Goal: Task Accomplishment & Management: Manage account settings

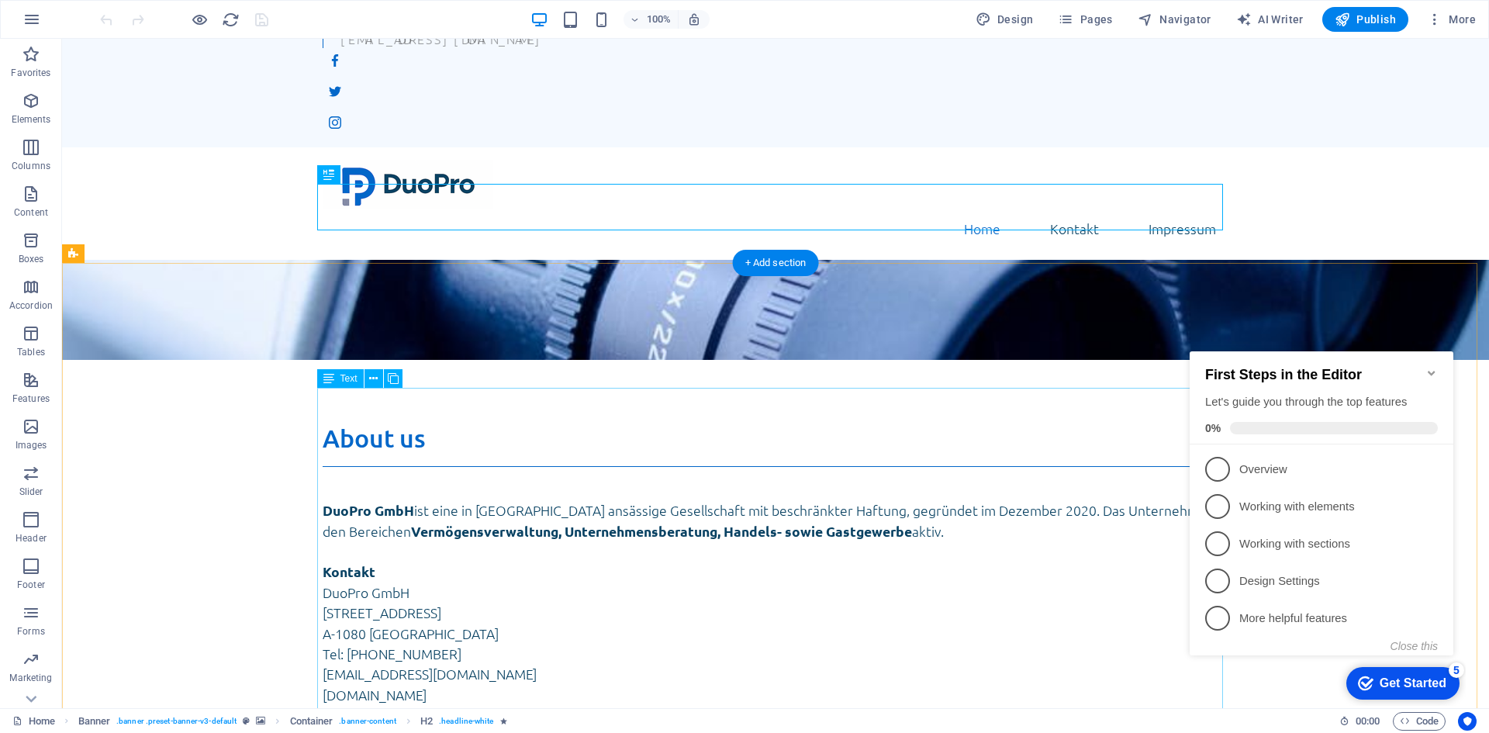
scroll to position [308, 0]
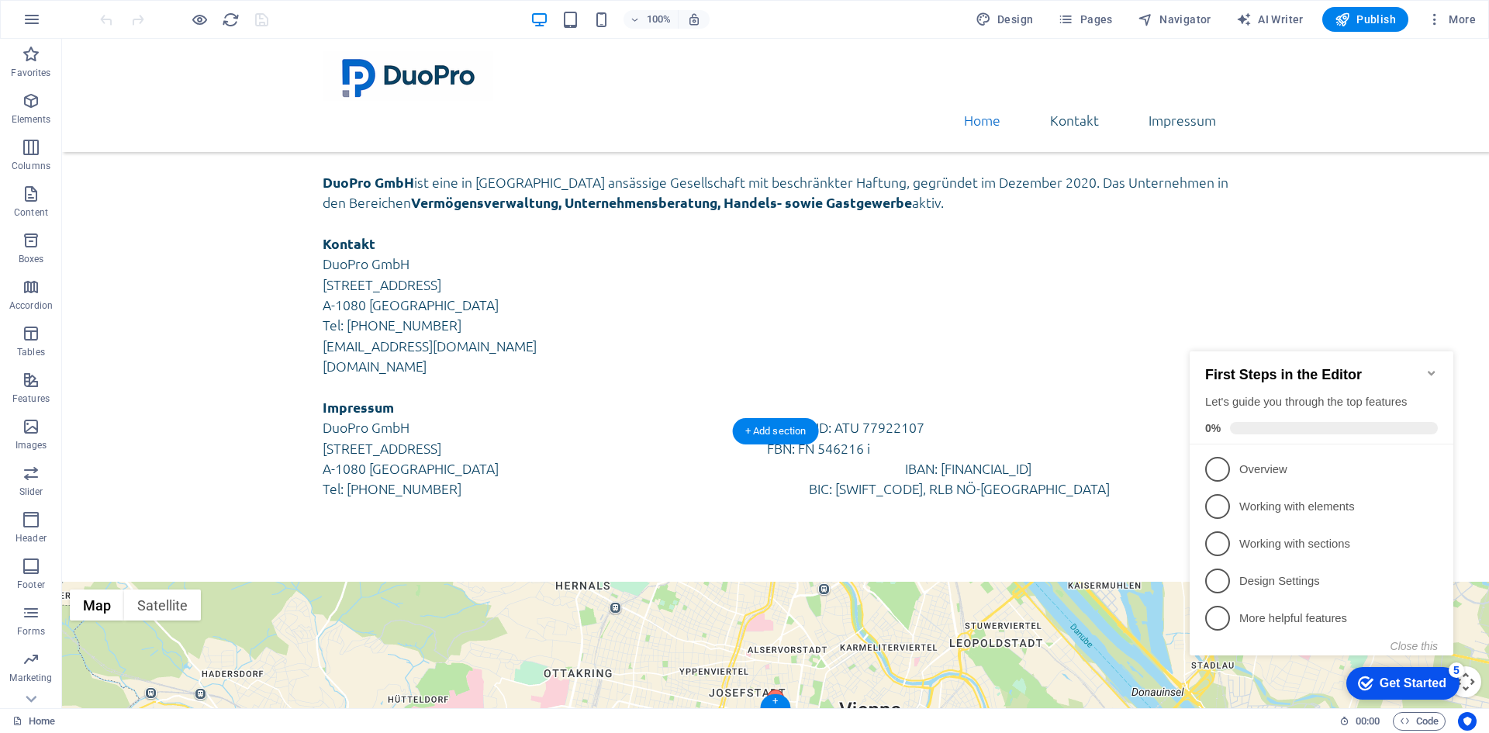
click at [842, 582] on div "← Move left → Move right ↑ Move up ↓ Move down + Zoom in - Zoom out Home Jump l…" at bounding box center [775, 721] width 1427 height 278
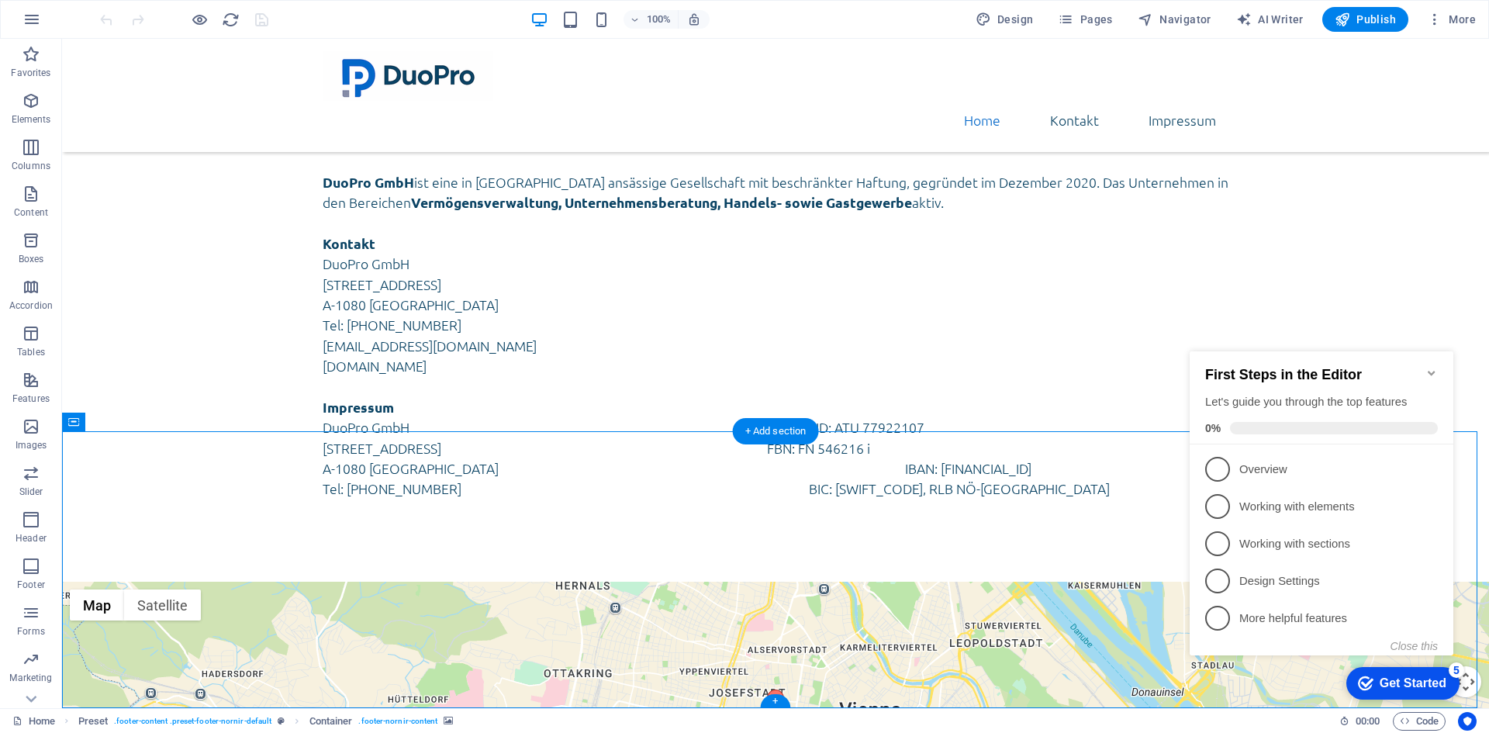
click at [842, 582] on div "← Move left → Move right ↑ Move up ↓ Move down + Zoom in - Zoom out Home Jump l…" at bounding box center [775, 721] width 1427 height 278
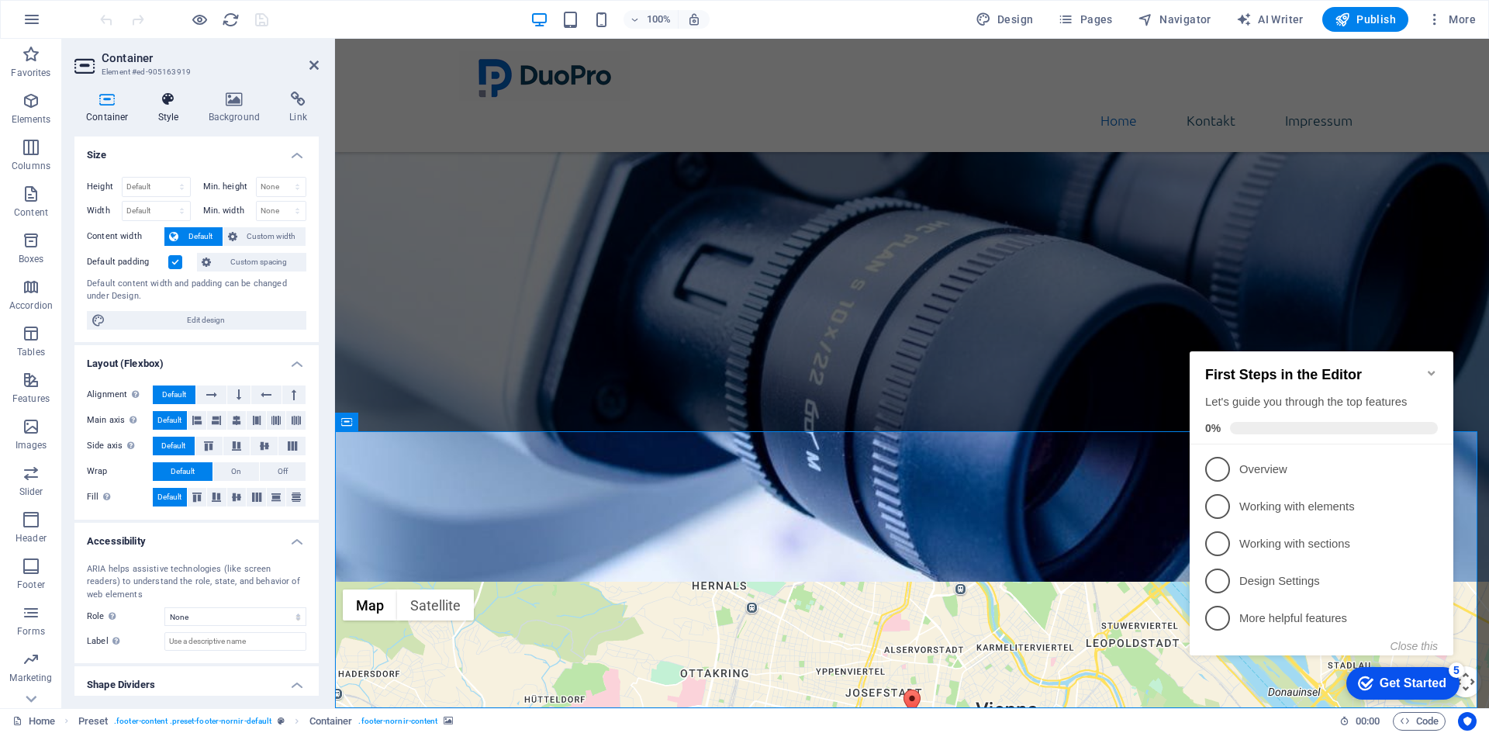
click at [175, 105] on icon at bounding box center [169, 100] width 44 height 16
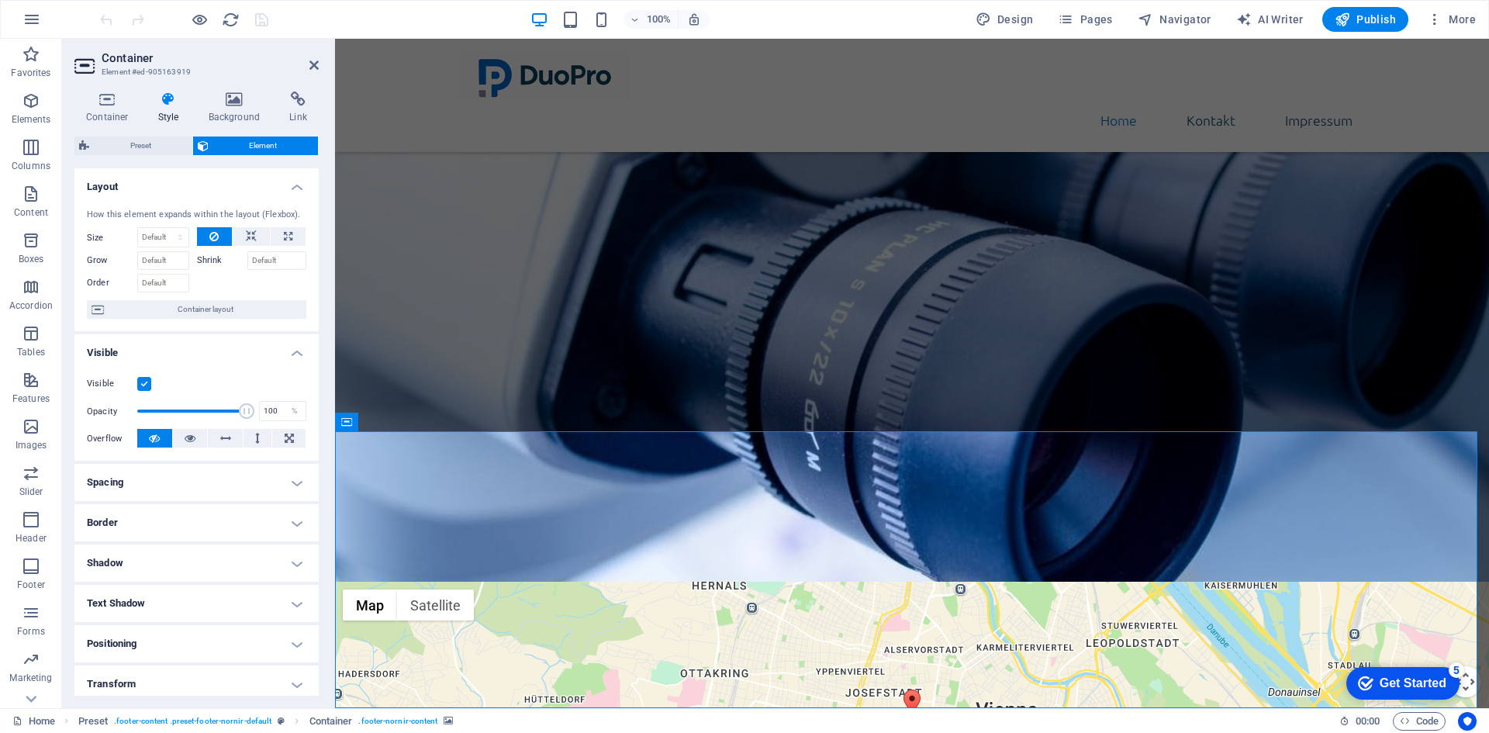
click at [954, 586] on div "← Move left → Move right ↑ Move up ↓ Move down + Zoom in - Zoom out Home Jump l…" at bounding box center [912, 721] width 1154 height 278
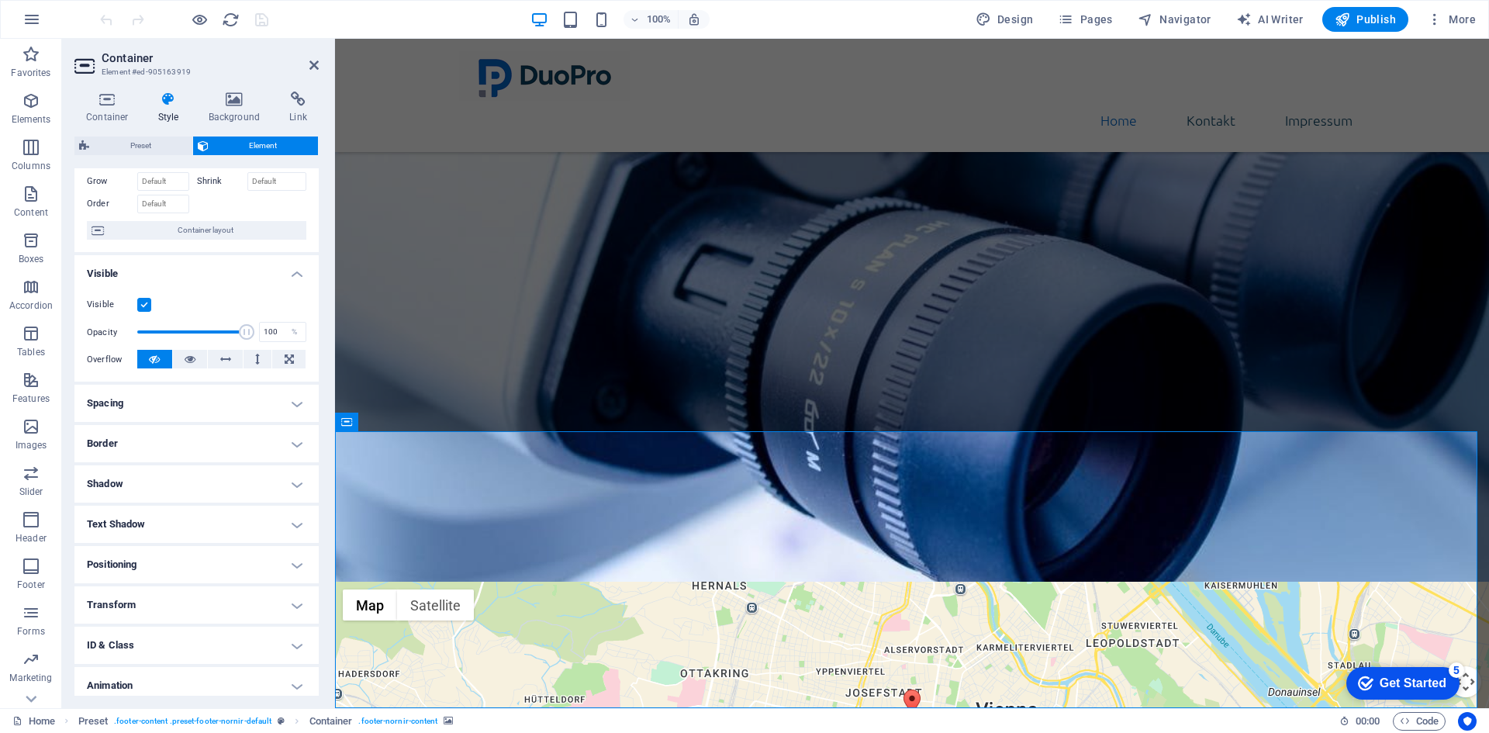
scroll to position [0, 0]
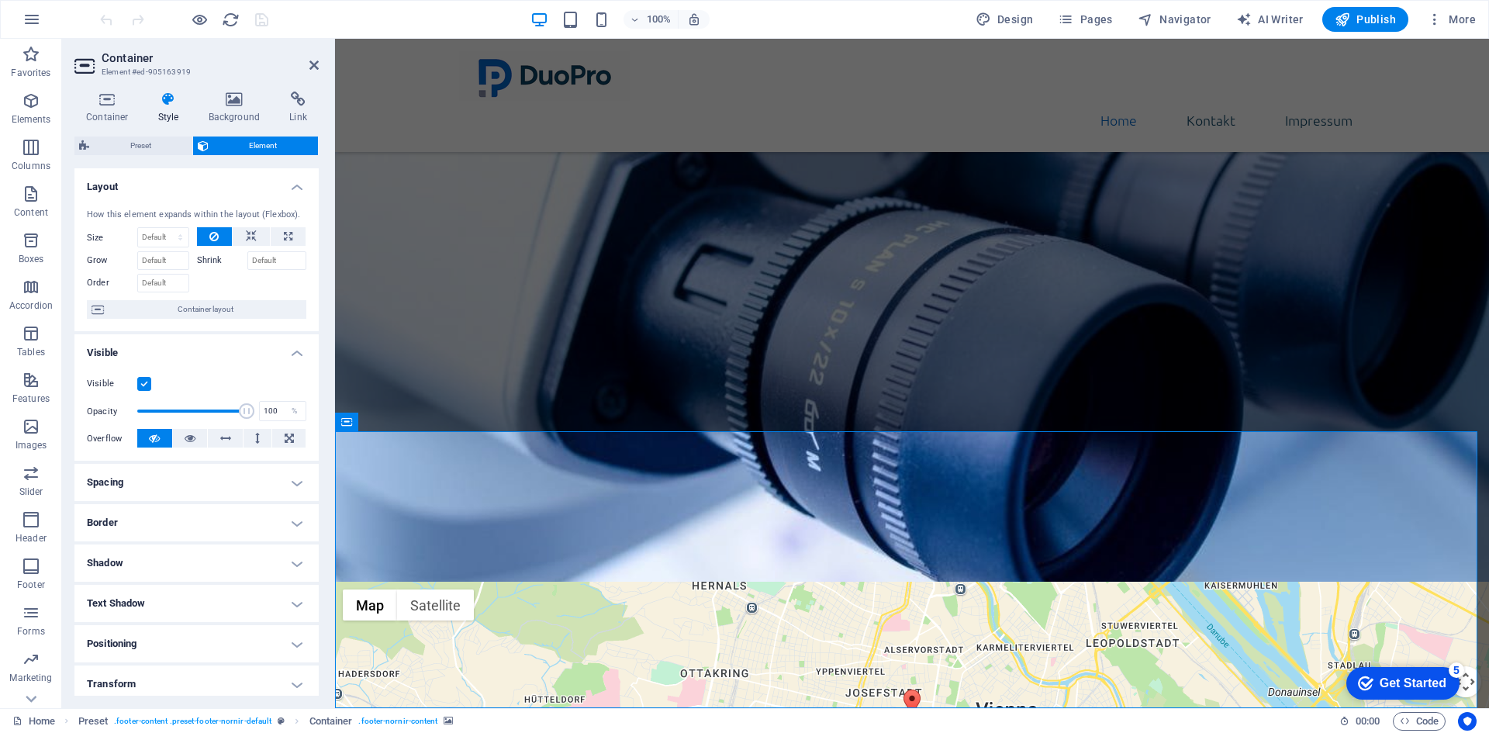
click at [176, 102] on icon at bounding box center [169, 100] width 44 height 16
click at [387, 582] on div "← Move left → Move right ↑ Move up ↓ Move down + Zoom in - Zoom out Home Jump l…" at bounding box center [912, 721] width 1154 height 278
click at [1105, 602] on div "← Move left → Move right ↑ Move up ↓ Move down + Zoom in - Zoom out Home Jump l…" at bounding box center [912, 721] width 1154 height 278
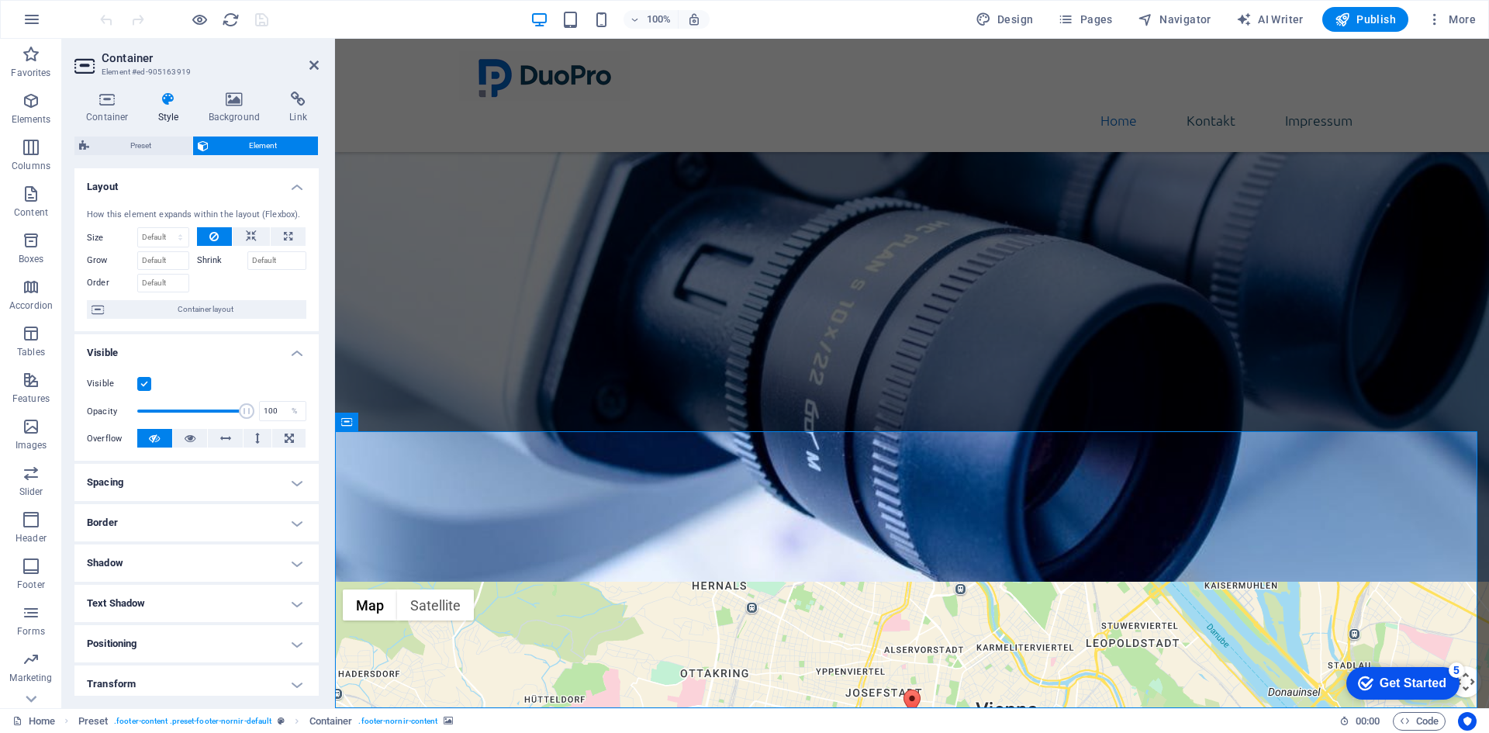
click at [1105, 602] on div "← Move left → Move right ↑ Move up ↓ Move down + Zoom in - Zoom out Home Jump l…" at bounding box center [912, 721] width 1154 height 278
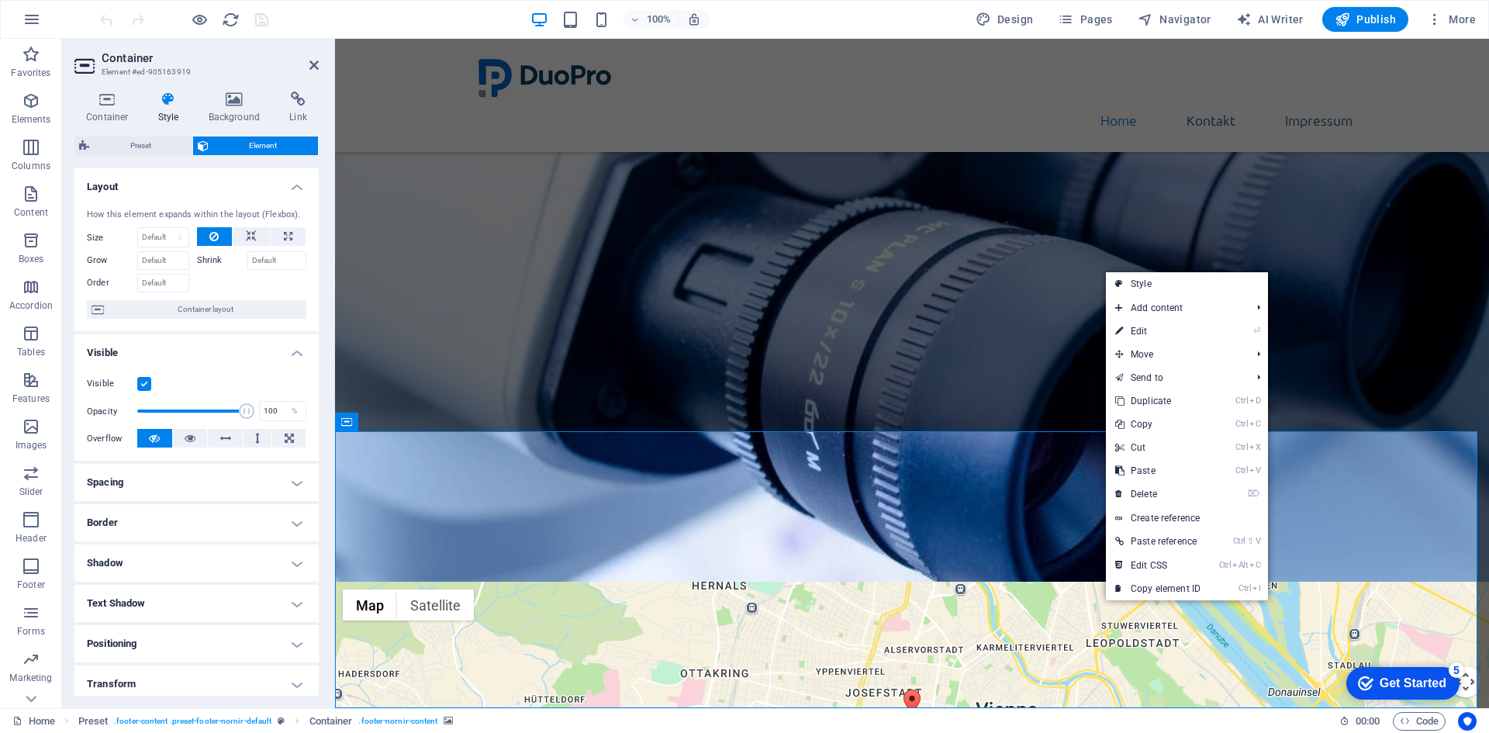
click at [987, 582] on div "← Move left → Move right ↑ Move up ↓ Move down + Zoom in - Zoom out Home Jump l…" at bounding box center [912, 721] width 1154 height 278
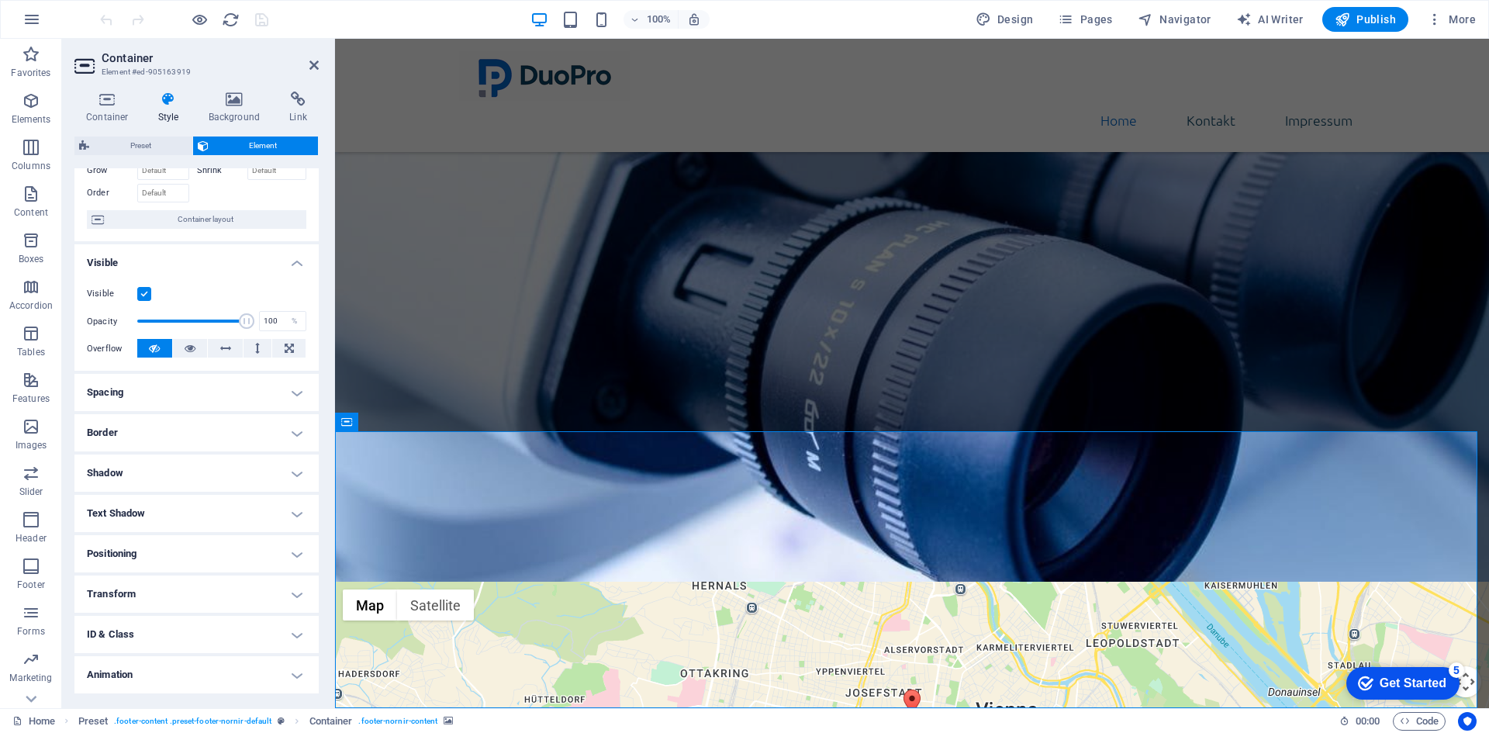
scroll to position [128, 0]
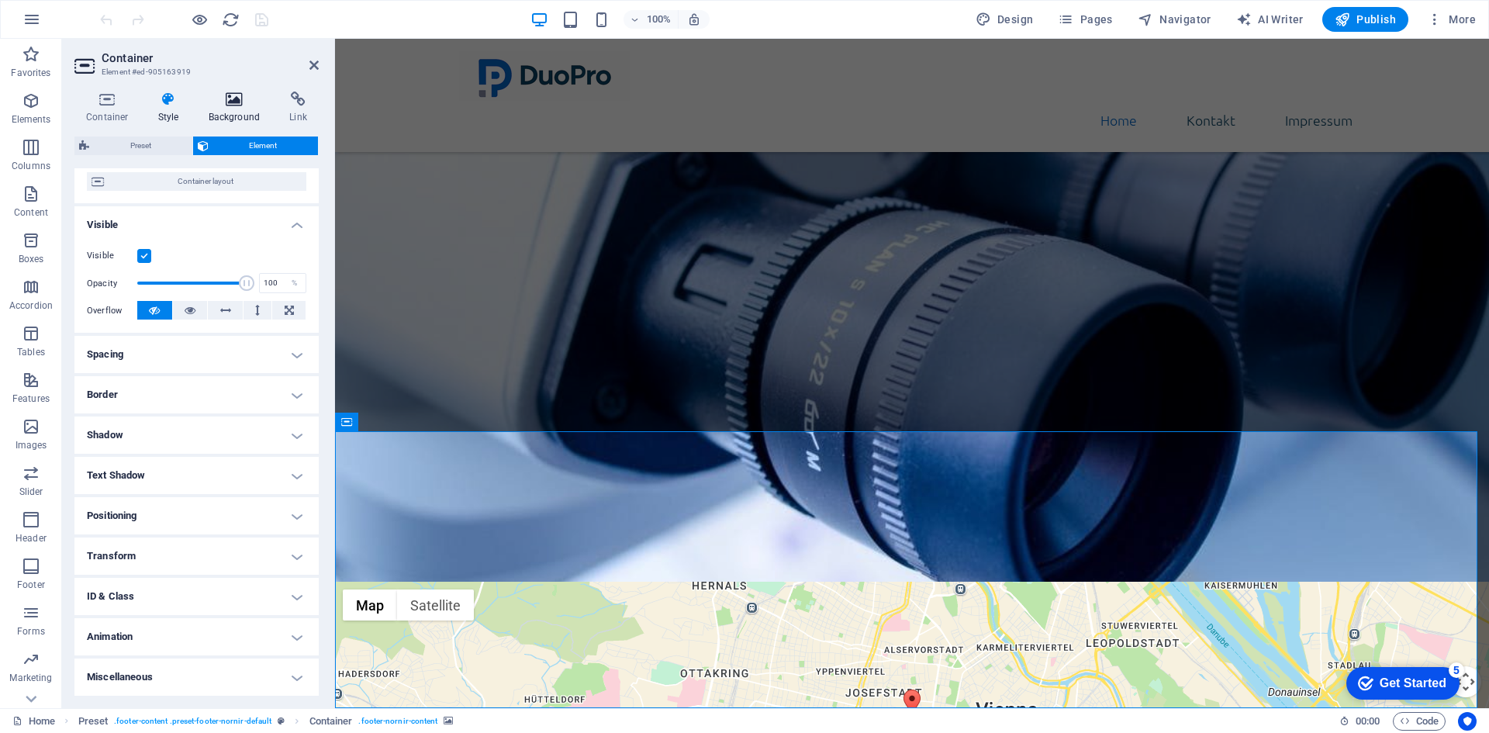
click at [229, 111] on h4 "Background" at bounding box center [237, 108] width 81 height 33
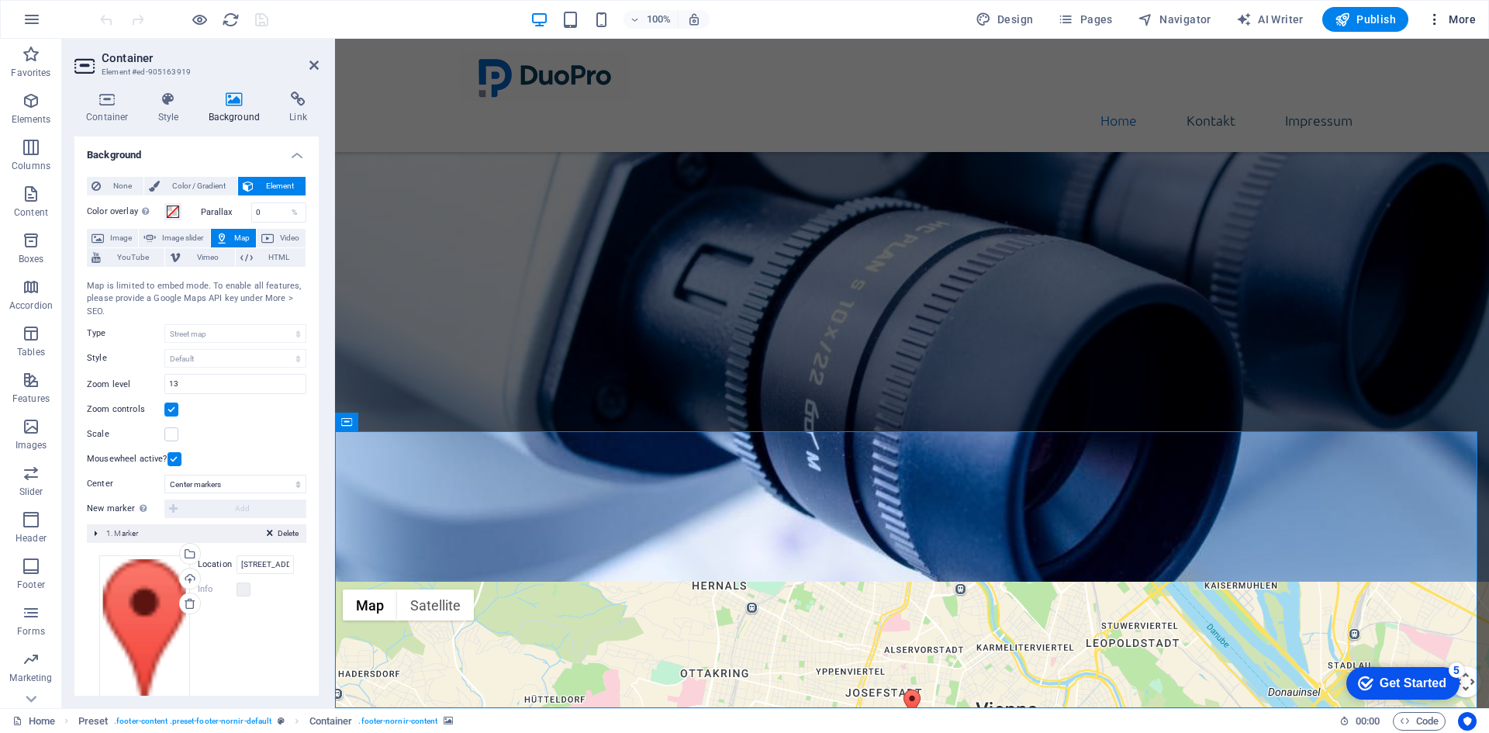
click at [0, 0] on span "More" at bounding box center [0, 0] width 0 height 0
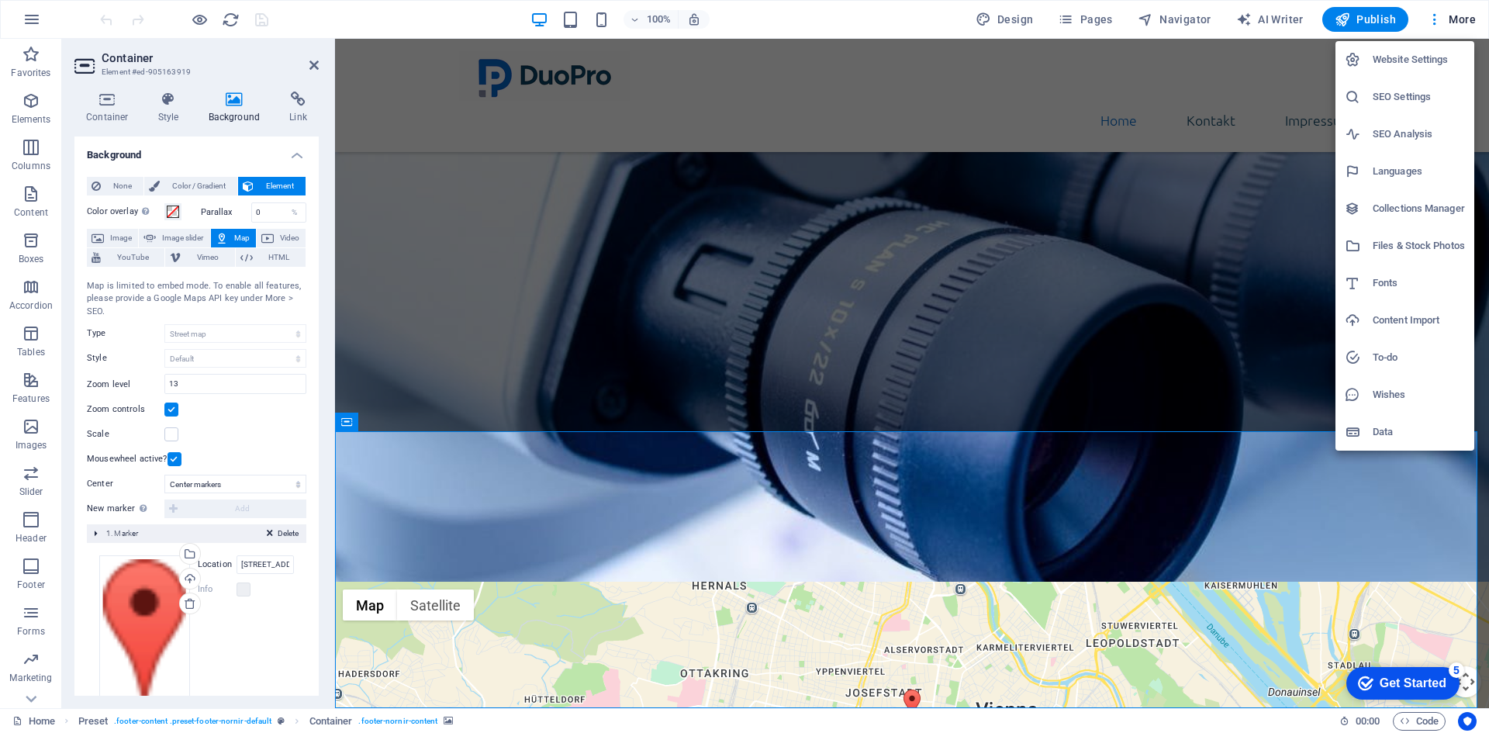
click at [1421, 98] on h6 "SEO Settings" at bounding box center [1419, 97] width 92 height 19
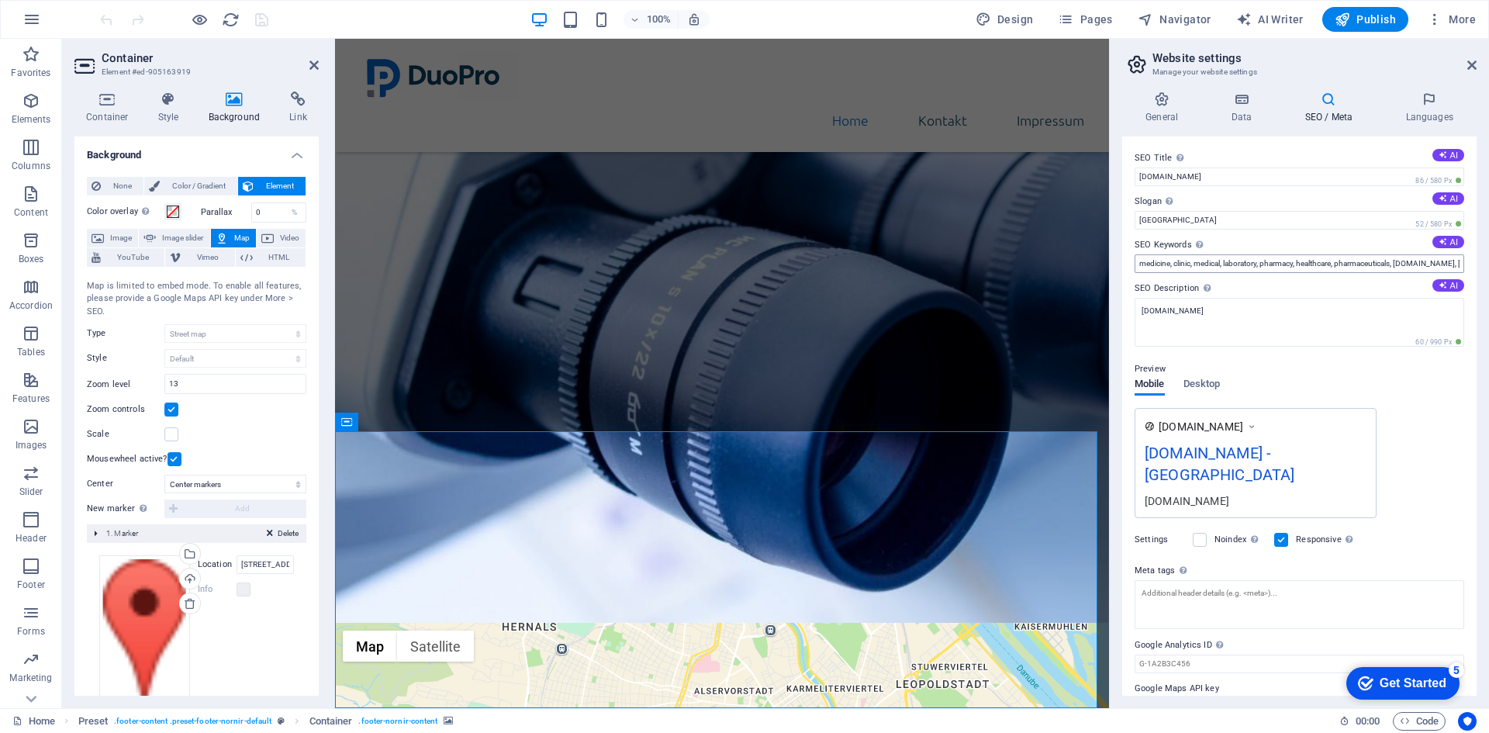
scroll to position [12, 0]
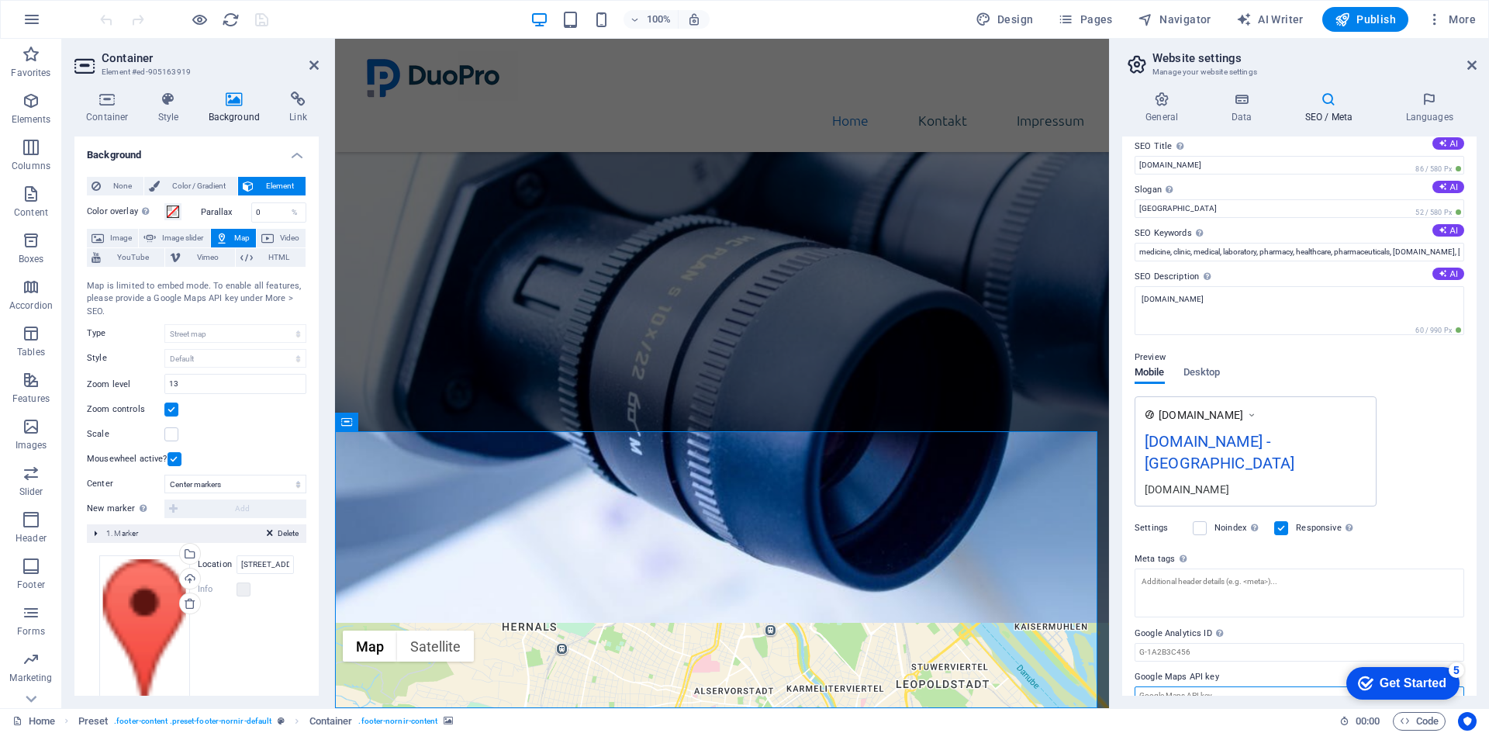
click at [1244, 686] on input "Google Maps API key" at bounding box center [1300, 695] width 330 height 19
click at [1241, 686] on input "Google Maps API key" at bounding box center [1300, 695] width 330 height 19
paste input "AIzaSyAYUAHITlRclUEtzStab06K6uoKl1H-1dU"
type input "AIzaSyAYUAHITlRclUEtzStab06K6uoKl1H-1dU"
click at [1288, 668] on label "Google Maps API key" at bounding box center [1300, 677] width 330 height 19
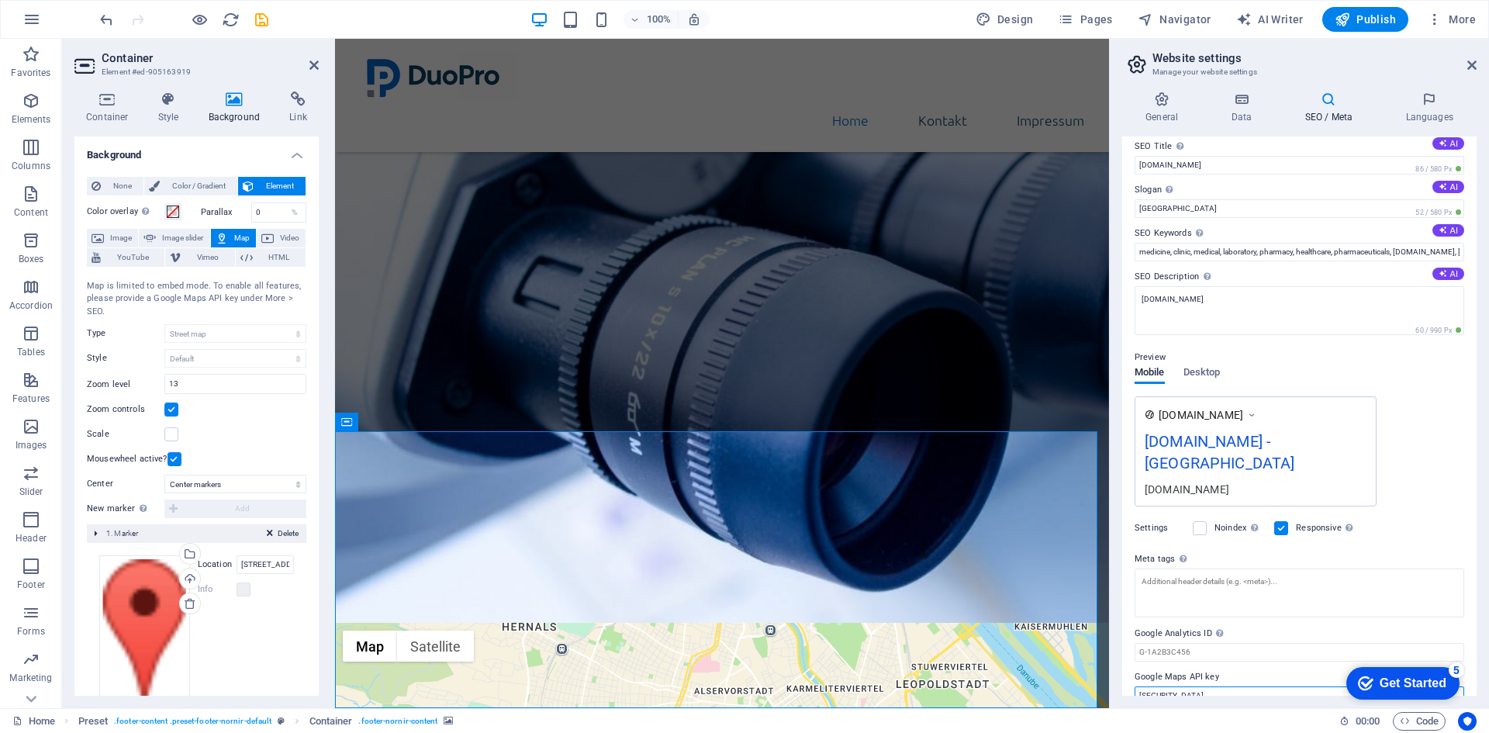
click at [1288, 686] on input "[SECURITY_DATA]" at bounding box center [1300, 695] width 330 height 19
click at [1197, 643] on input "Google Analytics ID Please only add the Google Analytics ID. We automatically i…" at bounding box center [1300, 652] width 330 height 19
drag, startPoint x: 1402, startPoint y: 678, endPoint x: 1401, endPoint y: 618, distance: 59.7
click at [1401, 659] on html "checkmark Get Started 5 First Steps in the Editor Let's guide you through the t…" at bounding box center [1400, 682] width 132 height 47
click at [1373, 676] on div "checkmark Get Started 5" at bounding box center [1402, 684] width 88 height 16
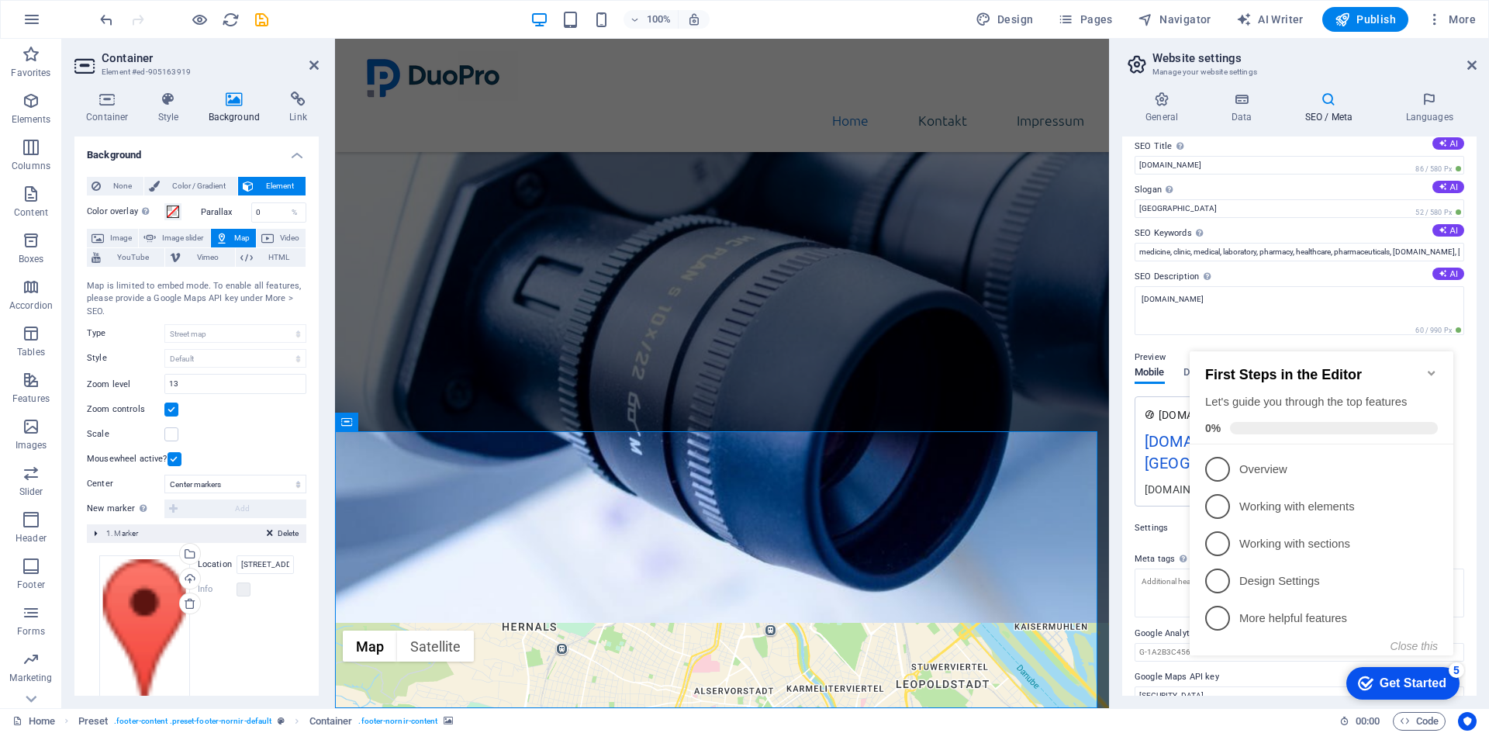
click at [1430, 367] on icon "Minimize checklist" at bounding box center [1432, 373] width 12 height 12
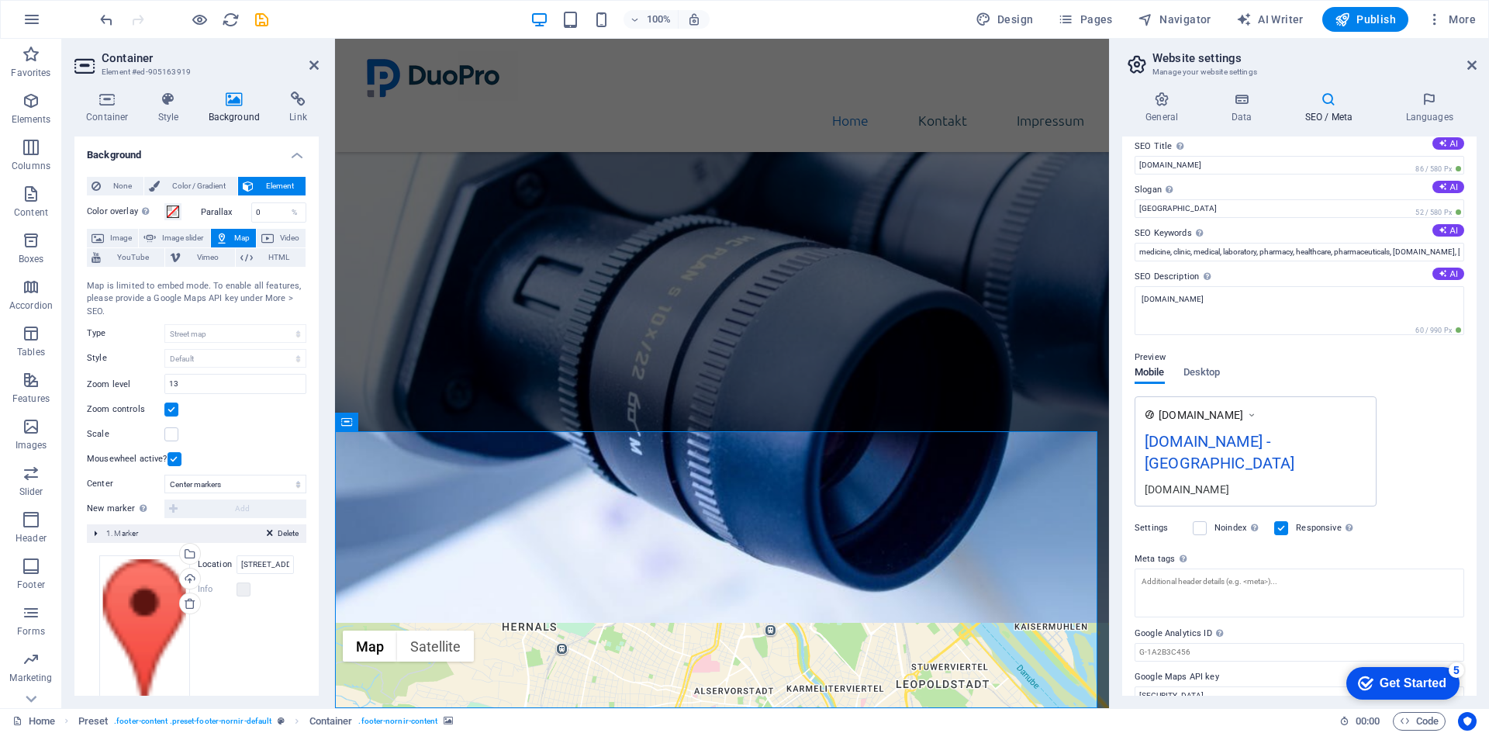
click at [1454, 668] on div "5" at bounding box center [1457, 670] width 16 height 16
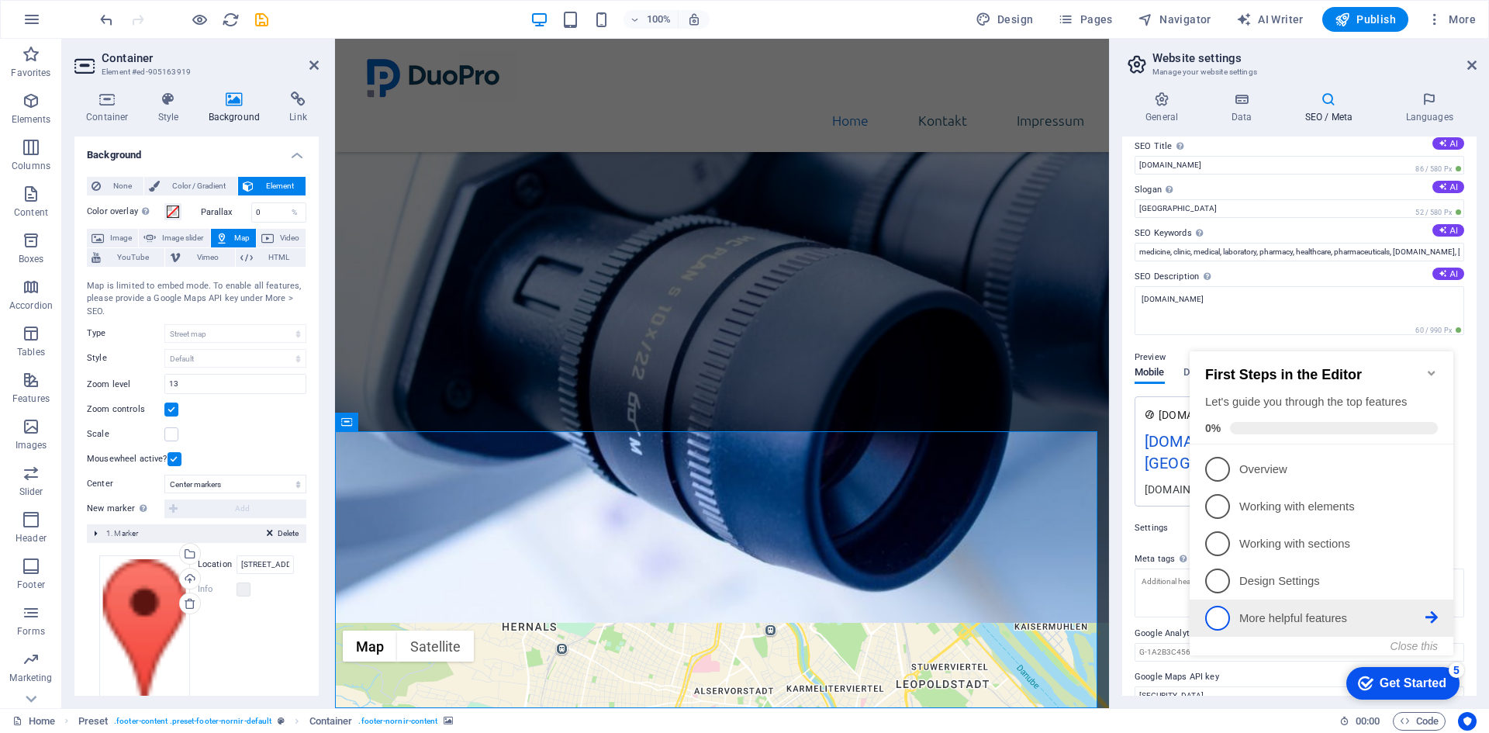
click at [1346, 617] on p "More helpful features - incomplete" at bounding box center [1332, 618] width 186 height 16
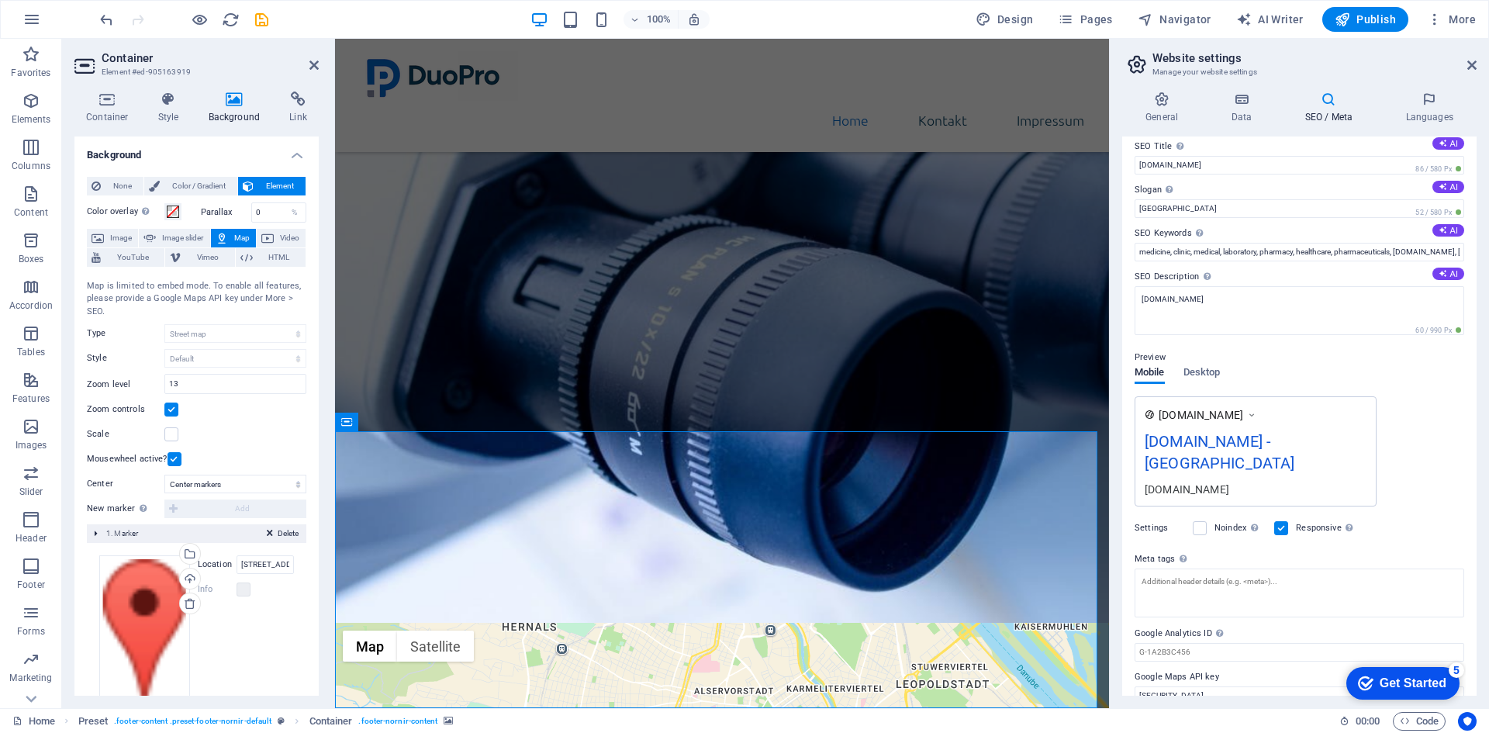
click at [1402, 680] on div "Get Started" at bounding box center [1413, 683] width 67 height 14
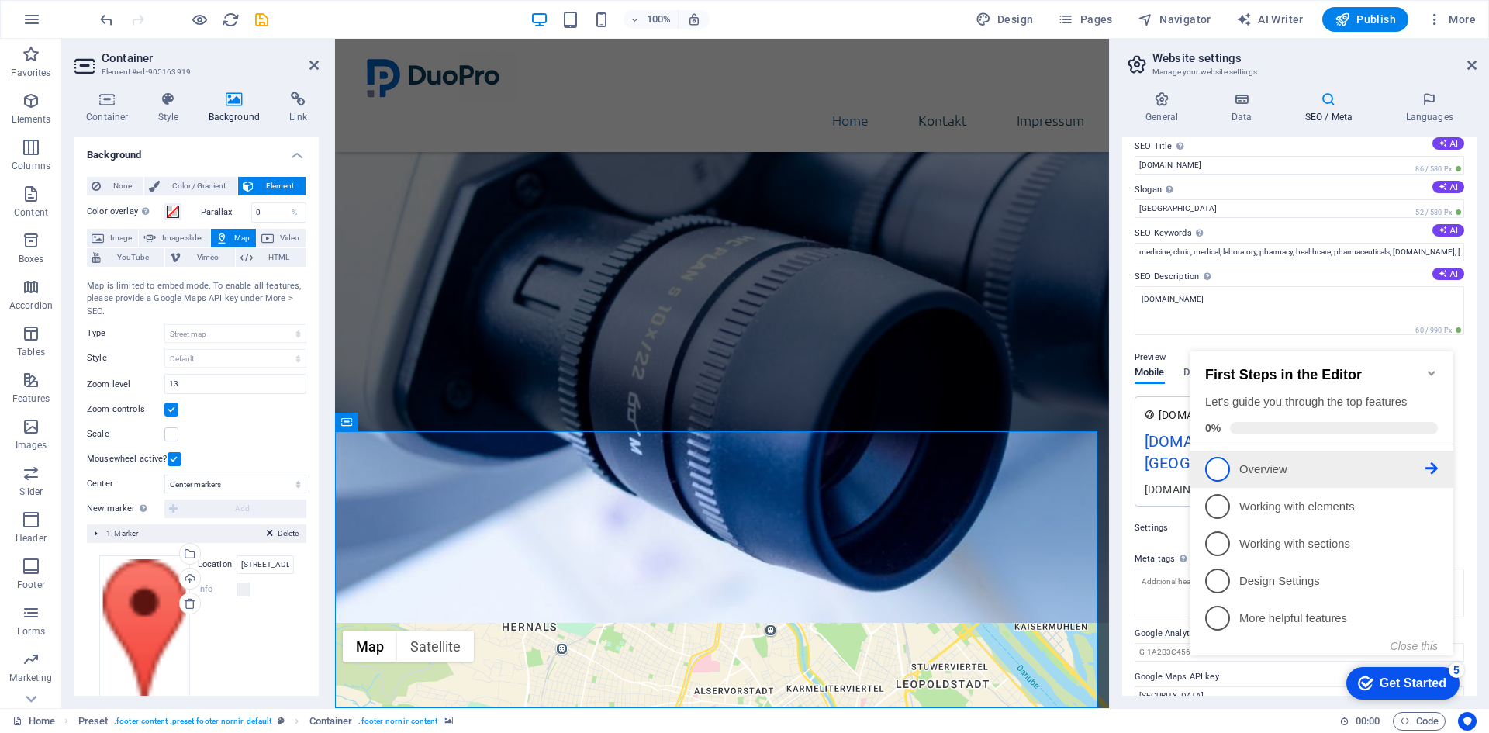
click at [1217, 468] on span "1" at bounding box center [1217, 469] width 25 height 25
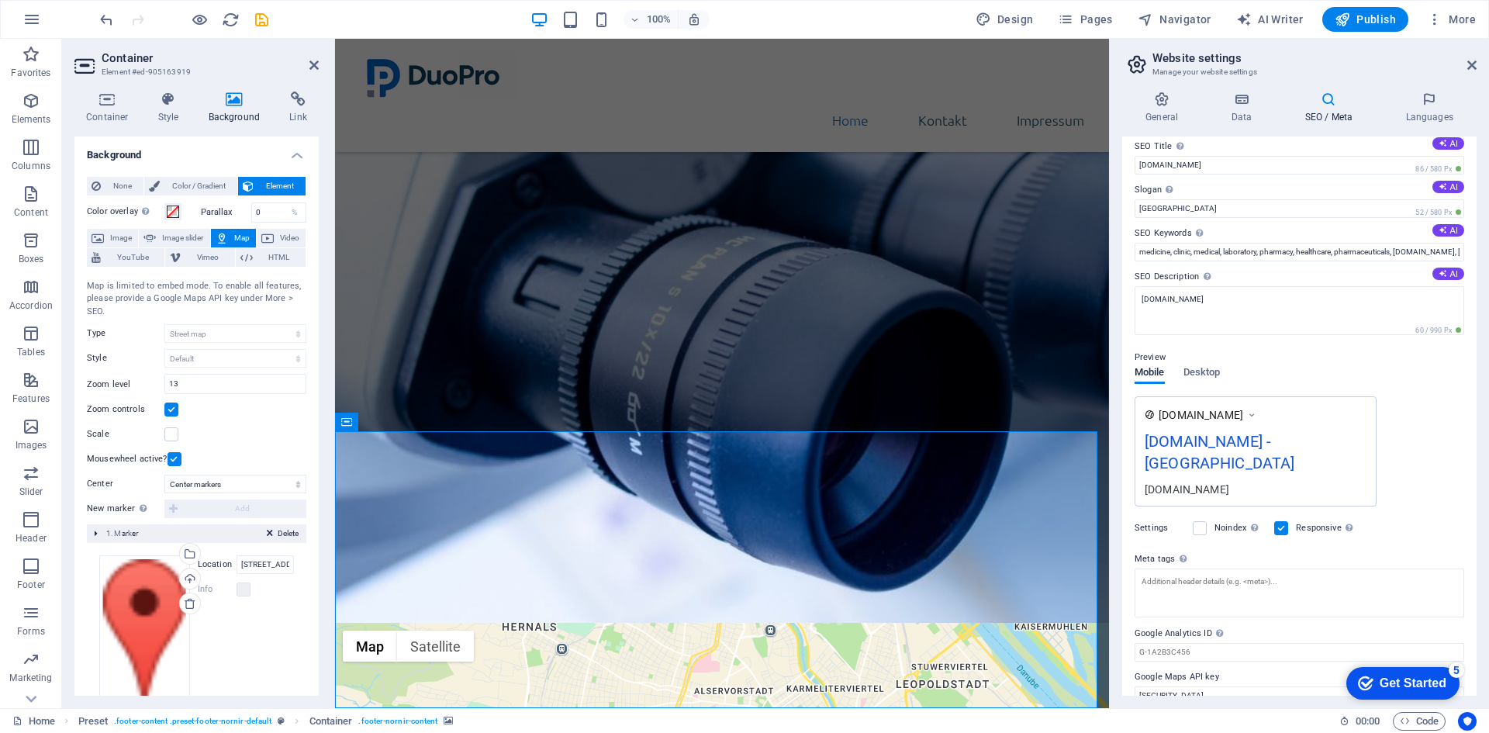
scroll to position [0, 0]
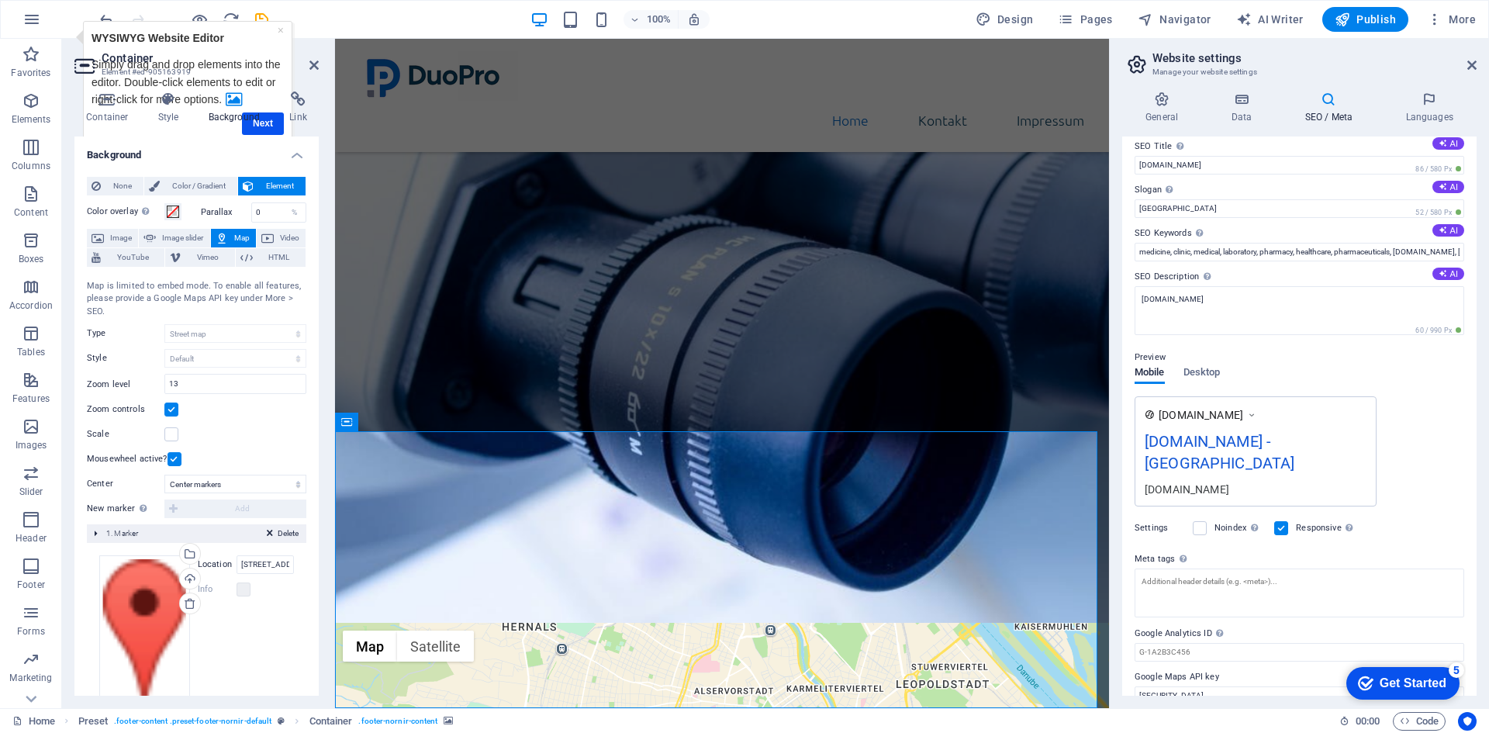
click at [1412, 700] on div "checkmark Get Started 5 First Steps in the Editor Let's guide you through the t…" at bounding box center [1400, 682] width 132 height 47
click at [1406, 680] on div "Get Started" at bounding box center [1413, 683] width 67 height 14
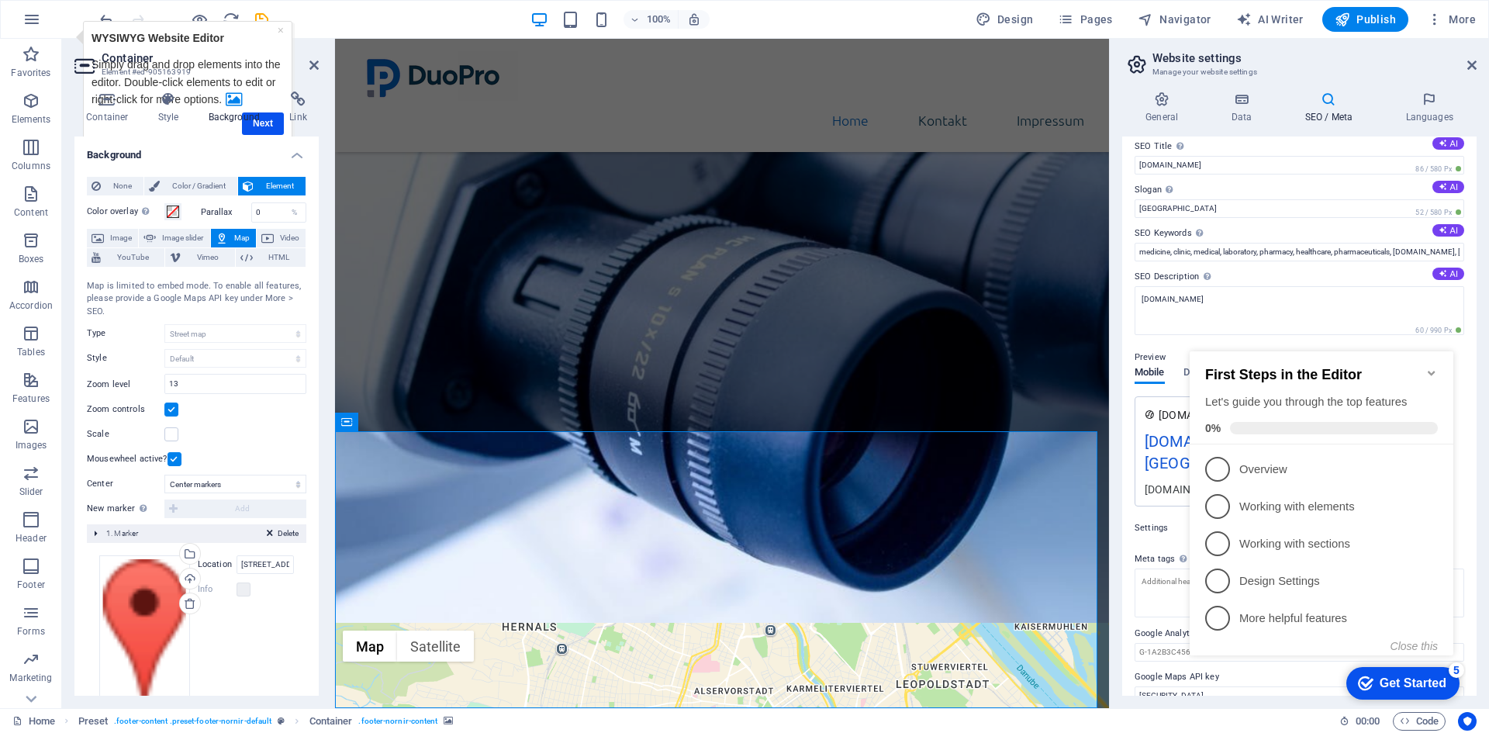
click at [272, 125] on div "Container Style Background Link Size Height Default px rem % vh vw Min. height …" at bounding box center [196, 394] width 244 height 604
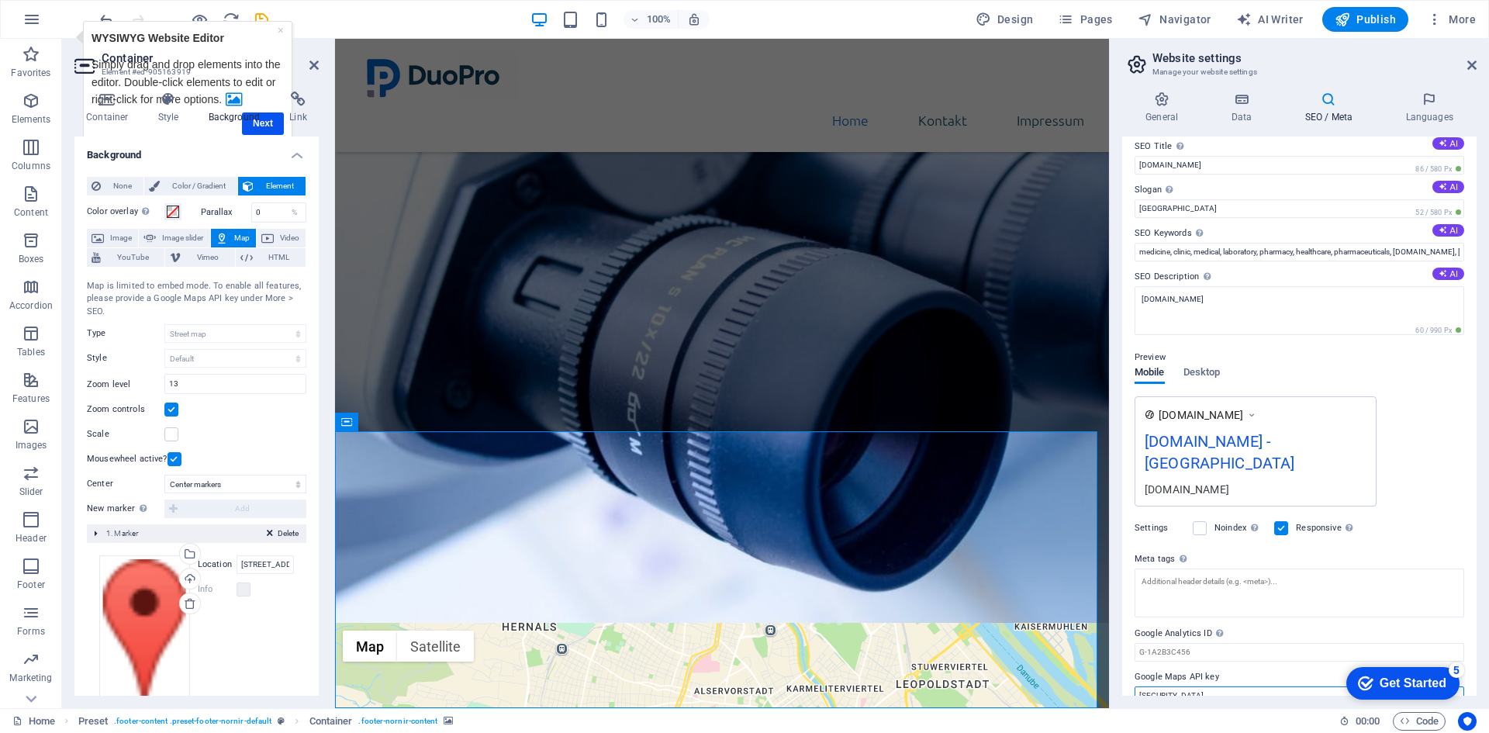
click at [1301, 686] on input "[SECURITY_DATA]" at bounding box center [1300, 695] width 330 height 19
click at [1232, 104] on icon at bounding box center [1241, 100] width 67 height 16
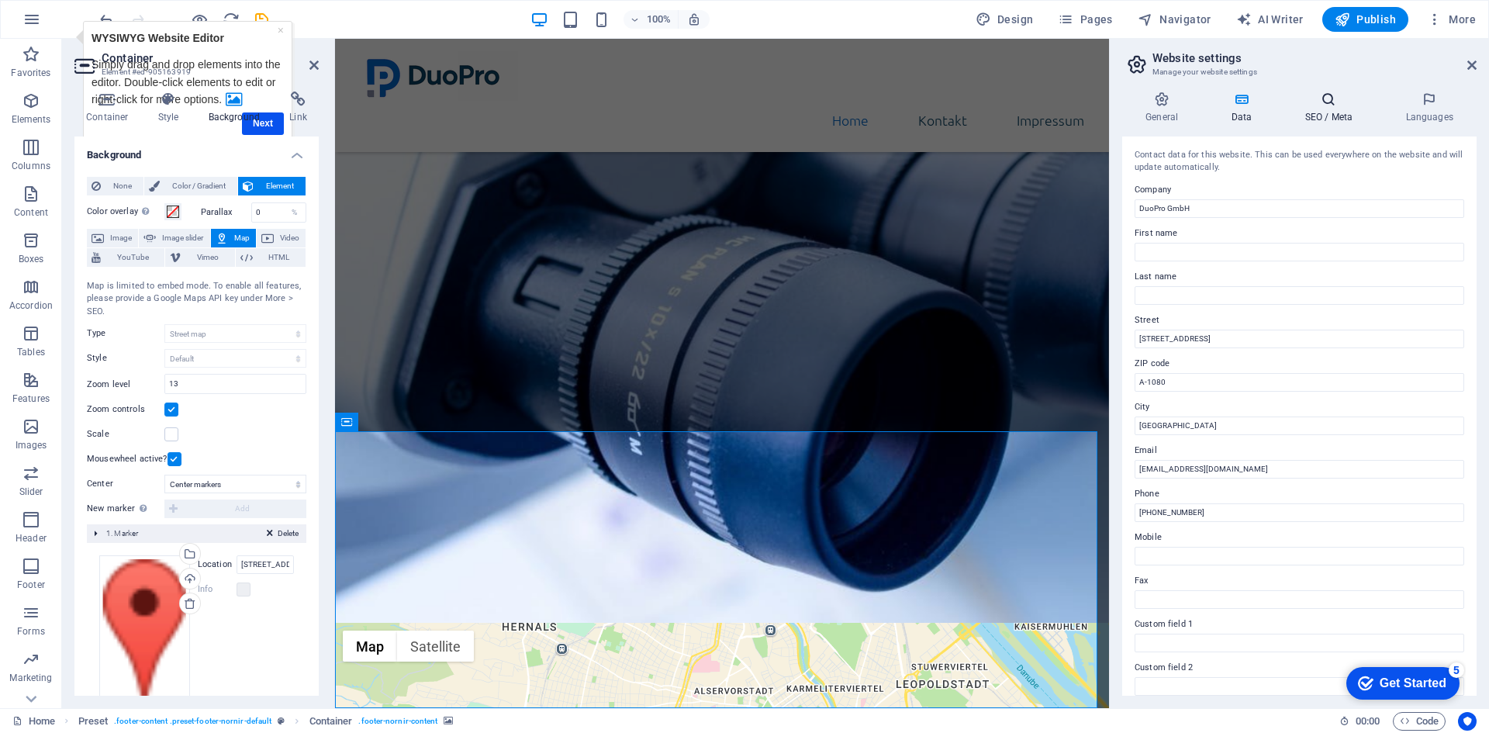
click at [1326, 105] on icon at bounding box center [1328, 100] width 95 height 16
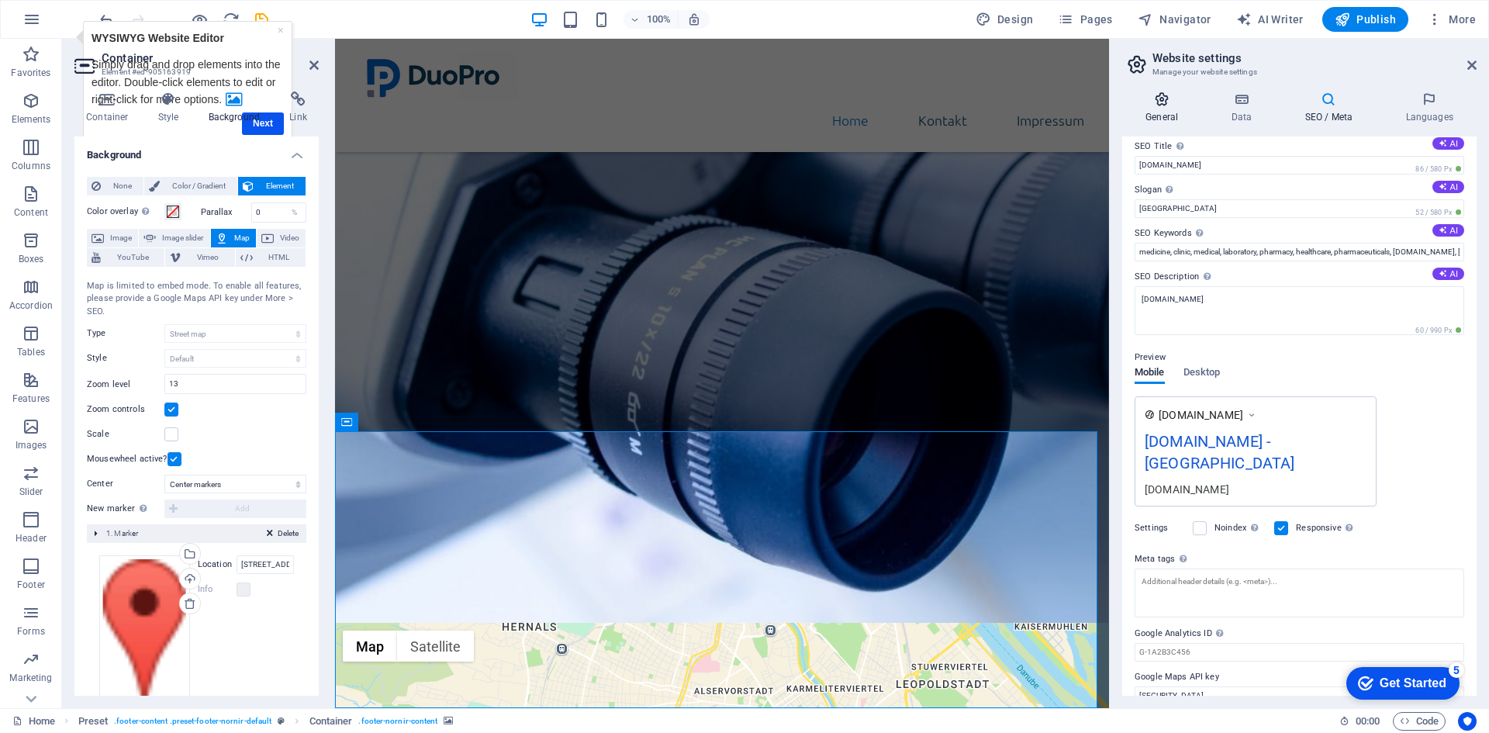
click at [1168, 106] on icon at bounding box center [1161, 100] width 79 height 16
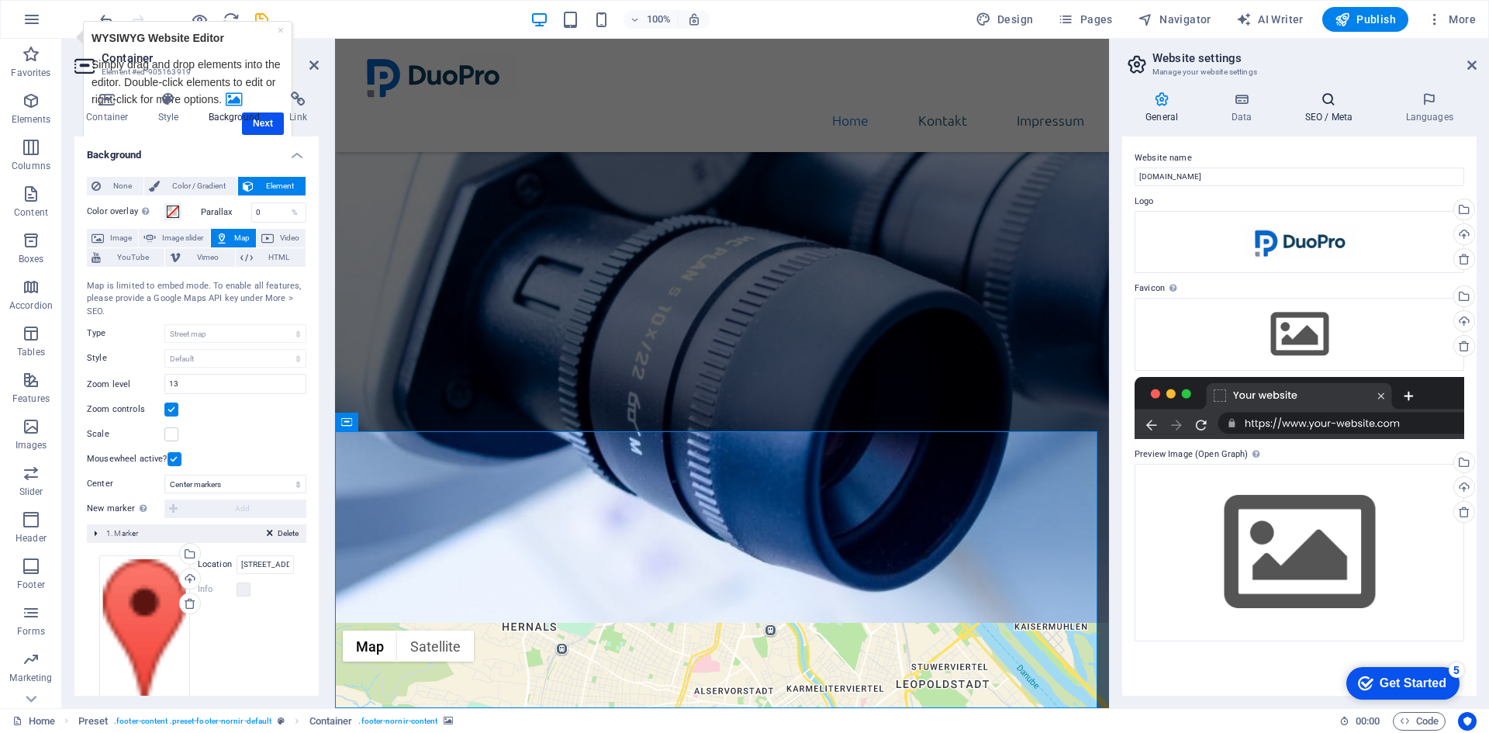
click at [1345, 117] on h4 "SEO / Meta" at bounding box center [1331, 108] width 101 height 33
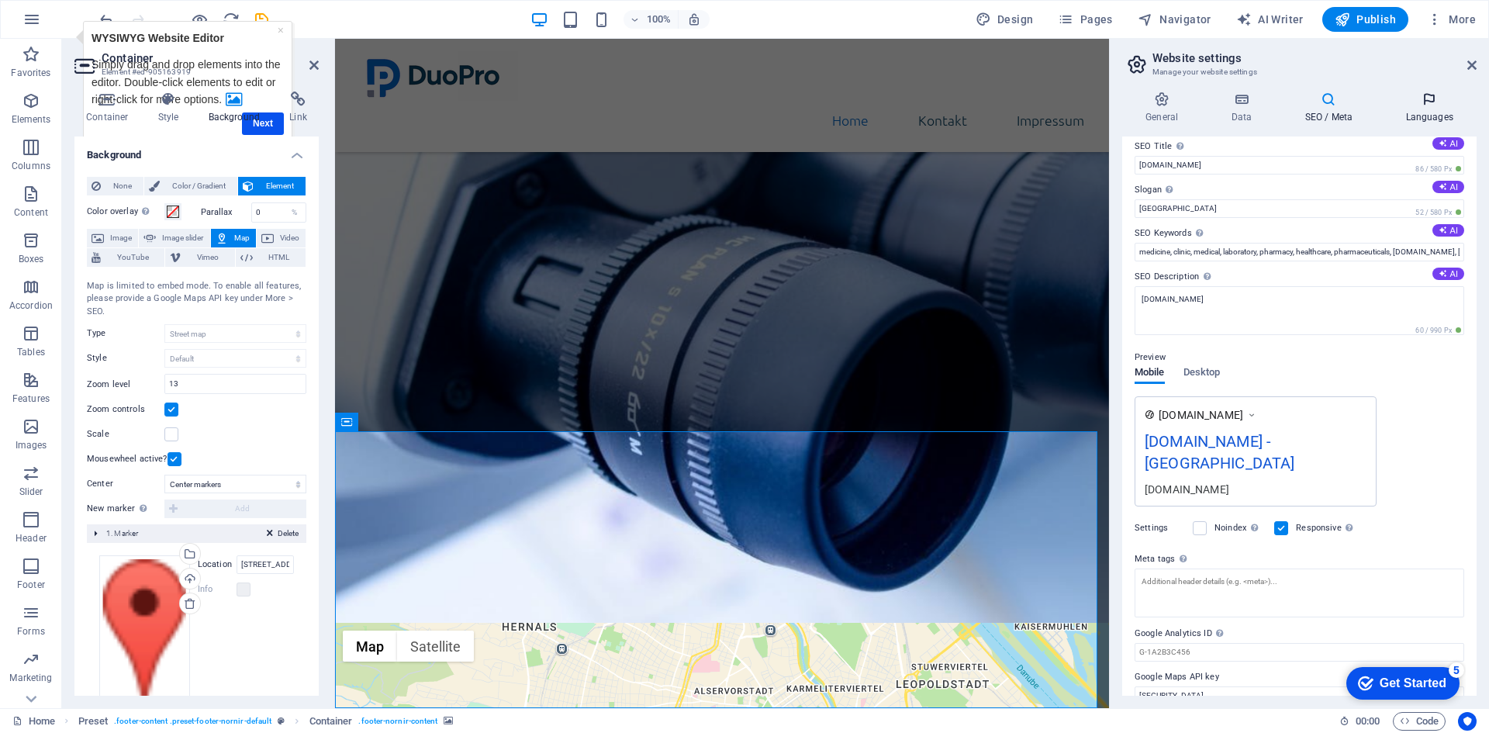
click at [1410, 112] on h4 "Languages" at bounding box center [1429, 108] width 95 height 33
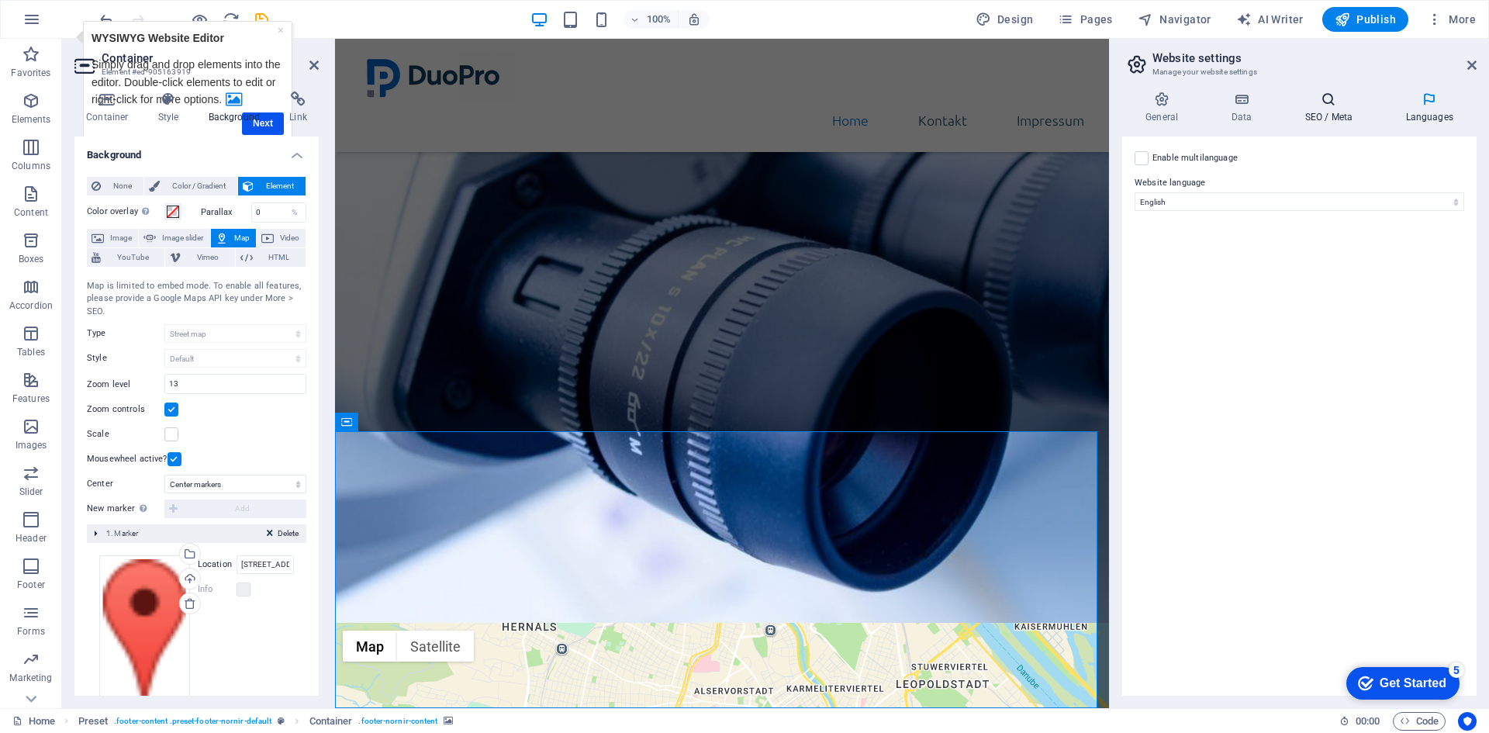
click at [1330, 112] on h4 "SEO / Meta" at bounding box center [1331, 108] width 101 height 33
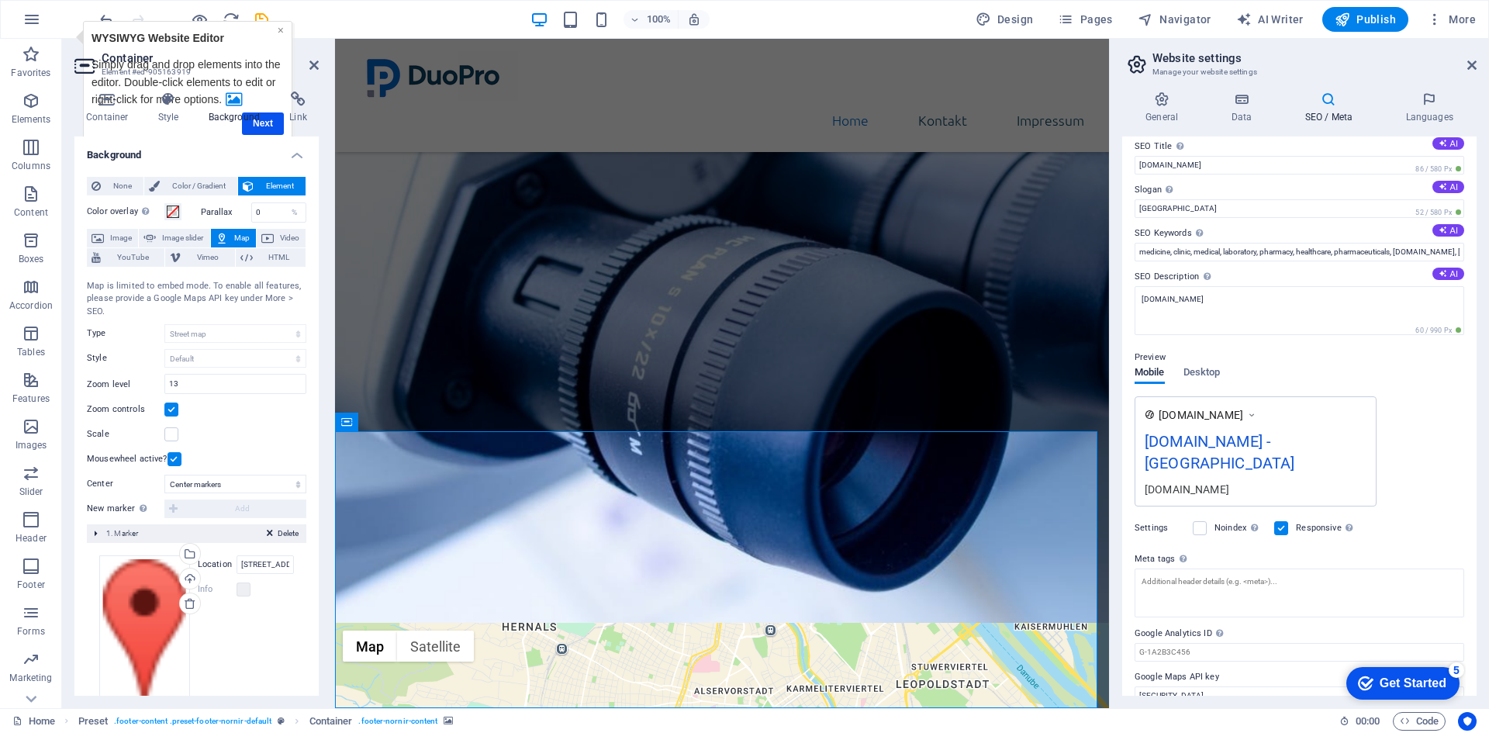
click at [282, 30] on link "×" at bounding box center [281, 30] width 6 height 12
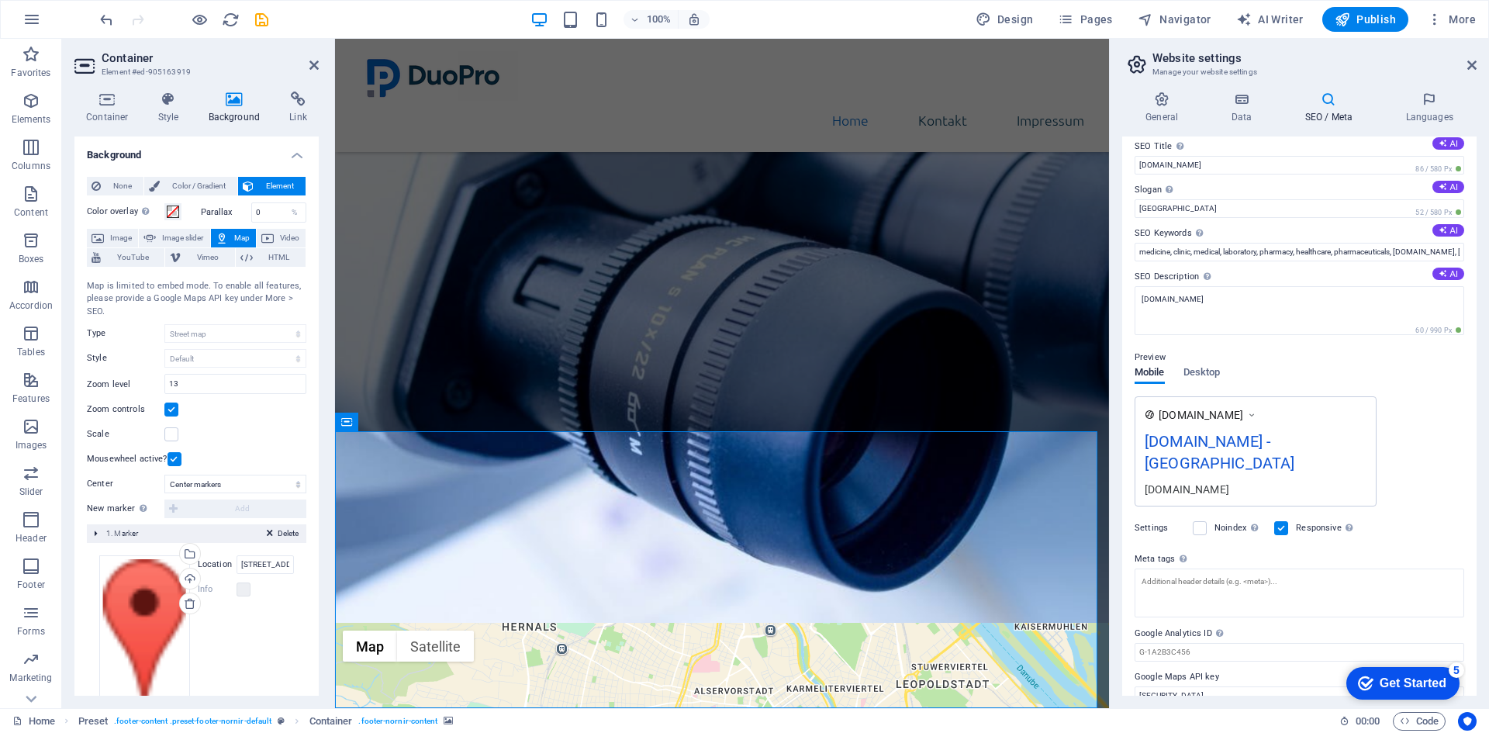
click at [237, 296] on div "Map is limited to embed mode. To enable all features, please provide a Google M…" at bounding box center [197, 299] width 220 height 39
click at [237, 295] on div "Map is limited to embed mode. To enable all features, please provide a Google M…" at bounding box center [197, 299] width 220 height 39
click at [239, 295] on div "Map is limited to embed mode. To enable all features, please provide a Google M…" at bounding box center [197, 299] width 220 height 39
click at [175, 101] on icon at bounding box center [169, 100] width 44 height 16
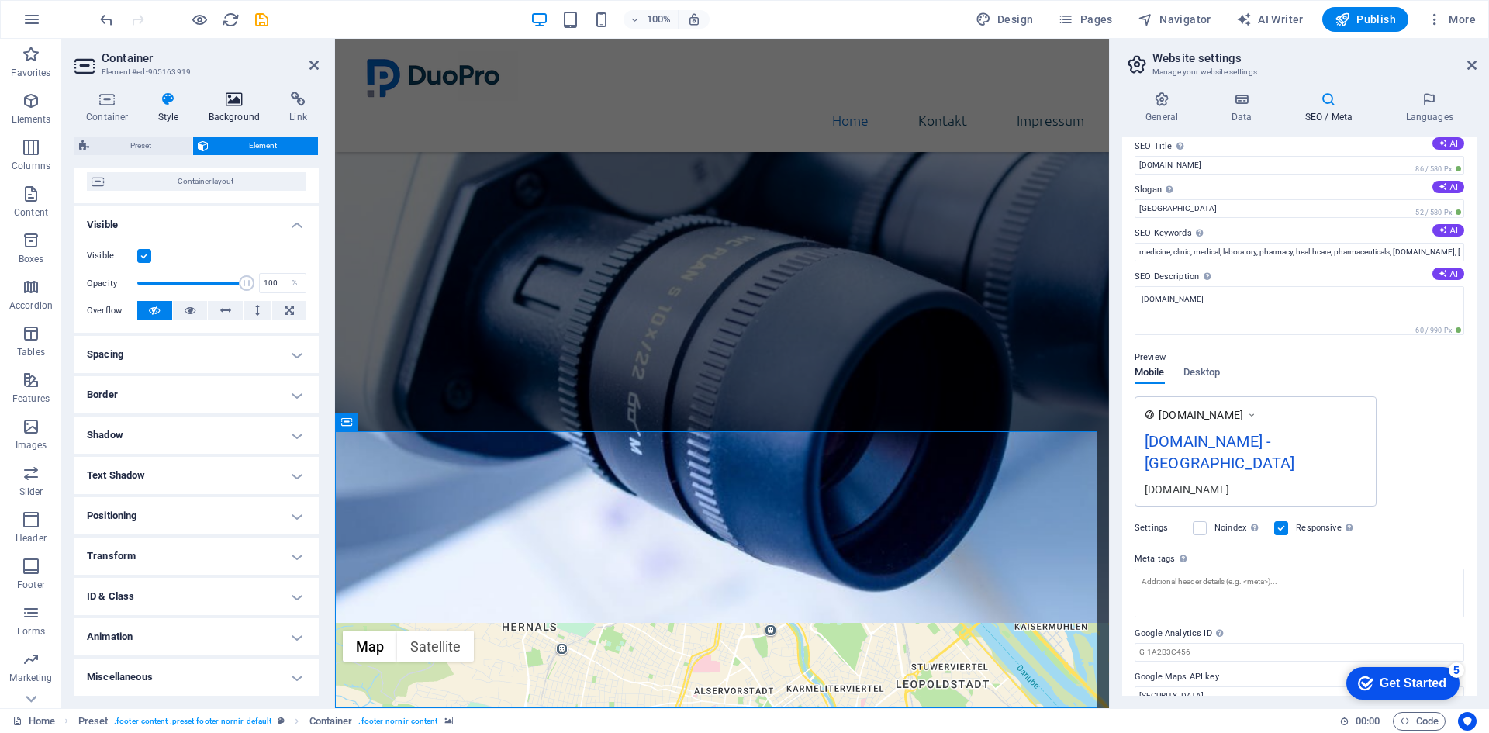
click at [244, 101] on icon at bounding box center [234, 100] width 75 height 16
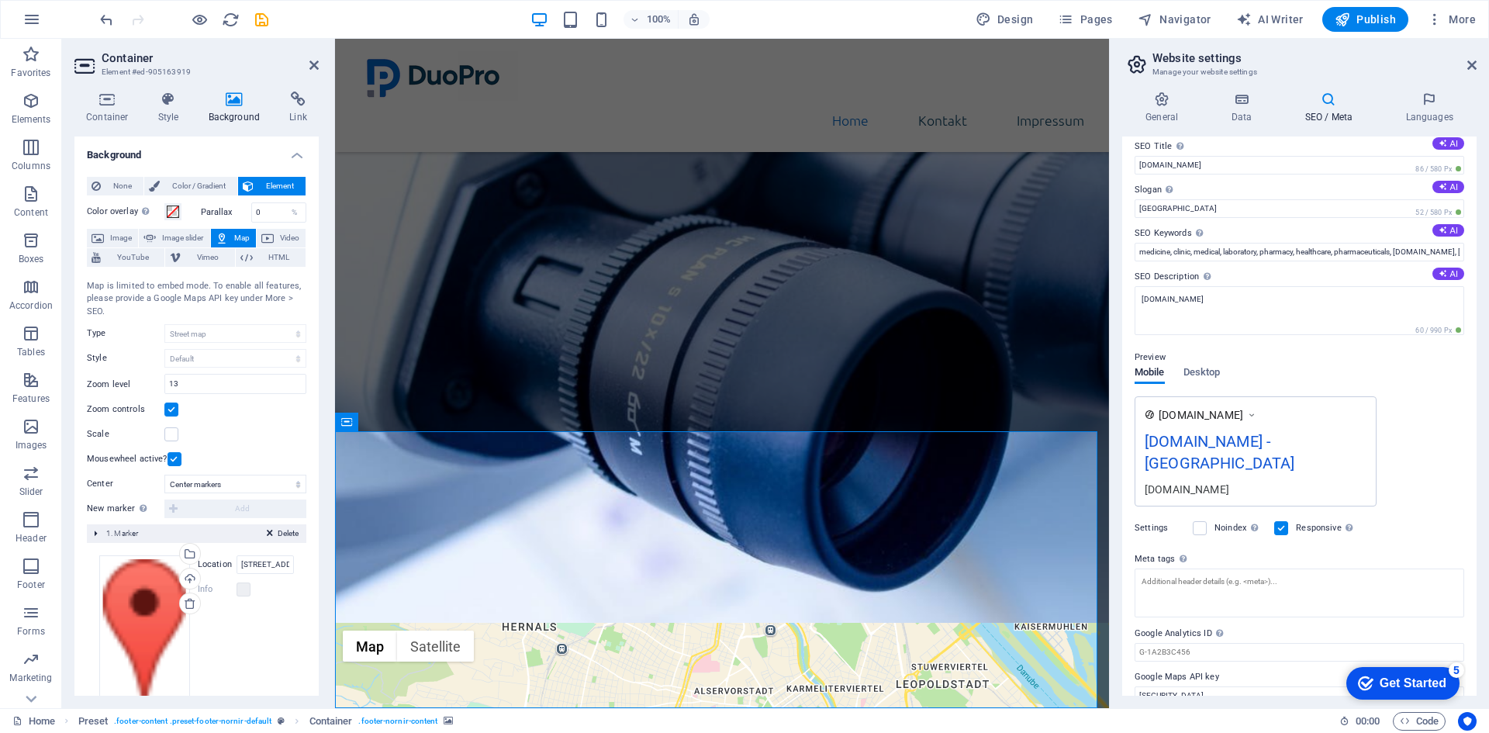
click at [227, 286] on div "Map is limited to embed mode. To enable all features, please provide a Google M…" at bounding box center [197, 299] width 220 height 39
drag, startPoint x: 227, startPoint y: 286, endPoint x: 239, endPoint y: 288, distance: 11.7
click at [228, 286] on div "Map is limited to embed mode. To enable all features, please provide a Google M…" at bounding box center [197, 299] width 220 height 39
click at [1298, 686] on input "[SECURITY_DATA]" at bounding box center [1300, 695] width 330 height 19
click at [772, 600] on div "100% Design Pages Navigator AI Writer Publish More" at bounding box center [672, 699] width 199 height 199
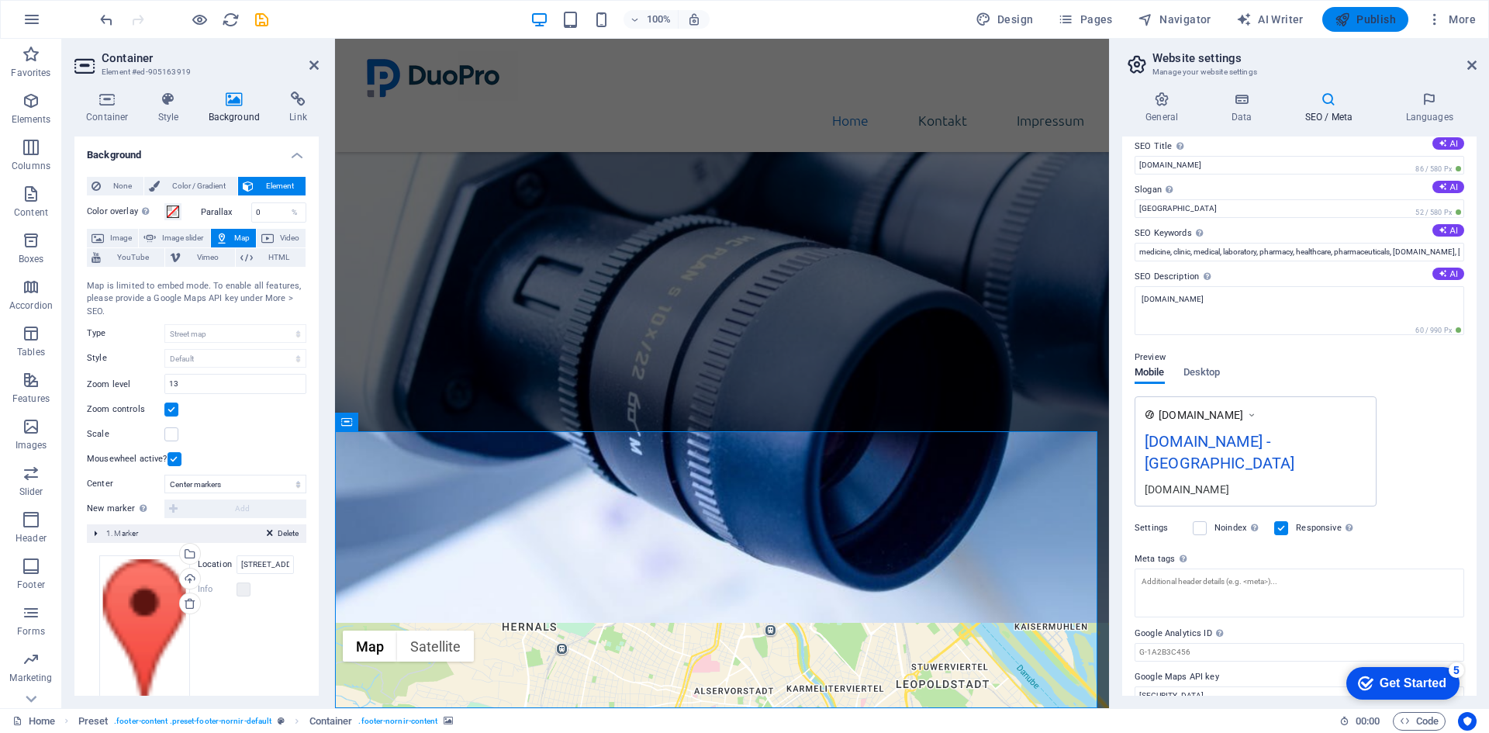
click at [1363, 29] on button "Publish" at bounding box center [1365, 19] width 86 height 25
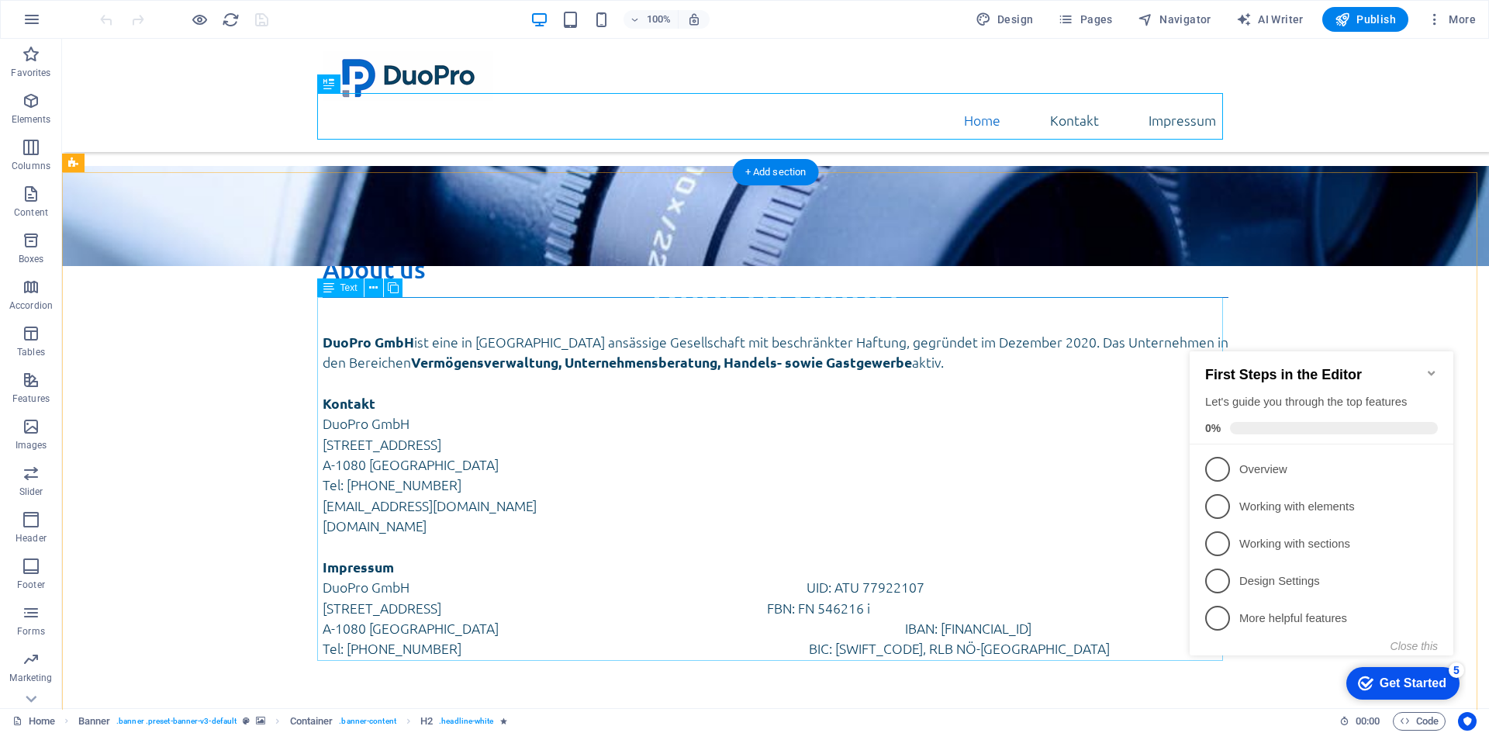
scroll to position [308, 0]
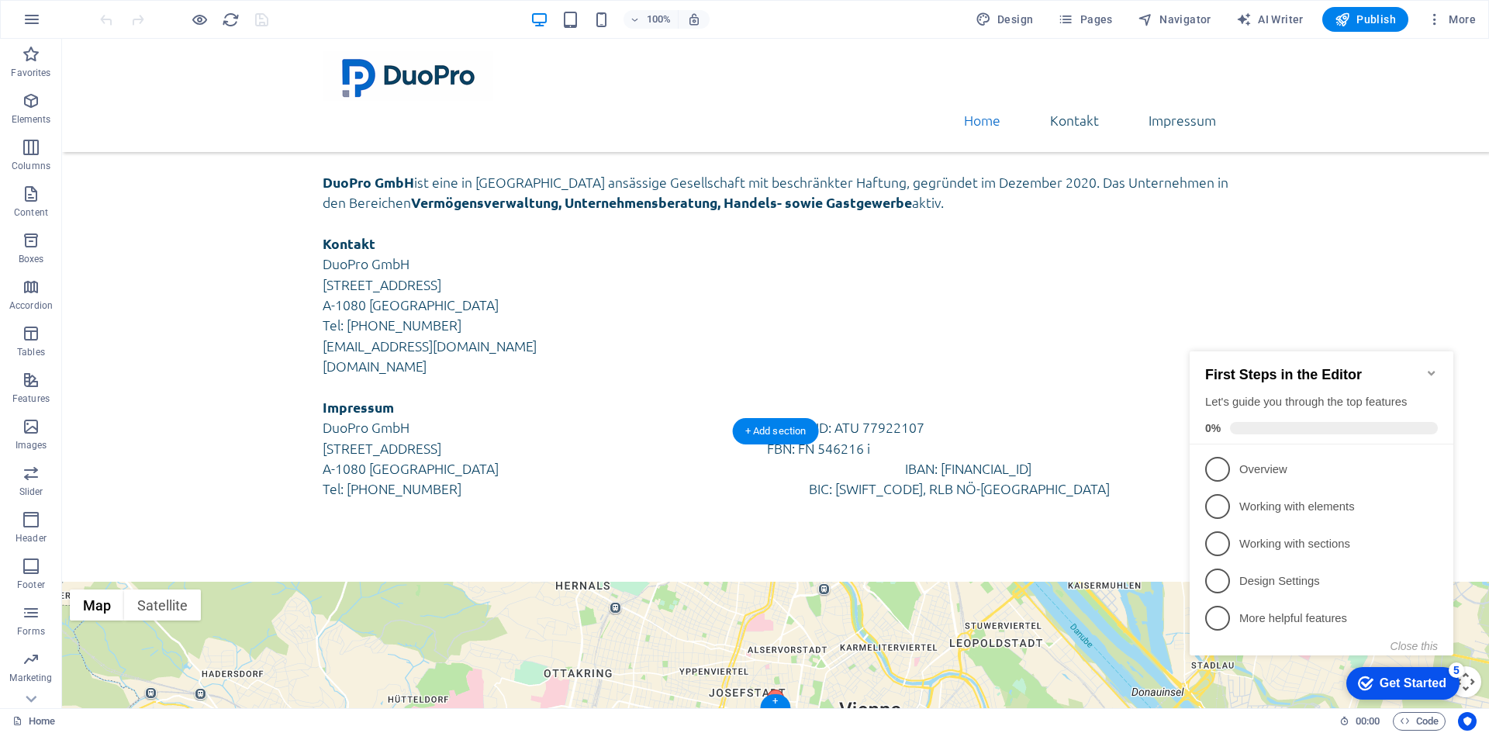
click at [919, 582] on div "← Move left → Move right ↑ Move up ↓ Move down + Zoom in - Zoom out Home Jump l…" at bounding box center [775, 721] width 1427 height 278
select select "5"
select select "1"
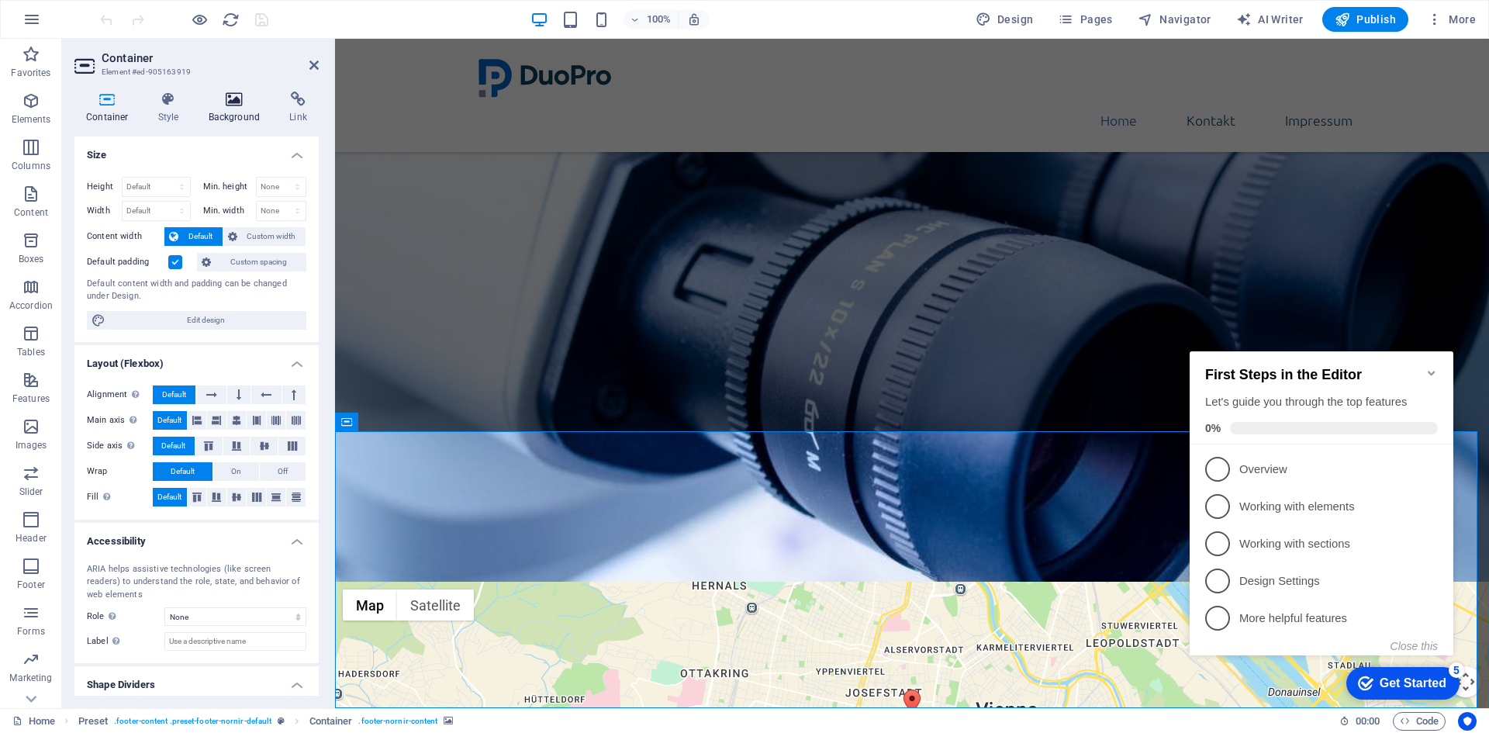
click at [247, 100] on icon at bounding box center [234, 100] width 75 height 16
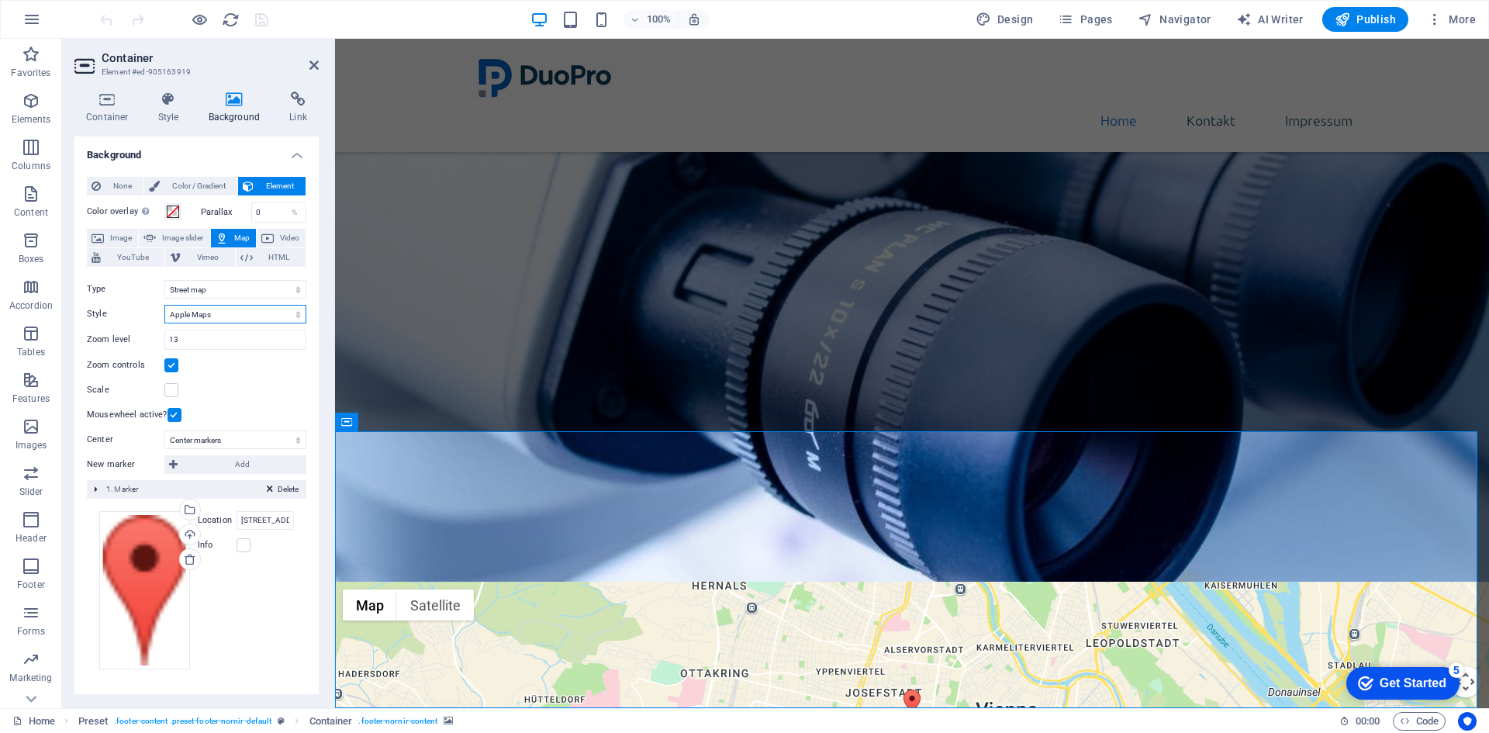
click at [225, 311] on select "Default Colorize Pale Dawn Subtle Grayscale Shades of Grey Apple Maps Blue Wate…" at bounding box center [235, 314] width 142 height 19
click at [164, 305] on select "Default Colorize Pale Dawn Subtle Grayscale Shades of Grey Apple Maps Blue Wate…" at bounding box center [235, 314] width 142 height 19
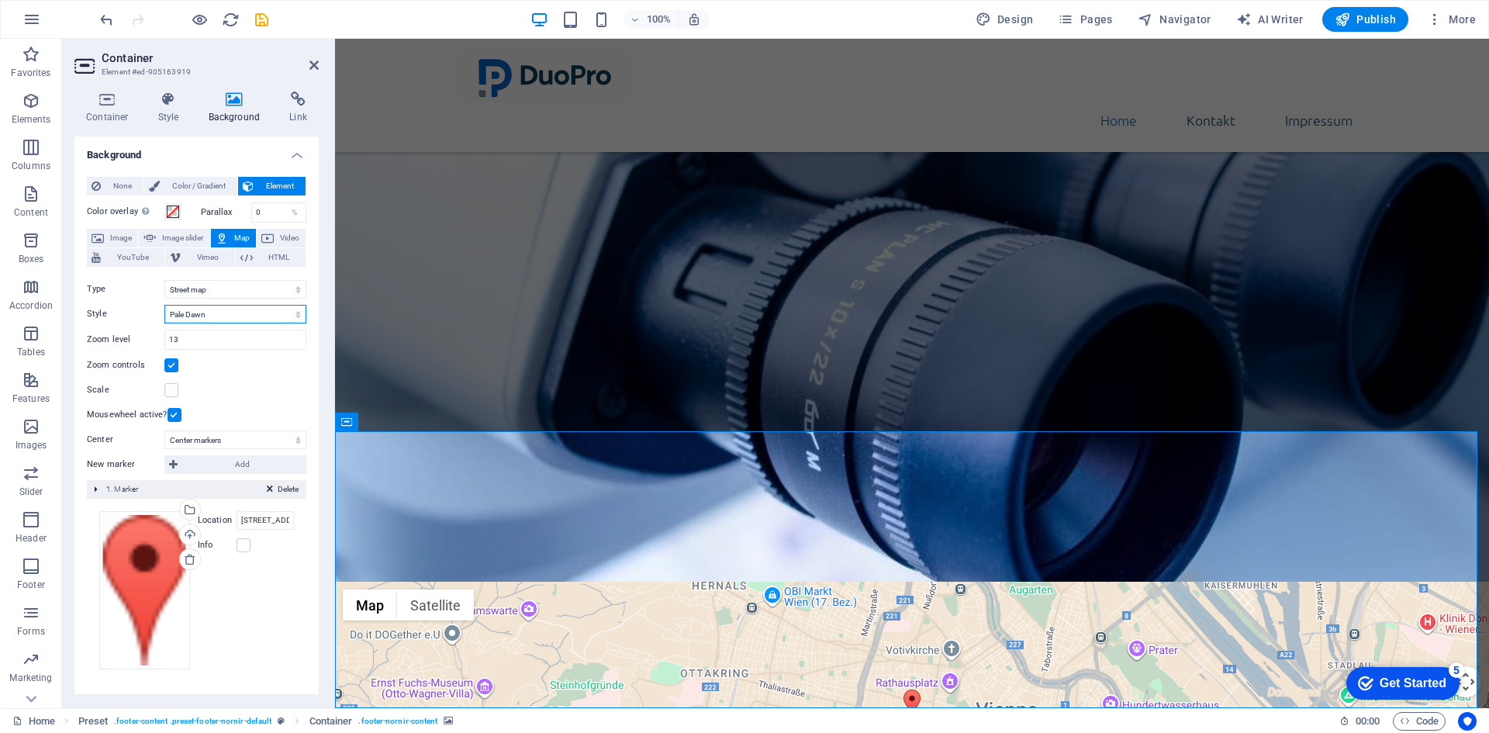
click at [219, 314] on select "Default Colorize Pale Dawn Subtle Grayscale Shades of Grey Apple Maps Blue Wate…" at bounding box center [235, 314] width 142 height 19
select select "1"
click at [164, 305] on select "Default Colorize Pale Dawn Subtle Grayscale Shades of Grey Apple Maps Blue Wate…" at bounding box center [235, 314] width 142 height 19
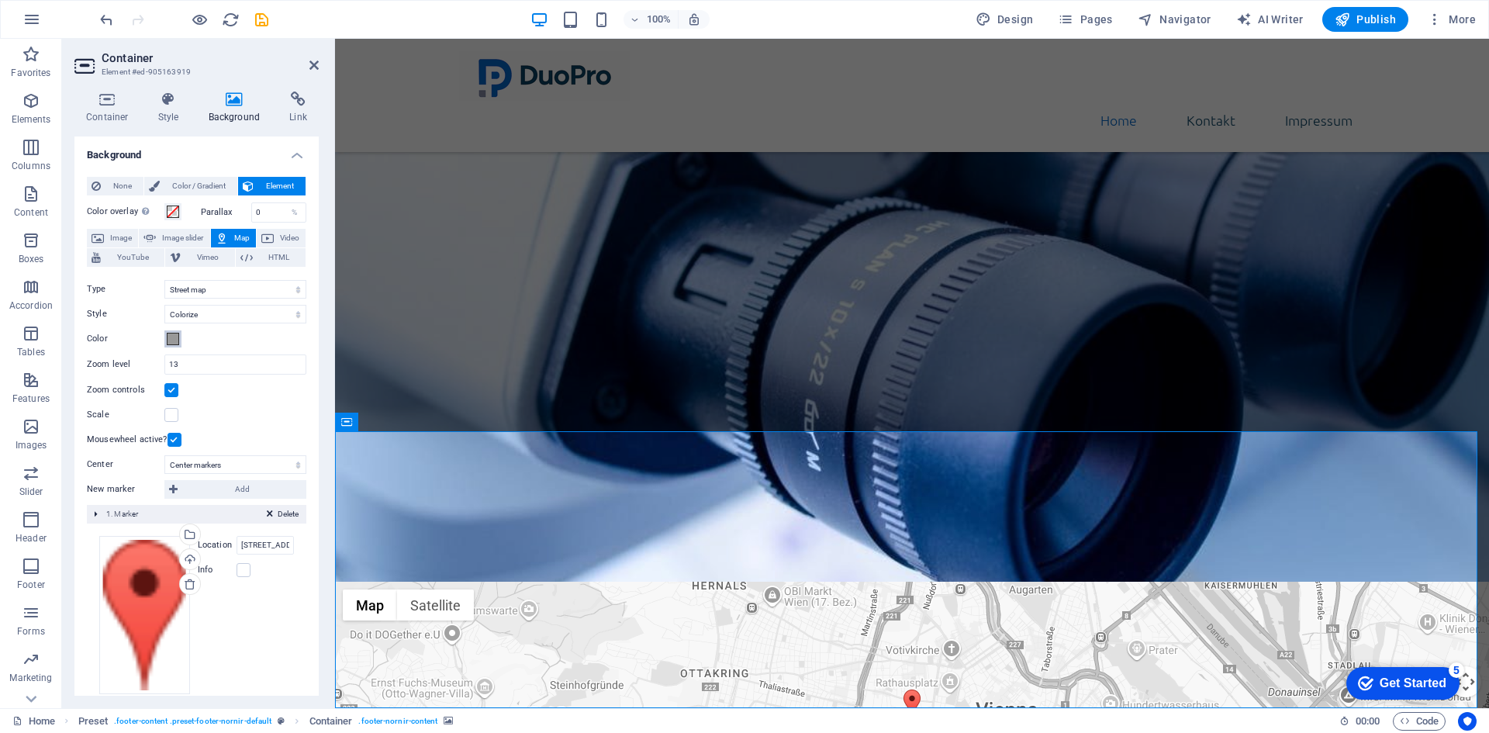
click at [174, 336] on span at bounding box center [173, 339] width 12 height 12
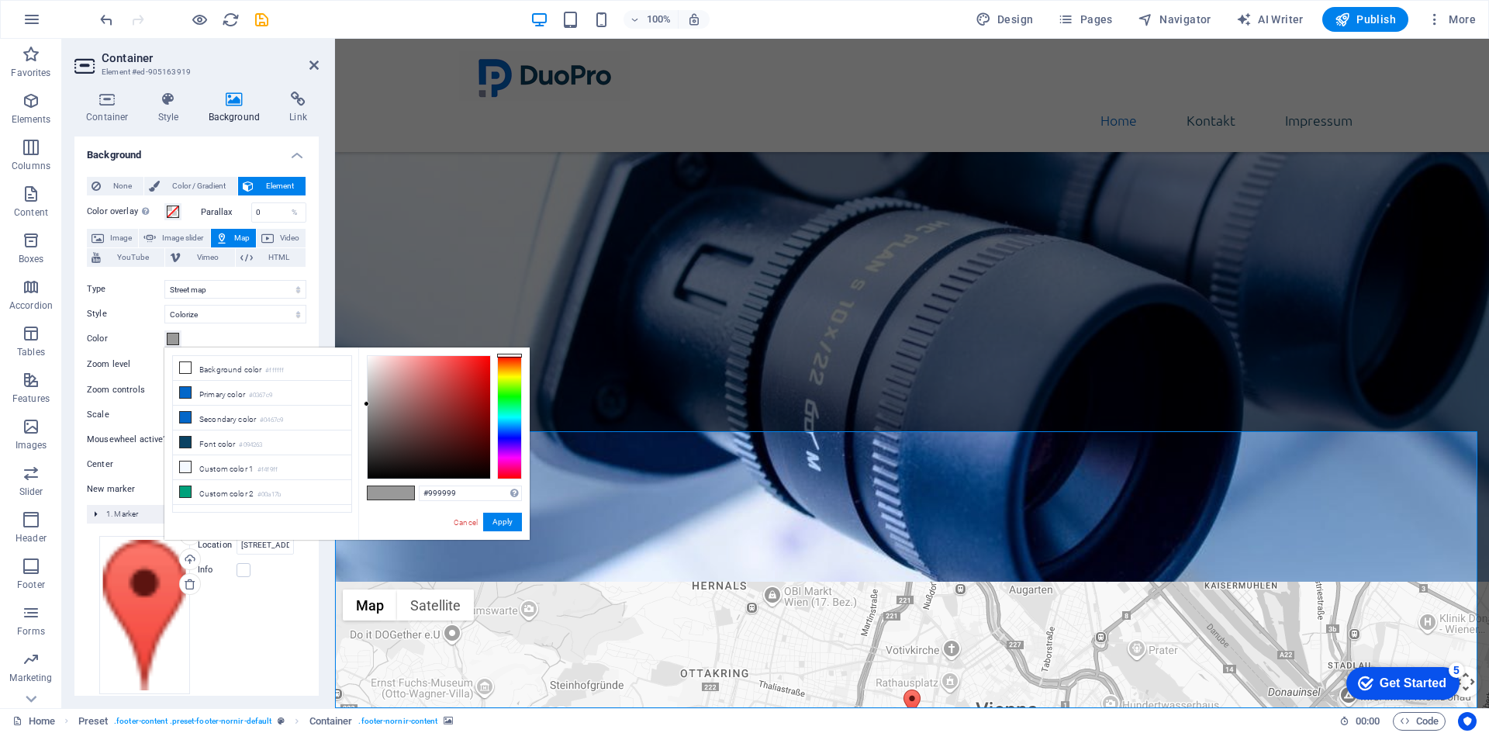
click at [174, 337] on span at bounding box center [173, 339] width 12 height 12
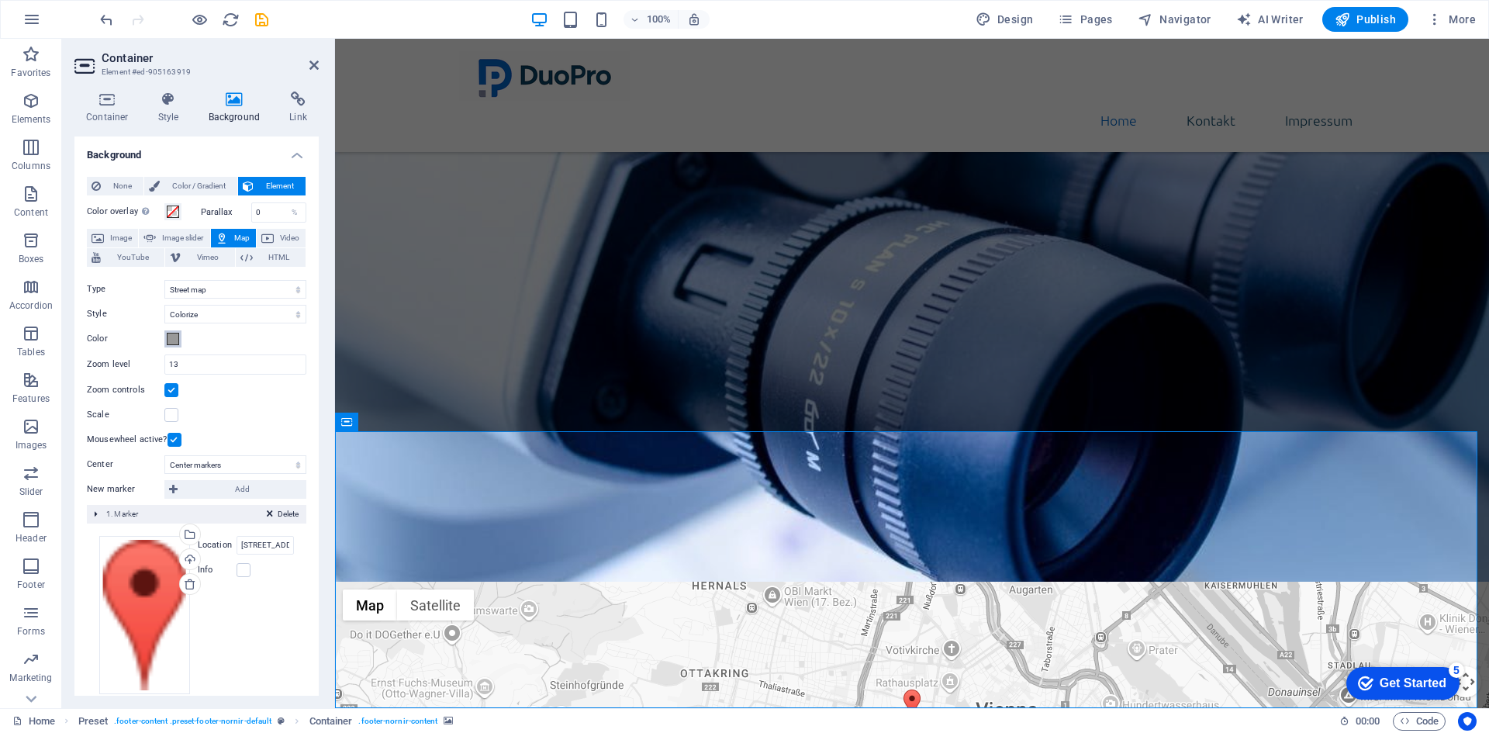
click at [174, 337] on span at bounding box center [173, 339] width 12 height 12
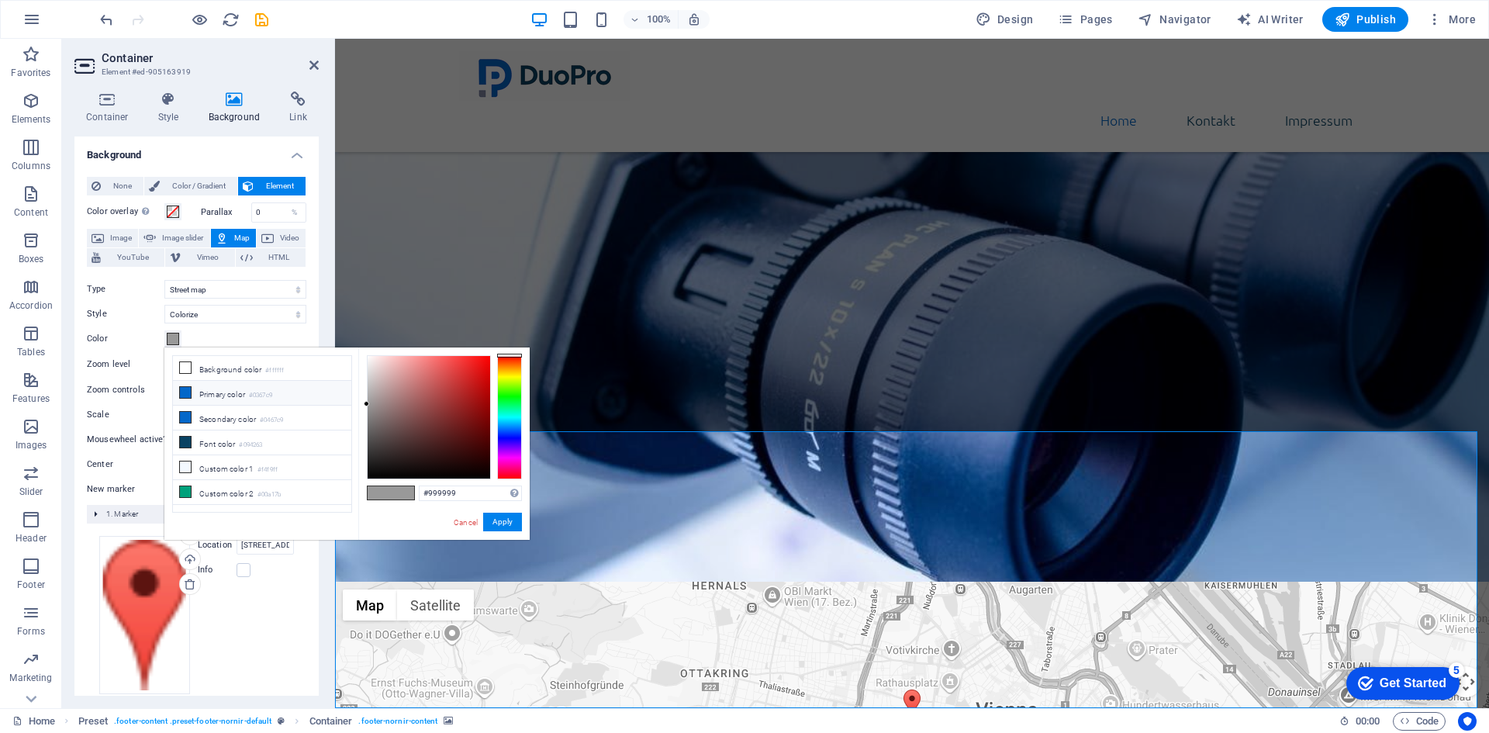
click at [217, 389] on li "Primary color #0367c9" at bounding box center [262, 393] width 178 height 25
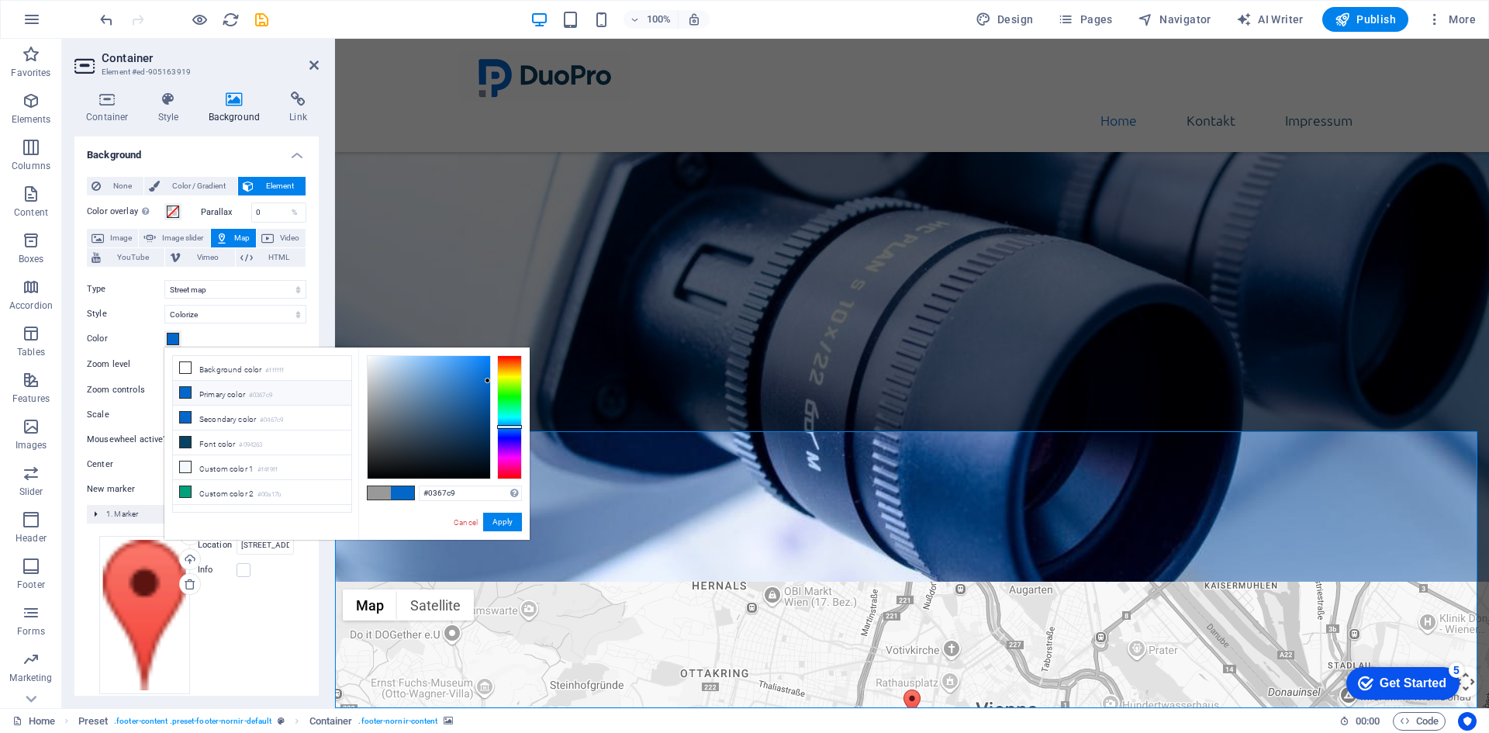
click at [185, 390] on icon at bounding box center [185, 392] width 11 height 11
click at [496, 520] on button "Apply" at bounding box center [502, 522] width 39 height 19
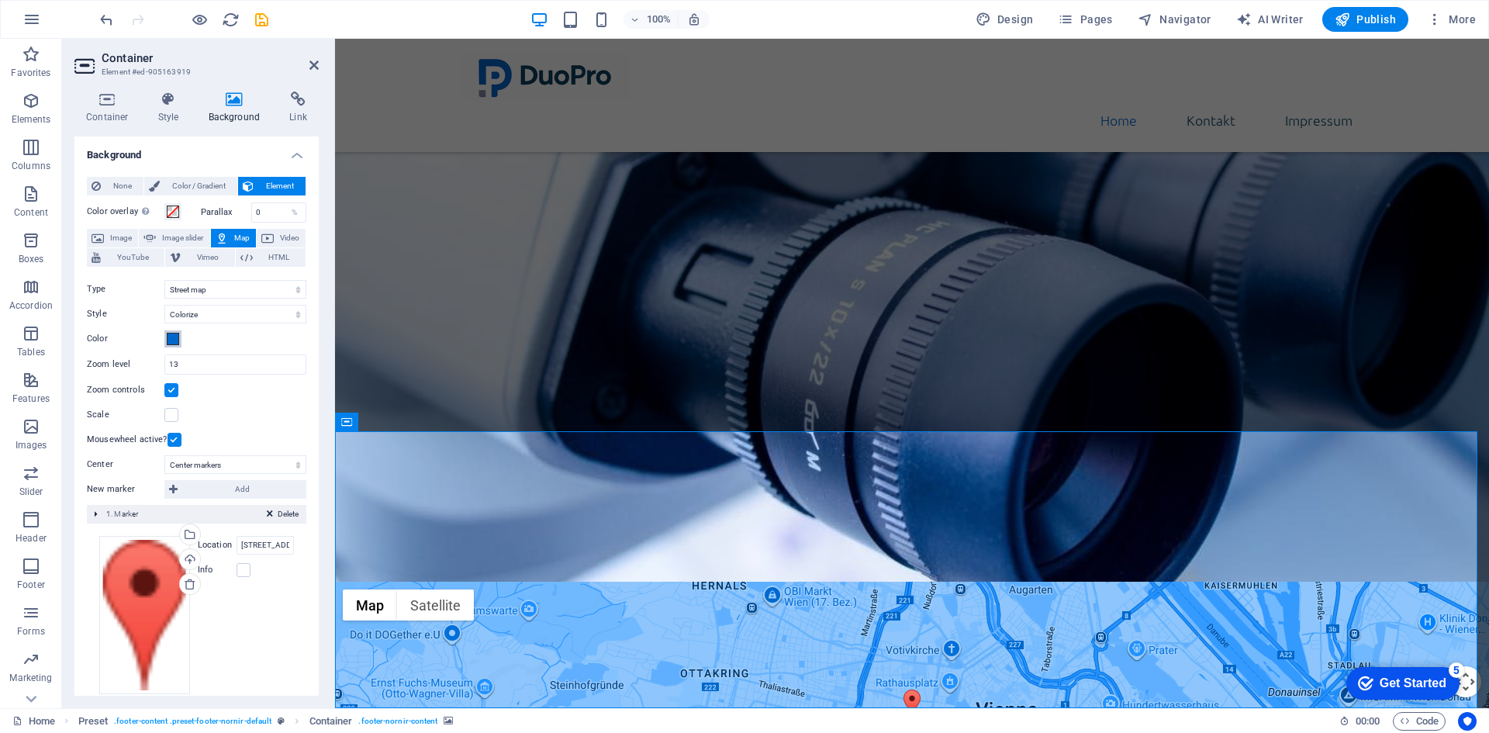
click at [171, 341] on span at bounding box center [173, 339] width 12 height 12
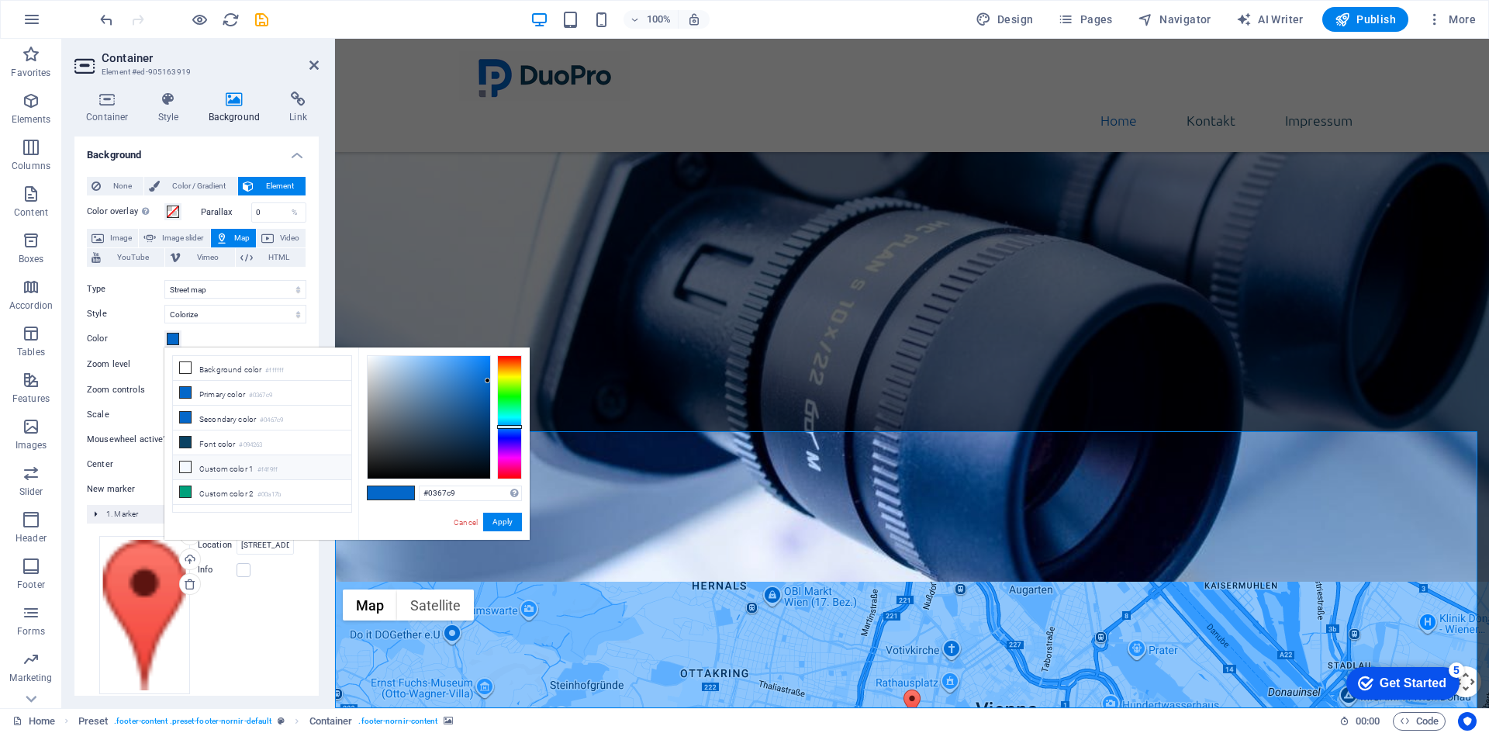
click at [187, 466] on icon at bounding box center [185, 467] width 11 height 11
click at [394, 356] on div at bounding box center [429, 417] width 123 height 123
click at [500, 519] on button "Apply" at bounding box center [502, 522] width 39 height 19
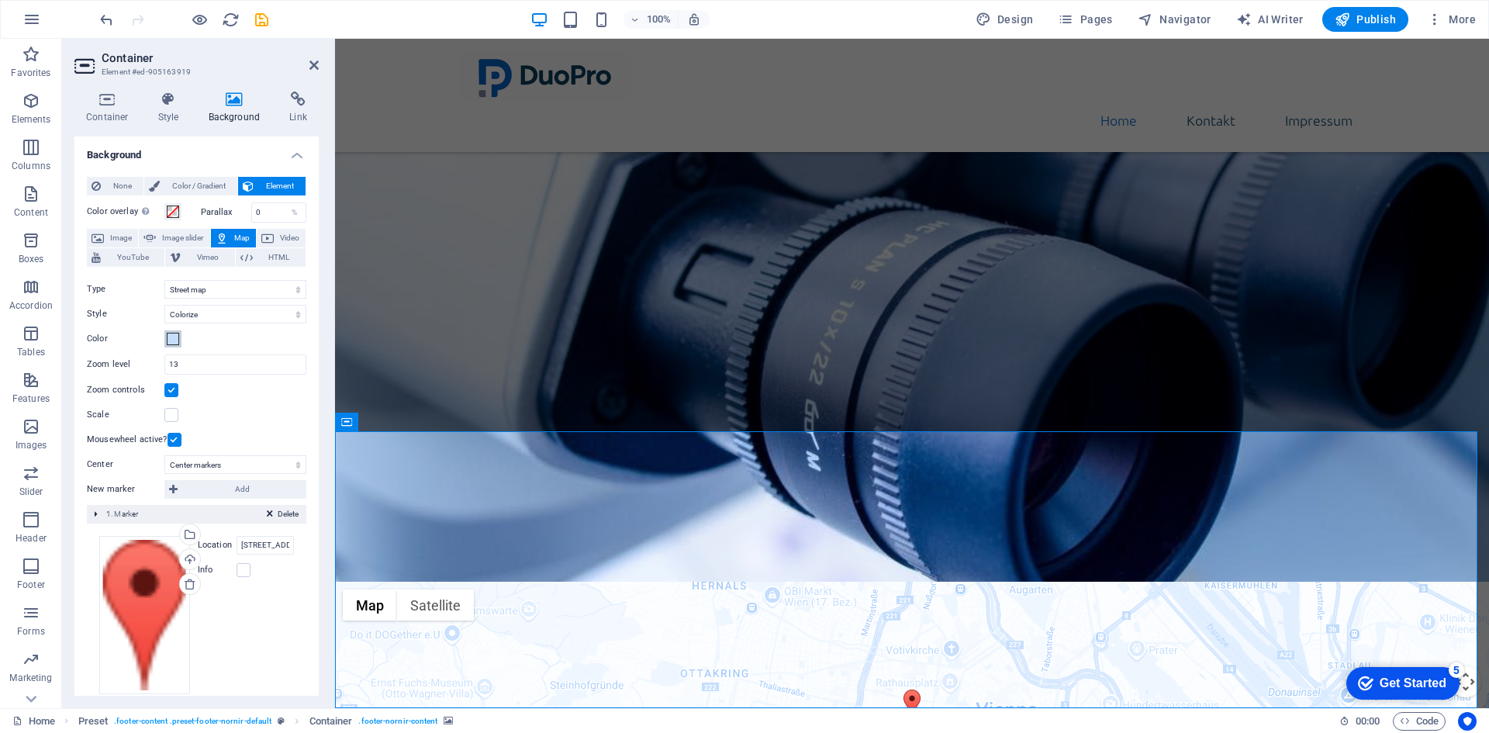
click at [171, 339] on span at bounding box center [173, 339] width 12 height 12
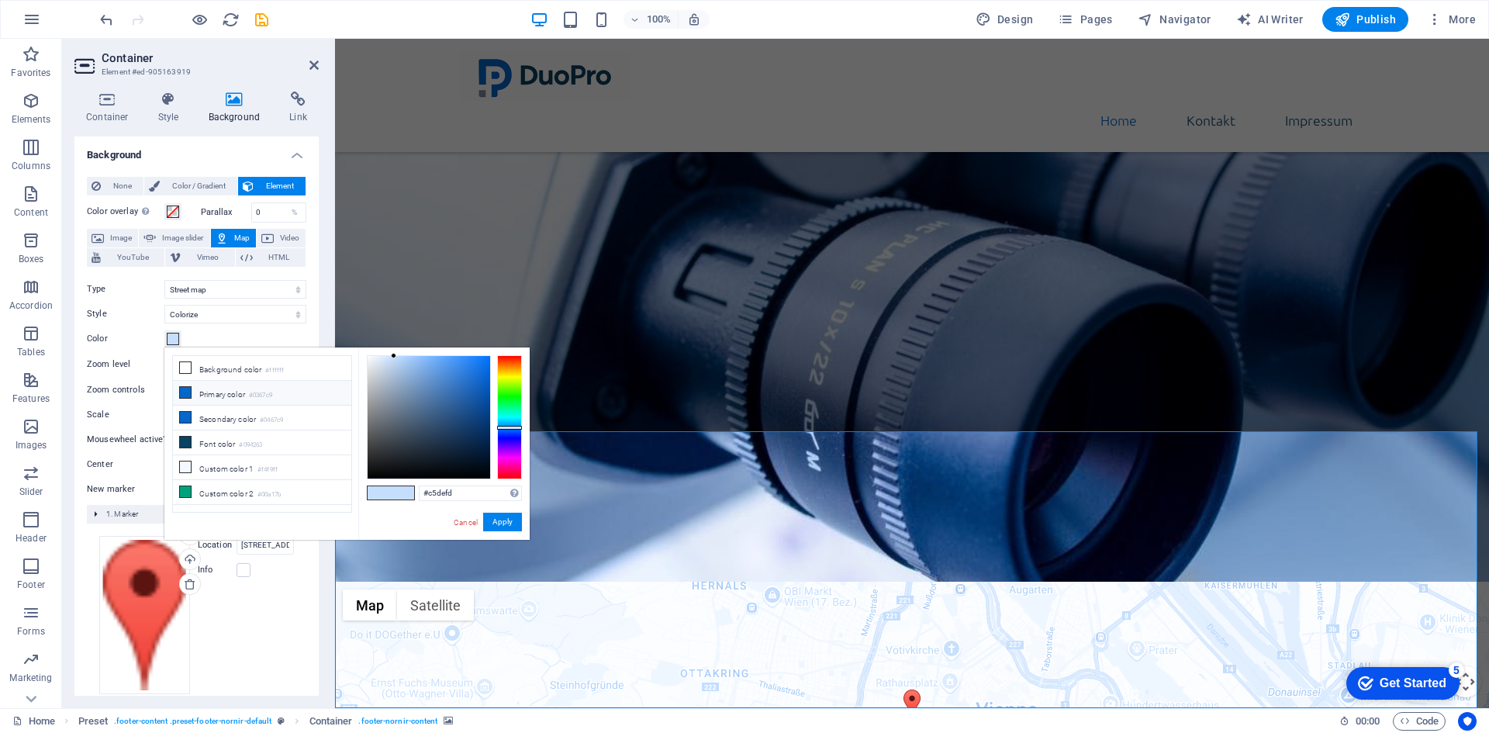
click at [200, 389] on li "Primary color #0367c9" at bounding box center [262, 393] width 178 height 25
type input "#3489dc"
drag, startPoint x: 476, startPoint y: 379, endPoint x: 461, endPoint y: 372, distance: 17.3
click at [461, 372] on div at bounding box center [429, 417] width 123 height 123
click at [501, 519] on button "Apply" at bounding box center [502, 522] width 39 height 19
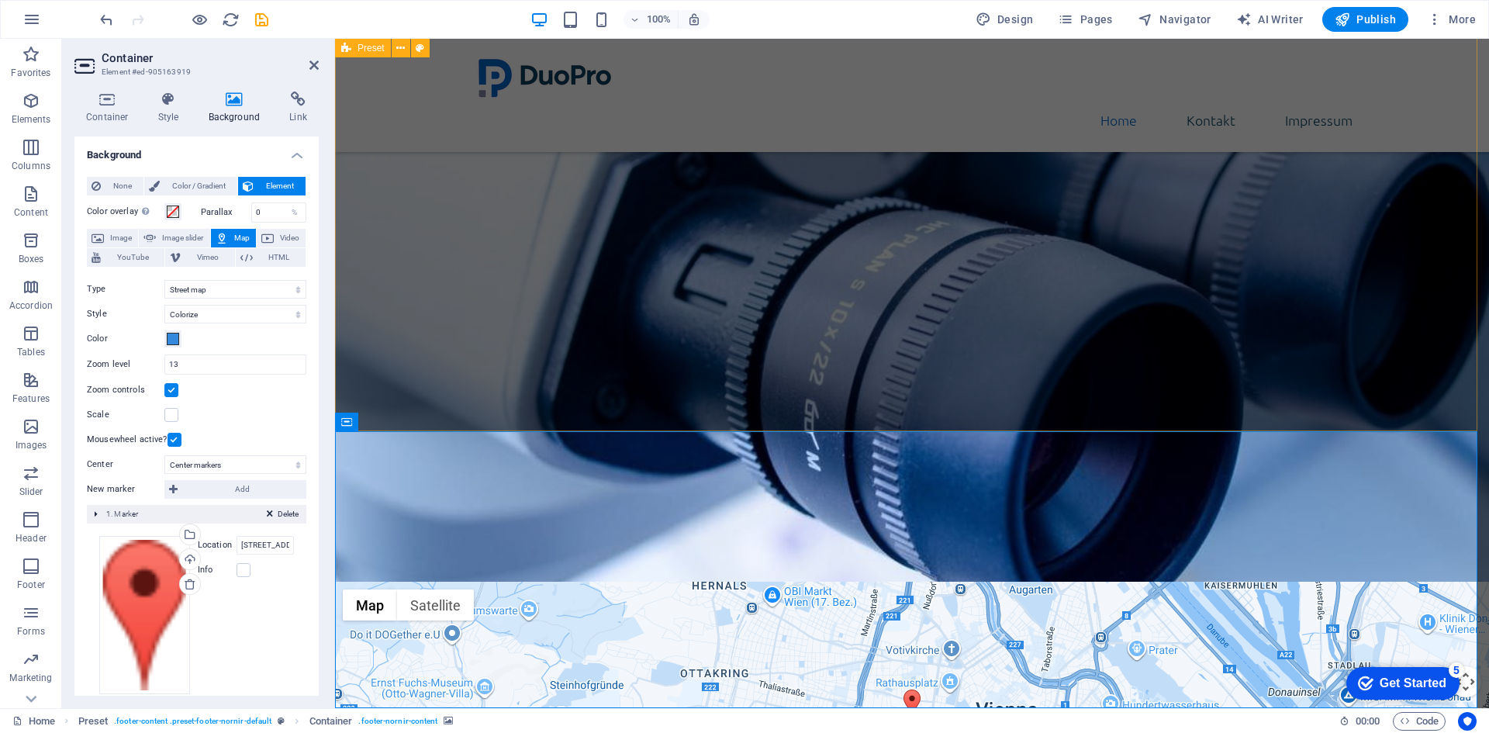
click at [816, 370] on div "About us DuoPro GmbH ist eine in Wien ansässige Gesellschaft mit beschränkter H…" at bounding box center [912, 307] width 1154 height 550
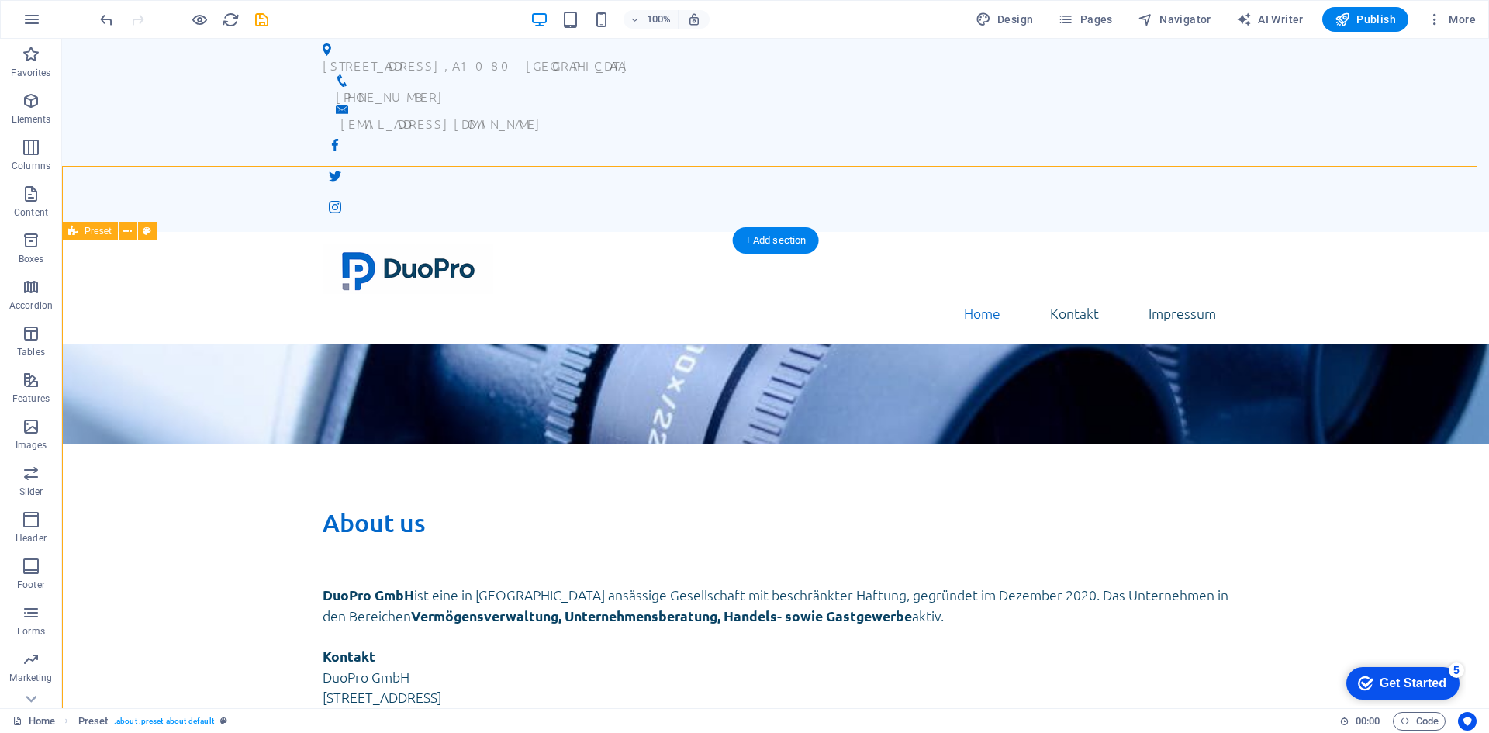
scroll to position [0, 0]
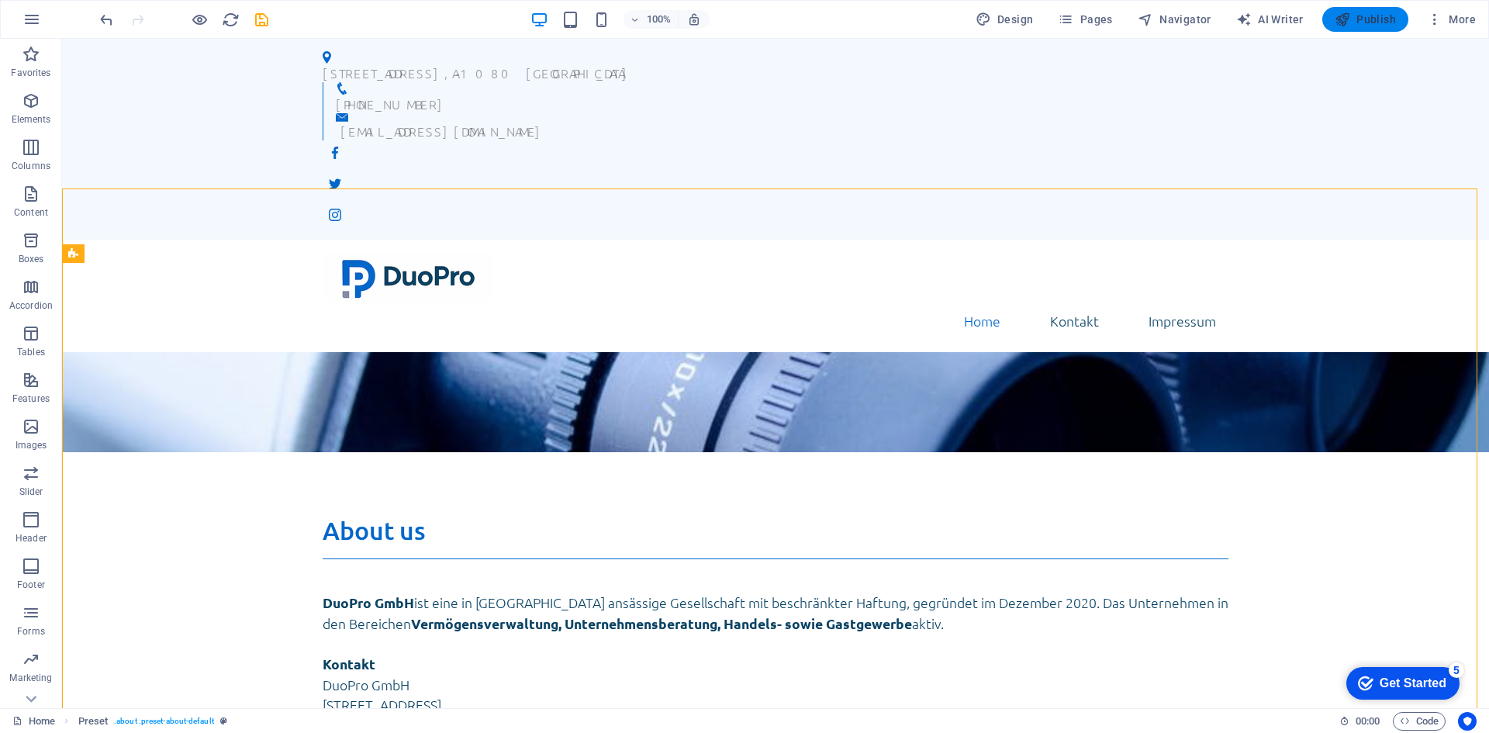
click at [0, 0] on span "Publish" at bounding box center [0, 0] width 0 height 0
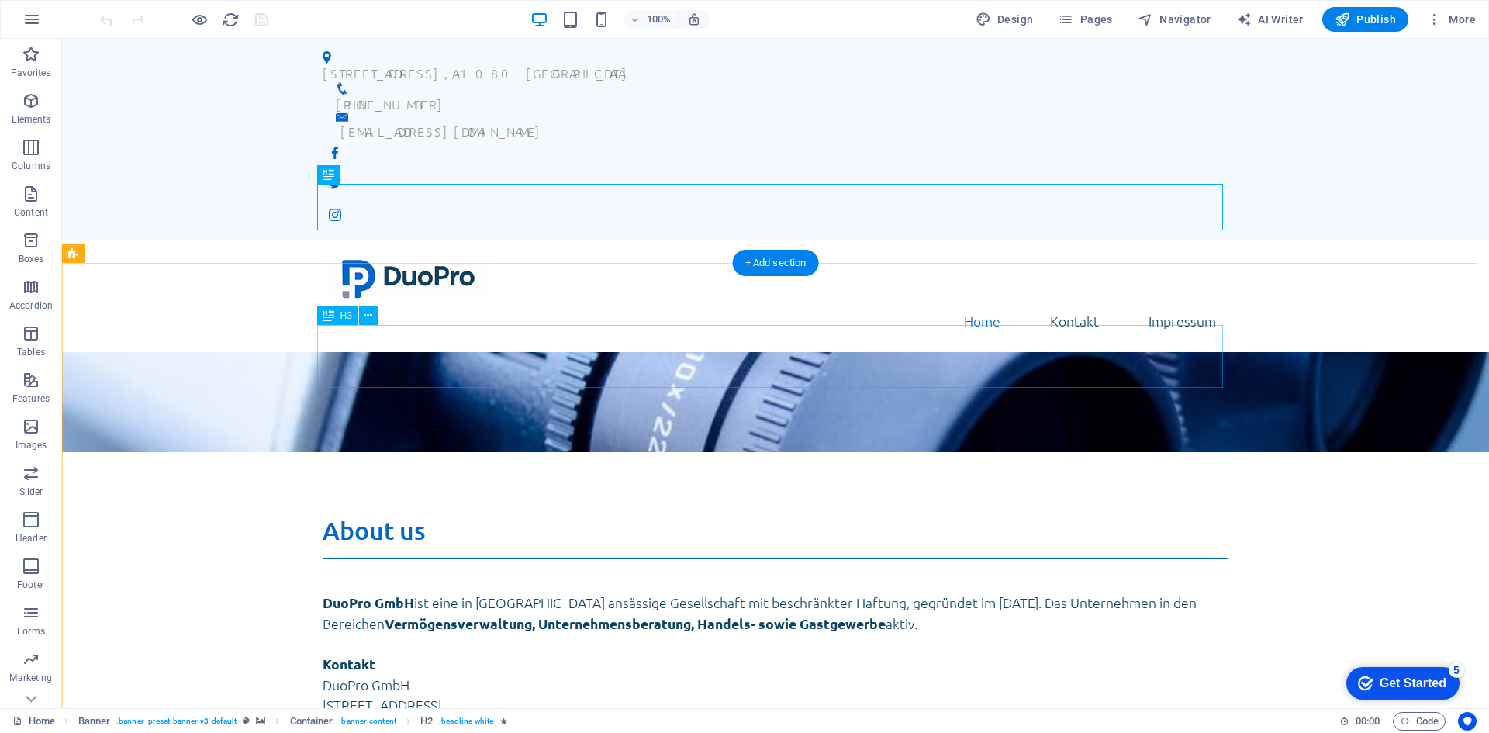
click at [417, 515] on div "About us" at bounding box center [776, 537] width 906 height 44
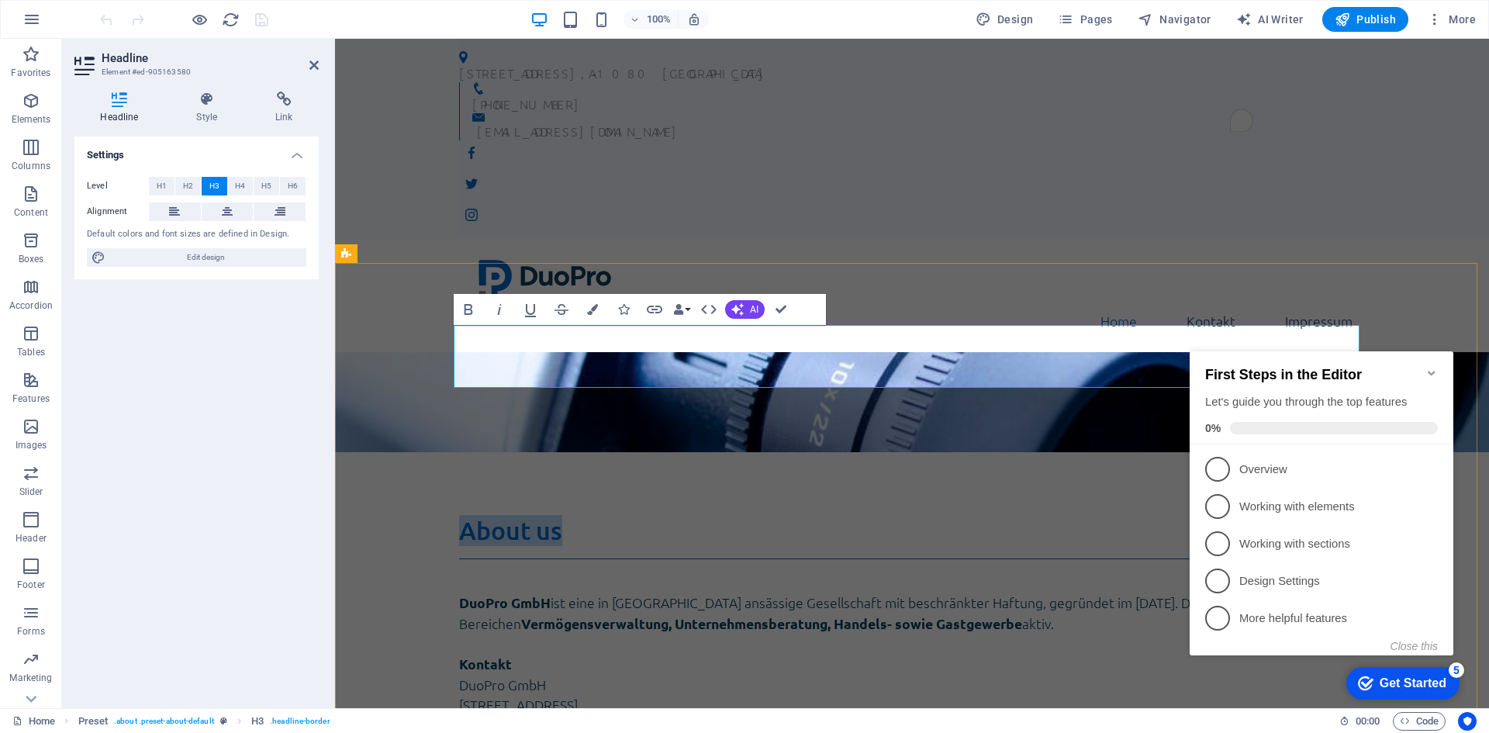
click at [503, 515] on h3 "About us" at bounding box center [912, 537] width 906 height 44
click at [535, 515] on h3 "About us" at bounding box center [912, 537] width 906 height 44
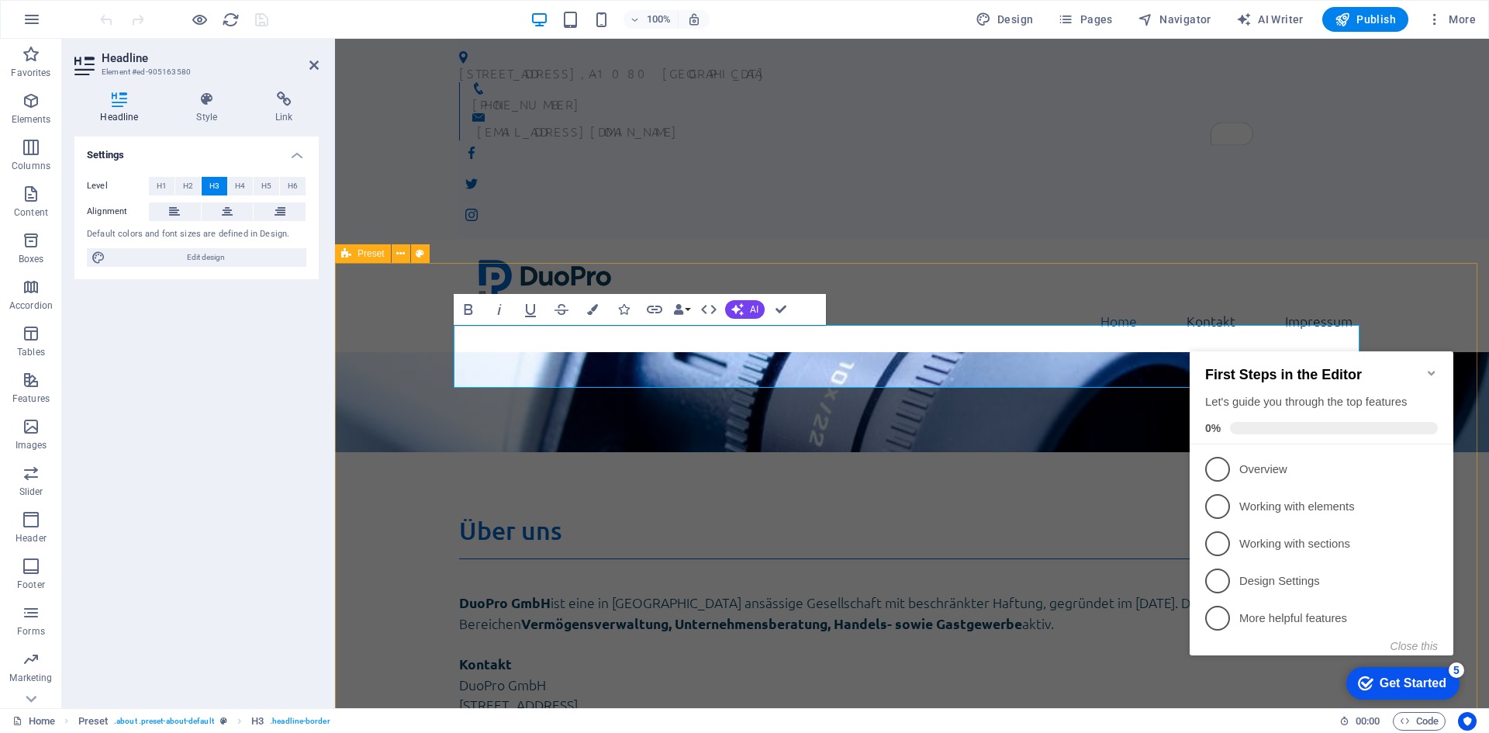
click at [407, 453] on div "Über uns DuoPro GmbH ist eine in Wien ansässige Gesellschaft mit beschränkter H…" at bounding box center [912, 728] width 1154 height 550
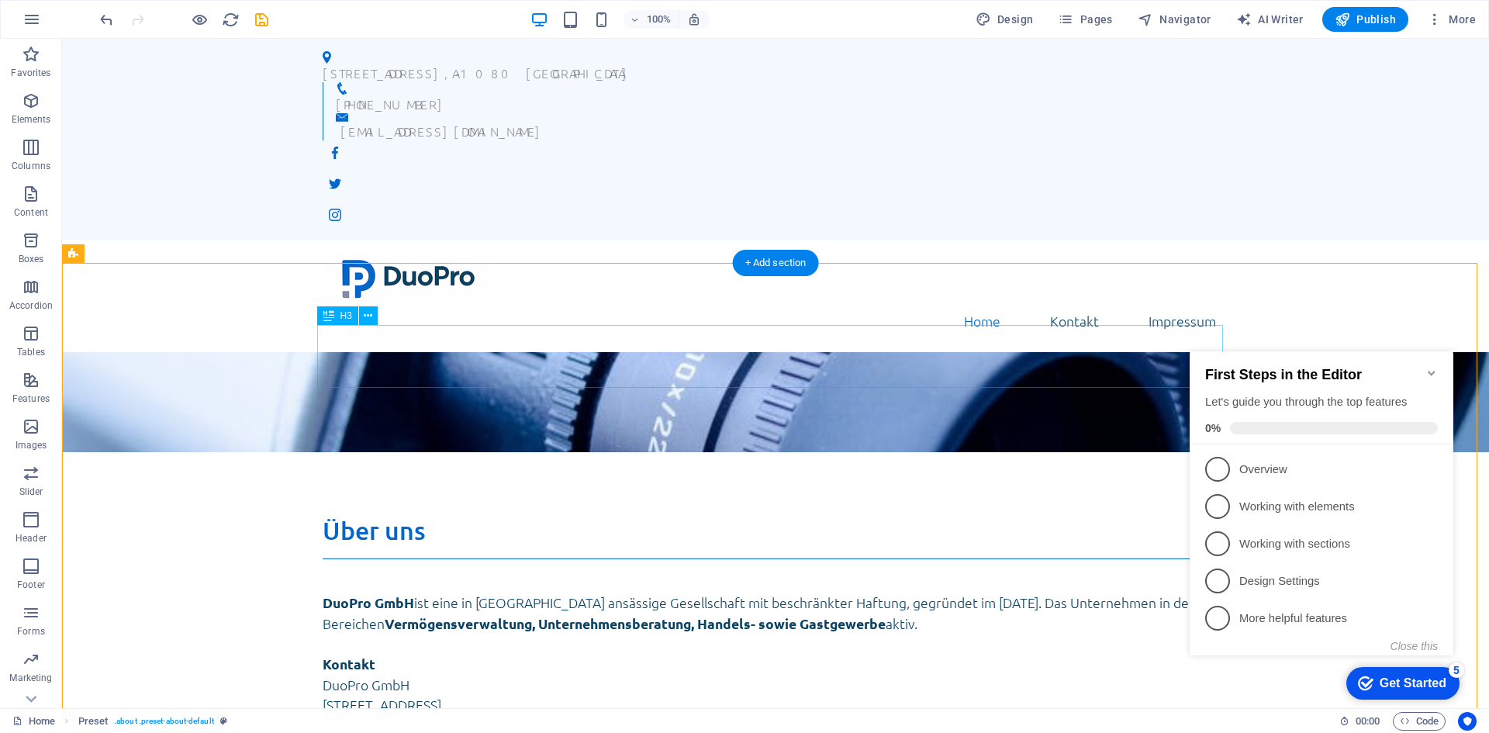
click at [361, 515] on div "Über uns" at bounding box center [776, 537] width 906 height 44
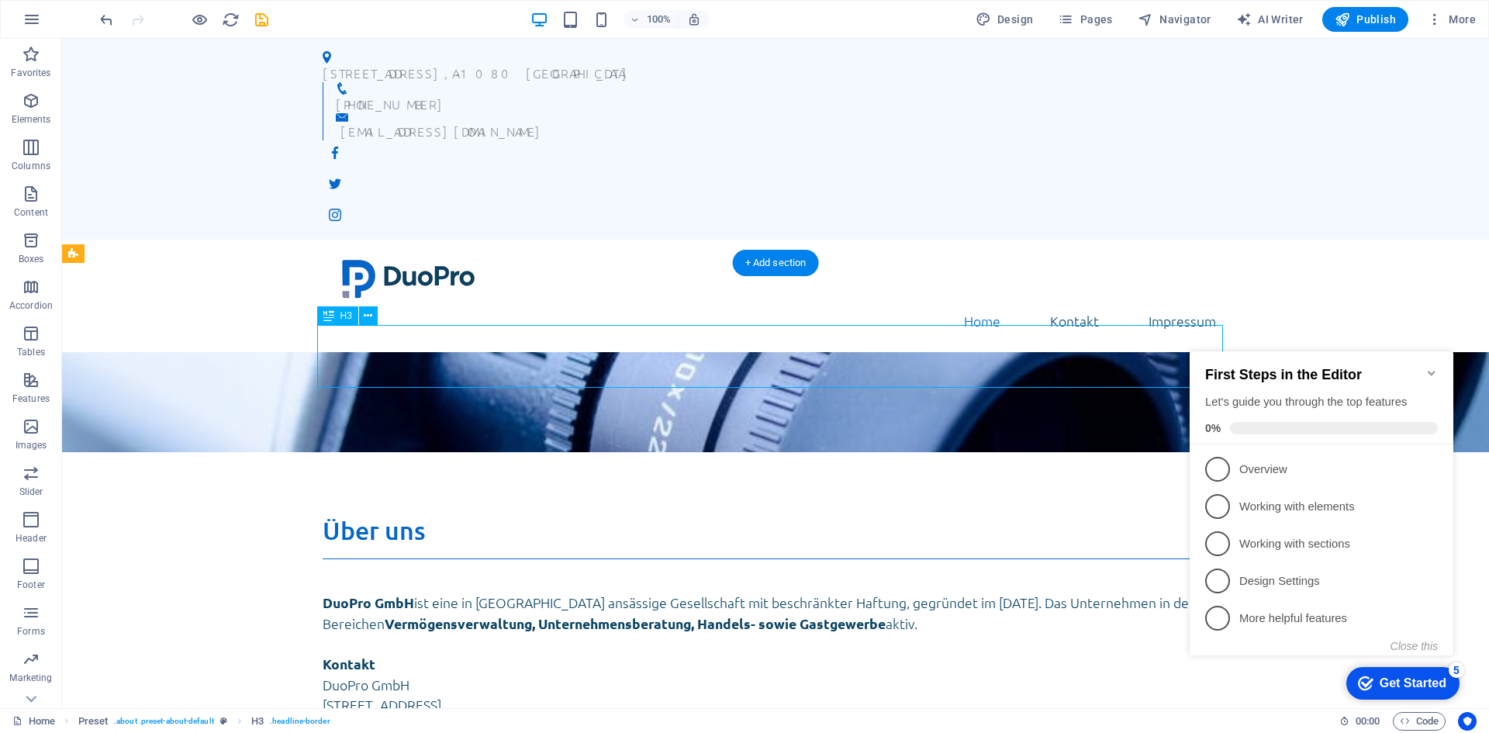
click at [361, 515] on div "Über uns" at bounding box center [776, 537] width 906 height 44
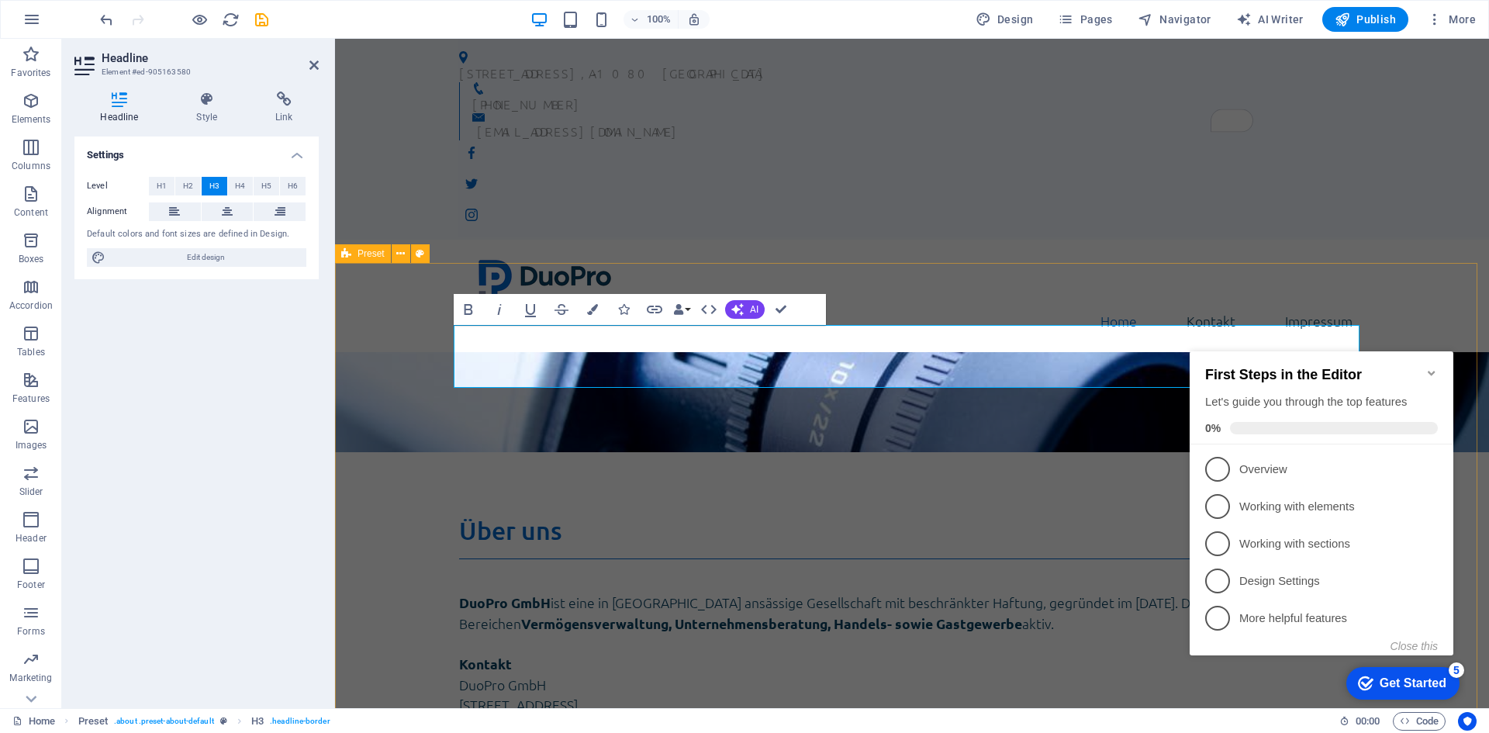
click at [361, 453] on div "Über uns DuoPro GmbH ist eine in Wien ansässige Gesellschaft mit beschränkter H…" at bounding box center [912, 728] width 1154 height 550
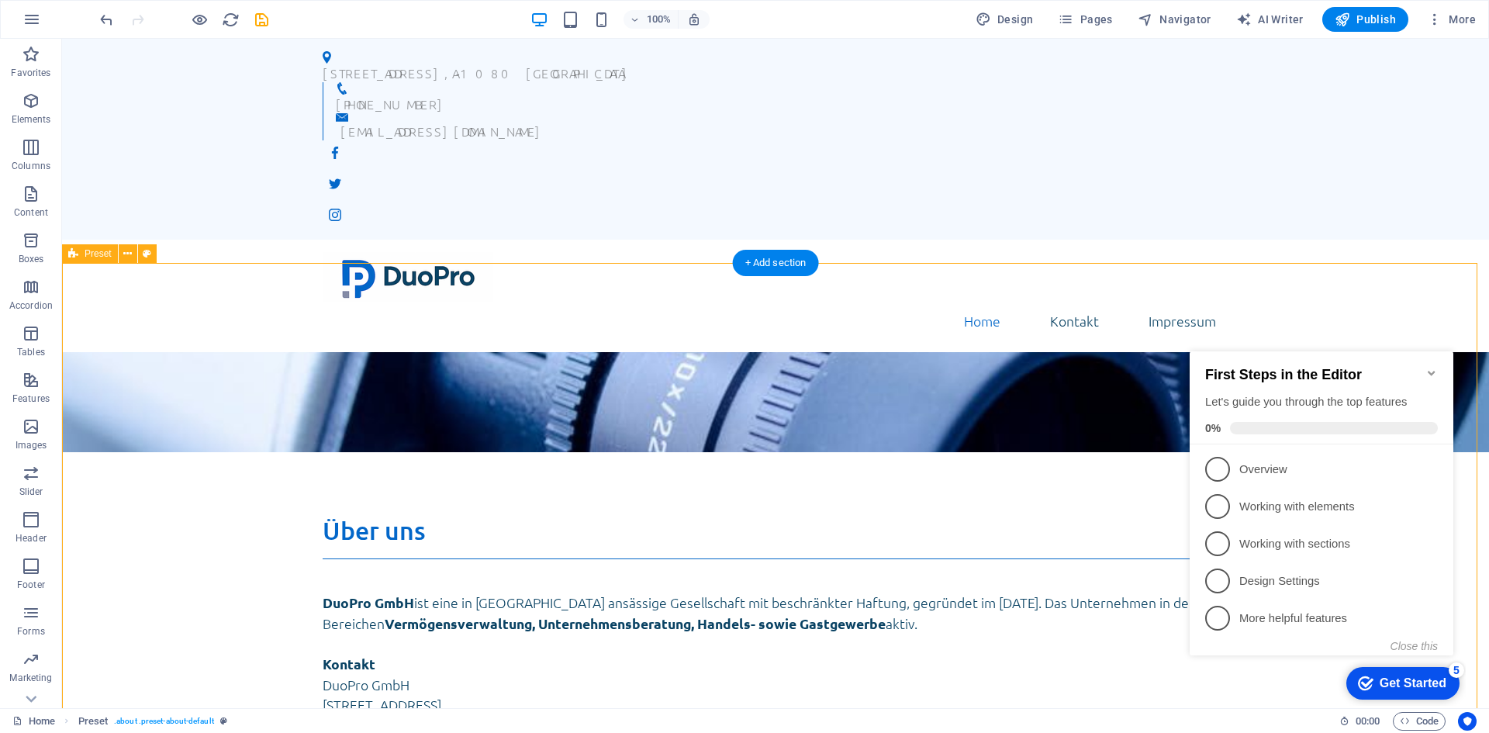
click at [456, 453] on div "Über uns DuoPro GmbH ist eine in Wien ansässige Gesellschaft mit beschränkter H…" at bounding box center [775, 728] width 1427 height 550
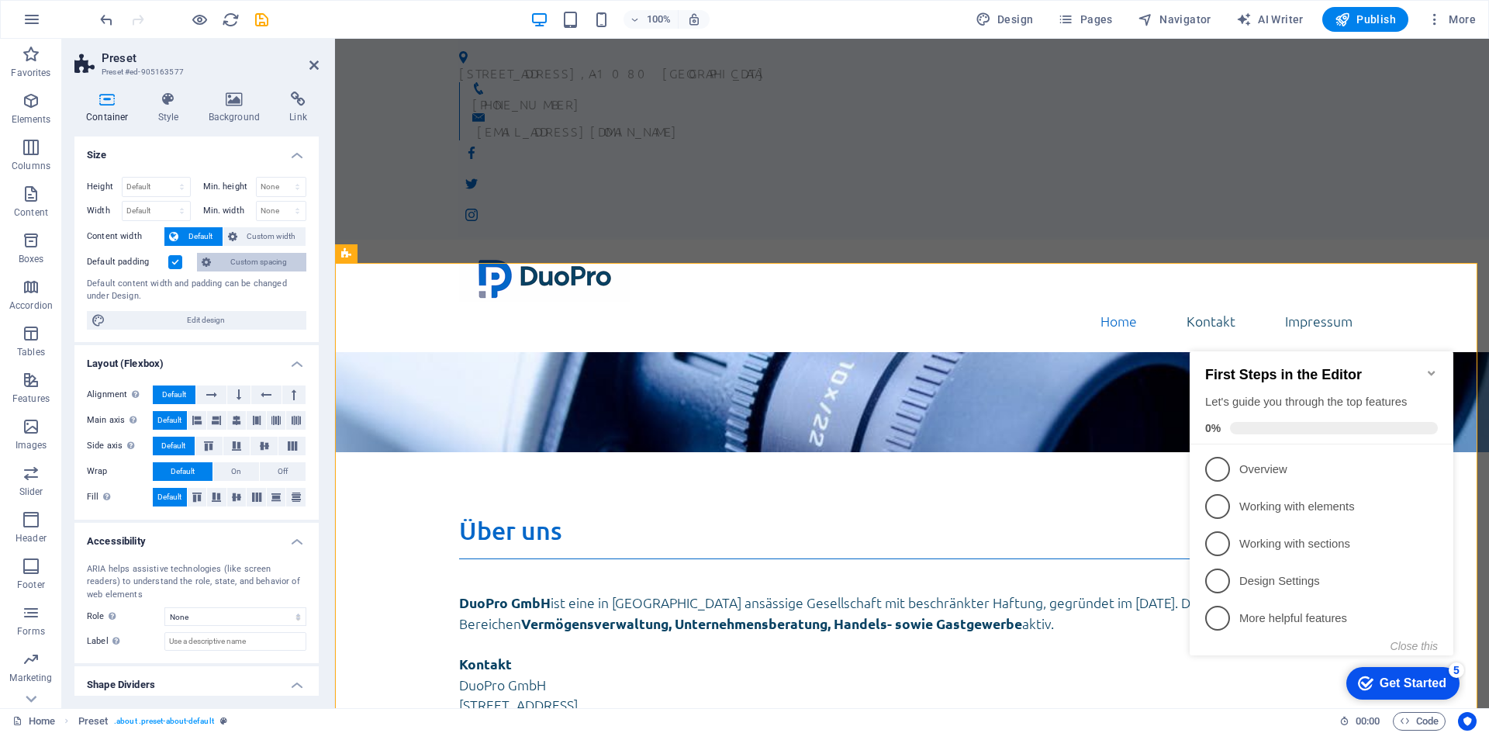
click at [265, 261] on span "Custom spacing" at bounding box center [259, 262] width 86 height 19
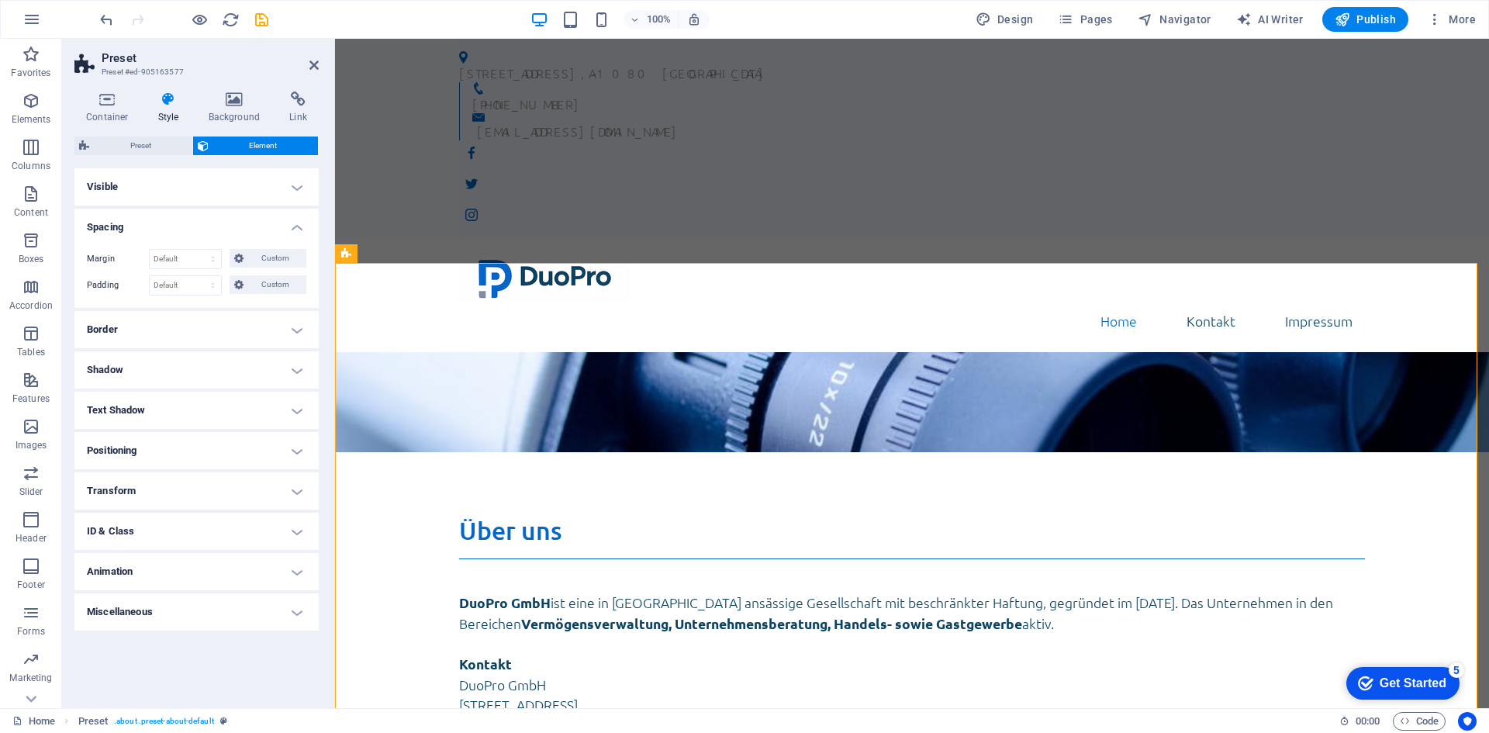
click at [150, 195] on h4 "Visible" at bounding box center [196, 186] width 244 height 37
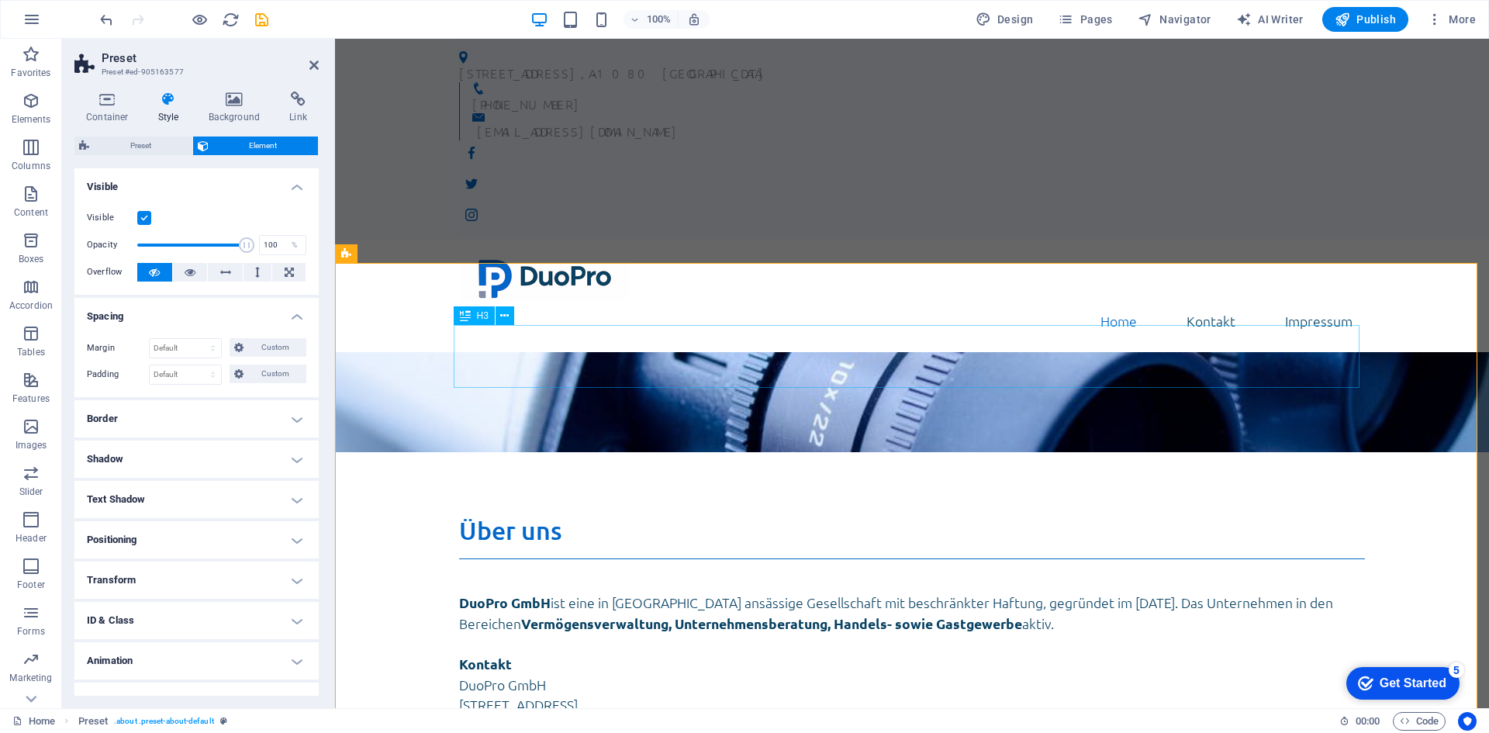
click at [606, 515] on div "Über uns" at bounding box center [912, 537] width 906 height 44
click at [600, 453] on div "Über uns DuoPro GmbH ist eine in Wien ansässige Gesellschaft mit beschränkter H…" at bounding box center [912, 728] width 1154 height 550
click at [299, 189] on h4 "Visible" at bounding box center [196, 182] width 244 height 28
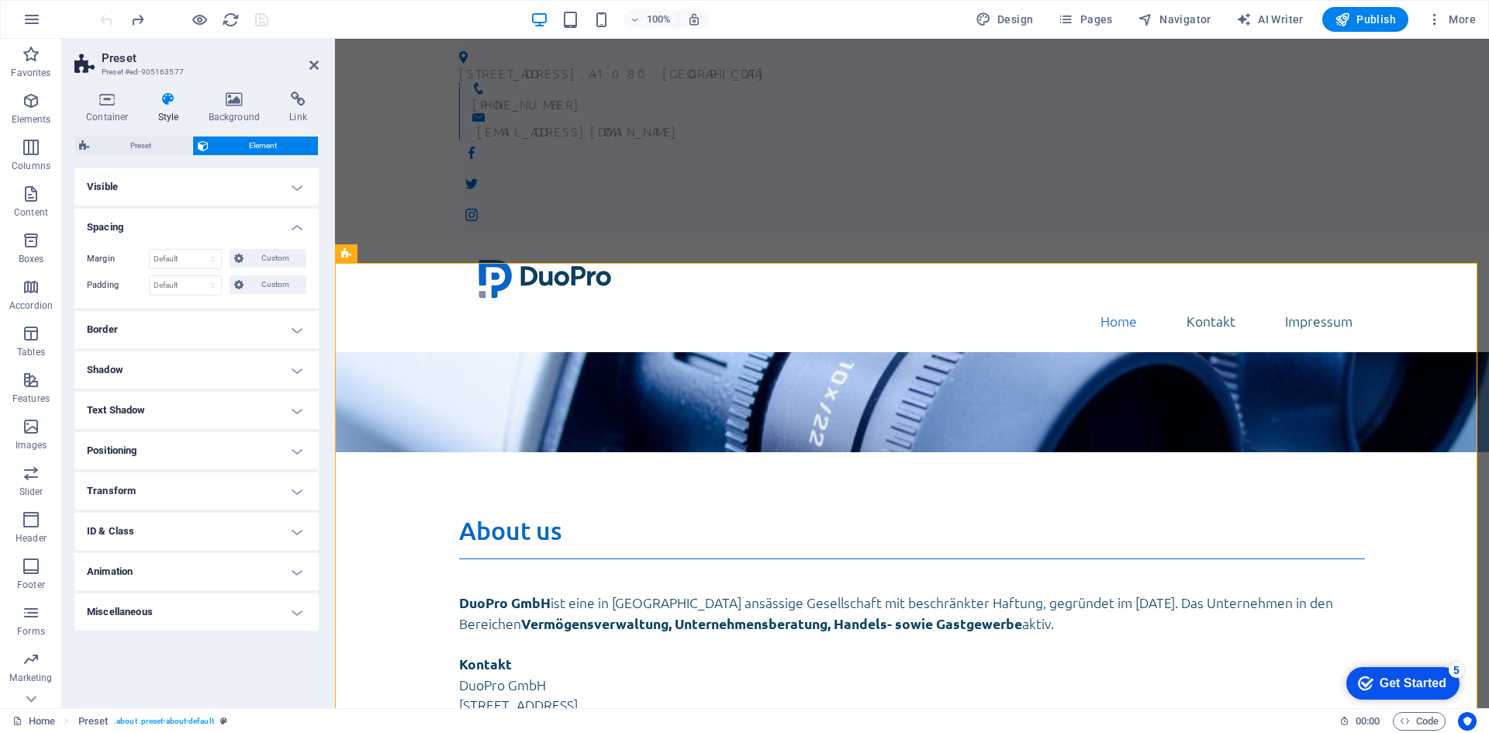
click at [157, 183] on h4 "Visible" at bounding box center [196, 186] width 244 height 37
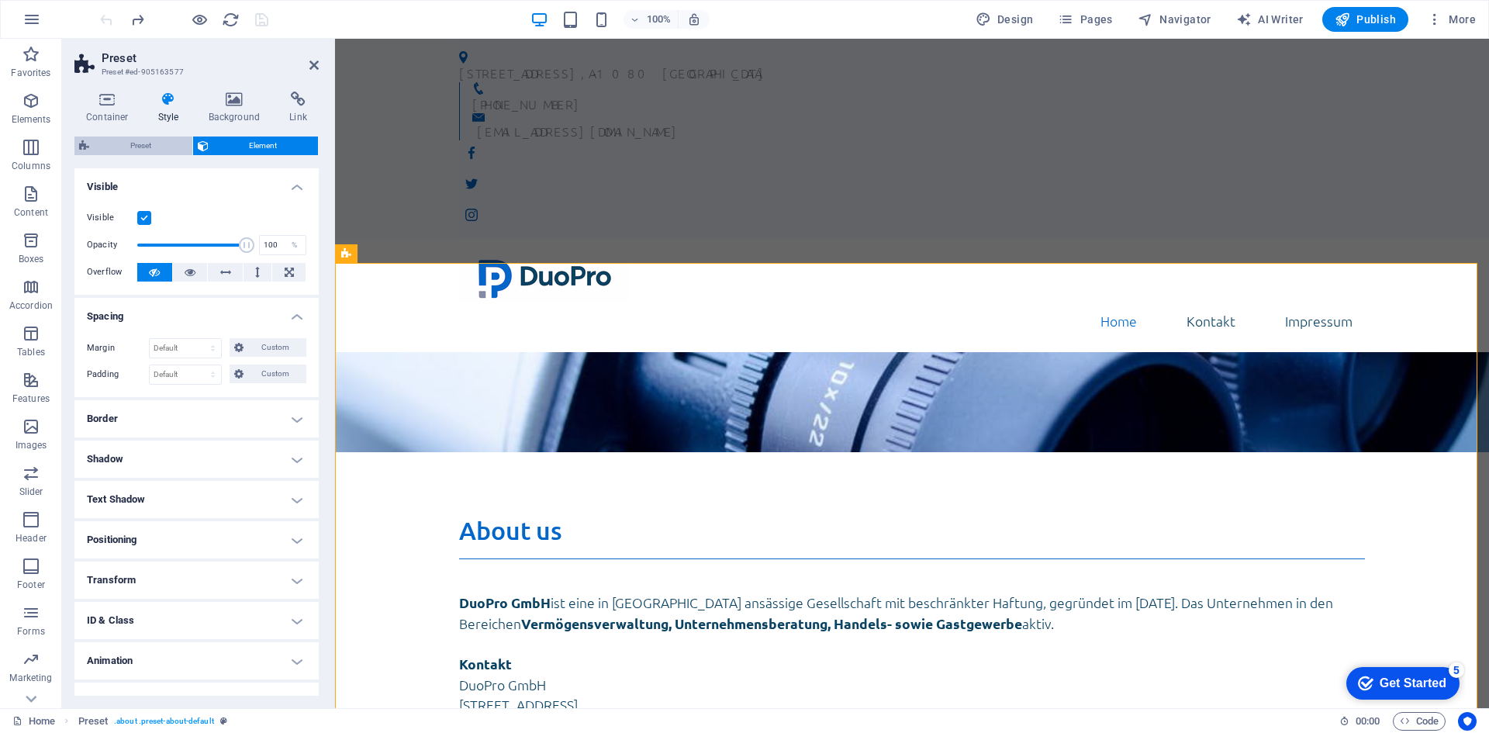
click at [158, 143] on span "Preset" at bounding box center [141, 146] width 94 height 19
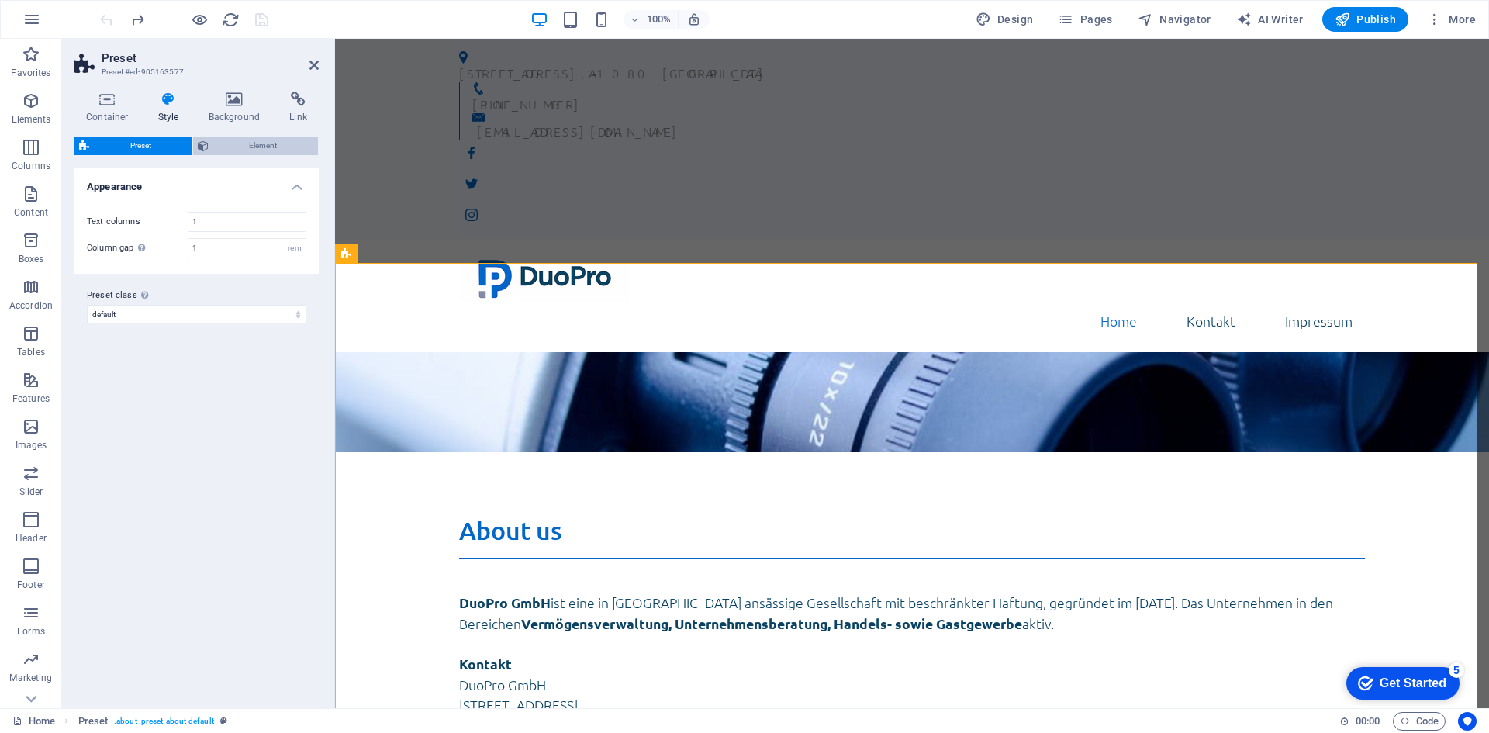
click at [242, 150] on span "Element" at bounding box center [263, 146] width 101 height 19
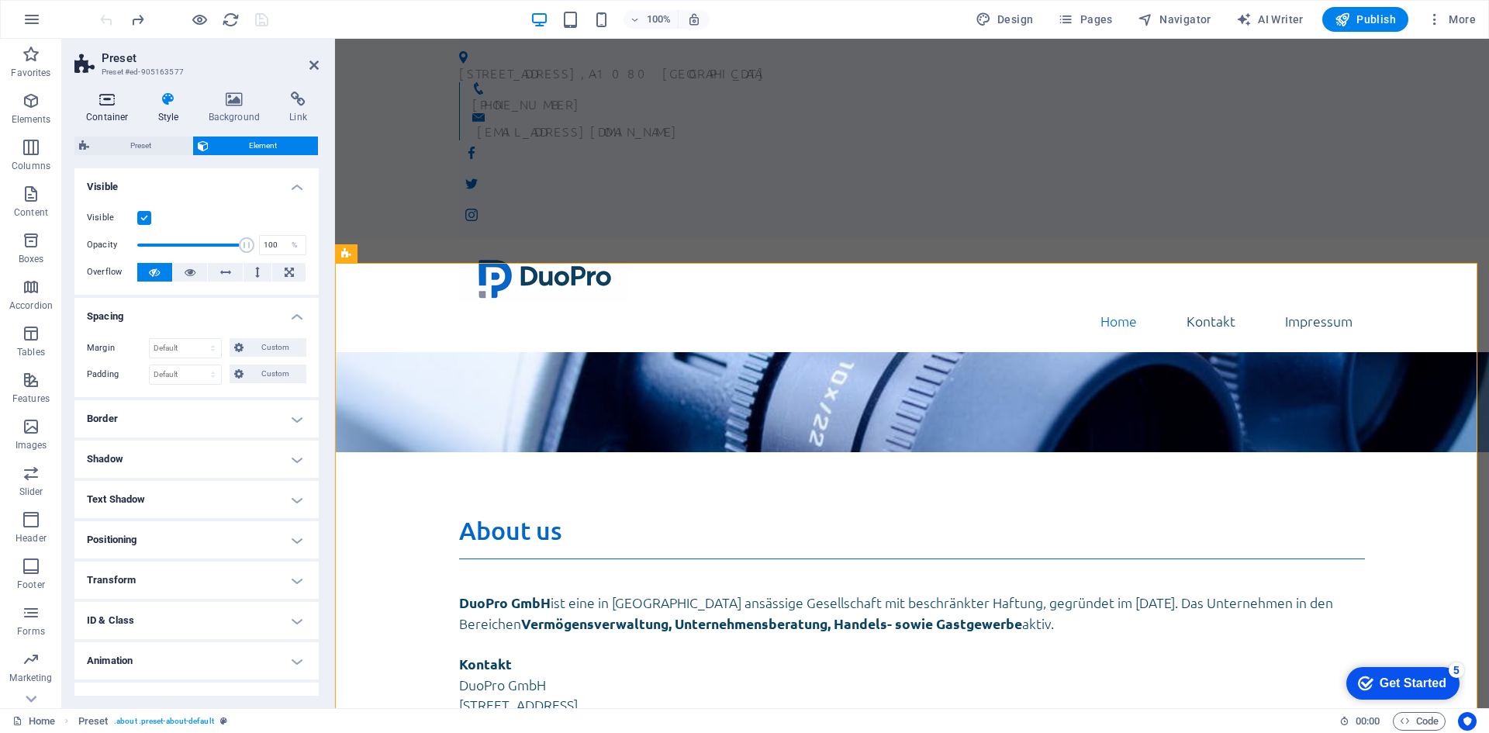
click at [101, 98] on icon at bounding box center [107, 100] width 66 height 16
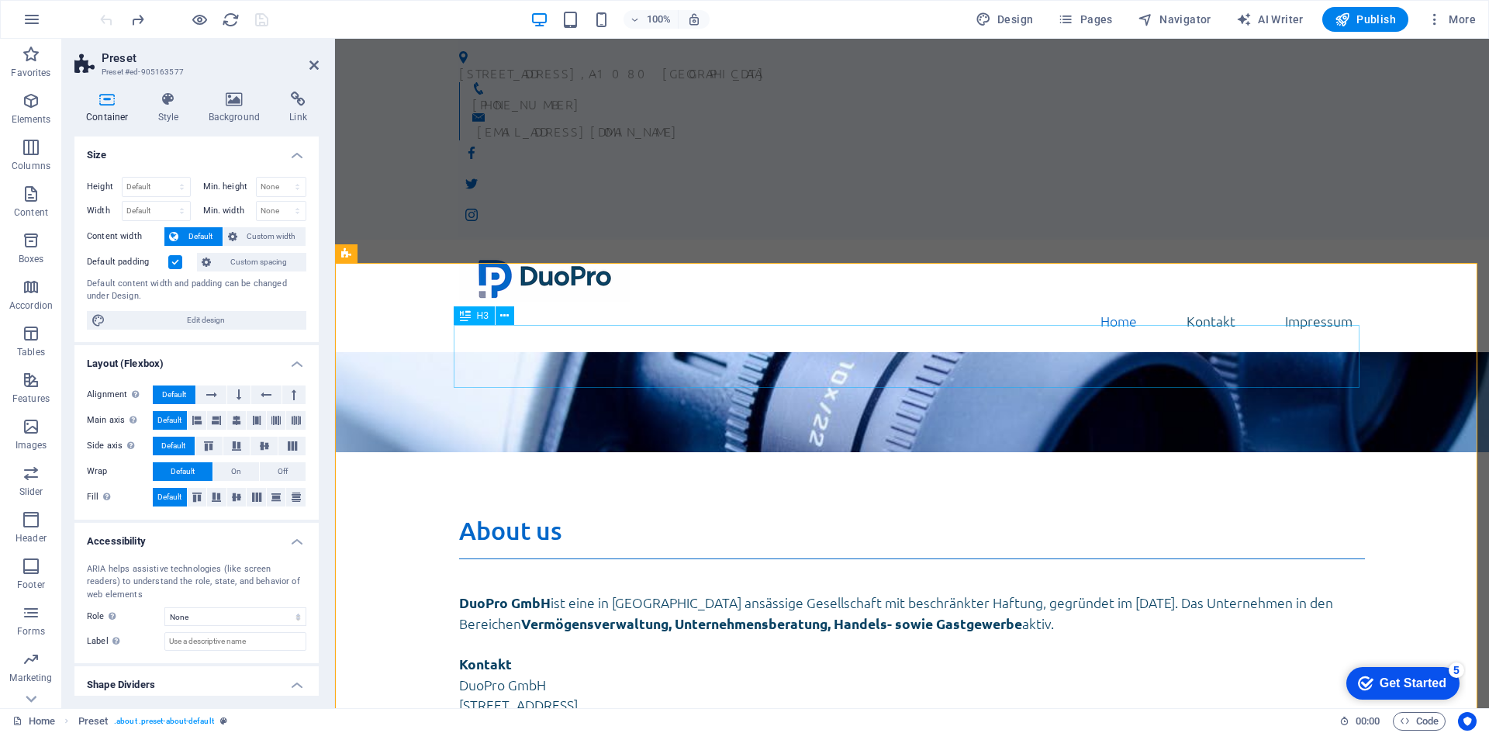
drag, startPoint x: 532, startPoint y: 344, endPoint x: 804, endPoint y: 342, distance: 271.5
click at [804, 515] on div "About us" at bounding box center [912, 537] width 906 height 44
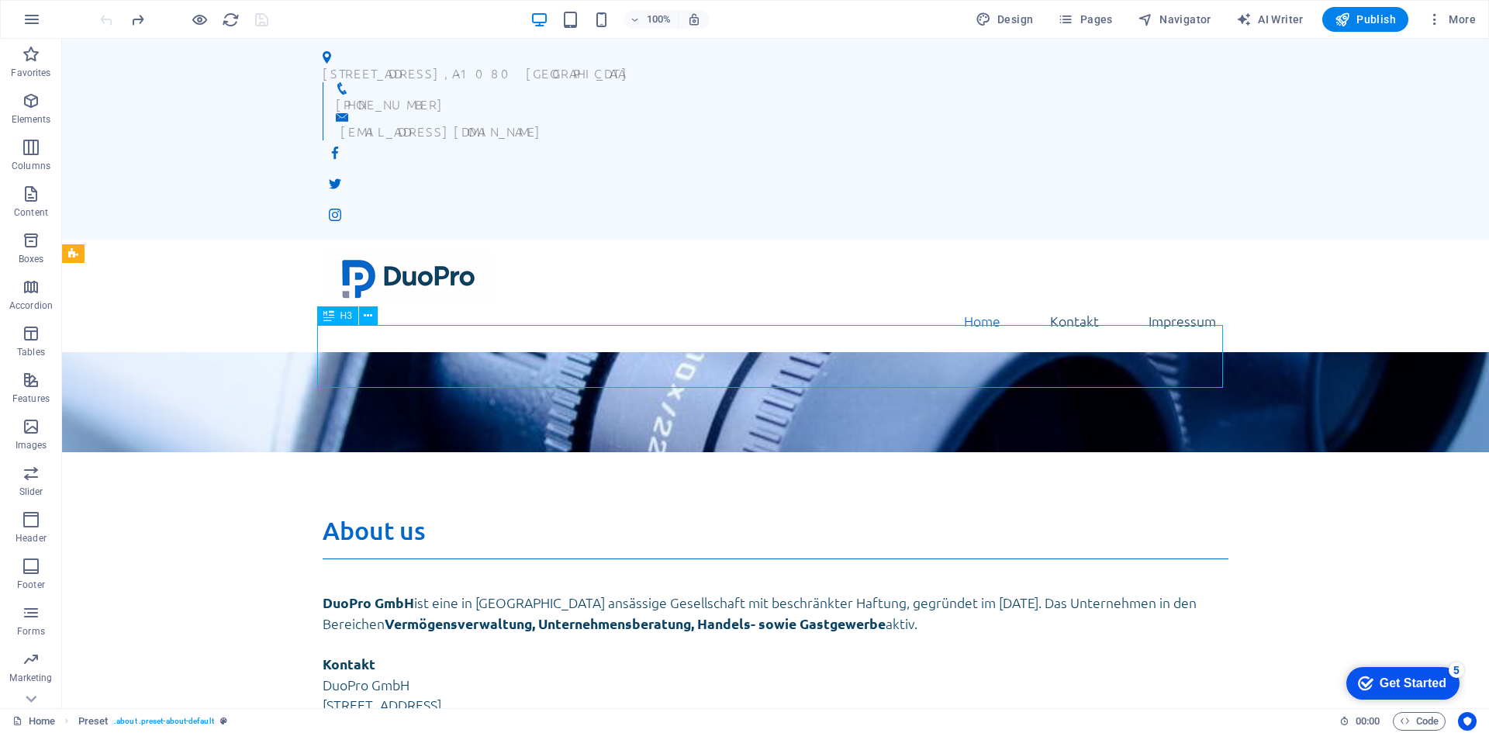
click at [531, 515] on div "About us" at bounding box center [776, 537] width 906 height 44
click at [323, 515] on h3 "About us" at bounding box center [776, 537] width 906 height 44
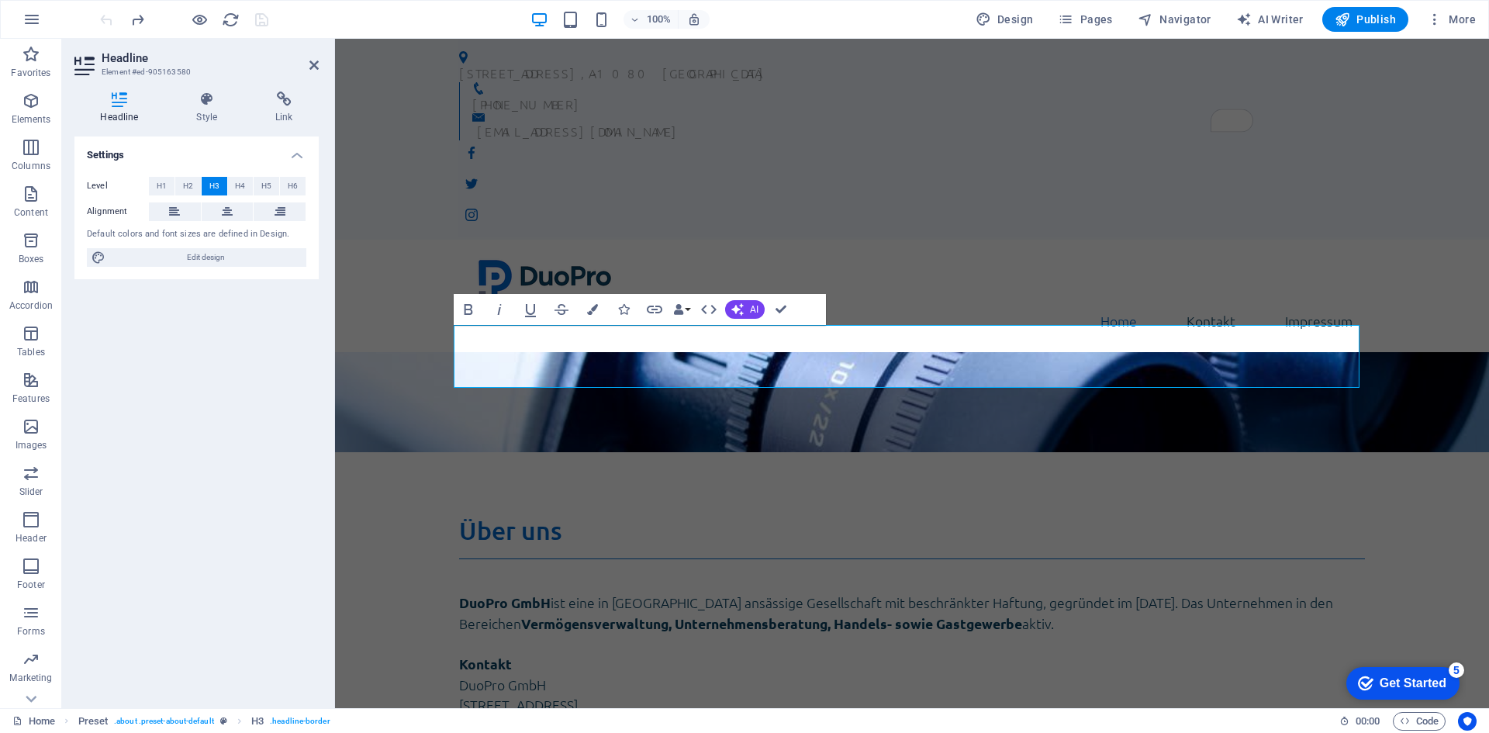
click at [330, 392] on div "Headline Style Link Settings Level H1 H2 H3 H4 H5 H6 Alignment Default colors a…" at bounding box center [196, 393] width 269 height 629
click at [365, 453] on div "Über uns DuoPro GmbH ist eine in Wien ansässige Gesellschaft mit beschränkter H…" at bounding box center [912, 728] width 1154 height 550
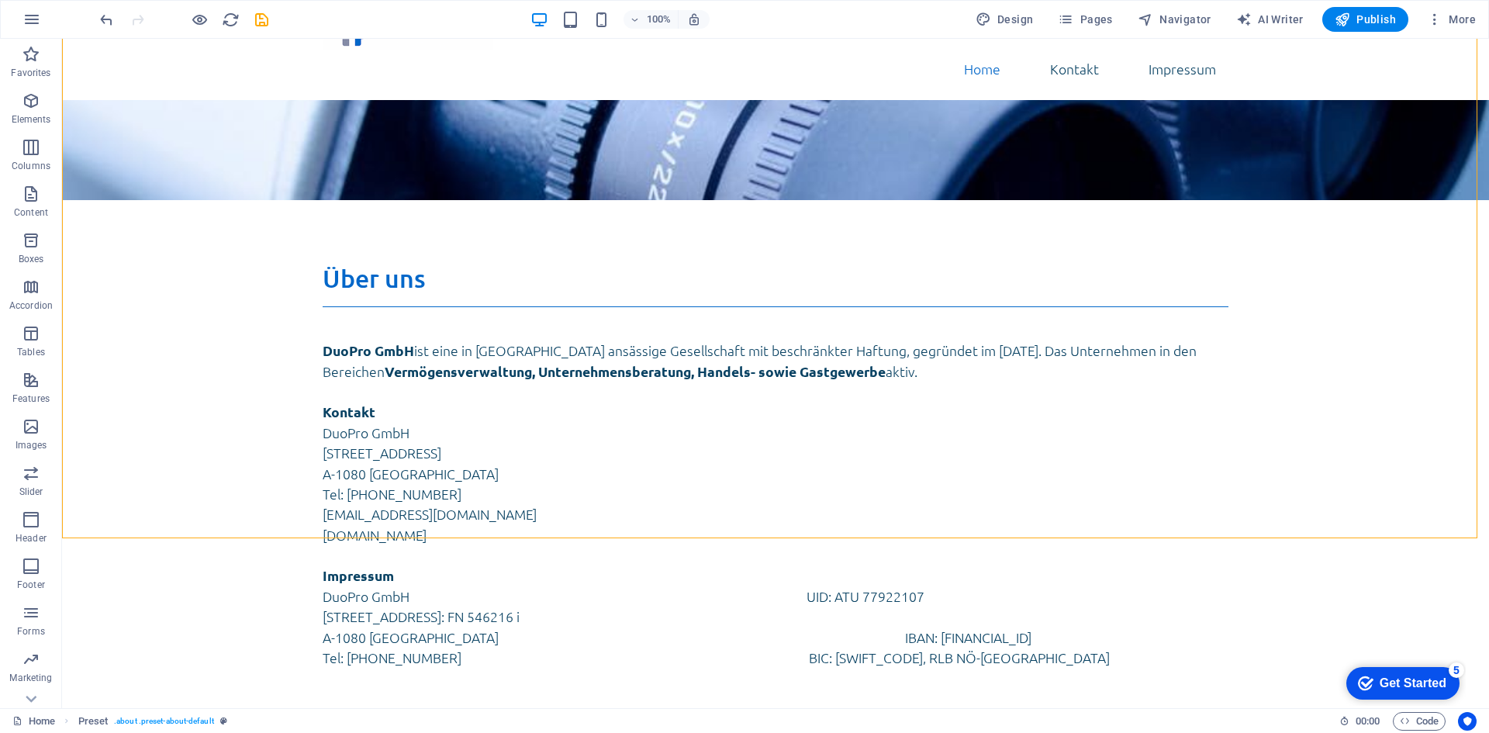
scroll to position [308, 0]
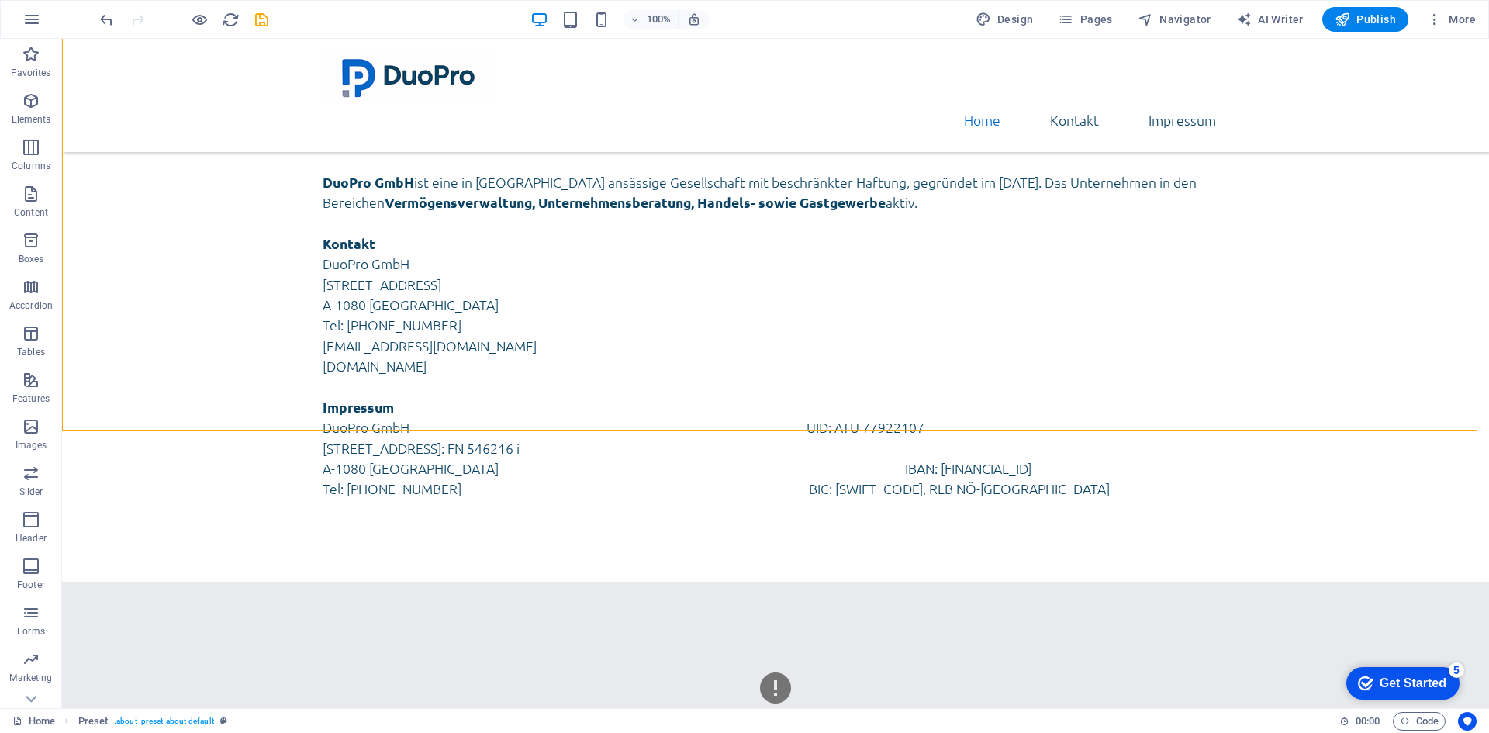
click at [783, 582] on div "Oops! Something went wrong. This page didn't load Google Maps correctly. See th…" at bounding box center [775, 721] width 1427 height 278
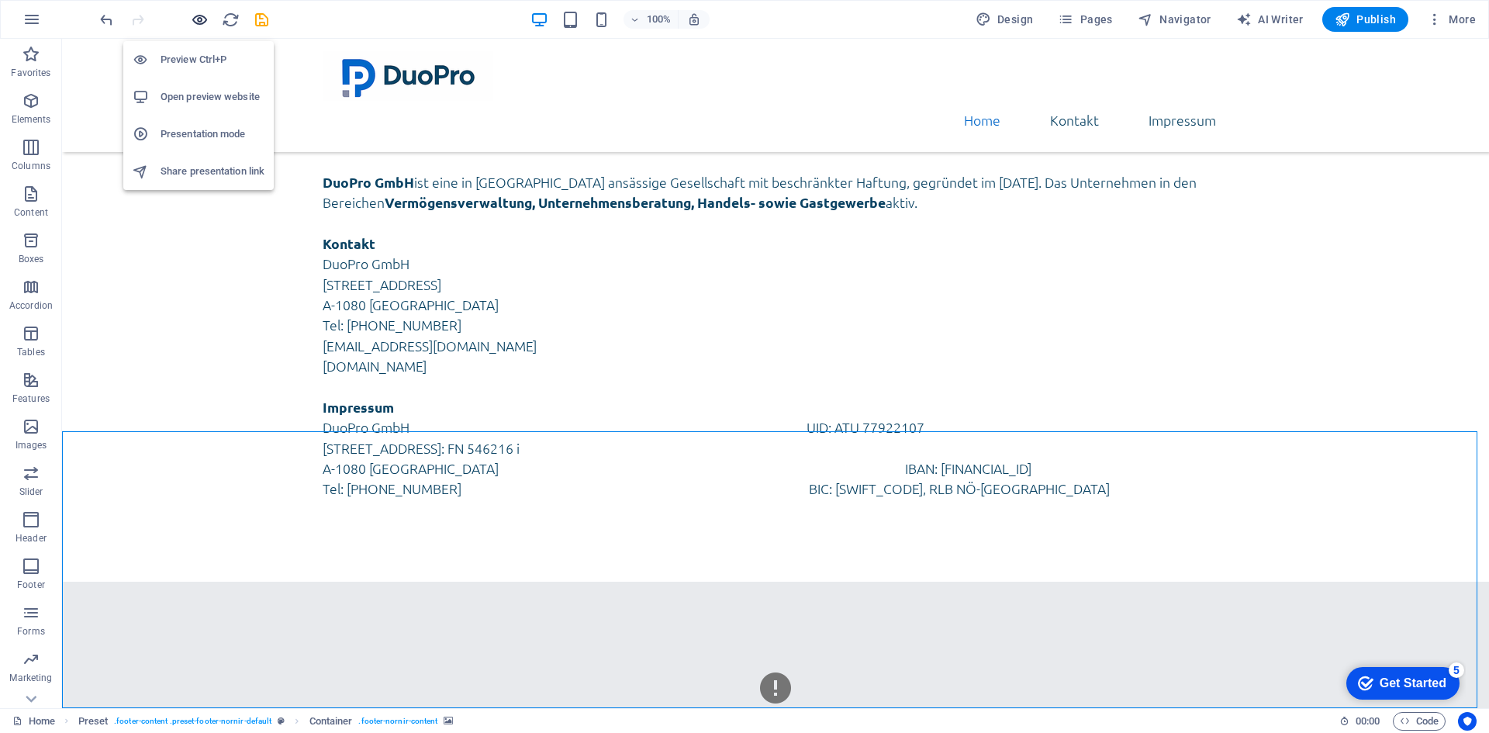
click at [195, 24] on icon "button" at bounding box center [200, 20] width 18 height 18
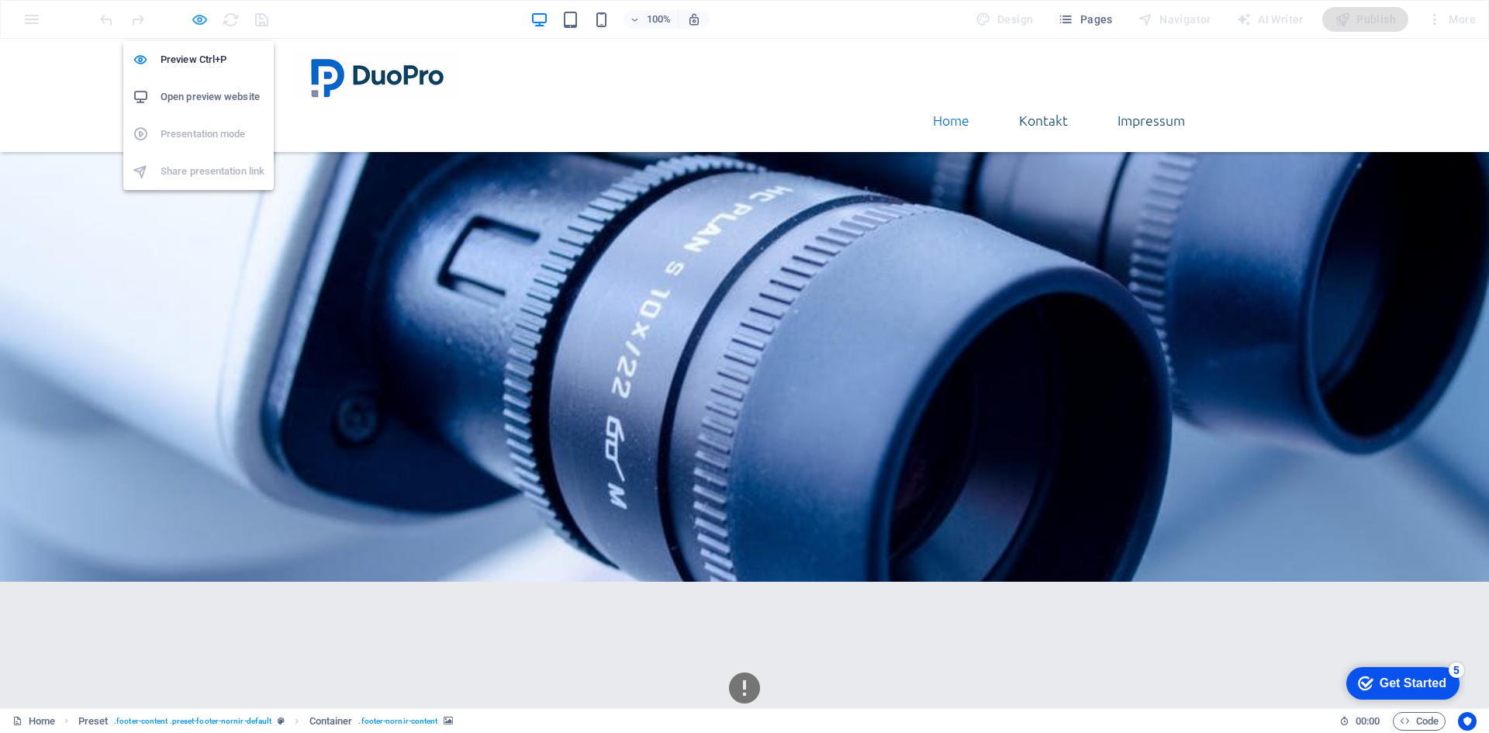
click at [202, 19] on icon "button" at bounding box center [200, 20] width 18 height 18
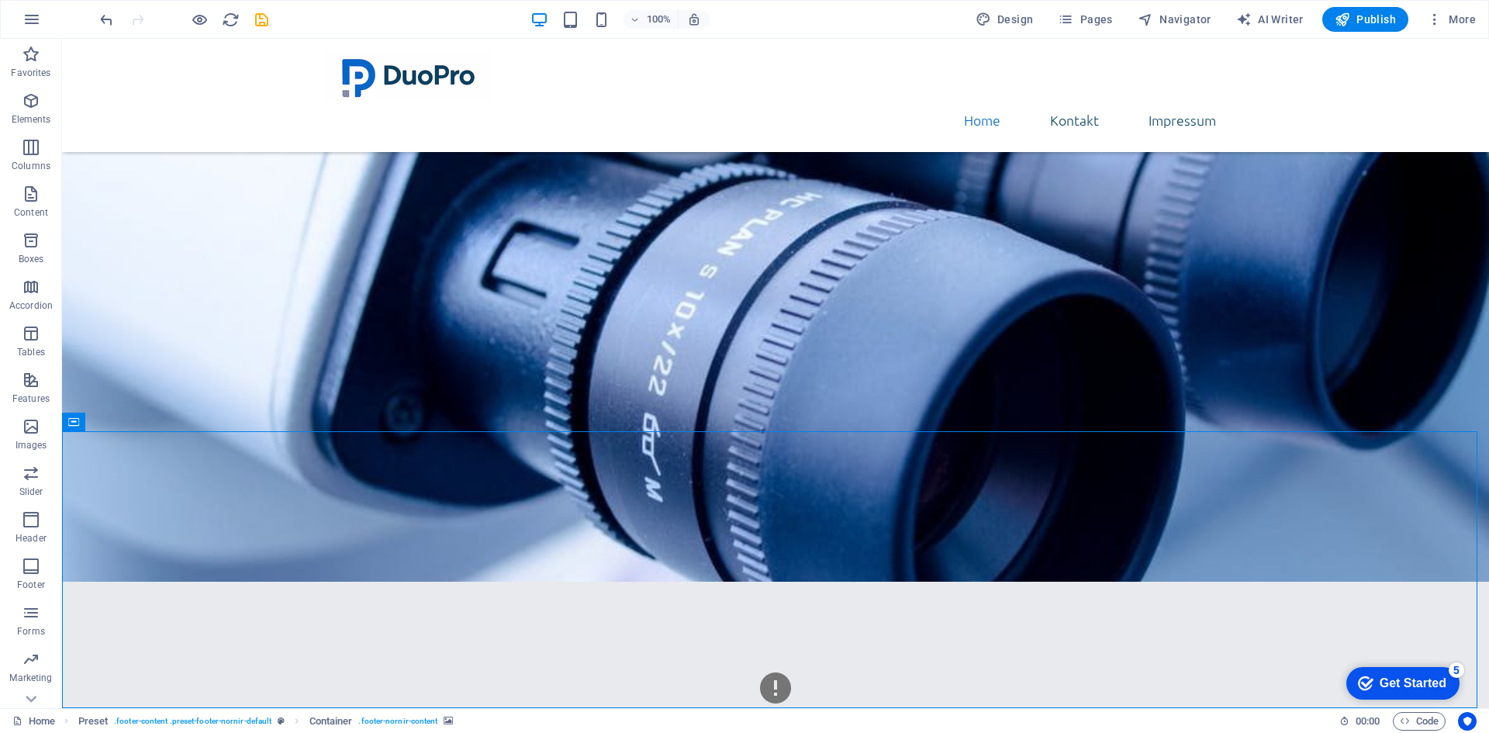
click at [876, 582] on div "Oops! Something went wrong. This page didn't load Google Maps correctly. See th…" at bounding box center [775, 721] width 1427 height 278
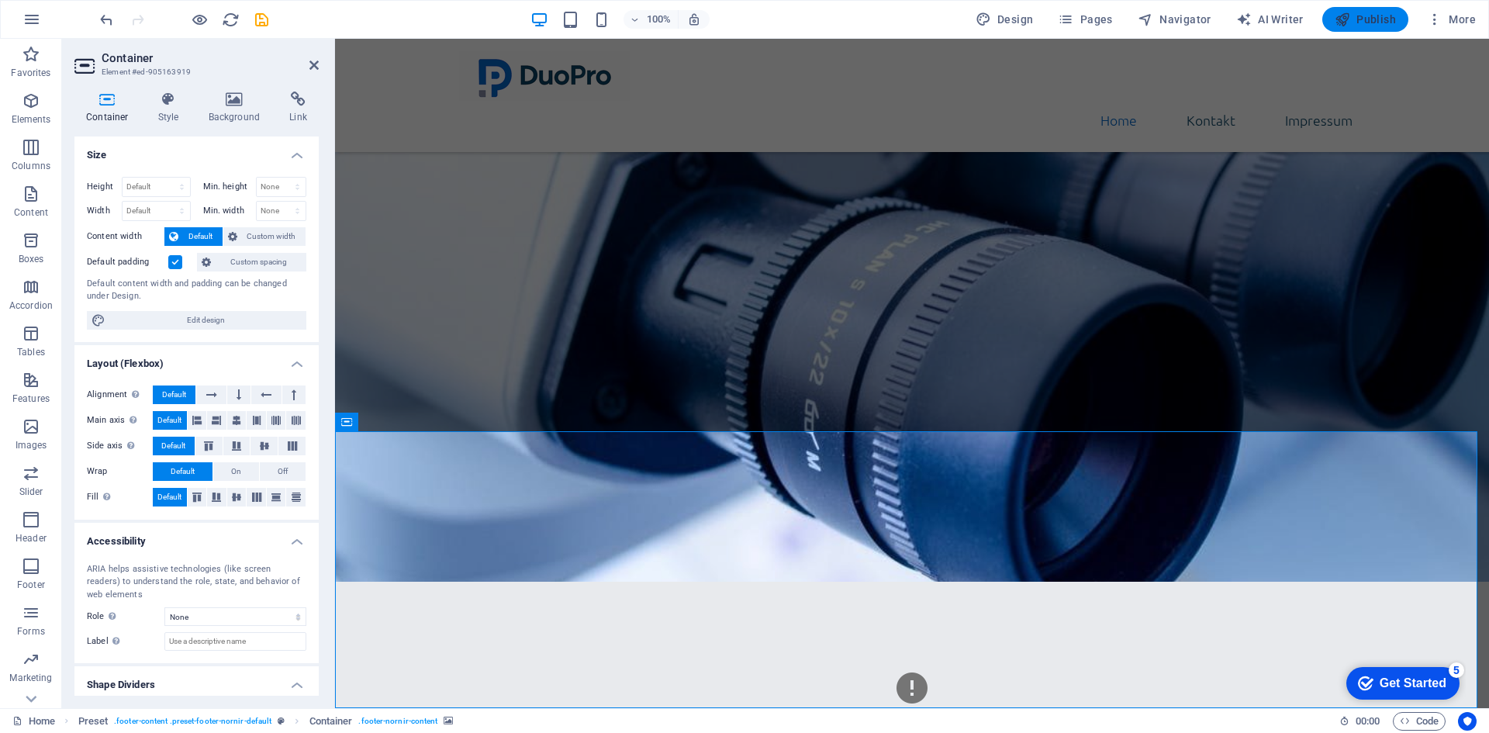
click at [1371, 25] on span "Publish" at bounding box center [1365, 20] width 61 height 16
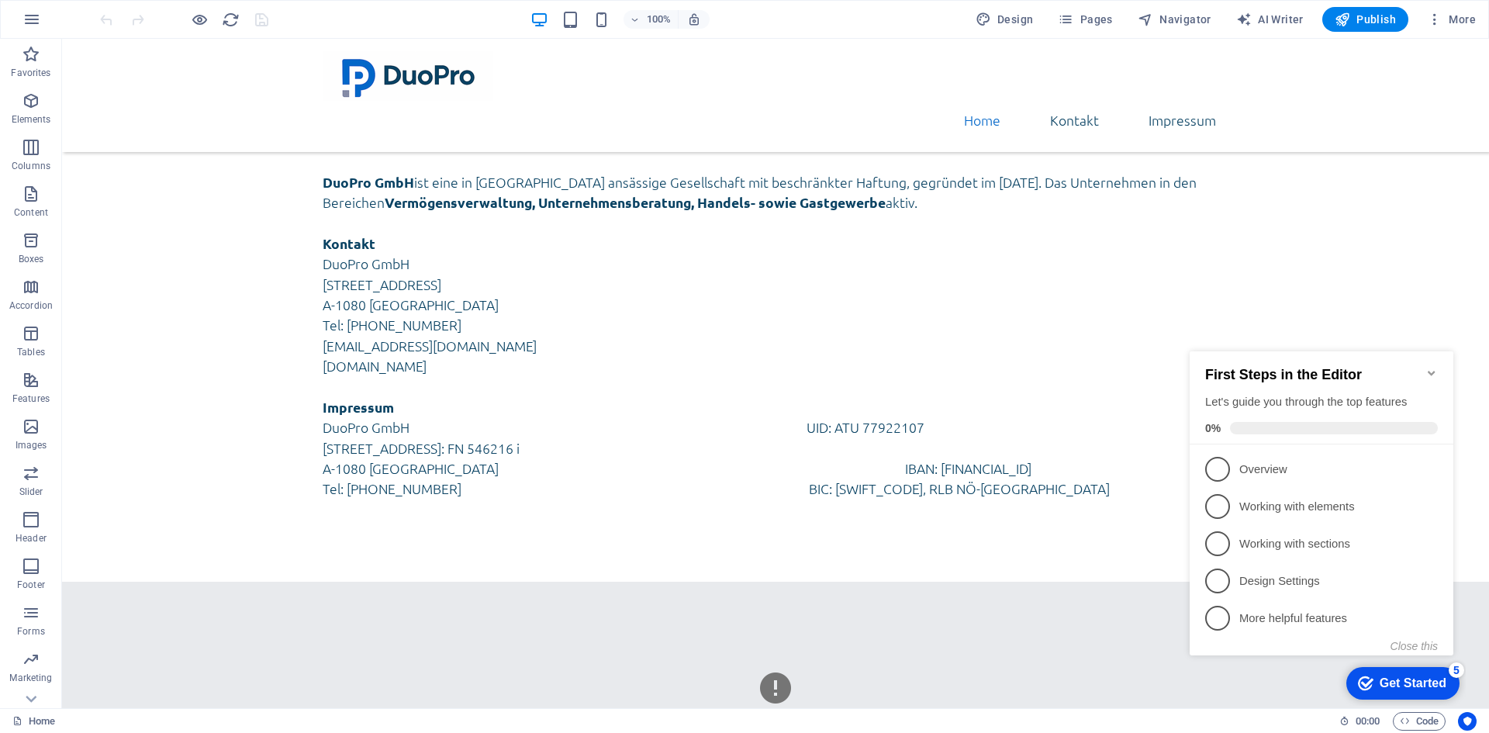
click at [1431, 367] on icon "Minimize checklist" at bounding box center [1432, 373] width 12 height 12
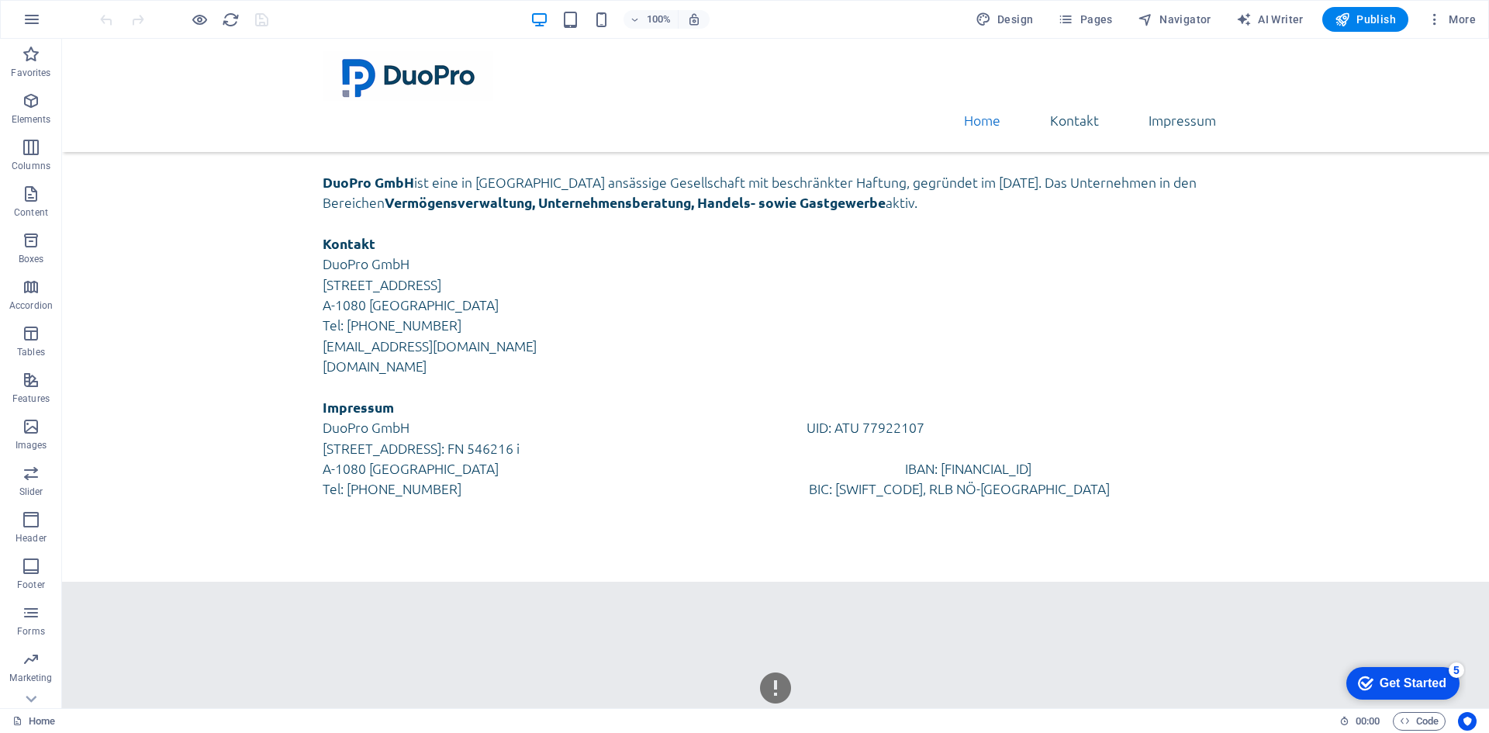
click at [839, 613] on div "Oops! Something went wrong. This page didn't load Google Maps correctly. See th…" at bounding box center [775, 721] width 1427 height 278
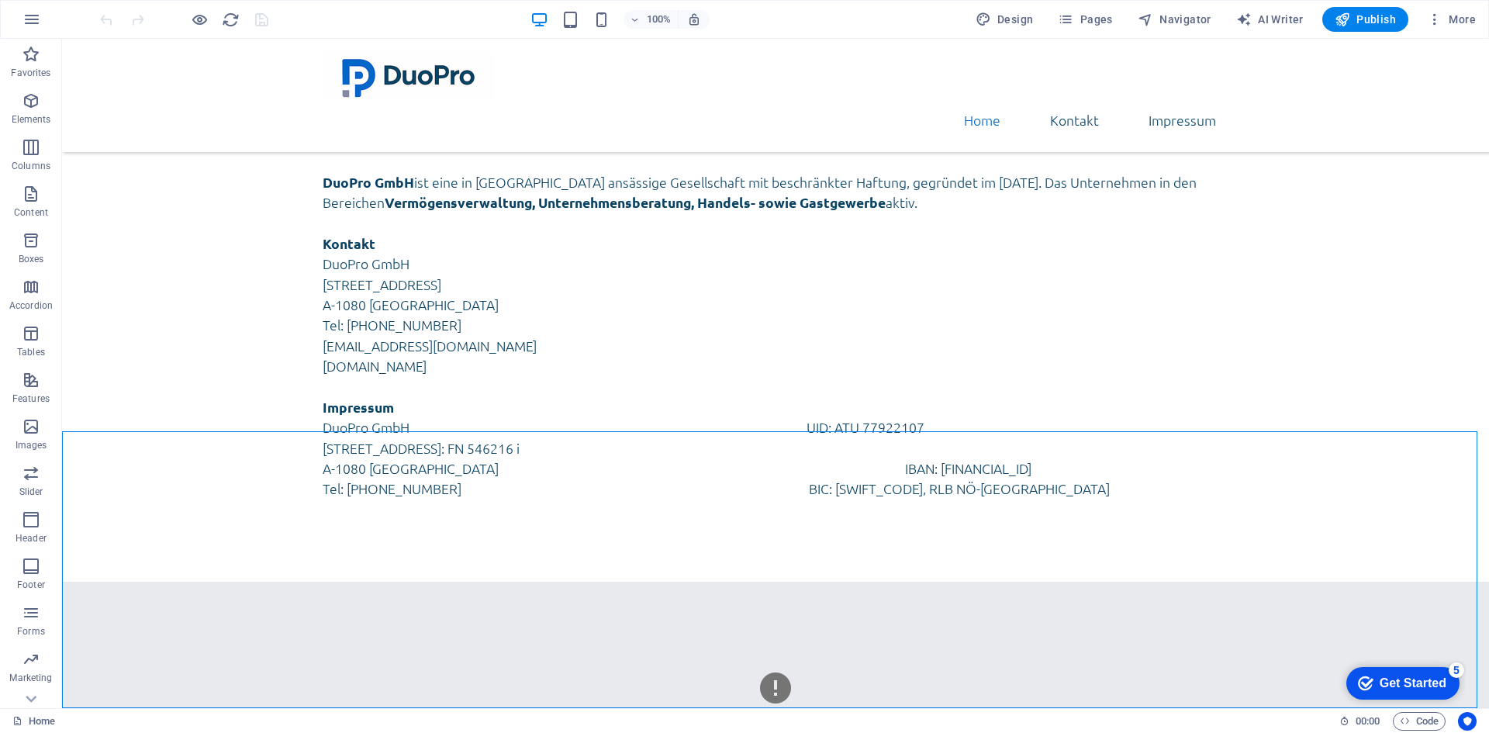
click at [839, 613] on div "Oops! Something went wrong. This page didn't load Google Maps correctly. See th…" at bounding box center [775, 721] width 1427 height 278
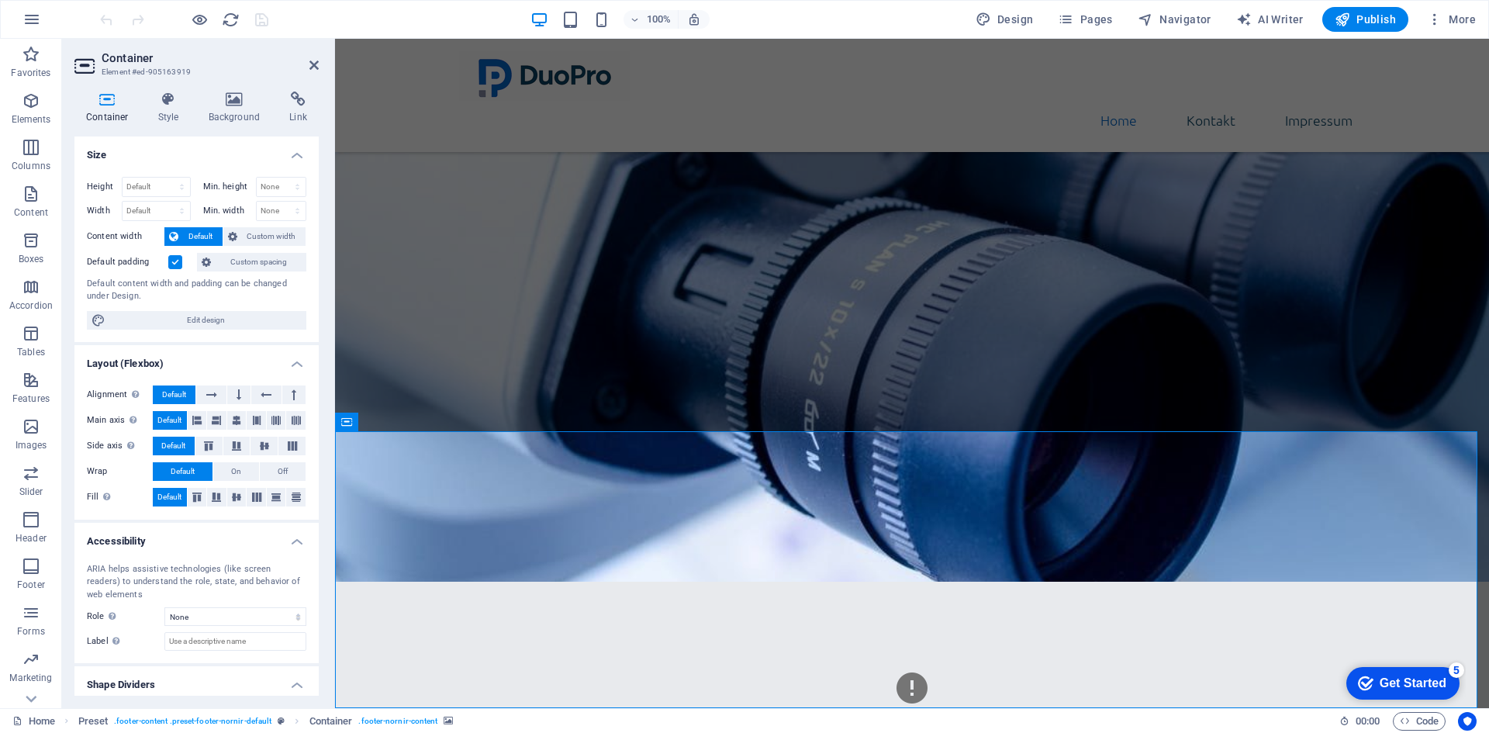
click at [848, 597] on div "Oops! Something went wrong. This page didn't load Google Maps correctly. See th…" at bounding box center [912, 721] width 1154 height 278
click at [205, 17] on icon "button" at bounding box center [200, 20] width 18 height 18
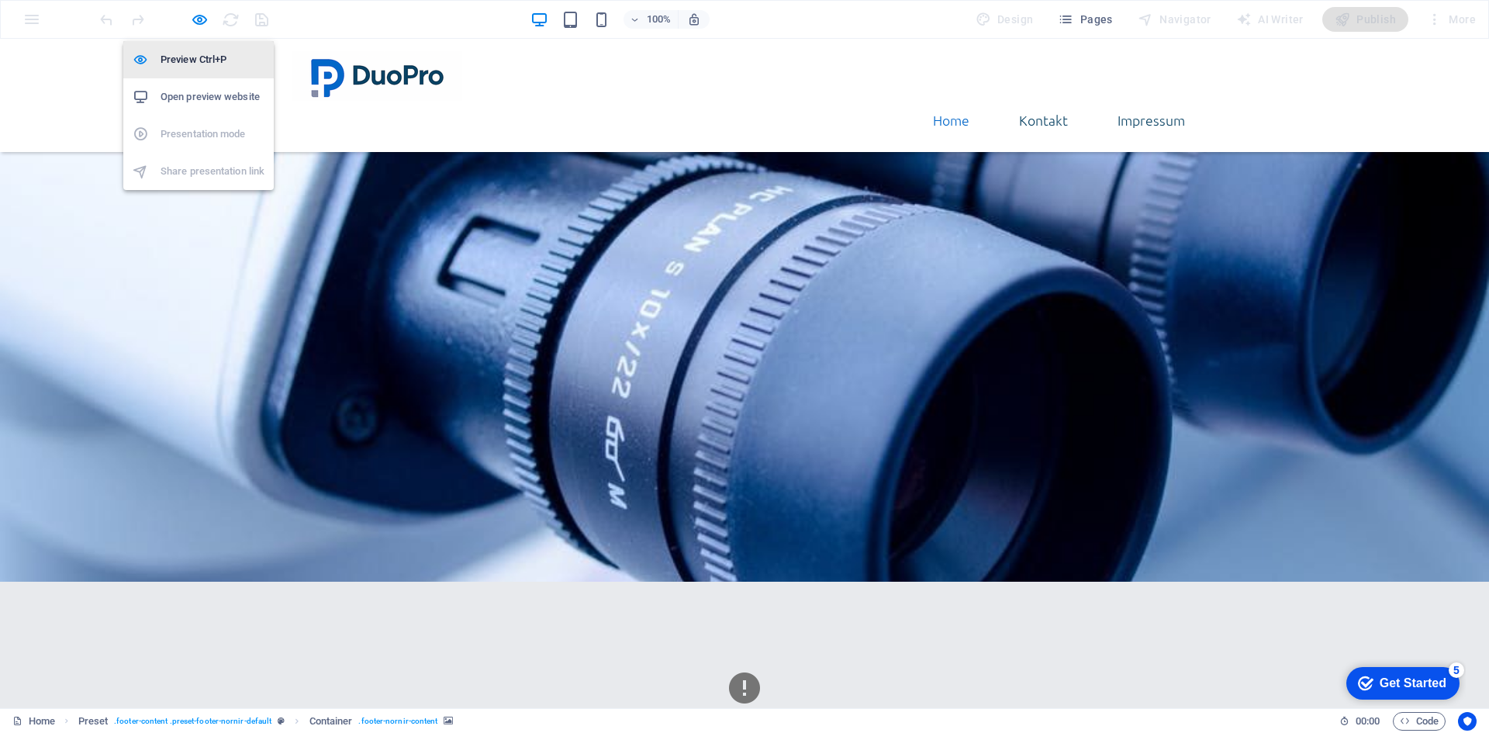
click at [194, 53] on h6 "Preview Ctrl+P" at bounding box center [213, 59] width 104 height 19
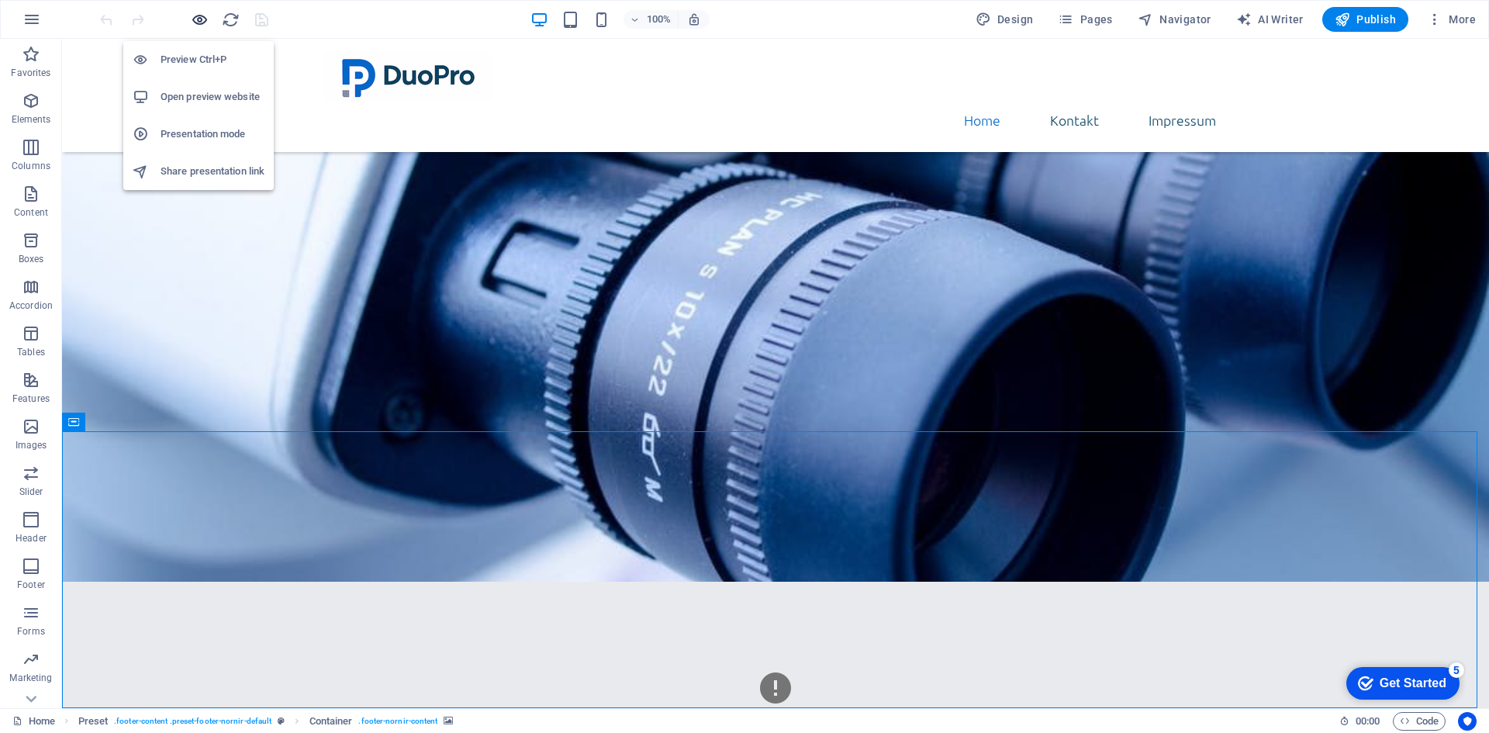
click at [203, 16] on icon "button" at bounding box center [200, 20] width 18 height 18
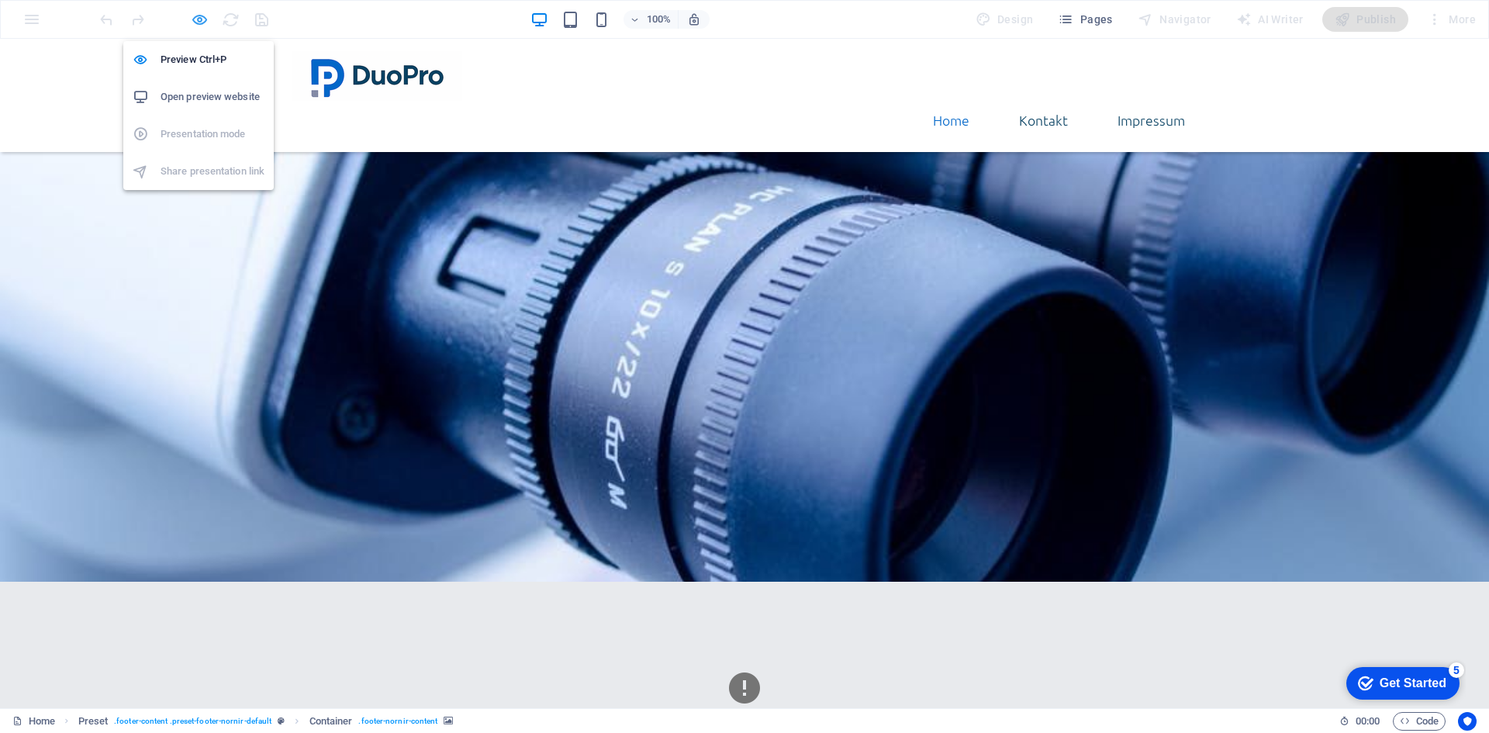
click at [203, 16] on icon "button" at bounding box center [200, 20] width 18 height 18
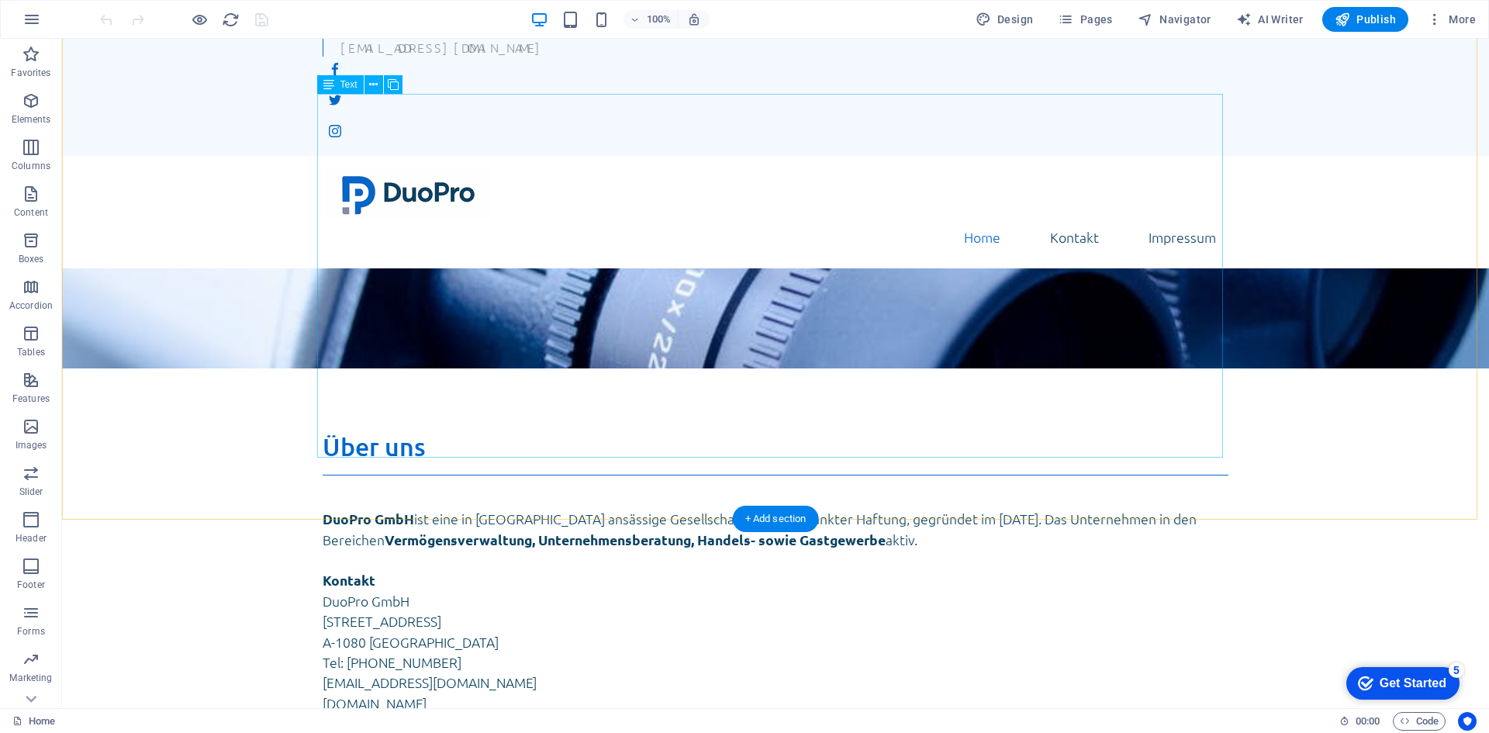
scroll to position [308, 0]
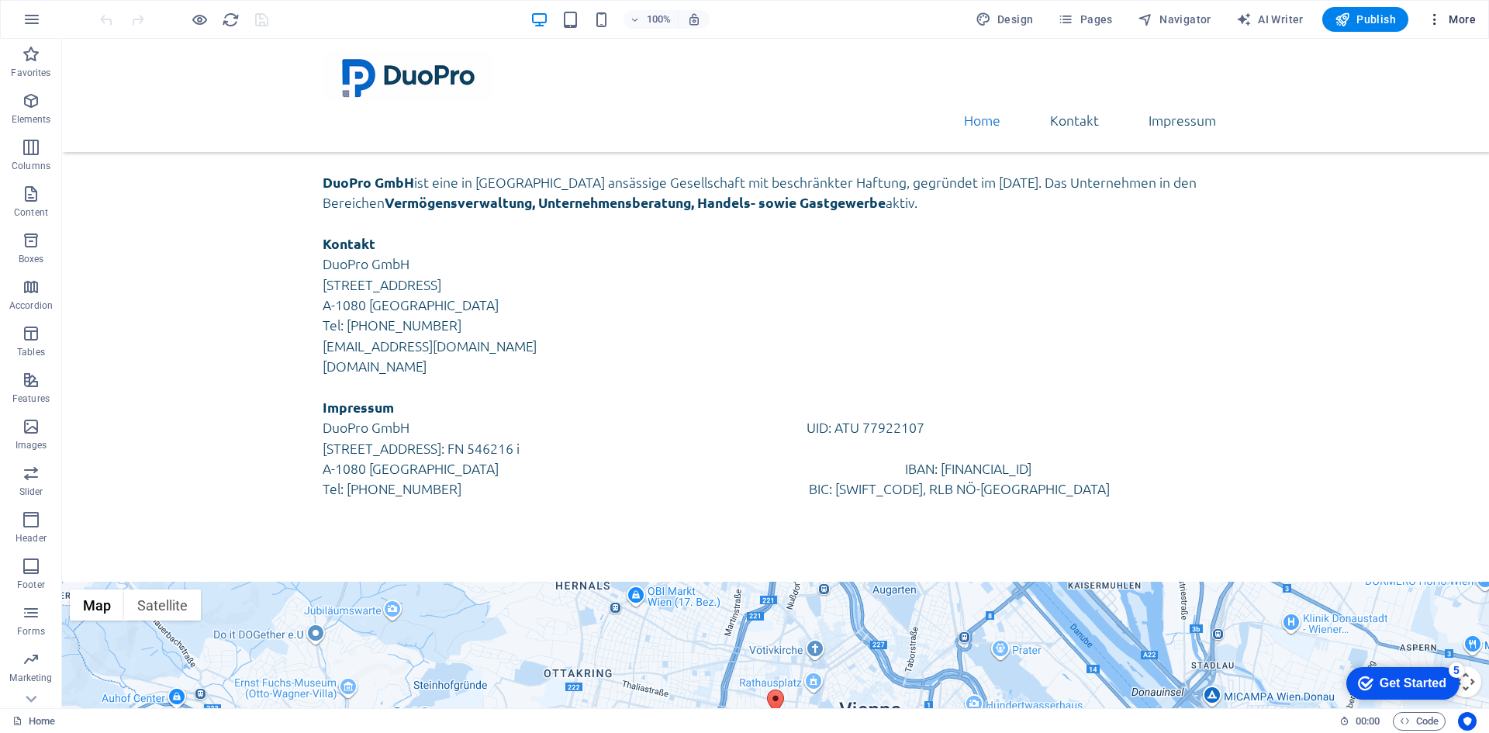
click at [105, 558] on span "More" at bounding box center [6, 657] width 199 height 199
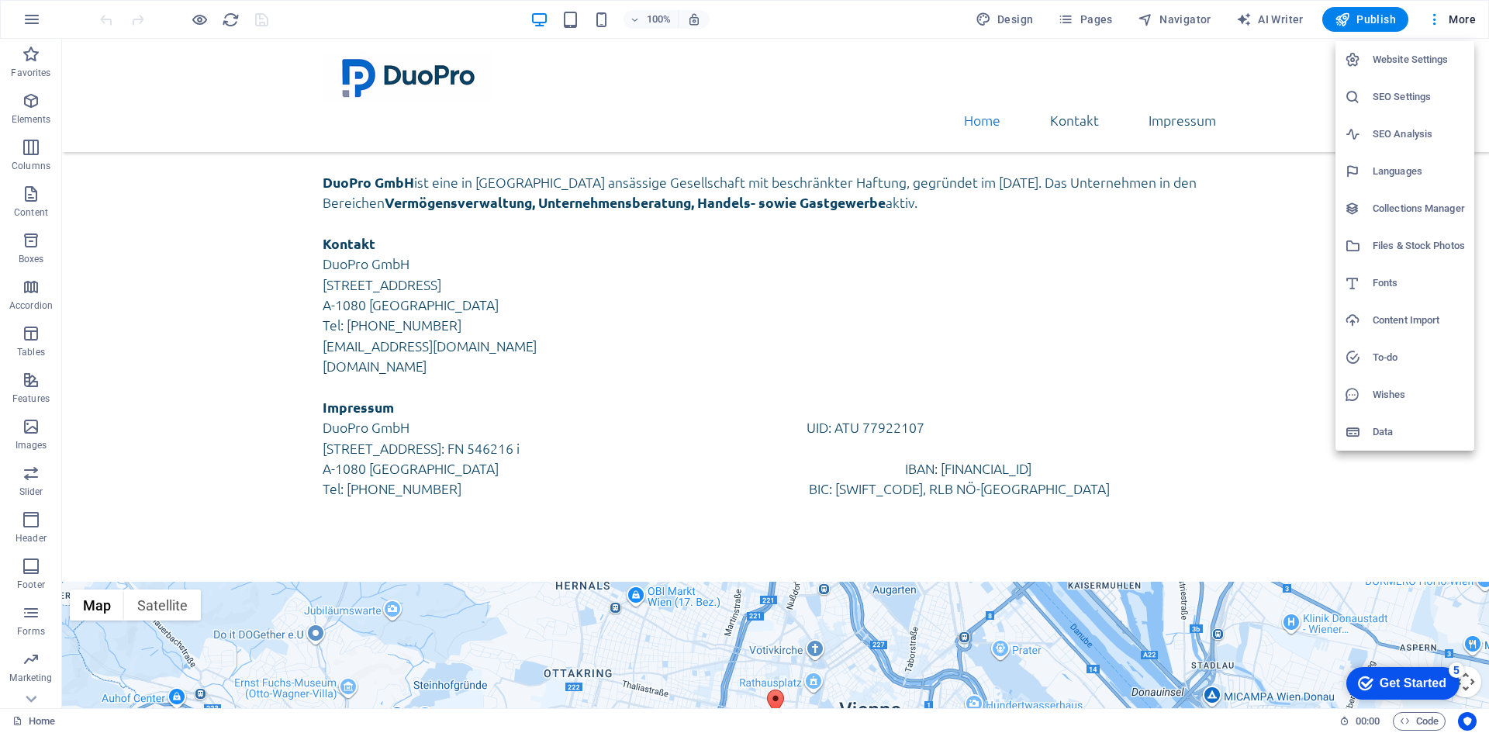
click at [1417, 91] on h6 "SEO Settings" at bounding box center [1419, 97] width 92 height 19
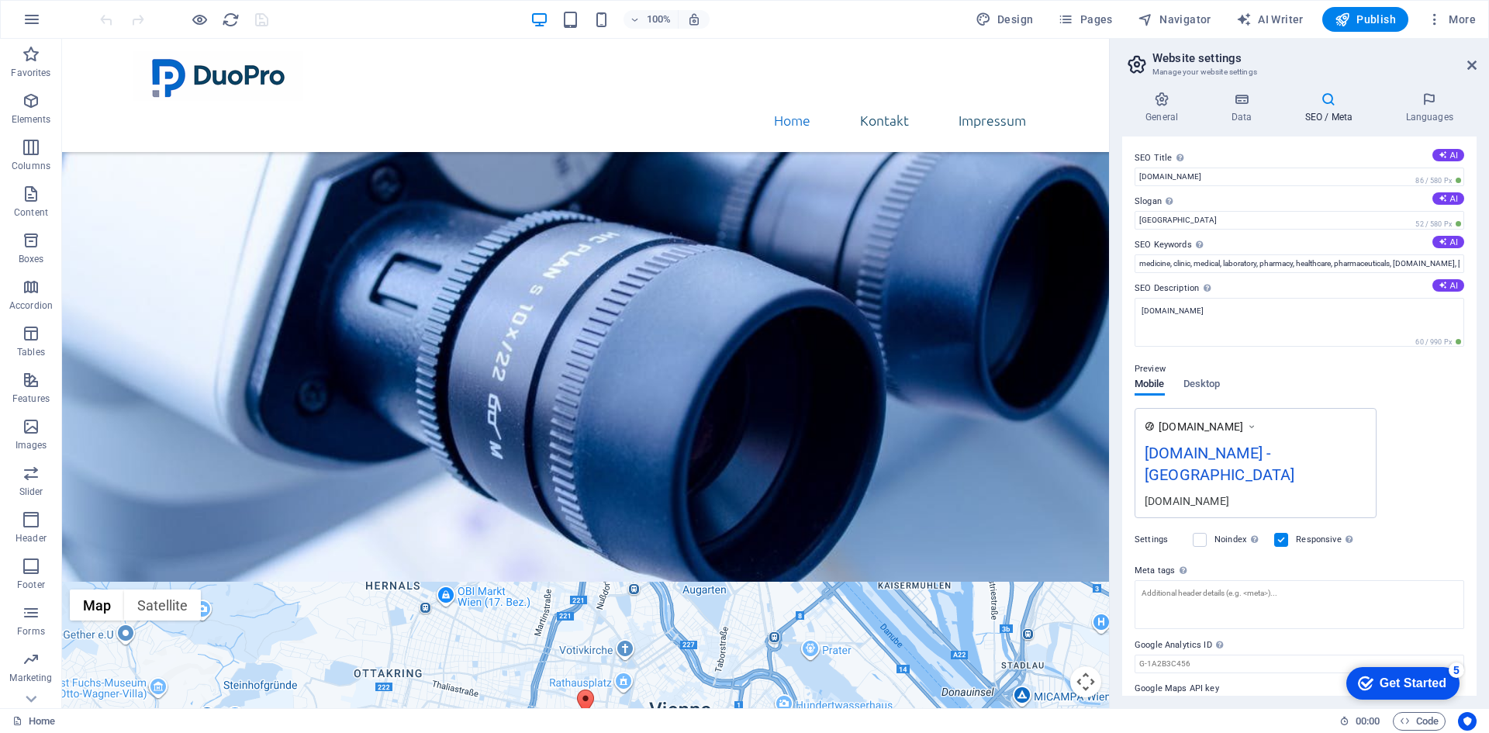
scroll to position [12, 0]
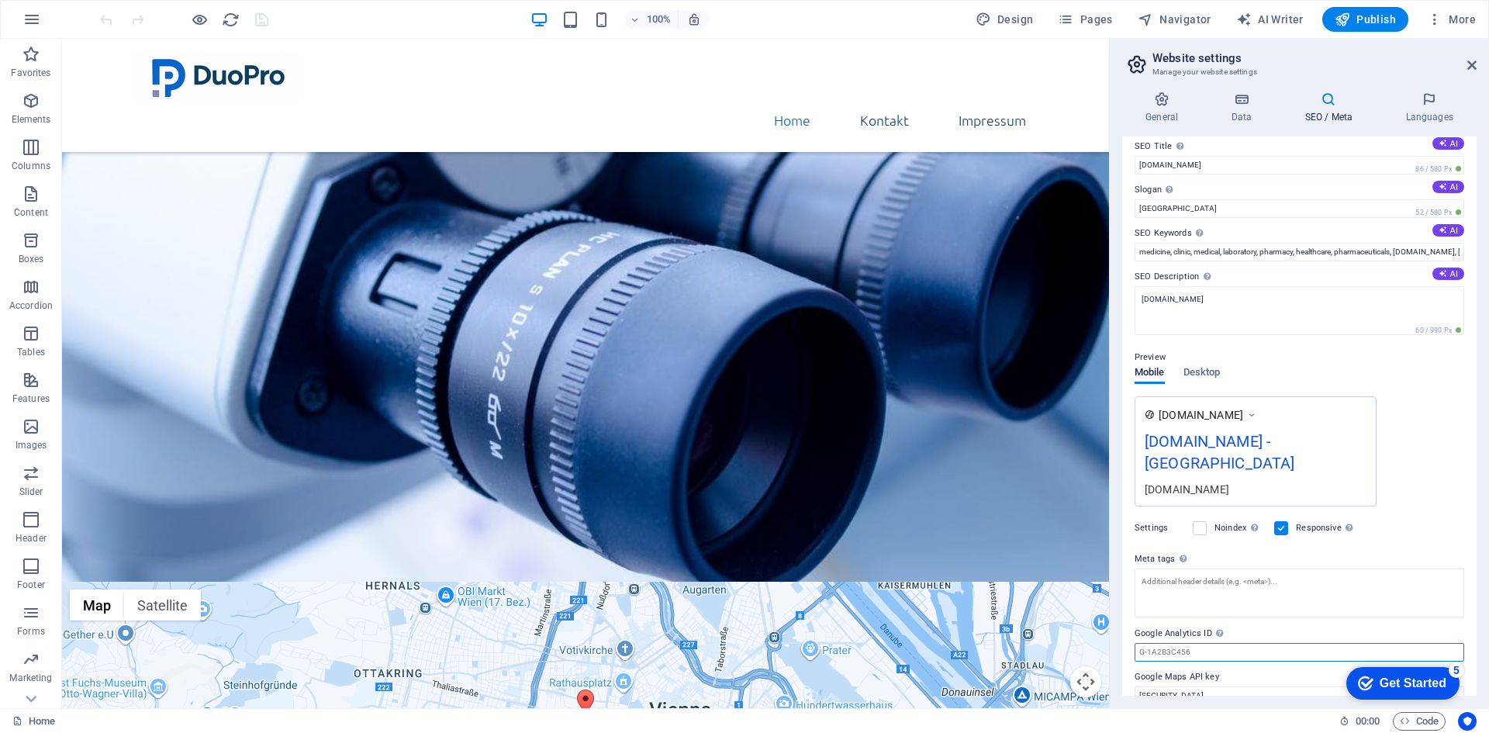
click at [1229, 643] on input "Google Analytics ID Please only add the Google Analytics ID. We automatically i…" at bounding box center [1300, 652] width 330 height 19
paste input "R0R6ZGZ9VY"
type input "R0R6ZGZ9VY"
paste input "R0R6ZGZ9VY"
type input "G-R0R6ZGZ9VY"
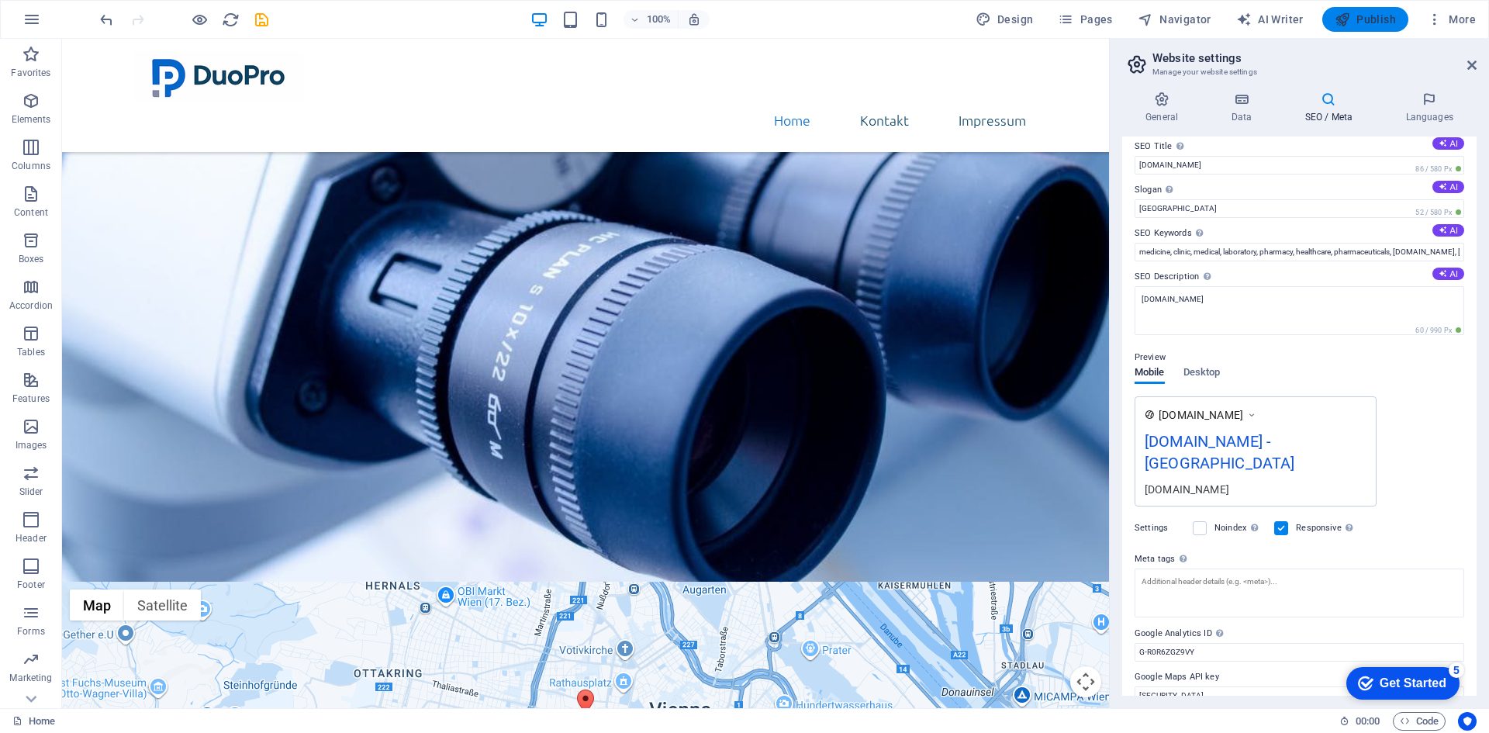
click at [1305, 558] on span "Publish" at bounding box center [1206, 657] width 199 height 199
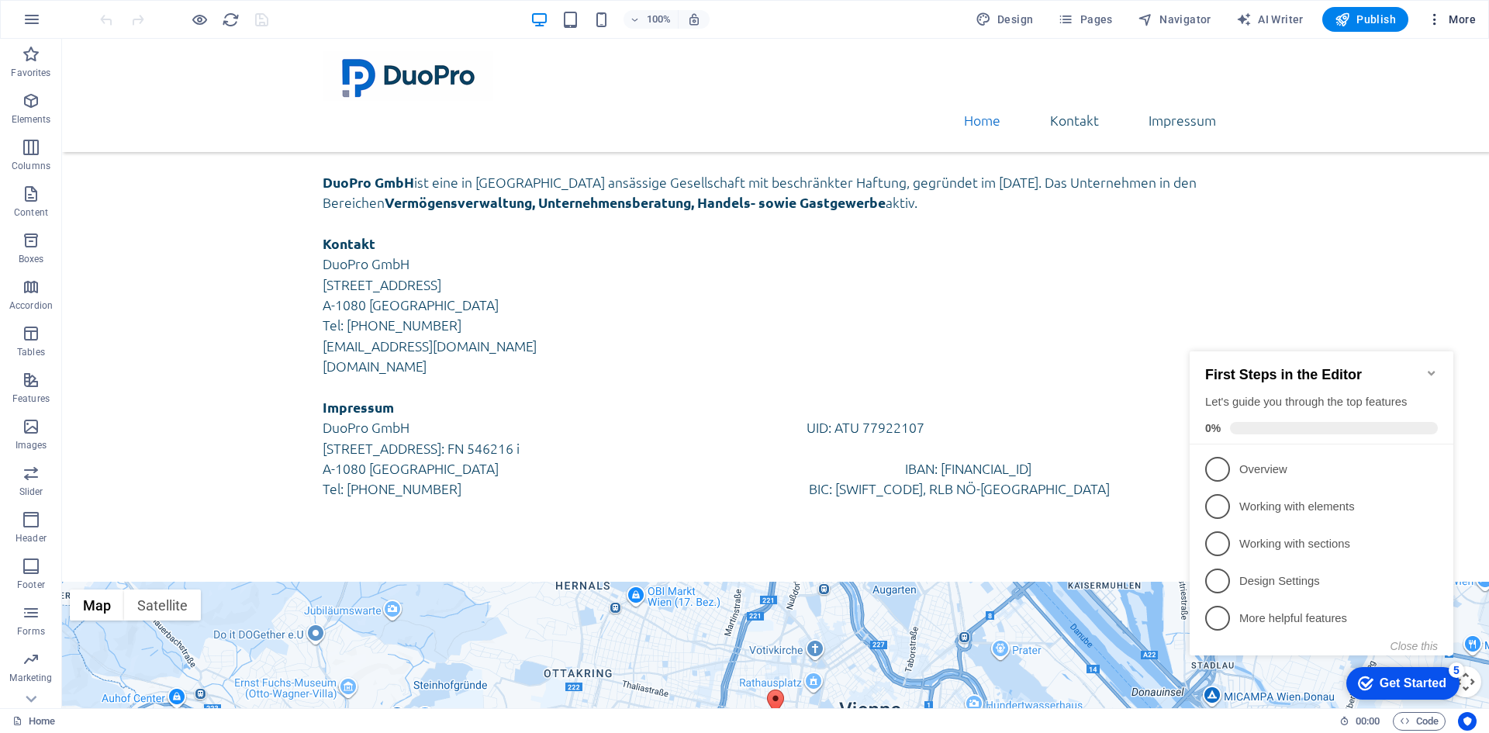
click at [0, 0] on span "More" at bounding box center [0, 0] width 0 height 0
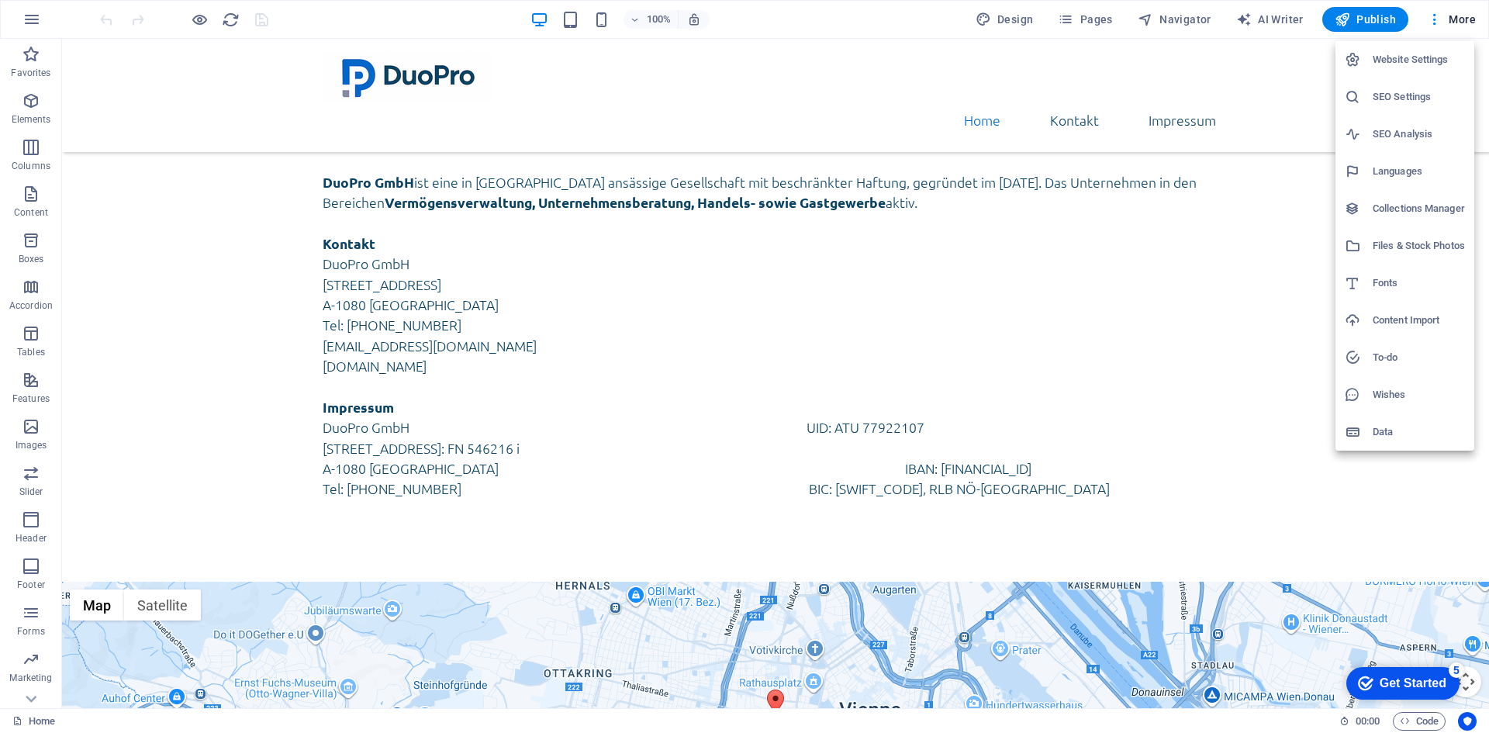
click at [1406, 107] on li "SEO Settings" at bounding box center [1405, 96] width 139 height 37
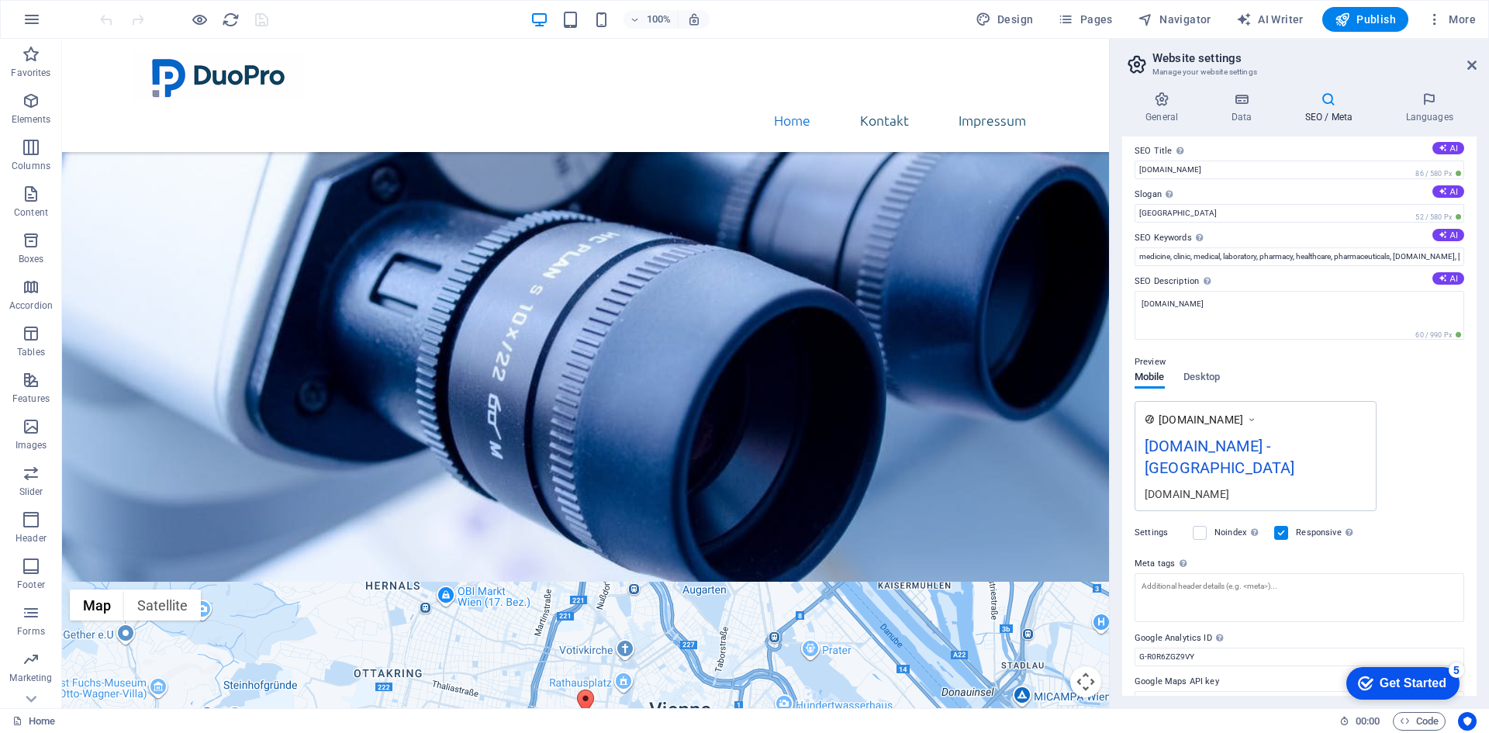
scroll to position [12, 0]
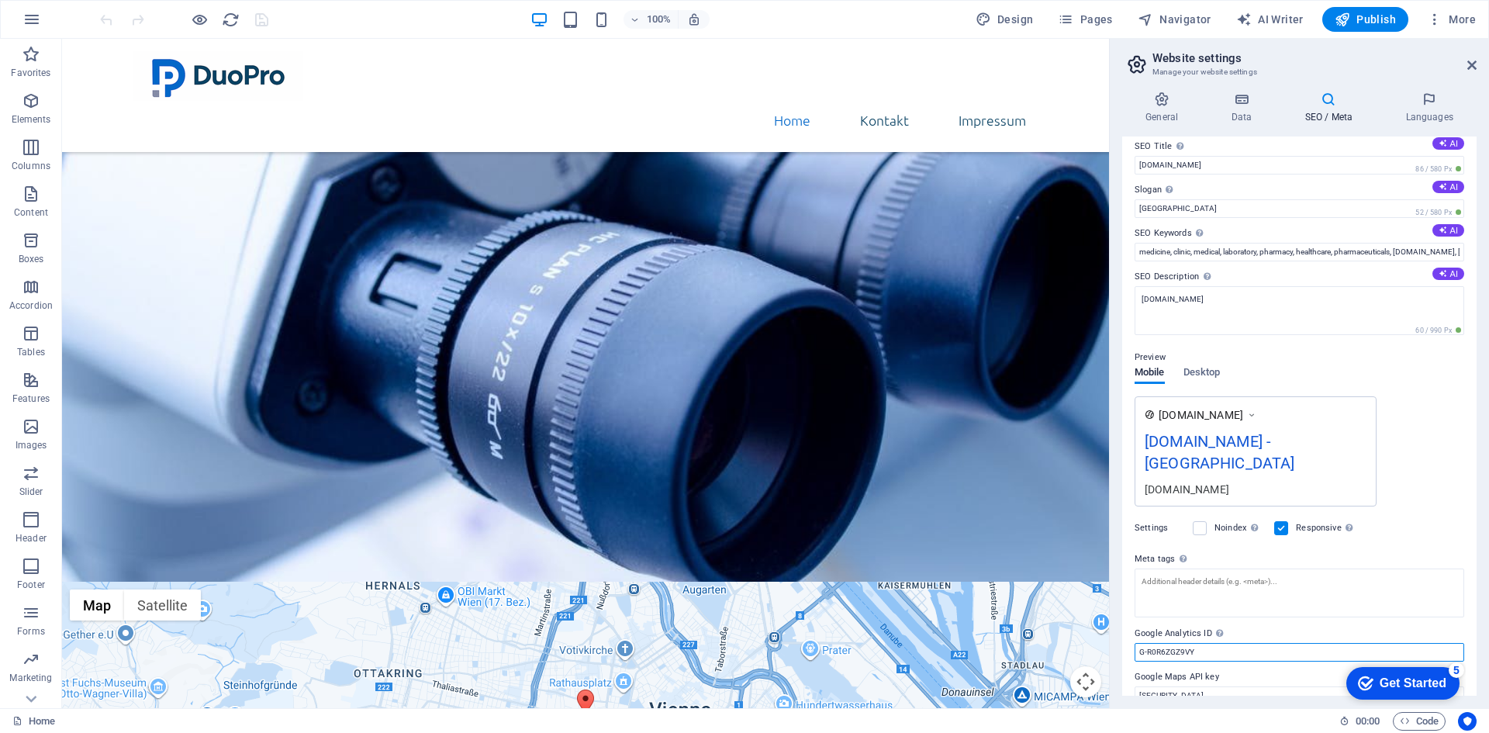
click at [1217, 643] on input "G-R0R6ZGZ9VY" at bounding box center [1300, 652] width 330 height 19
click at [1215, 643] on input "G-R0R6ZGZ9VY" at bounding box center [1300, 652] width 330 height 19
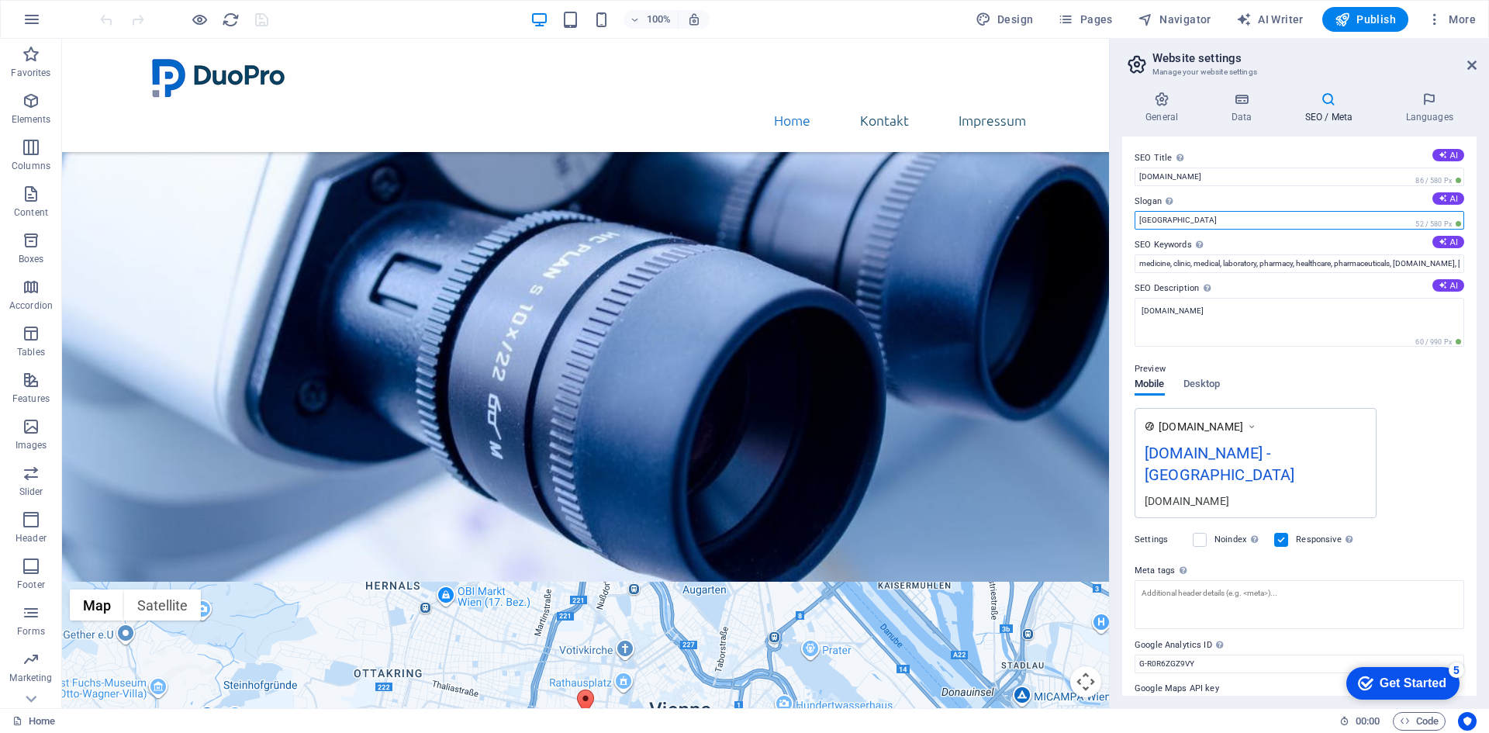
click at [1374, 220] on input "Berlin" at bounding box center [1300, 220] width 330 height 19
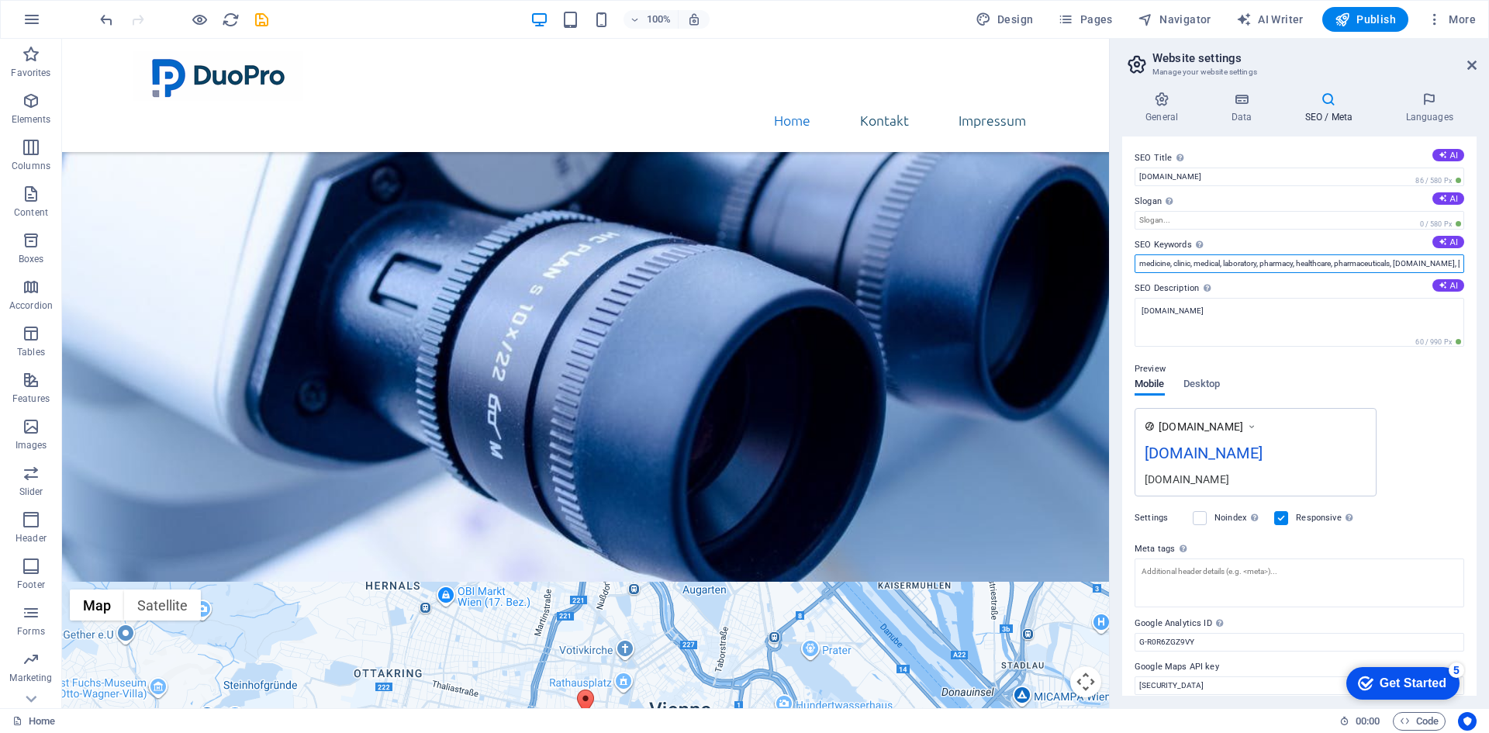
click at [1301, 263] on input "medicine, clinic, medical, laboratory, pharmacy, healthcare, pharmaceuticals, d…" at bounding box center [1300, 263] width 330 height 19
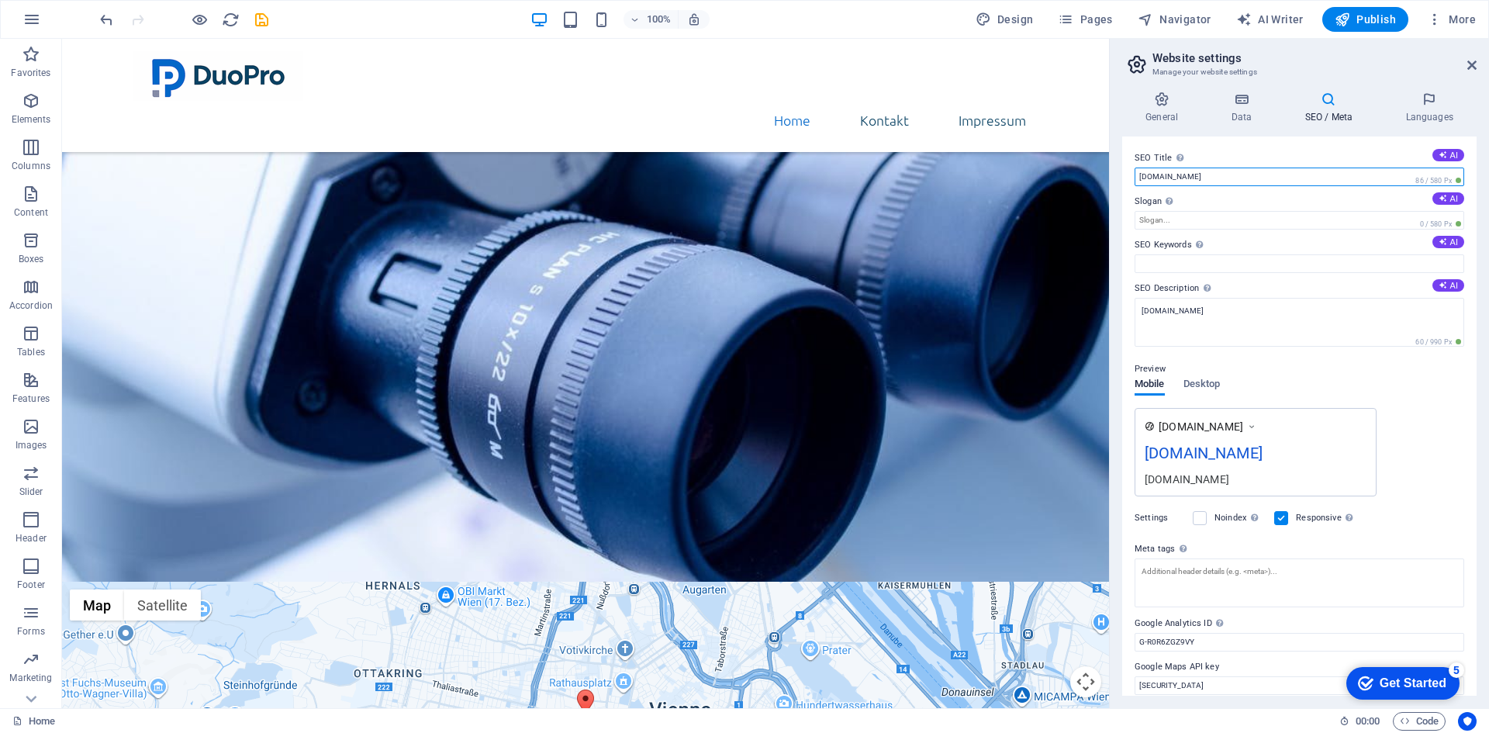
click at [1193, 178] on input "[DOMAIN_NAME]" at bounding box center [1300, 177] width 330 height 19
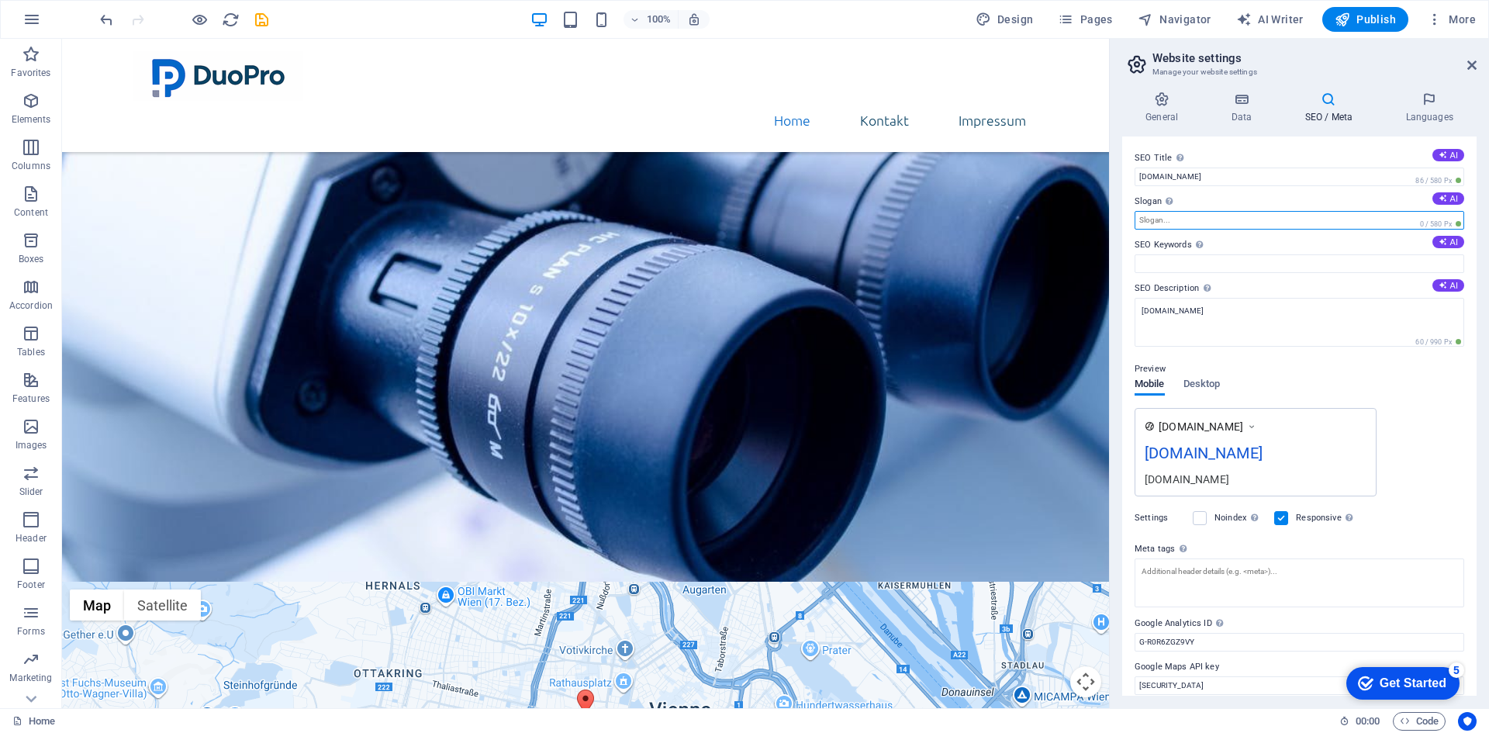
click at [1179, 216] on input "Slogan The slogan of your website. AI" at bounding box center [1300, 220] width 330 height 19
click at [1444, 150] on button "AI" at bounding box center [1449, 155] width 32 height 12
type input "DuoPro GmbH: Asset & Business Experts"
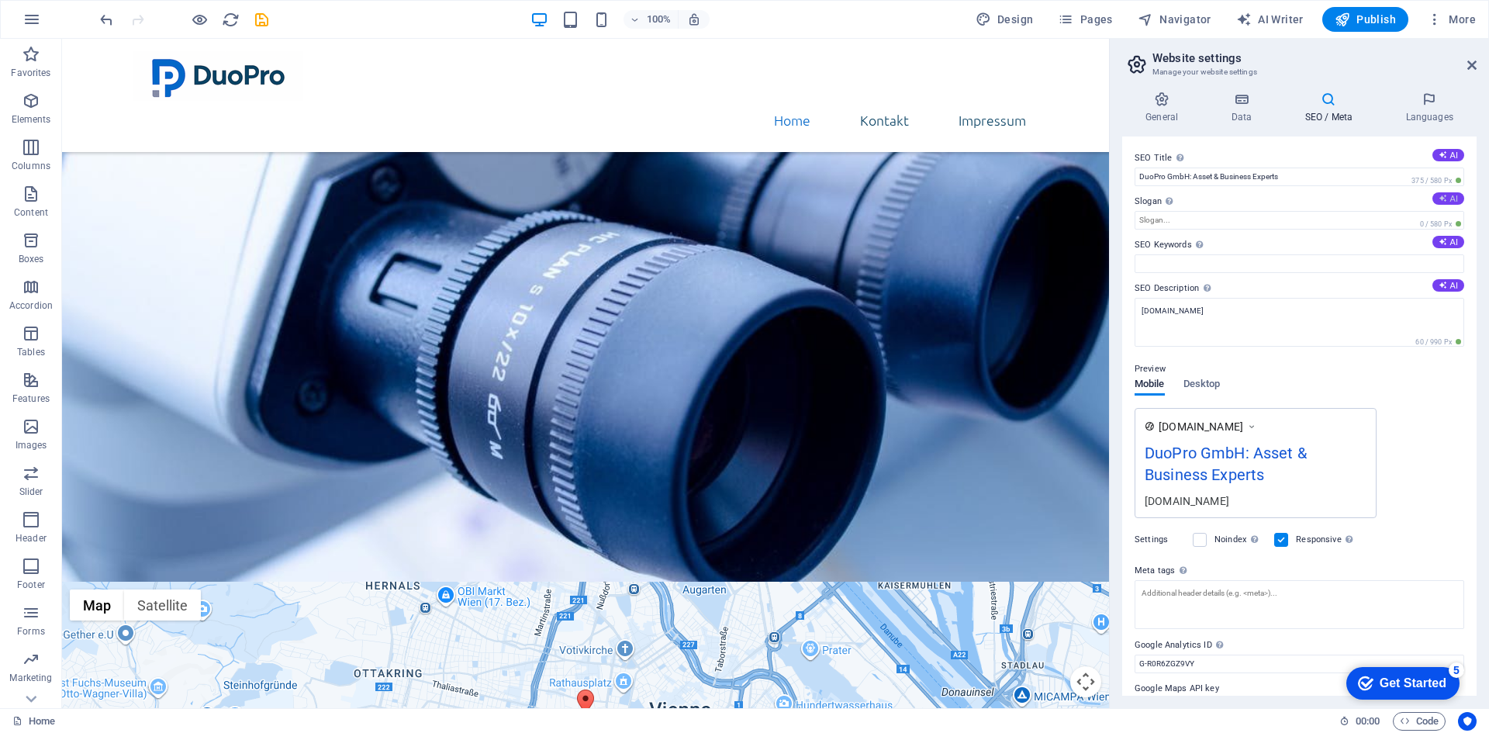
click at [1441, 202] on icon at bounding box center [1443, 198] width 9 height 9
type input "Expert Solutions for Wealth and Business Management"
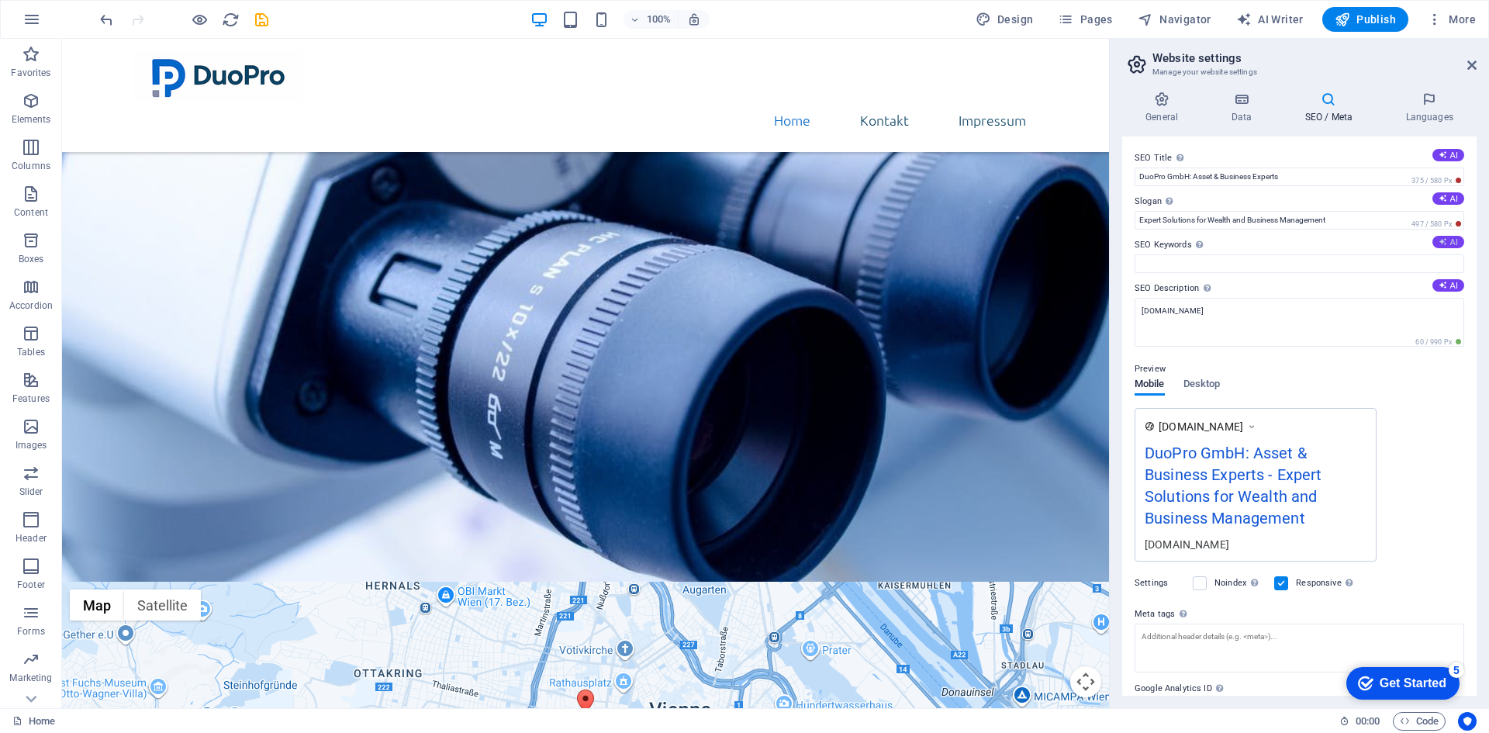
click at [1439, 246] on icon at bounding box center [1443, 241] width 9 height 9
type input "DuoPro GmbH, asset management, business consulting, financial services Wien, co…"
drag, startPoint x: 1415, startPoint y: 267, endPoint x: 1462, endPoint y: 265, distance: 47.3
click at [1462, 264] on div "SEO Title The title of your website - make it something that stands out in sear…" at bounding box center [1299, 416] width 354 height 559
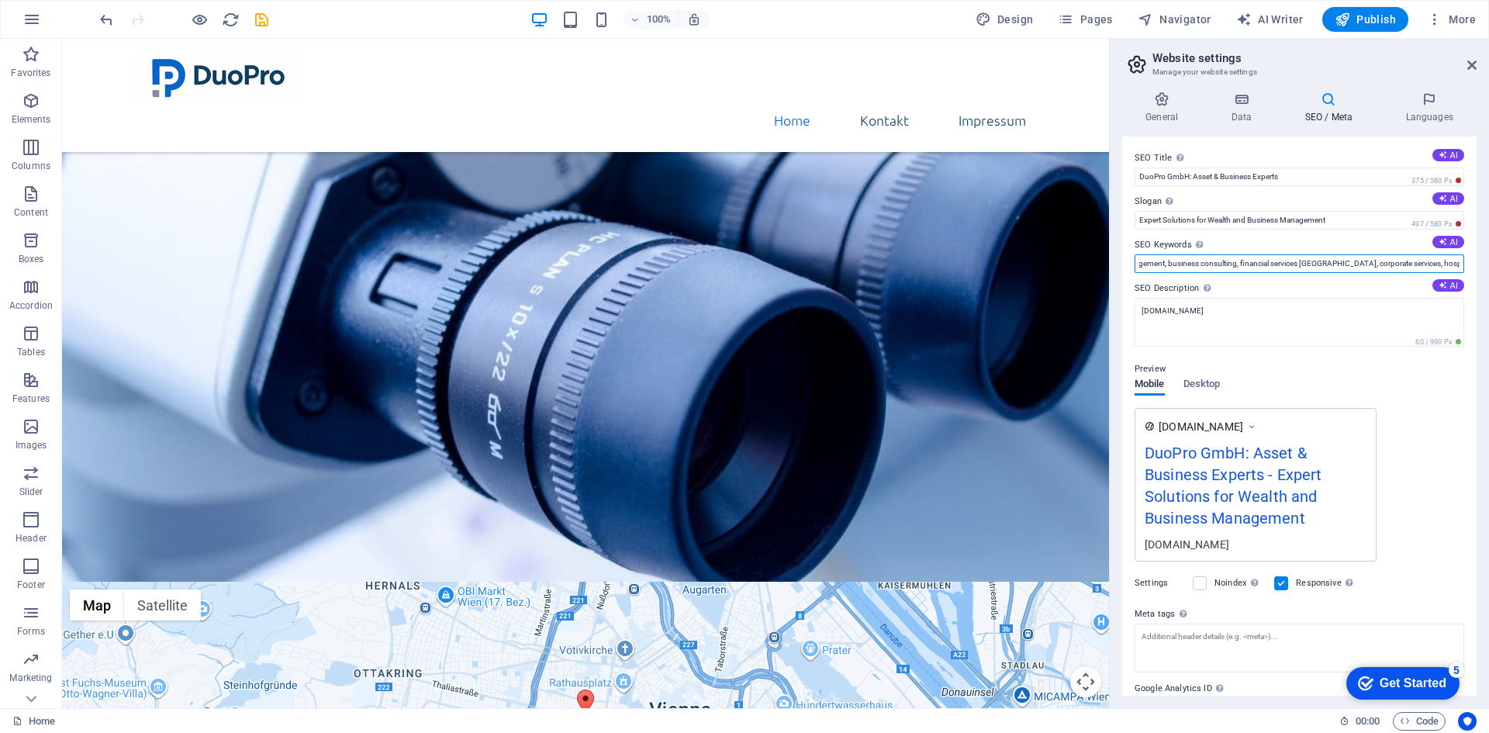
click at [1430, 266] on input "DuoPro GmbH, asset management, business consulting, financial services Wien, co…" at bounding box center [1300, 263] width 330 height 19
click at [1456, 264] on input "DuoPro GmbH, asset management, business consulting, financial services Wien, co…" at bounding box center [1300, 263] width 330 height 19
click at [1200, 220] on input "Expert Solutions for Wealth and Business Management" at bounding box center [1300, 220] width 330 height 19
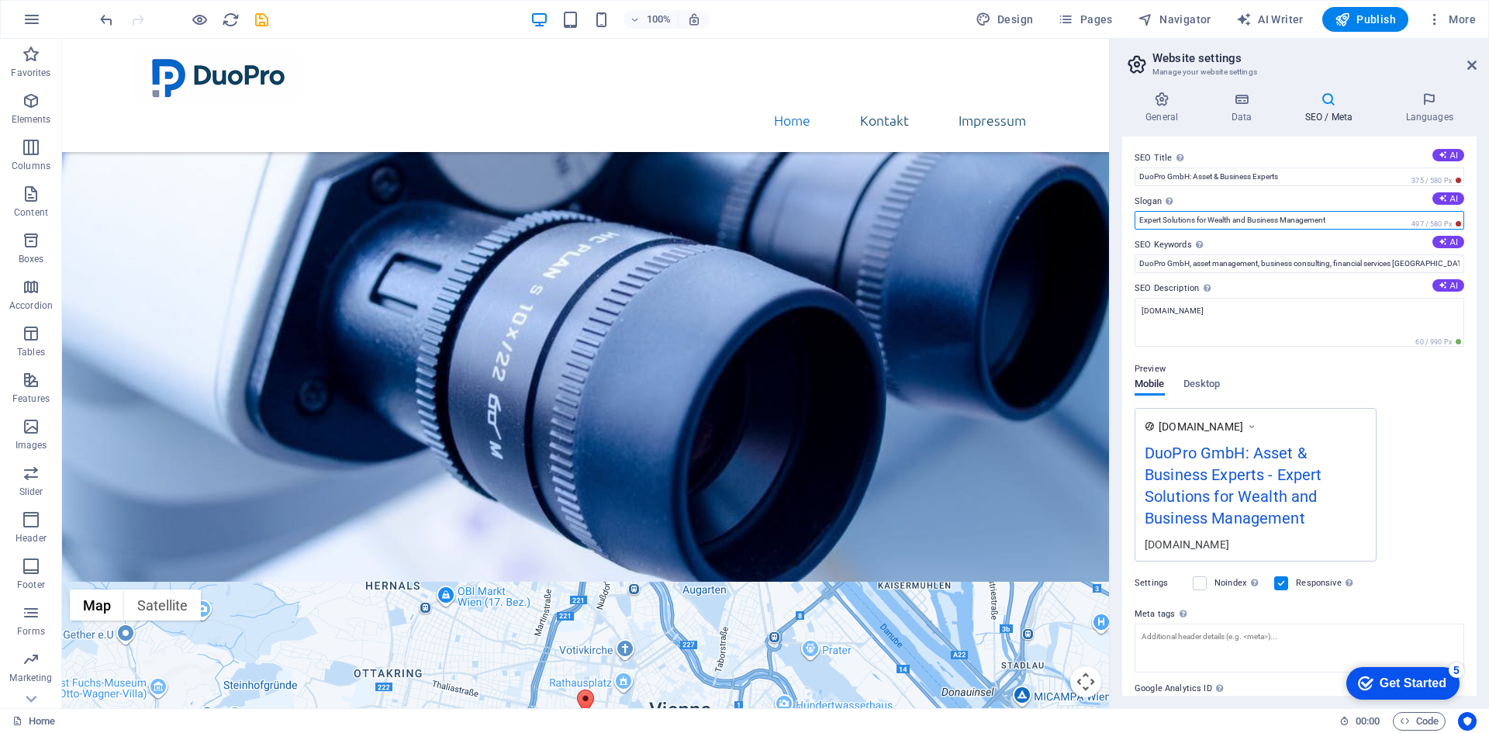
click at [1200, 220] on input "Expert Solutions for Wealth and Business Management" at bounding box center [1300, 220] width 330 height 19
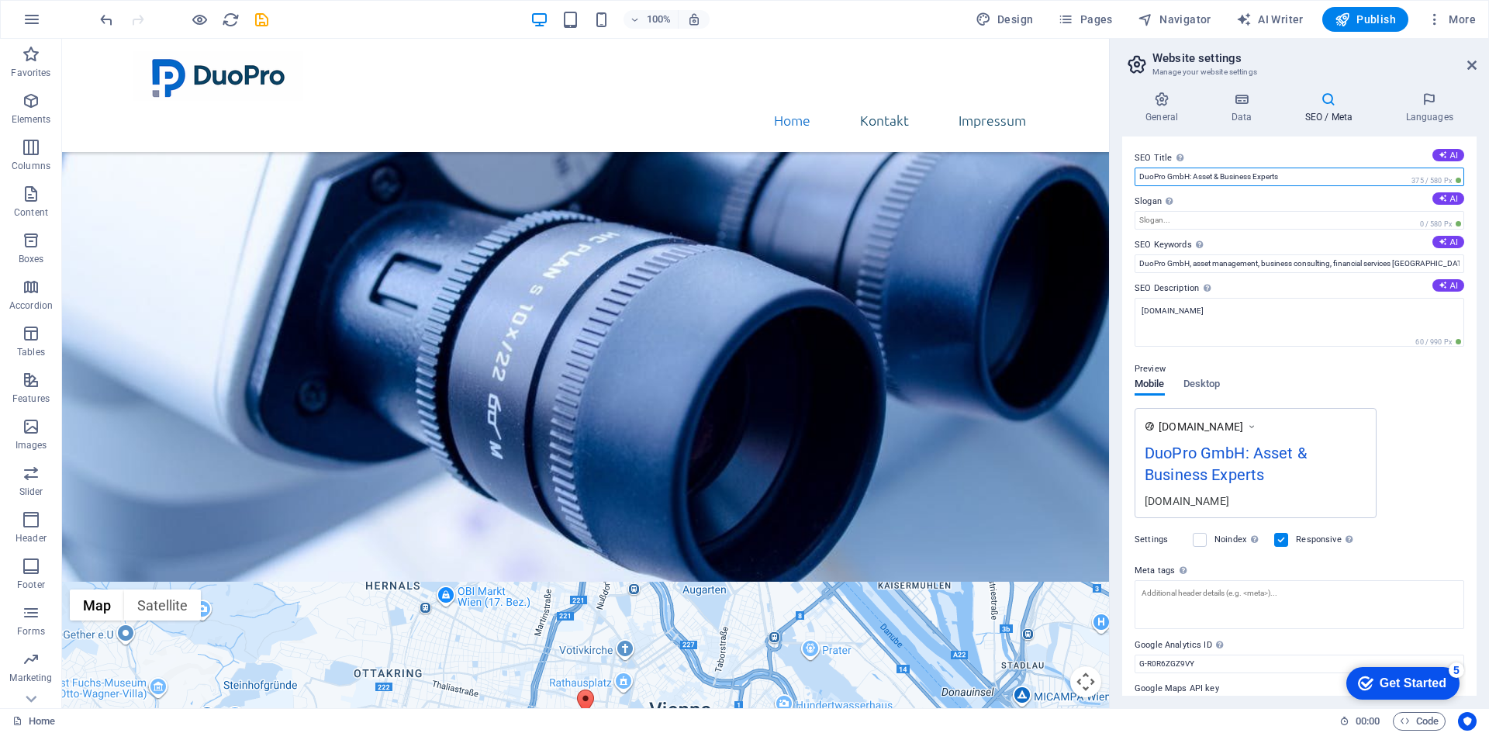
drag, startPoint x: 1192, startPoint y: 179, endPoint x: 1285, endPoint y: 181, distance: 93.1
click at [1285, 181] on input "DuoPro GmbH: Asset & Business Experts" at bounding box center [1300, 177] width 330 height 19
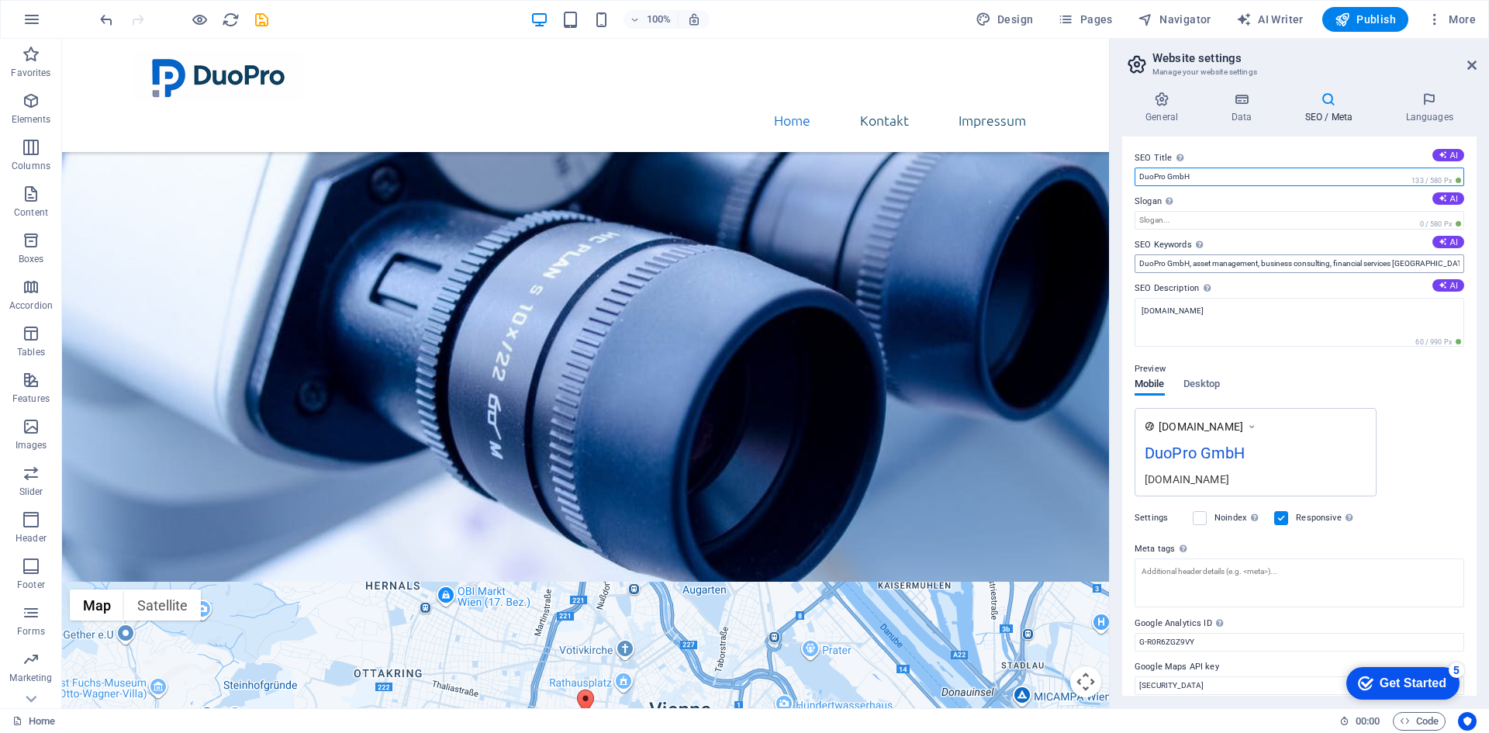
type input "DuoPro GmbH"
click at [1312, 270] on input "DuoPro GmbH, asset management, business consulting, financial services Wien, co…" at bounding box center [1300, 263] width 330 height 19
paste input "Vermögensverwaltung, Unternehmensberatung, Handels- sowie Gastgewerbe"
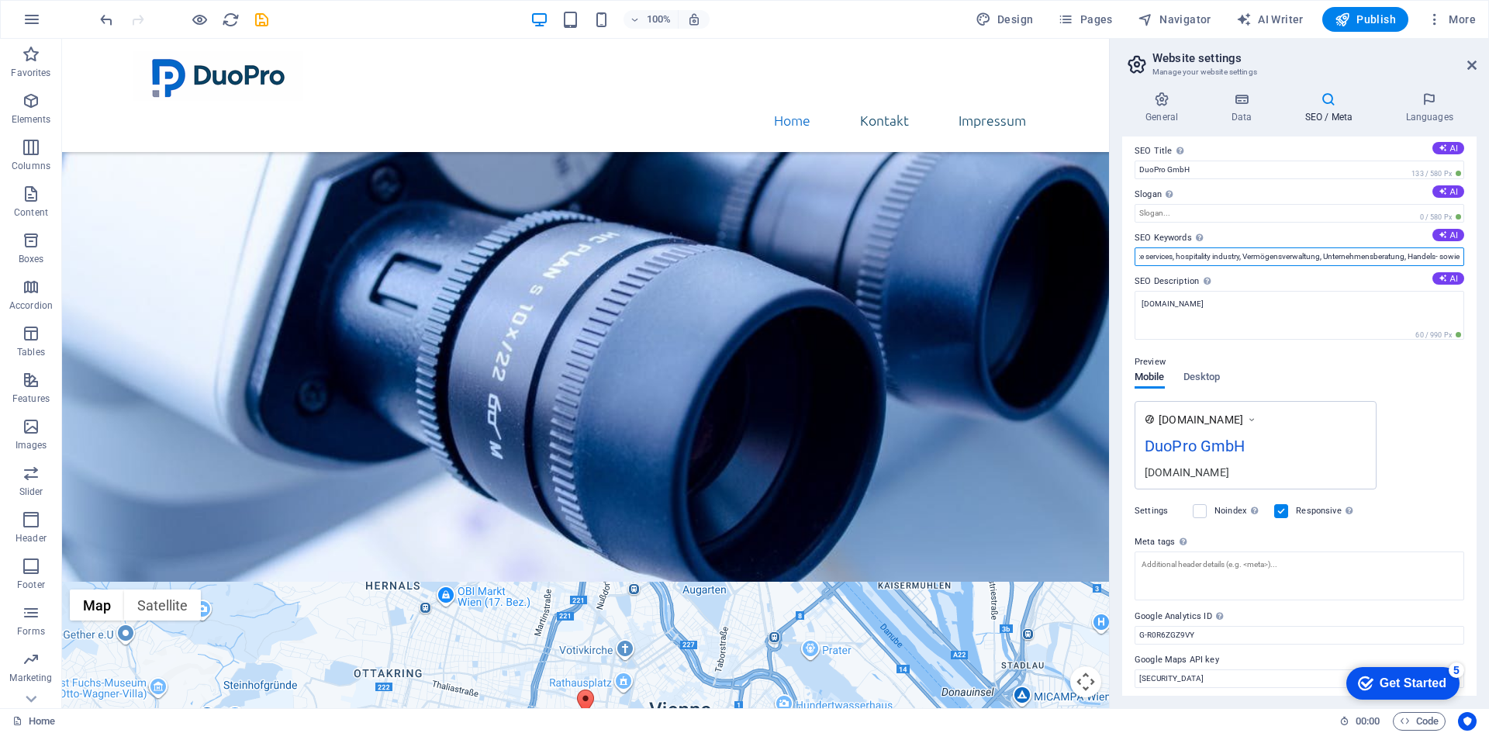
scroll to position [12, 0]
type input "DuoPro GmbH, asset management, business consulting, financial services [GEOGRAP…"
click at [0, 0] on span "Publish" at bounding box center [0, 0] width 0 height 0
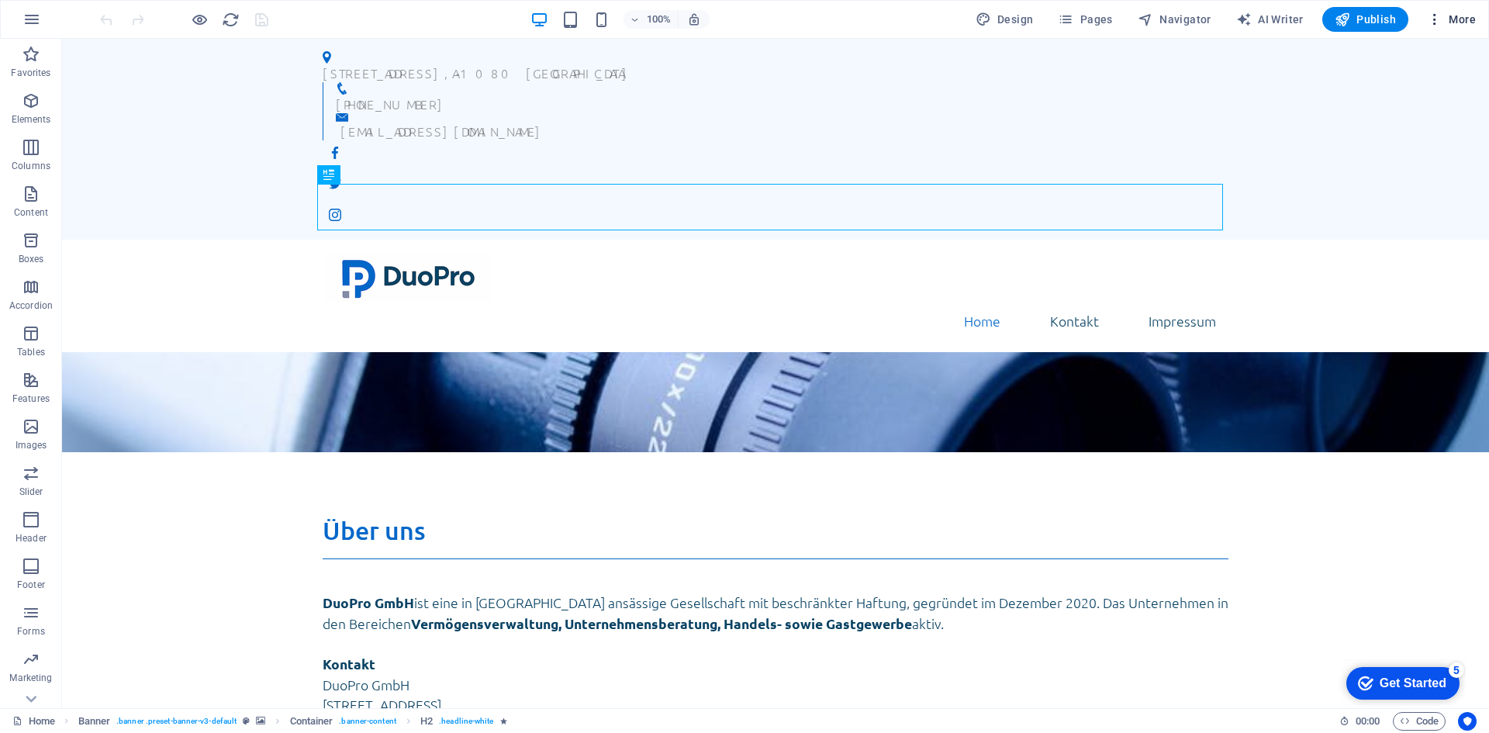
click at [1454, 12] on span "More" at bounding box center [1451, 20] width 49 height 16
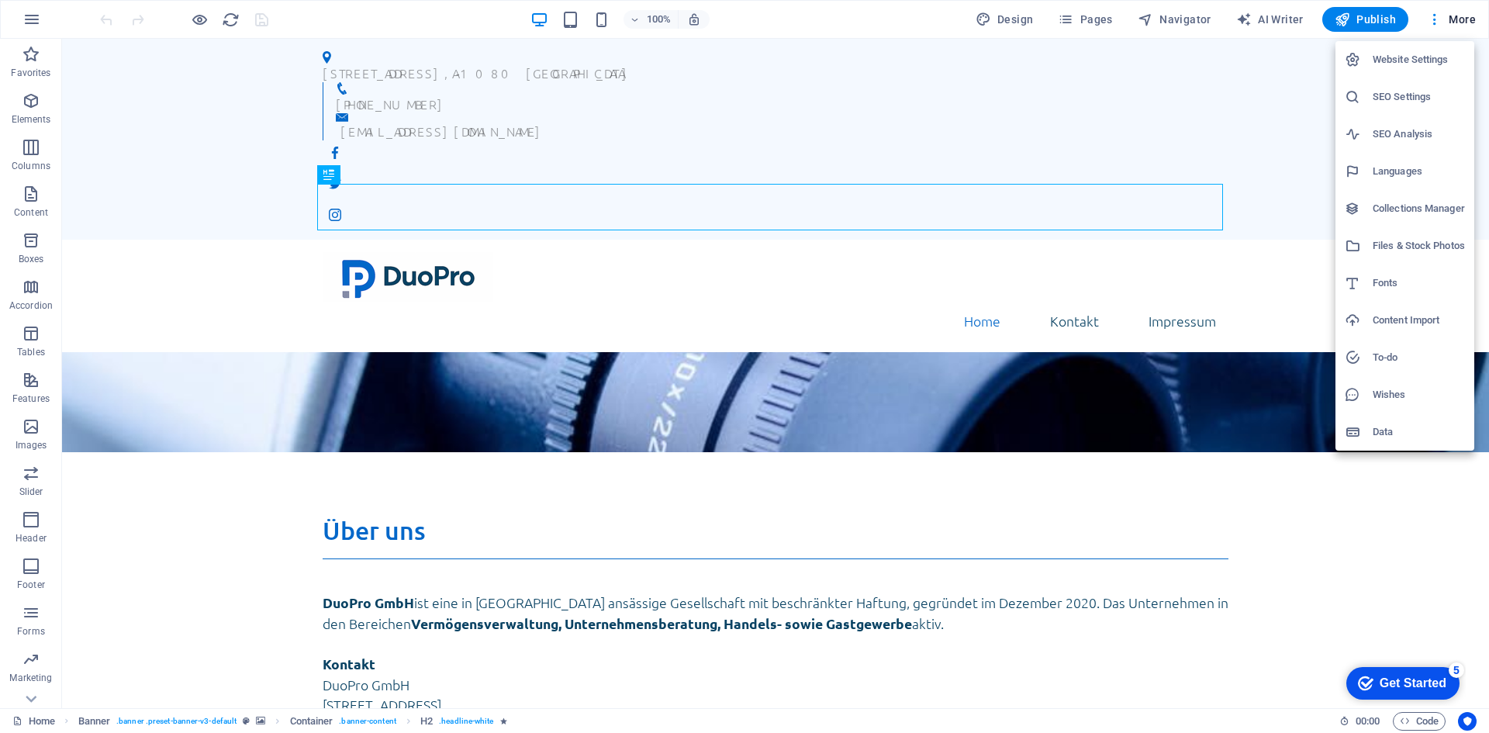
click at [1417, 137] on h6 "SEO Analysis" at bounding box center [1419, 134] width 92 height 19
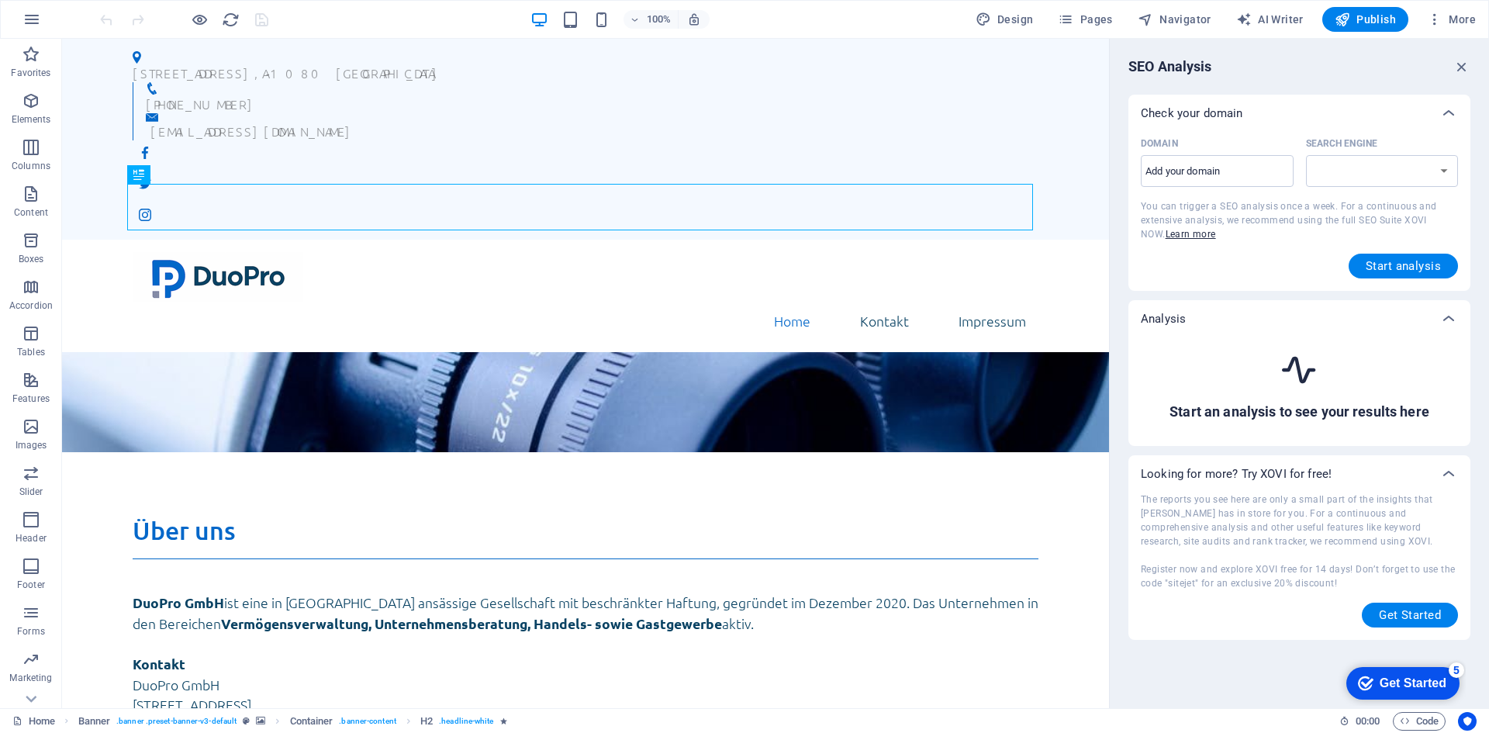
select select "[DOMAIN_NAME]"
click at [1365, 168] on select "[DOMAIN_NAME] [DOMAIN_NAME] [DOMAIN_NAME] [DOMAIN_NAME] [DOMAIN_NAME] [DOMAIN_N…" at bounding box center [1382, 171] width 153 height 32
click at [1239, 175] on input "Domain ​" at bounding box center [1217, 171] width 153 height 25
paste input "Vermögensverwaltung, Unternehmensberatung, Handels- sowie Gastgewerbe"
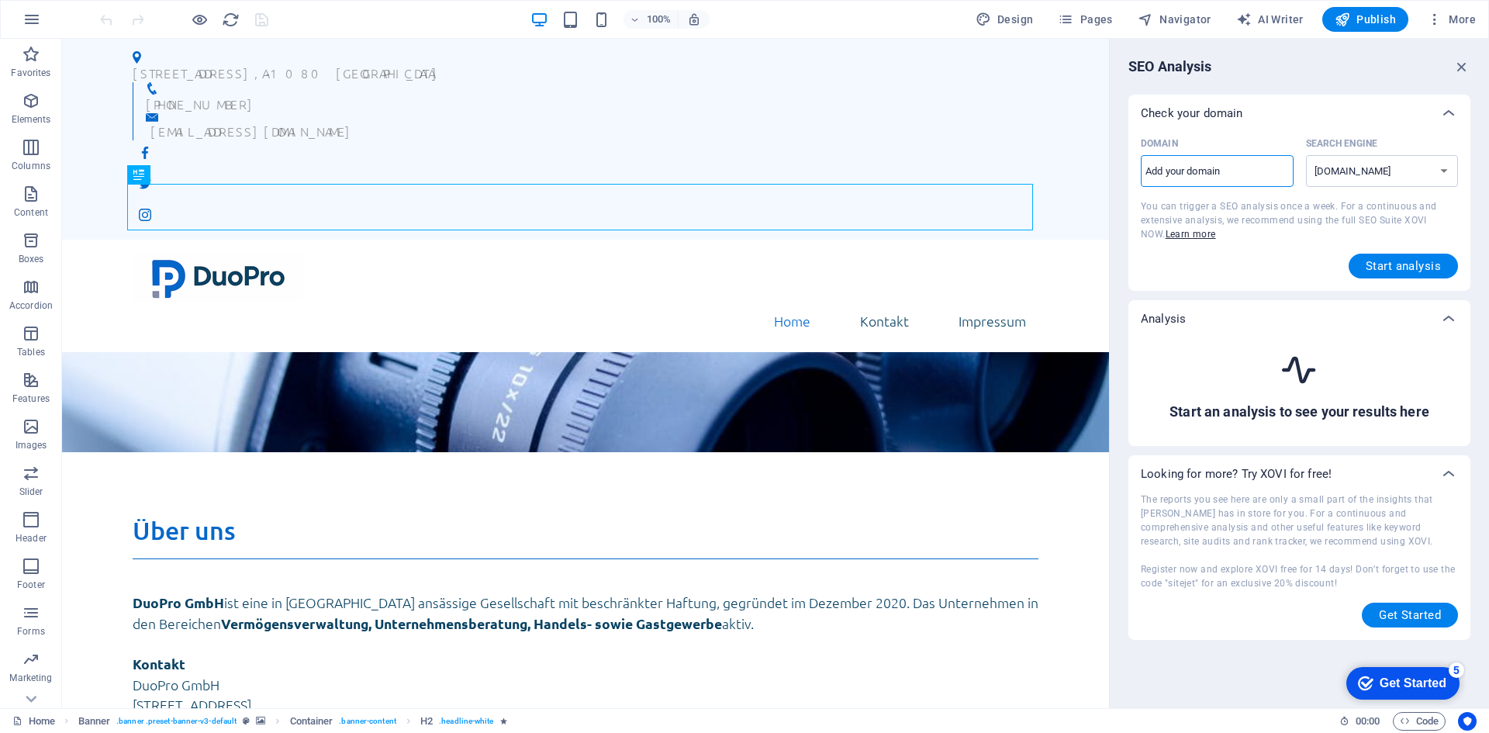
type input "Vermögensverwaltung, Unternehmensberatung, Handels- sowie Gastgewerbe"
click at [1239, 175] on input "Domain ​" at bounding box center [1217, 171] width 153 height 25
click at [1198, 178] on input "Domain ​" at bounding box center [1217, 171] width 153 height 25
paste input "[URL][DOMAIN_NAME]"
click at [1355, 270] on button "Start analysis" at bounding box center [1403, 266] width 109 height 25
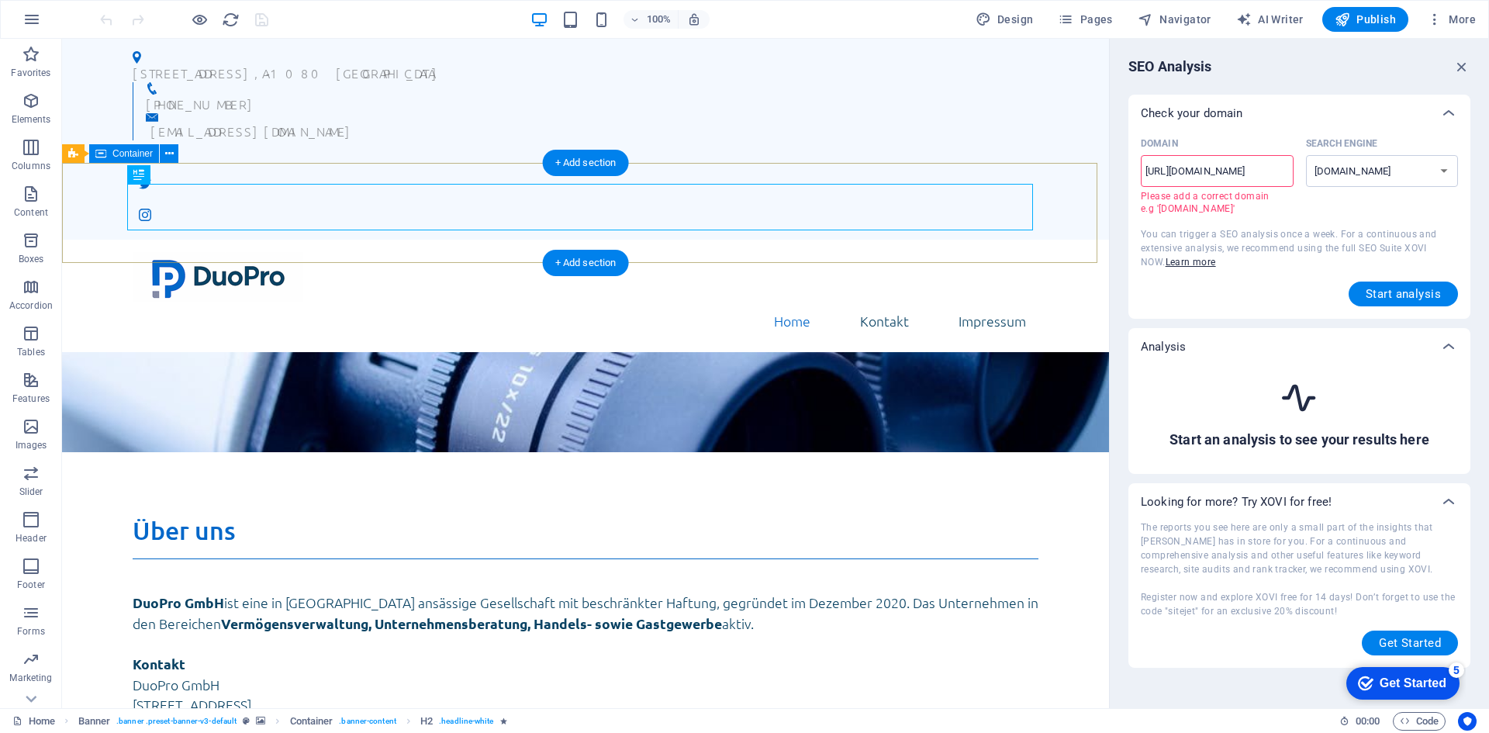
drag, startPoint x: 1241, startPoint y: 210, endPoint x: 1070, endPoint y: 163, distance: 177.8
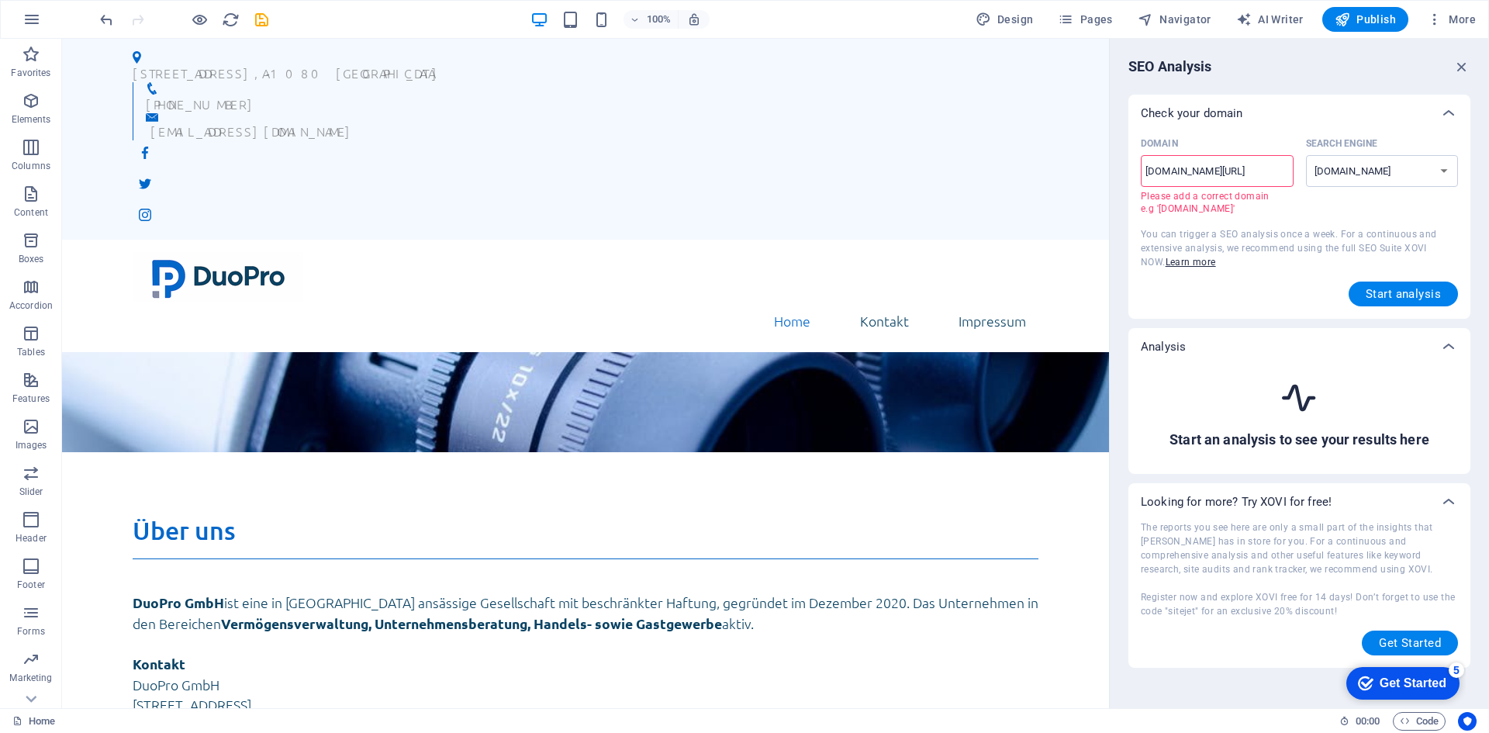
click at [1218, 175] on input "[DOMAIN_NAME][URL]" at bounding box center [1217, 171] width 153 height 25
type input "[DOMAIN_NAME]"
select select "[DOMAIN_NAME]"
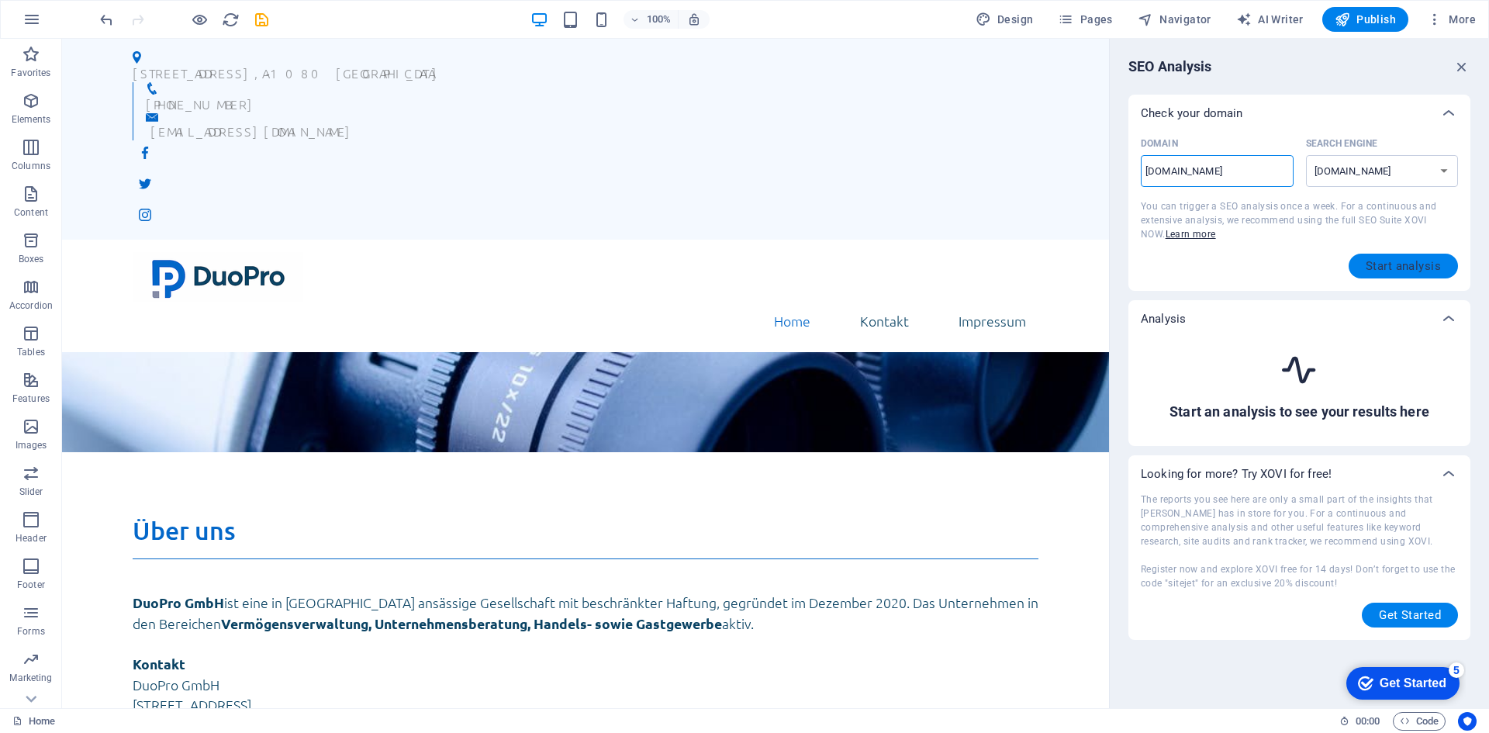
type input "[DOMAIN_NAME]"
click at [1368, 265] on span "Start analysis" at bounding box center [1403, 266] width 75 height 12
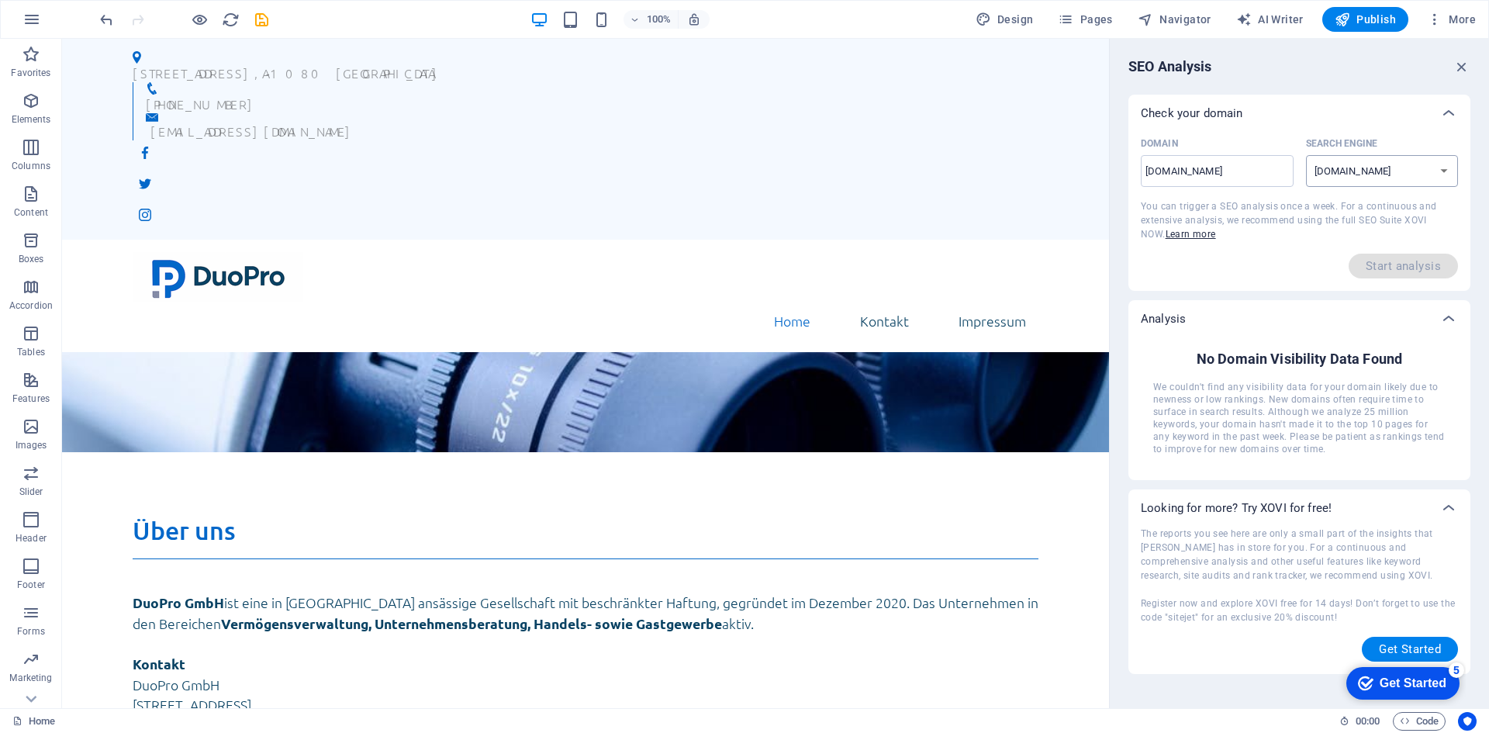
click at [1361, 168] on select "google.de google.at google.es google.co.uk google.fr google.it google.ch google…" at bounding box center [1382, 171] width 153 height 32
click at [1253, 176] on input "[DOMAIN_NAME]" at bounding box center [1217, 171] width 153 height 25
click at [1340, 180] on select "google.de google.at google.es google.co.uk google.fr google.it google.ch google…" at bounding box center [1382, 171] width 153 height 32
select select "google.com"
click at [1306, 155] on select "google.de google.at google.es google.co.uk google.fr google.it google.ch google…" at bounding box center [1382, 171] width 153 height 32
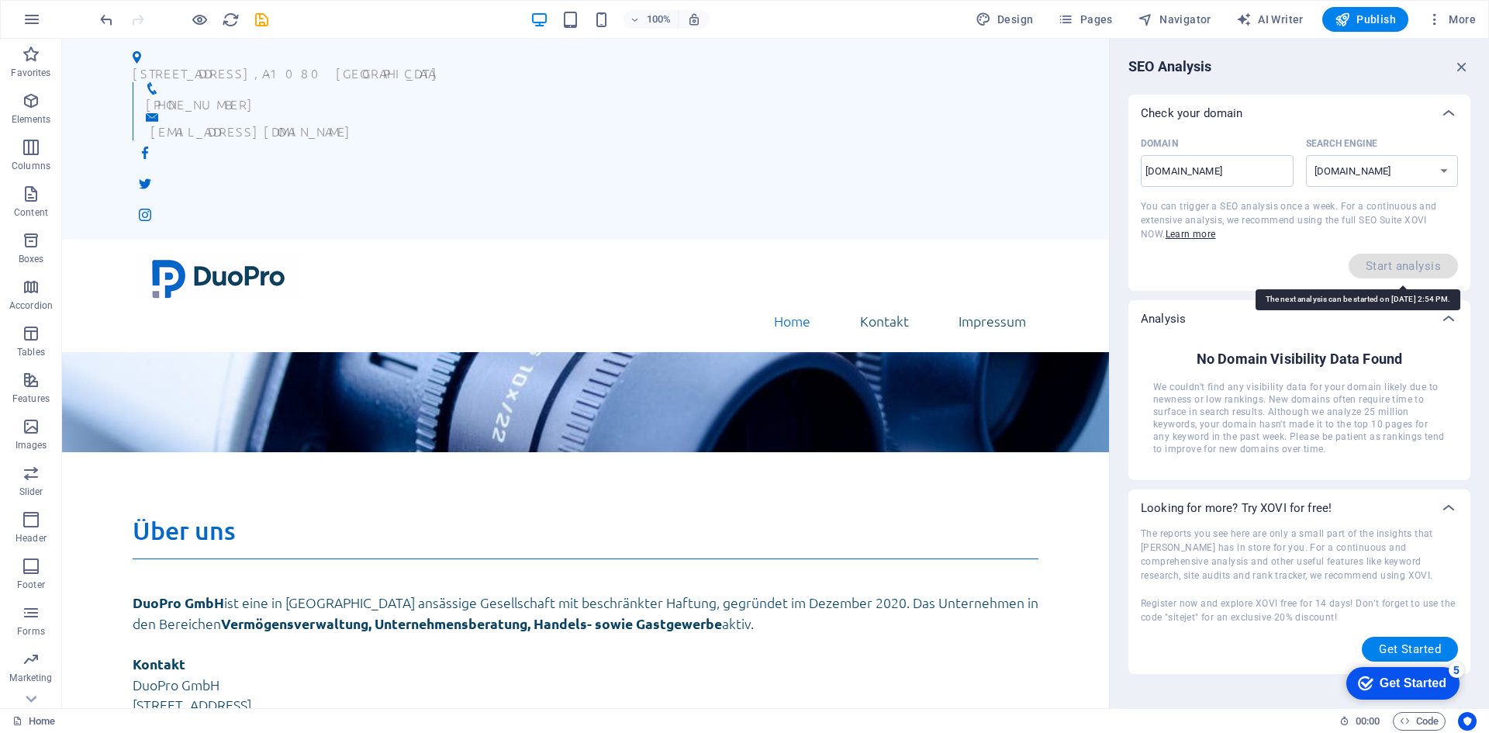
click at [1372, 262] on span "Start analysis" at bounding box center [1403, 266] width 109 height 25
click at [1253, 164] on input "[DOMAIN_NAME]" at bounding box center [1217, 171] width 153 height 25
click at [1371, 251] on div "Domain duopro.at ​ Search Engine google.de google.at google.es google.co.uk goo…" at bounding box center [1299, 205] width 317 height 147
click at [1463, 23] on span "More" at bounding box center [1451, 20] width 49 height 16
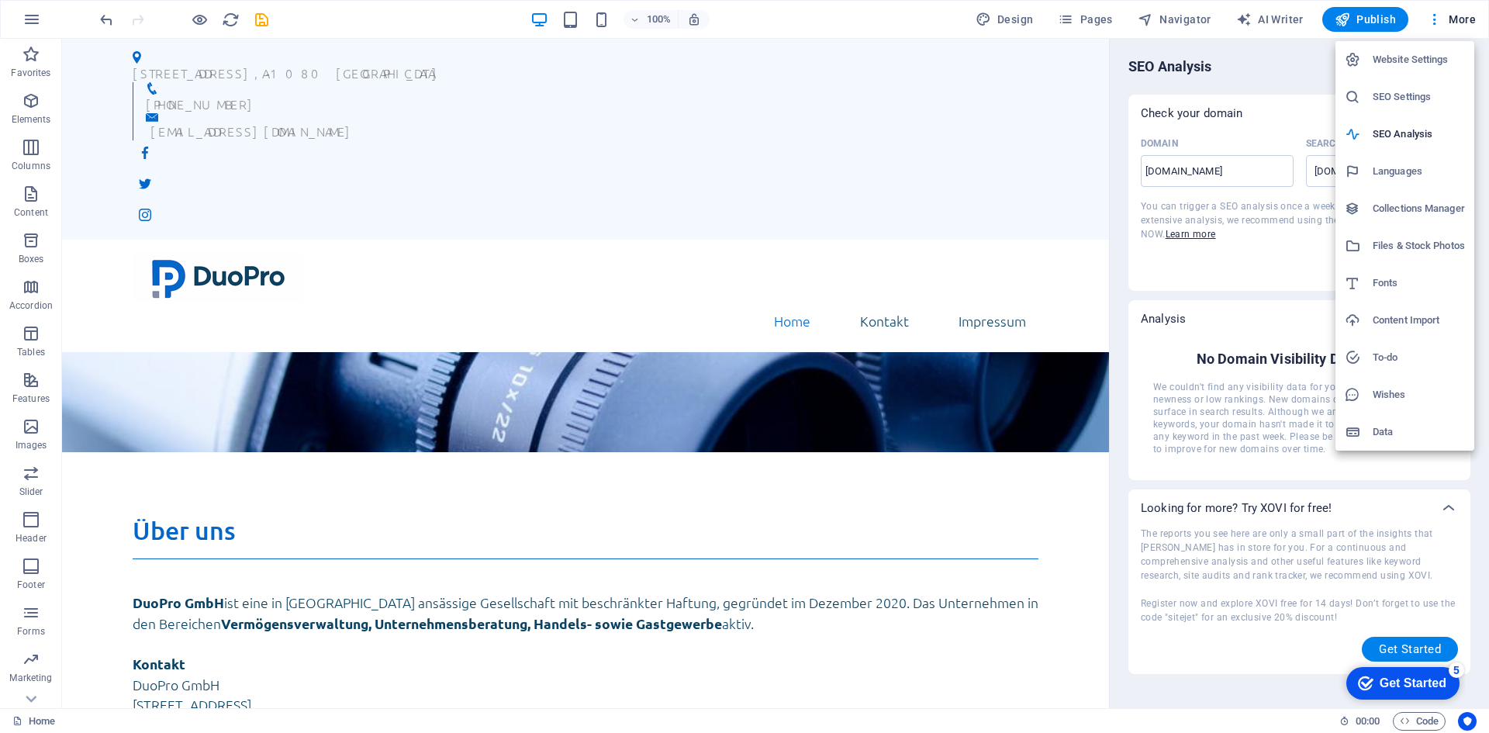
click at [1433, 91] on h6 "SEO Settings" at bounding box center [1419, 97] width 92 height 19
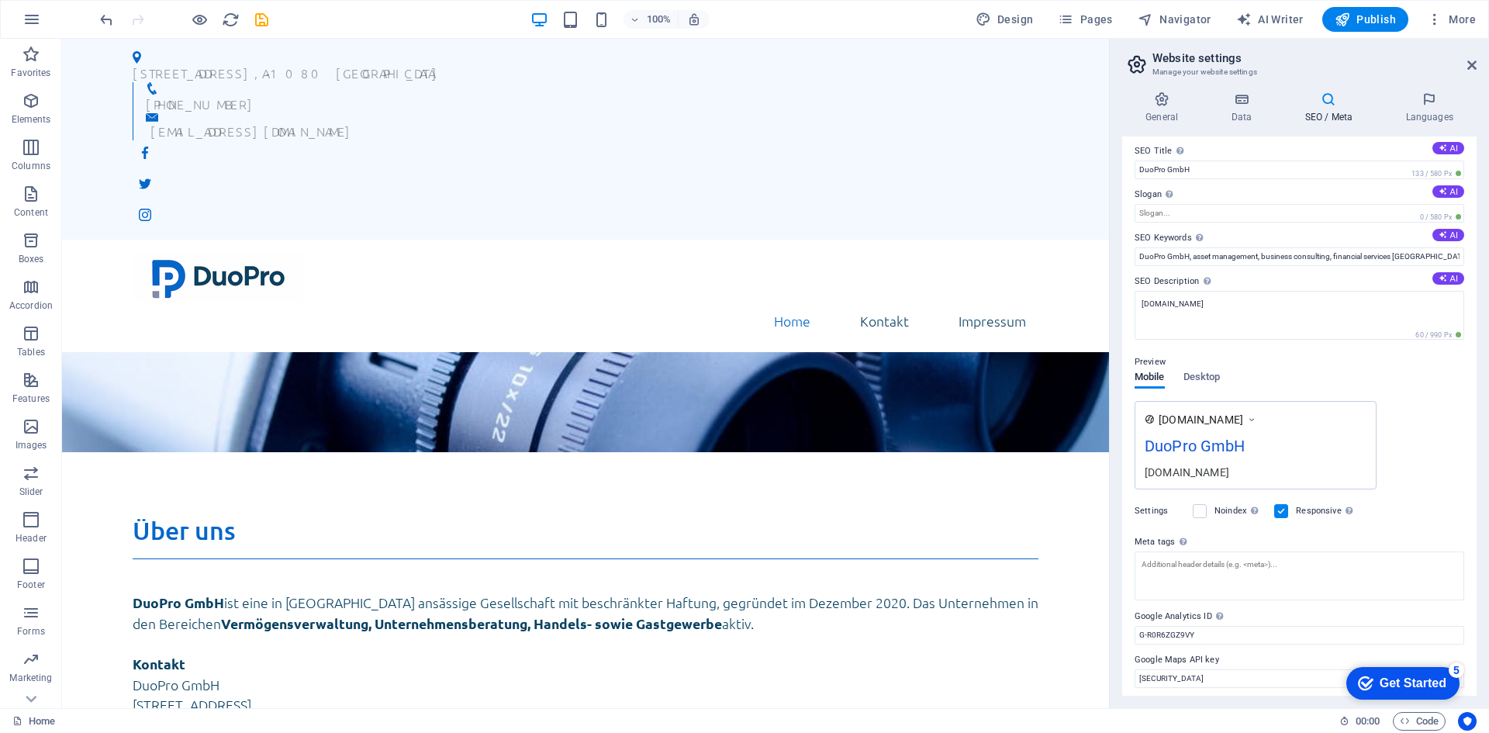
scroll to position [12, 0]
click at [1229, 444] on div "DuoPro GmbH" at bounding box center [1256, 445] width 222 height 30
click at [1205, 372] on span "Desktop" at bounding box center [1202, 374] width 37 height 22
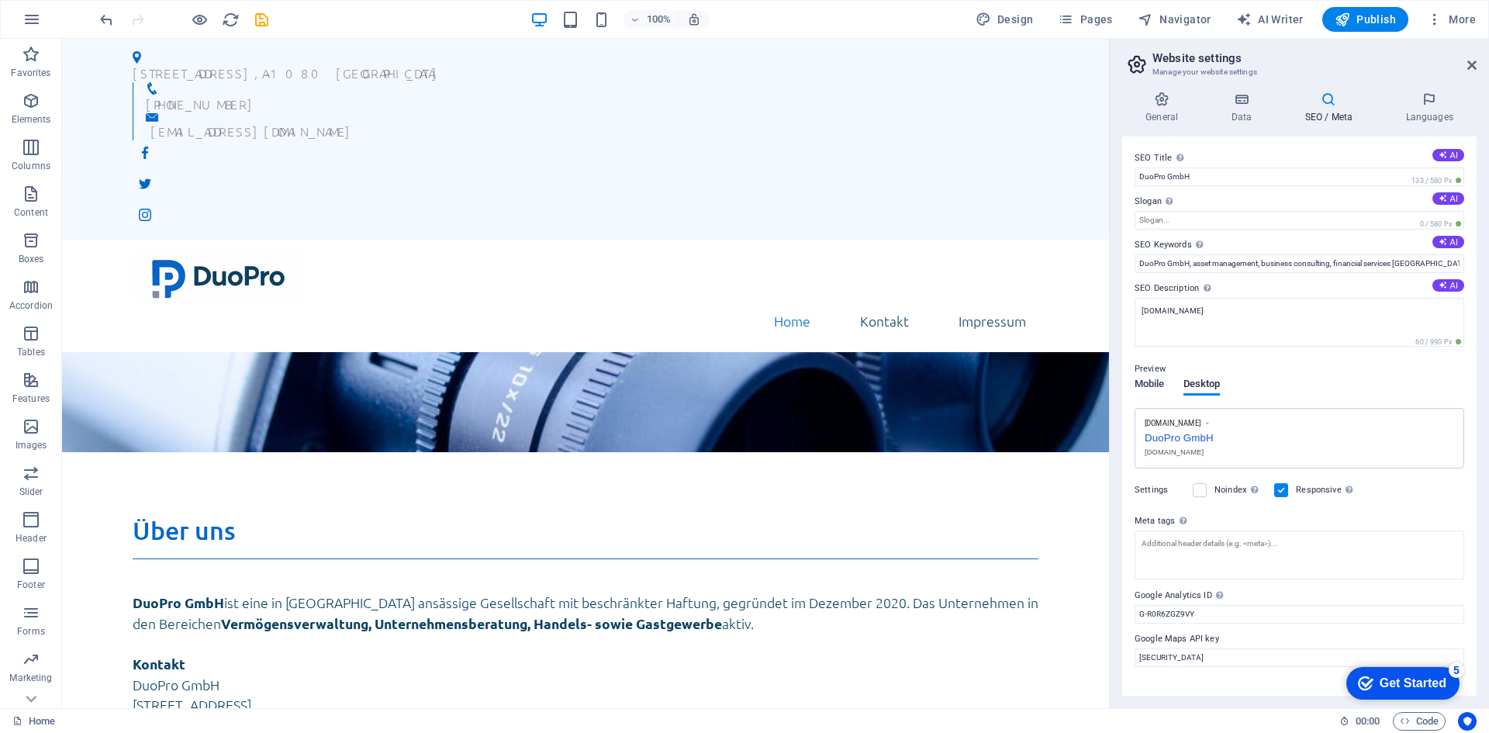
click at [1153, 391] on span "Mobile" at bounding box center [1150, 386] width 30 height 22
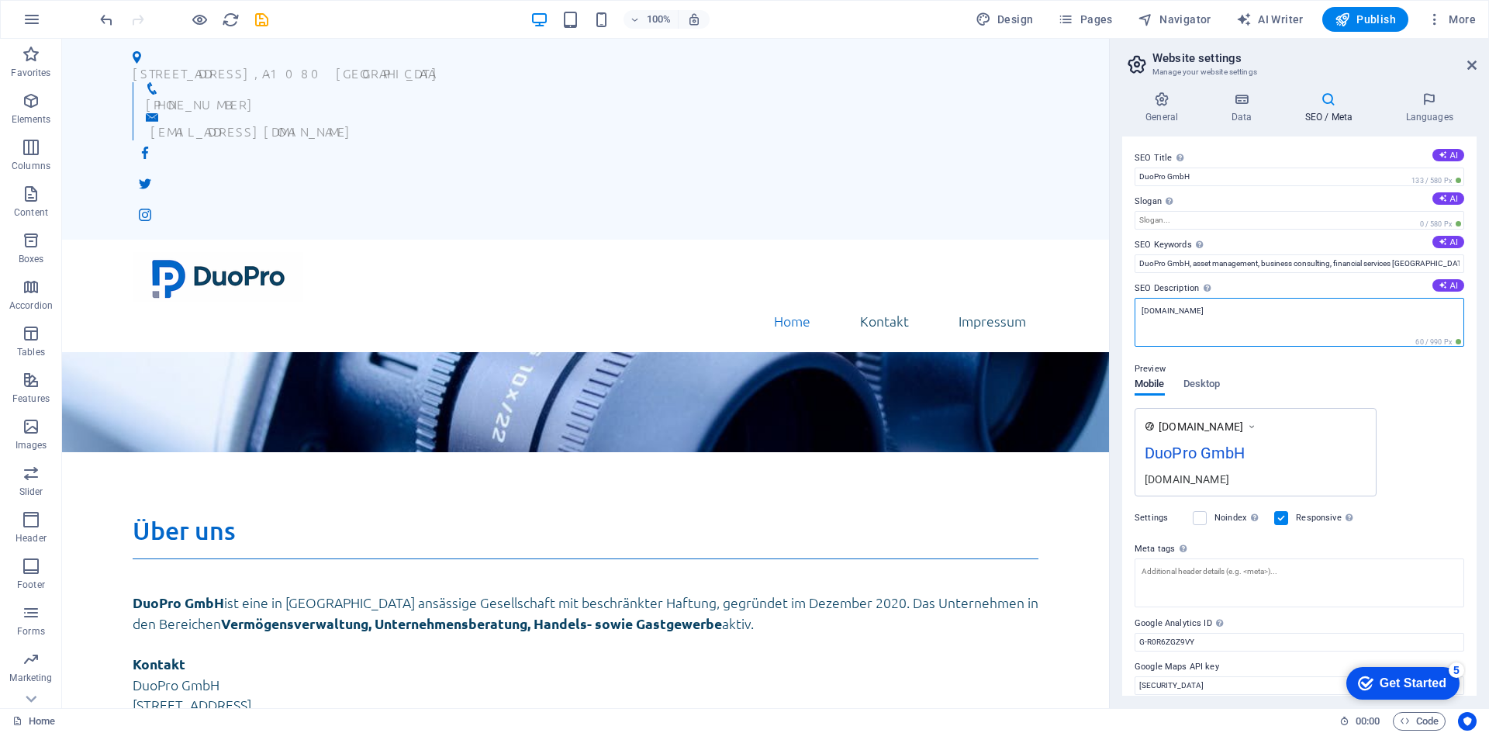
click at [1207, 308] on textarea "[DOMAIN_NAME]" at bounding box center [1300, 322] width 330 height 49
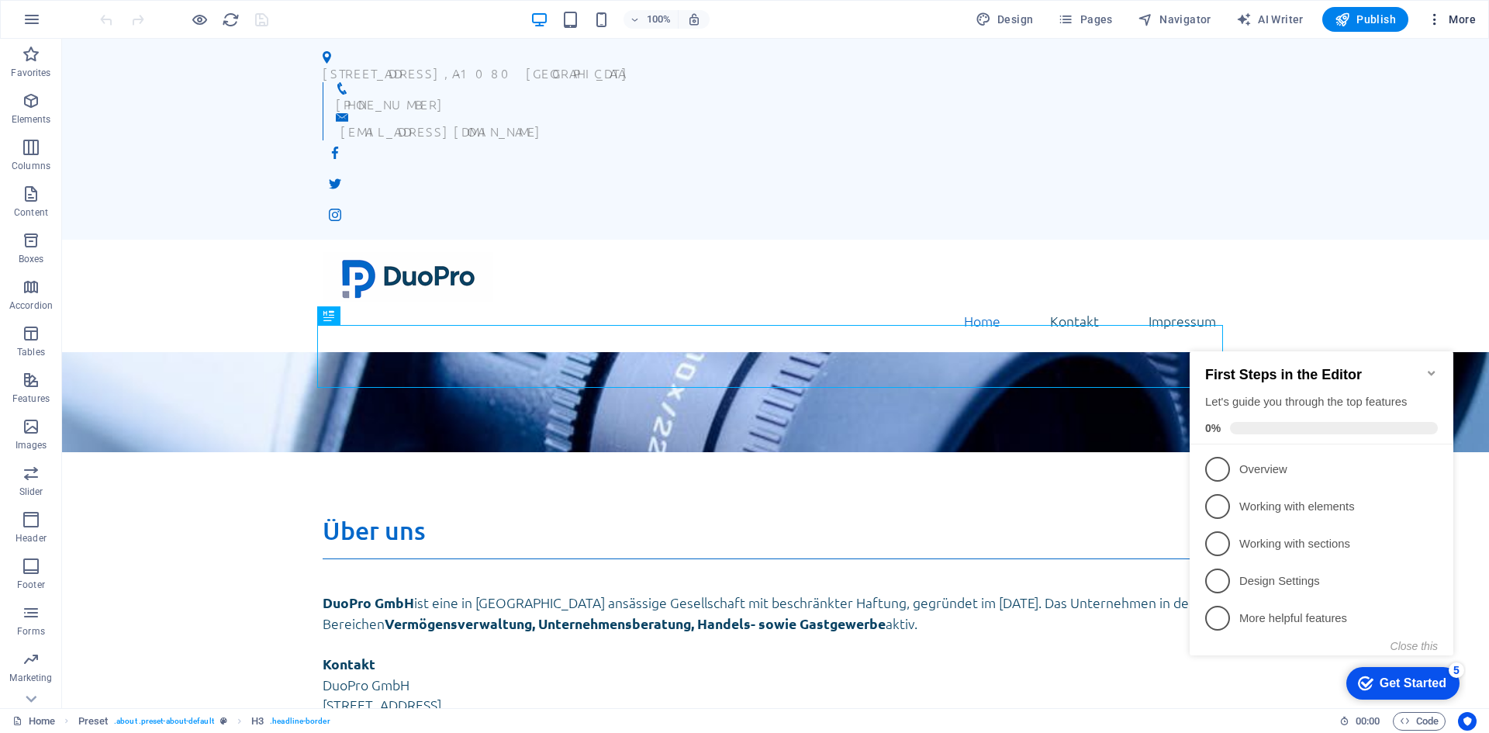
click at [1443, 22] on icon "button" at bounding box center [1435, 20] width 16 height 16
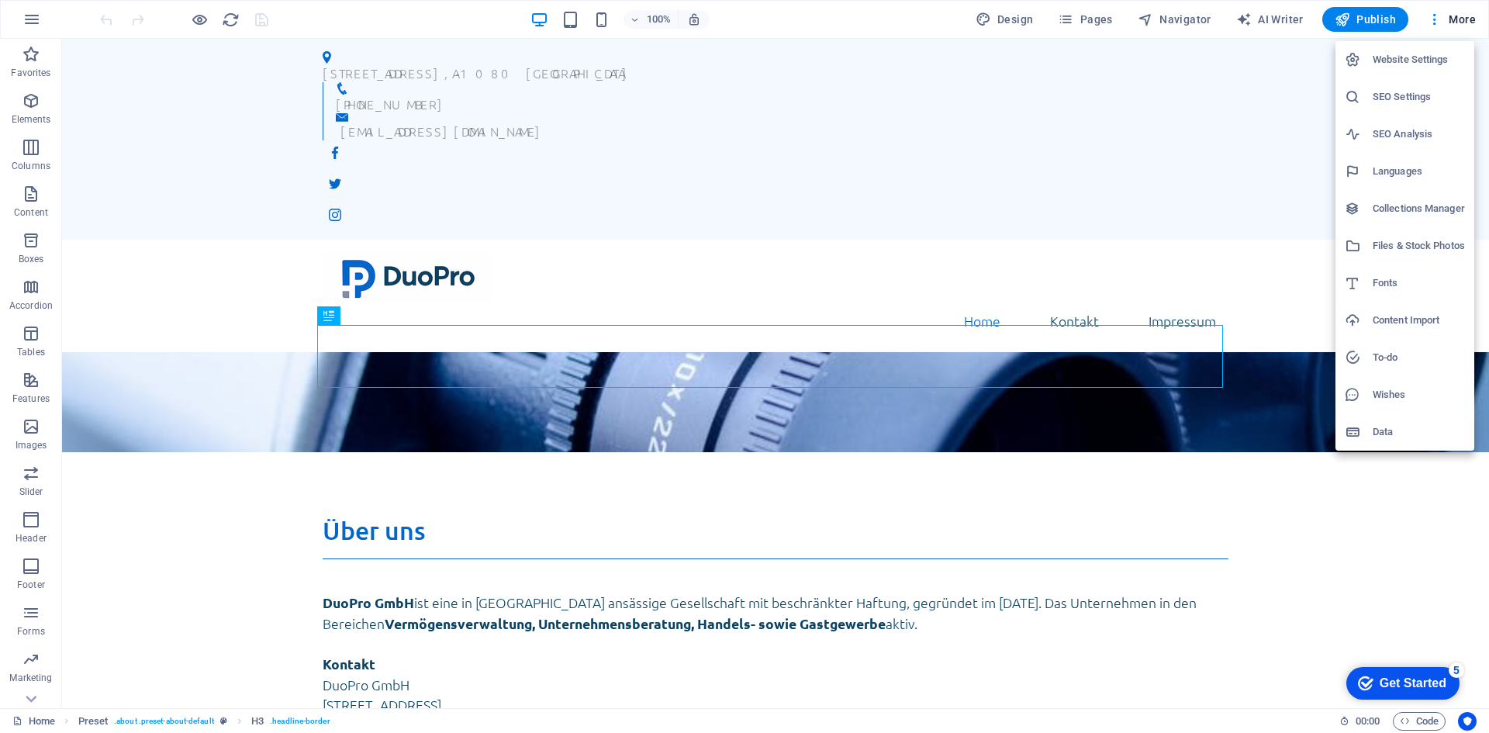
click at [1402, 91] on h6 "SEO Settings" at bounding box center [1419, 97] width 92 height 19
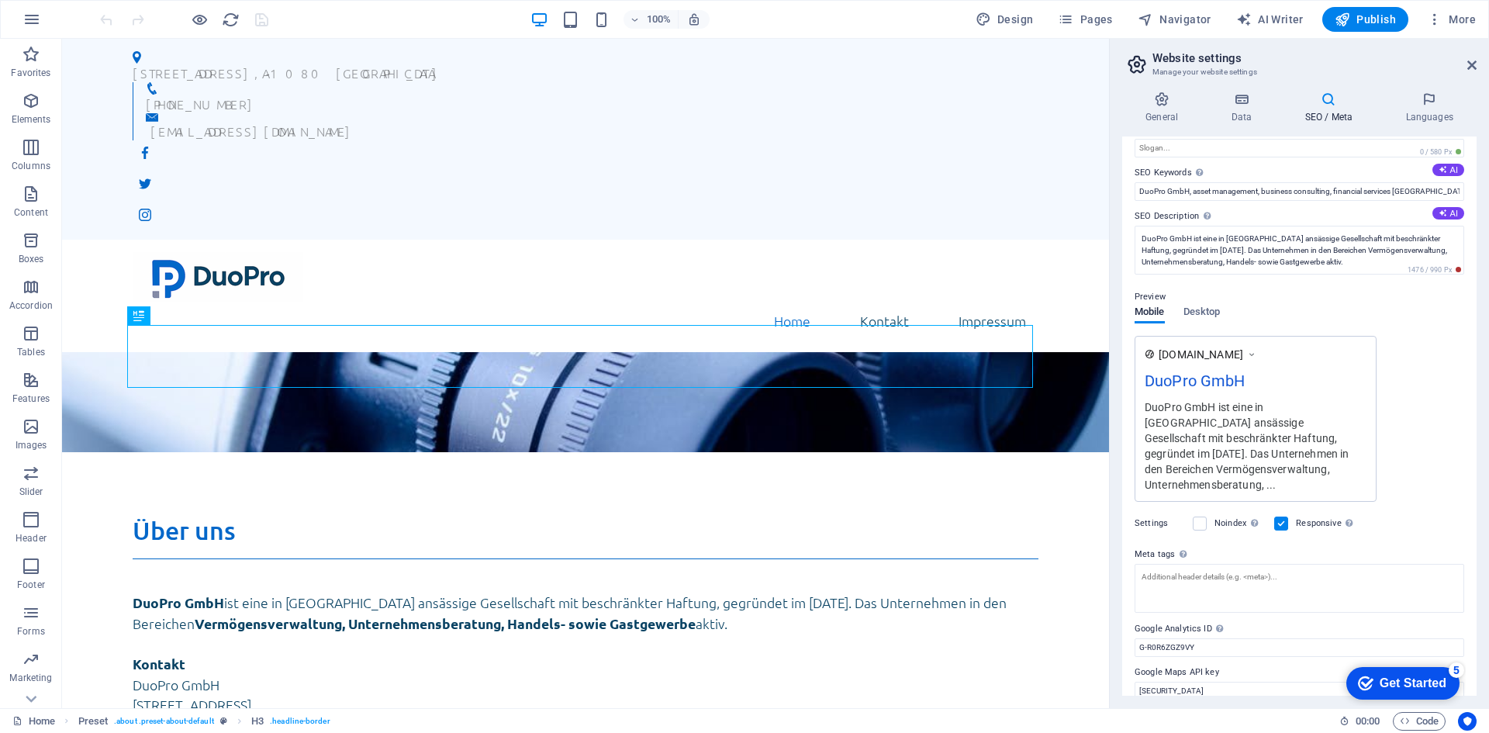
scroll to position [89, 0]
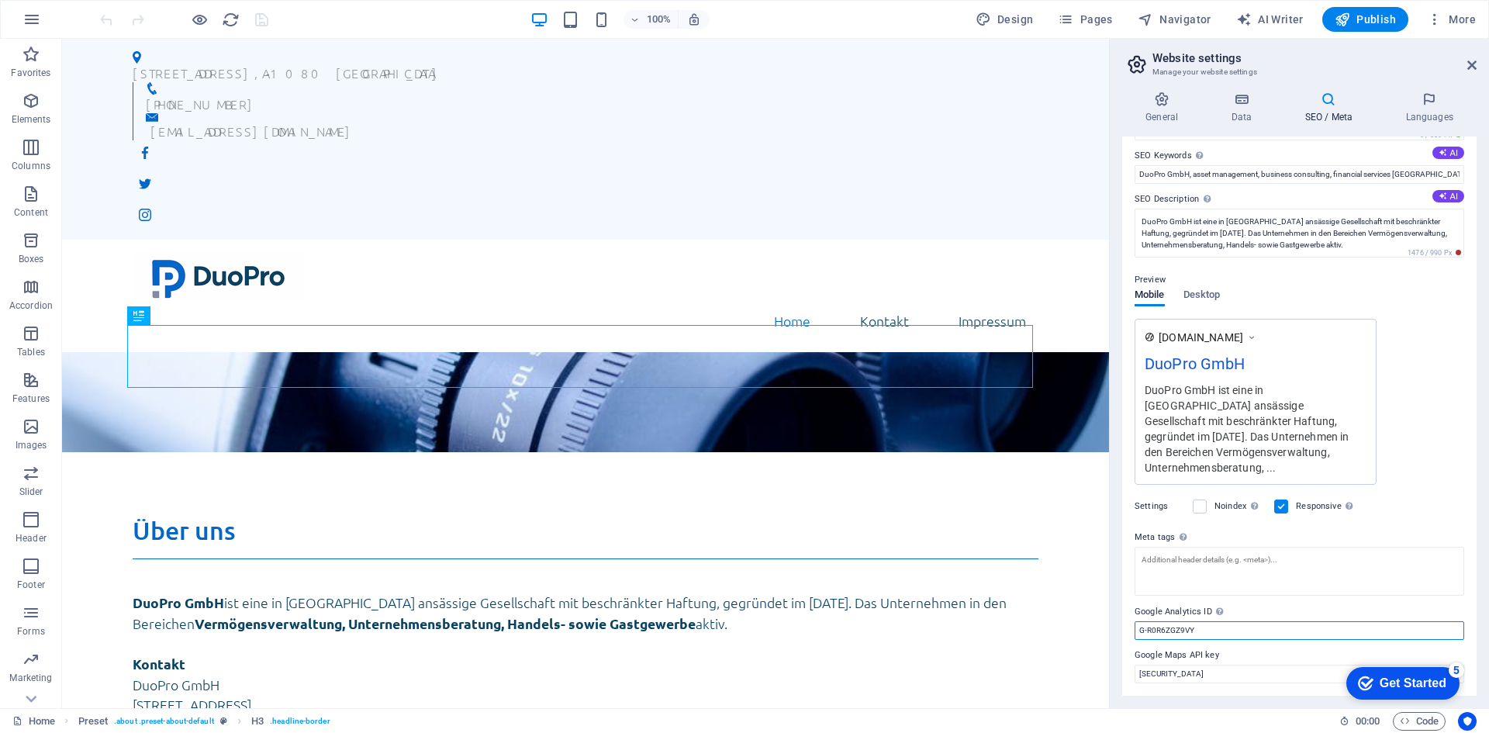
click at [1220, 631] on input "G-R0R6ZGZ9VY" at bounding box center [1300, 630] width 330 height 19
click at [1386, 17] on span "Publish" at bounding box center [1365, 20] width 61 height 16
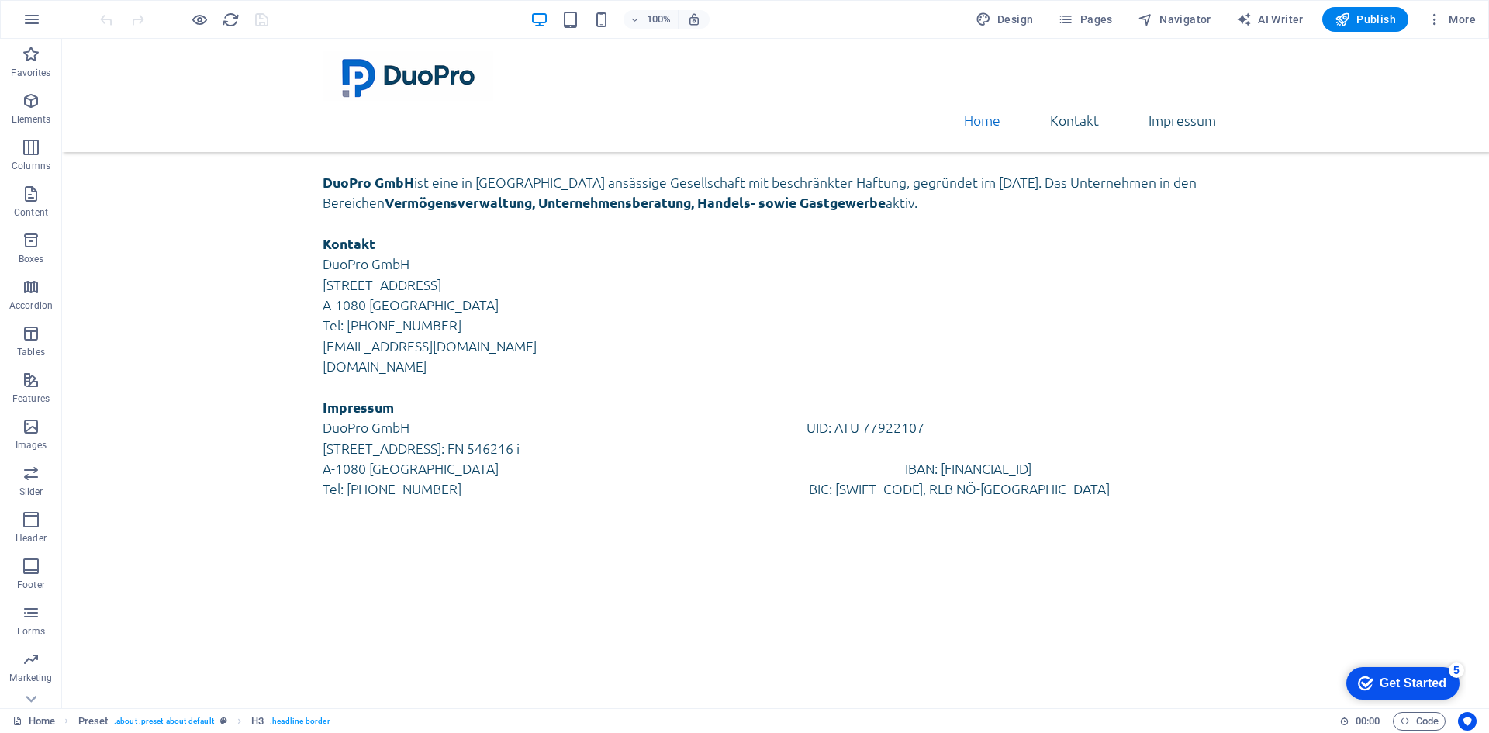
scroll to position [308, 0]
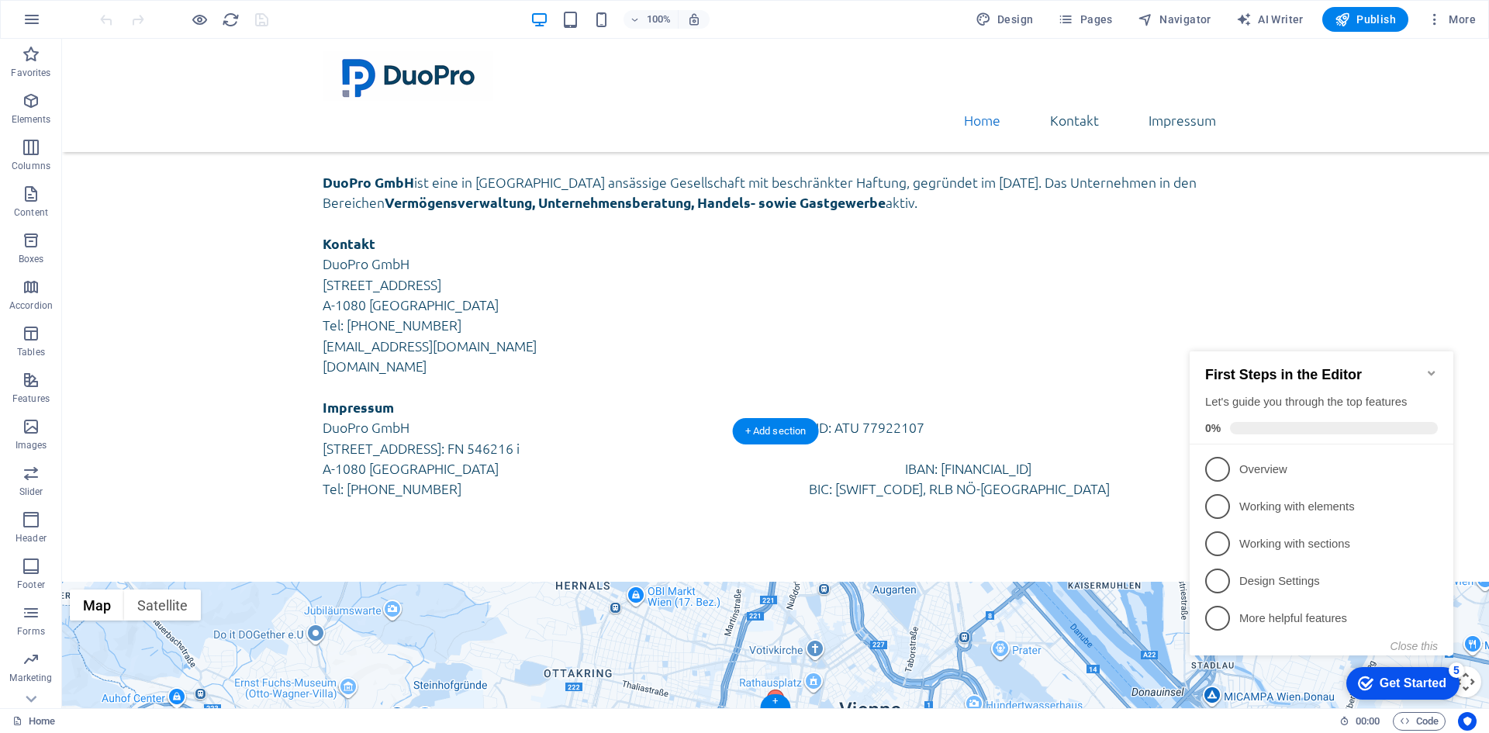
click at [724, 582] on div "← Move left → Move right ↑ Move up ↓ Move down + Zoom in - Zoom out Home Jump l…" at bounding box center [775, 721] width 1427 height 278
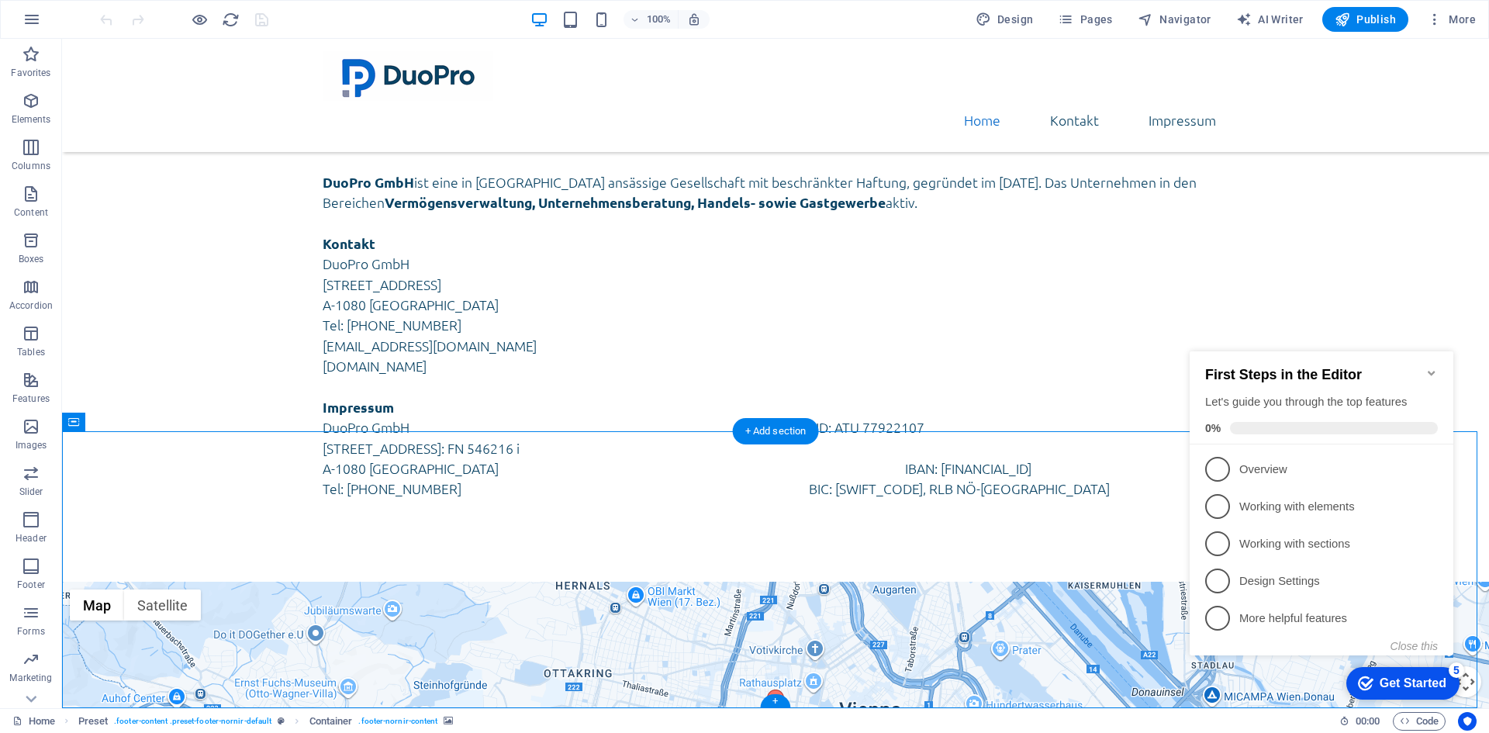
click at [164, 582] on div "← Move left → Move right ↑ Move up ↓ Move down + Zoom in - Zoom out Home Jump l…" at bounding box center [775, 721] width 1427 height 278
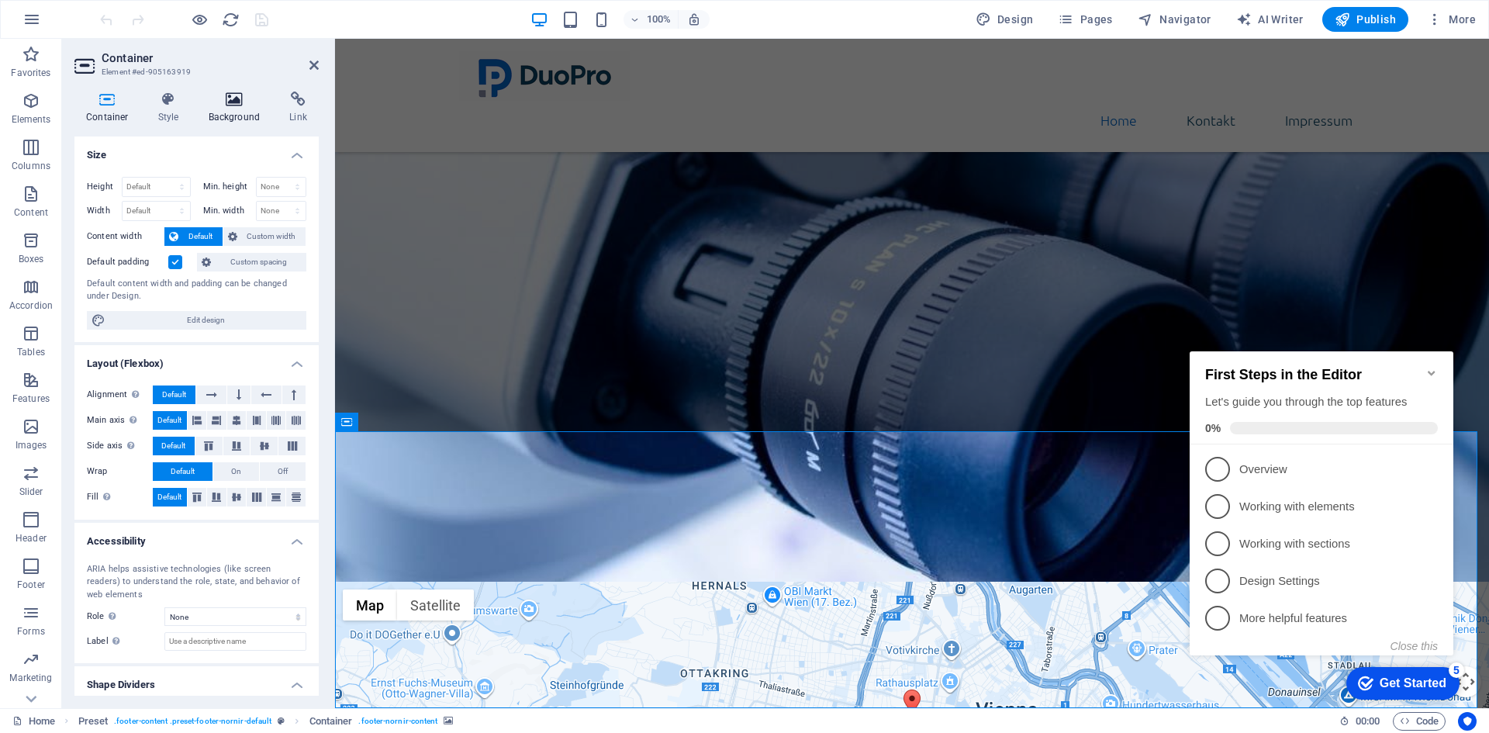
click at [247, 102] on icon at bounding box center [234, 100] width 75 height 16
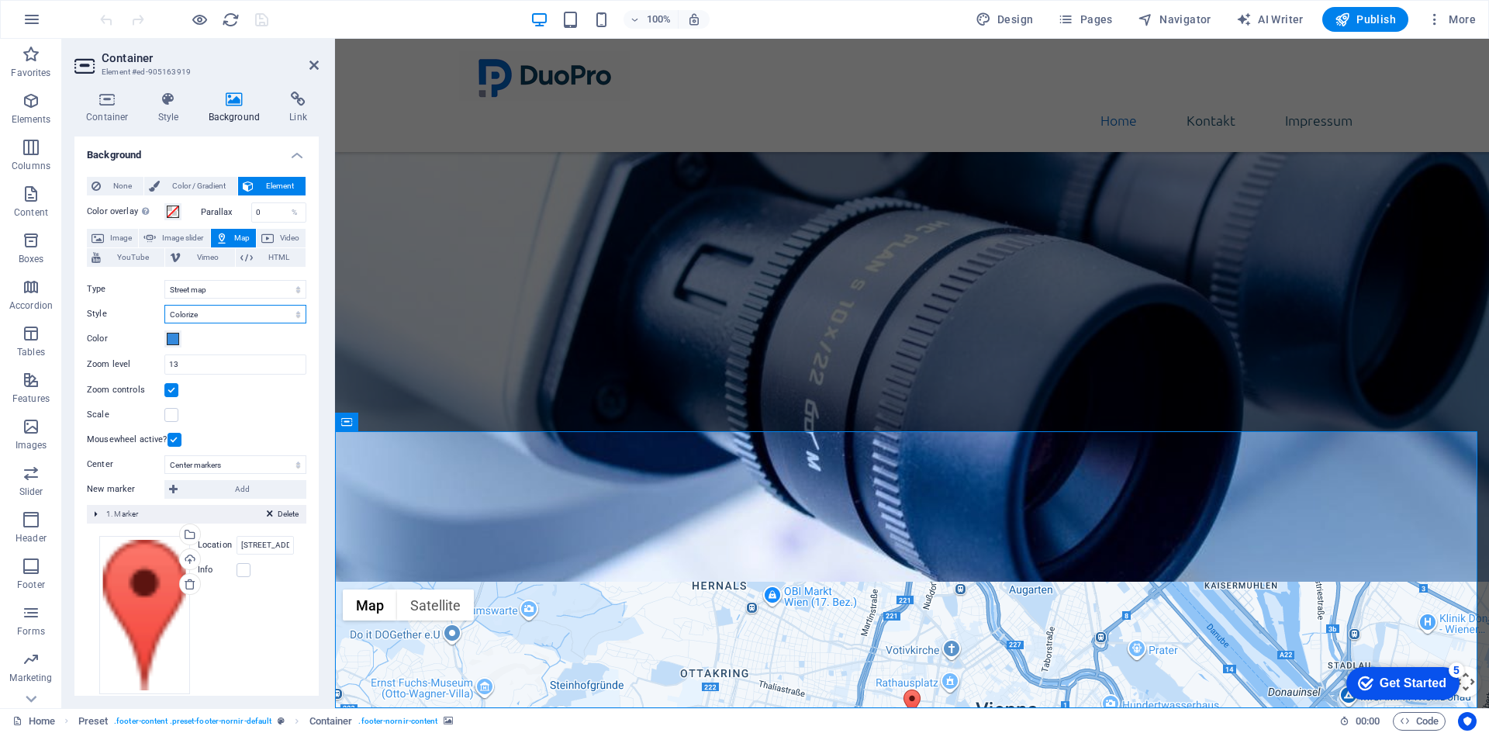
click at [210, 312] on select "Default Colorize Pale Dawn Subtle Grayscale Shades of Grey Apple Maps Blue Wate…" at bounding box center [235, 314] width 142 height 19
select select "0"
click at [164, 305] on select "Default Colorize Pale Dawn Subtle Grayscale Shades of Grey Apple Maps Blue Wate…" at bounding box center [235, 314] width 142 height 19
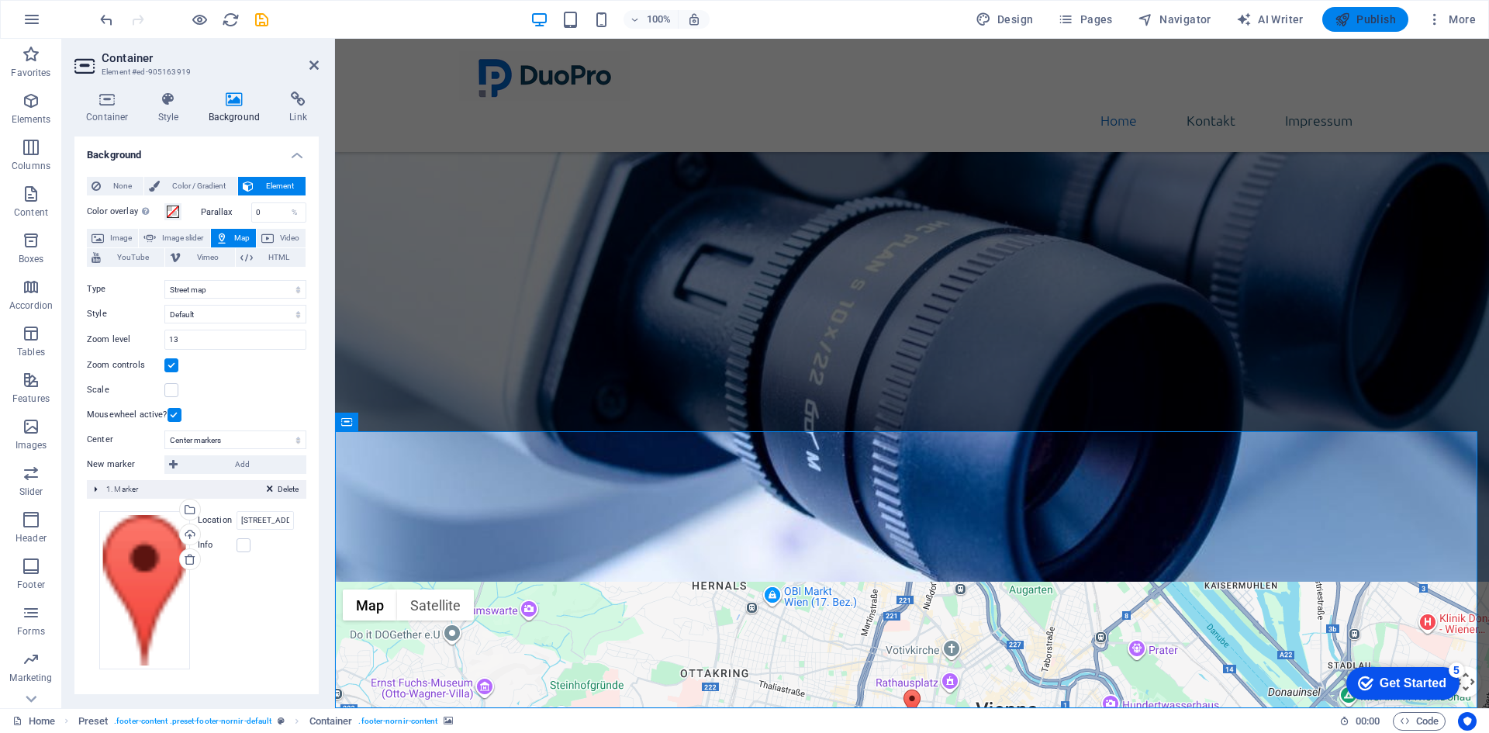
click at [1357, 22] on span "Publish" at bounding box center [1365, 20] width 61 height 16
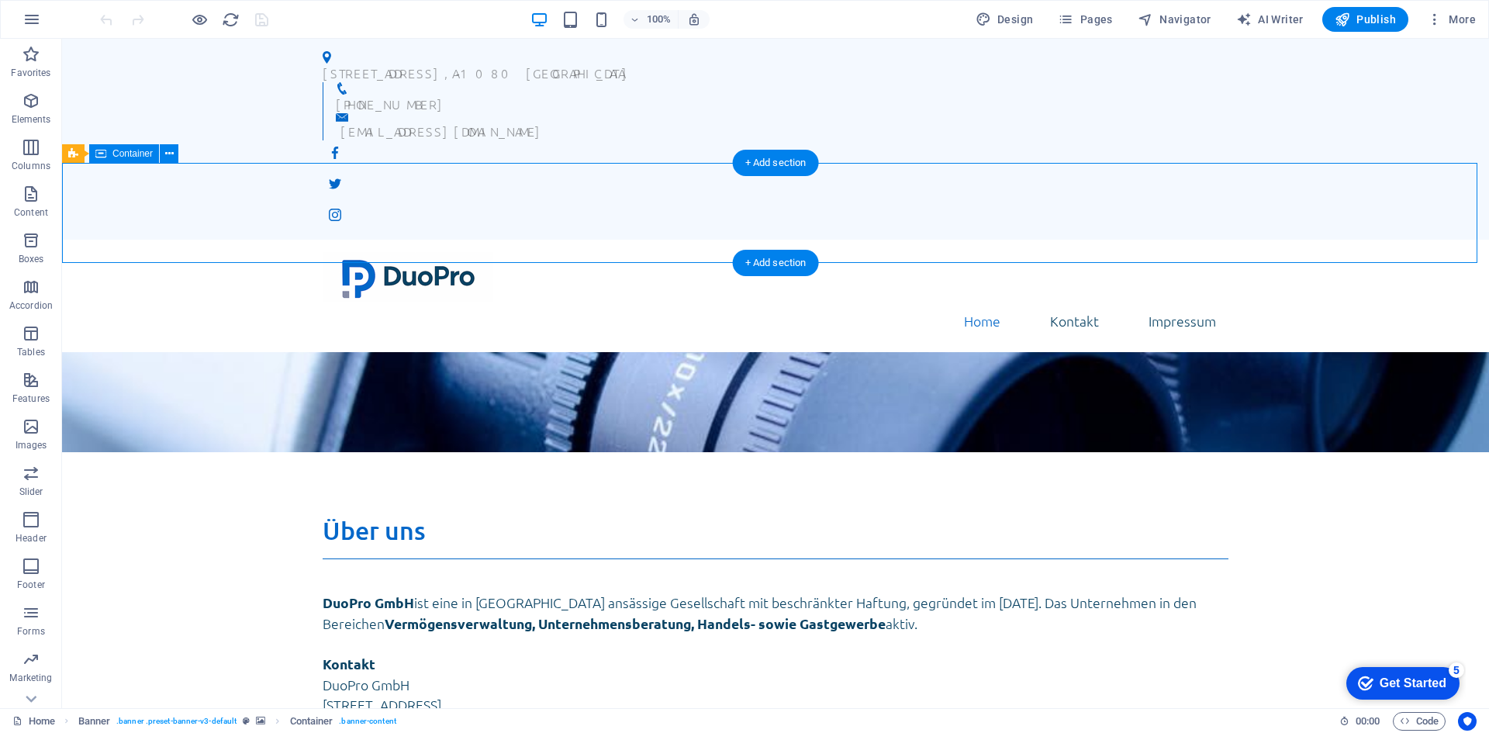
click at [815, 452] on div at bounding box center [775, 502] width 1427 height 100
select select "vh"
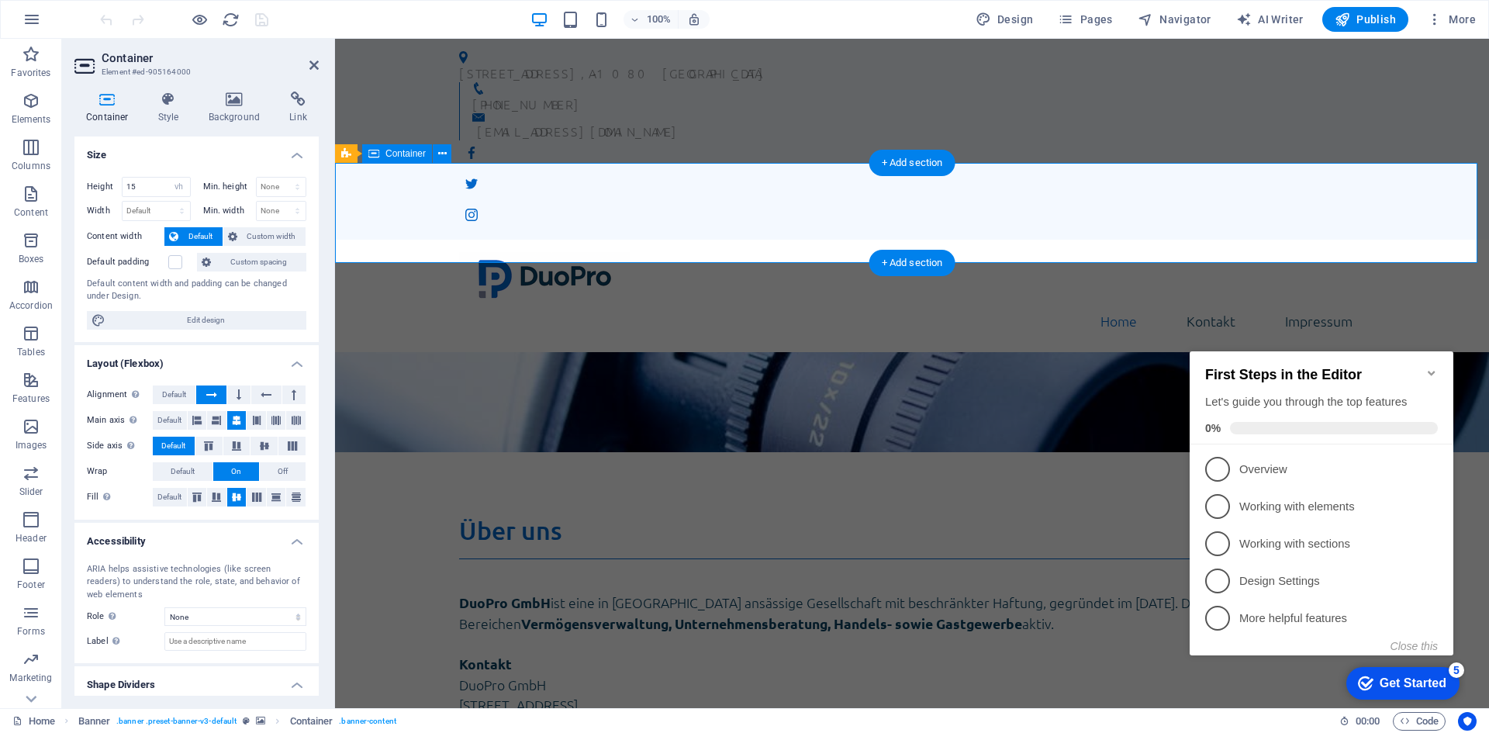
click at [814, 452] on div at bounding box center [912, 502] width 1154 height 100
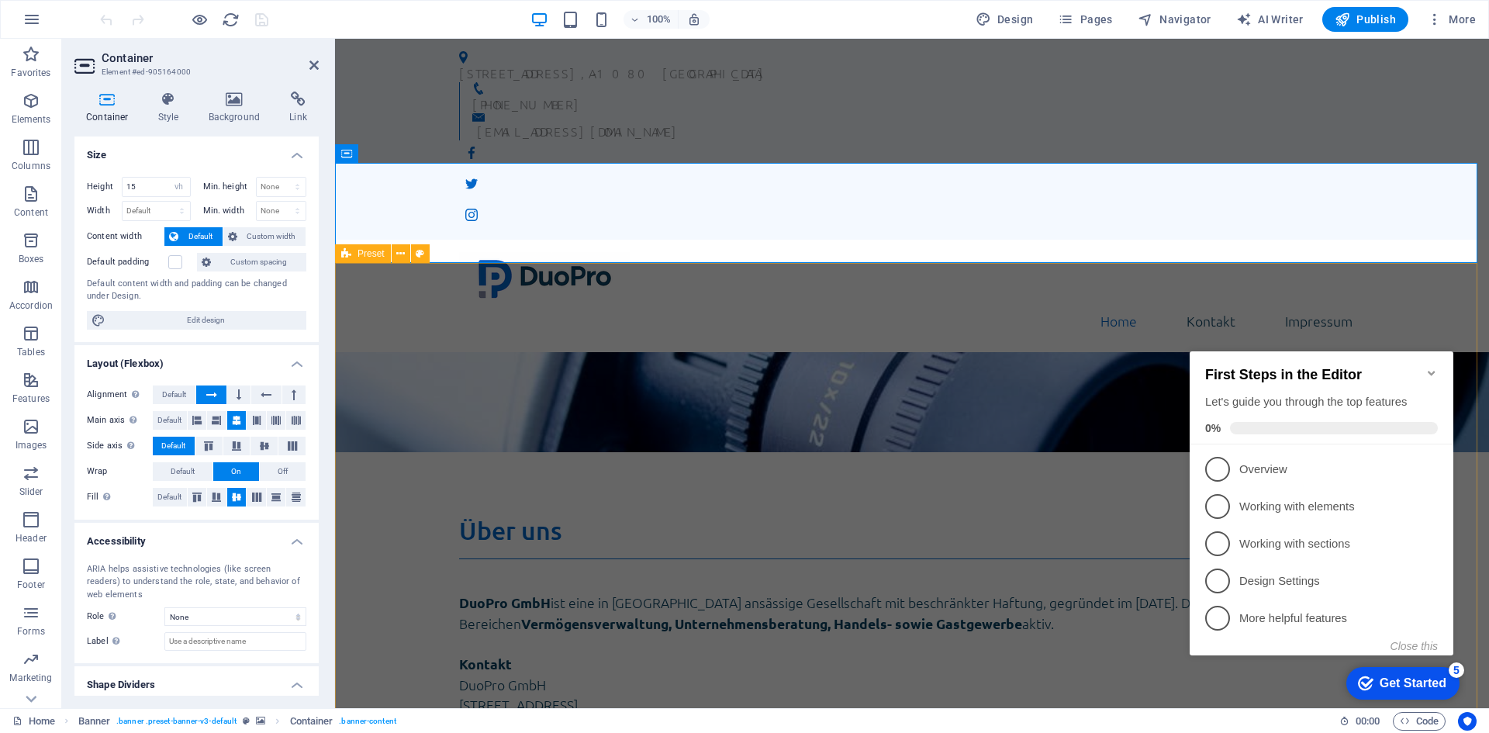
click at [743, 453] on div "Über uns DuoPro GmbH ist eine in [GEOGRAPHIC_DATA] ansässige Gesellschaft mit b…" at bounding box center [912, 728] width 1154 height 550
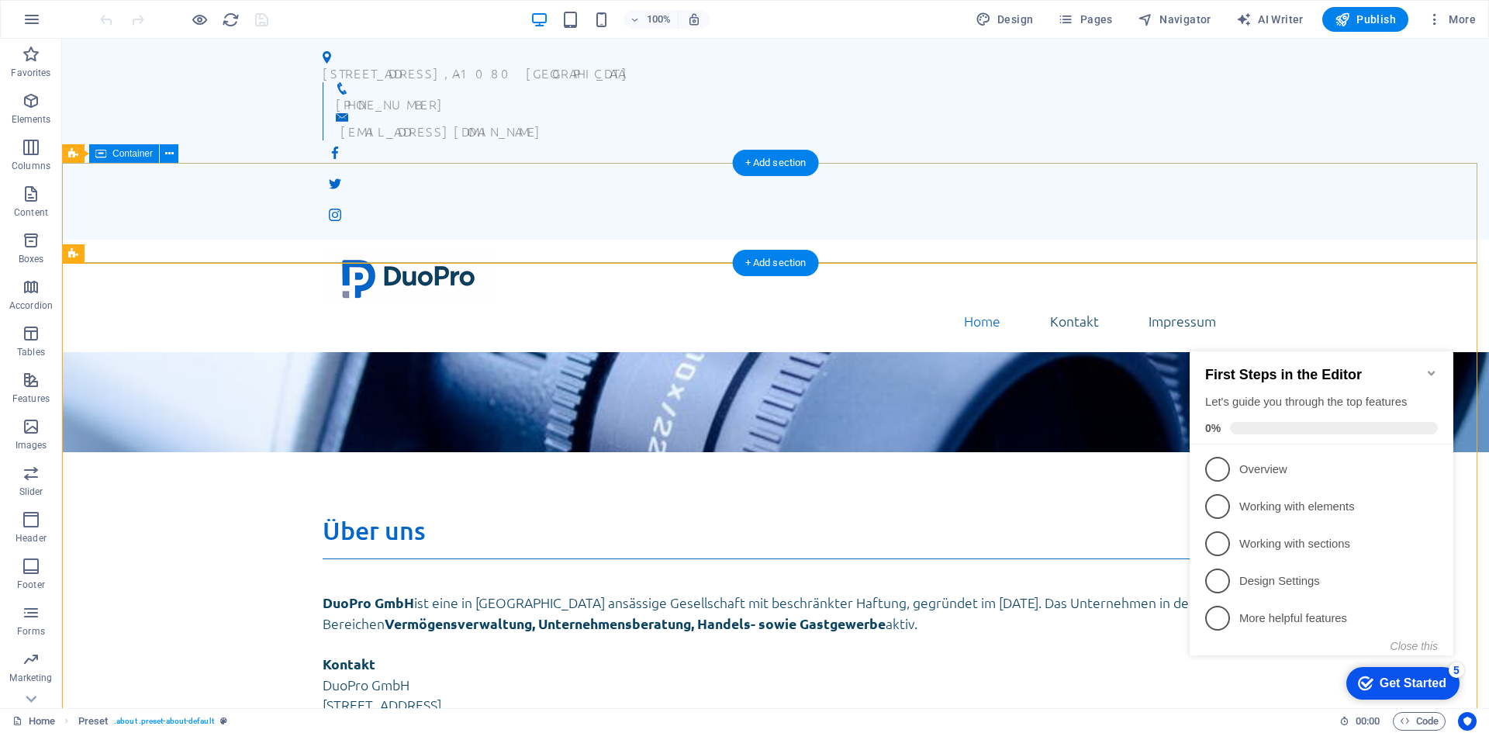
click at [648, 452] on div at bounding box center [775, 502] width 1427 height 100
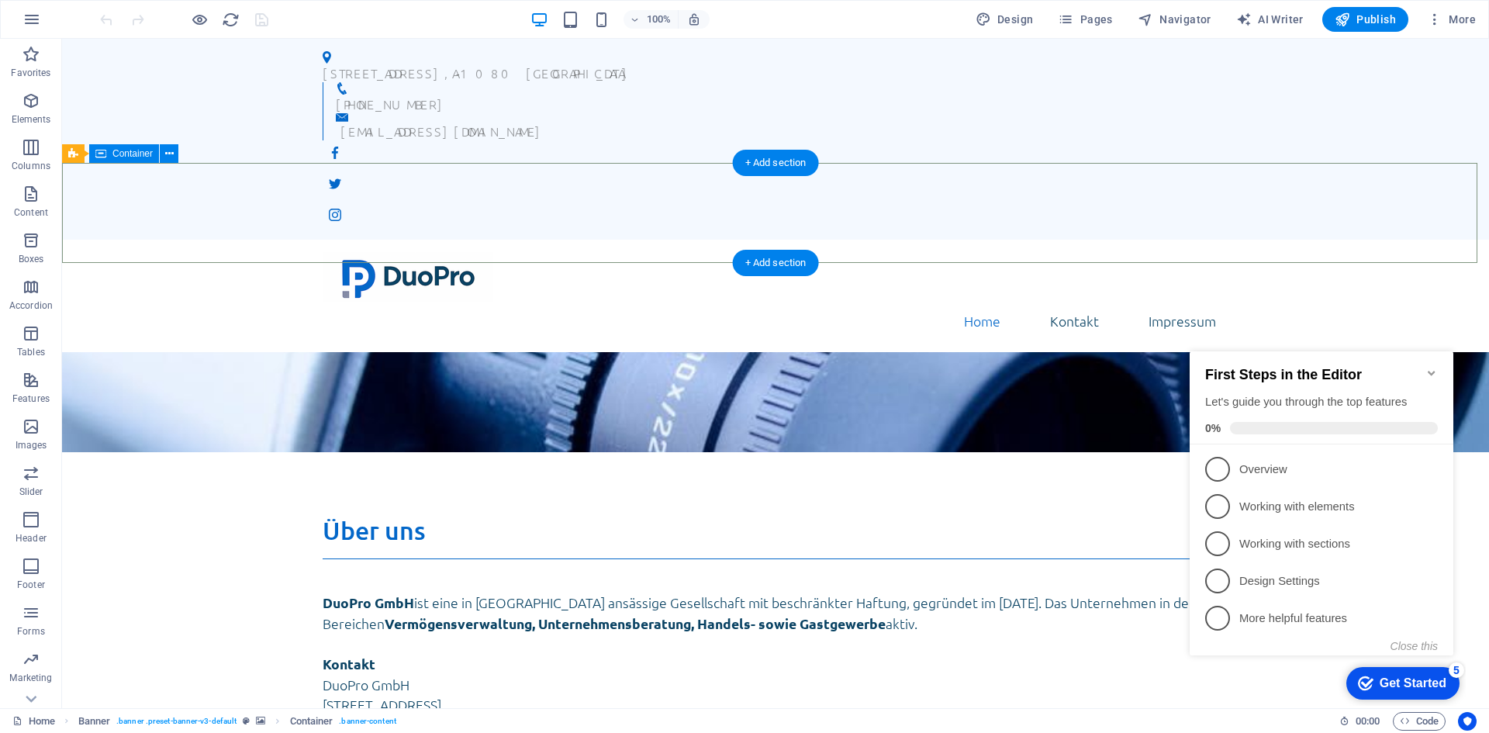
click at [730, 452] on div at bounding box center [775, 502] width 1427 height 100
select select "vh"
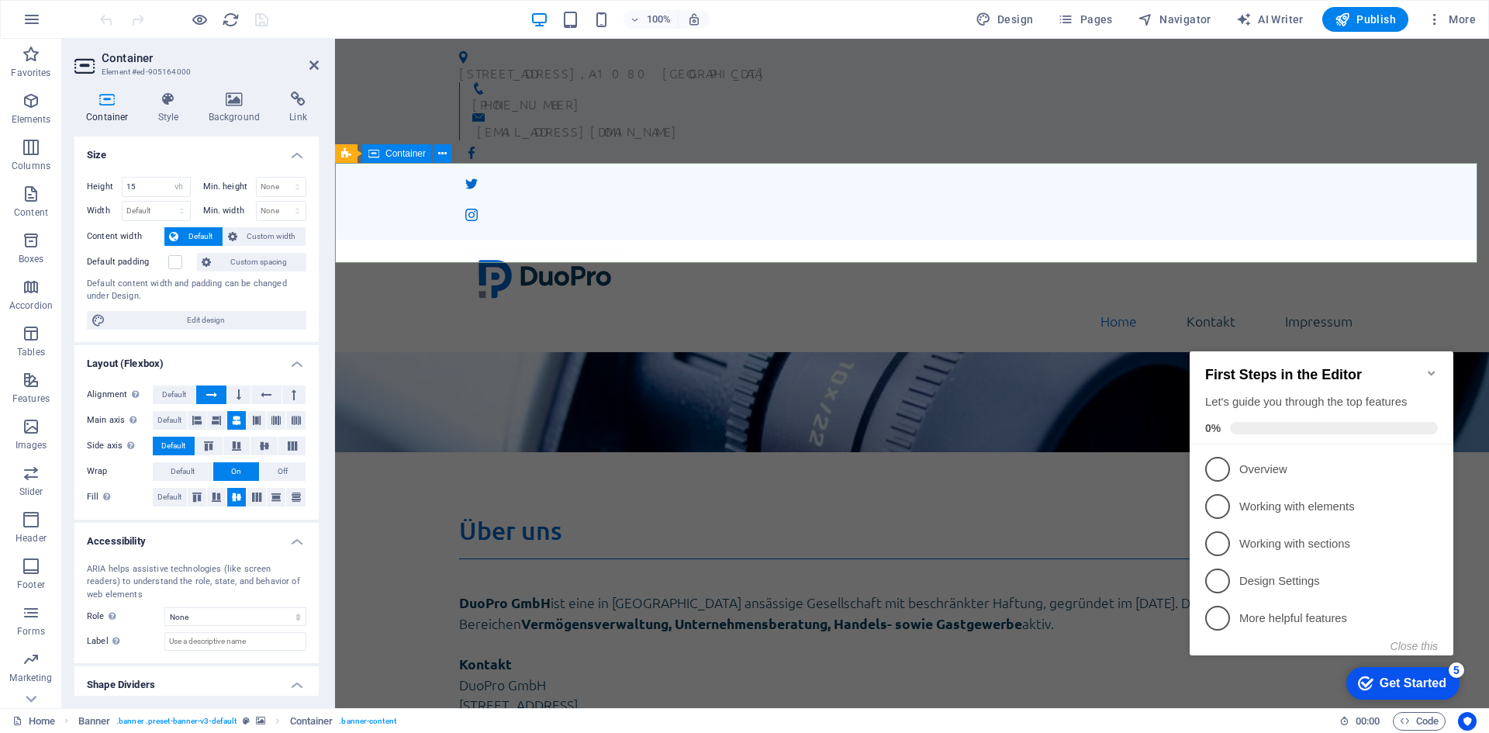
click at [727, 453] on div "Über uns DuoPro GmbH ist eine in [GEOGRAPHIC_DATA] ansässige Gesellschaft mit b…" at bounding box center [912, 728] width 1154 height 550
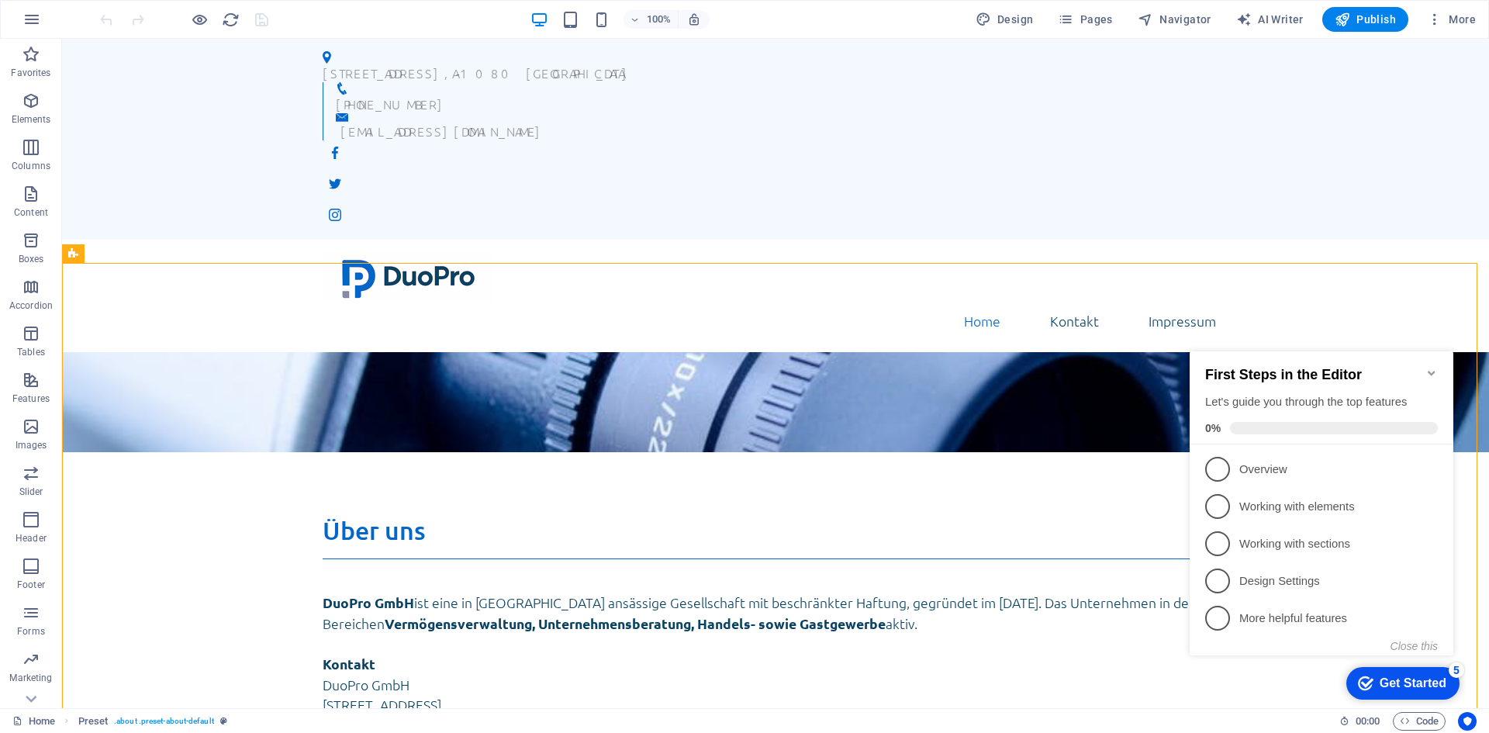
click at [562, 21] on div "100%" at bounding box center [620, 19] width 179 height 25
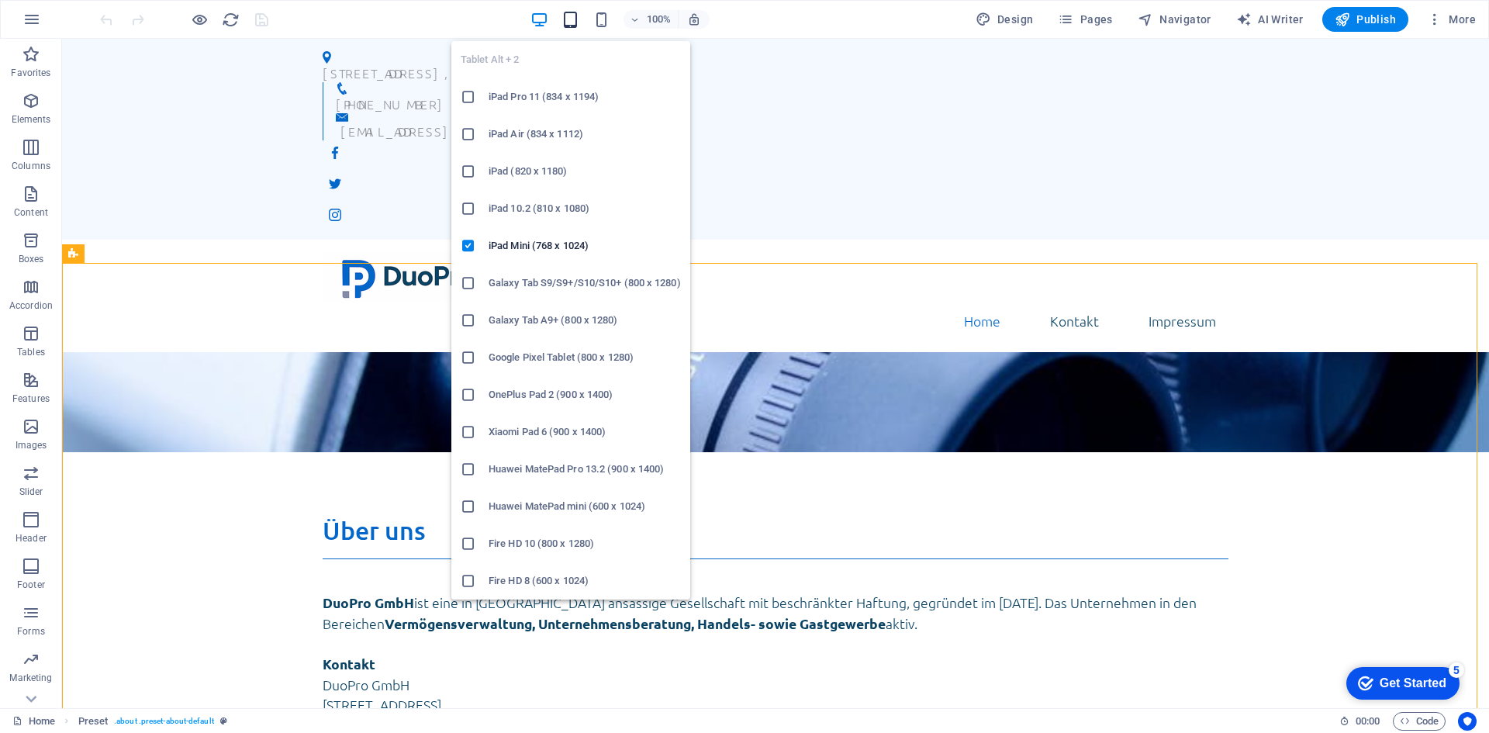
click at [578, 23] on icon "button" at bounding box center [571, 20] width 18 height 18
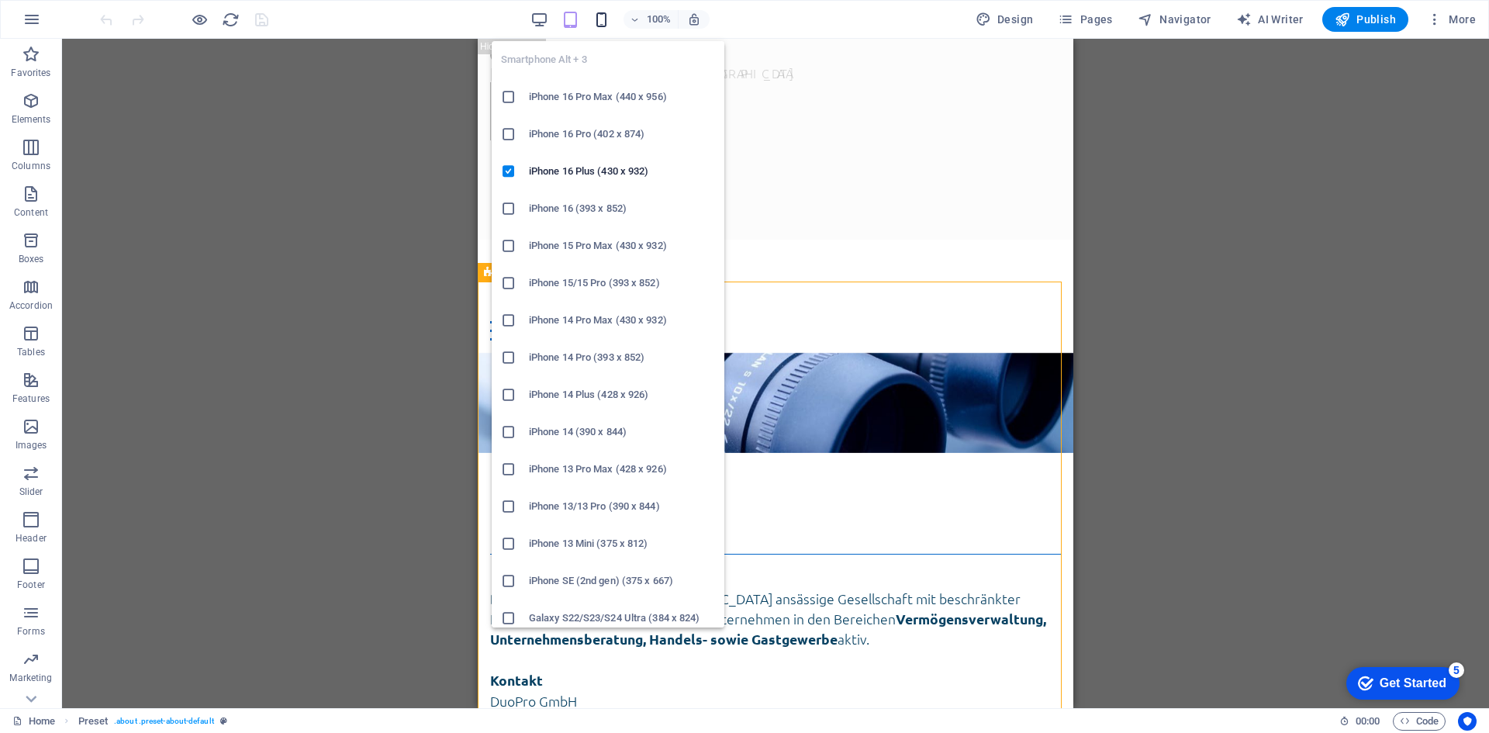
click at [601, 25] on icon "button" at bounding box center [602, 20] width 18 height 18
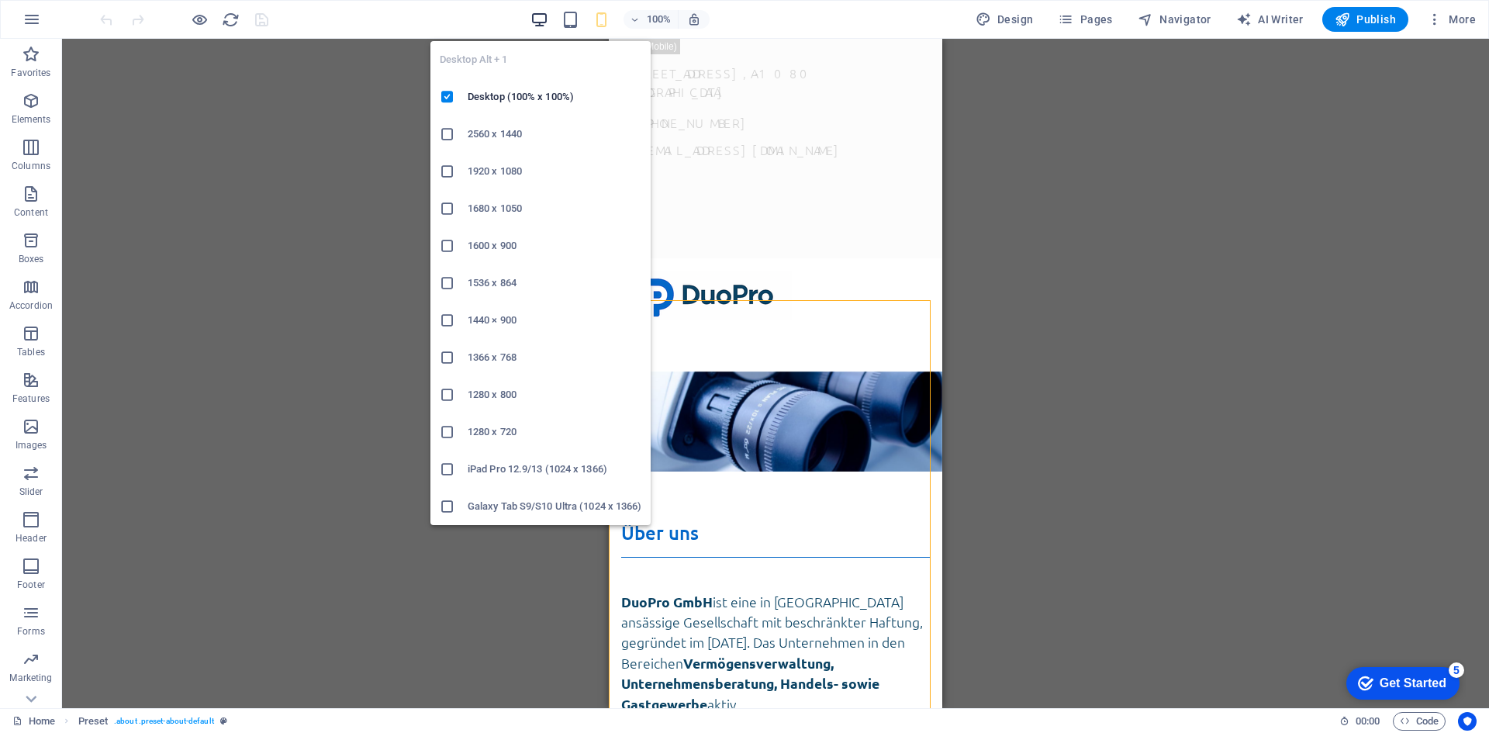
click at [545, 16] on icon "button" at bounding box center [540, 20] width 18 height 18
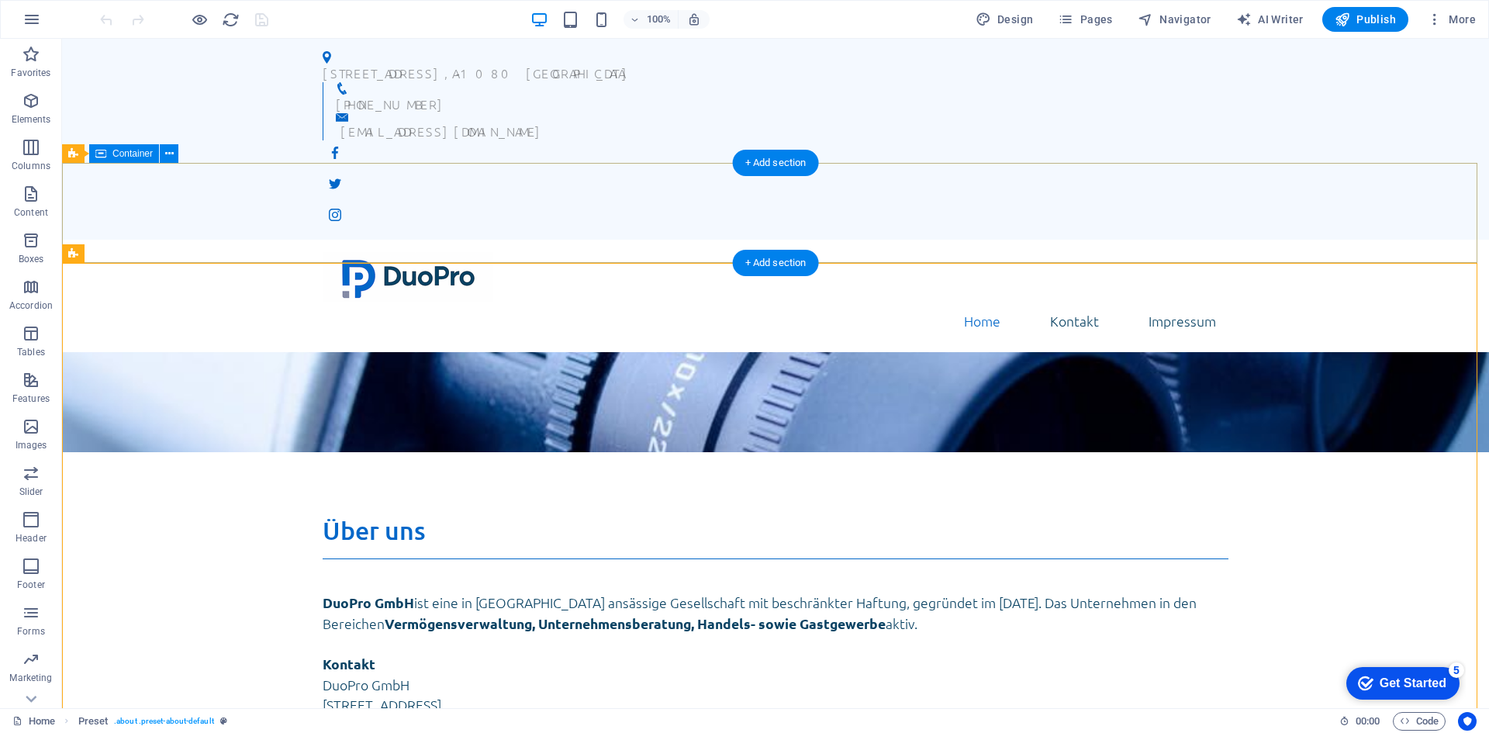
click at [727, 452] on div at bounding box center [775, 502] width 1427 height 100
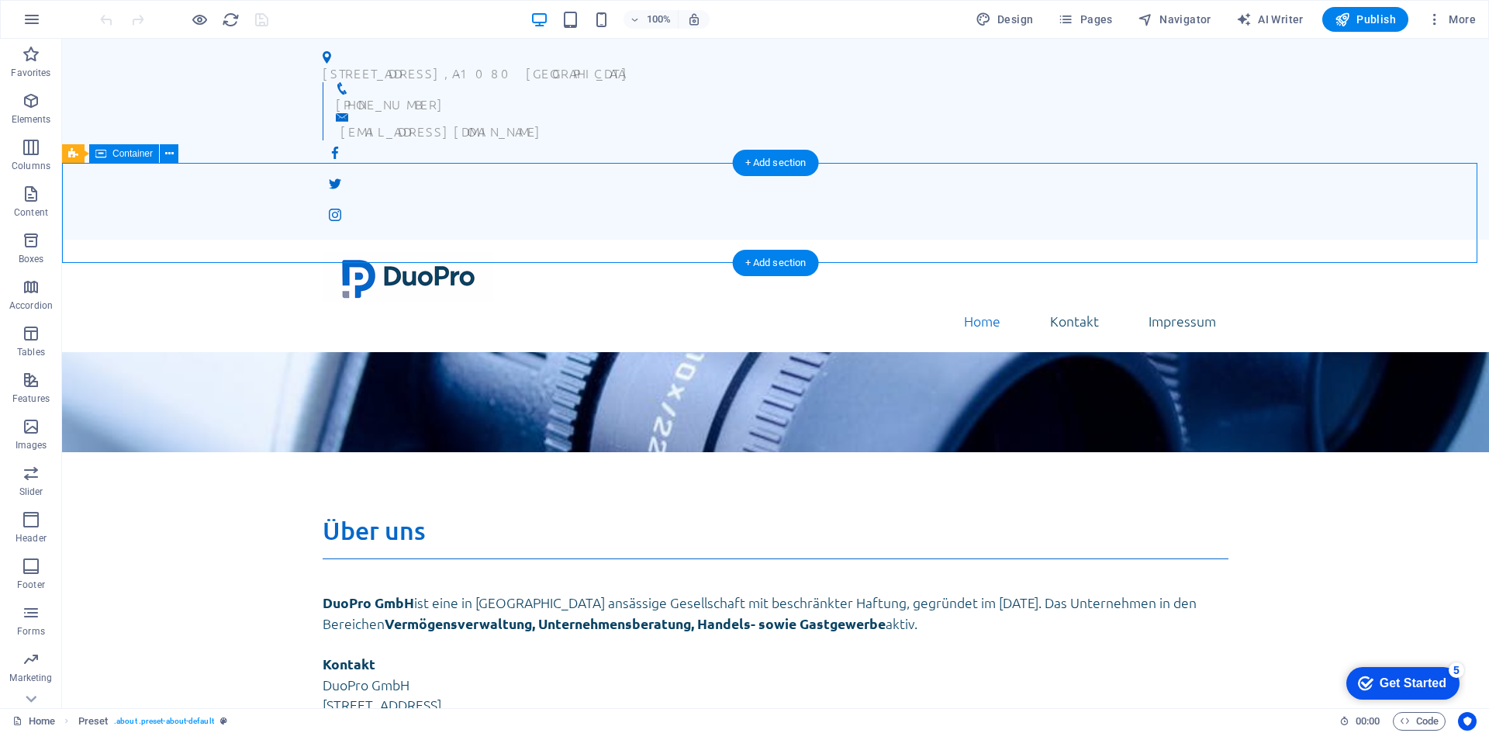
click at [727, 452] on div at bounding box center [775, 502] width 1427 height 100
select select "vh"
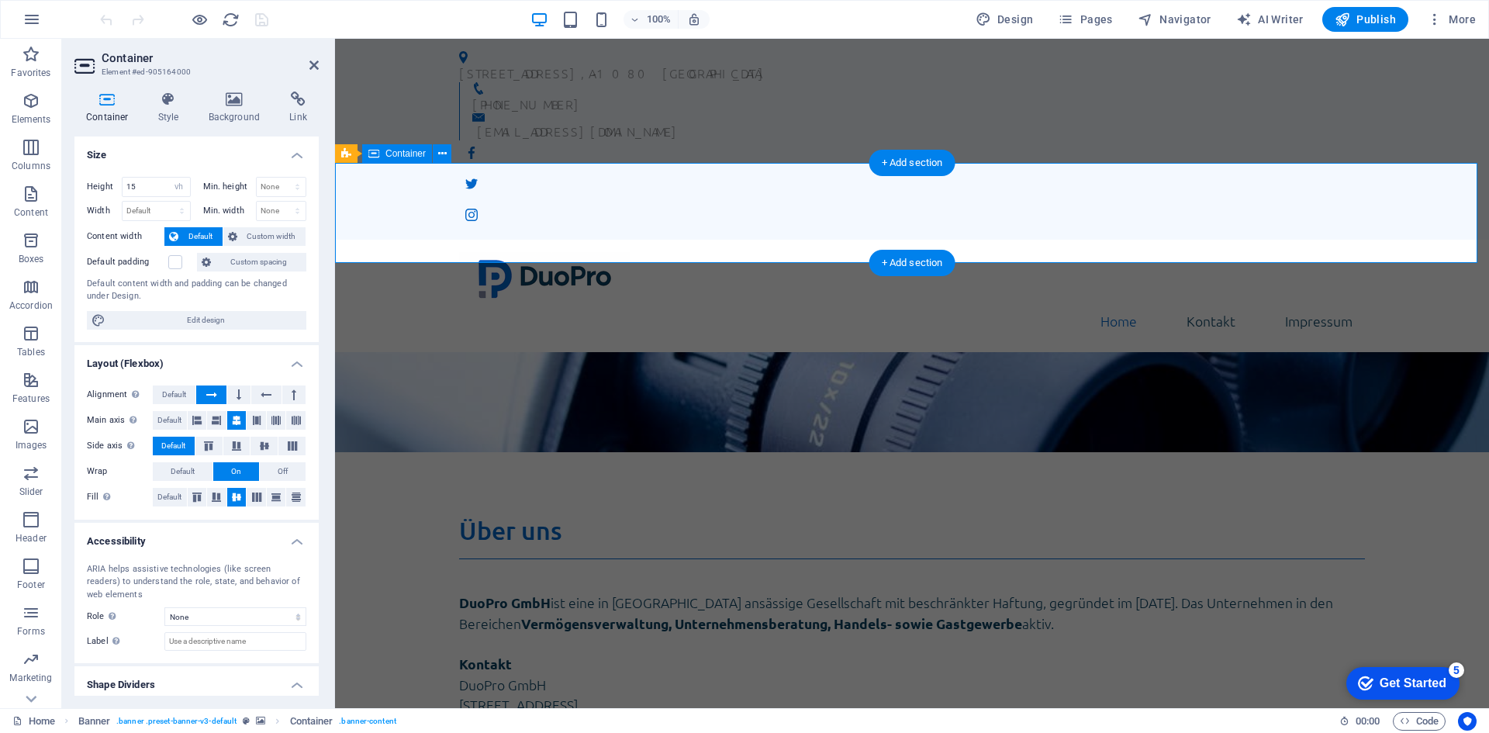
click at [719, 452] on div at bounding box center [912, 502] width 1154 height 100
click at [179, 112] on h4 "Style" at bounding box center [172, 108] width 50 height 33
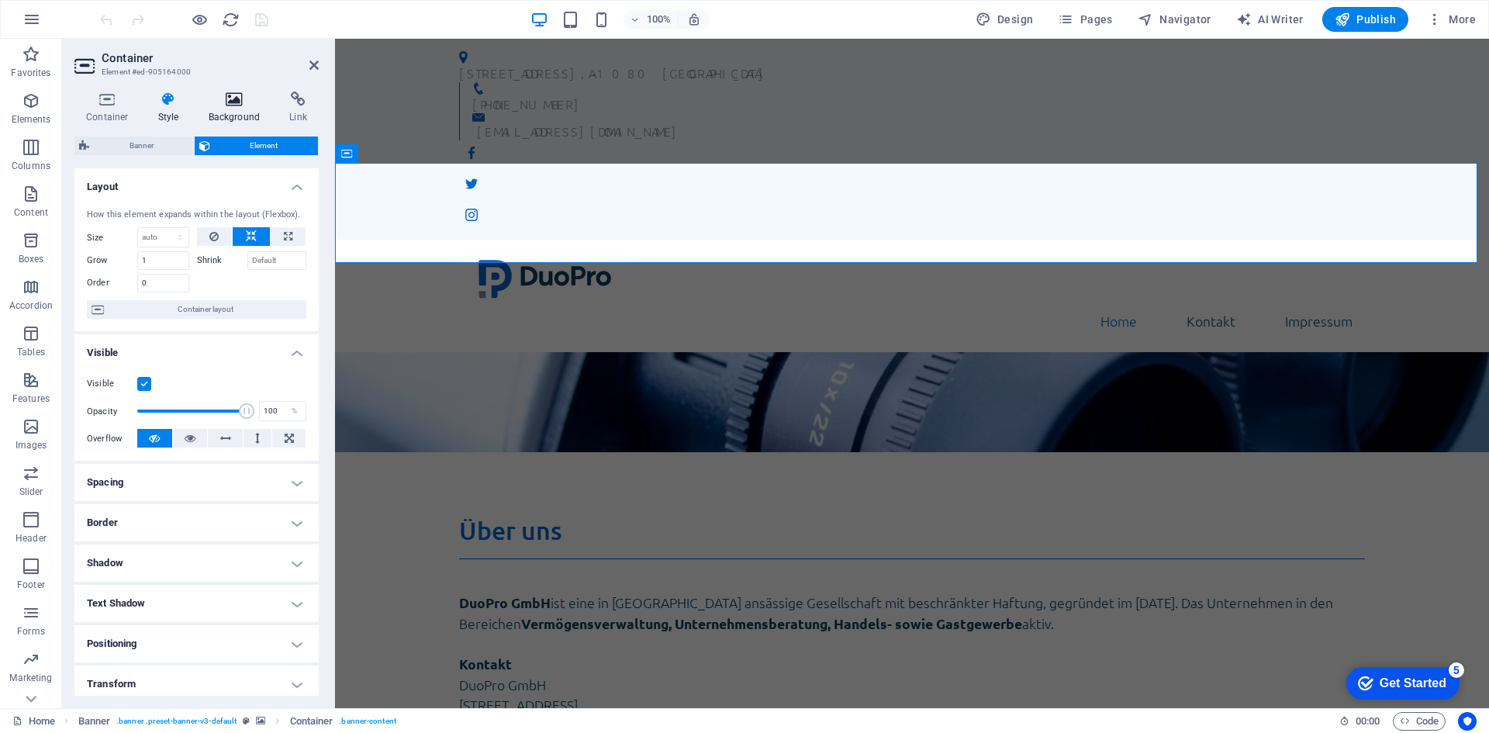
click at [223, 110] on h4 "Background" at bounding box center [237, 108] width 81 height 33
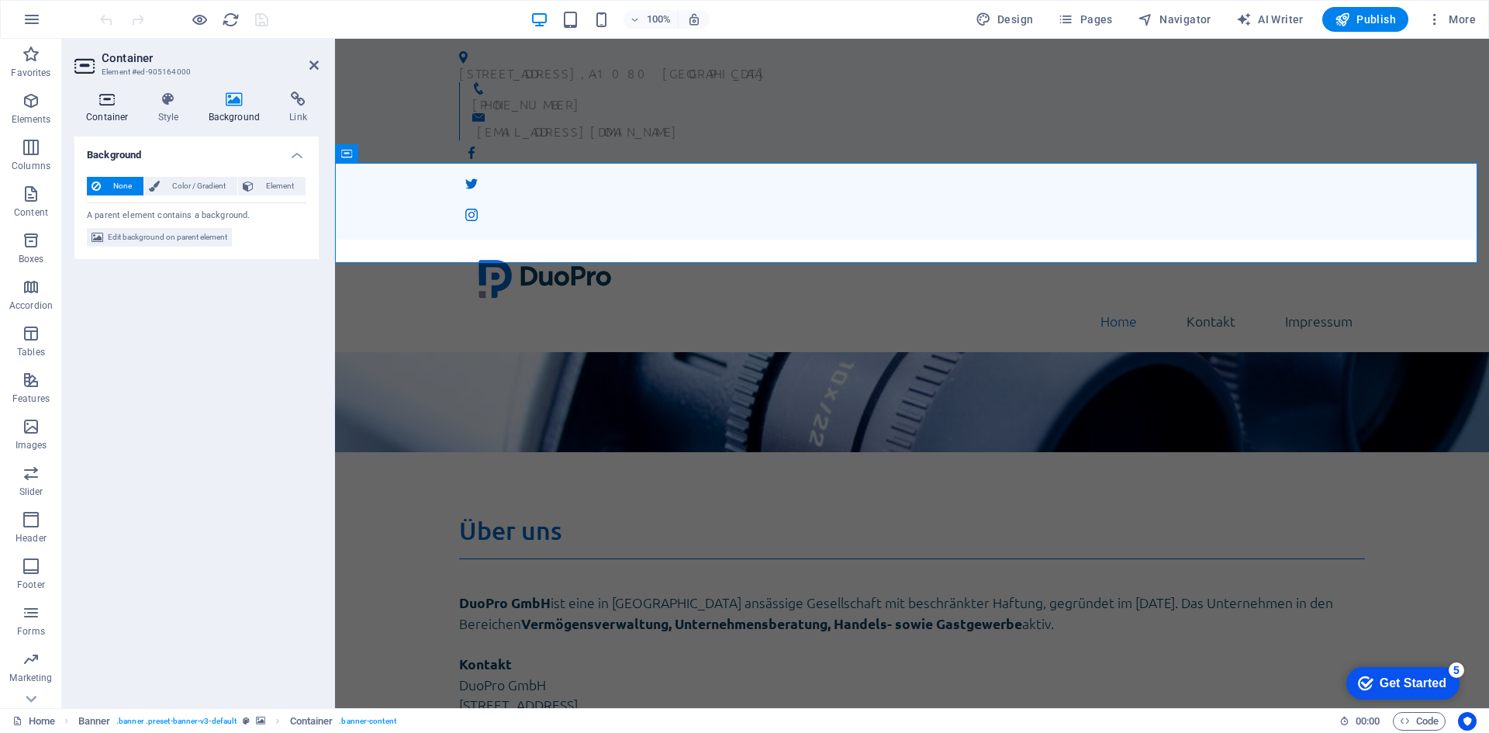
click at [119, 110] on h4 "Container" at bounding box center [110, 108] width 72 height 33
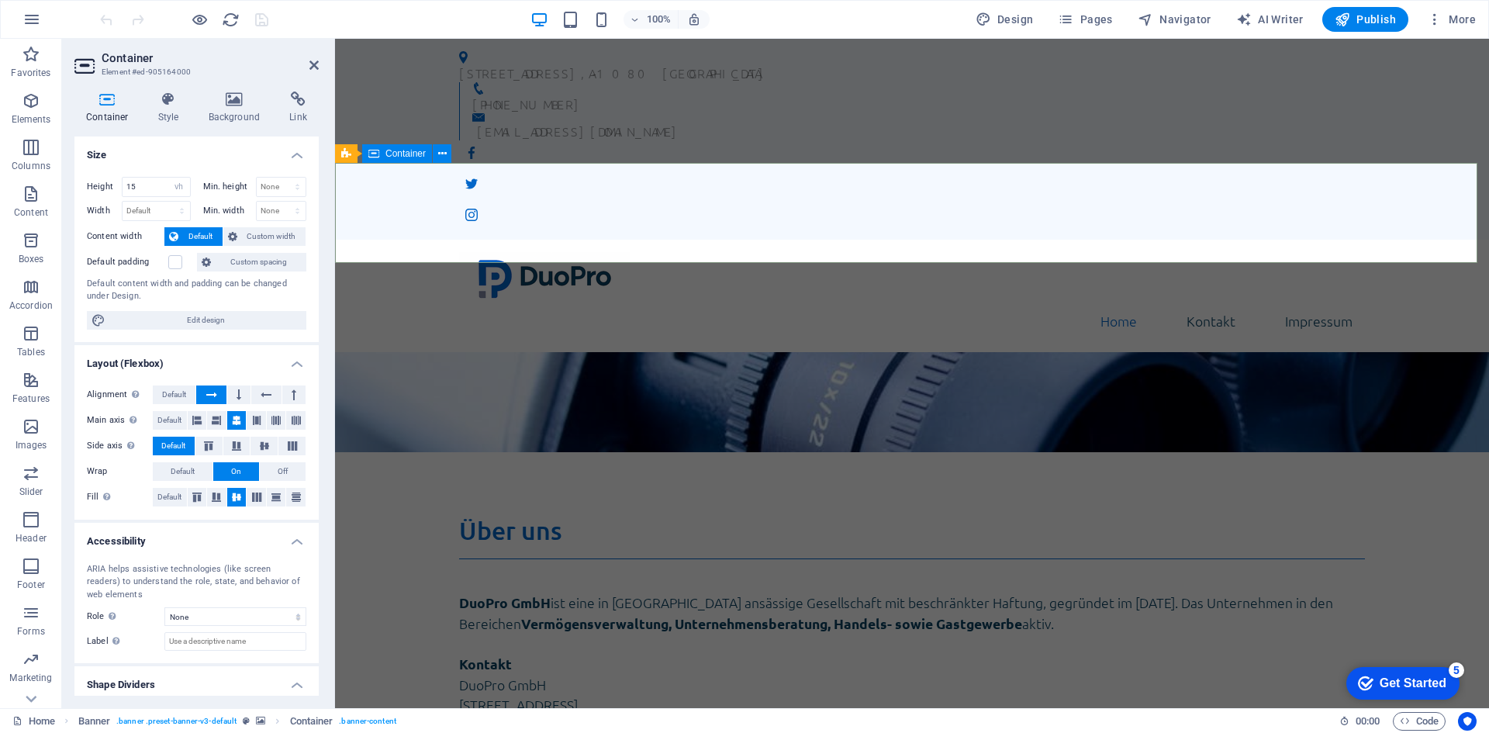
click at [655, 452] on div at bounding box center [912, 502] width 1154 height 100
click at [794, 453] on div "Über uns DuoPro GmbH ist eine in [GEOGRAPHIC_DATA] ansässige Gesellschaft mit b…" at bounding box center [912, 728] width 1154 height 550
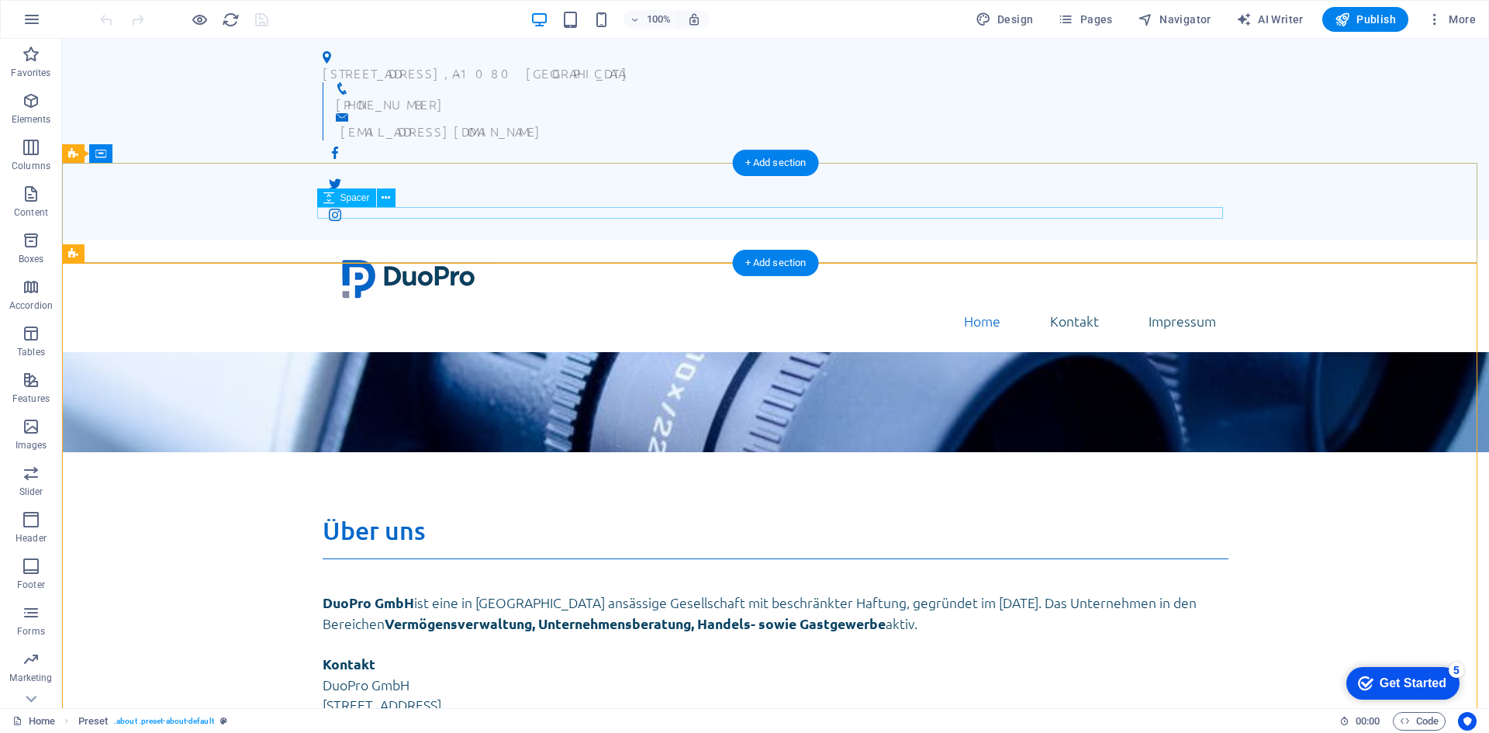
click at [904, 452] on div at bounding box center [776, 458] width 906 height 12
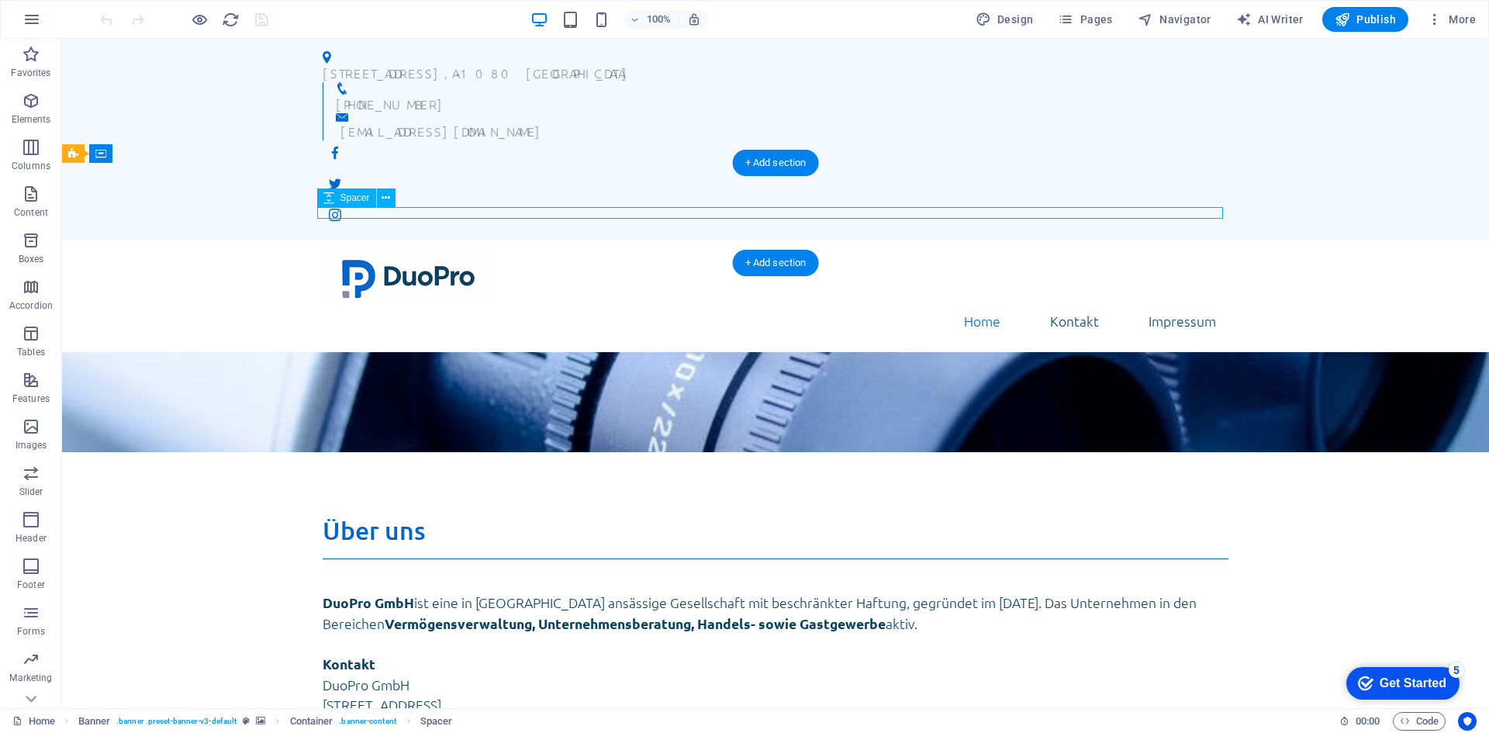
click at [900, 452] on div at bounding box center [776, 458] width 906 height 12
select select "px"
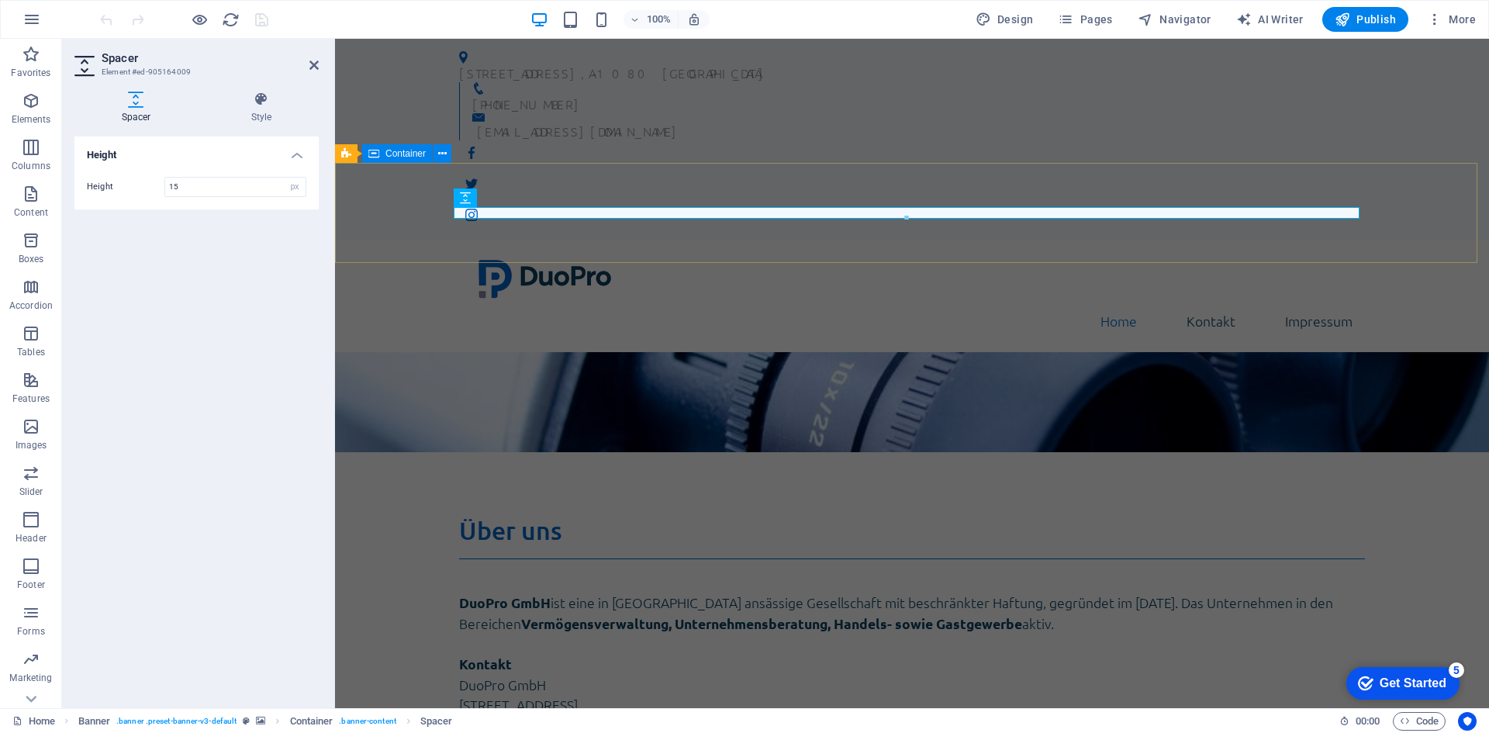
click at [734, 452] on div at bounding box center [912, 502] width 1154 height 100
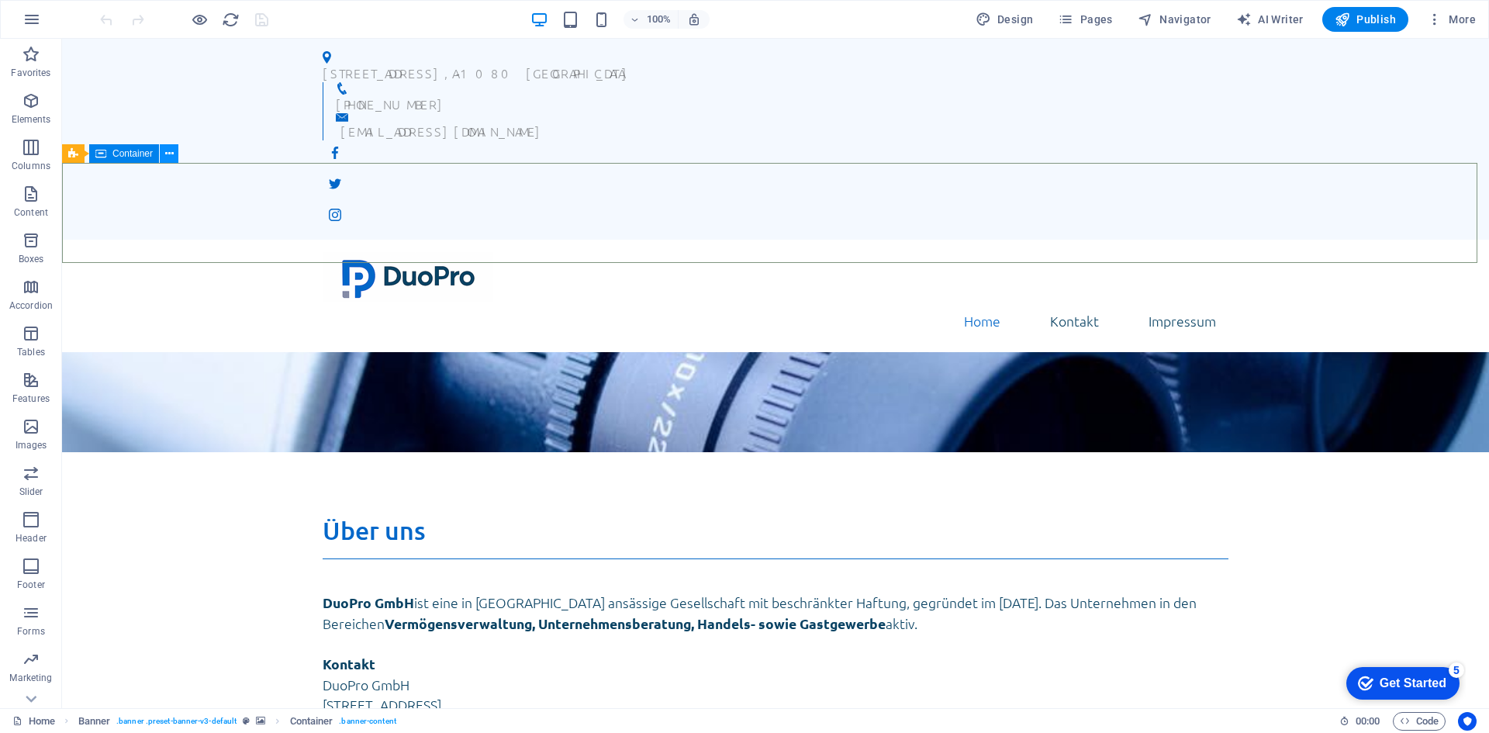
click at [168, 154] on icon at bounding box center [169, 154] width 9 height 16
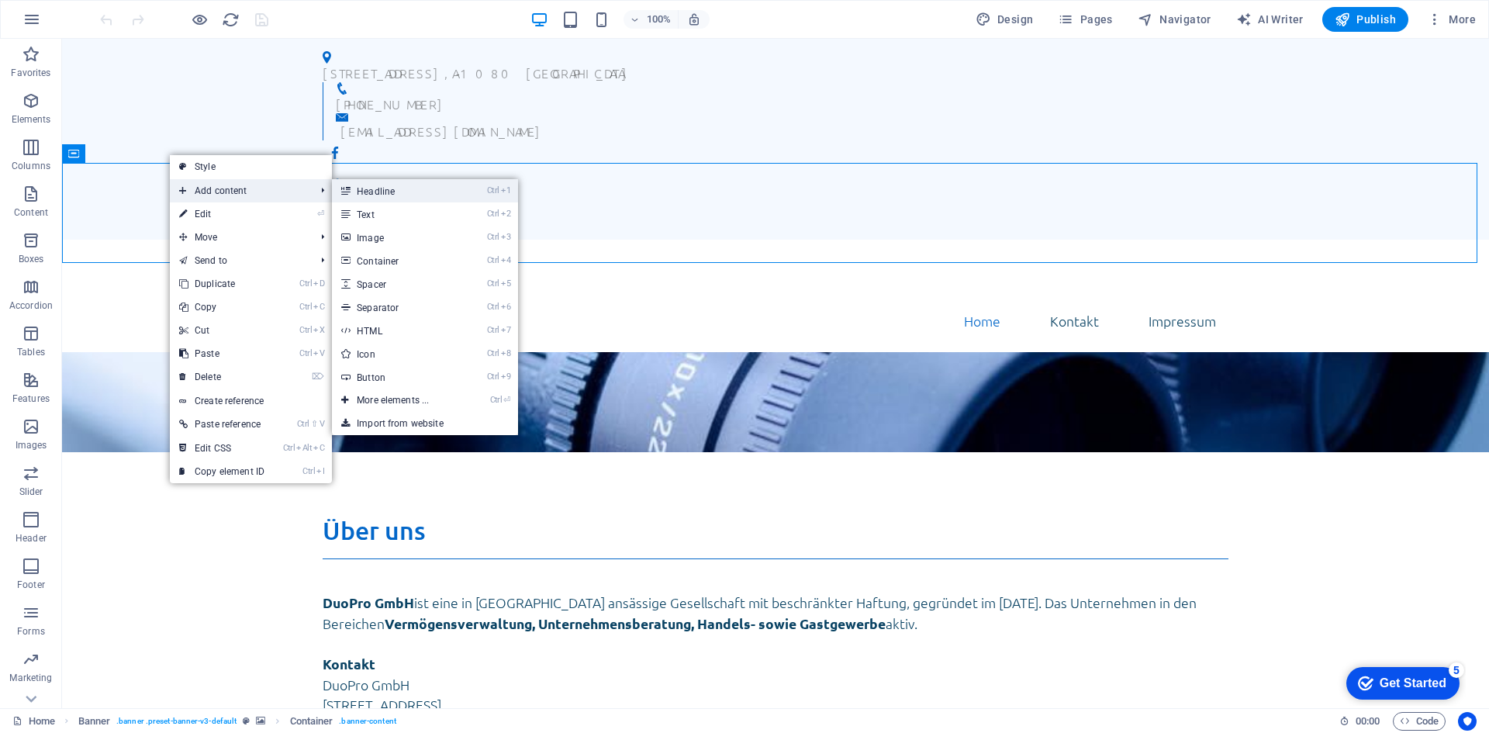
click at [406, 188] on link "Ctrl 1 Headline" at bounding box center [396, 190] width 128 height 23
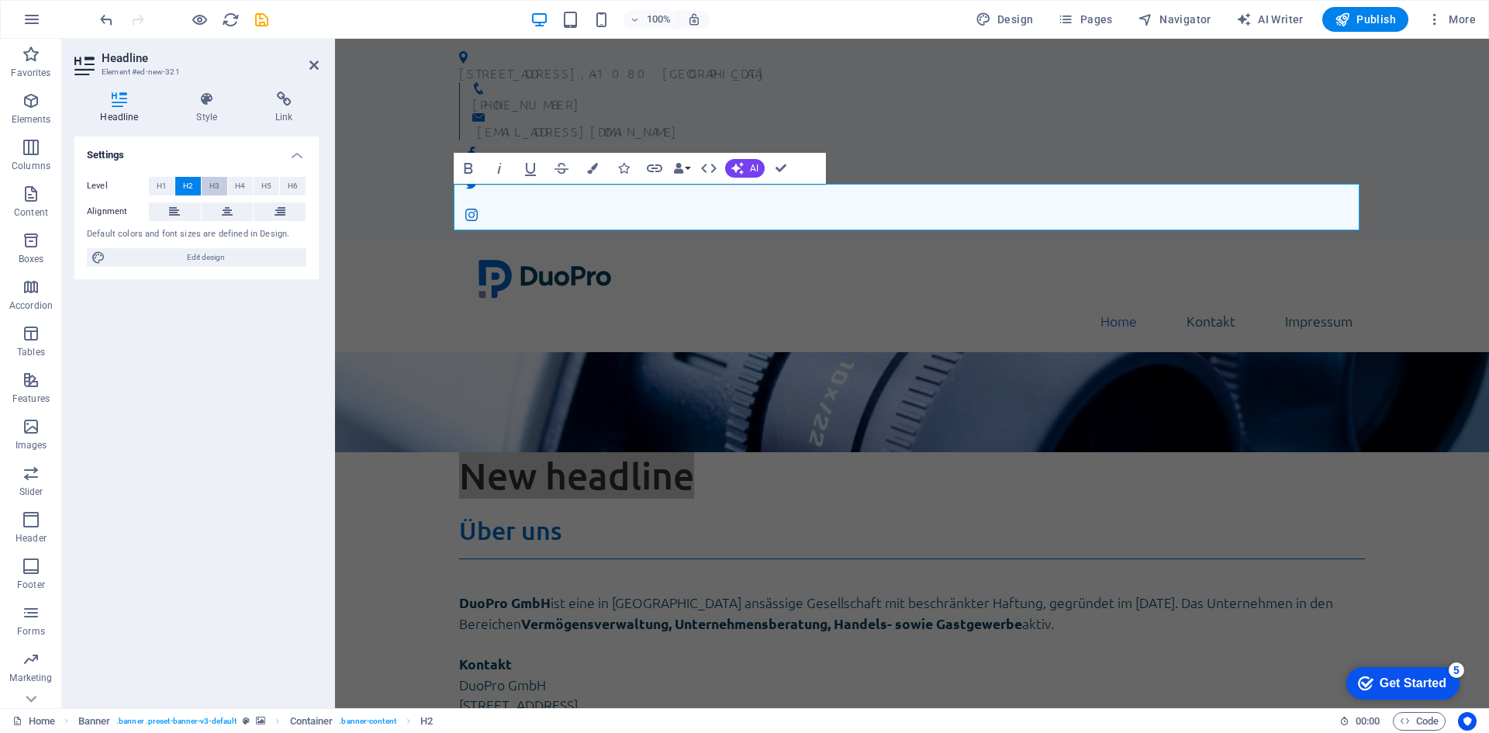
click at [214, 185] on span "H3" at bounding box center [214, 186] width 10 height 19
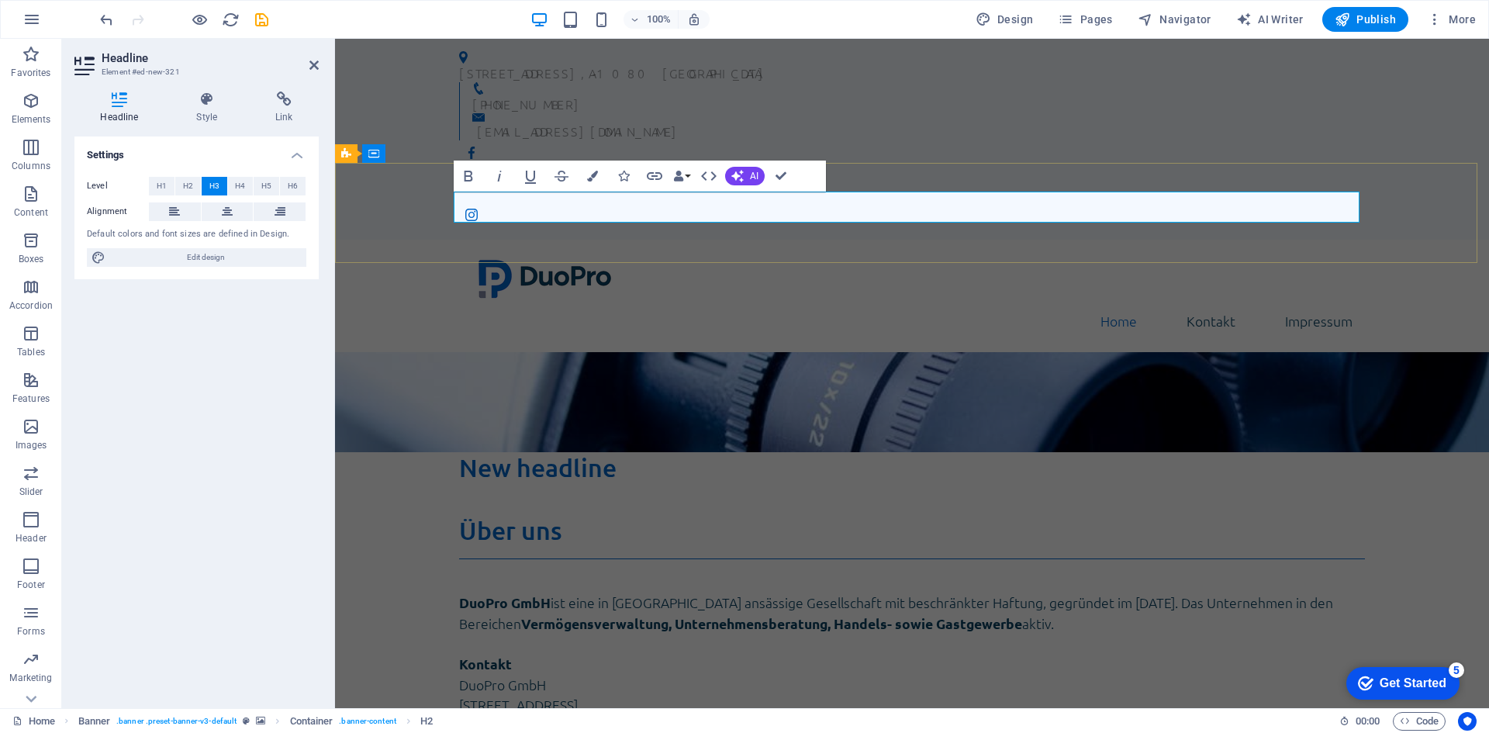
click at [540, 452] on h3 "New headline" at bounding box center [912, 467] width 906 height 31
click at [35, 476] on icon "button" at bounding box center [31, 473] width 19 height 19
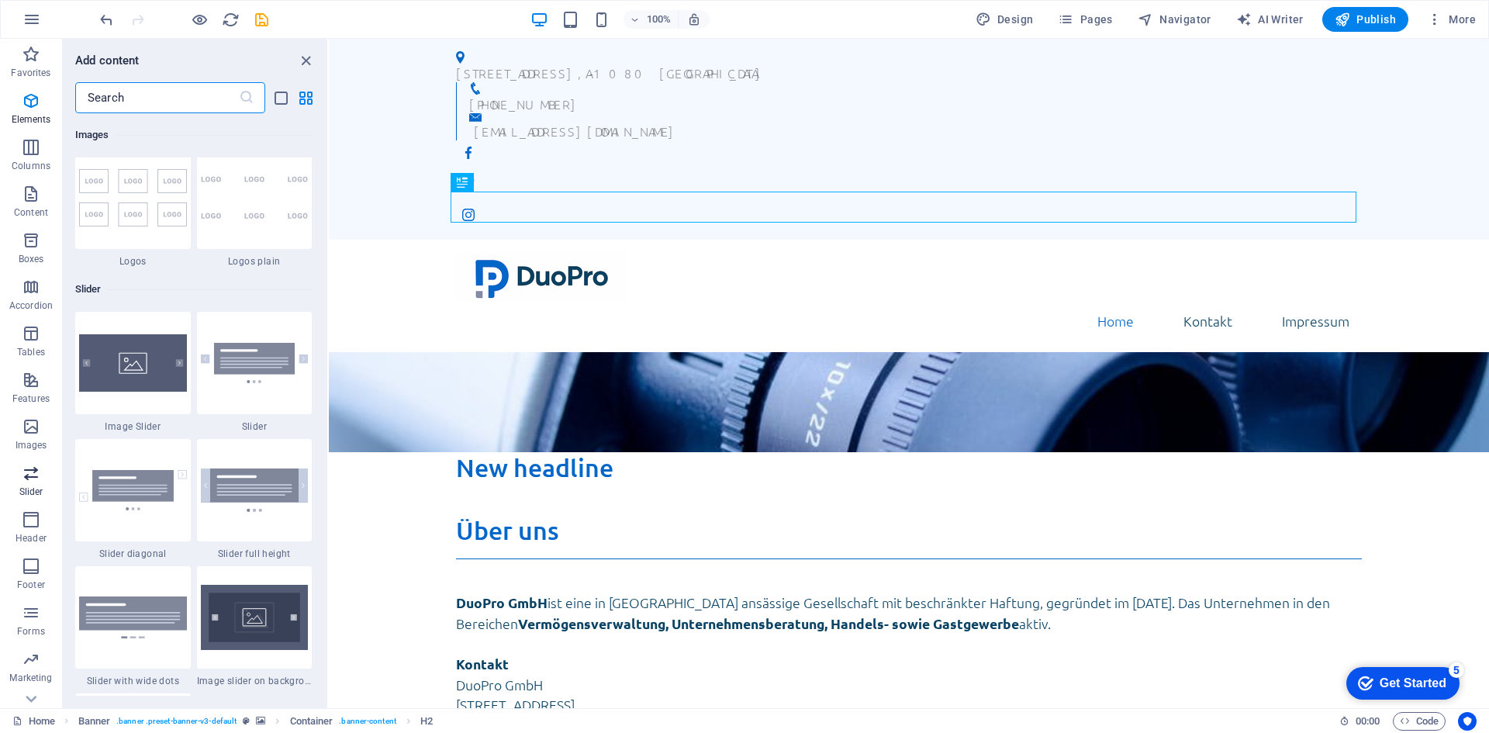
scroll to position [8794, 0]
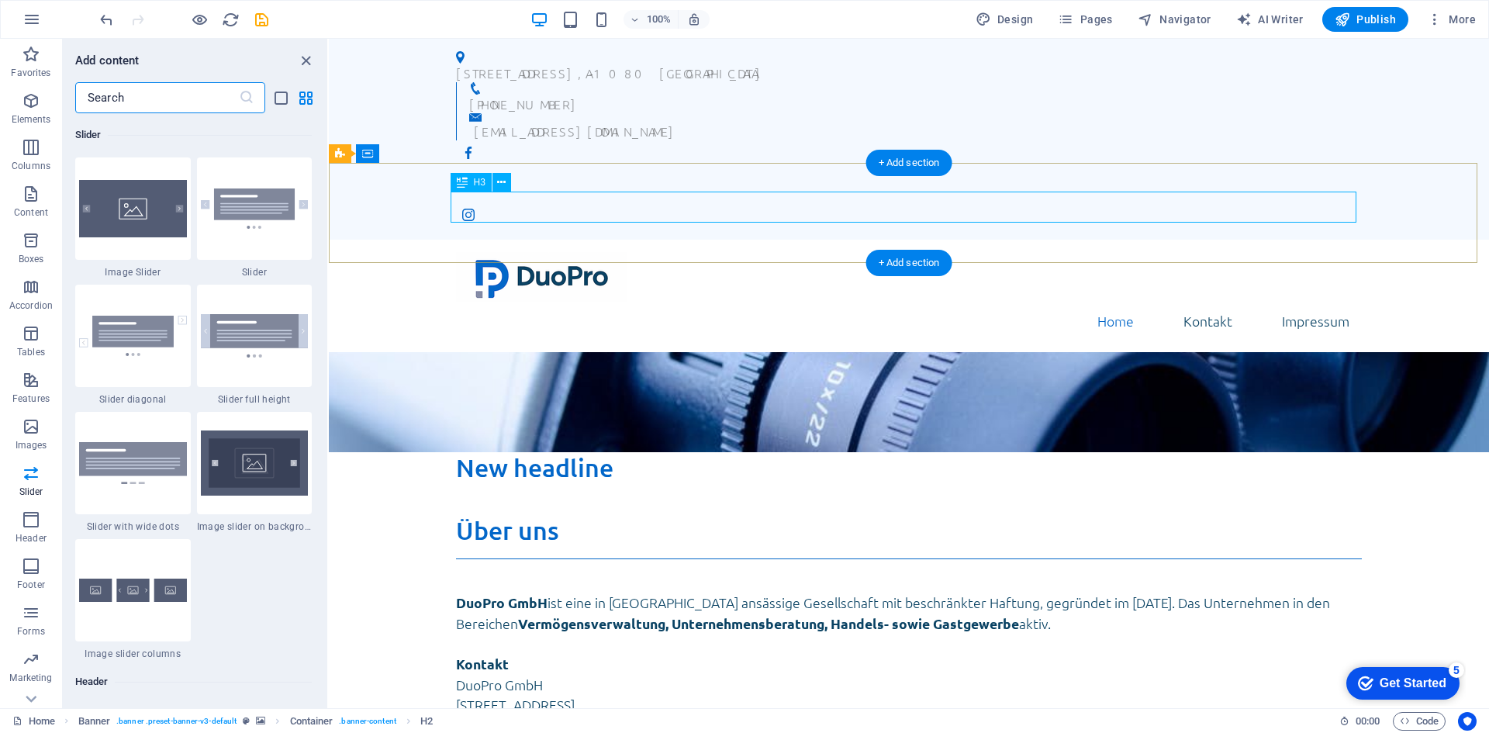
click at [531, 452] on div "New headline" at bounding box center [909, 467] width 906 height 31
click at [0, 0] on button at bounding box center [0, 0] width 0 height 0
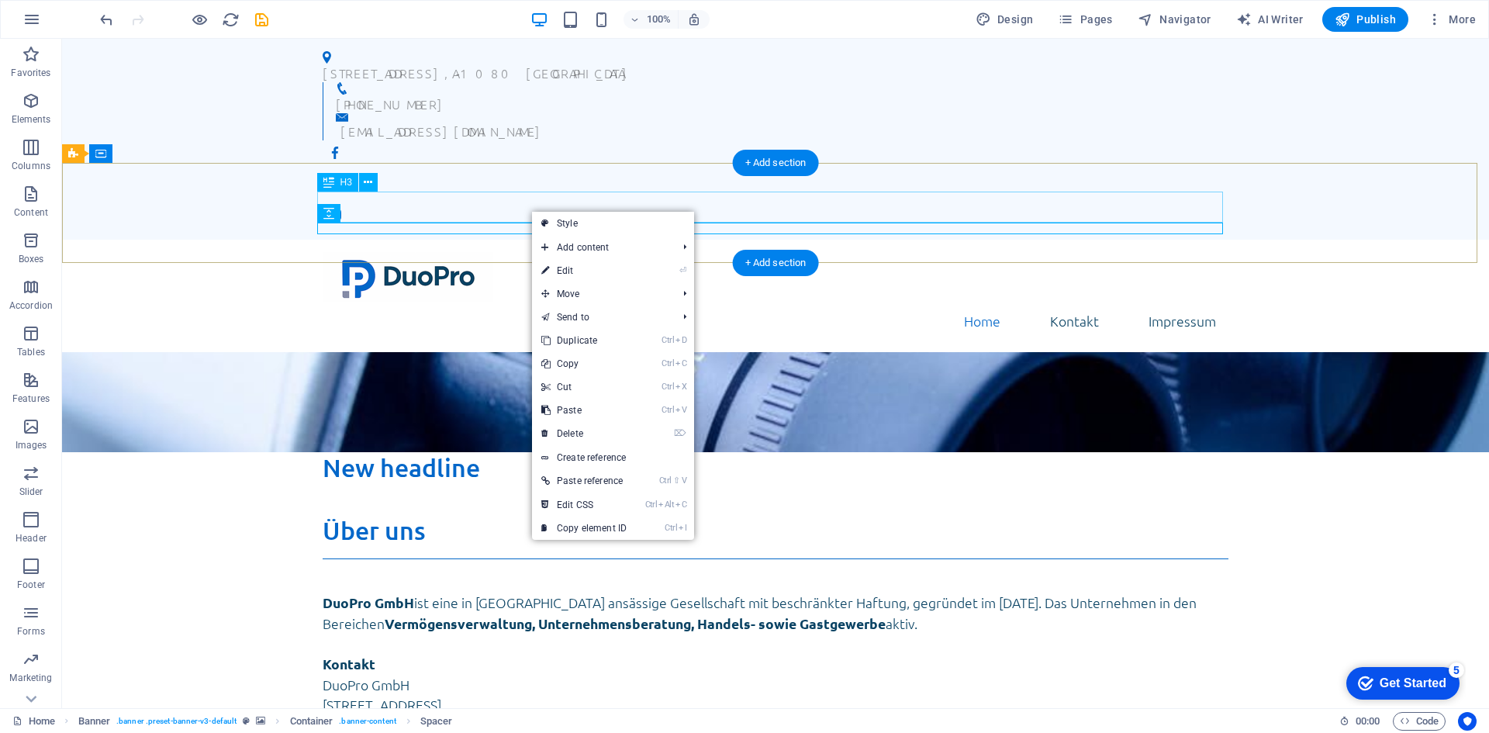
click at [515, 452] on div "New headline" at bounding box center [776, 467] width 906 height 31
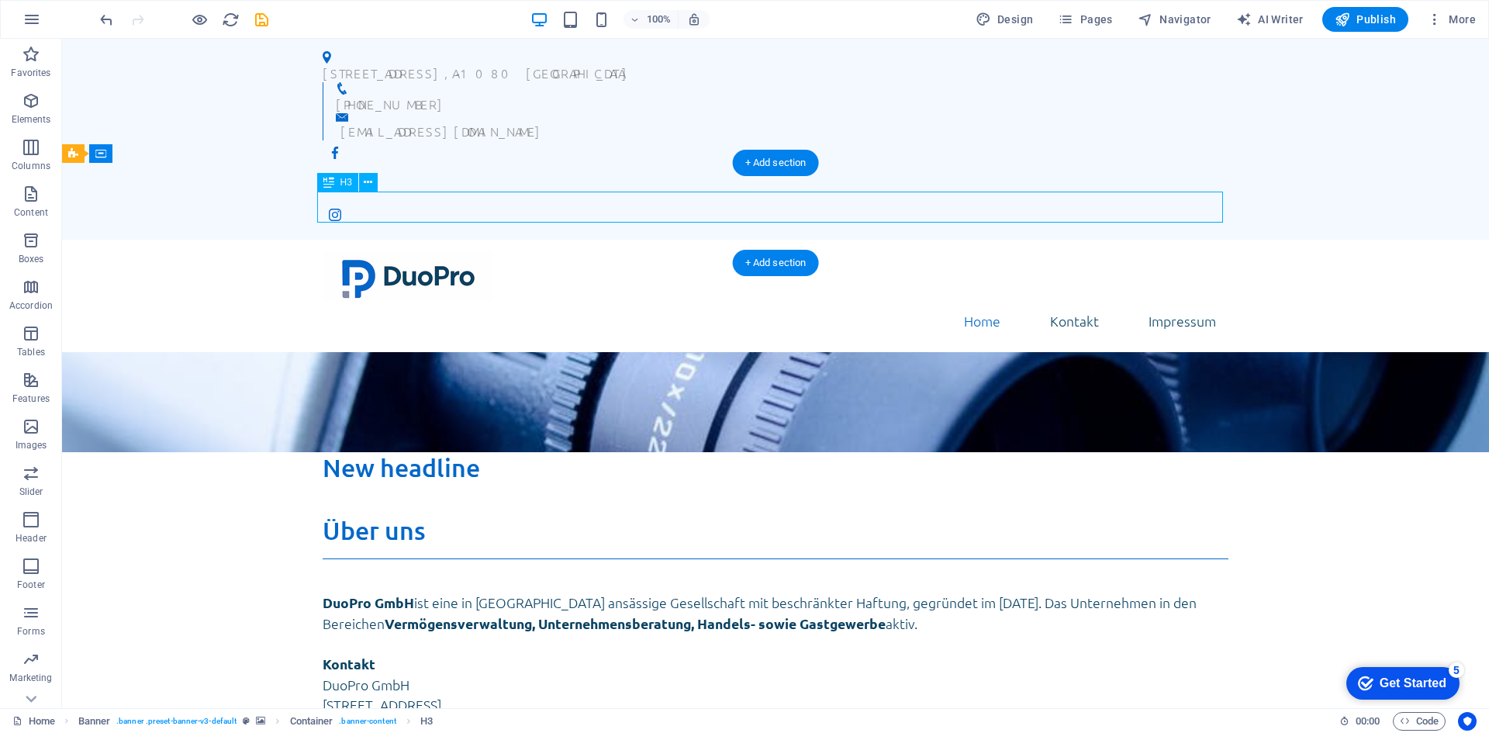
drag, startPoint x: 515, startPoint y: 214, endPoint x: 243, endPoint y: 214, distance: 272.3
click at [516, 452] on div "New headline" at bounding box center [776, 467] width 906 height 31
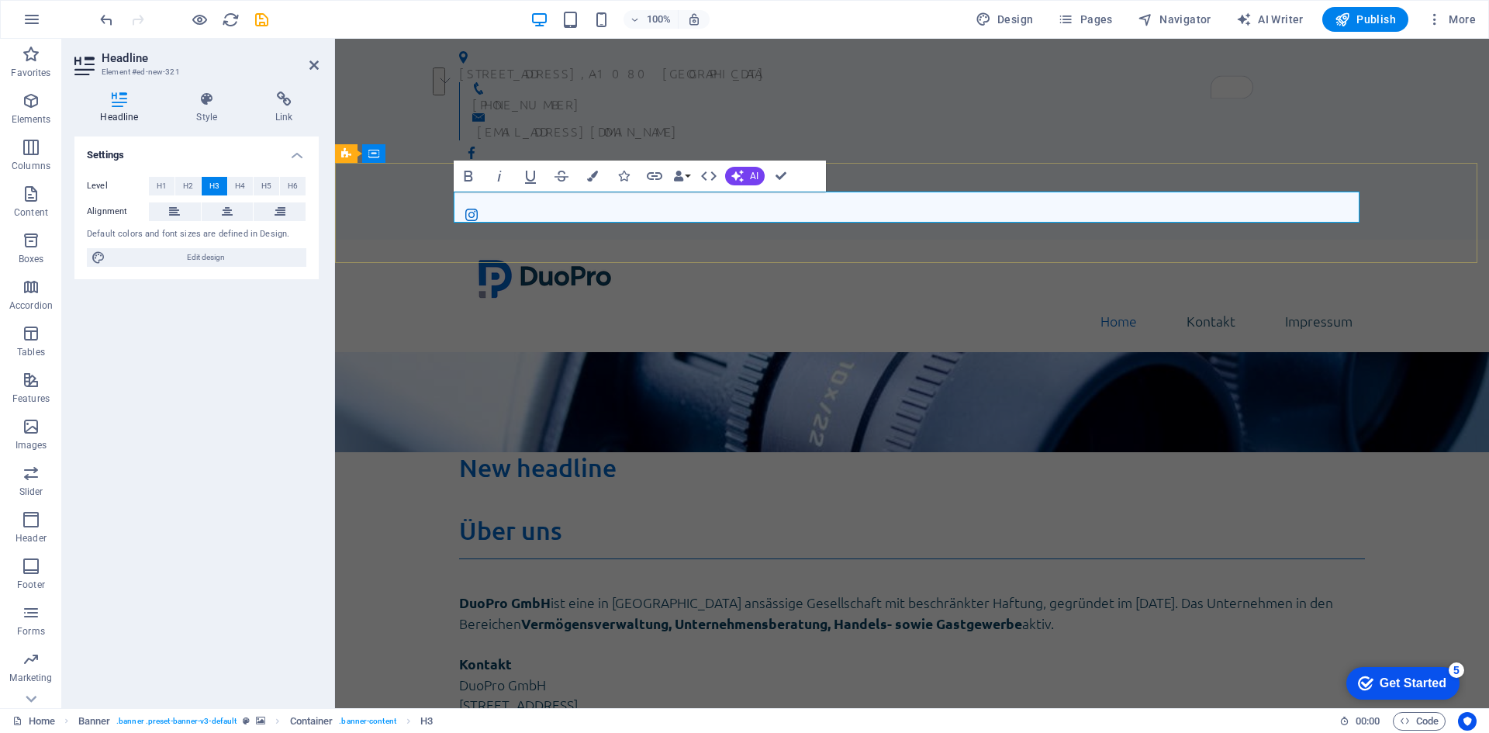
click at [576, 452] on h3 "New headline" at bounding box center [912, 467] width 906 height 31
click at [215, 107] on h4 "Style" at bounding box center [210, 108] width 79 height 33
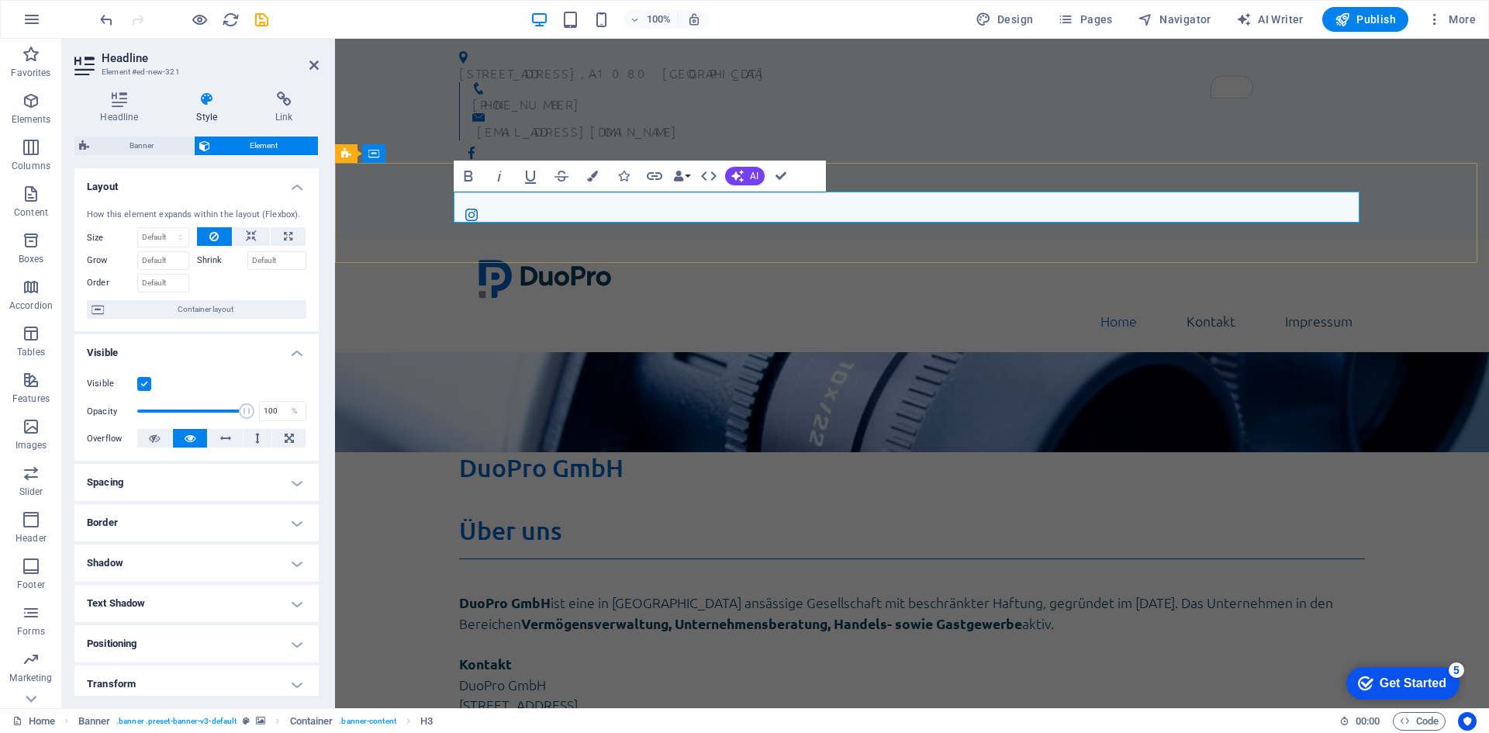
click at [535, 452] on h3 "DuoPro GmbH" at bounding box center [912, 467] width 906 height 31
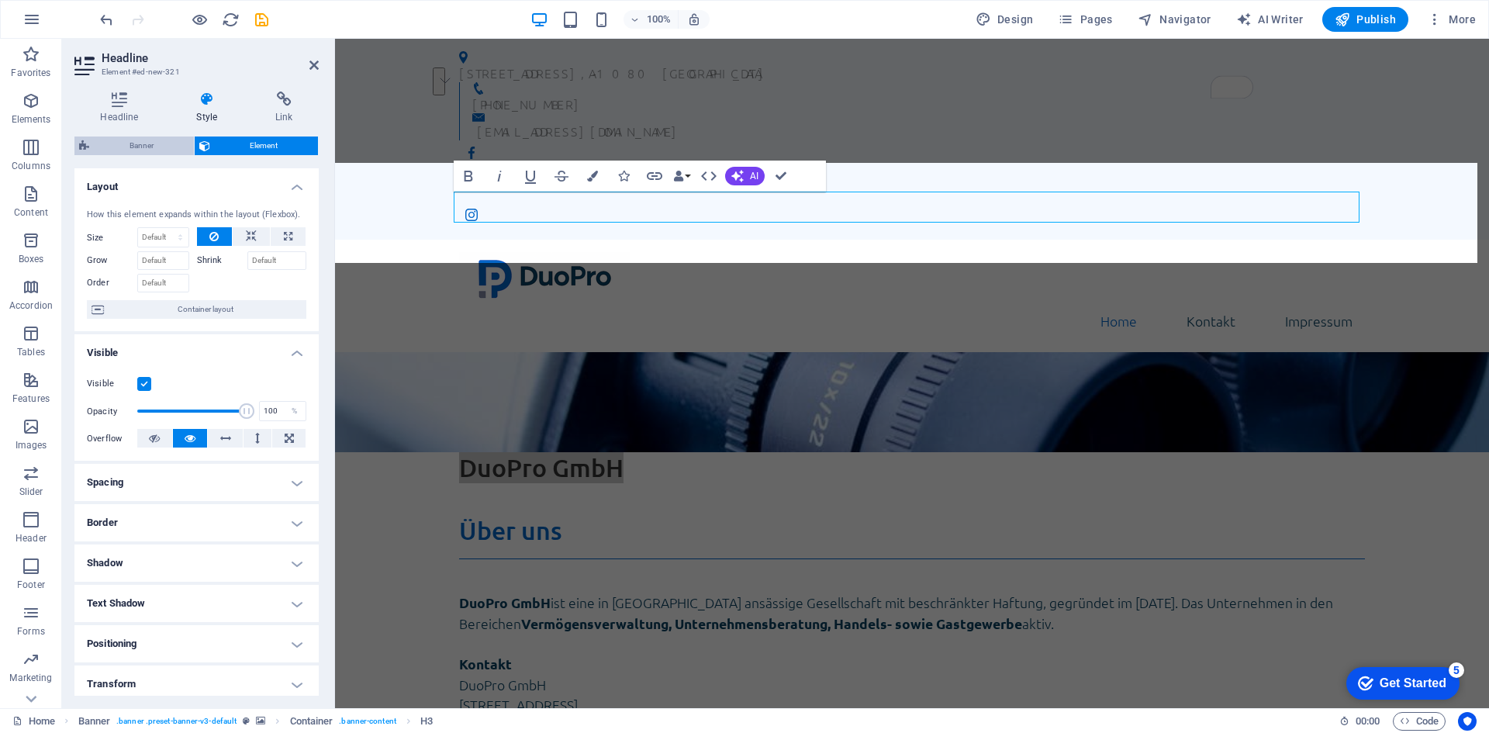
click at [172, 147] on span "Banner" at bounding box center [141, 146] width 95 height 19
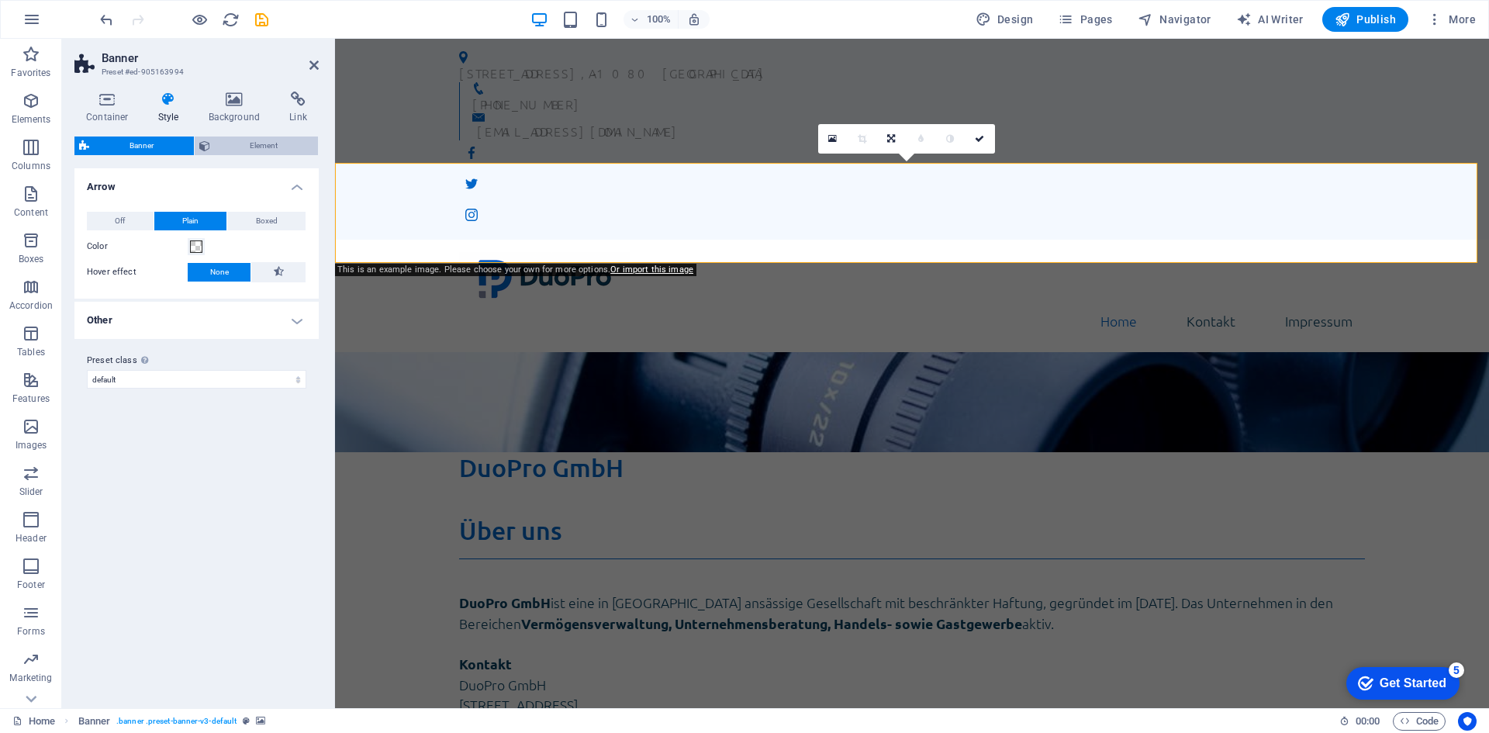
click at [223, 149] on span "Element" at bounding box center [264, 146] width 99 height 19
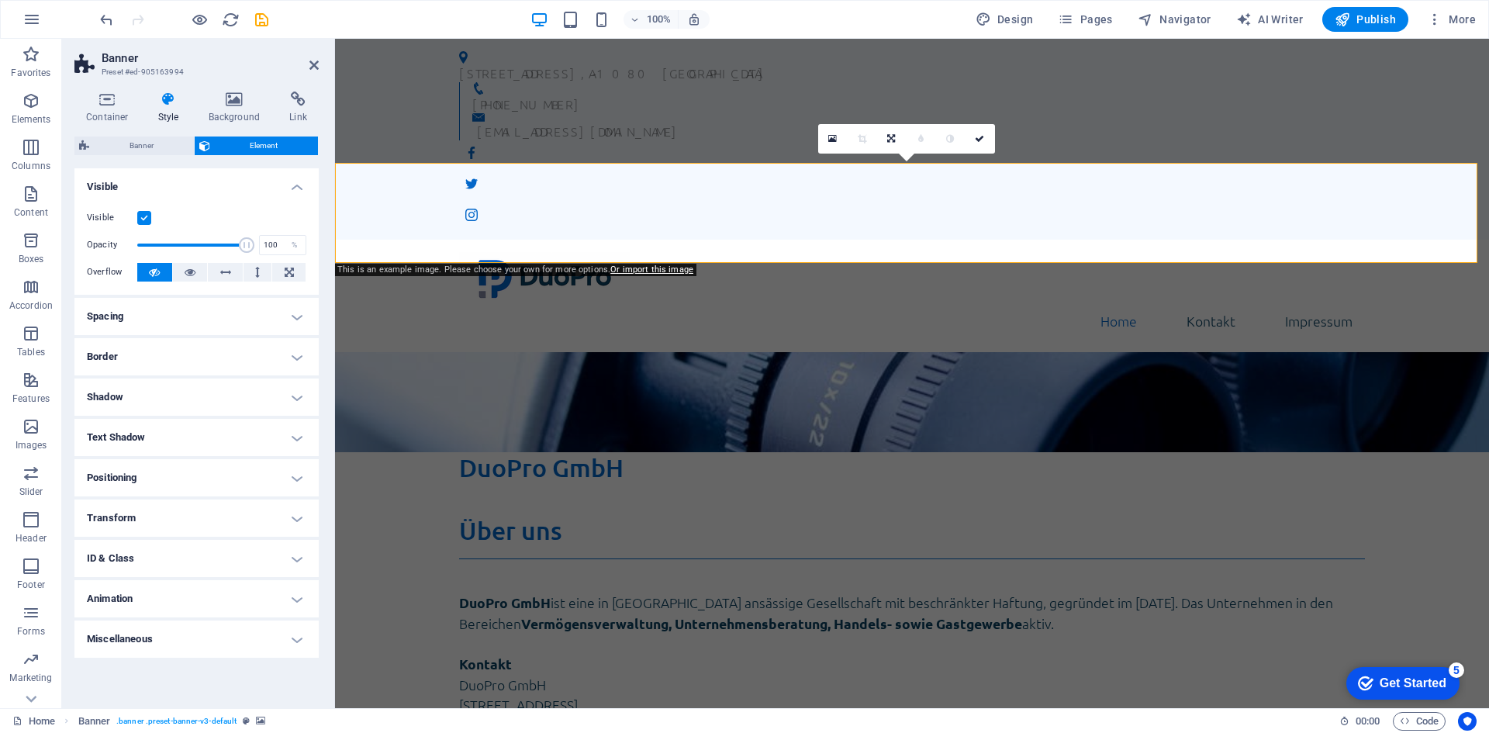
click at [182, 311] on h4 "Spacing" at bounding box center [196, 316] width 244 height 37
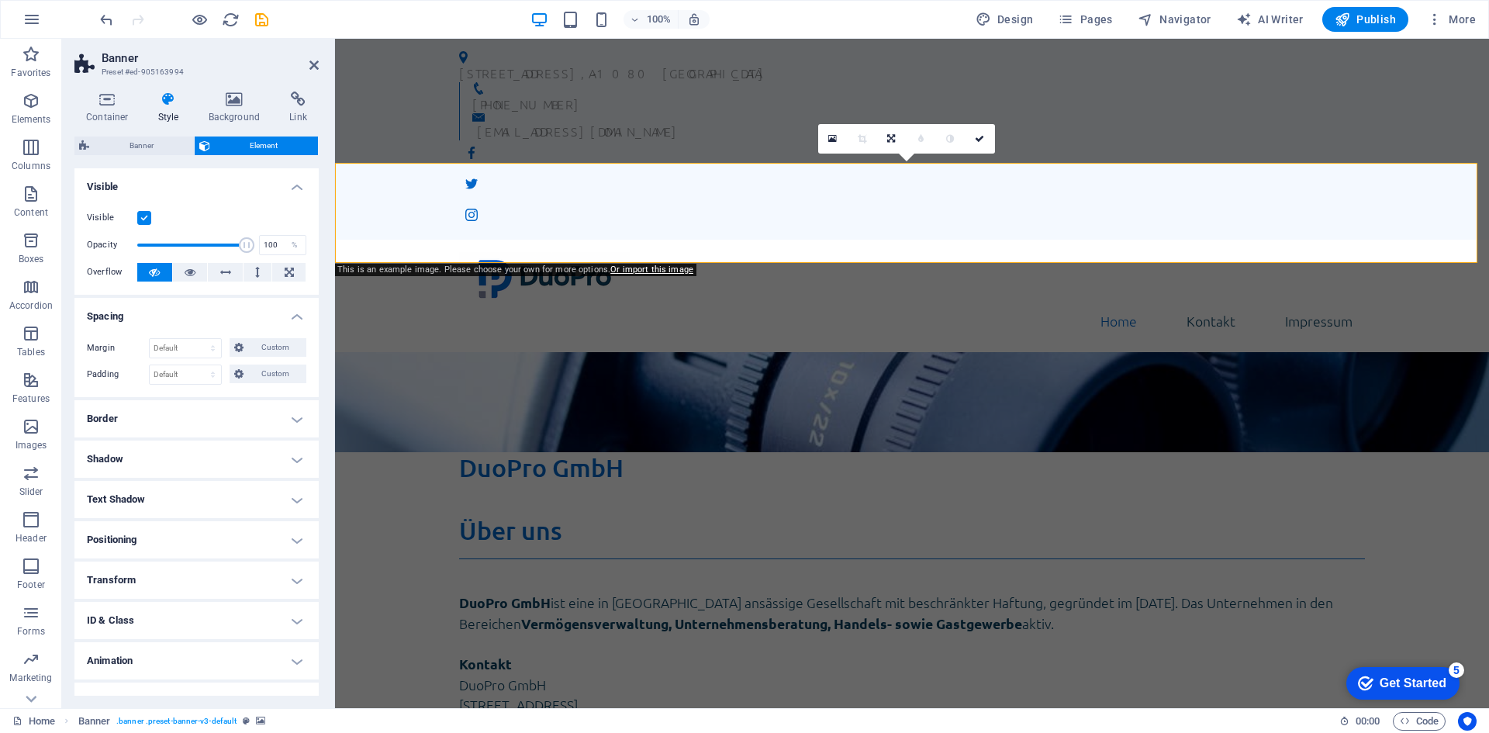
click at [198, 417] on h4 "Border" at bounding box center [196, 418] width 244 height 37
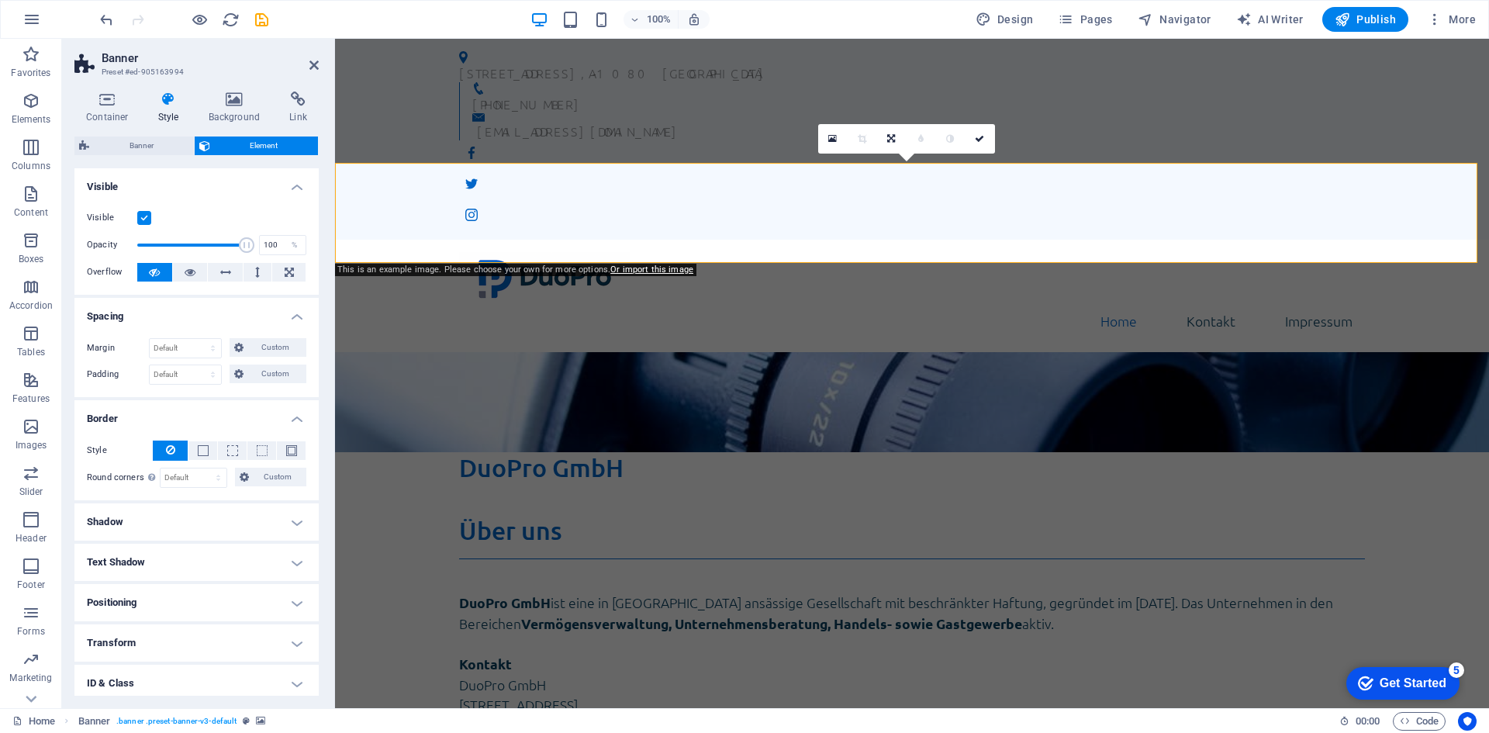
click at [181, 562] on h4 "Text Shadow" at bounding box center [196, 562] width 244 height 37
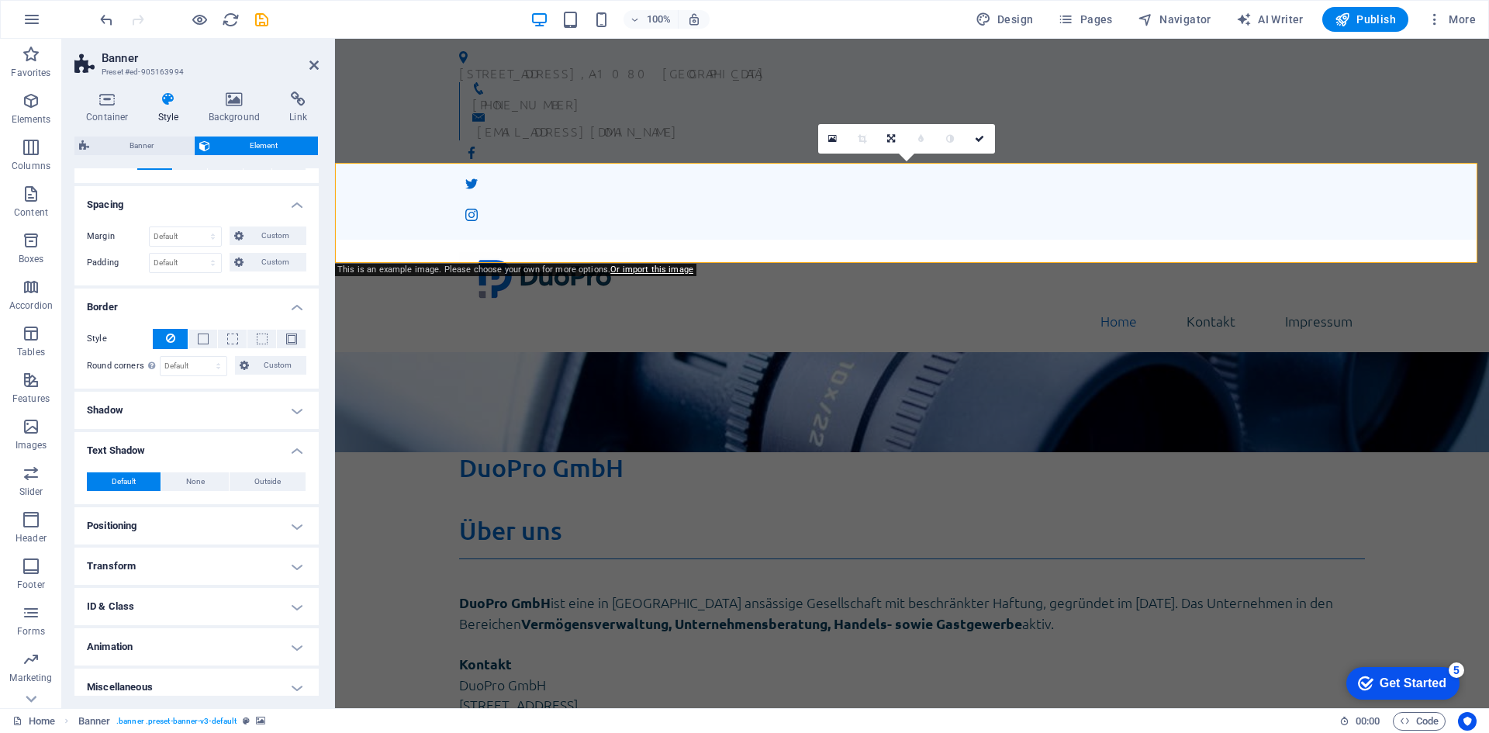
scroll to position [122, 0]
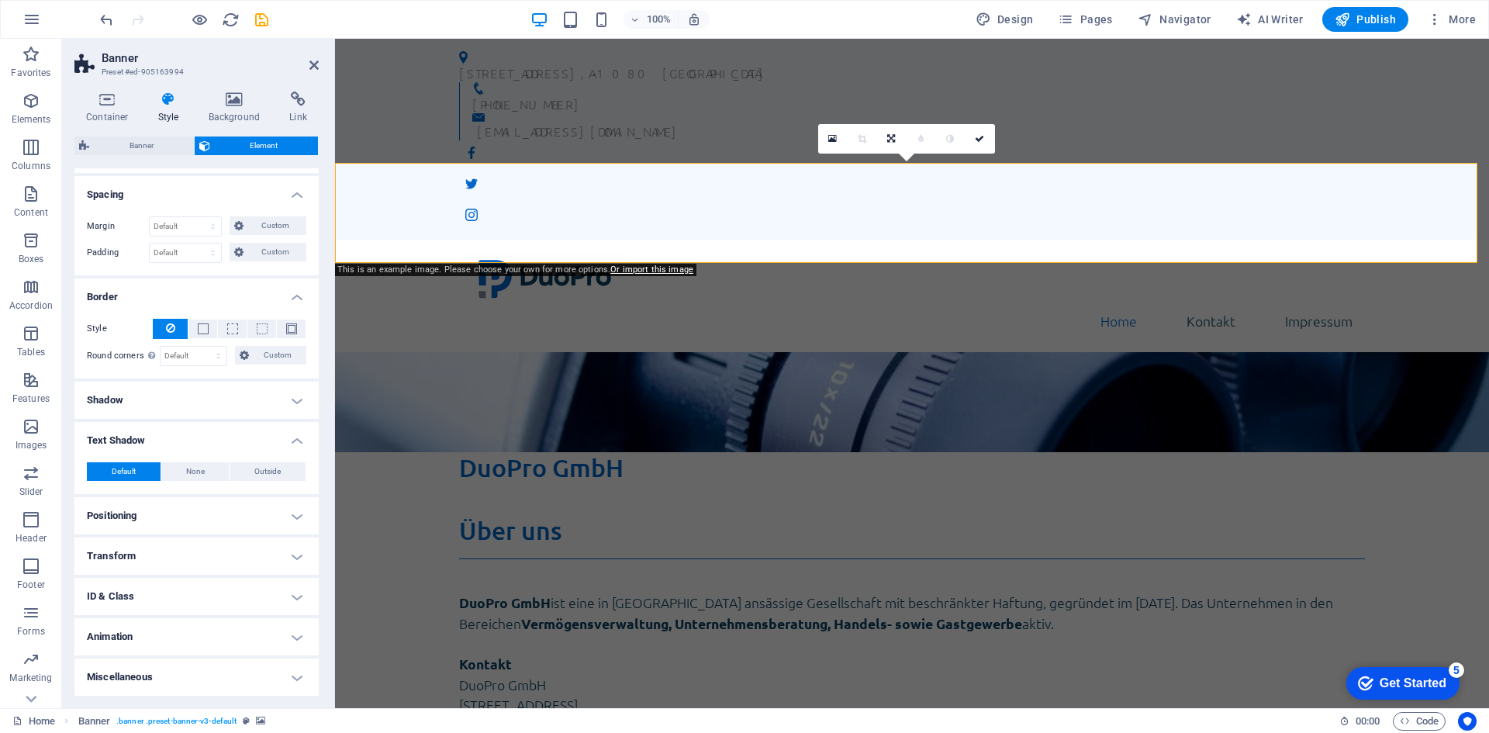
click at [191, 510] on h4 "Positioning" at bounding box center [196, 515] width 244 height 37
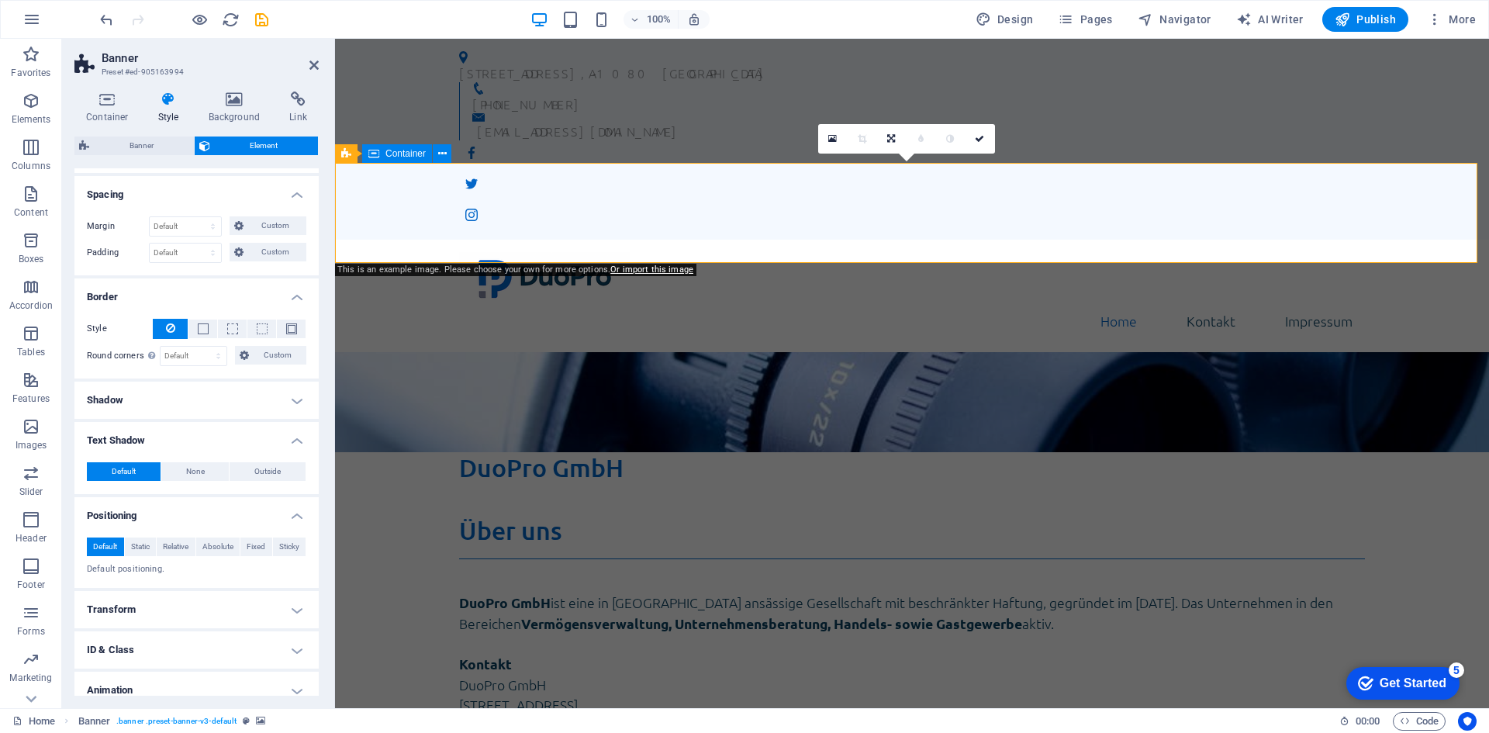
click at [660, 452] on div "DuoPro GmbH" at bounding box center [912, 502] width 1154 height 100
click at [622, 452] on div "DuoPro GmbH" at bounding box center [912, 467] width 906 height 31
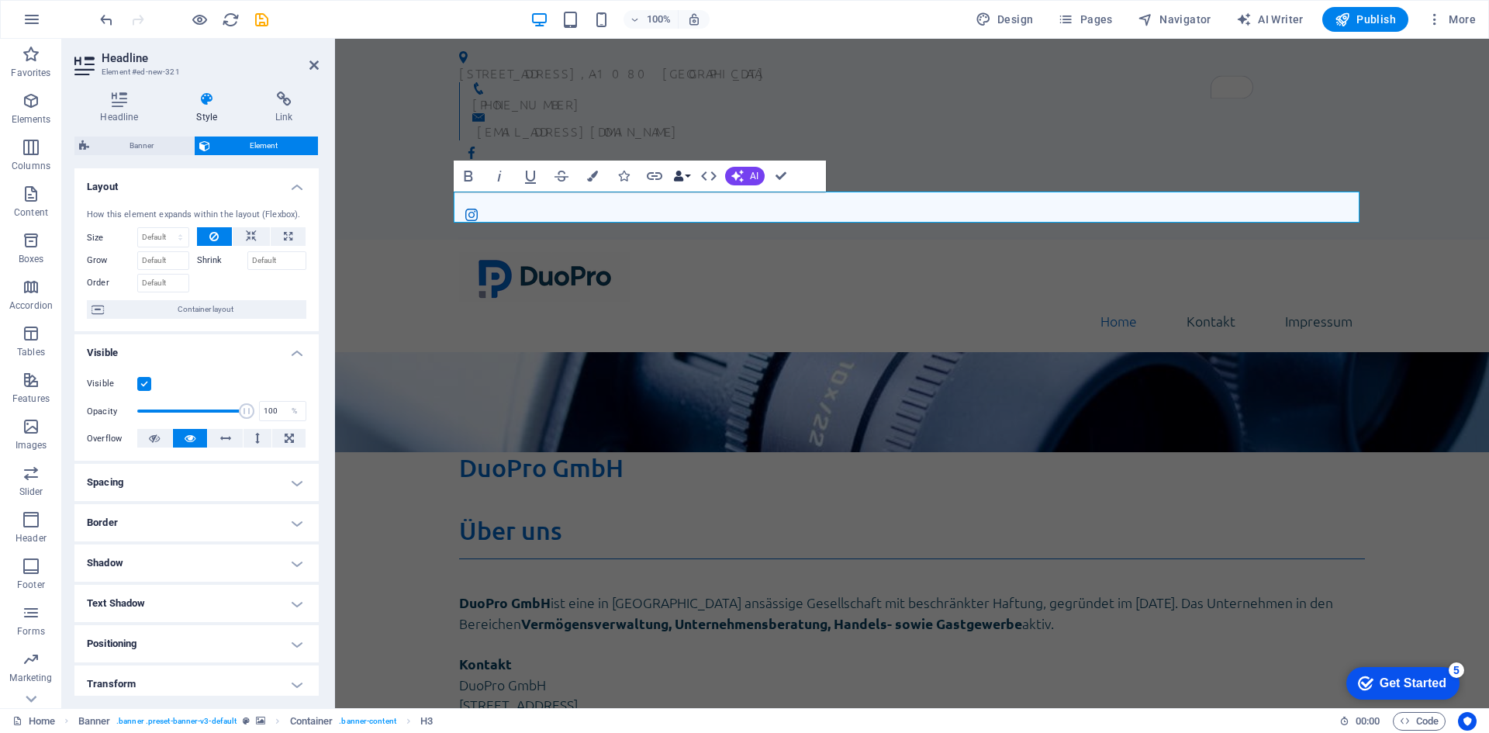
click at [678, 182] on icon "button" at bounding box center [678, 176] width 11 height 11
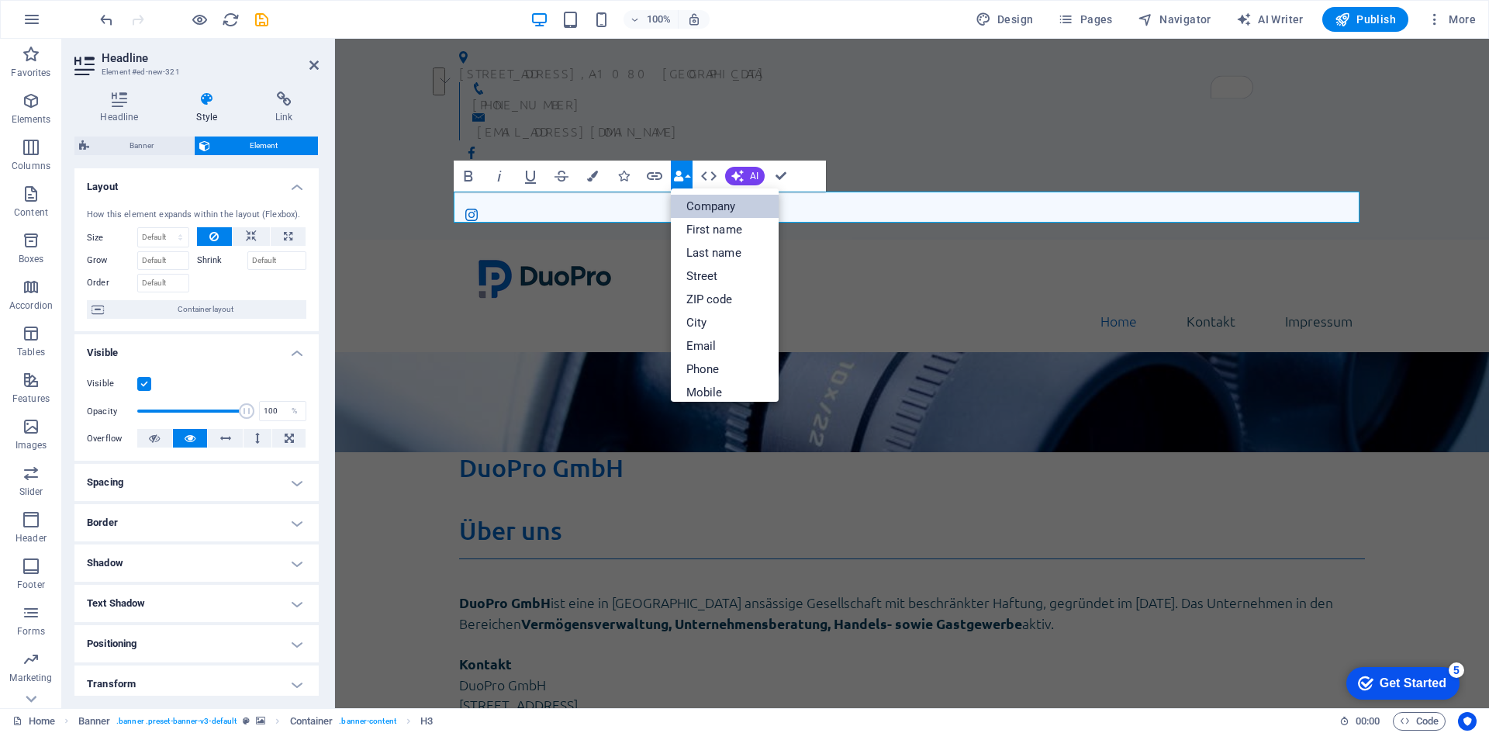
click at [695, 210] on link "Company" at bounding box center [725, 206] width 109 height 23
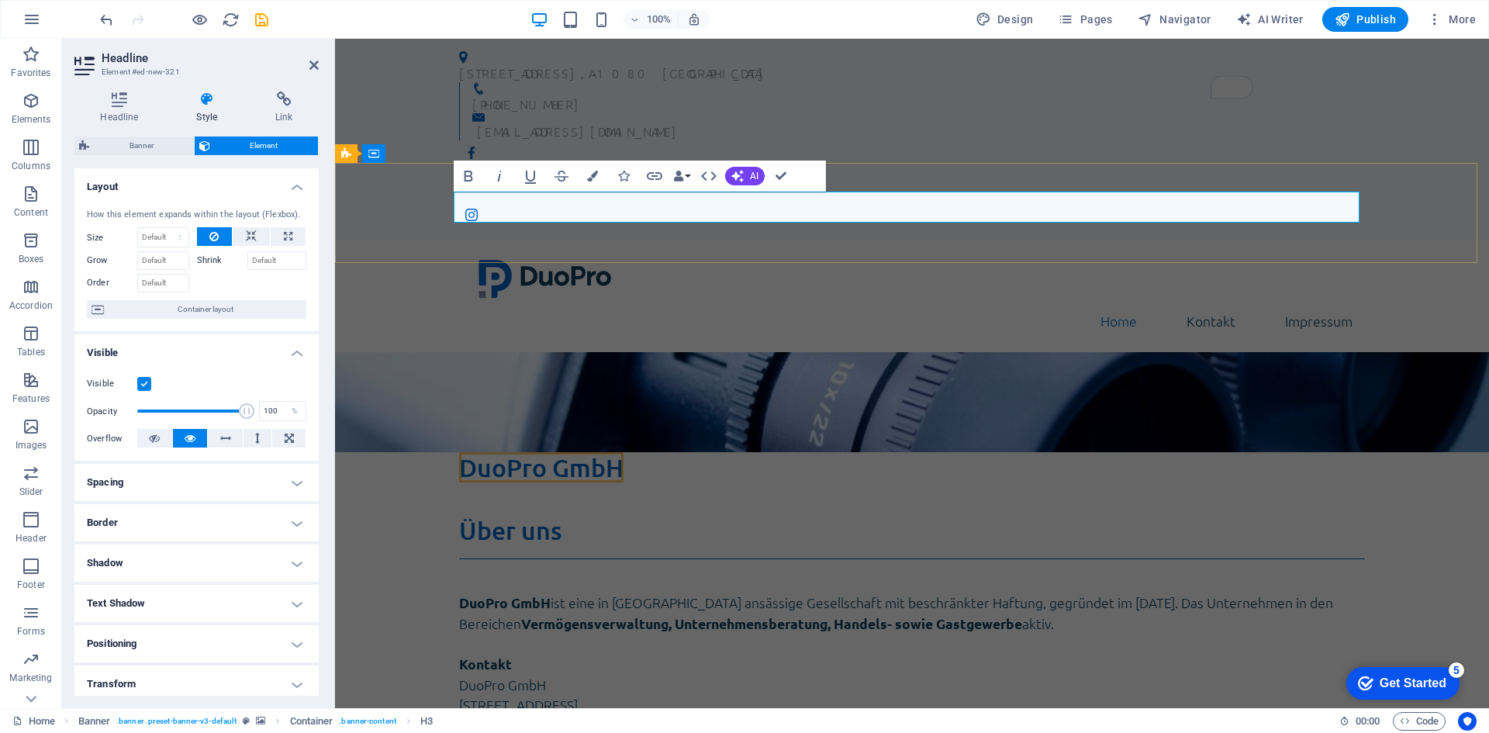
click at [598, 452] on span "DuoPro GmbH" at bounding box center [541, 467] width 164 height 30
click at [598, 452] on h3 "DuoPro GmbH" at bounding box center [912, 467] width 906 height 31
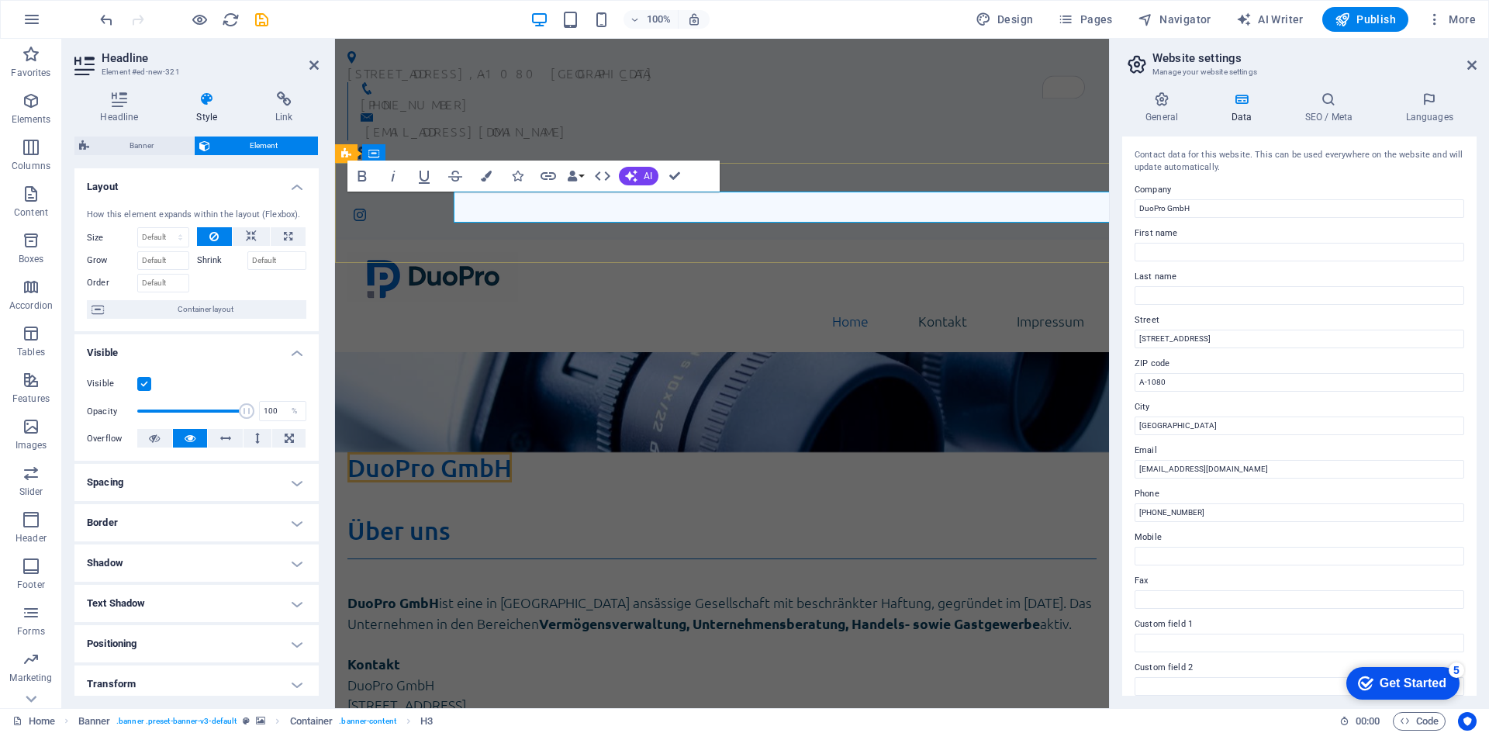
click at [598, 452] on h3 "DuoPro GmbH" at bounding box center [721, 467] width 749 height 31
click at [36, 119] on p "Elements" at bounding box center [32, 119] width 40 height 12
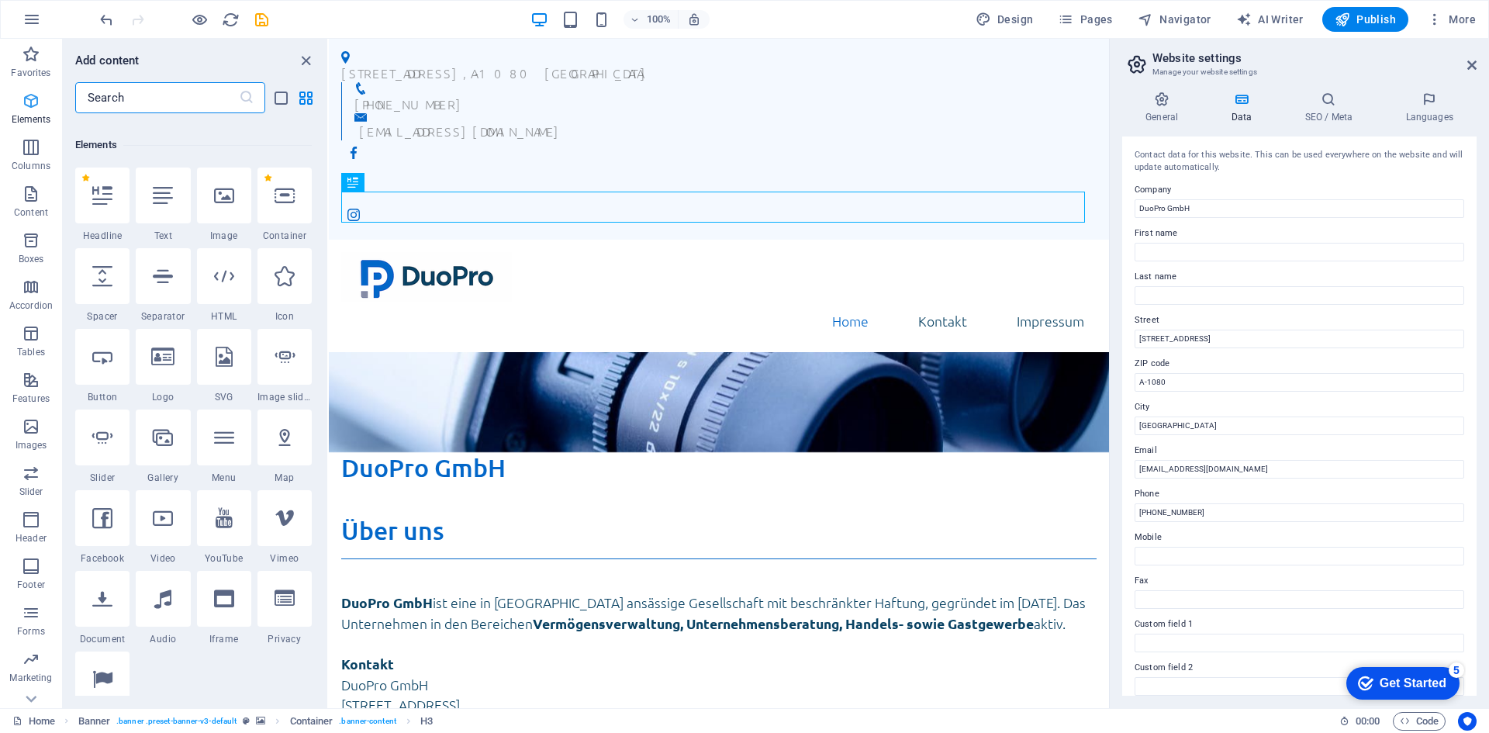
scroll to position [165, 0]
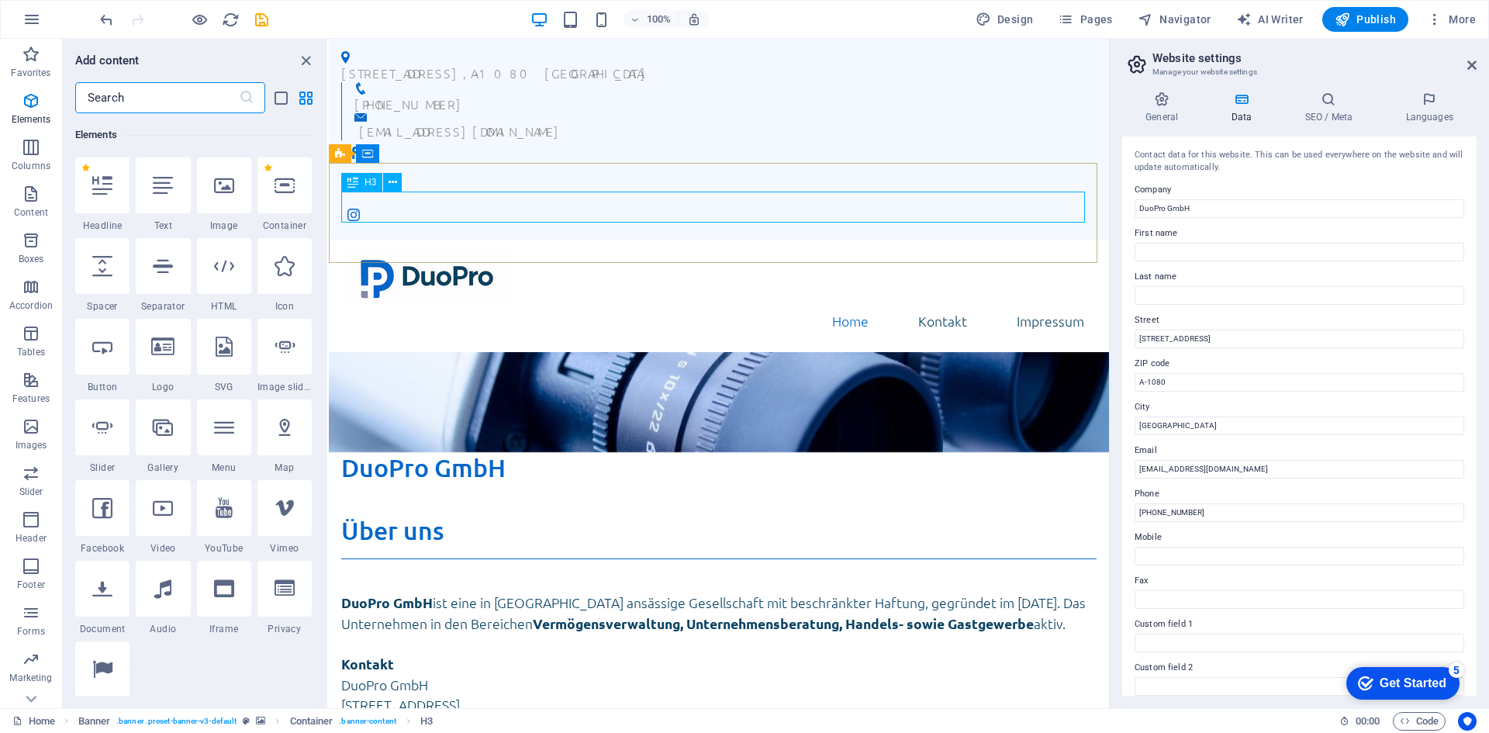
click at [356, 183] on icon at bounding box center [352, 182] width 11 height 19
click at [399, 188] on button at bounding box center [392, 182] width 19 height 19
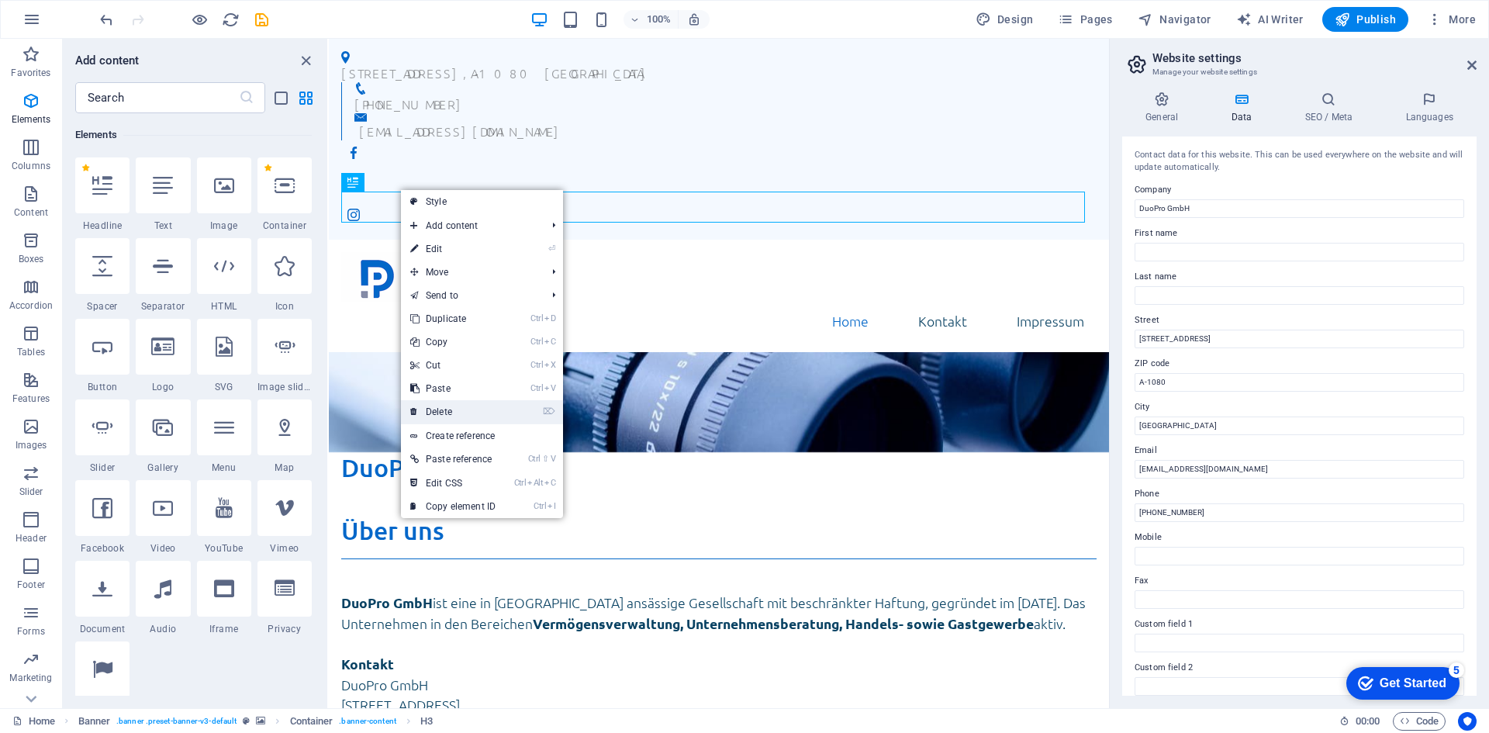
click at [448, 408] on link "⌦ Delete" at bounding box center [453, 411] width 104 height 23
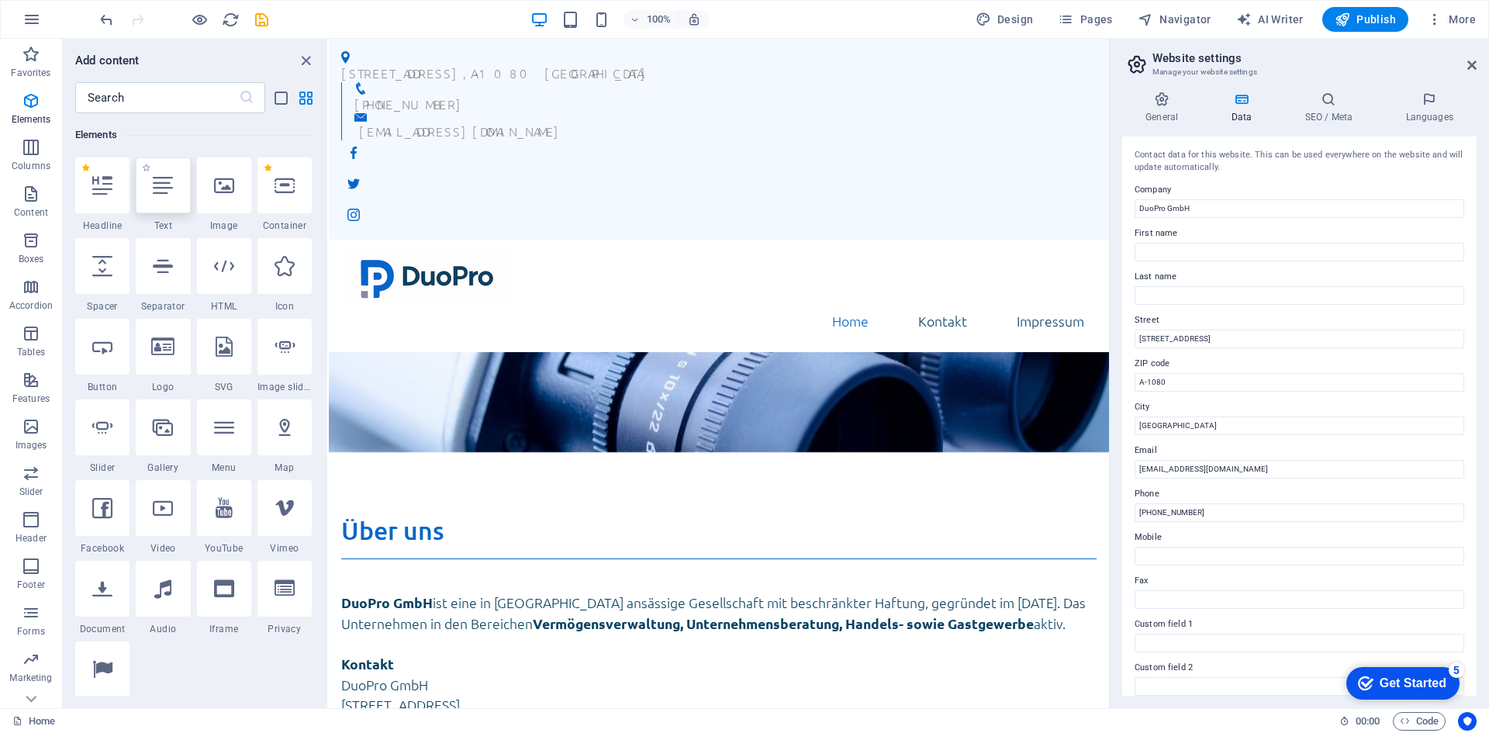
click at [175, 203] on div at bounding box center [163, 185] width 54 height 56
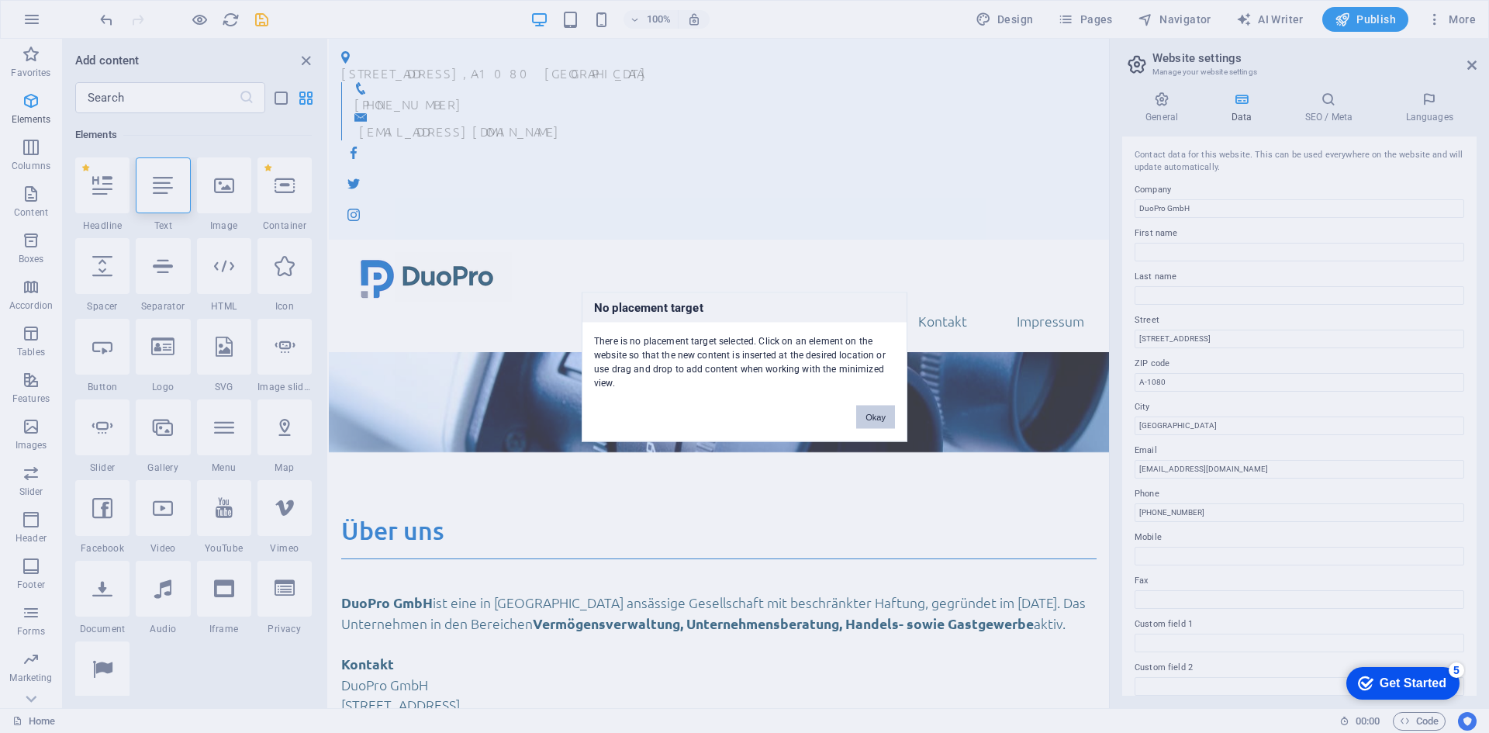
click at [876, 416] on button "Okay" at bounding box center [875, 416] width 39 height 23
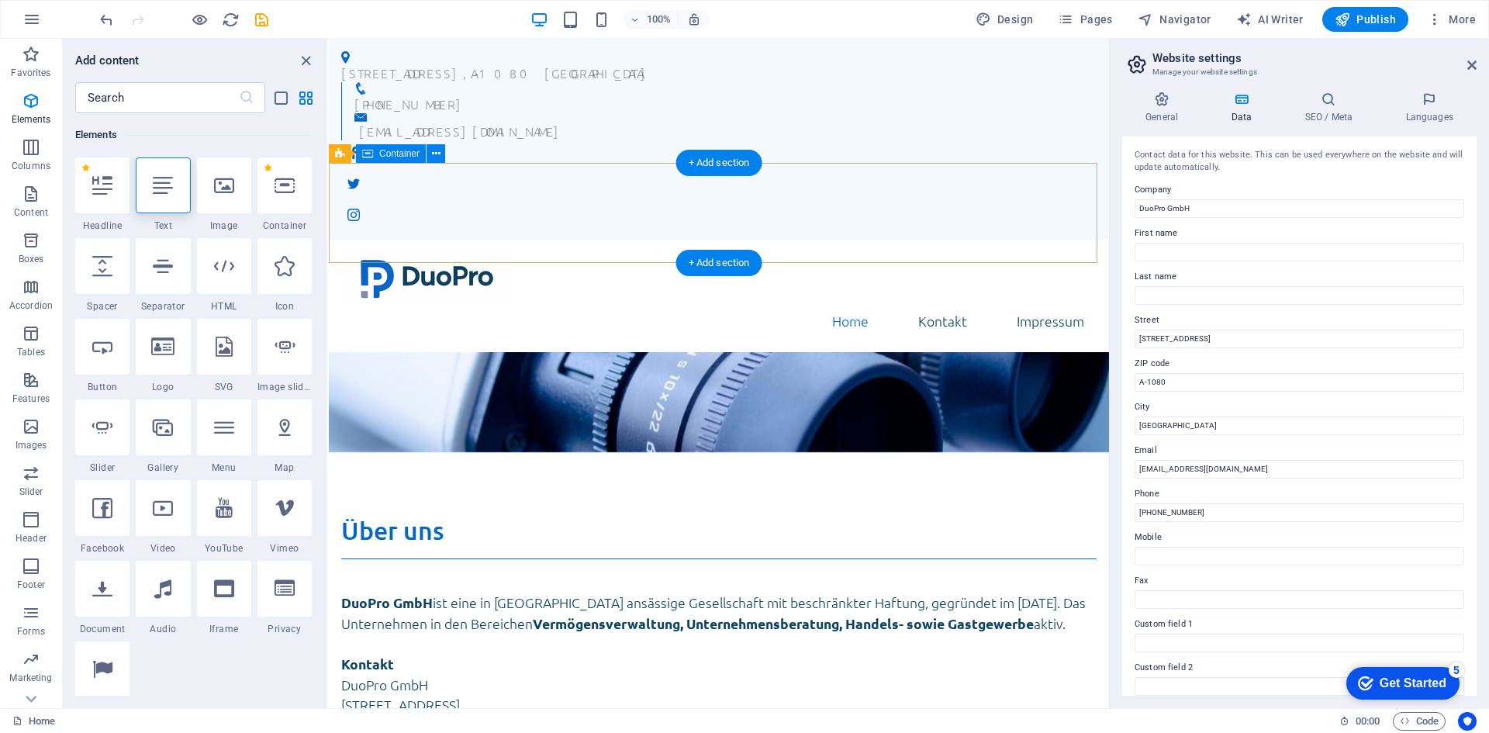
click at [628, 452] on div at bounding box center [719, 502] width 780 height 100
select select "vh"
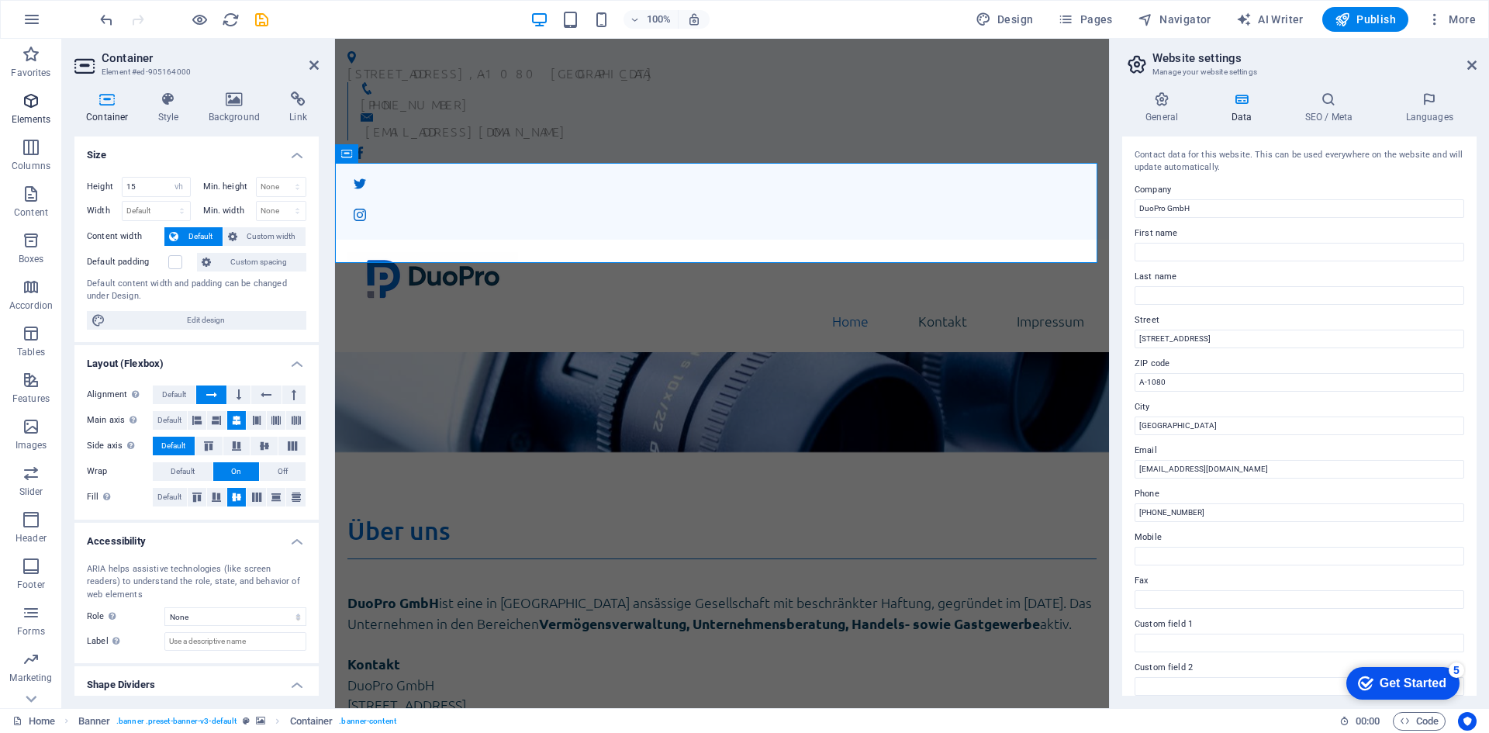
click at [25, 110] on span "Elements" at bounding box center [31, 110] width 62 height 37
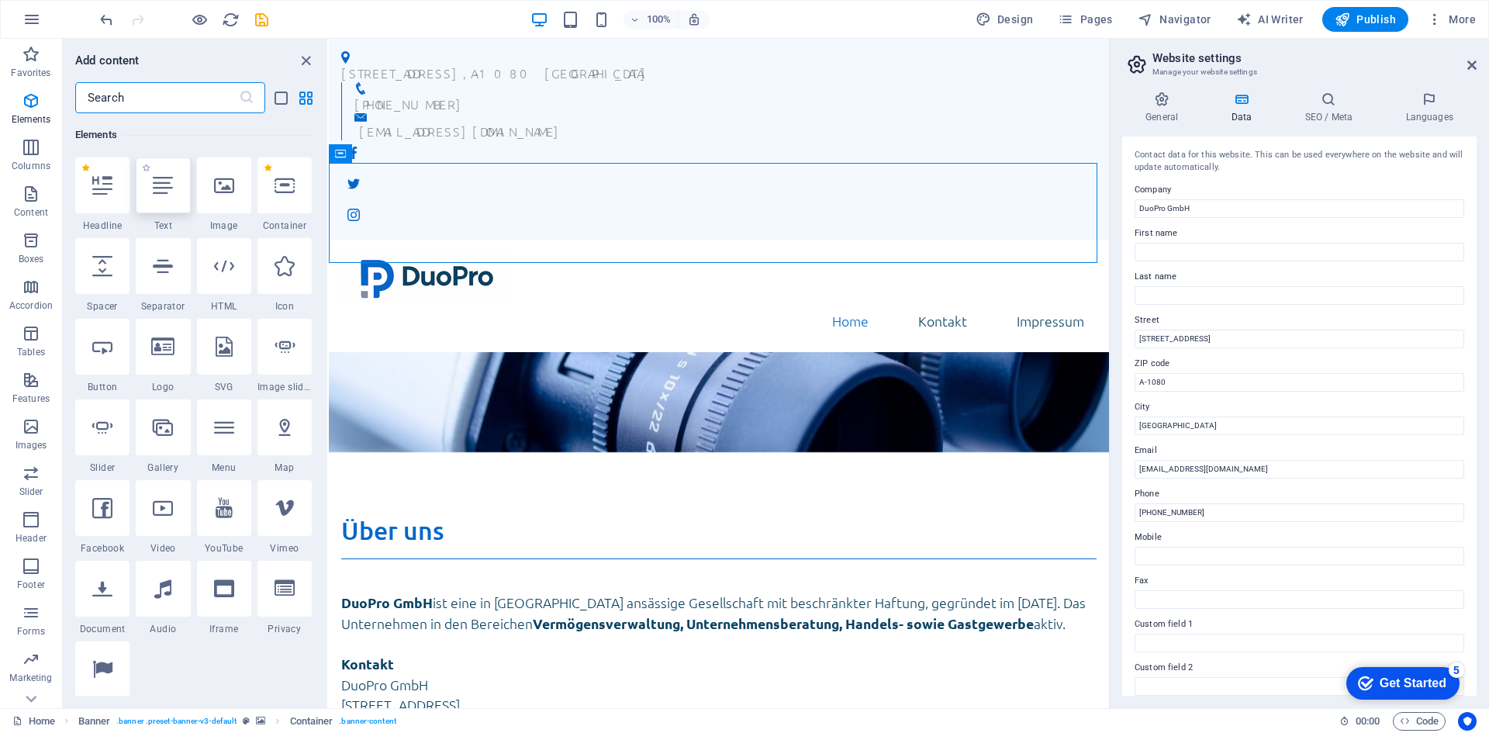
click at [160, 197] on div at bounding box center [163, 185] width 54 height 56
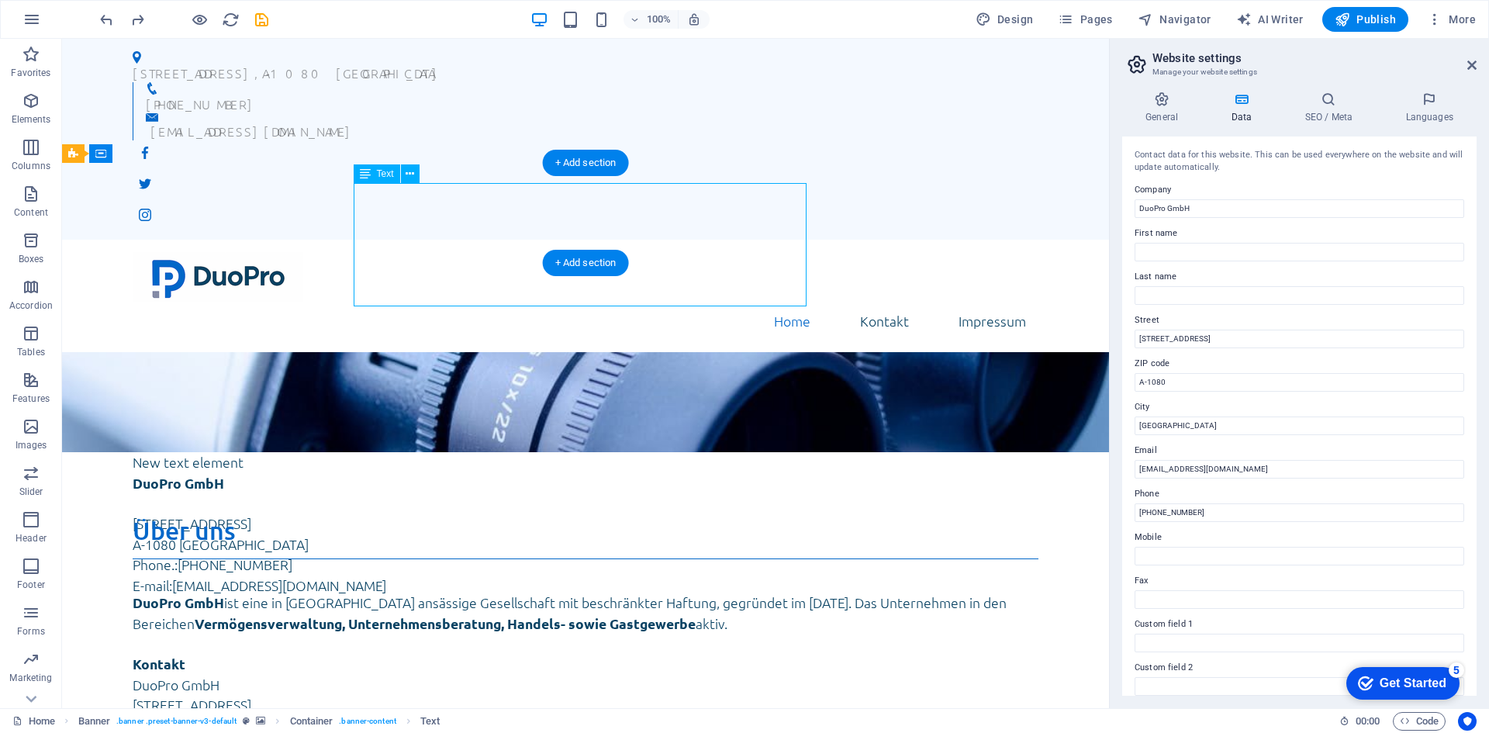
click at [448, 473] on div "DuoPro GmbH Lerchenfelder Straße 32/8 A-1080 Wien Phone.: +43 (0) 1 942 5376 E-…" at bounding box center [586, 534] width 906 height 123
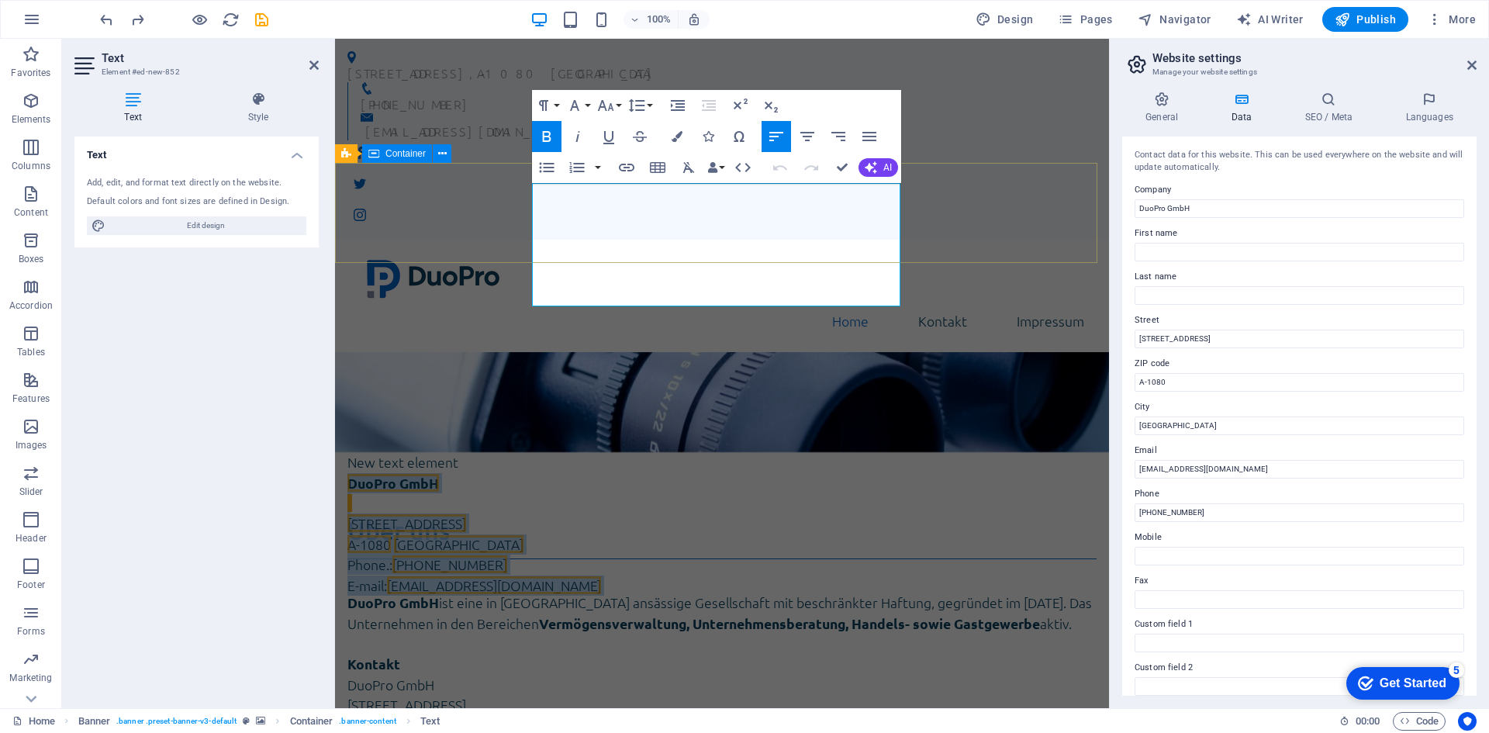
click at [445, 452] on div "New text element DuoPro GmbH Lerchenfelder Straße 32/8 A-1080 Wien Phone.: +43 …" at bounding box center [722, 502] width 774 height 100
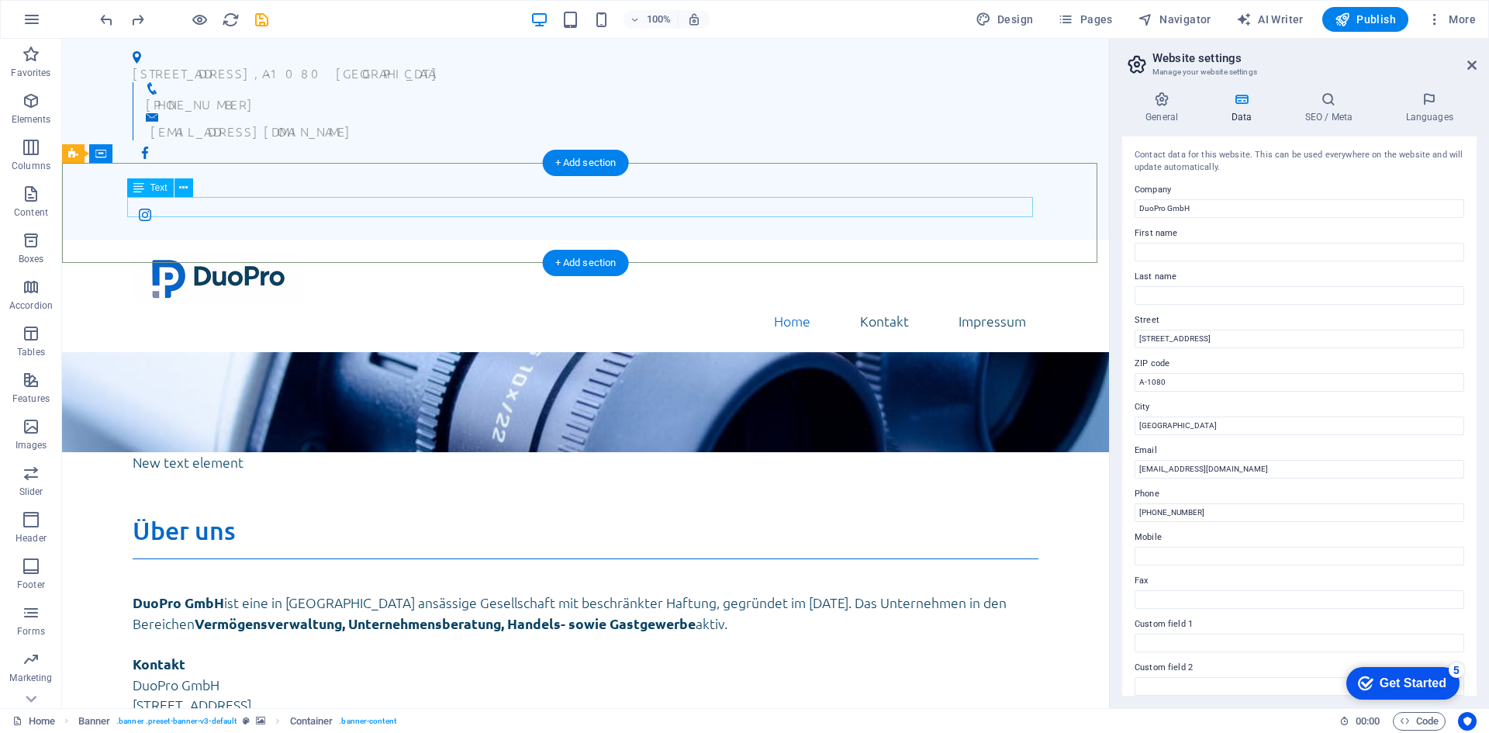
click at [227, 452] on div "New text element" at bounding box center [586, 462] width 906 height 20
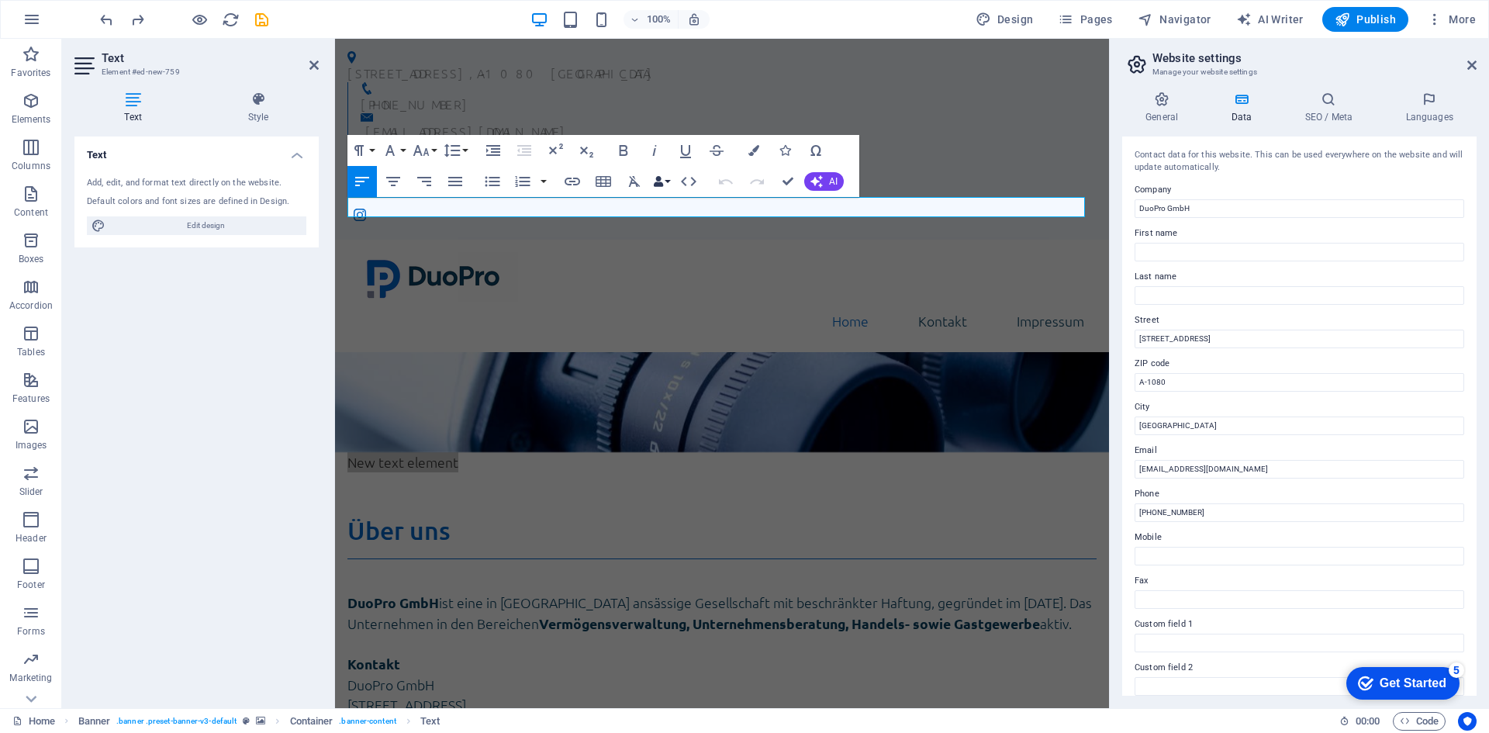
click at [668, 185] on button "Data Bindings" at bounding box center [662, 181] width 22 height 31
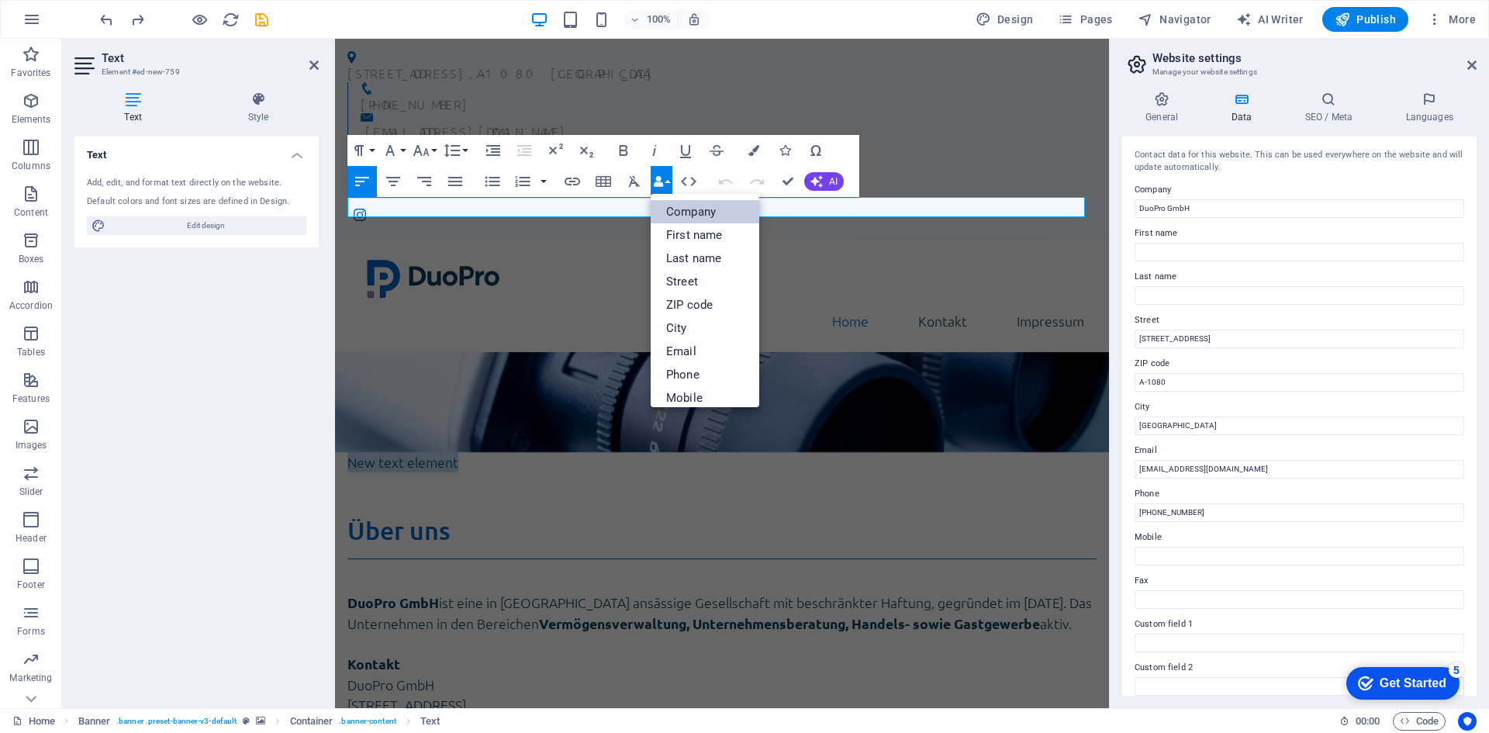
click at [676, 213] on link "Company" at bounding box center [705, 211] width 109 height 23
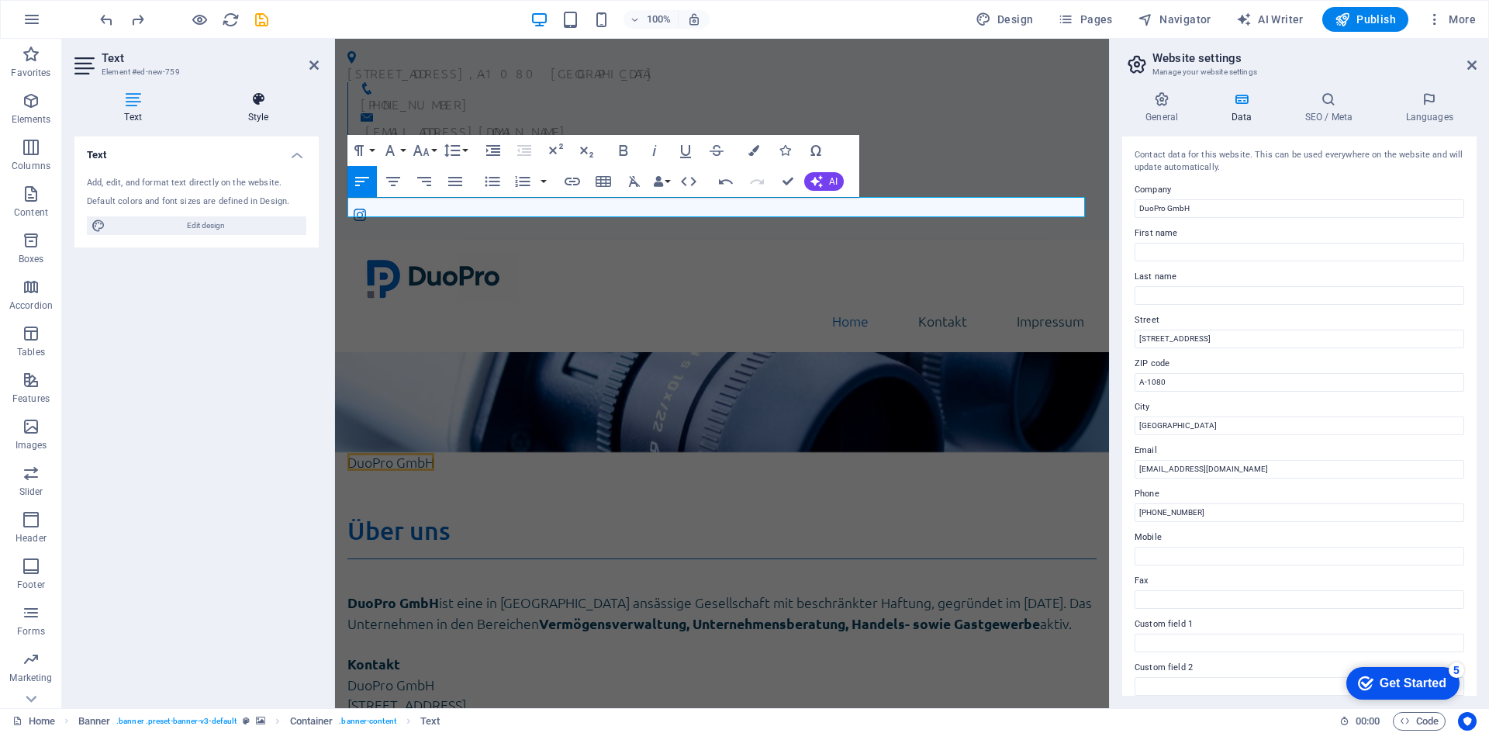
click at [245, 115] on h4 "Style" at bounding box center [258, 108] width 121 height 33
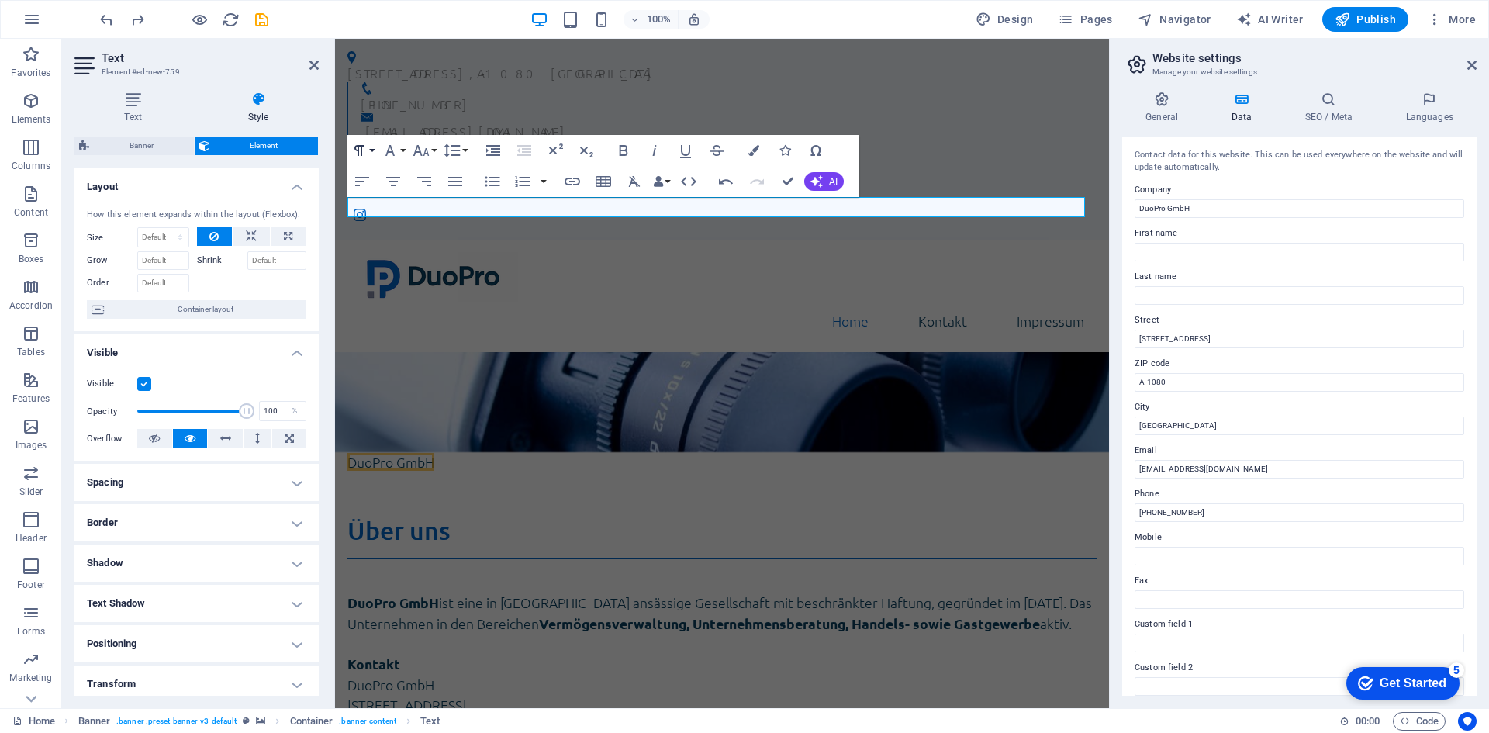
click at [371, 150] on button "Paragraph Format" at bounding box center [361, 150] width 29 height 31
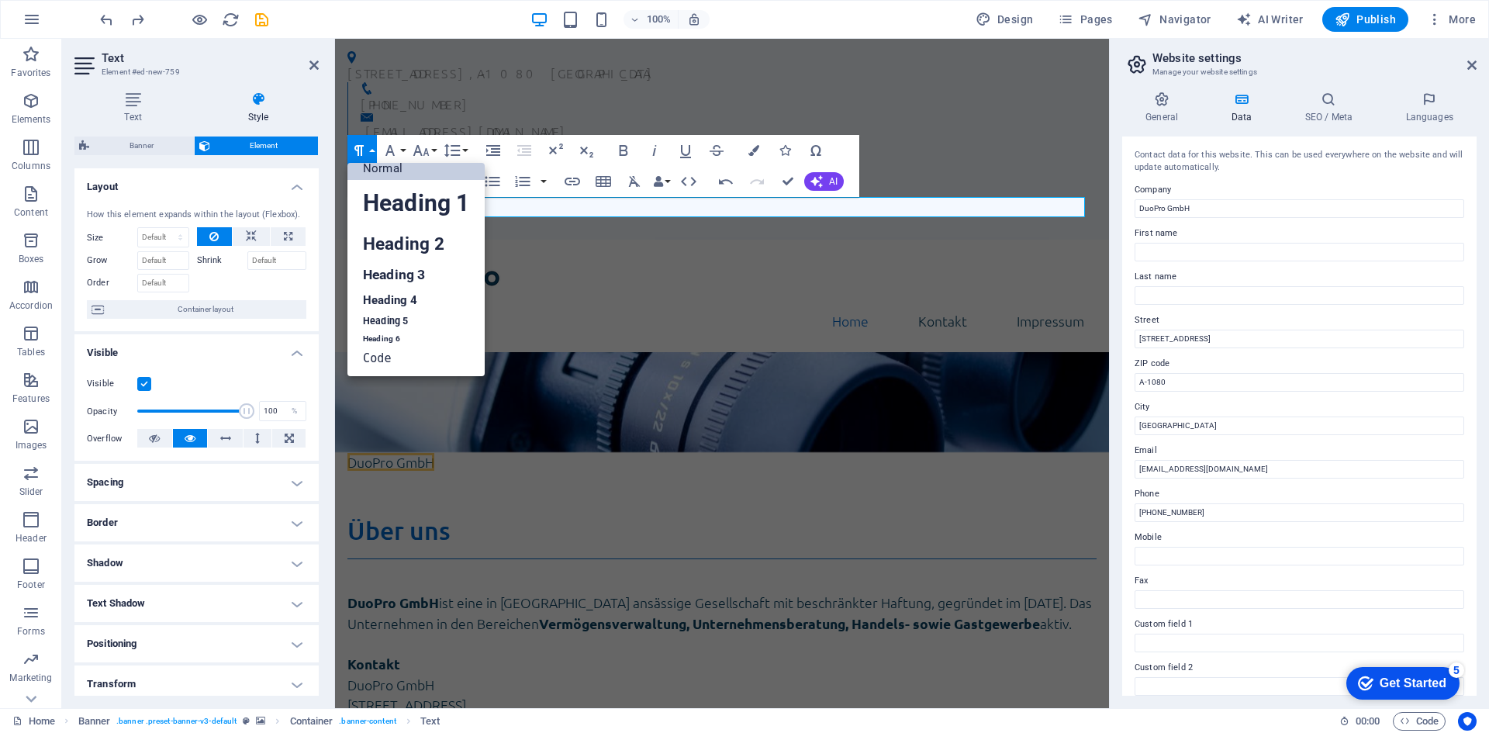
scroll to position [12, 0]
click at [403, 271] on link "Heading 3" at bounding box center [415, 274] width 137 height 27
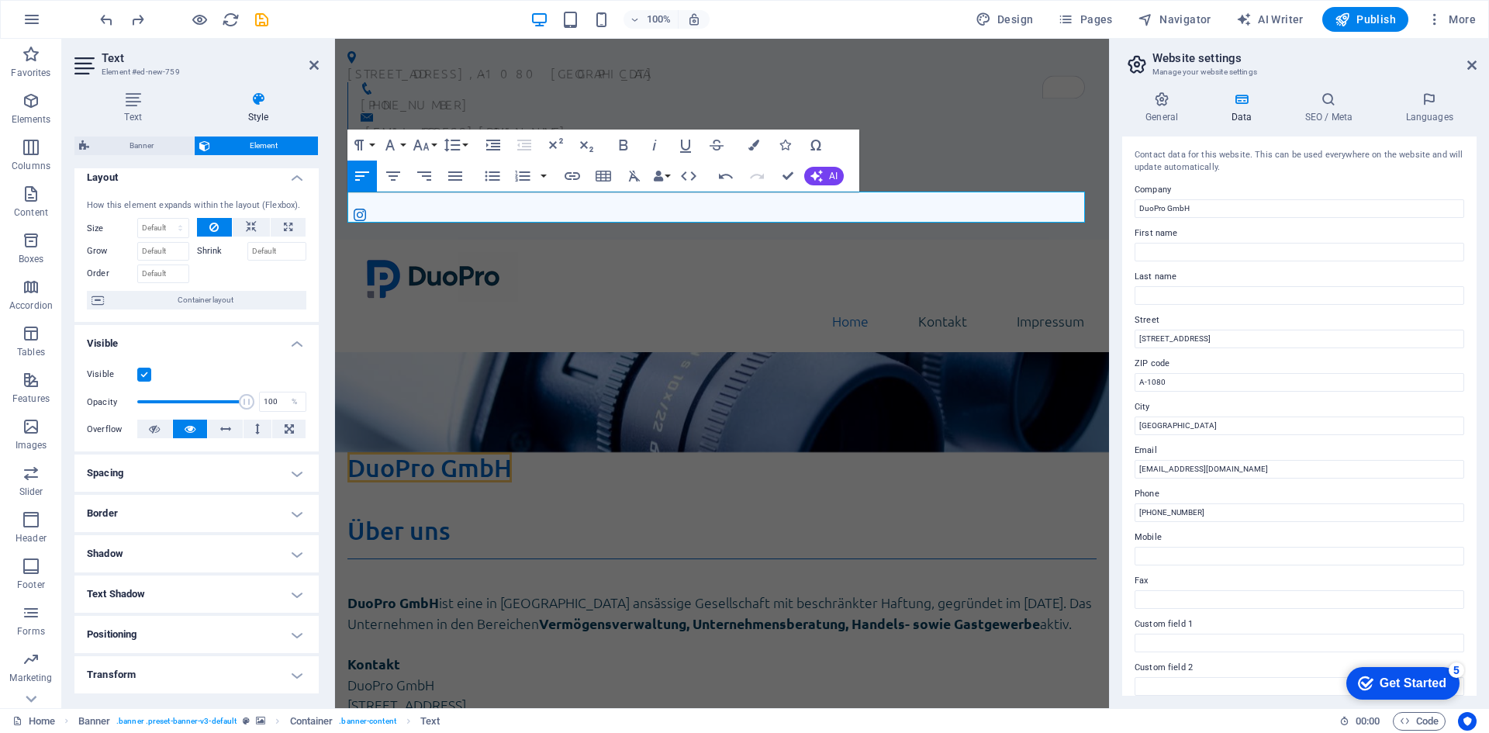
scroll to position [0, 0]
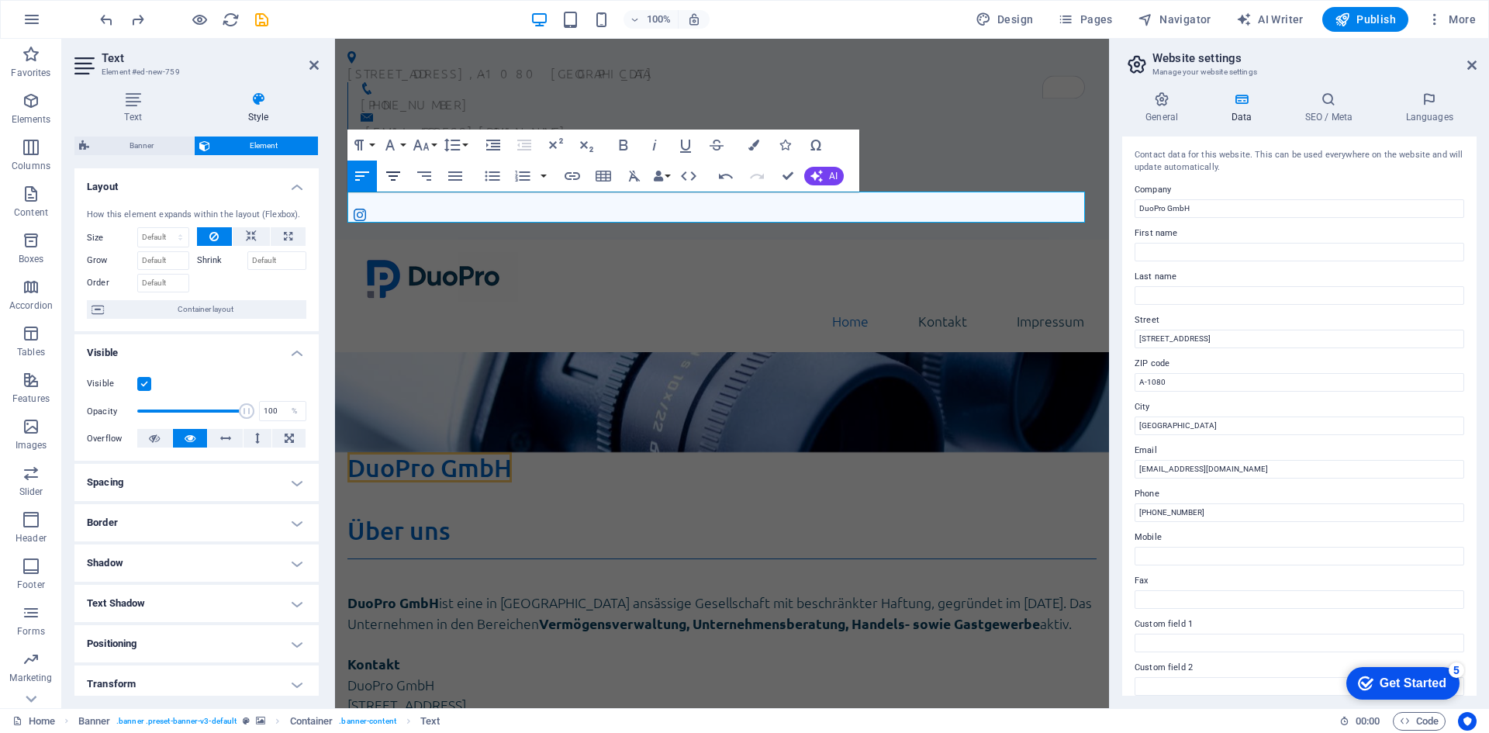
click at [396, 176] on icon "button" at bounding box center [393, 175] width 14 height 9
click at [428, 145] on icon "button" at bounding box center [421, 145] width 19 height 19
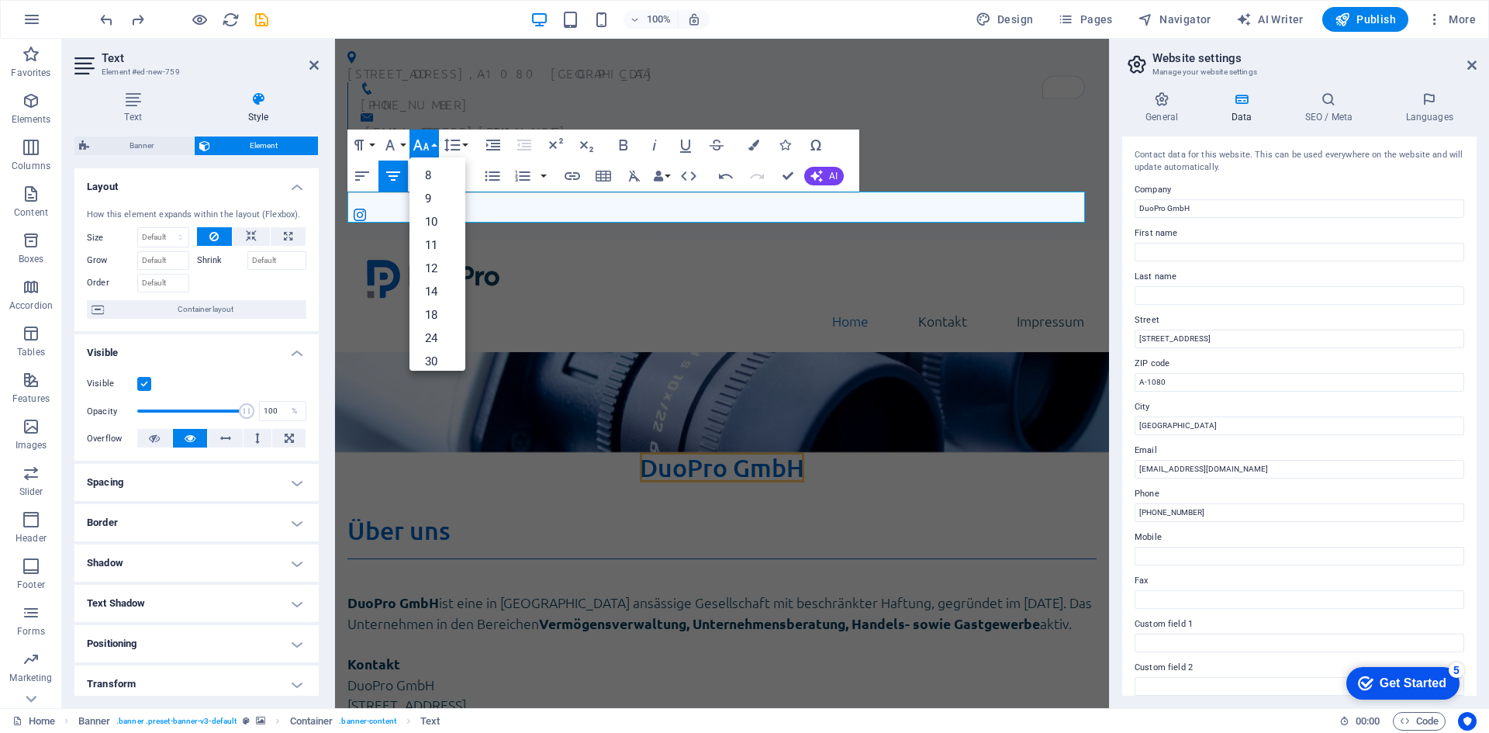
click at [428, 145] on icon "button" at bounding box center [421, 145] width 19 height 19
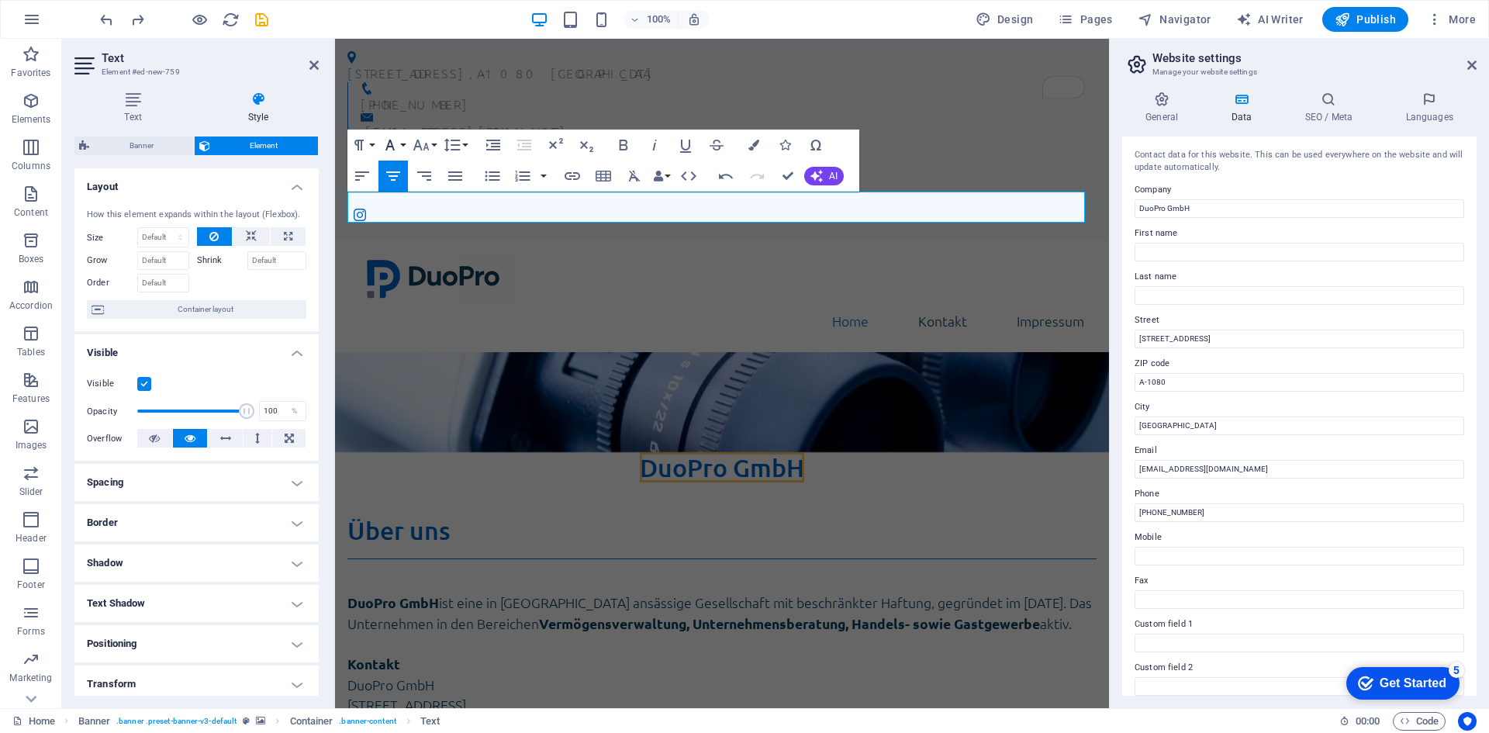
click at [402, 146] on button "Font Family" at bounding box center [393, 145] width 29 height 31
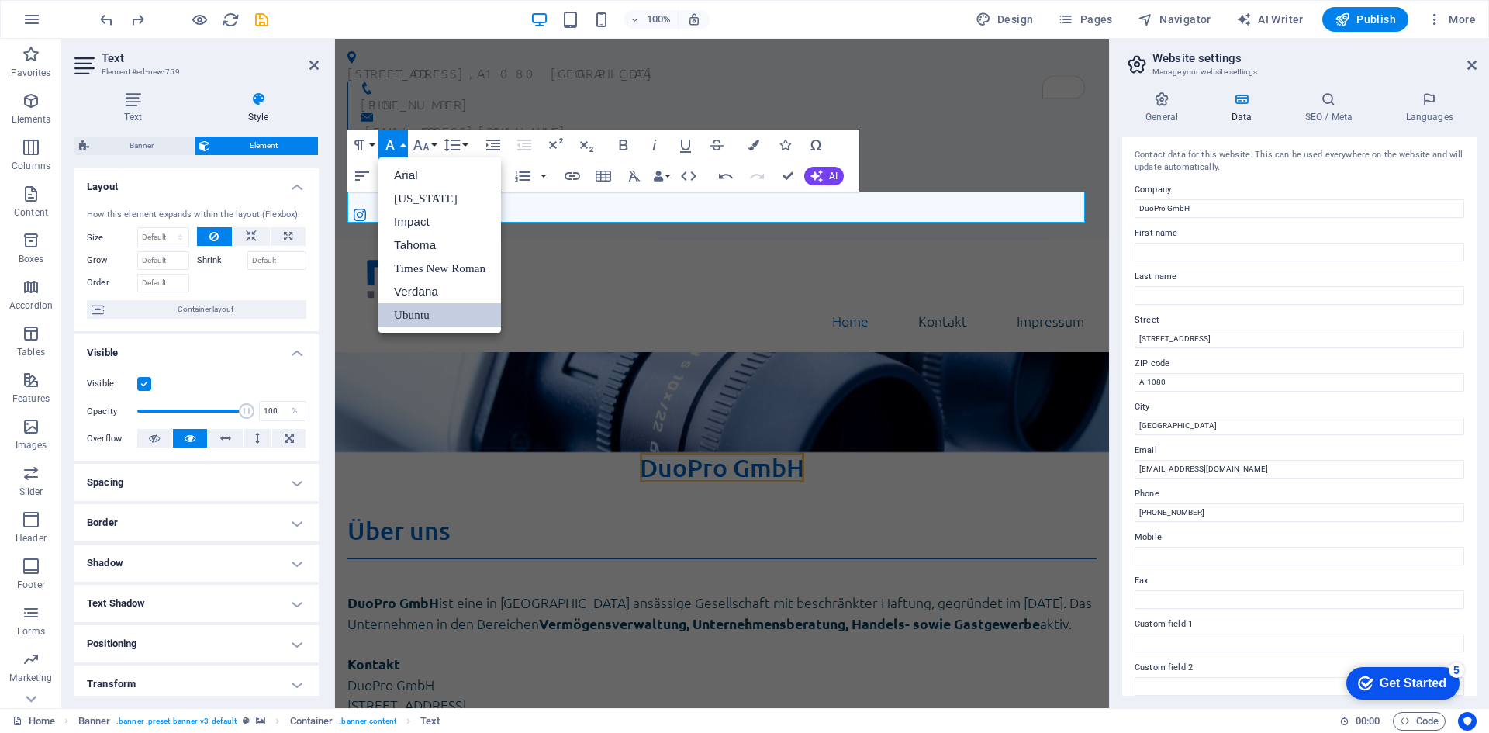
click at [402, 146] on button "Font Family" at bounding box center [393, 145] width 29 height 31
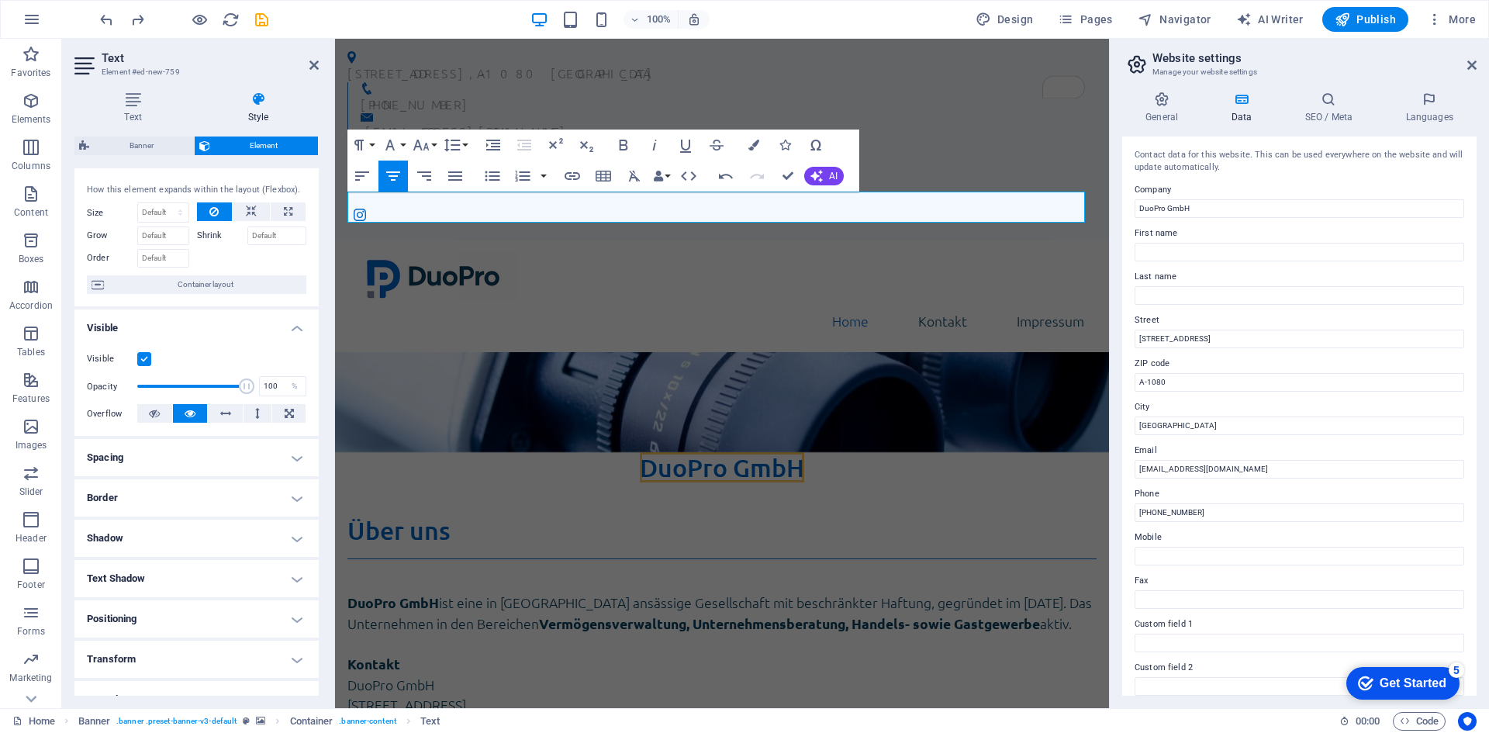
scroll to position [128, 0]
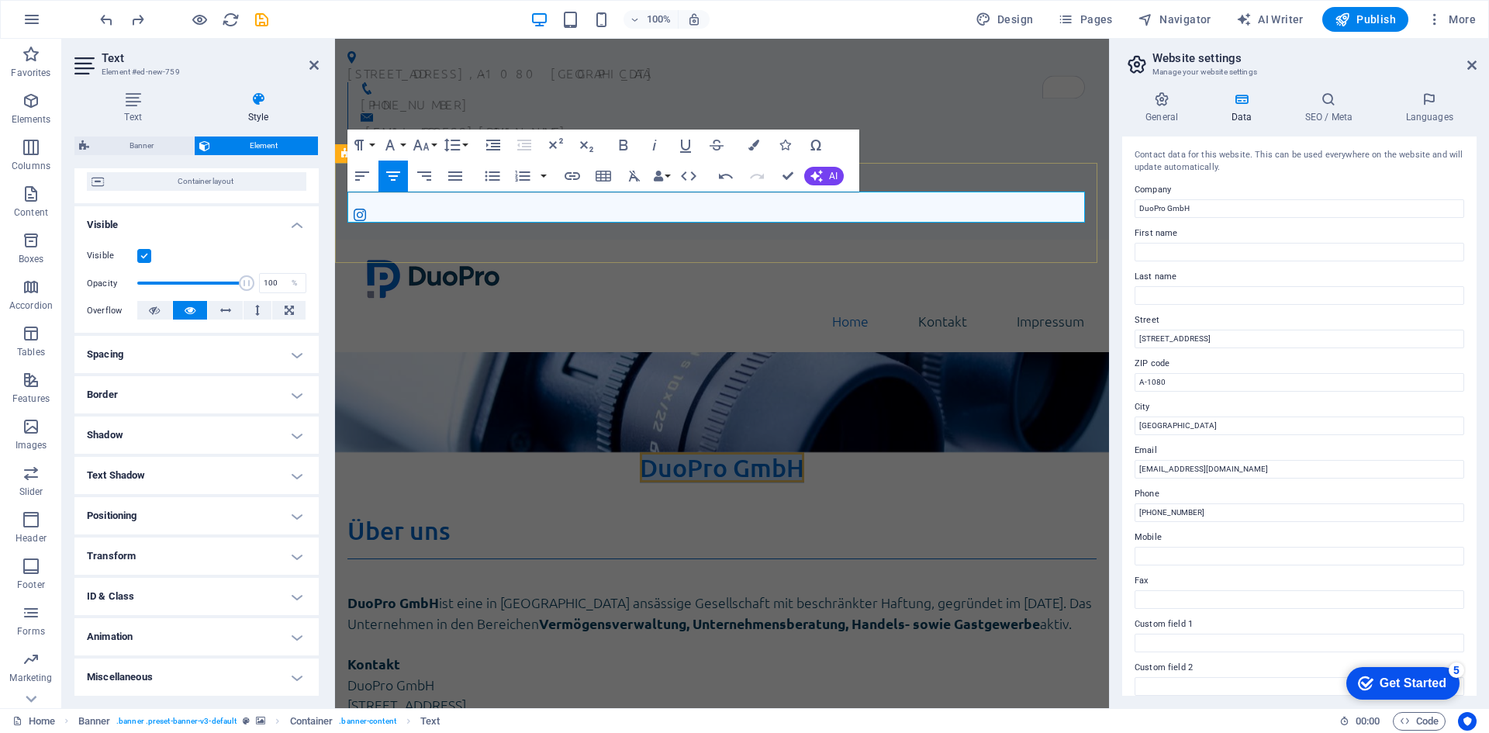
click at [682, 452] on span "DuoPro GmbH" at bounding box center [722, 467] width 164 height 30
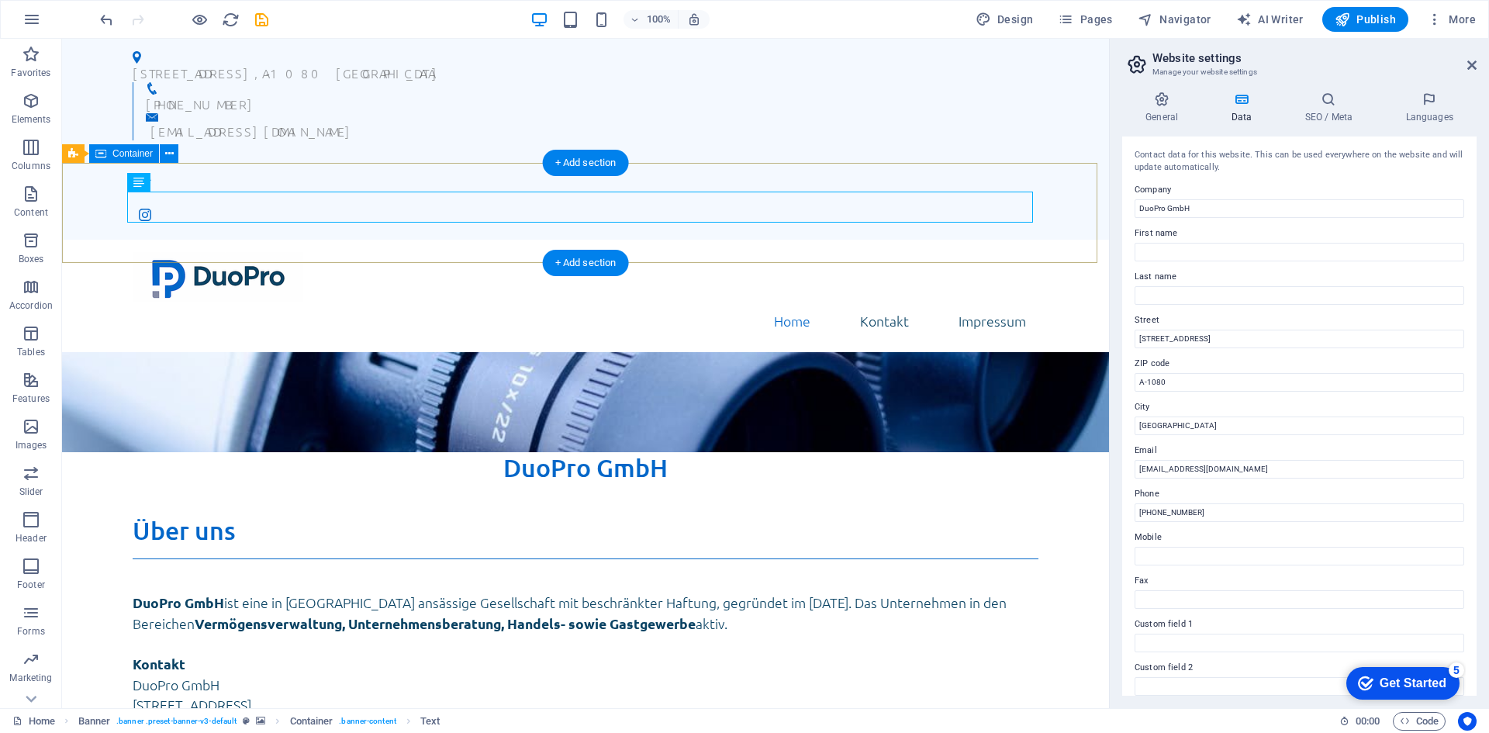
click at [626, 452] on div "DuoPro GmbH" at bounding box center [585, 502] width 1047 height 100
click at [636, 452] on span "DuoPro GmbH" at bounding box center [585, 467] width 164 height 30
click at [181, 182] on icon at bounding box center [183, 183] width 9 height 16
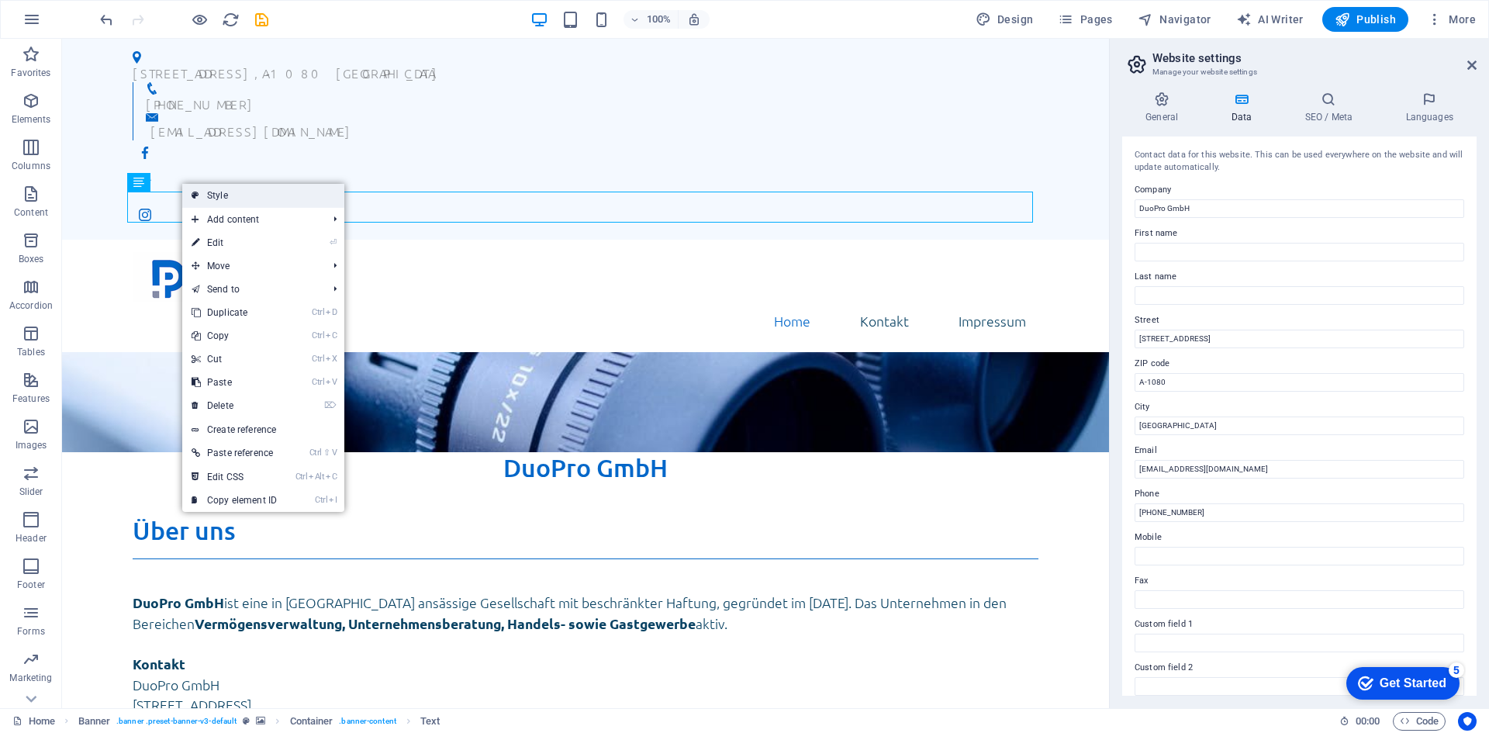
click at [206, 192] on link "Style" at bounding box center [263, 195] width 162 height 23
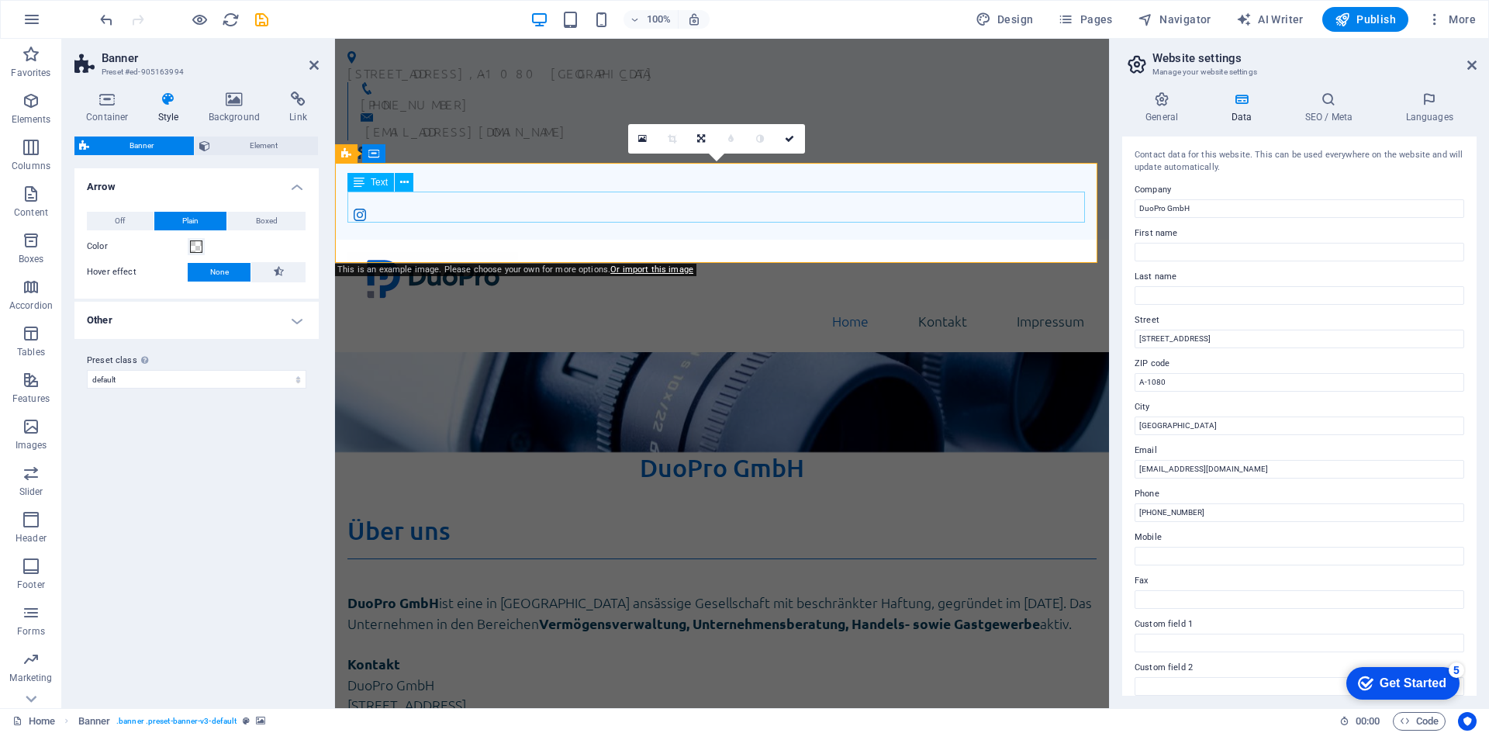
click at [686, 452] on span "DuoPro GmbH" at bounding box center [722, 467] width 164 height 30
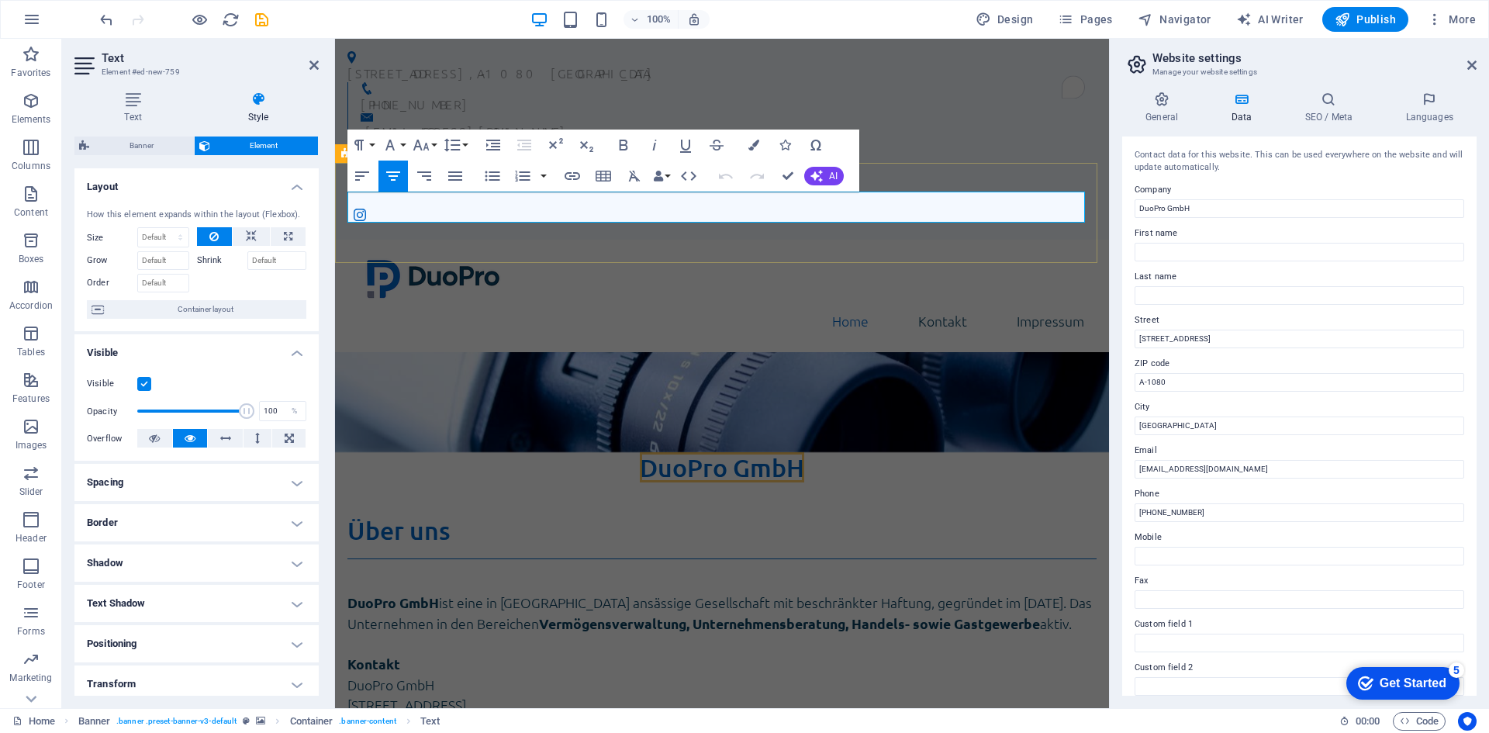
click at [686, 452] on span "DuoPro GmbH" at bounding box center [722, 467] width 164 height 30
click at [758, 147] on icon "button" at bounding box center [754, 145] width 11 height 11
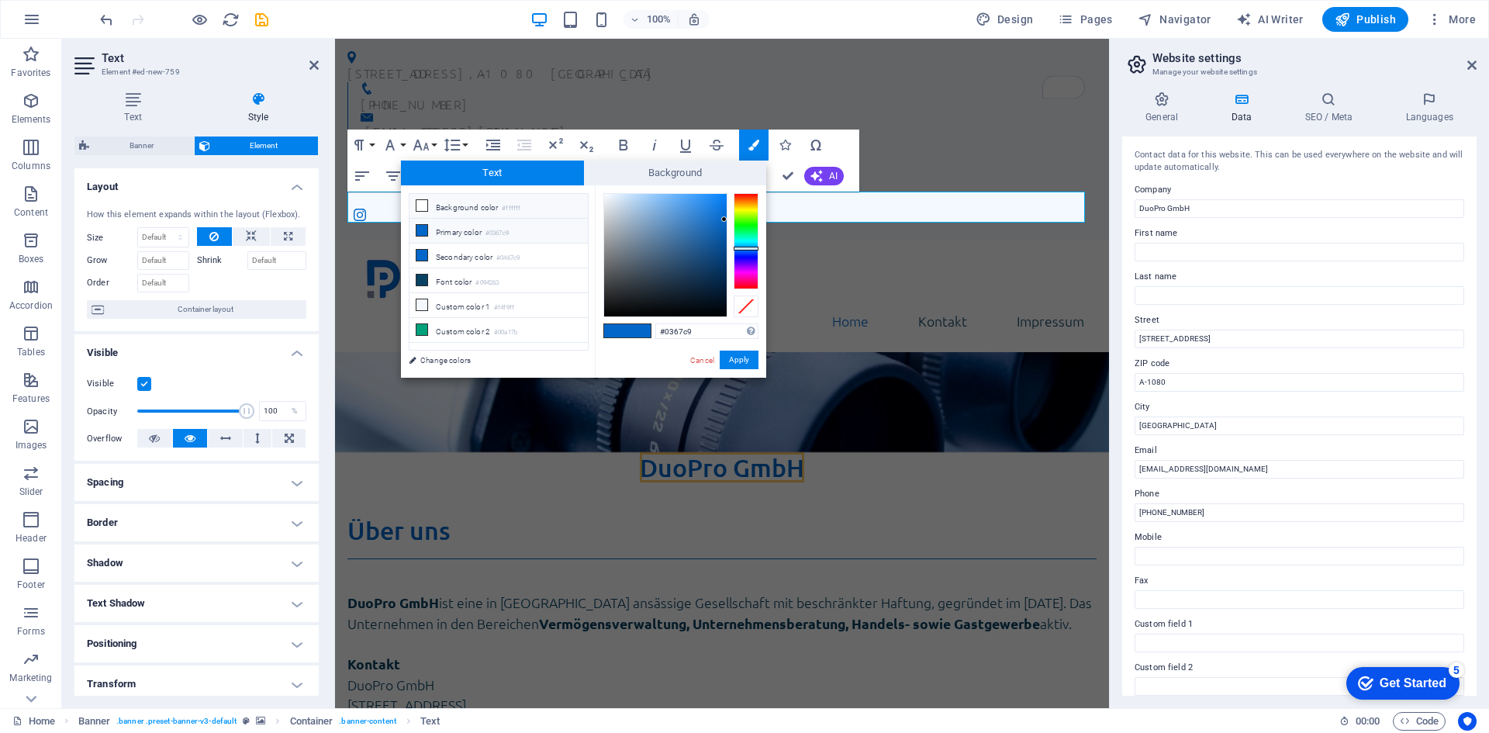
click at [476, 199] on li "Background color #ffffff" at bounding box center [499, 206] width 178 height 25
type input "#ffffff"
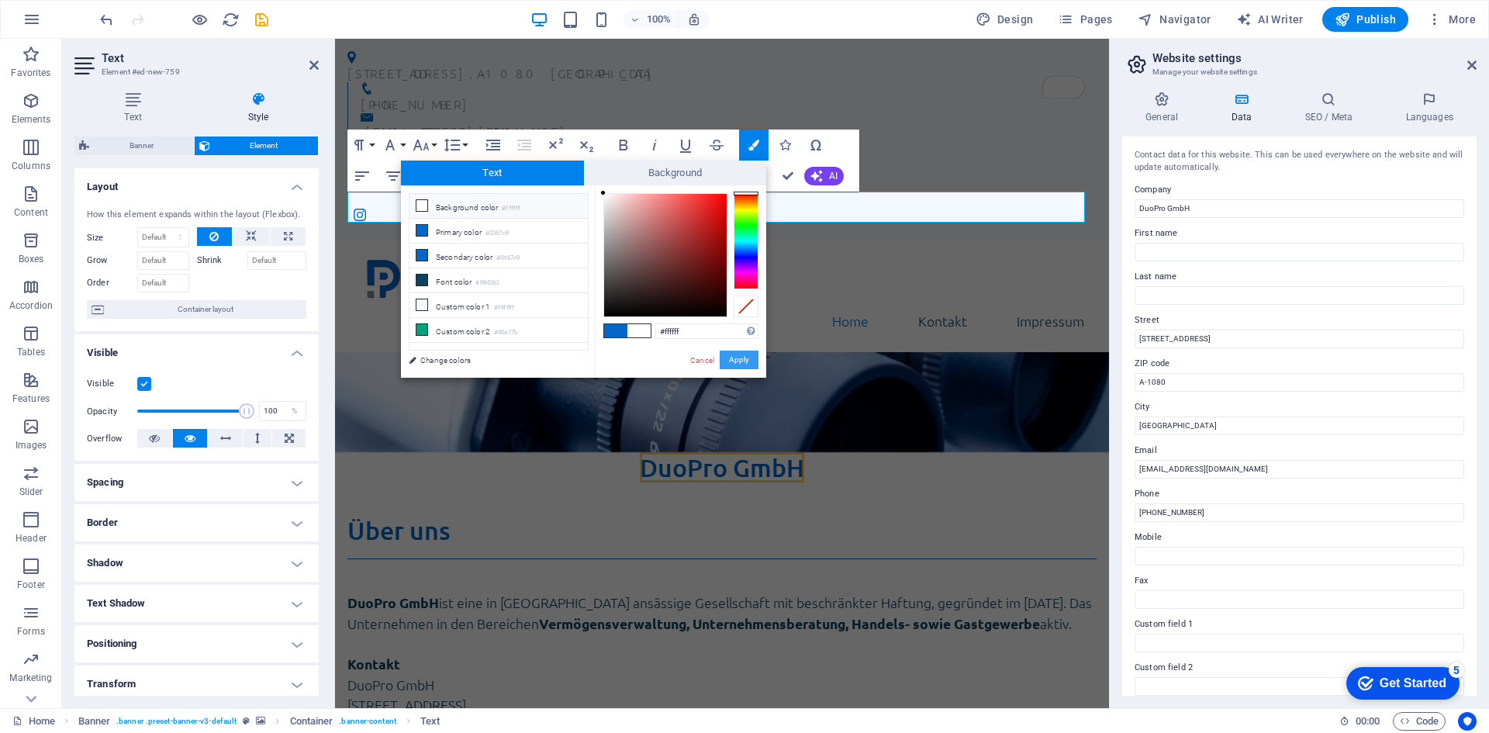
click at [727, 360] on button "Apply" at bounding box center [739, 360] width 39 height 19
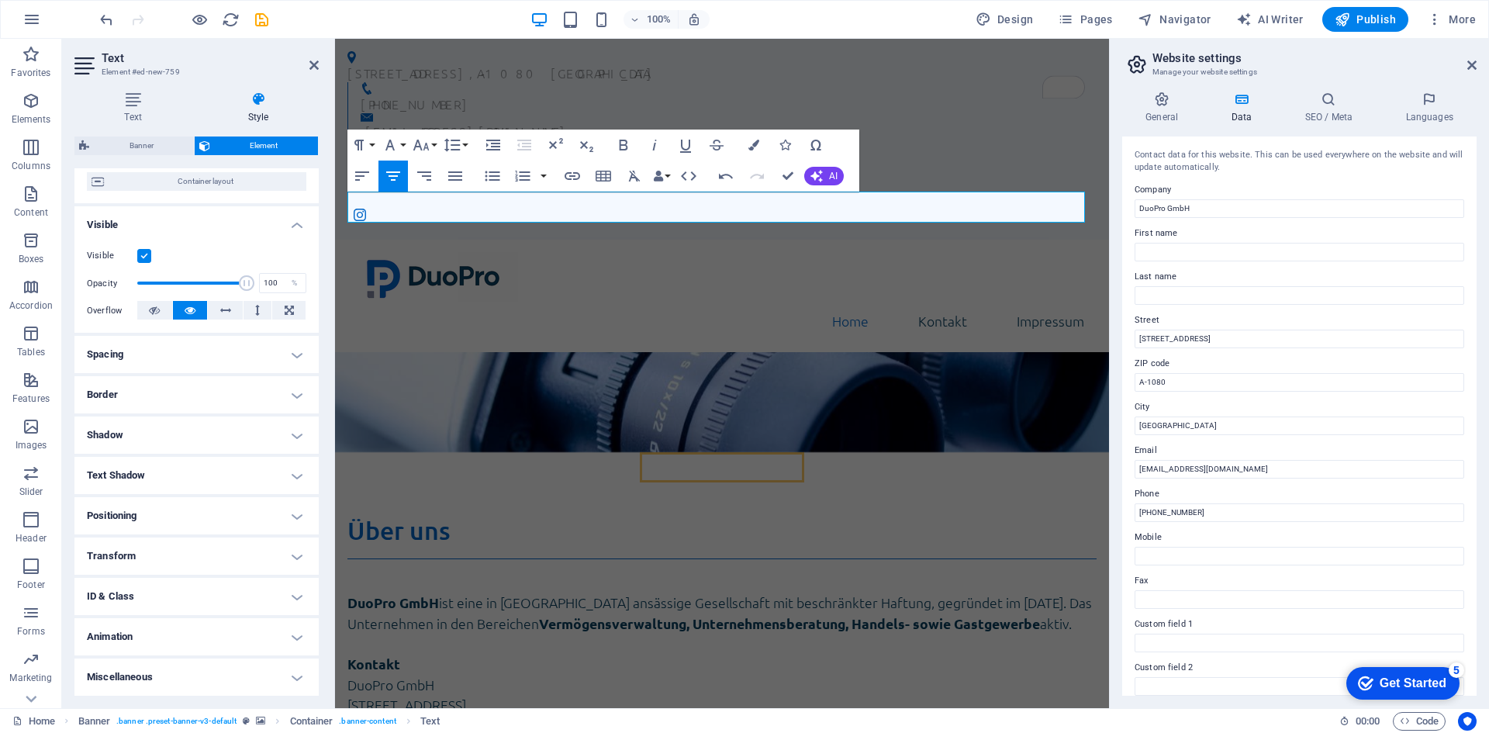
click at [164, 554] on h4 "Transform" at bounding box center [196, 556] width 244 height 37
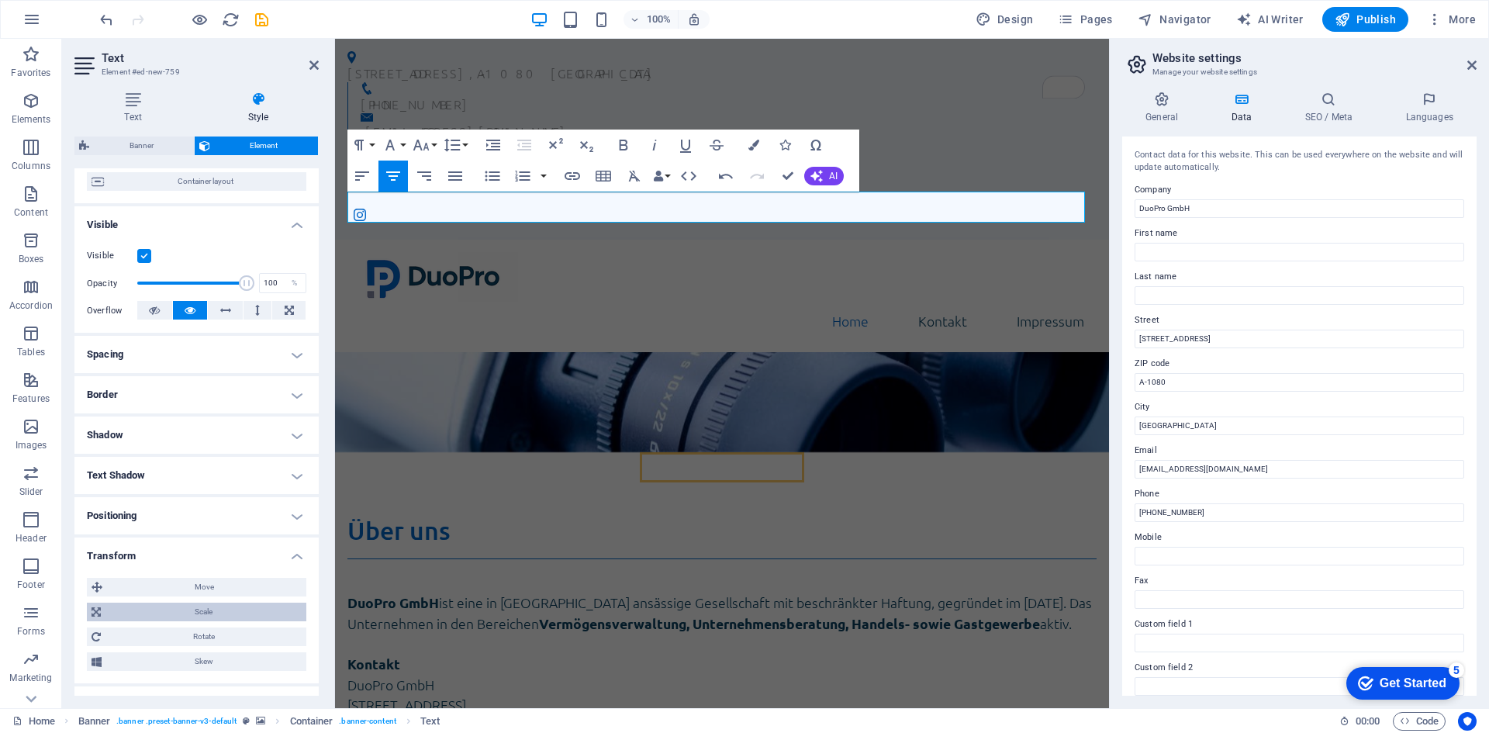
click at [193, 603] on span "Scale" at bounding box center [203, 612] width 196 height 19
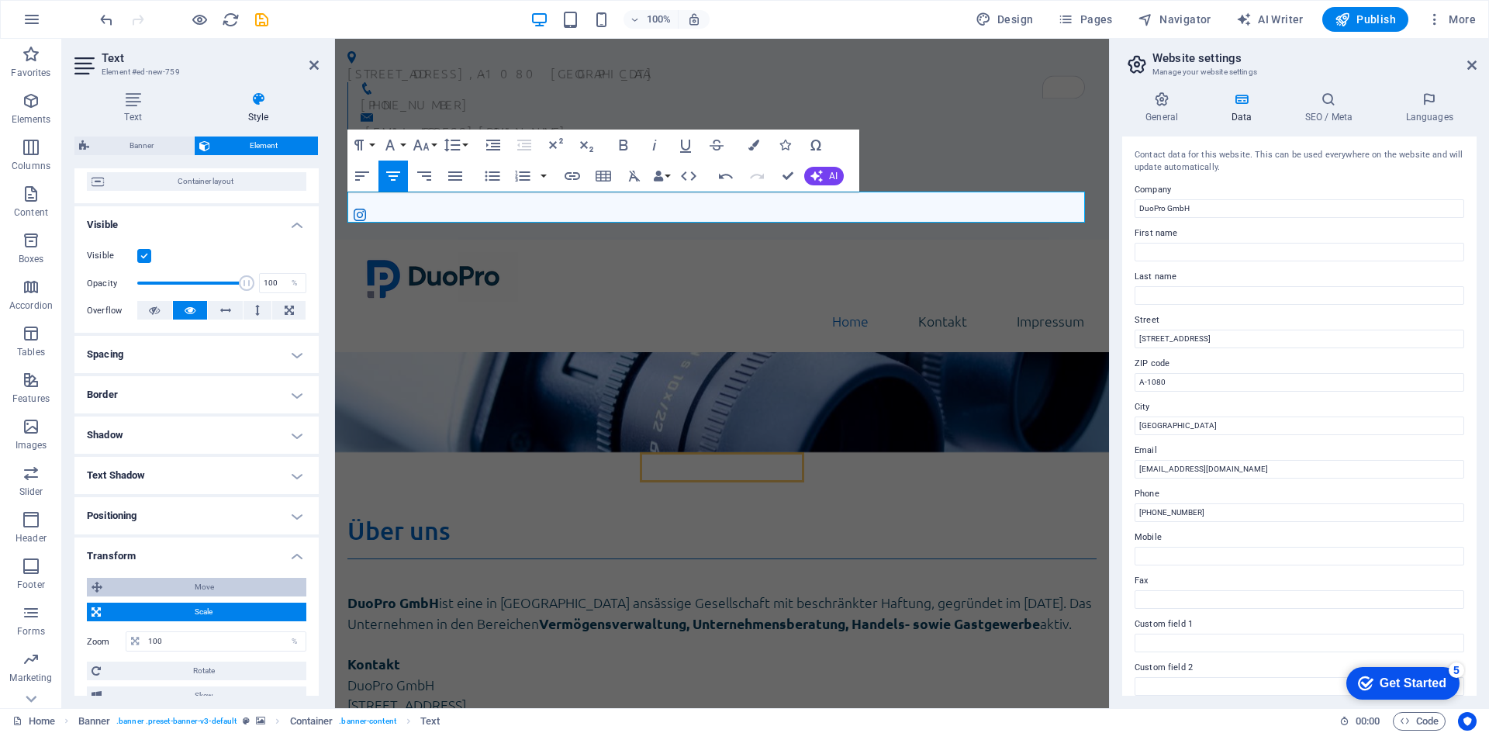
click at [206, 586] on span "Move" at bounding box center [204, 587] width 195 height 19
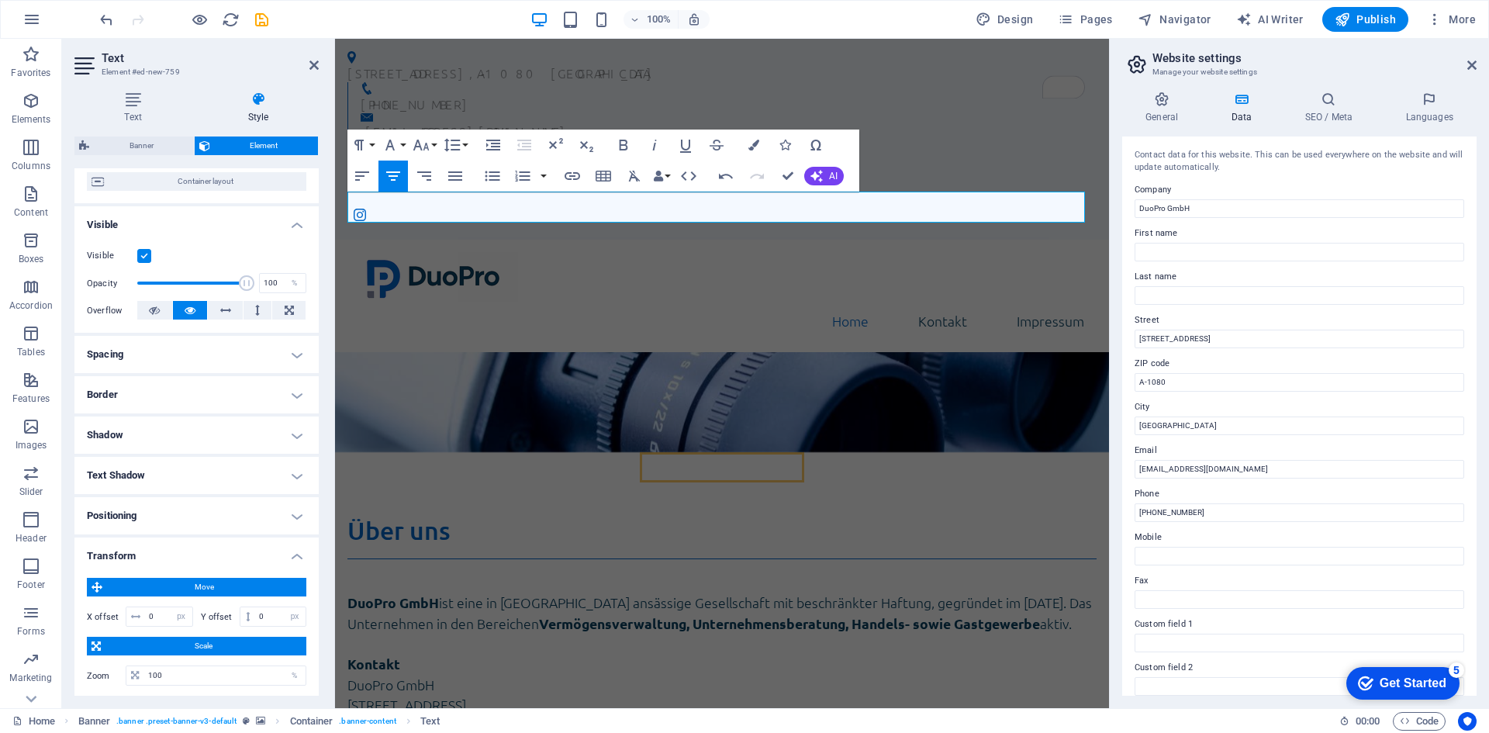
click at [206, 586] on span "Move" at bounding box center [204, 587] width 195 height 19
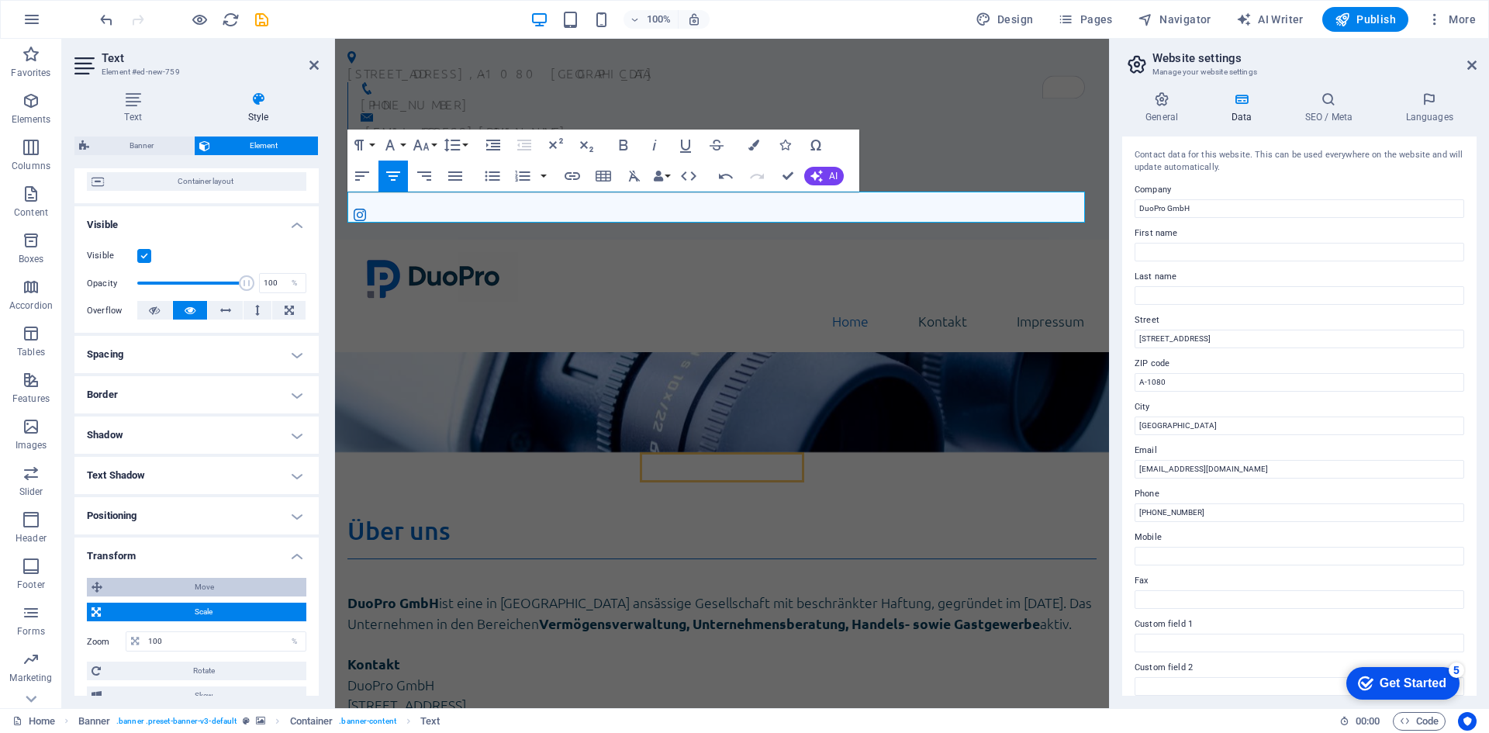
click at [198, 592] on span "Move" at bounding box center [204, 587] width 195 height 19
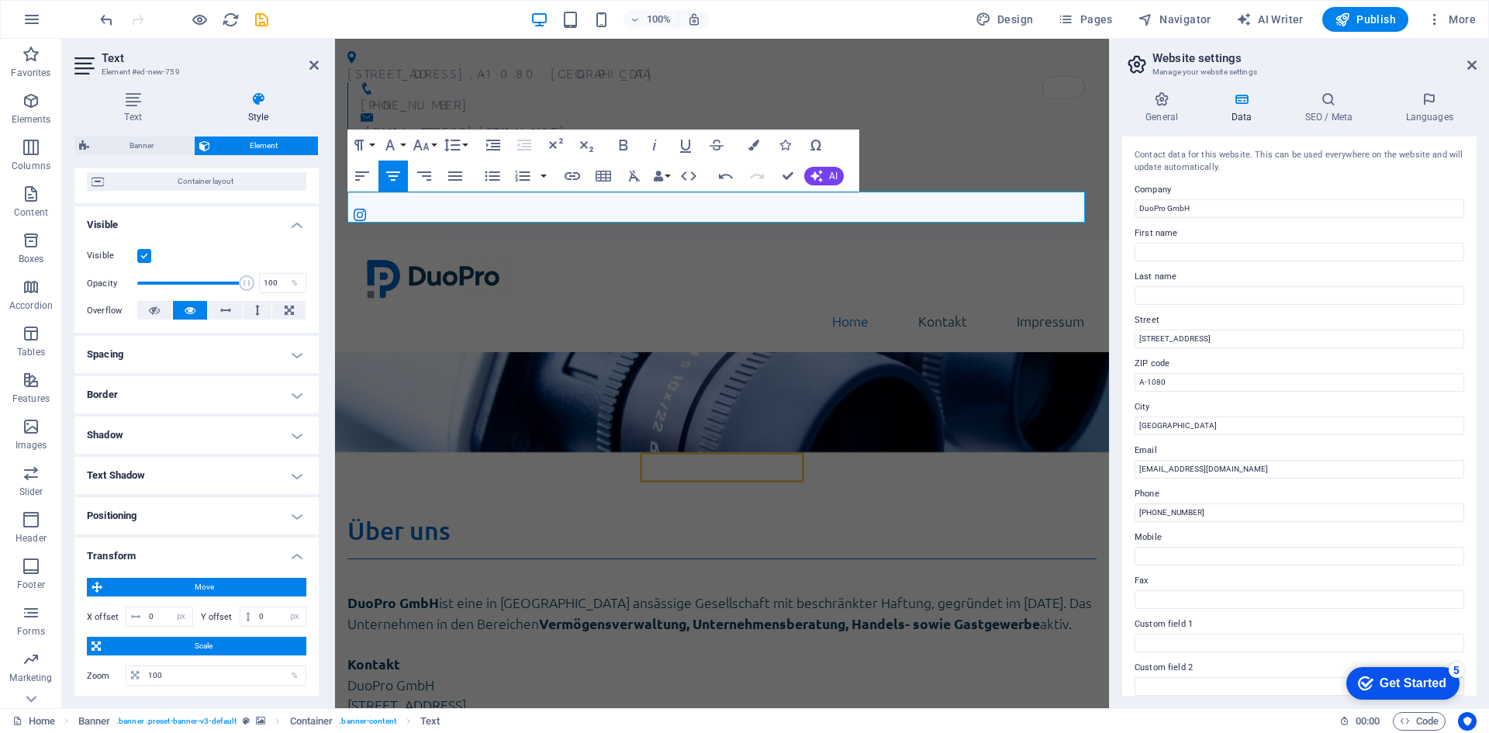
click at [213, 587] on span "Move" at bounding box center [204, 587] width 195 height 19
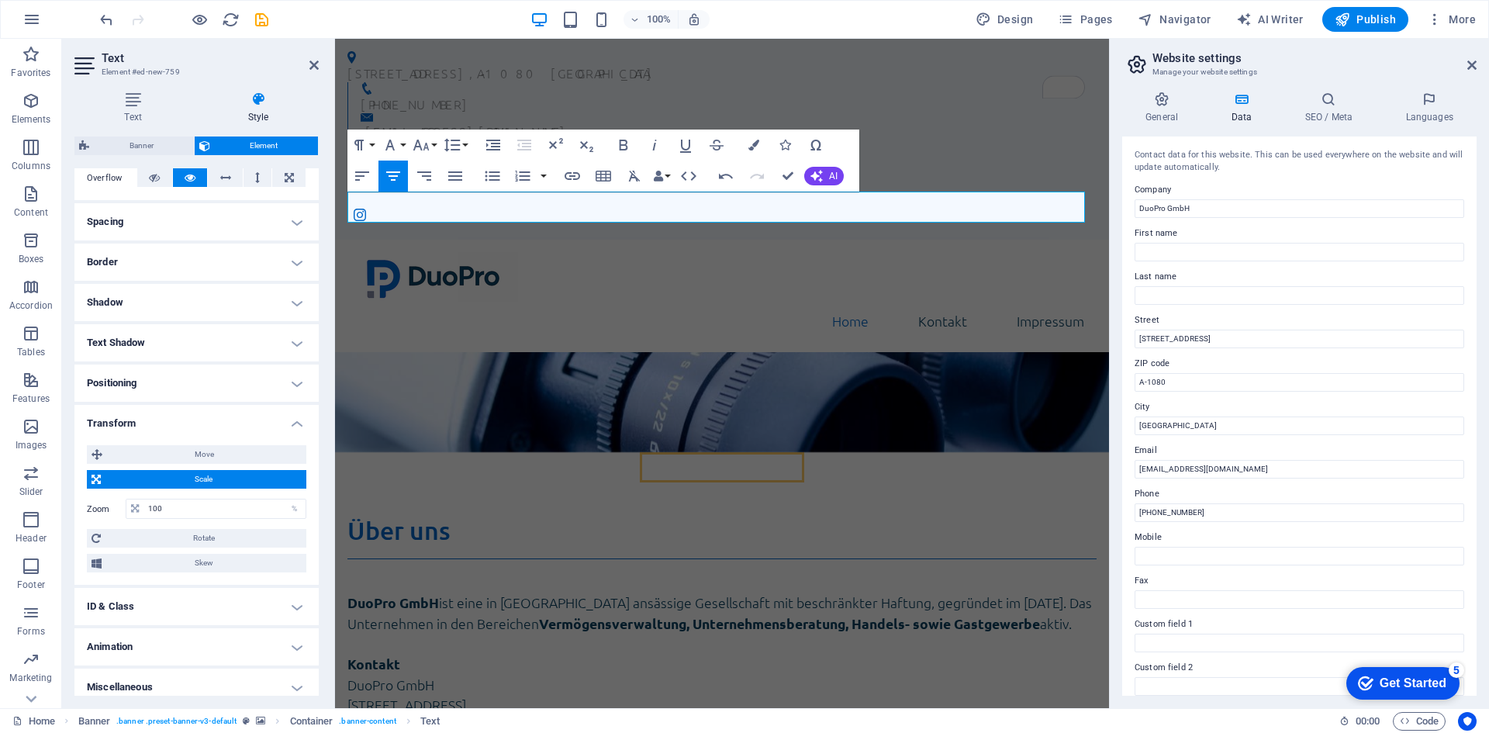
scroll to position [271, 0]
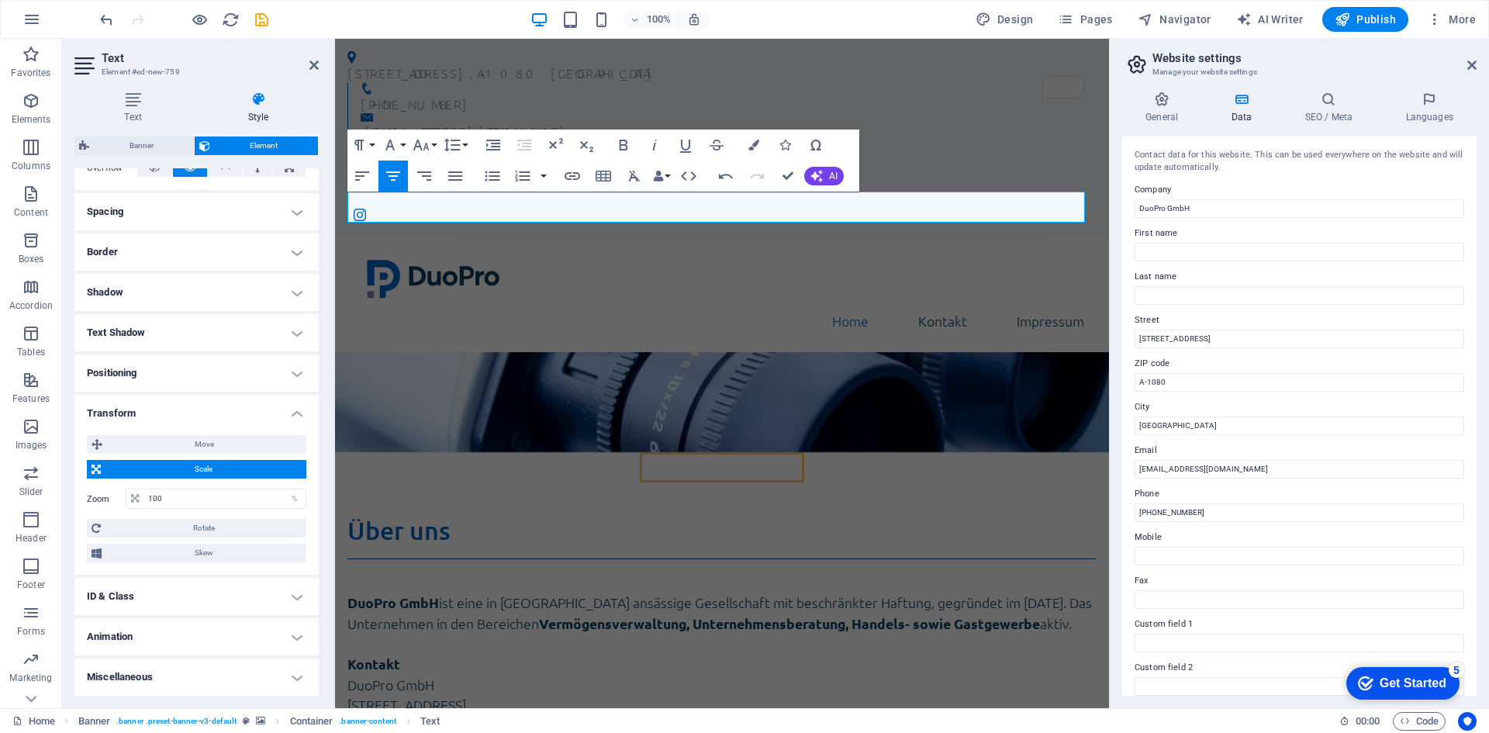
click at [224, 473] on span "Scale" at bounding box center [203, 469] width 196 height 19
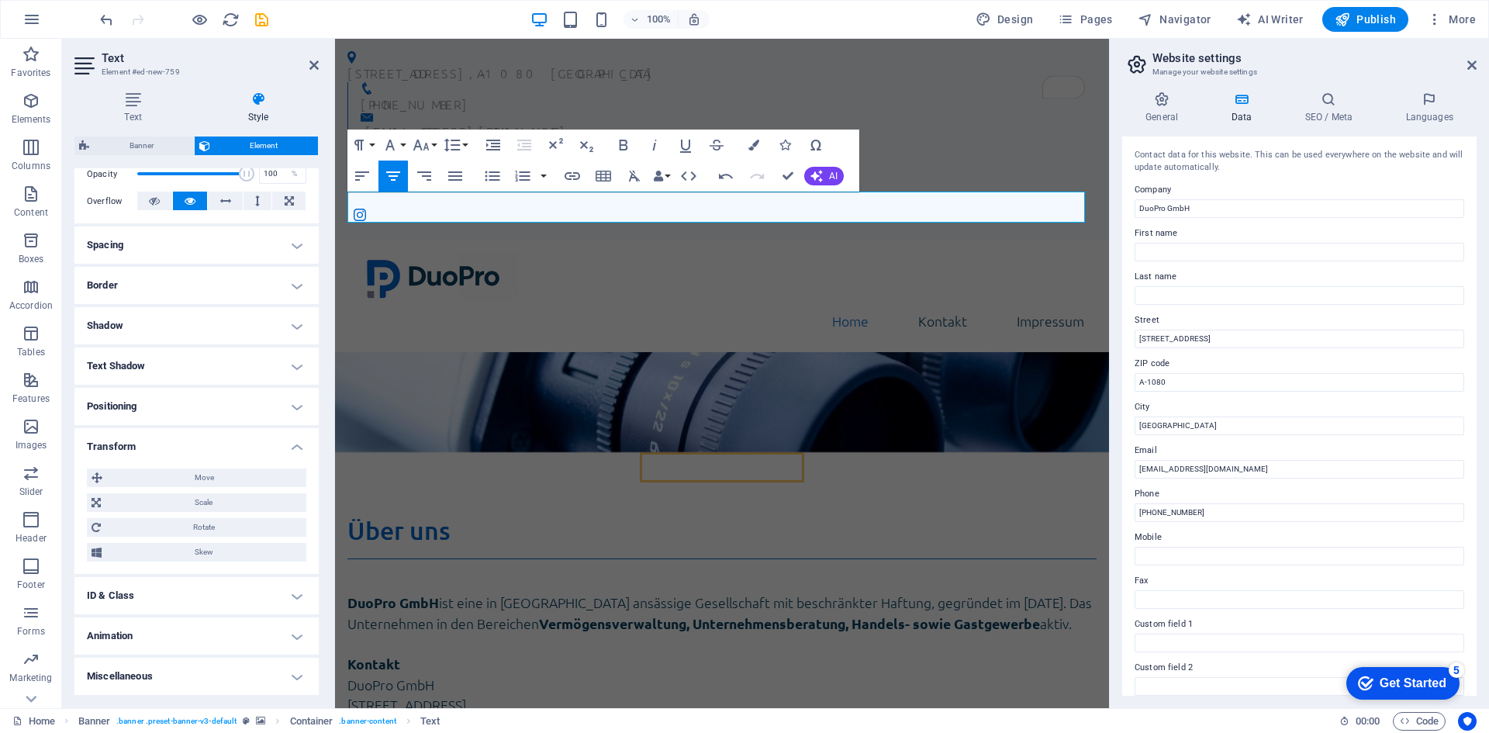
click at [195, 633] on h4 "Animation" at bounding box center [196, 635] width 244 height 37
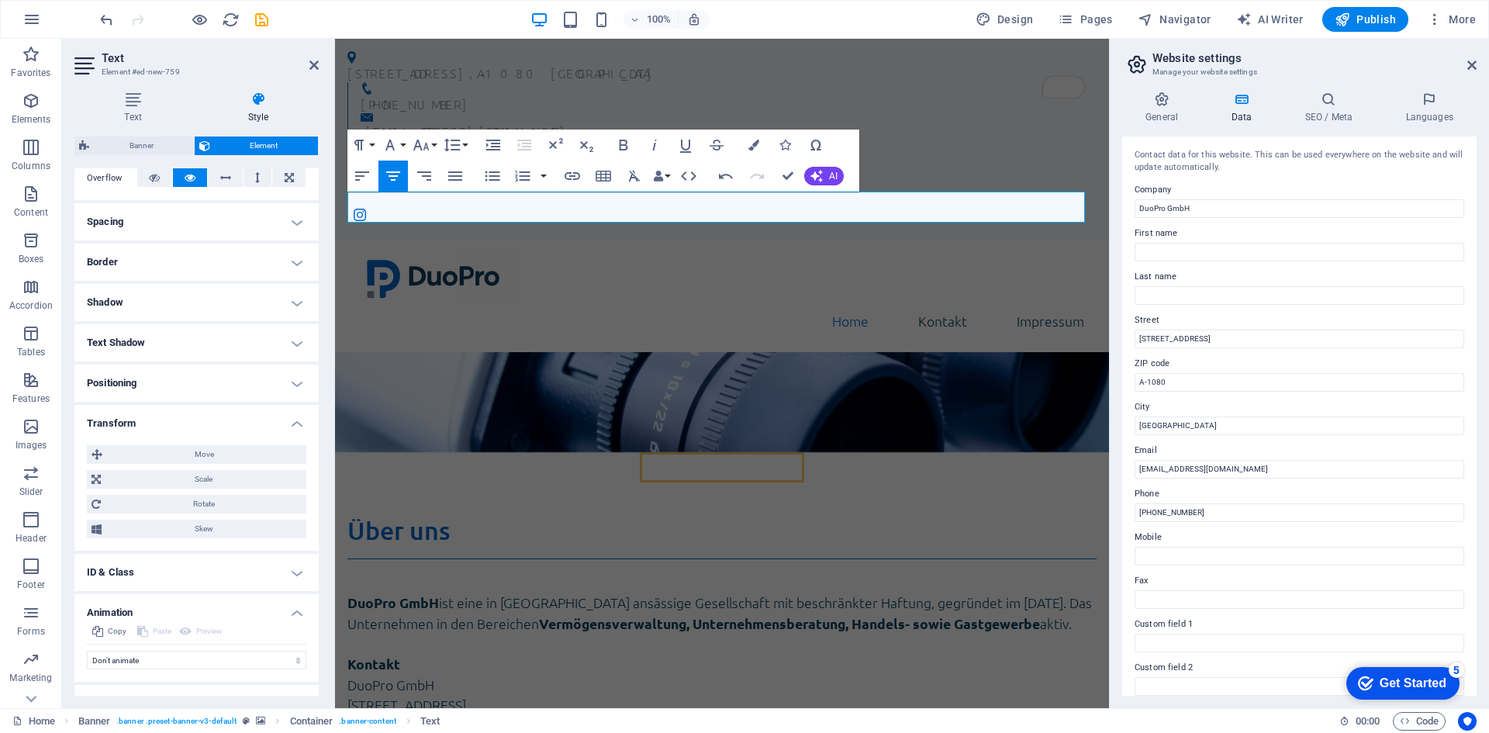
scroll to position [287, 0]
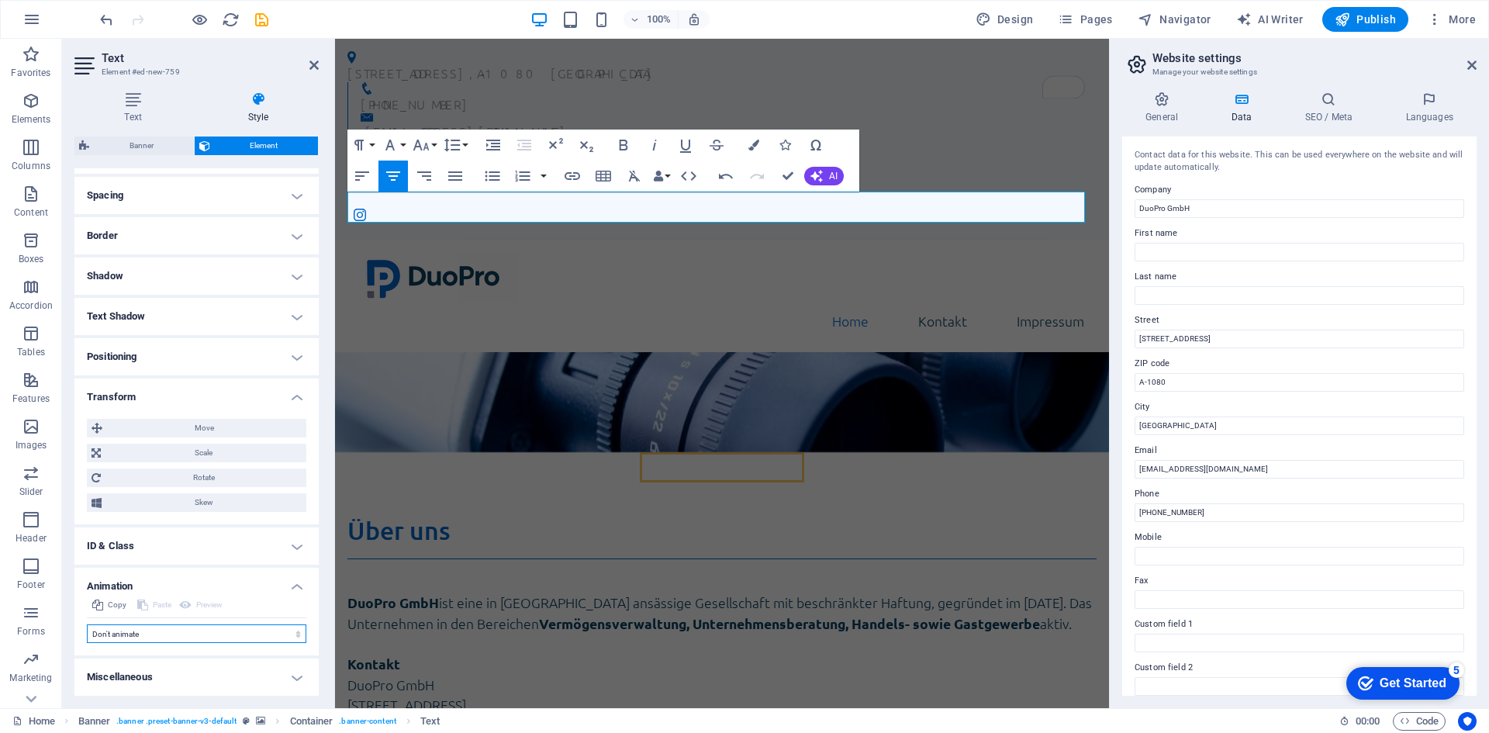
click at [207, 635] on select "Don't animate Show / Hide Slide up/down Zoom in/out Slide left to right Slide r…" at bounding box center [197, 633] width 220 height 19
select select "fade"
click at [87, 624] on select "Don't animate Show / Hide Slide up/down Zoom in/out Slide left to right Slide r…" at bounding box center [197, 633] width 220 height 19
select select "scroll"
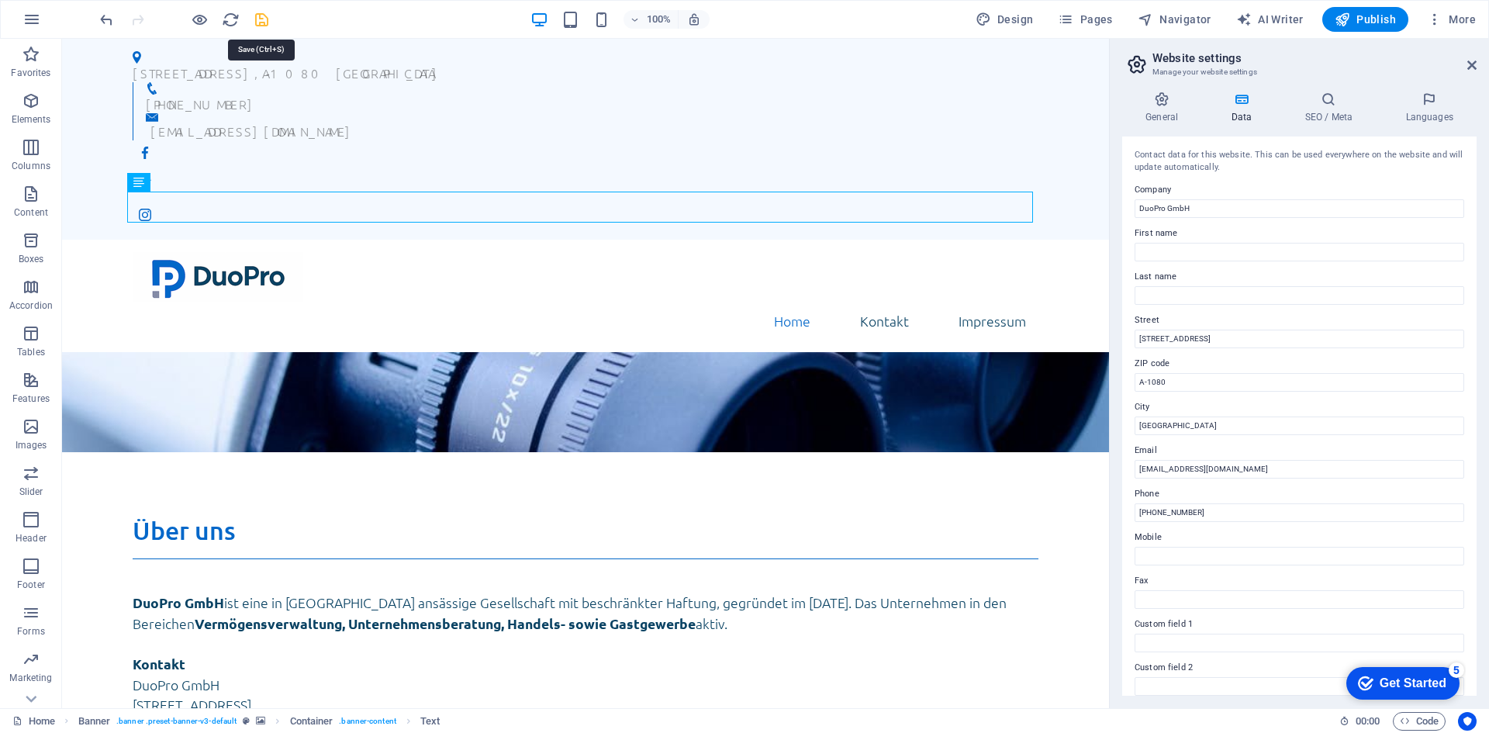
click at [259, 18] on icon "save" at bounding box center [262, 20] width 18 height 18
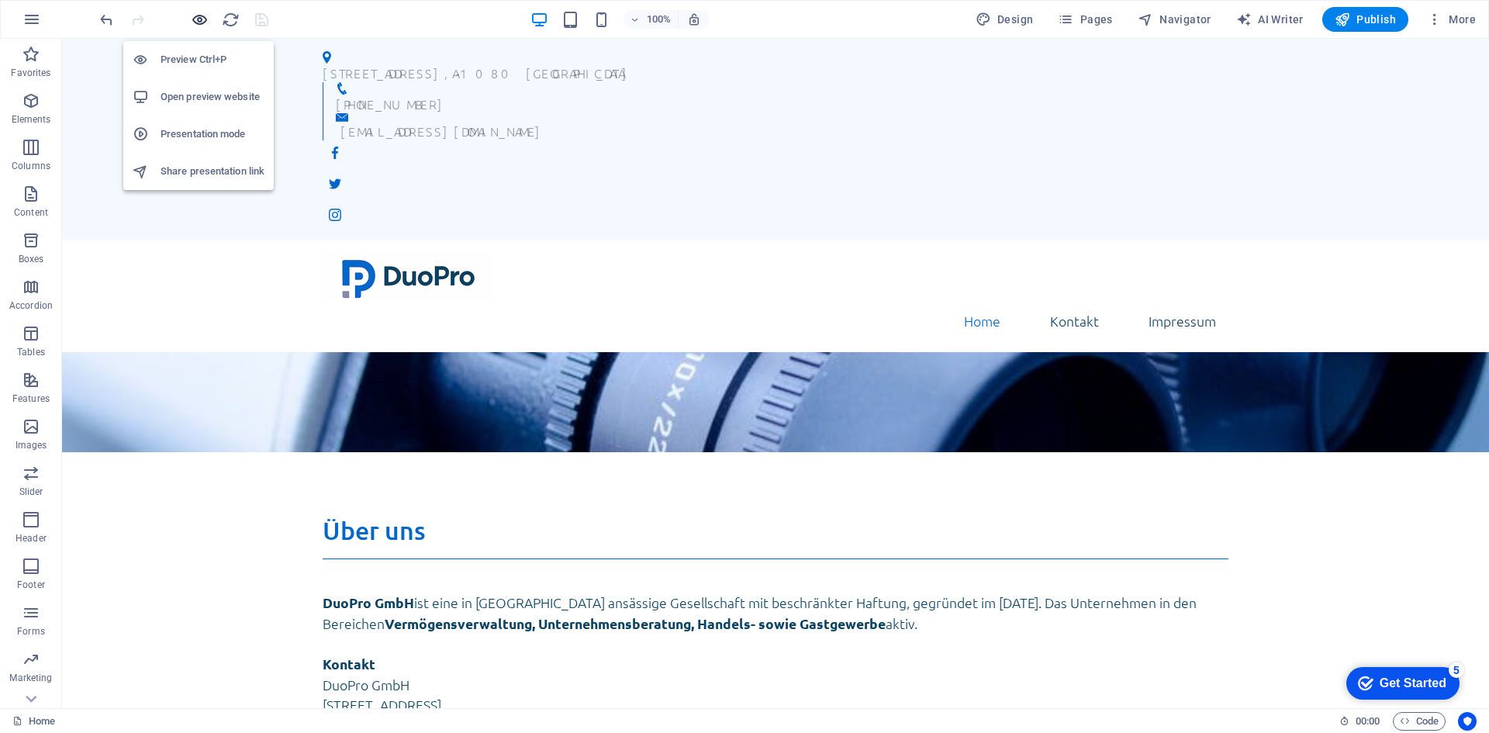
click at [196, 22] on icon "button" at bounding box center [200, 20] width 18 height 18
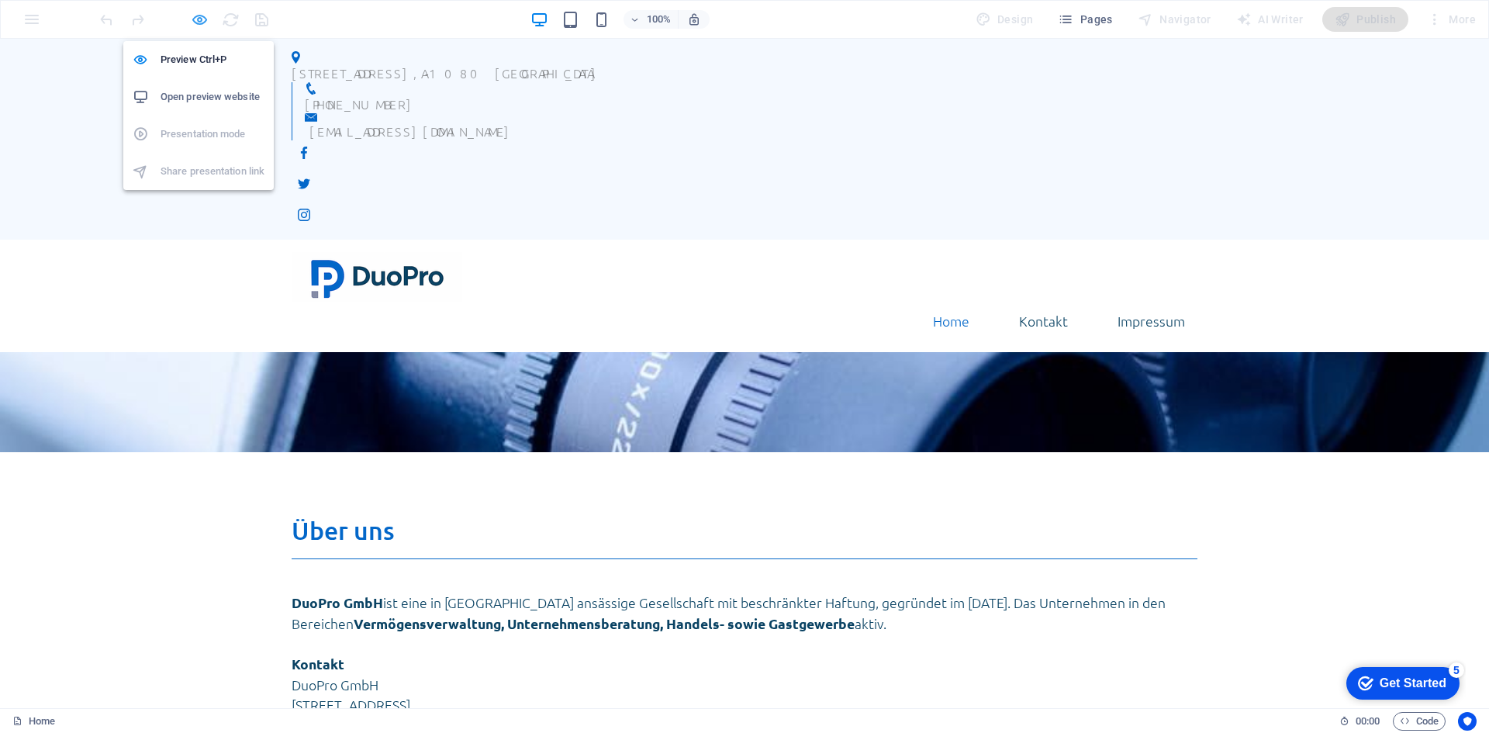
click at [197, 22] on icon "button" at bounding box center [200, 20] width 18 height 18
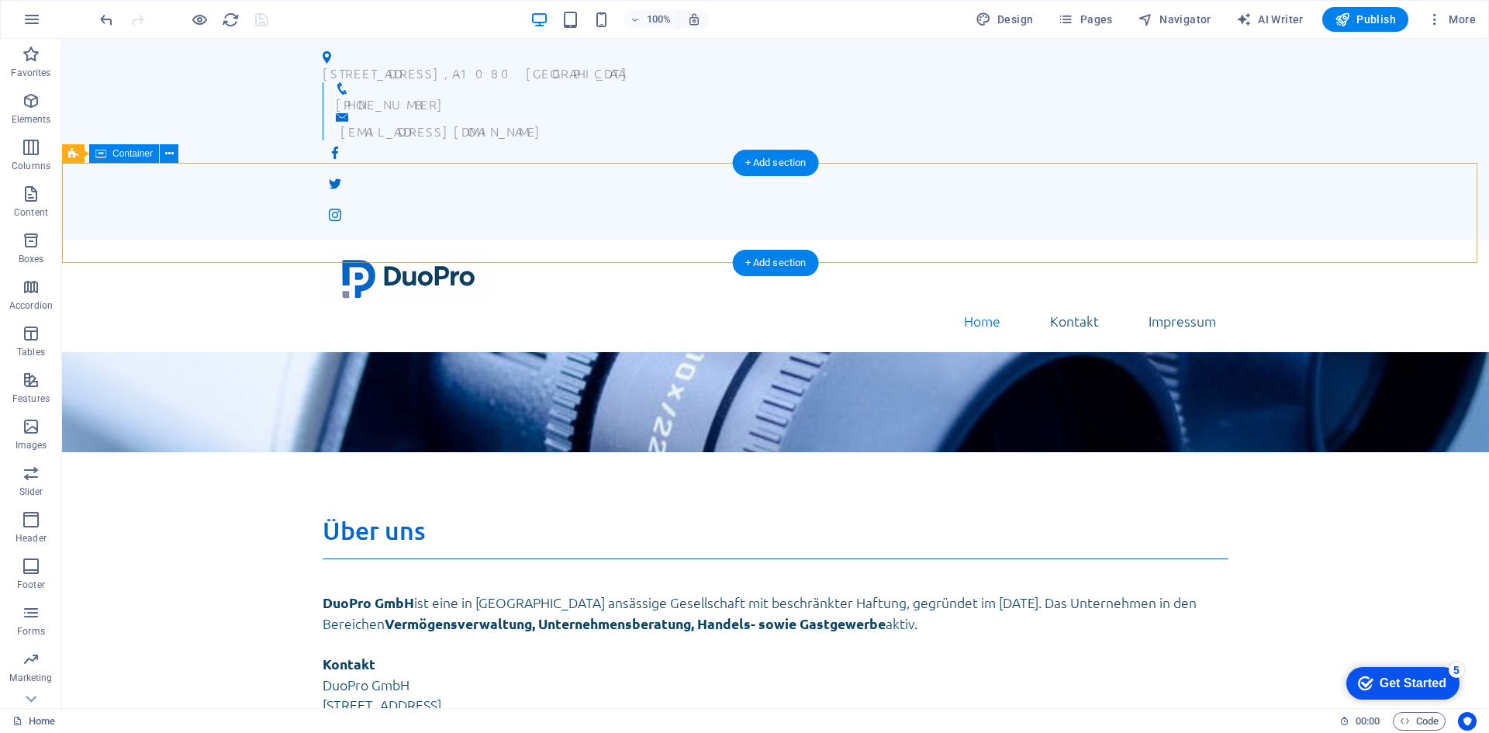
click at [674, 452] on div "DuoPro GmbH" at bounding box center [775, 502] width 1427 height 100
click at [693, 452] on span "DuoPro GmbH" at bounding box center [775, 467] width 164 height 30
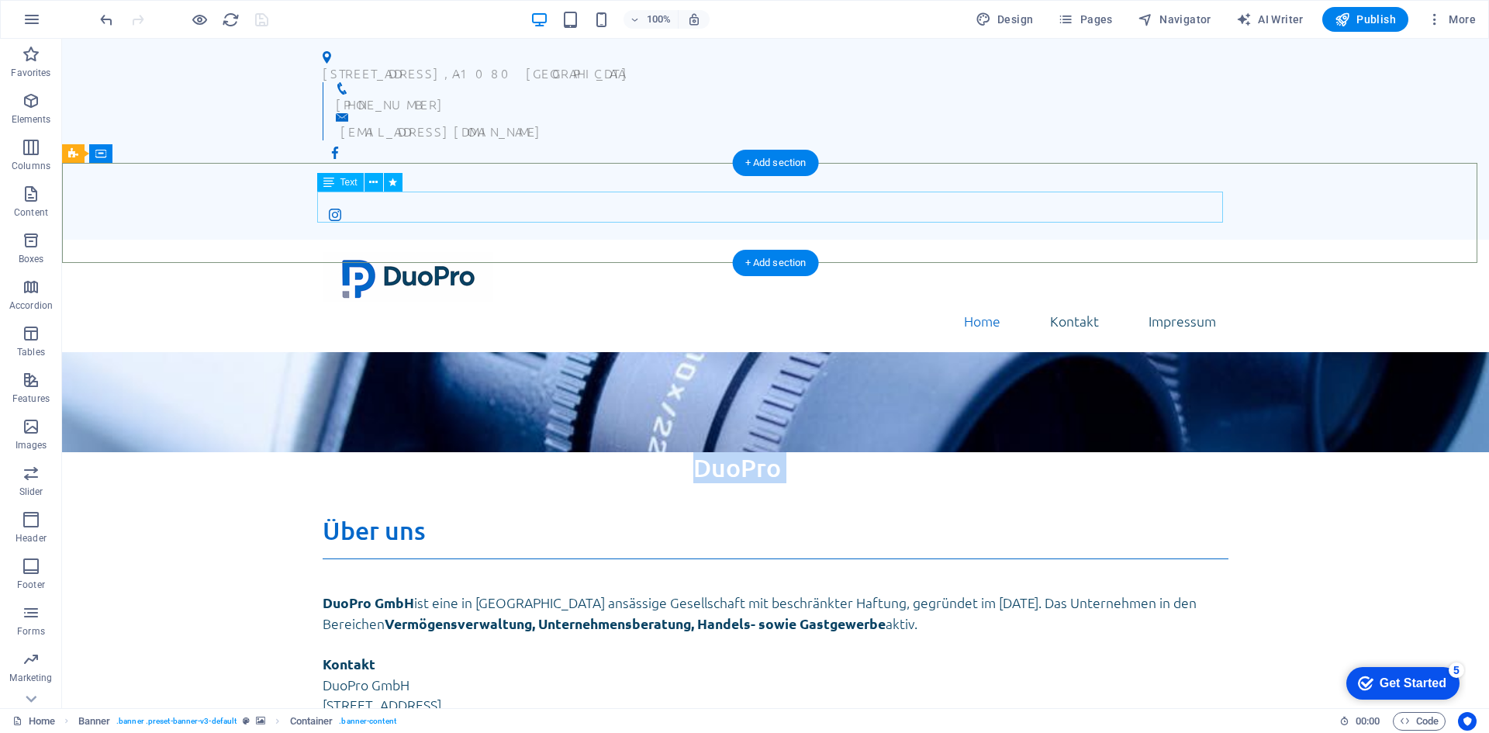
click at [693, 452] on span "DuoPro GmbH" at bounding box center [775, 467] width 164 height 30
select select "fade"
select select "s"
select select "scroll"
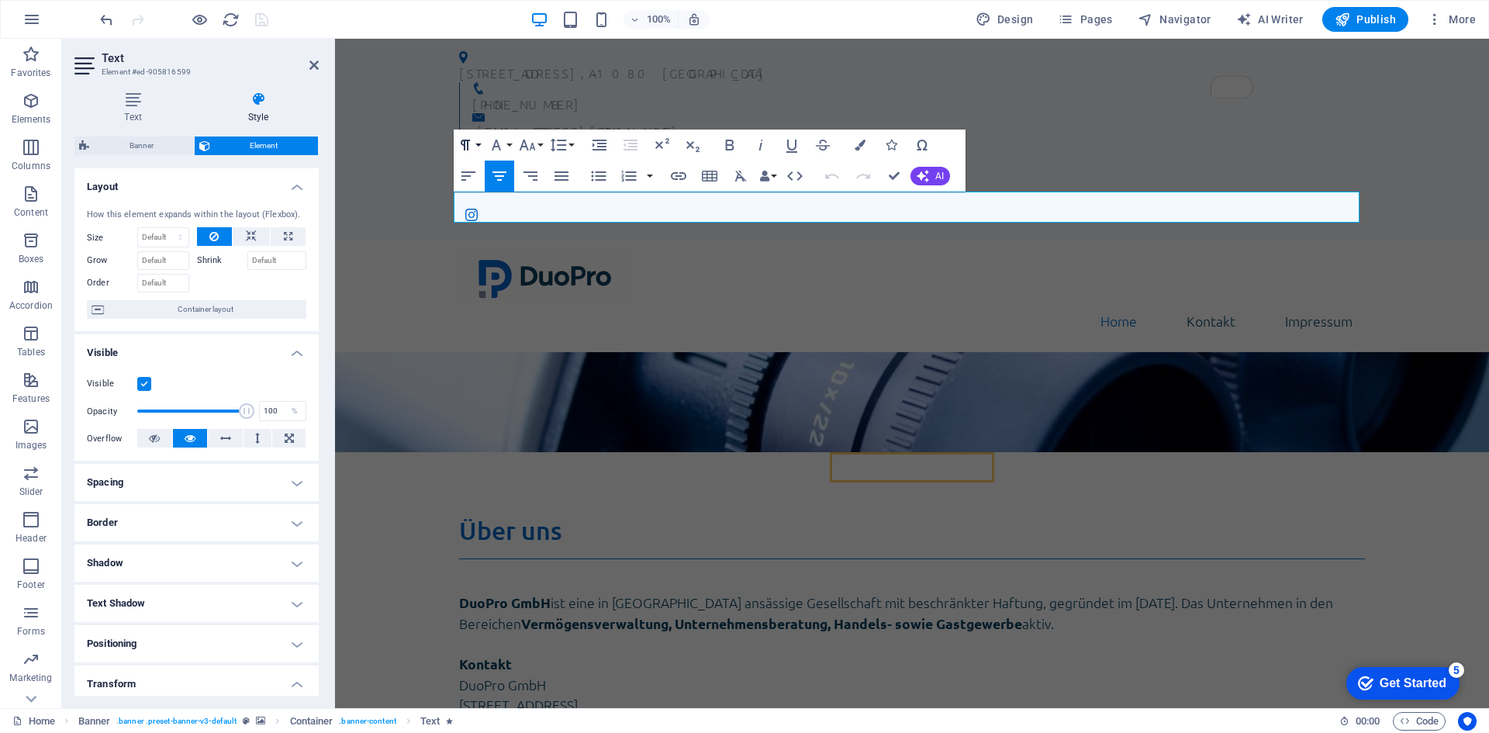
click at [472, 142] on icon "button" at bounding box center [465, 145] width 19 height 19
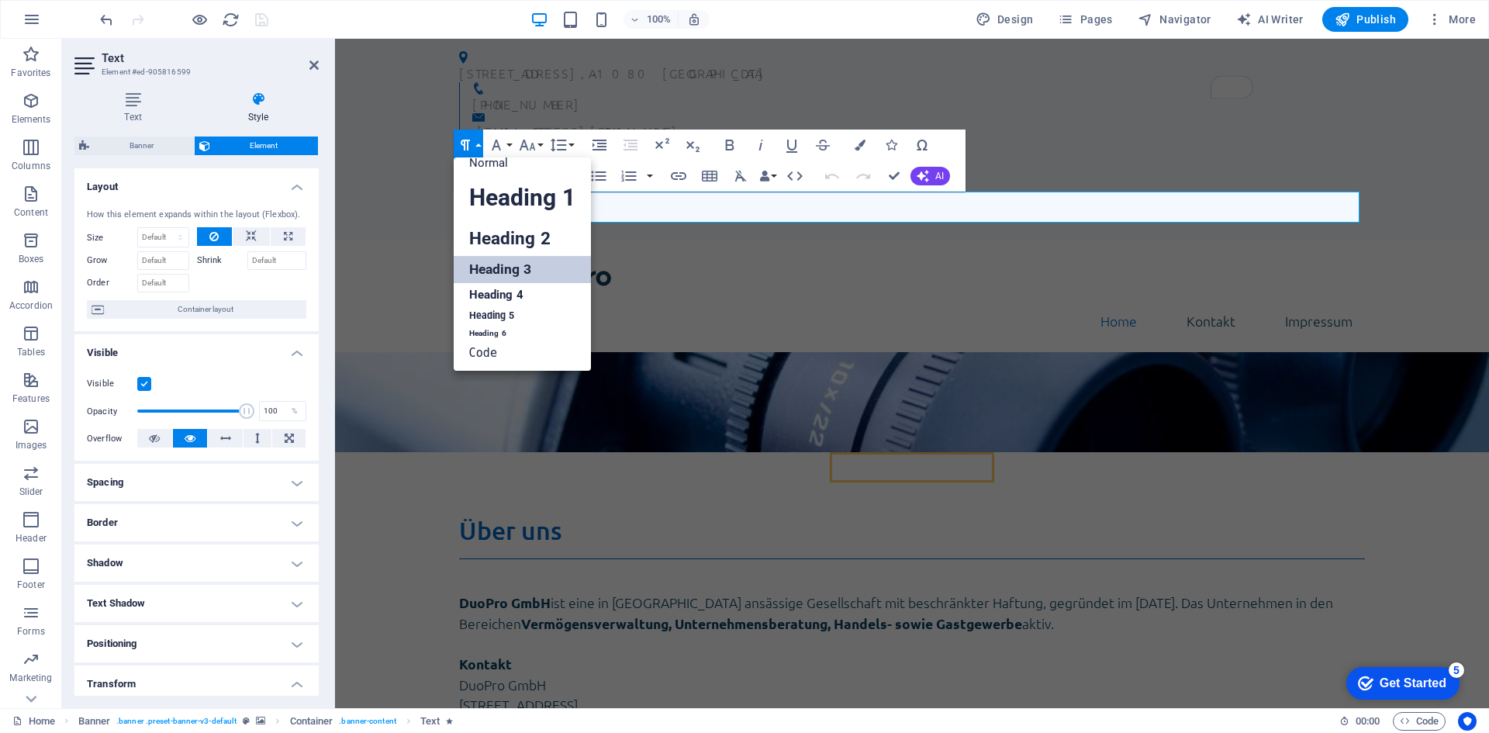
scroll to position [12, 0]
click at [493, 227] on link "Heading 2" at bounding box center [522, 238] width 137 height 35
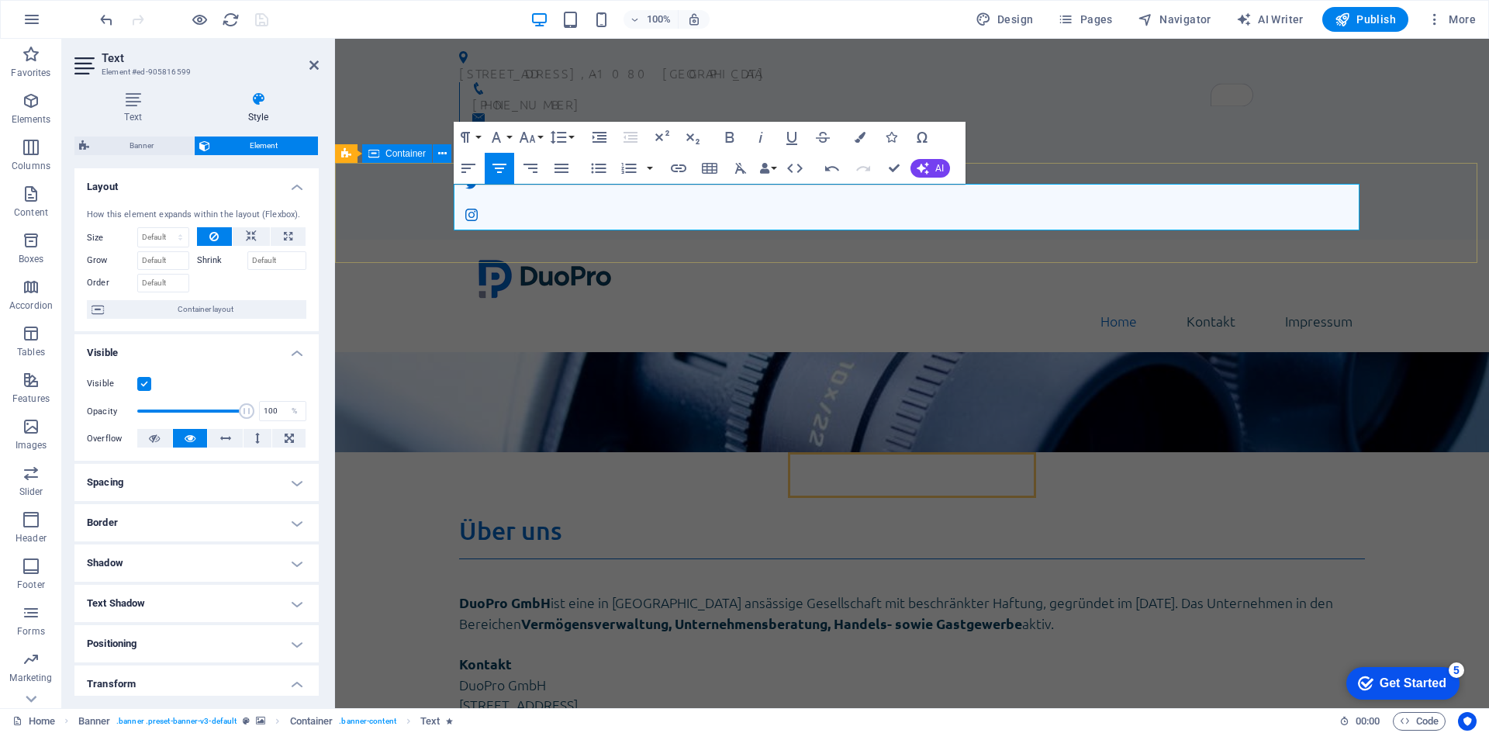
click at [425, 452] on div "DuoPro GmbH" at bounding box center [912, 502] width 1154 height 100
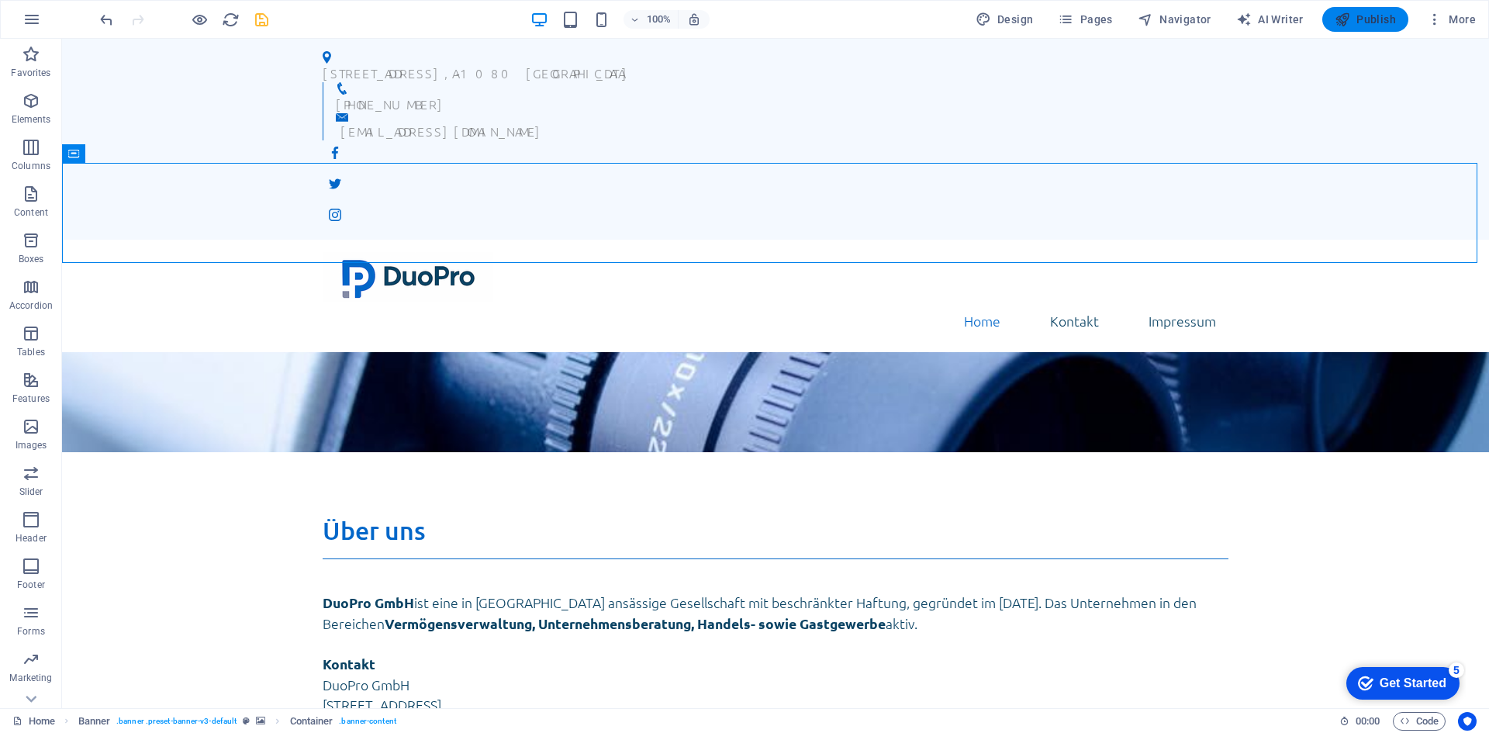
click at [1362, 16] on span "Publish" at bounding box center [1365, 20] width 61 height 16
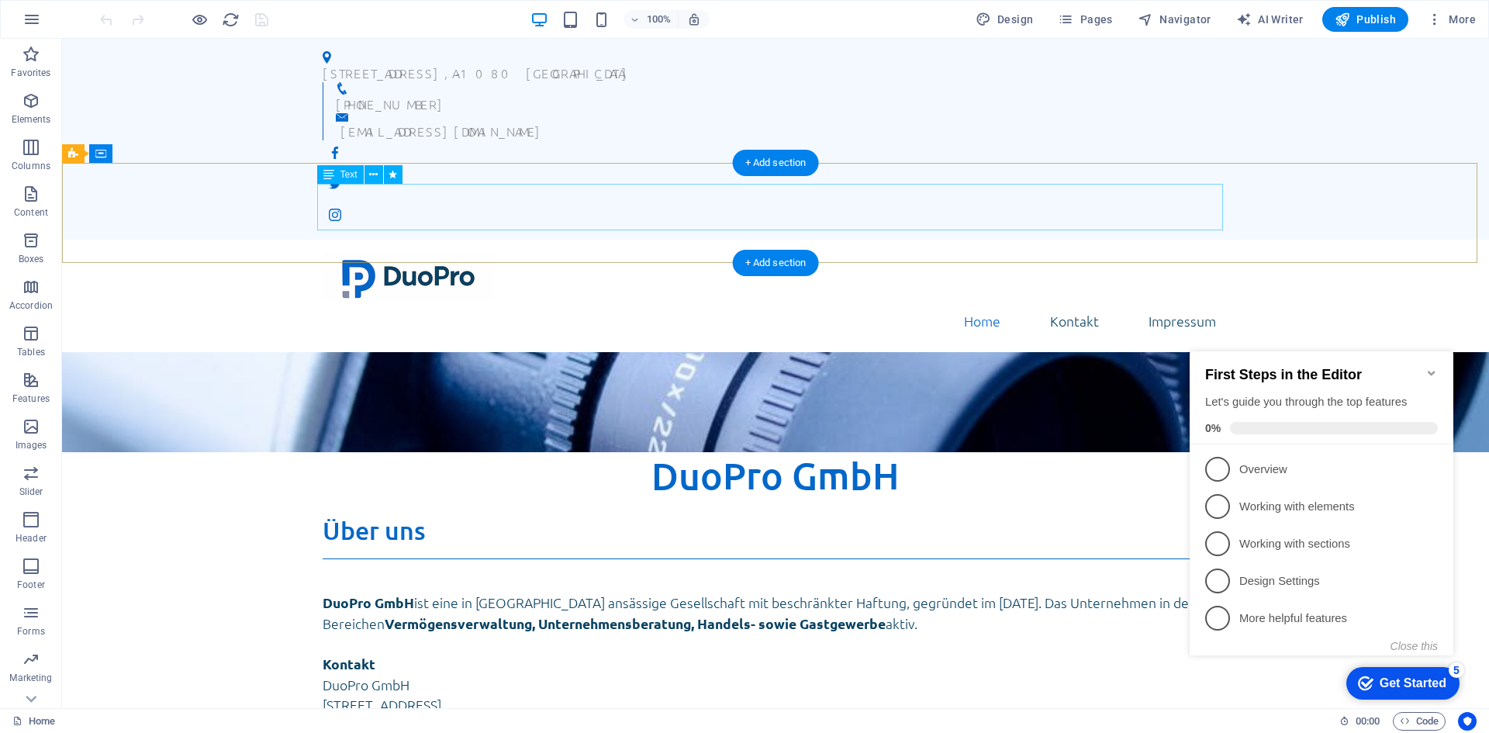
click at [763, 452] on span "DuoPro GmbH" at bounding box center [776, 475] width 248 height 46
click at [662, 452] on span "DuoPro GmbH" at bounding box center [776, 475] width 248 height 46
click at [389, 452] on div "DuoPro GmbH" at bounding box center [775, 502] width 1427 height 100
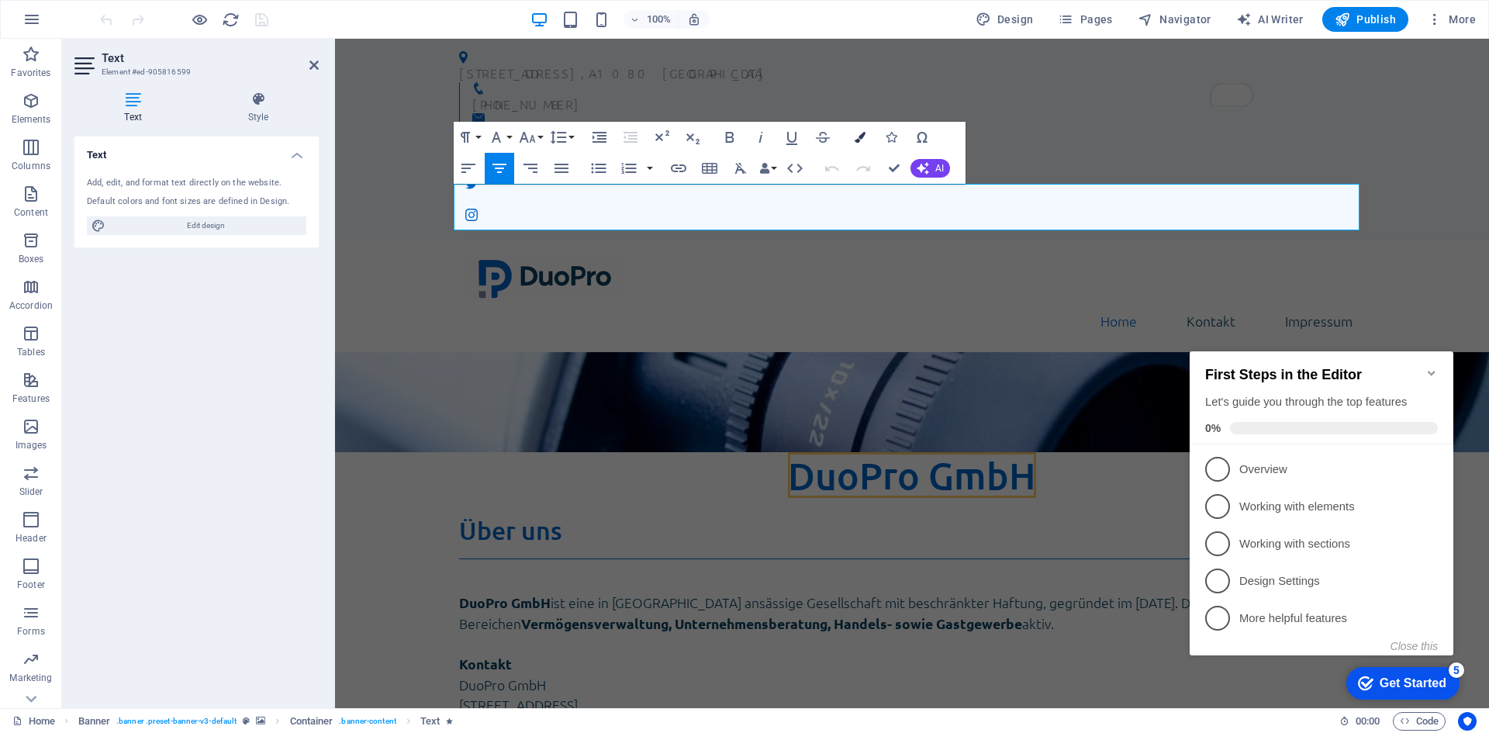
click at [855, 147] on button "Colors" at bounding box center [859, 137] width 29 height 31
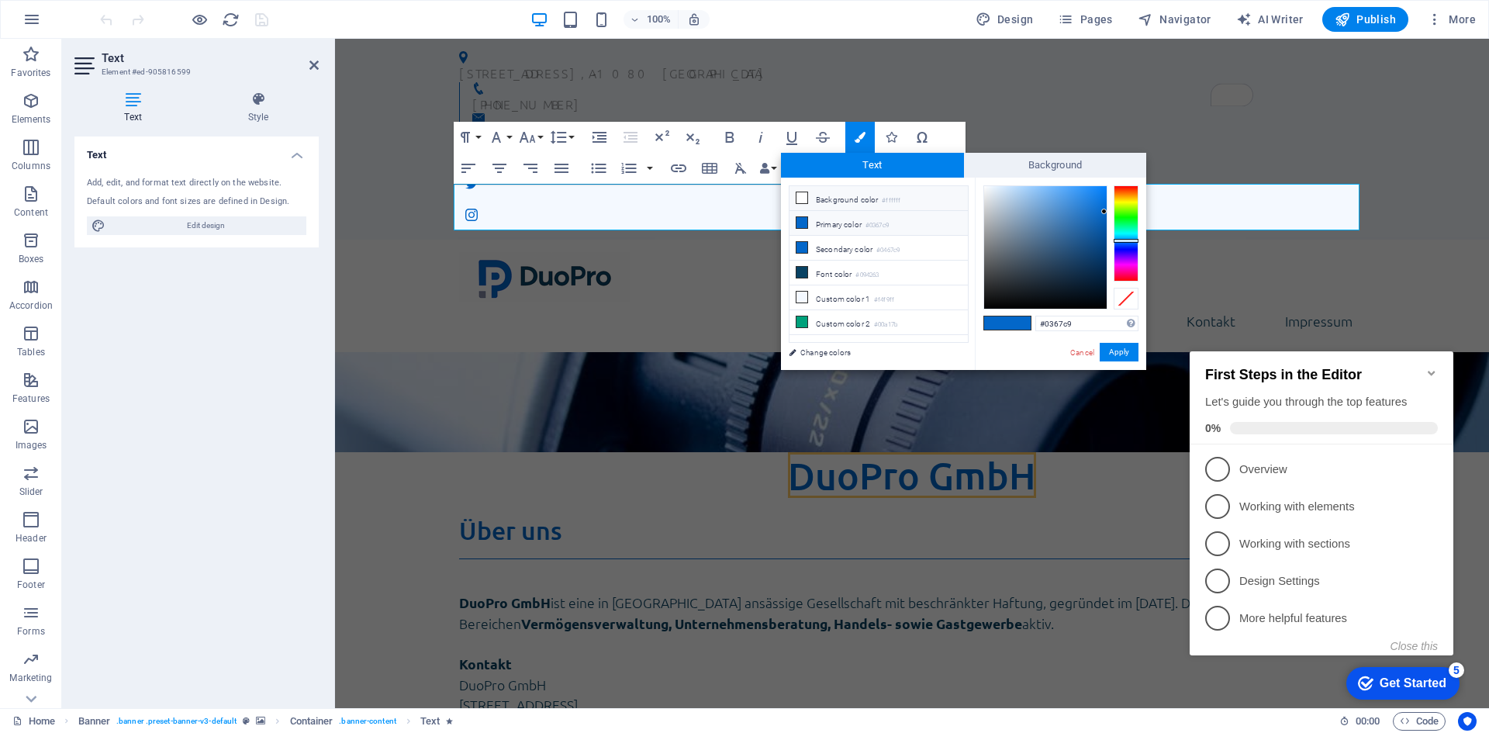
click at [841, 195] on li "Background color #ffffff" at bounding box center [879, 198] width 178 height 25
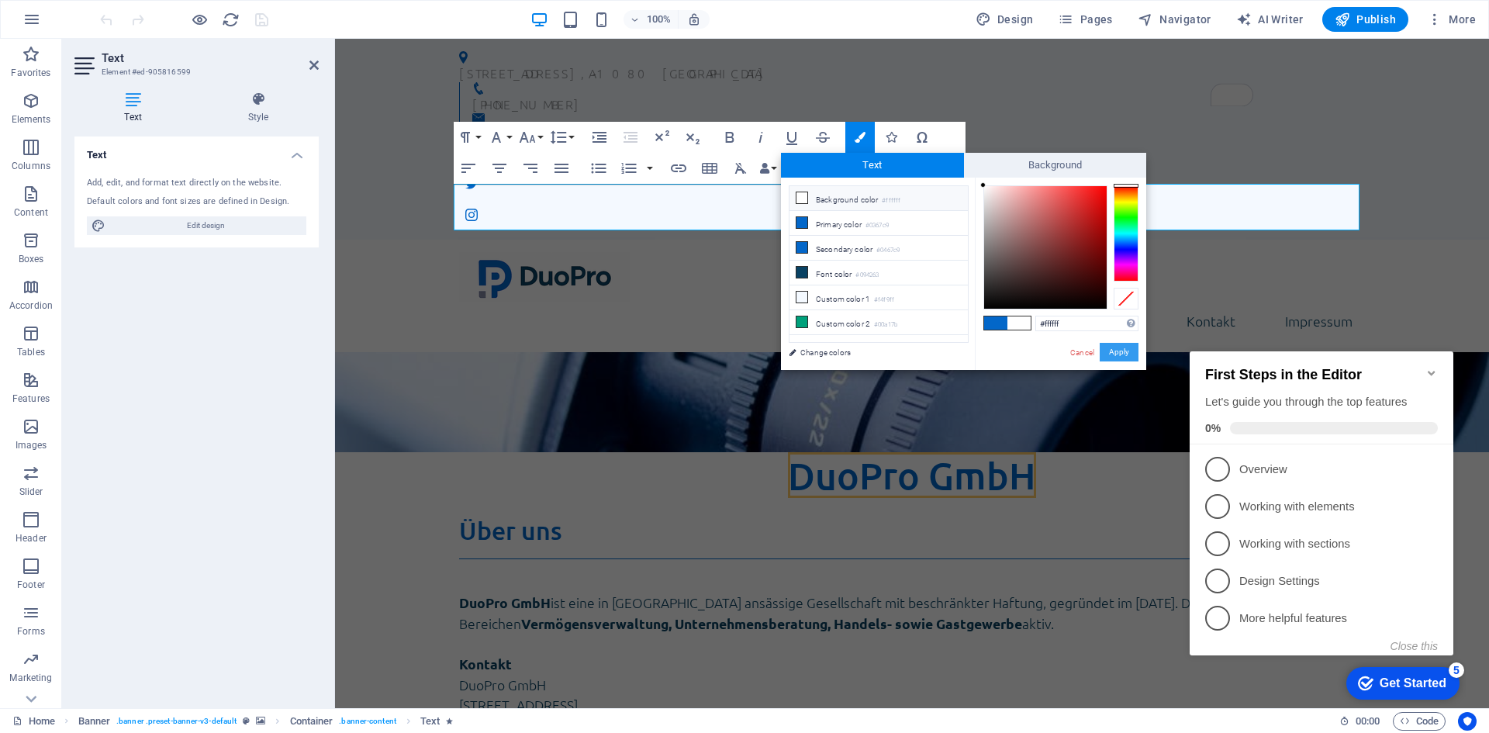
click at [1101, 352] on button "Apply" at bounding box center [1119, 352] width 39 height 19
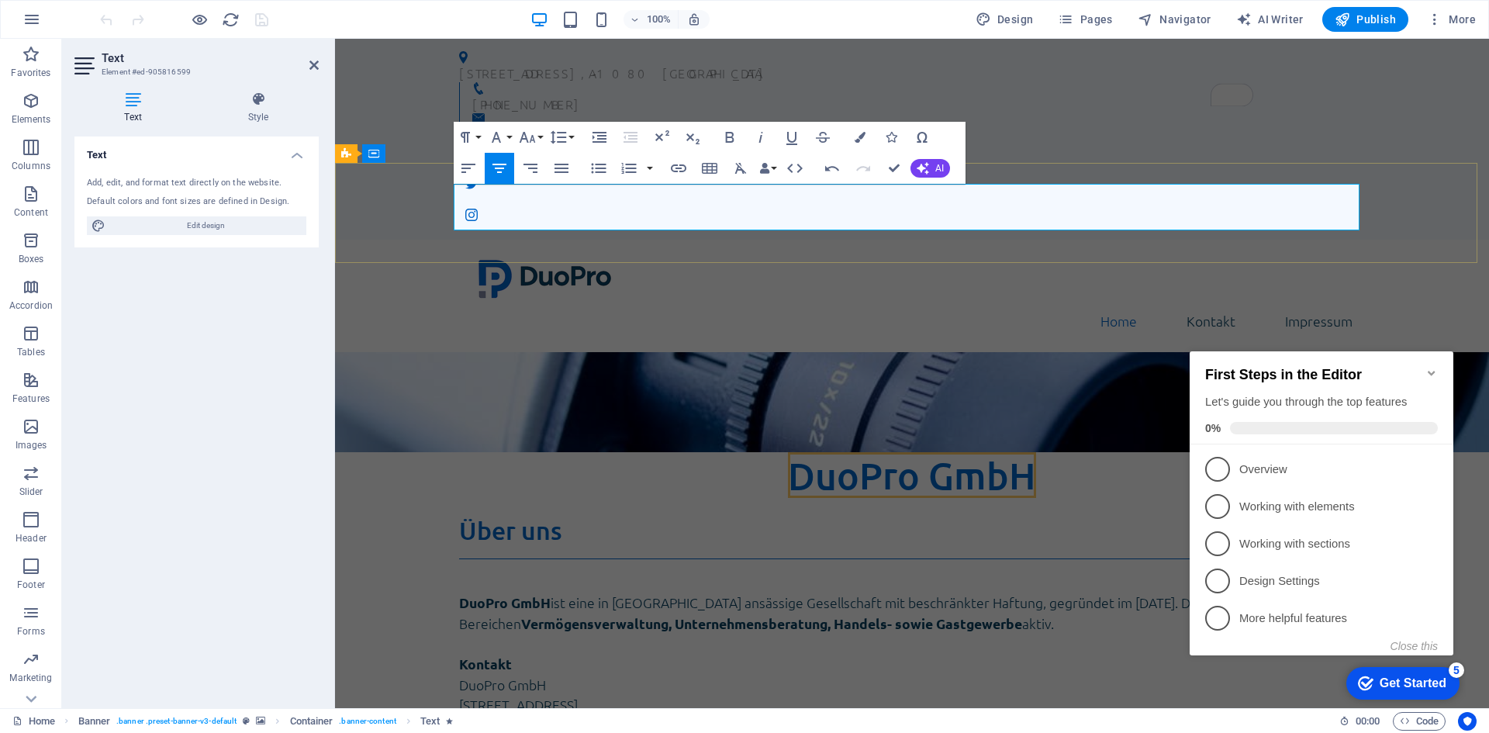
click at [878, 452] on span "DuoPro GmbH" at bounding box center [912, 475] width 248 height 46
click at [878, 452] on h2 "​ ​ DuoPro GmbH" at bounding box center [912, 475] width 906 height 47
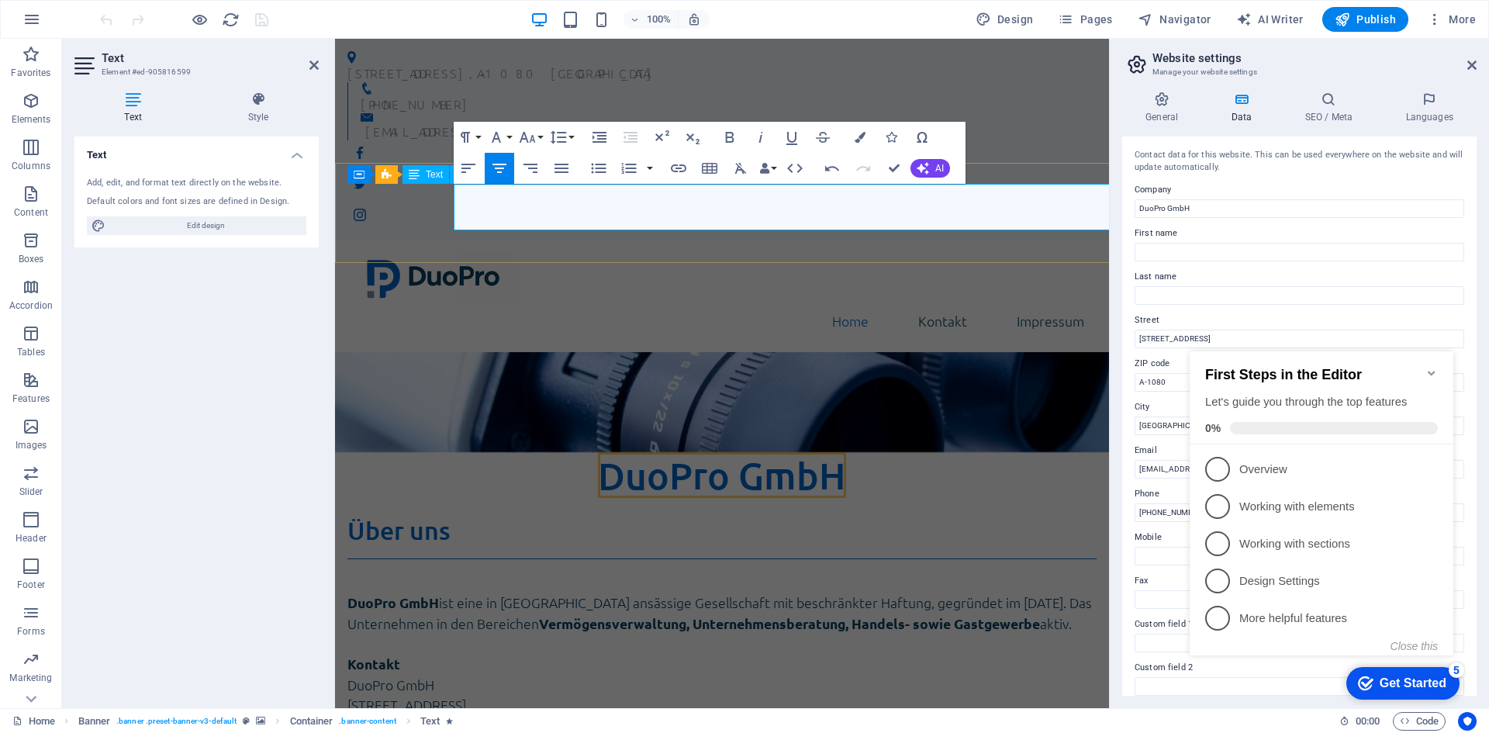
click at [878, 452] on h2 "​ ​ DuoPro GmbH" at bounding box center [721, 475] width 749 height 47
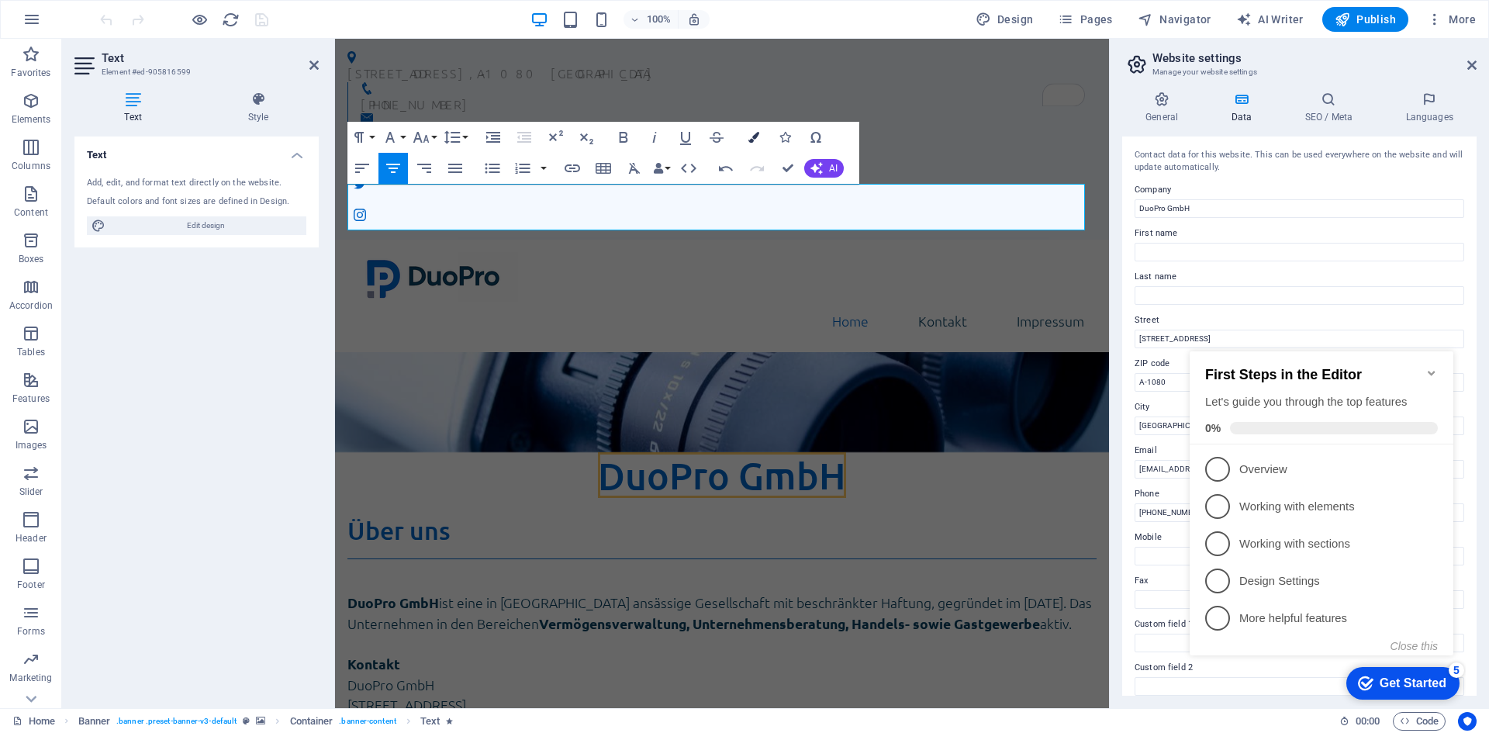
click at [755, 140] on icon "button" at bounding box center [754, 137] width 11 height 11
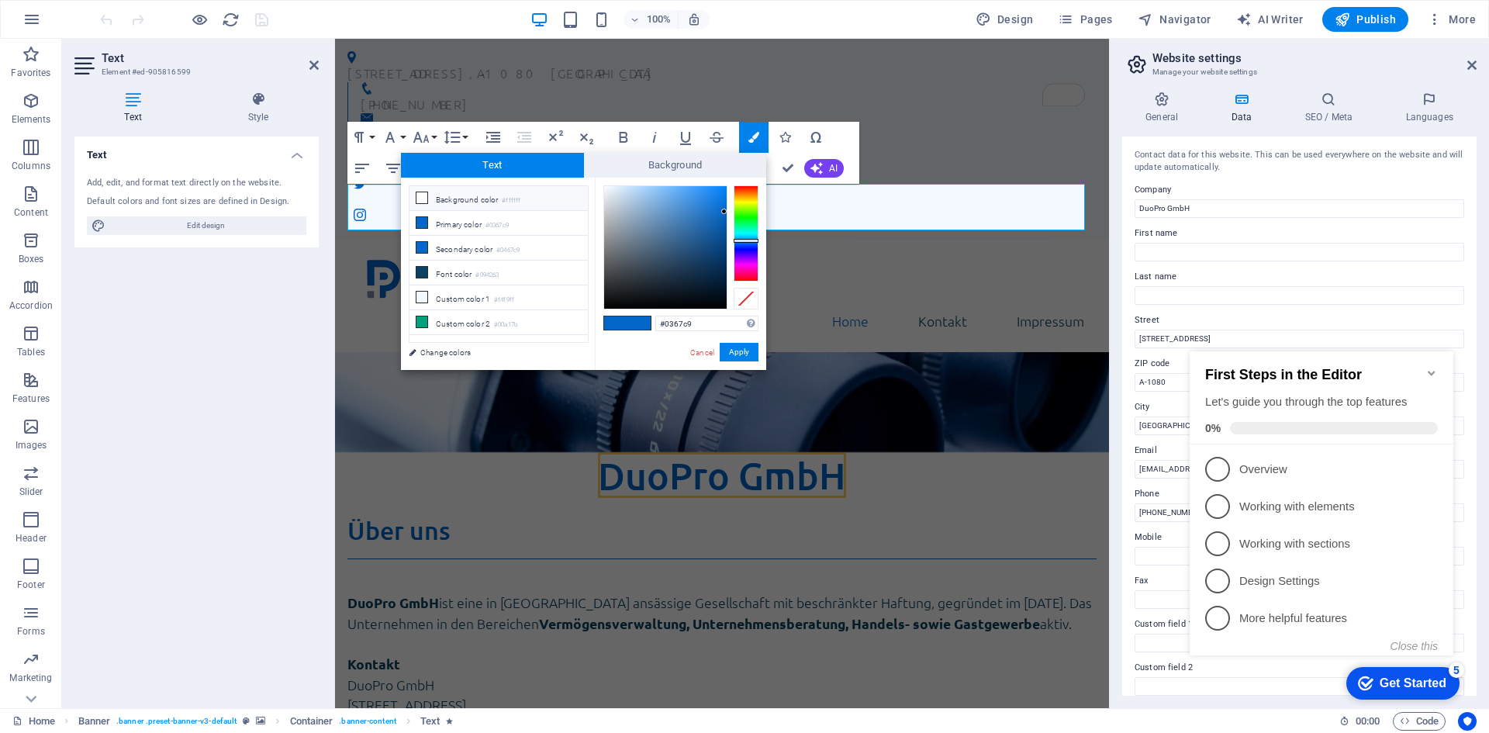
click at [481, 203] on li "Background color #ffffff" at bounding box center [499, 198] width 178 height 25
type input "#ffffff"
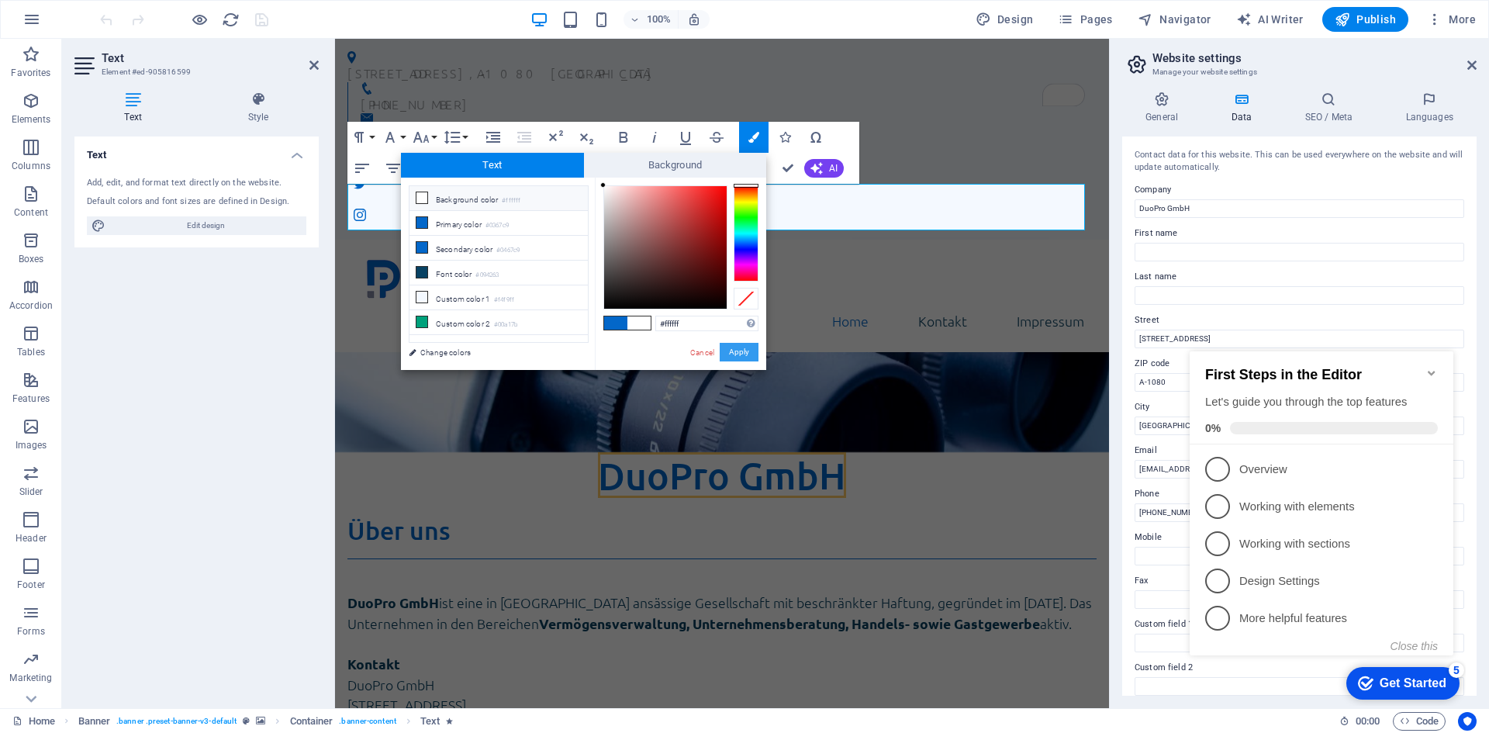
click at [731, 354] on button "Apply" at bounding box center [739, 352] width 39 height 19
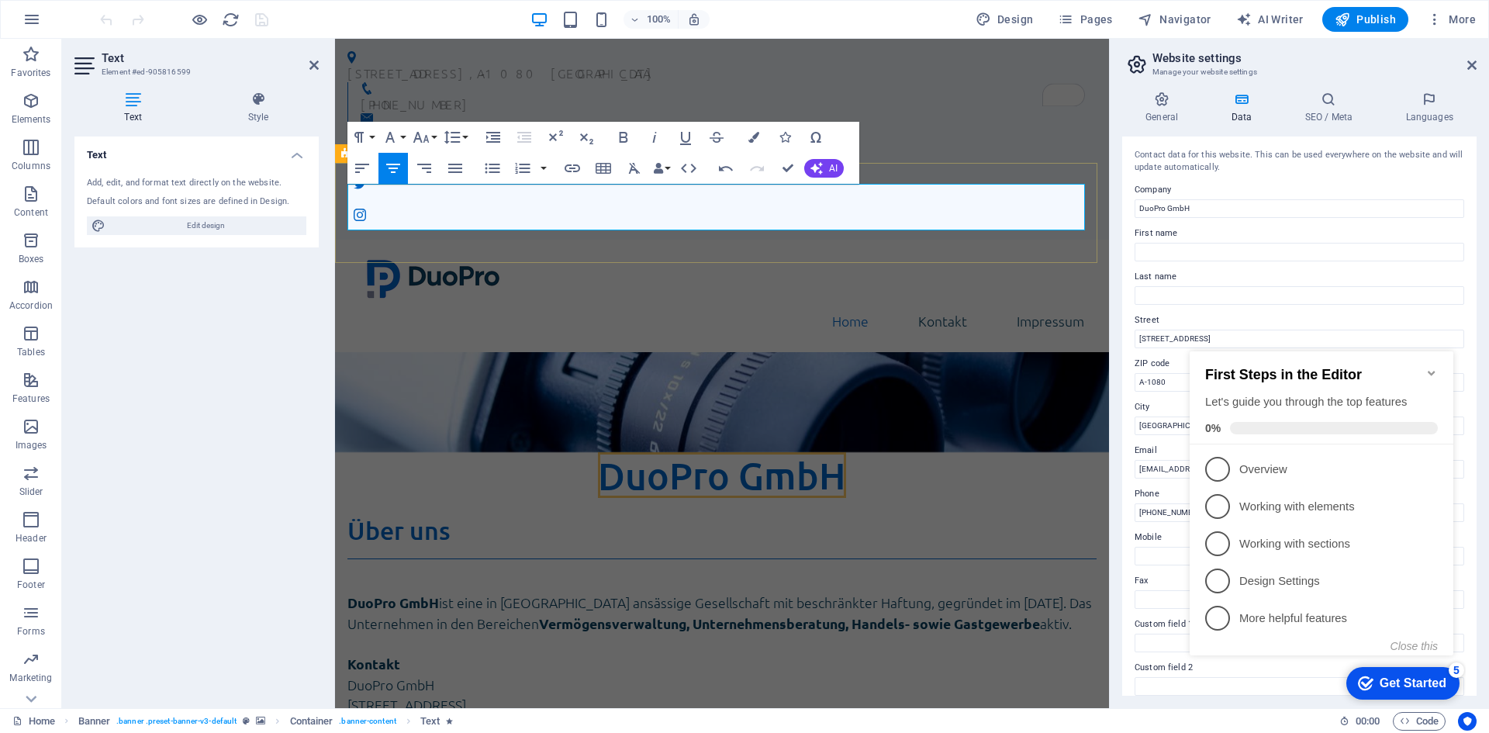
drag, startPoint x: 613, startPoint y: 260, endPoint x: 886, endPoint y: 258, distance: 273.0
click at [886, 452] on div "DuoPro GmbH ​ ​" at bounding box center [722, 502] width 774 height 100
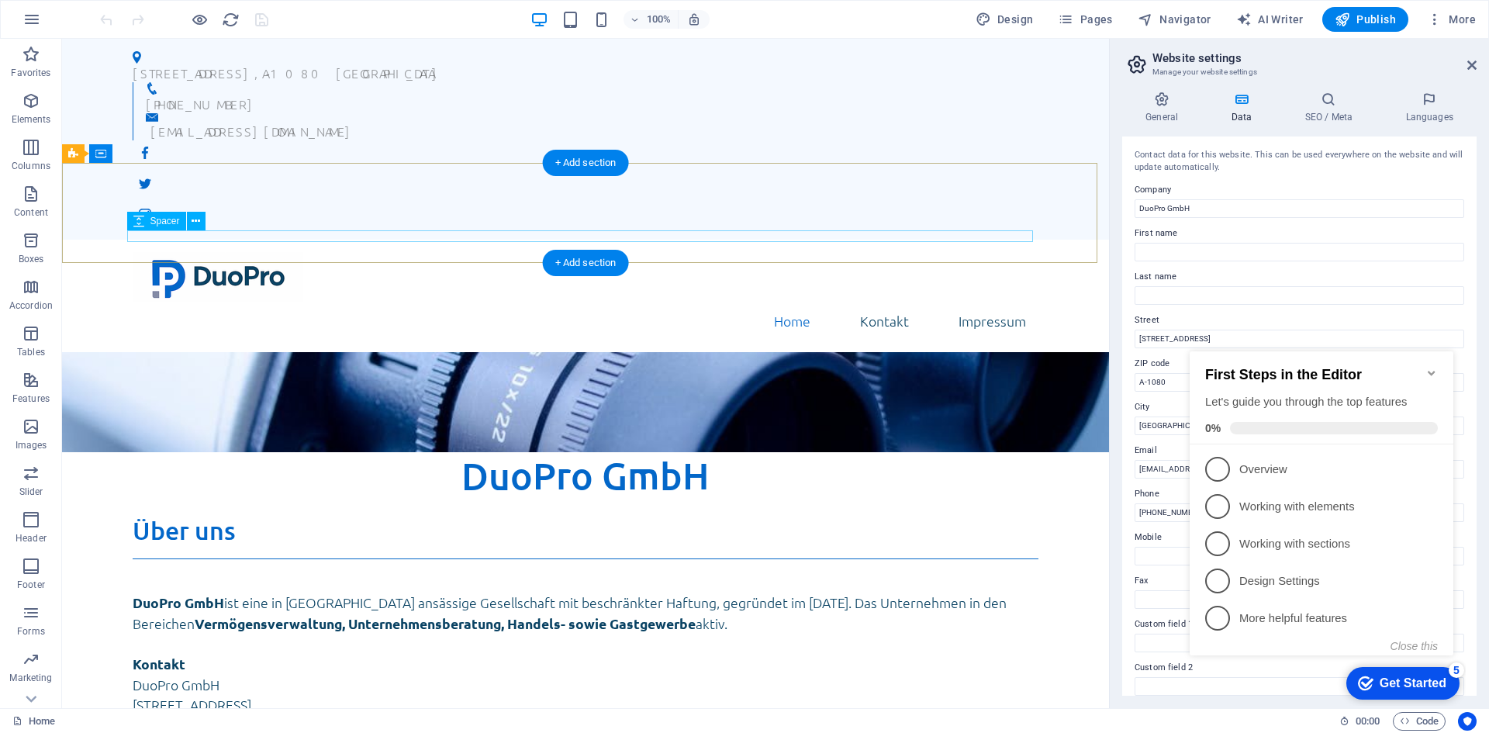
click at [559, 452] on span "DuoPro GmbH" at bounding box center [586, 475] width 248 height 46
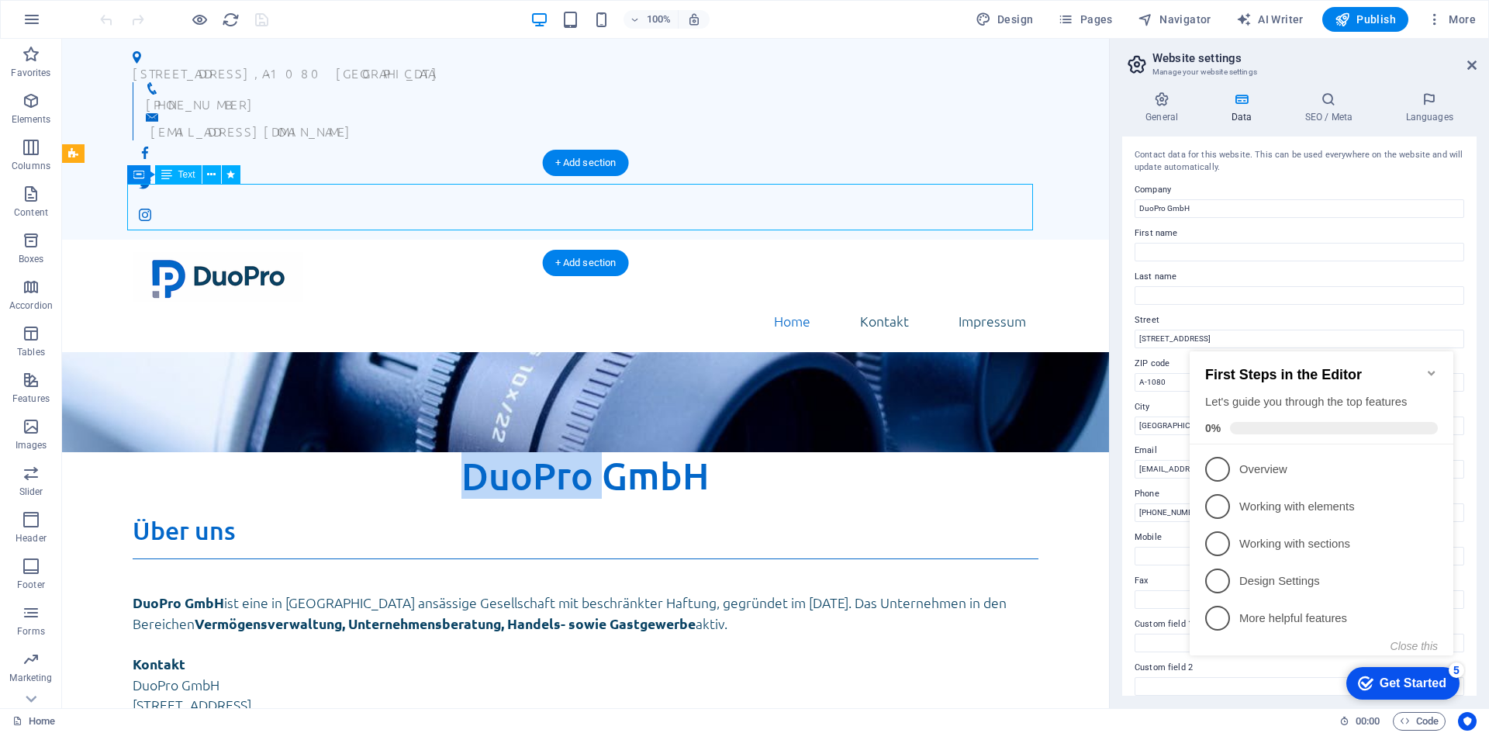
click at [559, 452] on span "DuoPro GmbH" at bounding box center [586, 475] width 248 height 46
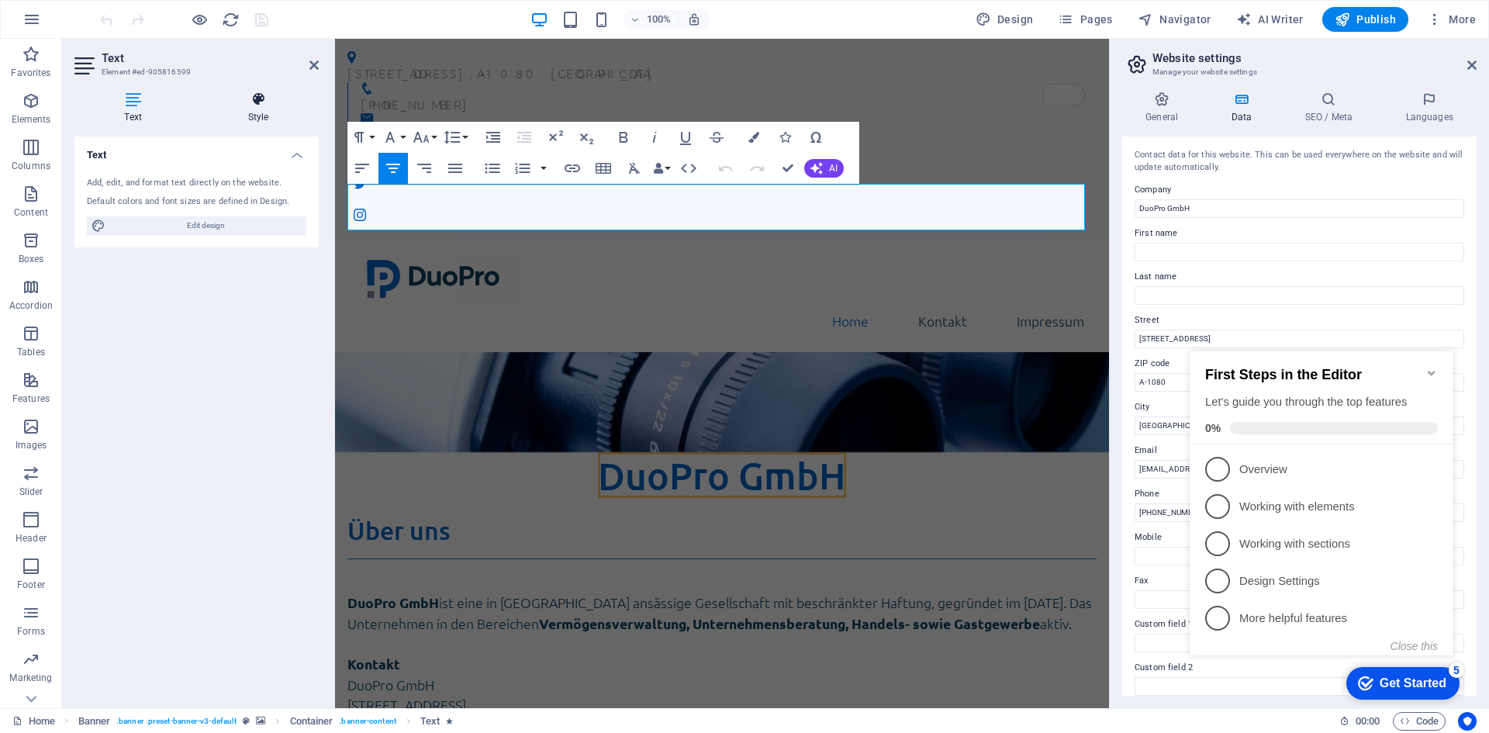
click at [261, 110] on h4 "Style" at bounding box center [258, 108] width 121 height 33
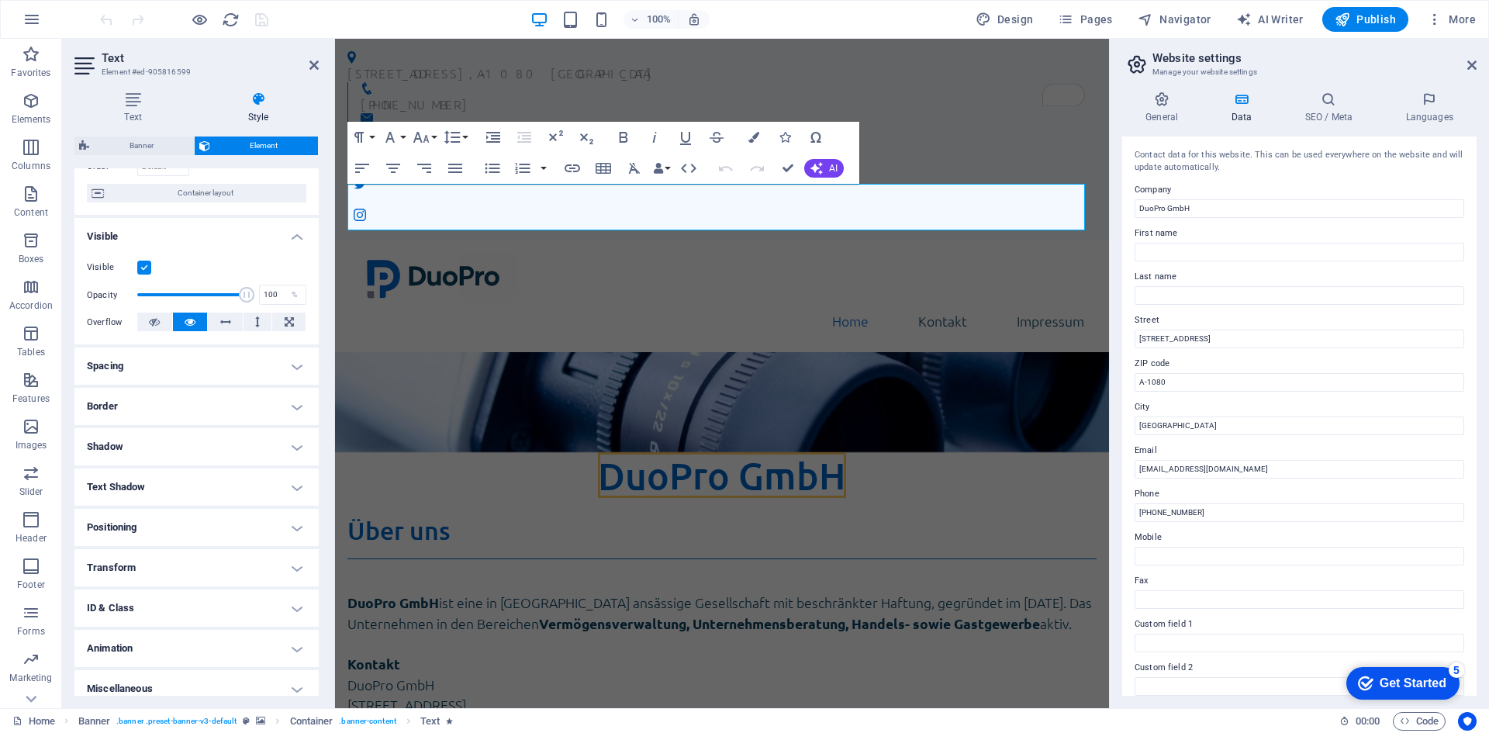
scroll to position [128, 0]
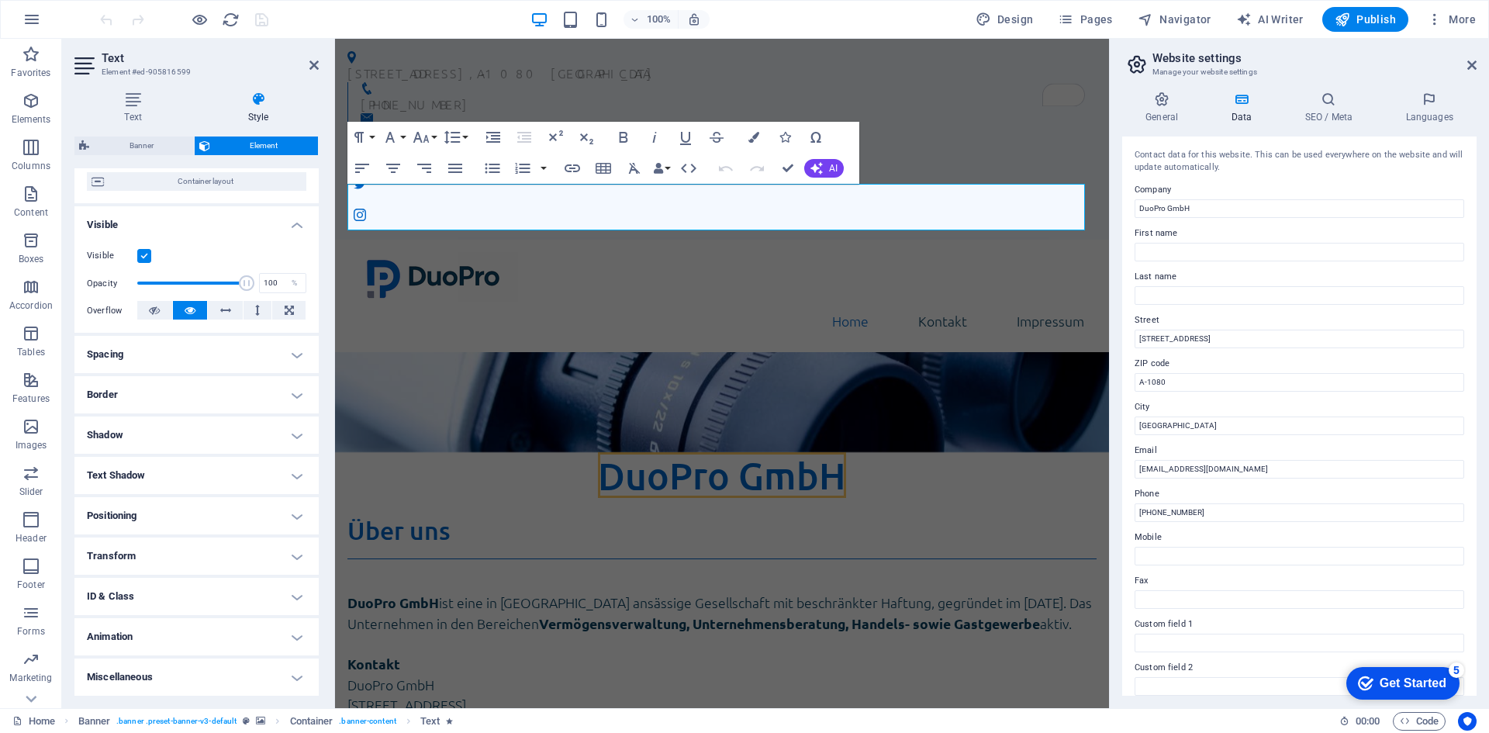
click at [214, 637] on h4 "Animation" at bounding box center [196, 636] width 244 height 37
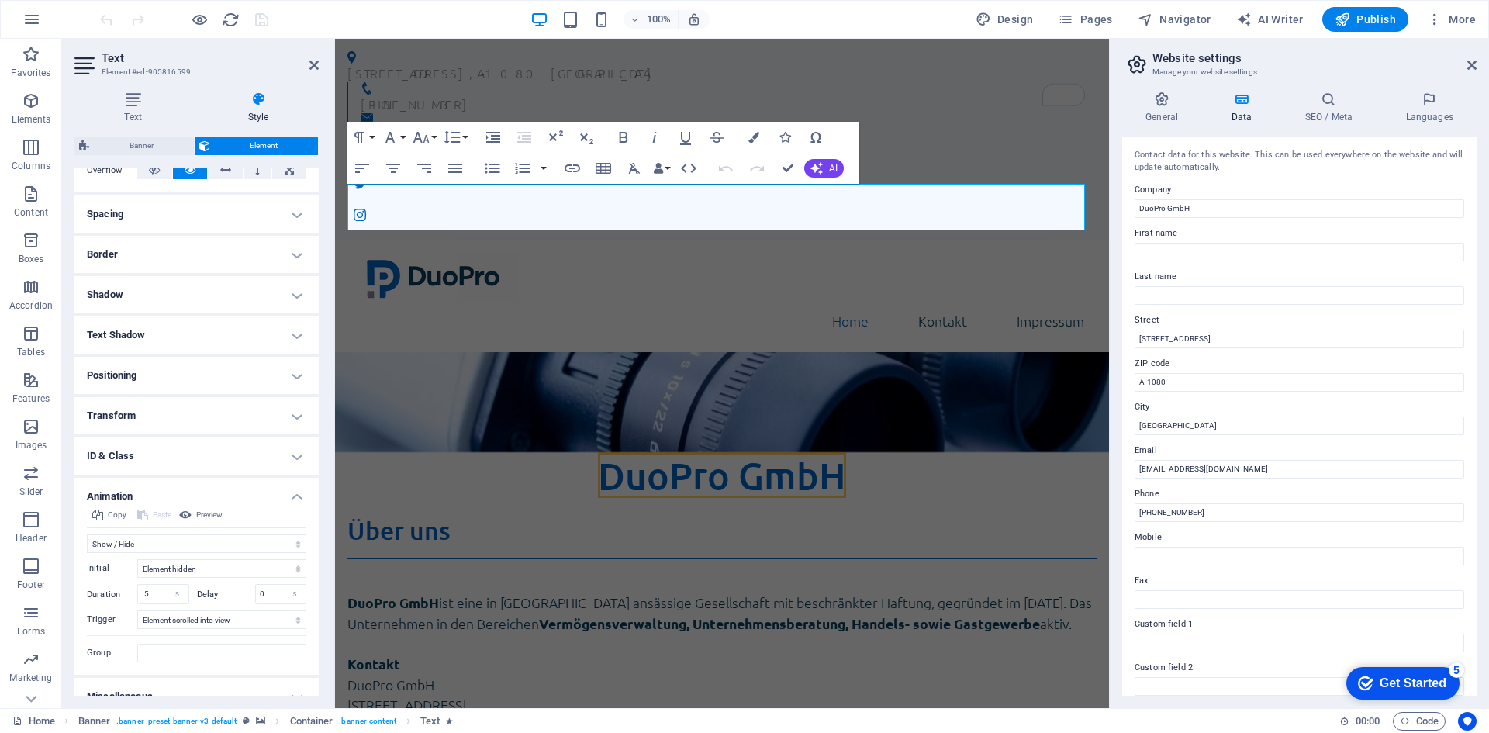
scroll to position [288, 0]
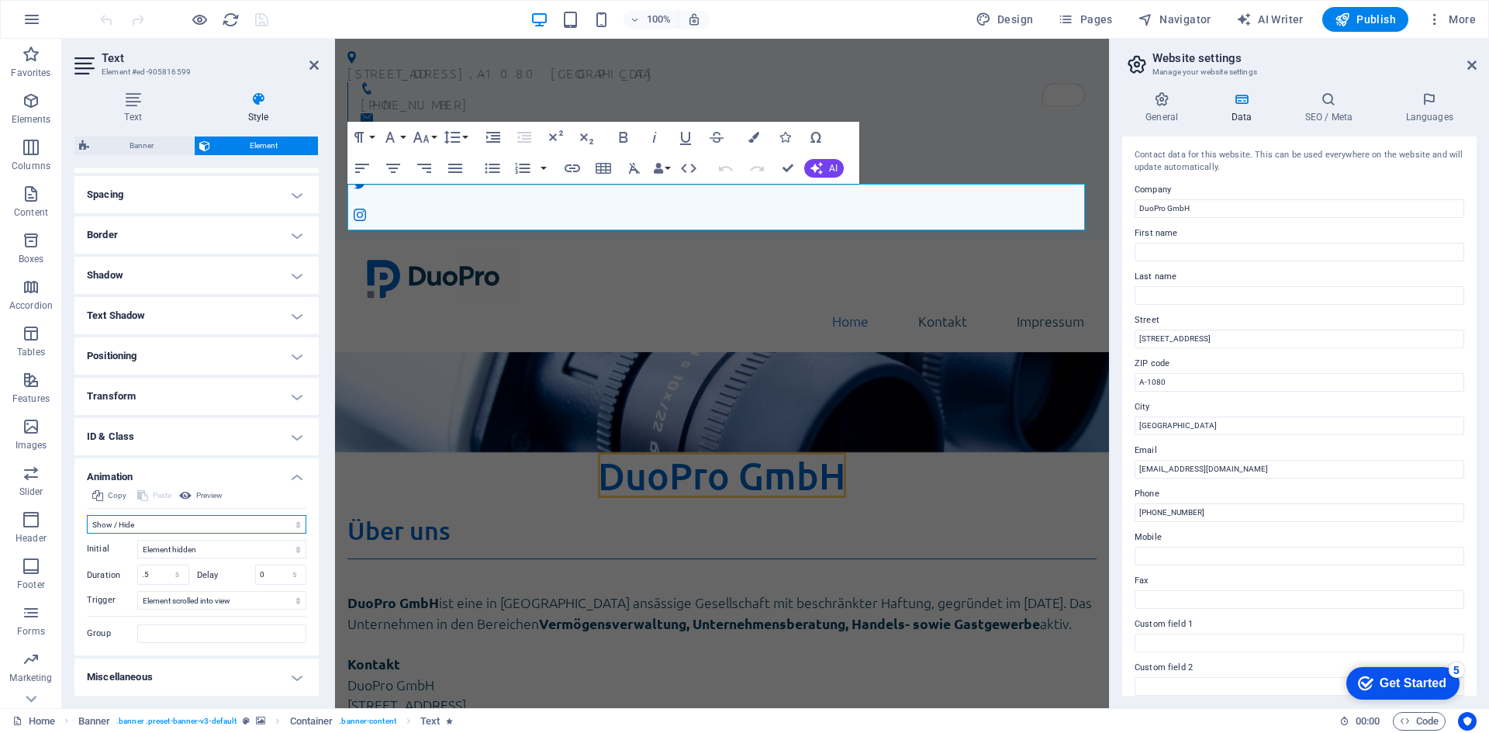
click at [188, 532] on select "Don't animate Show / Hide Slide up/down Zoom in/out Slide left to right Slide r…" at bounding box center [197, 524] width 220 height 19
select select "none"
click at [87, 534] on select "Don't animate Show / Hide Slide up/down Zoom in/out Slide left to right Slide r…" at bounding box center [197, 524] width 220 height 19
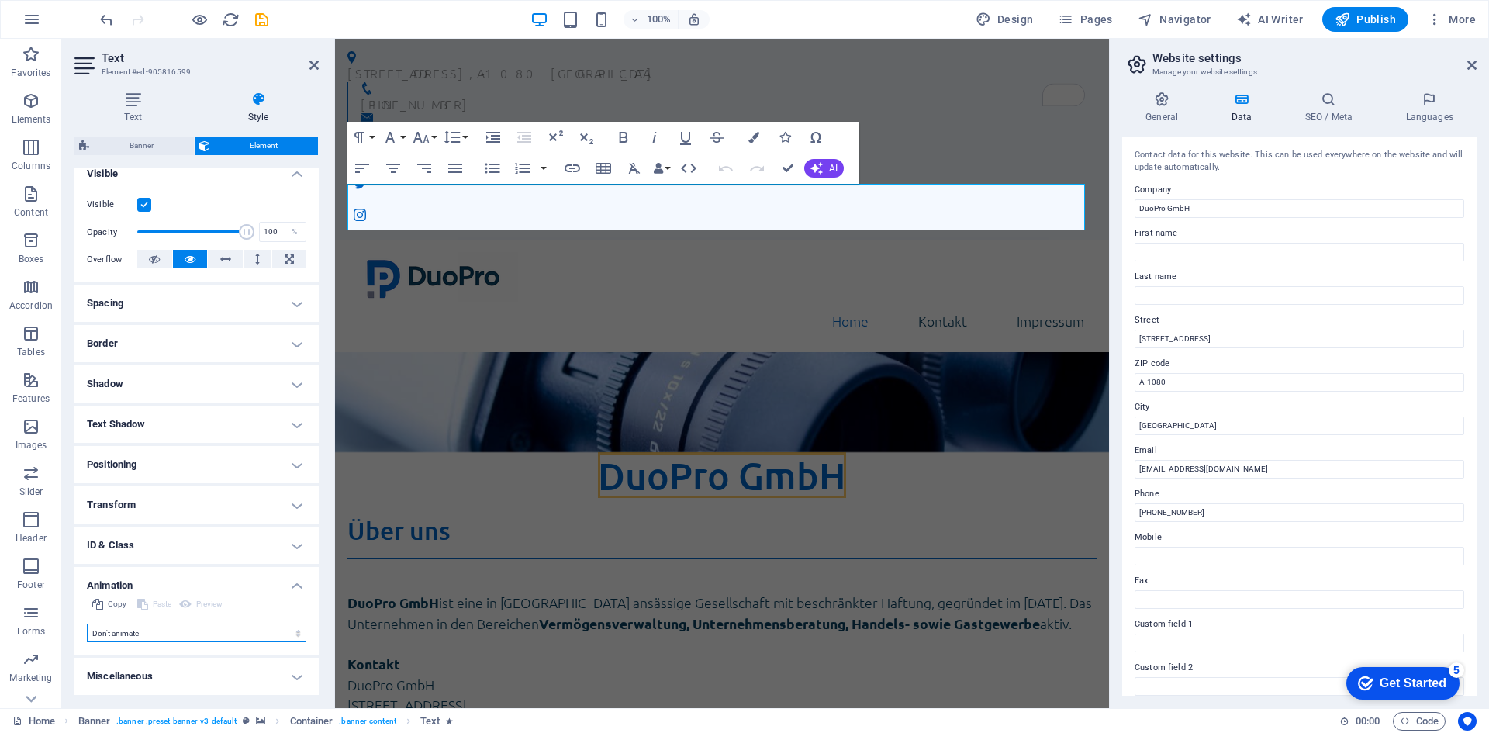
scroll to position [179, 0]
click at [721, 452] on span "DuoPro GmbH" at bounding box center [722, 475] width 248 height 46
click at [755, 143] on icon "button" at bounding box center [754, 137] width 11 height 11
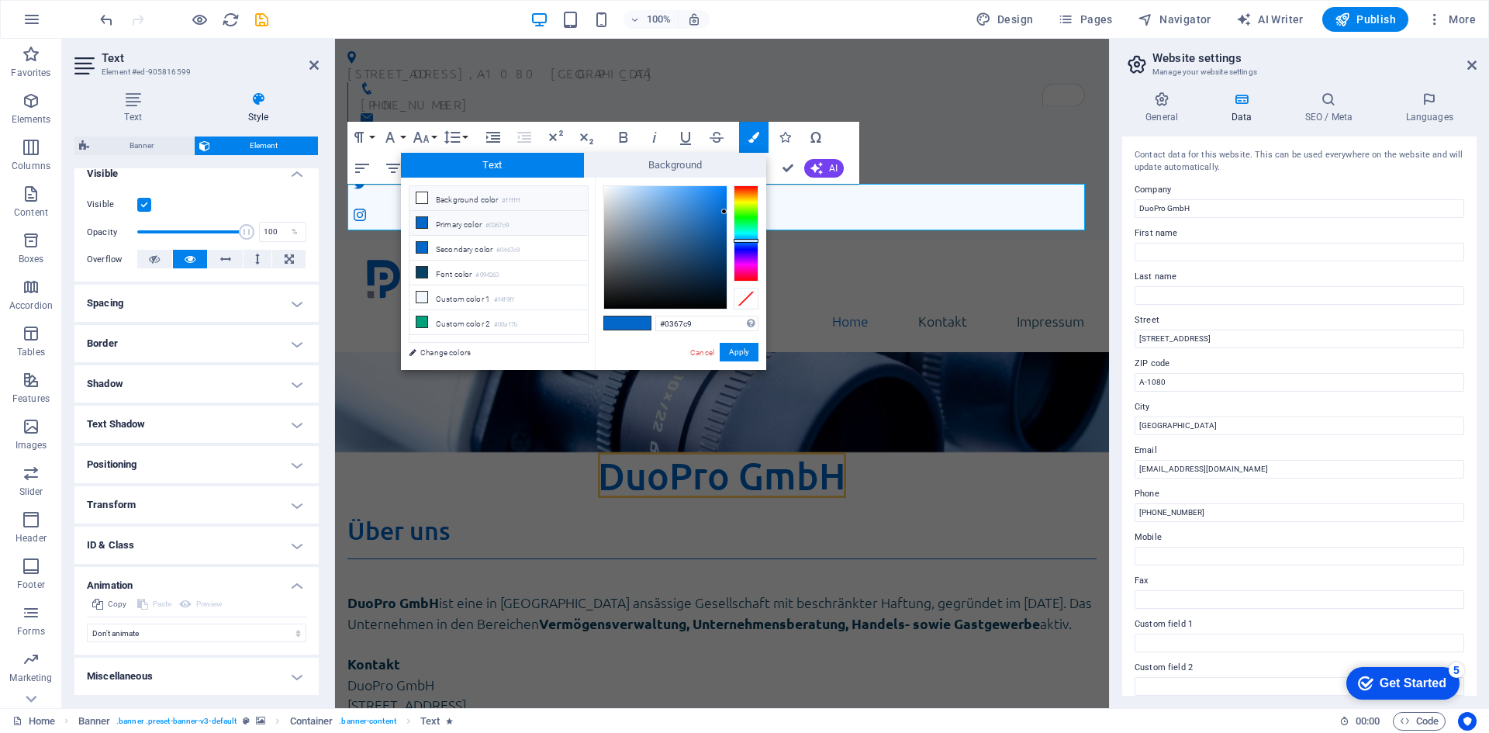
click at [476, 193] on li "Background color #ffffff" at bounding box center [499, 198] width 178 height 25
type input "#ffffff"
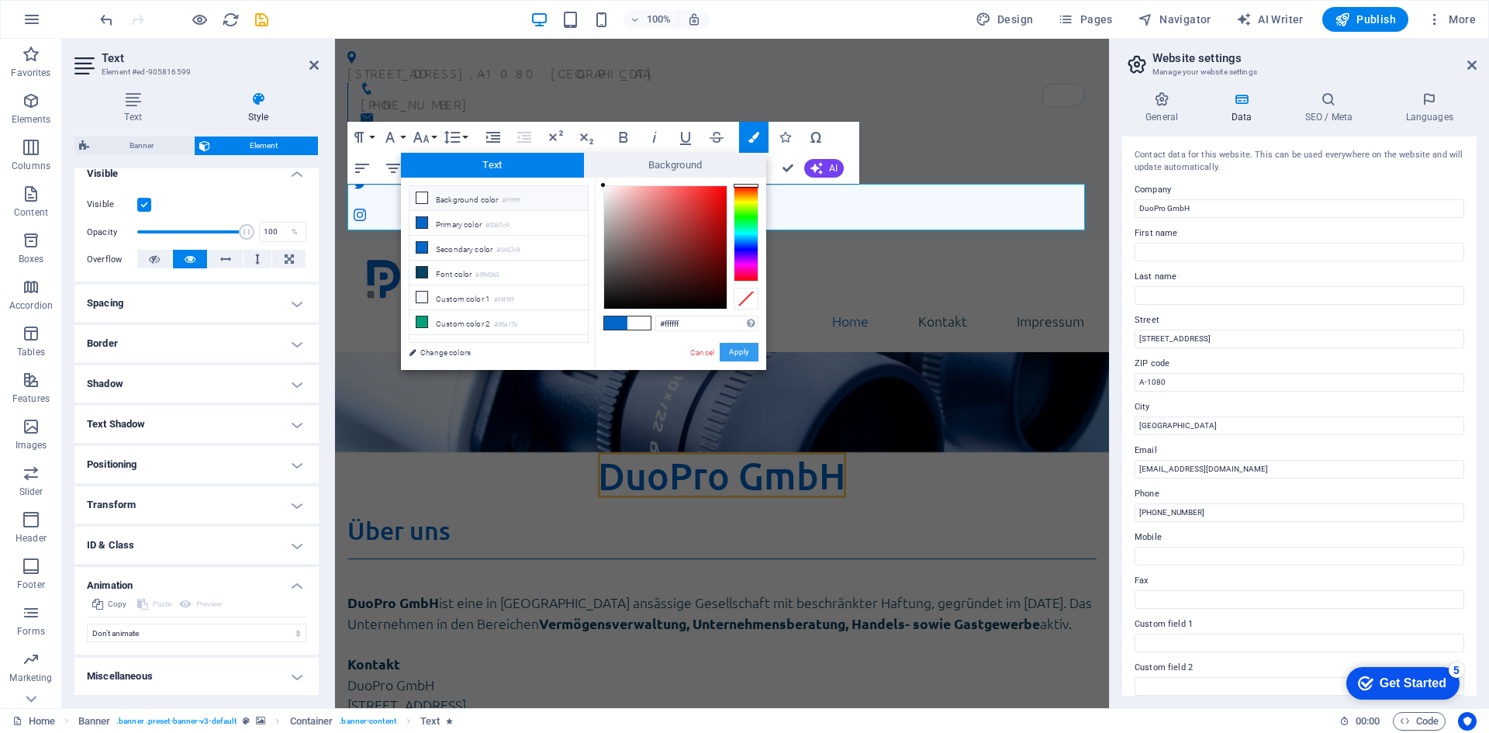
click at [734, 358] on button "Apply" at bounding box center [739, 352] width 39 height 19
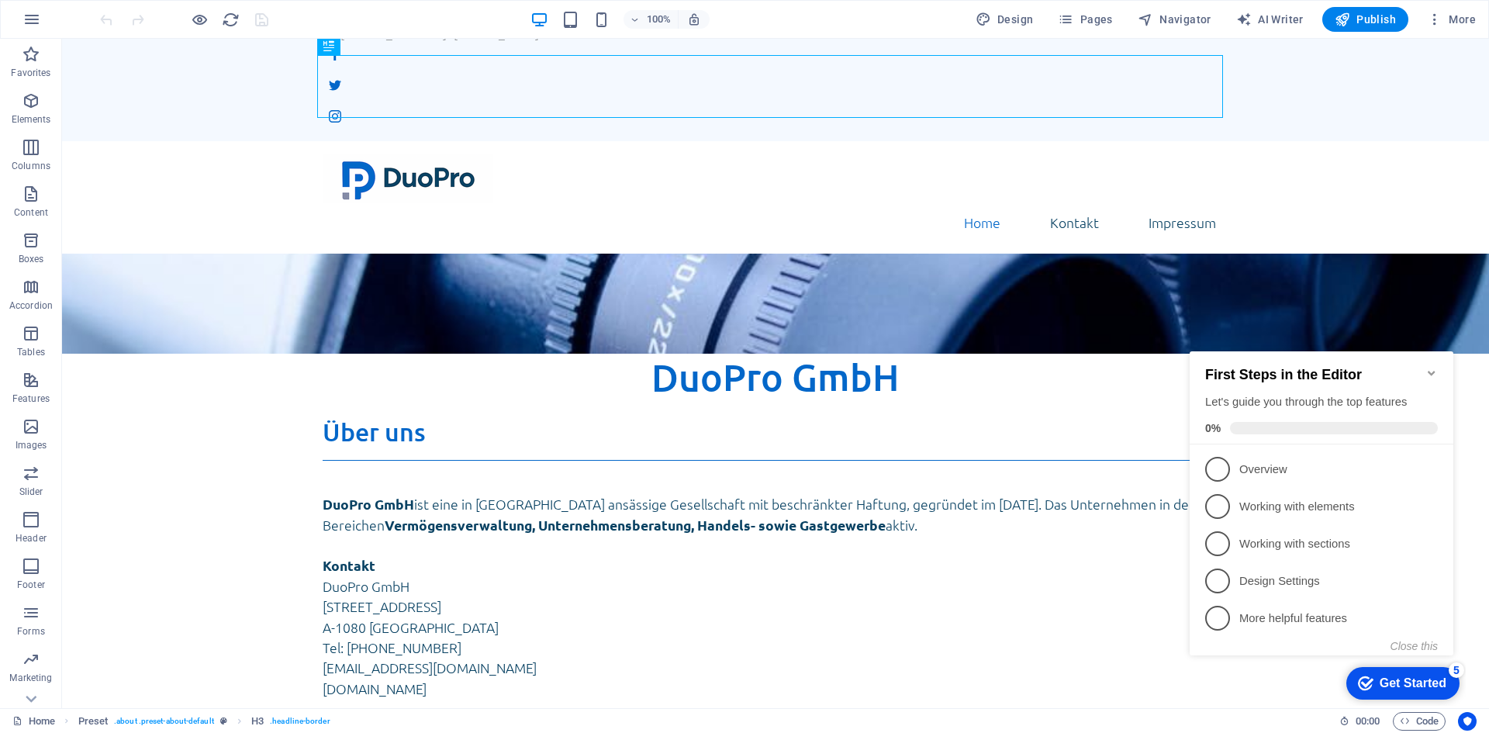
scroll to position [308, 0]
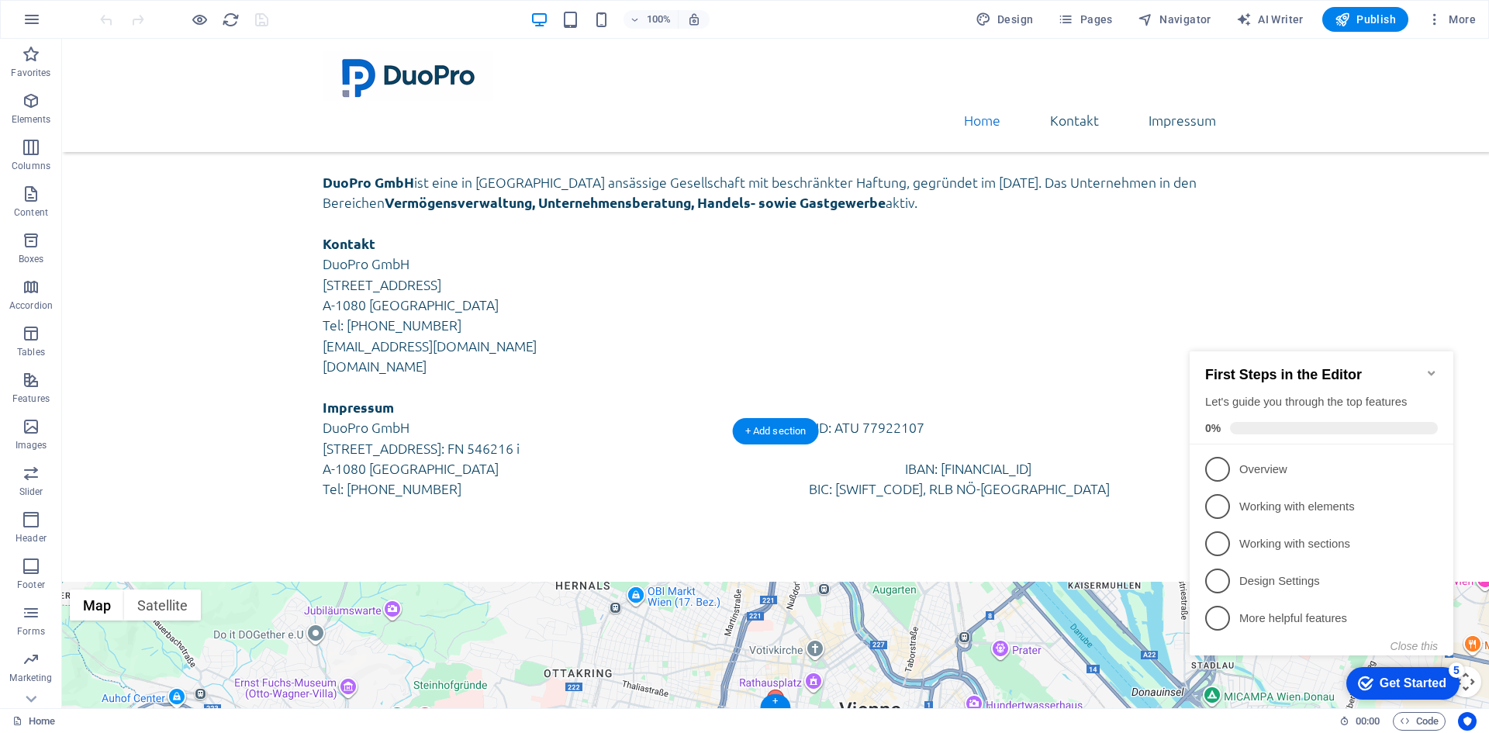
click at [731, 611] on div "← Move left → Move right ↑ Move up ↓ Move down + Zoom in - Zoom out Home Jump l…" at bounding box center [775, 721] width 1427 height 278
select select "1"
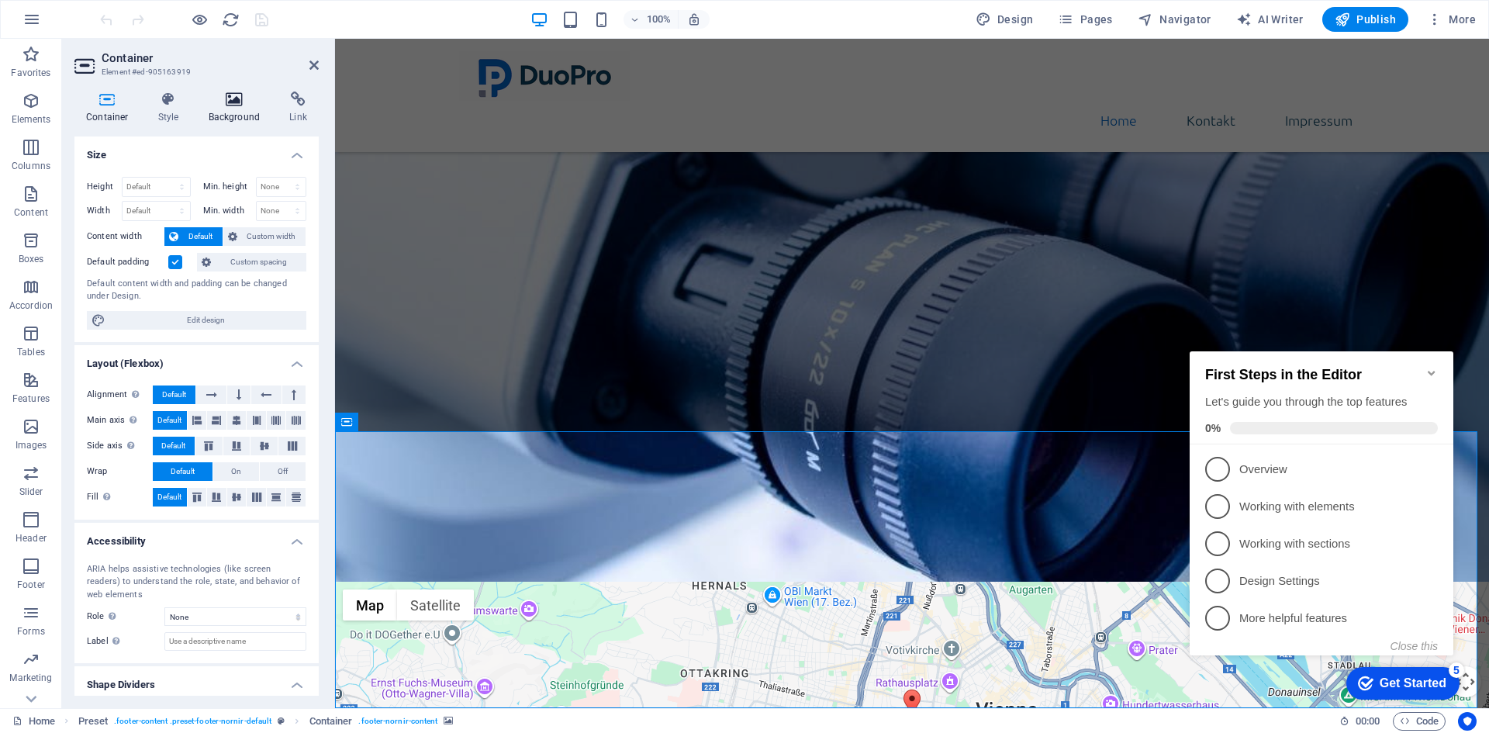
click at [229, 114] on h4 "Background" at bounding box center [237, 108] width 81 height 33
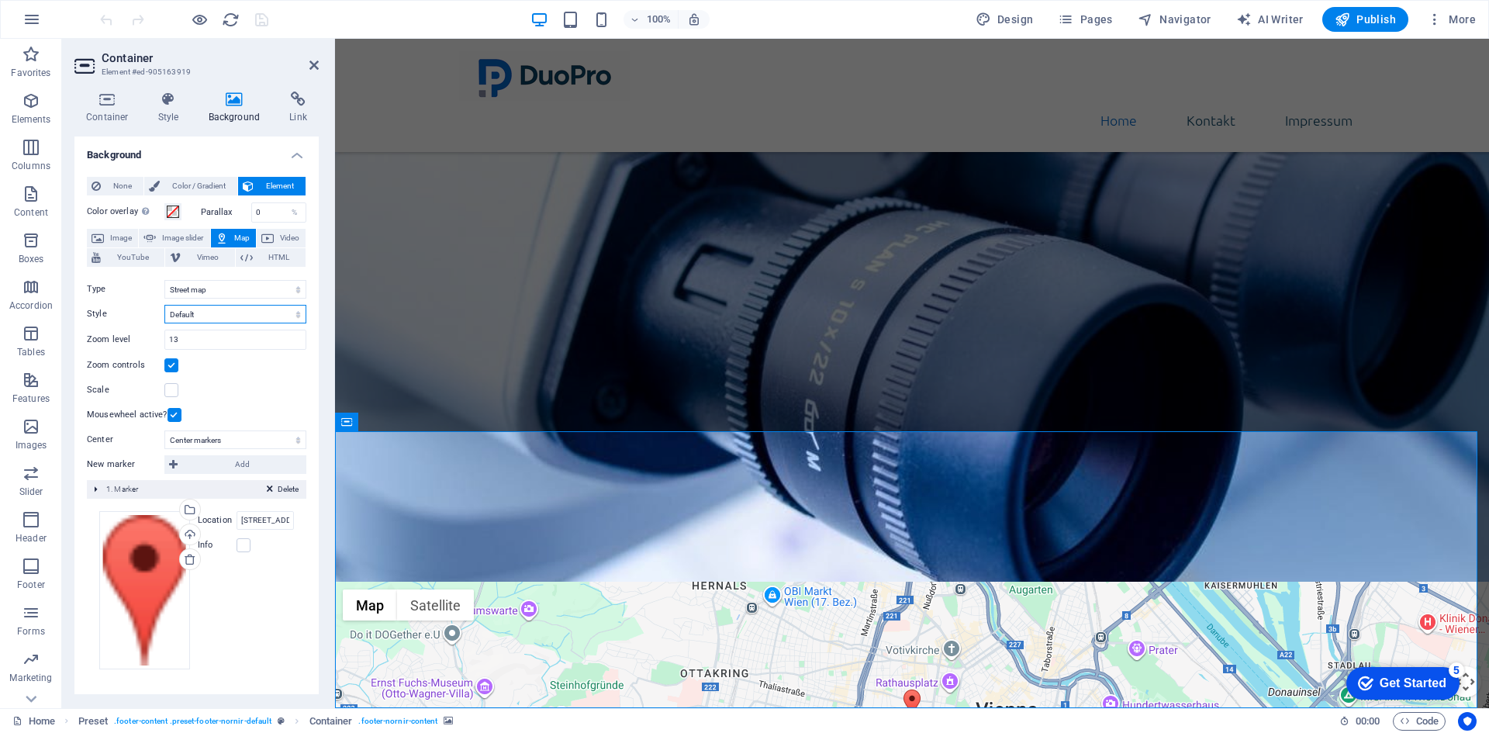
click at [215, 308] on select "Default Colorize Pale Dawn Subtle Grayscale Shades of Grey Apple Maps Blue Wate…" at bounding box center [235, 314] width 142 height 19
select select "1"
click at [164, 305] on select "Default Colorize Pale Dawn Subtle Grayscale Shades of Grey Apple Maps Blue Wate…" at bounding box center [235, 314] width 142 height 19
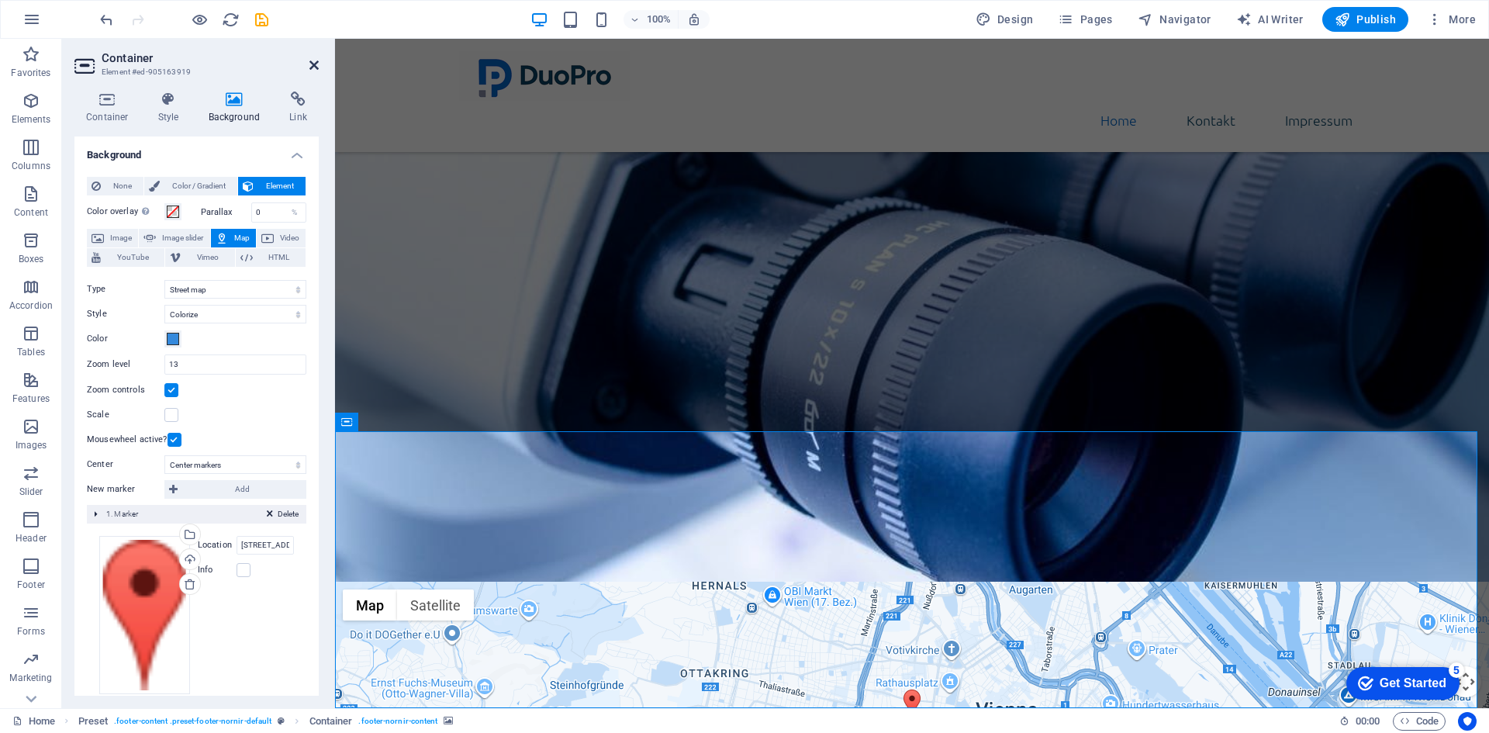
click at [310, 70] on icon at bounding box center [313, 65] width 9 height 12
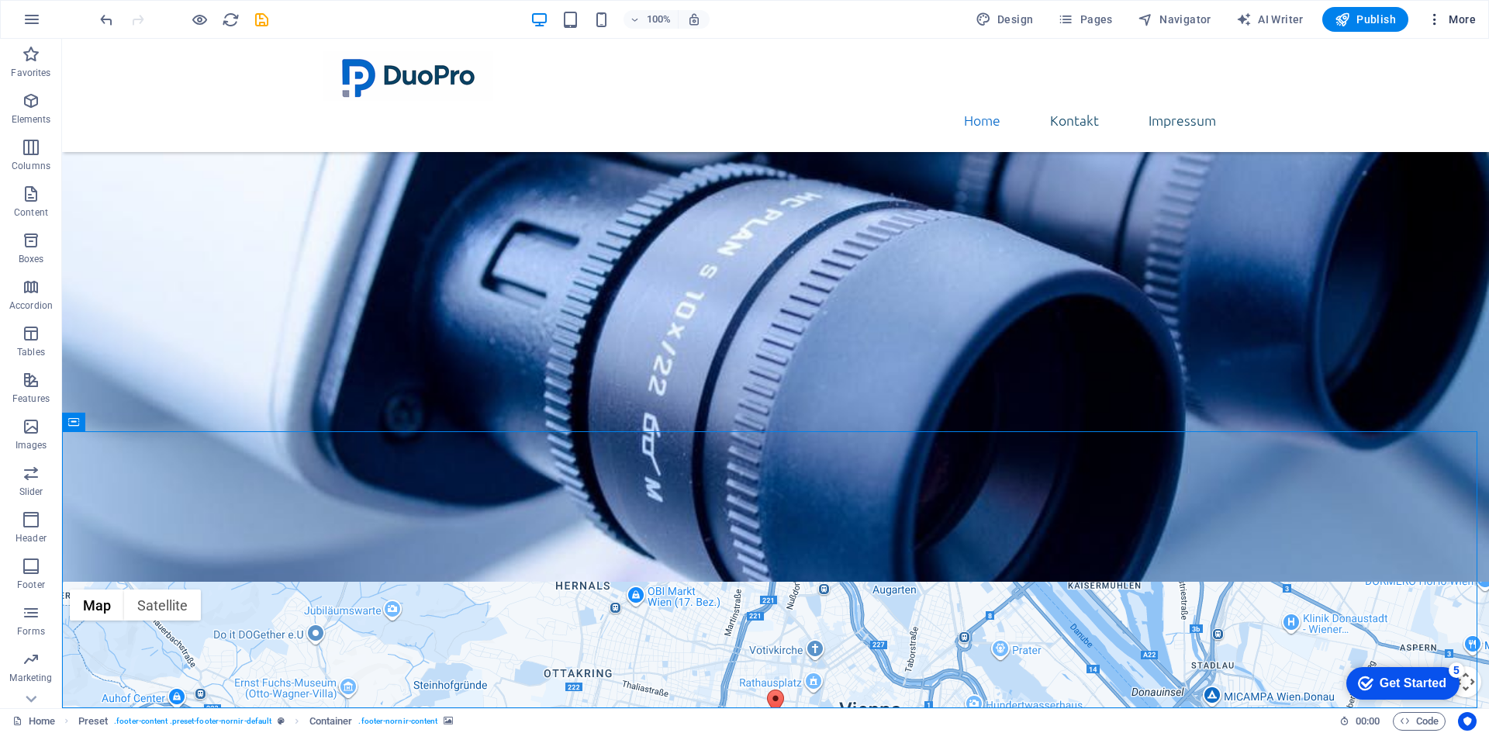
click at [0, 0] on span "More" at bounding box center [0, 0] width 0 height 0
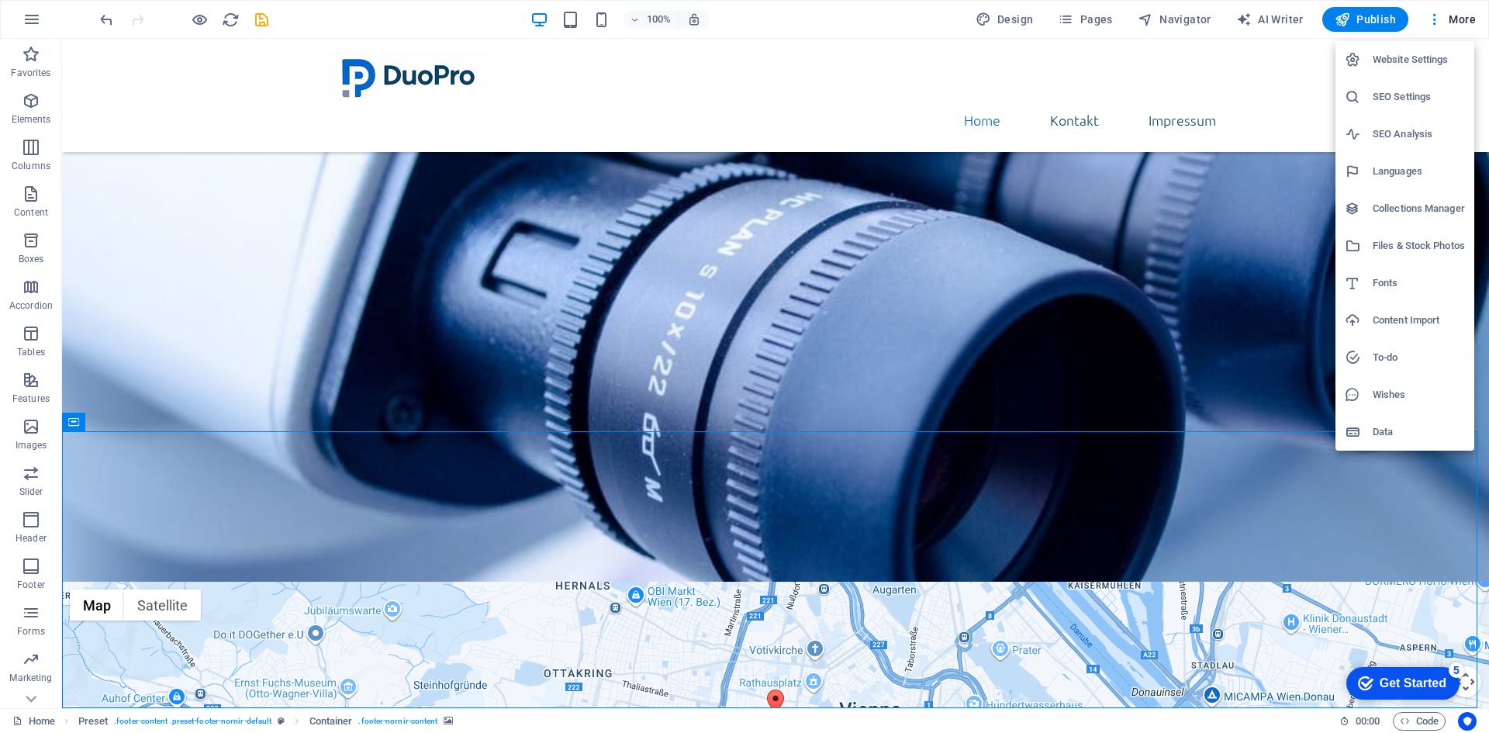
click at [1406, 105] on h6 "SEO Settings" at bounding box center [1419, 97] width 92 height 19
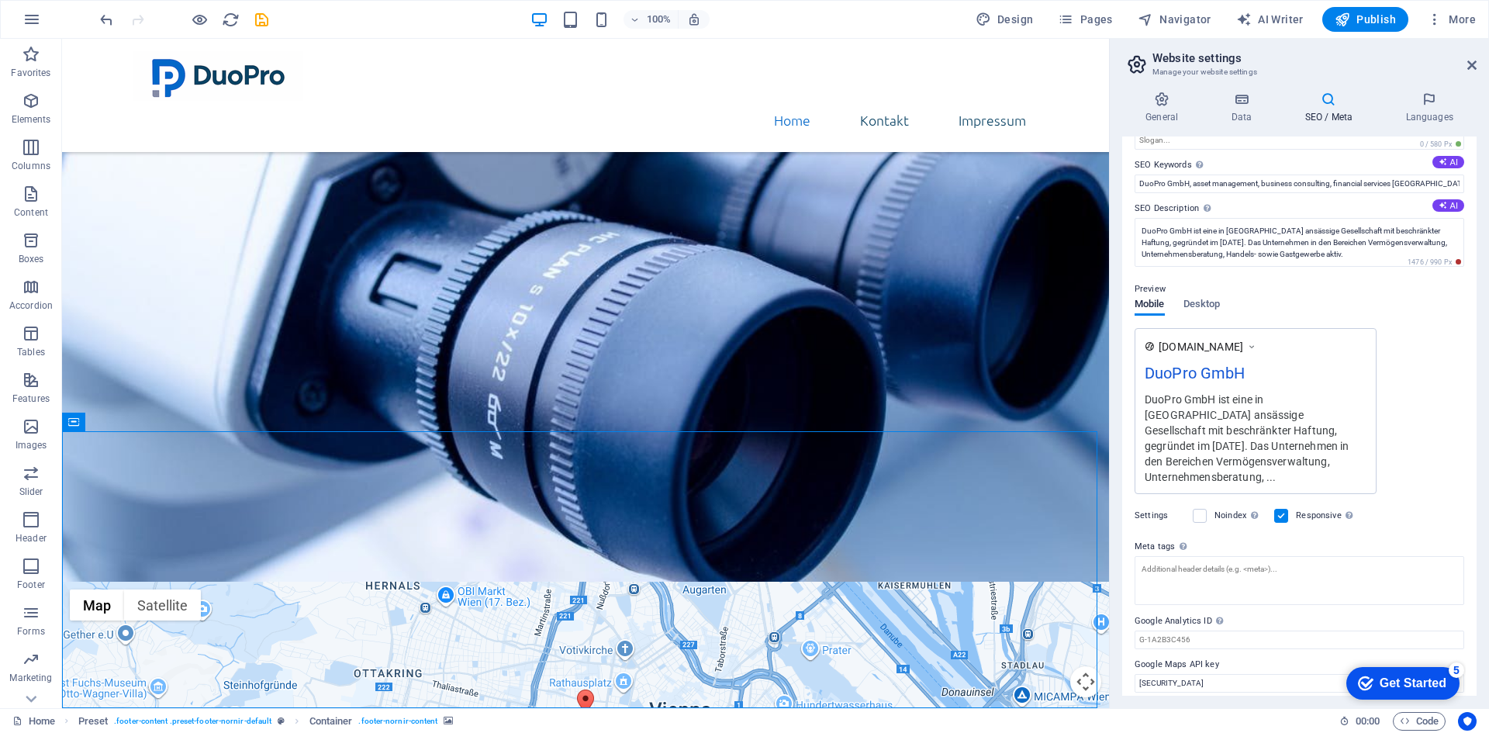
scroll to position [89, 0]
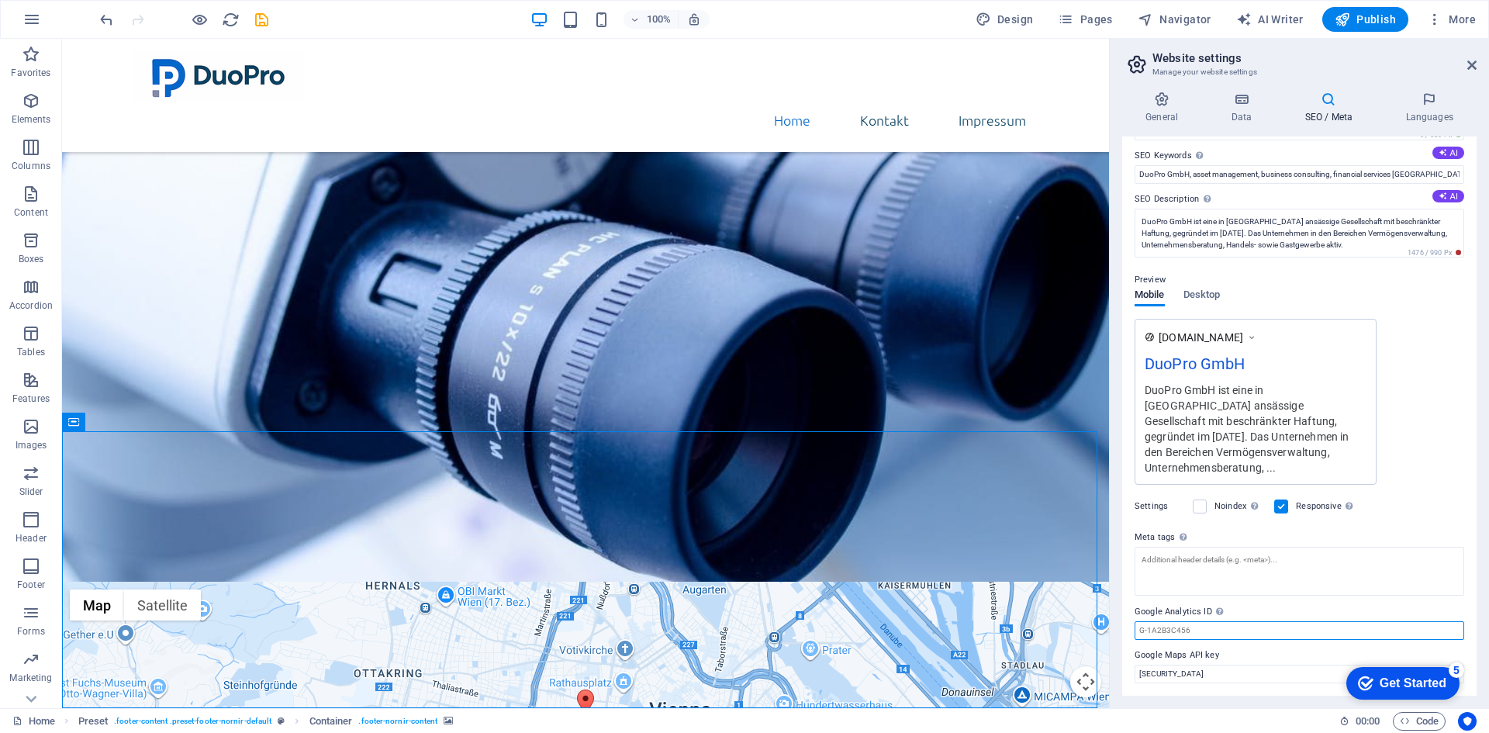
click at [1204, 627] on input "Google Analytics ID Please only add the Google Analytics ID. We automatically i…" at bounding box center [1300, 630] width 330 height 19
paste input "G-R0R6ZGZ9VY"
type input "G-R0R6ZGZ9VY"
click at [0, 0] on span "Publish" at bounding box center [0, 0] width 0 height 0
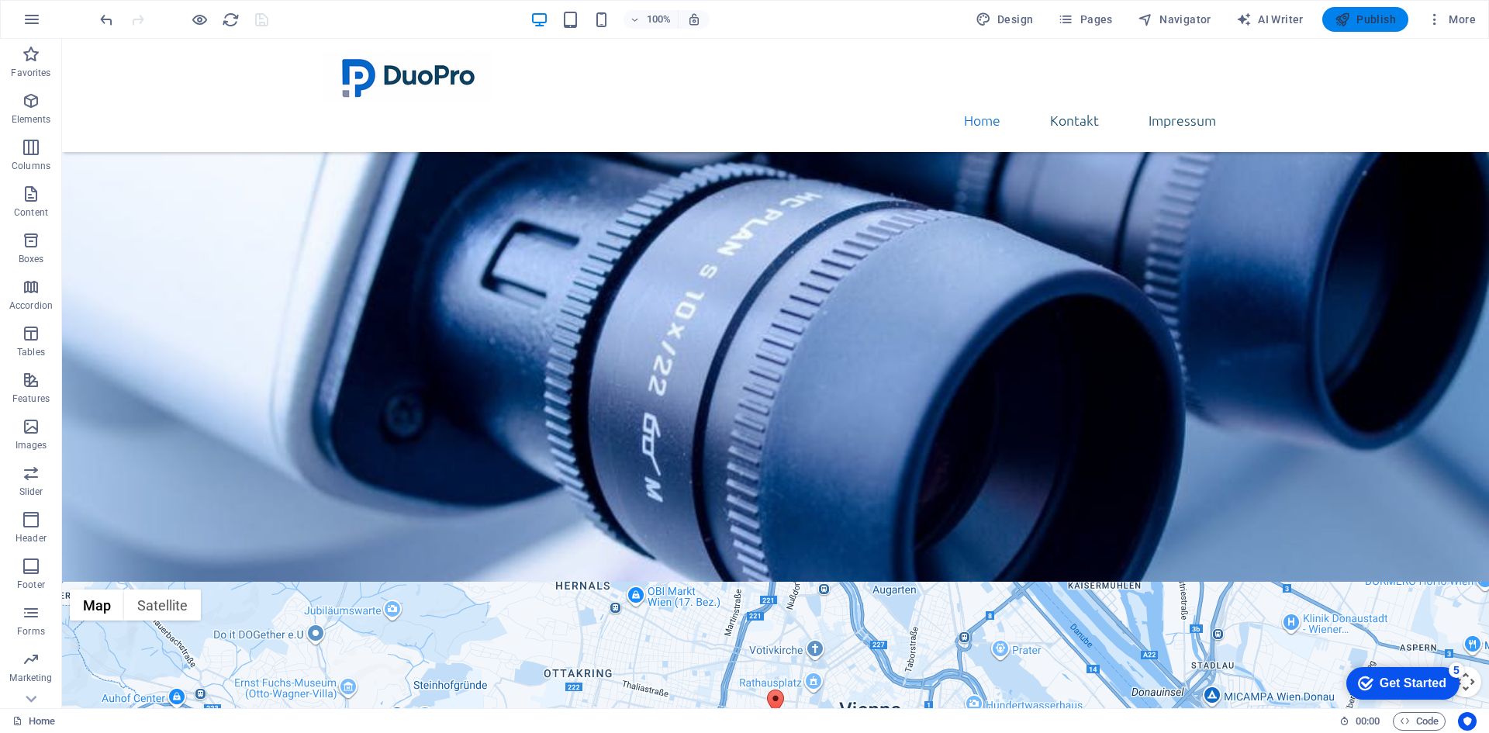
click at [0, 0] on span "Publish" at bounding box center [0, 0] width 0 height 0
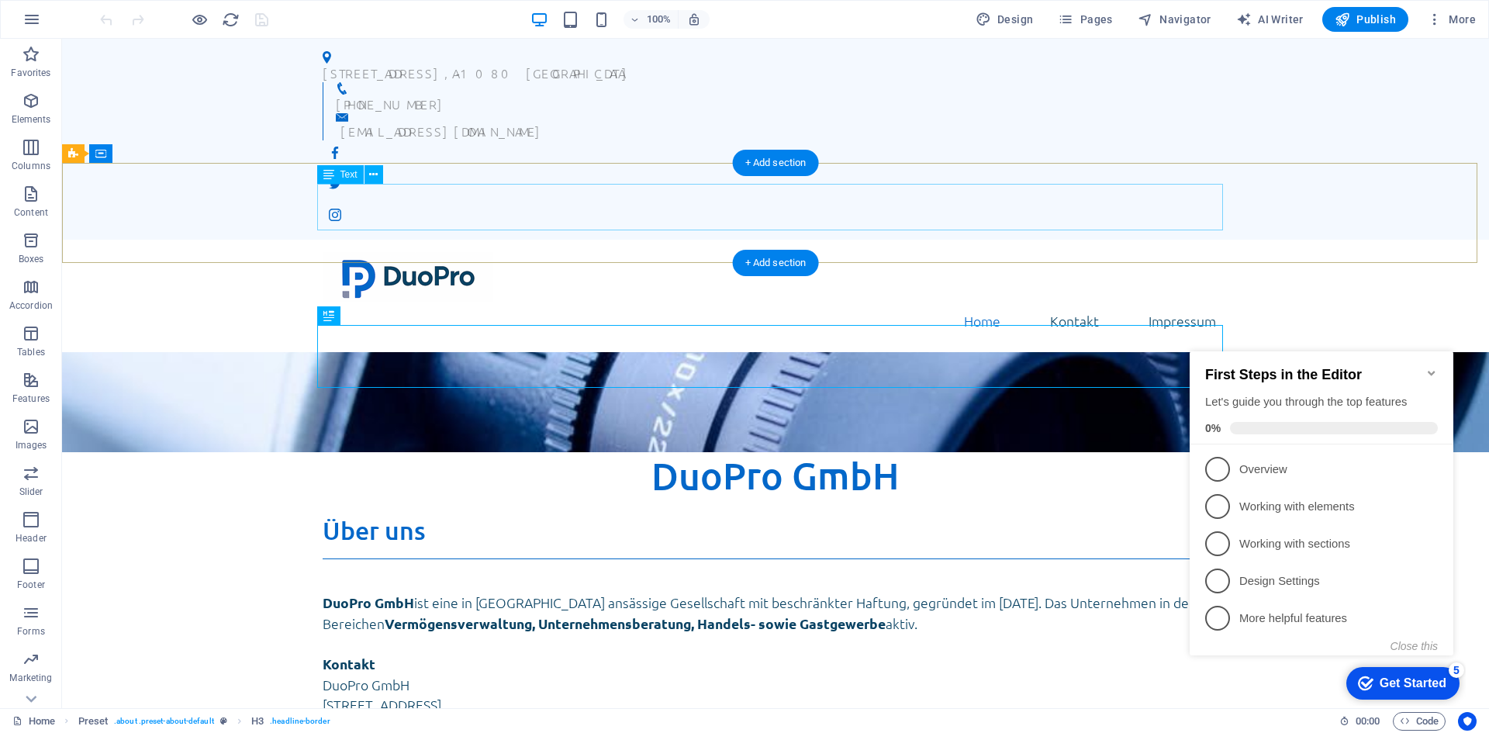
click at [755, 452] on span "DuoPro GmbH" at bounding box center [776, 475] width 248 height 46
click at [377, 452] on div "DuoPro GmbH" at bounding box center [776, 475] width 906 height 47
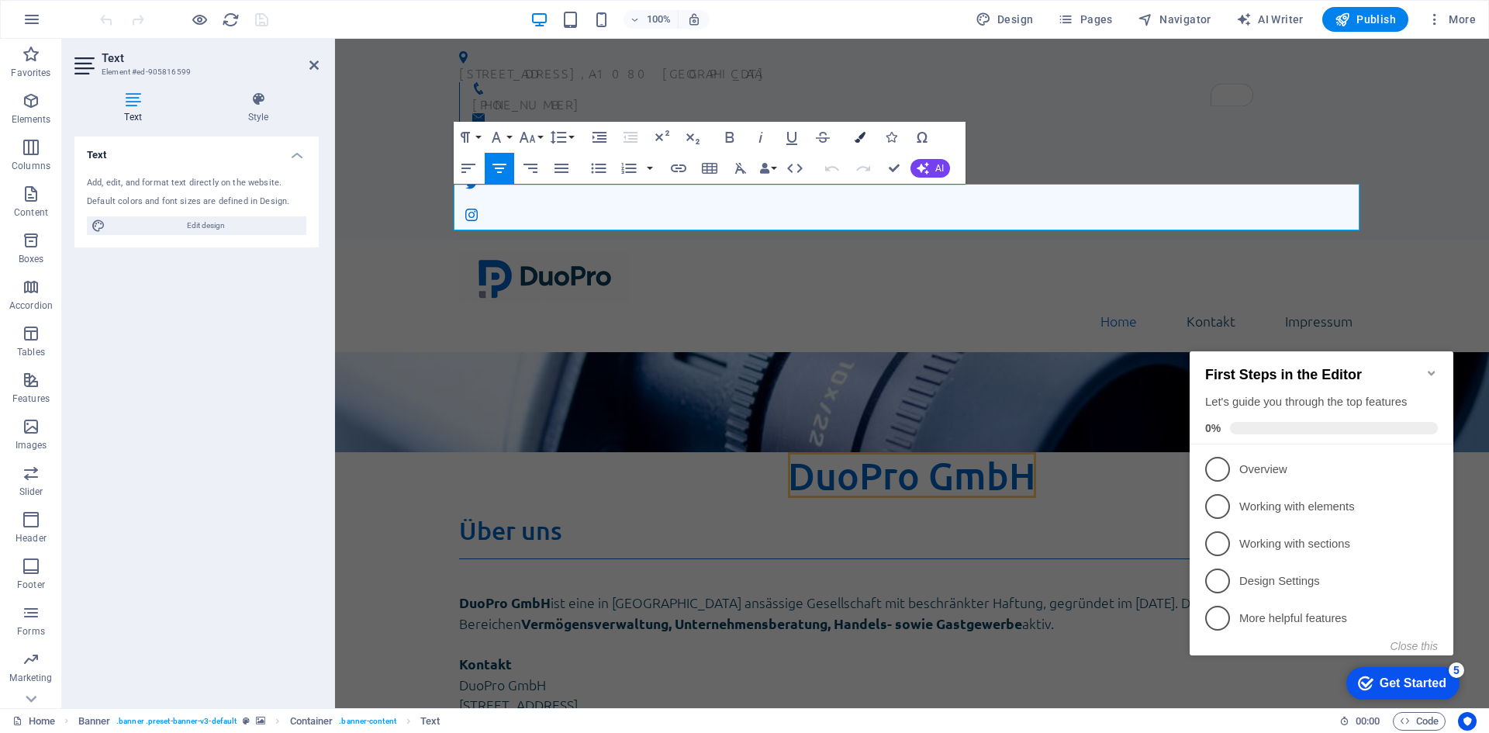
click at [861, 135] on icon "button" at bounding box center [860, 137] width 11 height 11
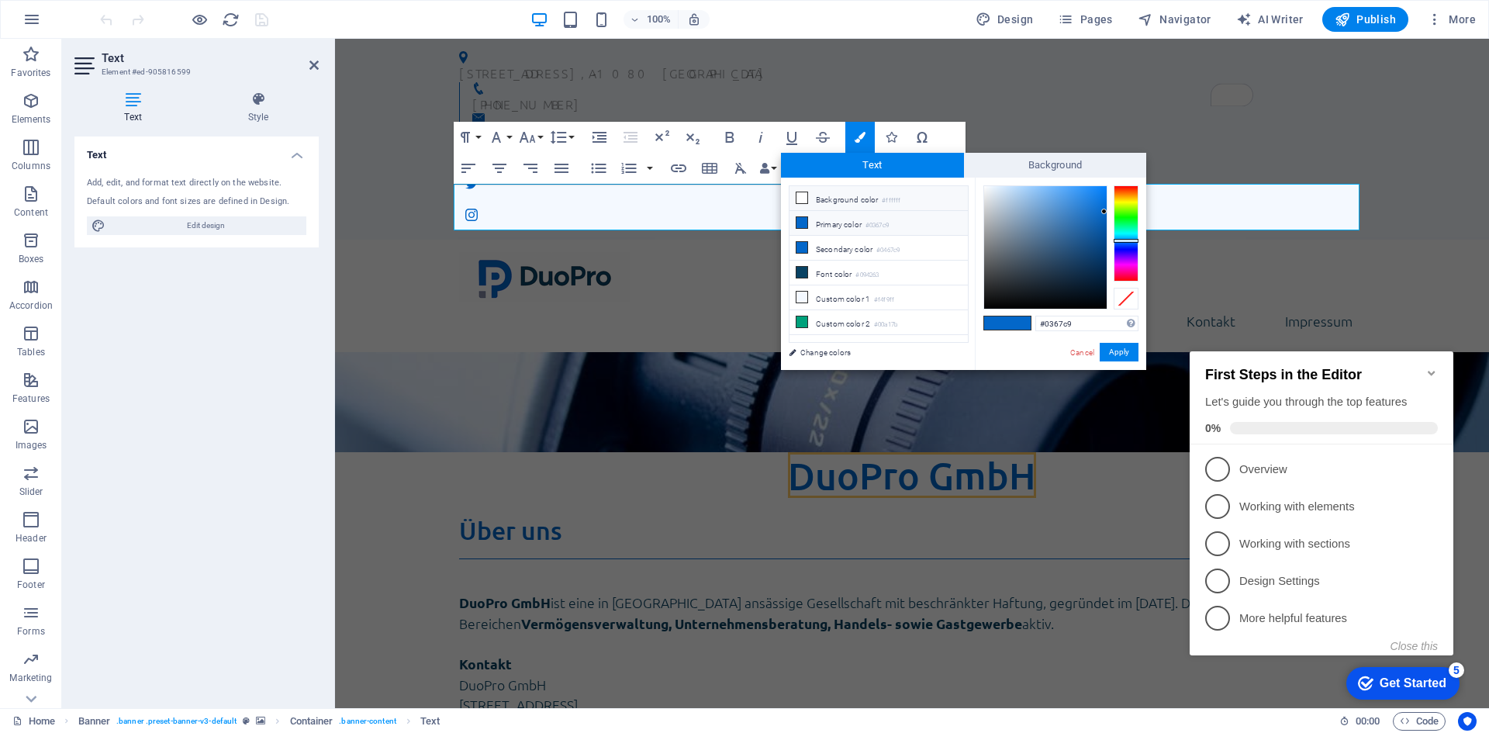
click at [800, 197] on icon at bounding box center [802, 197] width 11 height 11
type input "#ffffff"
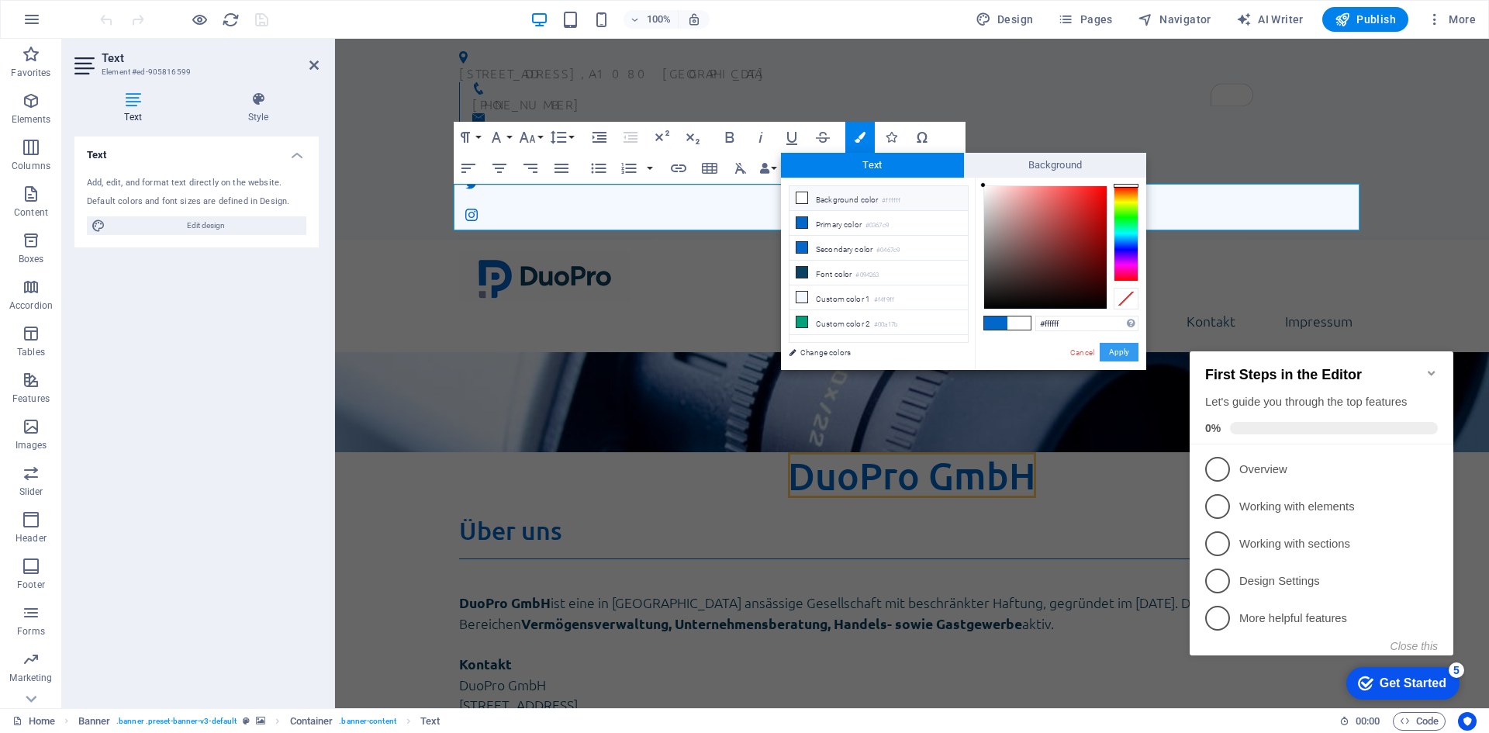
click at [1118, 348] on button "Apply" at bounding box center [1119, 352] width 39 height 19
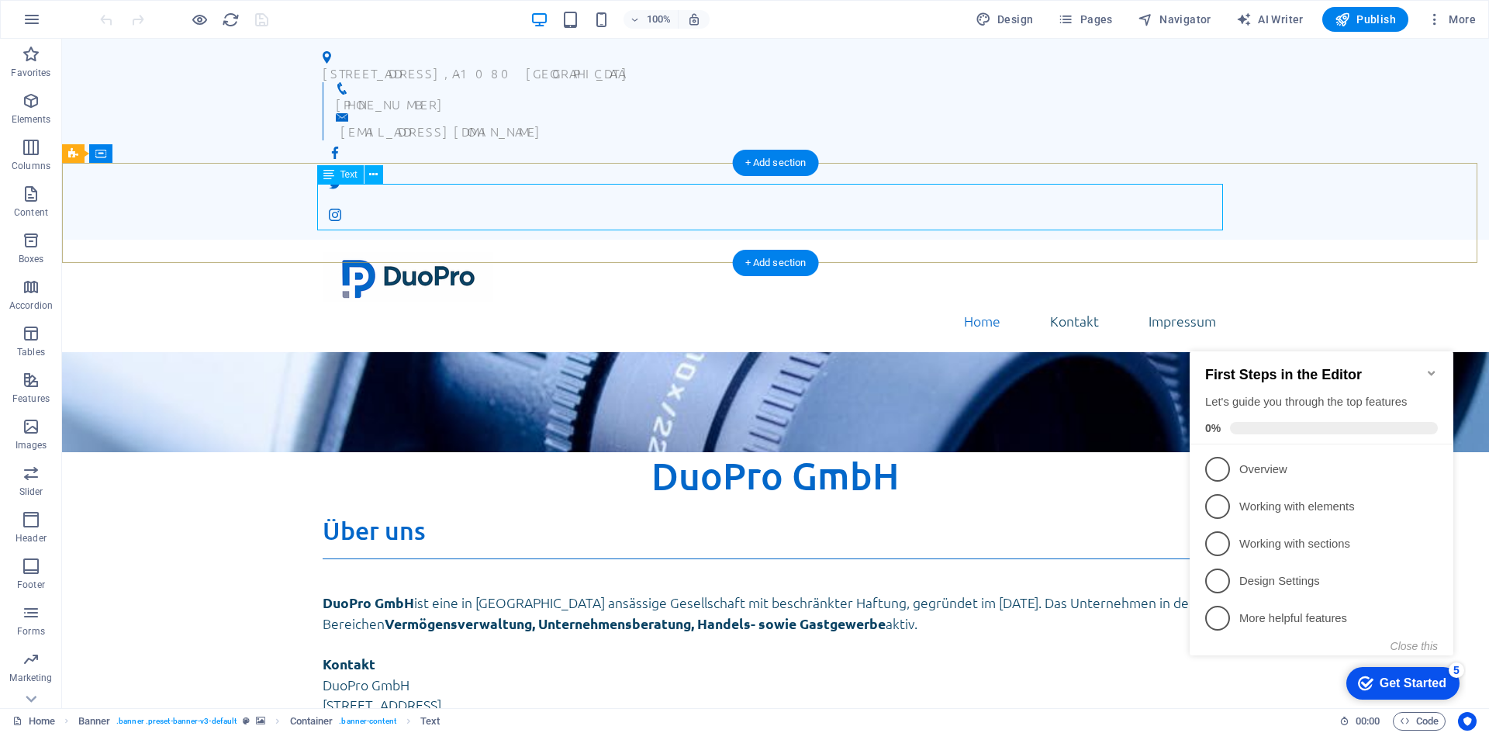
click at [866, 452] on span "DuoPro GmbH" at bounding box center [776, 475] width 248 height 46
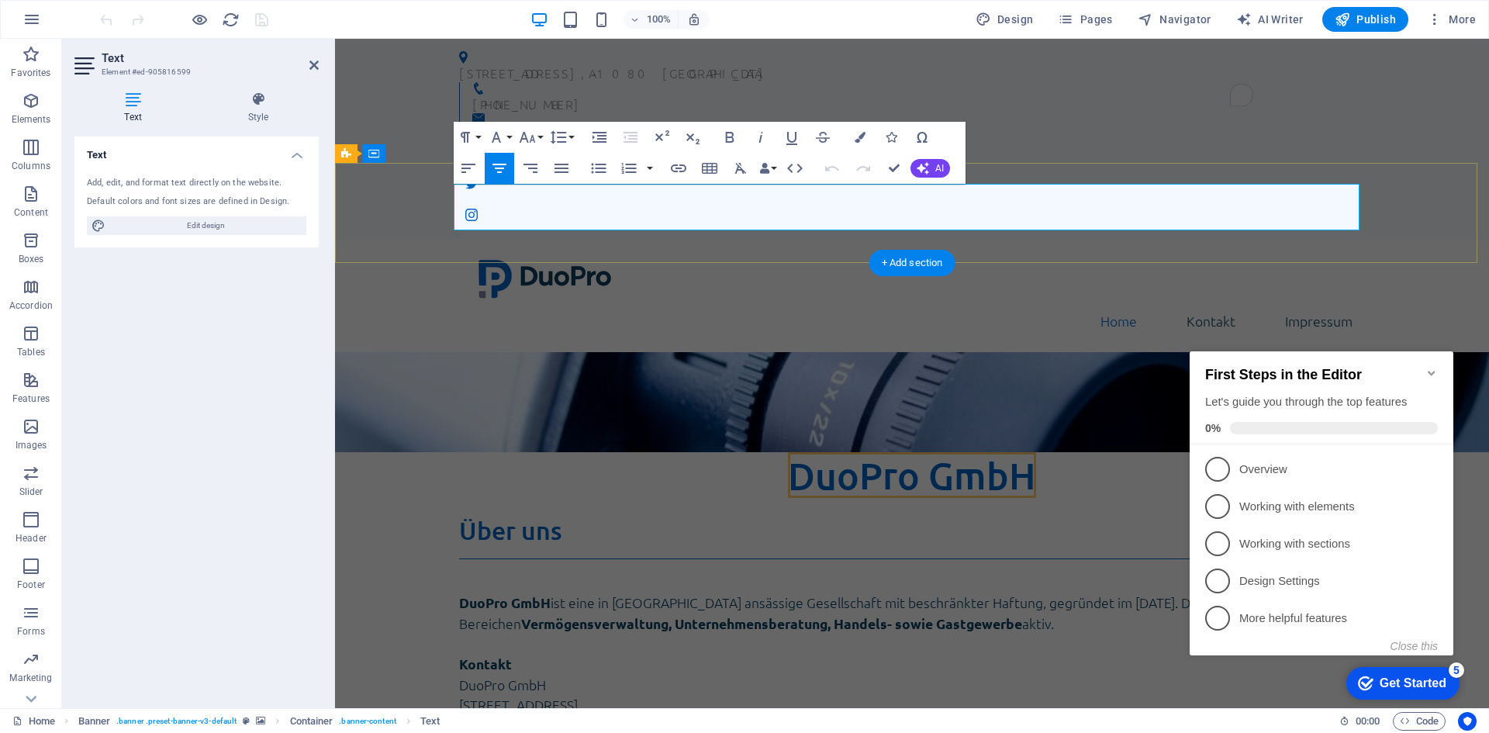
click at [866, 452] on span "DuoPro GmbH" at bounding box center [912, 475] width 248 height 46
click at [866, 452] on h2 "DuoPro GmbH" at bounding box center [912, 475] width 906 height 47
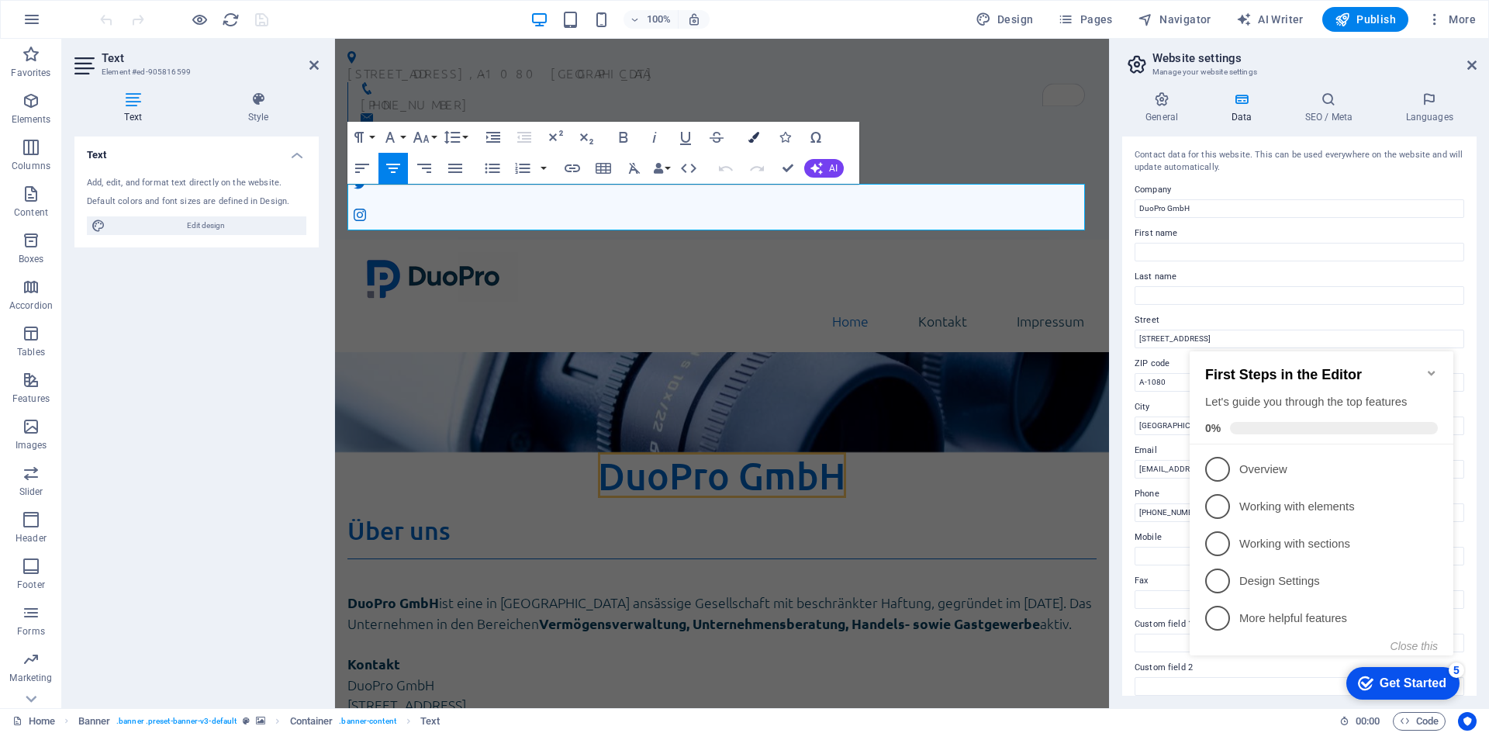
click at [755, 140] on icon "button" at bounding box center [754, 137] width 11 height 11
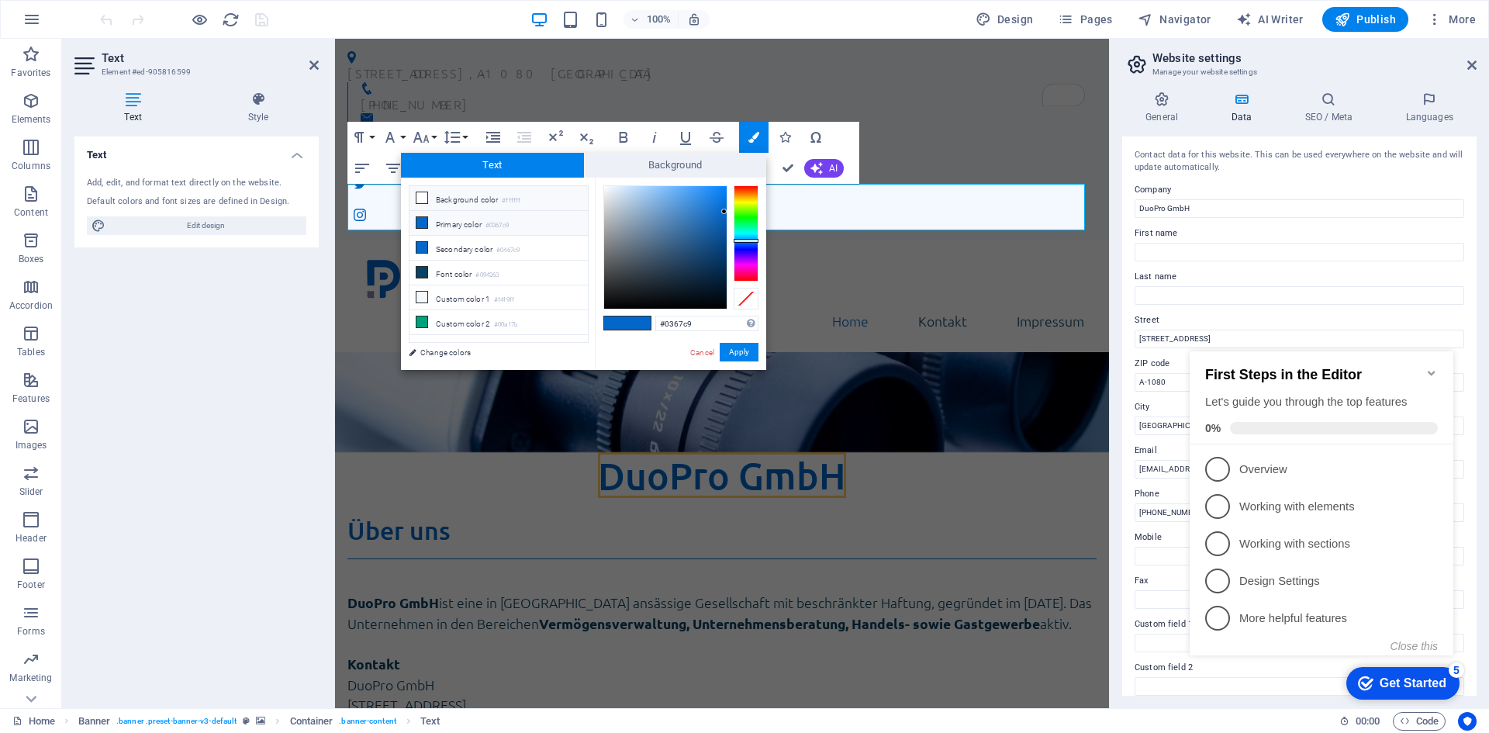
click at [420, 193] on icon at bounding box center [422, 197] width 11 height 11
type input "#ffffff"
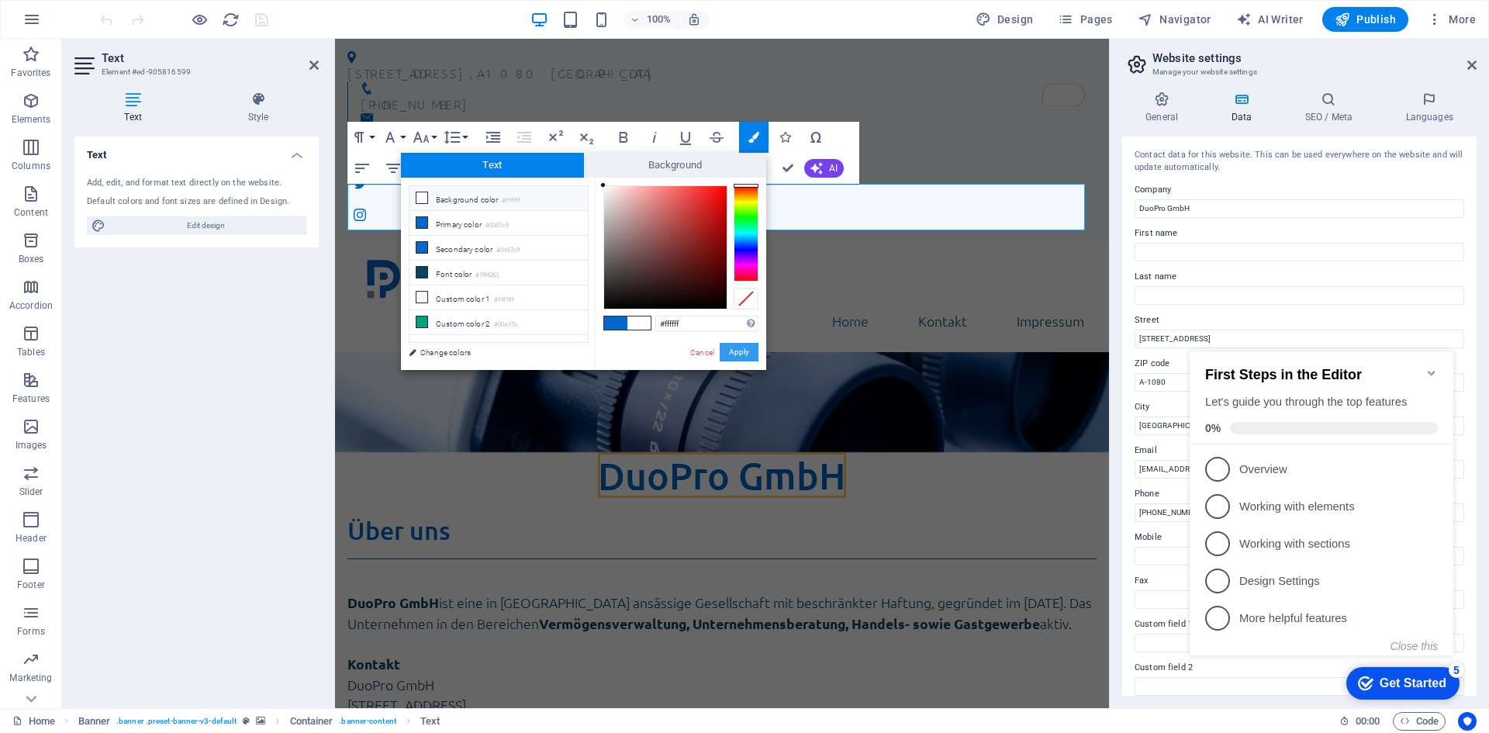
click at [730, 354] on button "Apply" at bounding box center [739, 352] width 39 height 19
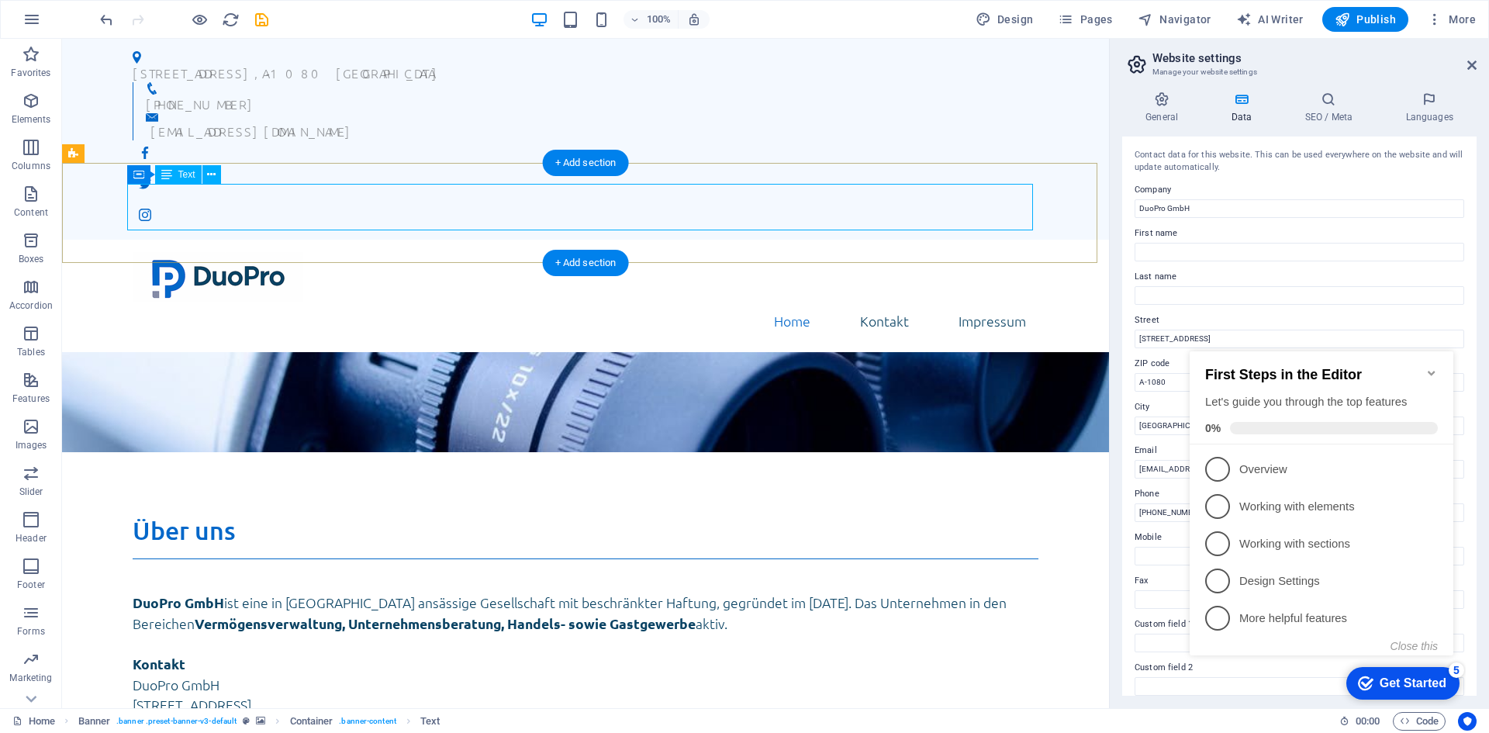
click at [486, 452] on span "DuoPro GmbH" at bounding box center [586, 475] width 248 height 46
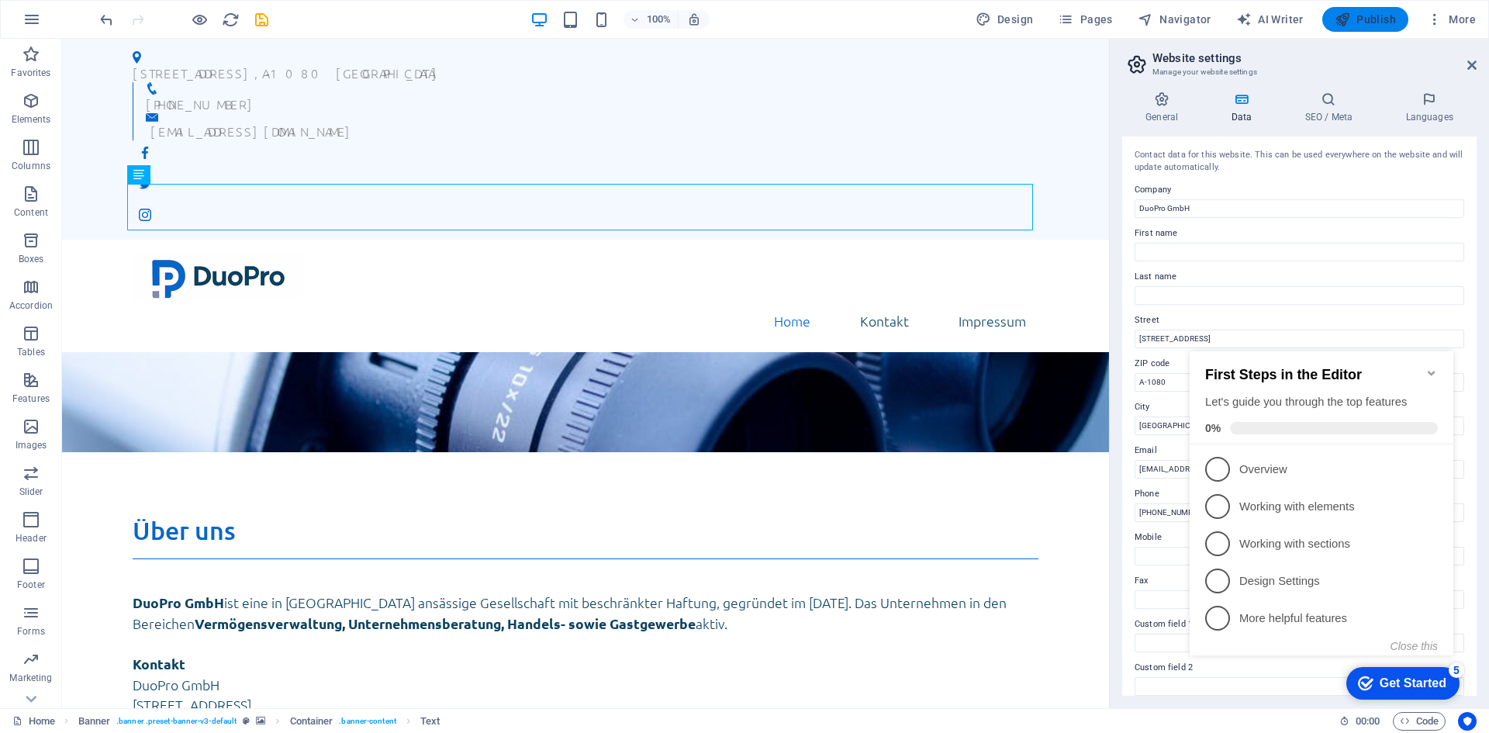
click at [1374, 24] on span "Publish" at bounding box center [1365, 20] width 61 height 16
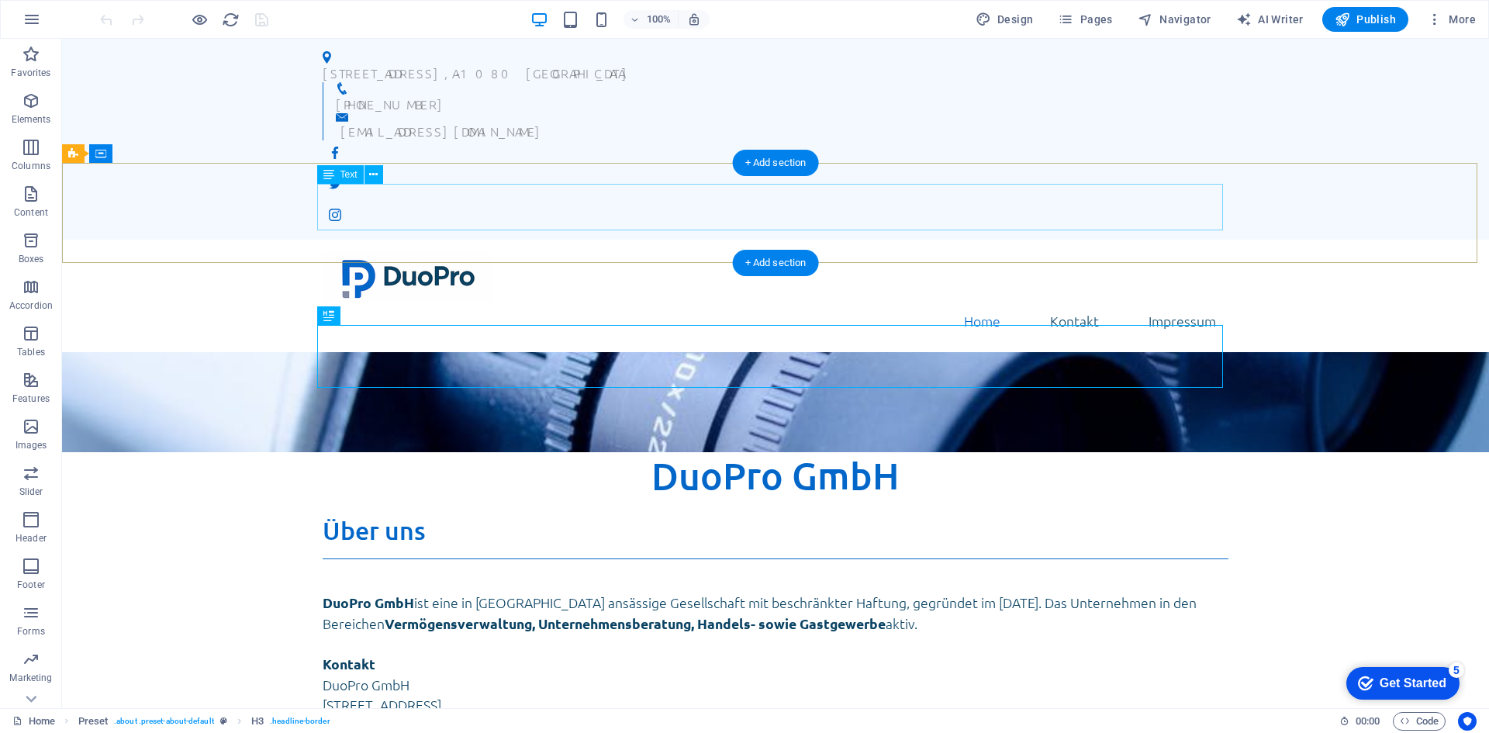
click at [780, 452] on span "DuoPro GmbH" at bounding box center [776, 475] width 248 height 46
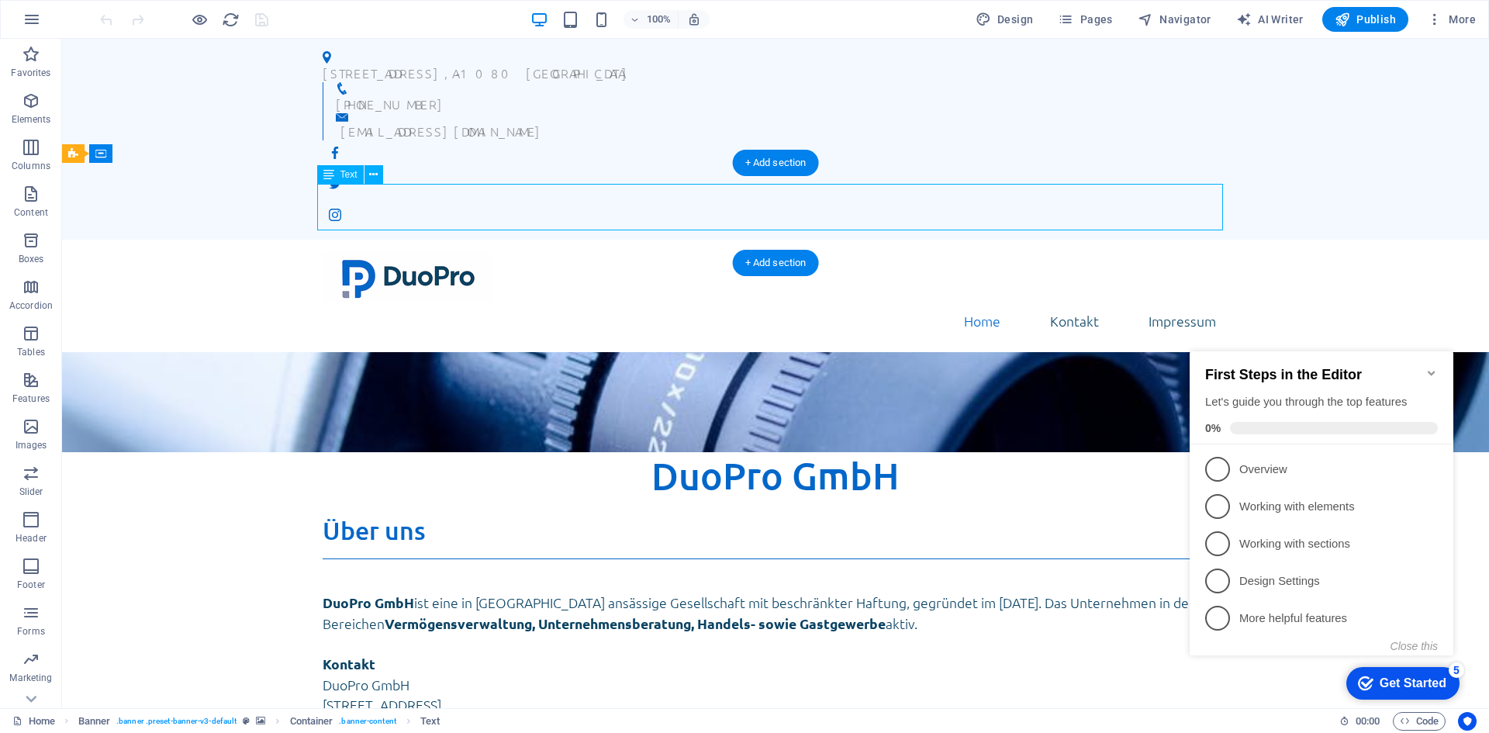
click at [780, 452] on span "DuoPro GmbH" at bounding box center [776, 475] width 248 height 46
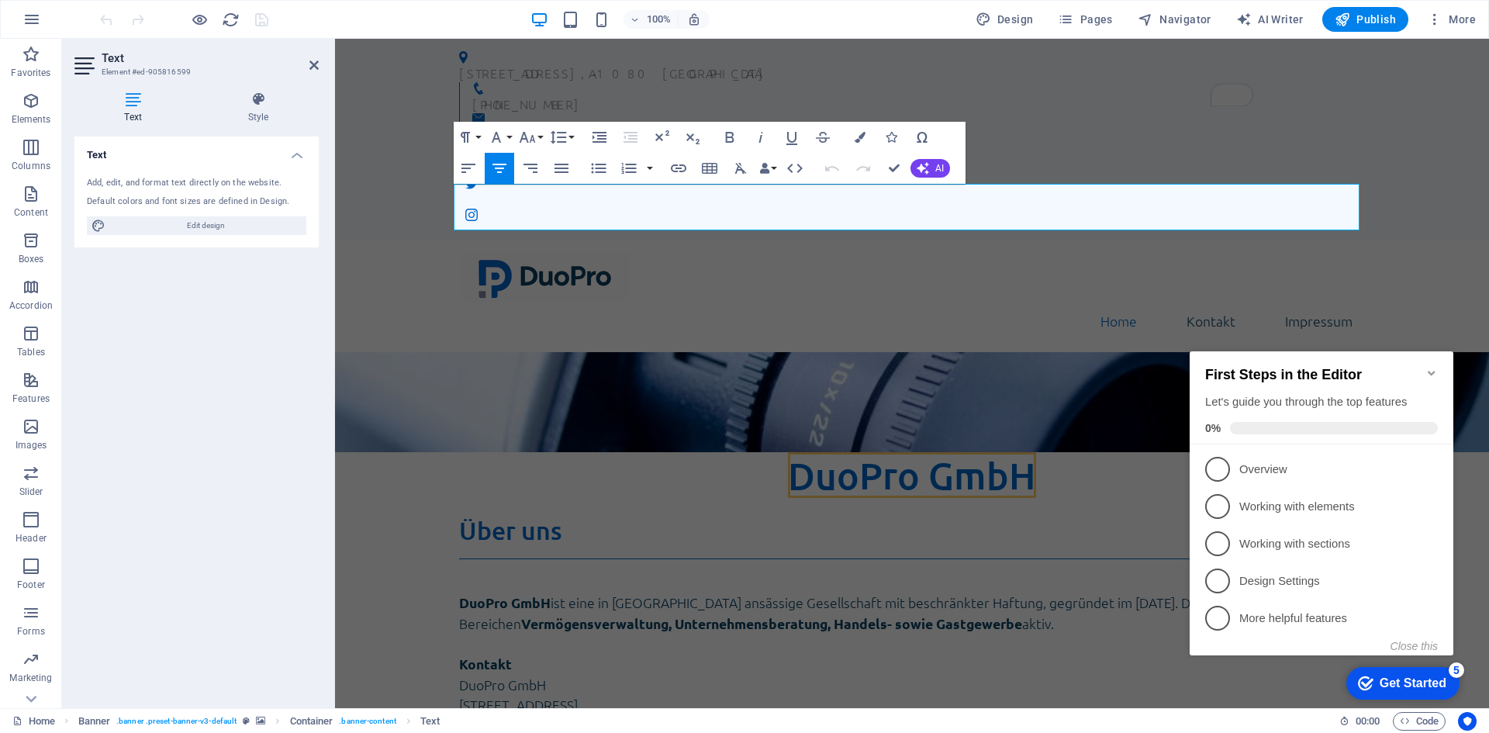
click at [483, 133] on div "Paragraph Format Normal Heading 1 Heading 2 Heading 3 Heading 4 Heading 5 Headi…" at bounding box center [515, 137] width 123 height 31
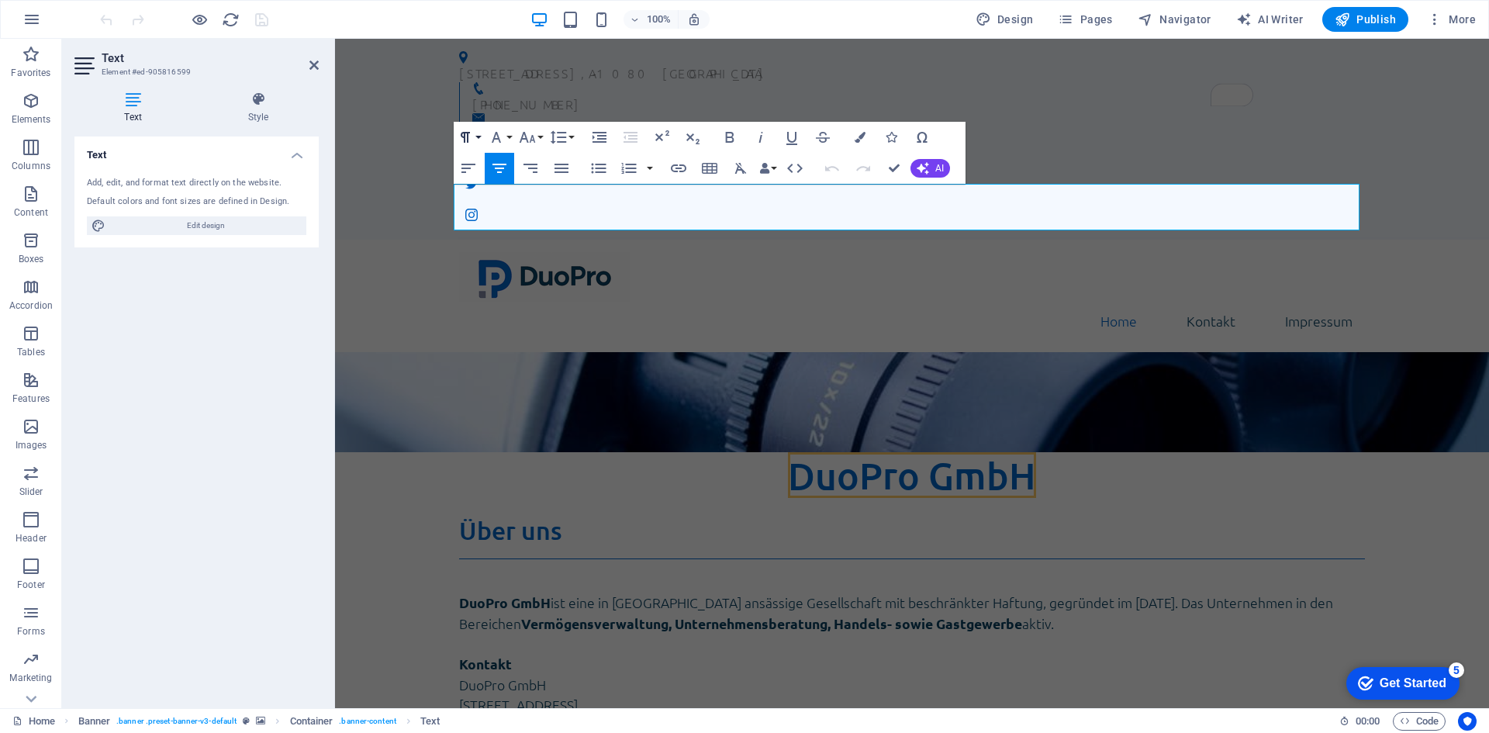
click at [479, 133] on button "Paragraph Format" at bounding box center [468, 137] width 29 height 31
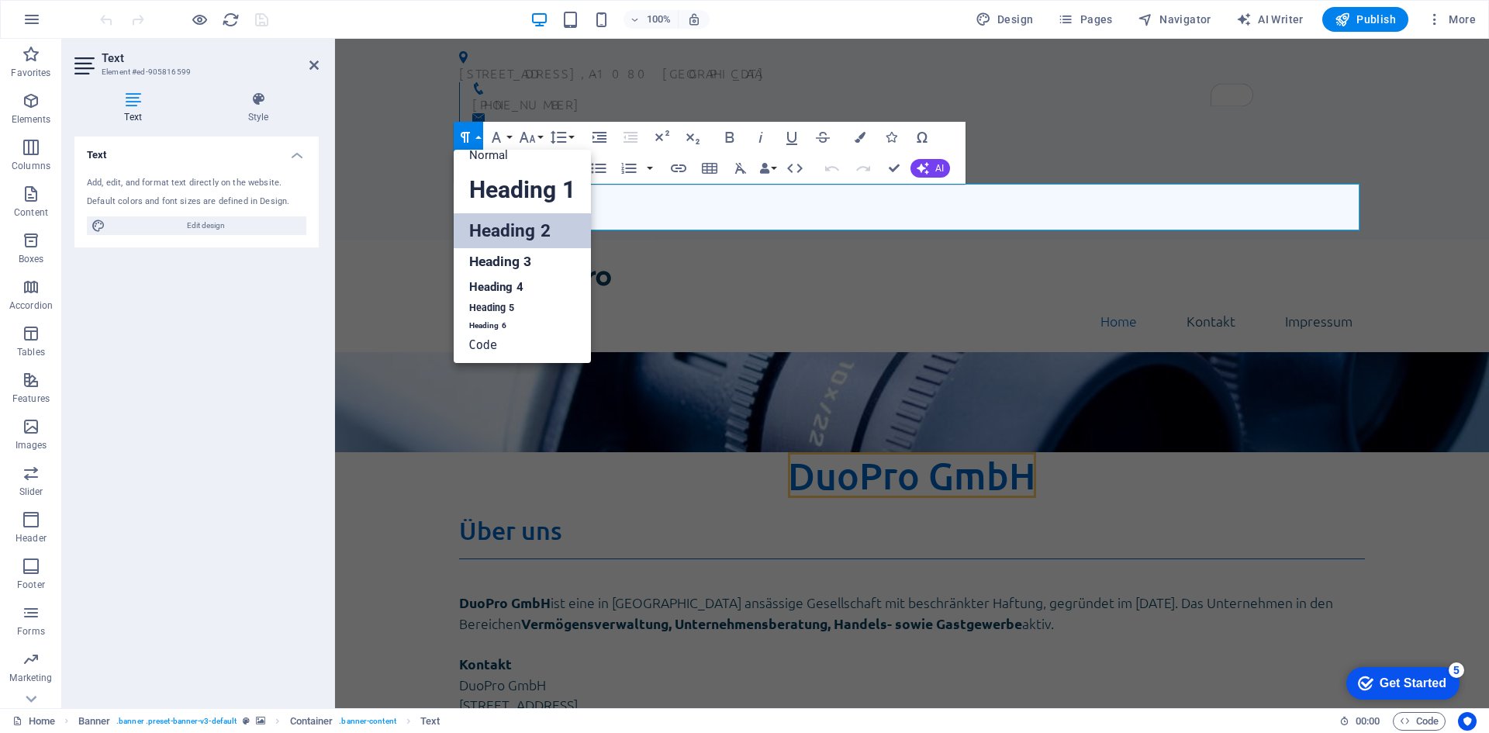
scroll to position [12, 0]
click at [479, 133] on button "Paragraph Format" at bounding box center [468, 137] width 29 height 31
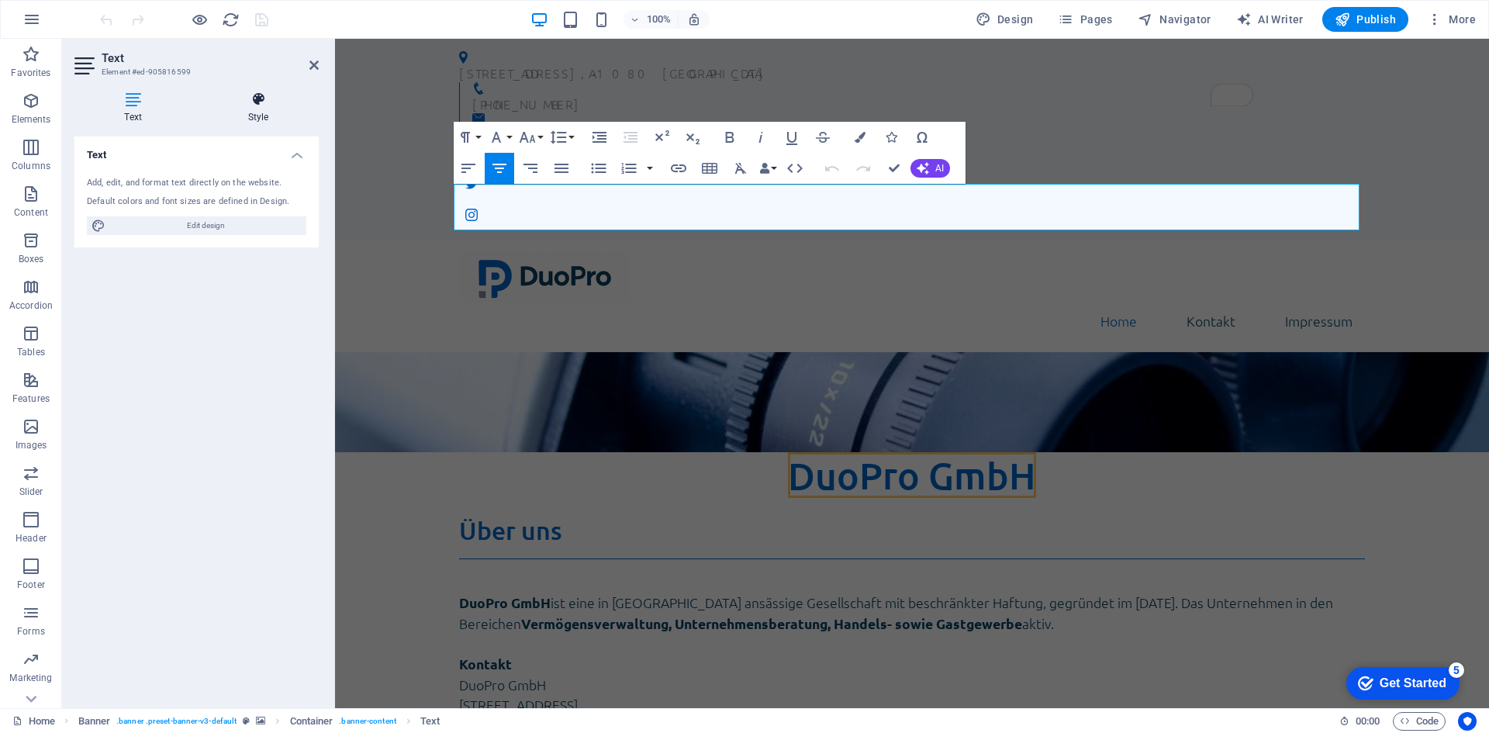
click at [264, 111] on h4 "Style" at bounding box center [258, 108] width 121 height 33
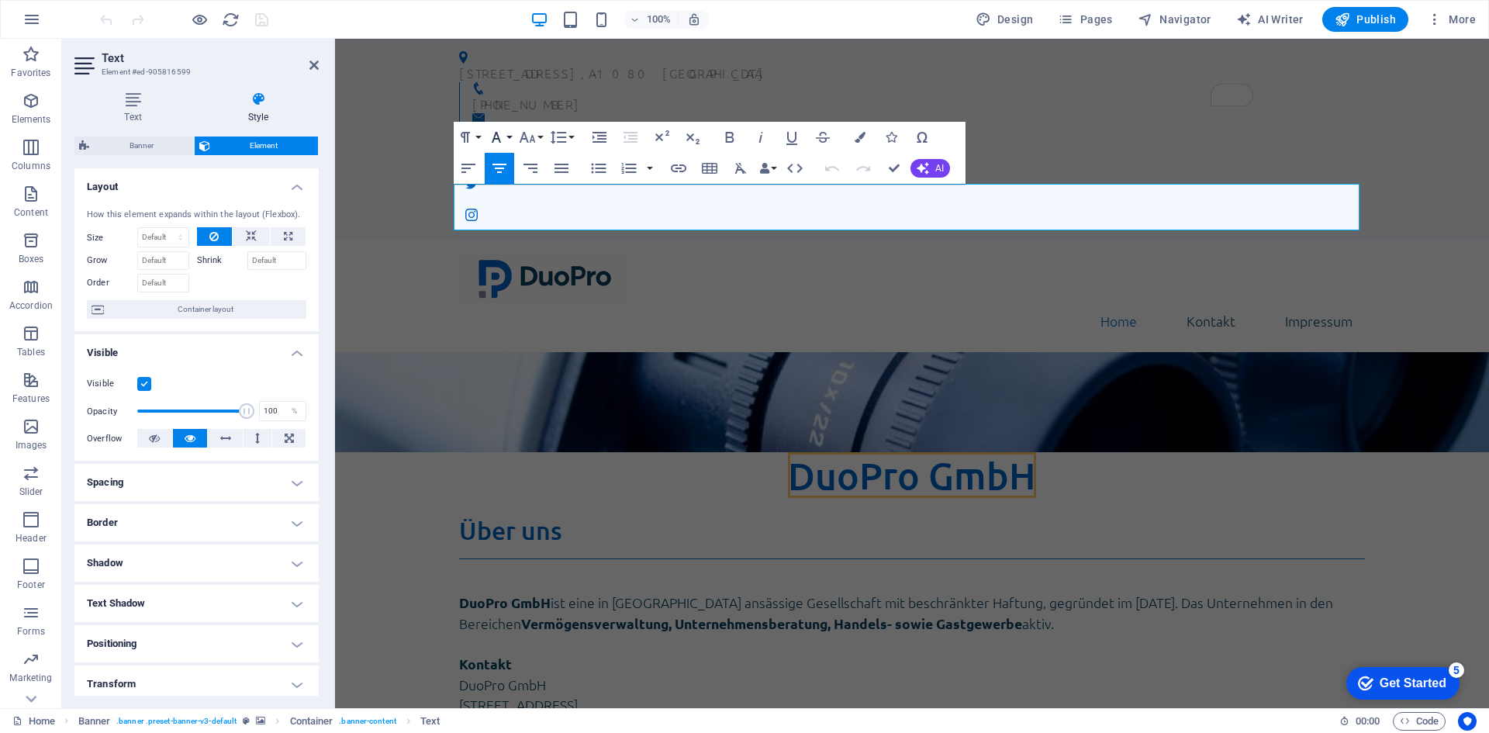
click at [511, 137] on button "Font Family" at bounding box center [499, 137] width 29 height 31
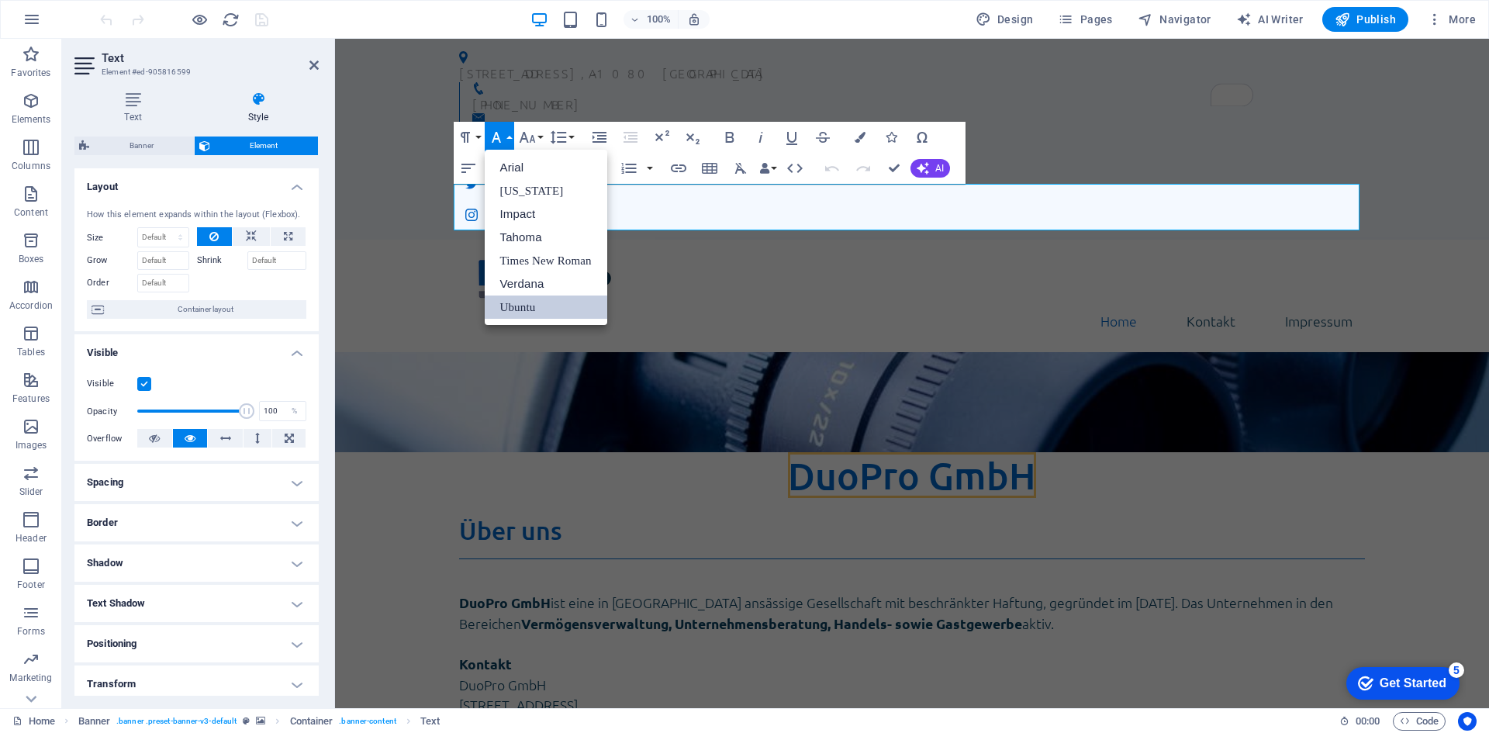
scroll to position [0, 0]
click at [511, 137] on button "Font Family" at bounding box center [499, 137] width 29 height 31
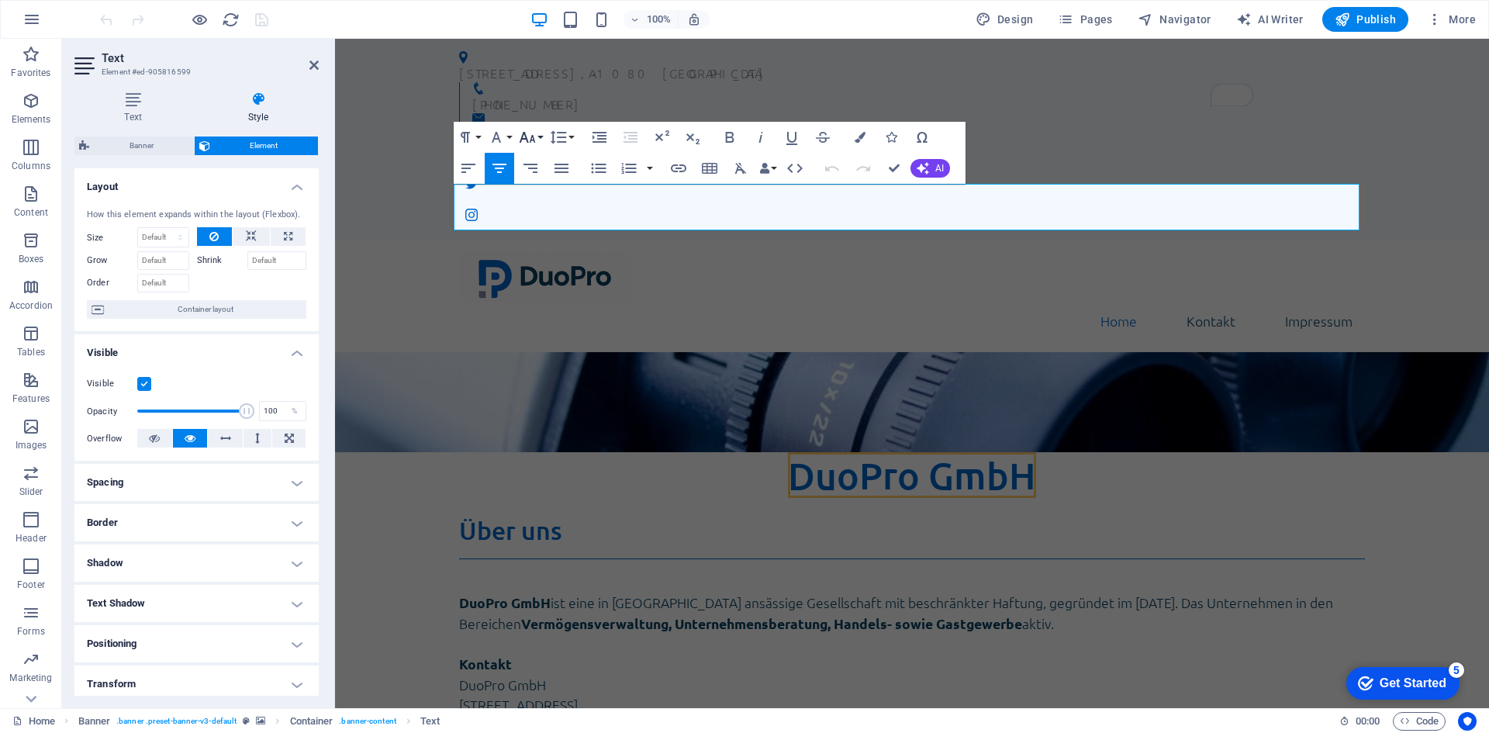
click at [531, 140] on icon "button" at bounding box center [527, 137] width 16 height 11
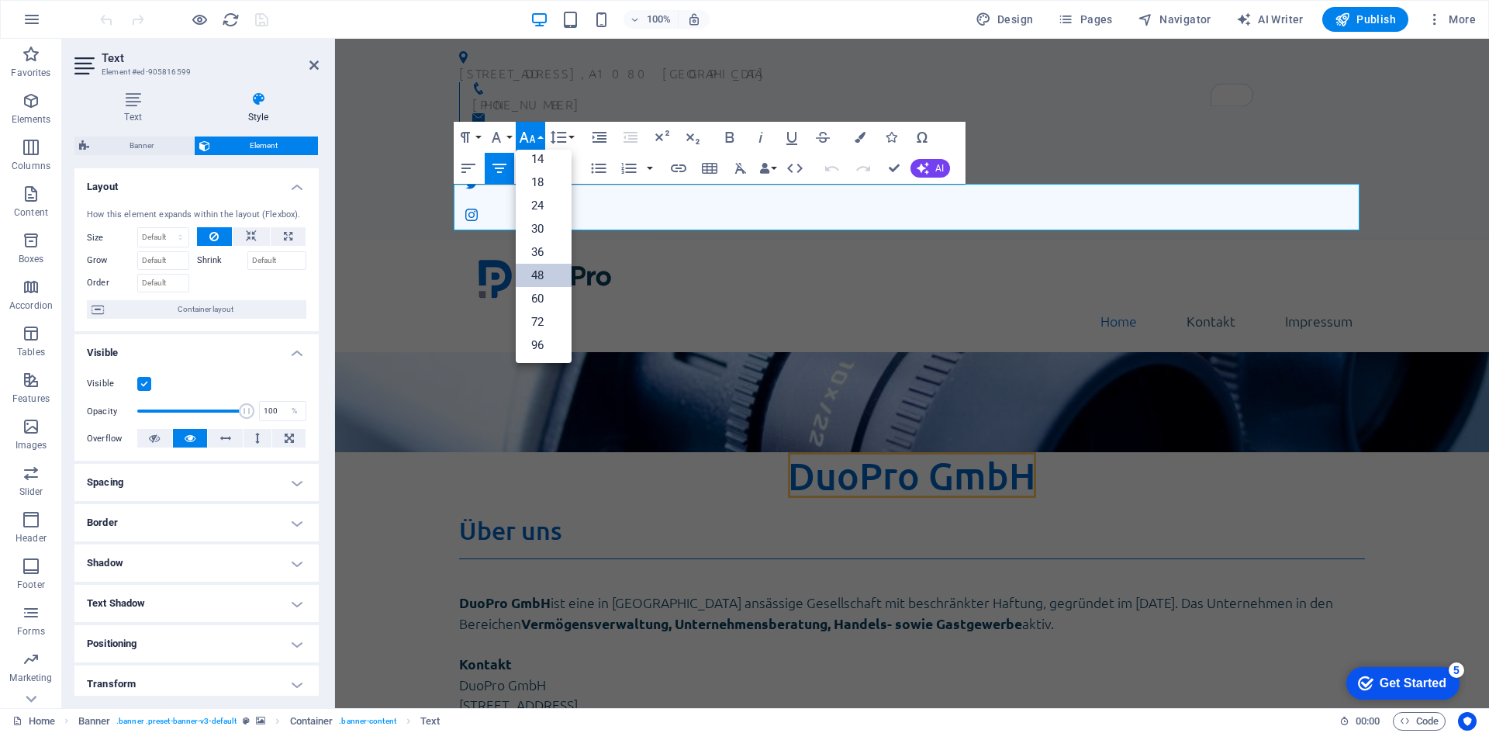
scroll to position [125, 0]
click at [549, 271] on link "48" at bounding box center [544, 275] width 56 height 23
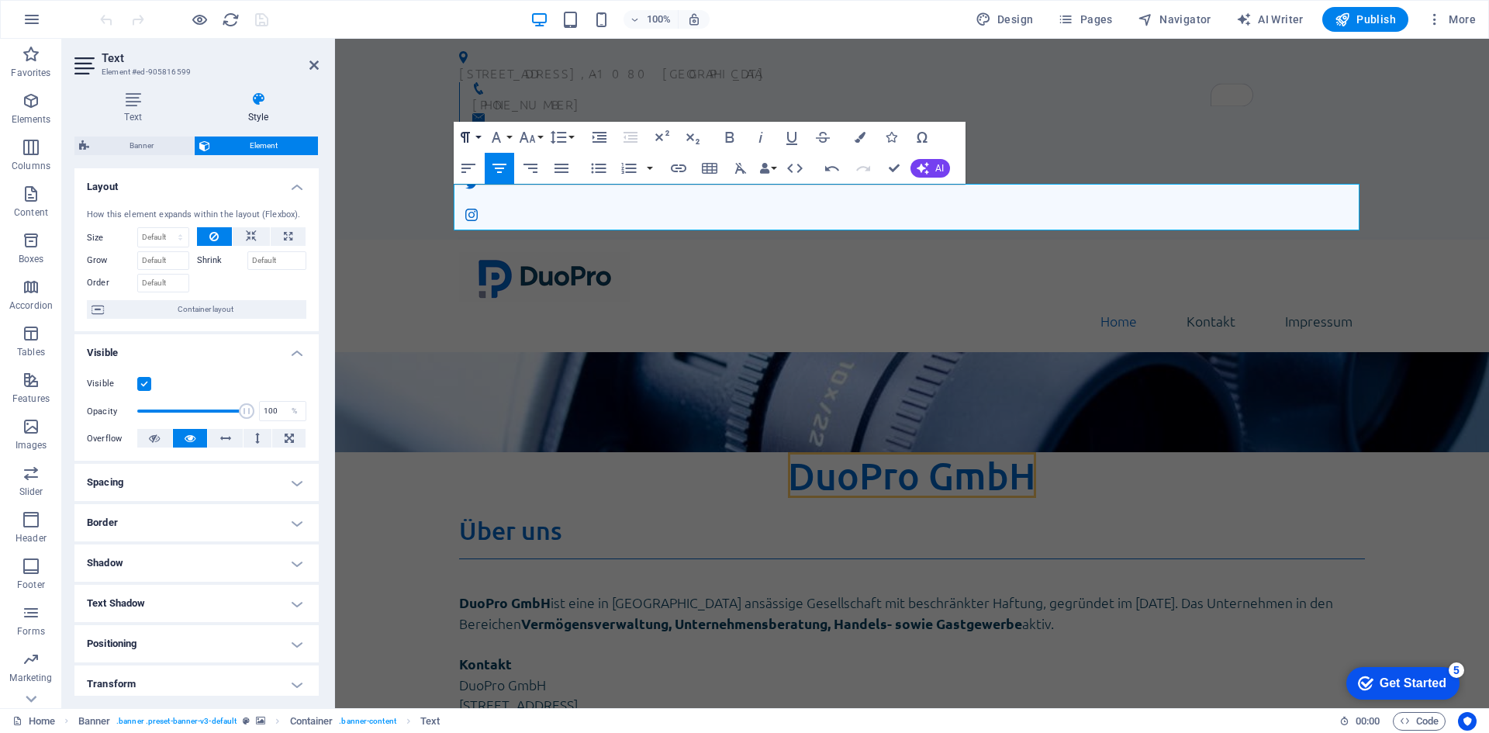
click at [469, 137] on icon "button" at bounding box center [465, 137] width 19 height 19
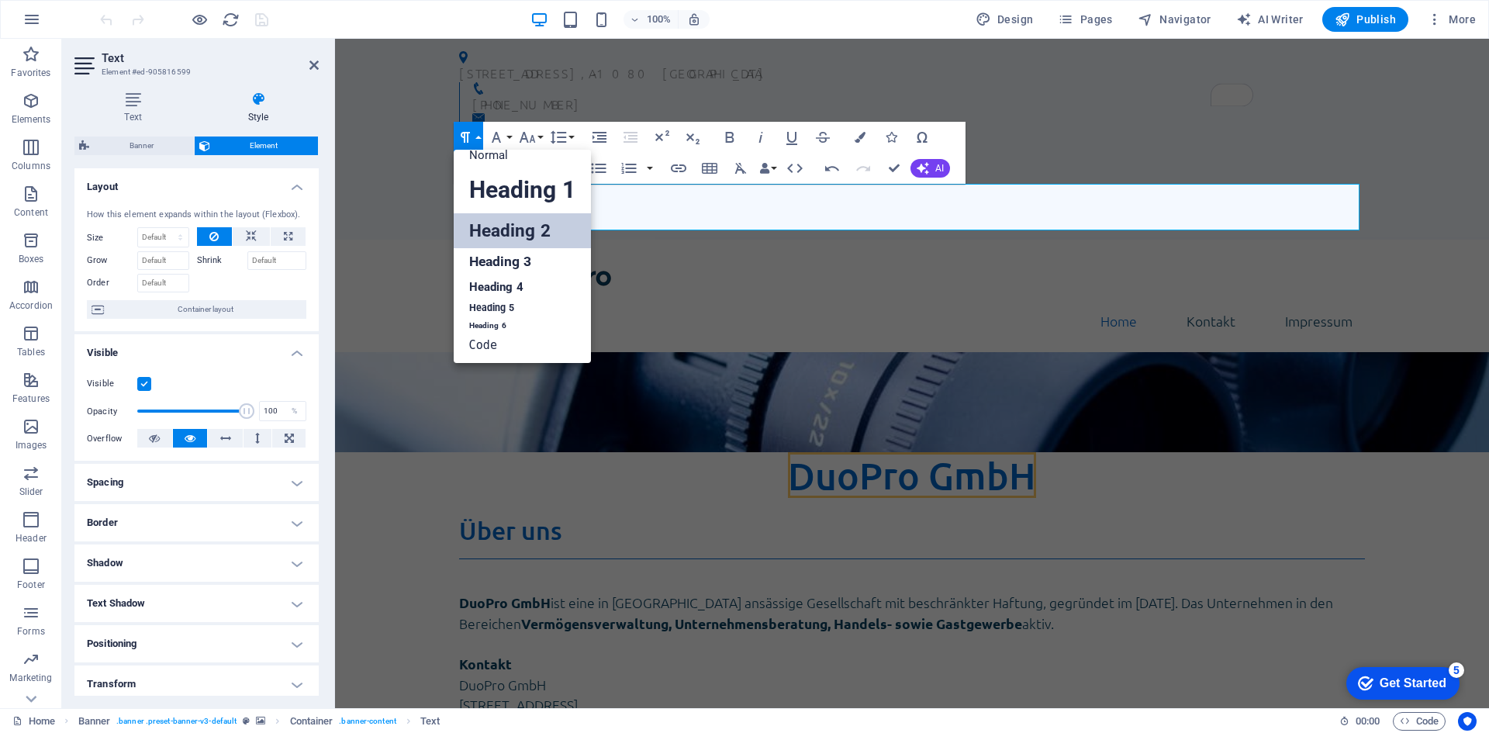
scroll to position [12, 0]
click at [486, 158] on link "Normal" at bounding box center [522, 154] width 137 height 23
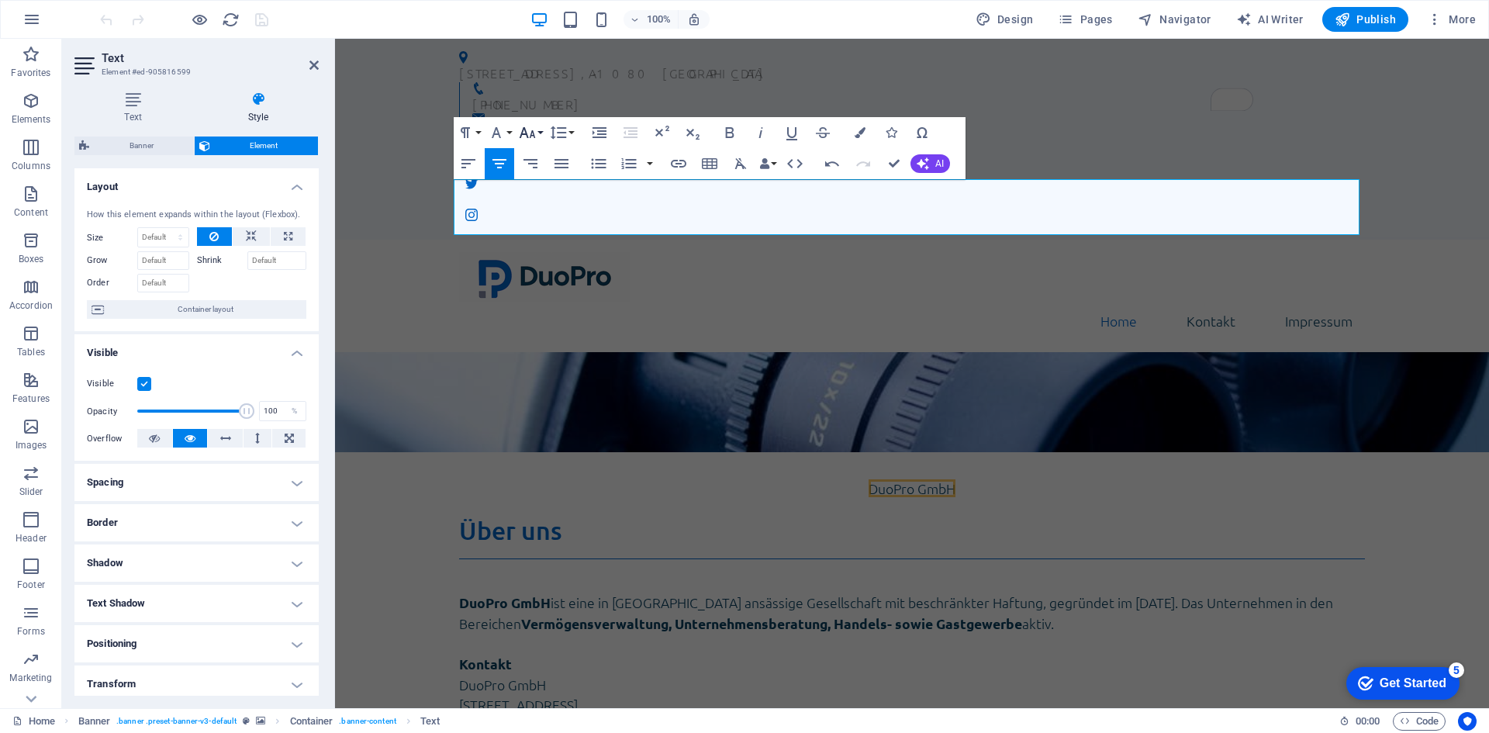
click at [543, 129] on button "Font Size" at bounding box center [530, 132] width 29 height 31
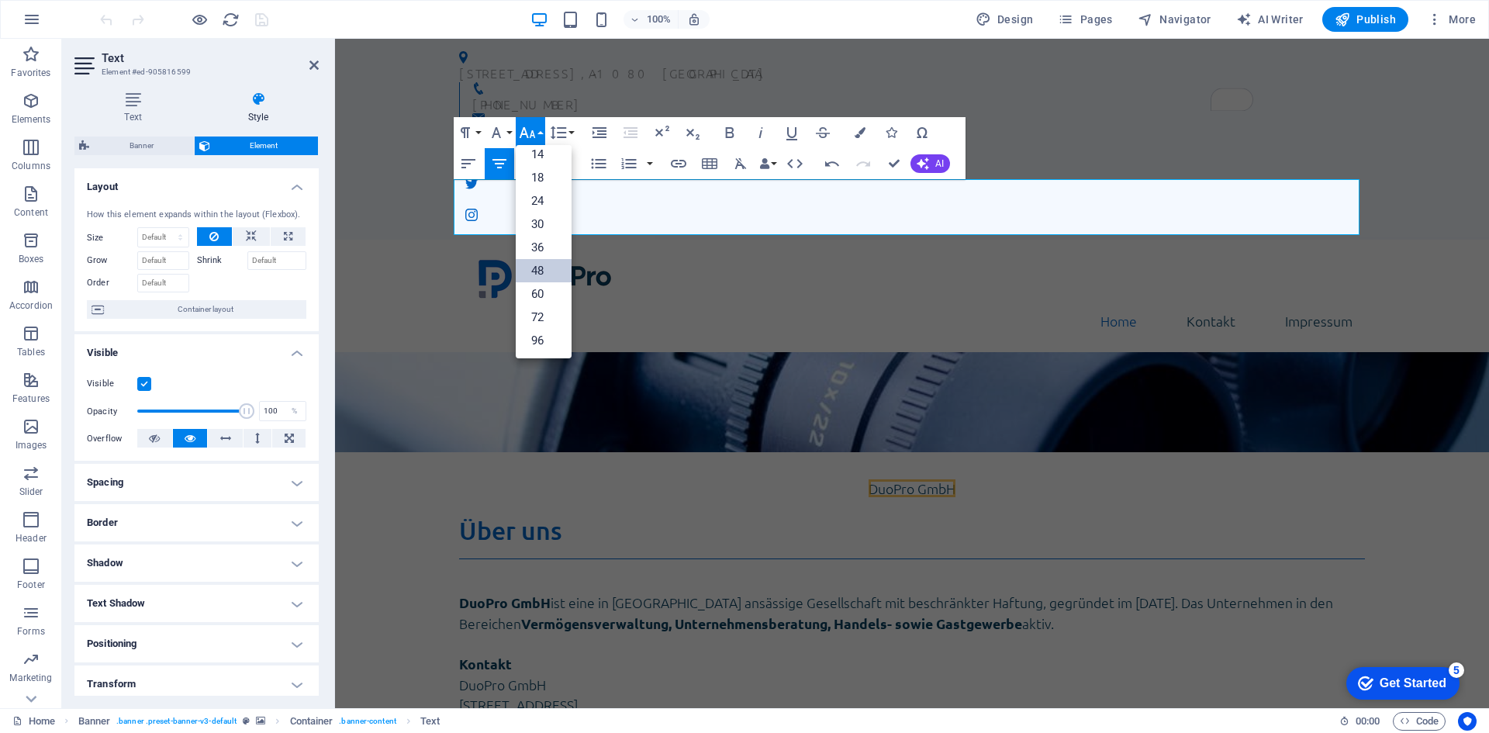
scroll to position [125, 0]
click at [549, 271] on link "48" at bounding box center [544, 270] width 56 height 23
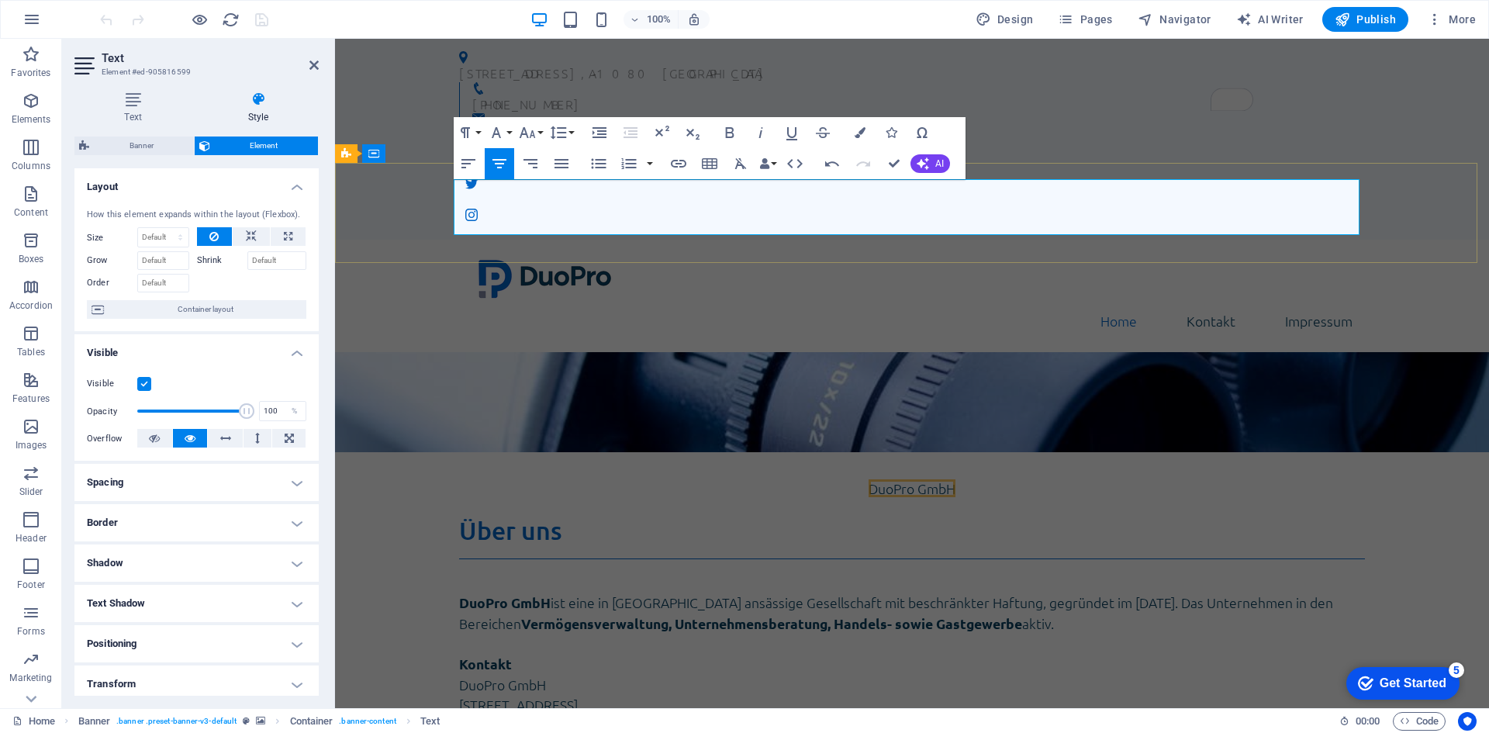
click at [881, 479] on span "DuoPro GmbH" at bounding box center [912, 488] width 87 height 18
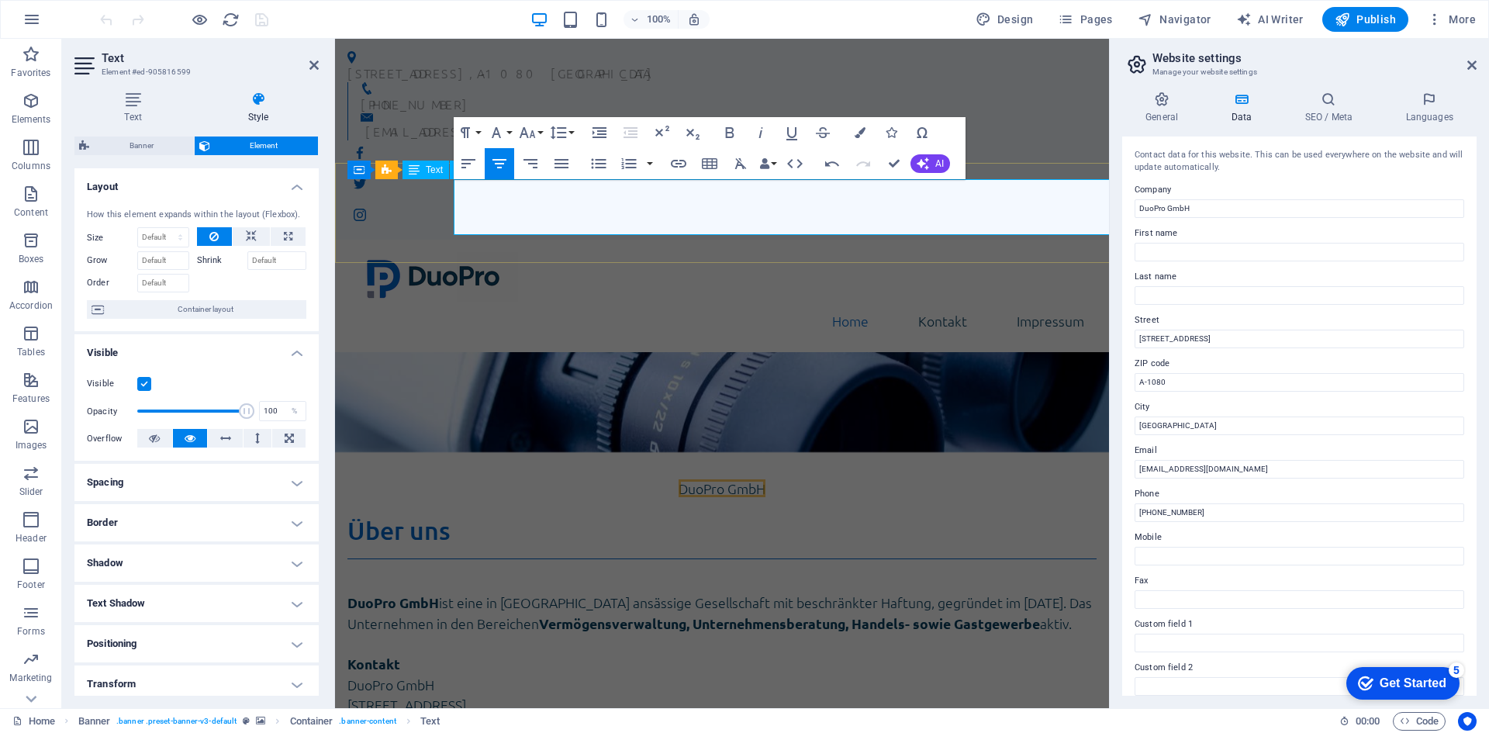
click at [881, 452] on p "​ DuoPro GmbH" at bounding box center [721, 480] width 749 height 56
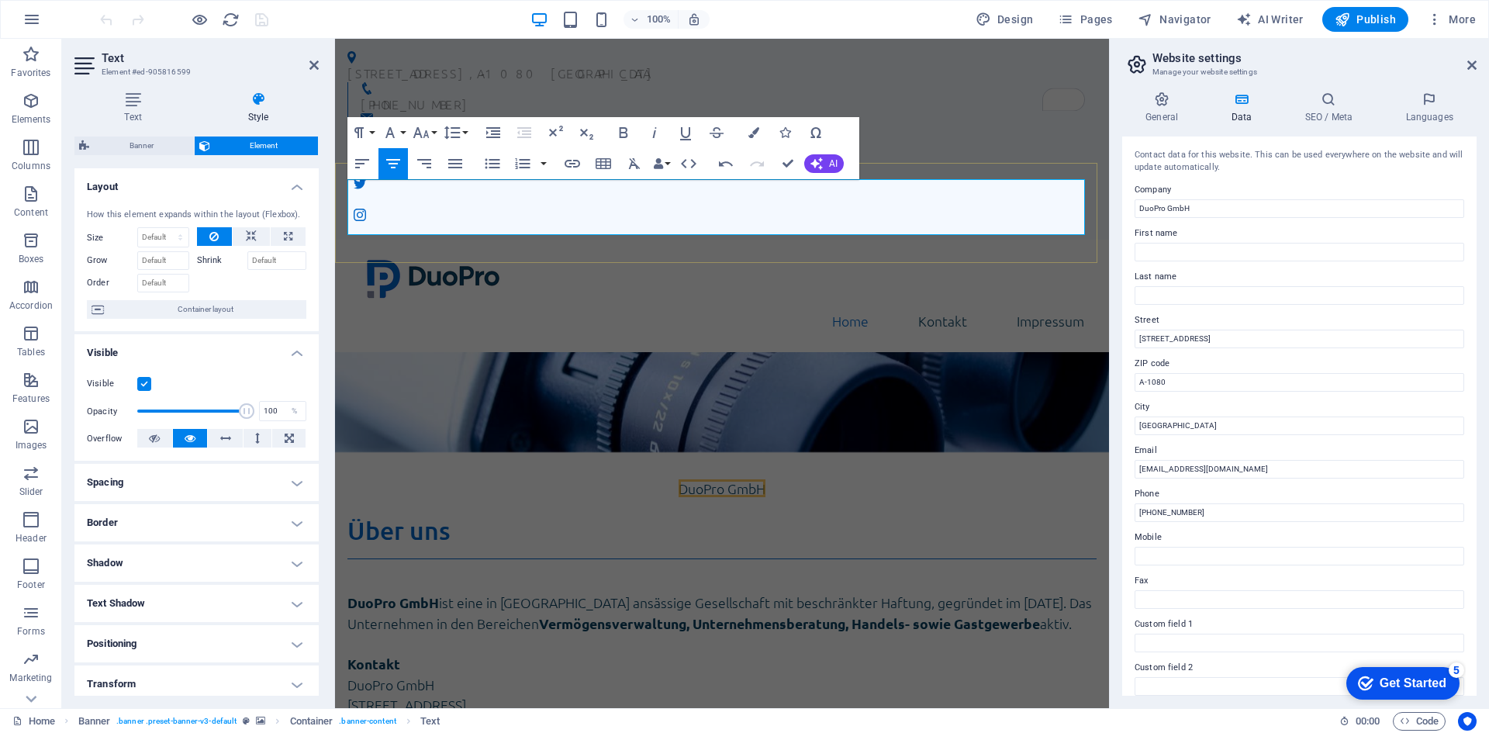
click at [725, 479] on span "DuoPro GmbH" at bounding box center [722, 488] width 87 height 18
click at [719, 479] on span "DuoPro GmbH" at bounding box center [722, 488] width 87 height 18
click at [724, 479] on span "DuoPro GmbH" at bounding box center [722, 488] width 87 height 18
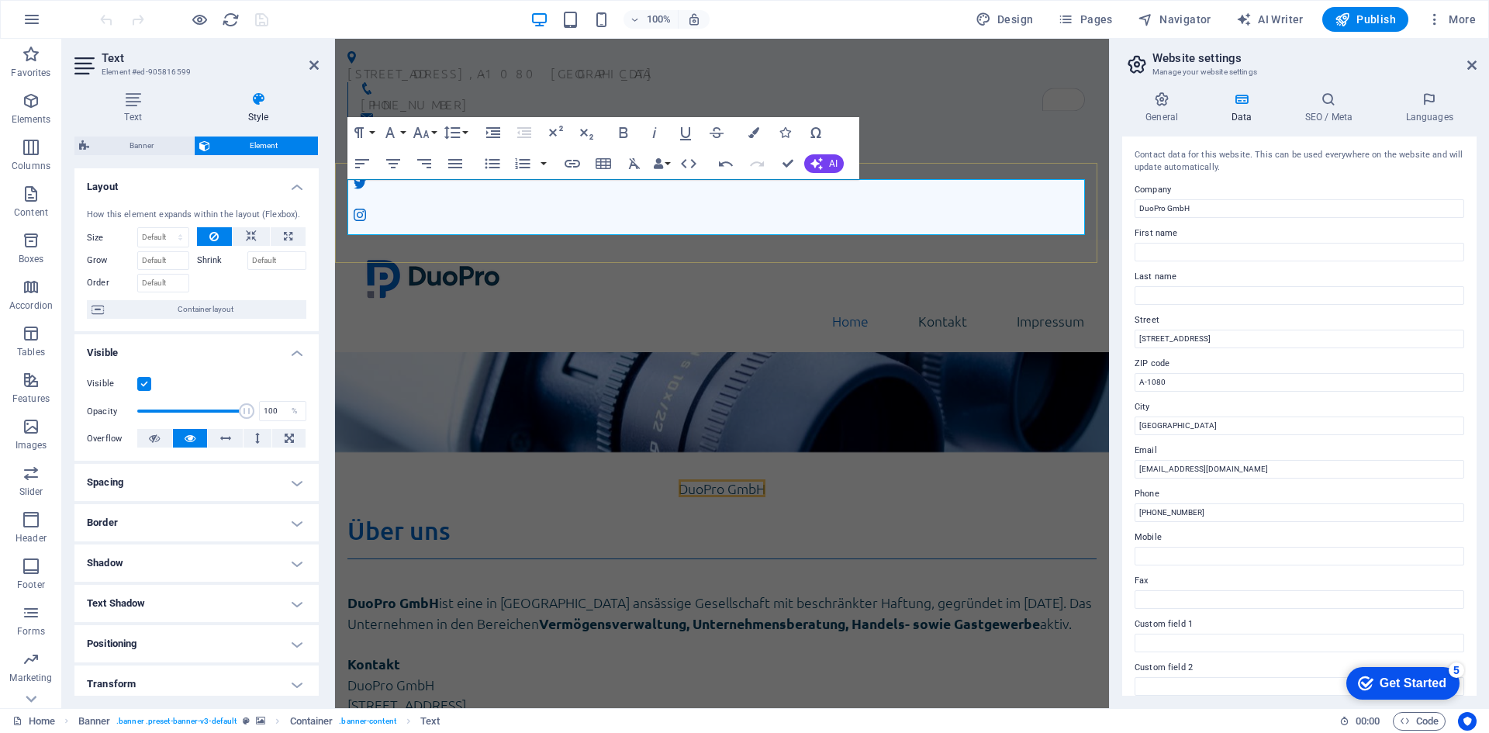
click at [724, 479] on span "DuoPro GmbH" at bounding box center [722, 488] width 87 height 18
click at [434, 133] on button "Font Size" at bounding box center [424, 132] width 29 height 31
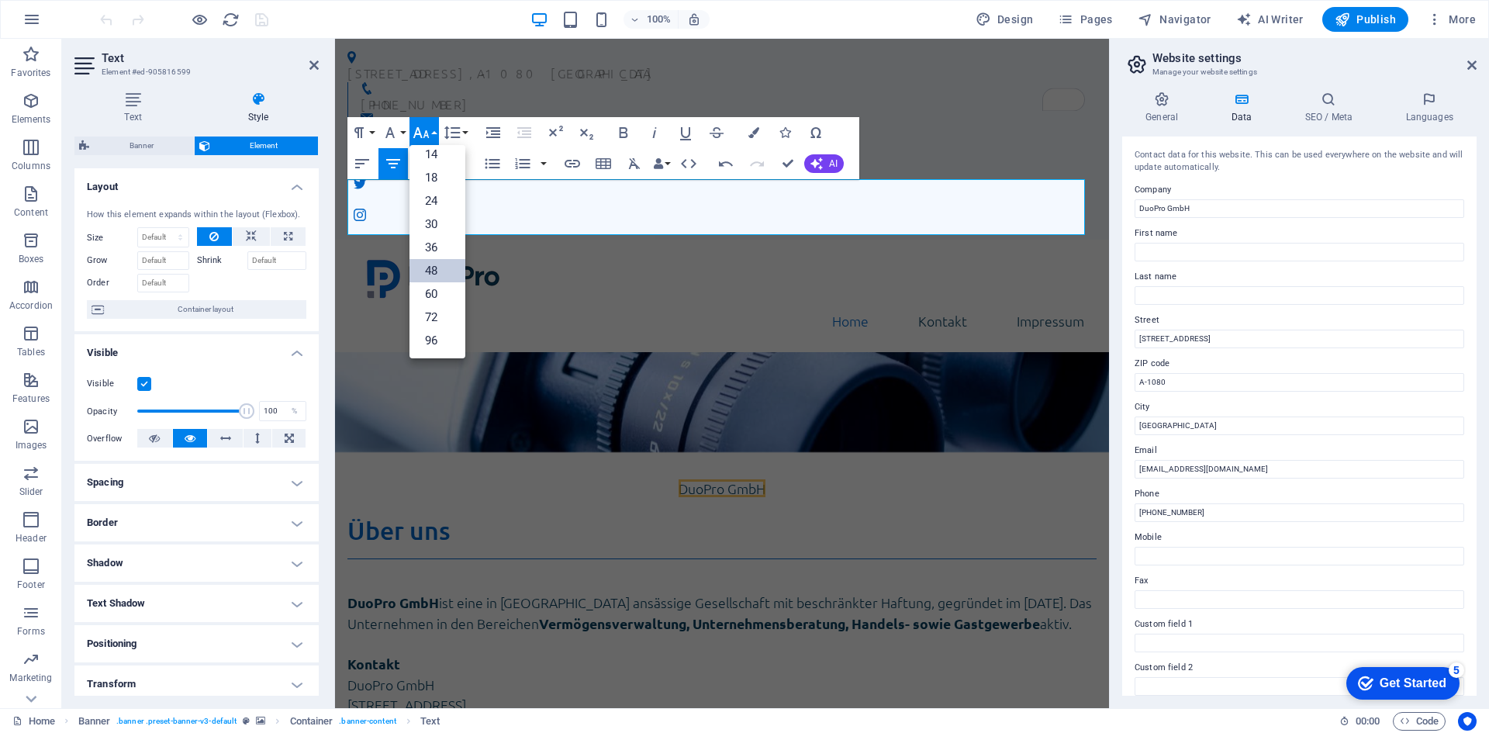
click at [444, 272] on link "48" at bounding box center [438, 270] width 56 height 23
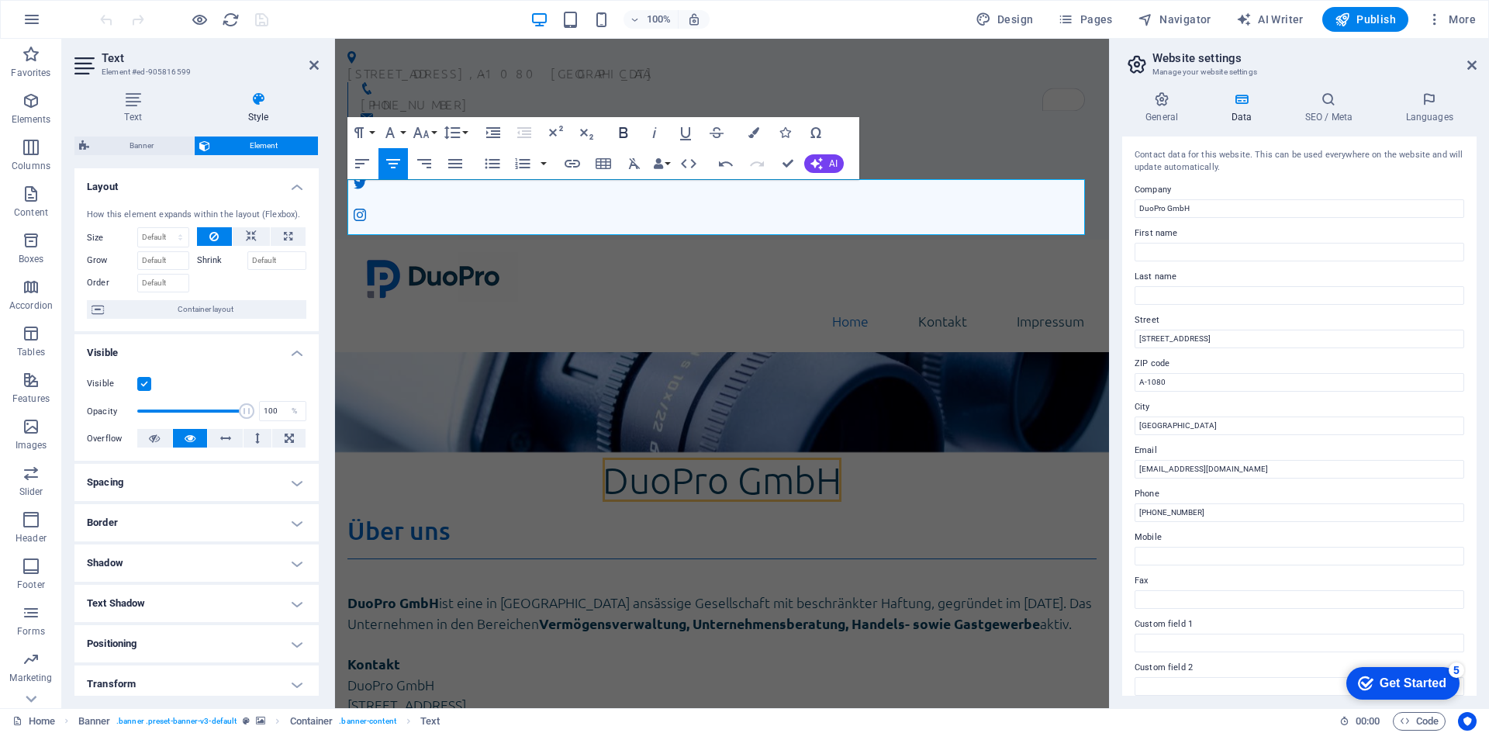
click at [629, 139] on icon "button" at bounding box center [623, 132] width 19 height 19
click at [755, 127] on icon "button" at bounding box center [754, 132] width 11 height 11
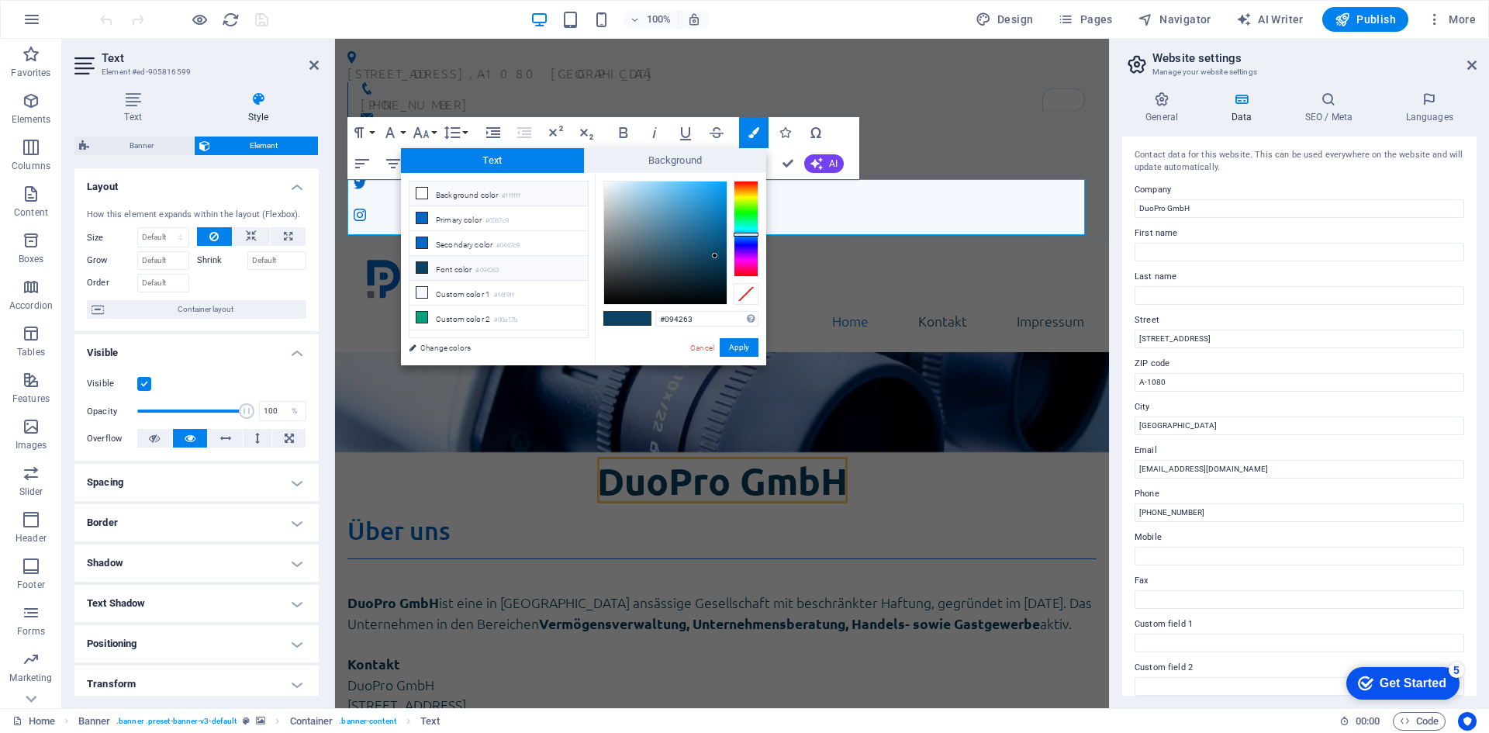
click at [524, 194] on li "Background color #ffffff" at bounding box center [499, 194] width 178 height 25
type input "#ffffff"
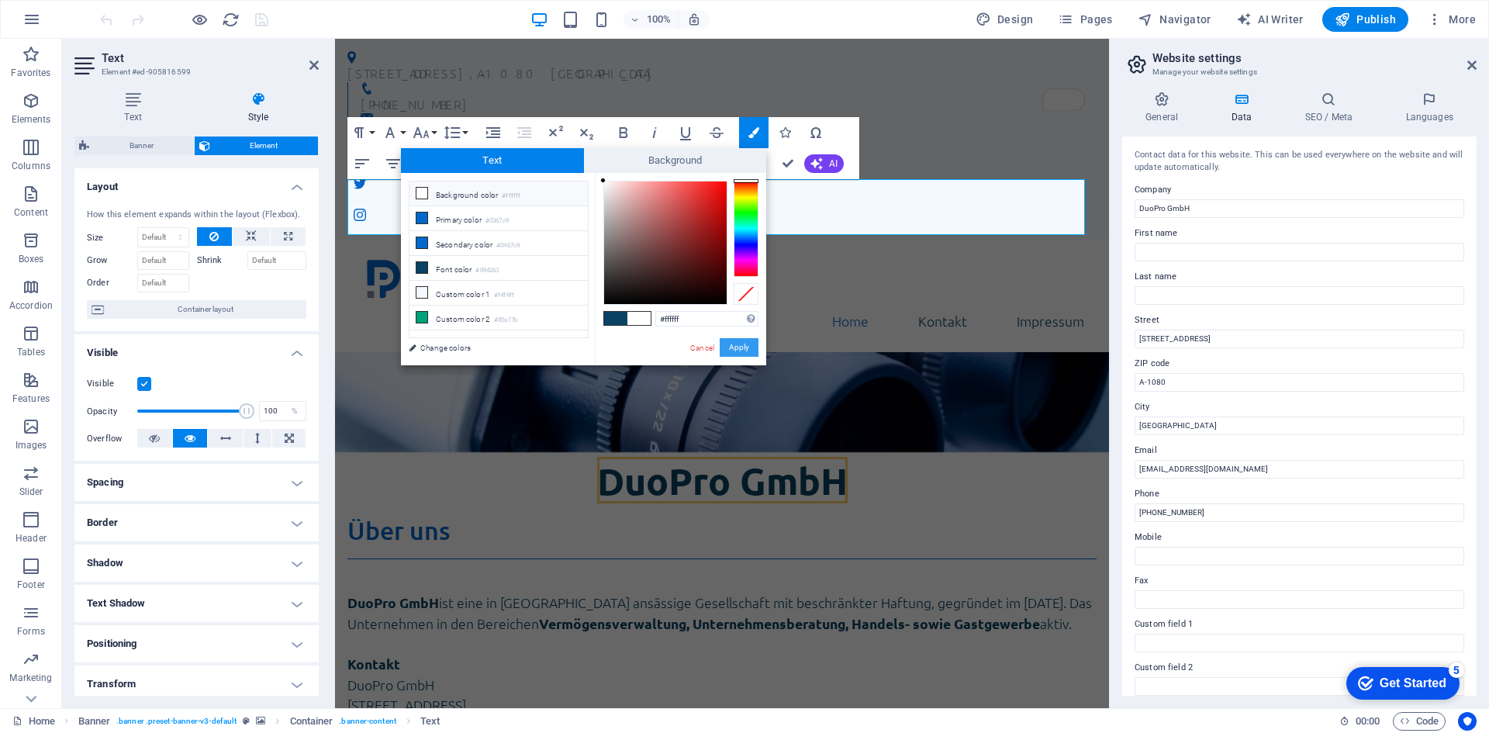
click at [739, 341] on button "Apply" at bounding box center [739, 347] width 39 height 19
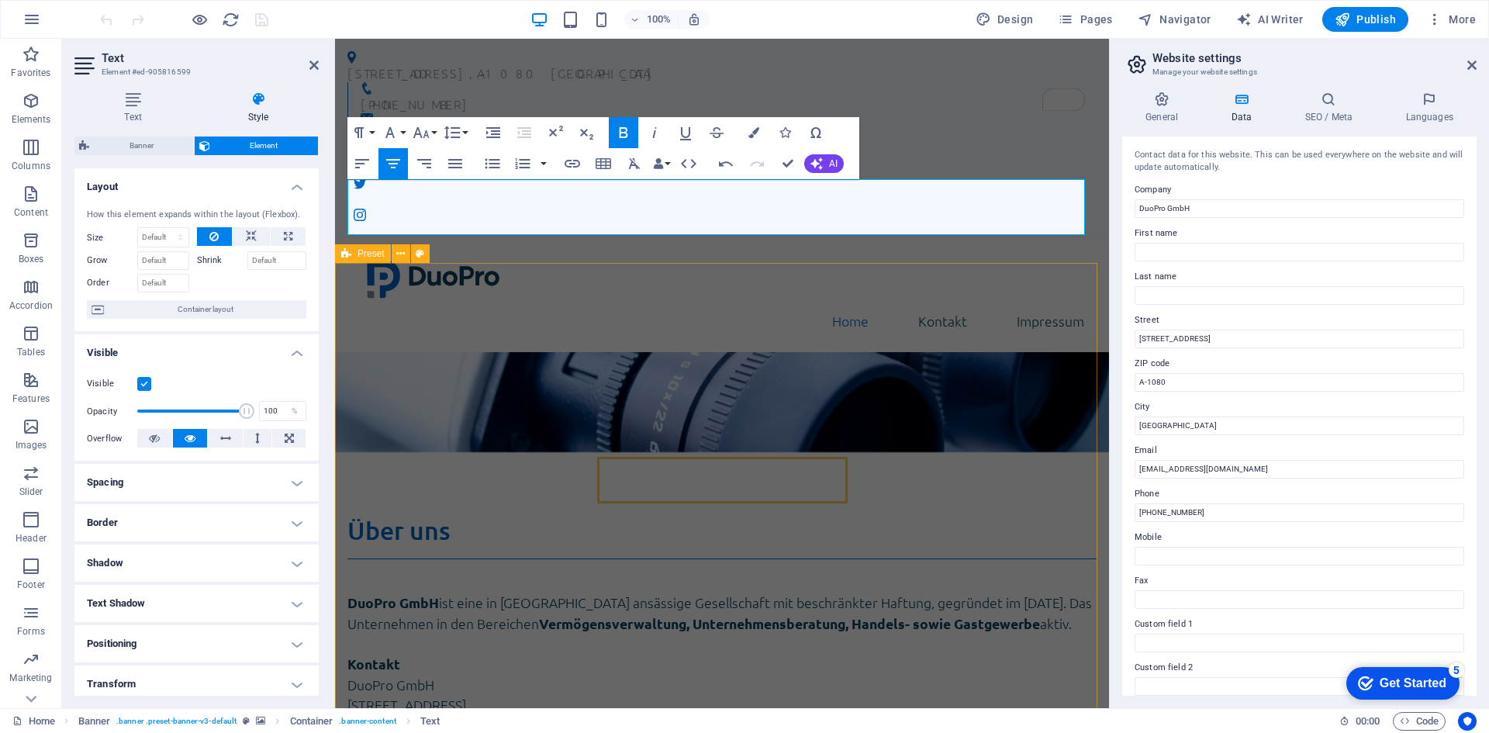
click at [804, 453] on div "Über uns DuoPro GmbH ist eine in Wien ansässige Gesellschaft mit beschränkter H…" at bounding box center [722, 738] width 774 height 571
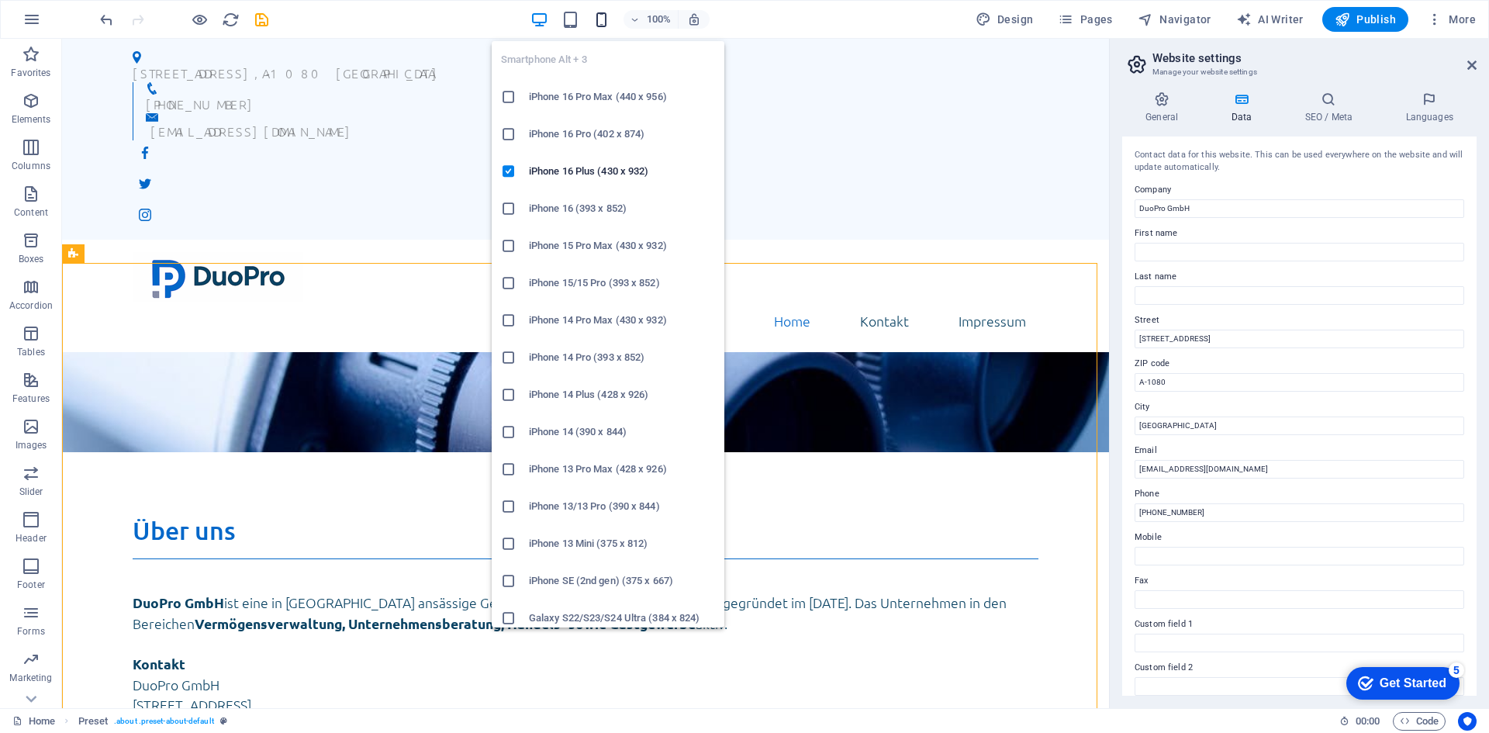
click at [605, 14] on icon "button" at bounding box center [602, 20] width 18 height 18
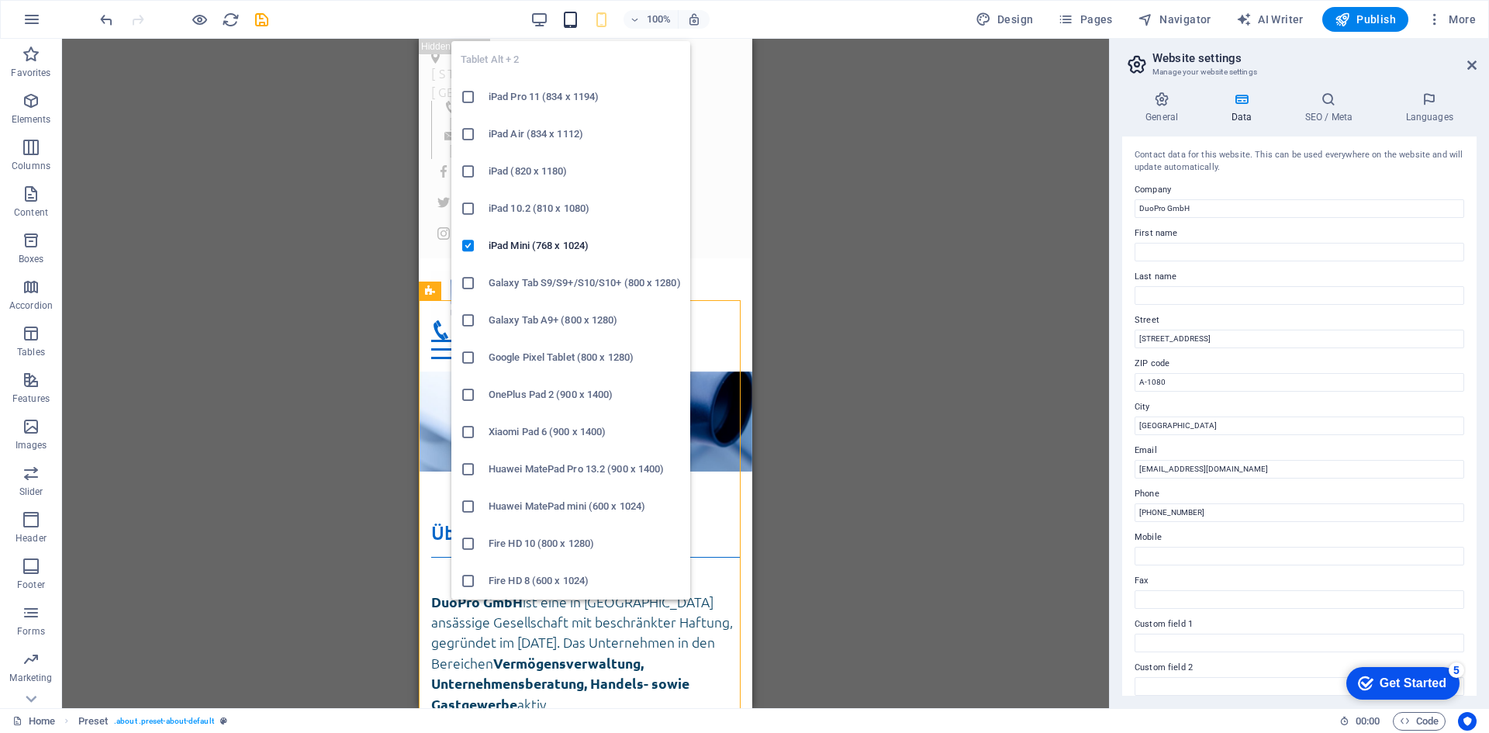
click at [571, 18] on icon "button" at bounding box center [571, 20] width 18 height 18
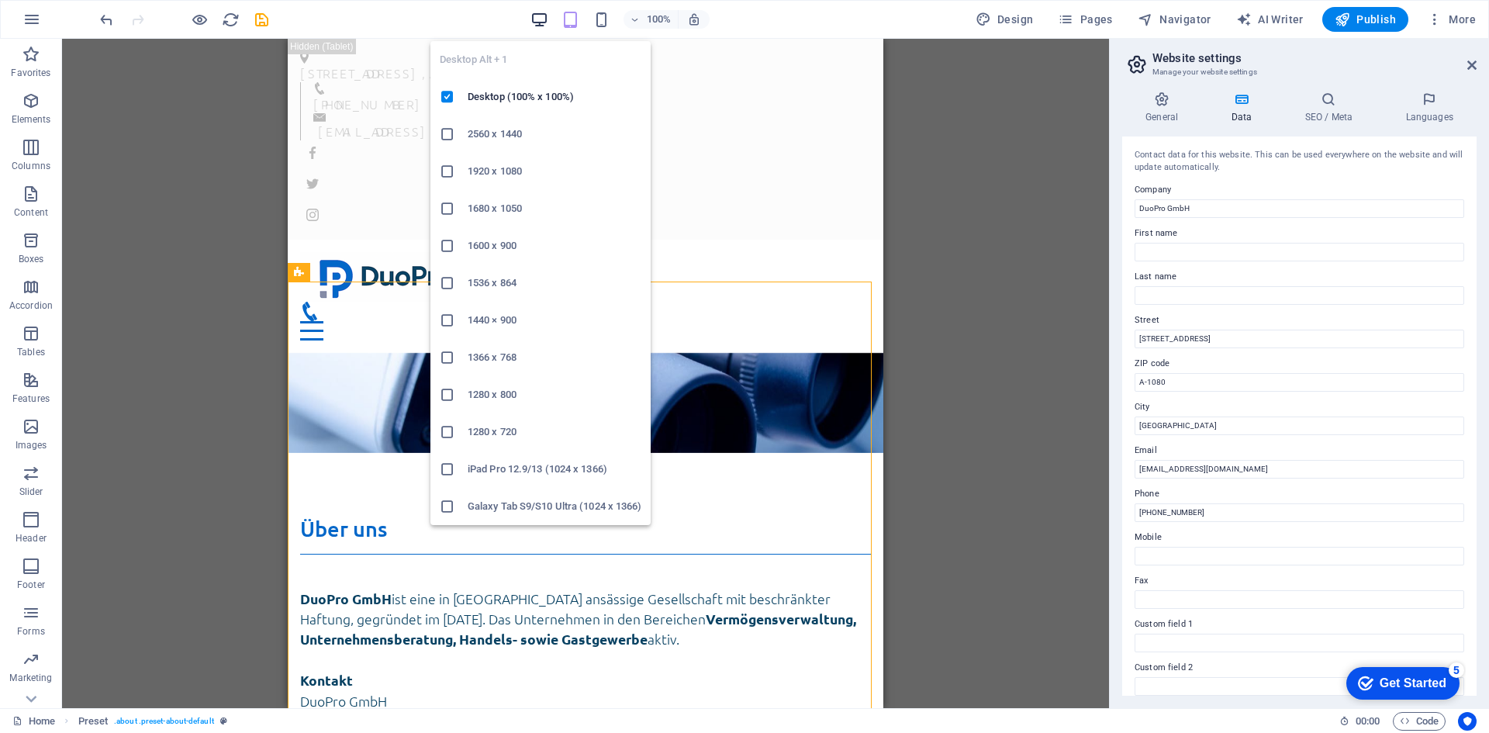
click at [539, 20] on icon "button" at bounding box center [540, 20] width 18 height 18
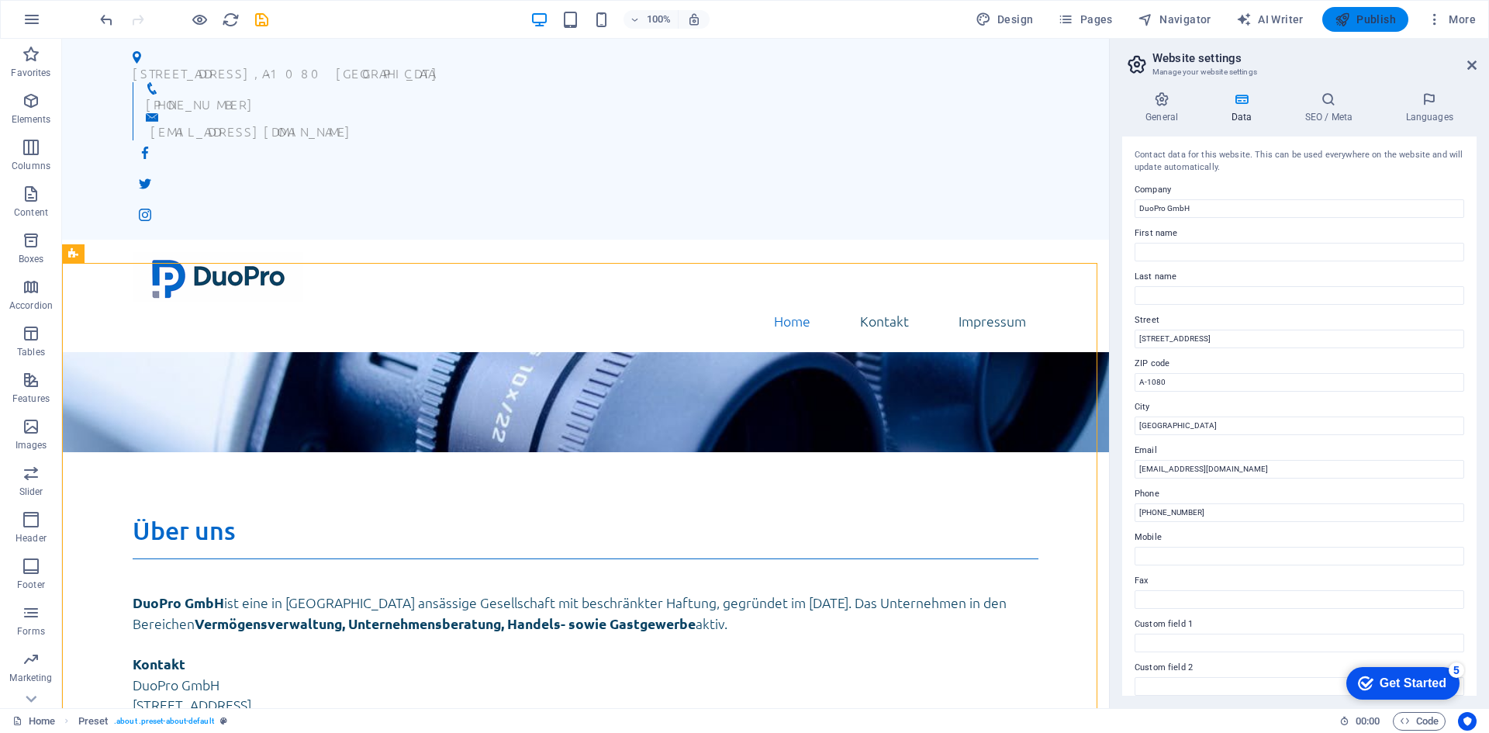
click at [1333, 18] on button "Publish" at bounding box center [1365, 19] width 86 height 25
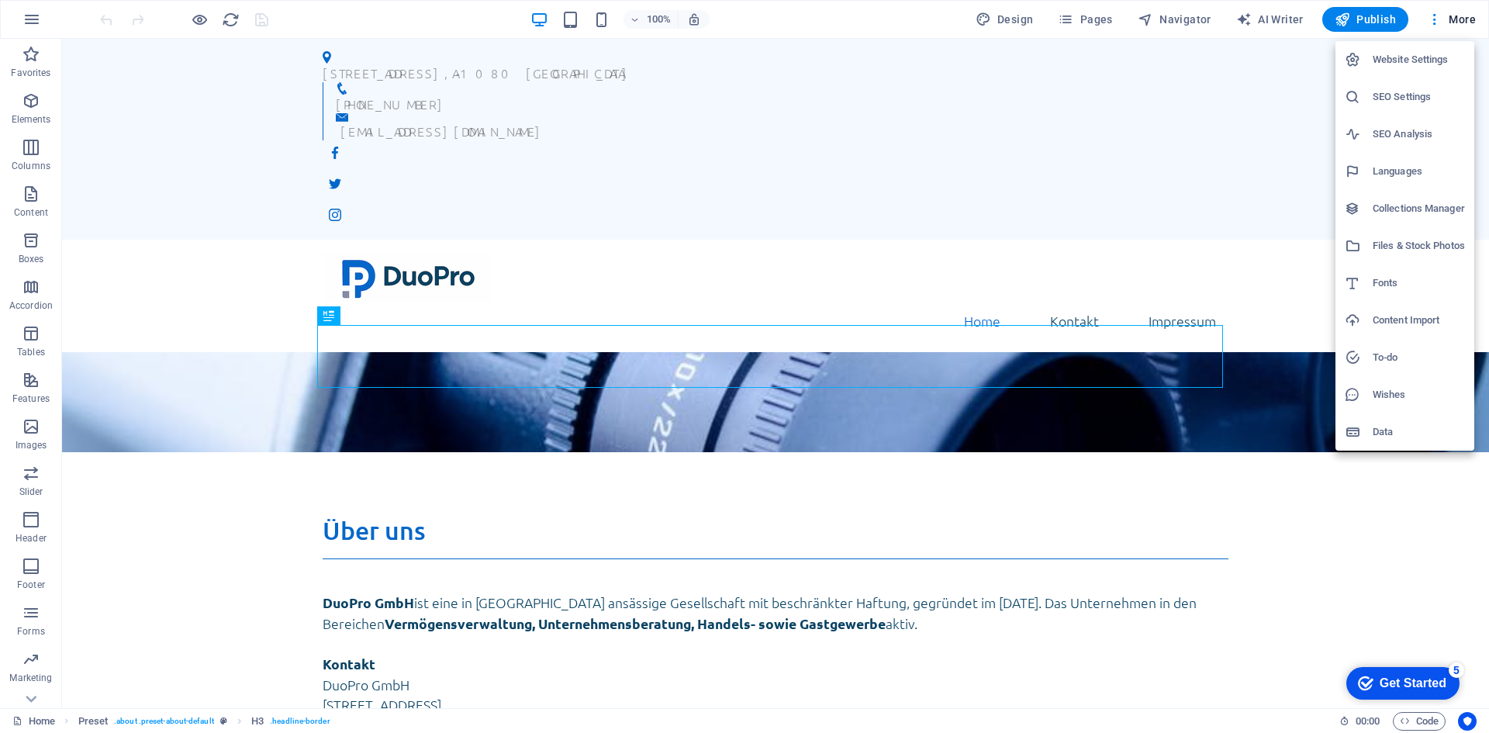
click at [1429, 59] on h6 "Website Settings" at bounding box center [1419, 59] width 92 height 19
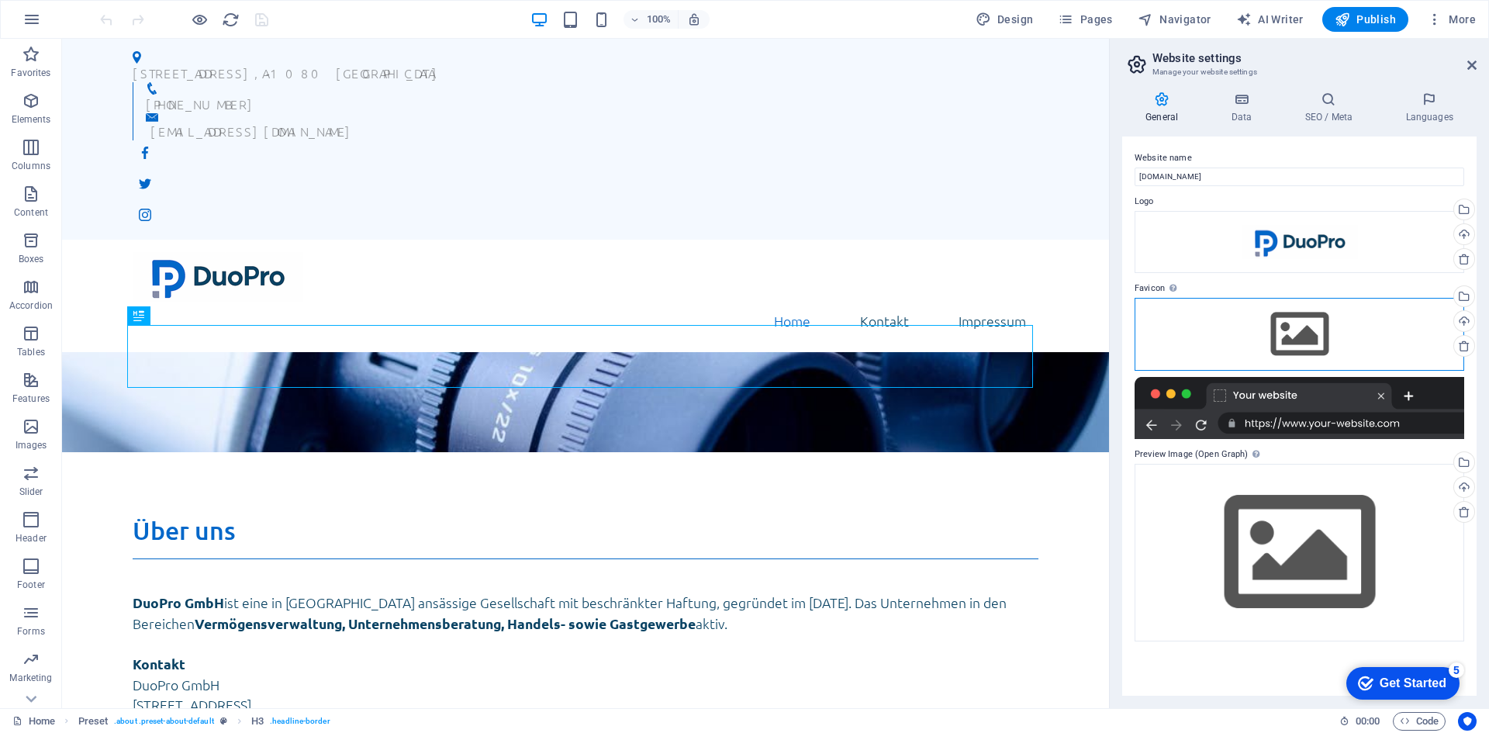
click at [1302, 324] on div "Drag files here, click to choose files or select files from Files or our free s…" at bounding box center [1300, 334] width 330 height 73
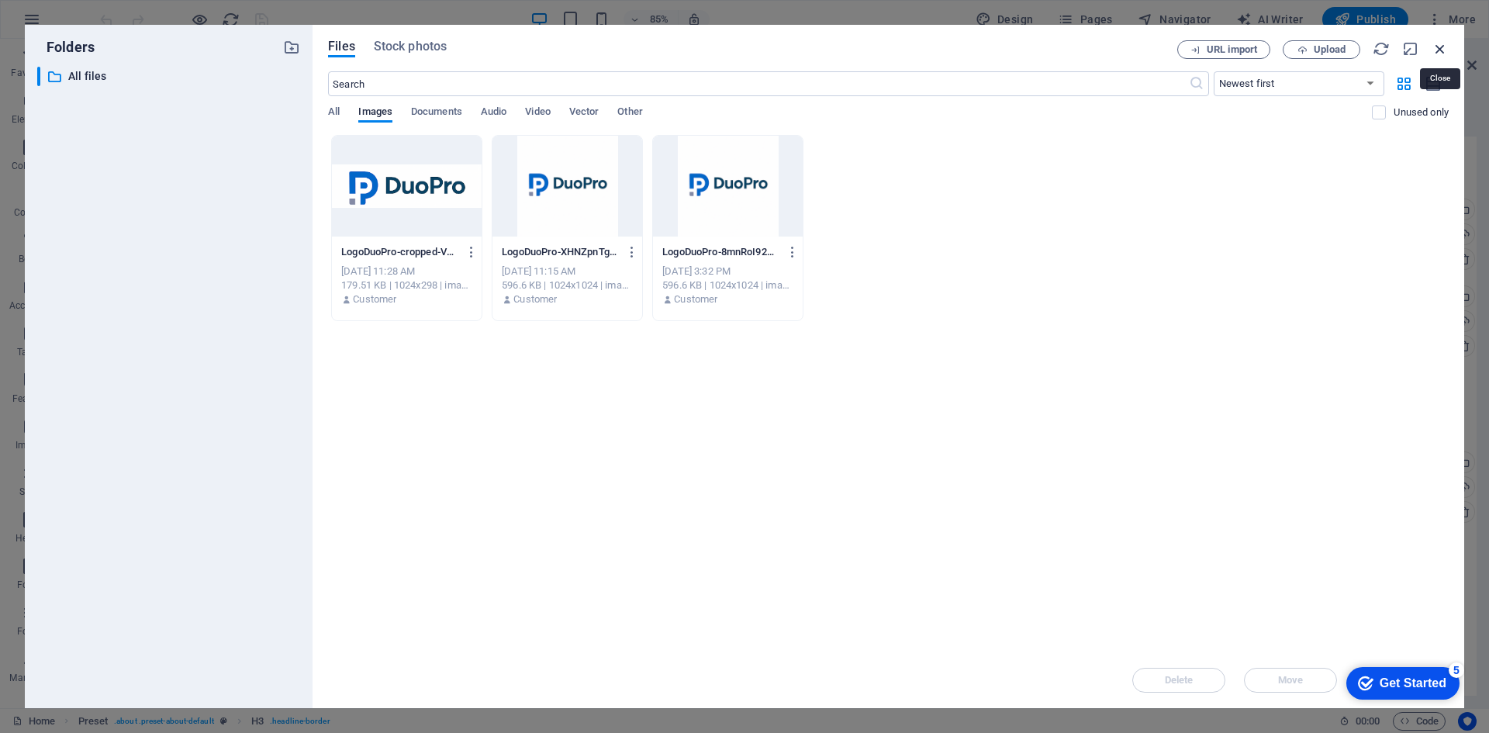
click at [1437, 44] on icon "button" at bounding box center [1440, 48] width 17 height 17
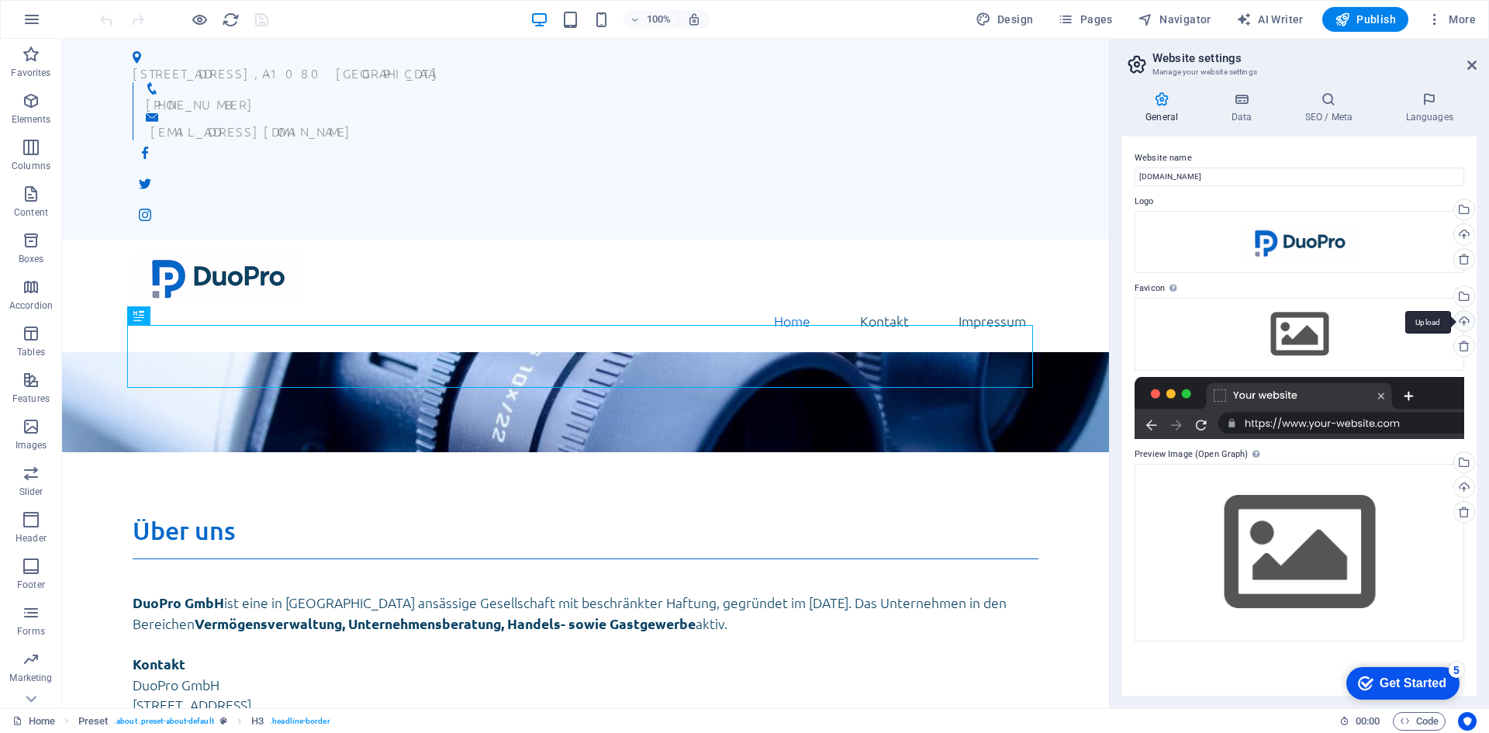
click at [1466, 318] on div "Upload" at bounding box center [1462, 322] width 23 height 23
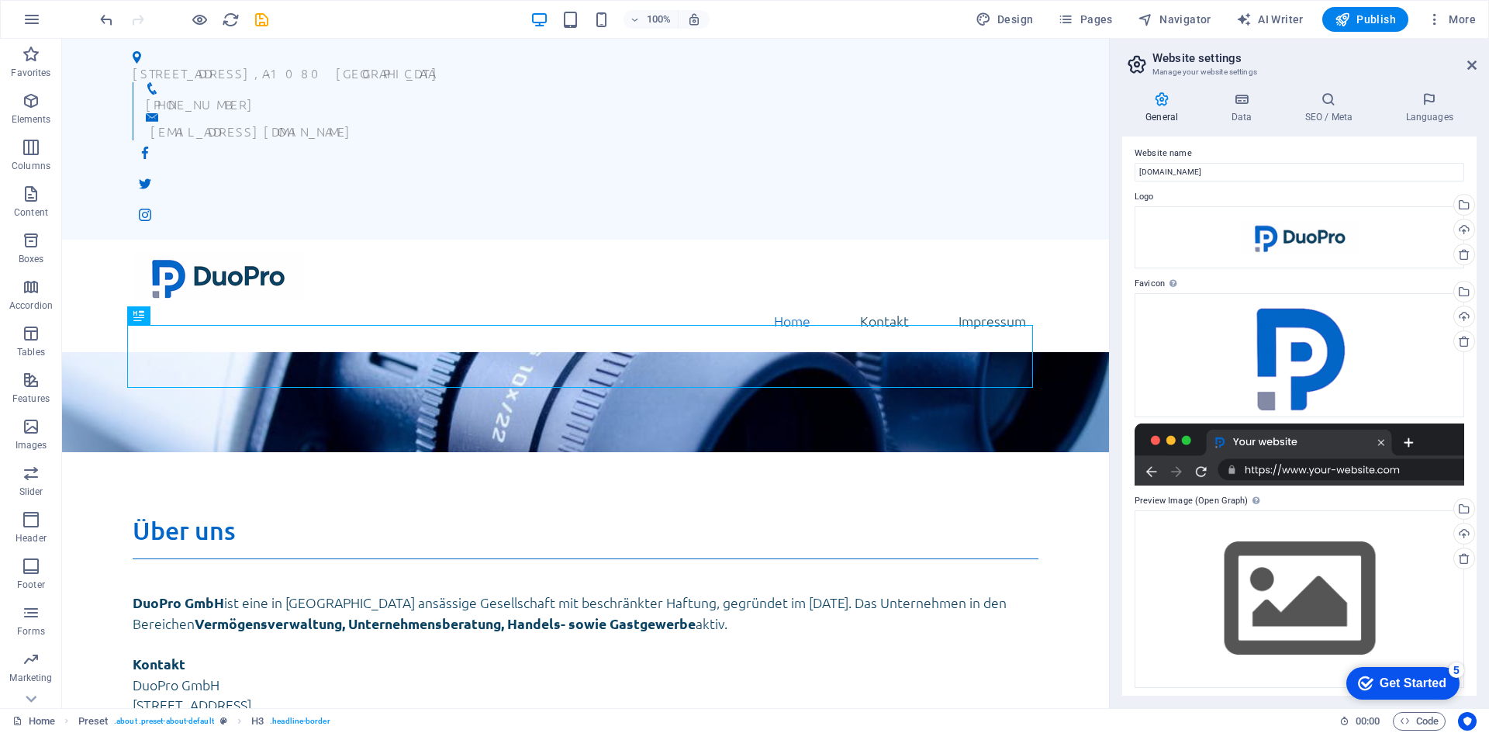
scroll to position [9, 0]
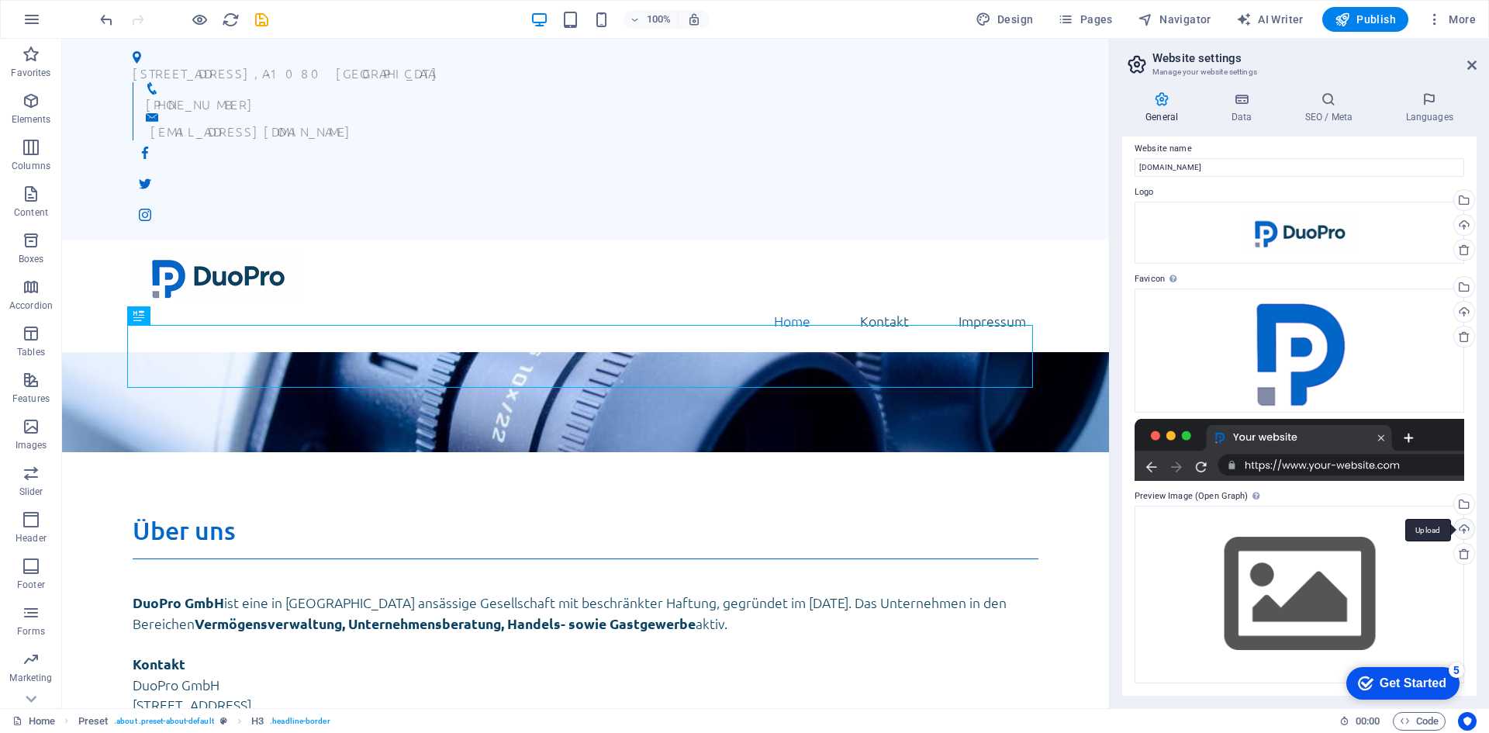
click at [1458, 530] on div "Upload" at bounding box center [1462, 530] width 23 height 23
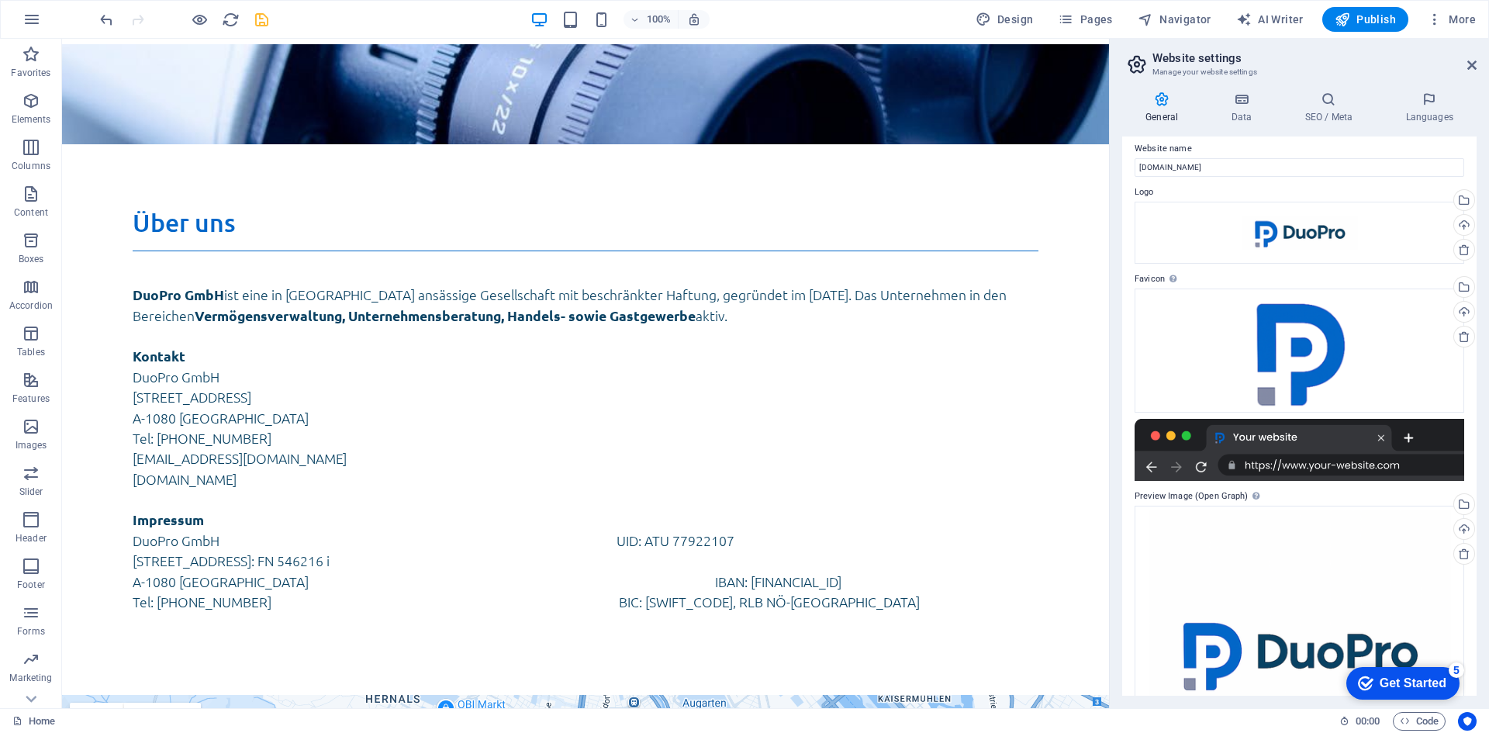
scroll to position [0, 0]
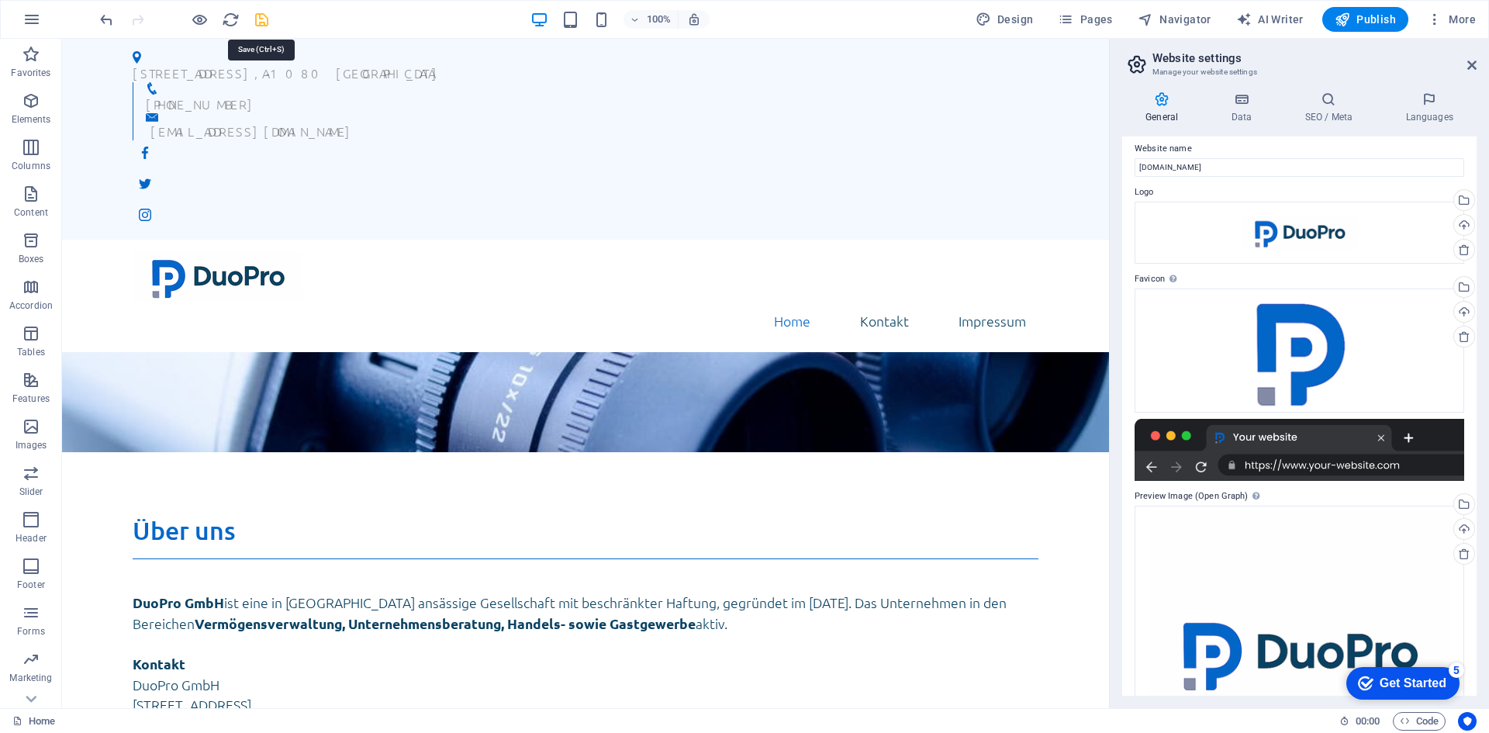
drag, startPoint x: 264, startPoint y: 16, endPoint x: 946, endPoint y: 143, distance: 693.4
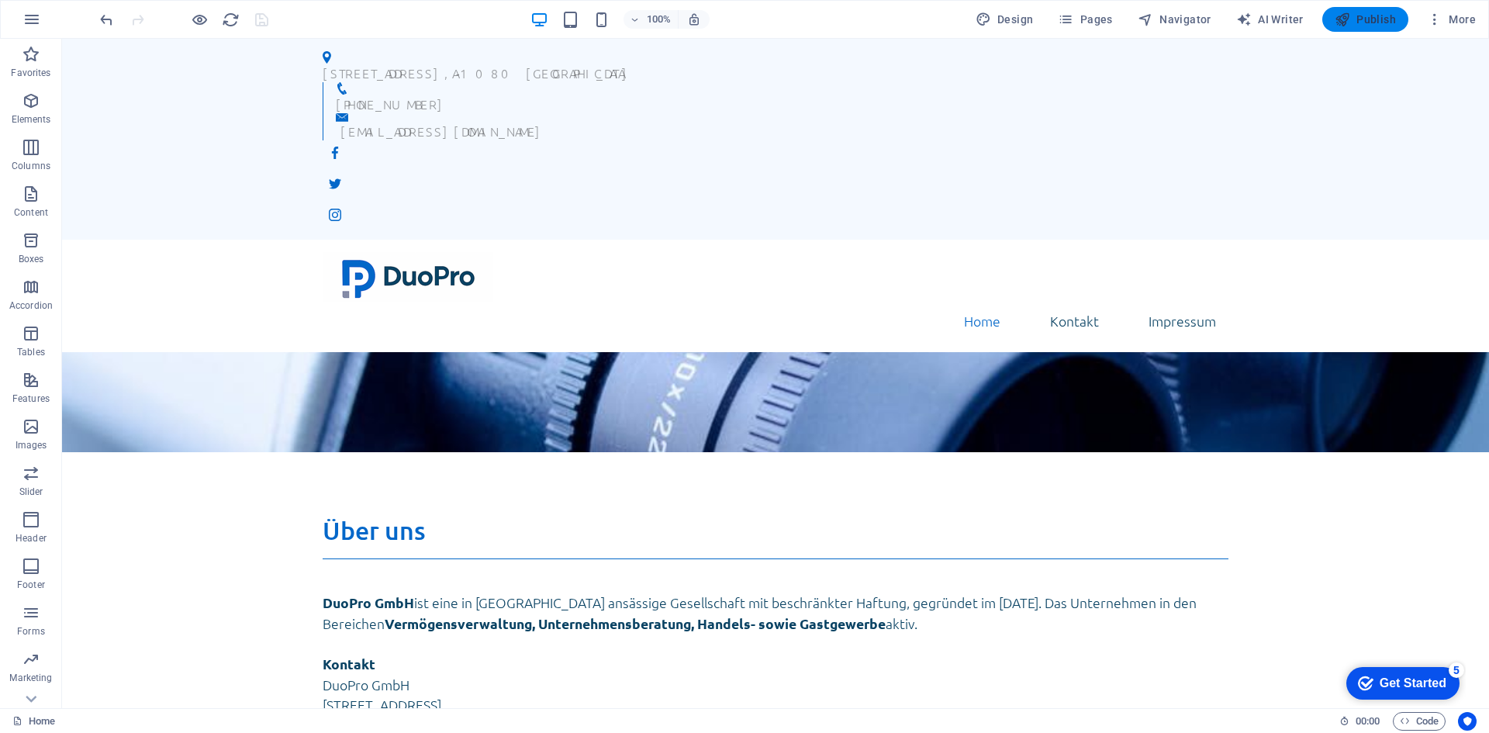
click at [0, 0] on icon "button" at bounding box center [0, 0] width 0 height 0
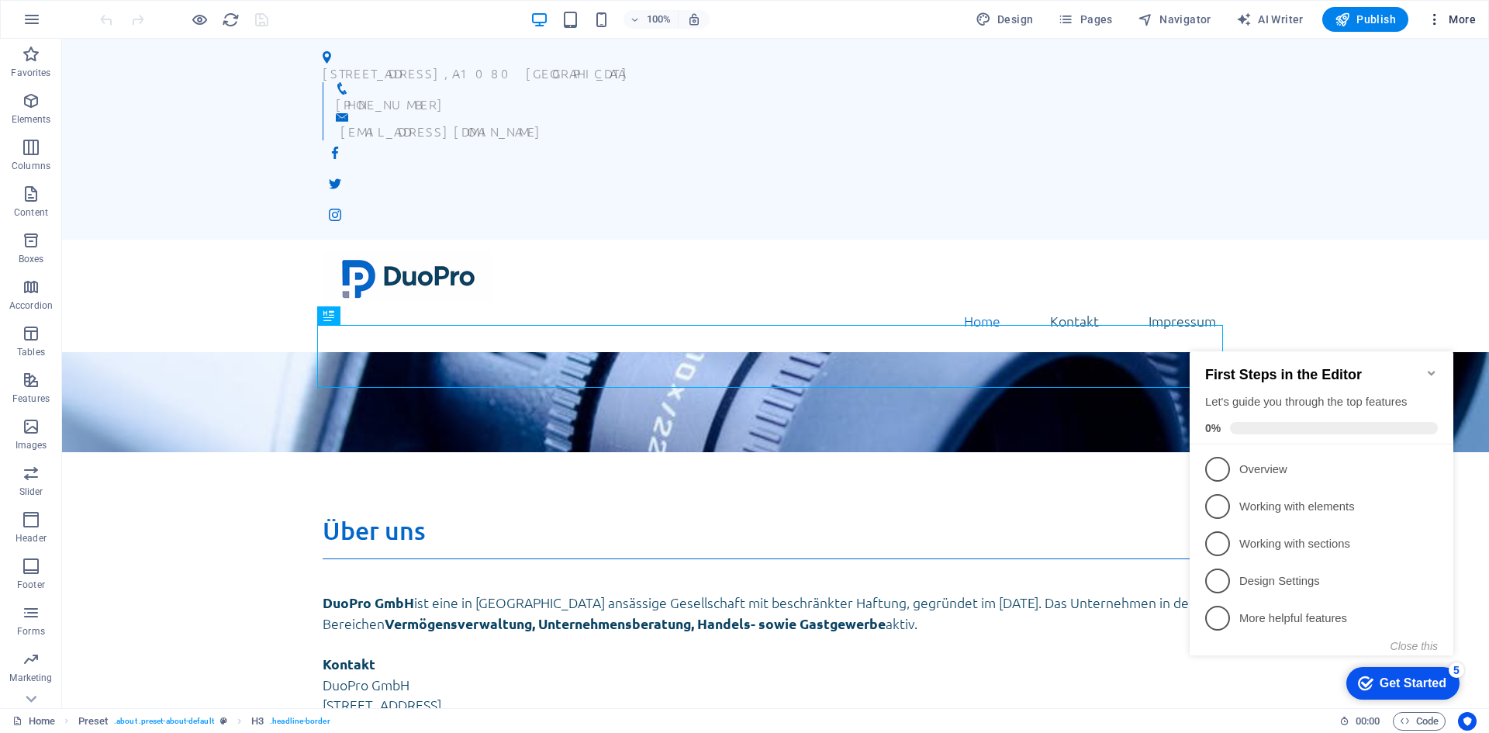
click at [1463, 21] on span "More" at bounding box center [1451, 20] width 49 height 16
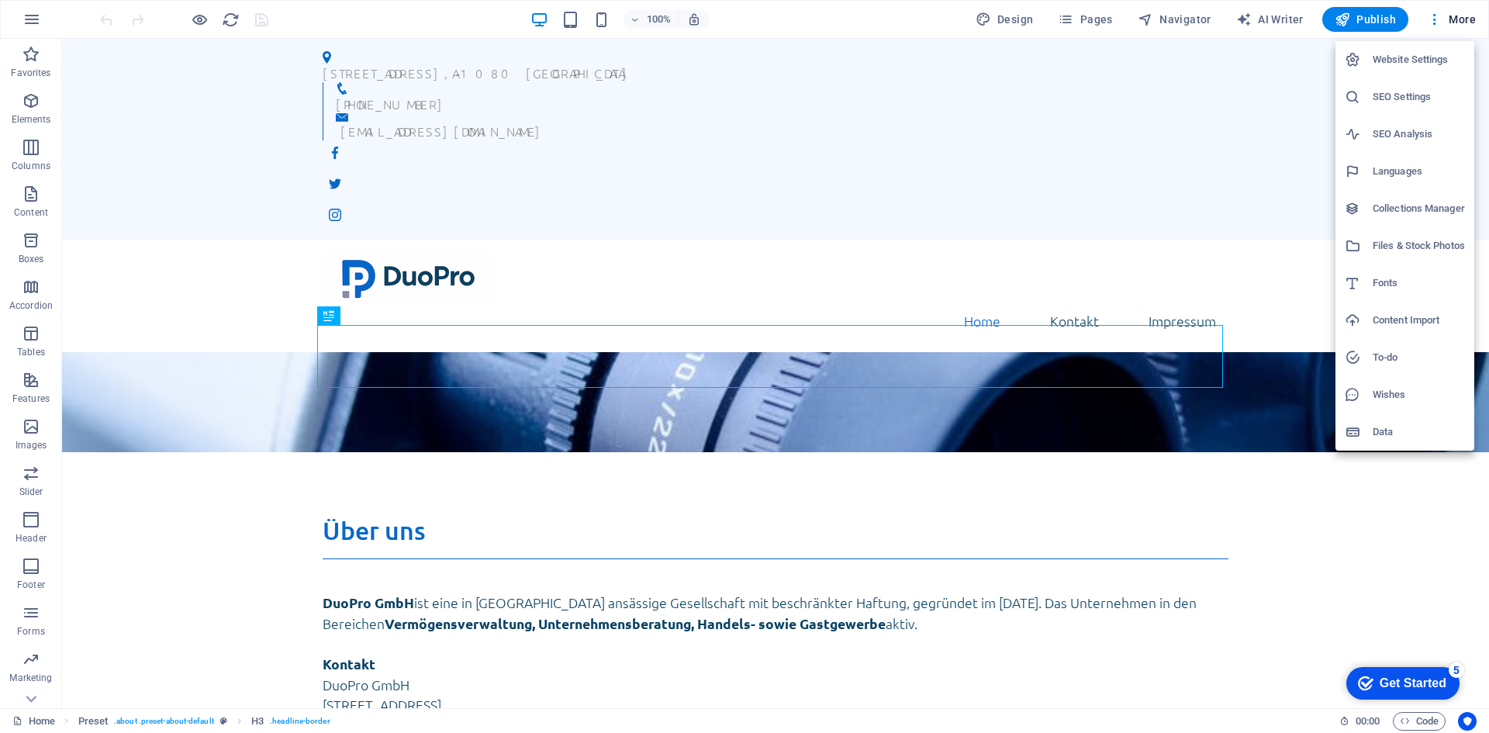
click at [1424, 63] on h6 "Website Settings" at bounding box center [1419, 59] width 92 height 19
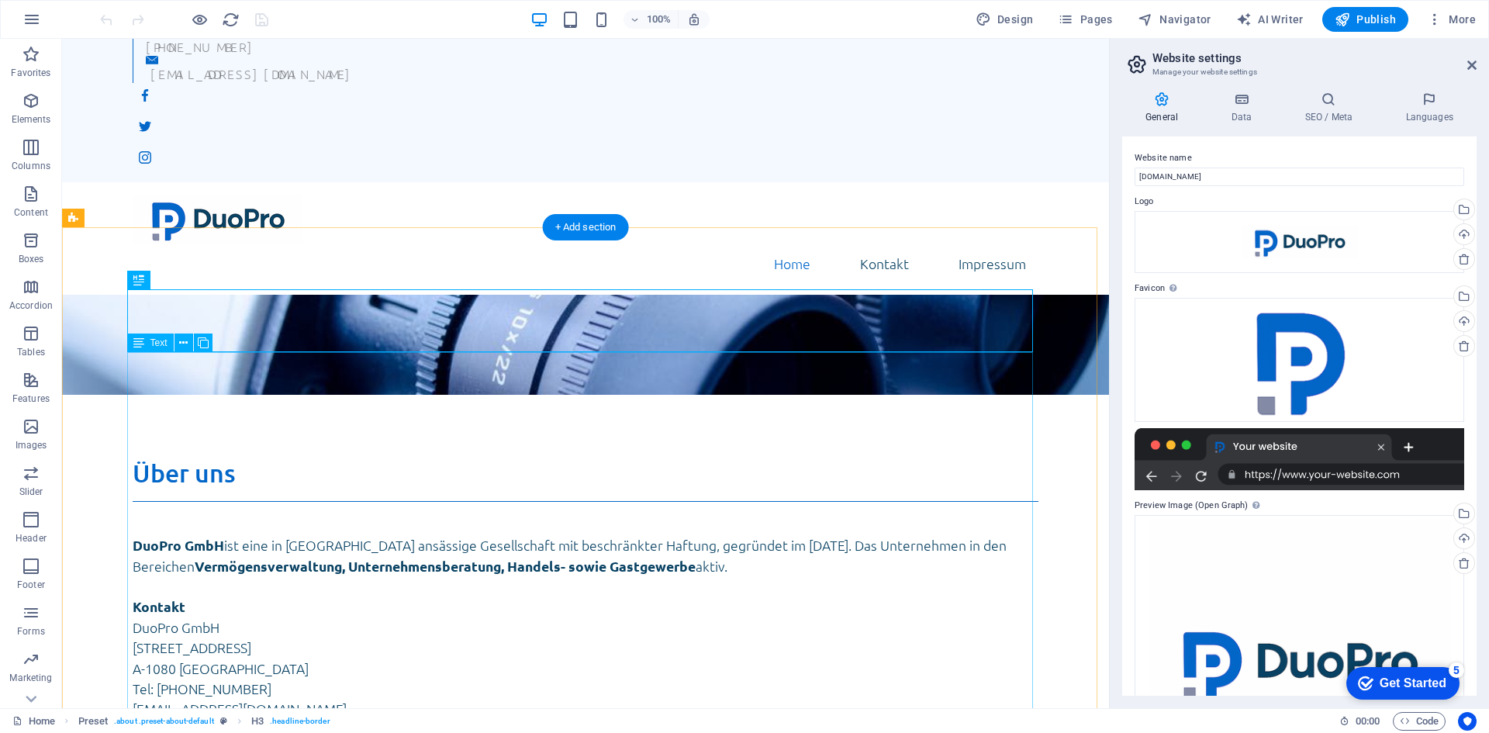
scroll to position [308, 0]
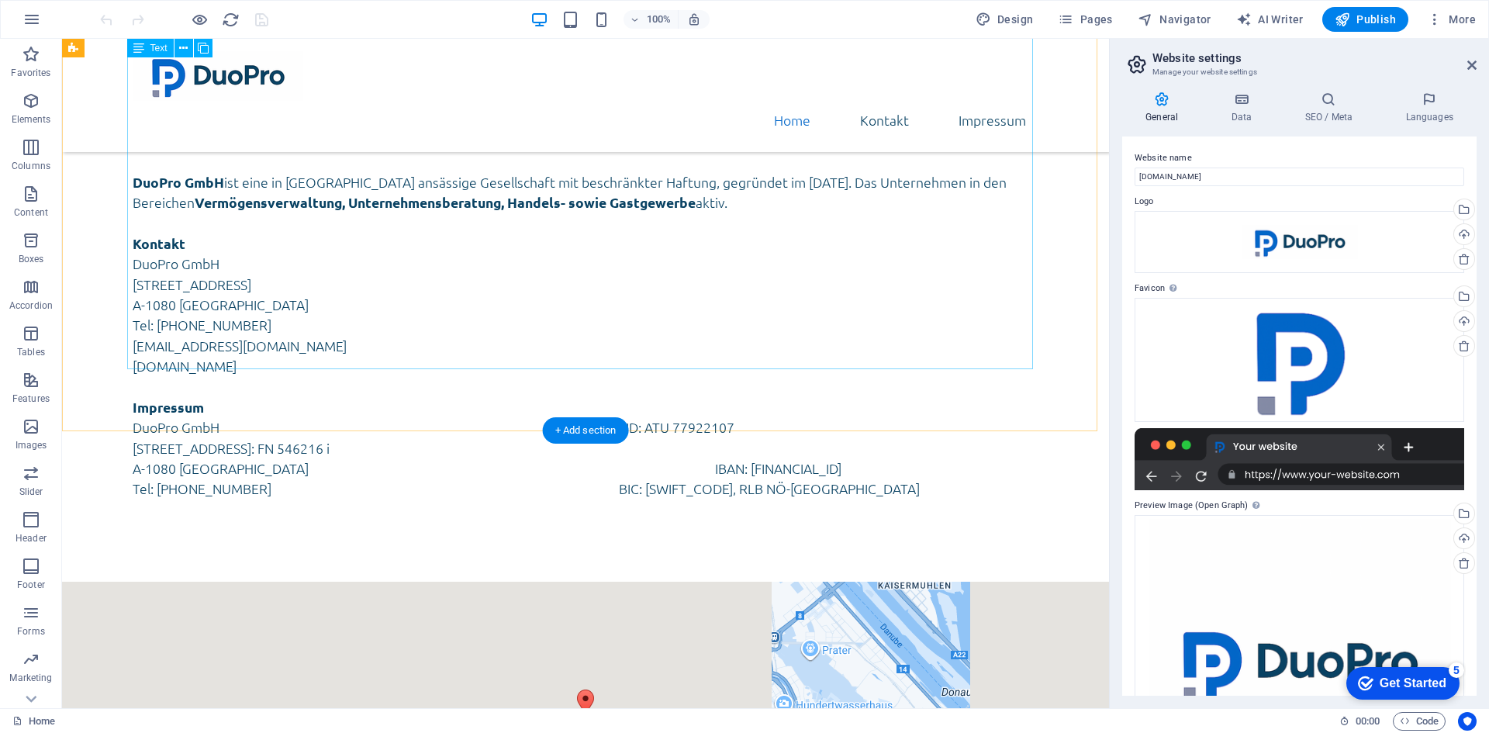
click at [523, 323] on div "DuoPro GmbH ist eine in Wien ansässige Gesellschaft mit beschränkter Haftung, g…" at bounding box center [586, 338] width 906 height 363
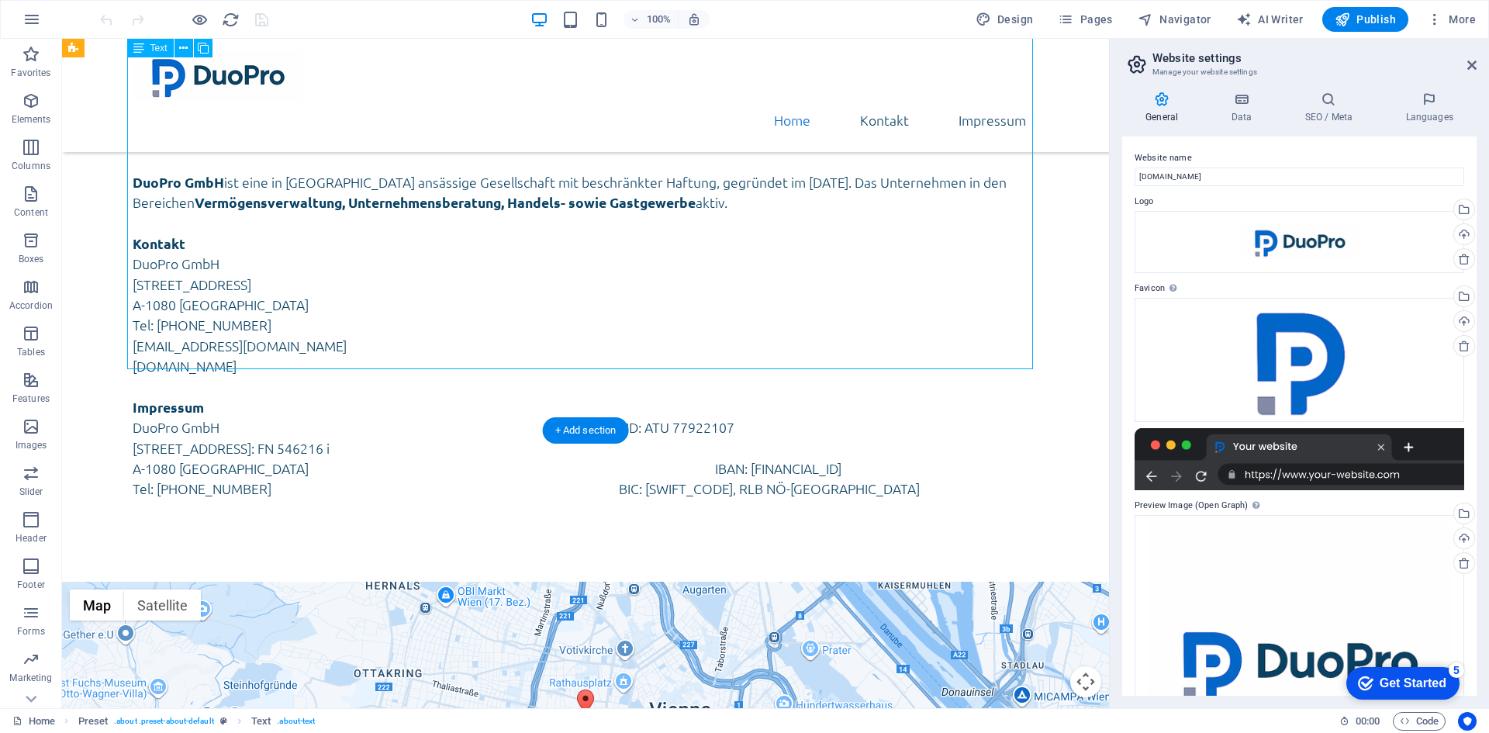
click at [523, 323] on div "DuoPro GmbH ist eine in Wien ansässige Gesellschaft mit beschränkter Haftung, g…" at bounding box center [586, 338] width 906 height 363
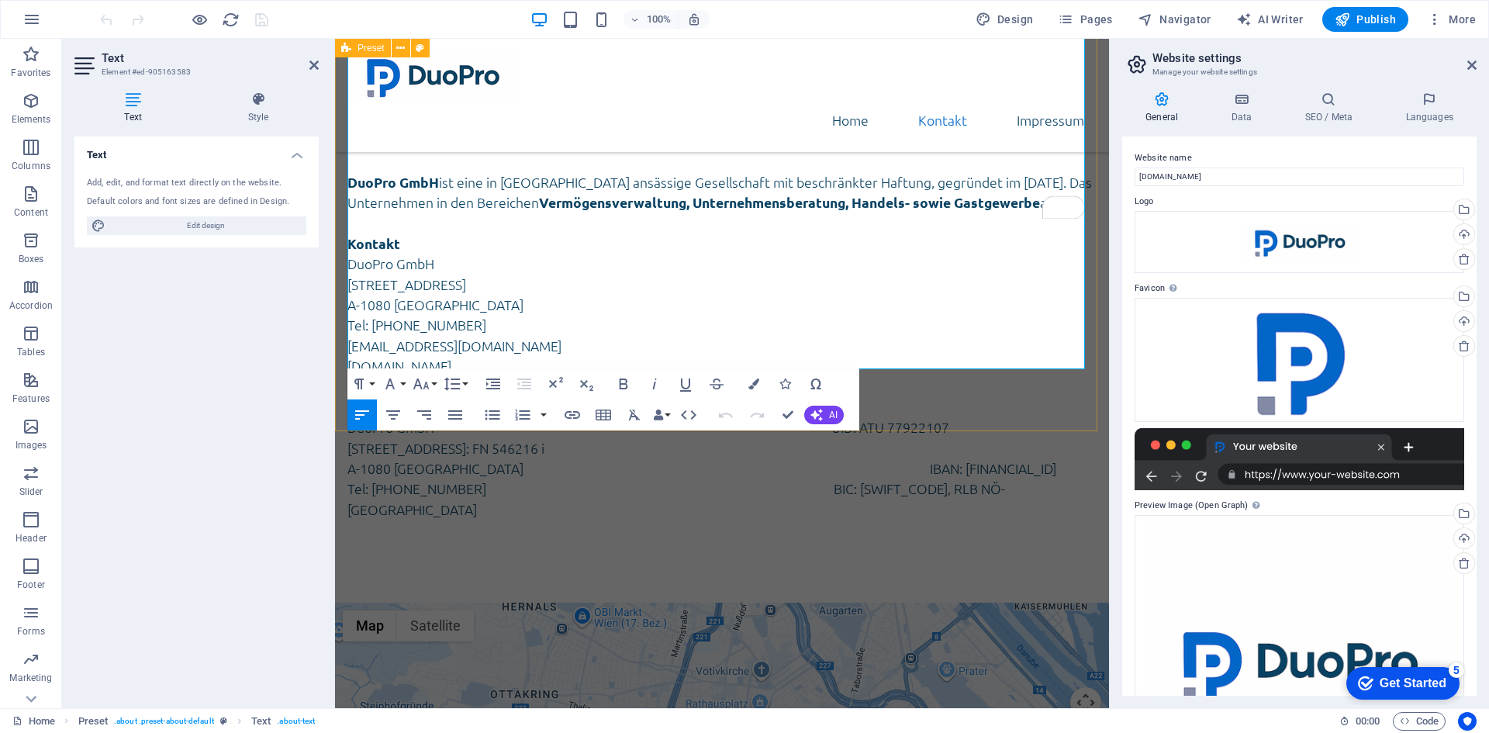
click at [341, 176] on div "Über uns DuoPro GmbH ist eine in Wien ansässige Gesellschaft mit beschränkter H…" at bounding box center [722, 317] width 774 height 571
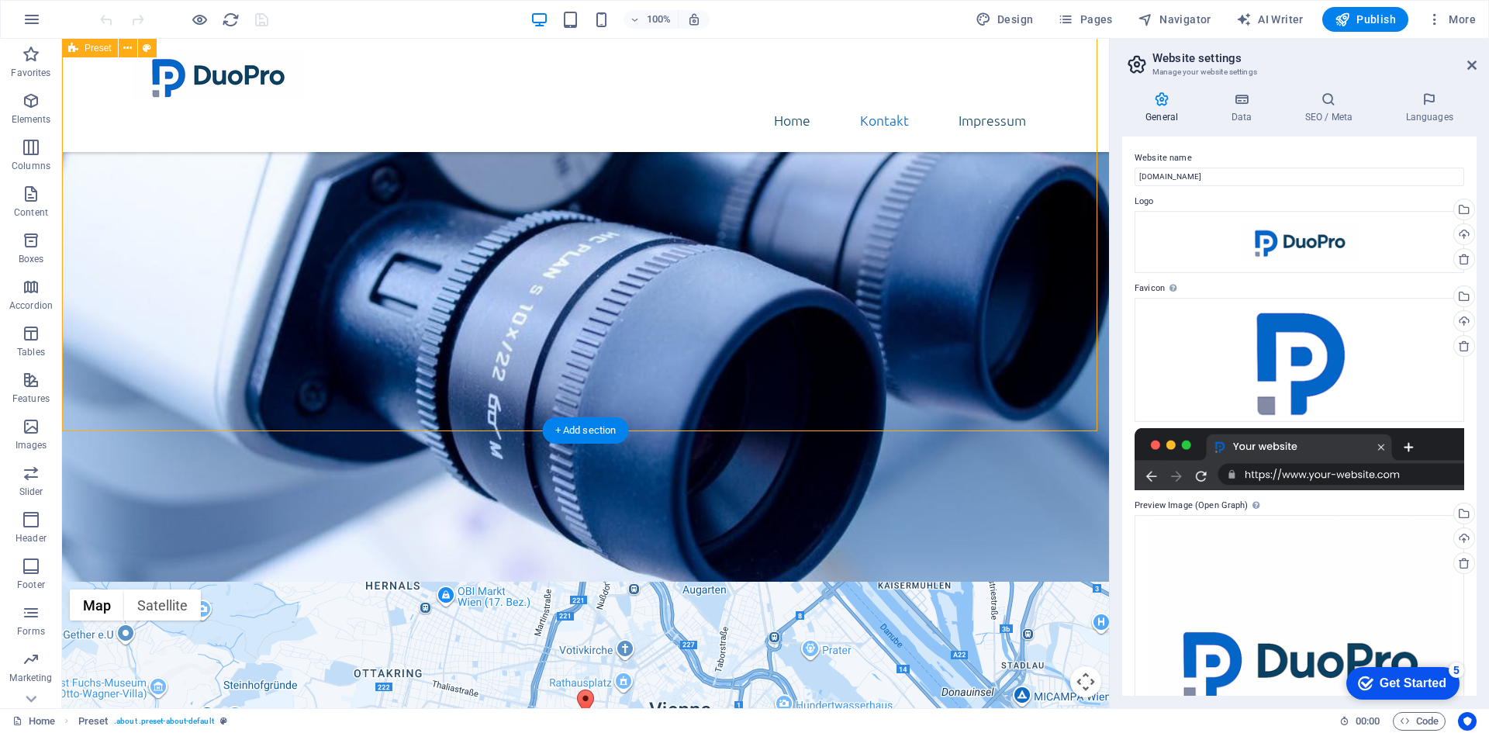
click at [226, 375] on div "Über uns DuoPro GmbH ist eine in Wien ansässige Gesellschaft mit beschränkter H…" at bounding box center [585, 307] width 1047 height 550
click at [230, 375] on div "Über uns DuoPro GmbH ist eine in Wien ansässige Gesellschaft mit beschränkter H…" at bounding box center [585, 307] width 1047 height 550
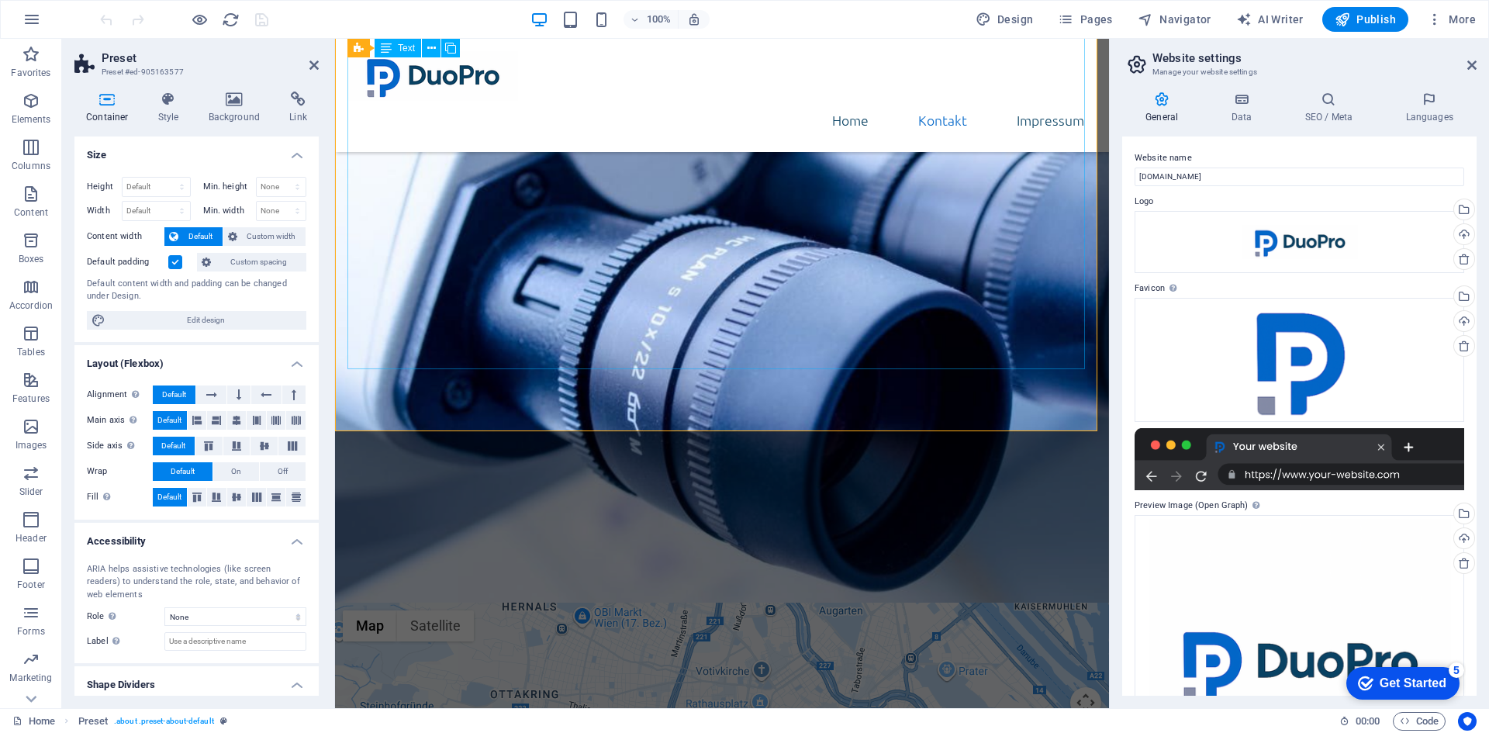
click at [400, 238] on div "DuoPro GmbH ist eine in Wien ansässige Gesellschaft mit beschränkter Haftung, g…" at bounding box center [721, 349] width 749 height 384
click at [20, 143] on span "Columns" at bounding box center [31, 156] width 62 height 37
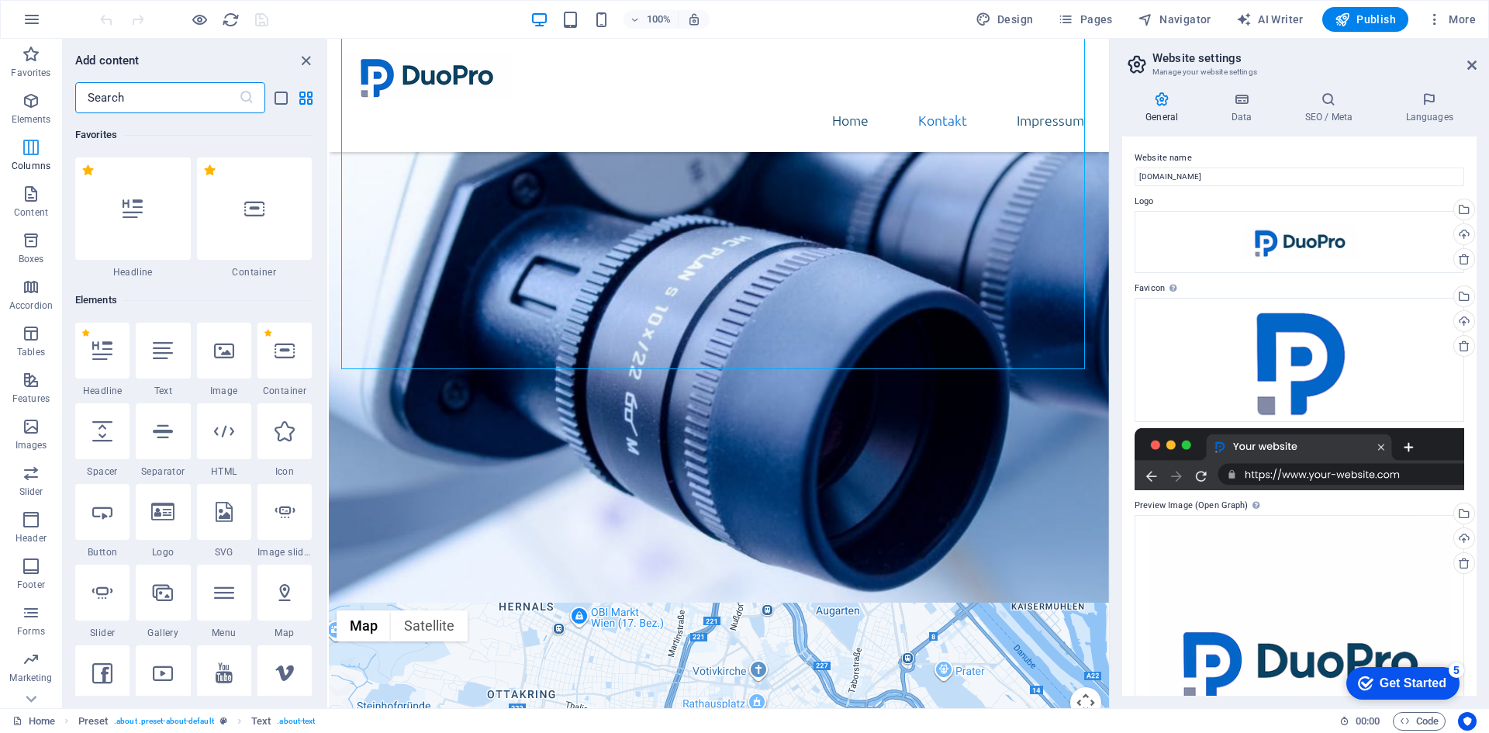
click at [32, 150] on icon "button" at bounding box center [31, 147] width 19 height 19
click at [35, 150] on icon "button" at bounding box center [31, 147] width 19 height 19
click at [36, 144] on icon "button" at bounding box center [31, 147] width 19 height 19
click at [1469, 64] on icon at bounding box center [1472, 65] width 9 height 12
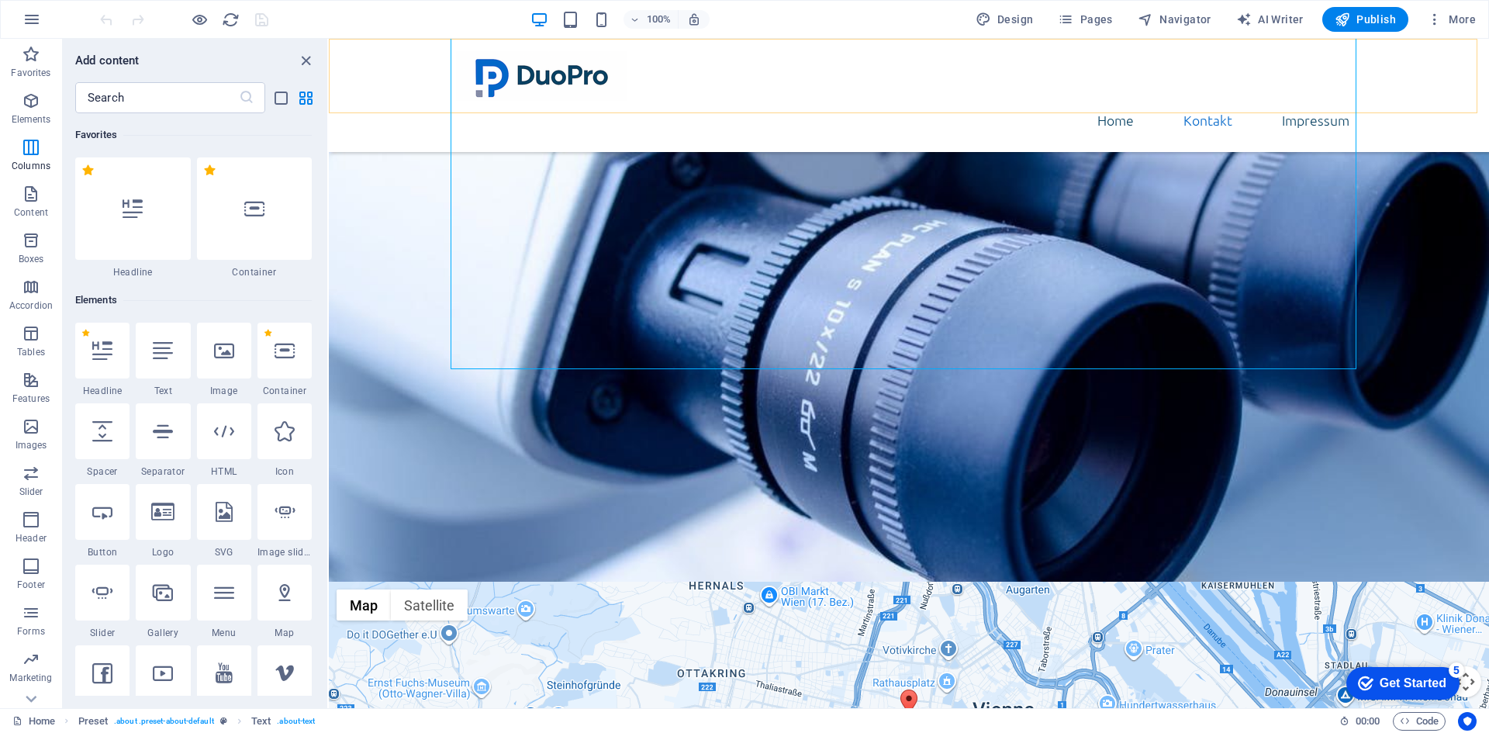
click at [1469, 64] on div "Home Kontakt Impressum" at bounding box center [909, 95] width 1160 height 113
click at [25, 149] on icon "button" at bounding box center [31, 147] width 19 height 19
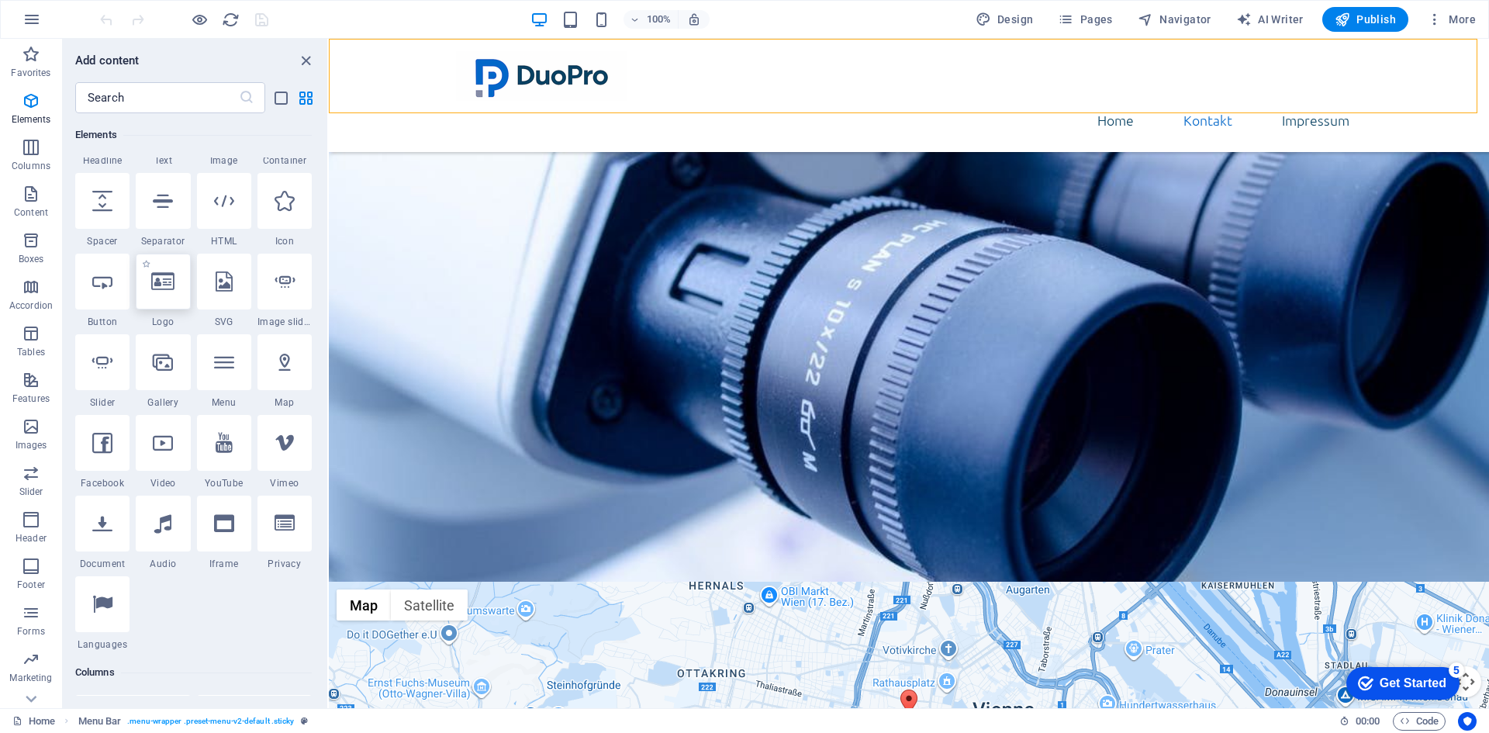
scroll to position [233, 0]
click at [29, 157] on span "Columns" at bounding box center [31, 156] width 62 height 37
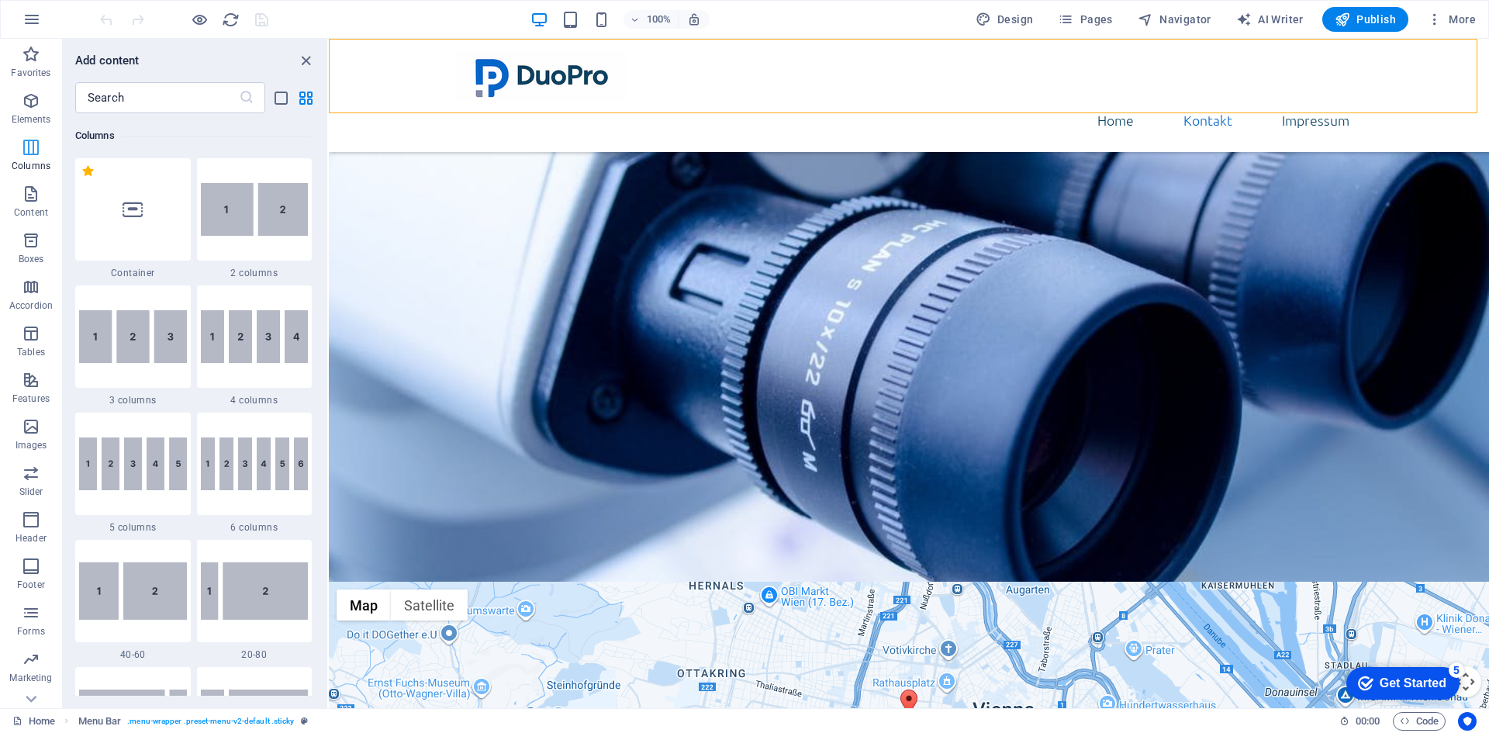
scroll to position [768, 0]
click at [609, 337] on div "DuoPro GmbH ist eine in [GEOGRAPHIC_DATA] ansässige Gesellschaft mit beschränkt…" at bounding box center [909, 338] width 906 height 363
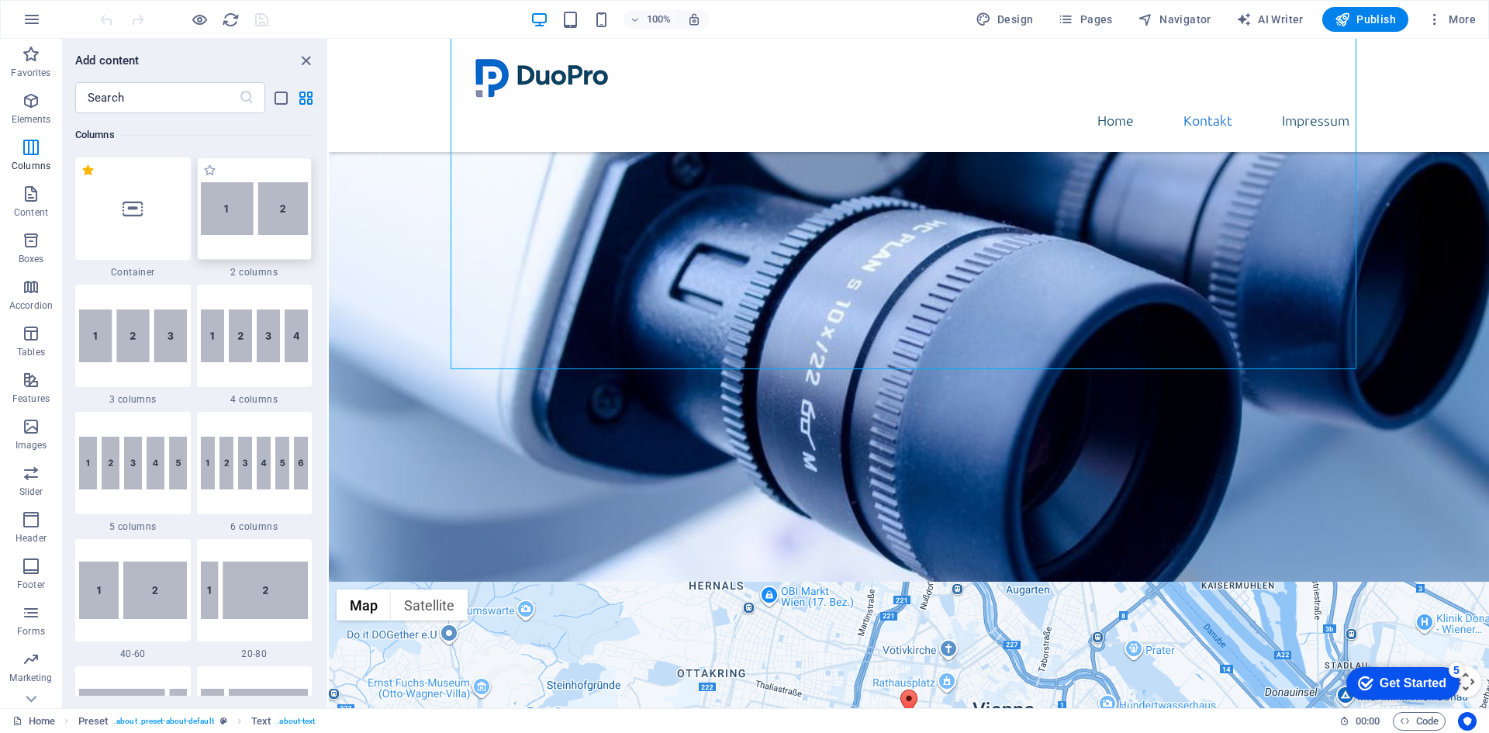
click at [251, 214] on img at bounding box center [255, 208] width 108 height 53
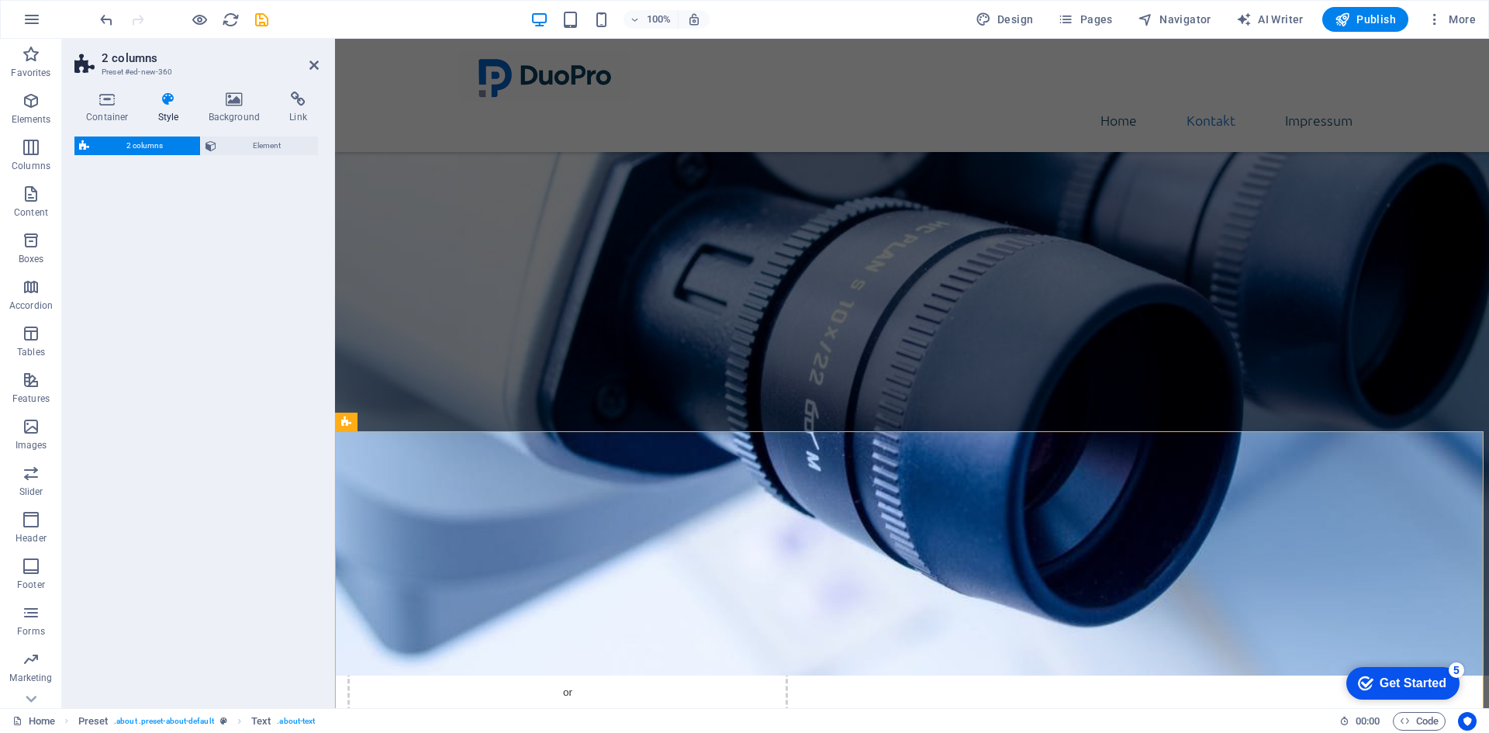
select select "rem"
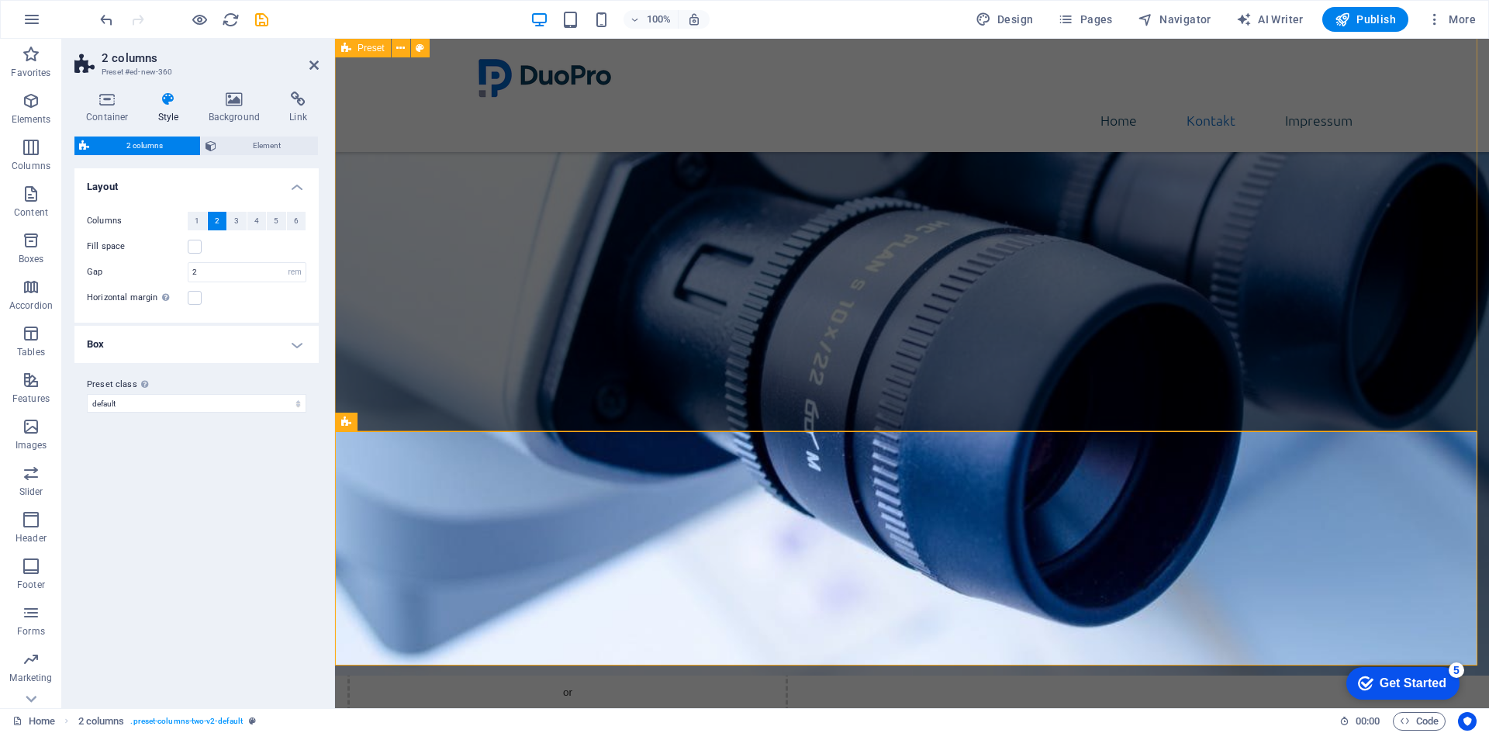
click at [502, 289] on div "DuoPro GmbH ist eine in [GEOGRAPHIC_DATA] ansässige Gesellschaft mit beschränkt…" at bounding box center [912, 338] width 906 height 363
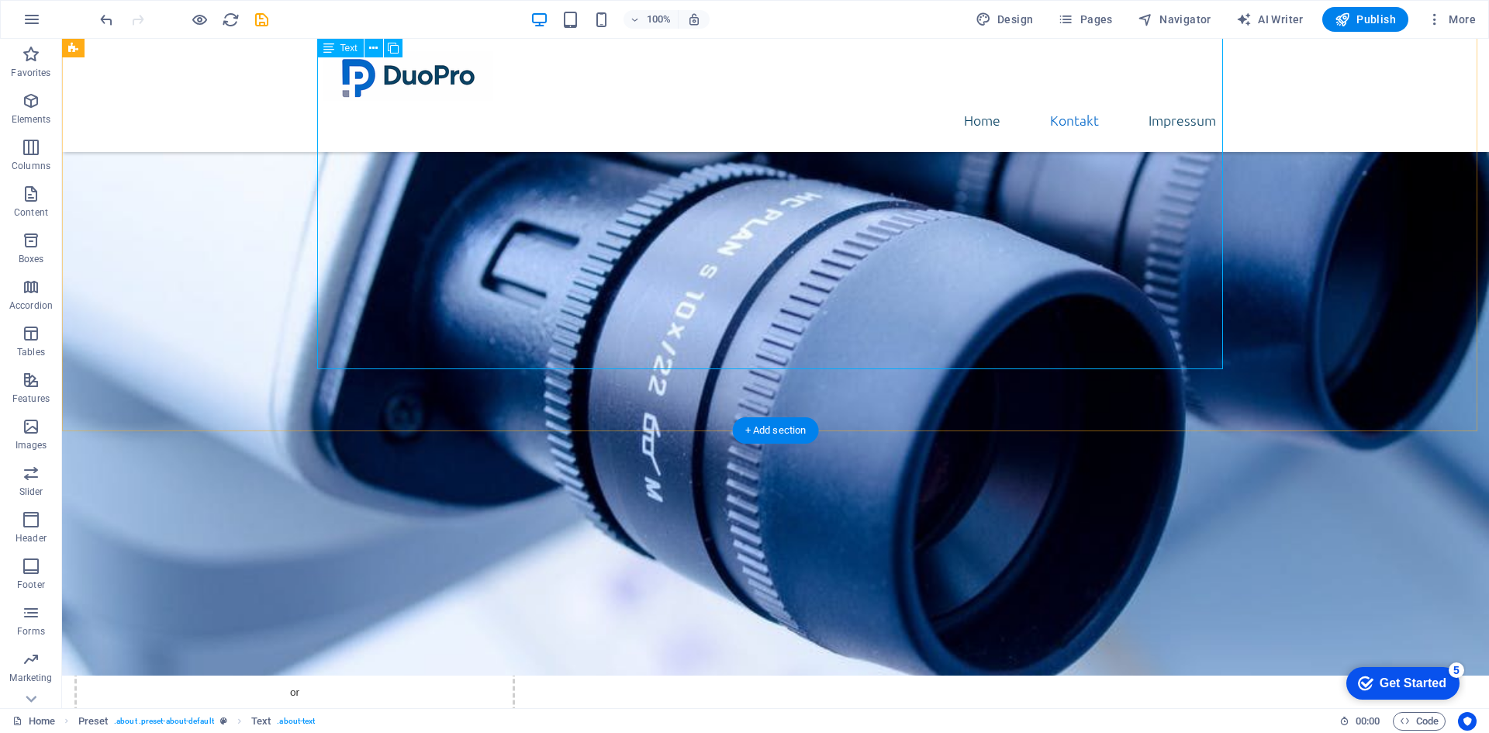
click at [367, 260] on div "DuoPro GmbH ist eine in [GEOGRAPHIC_DATA] ansässige Gesellschaft mit beschränkt…" at bounding box center [776, 338] width 906 height 363
click at [367, 260] on div "DuoPro GmbH ist eine in Wien ansässige Gesellschaft mit beschränkter Haftung, g…" at bounding box center [776, 338] width 906 height 363
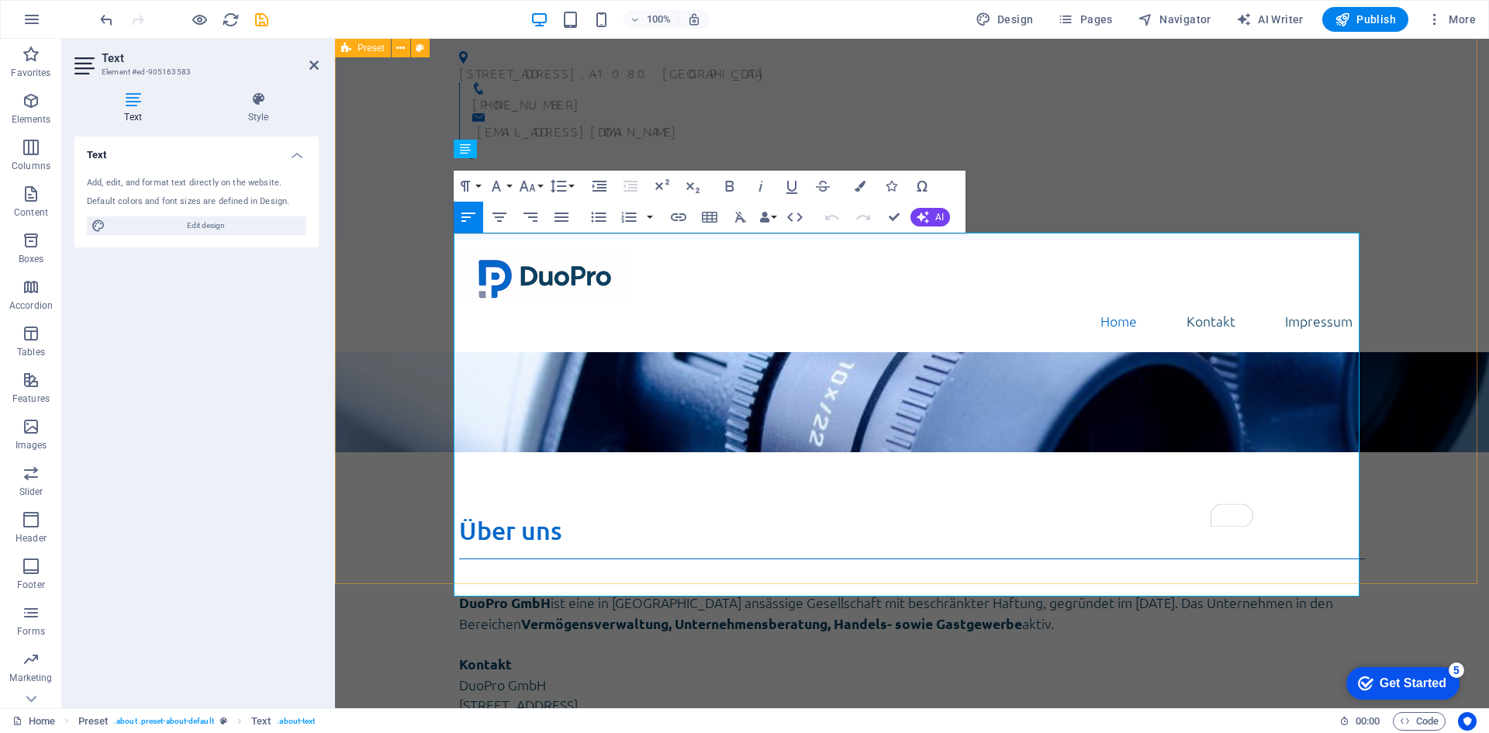
scroll to position [155, 0]
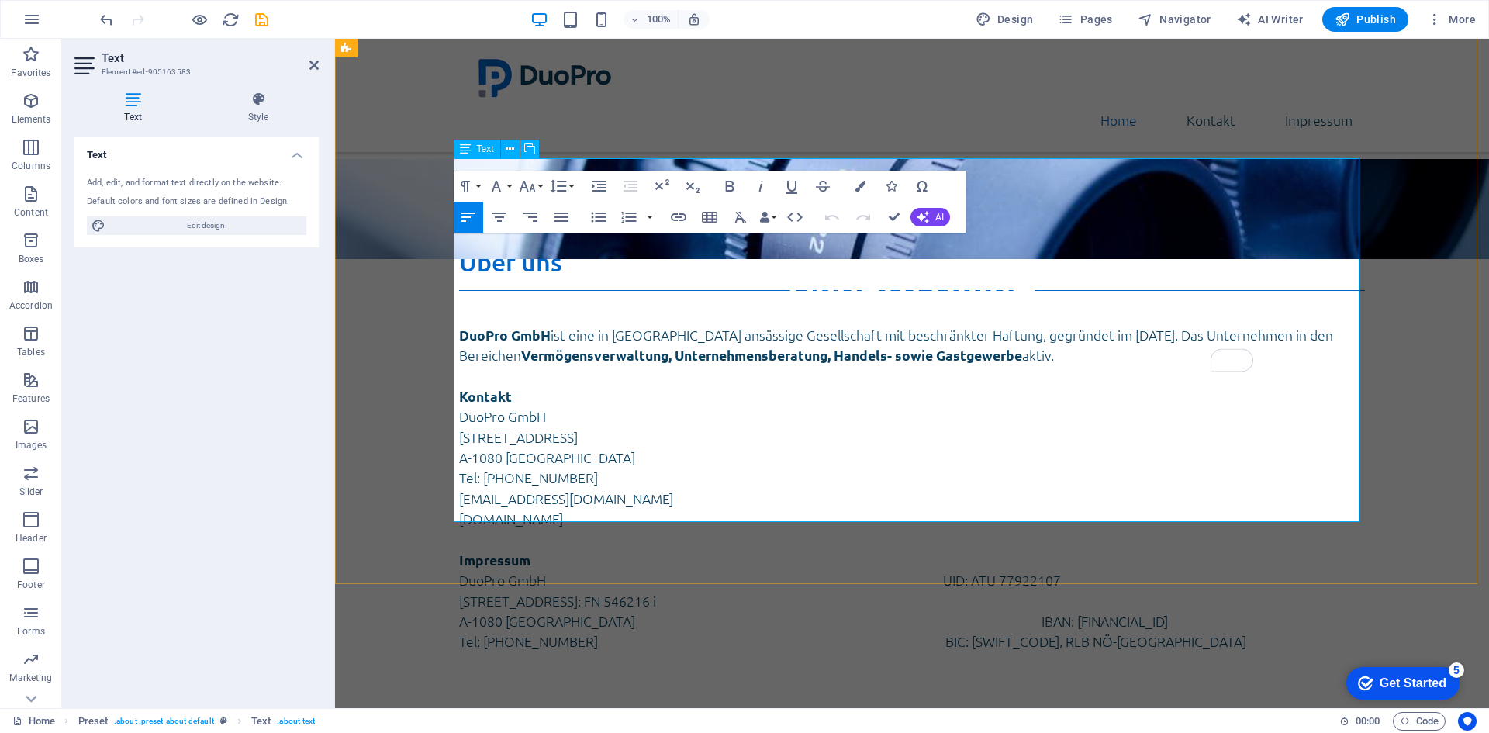
click at [483, 551] on strong "Impressum" at bounding box center [494, 560] width 71 height 18
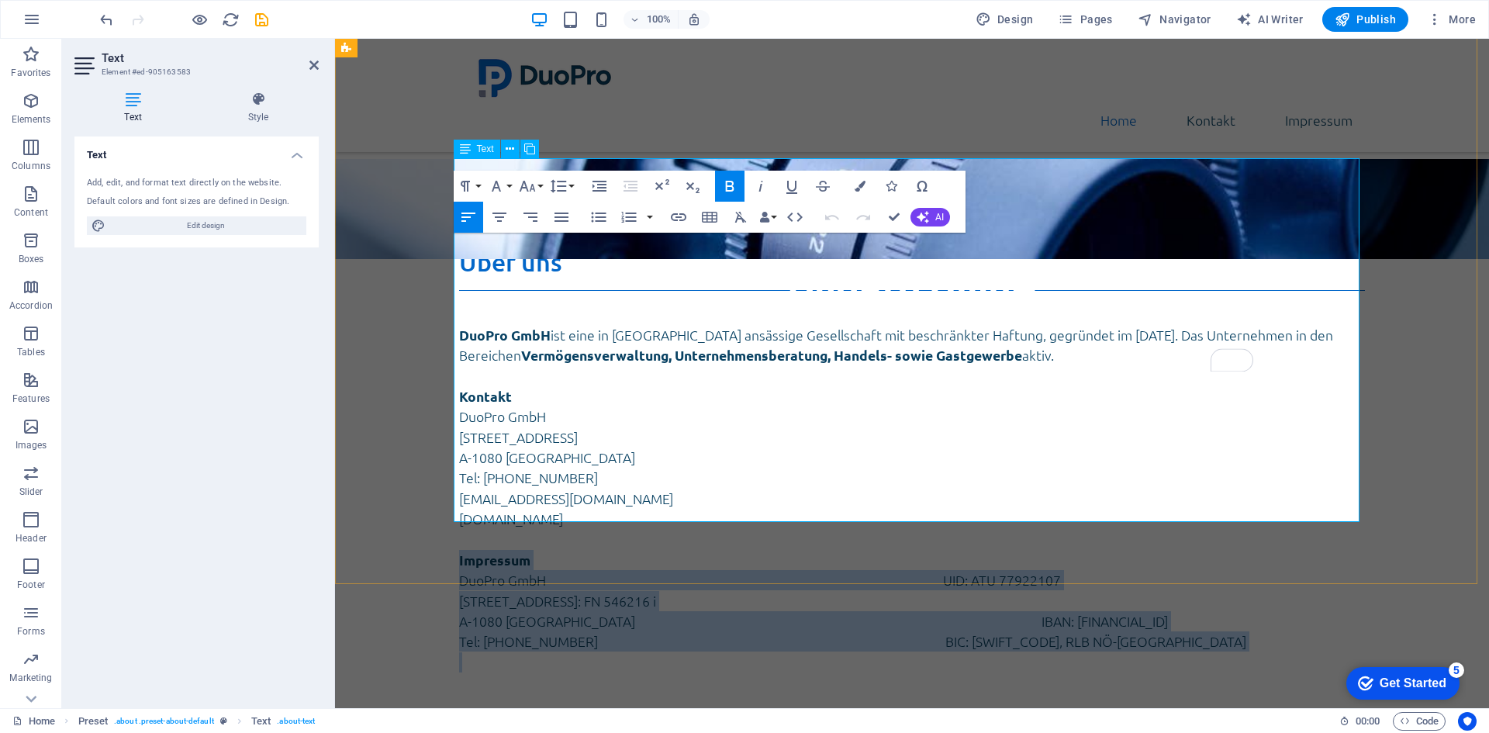
drag, startPoint x: 483, startPoint y: 410, endPoint x: 555, endPoint y: 489, distance: 106.5
click at [555, 489] on div "DuoPro GmbH ist eine in Wien ansässige Gesellschaft mit beschränkter Haftung, g…" at bounding box center [912, 490] width 906 height 363
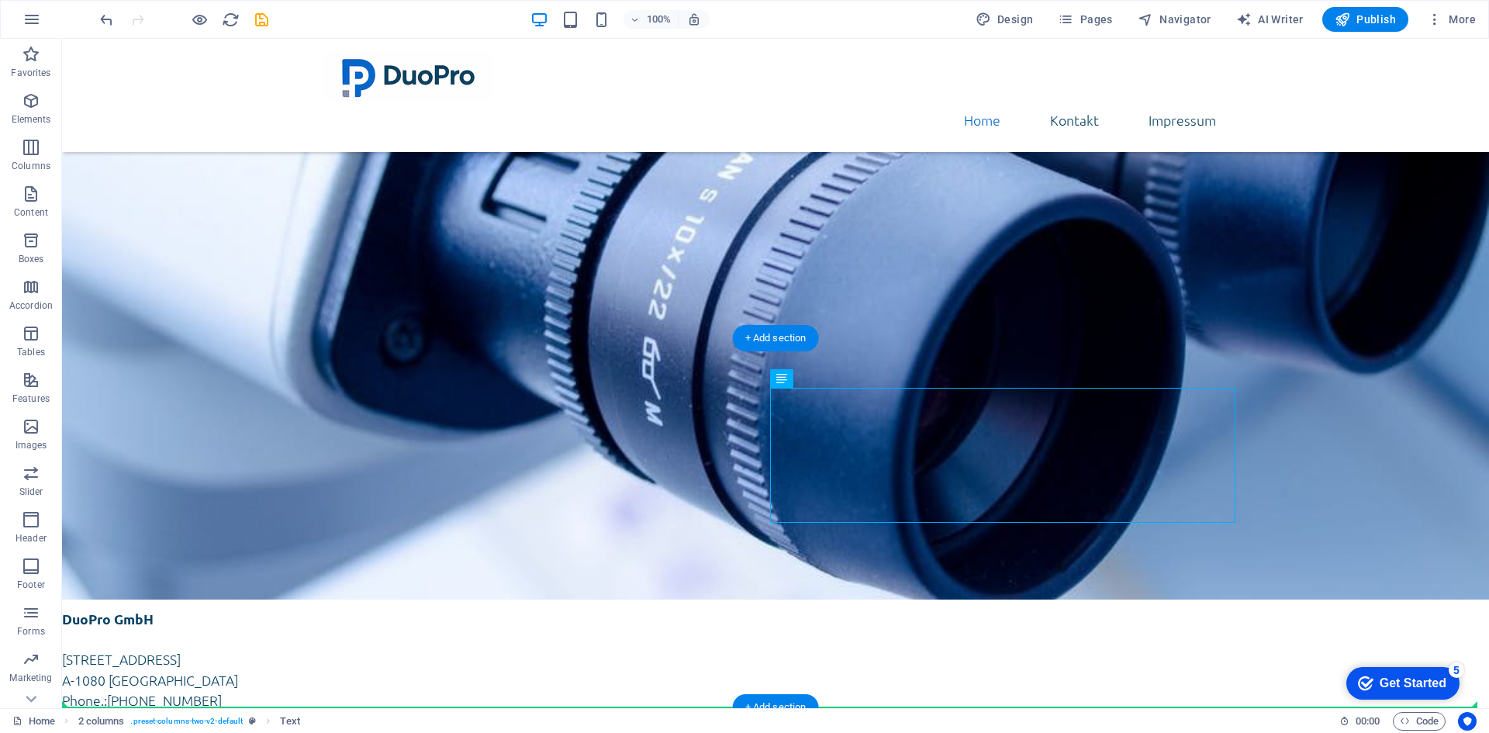
drag, startPoint x: 930, startPoint y: 669, endPoint x: 883, endPoint y: 658, distance: 47.8
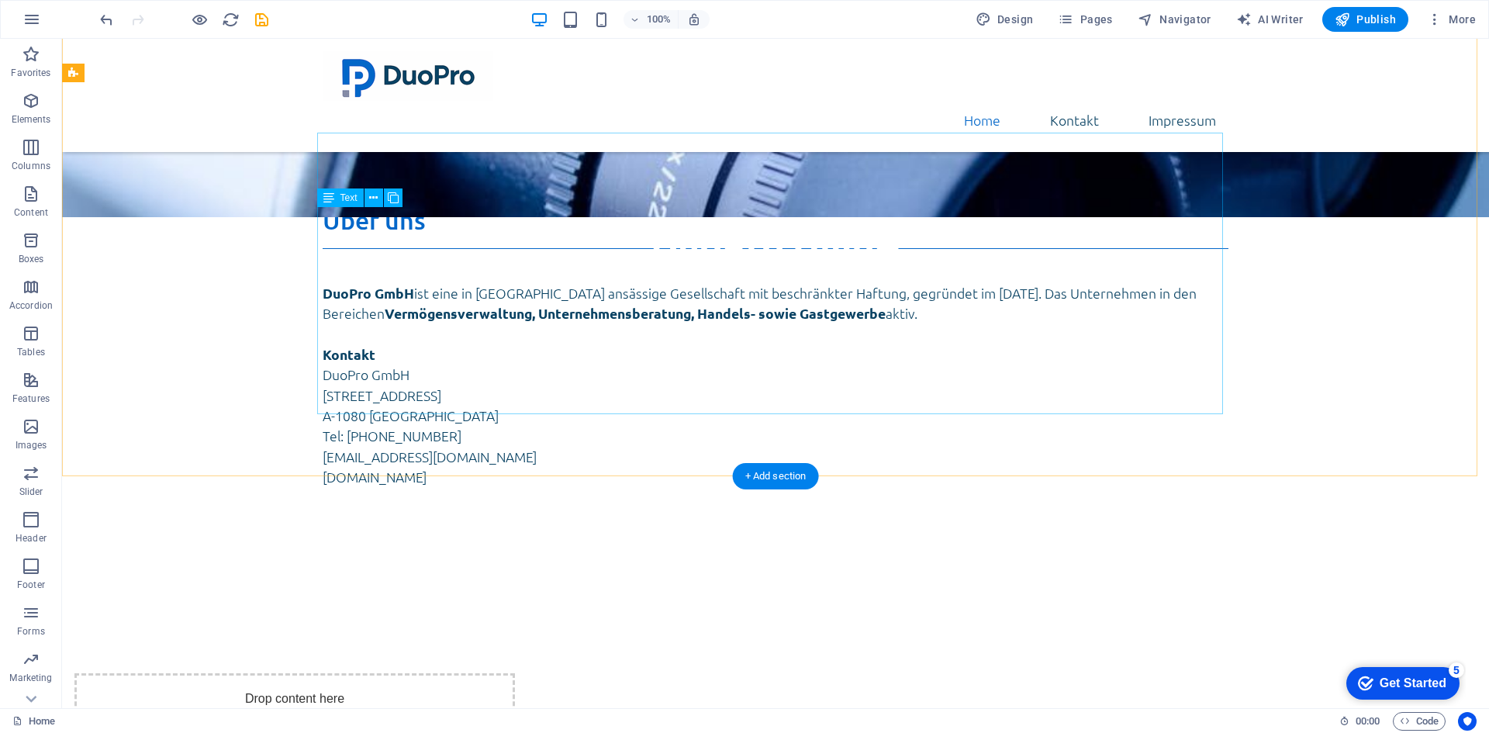
scroll to position [355, 0]
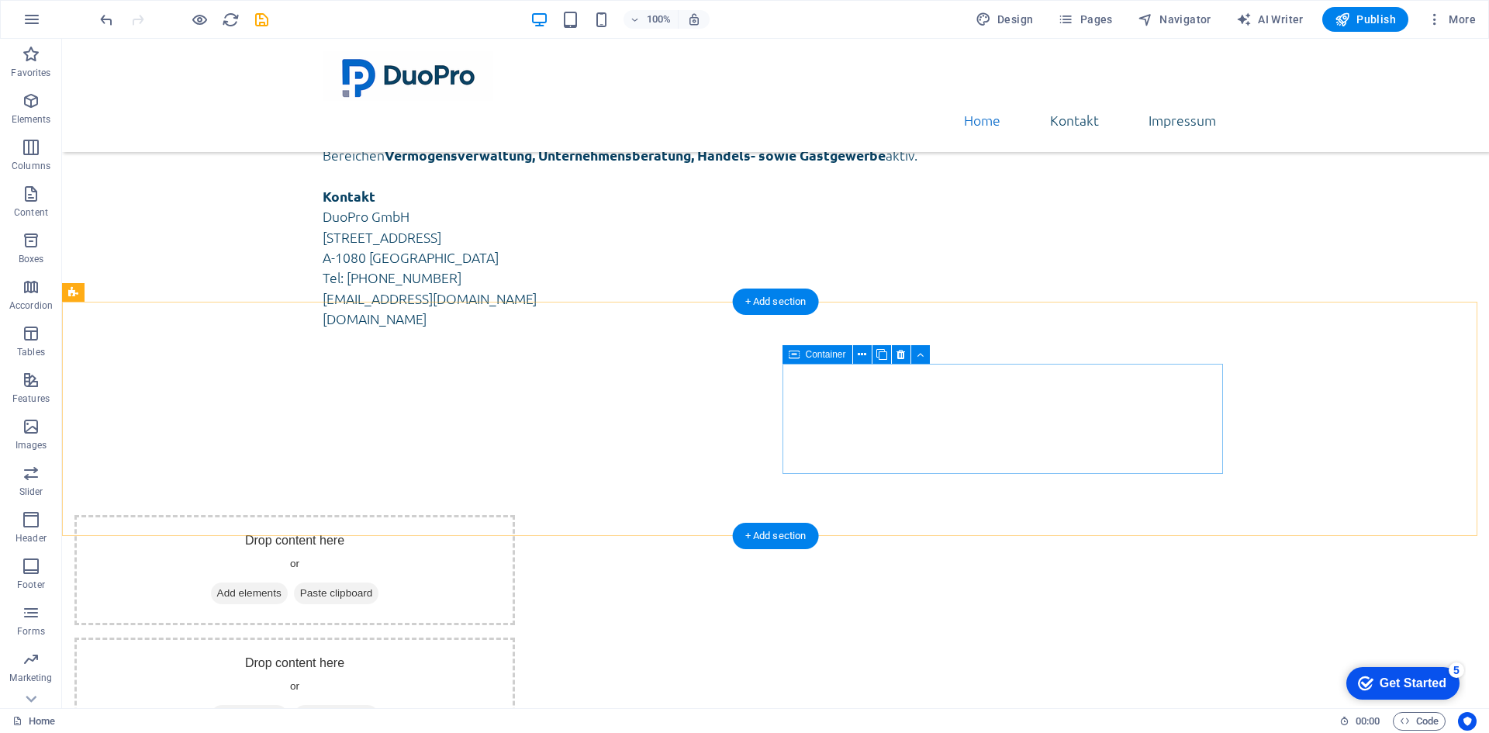
click at [515, 638] on div "Drop content here or Add elements Paste clipboard" at bounding box center [294, 693] width 441 height 110
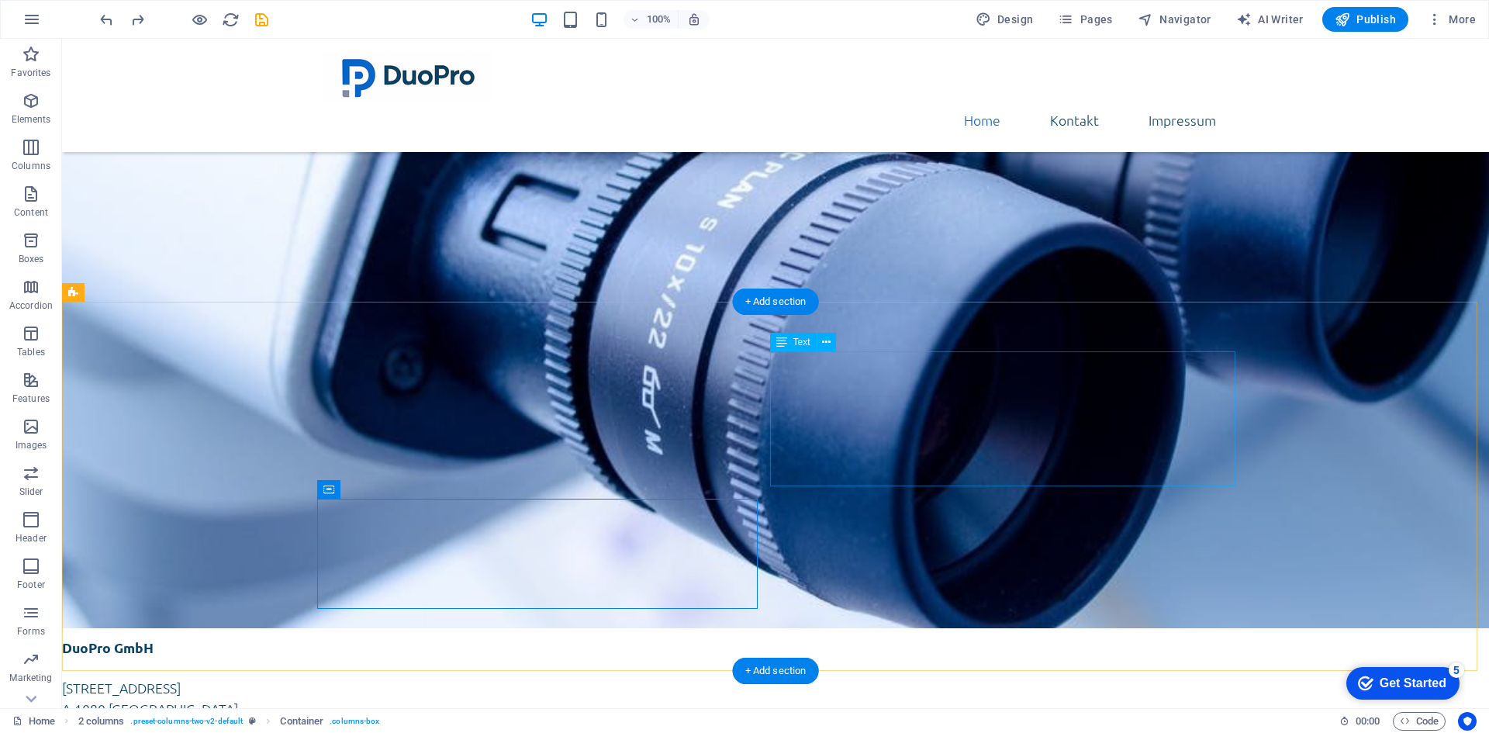
click at [808, 638] on div "DuoPro GmbH [STREET_ADDRESS] Phone.: [PHONE_NUMBER] E-mail: [EMAIL_ADDRESS][DOM…" at bounding box center [527, 699] width 931 height 123
click at [811, 638] on div "DuoPro GmbH [STREET_ADDRESS] Phone.: [PHONE_NUMBER] E-mail: [EMAIL_ADDRESS][DOM…" at bounding box center [527, 699] width 931 height 123
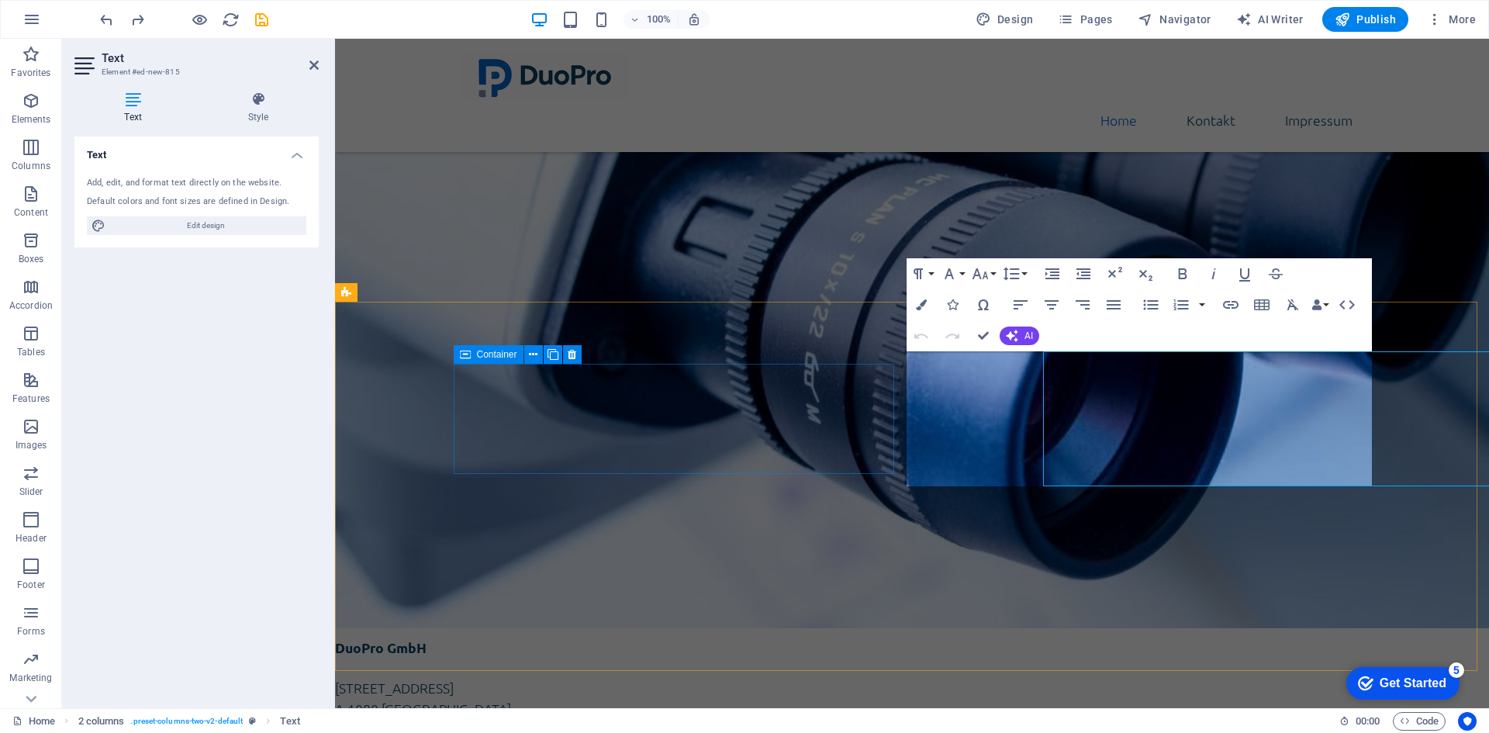
click at [788, 515] on div "Drop content here or Add elements Paste clipboard" at bounding box center [567, 570] width 441 height 110
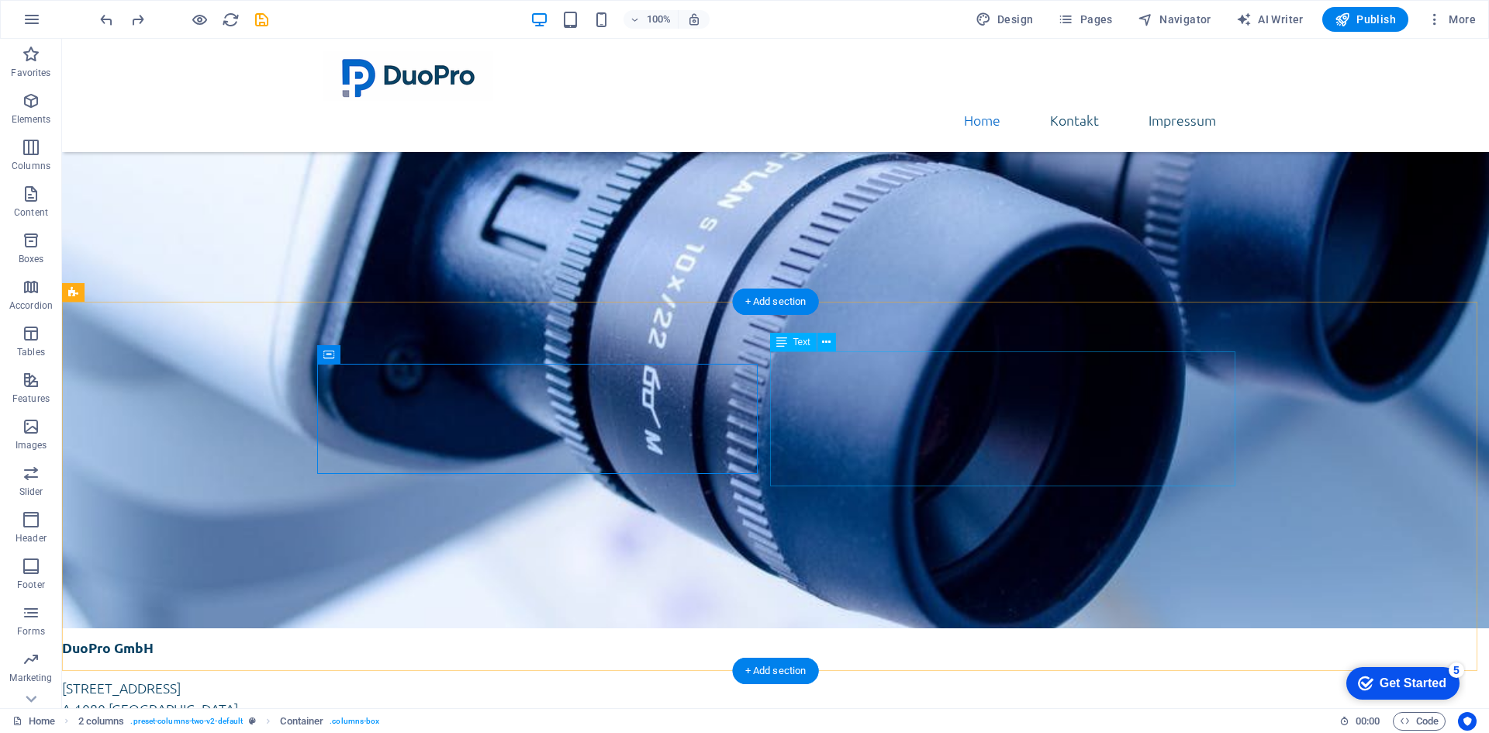
click at [870, 638] on div "DuoPro GmbH [STREET_ADDRESS] Phone.: [PHONE_NUMBER] E-mail: [EMAIL_ADDRESS][DOM…" at bounding box center [527, 699] width 931 height 123
click at [515, 515] on div "Drop content here or Add elements Paste clipboard" at bounding box center [294, 570] width 441 height 110
click at [993, 638] on div "DuoPro GmbH [STREET_ADDRESS] Phone.: [PHONE_NUMBER] E-mail: [EMAIL_ADDRESS][DOM…" at bounding box center [527, 699] width 931 height 123
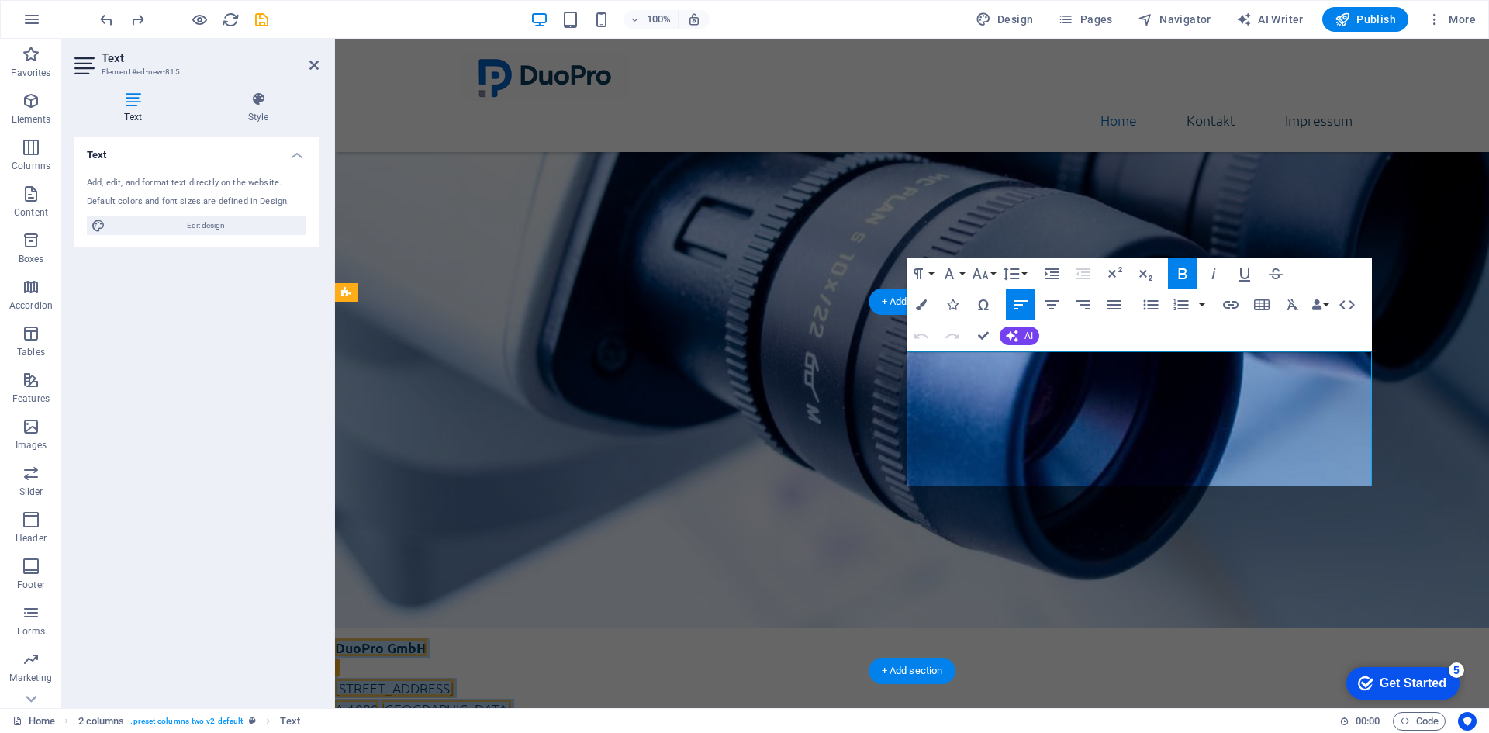
drag, startPoint x: 1073, startPoint y: 468, endPoint x: 908, endPoint y: 360, distance: 197.3
click at [908, 638] on div "DuoPro GmbH [STREET_ADDRESS] Phone.: [PHONE_NUMBER] E-mail: [EMAIL_ADDRESS][DOM…" at bounding box center [800, 699] width 931 height 123
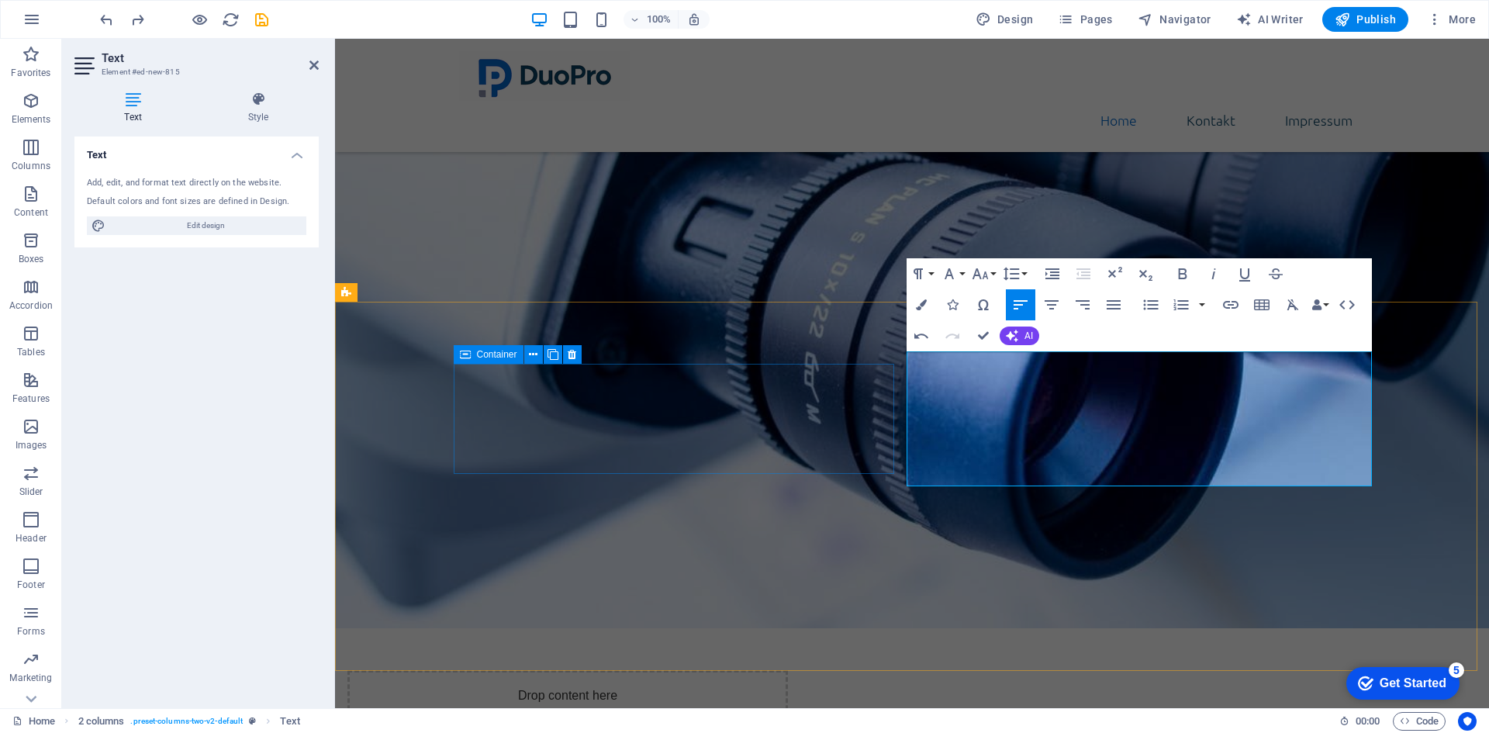
click at [647, 515] on div "Drop content here or Add elements Paste clipboard" at bounding box center [567, 570] width 441 height 110
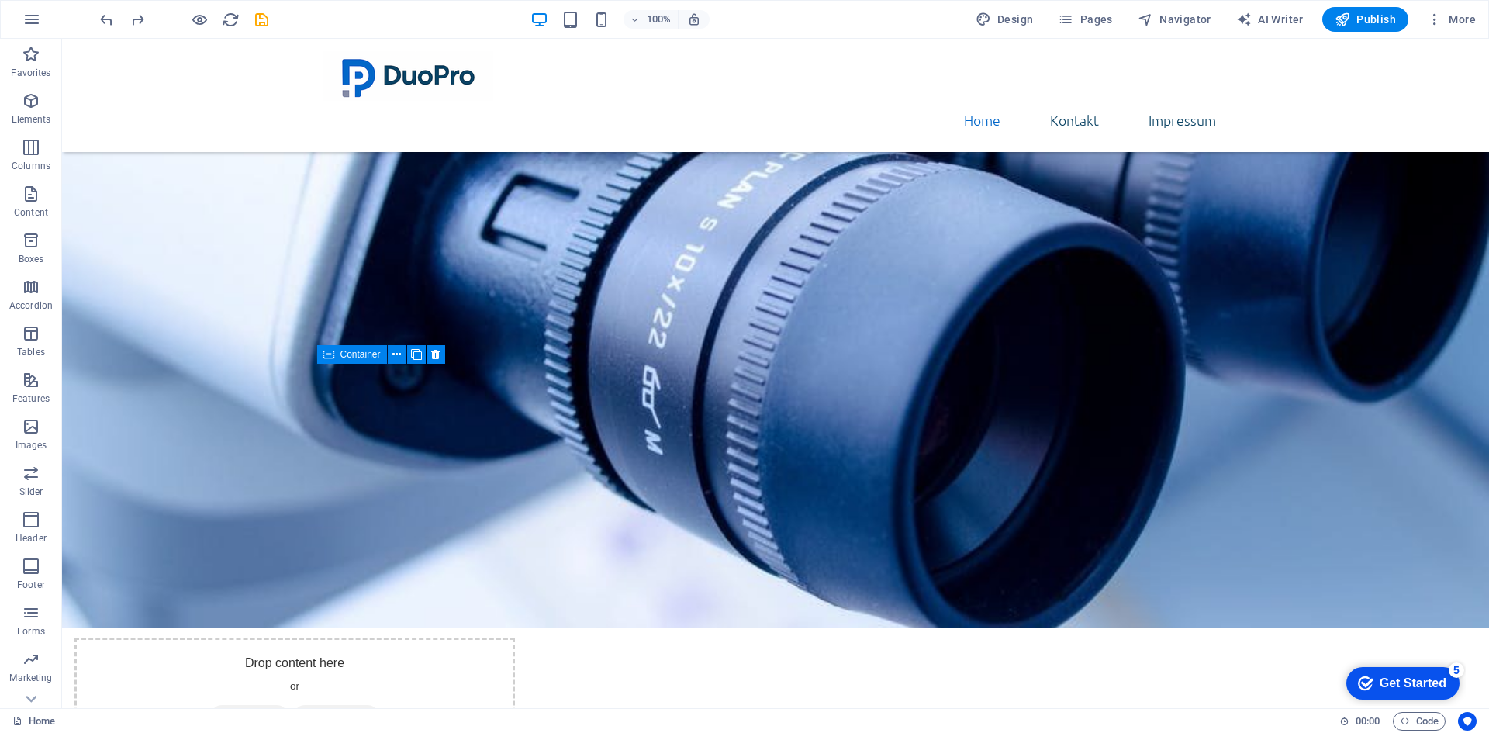
click at [379, 583] on span "Paste clipboard" at bounding box center [336, 594] width 85 height 22
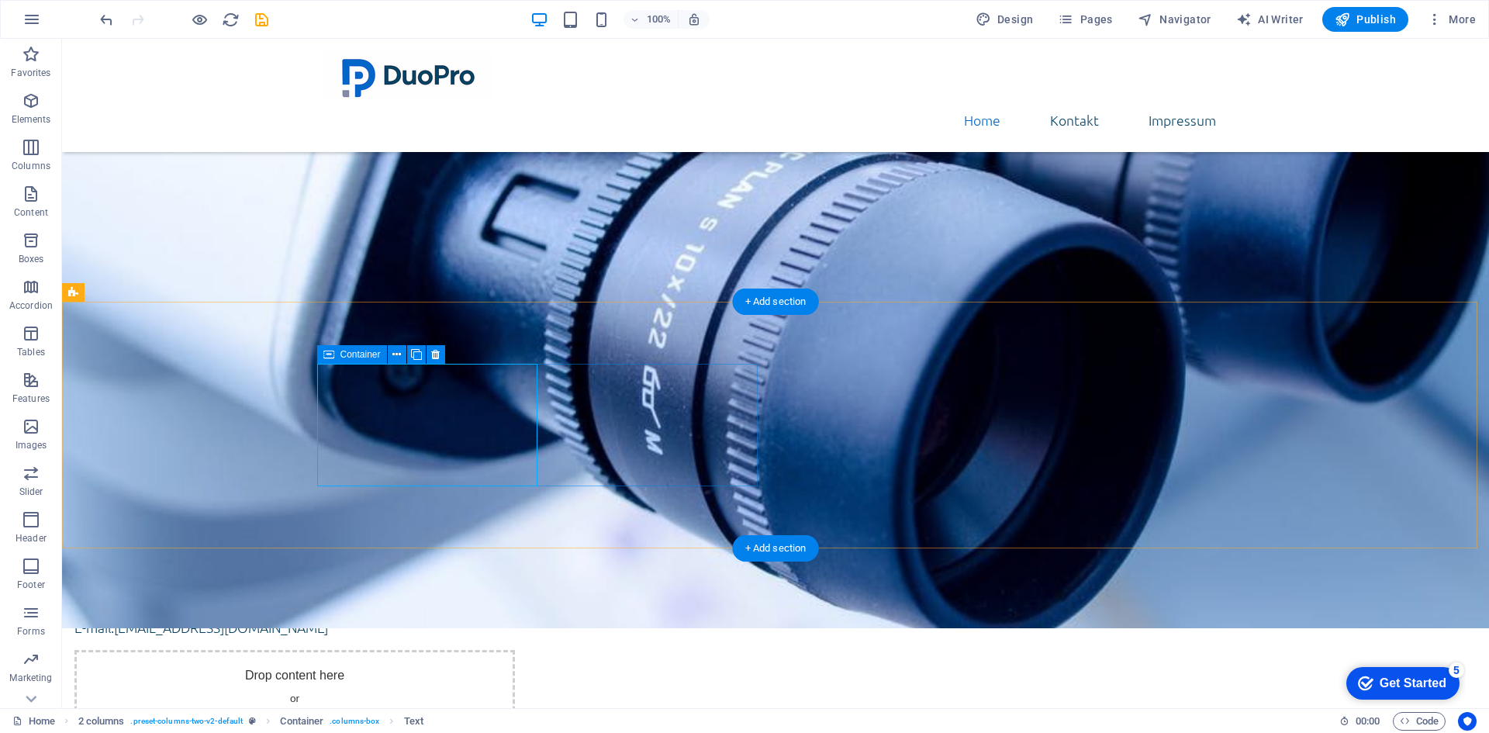
click at [515, 515] on div "DuoPro GmbH Lerchenfelder Straße 32/8 A-1080 Wien Phone.: +43 (0) 1 942 5376 E-…" at bounding box center [294, 576] width 441 height 123
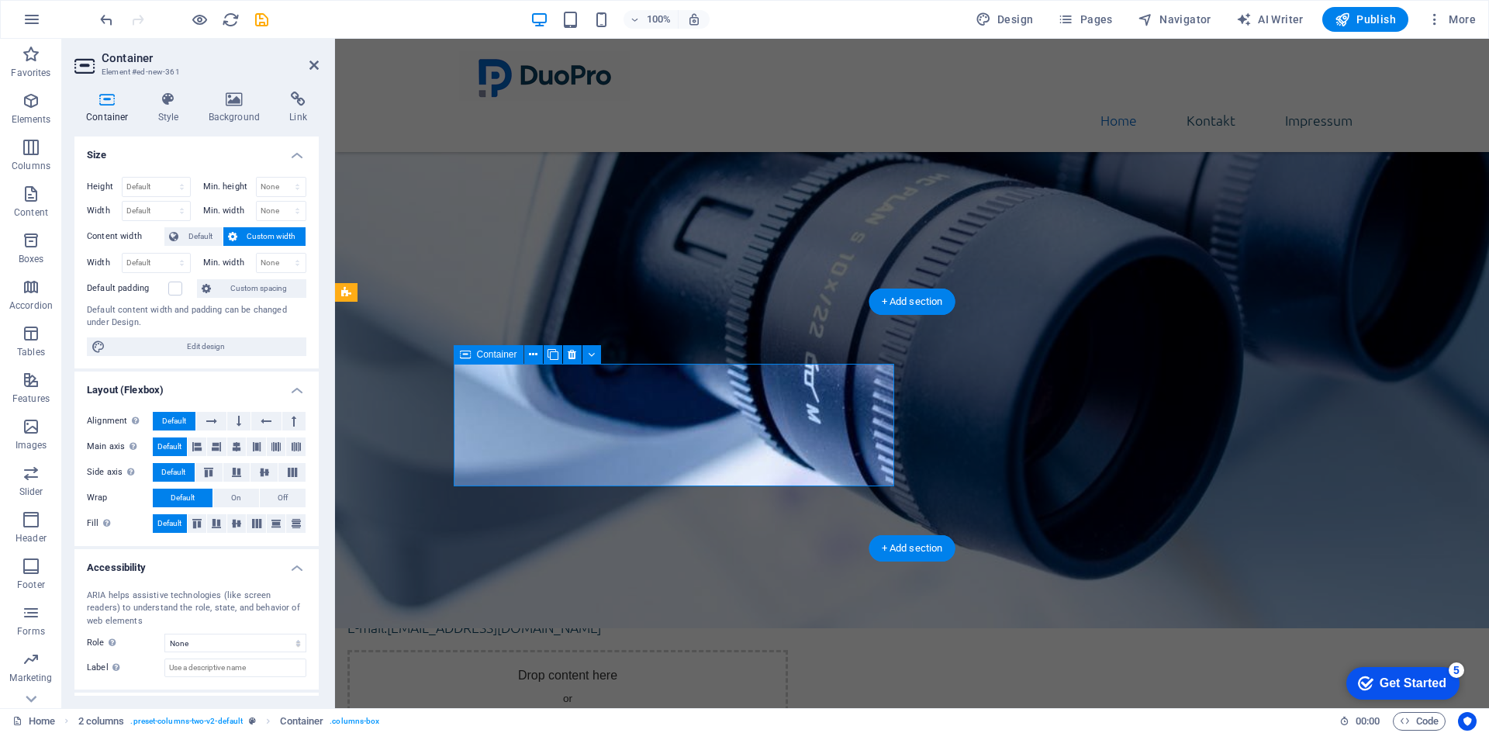
click at [726, 515] on div "DuoPro GmbH Lerchenfelder Straße 32/8 A-1080 Wien Phone.: +43 (0) 1 942 5376 E-…" at bounding box center [567, 576] width 441 height 123
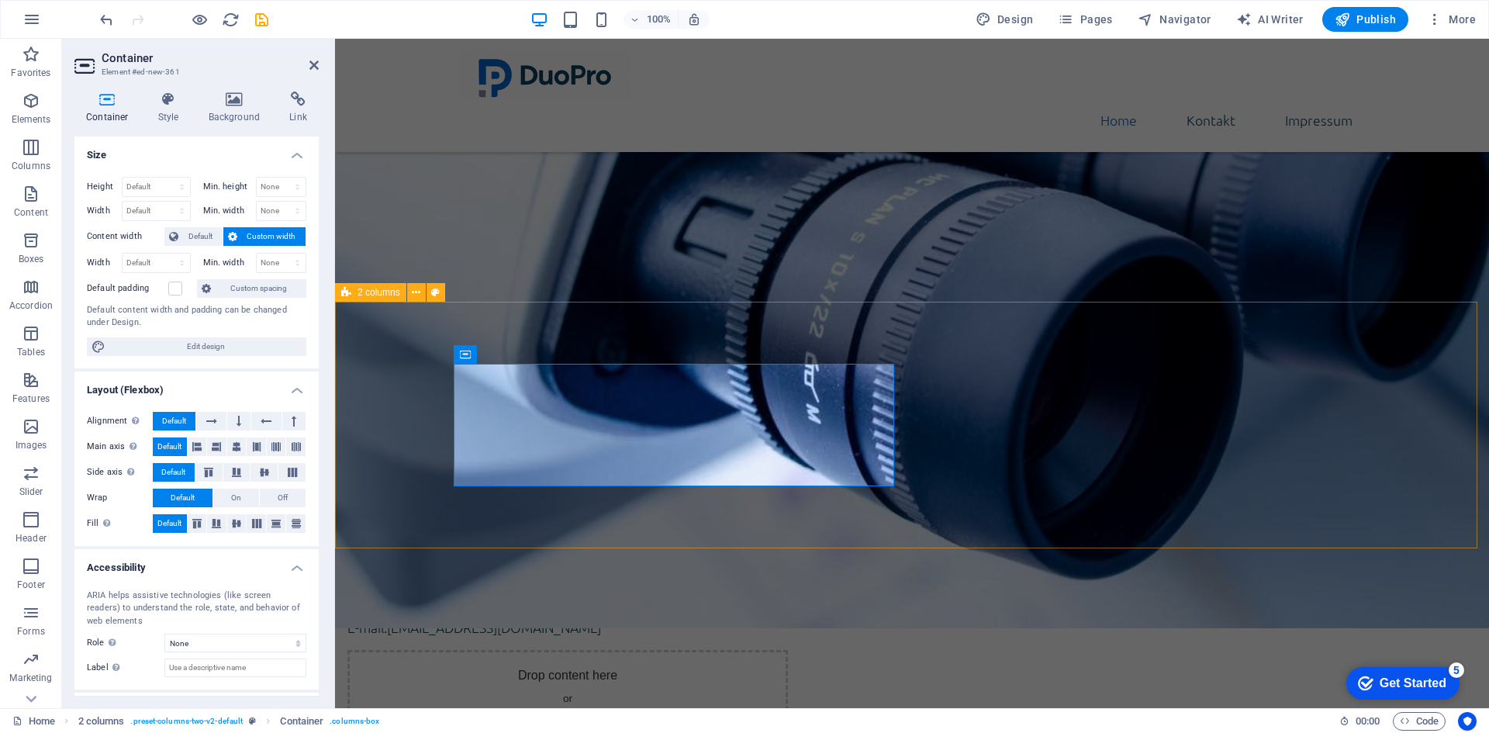
click at [740, 453] on div "DuoPro GmbH Lerchenfelder Straße 32/8 A-1080 Wien Phone.: +43 (0) 1 942 5376 E-…" at bounding box center [912, 637] width 1154 height 369
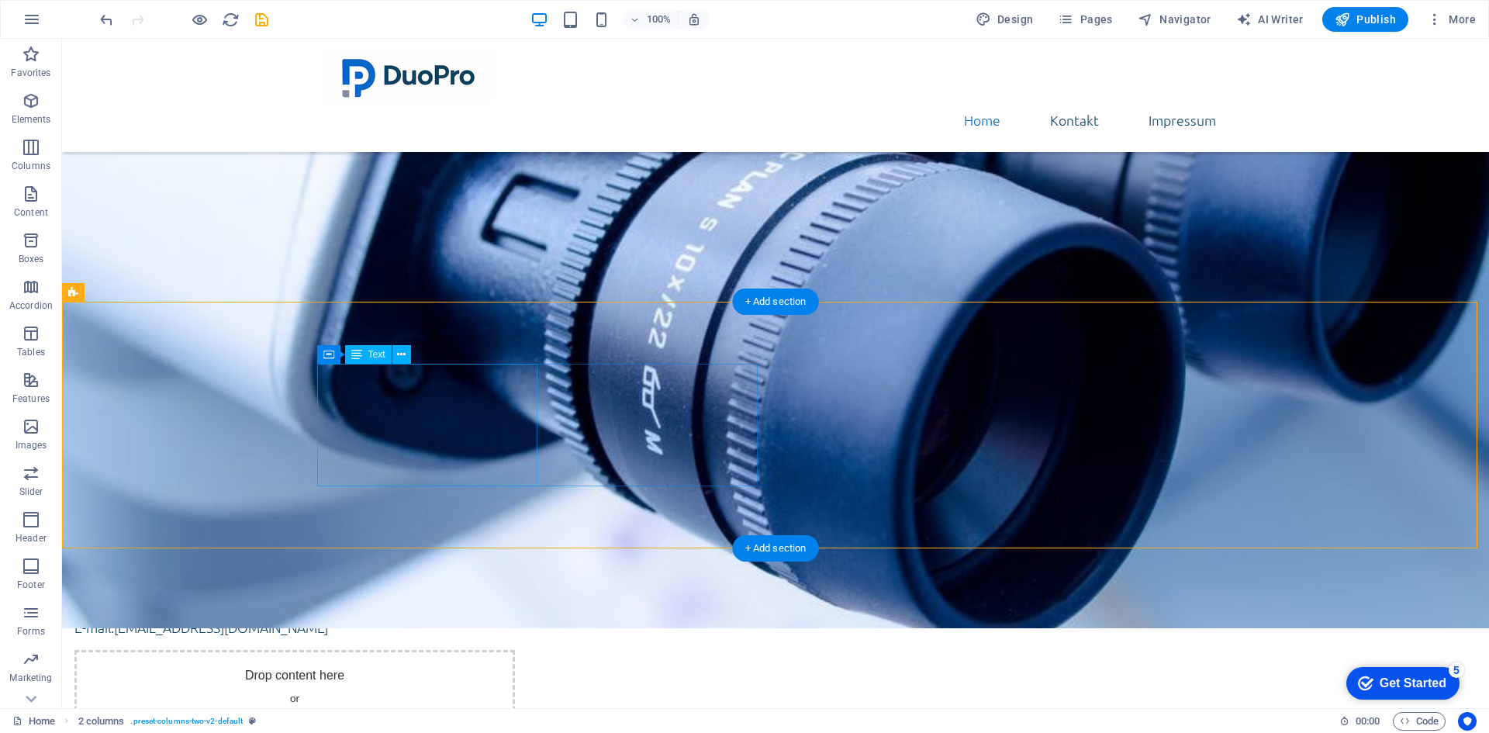
click at [494, 515] on div "DuoPro GmbH Lerchenfelder Straße 32/8 A-1080 Wien Phone.: +43 (0) 1 942 5376 E-…" at bounding box center [294, 576] width 441 height 123
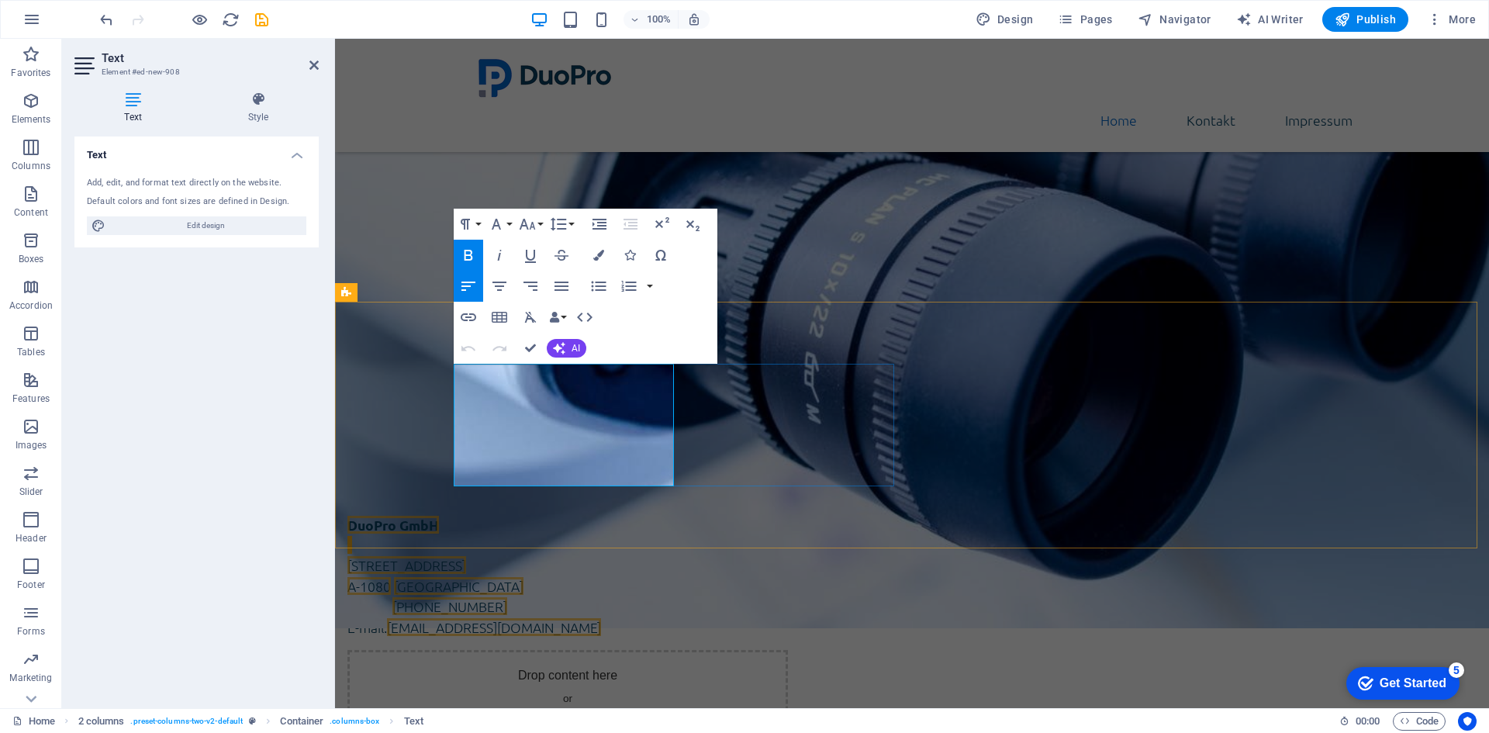
click at [669, 515] on address "DuoPro GmbH Lerchenfelder Straße 32/8 A-1080 Wien" at bounding box center [567, 556] width 441 height 82
click at [639, 515] on address "DuoPro GmbH Lerchenfelder Straße 32/8 A-1080 Wien" at bounding box center [567, 556] width 441 height 82
click at [400, 453] on div "DuoPro GmbH Lerchenfelder Straße 32/8 A-1080 Wien Phone.: +43 (0) 1 942 5376 E-…" at bounding box center [912, 637] width 1154 height 369
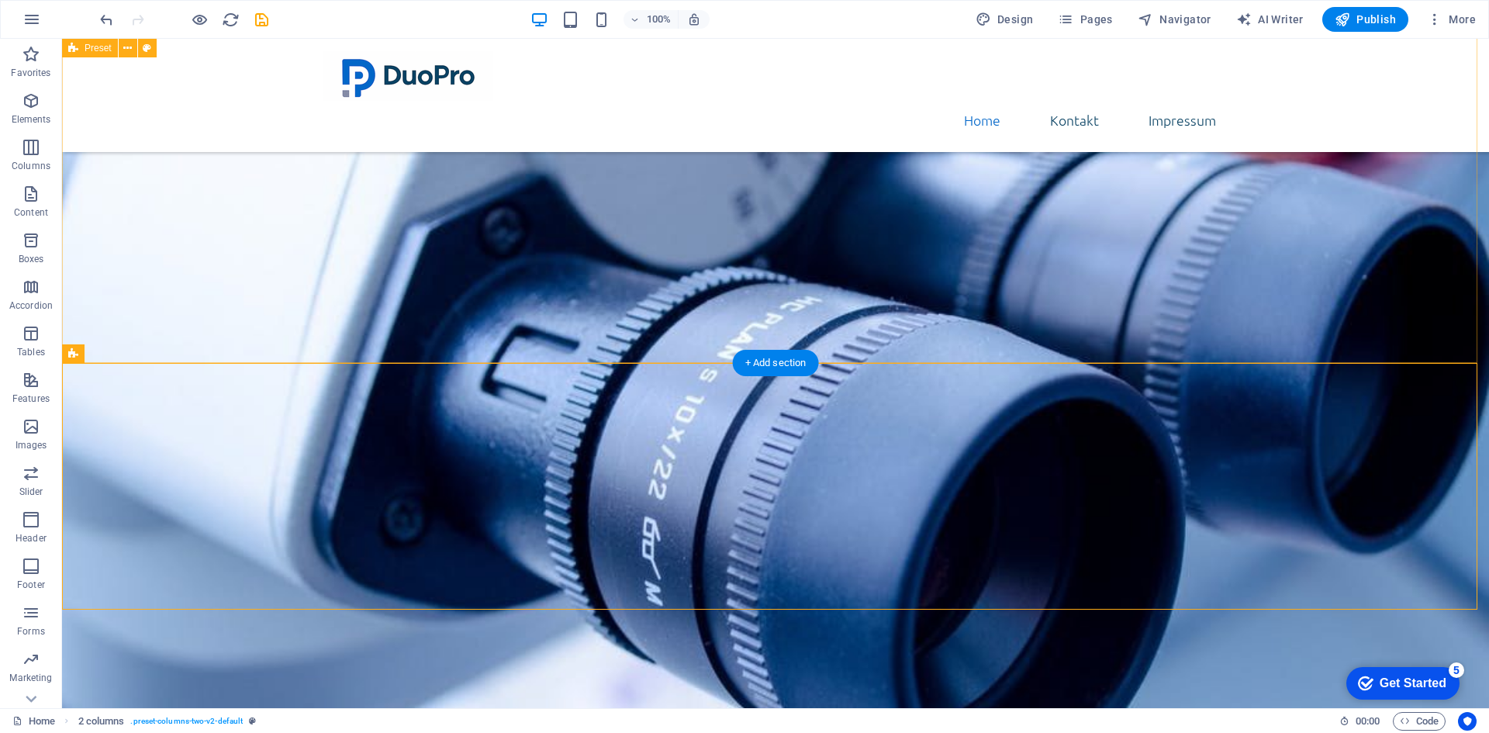
scroll to position [200, 0]
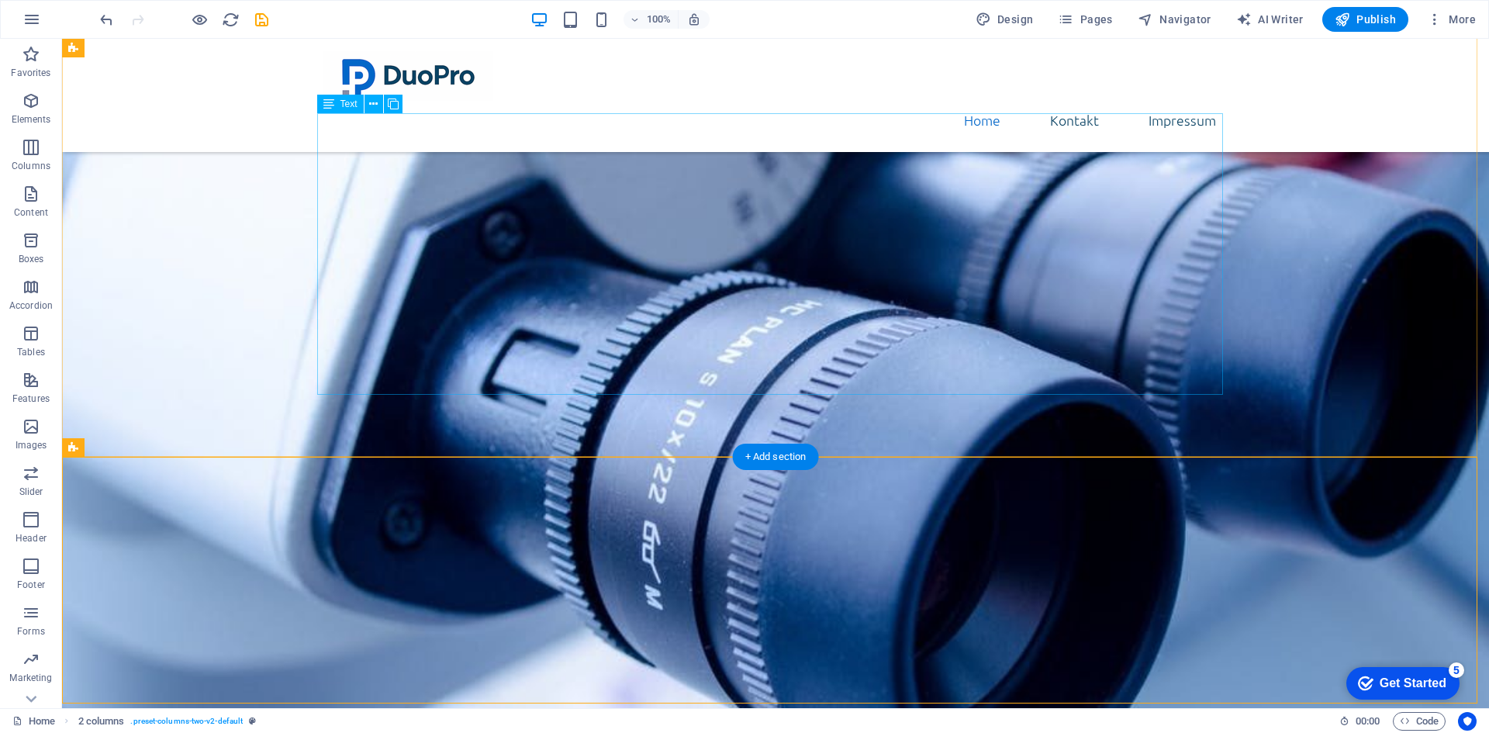
click at [514, 371] on div "DuoPro GmbH ist eine in Wien ansässige Gesellschaft mit beschränkter Haftung, g…" at bounding box center [776, 405] width 906 height 282
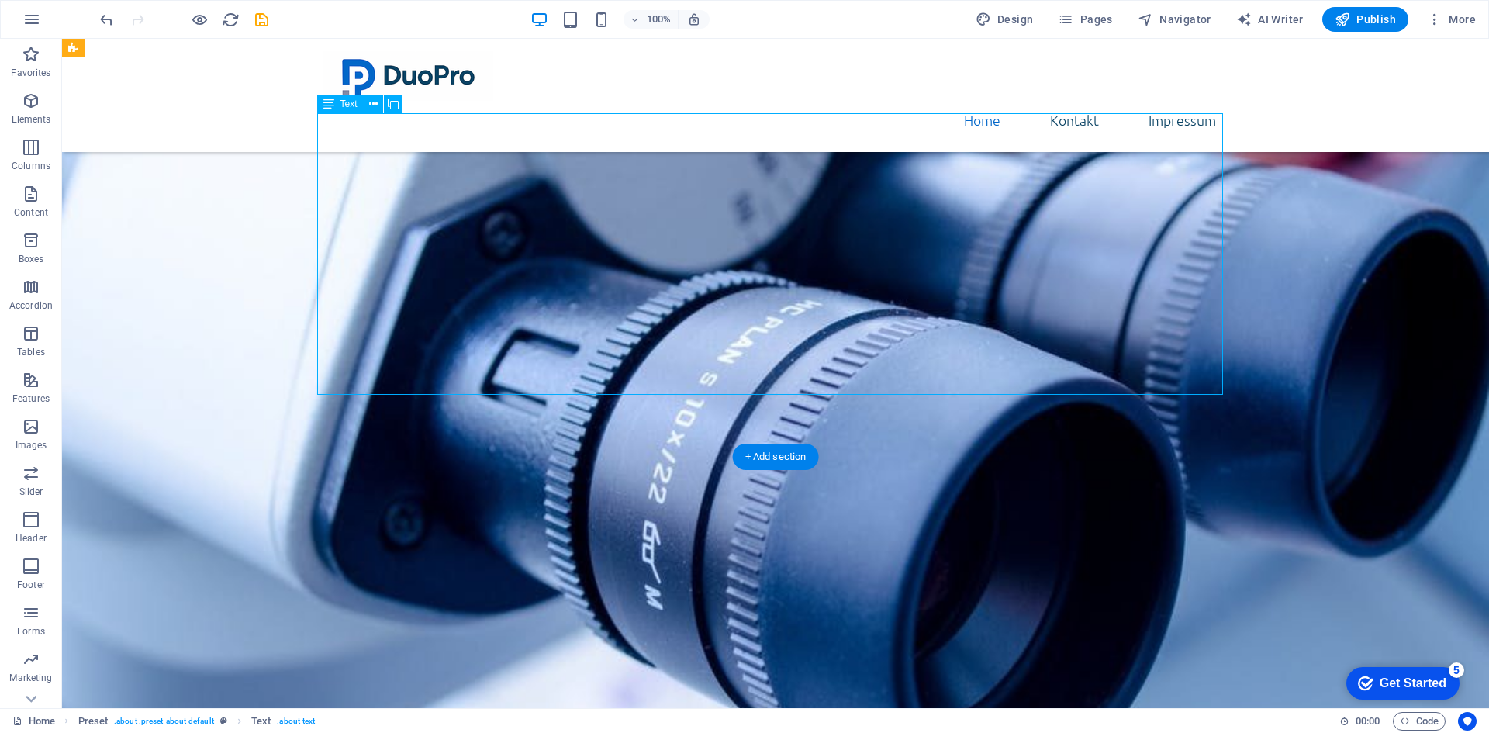
click at [514, 371] on div "DuoPro GmbH ist eine in Wien ansässige Gesellschaft mit beschränkter Haftung, g…" at bounding box center [776, 405] width 906 height 282
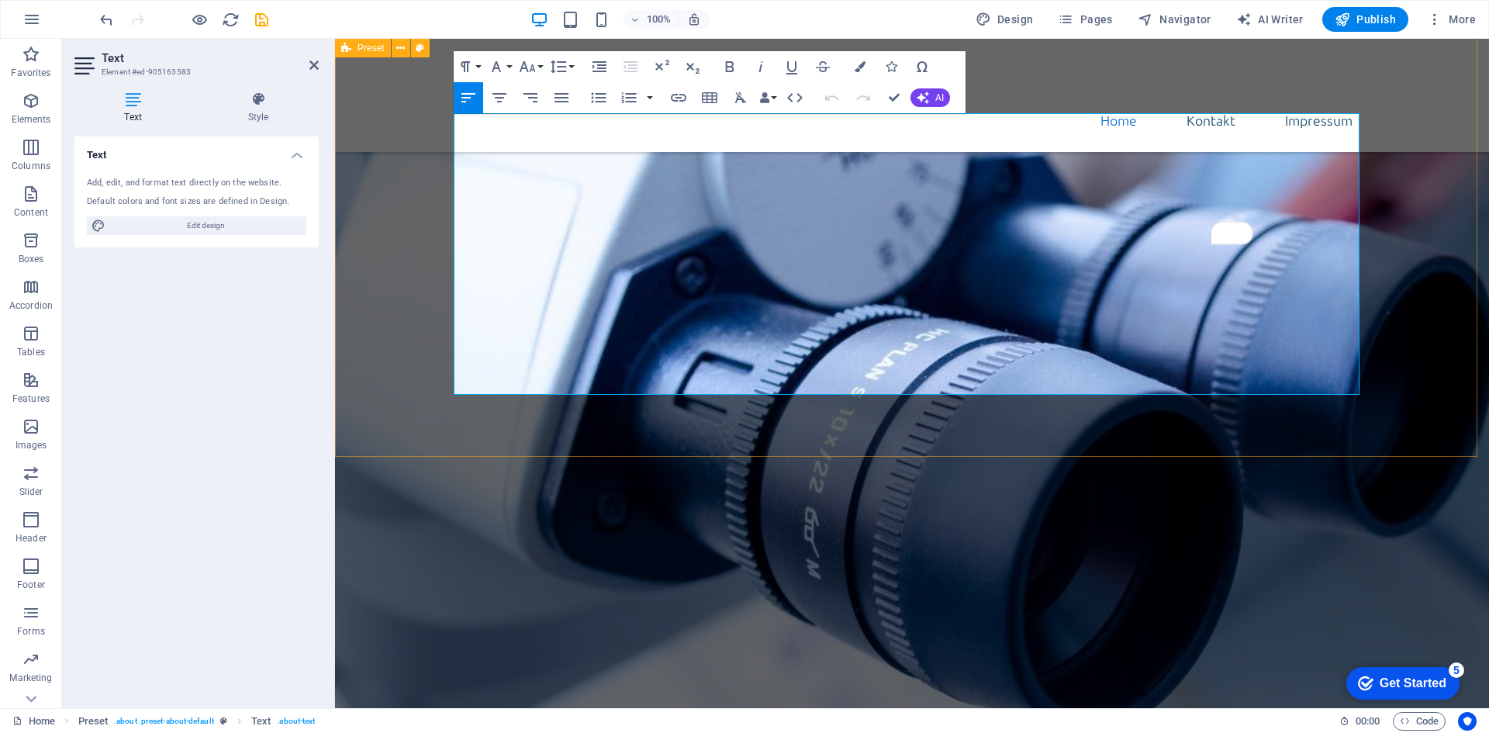
click at [394, 396] on div "Über uns DuoPro GmbH ist eine in Wien ansässige Gesellschaft mit beschränkter H…" at bounding box center [912, 374] width 1154 height 468
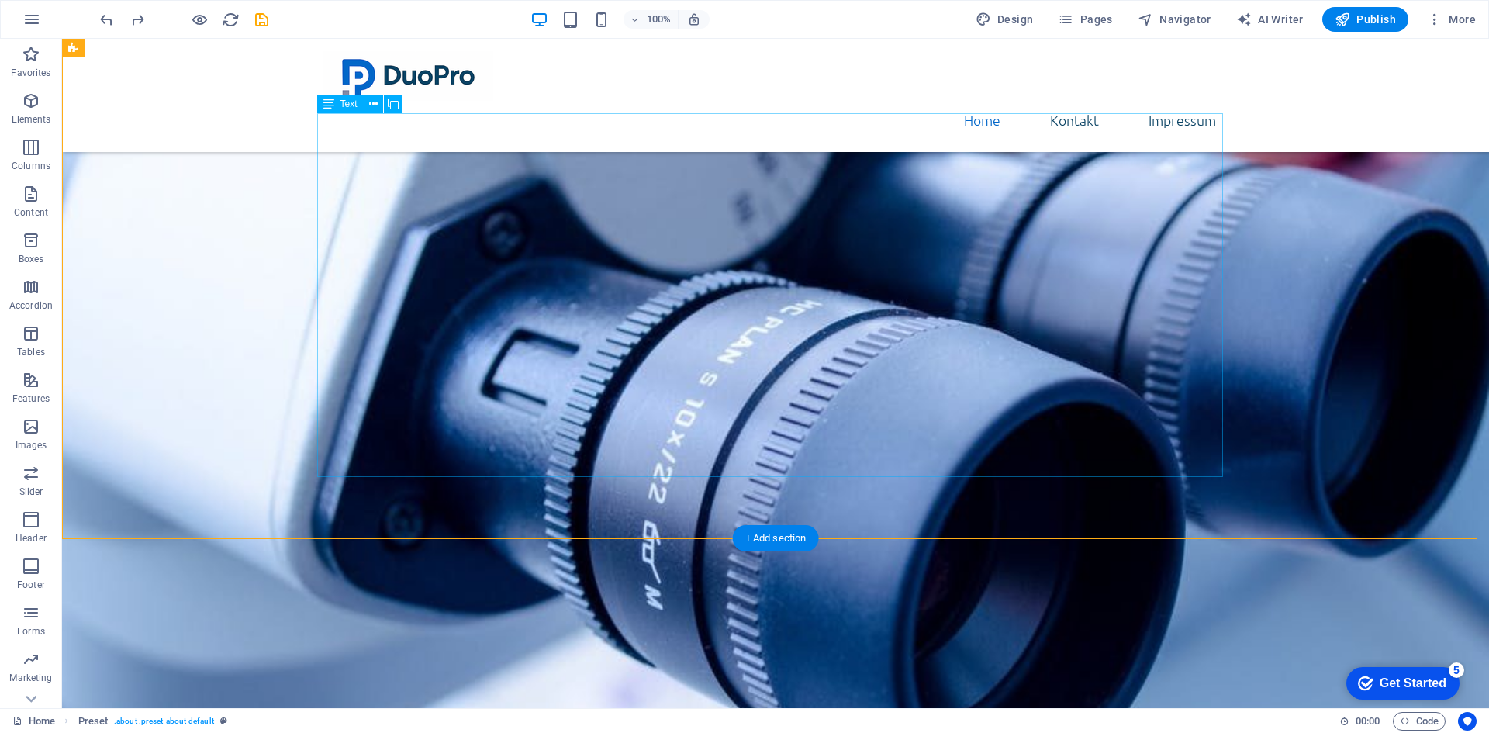
click at [849, 378] on div "DuoPro GmbH ist eine in Wien ansässige Gesellschaft mit beschränkter Haftung, g…" at bounding box center [776, 445] width 906 height 363
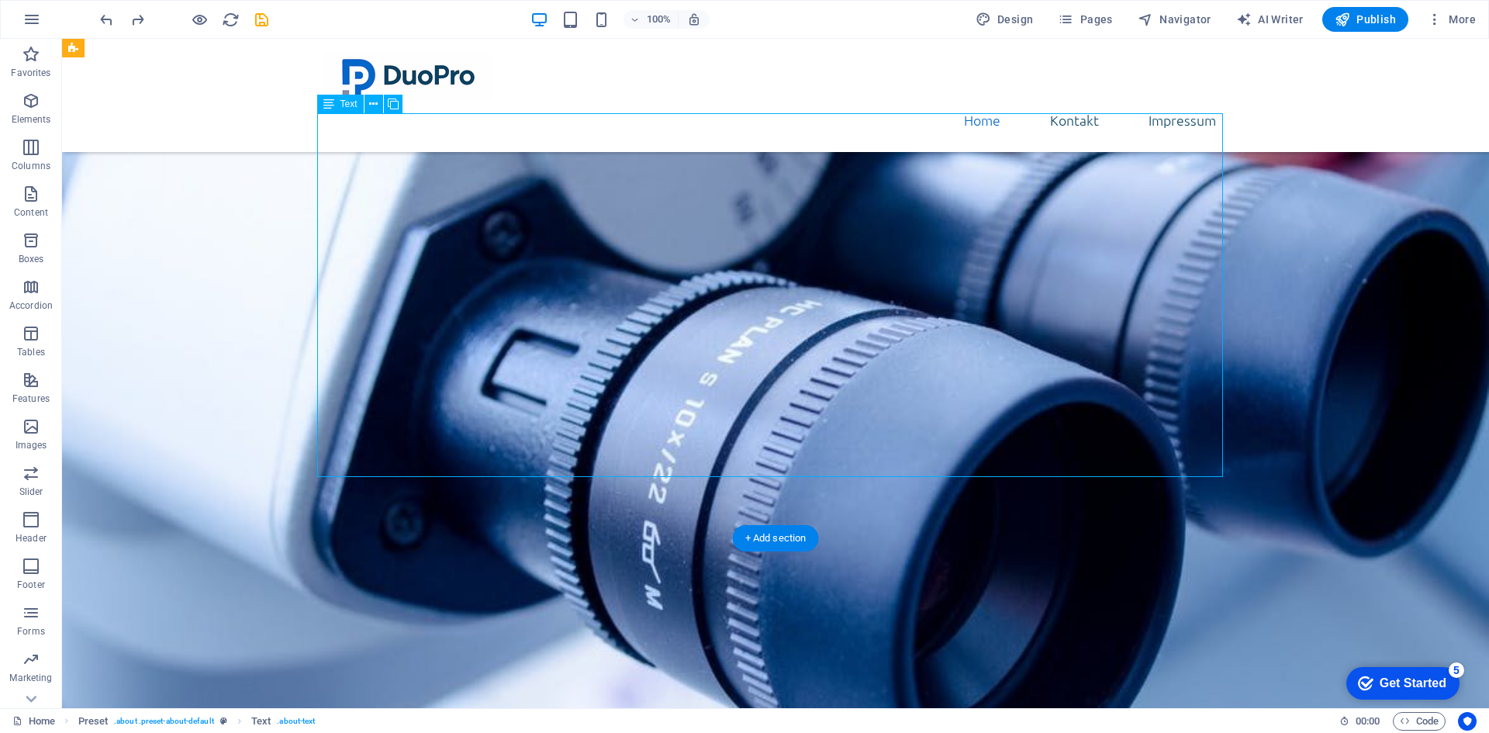
click at [844, 384] on div "DuoPro GmbH ist eine in Wien ansässige Gesellschaft mit beschränkter Haftung, g…" at bounding box center [776, 445] width 906 height 363
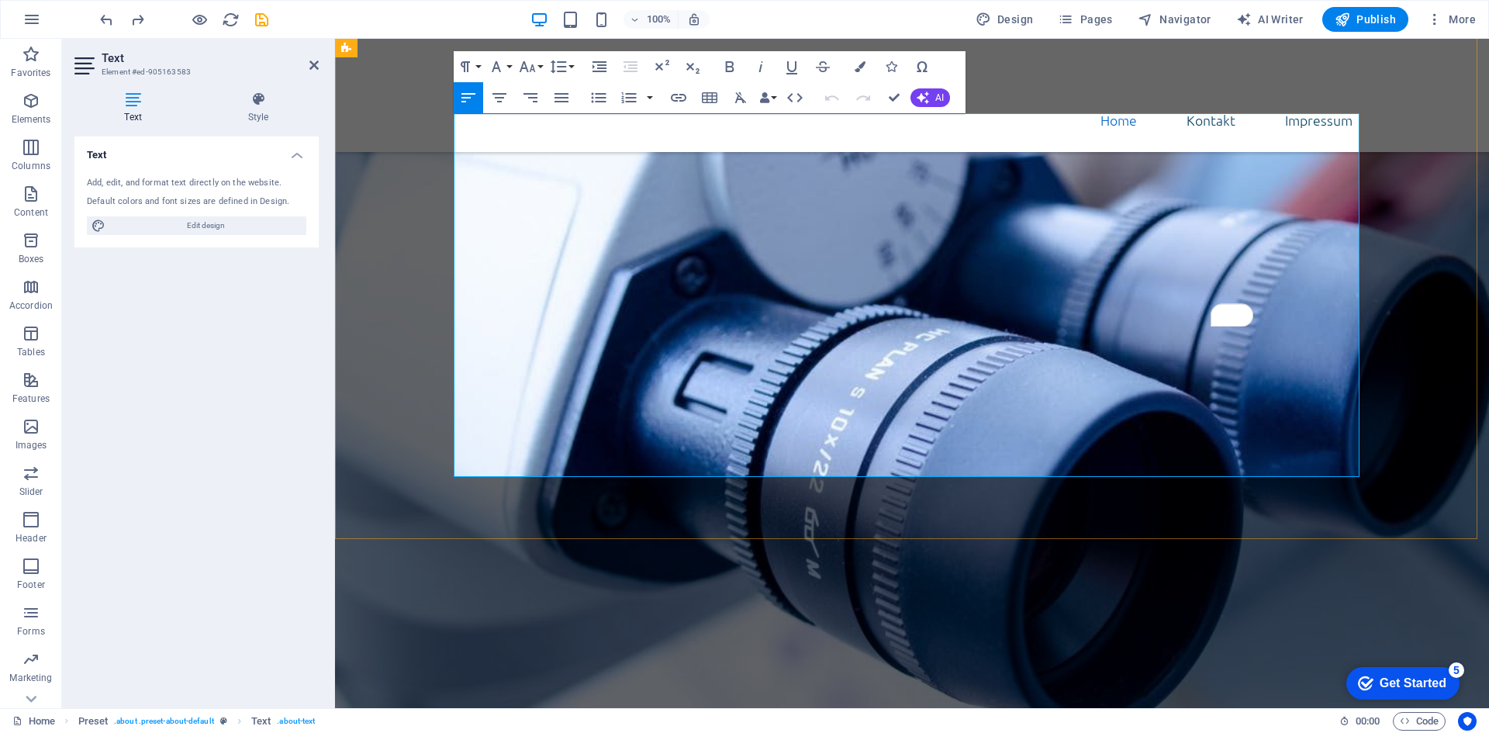
drag, startPoint x: 941, startPoint y: 379, endPoint x: 1062, endPoint y: 396, distance: 122.2
click at [1062, 396] on div "DuoPro GmbH ist eine in Wien ansässige Gesellschaft mit beschränkter Haftung, g…" at bounding box center [912, 445] width 906 height 363
click at [816, 546] on p "Lerchenfelder Straße 32/8 FBN: FN 546216 i" at bounding box center [912, 556] width 906 height 20
click at [493, 506] on strong "Impressum" at bounding box center [494, 515] width 71 height 18
drag, startPoint x: 493, startPoint y: 357, endPoint x: 1131, endPoint y: 448, distance: 644.9
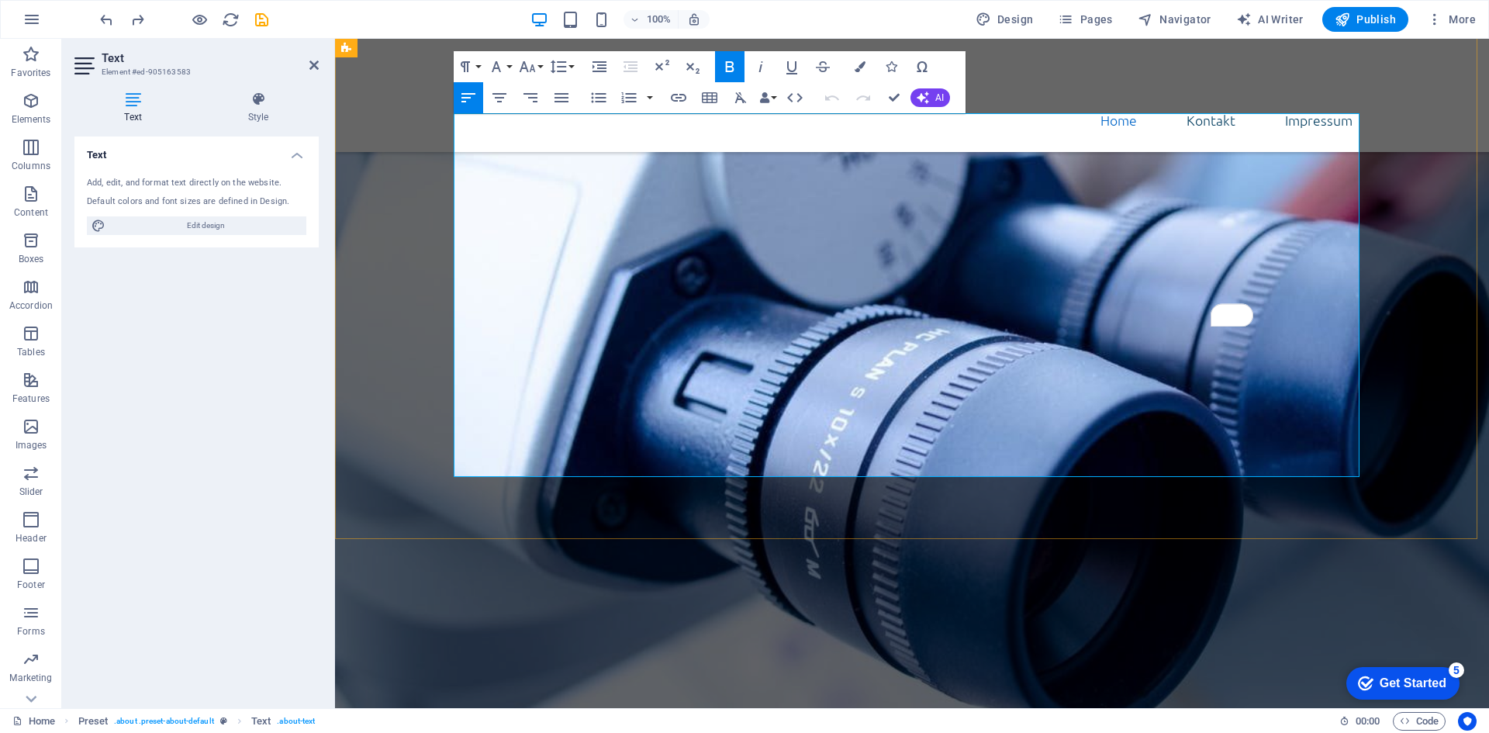
click at [1131, 448] on div "DuoPro GmbH ist eine in Wien ansässige Gesellschaft mit beschränkter Haftung, g…" at bounding box center [912, 445] width 906 height 363
copy div "Impressum DuoPro GmbH UID: ATU 77922107 Lerchenfelder Straße 32/8 FBN: FN 54621…"
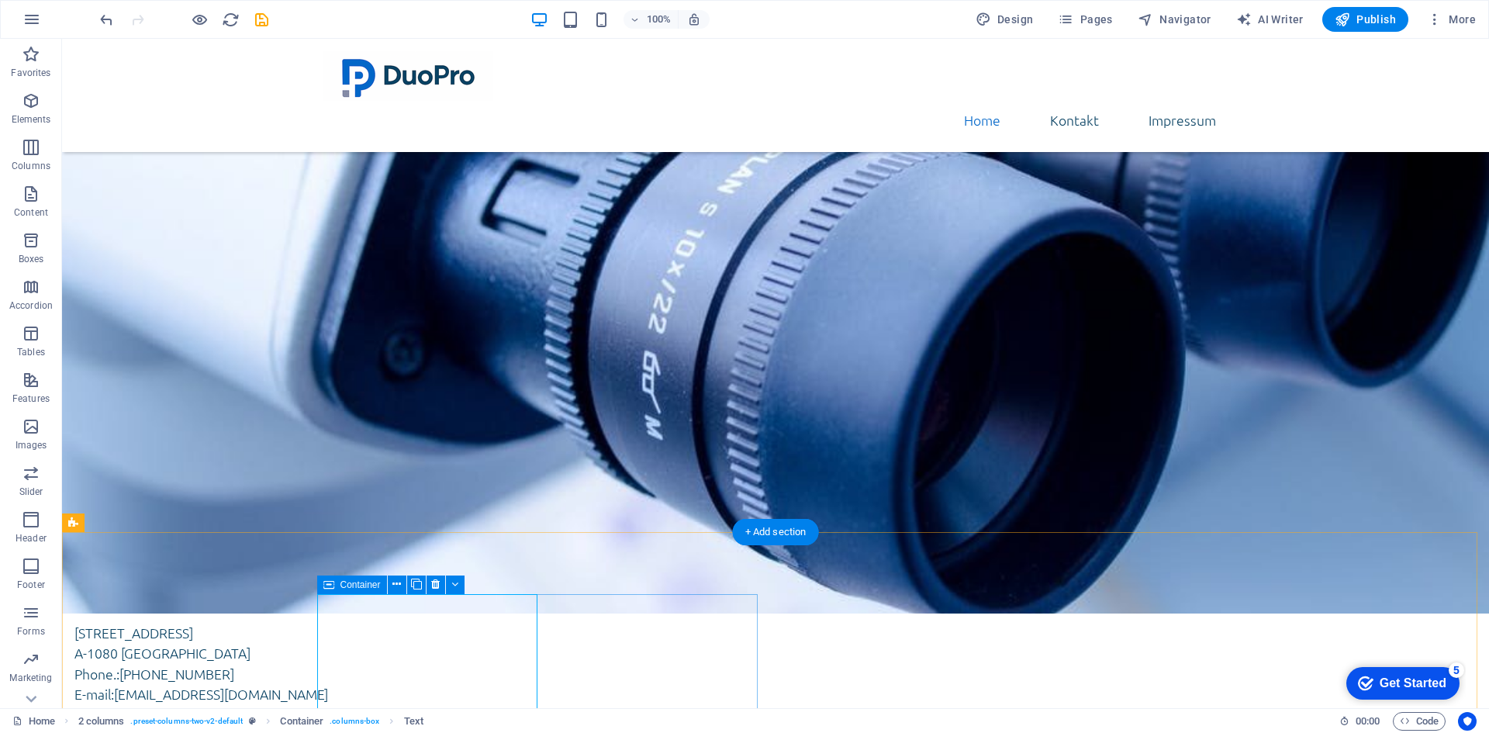
scroll to position [433, 0]
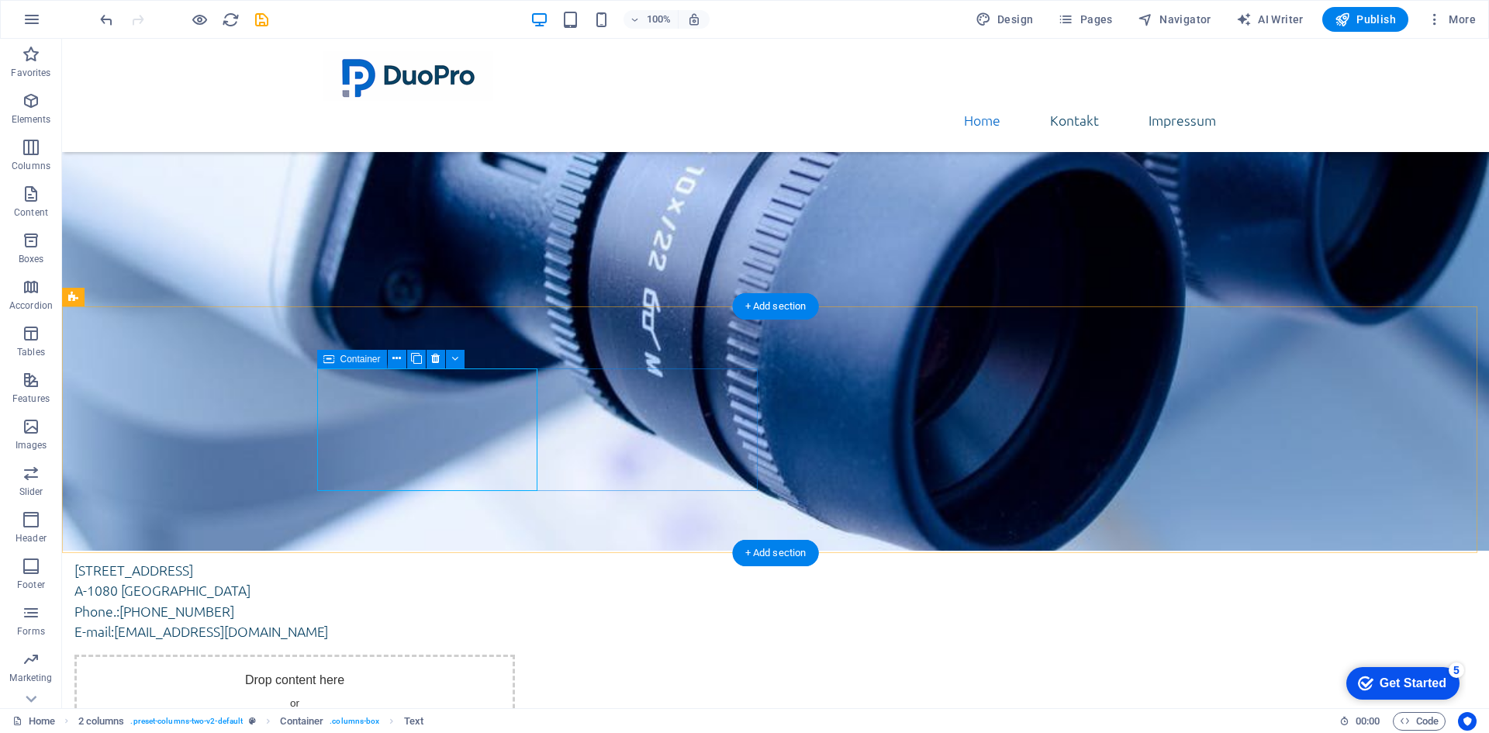
click at [515, 519] on div "DuoPro GmbH Lerchenfelder Straße 32/8 A-1080 Wien Phone.: +43 (0) 1 942 5376 E-…" at bounding box center [294, 580] width 441 height 123
drag, startPoint x: 344, startPoint y: 415, endPoint x: 628, endPoint y: 436, distance: 285.4
click at [515, 519] on div "DuoPro GmbH Lerchenfelder Straße 32/8 A-1080 Wien Phone.: +43 (0) 1 942 5376 E-…" at bounding box center [294, 580] width 441 height 123
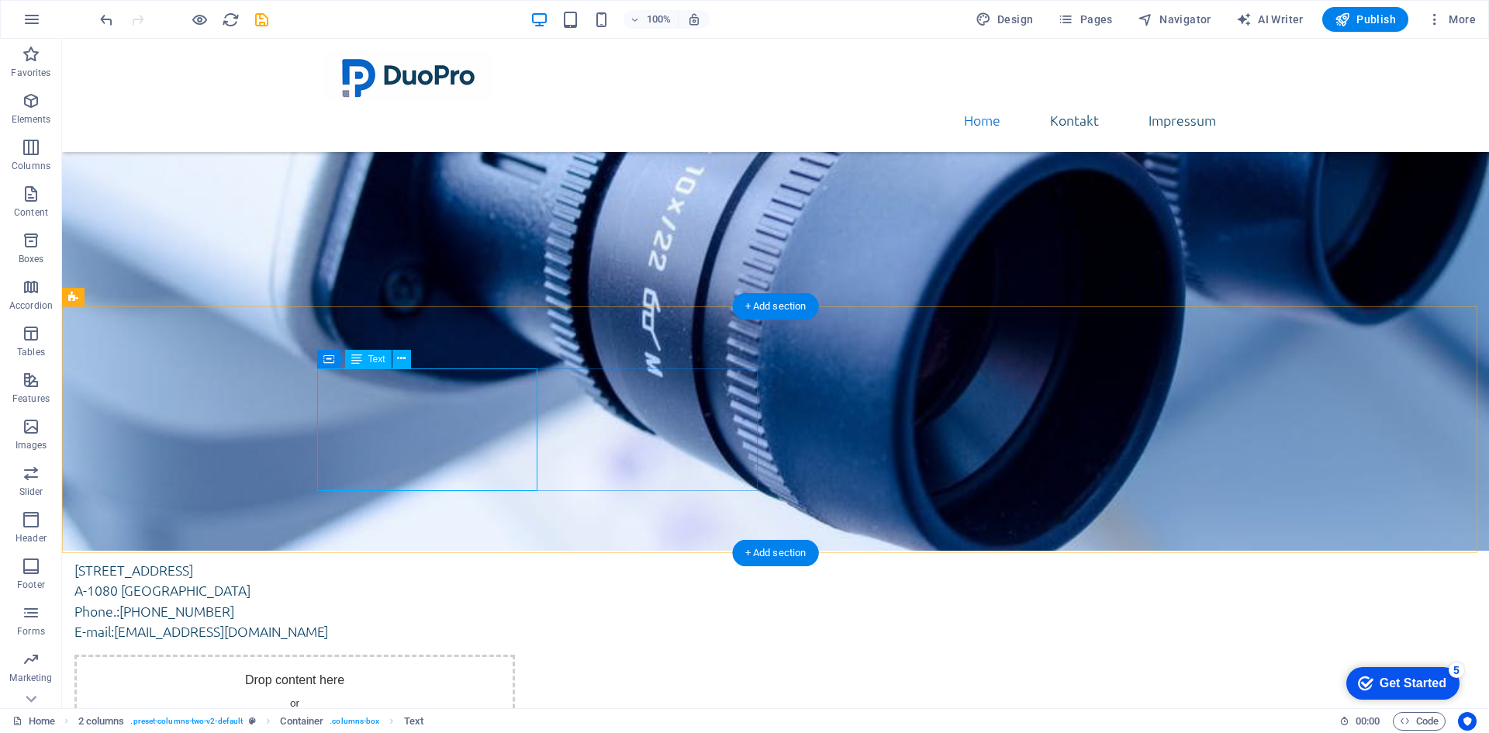
click at [381, 519] on div "DuoPro GmbH Lerchenfelder Straße 32/8 A-1080 Wien Phone.: +43 (0) 1 942 5376 E-…" at bounding box center [294, 580] width 441 height 123
click at [385, 519] on div "DuoPro GmbH Lerchenfelder Straße 32/8 A-1080 Wien Phone.: +43 (0) 1 942 5376 E-…" at bounding box center [294, 580] width 441 height 123
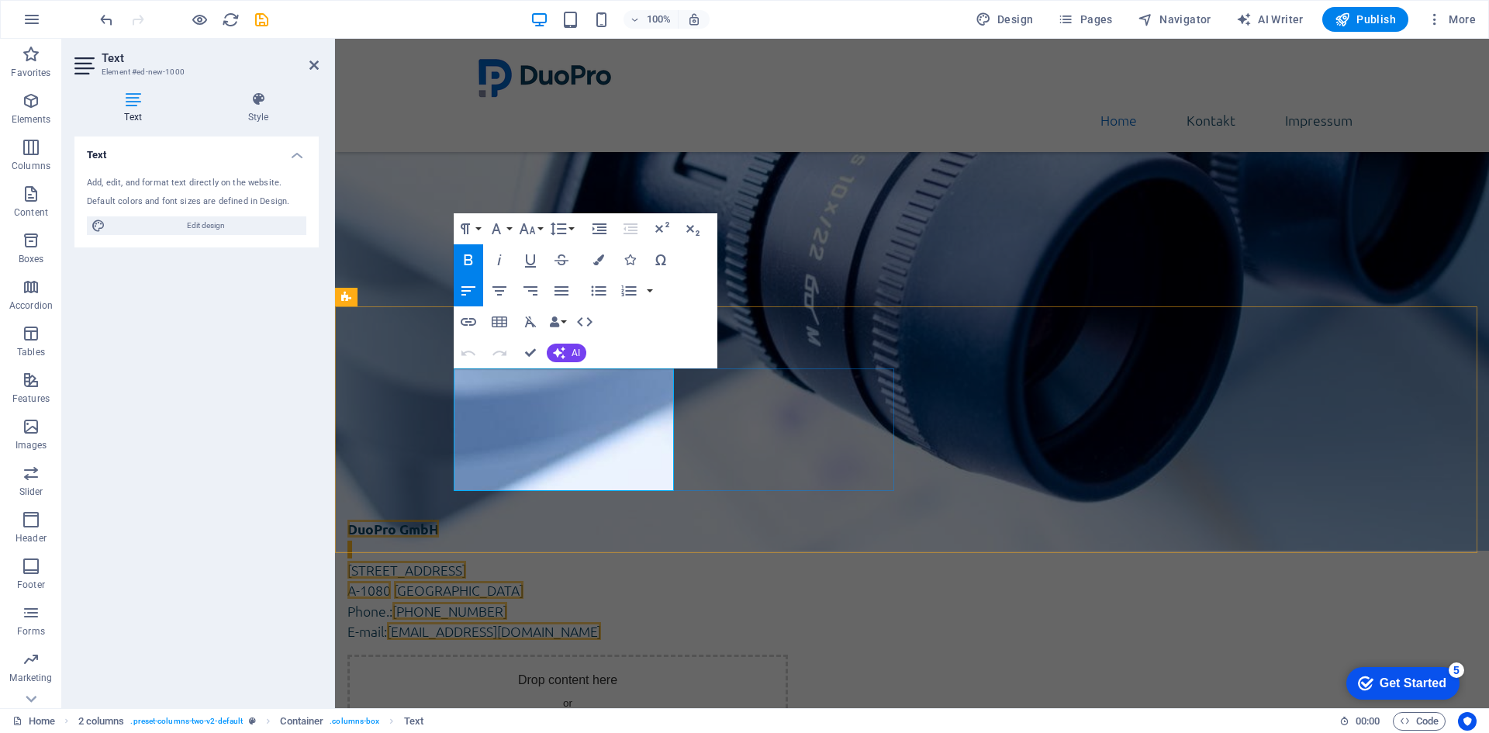
click at [745, 519] on div "DuoPro GmbH Lerchenfelder Straße 32/8 A-1080 Wien Phone.: +43 (0) 1 942 5376 E-…" at bounding box center [567, 580] width 441 height 123
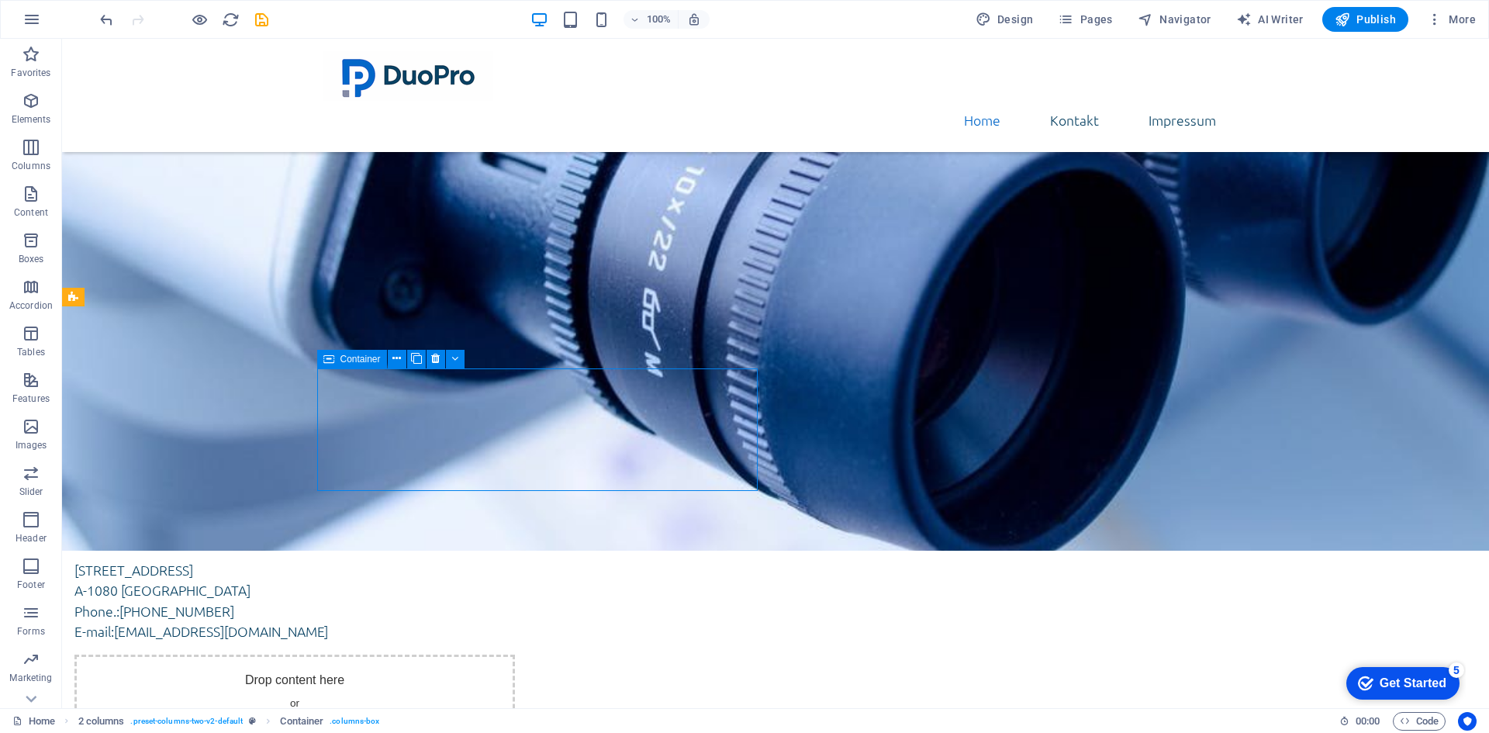
click at [515, 519] on div "DuoPro GmbH Lerchenfelder Straße 32/8 A-1080 Wien Phone.: +43 (0) 1 942 5376 E-…" at bounding box center [294, 580] width 441 height 123
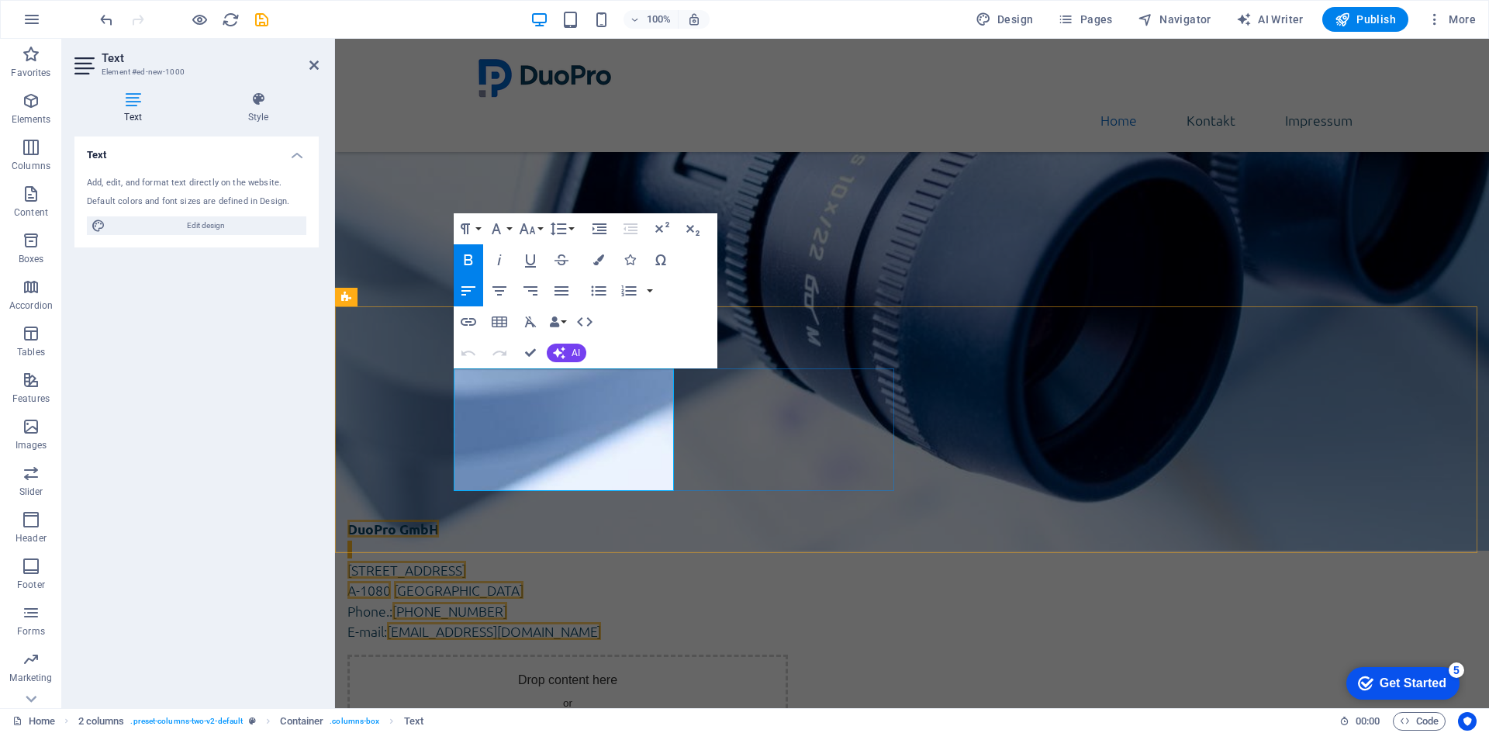
click at [687, 519] on div "DuoPro GmbH Lerchenfelder Straße 32/8 A-1080 Wien Phone.: +43 (0) 1 942 5376 E-…" at bounding box center [567, 580] width 441 height 123
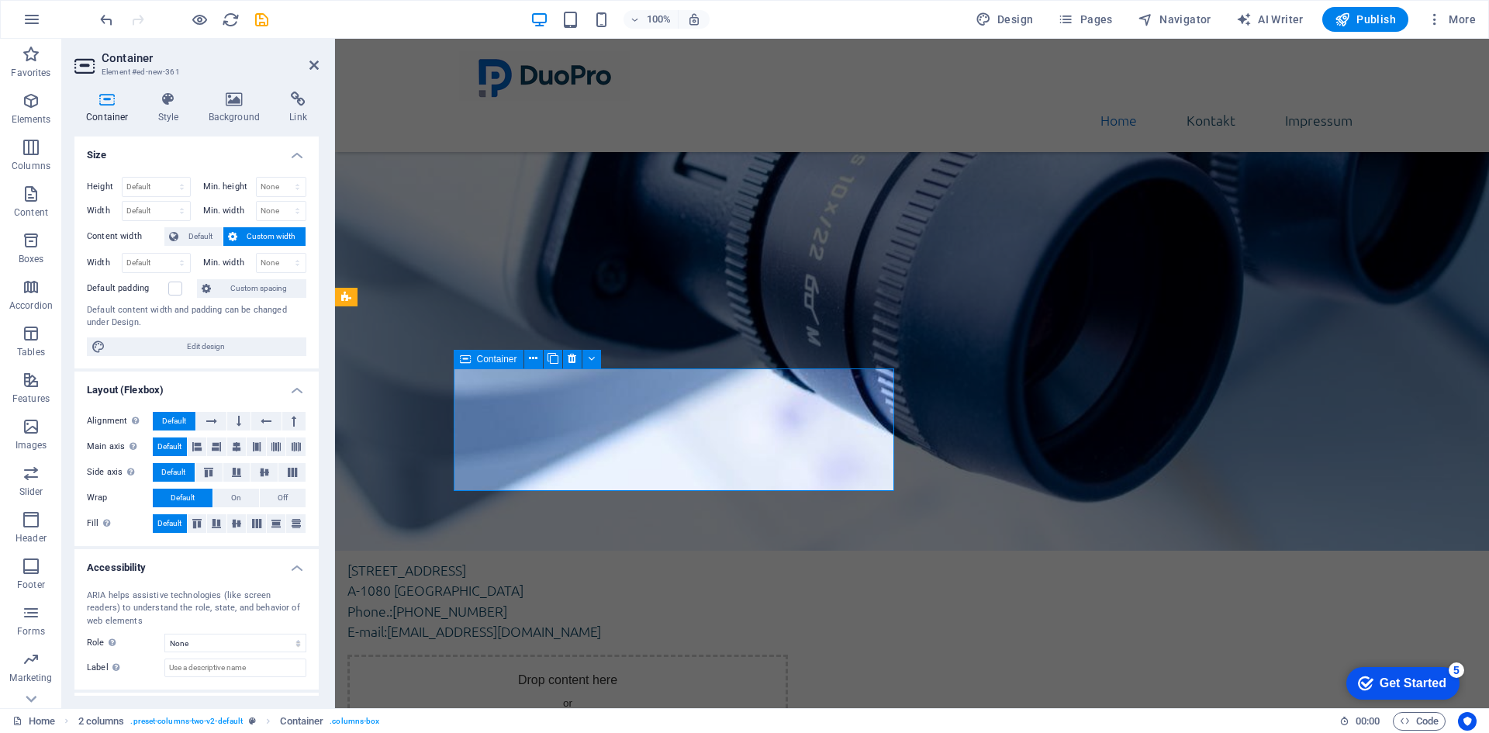
click at [716, 519] on div "DuoPro GmbH Lerchenfelder Straße 32/8 A-1080 Wien Phone.: +43 (0) 1 942 5376 E-…" at bounding box center [567, 580] width 441 height 123
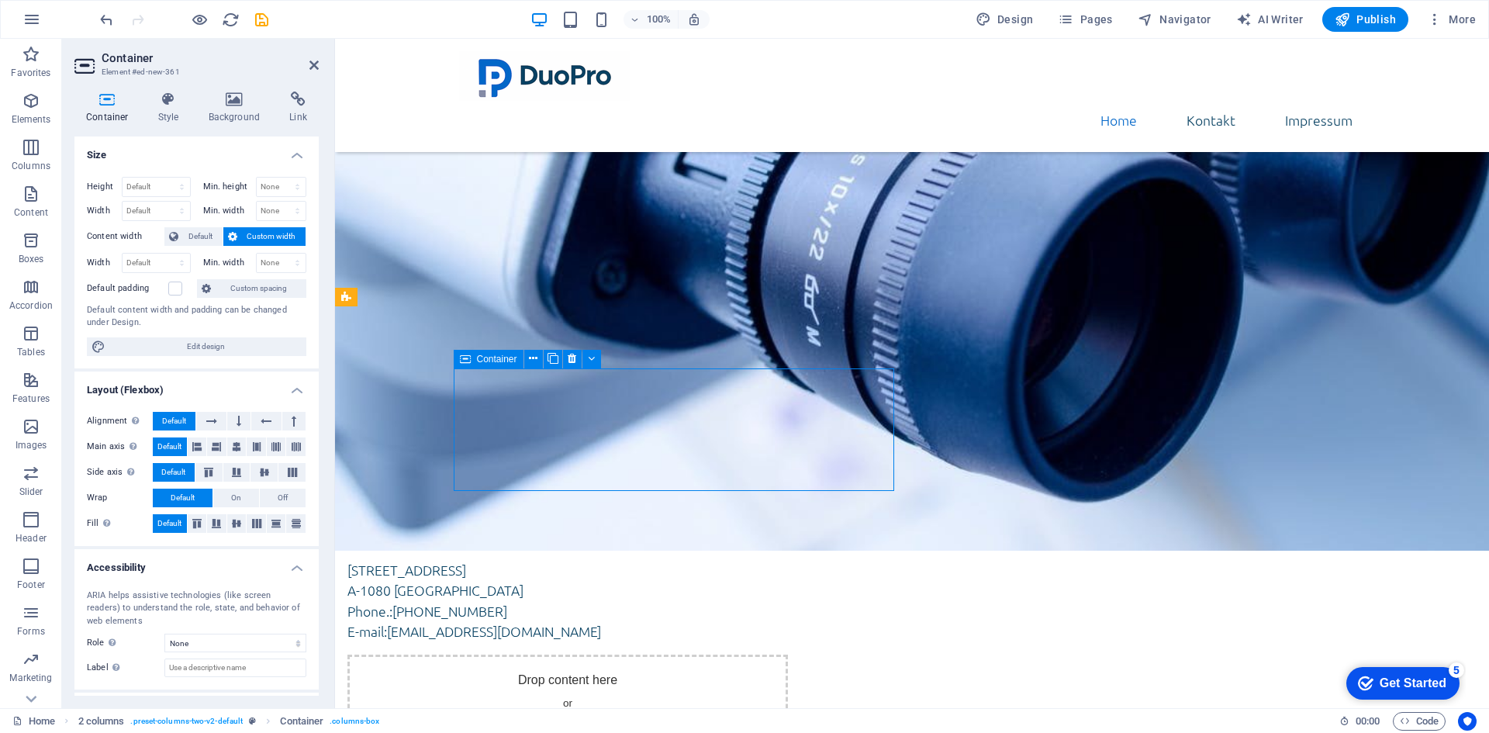
click at [716, 519] on div "DuoPro GmbH Lerchenfelder Straße 32/8 A-1080 Wien Phone.: +43 (0) 1 942 5376 E-…" at bounding box center [567, 580] width 441 height 123
click at [773, 519] on div "DuoPro GmbH Lerchenfelder Straße 32/8 A-1080 Wien Phone.: +43 (0) 1 942 5376 E-…" at bounding box center [567, 580] width 441 height 123
click at [1074, 13] on icon "button" at bounding box center [1066, 20] width 16 height 16
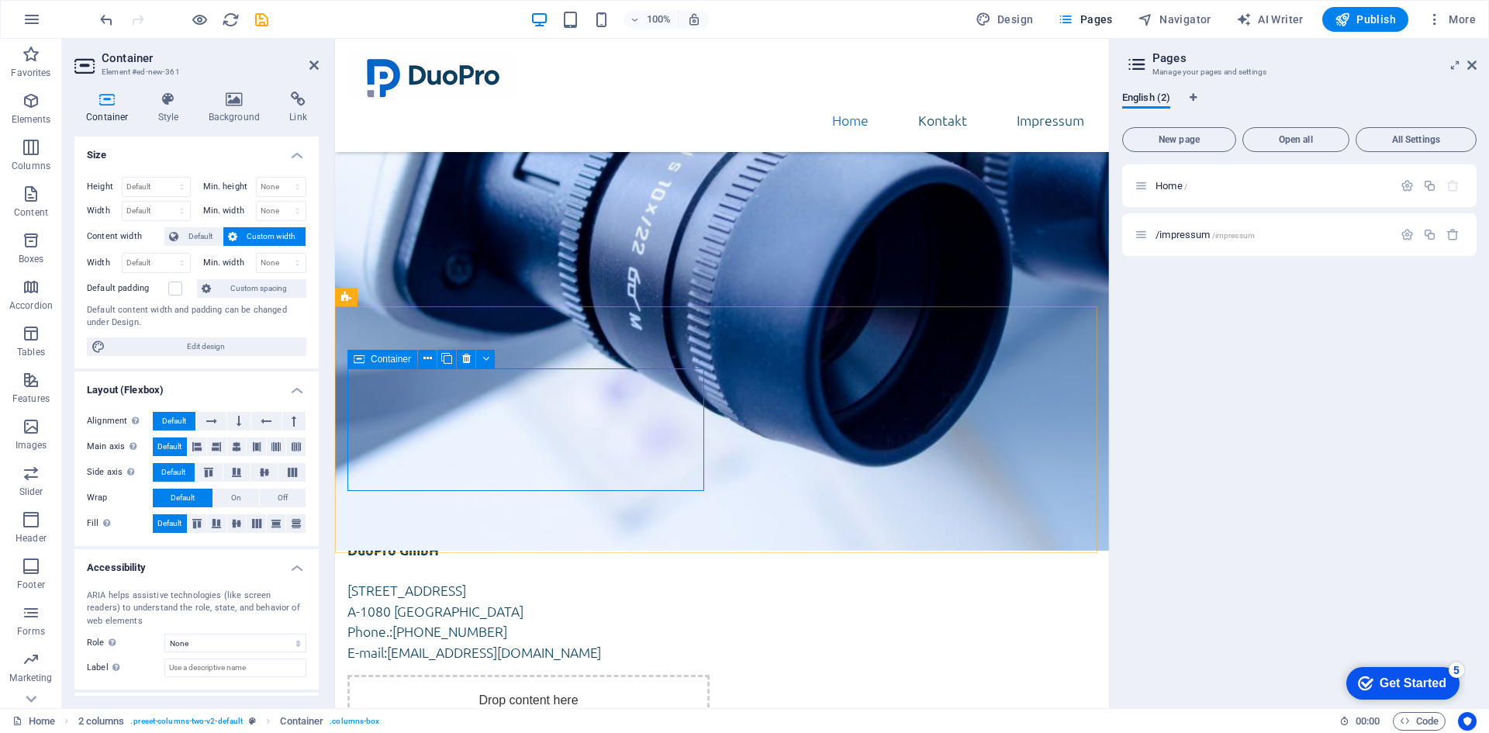
click at [631, 540] on div "DuoPro GmbH Lerchenfelder Straße 32/8 A-1080 Wien Phone.: +43 (0) 1 942 5376 E-…" at bounding box center [528, 601] width 362 height 123
click at [524, 540] on div "DuoPro GmbH Lerchenfelder Straße 32/8 A-1080 Wien Phone.: +43 (0) 1 942 5376 E-…" at bounding box center [528, 601] width 362 height 123
click at [522, 540] on div "DuoPro GmbH Lerchenfelder Straße 32/8 A-1080 Wien Phone.: +43 (0) 1 942 5376 E-…" at bounding box center [528, 601] width 362 height 123
drag, startPoint x: 522, startPoint y: 421, endPoint x: 505, endPoint y: 414, distance: 18.4
click at [710, 540] on div "DuoPro GmbH Lerchenfelder Straße 32/8 A-1080 Wien Phone.: +43 (0) 1 942 5376 E-…" at bounding box center [528, 601] width 362 height 123
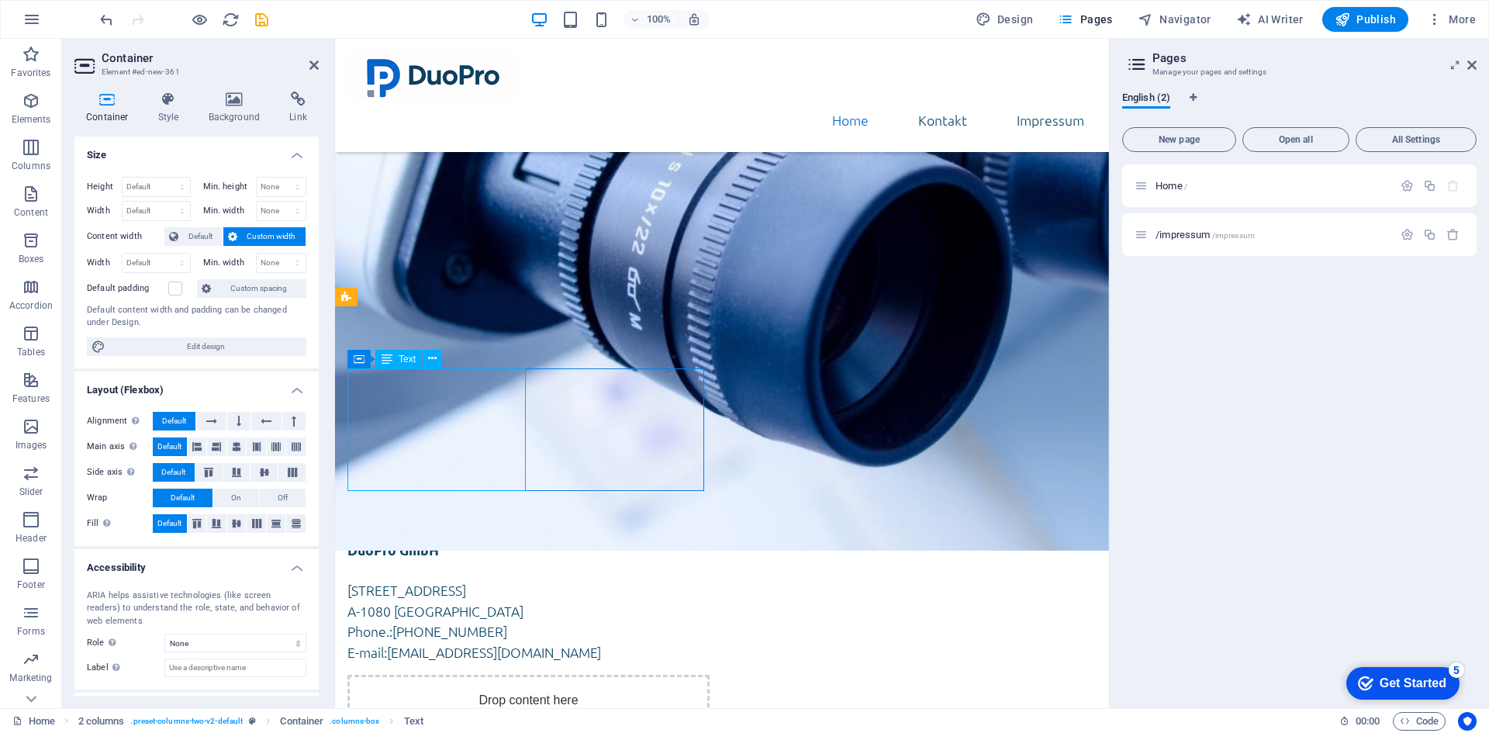
click at [608, 540] on div "DuoPro GmbH Lerchenfelder Straße 32/8 A-1080 Wien Phone.: +43 (0) 1 942 5376 E-…" at bounding box center [528, 601] width 362 height 123
click at [517, 540] on div "DuoPro GmbH Lerchenfelder Straße 32/8 A-1080 Wien Phone.: +43 (0) 1 942 5376 E-…" at bounding box center [528, 601] width 362 height 123
click at [505, 540] on div "DuoPro GmbH Lerchenfelder Straße 32/8 A-1080 Wien Phone.: +43 (0) 1 942 5376 E-…" at bounding box center [528, 601] width 362 height 123
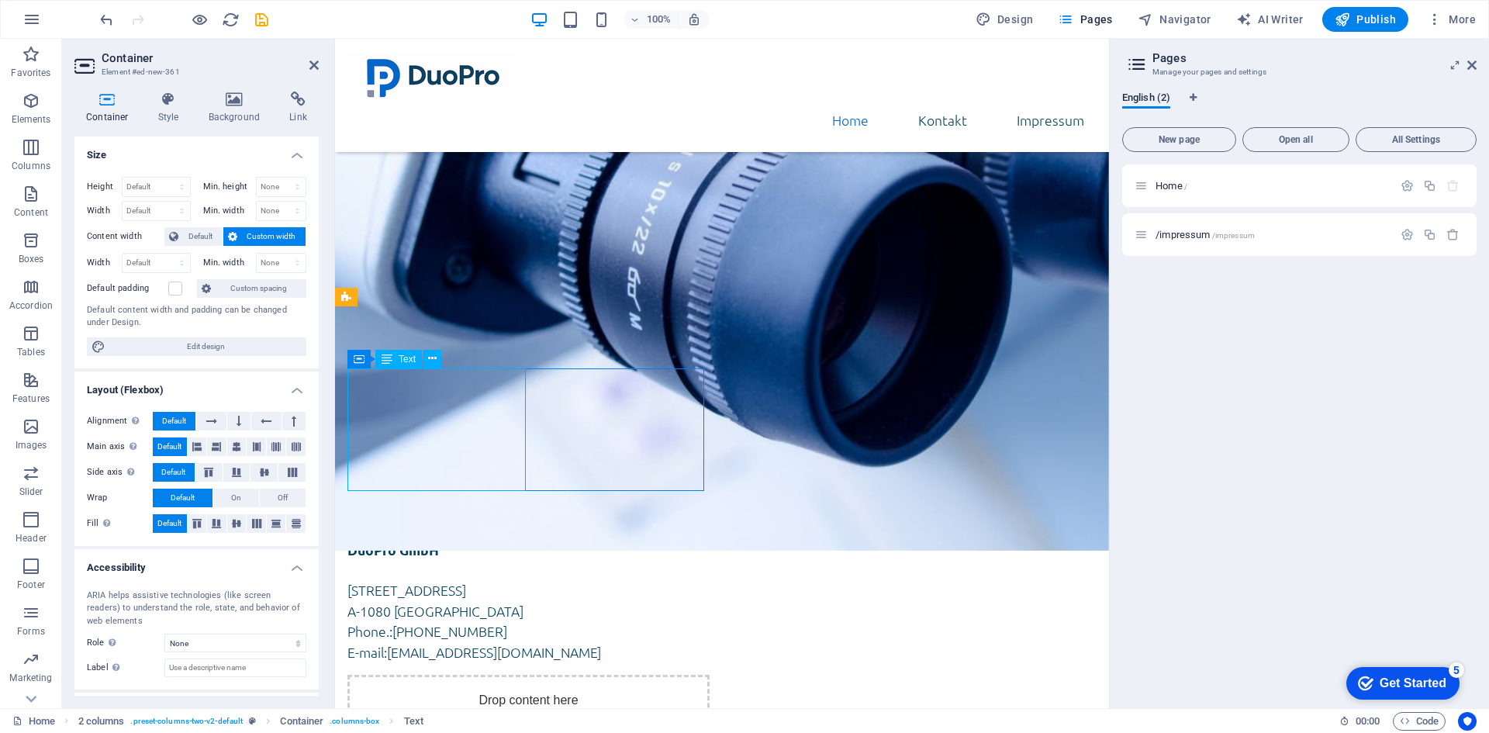
click at [505, 540] on div "DuoPro GmbH Lerchenfelder Straße 32/8 A-1080 Wien Phone.: +43 (0) 1 942 5376 E-…" at bounding box center [528, 601] width 362 height 123
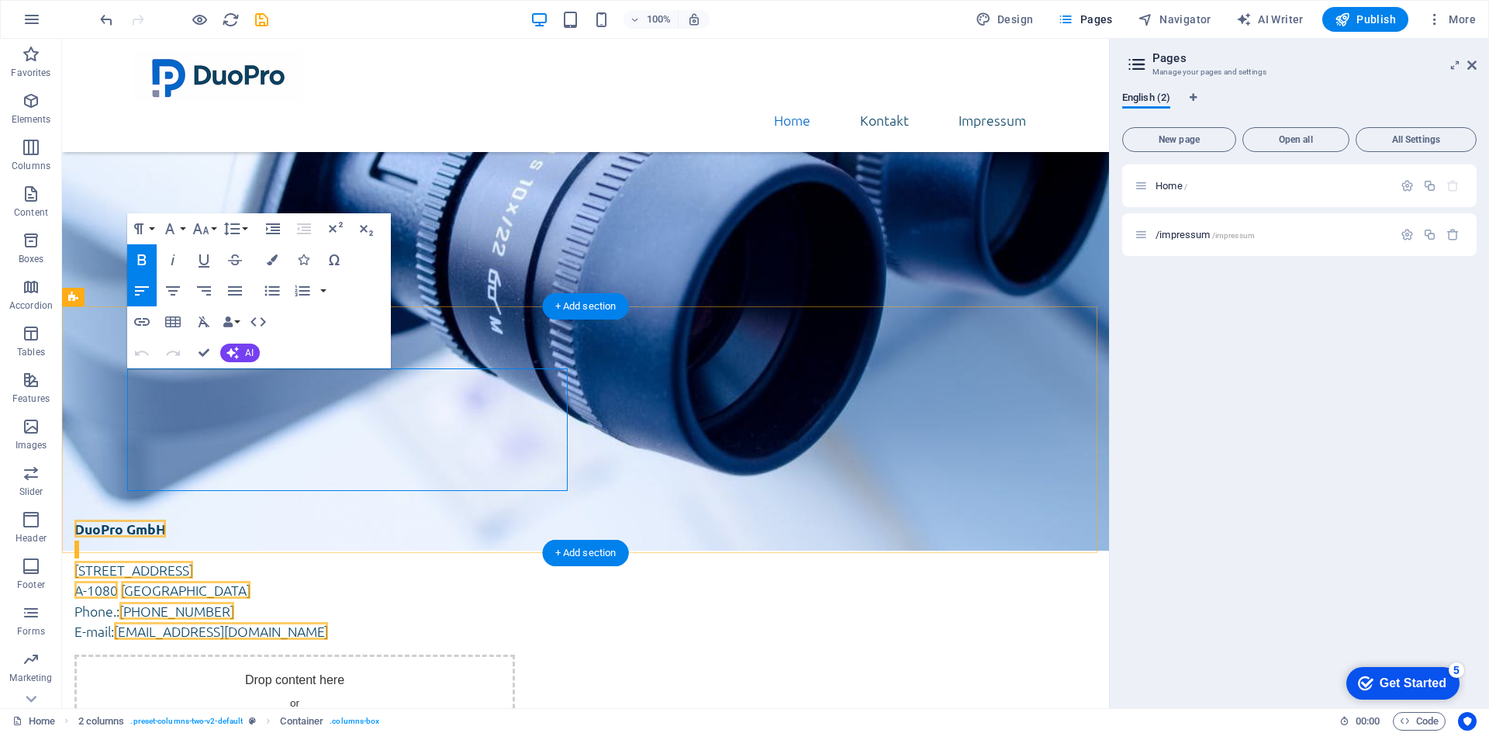
click at [396, 519] on div "DuoPro GmbH Lerchenfelder Straße 32/8 A-1080 Wien Phone.: +43 (0) 1 942 5376 E-…" at bounding box center [294, 580] width 441 height 123
click at [262, 319] on icon "button" at bounding box center [259, 321] width 16 height 9
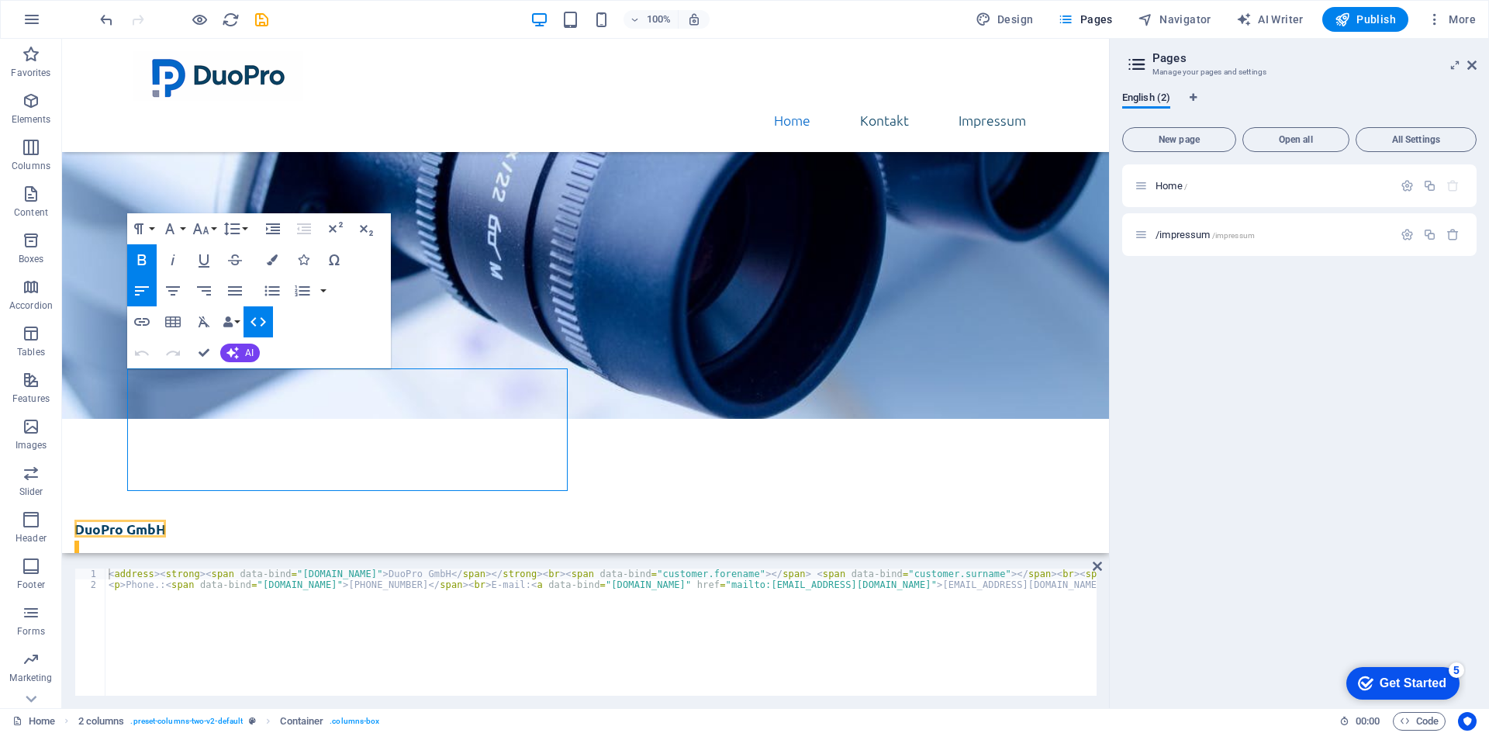
scroll to position [0, 0]
click at [717, 206] on div "DuoPro GmbH ist eine in Wien ansässige Gesellschaft mit beschränkter Haftung, g…" at bounding box center [586, 213] width 906 height 363
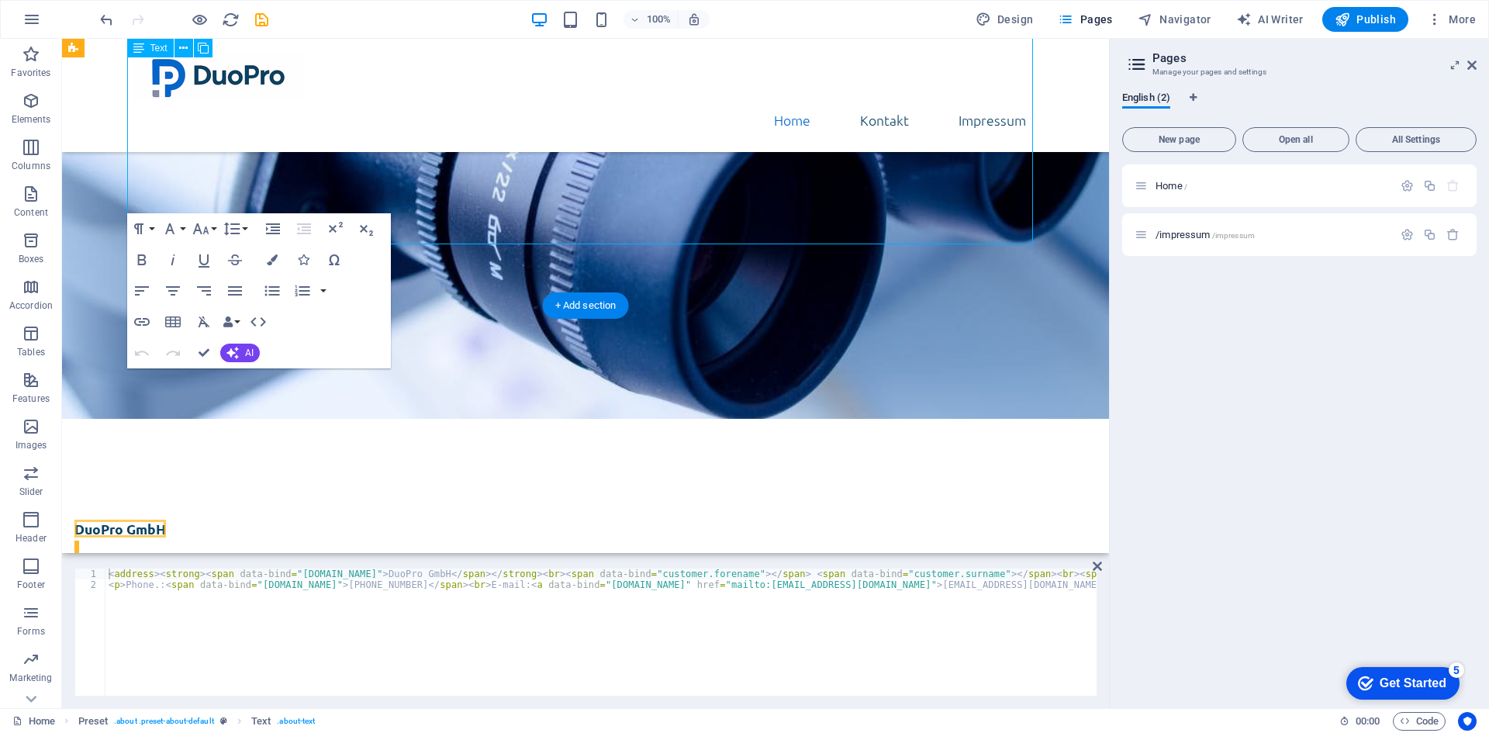
click at [717, 206] on div "DuoPro GmbH ist eine in Wien ansässige Gesellschaft mit beschränkter Haftung, g…" at bounding box center [586, 213] width 906 height 363
click at [576, 457] on div "DuoPro GmbH Lerchenfelder Straße 32/8 A-1080 Wien Phone.: +43 (0) 1 942 5376 E-…" at bounding box center [585, 641] width 1047 height 369
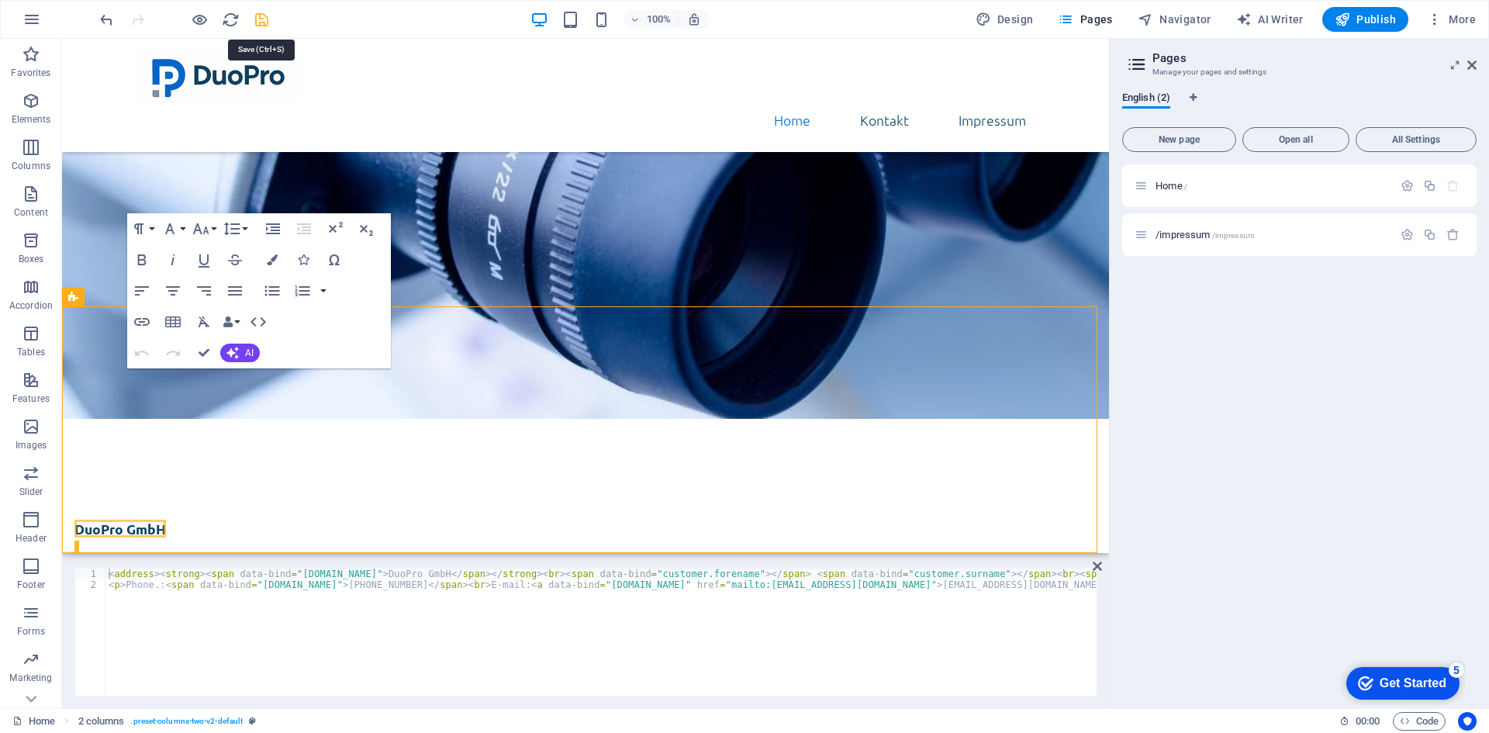
click at [0, 0] on icon "save" at bounding box center [0, 0] width 0 height 0
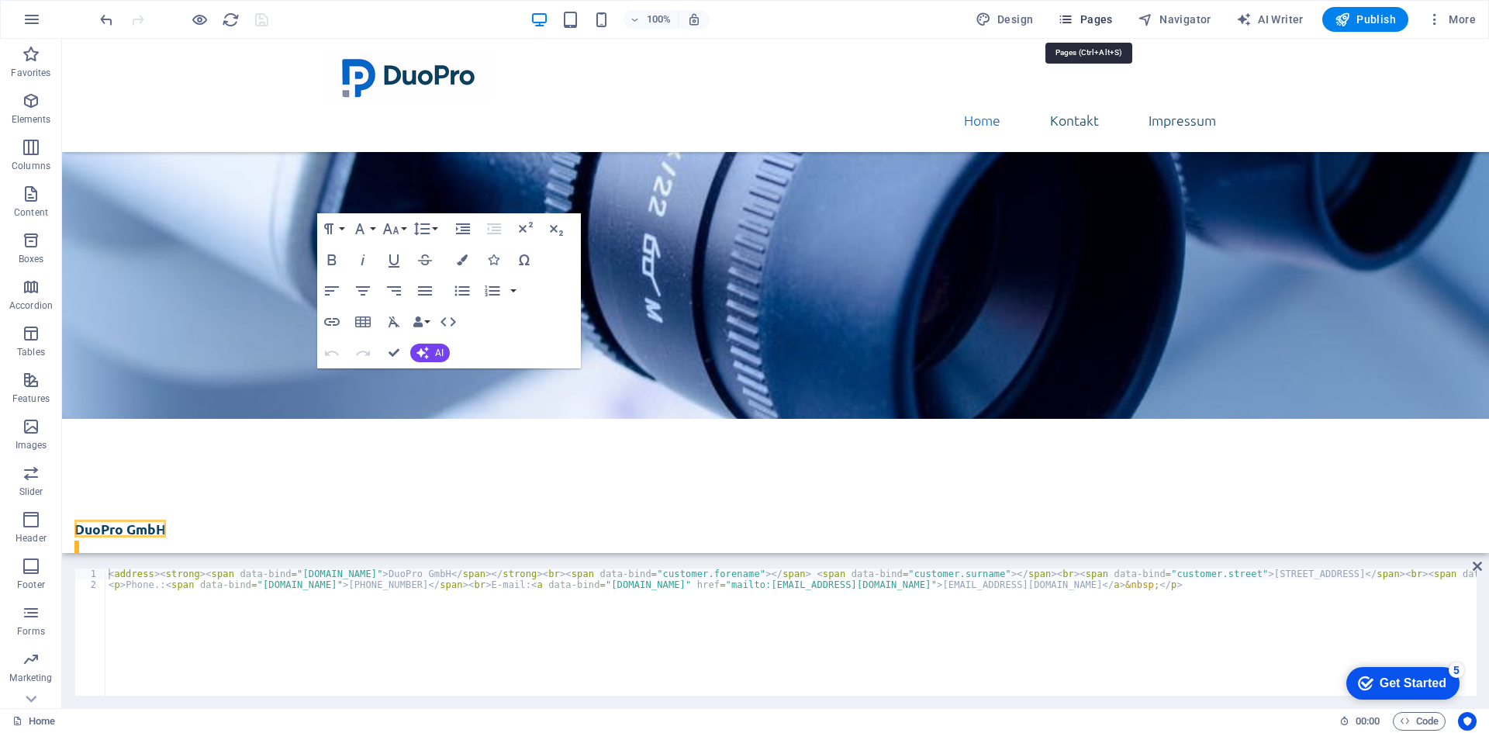
click at [1063, 12] on icon "button" at bounding box center [1066, 20] width 16 height 16
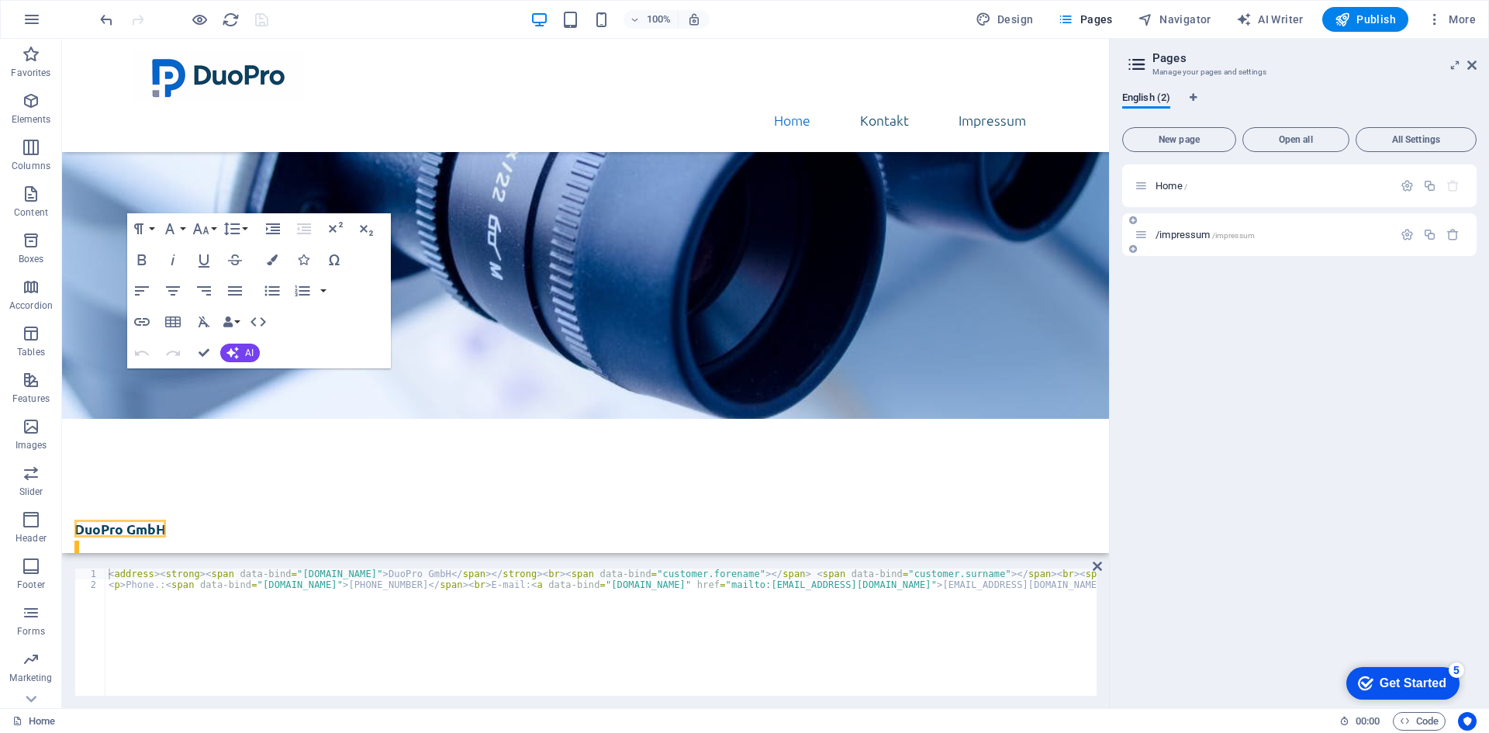
click at [1256, 235] on p "/impressum /impressum" at bounding box center [1272, 235] width 233 height 10
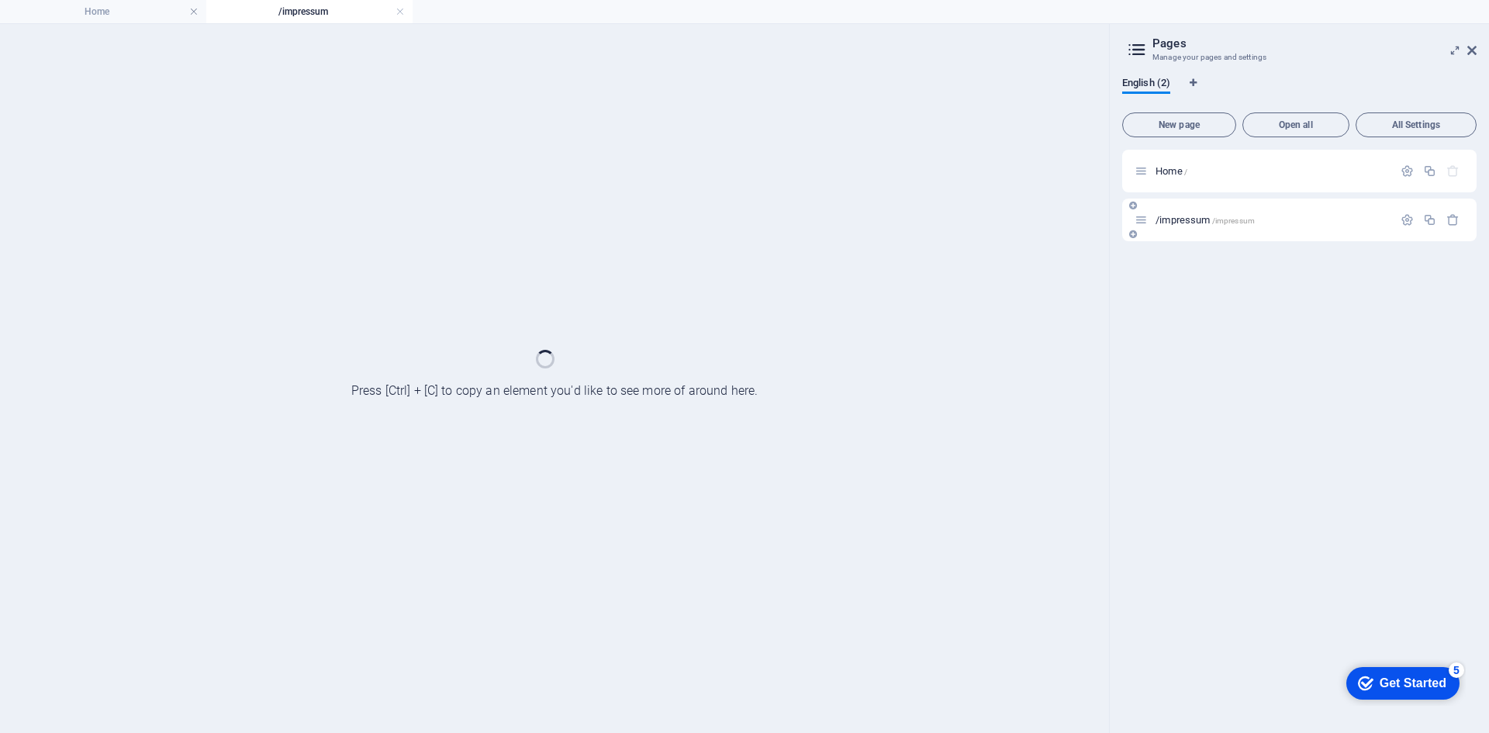
click at [1256, 235] on div "/impressum /impressum" at bounding box center [1299, 220] width 354 height 43
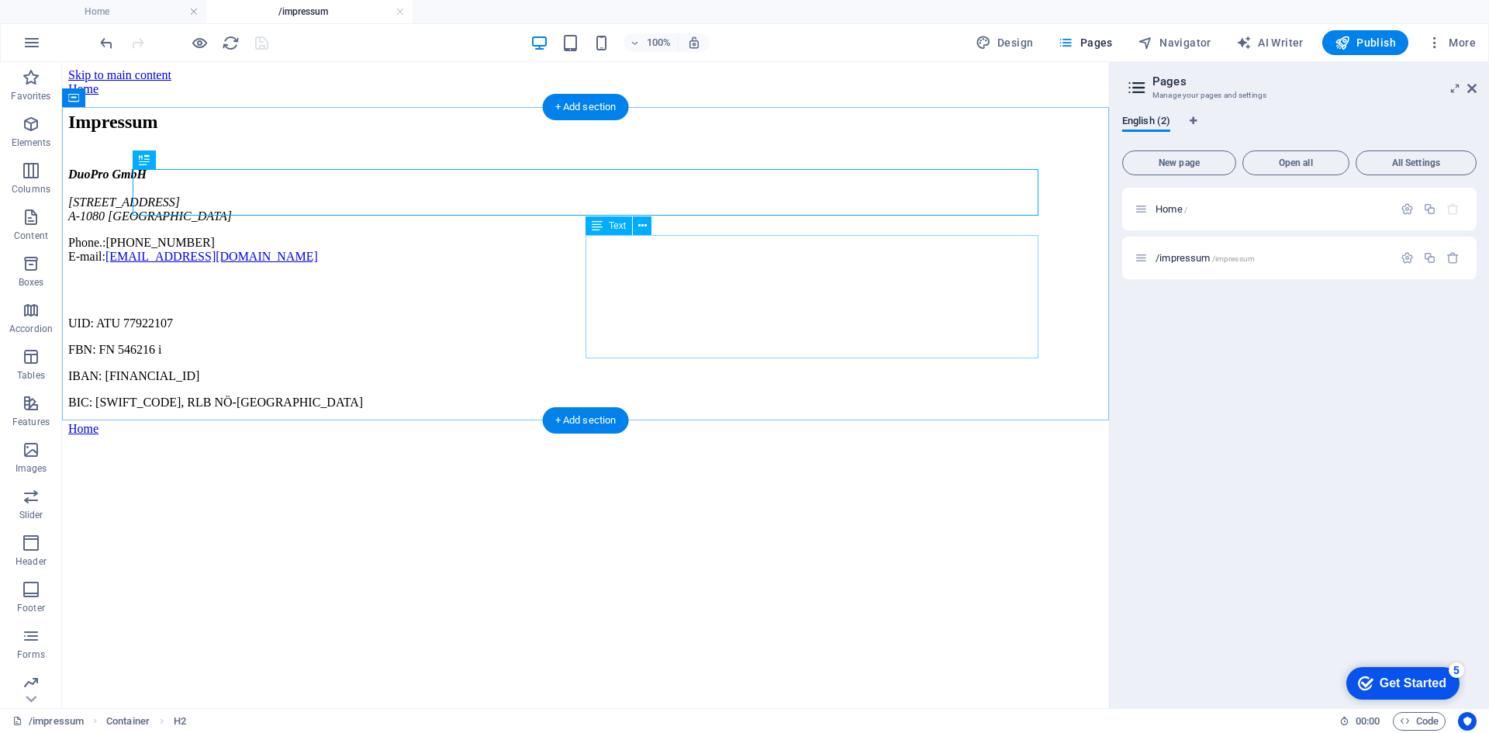
click at [749, 289] on div "UID: ATU 77922107 FBN: FN 546216 i IBAN: AT65 3200 0000 1328 8204 BIC: RLNWATWW…" at bounding box center [585, 342] width 1035 height 133
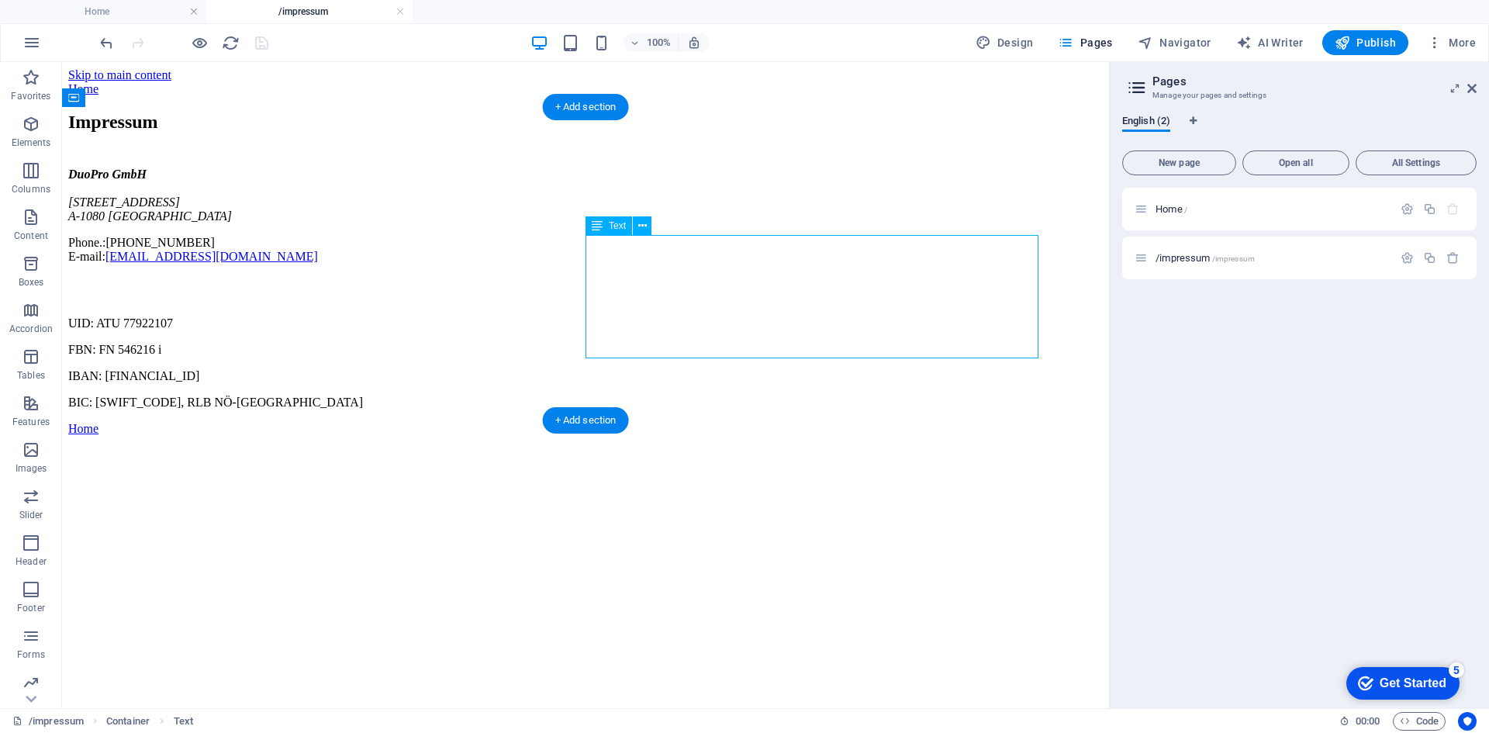
click at [749, 289] on div "UID: ATU 77922107 FBN: FN 546216 i IBAN: AT65 3200 0000 1328 8204 BIC: RLNWATWW…" at bounding box center [585, 342] width 1035 height 133
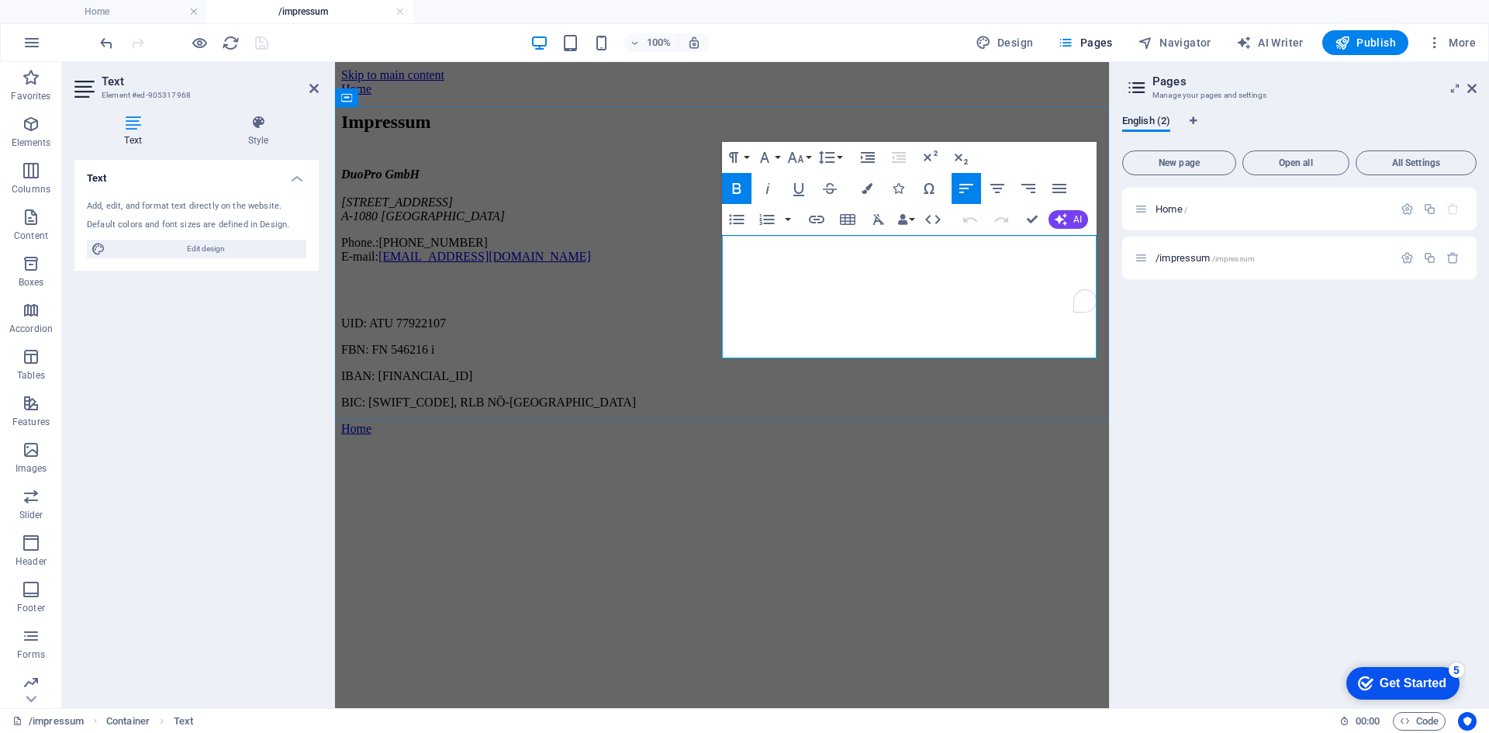
click at [752, 316] on p "UID: ATU 77922107" at bounding box center [722, 323] width 762 height 14
drag, startPoint x: 752, startPoint y: 280, endPoint x: 761, endPoint y: 285, distance: 10.1
click at [761, 316] on p "UID: ATU 77922107" at bounding box center [722, 323] width 762 height 14
copy div "UID: ATU 77922107 FBN: FN 546216 i IBAN: AT65 3200 0000 1328 8204 BIC: RLNWATWW…"
click at [1098, 43] on span "Pages" at bounding box center [1085, 43] width 54 height 16
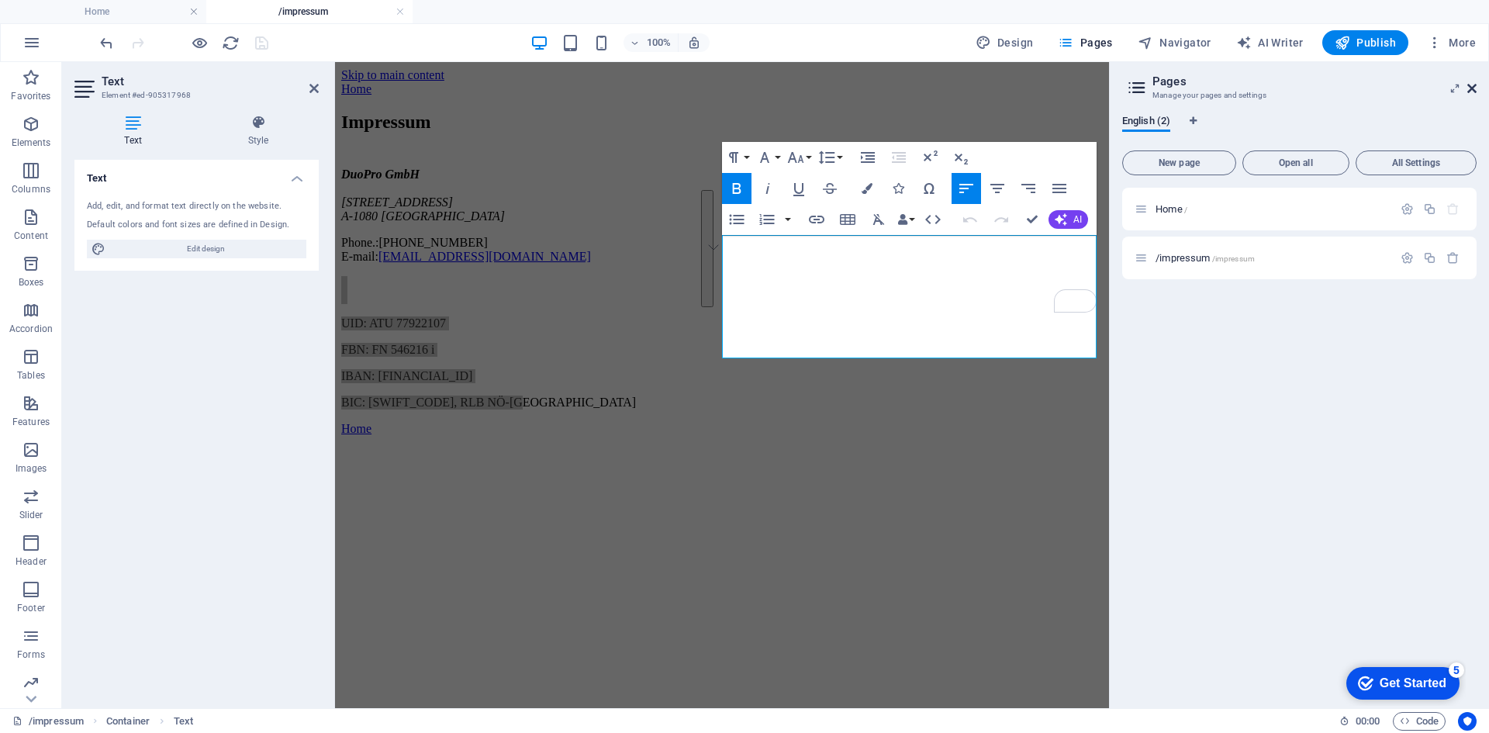
click at [1476, 88] on icon at bounding box center [1472, 88] width 9 height 12
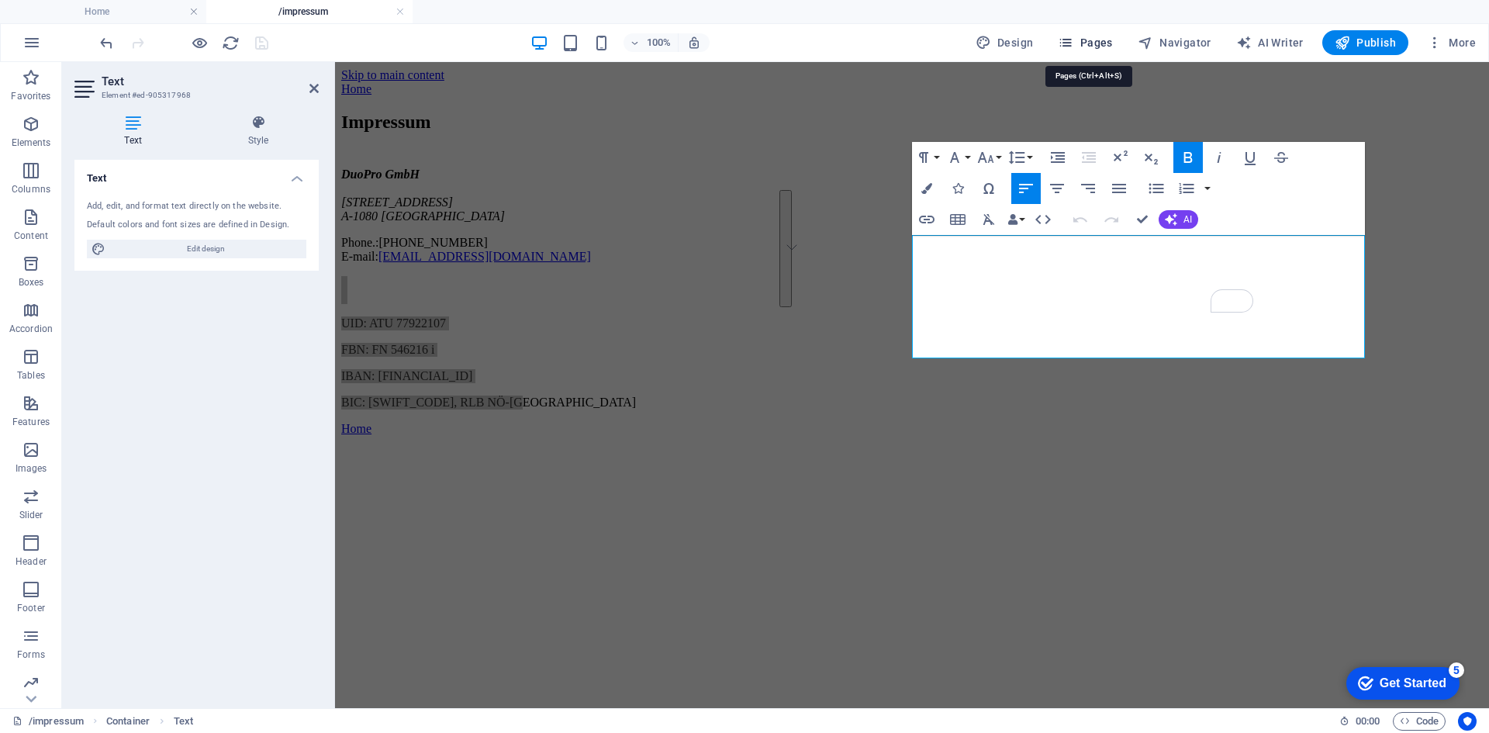
click at [1099, 38] on span "Pages" at bounding box center [1085, 43] width 54 height 16
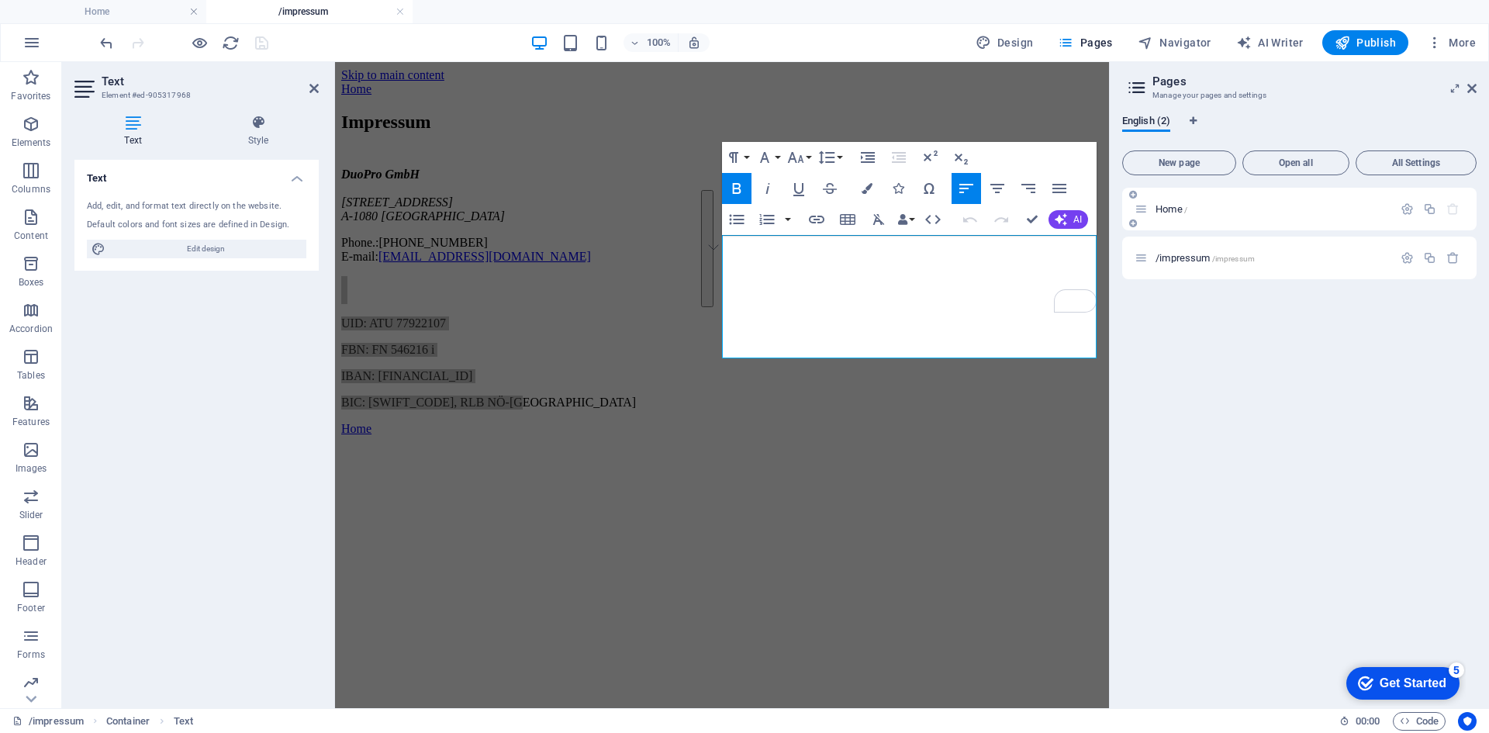
click at [1246, 211] on p "Home /" at bounding box center [1272, 209] width 233 height 10
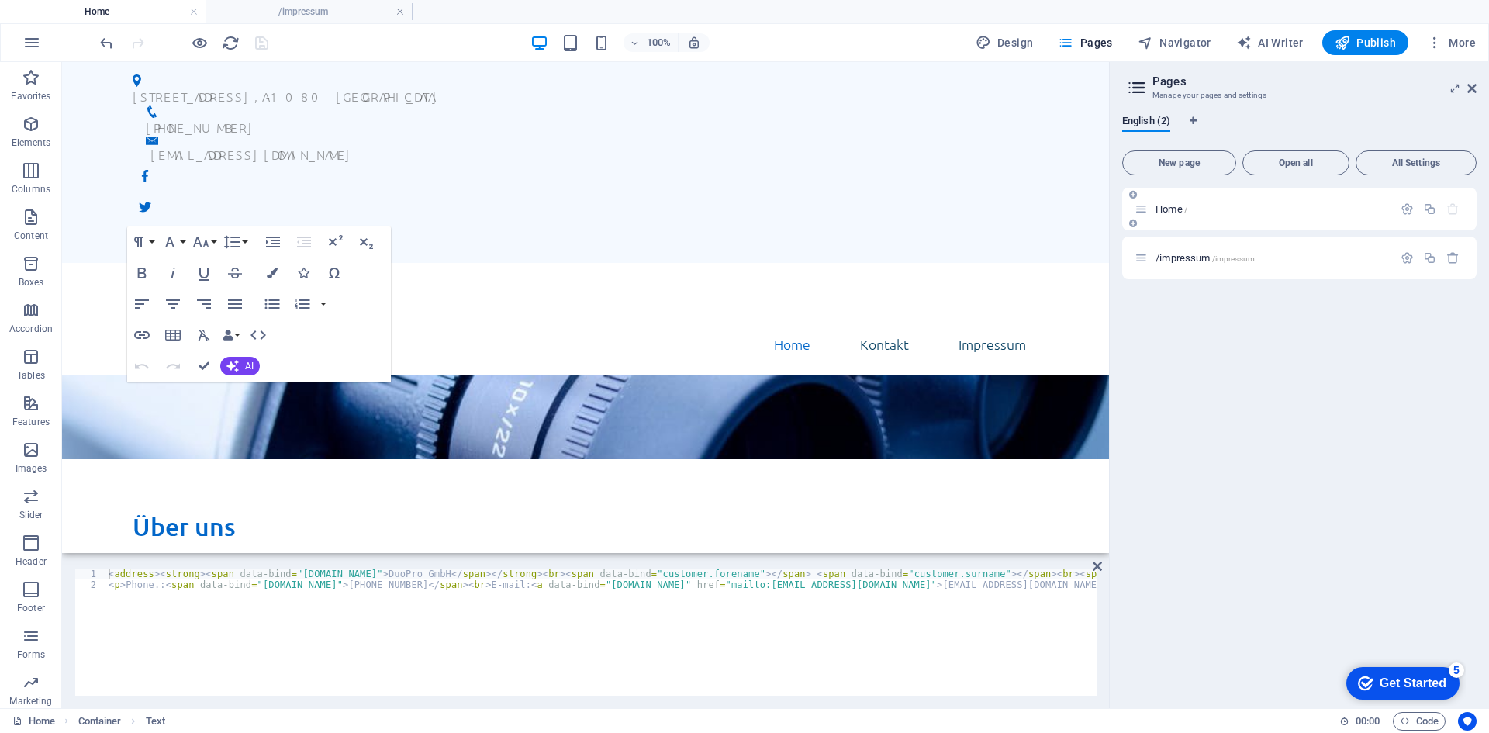
click at [1246, 211] on p "Home /" at bounding box center [1272, 209] width 233 height 10
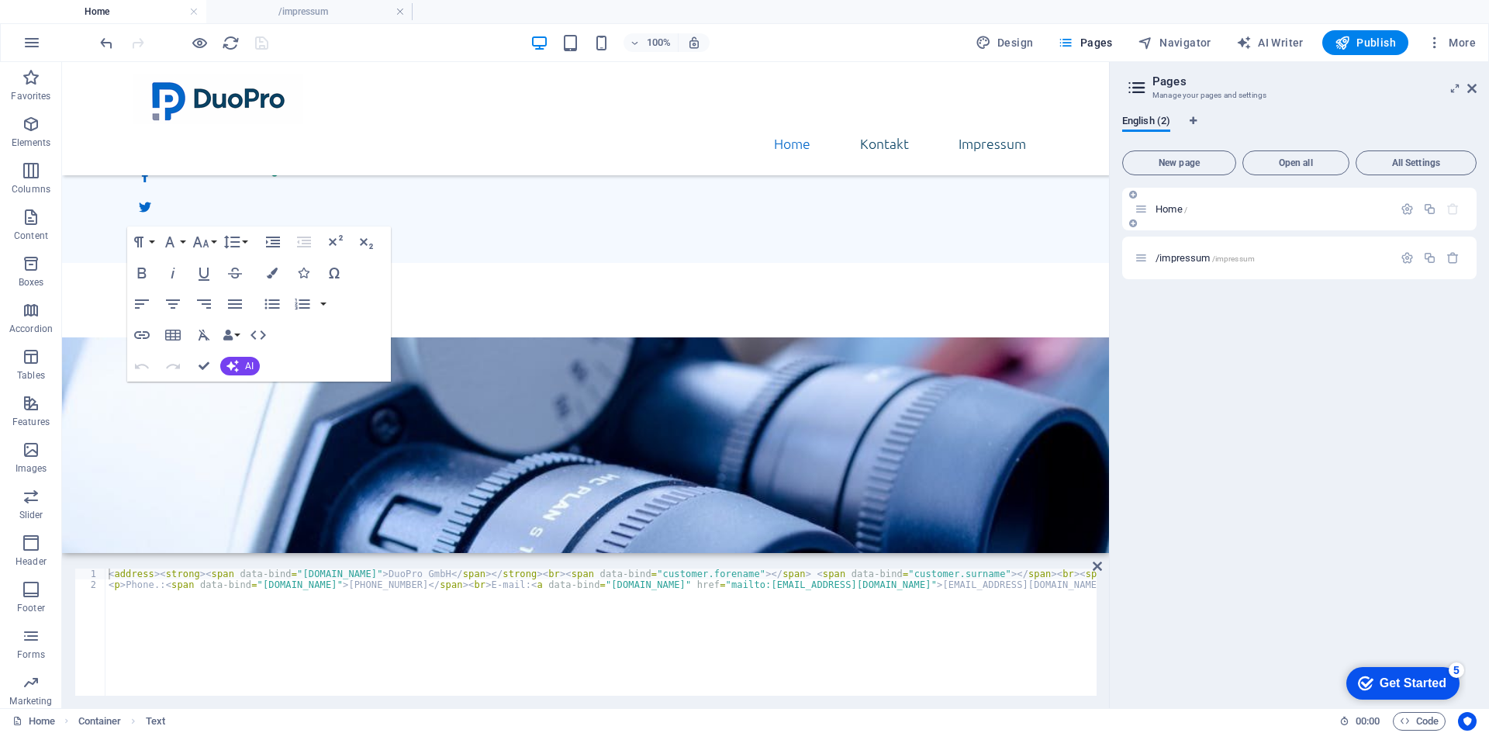
scroll to position [416, 0]
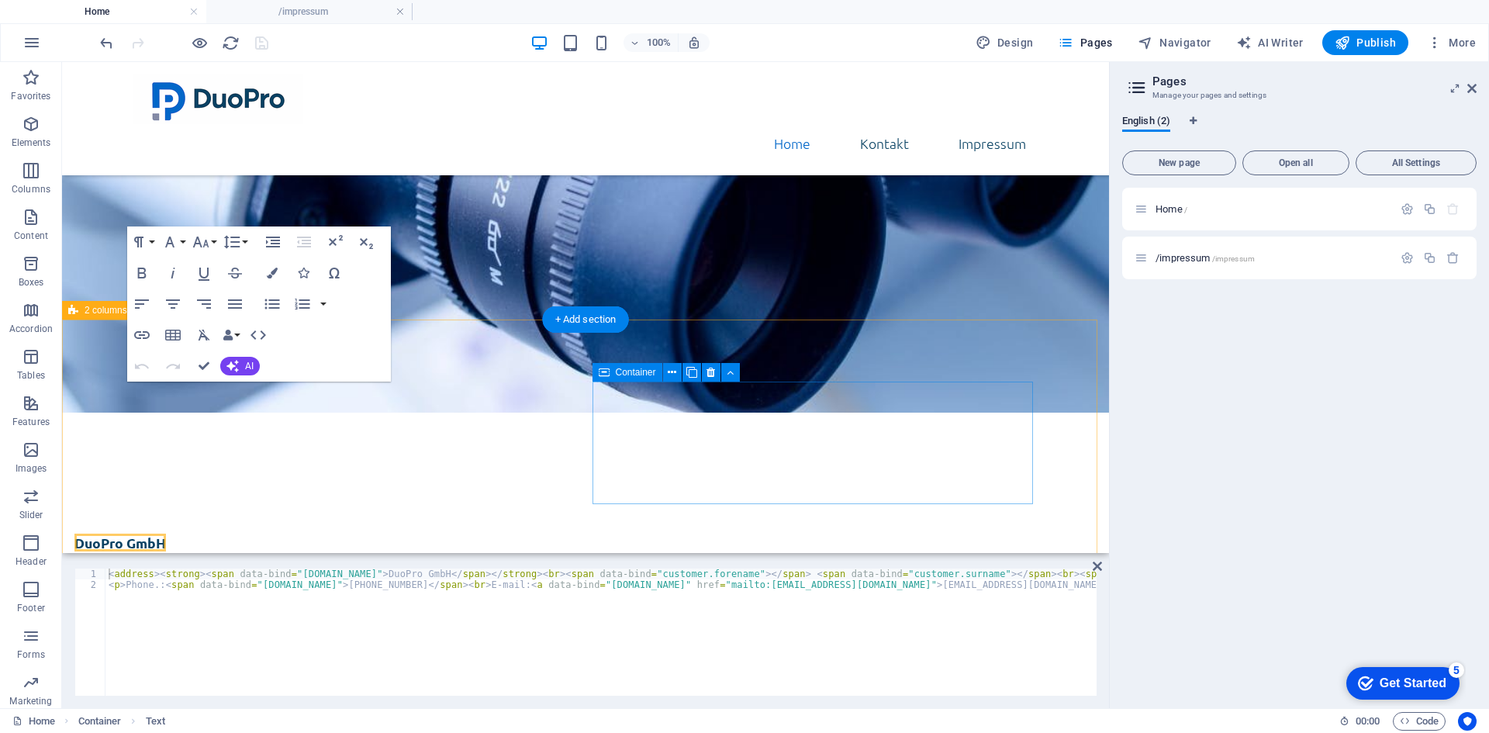
click at [379, 732] on span "Paste clipboard" at bounding box center [336, 746] width 85 height 22
click at [1214, 264] on div "/impressum /impressum" at bounding box center [1264, 258] width 258 height 18
click at [1168, 258] on span "/impressum /impressum" at bounding box center [1205, 258] width 99 height 12
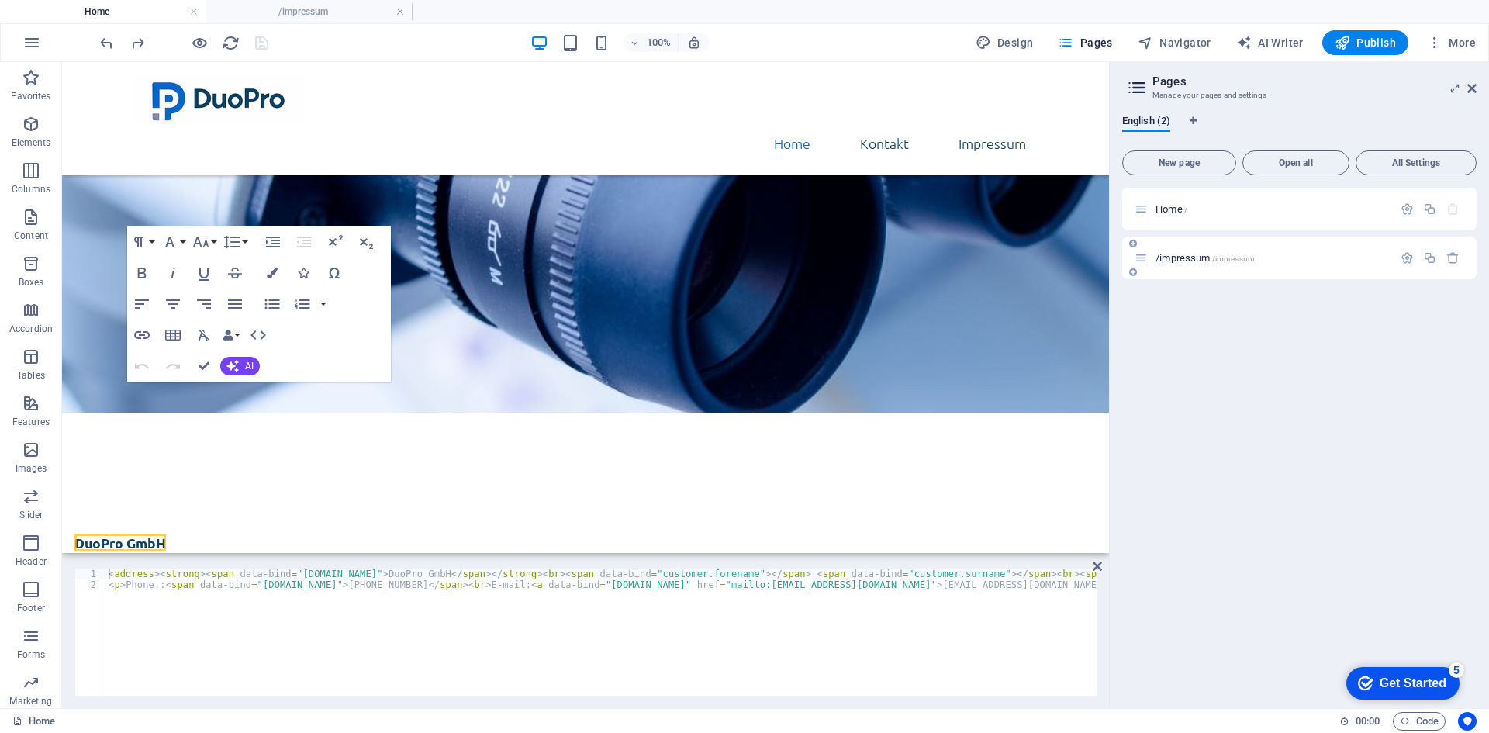
scroll to position [0, 0]
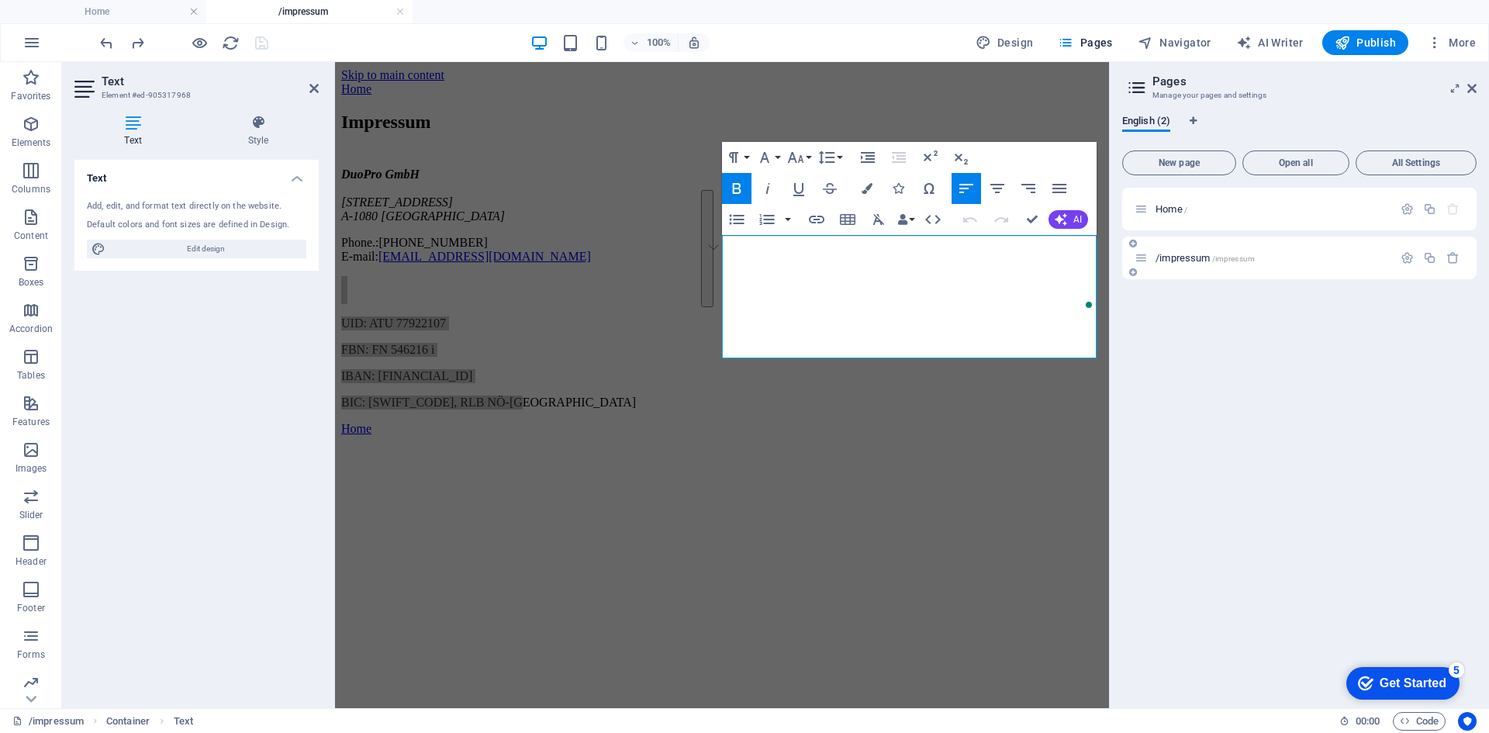
click at [1168, 258] on span "/impressum /impressum" at bounding box center [1205, 258] width 99 height 12
click at [849, 343] on p "FBN: FN 546216 i" at bounding box center [722, 350] width 762 height 14
copy div "UID: ATU 77922107 FBN: FN 546216 i IBAN: AT65 3200 0000 1328 8204 BIC: RLNWATWW…"
click at [1196, 224] on div "Home /" at bounding box center [1299, 209] width 354 height 43
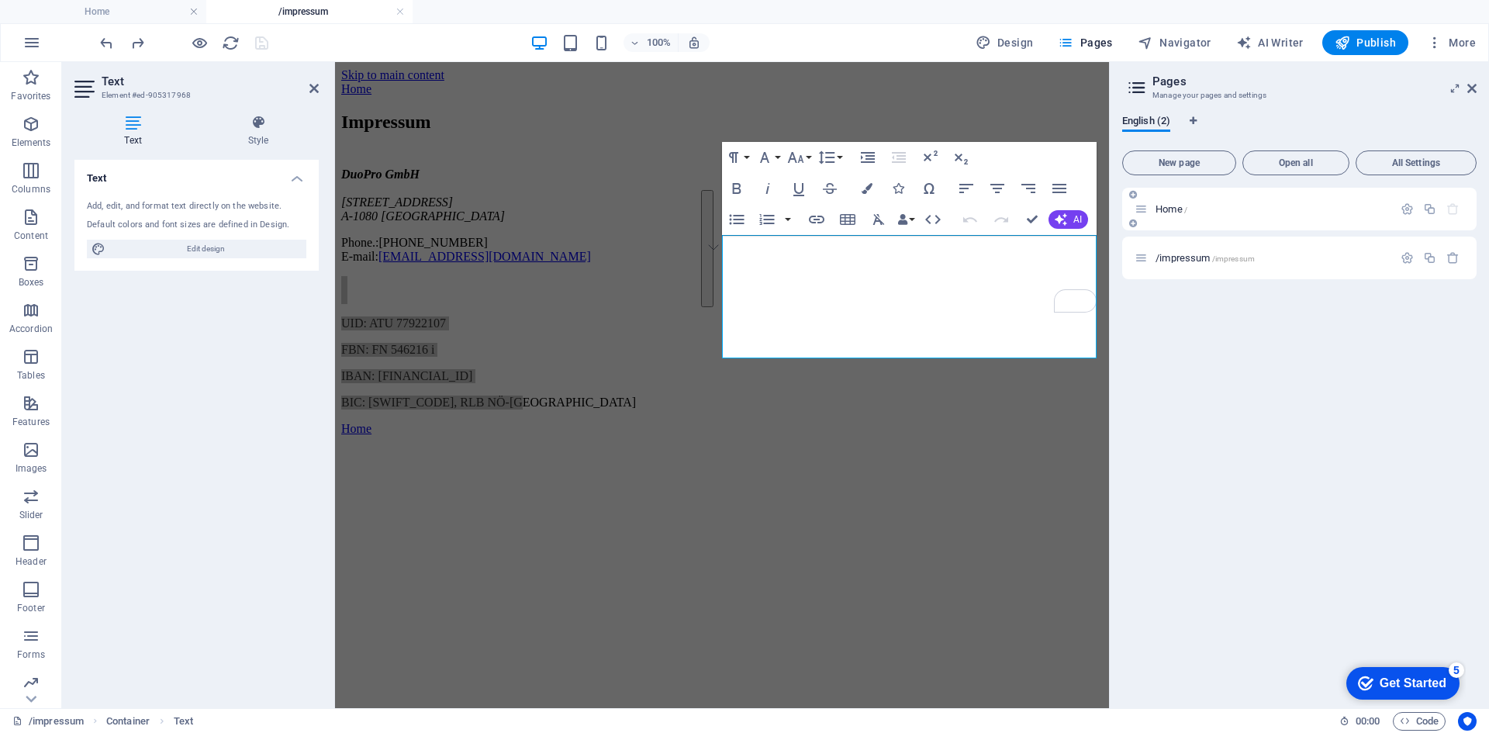
click at [1196, 224] on div "Home /" at bounding box center [1299, 209] width 354 height 43
click at [1159, 200] on div "Home /" at bounding box center [1264, 209] width 258 height 18
click at [1163, 213] on span "Home /" at bounding box center [1172, 209] width 32 height 12
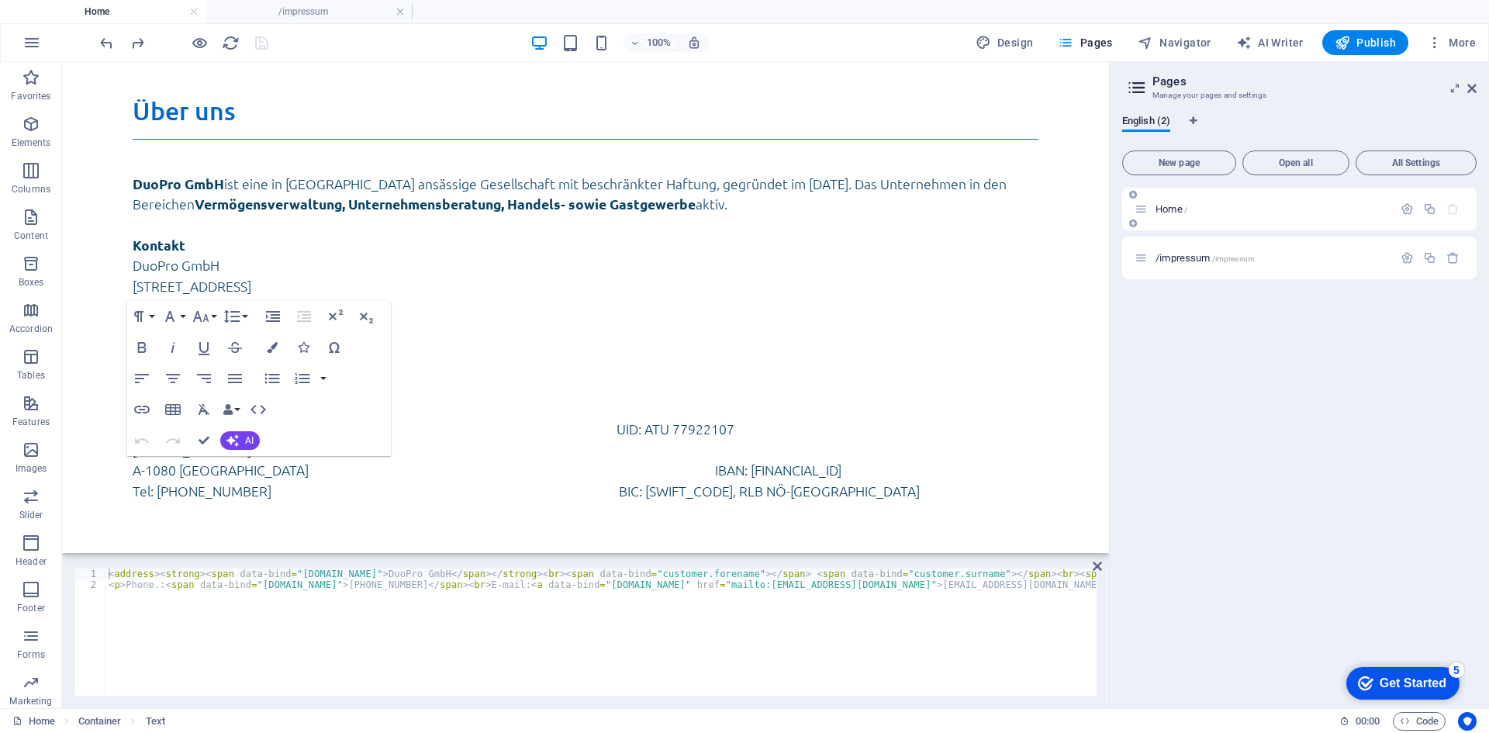
click at [1164, 213] on span "Home /" at bounding box center [1172, 209] width 32 height 12
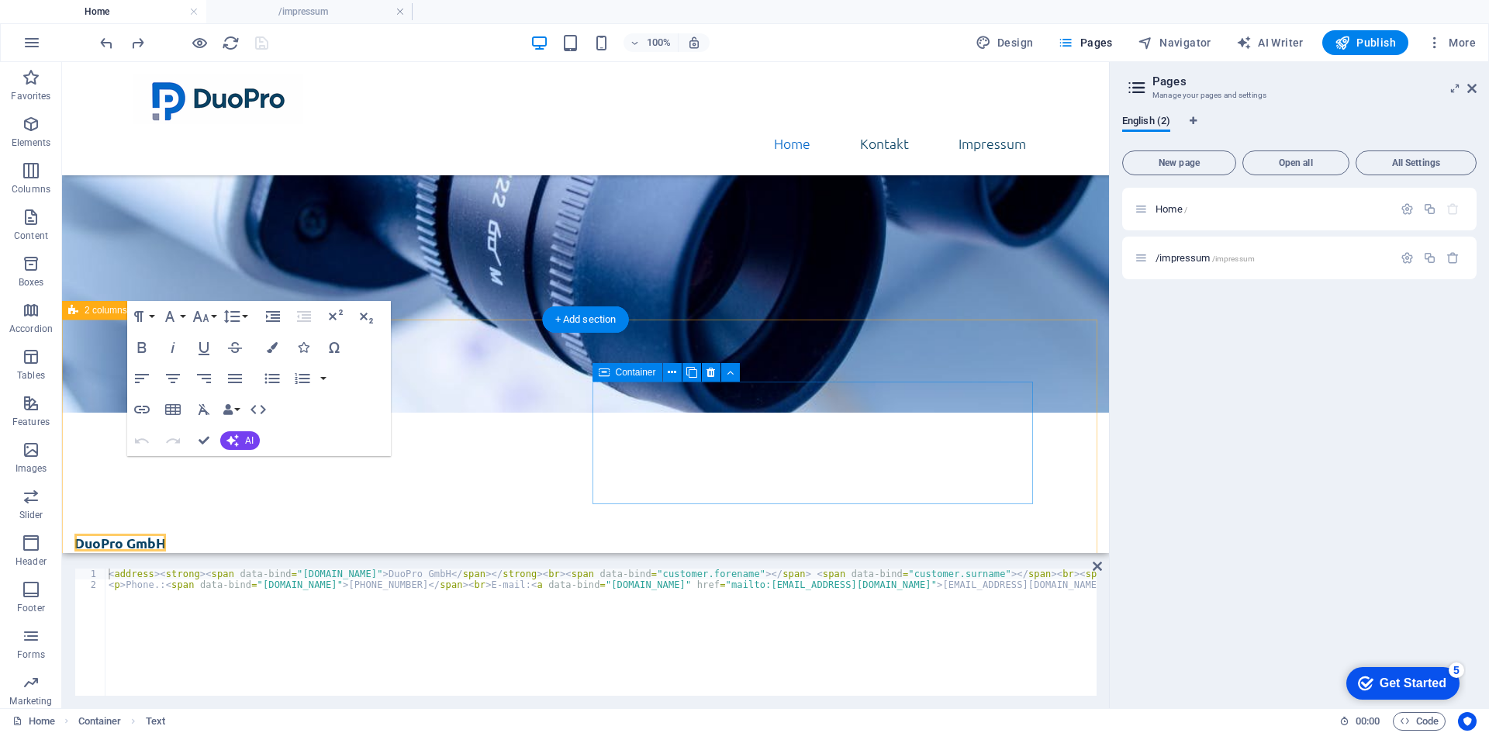
click at [379, 732] on span "Paste clipboard" at bounding box center [336, 746] width 85 height 22
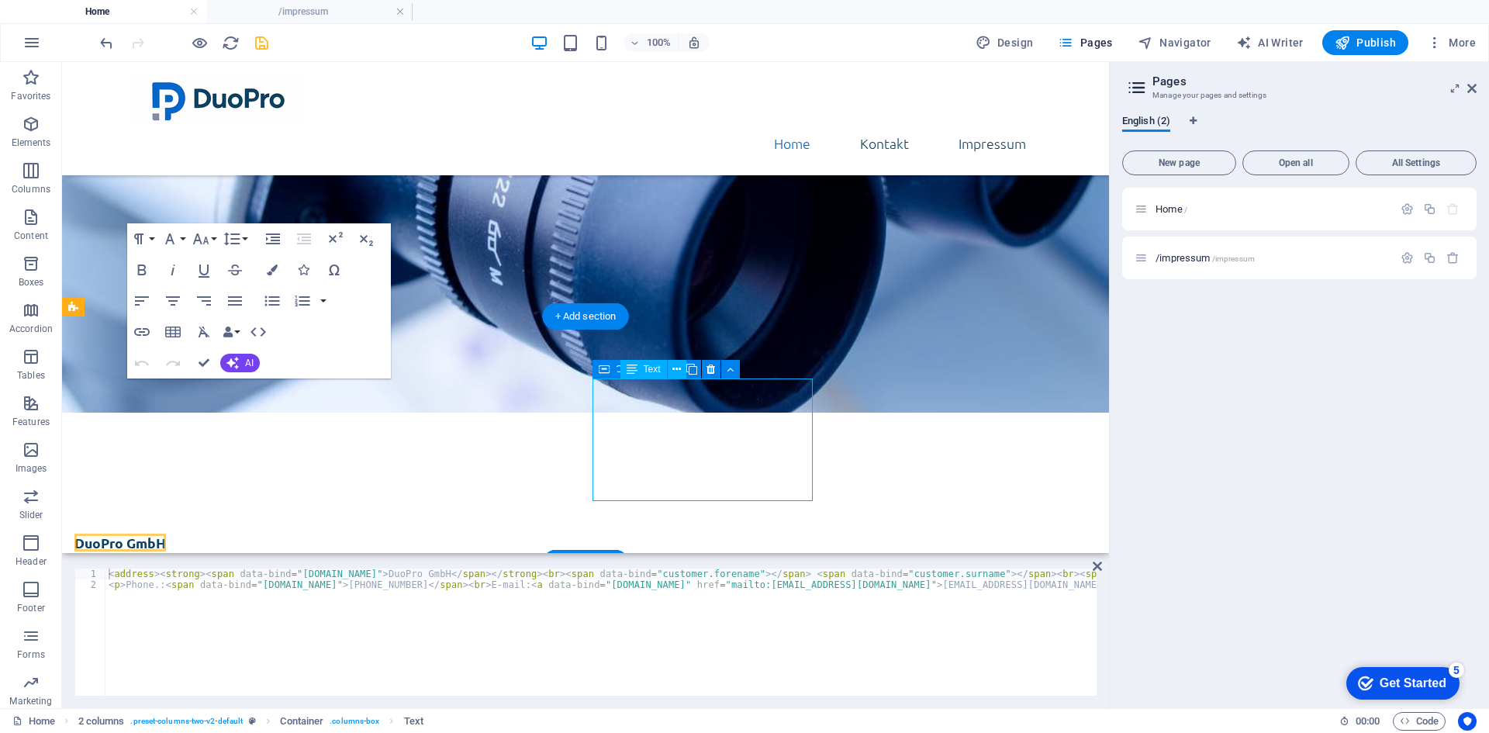
scroll to position [420, 0]
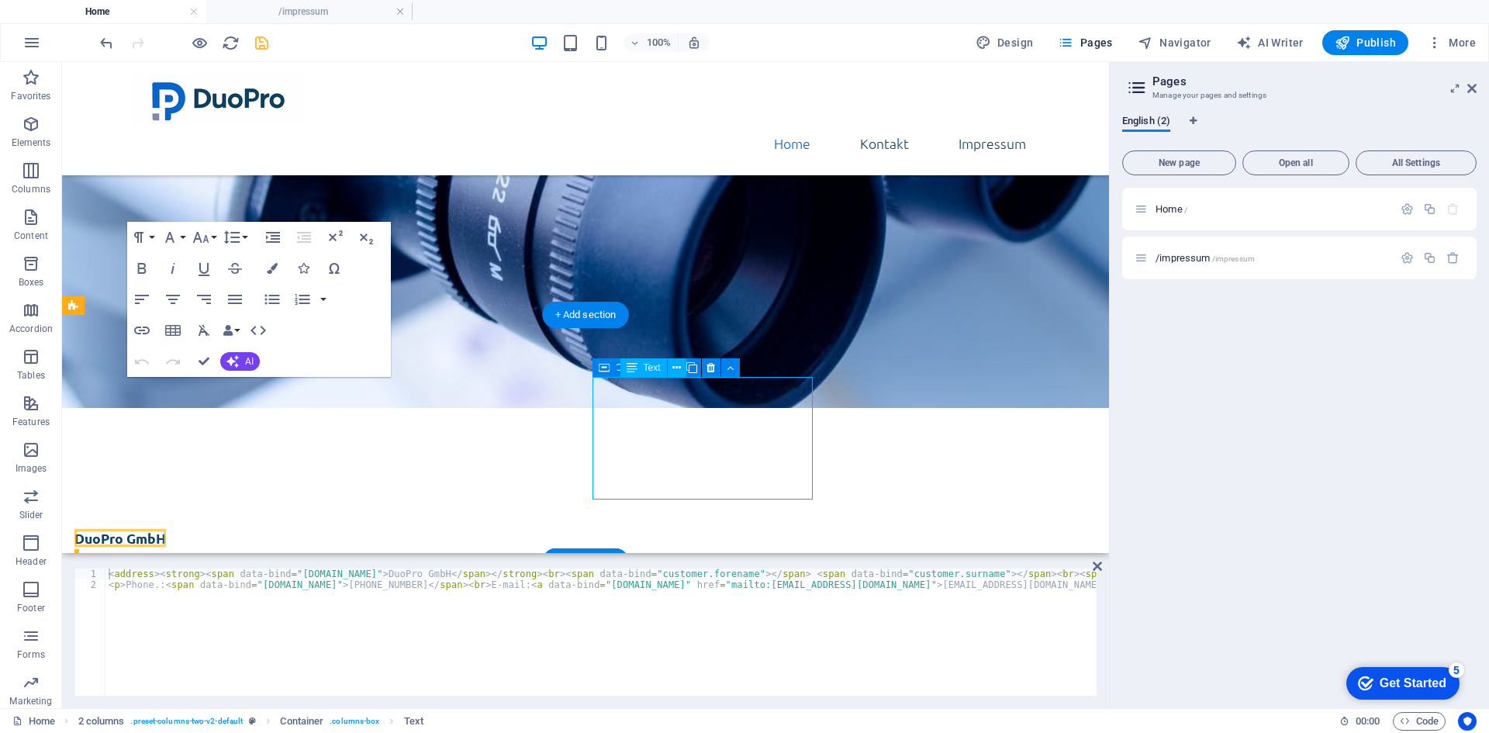
drag, startPoint x: 752, startPoint y: 485, endPoint x: 688, endPoint y: 474, distance: 64.5
click at [515, 663] on div "DuoPro GmbH Lerchenfelder Straße 32/8 A-1080 Wien Phone.: +43 (0) 1 942 5376 E-…" at bounding box center [294, 724] width 441 height 123
click at [707, 370] on icon at bounding box center [711, 368] width 9 height 16
click at [515, 663] on div "DuoPro GmbH Lerchenfelder Straße 32/8 A-1080 Wien Phone.: +43 (0) 1 942 5376 E-…" at bounding box center [294, 724] width 441 height 123
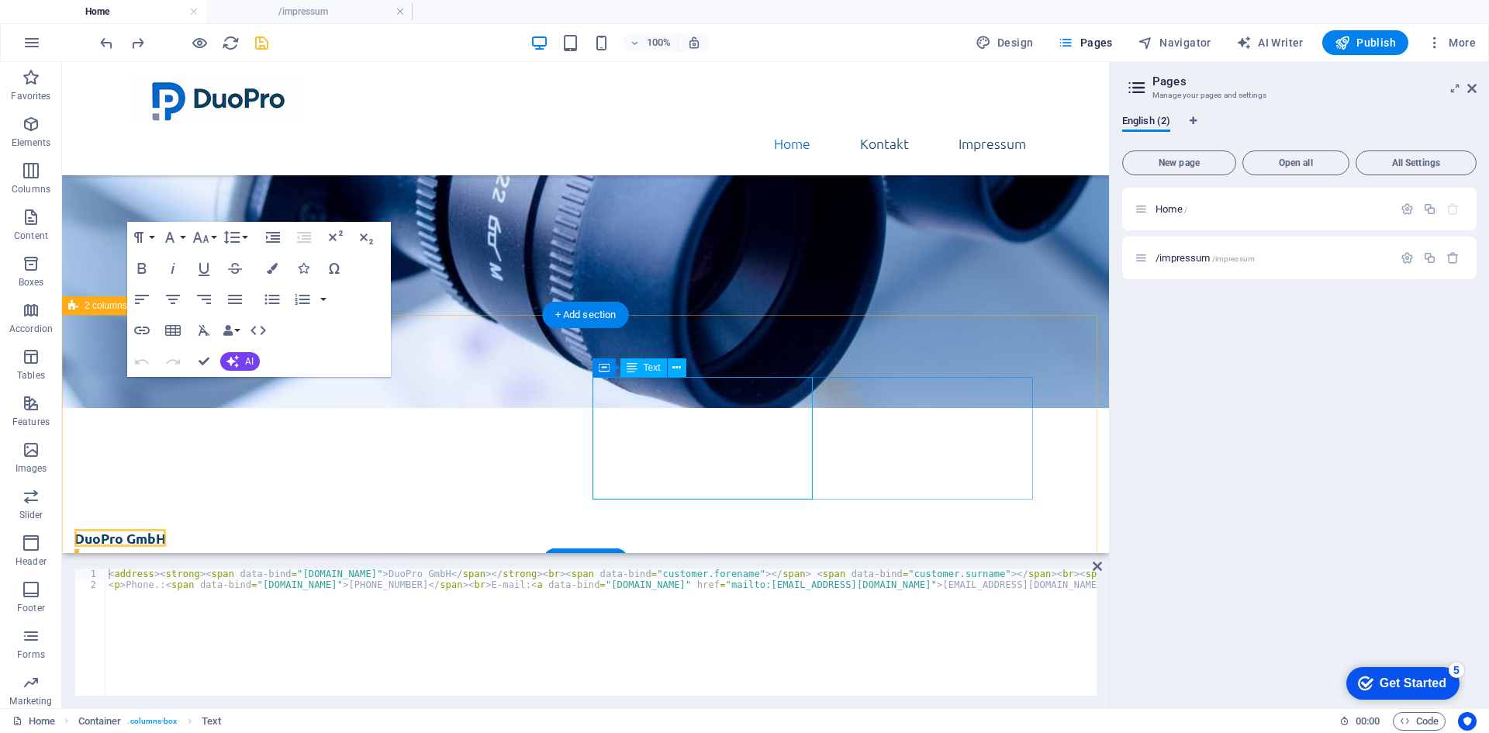
click at [428, 528] on div "DuoPro GmbH Lerchenfelder Straße 32/8 A-1080 Wien Phone.: +43 (0) 1 942 5376 E-…" at bounding box center [294, 589] width 441 height 123
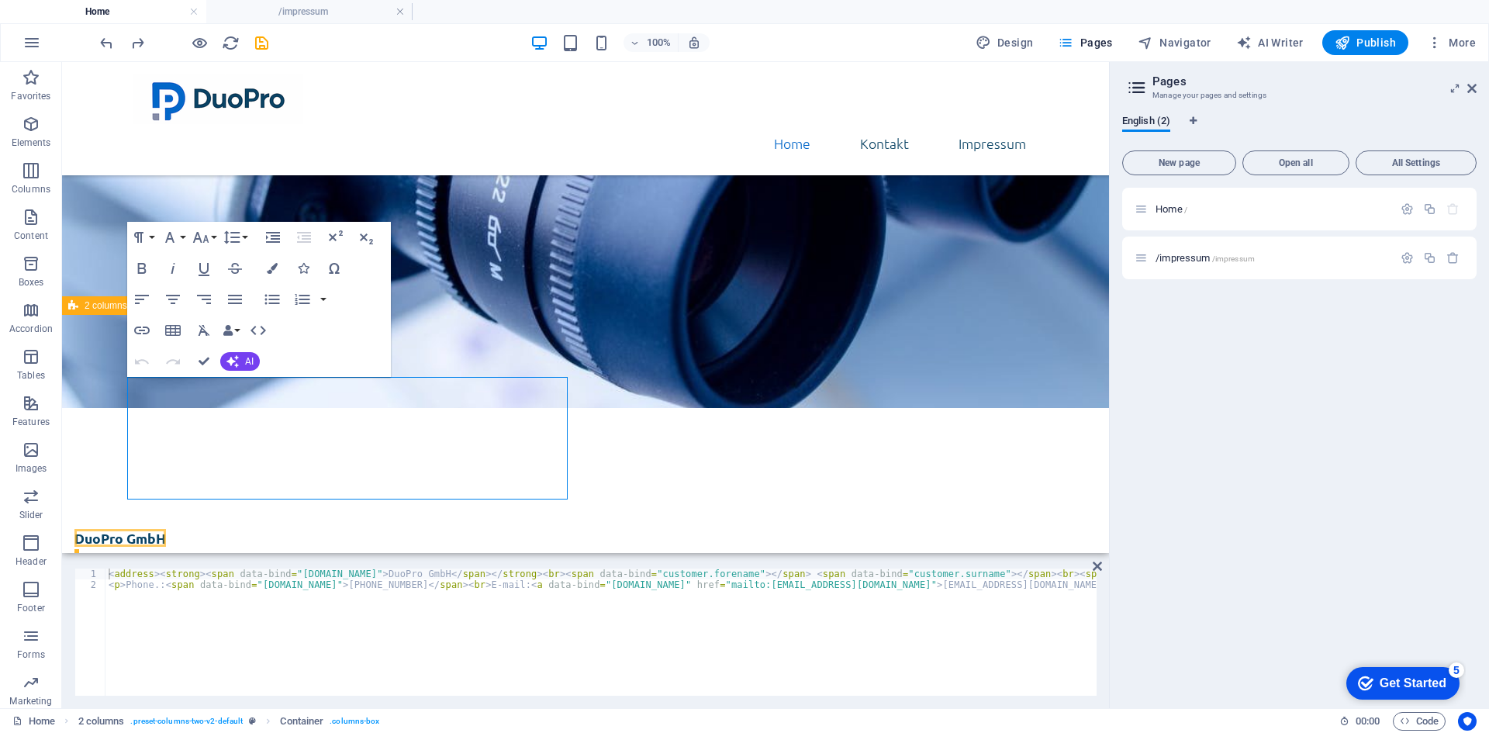
scroll to position [420, 0]
drag, startPoint x: 261, startPoint y: 43, endPoint x: 309, endPoint y: 52, distance: 48.8
click at [261, 43] on icon "save" at bounding box center [262, 43] width 18 height 18
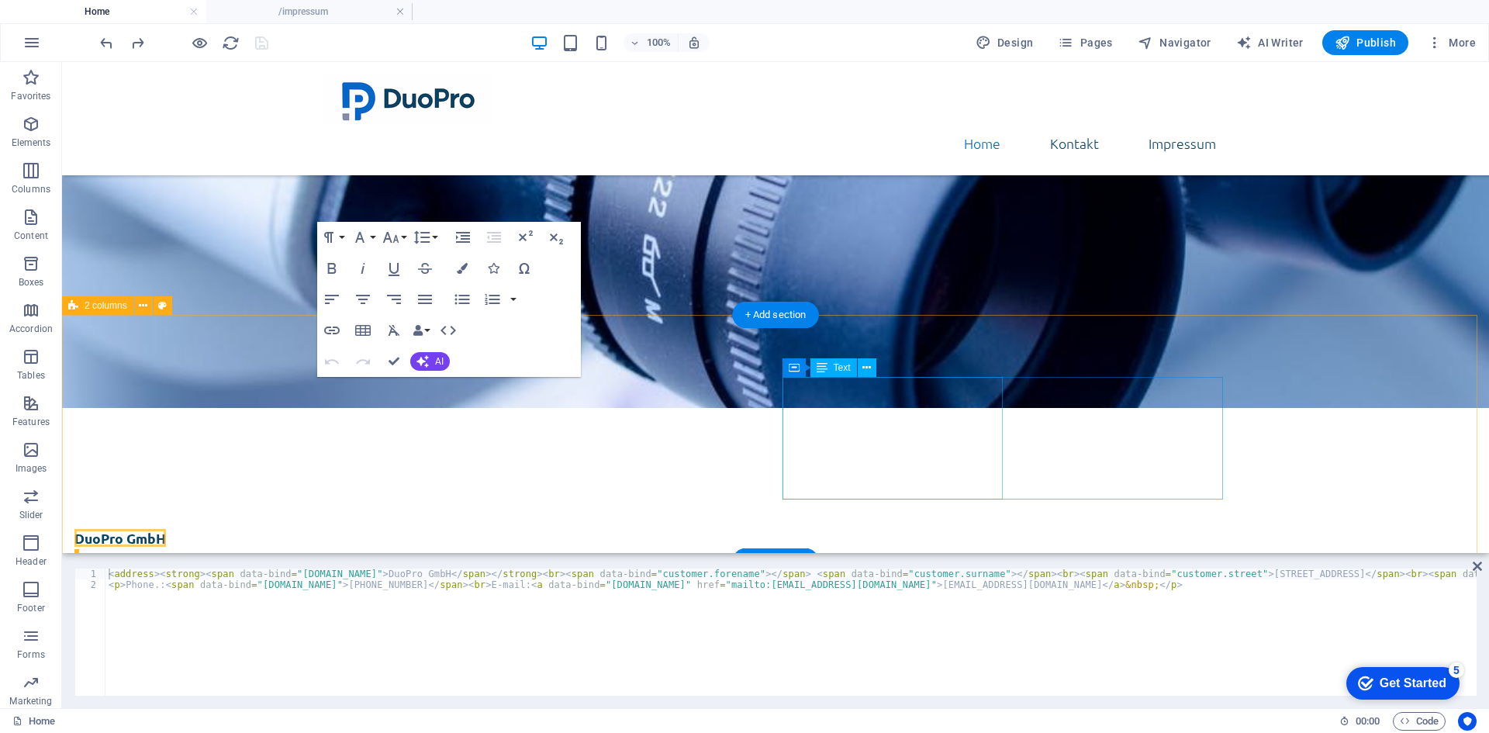
click at [515, 663] on div "DuoPro GmbH [STREET_ADDRESS] Phone.: [PHONE_NUMBER] E-mail: [EMAIL_ADDRESS][DOM…" at bounding box center [294, 724] width 441 height 123
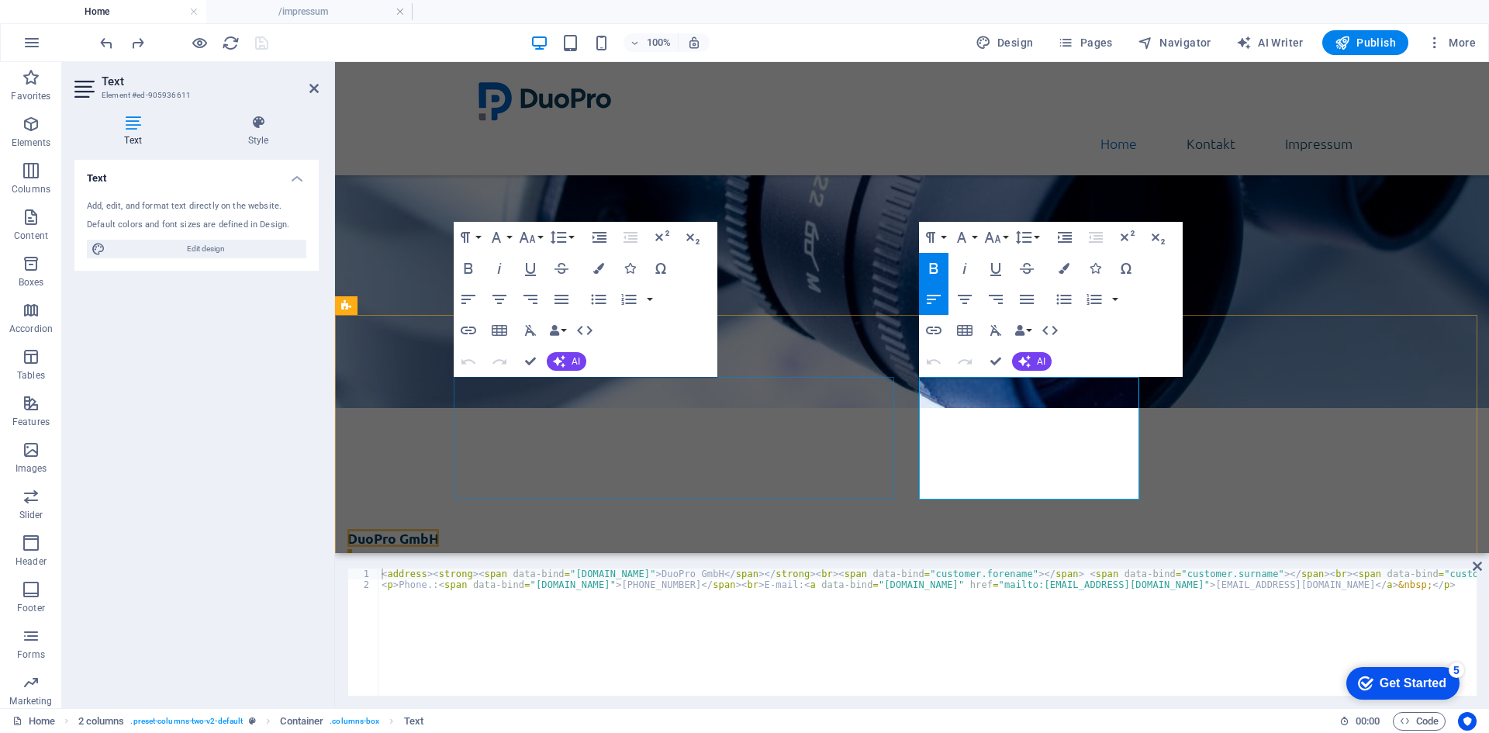
click at [788, 663] on address "DuoPro GmbH [STREET_ADDRESS]" at bounding box center [567, 704] width 441 height 82
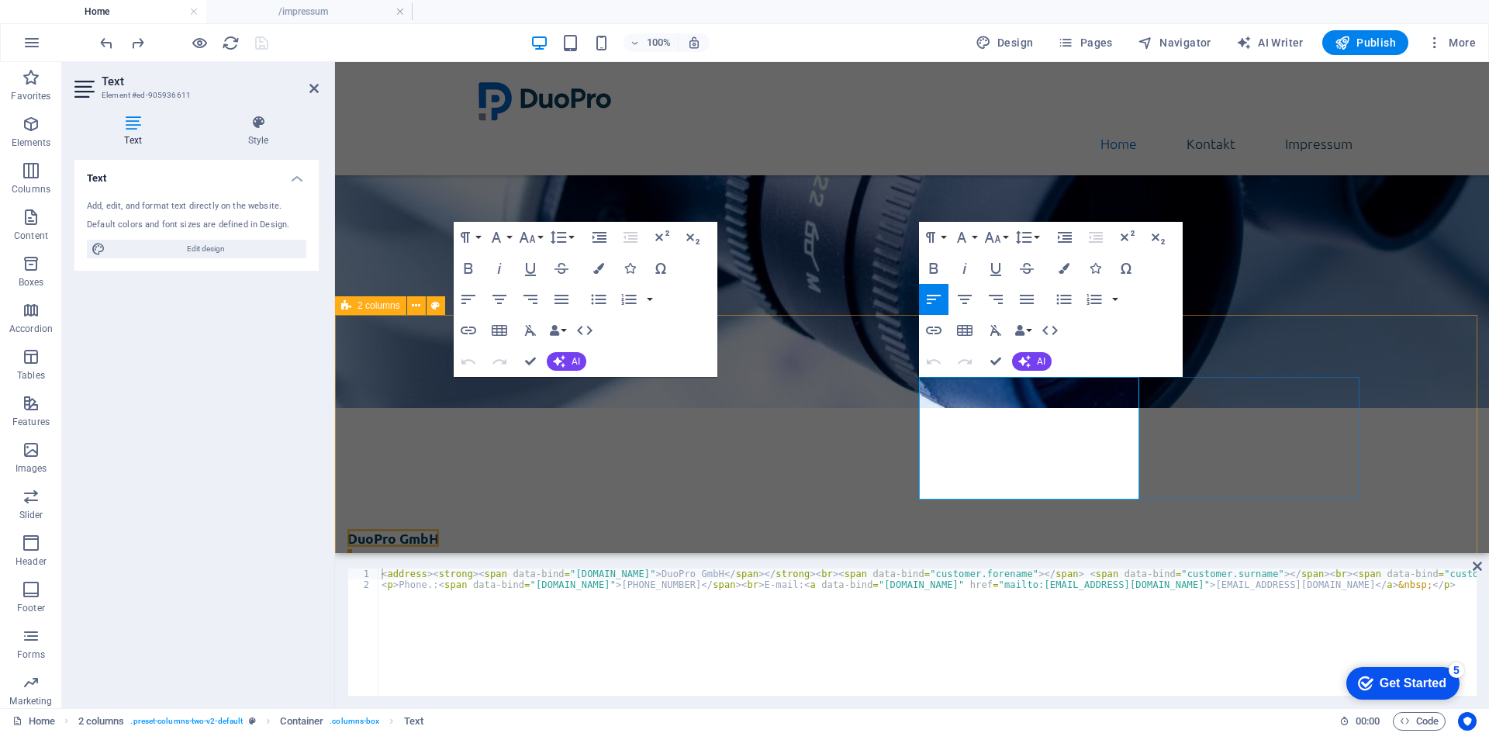
click at [788, 663] on address "DuoPro GmbH [STREET_ADDRESS]" at bounding box center [567, 704] width 441 height 82
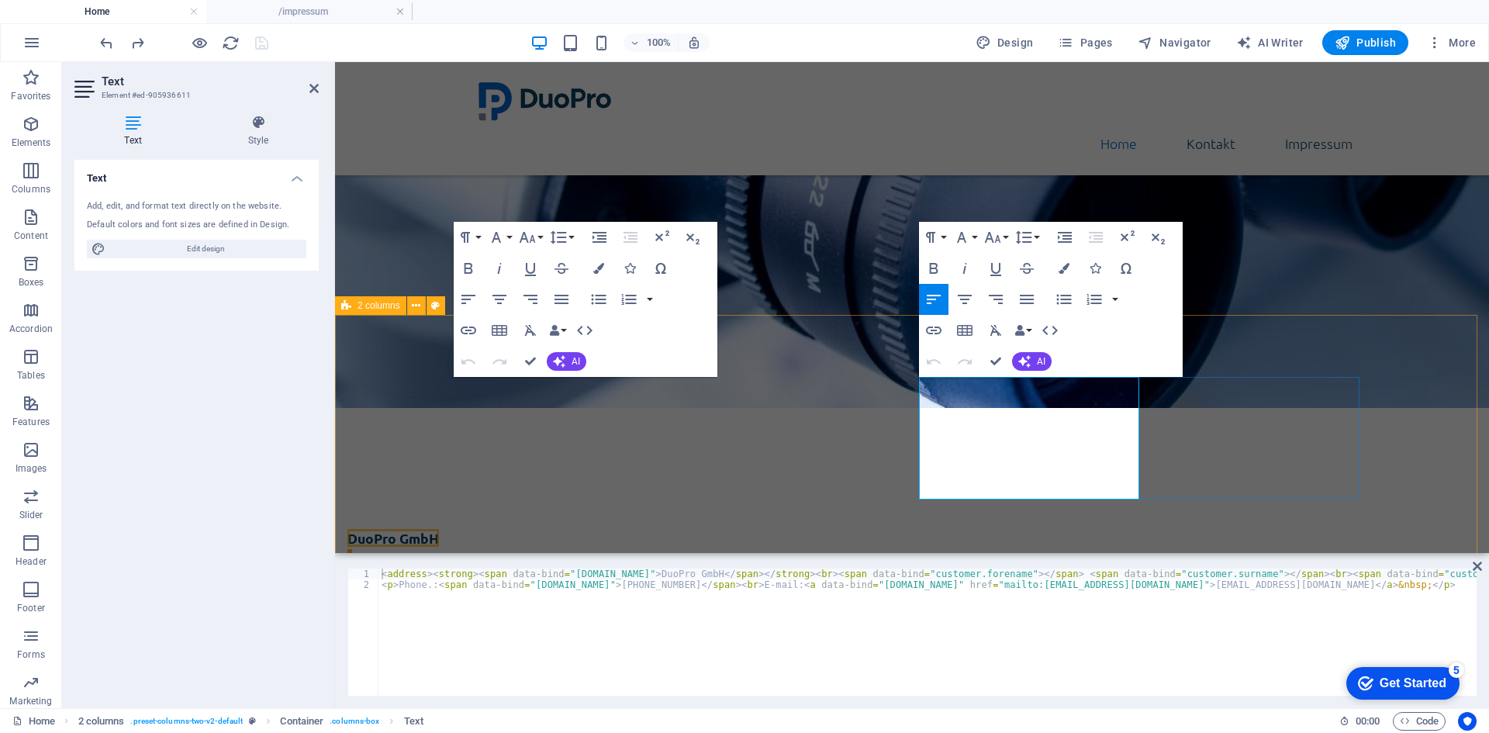
click at [788, 663] on address "DuoPro GmbH [STREET_ADDRESS]" at bounding box center [567, 704] width 441 height 82
drag, startPoint x: 1084, startPoint y: 468, endPoint x: 918, endPoint y: 395, distance: 180.9
click at [788, 663] on div "DuoPro GmbH aLerchenfelder Straße 32/8 A-1080 Wien Phone.: +43 (0) 1 942 5376 E…" at bounding box center [567, 714] width 441 height 102
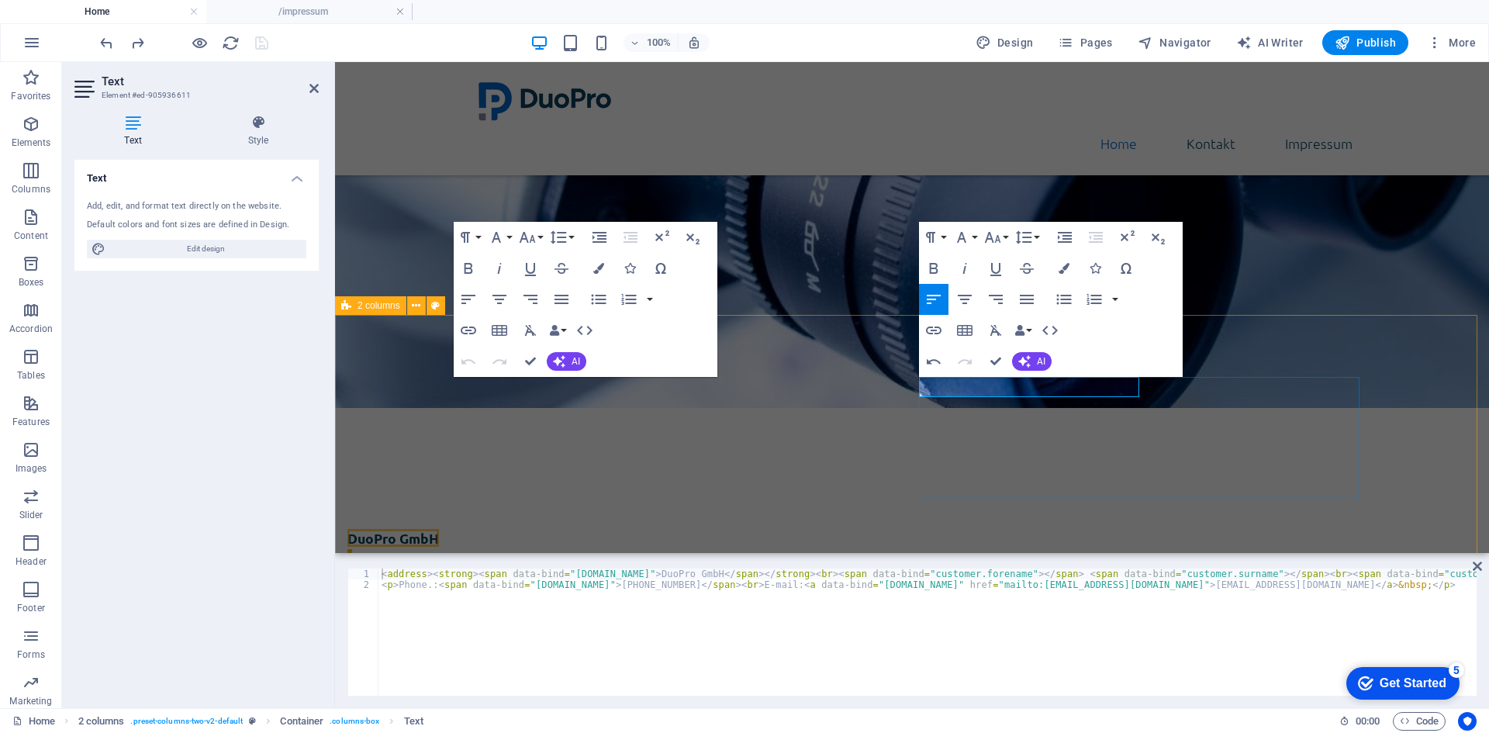
click at [788, 663] on p "To enrich screen reader interactions, please activate Accessibility in Grammarl…" at bounding box center [567, 673] width 441 height 20
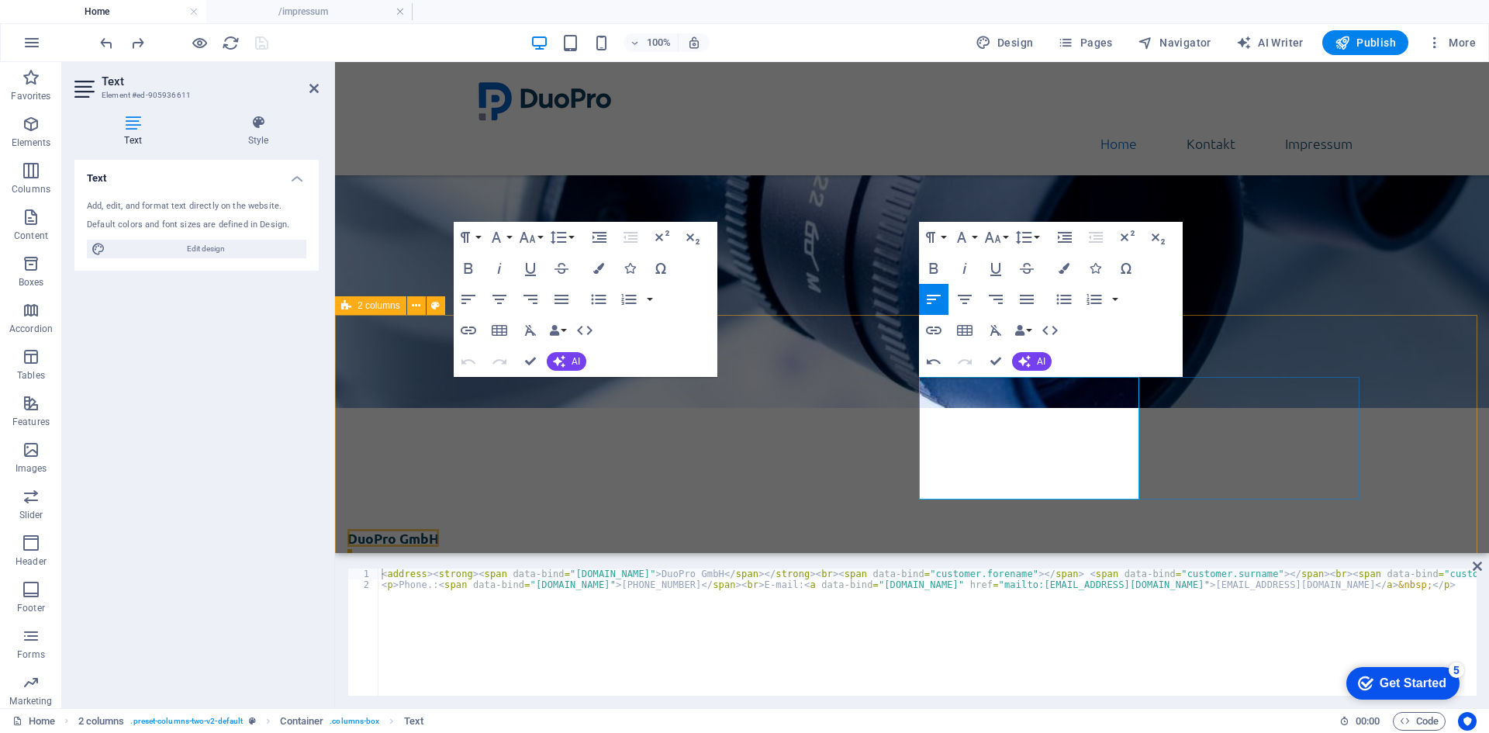
click at [788, 663] on address "To enrich screen reader interactions, please activate Accessibility in Grammarl…" at bounding box center [567, 683] width 441 height 41
drag, startPoint x: 1218, startPoint y: 62, endPoint x: 536, endPoint y: 108, distance: 683.3
drag, startPoint x: 1151, startPoint y: 552, endPoint x: 1817, endPoint y: 630, distance: 670.0
click at [1354, 466] on div "DuoPro GmbH Lerchenfelder Straße 32/8 A-1080 Wien Phone.: +43 (0) 1 942 5376 E-…" at bounding box center [912, 657] width 1154 height 382
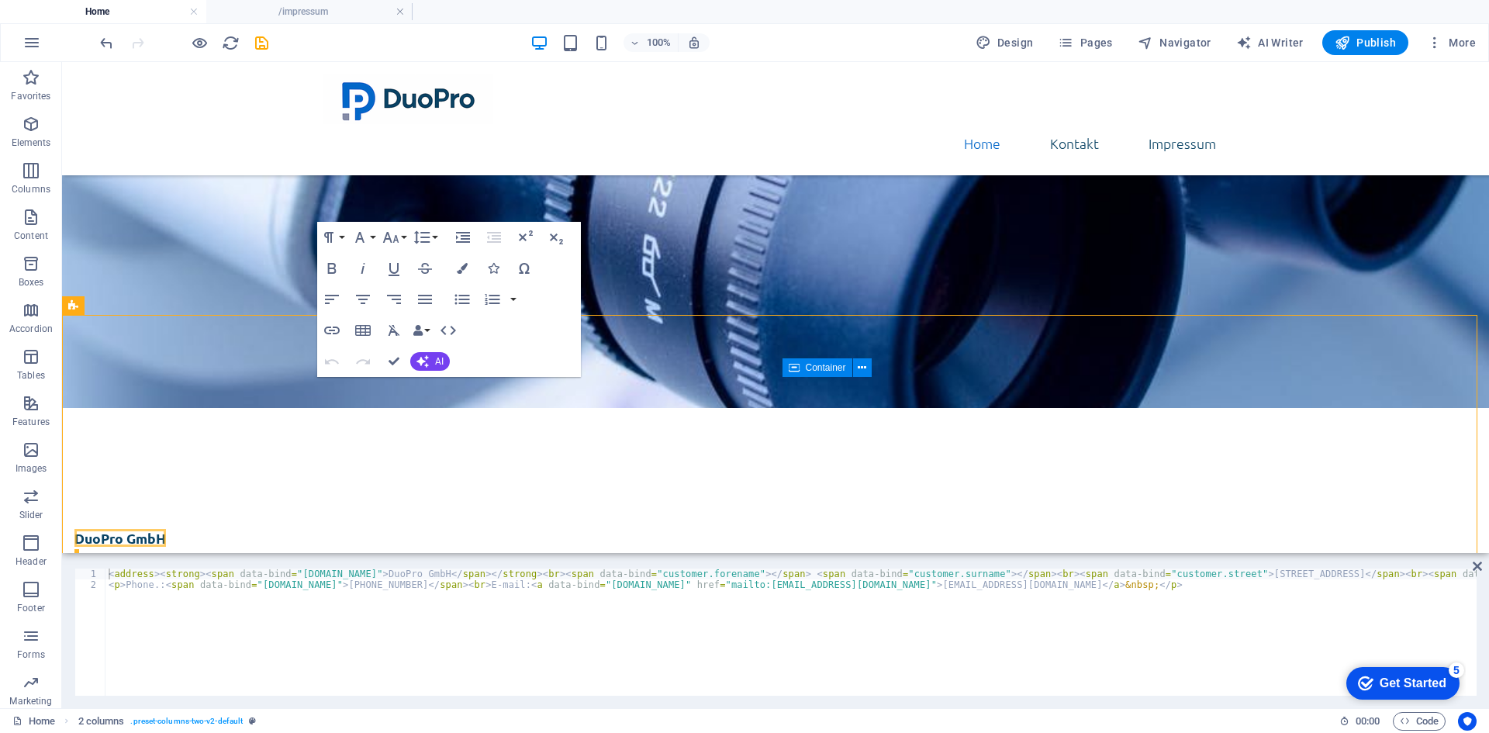
drag, startPoint x: 1338, startPoint y: 63, endPoint x: 324, endPoint y: 109, distance: 1014.8
drag, startPoint x: 149, startPoint y: 63, endPoint x: 258, endPoint y: 102, distance: 116.3
click at [1369, 47] on span "Publish" at bounding box center [1365, 43] width 61 height 16
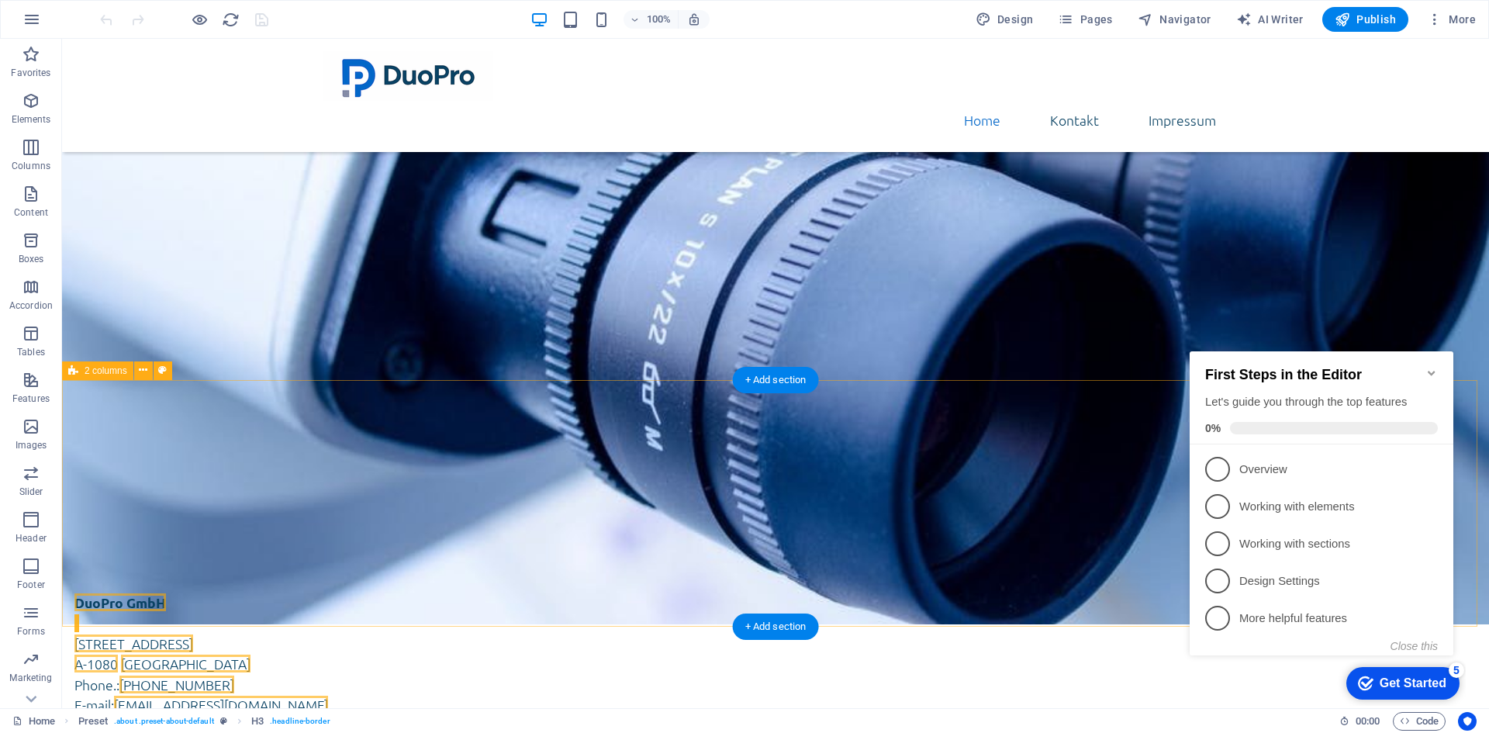
scroll to position [388, 0]
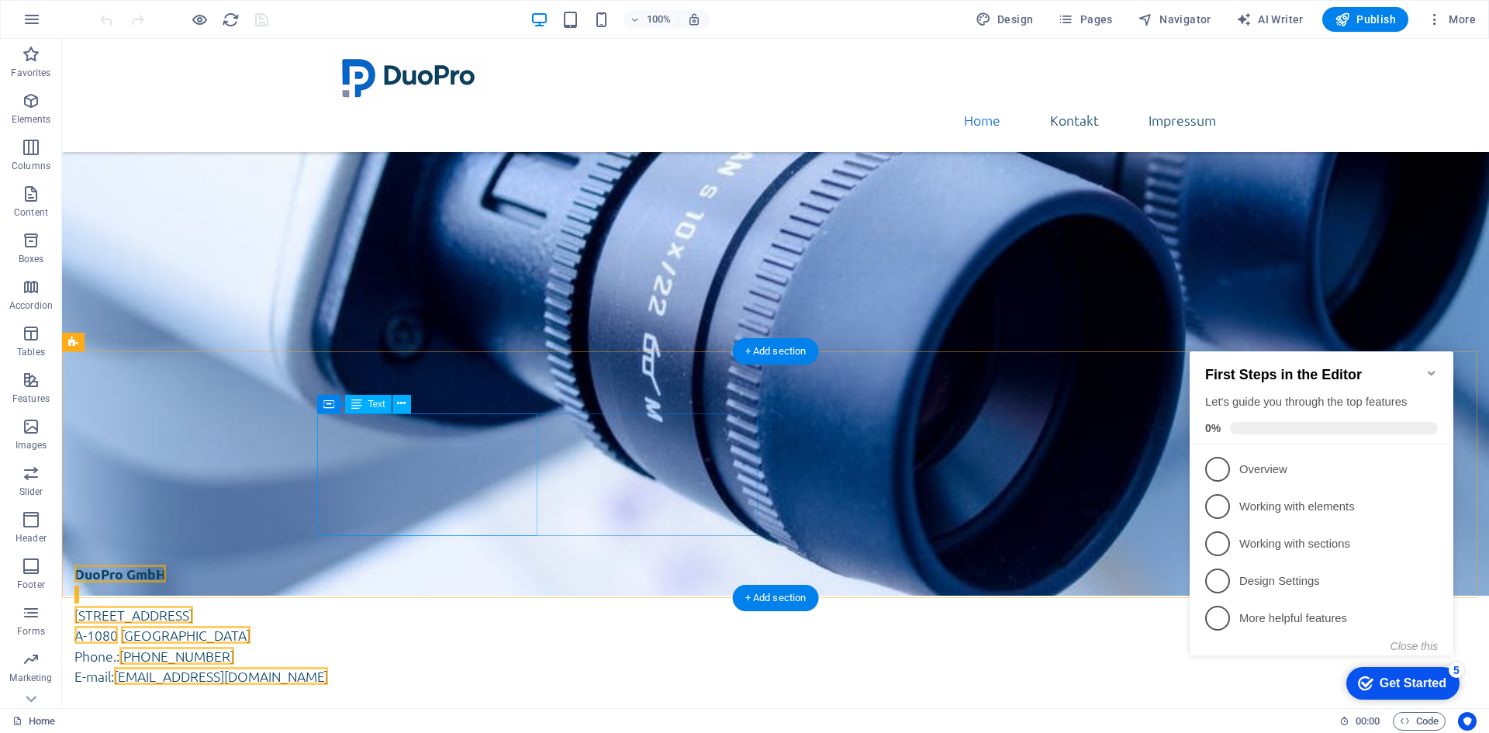
click at [193, 606] on span "[STREET_ADDRESS]" at bounding box center [133, 615] width 119 height 18
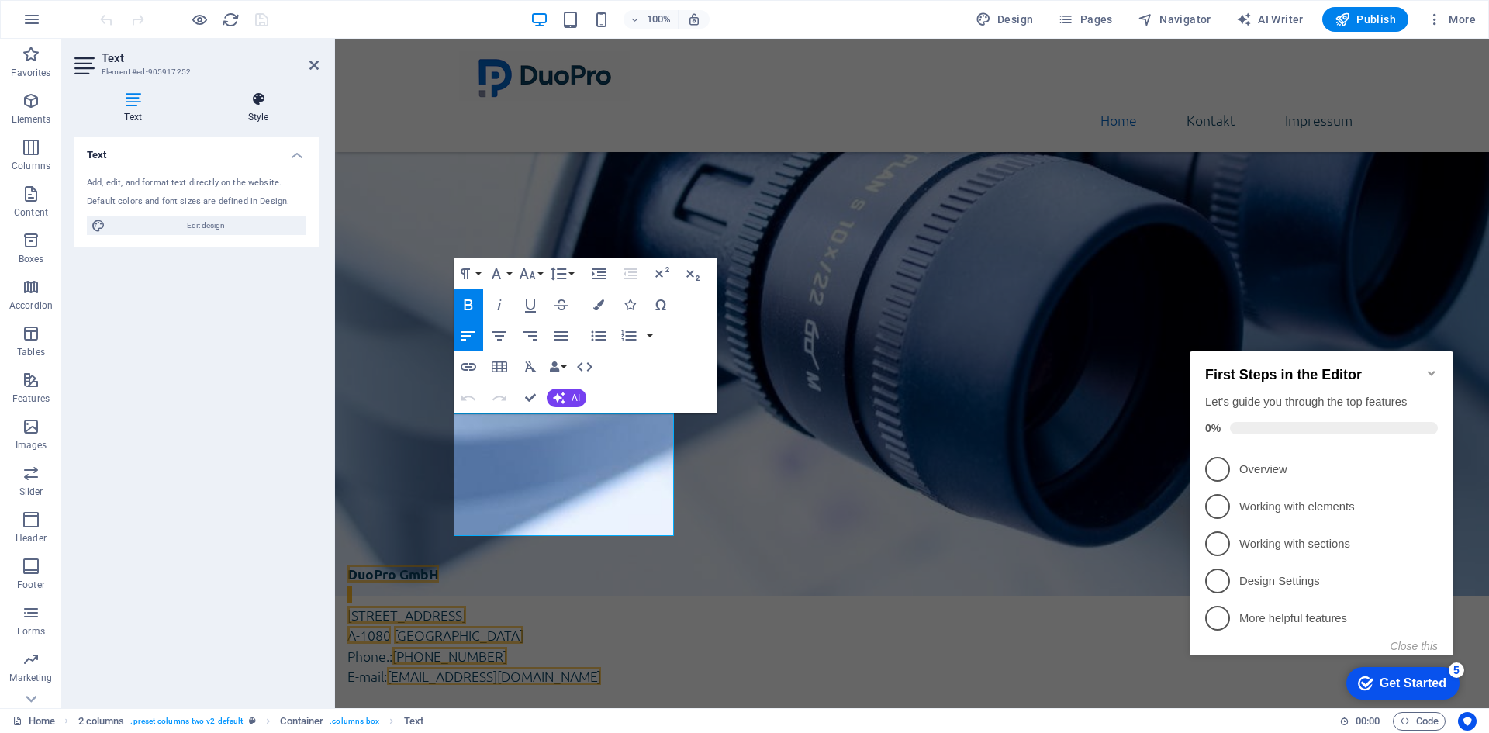
click at [245, 100] on icon at bounding box center [258, 100] width 121 height 16
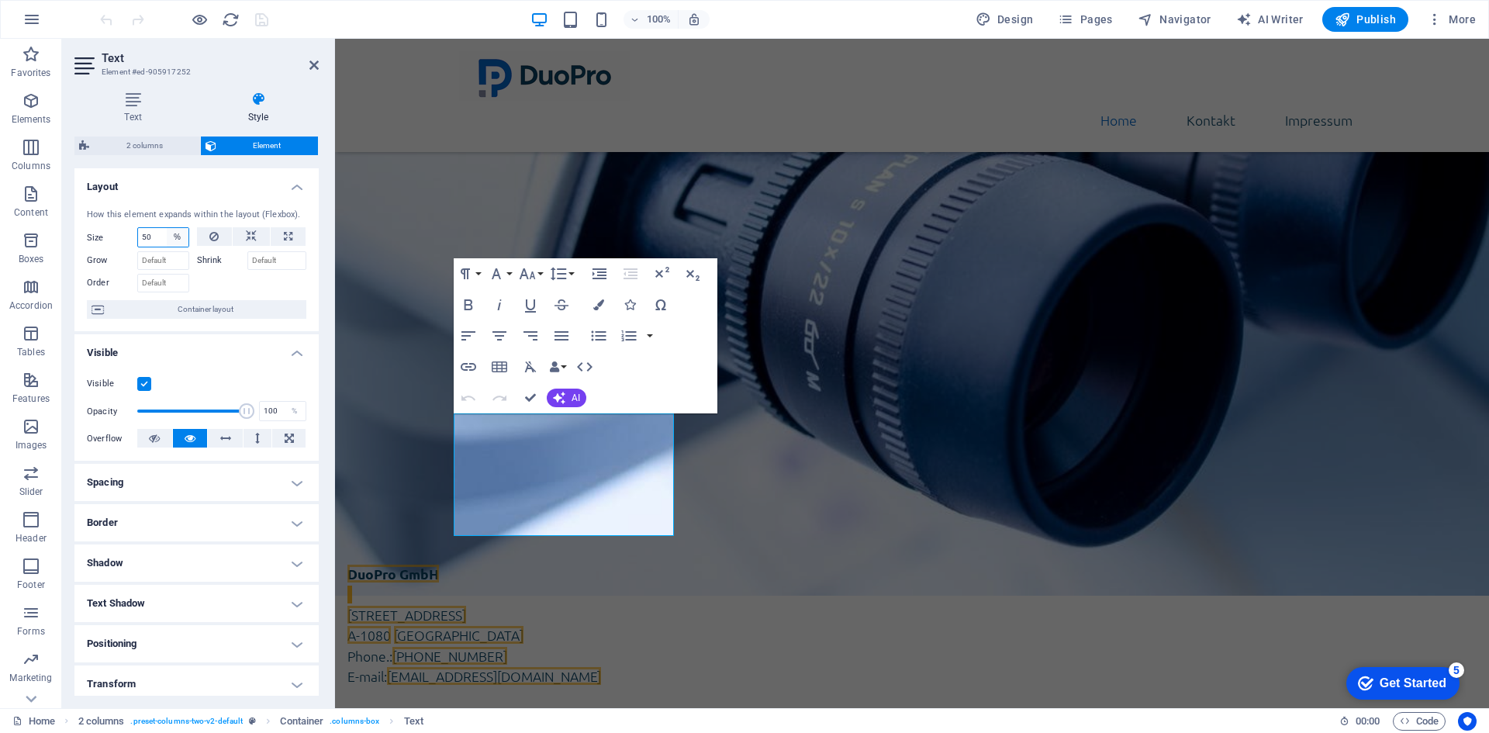
click at [173, 239] on select "Default auto px % 1/1 1/2 1/3 1/4 1/5 1/6 1/7 1/8 1/9 1/10" at bounding box center [178, 237] width 22 height 19
select select "c6eni91k1o4"
click at [167, 228] on select "Default auto px % 1/1 1/2 1/3 1/4 1/5 1/6 1/7 1/8 1/9 1/10" at bounding box center [178, 237] width 22 height 19
select select "DISABLED_OPTION_VALUE"
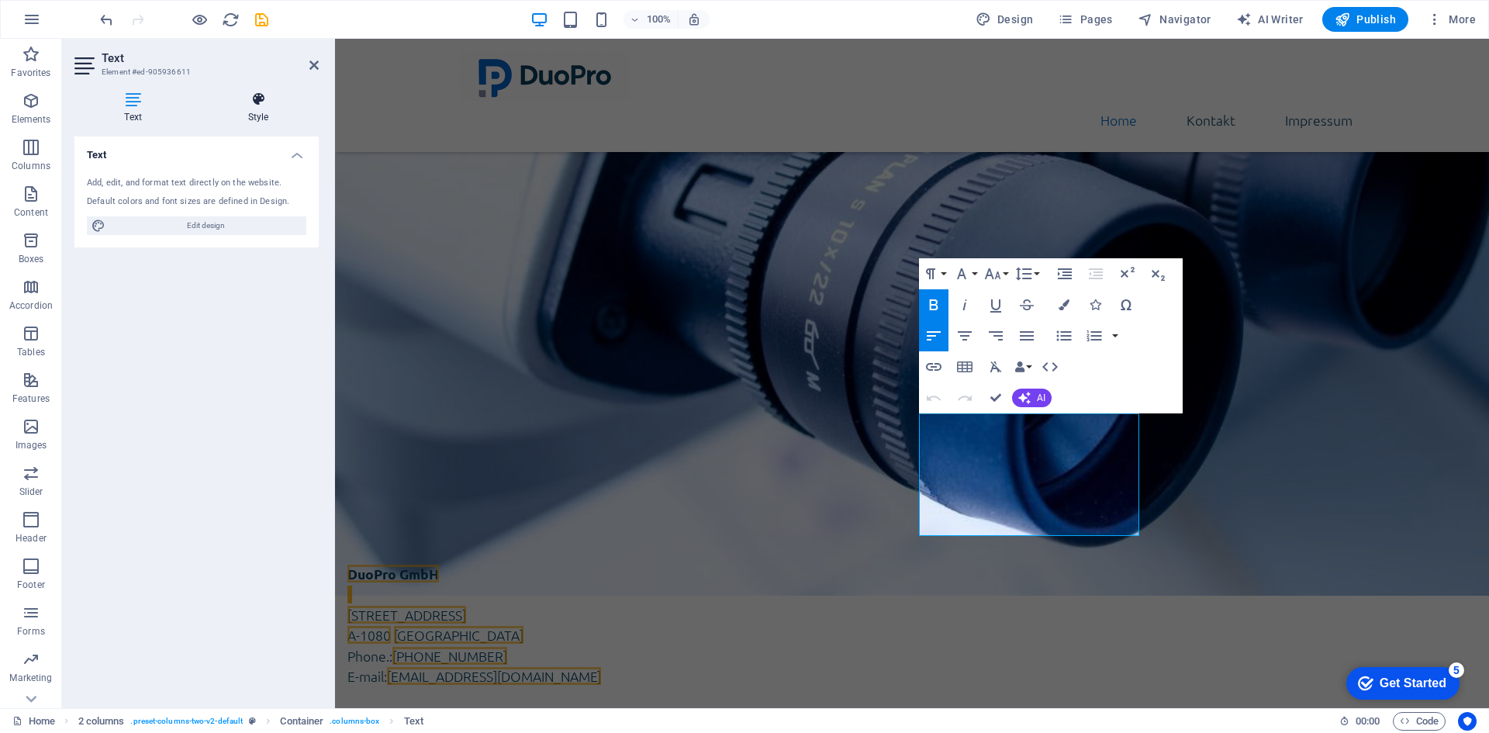
click at [253, 107] on h4 "Style" at bounding box center [258, 108] width 121 height 33
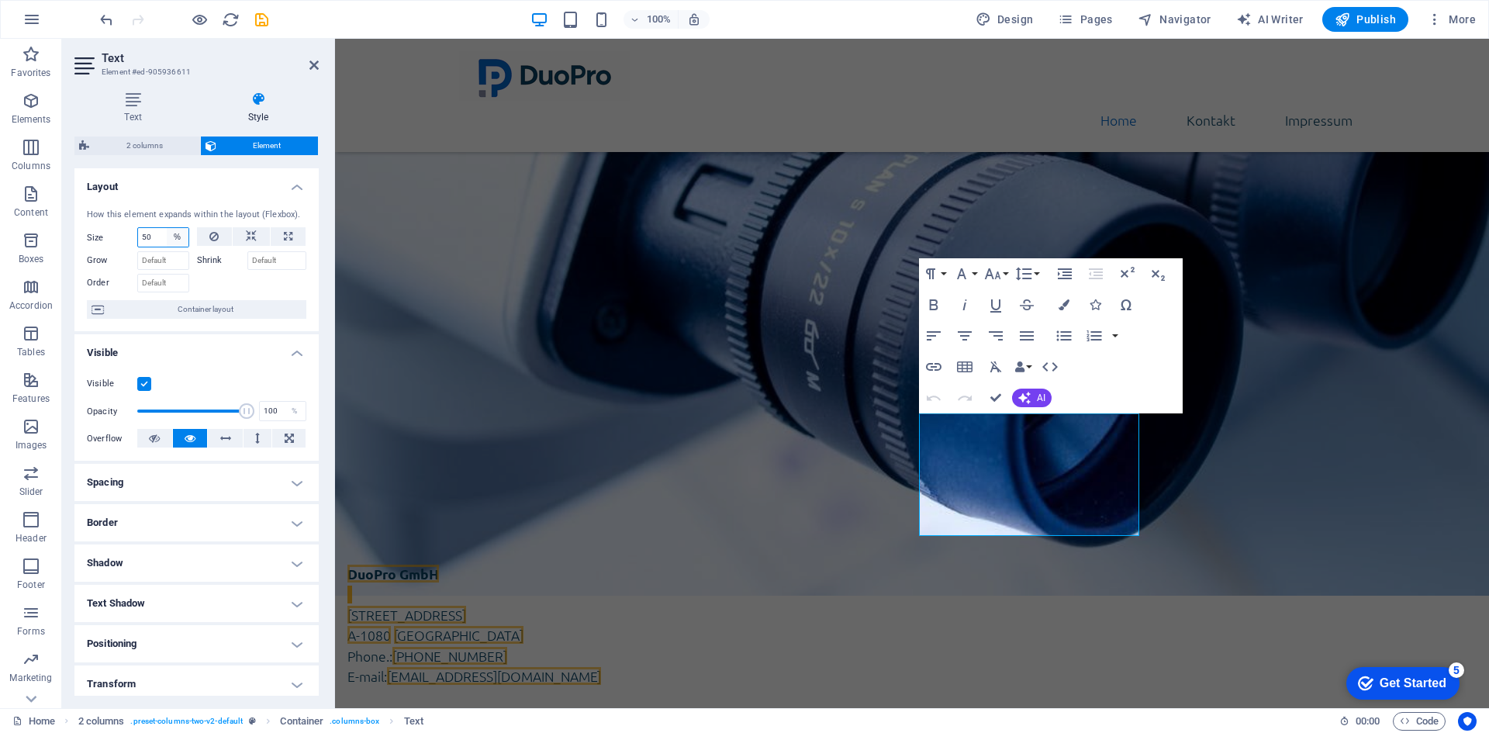
click at [172, 236] on select "Default auto px % 1/1 1/2 1/3 1/4 1/5 1/6 1/7 1/8 1/9 1/10" at bounding box center [178, 237] width 22 height 19
select select "9p73ufe3f0k"
click at [167, 228] on select "Default auto px % 1/1 1/2 1/3 1/4 1/5 1/6 1/7 1/8 1/9 1/10" at bounding box center [178, 237] width 22 height 19
select select "DISABLED_OPTION_VALUE"
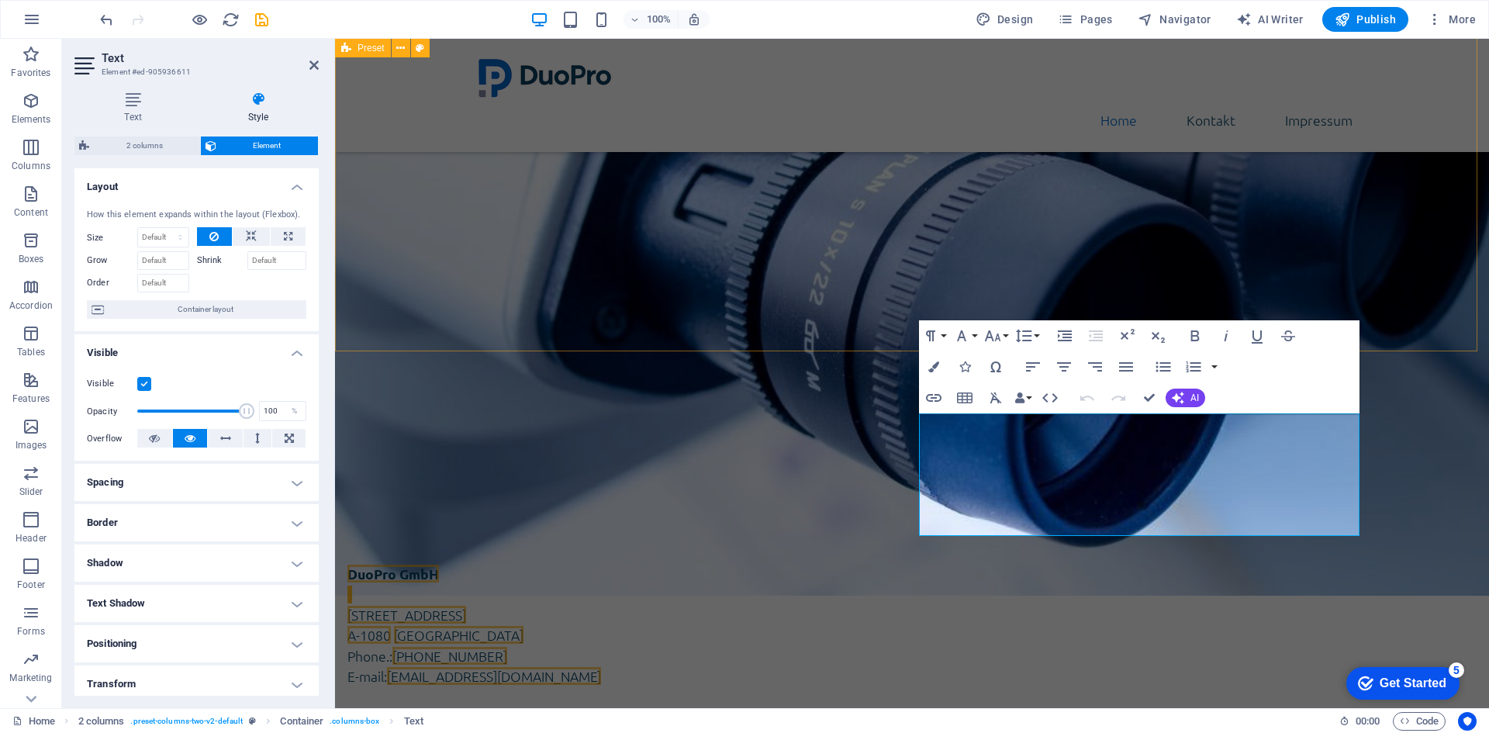
click at [623, 292] on div "Über uns DuoPro GmbH ist eine in [GEOGRAPHIC_DATA] ansässige Gesellschaft mit b…" at bounding box center [912, 227] width 1154 height 550
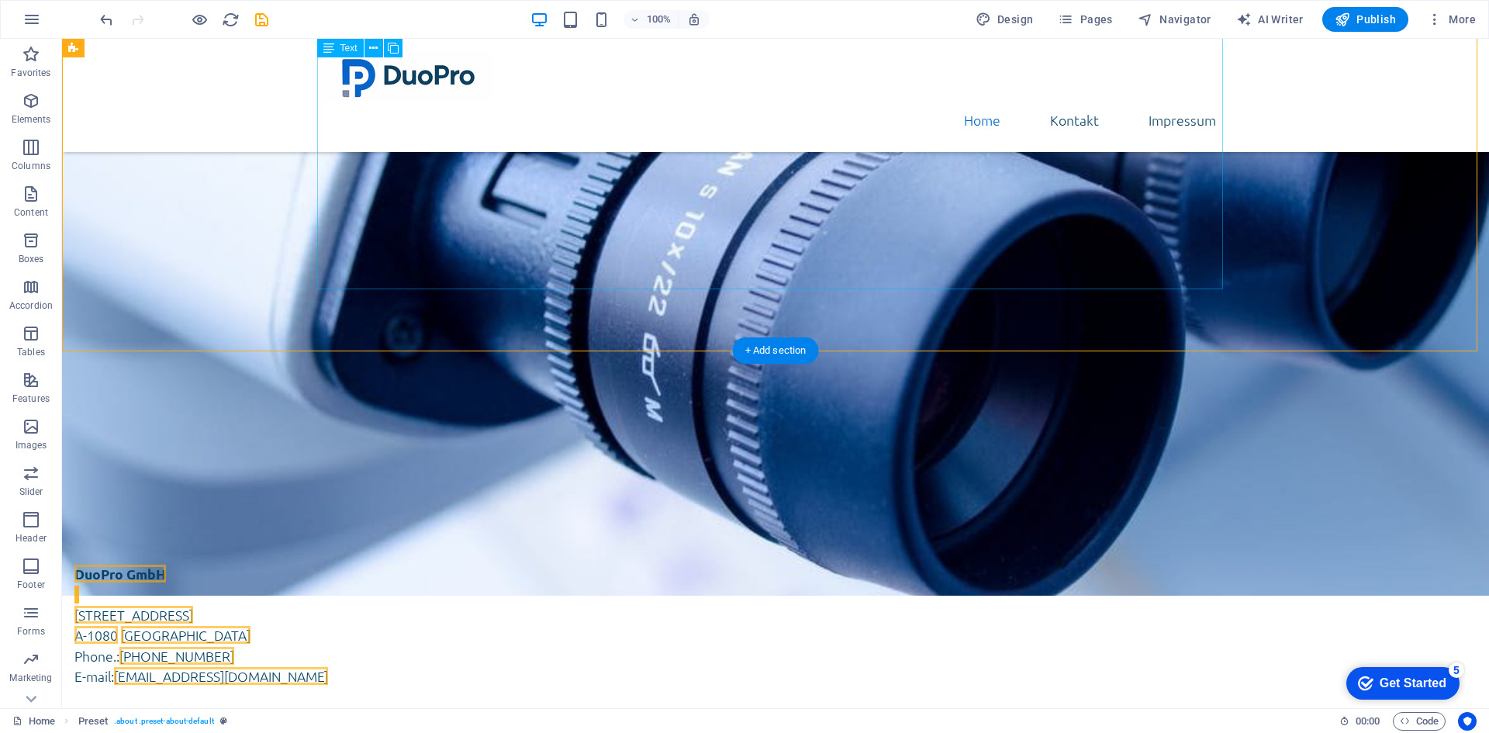
click at [544, 266] on div "DuoPro GmbH ist eine in [GEOGRAPHIC_DATA] ansässige Gesellschaft mit beschränkt…" at bounding box center [776, 258] width 906 height 363
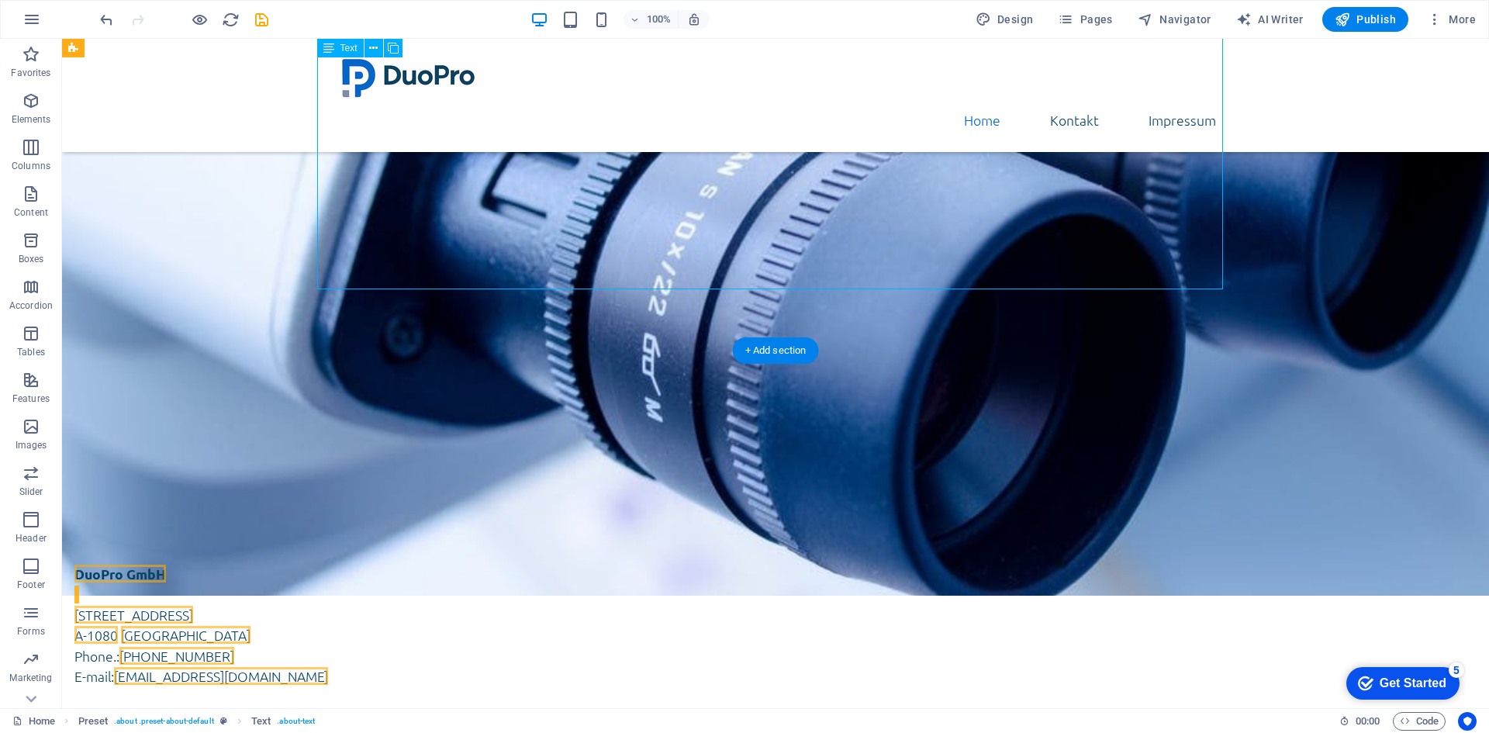
click at [544, 266] on div "DuoPro GmbH ist eine in [GEOGRAPHIC_DATA] ansässige Gesellschaft mit beschränkt…" at bounding box center [776, 258] width 906 height 363
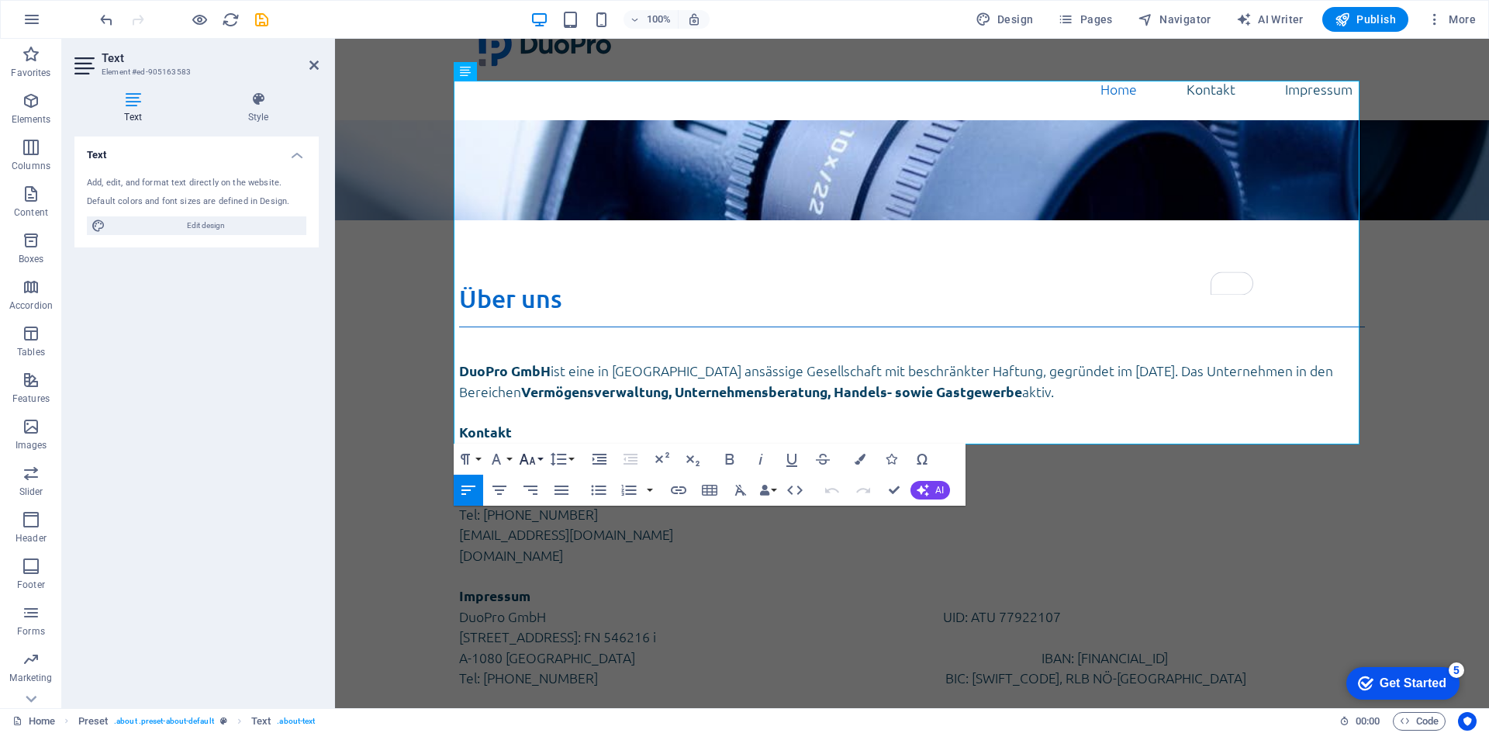
scroll to position [233, 0]
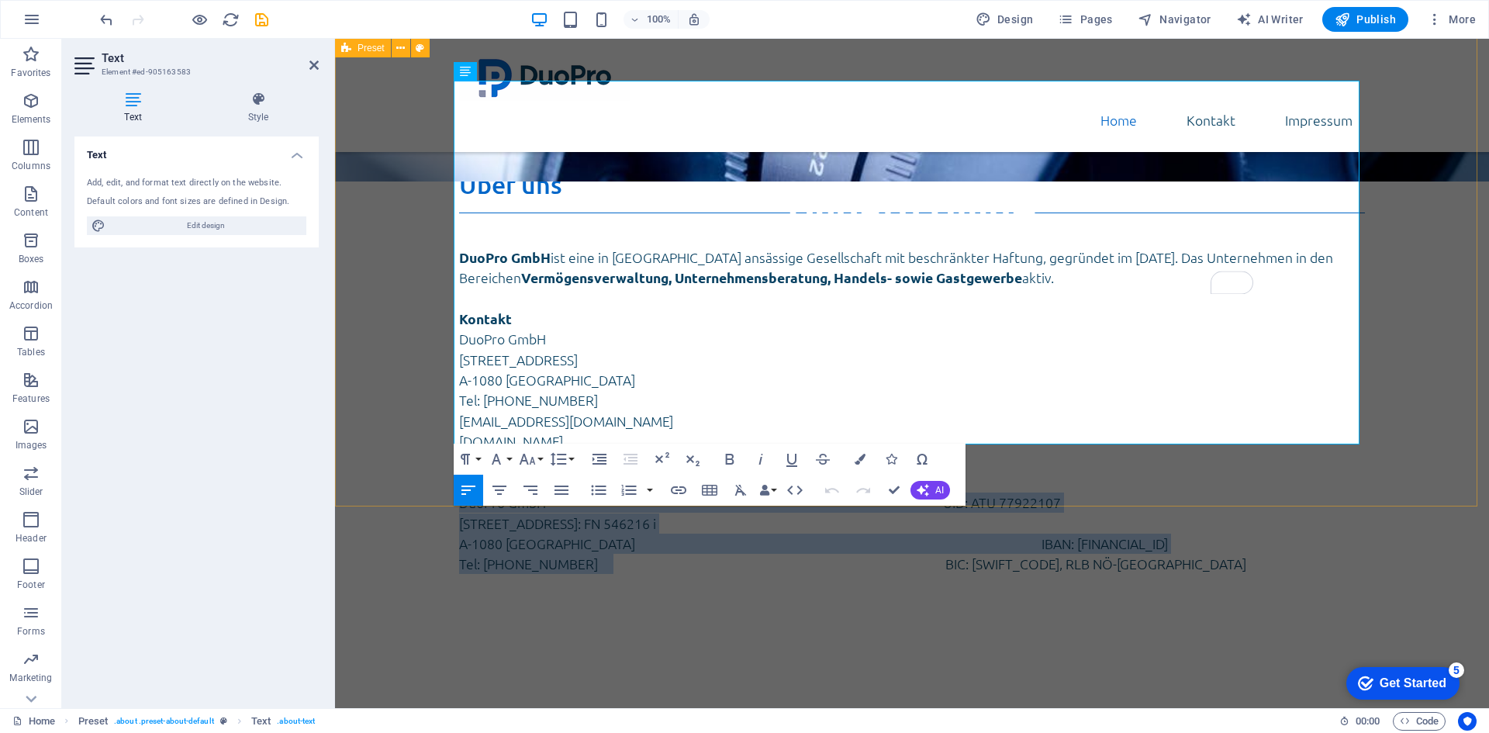
drag, startPoint x: 594, startPoint y: 415, endPoint x: 448, endPoint y: 330, distance: 169.6
click at [448, 330] on div "Über uns DuoPro GmbH ist eine in [GEOGRAPHIC_DATA] ansässige Gesellschaft mit b…" at bounding box center [912, 382] width 1154 height 550
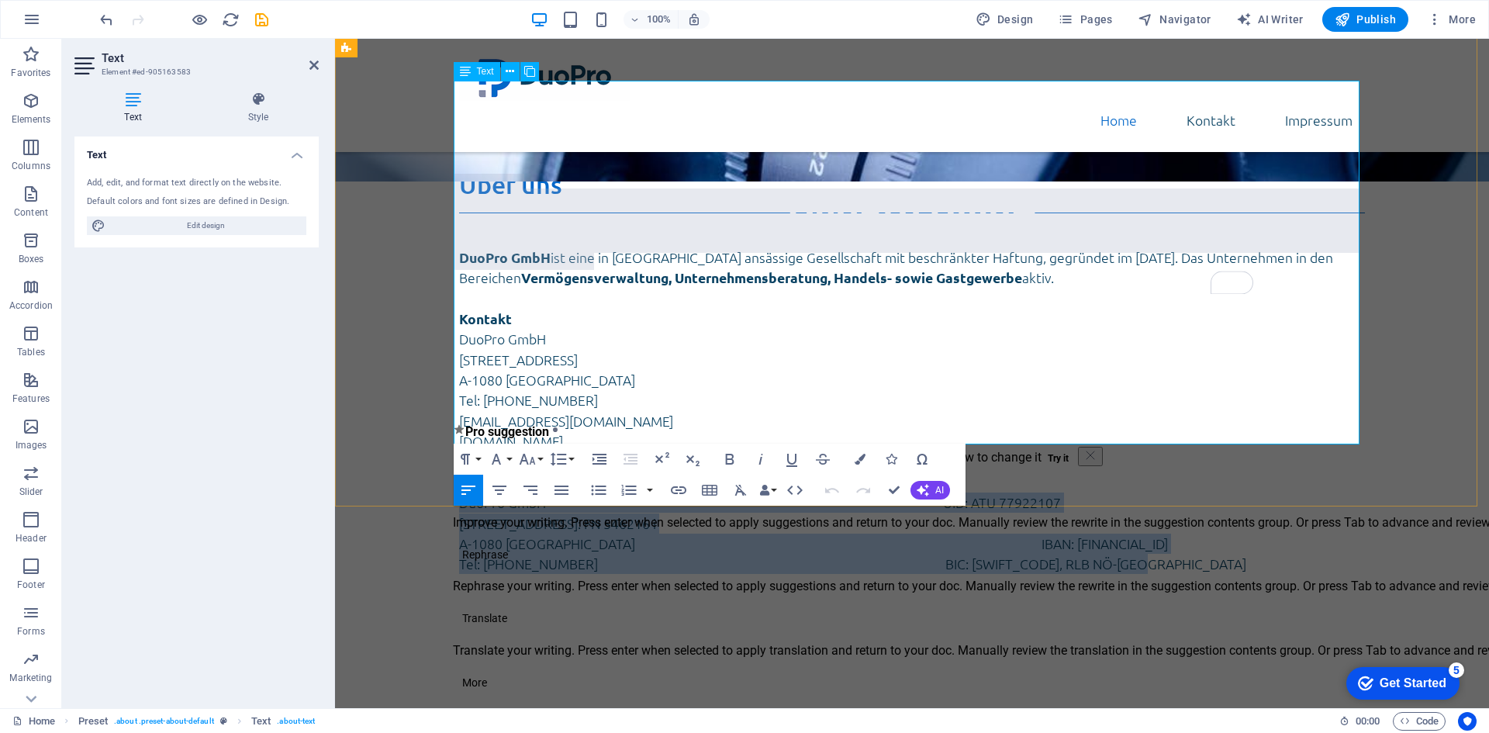
drag, startPoint x: 1155, startPoint y: 411, endPoint x: 453, endPoint y: 321, distance: 707.7
click at [459, 321] on div "DuoPro GmbH ist eine in [GEOGRAPHIC_DATA] ansässige Gesellschaft mit beschränkt…" at bounding box center [912, 413] width 906 height 363
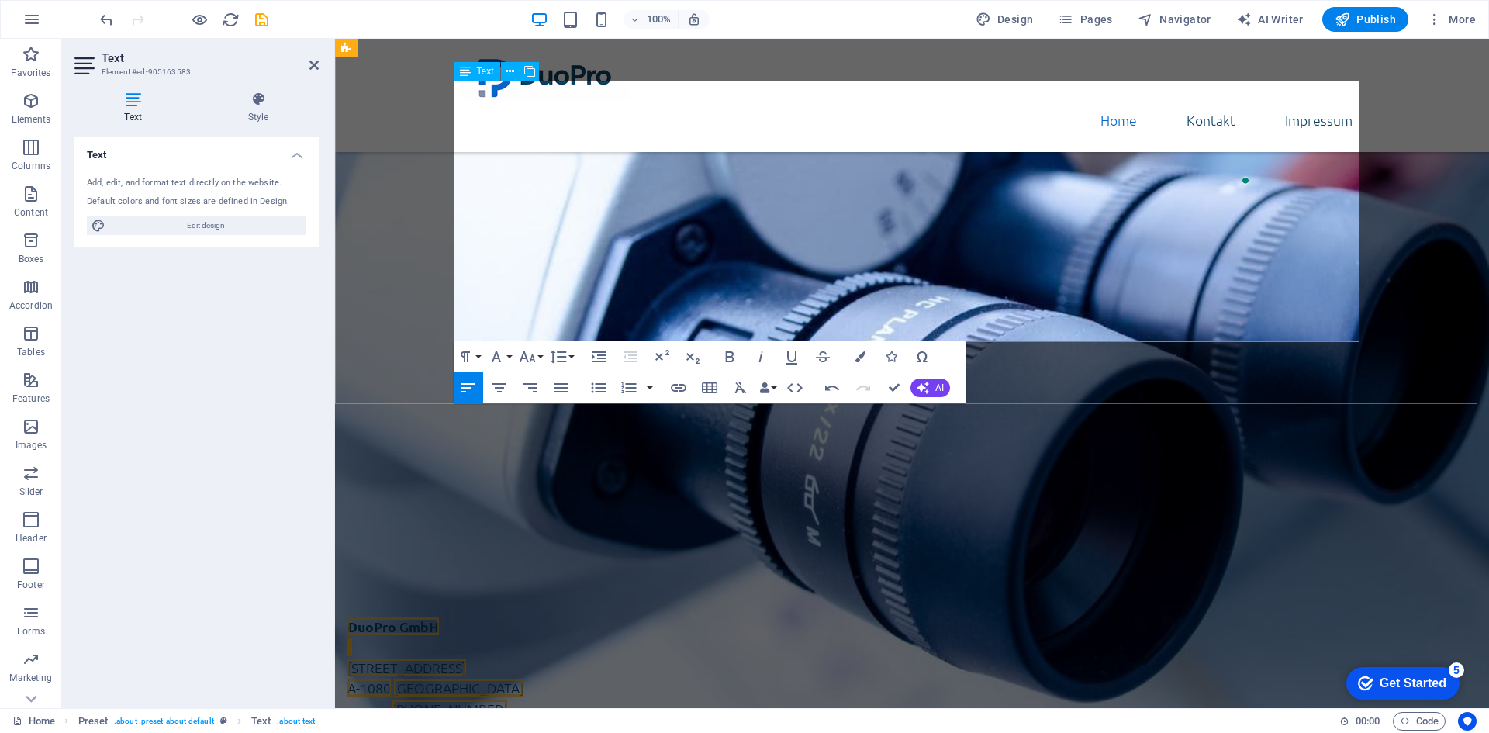
click at [472, 472] on p "To enrich screen reader interactions, please activate Accessibility in Grammarl…" at bounding box center [912, 482] width 906 height 20
click at [535, 472] on p "To enrich screen reader interactions, please activate Accessibility in Grammarl…" at bounding box center [912, 482] width 906 height 20
click at [558, 329] on p "DuoPro GmbH" at bounding box center [912, 339] width 906 height 20
click at [539, 329] on p "DuoPro GmbH" at bounding box center [912, 339] width 906 height 20
click at [542, 370] on p "A-1080 [GEOGRAPHIC_DATA]" at bounding box center [912, 380] width 906 height 20
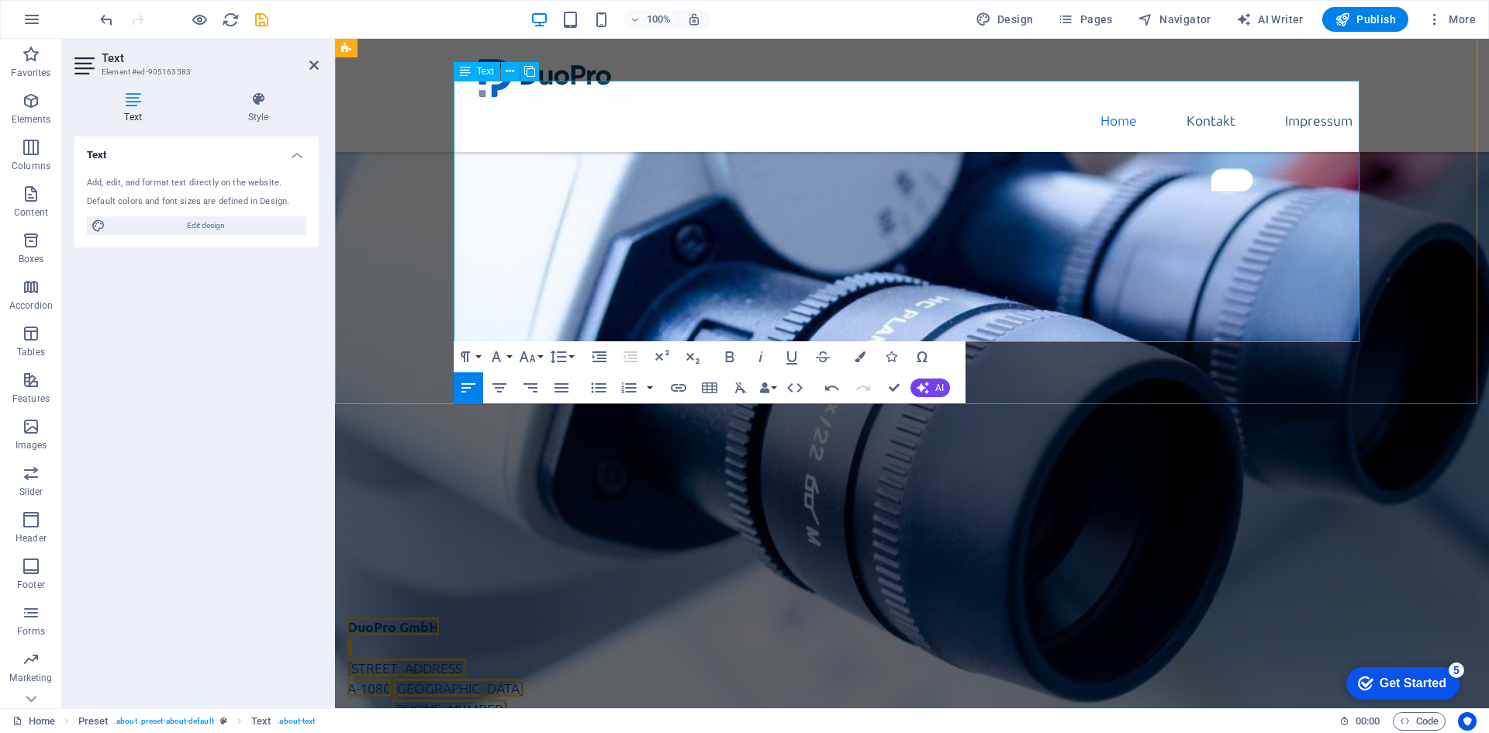
click at [542, 370] on p "A-1080 [GEOGRAPHIC_DATA]" at bounding box center [912, 380] width 906 height 20
click at [715, 370] on p "A-1080 [GEOGRAPHIC_DATA]" at bounding box center [912, 380] width 906 height 20
drag, startPoint x: 531, startPoint y: 227, endPoint x: 780, endPoint y: 232, distance: 249.8
click at [780, 370] on p "A-1080 [GEOGRAPHIC_DATA]" at bounding box center [912, 380] width 906 height 20
drag, startPoint x: 617, startPoint y: 212, endPoint x: 922, endPoint y: 202, distance: 305.0
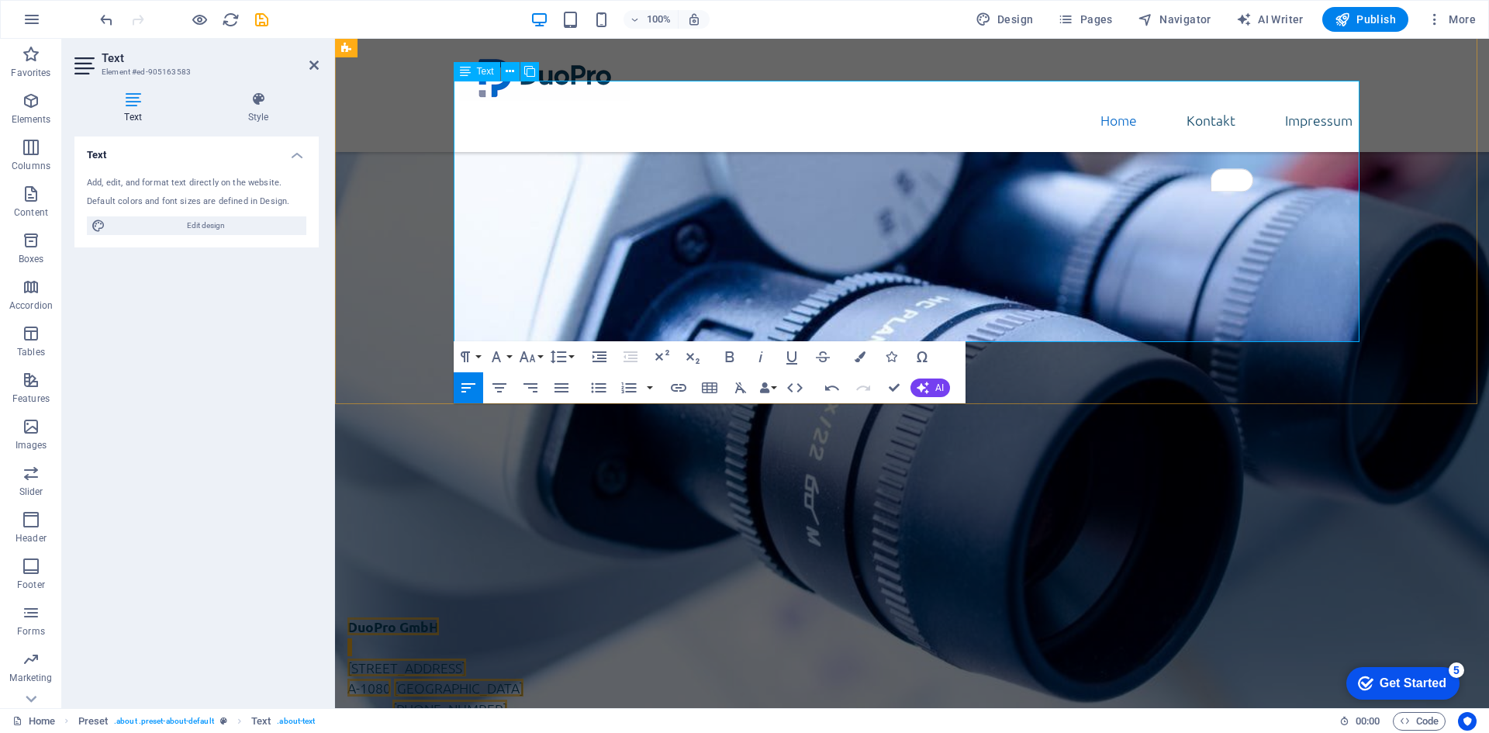
click at [922, 350] on p "[STREET_ADDRESS]" at bounding box center [912, 360] width 906 height 20
drag, startPoint x: 553, startPoint y: 186, endPoint x: 868, endPoint y: 187, distance: 314.9
click at [868, 329] on p "DuoPro GmbH" at bounding box center [912, 339] width 906 height 20
drag, startPoint x: 542, startPoint y: 192, endPoint x: 859, endPoint y: 190, distance: 316.5
click at [859, 329] on p "DuoPro GmbH" at bounding box center [912, 339] width 906 height 20
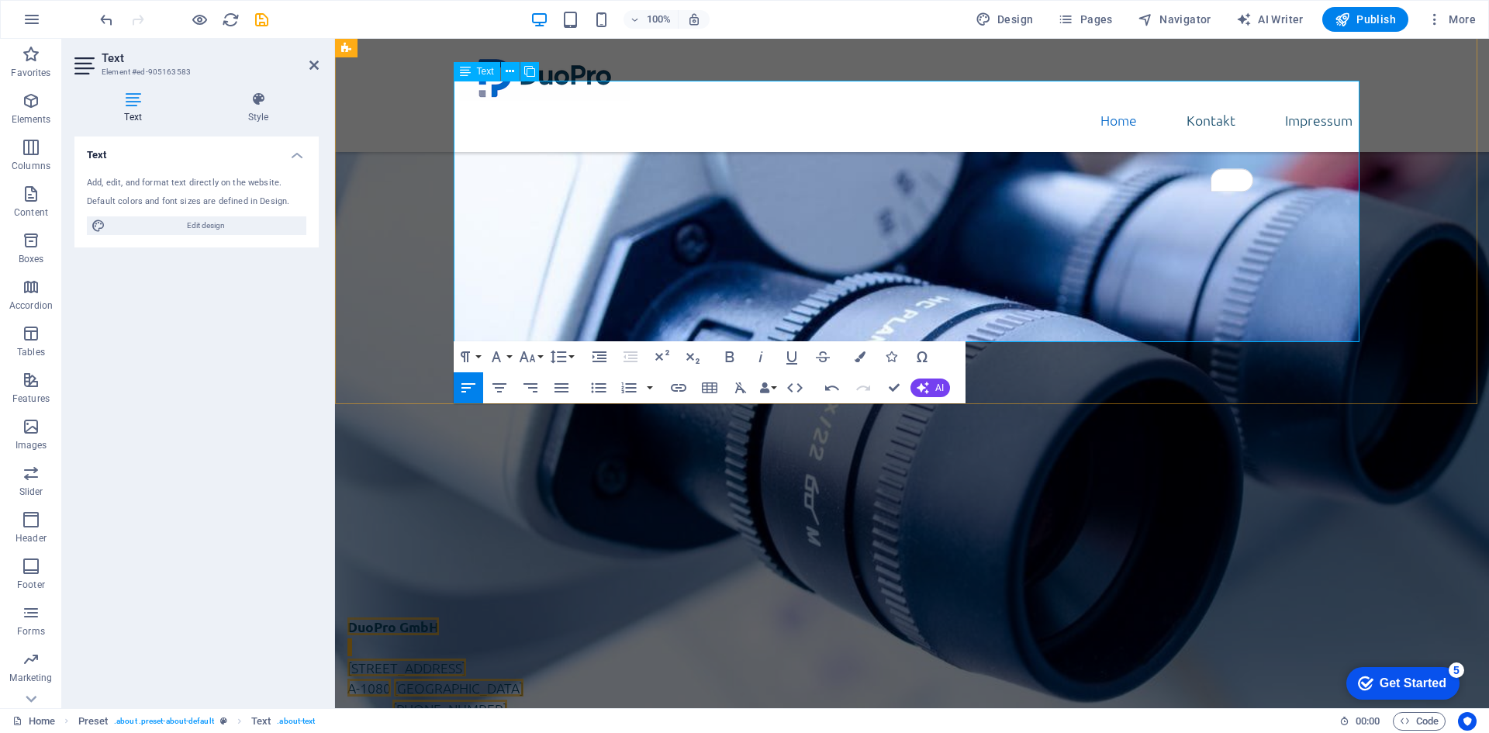
drag, startPoint x: 591, startPoint y: 247, endPoint x: 950, endPoint y: 247, distance: 359.1
click at [950, 390] on p "Tel: [PHONE_NUMBER]" at bounding box center [912, 400] width 906 height 20
drag, startPoint x: 565, startPoint y: 271, endPoint x: 927, endPoint y: 270, distance: 361.5
click at [927, 411] on p "[EMAIL_ADDRESS][DOMAIN_NAME]" at bounding box center [912, 421] width 906 height 20
drag, startPoint x: 559, startPoint y: 299, endPoint x: 764, endPoint y: 285, distance: 205.2
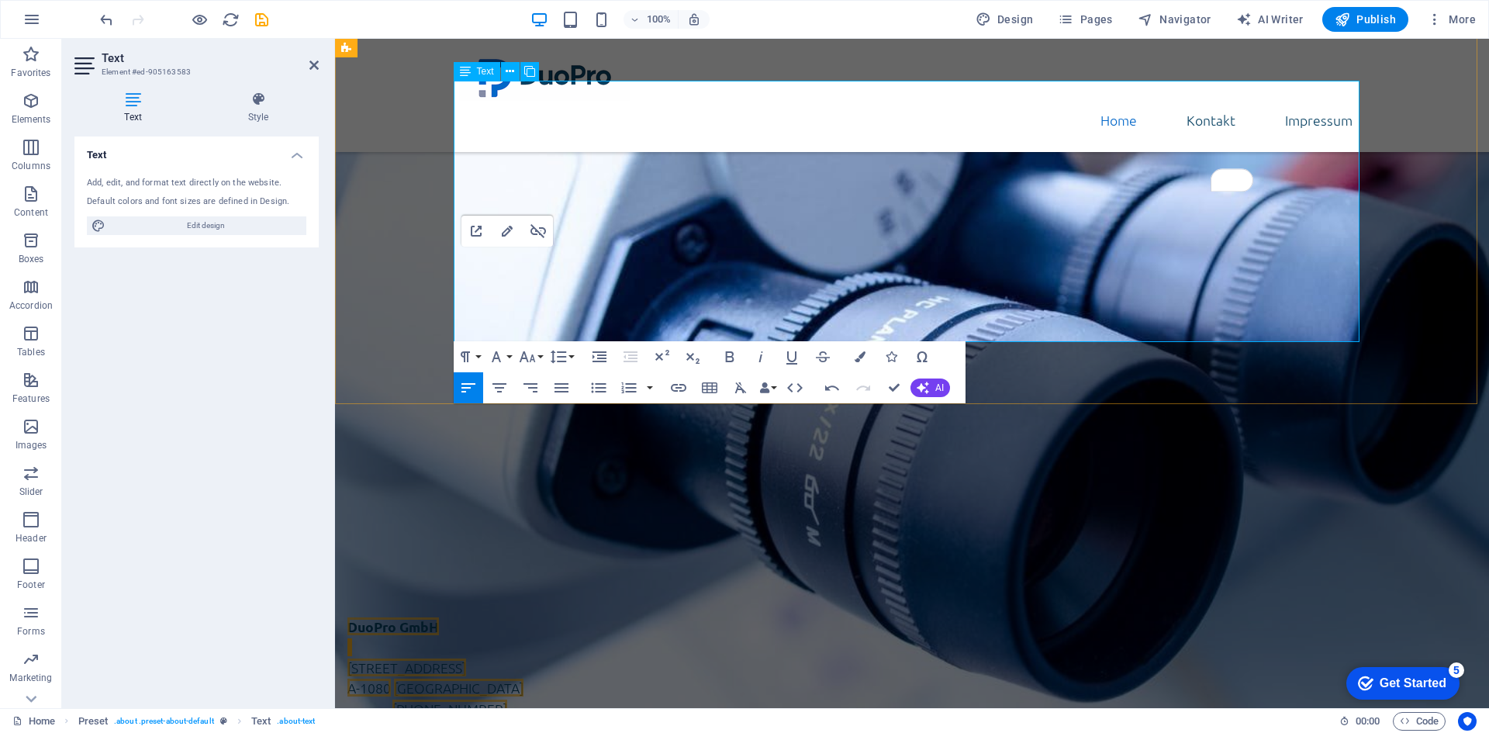
click at [764, 431] on p "[DOMAIN_NAME]" at bounding box center [912, 441] width 906 height 20
click at [569, 370] on p "A-1080 [GEOGRAPHIC_DATA]" at bounding box center [912, 380] width 906 height 20
drag, startPoint x: 531, startPoint y: 227, endPoint x: 906, endPoint y: 236, distance: 375.5
click at [906, 370] on p "A-1080 [GEOGRAPHIC_DATA]" at bounding box center [912, 380] width 906 height 20
drag, startPoint x: 612, startPoint y: 209, endPoint x: 1049, endPoint y: 231, distance: 438.0
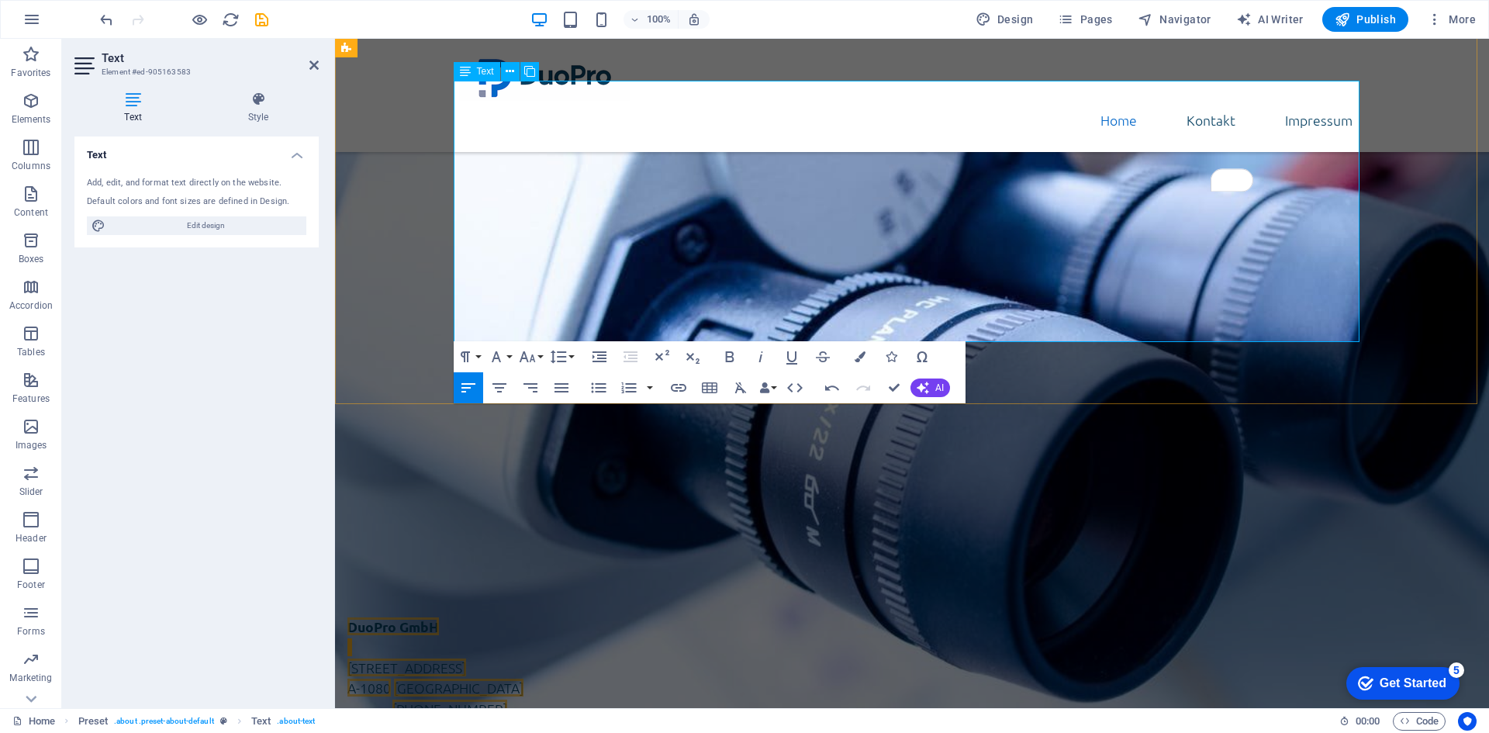
click at [1049, 232] on div "DuoPro GmbH ist eine in Wien ansässige Gesellschaft mit beschränkter Haftung, g…" at bounding box center [912, 362] width 906 height 261
drag, startPoint x: 561, startPoint y: 186, endPoint x: 849, endPoint y: 189, distance: 288.6
click at [868, 329] on p "DuoPro GmbH" at bounding box center [912, 339] width 906 height 20
click at [524, 329] on p "DuoPro GmbH" at bounding box center [912, 339] width 906 height 20
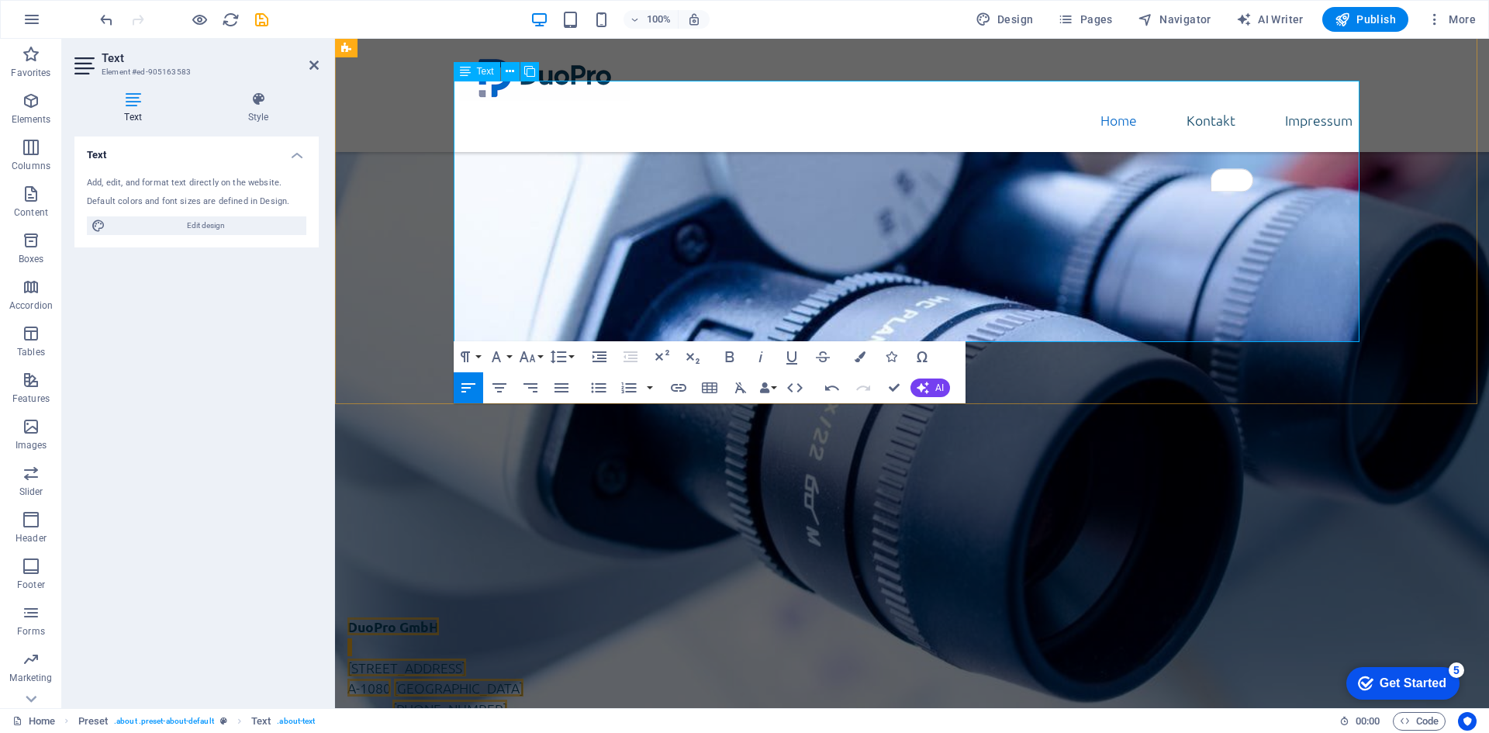
click at [525, 329] on p "DuoPro GmbH" at bounding box center [912, 339] width 906 height 20
click at [771, 385] on button "Data Bindings" at bounding box center [768, 387] width 22 height 31
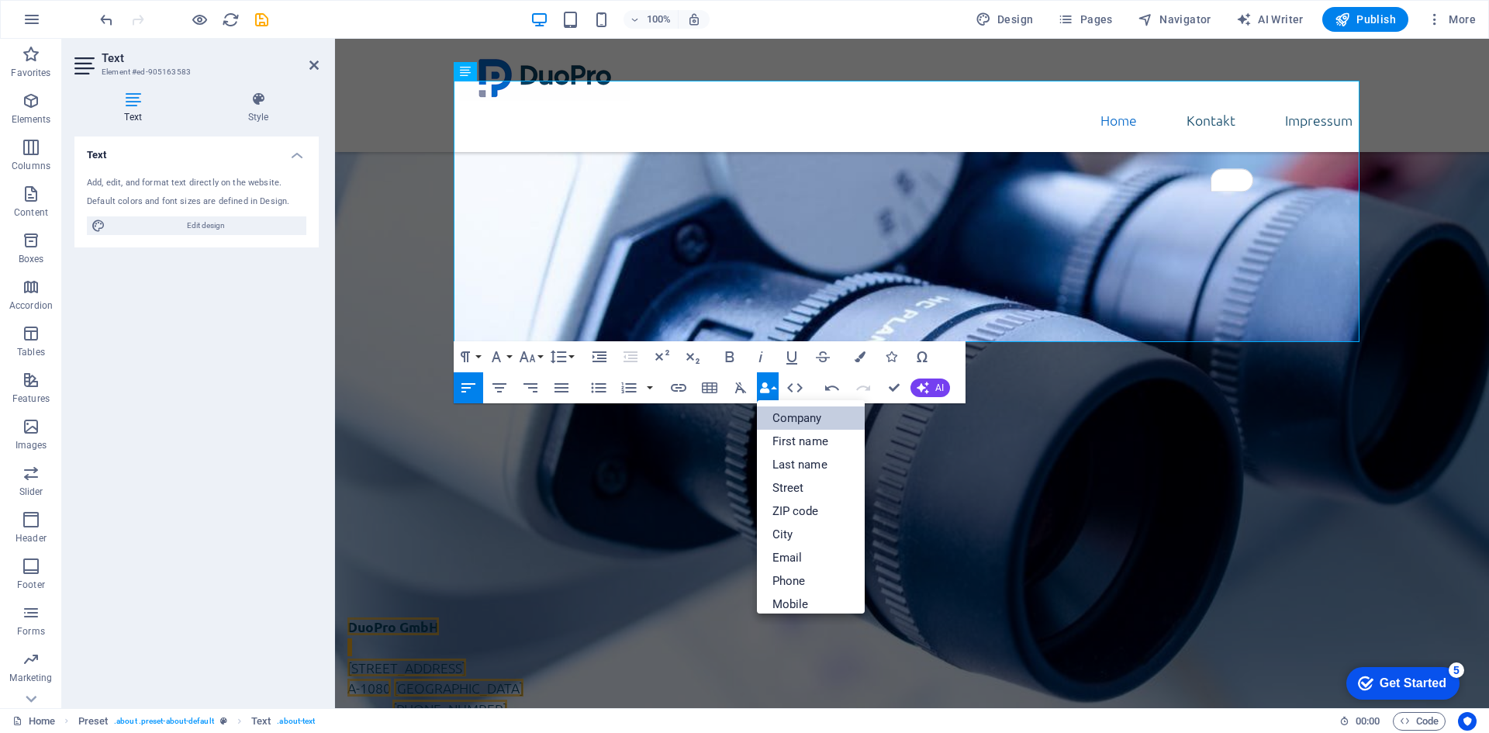
click at [783, 420] on link "Company" at bounding box center [811, 417] width 109 height 23
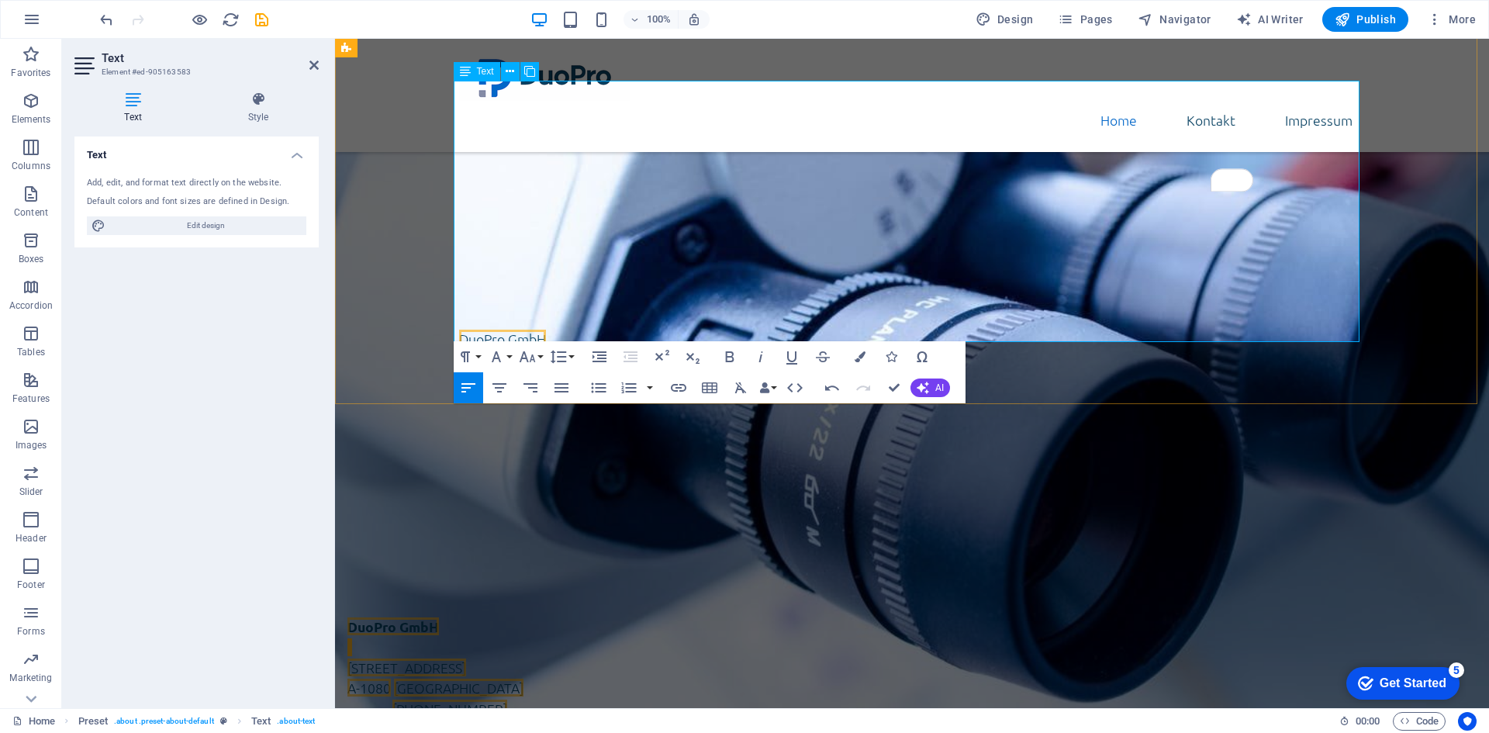
click at [519, 350] on p "[STREET_ADDRESS]" at bounding box center [912, 360] width 906 height 20
drag, startPoint x: 618, startPoint y: 212, endPoint x: 407, endPoint y: 213, distance: 211.0
click at [407, 213] on div "Über uns DuoPro GmbH ist eine in Wien ansässige Gesellschaft mit beschränkter H…" at bounding box center [912, 331] width 1154 height 448
click at [761, 390] on icon "button" at bounding box center [764, 387] width 11 height 11
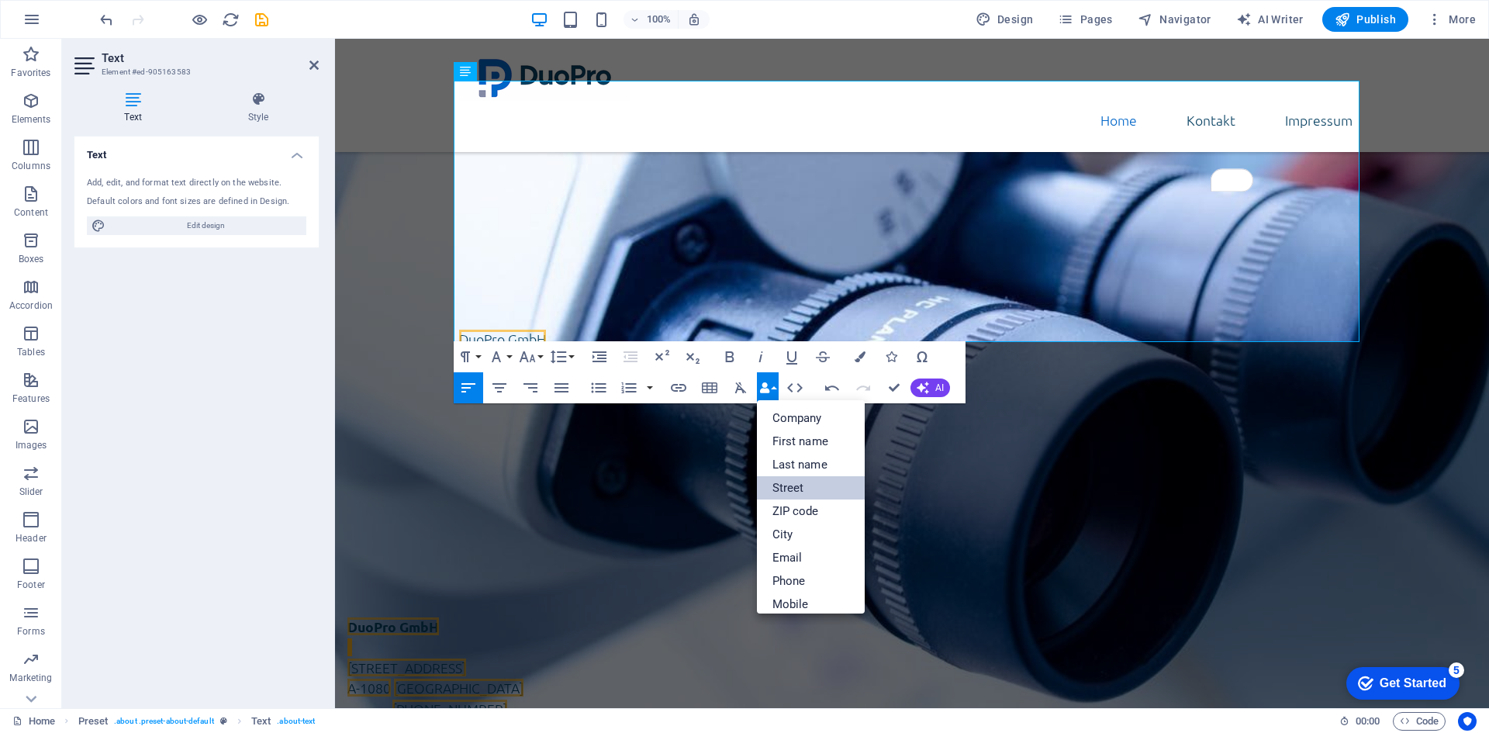
click at [805, 493] on link "Street" at bounding box center [811, 487] width 109 height 23
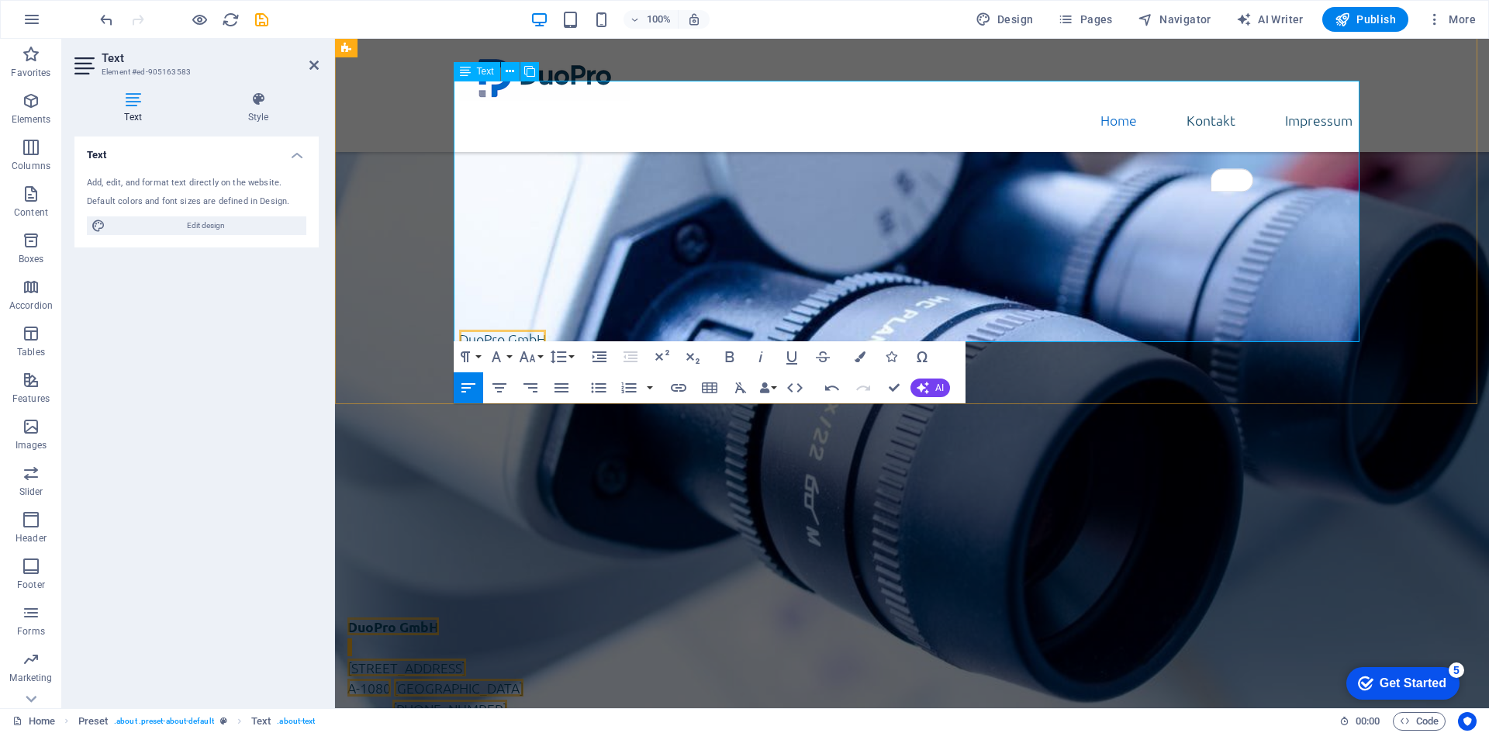
drag, startPoint x: 495, startPoint y: 227, endPoint x: 454, endPoint y: 227, distance: 41.1
click at [459, 370] on p "A-1080 [GEOGRAPHIC_DATA]" at bounding box center [912, 380] width 906 height 20
click at [774, 388] on button "Data Bindings" at bounding box center [768, 387] width 22 height 31
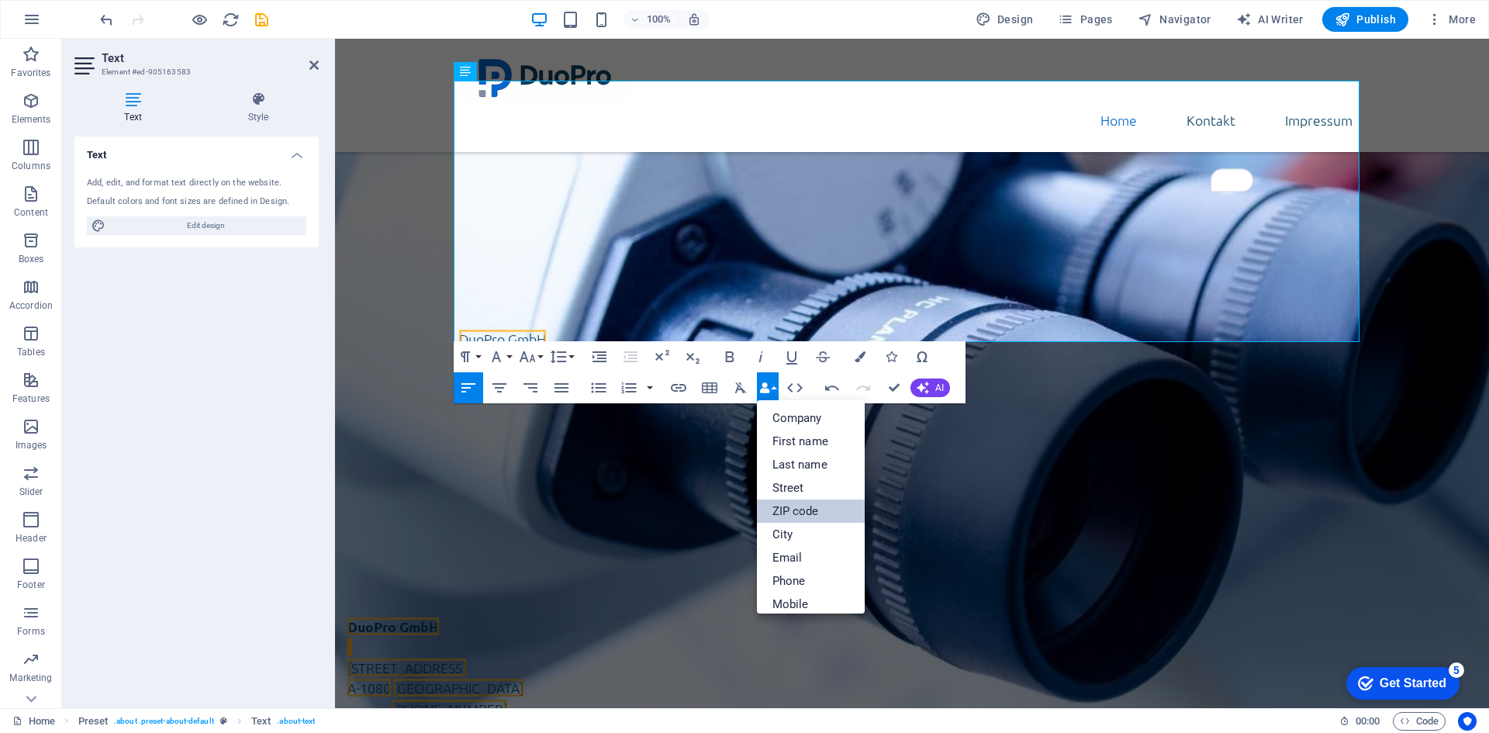
click at [800, 510] on link "ZIP code" at bounding box center [811, 511] width 109 height 23
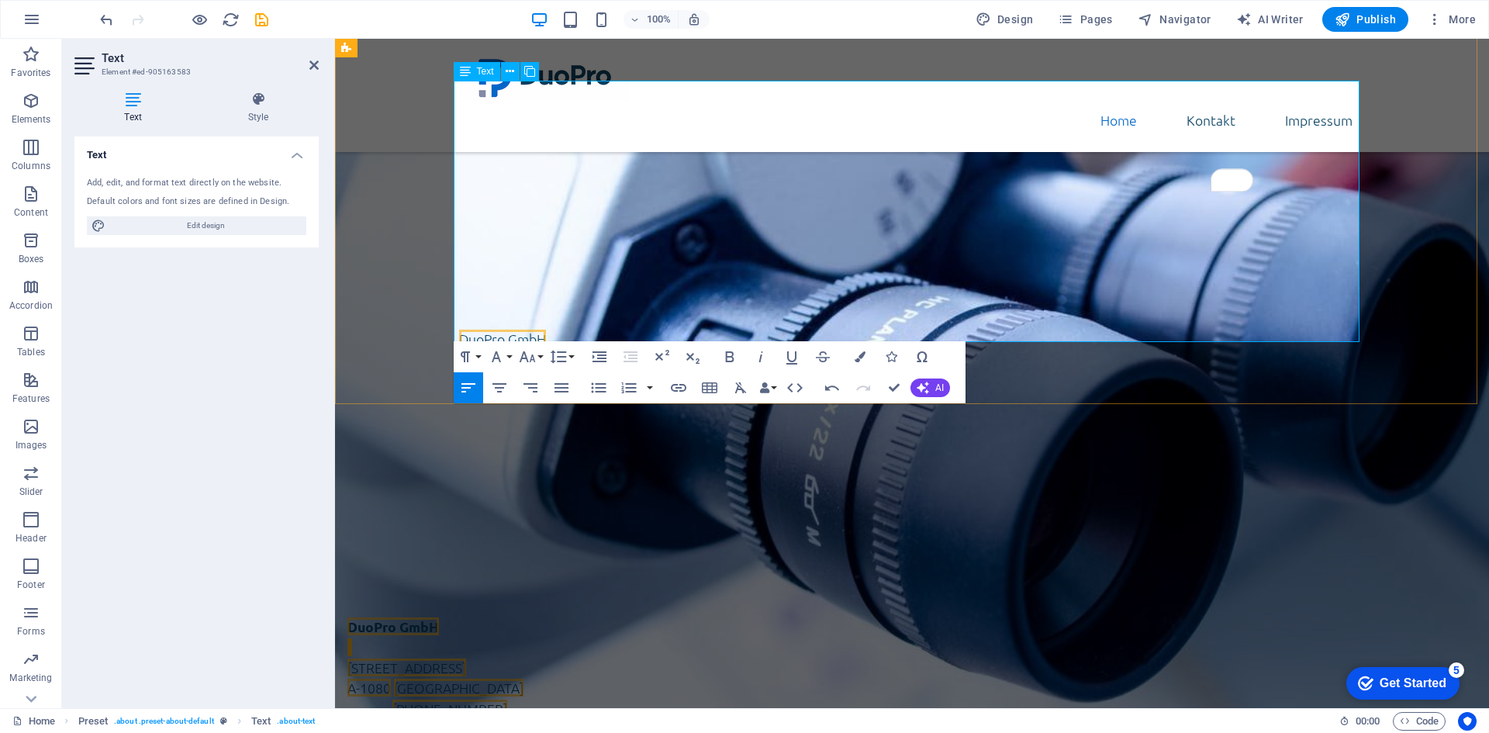
drag, startPoint x: 536, startPoint y: 232, endPoint x: 501, endPoint y: 235, distance: 35.0
click at [501, 370] on p "A-1080 Wien" at bounding box center [912, 380] width 906 height 20
click at [772, 388] on button "Data Bindings" at bounding box center [768, 387] width 22 height 31
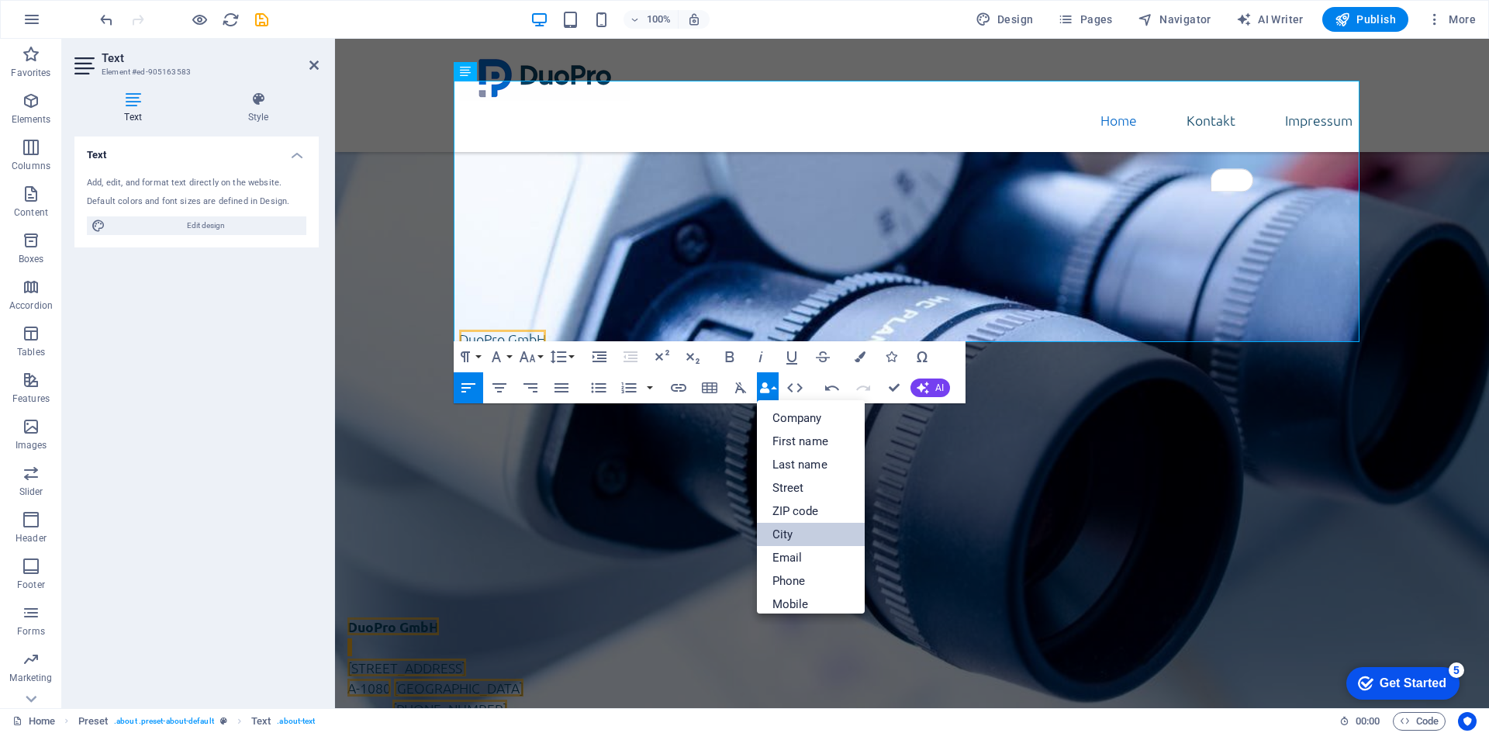
click at [807, 531] on link "City" at bounding box center [811, 534] width 109 height 23
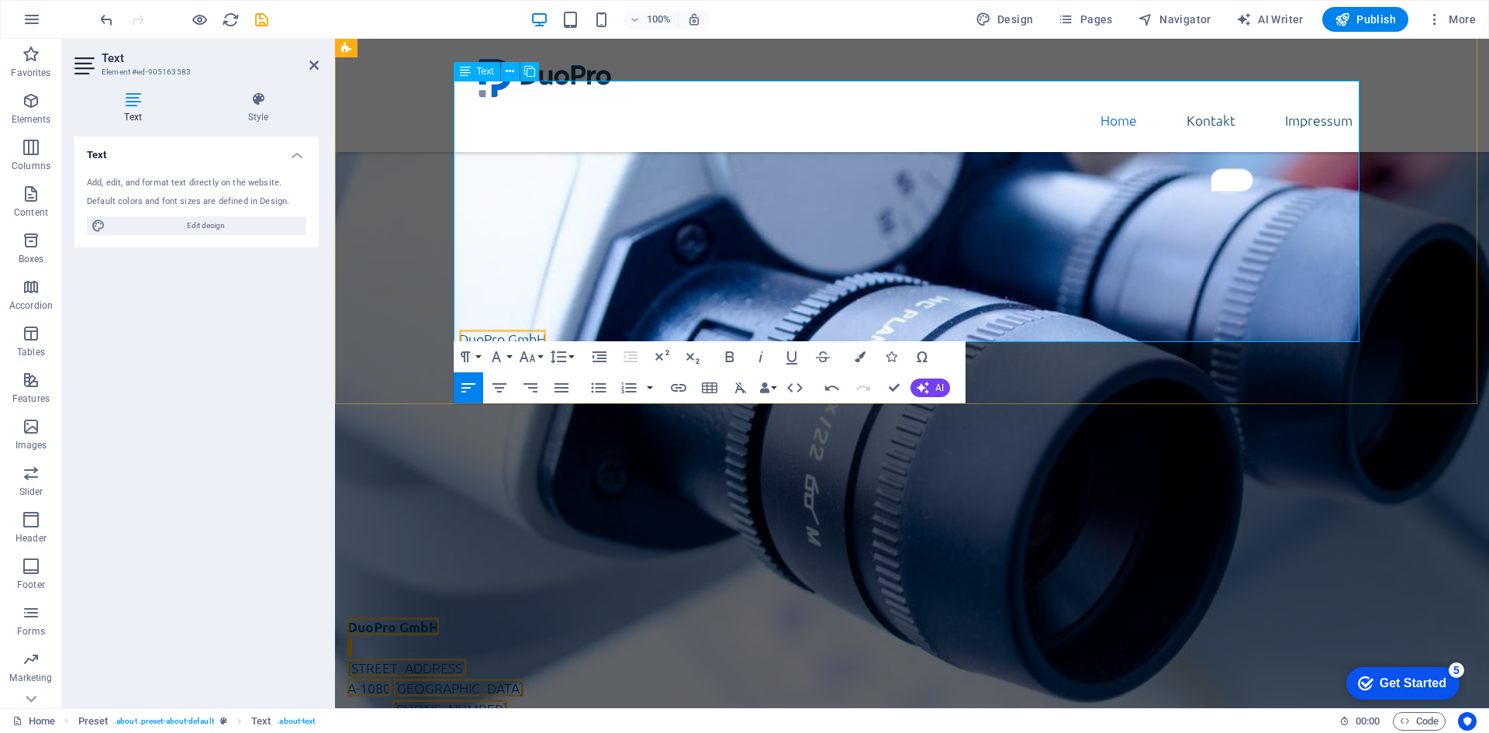
drag, startPoint x: 595, startPoint y: 252, endPoint x: 479, endPoint y: 257, distance: 115.7
click at [479, 390] on p "Tel: [PHONE_NUMBER]" at bounding box center [912, 400] width 906 height 20
click at [768, 397] on button "Data Bindings" at bounding box center [768, 387] width 22 height 31
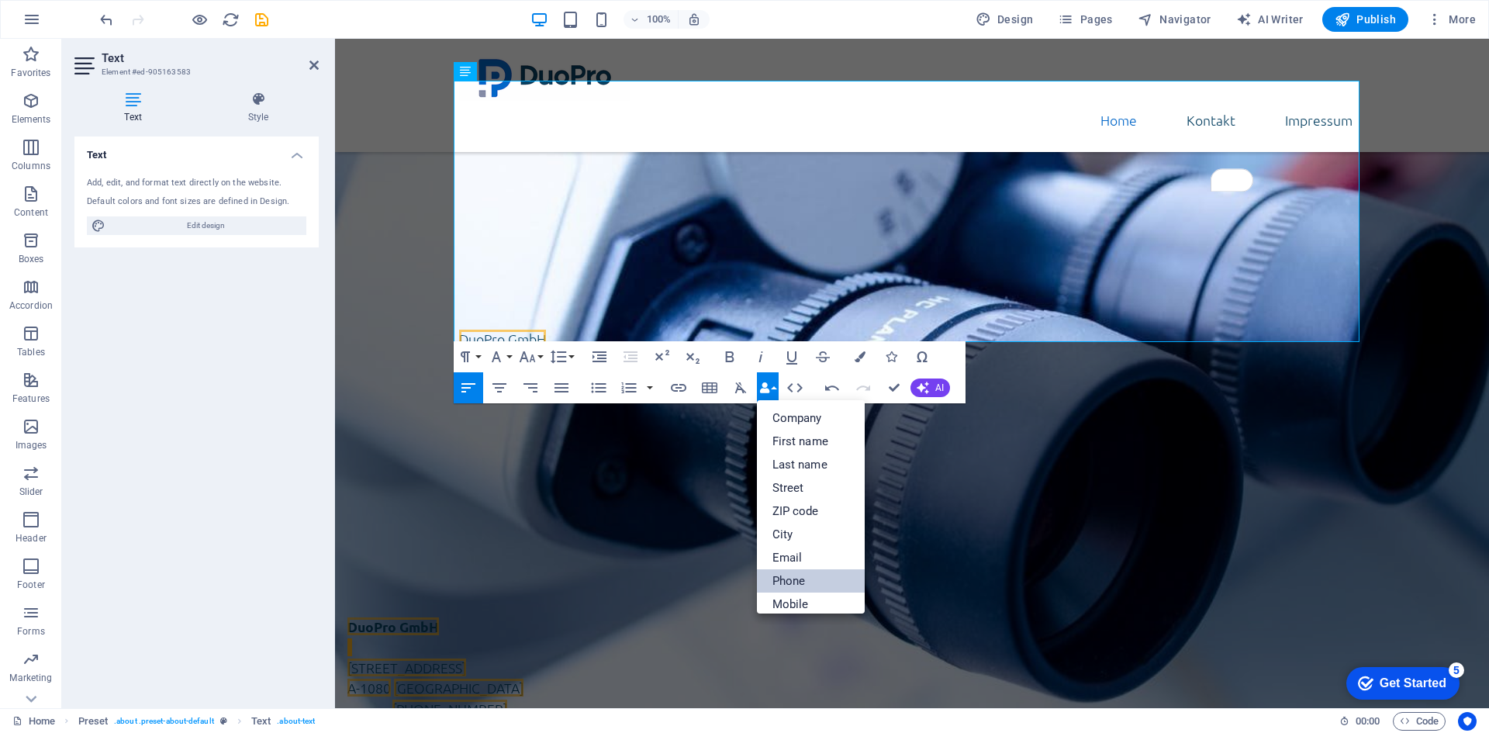
click at [803, 578] on link "Phone" at bounding box center [811, 580] width 109 height 23
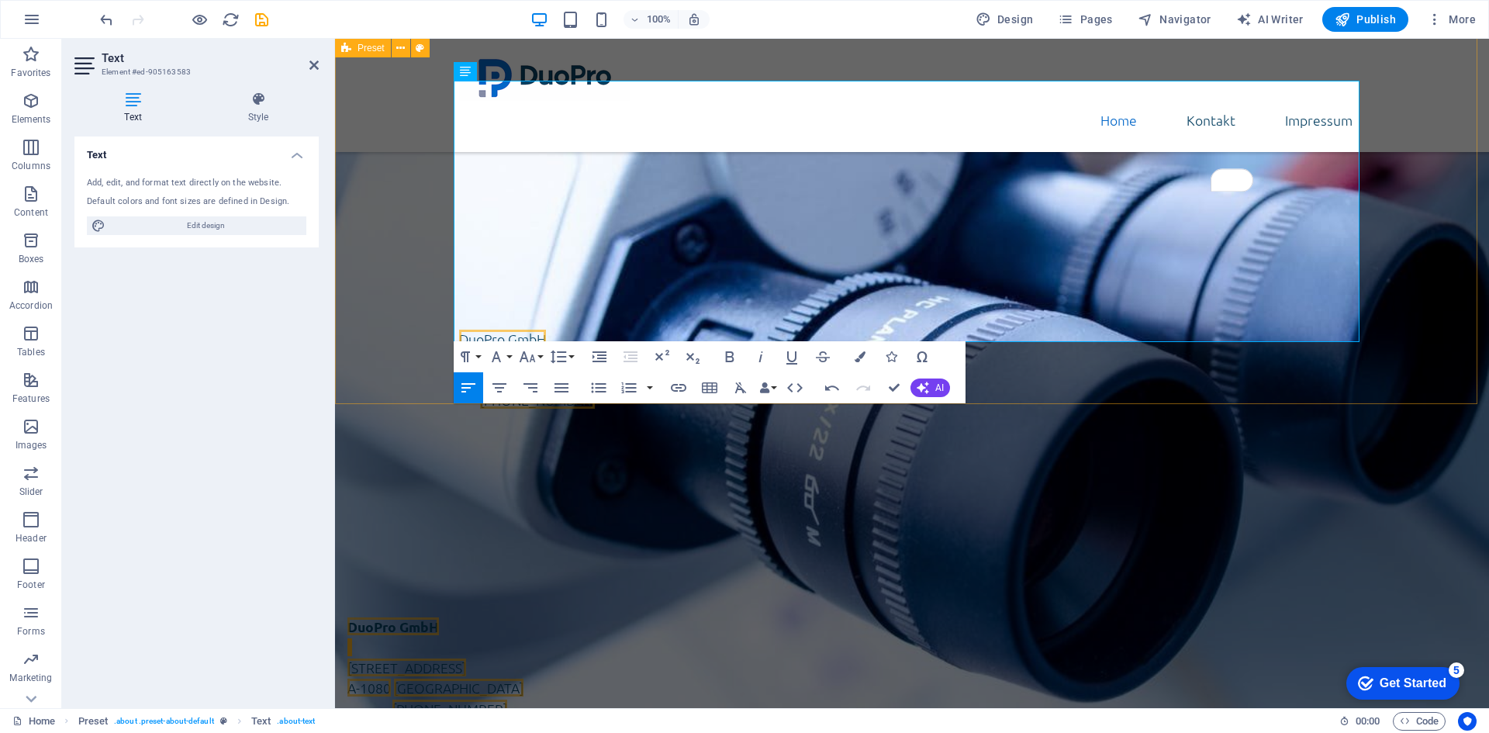
drag, startPoint x: 565, startPoint y: 271, endPoint x: 451, endPoint y: 268, distance: 114.0
click at [451, 268] on div "Über uns DuoPro GmbH ist eine in Wien ansässige Gesellschaft mit beschränkter H…" at bounding box center [912, 331] width 1154 height 448
click at [762, 391] on icon "button" at bounding box center [764, 387] width 11 height 11
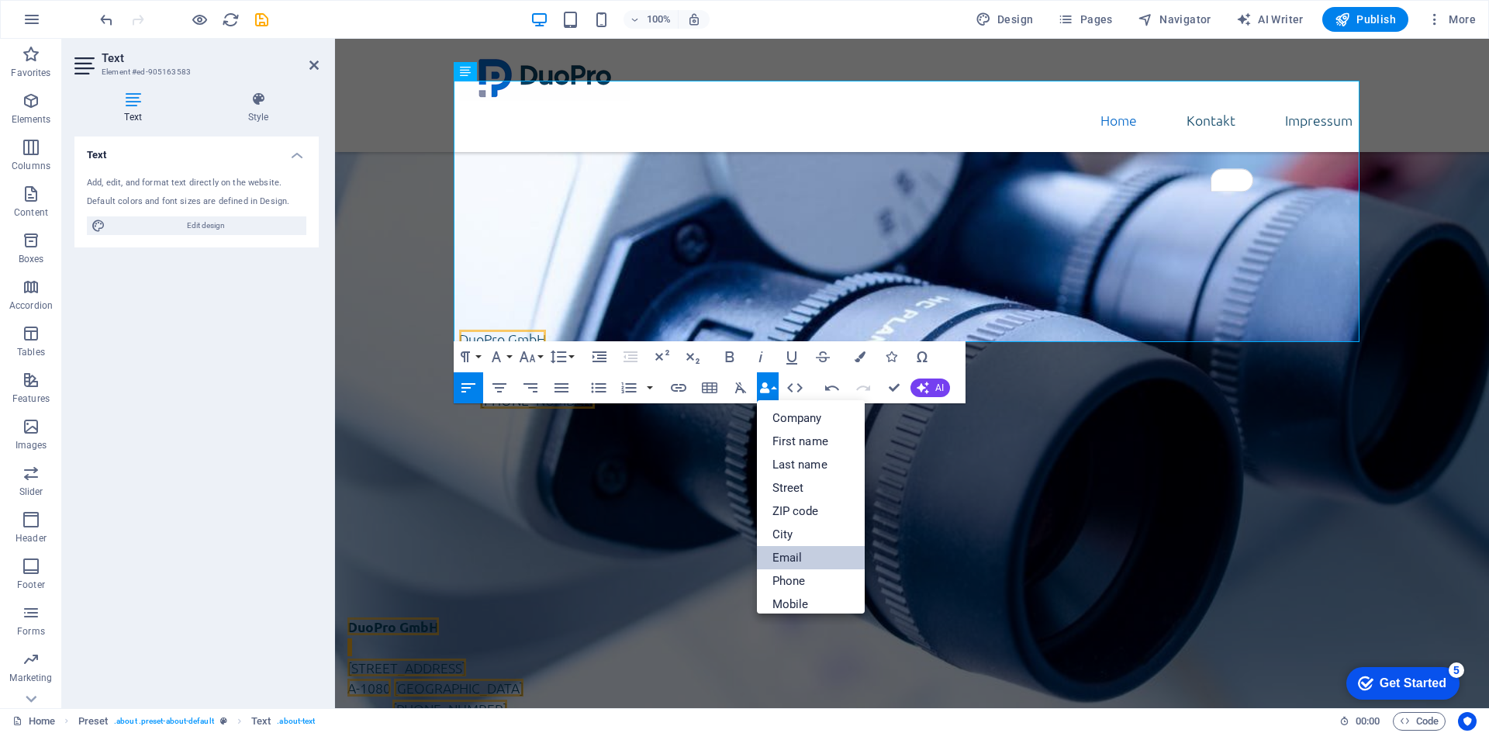
click at [797, 556] on link "Email" at bounding box center [811, 557] width 109 height 23
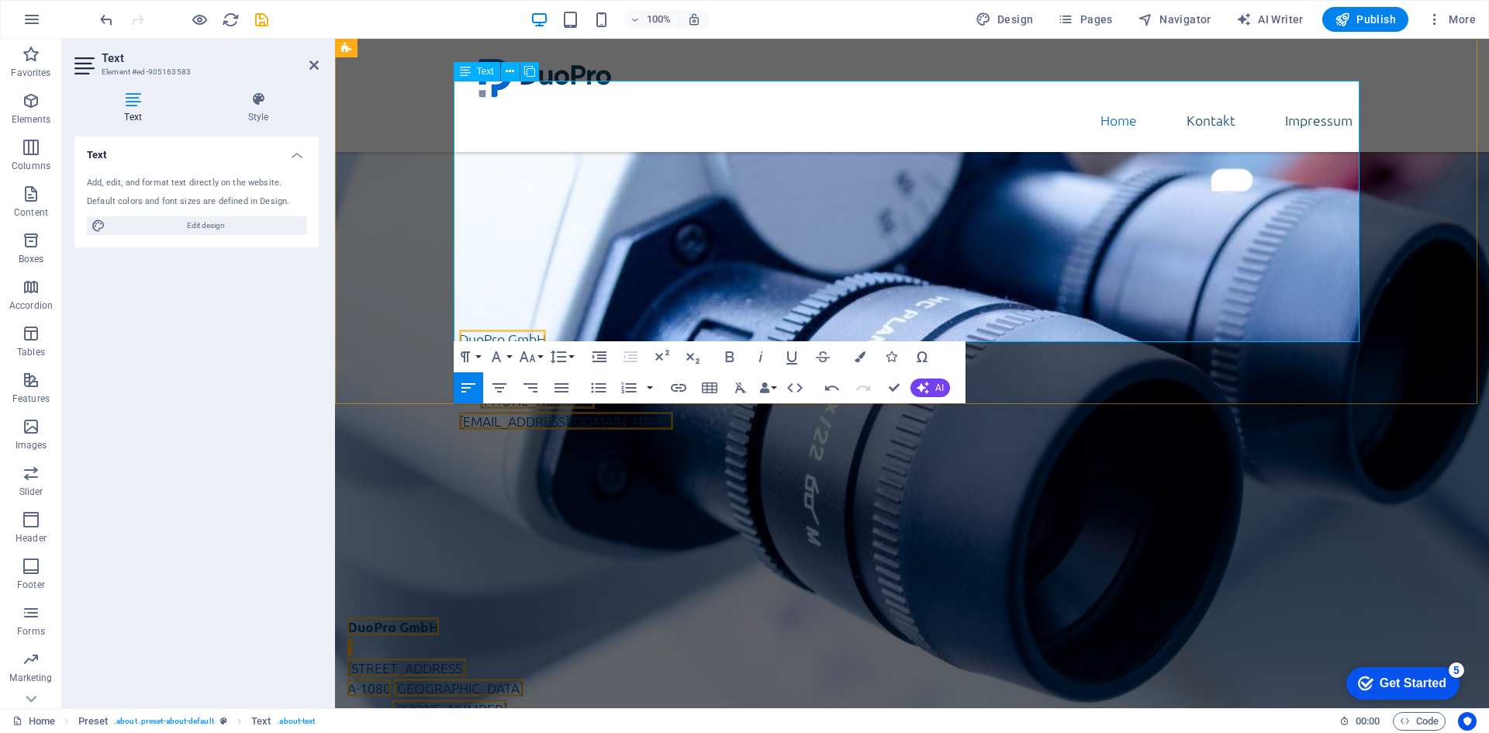
drag, startPoint x: 572, startPoint y: 292, endPoint x: 457, endPoint y: 285, distance: 115.1
click at [459, 431] on p "[DOMAIN_NAME]" at bounding box center [912, 441] width 906 height 20
click at [766, 388] on icon "button" at bounding box center [764, 387] width 11 height 11
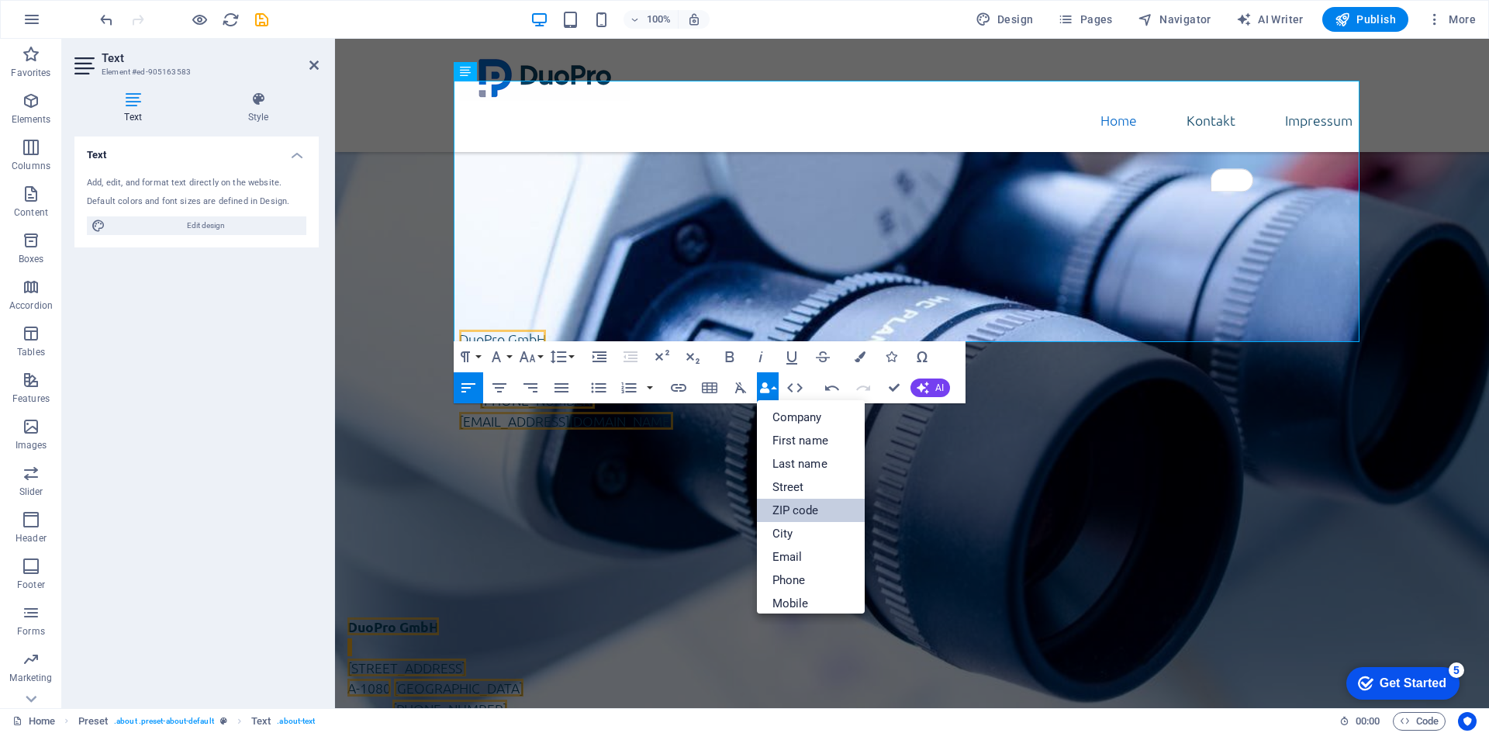
scroll to position [0, 0]
click at [793, 431] on p "[DOMAIN_NAME]" at bounding box center [912, 441] width 906 height 20
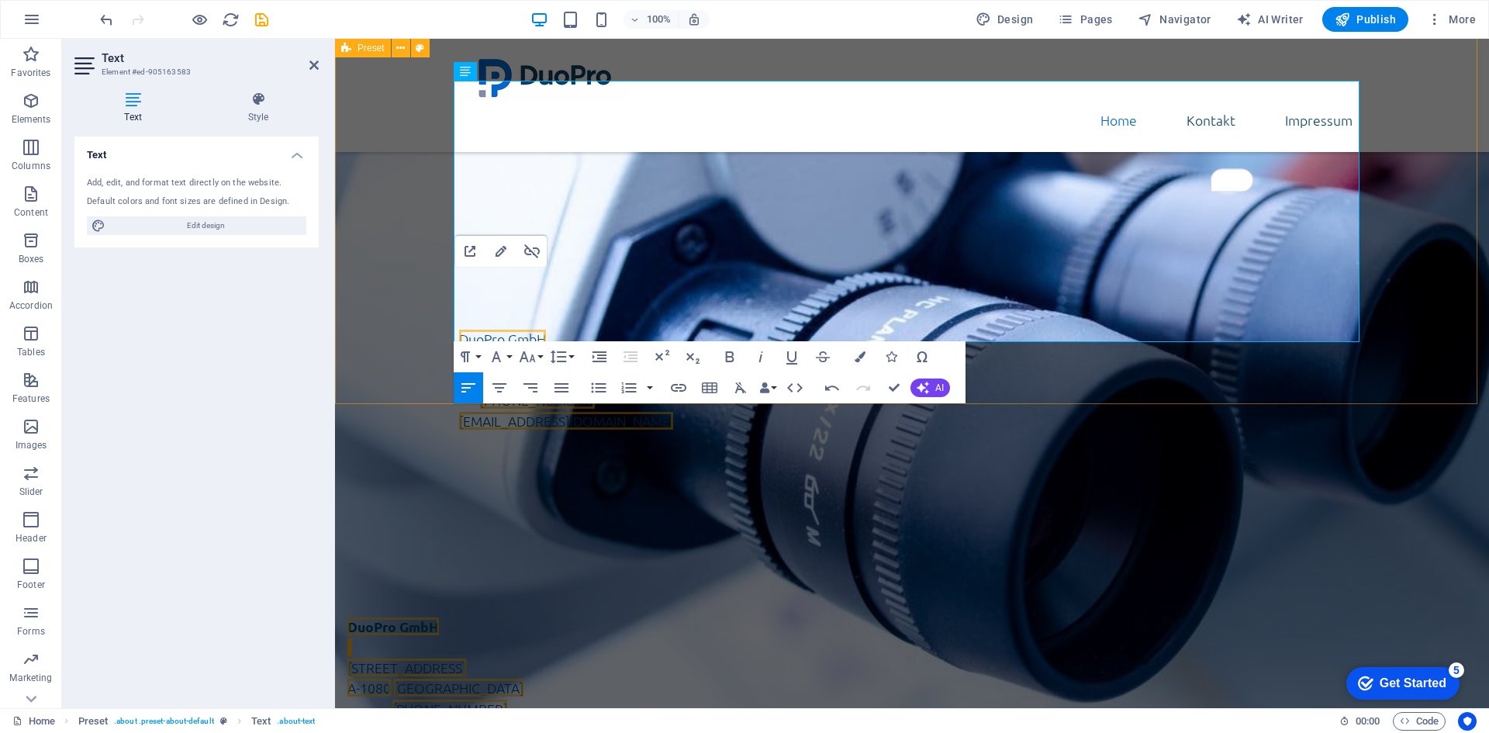
click at [1201, 372] on div "Über uns DuoPro GmbH ist eine in Wien ansässige Gesellschaft mit beschränkter H…" at bounding box center [912, 331] width 1154 height 448
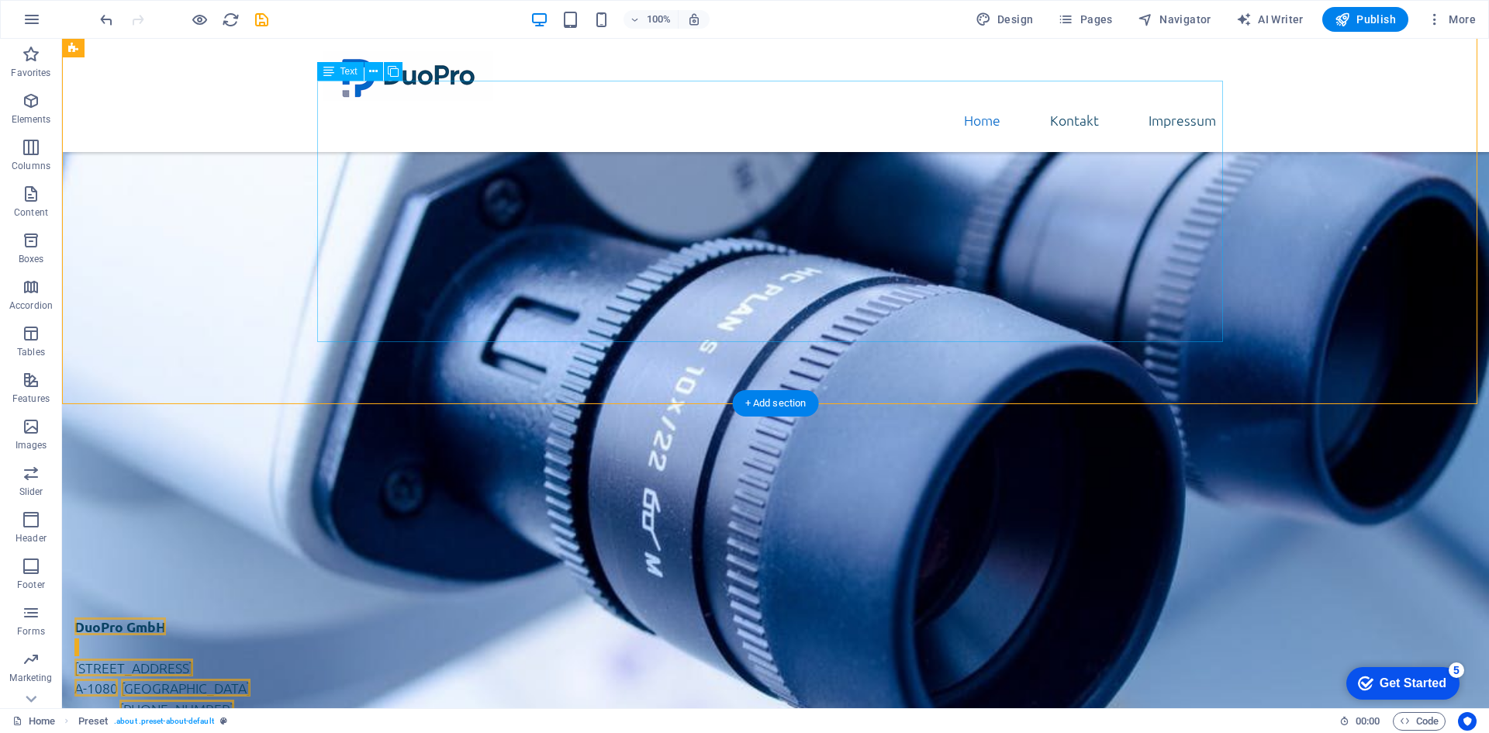
click at [451, 240] on div "DuoPro GmbH ist eine in Wien ansässige Gesellschaft mit beschränkter Haftung, g…" at bounding box center [776, 362] width 906 height 261
click at [452, 240] on div "DuoPro GmbH ist eine in Wien ansässige Gesellschaft mit beschränkter Haftung, g…" at bounding box center [776, 362] width 906 height 261
click at [621, 365] on div "Über uns DuoPro GmbH ist eine in Wien ansässige Gesellschaft mit beschränkter H…" at bounding box center [775, 331] width 1427 height 448
click at [549, 370] on div "Über uns DuoPro GmbH ist eine in Wien ansässige Gesellschaft mit beschränkter H…" at bounding box center [775, 331] width 1427 height 448
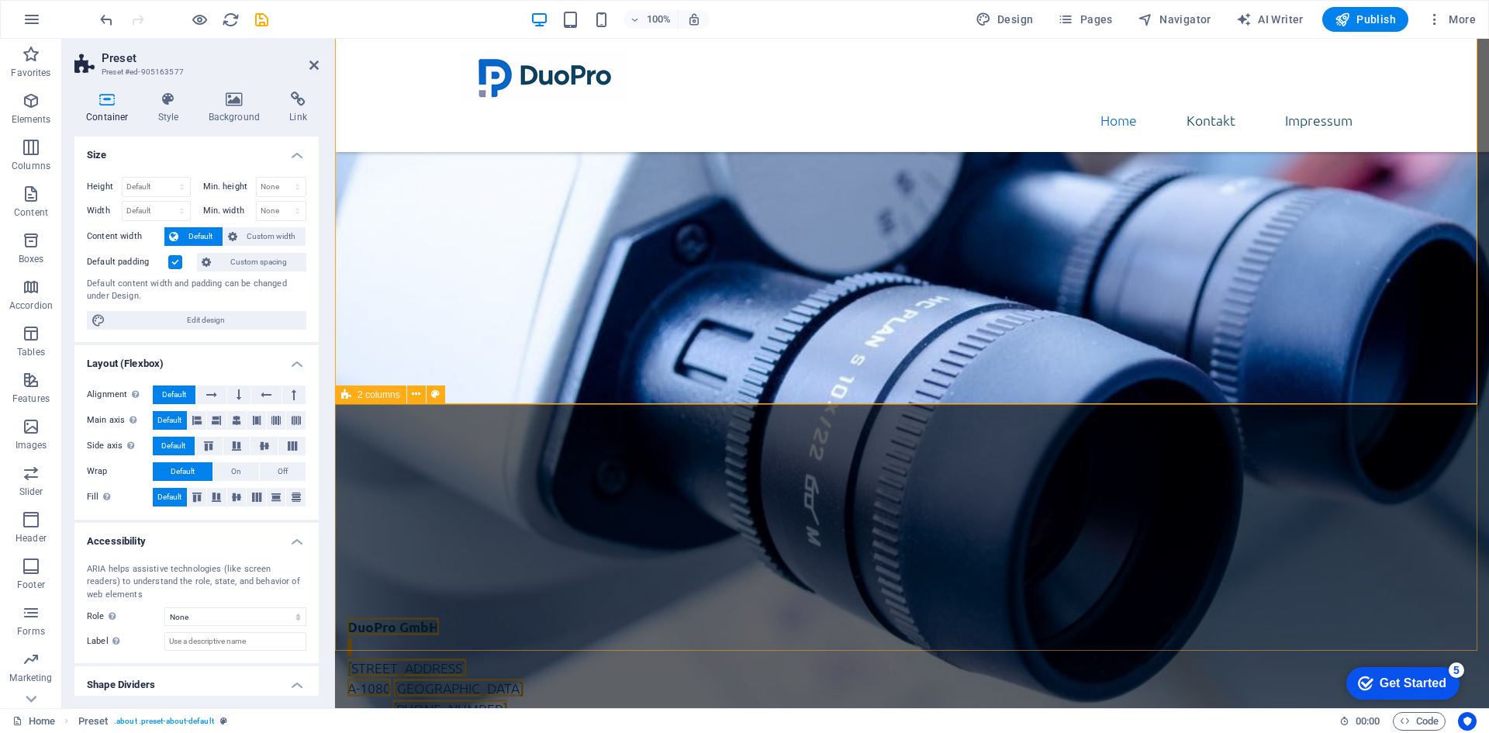
click at [565, 555] on div "DuoPro GmbH Lerchenfelder Straße 32/8 A-1080 Wien Phone.: +43 (0) 1 942 5376 E-…" at bounding box center [912, 746] width 1154 height 382
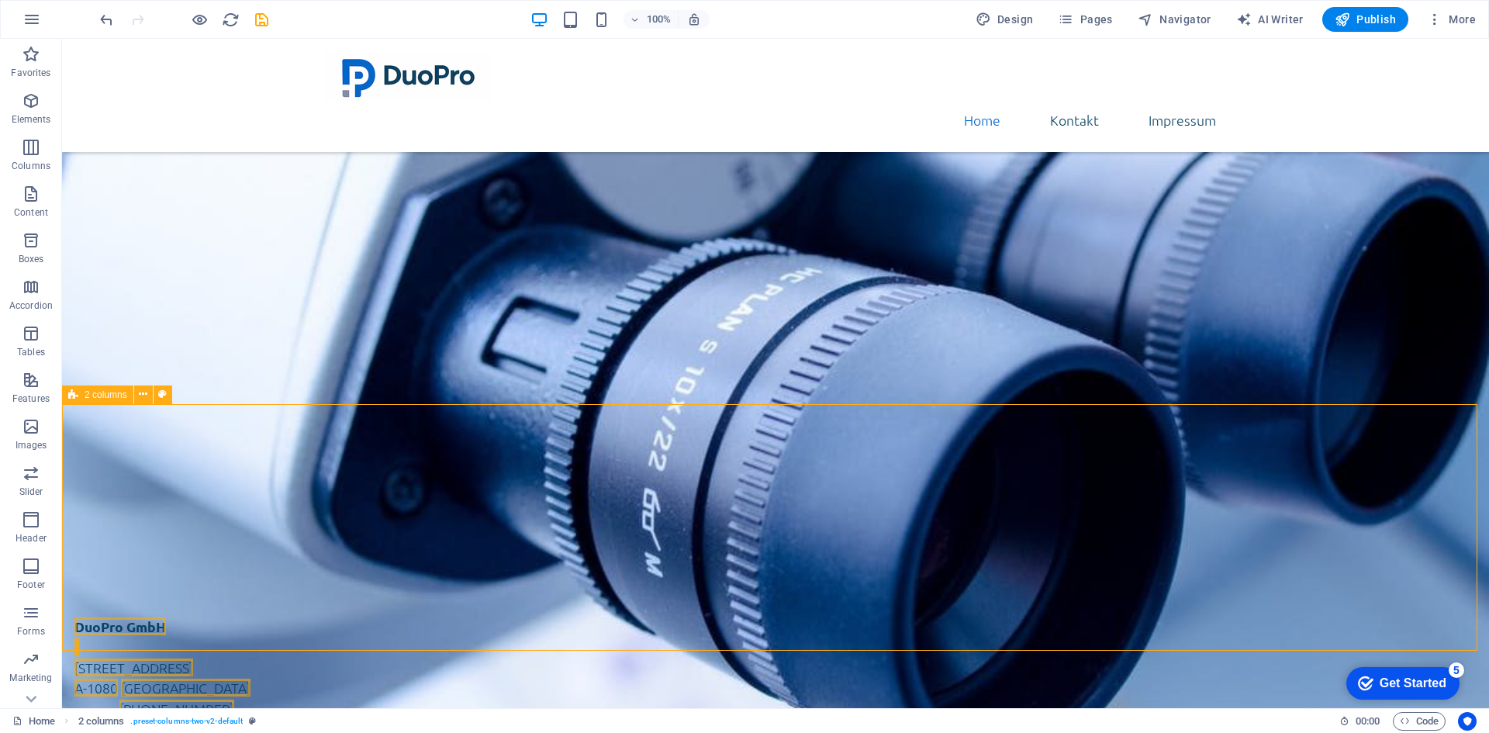
click at [538, 555] on div "DuoPro GmbH Lerchenfelder Straße 32/8 A-1080 Wien Phone.: +43 (0) 1 942 5376 E-…" at bounding box center [775, 746] width 1427 height 382
click at [541, 357] on div "Über uns DuoPro GmbH ist eine in Wien ansässige Gesellschaft mit beschränkter H…" at bounding box center [775, 331] width 1427 height 448
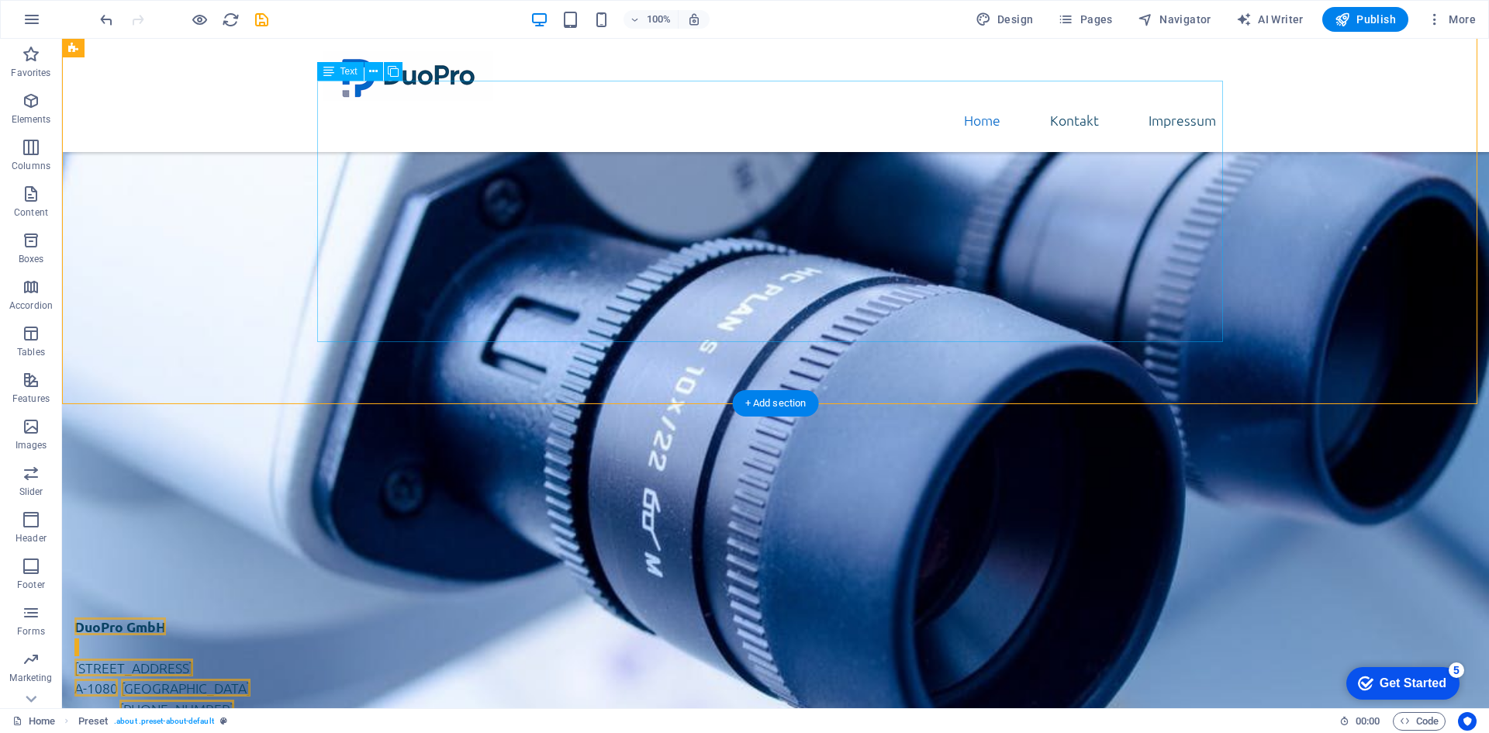
click at [540, 316] on div "DuoPro GmbH ist eine in Wien ansässige Gesellschaft mit beschränkter Haftung, g…" at bounding box center [776, 362] width 906 height 261
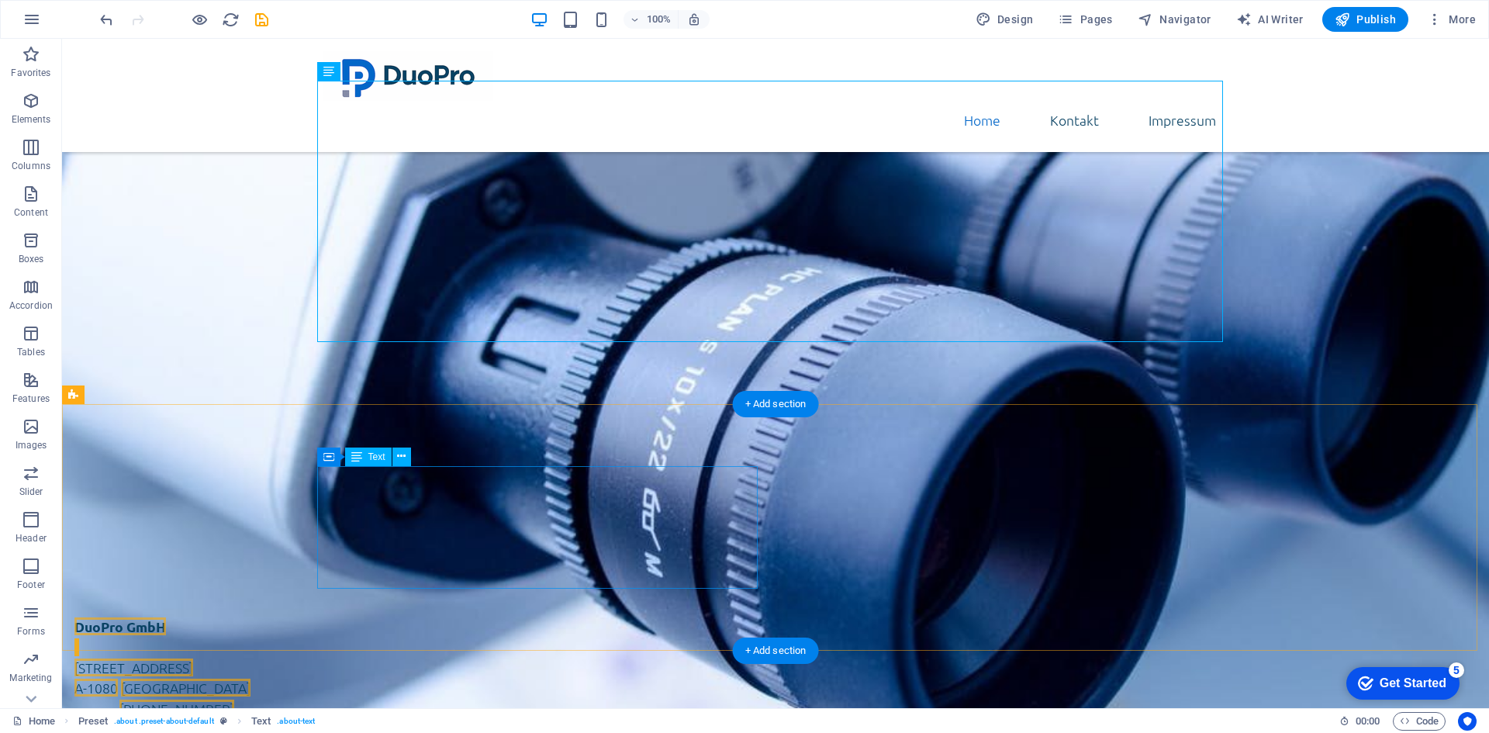
click at [465, 617] on address "DuoPro GmbH Lerchenfelder Straße 32/8 A-1080 Wien" at bounding box center [294, 658] width 441 height 82
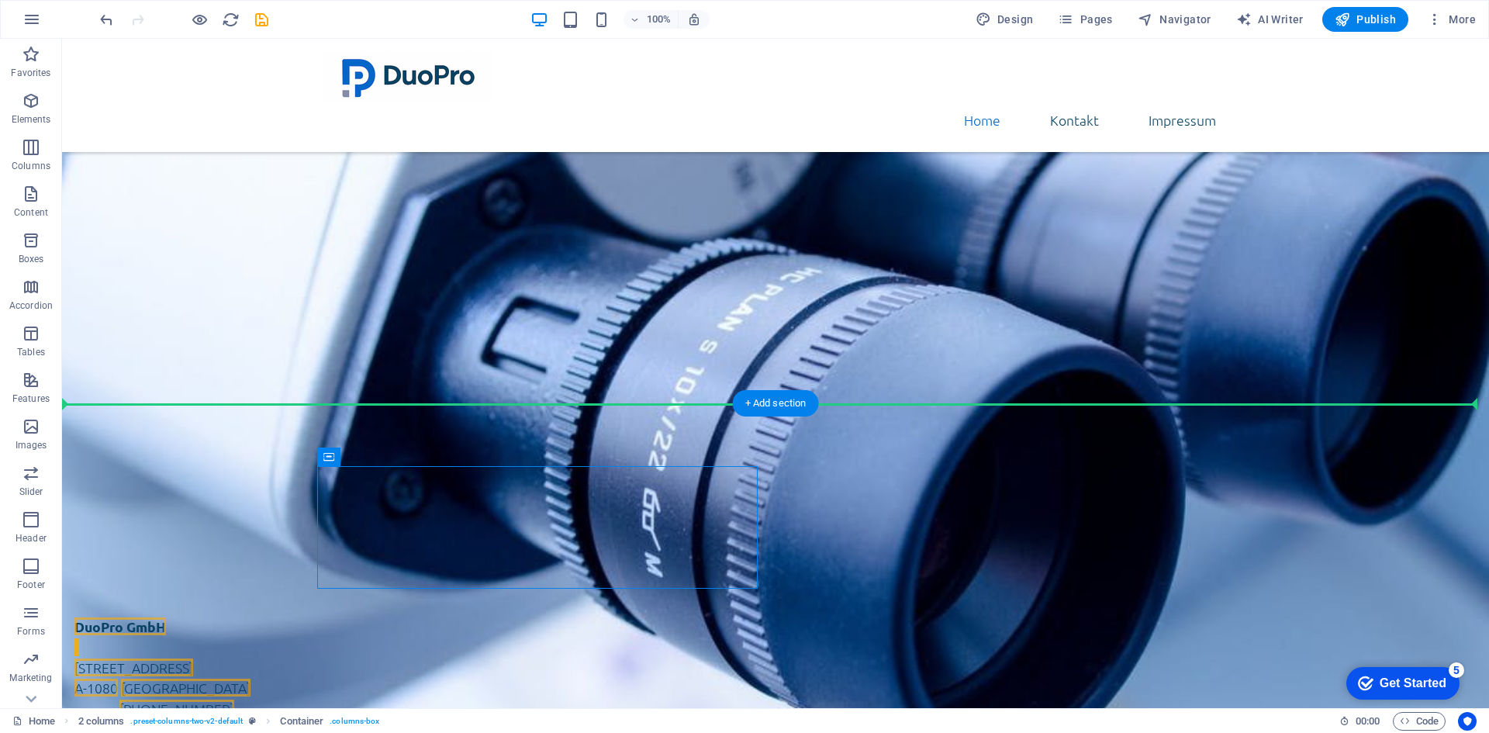
drag, startPoint x: 410, startPoint y: 499, endPoint x: 359, endPoint y: 361, distance: 147.0
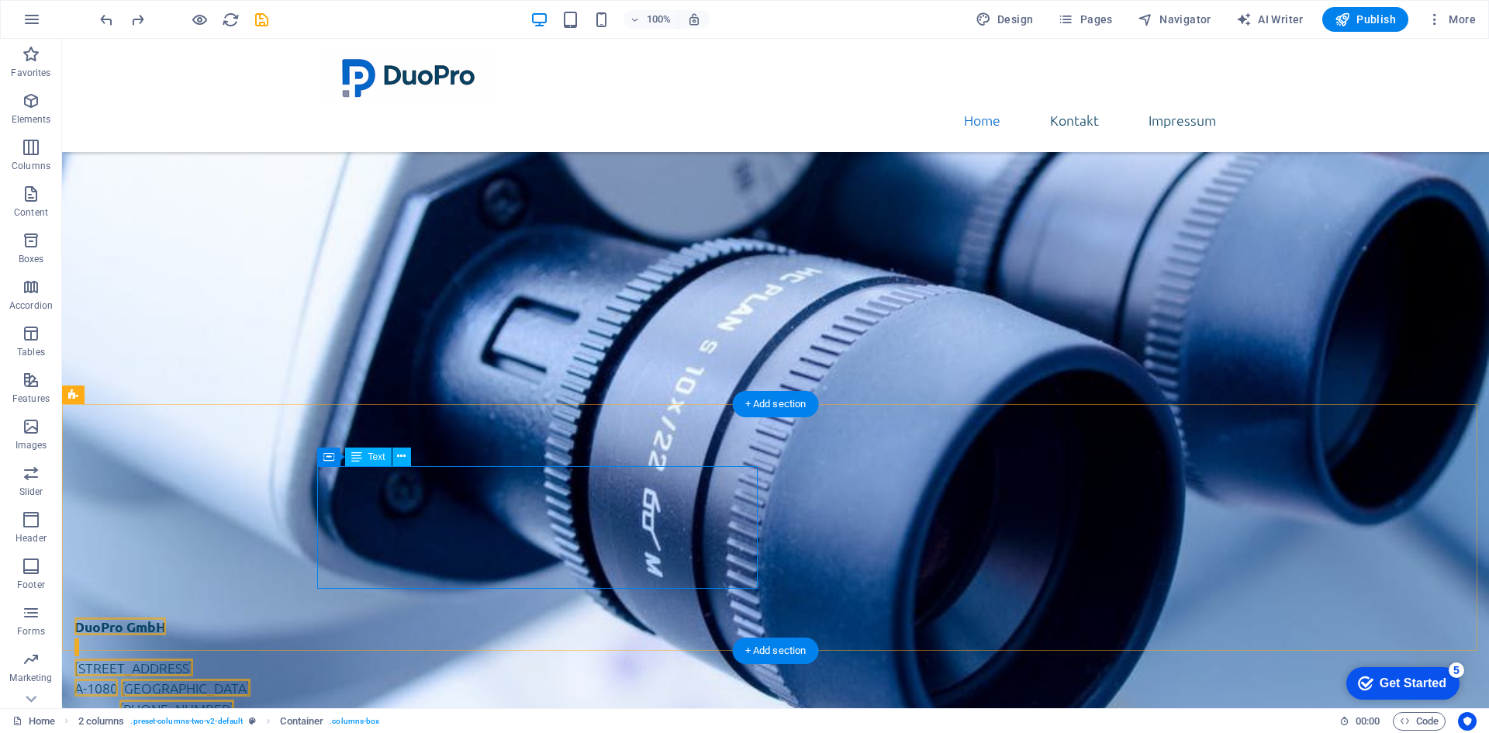
click at [453, 617] on address "DuoPro GmbH Lerchenfelder Straße 32/8 A-1080 Wien" at bounding box center [294, 658] width 441 height 82
click at [510, 379] on div "Über uns DuoPro GmbH ist eine in Wien ansässige Gesellschaft mit beschränkter H…" at bounding box center [775, 331] width 1427 height 448
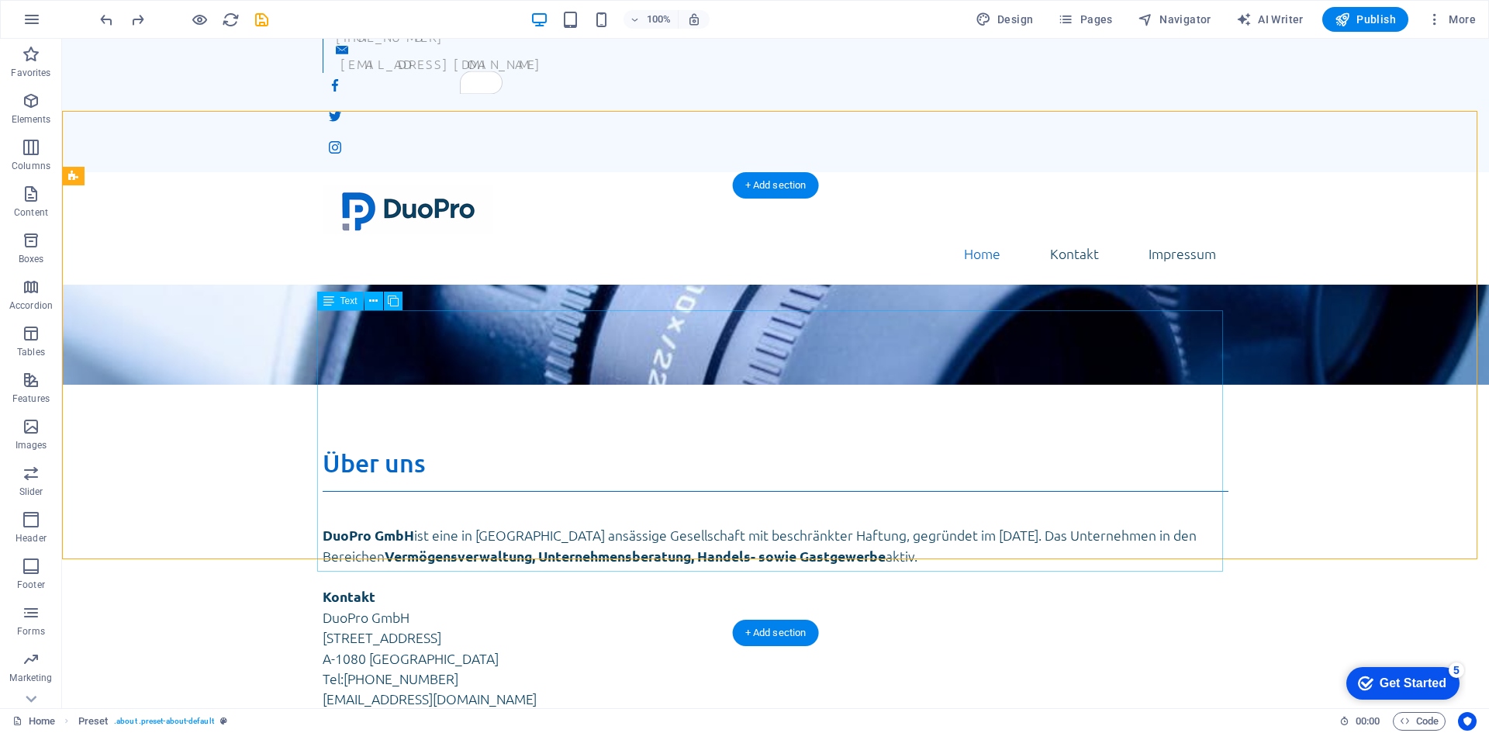
scroll to position [78, 0]
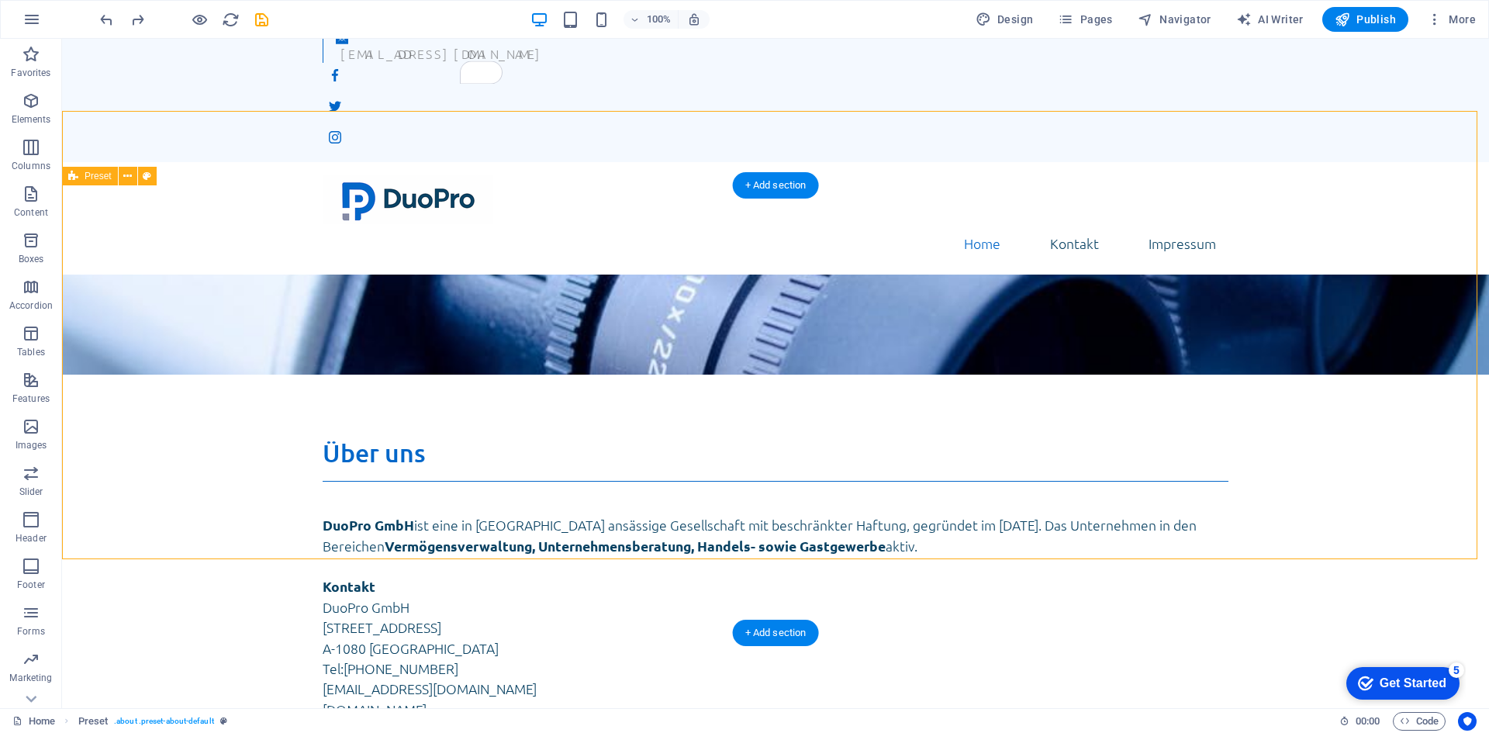
click at [527, 612] on div "Über uns DuoPro GmbH ist eine in Wien ansässige Gesellschaft mit beschränkter H…" at bounding box center [775, 599] width 1427 height 448
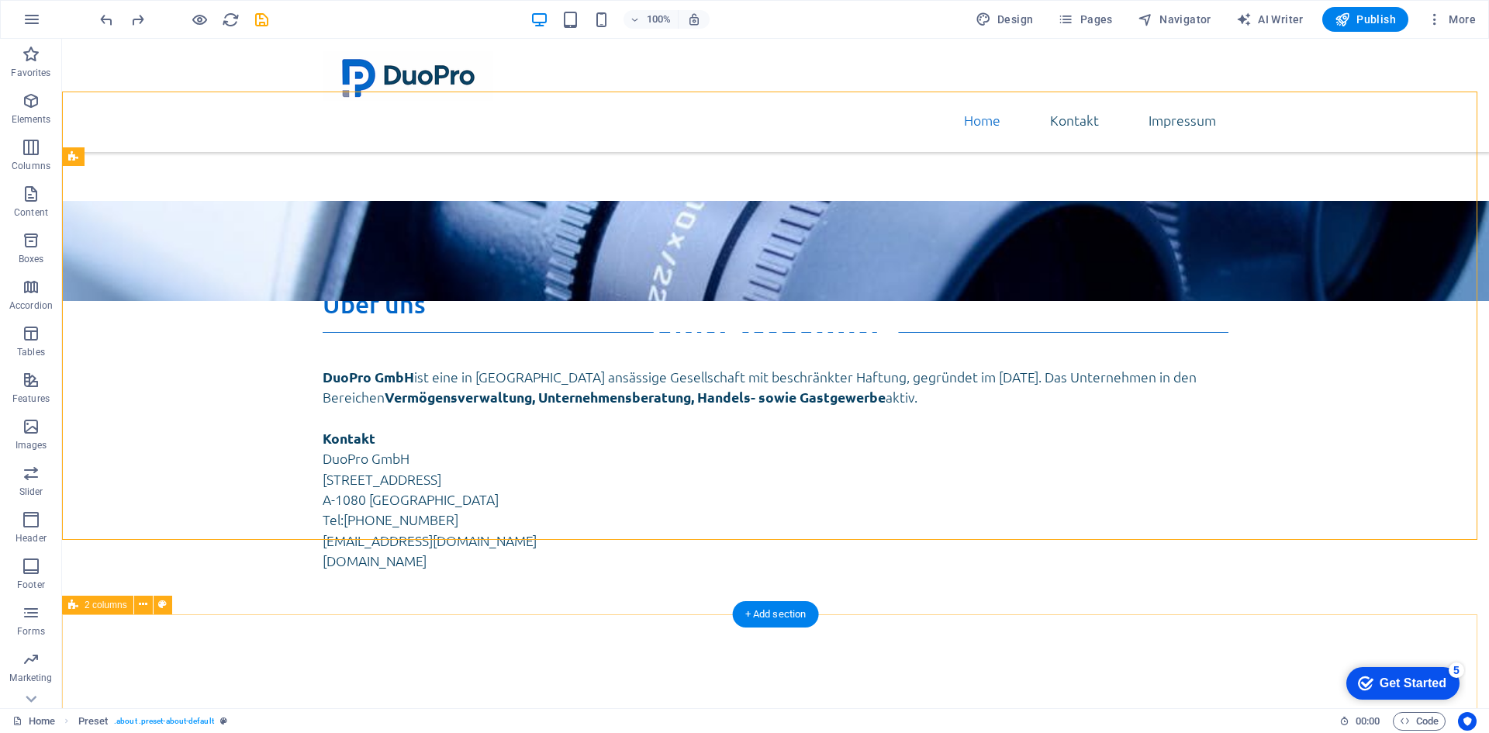
scroll to position [155, 0]
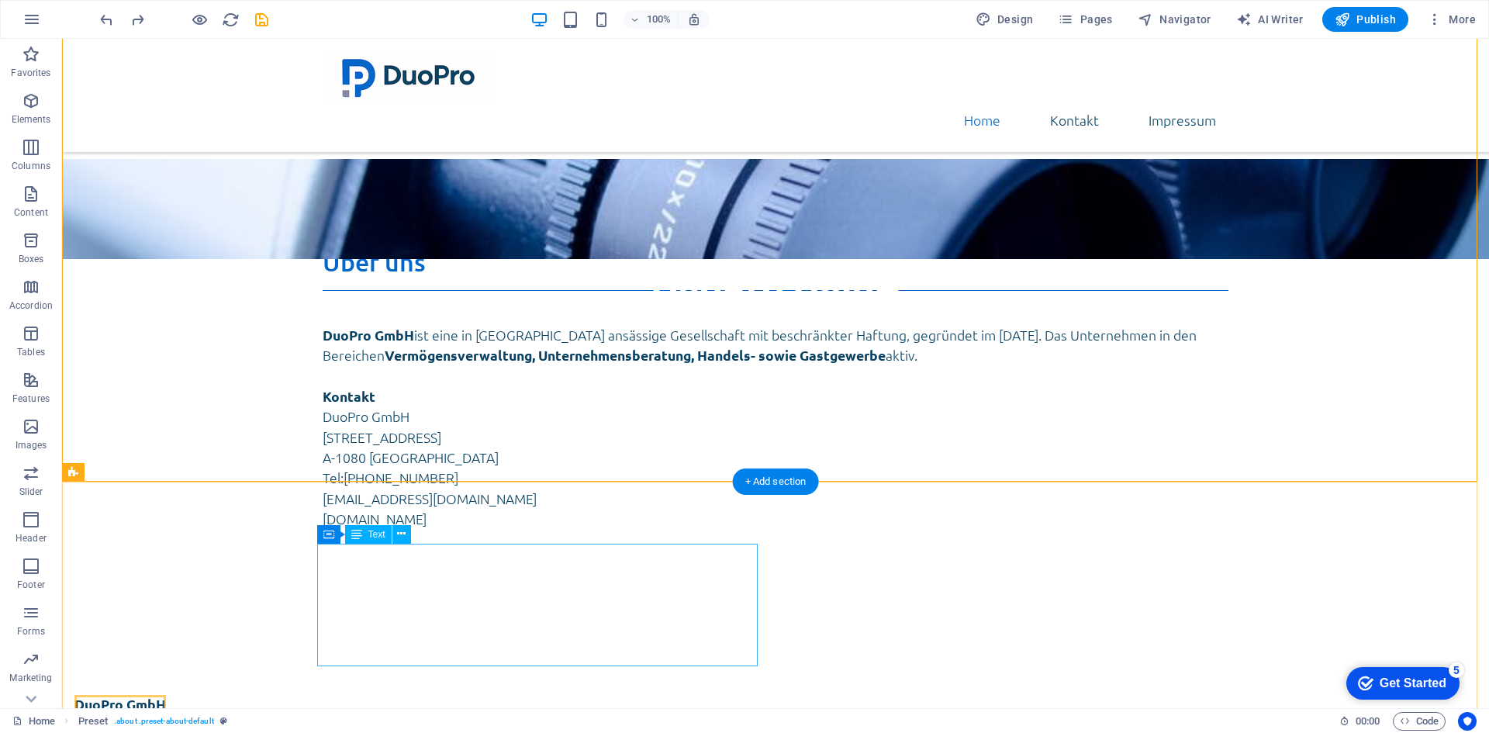
click at [473, 694] on address "DuoPro GmbH Lerchenfelder Straße 32/8 A-1080 Wien" at bounding box center [294, 735] width 441 height 82
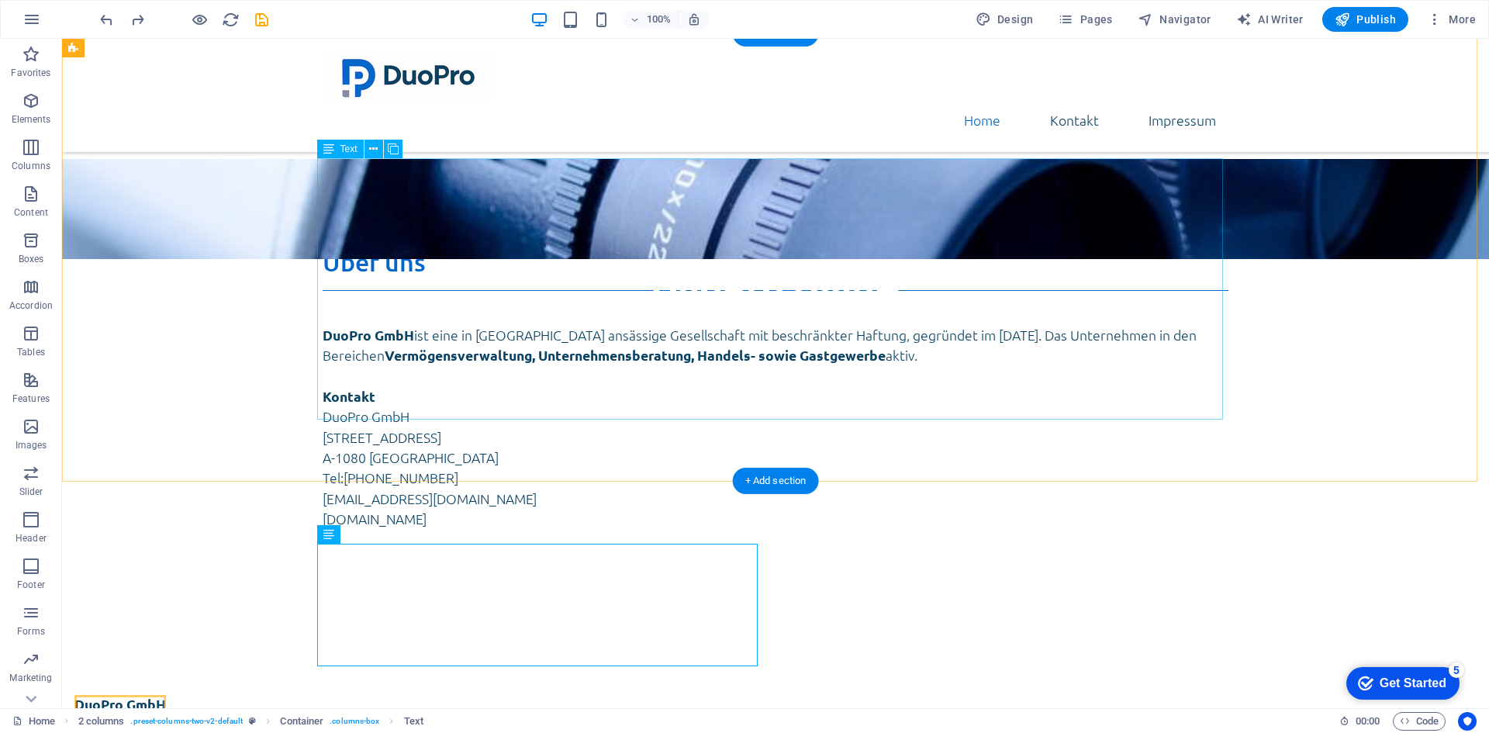
click at [453, 343] on div "DuoPro GmbH ist eine in Wien ansässige Gesellschaft mit beschränkter Haftung, g…" at bounding box center [776, 439] width 906 height 261
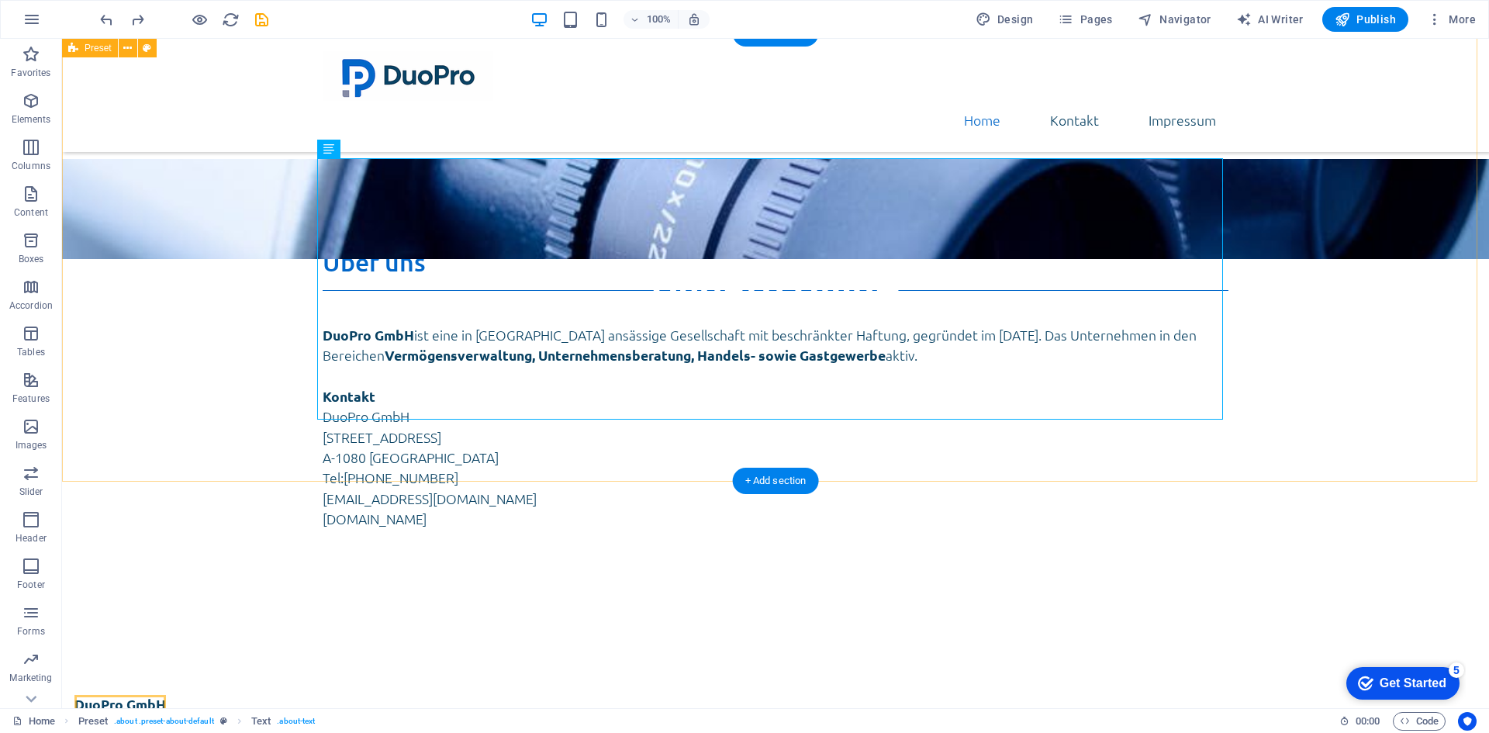
click at [1228, 372] on div "Über uns DuoPro GmbH ist eine in Wien ansässige Gesellschaft mit beschränkter H…" at bounding box center [775, 409] width 1427 height 448
click at [1193, 368] on div "DuoPro GmbH ist eine in Wien ansässige Gesellschaft mit beschränkter Haftung, g…" at bounding box center [776, 439] width 906 height 261
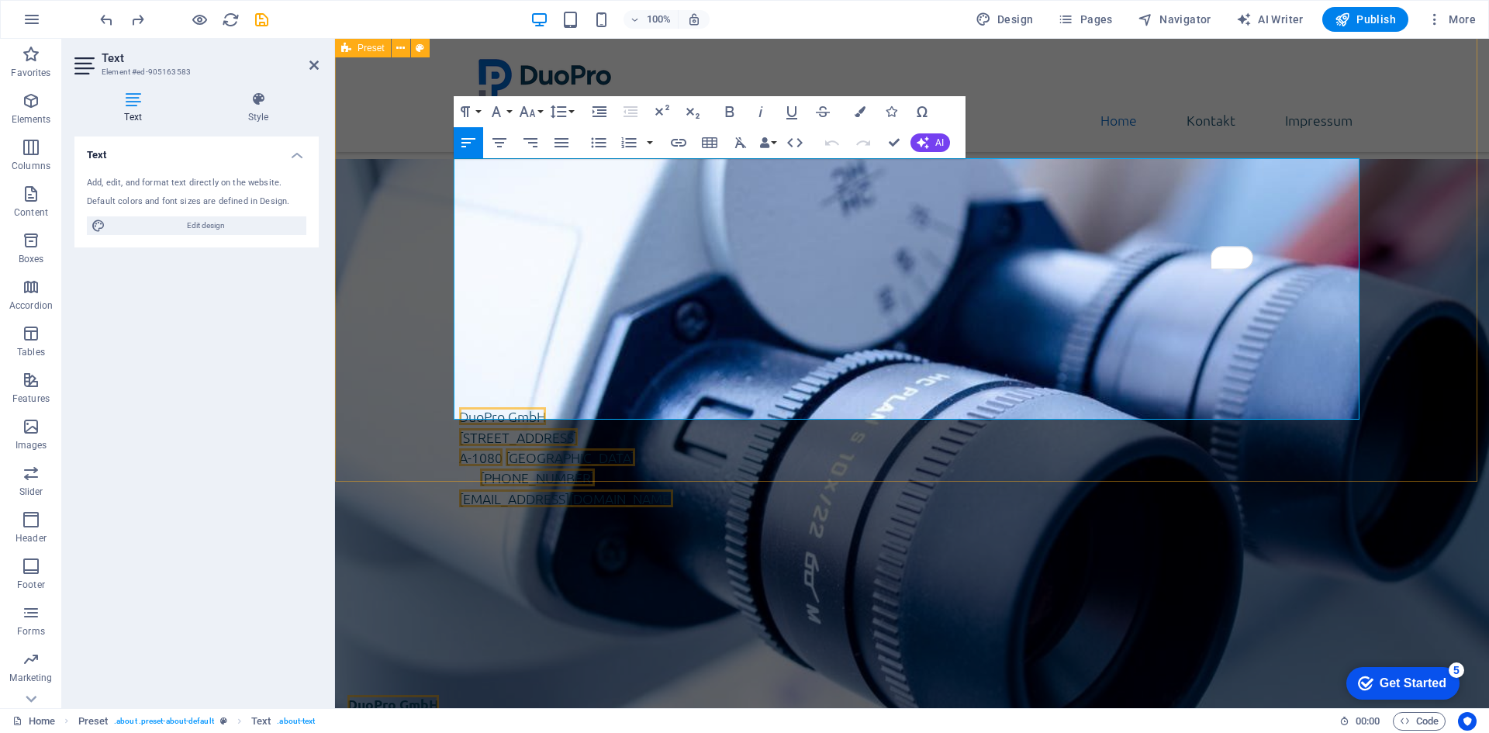
click at [1379, 376] on div "Über uns DuoPro GmbH ist eine in Wien ansässige Gesellschaft mit beschränkter H…" at bounding box center [912, 409] width 1154 height 448
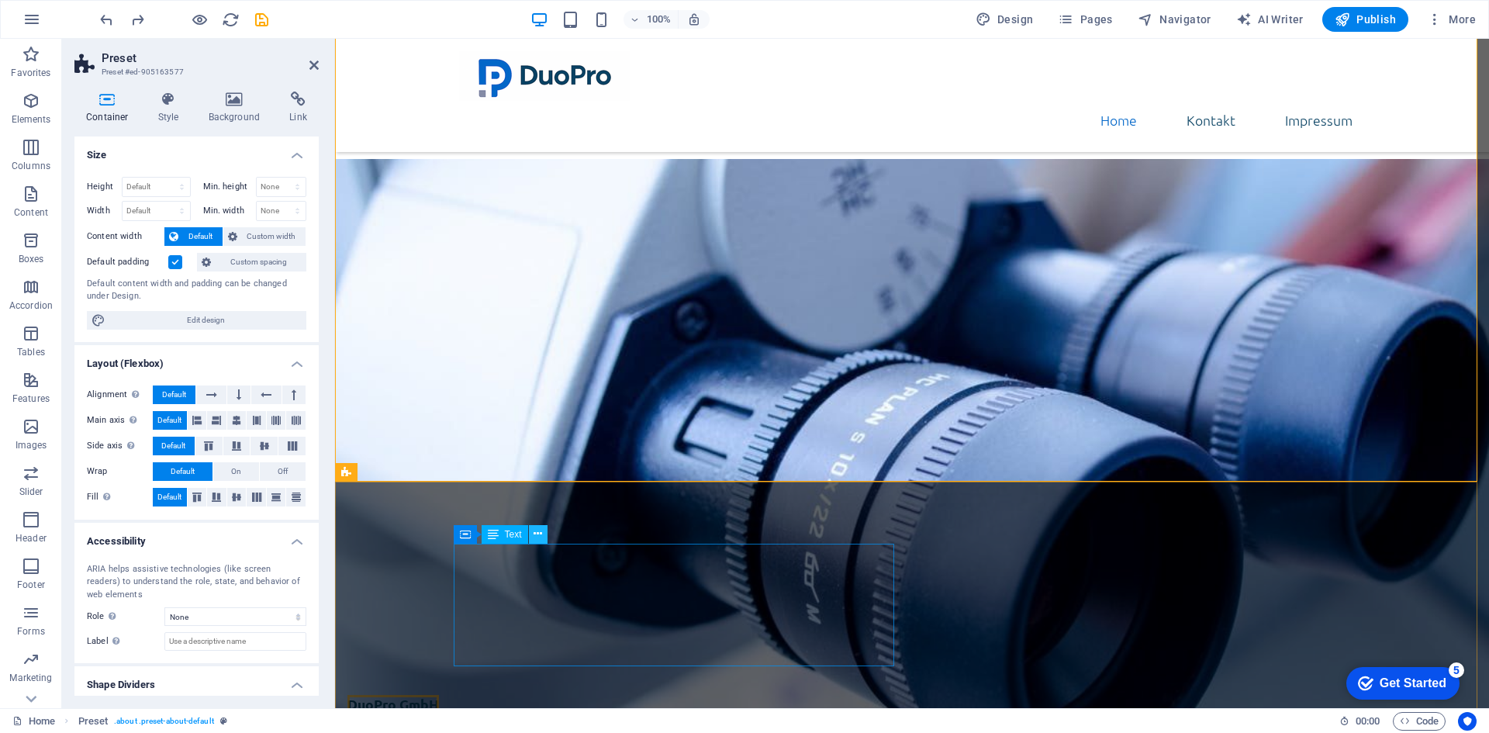
click at [538, 534] on icon at bounding box center [538, 534] width 9 height 16
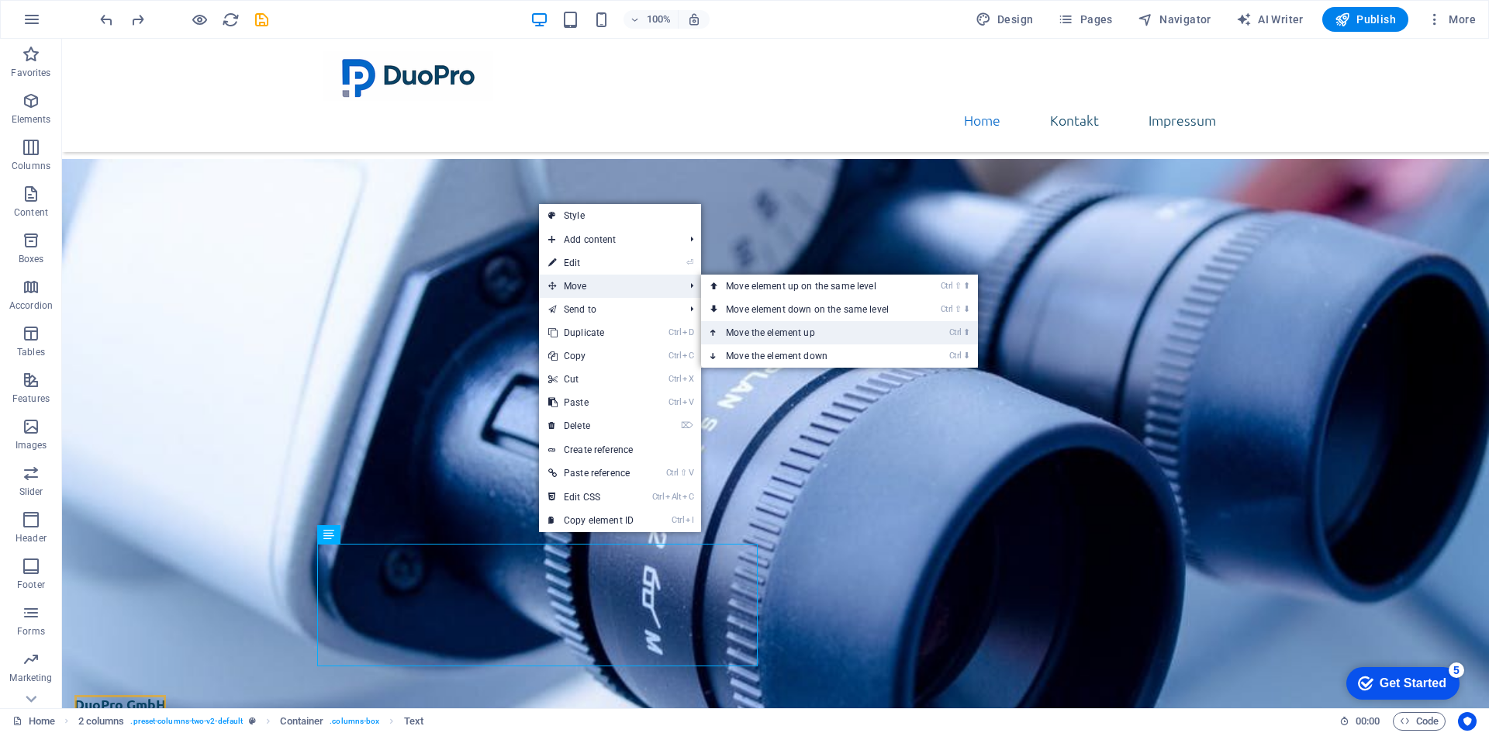
click at [771, 333] on link "Ctrl ⬆ Move the element up" at bounding box center [810, 332] width 219 height 23
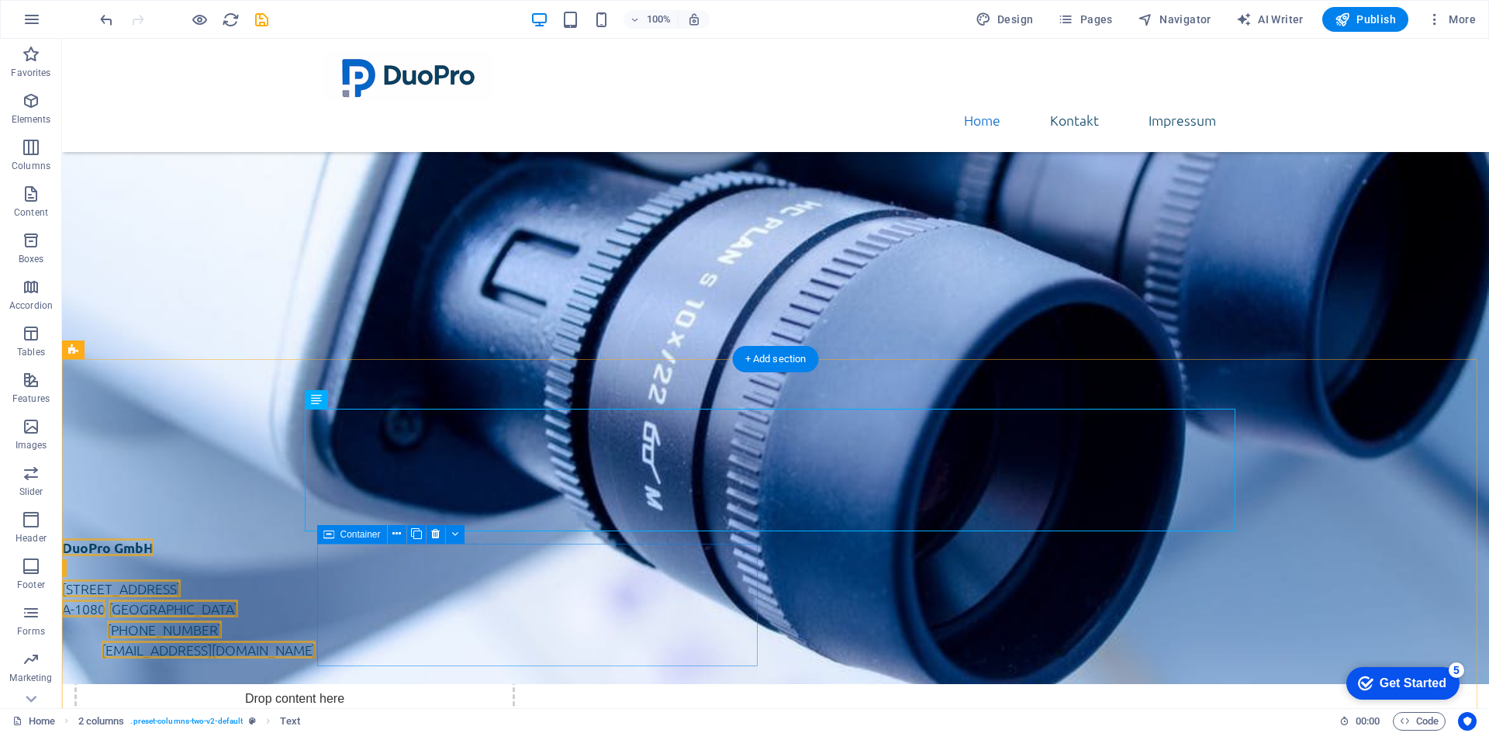
scroll to position [310, 0]
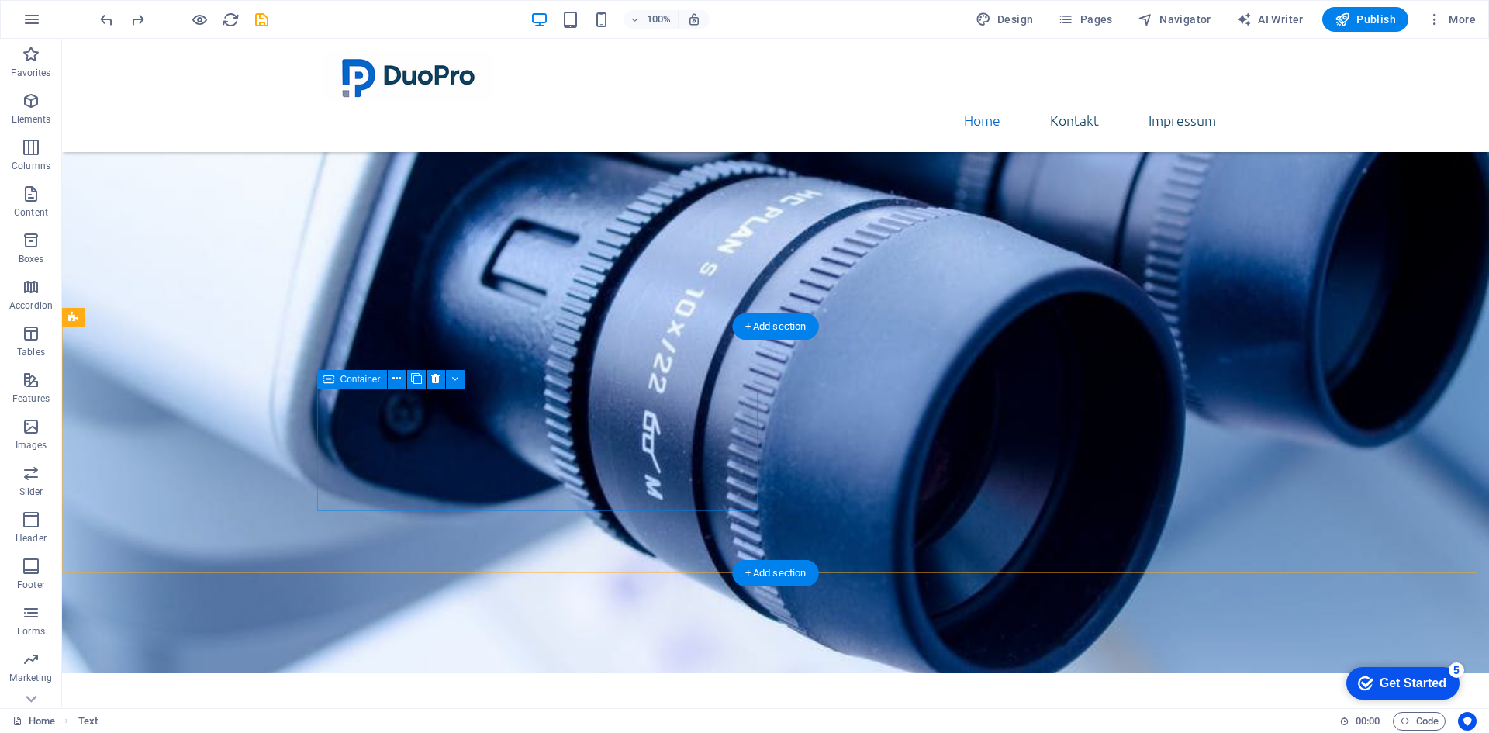
click at [396, 539] on div "Drop content here or Add elements Paste clipboard" at bounding box center [294, 594] width 441 height 110
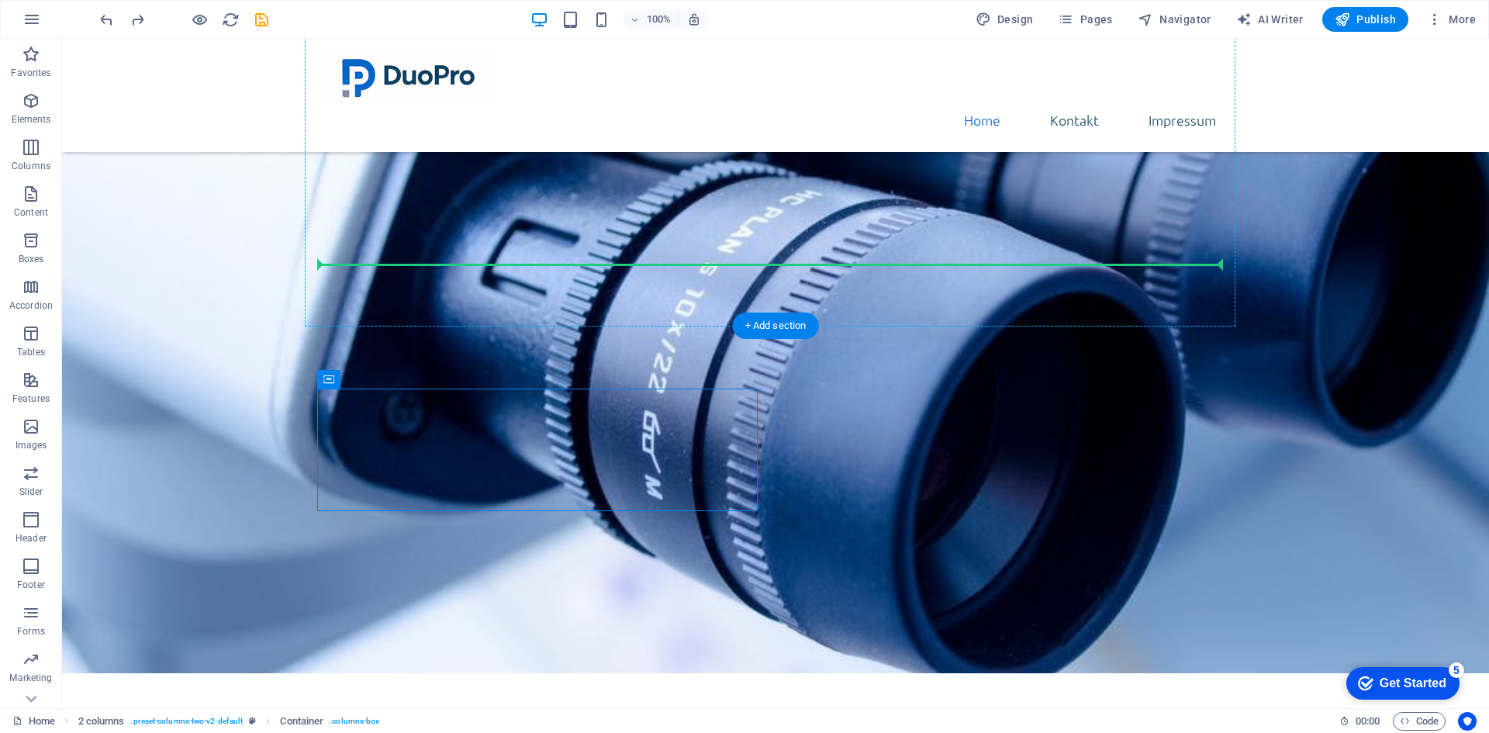
drag, startPoint x: 424, startPoint y: 416, endPoint x: 406, endPoint y: 244, distance: 172.3
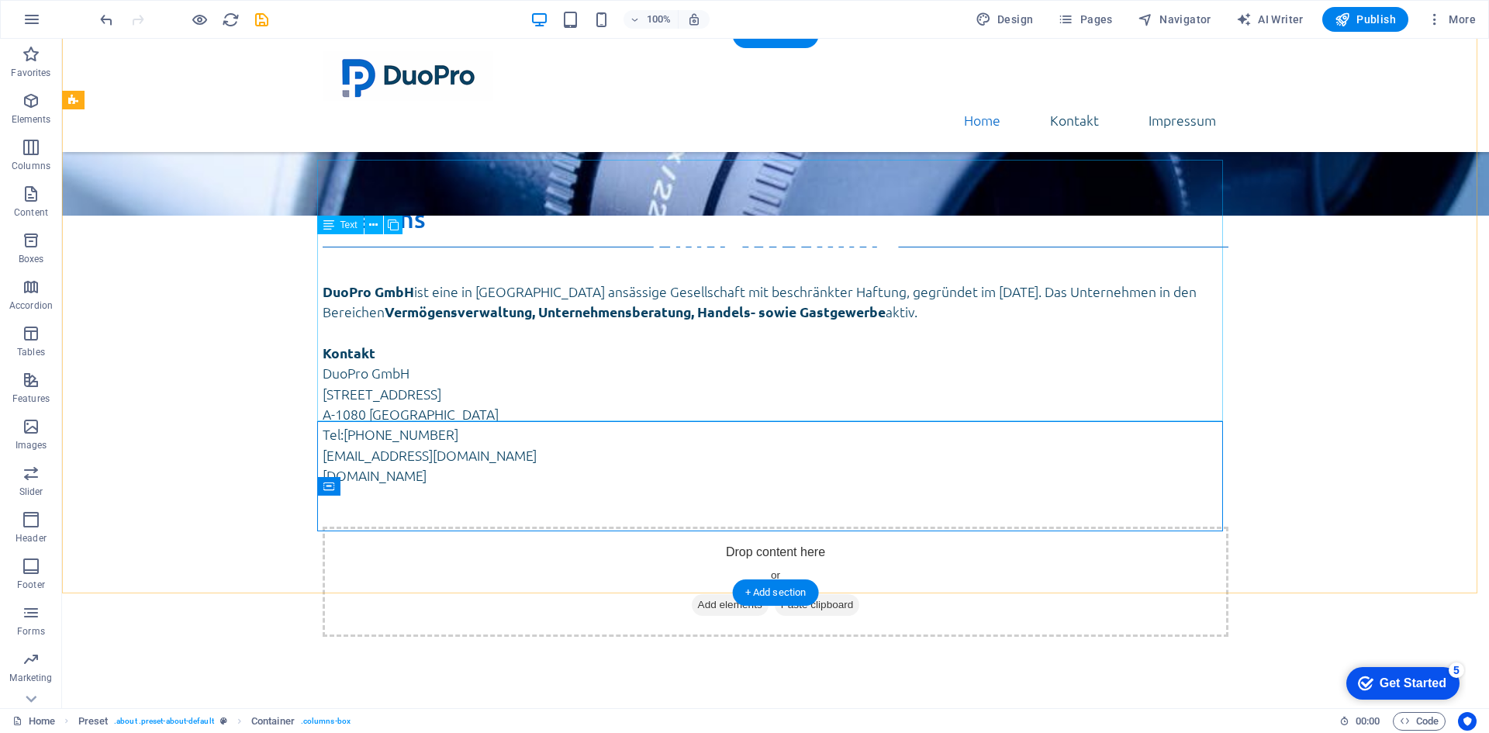
scroll to position [233, 0]
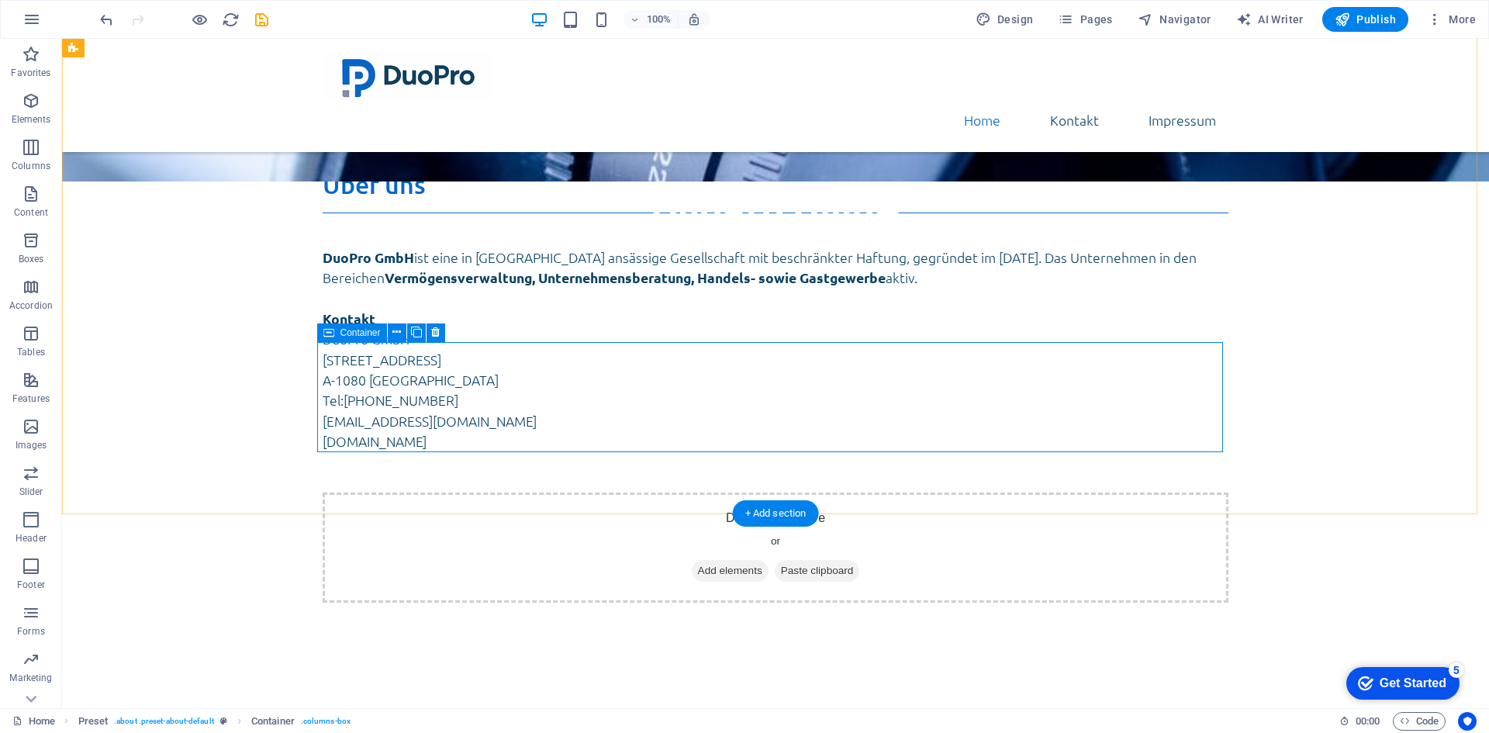
click at [416, 493] on div "Drop content here or Add elements Paste clipboard" at bounding box center [776, 548] width 906 height 110
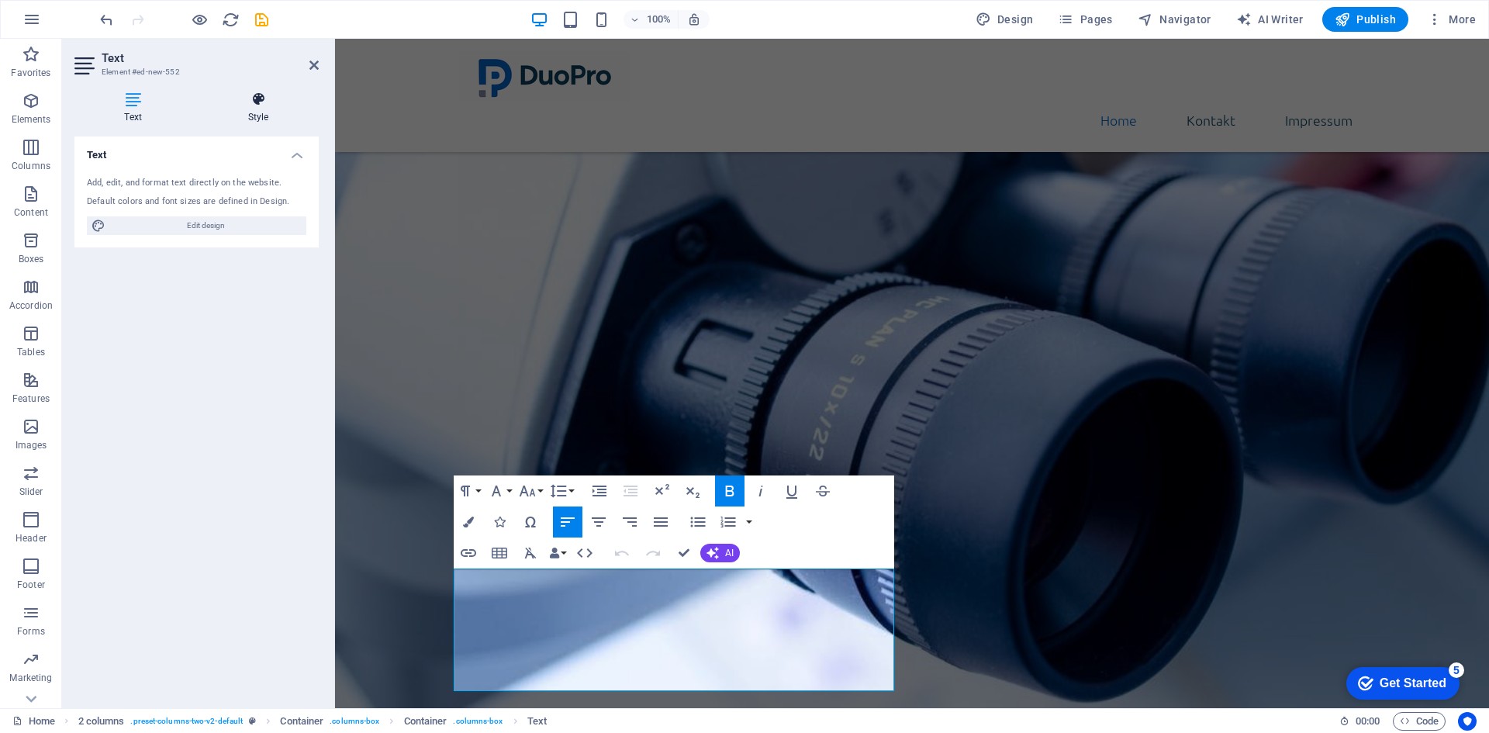
click at [252, 114] on h4 "Style" at bounding box center [258, 108] width 121 height 33
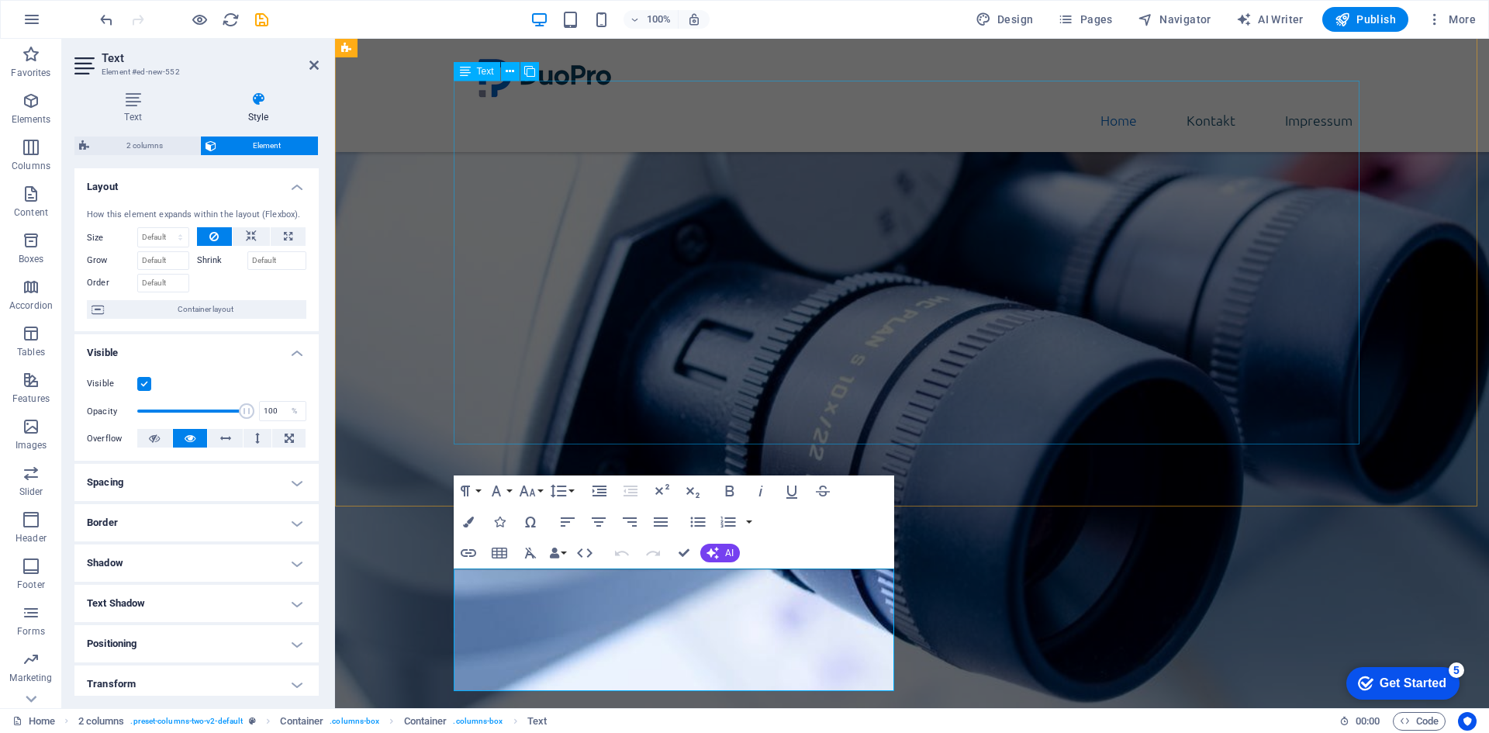
click at [770, 368] on div "DuoPro GmbH ist eine in Wien ansässige Gesellschaft mit beschränkter Haftung, g…" at bounding box center [912, 413] width 906 height 363
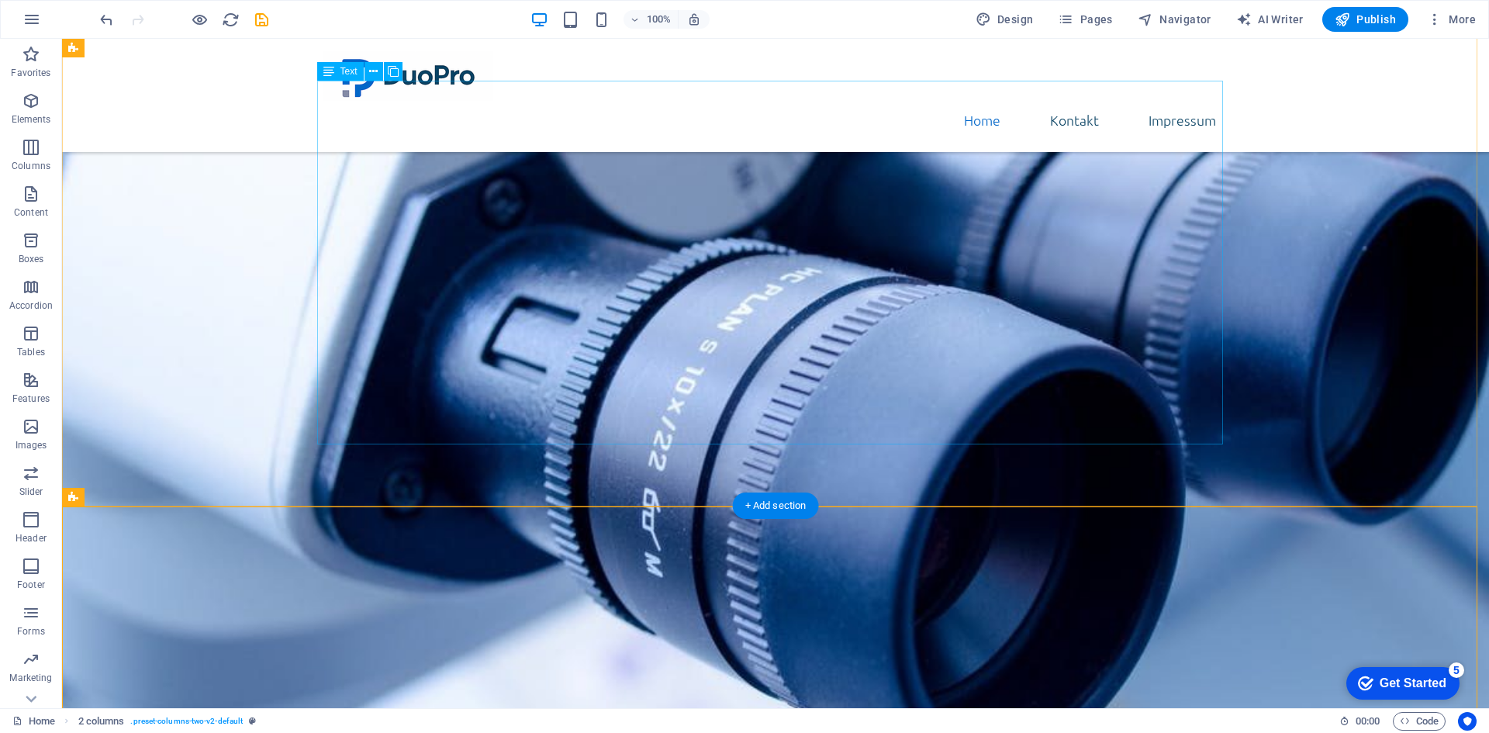
click at [397, 425] on div "DuoPro GmbH ist eine in Wien ansässige Gesellschaft mit beschränkter Haftung, g…" at bounding box center [776, 413] width 906 height 363
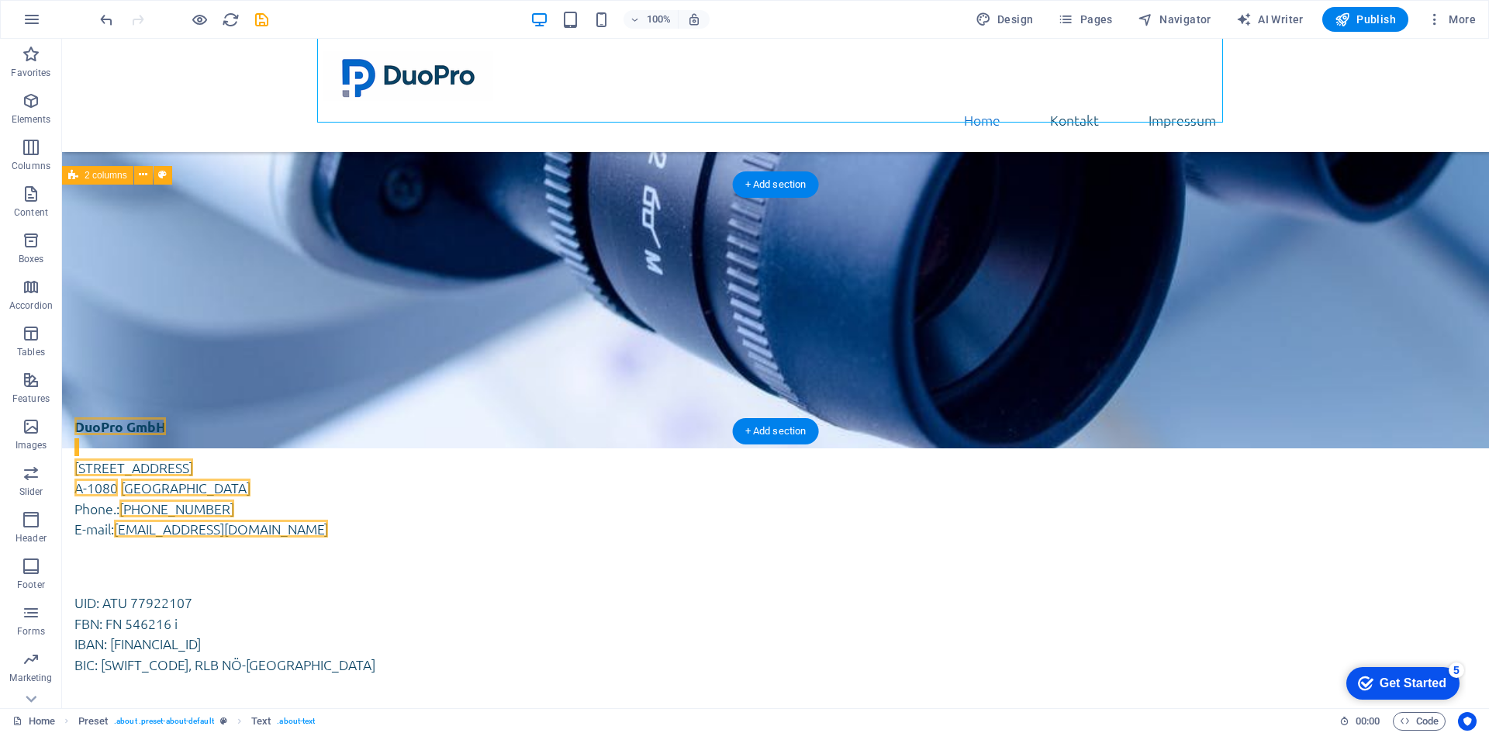
scroll to position [555, 0]
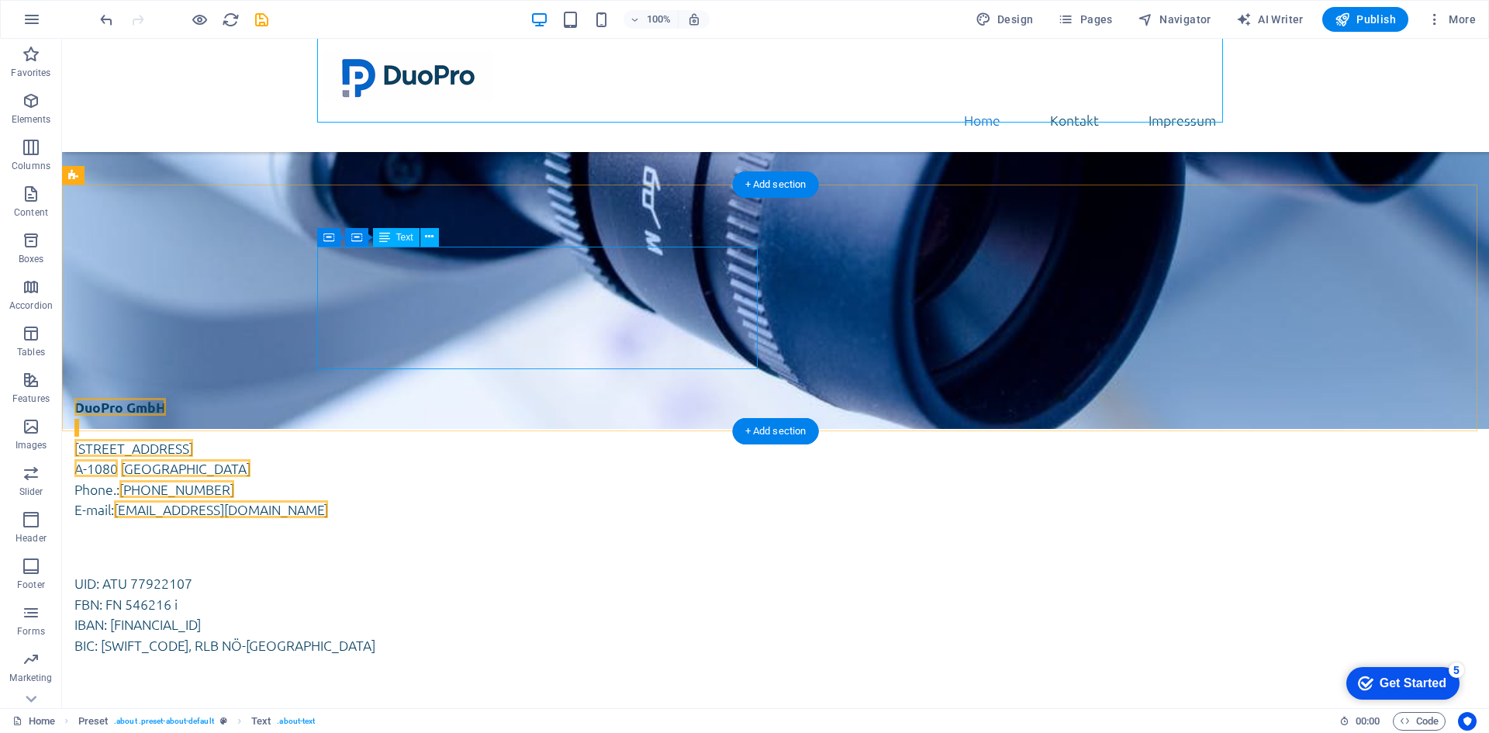
click at [385, 397] on div "DuoPro GmbH Lerchenfelder Straße 32/8 A-1080 Wien Phone.: +43 (0) 1 942 5376 E-…" at bounding box center [294, 458] width 441 height 123
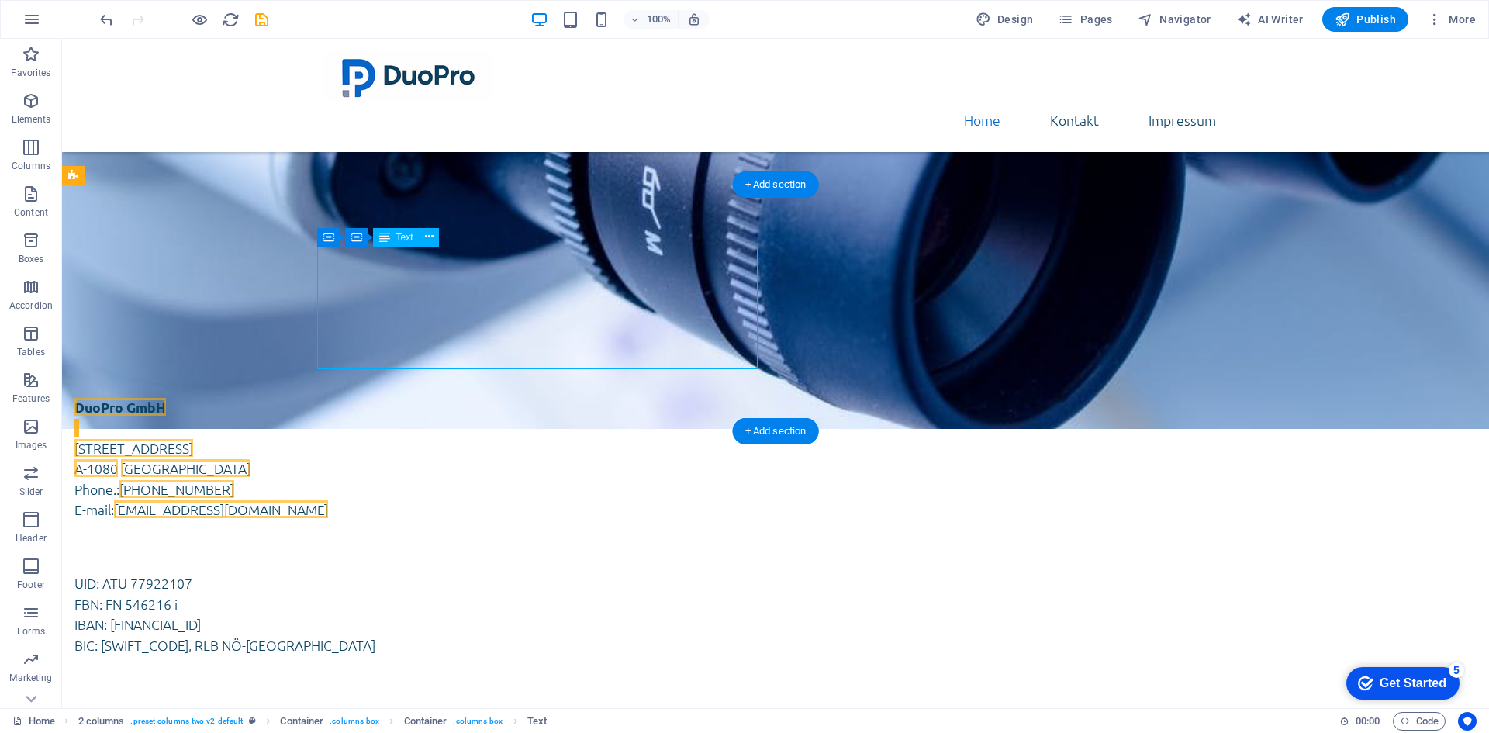
click at [437, 397] on div "DuoPro GmbH Lerchenfelder Straße 32/8 A-1080 Wien Phone.: +43 (0) 1 942 5376 E-…" at bounding box center [294, 458] width 441 height 123
click at [559, 335] on div "DuoPro GmbH Lerchenfelder Straße 32/8 A-1080 Wien Phone.: +43 (0) 1 942 5376 E-…" at bounding box center [775, 526] width 1427 height 382
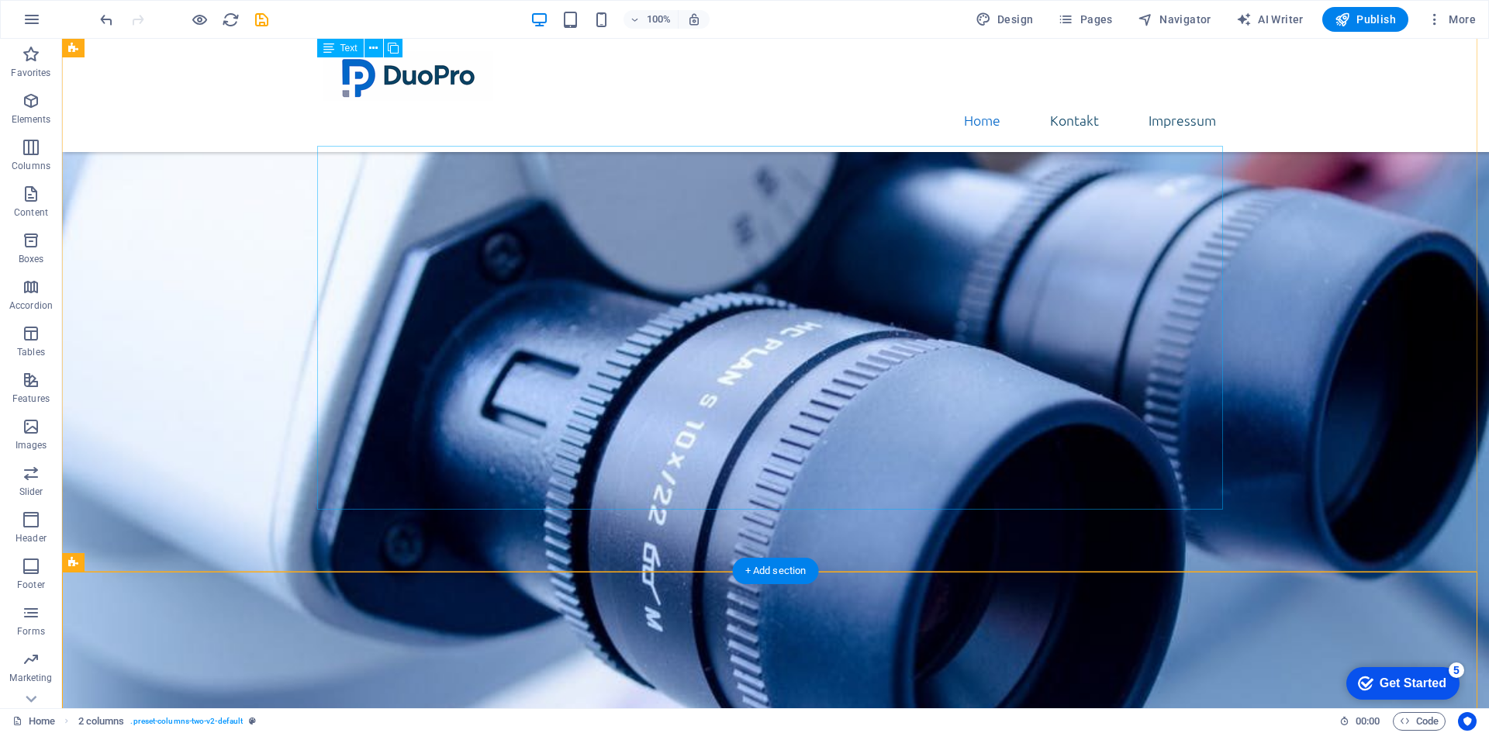
scroll to position [167, 0]
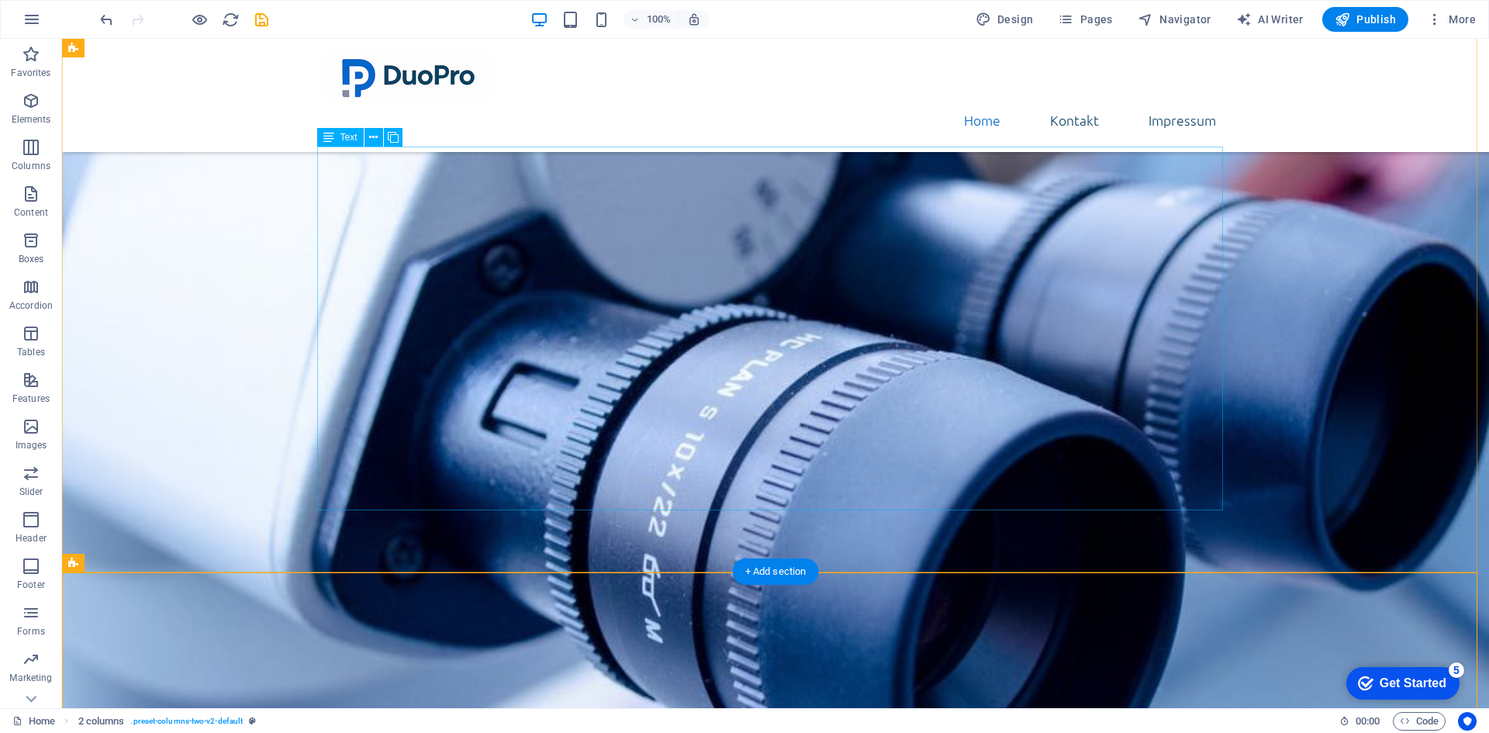
click at [371, 396] on div "DuoPro GmbH ist eine in Wien ansässige Gesellschaft mit beschränkter Haftung, g…" at bounding box center [776, 479] width 906 height 363
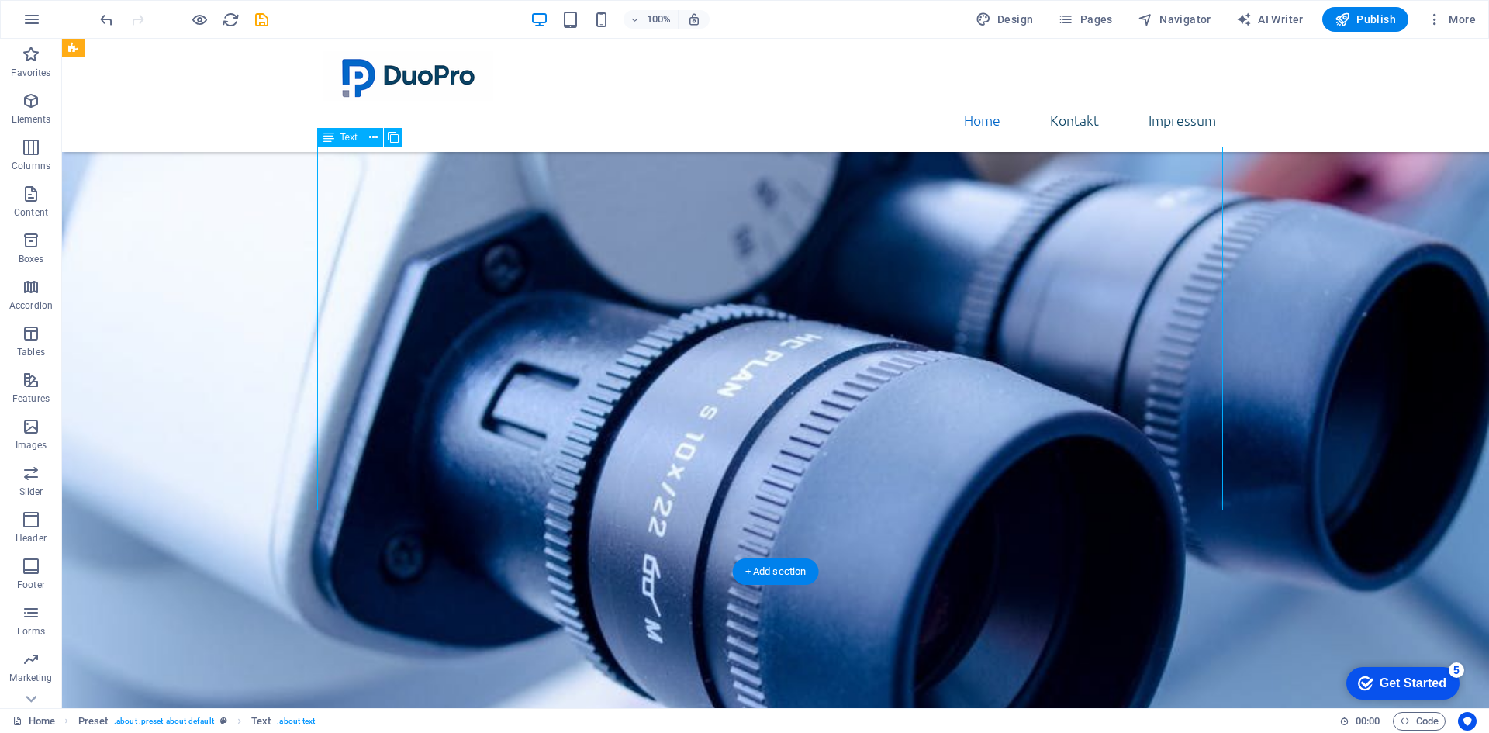
click at [371, 396] on div "DuoPro GmbH ist eine in Wien ansässige Gesellschaft mit beschränkter Haftung, g…" at bounding box center [776, 479] width 906 height 363
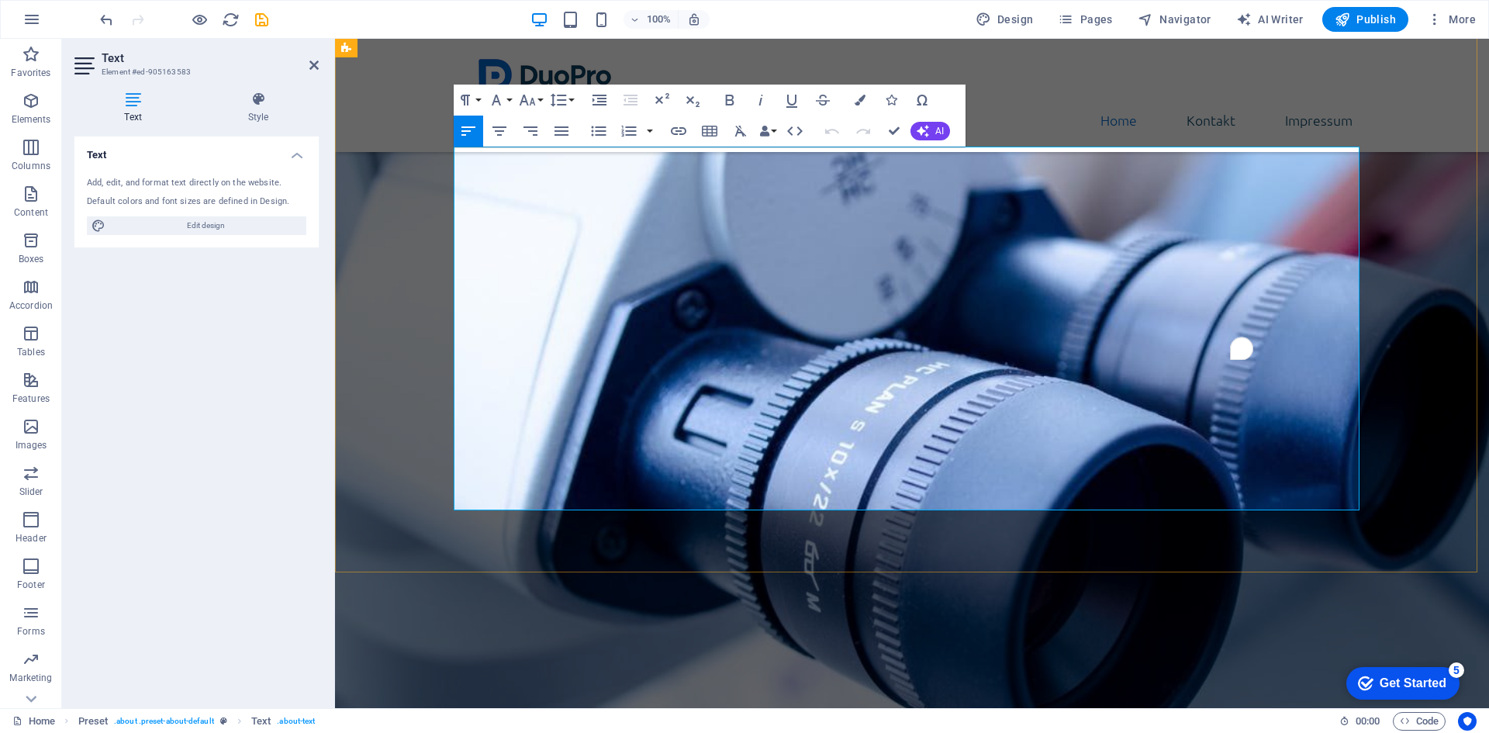
click at [478, 539] on strong "Impressum" at bounding box center [494, 548] width 71 height 18
copy strong "Impressum"
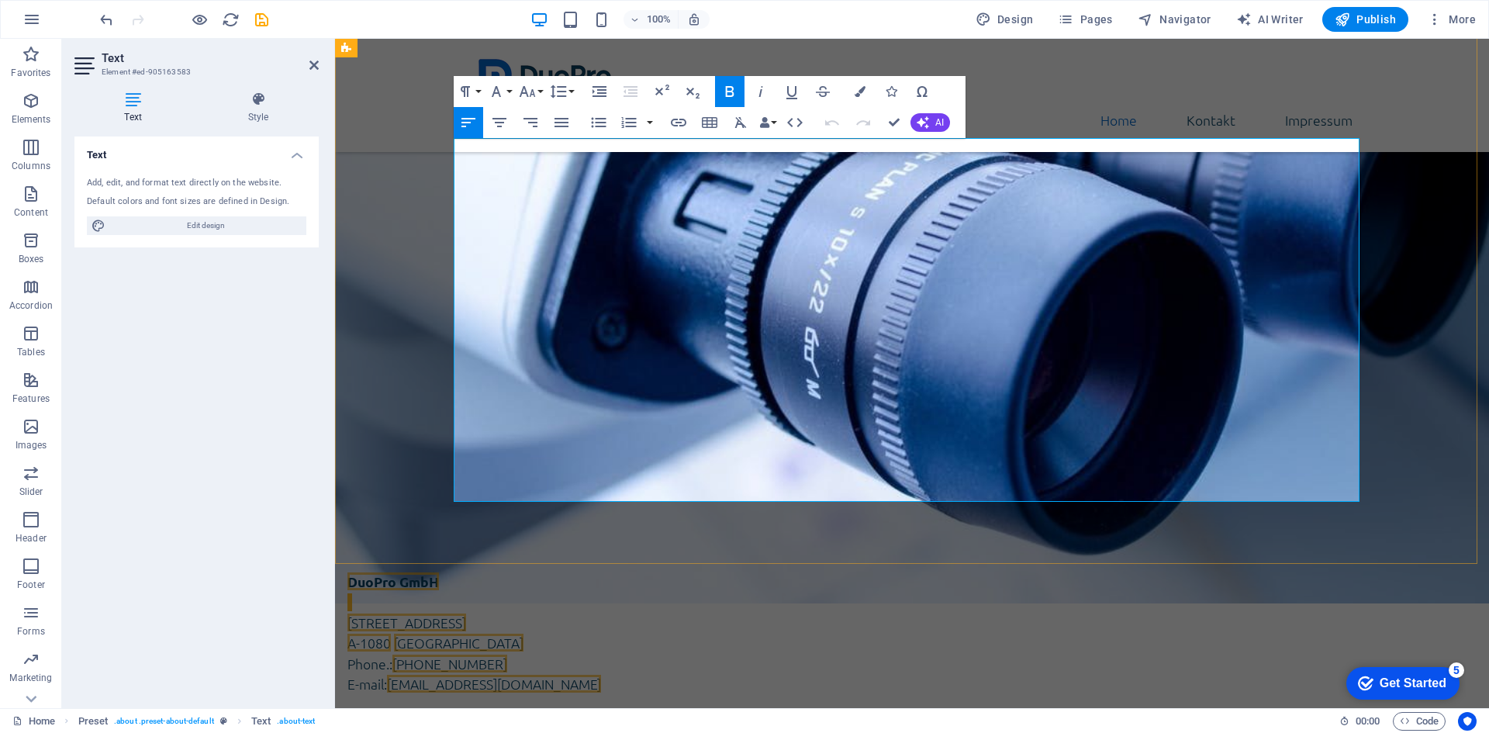
scroll to position [555, 0]
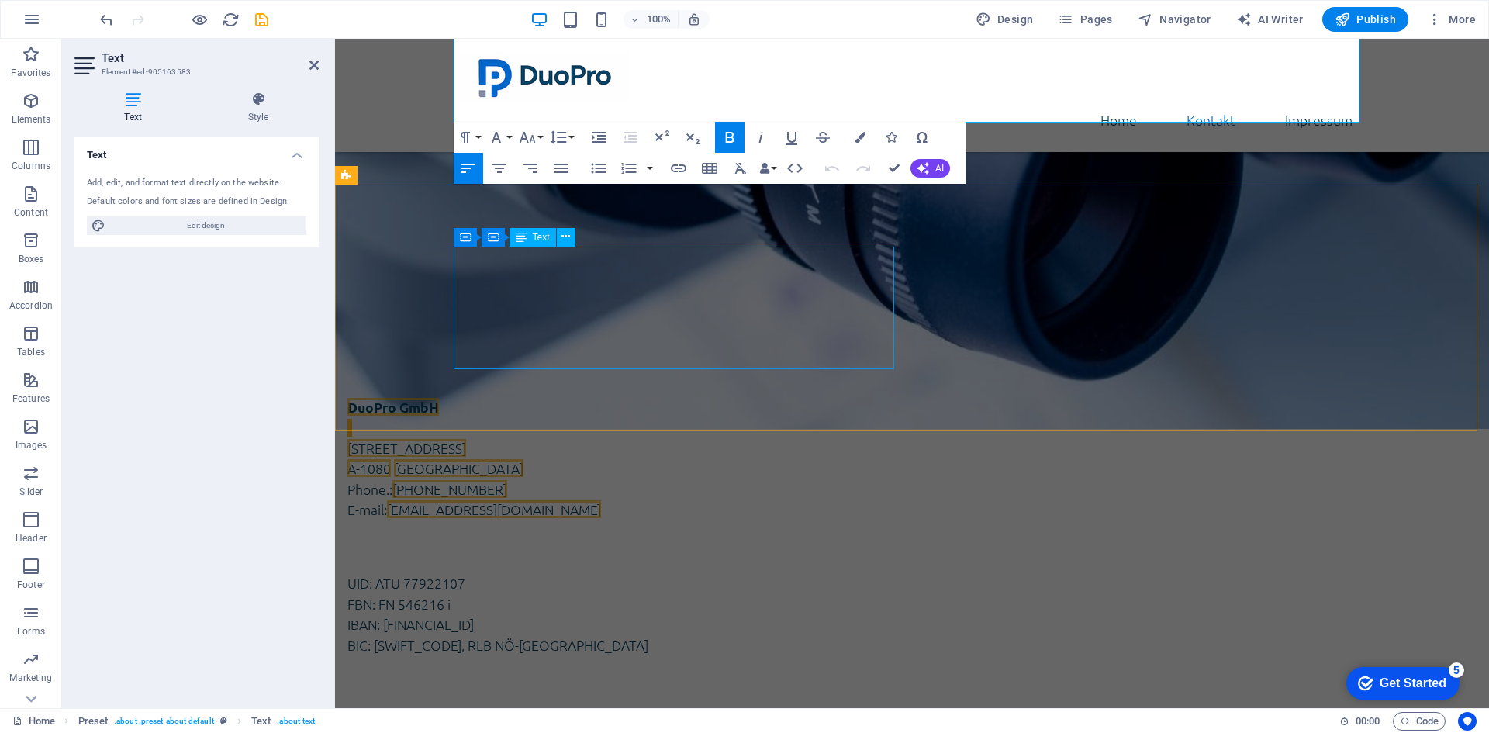
click at [500, 397] on div "DuoPro GmbH Lerchenfelder Straße 32/8 A-1080 Wien Phone.: +43 (0) 1 942 5376 E-…" at bounding box center [567, 458] width 441 height 123
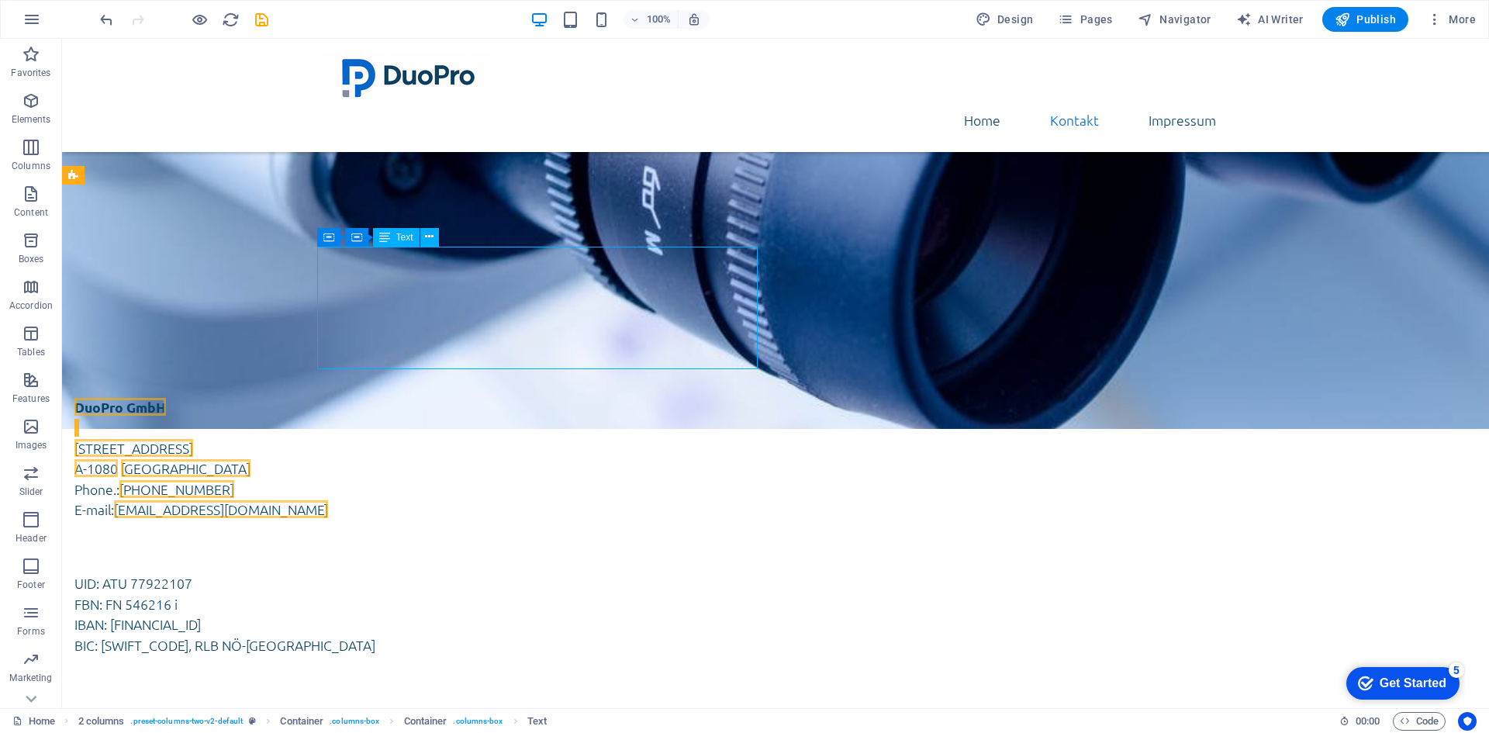
click at [384, 397] on div "DuoPro GmbH Lerchenfelder Straße 32/8 A-1080 Wien Phone.: +43 (0) 1 942 5376 E-…" at bounding box center [294, 458] width 441 height 123
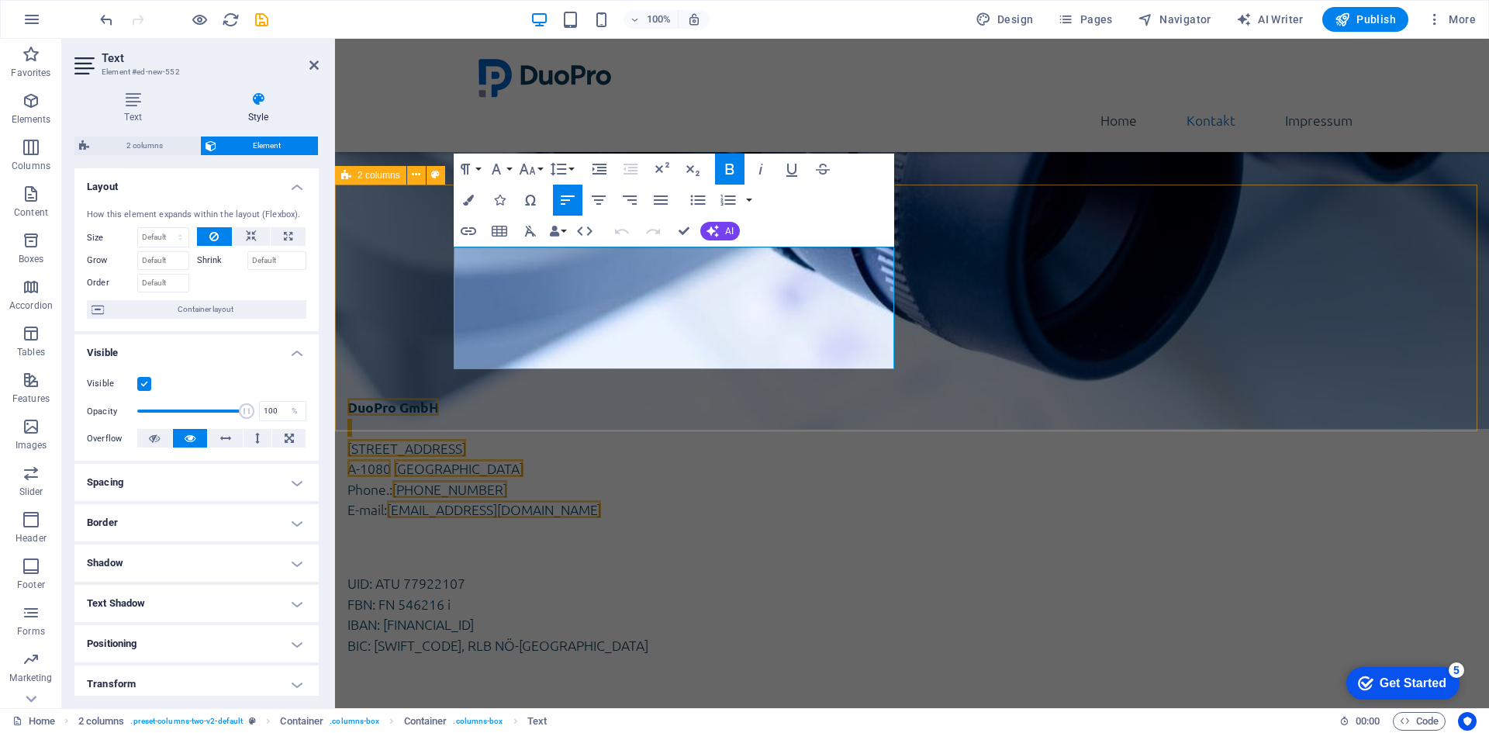
click at [384, 335] on div "DuoPro GmbH Lerchenfelder Straße 32/8 A-1080 Wien Phone.: +43 (0) 1 942 5376 E-…" at bounding box center [912, 526] width 1154 height 382
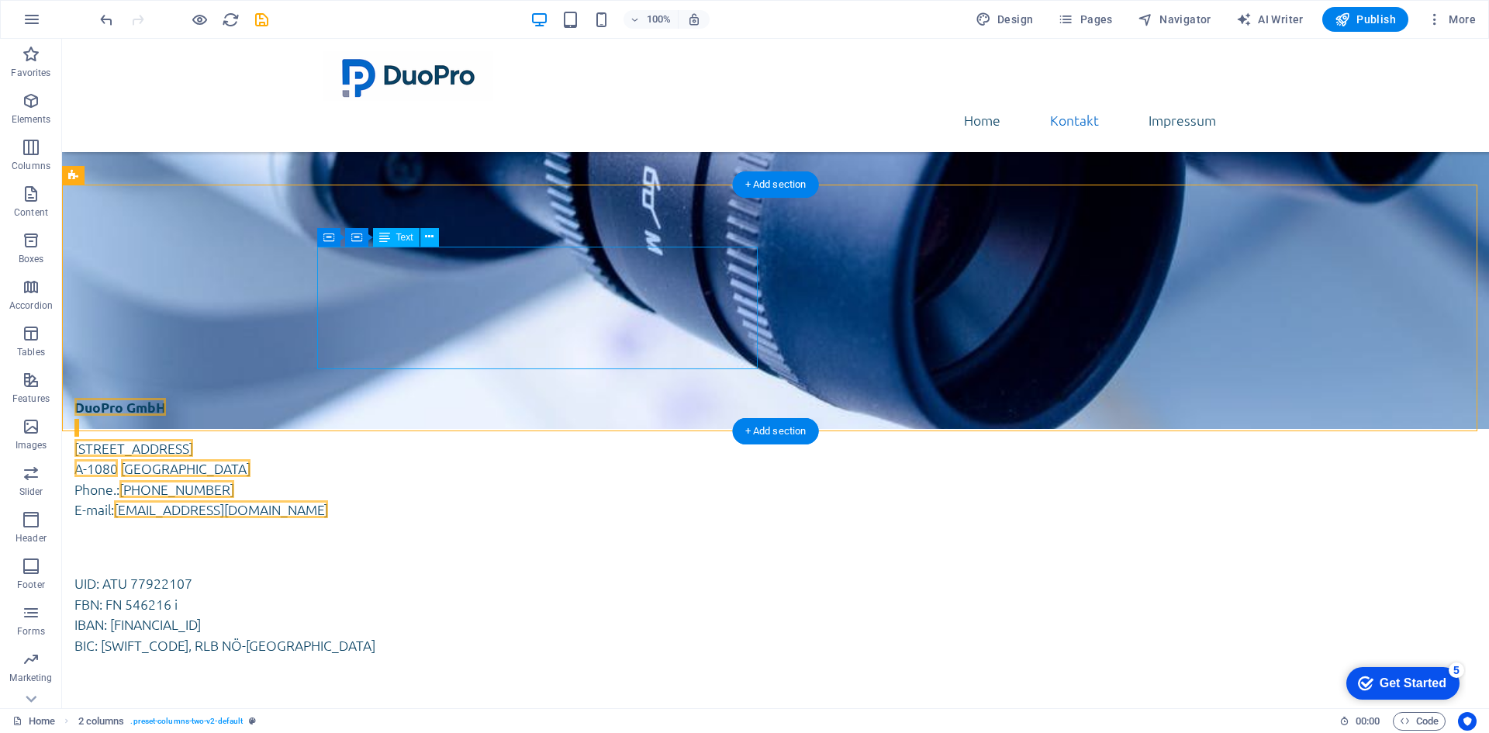
click at [374, 397] on div "DuoPro GmbH [STREET_ADDRESS] Phone.: [PHONE_NUMBER] E-mail: [EMAIL_ADDRESS][DOM…" at bounding box center [294, 458] width 441 height 123
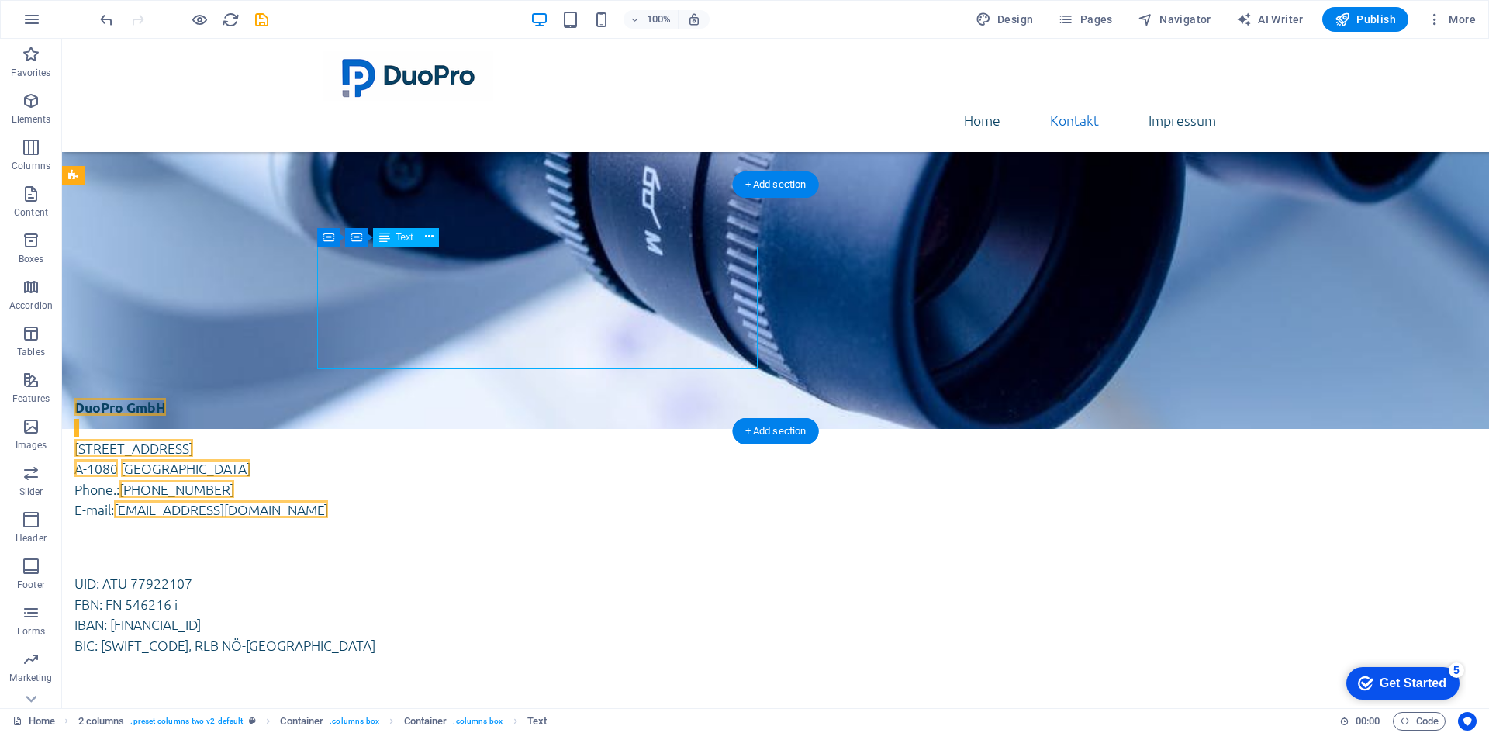
click at [434, 397] on div "DuoPro GmbH [STREET_ADDRESS] Phone.: [PHONE_NUMBER] E-mail: [EMAIL_ADDRESS][DOM…" at bounding box center [294, 458] width 441 height 123
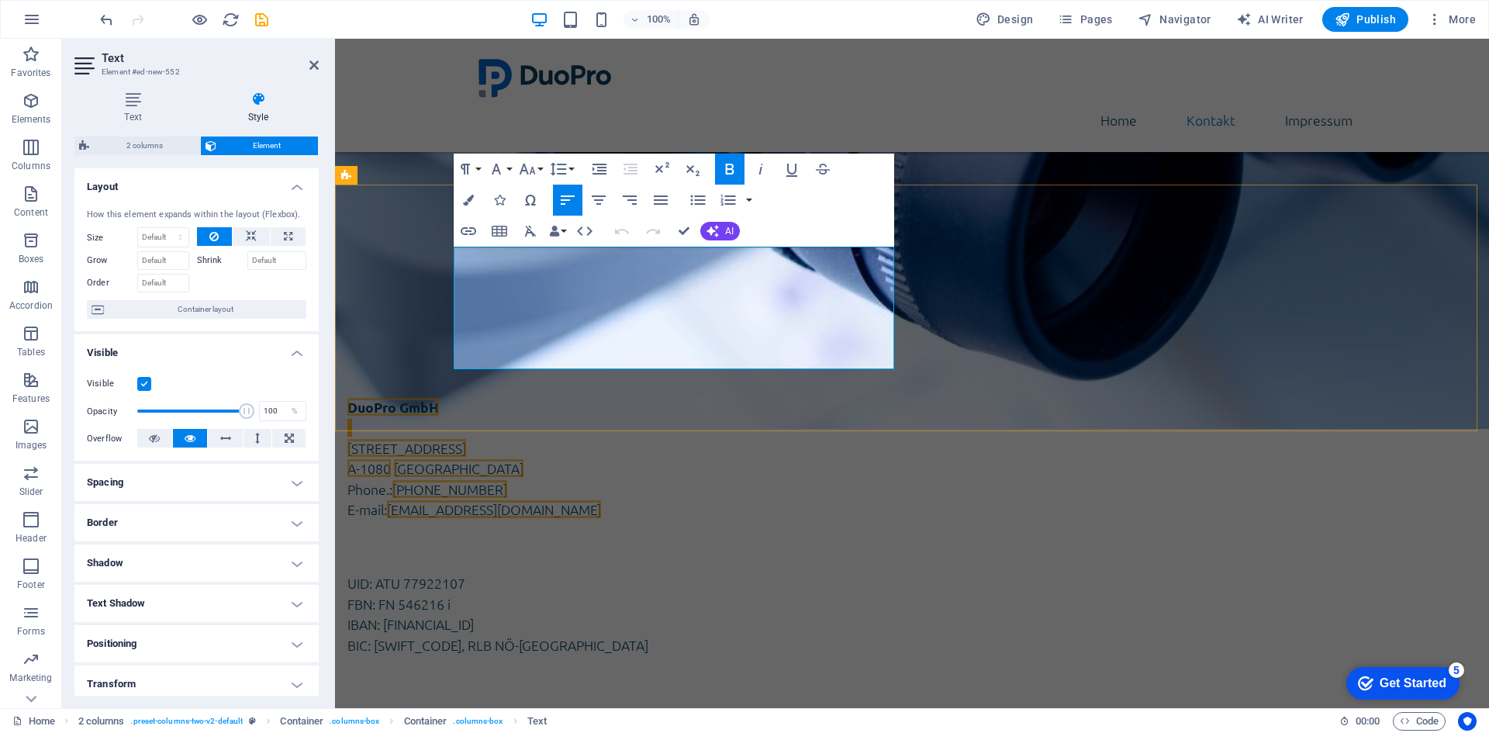
click at [495, 397] on address "DuoPro GmbH [STREET_ADDRESS]" at bounding box center [567, 438] width 441 height 82
click at [550, 397] on address "DuoPro GmbH [STREET_ADDRESS]" at bounding box center [567, 438] width 441 height 82
click at [475, 397] on address "DuoPro GmbH [STREET_ADDRESS]" at bounding box center [567, 438] width 441 height 82
click at [558, 397] on address "DuoPro GmbH [STREET_ADDRESS]" at bounding box center [567, 438] width 441 height 82
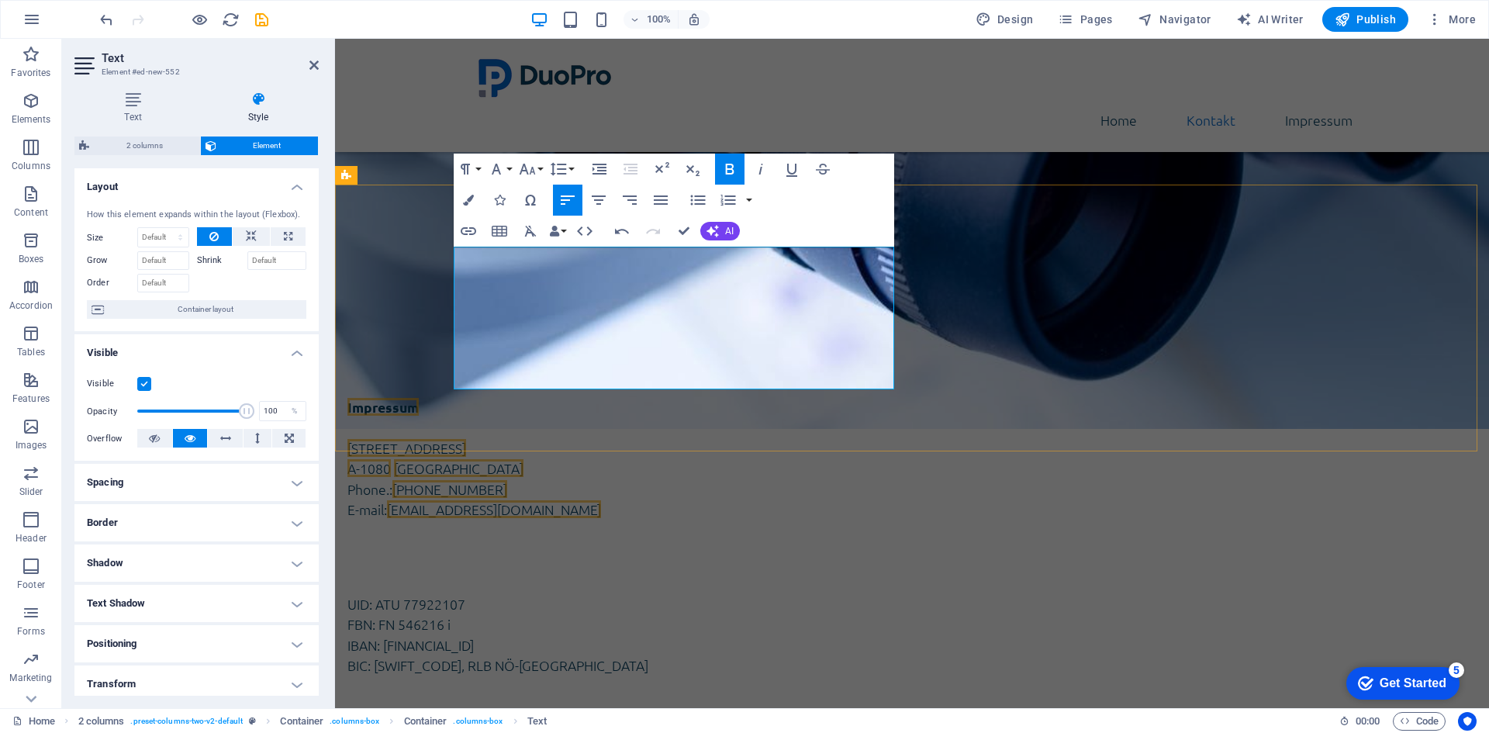
click at [548, 397] on address "Impressum [STREET_ADDRESS]" at bounding box center [567, 438] width 441 height 82
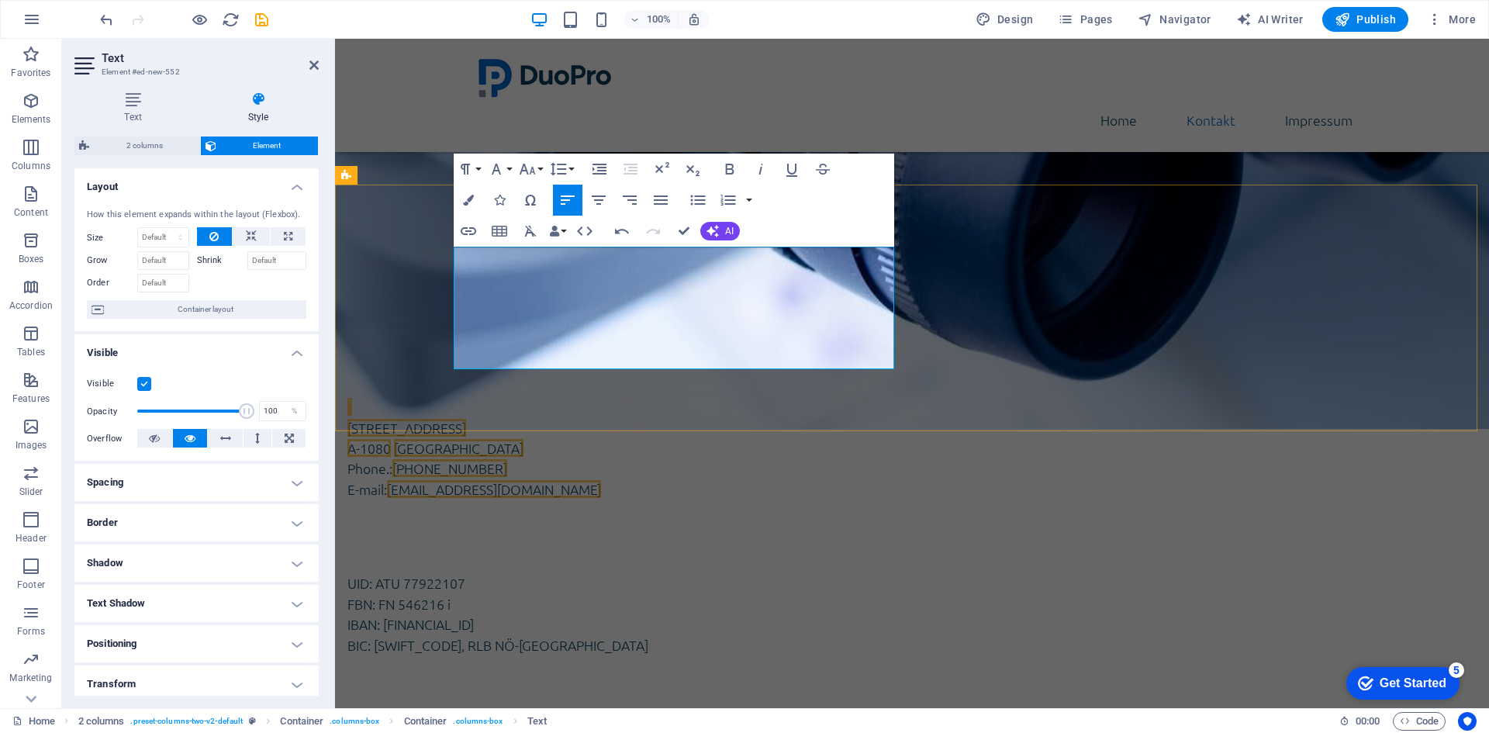
click at [549, 397] on address "[STREET_ADDRESS]" at bounding box center [567, 427] width 441 height 61
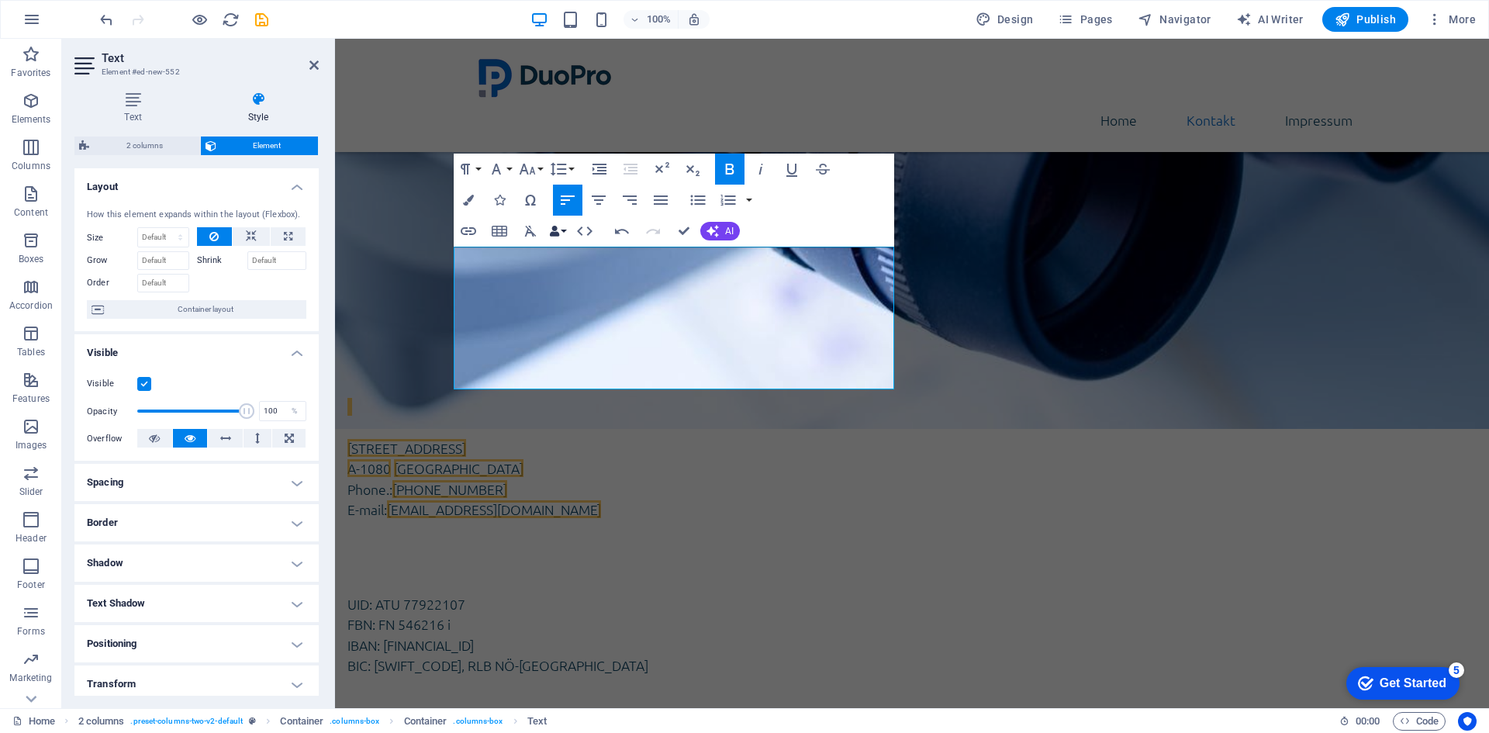
click at [558, 233] on icon "button" at bounding box center [554, 231] width 11 height 11
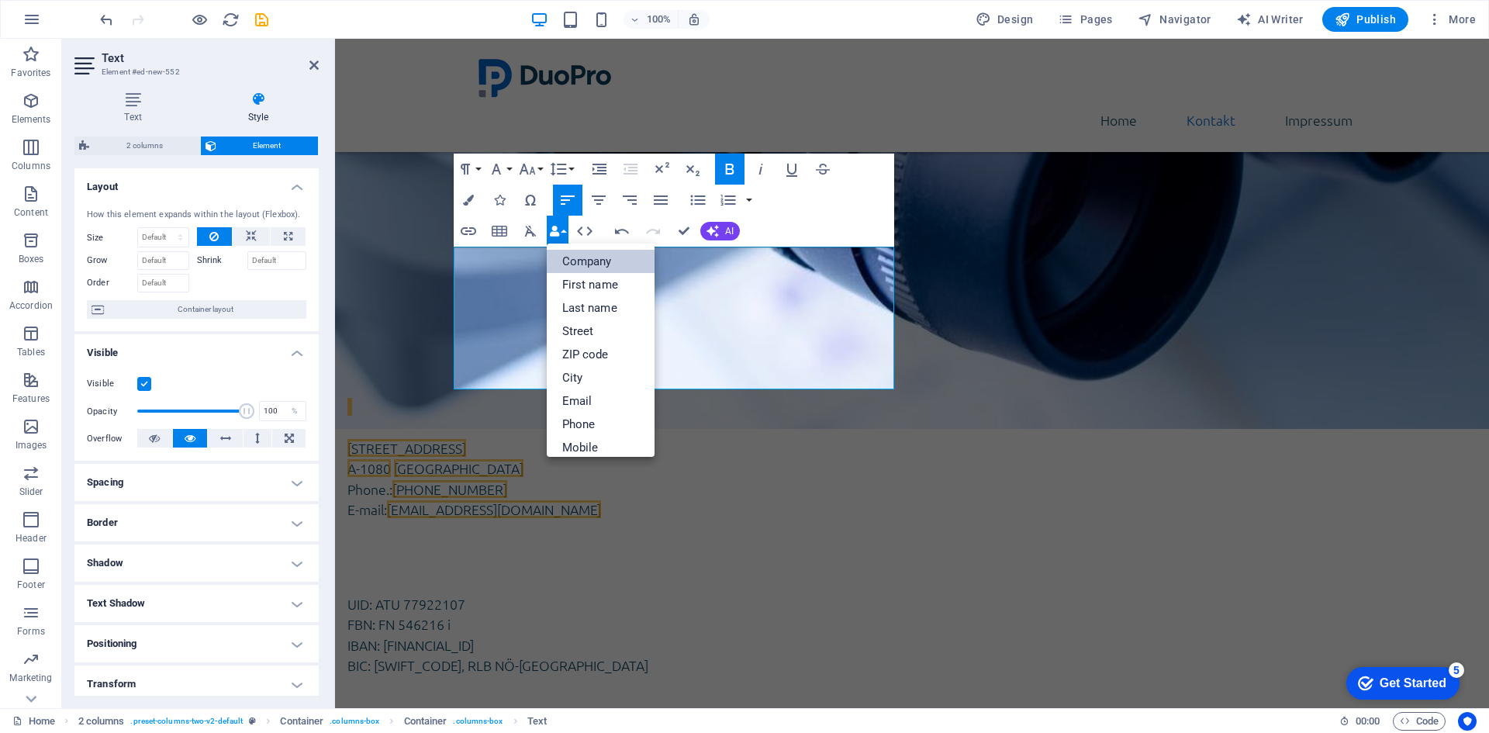
click at [569, 255] on link "Company" at bounding box center [601, 261] width 109 height 23
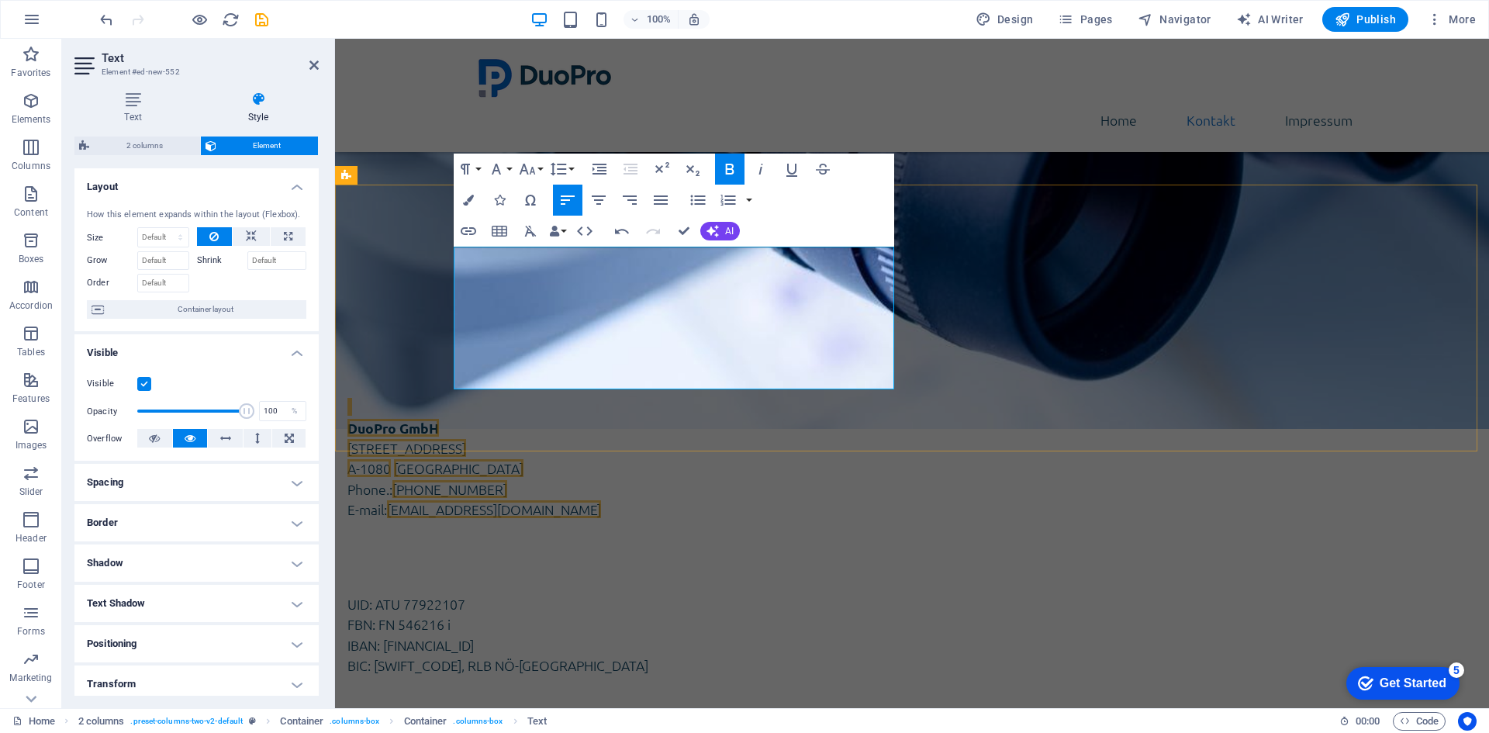
click at [439, 419] on span "DuoPro GmbH" at bounding box center [393, 428] width 92 height 18
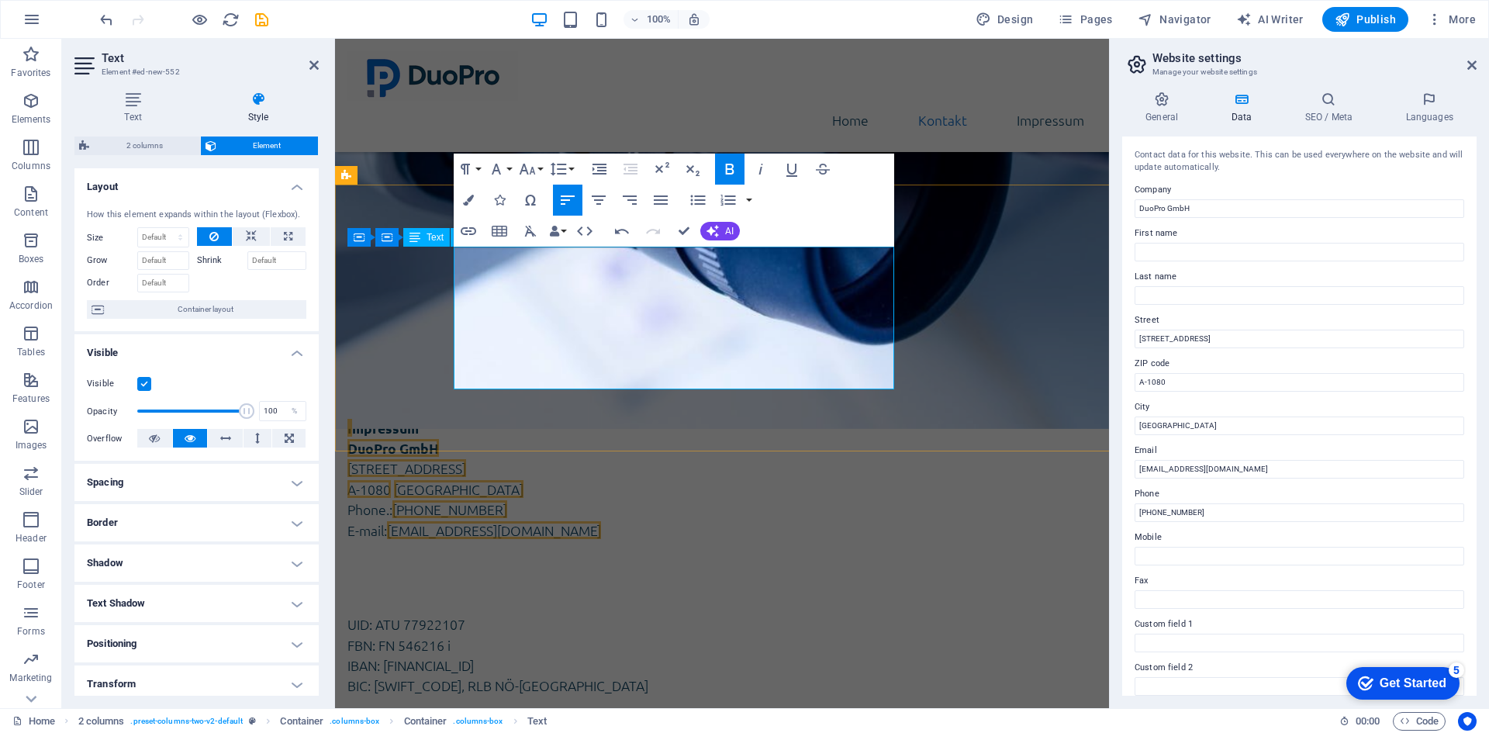
click at [528, 438] on address "DuoPro GmbH [STREET_ADDRESS]" at bounding box center [528, 468] width 362 height 61
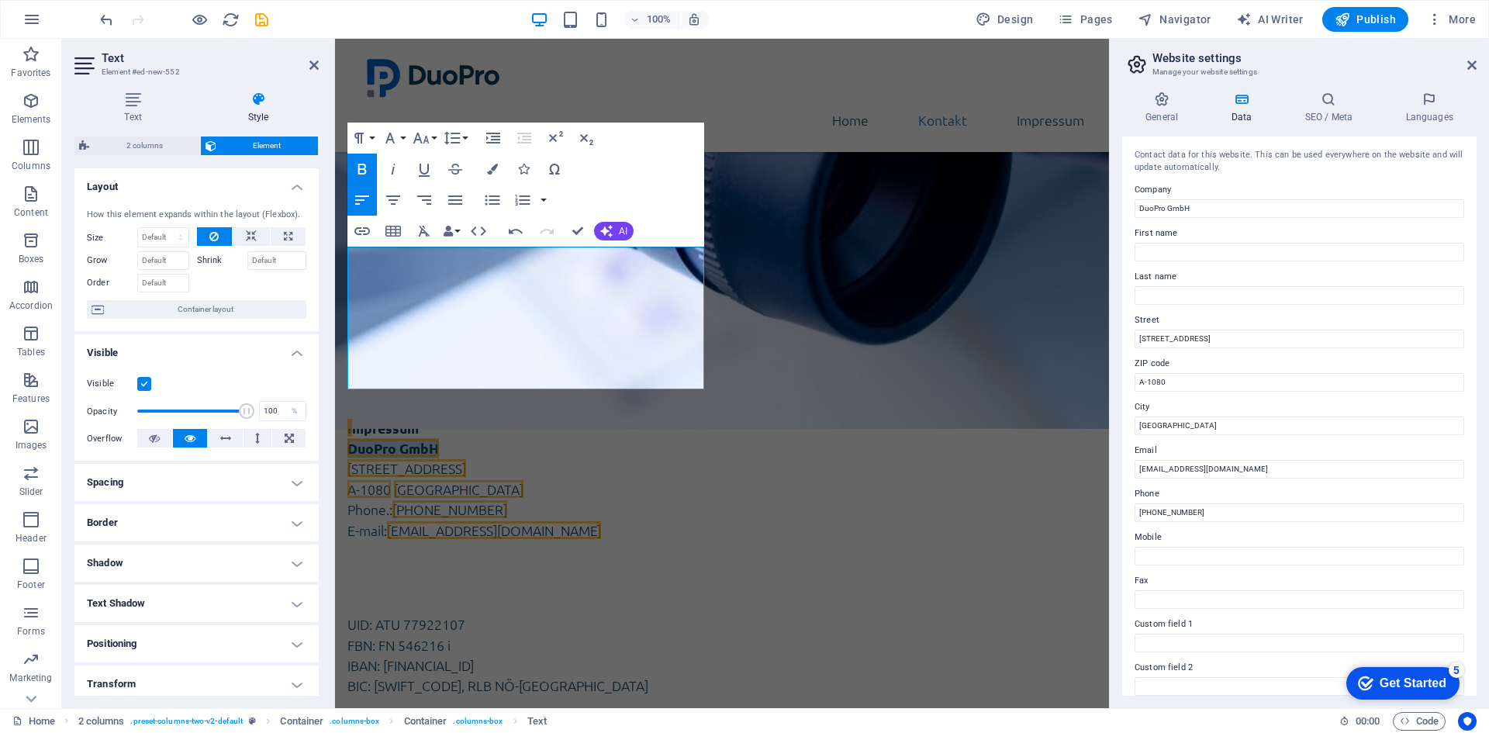
click at [366, 162] on icon "button" at bounding box center [362, 169] width 19 height 19
click at [517, 438] on address "DuoPro GmbH [STREET_ADDRESS]" at bounding box center [528, 468] width 362 height 61
click at [451, 438] on address "DuoPro GmbH [STREET_ADDRESS]" at bounding box center [528, 468] width 362 height 61
click at [373, 500] on p "Phone.: [PHONE_NUMBER] E-mail: [EMAIL_ADDRESS][DOMAIN_NAME]" at bounding box center [528, 520] width 362 height 41
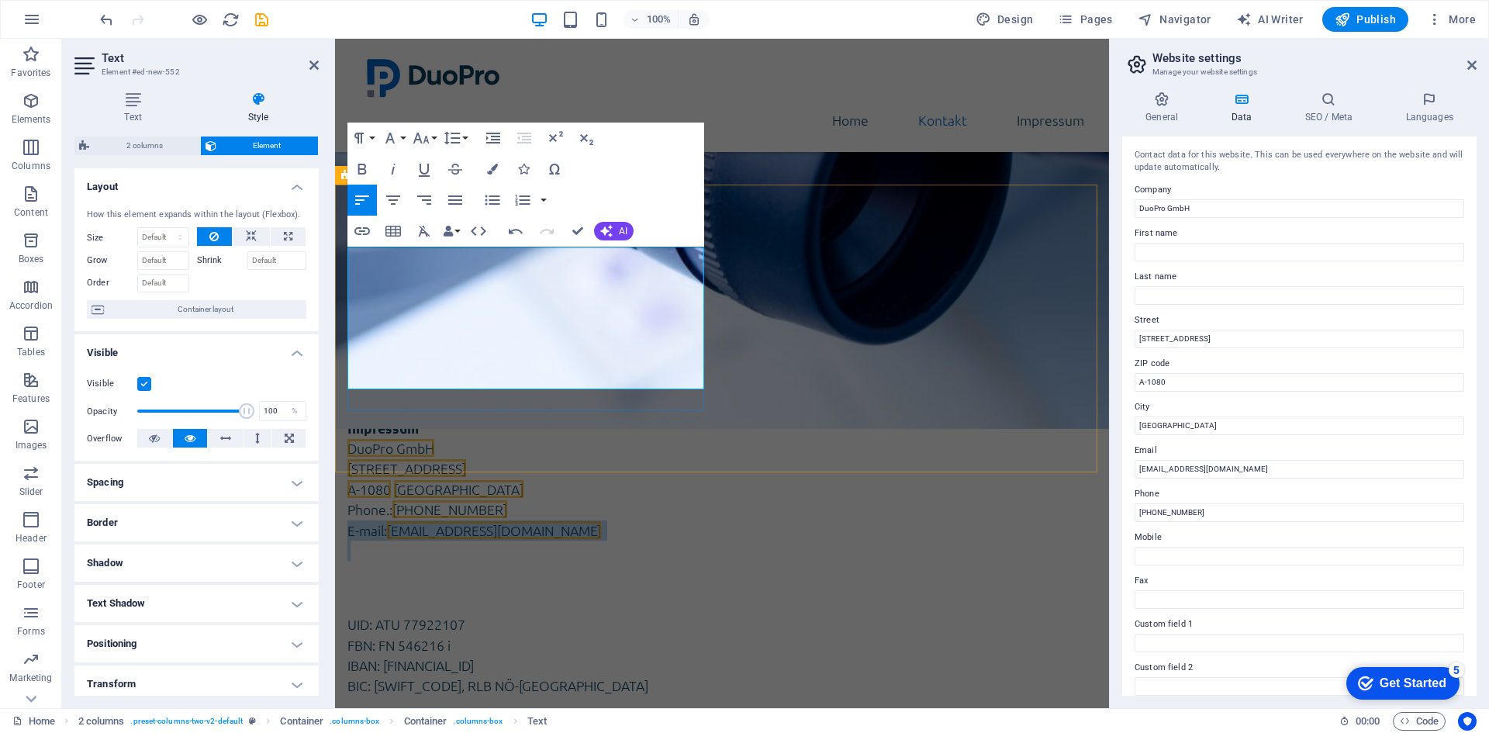
click at [373, 500] on p "Phone.: +43 (0) 1 942 5376 E-mail: office@duopro.at" at bounding box center [528, 520] width 362 height 41
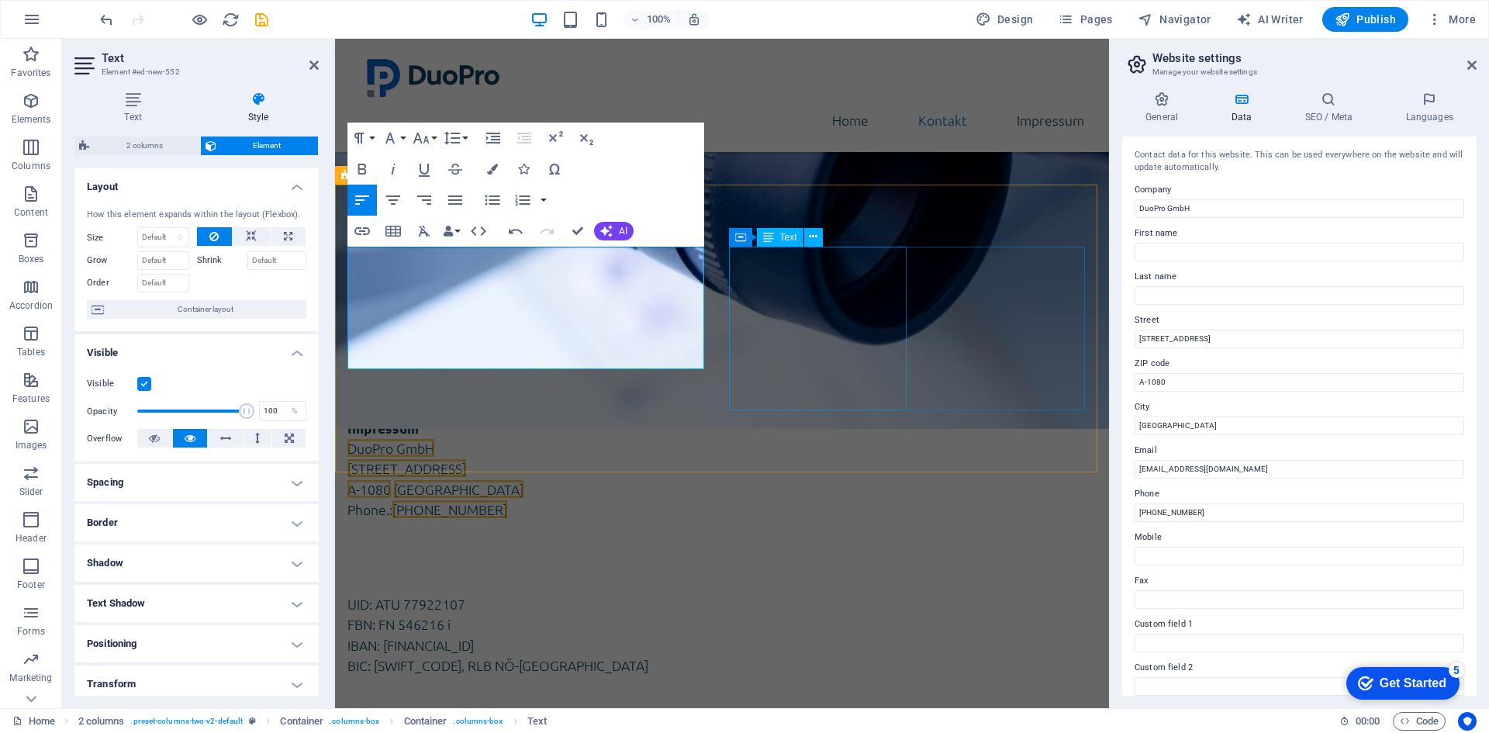
click at [710, 553] on div "UID: ATU 77922107 FBN: FN 546216 i IBAN: AT65 3200 0000 1328 8204 BIC: RLNWATWW…" at bounding box center [528, 614] width 362 height 123
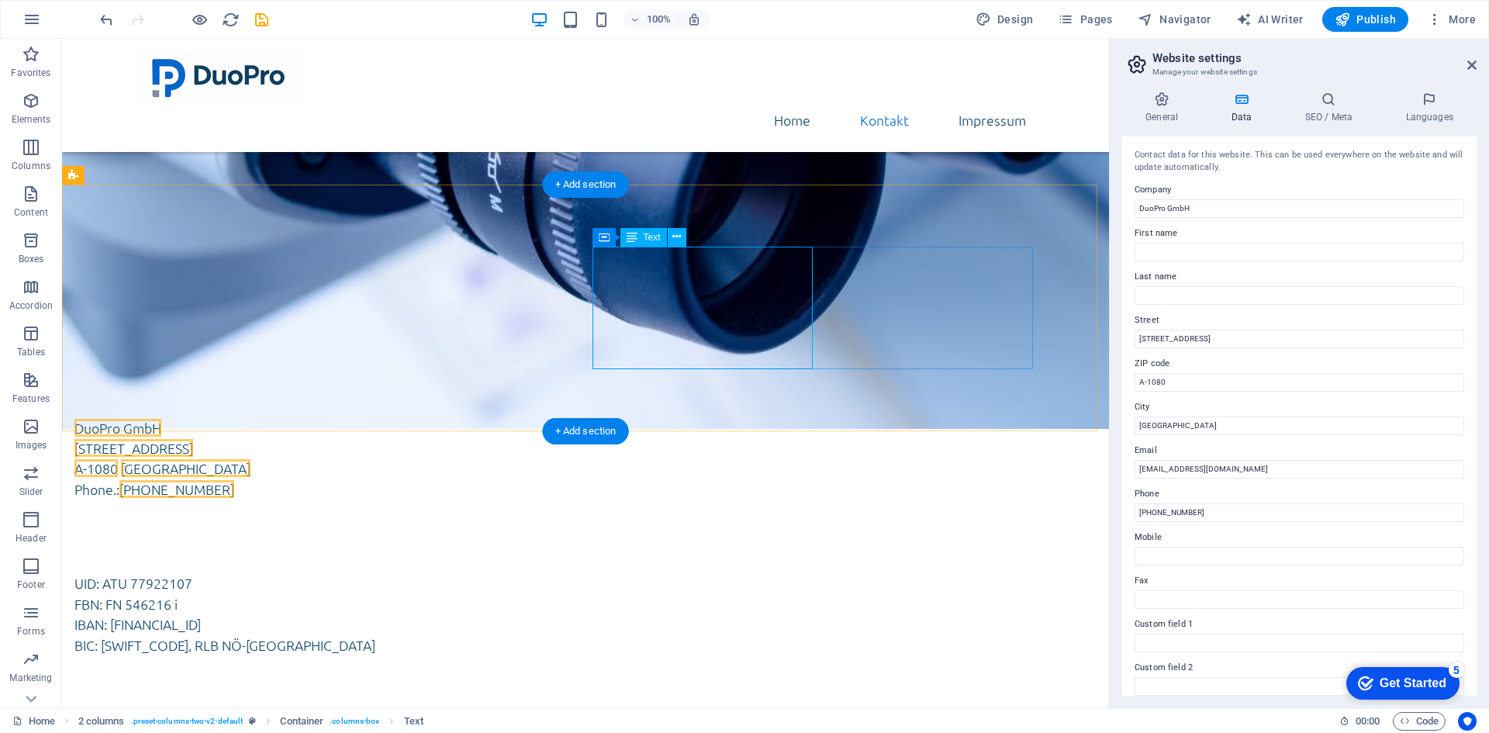
click at [515, 533] on div "UID: ATU 77922107 FBN: FN 546216 i IBAN: AT65 3200 0000 1328 8204 BIC: RLNWATWW…" at bounding box center [294, 594] width 441 height 123
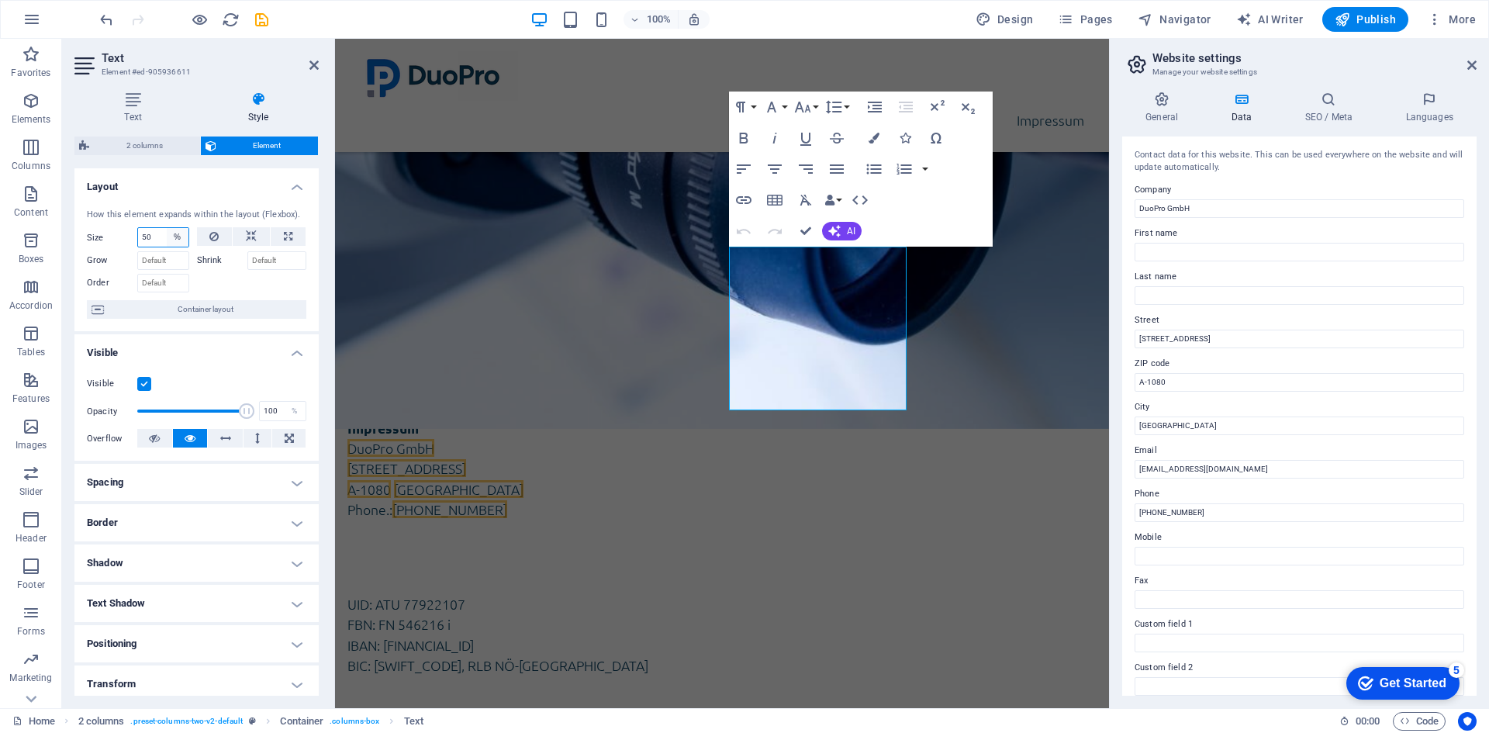
click at [173, 236] on select "Default auto px % 1/1 1/2 1/3 1/4 1/5 1/6 1/7 1/8 1/9 1/10" at bounding box center [178, 237] width 22 height 19
click at [167, 228] on select "Default auto px % 1/1 1/2 1/3 1/4 1/5 1/6 1/7 1/8 1/9 1/10" at bounding box center [178, 237] width 22 height 19
select select "DISABLED_OPTION_VALUE"
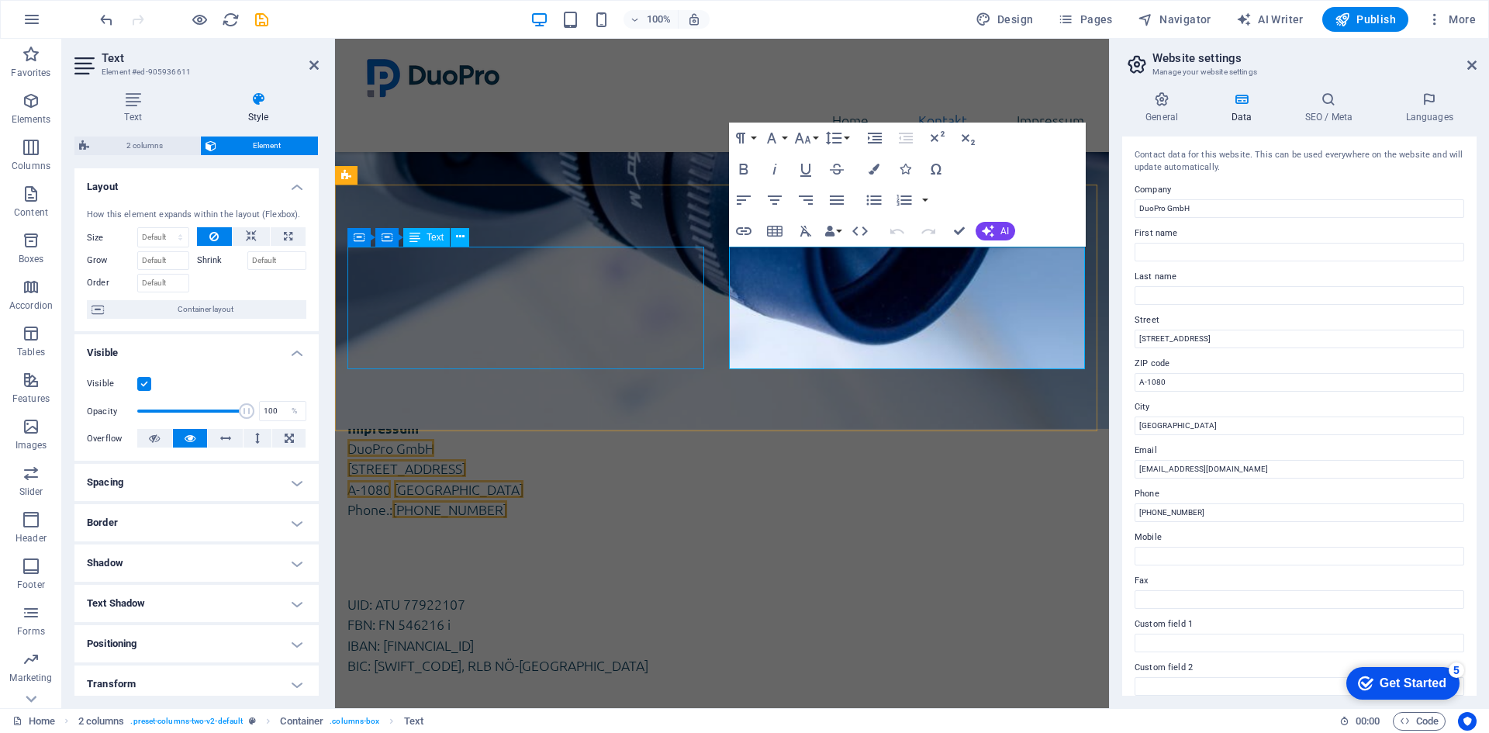
click at [465, 418] on div "Impressum DuoPro GmbH Lerchenfelder Straße 32/8 A-1080 Wien Phone.: +43 (0) 1 9…" at bounding box center [528, 479] width 362 height 123
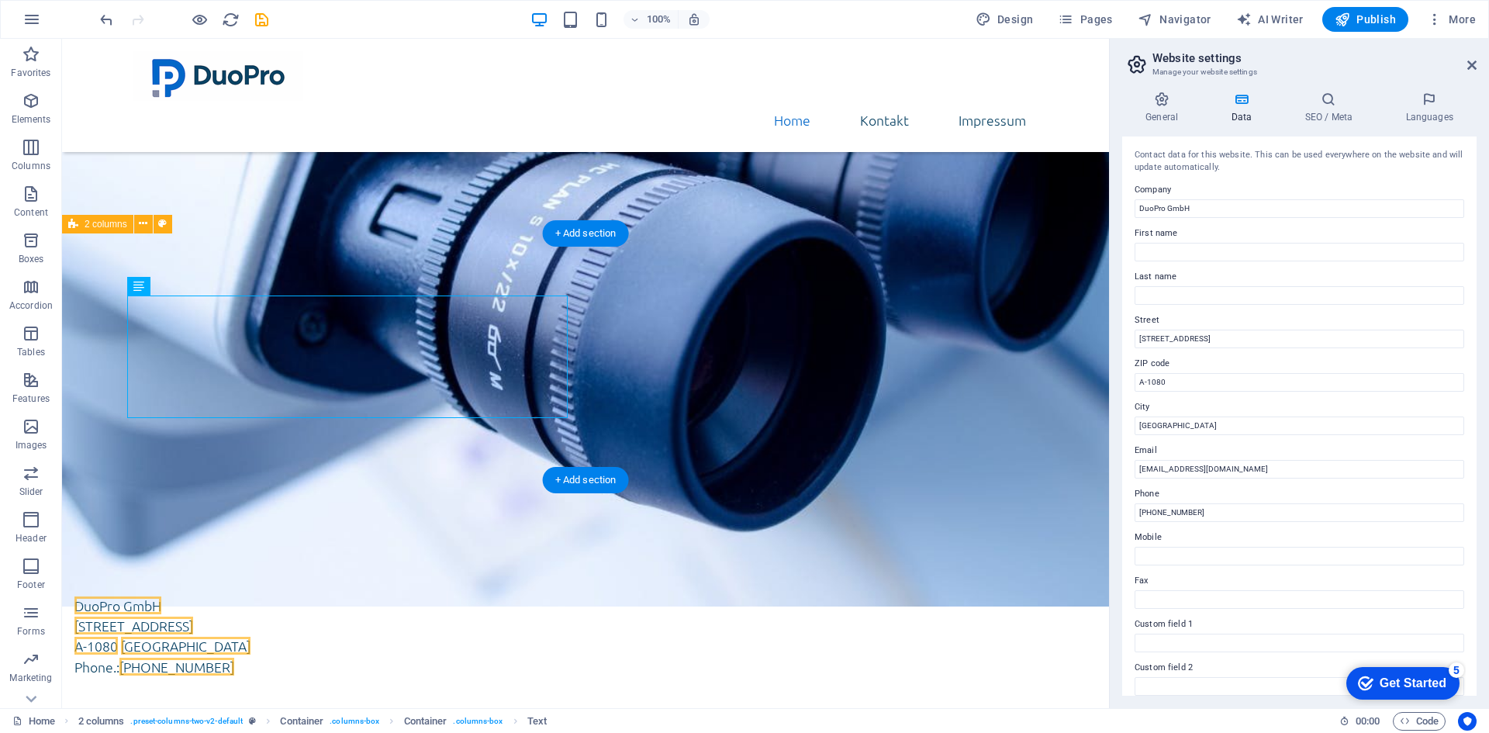
scroll to position [322, 0]
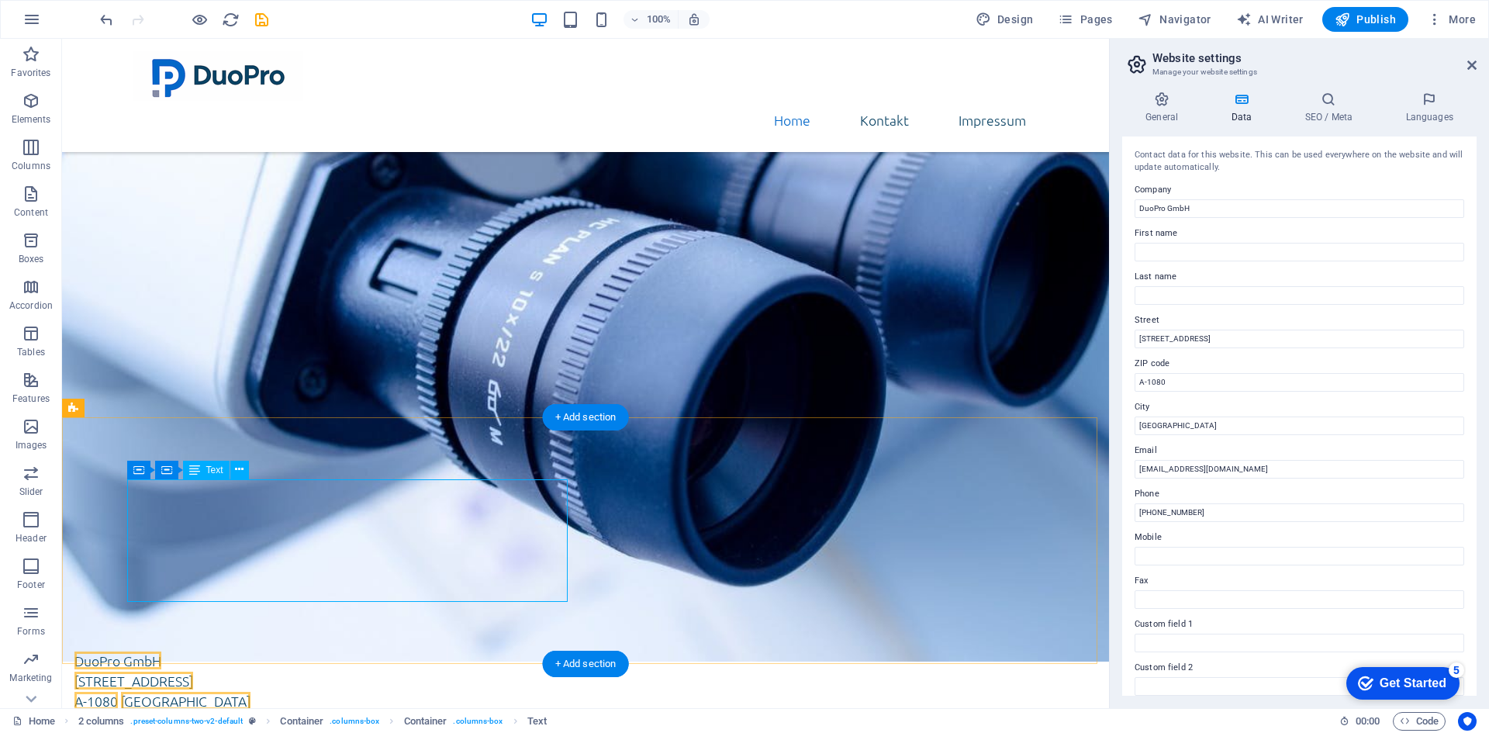
click at [245, 630] on div "Impressum DuoPro GmbH Lerchenfelder Straße 32/8 A-1080 Wien Phone.: +43 (0) 1 9…" at bounding box center [294, 691] width 441 height 123
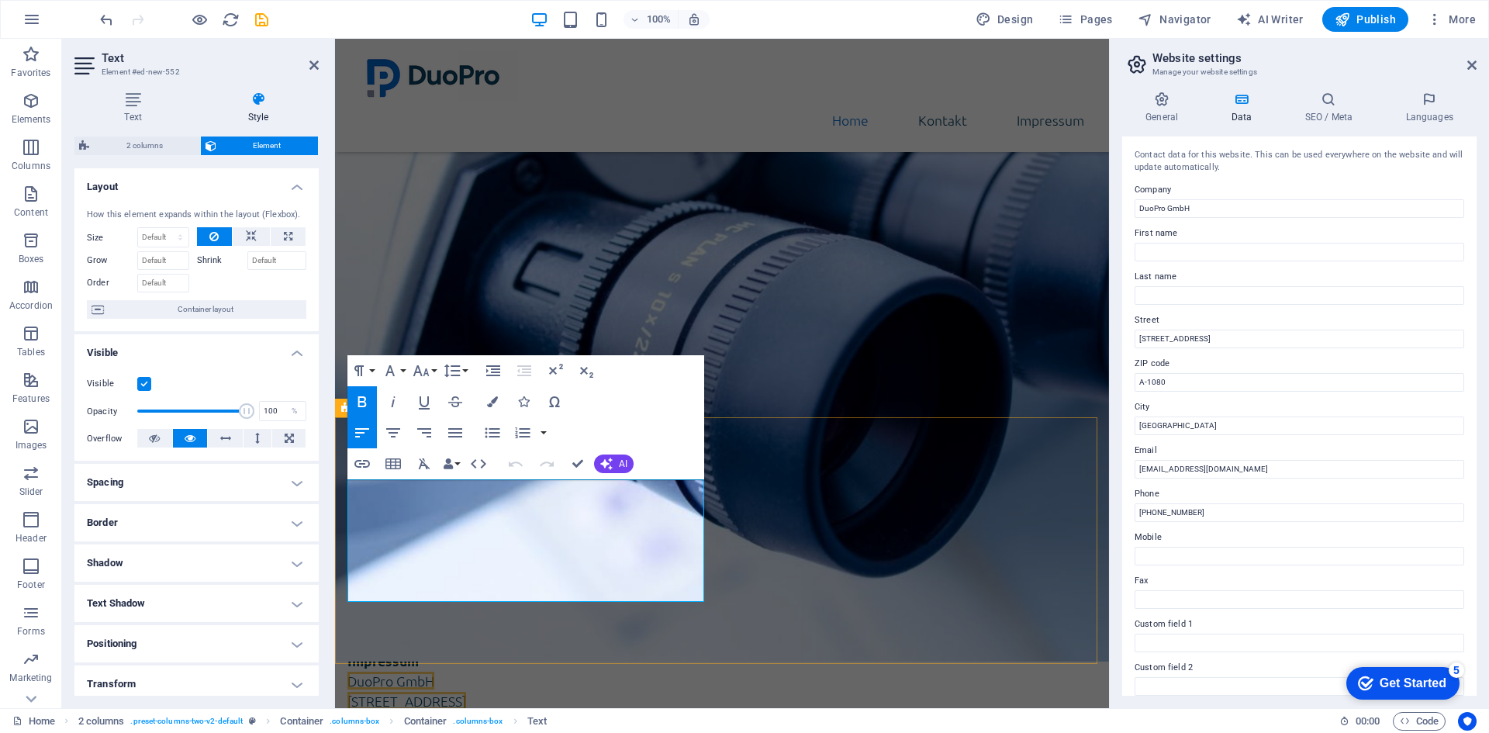
click at [443, 651] on address "Impressum" at bounding box center [528, 661] width 362 height 20
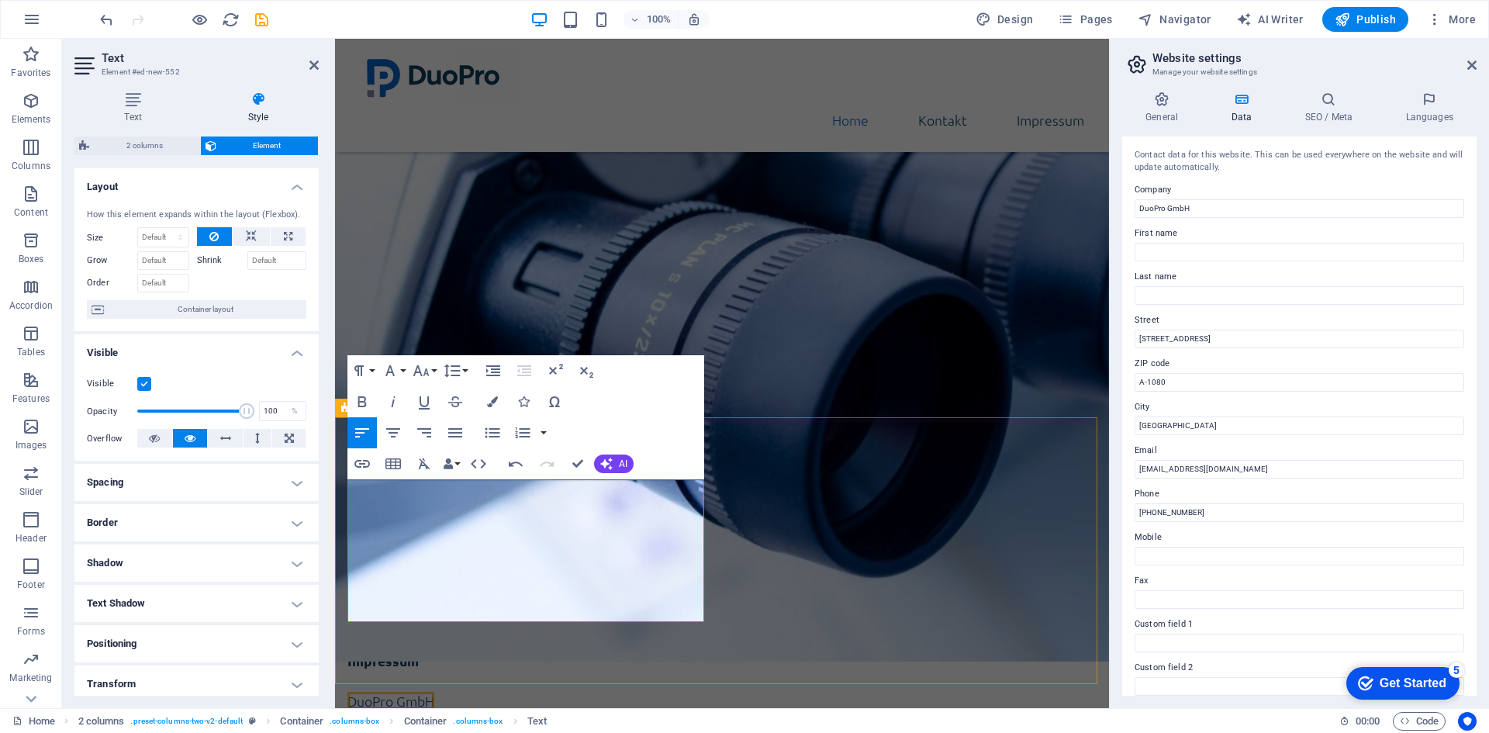
scroll to position [0, 2]
click at [766, 396] on div "Über uns DuoPro GmbH ist eine in Wien ansässige Gesellschaft mit beschränkter H…" at bounding box center [722, 303] width 774 height 571
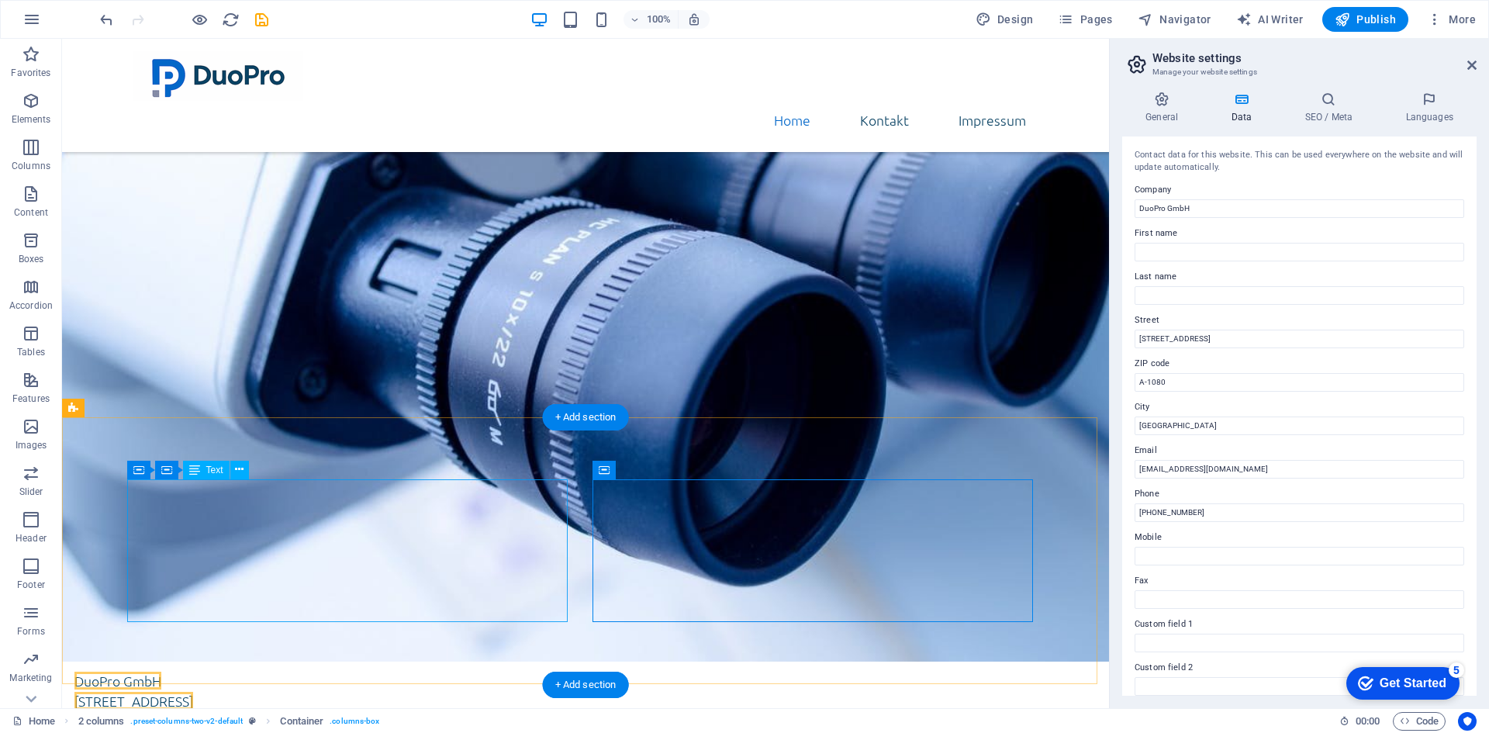
click at [376, 630] on div "Impressum DuoPro GmbH Lerchenfelder Straße 32/8 A-1080 Wien Tel: +43 (0) 1 942 …" at bounding box center [294, 701] width 441 height 143
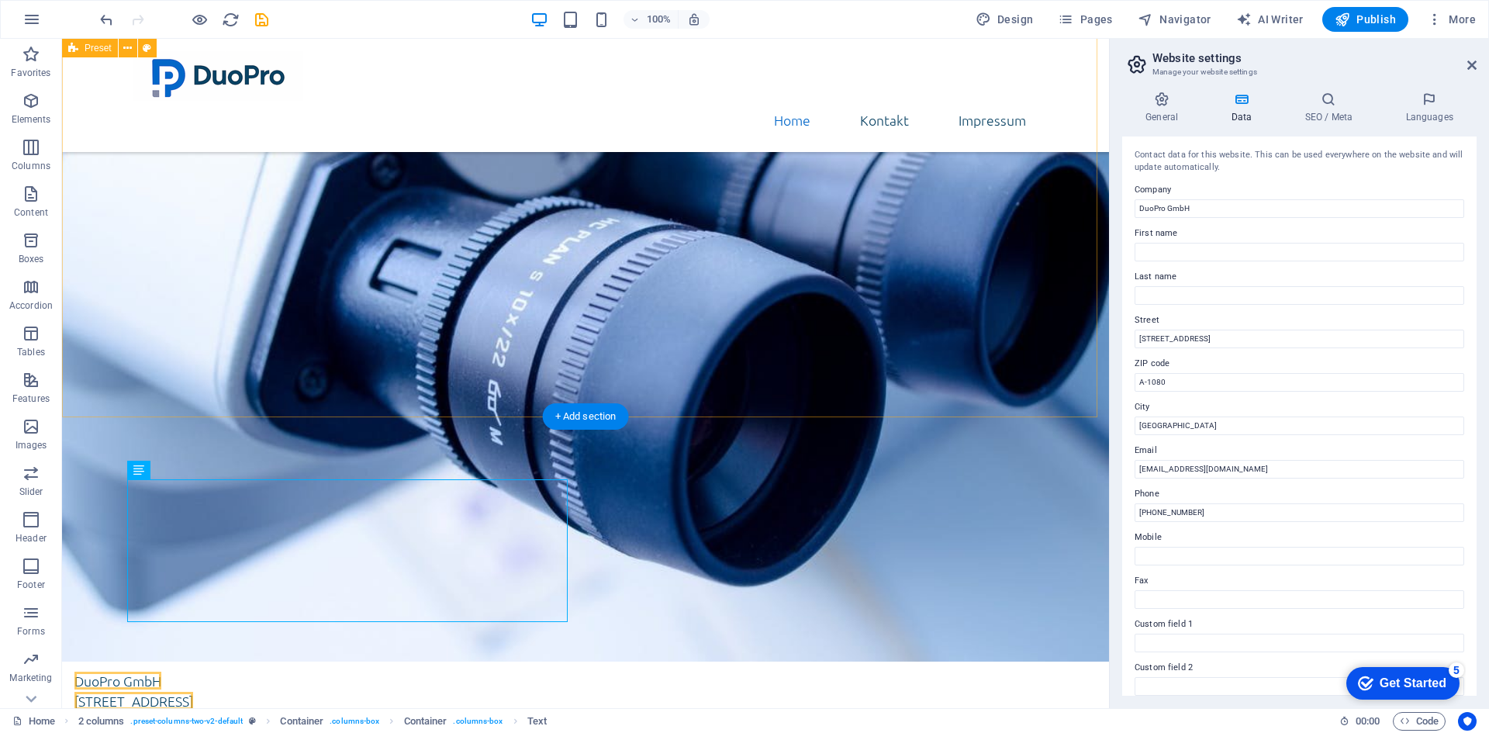
click at [704, 370] on div "Über uns DuoPro GmbH ist eine in Wien ansässige Gesellschaft mit beschränkter H…" at bounding box center [585, 293] width 1047 height 550
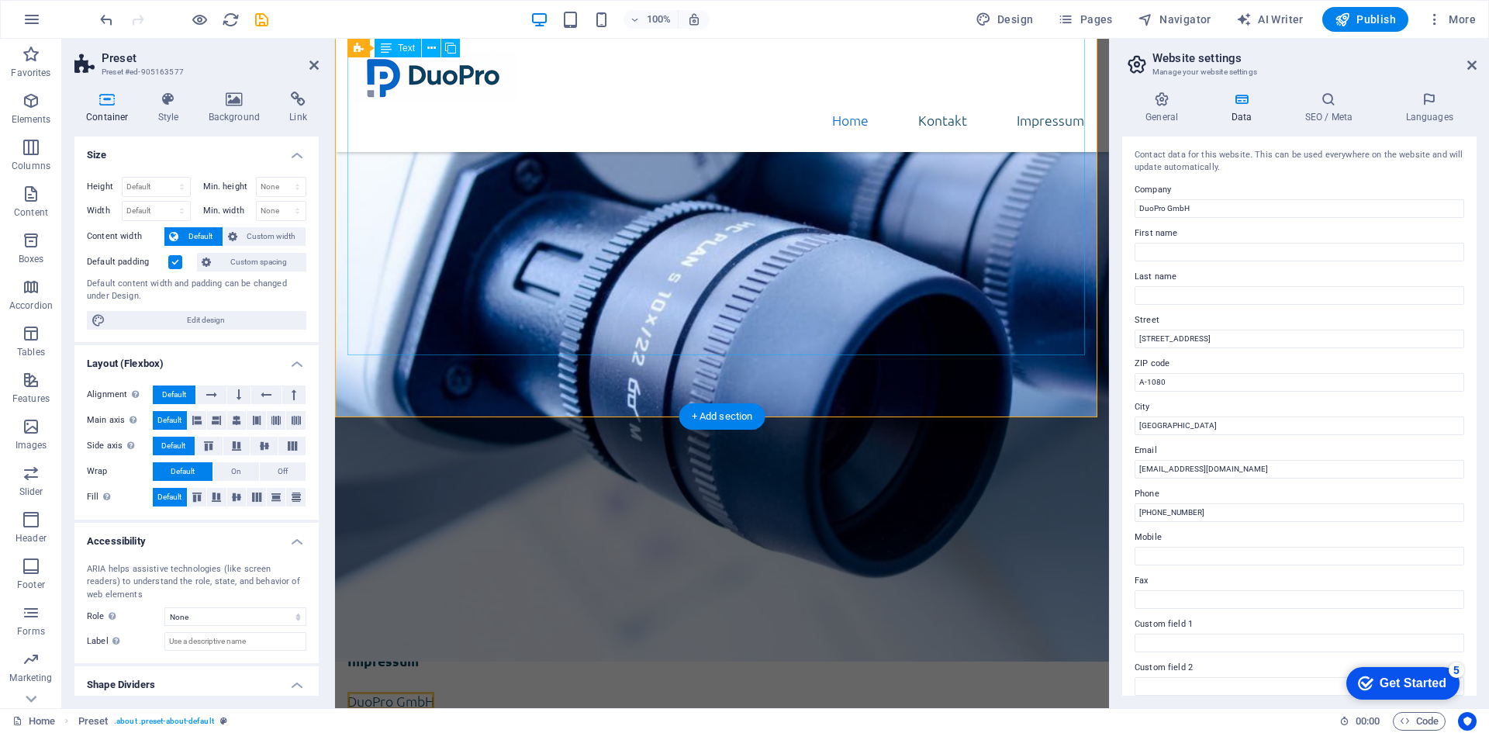
click at [1039, 323] on div "DuoPro GmbH ist eine in Wien ansässige Gesellschaft mit beschränkter Haftung, g…" at bounding box center [721, 335] width 749 height 384
click at [1020, 325] on div "DuoPro GmbH ist eine in Wien ansässige Gesellschaft mit beschränkter Haftung, g…" at bounding box center [721, 335] width 749 height 384
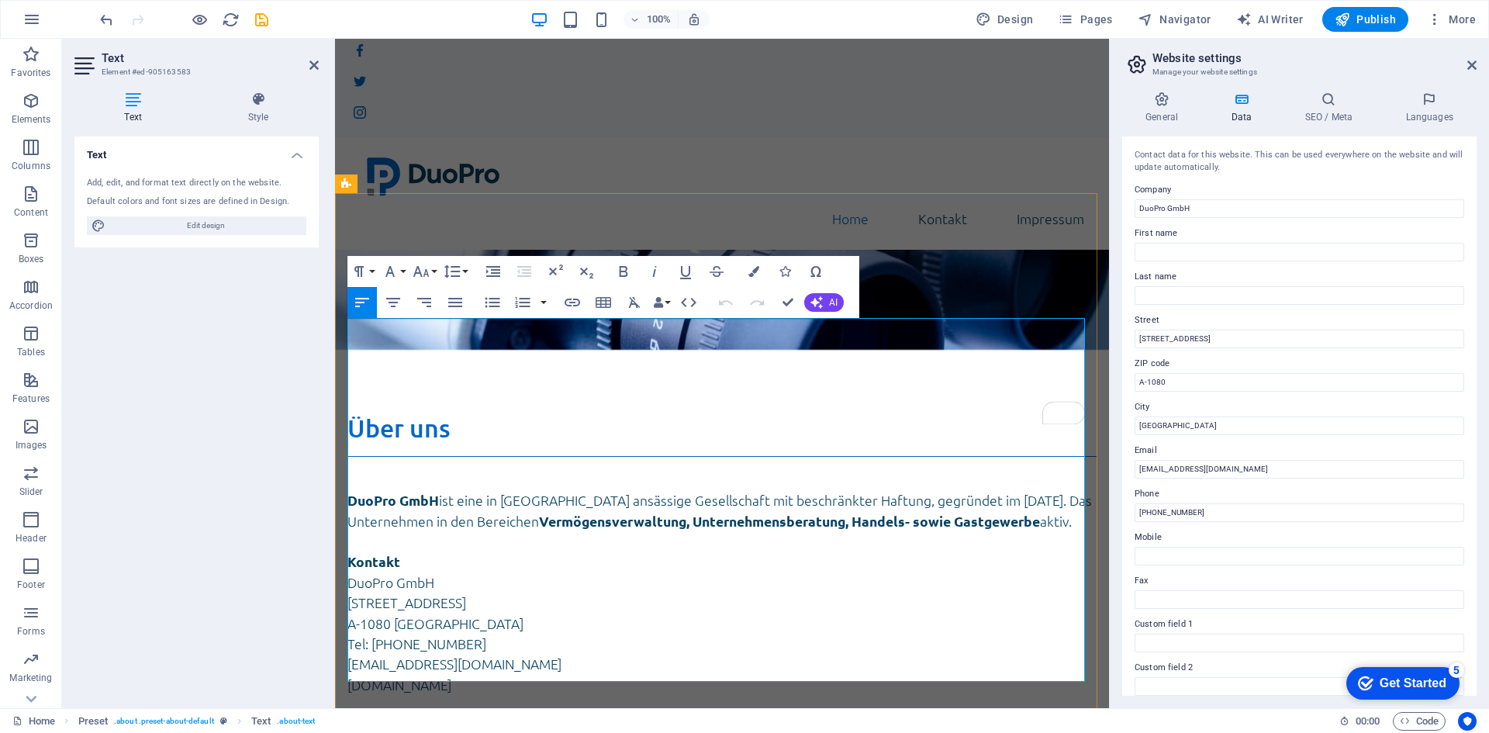
scroll to position [155, 0]
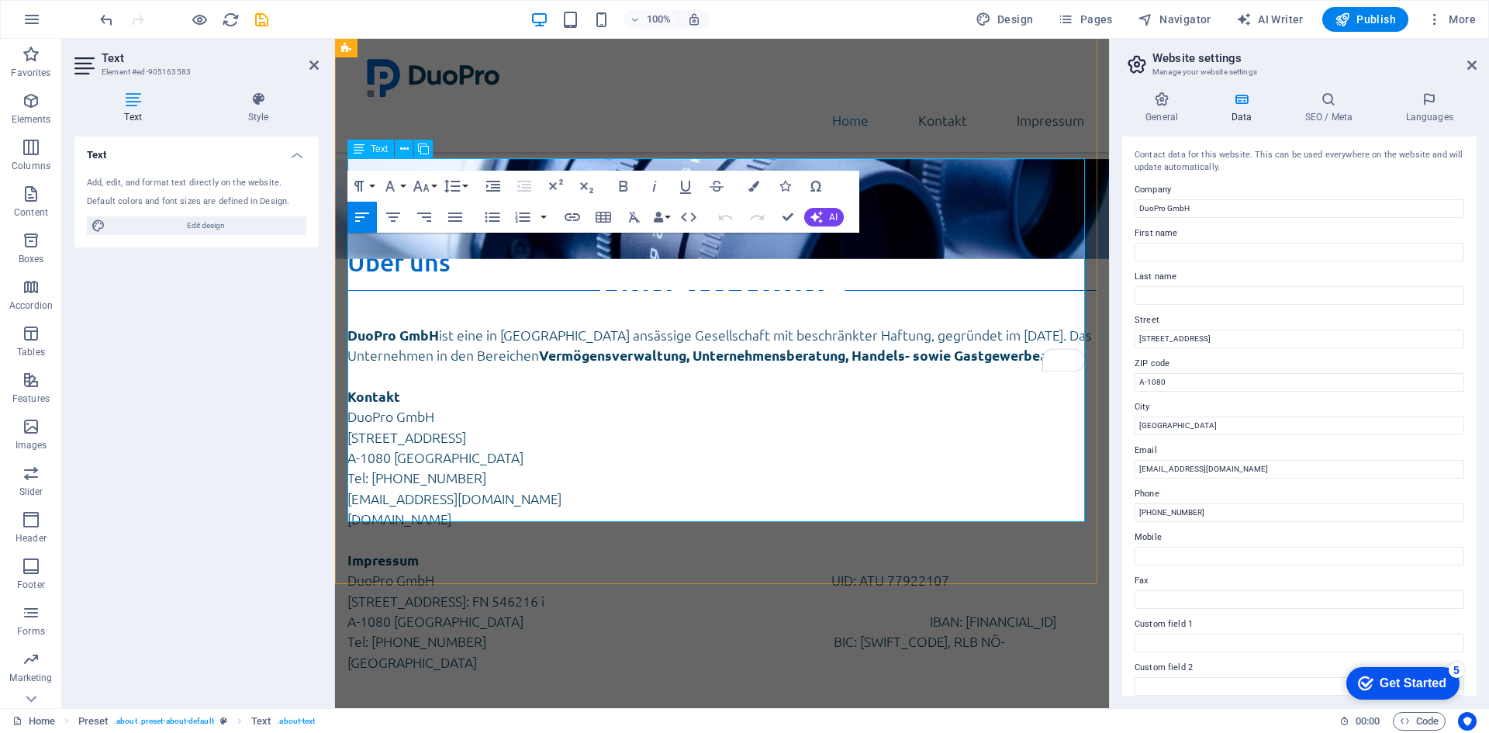
click at [392, 551] on strong "Impressum" at bounding box center [382, 560] width 71 height 18
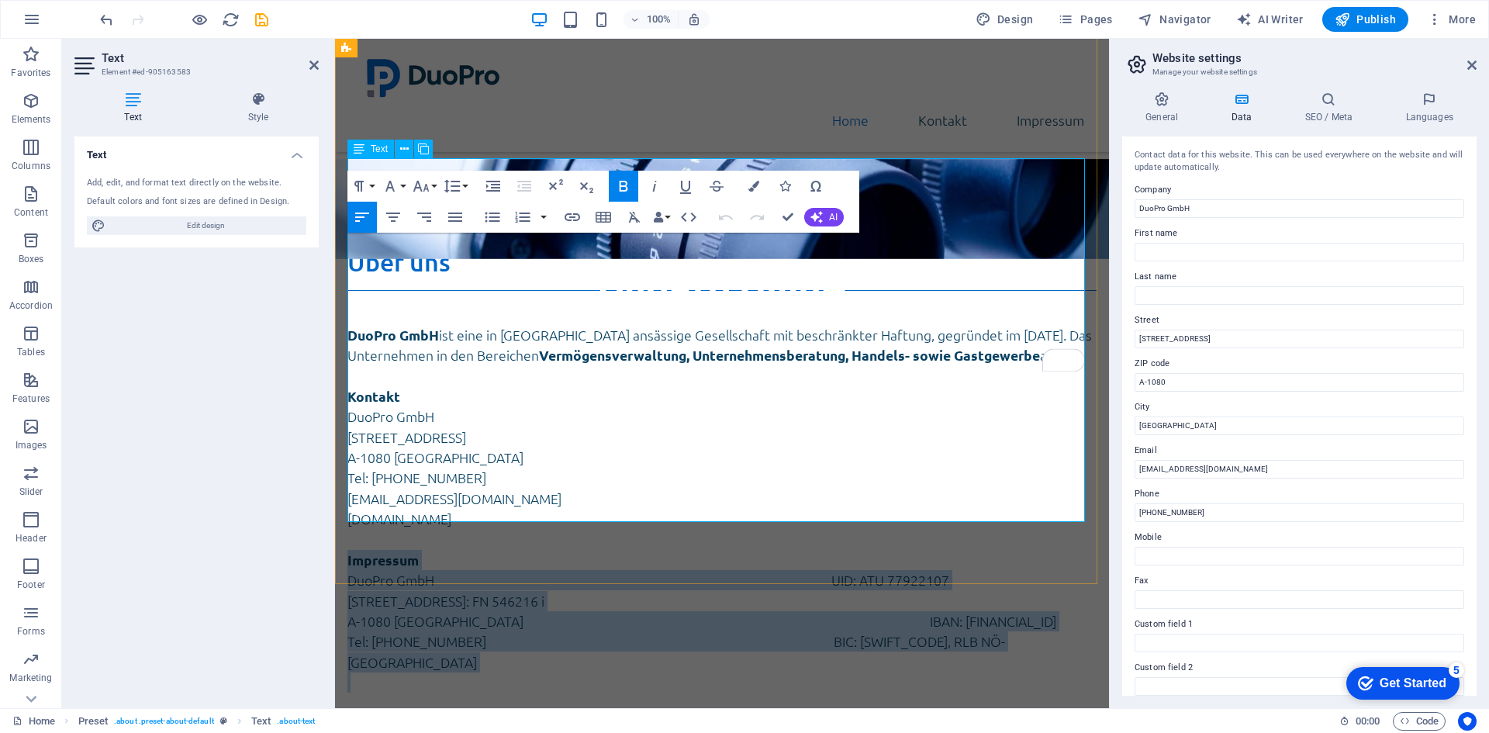
drag, startPoint x: 392, startPoint y: 410, endPoint x: 1039, endPoint y: 493, distance: 652.2
click at [1039, 493] on div "DuoPro GmbH ist eine in Wien ansässige Gesellschaft mit beschränkter Haftung, g…" at bounding box center [721, 501] width 749 height 384
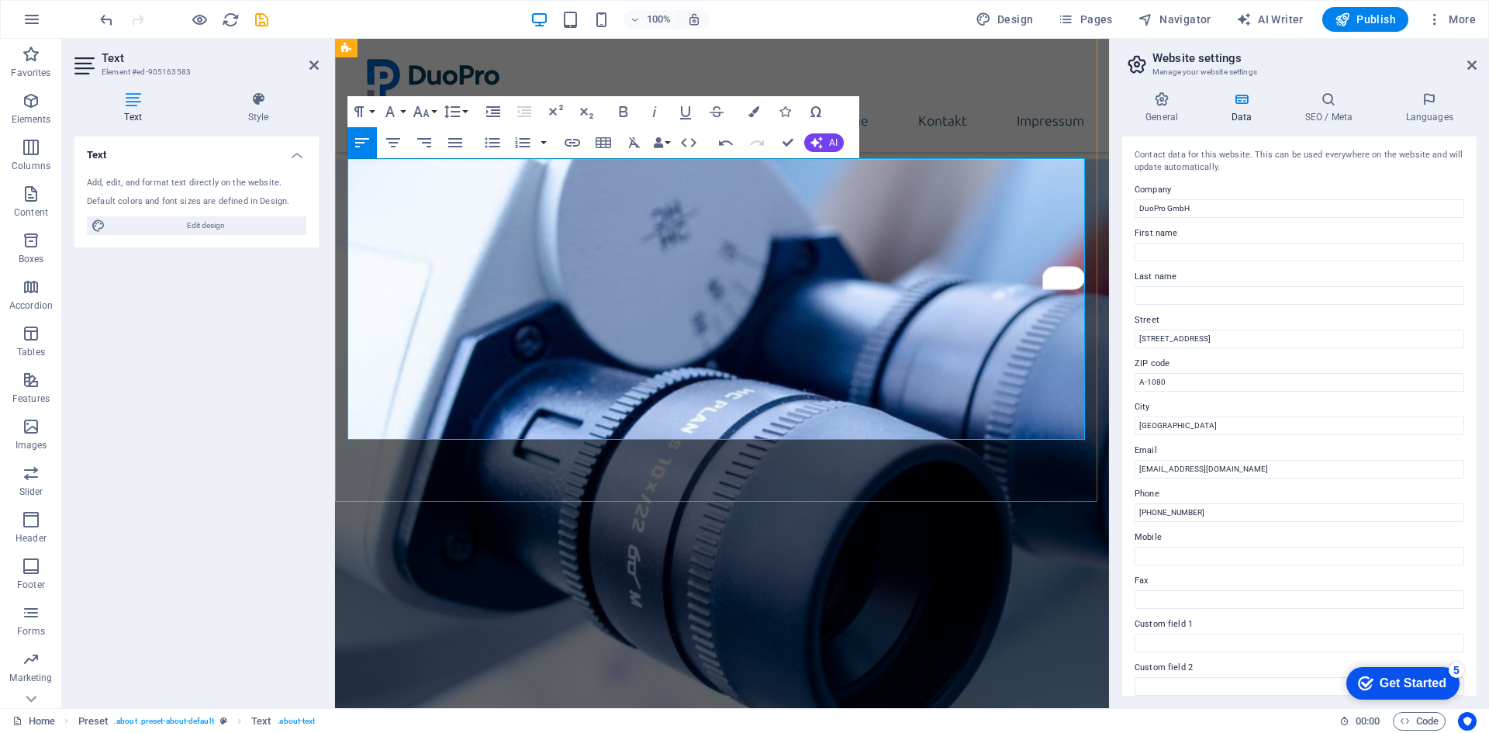
click at [394, 530] on p "To enrich screen reader interactions, please activate Accessibility in Grammarl…" at bounding box center [721, 540] width 749 height 20
click at [469, 509] on p "[DOMAIN_NAME]" at bounding box center [721, 519] width 749 height 20
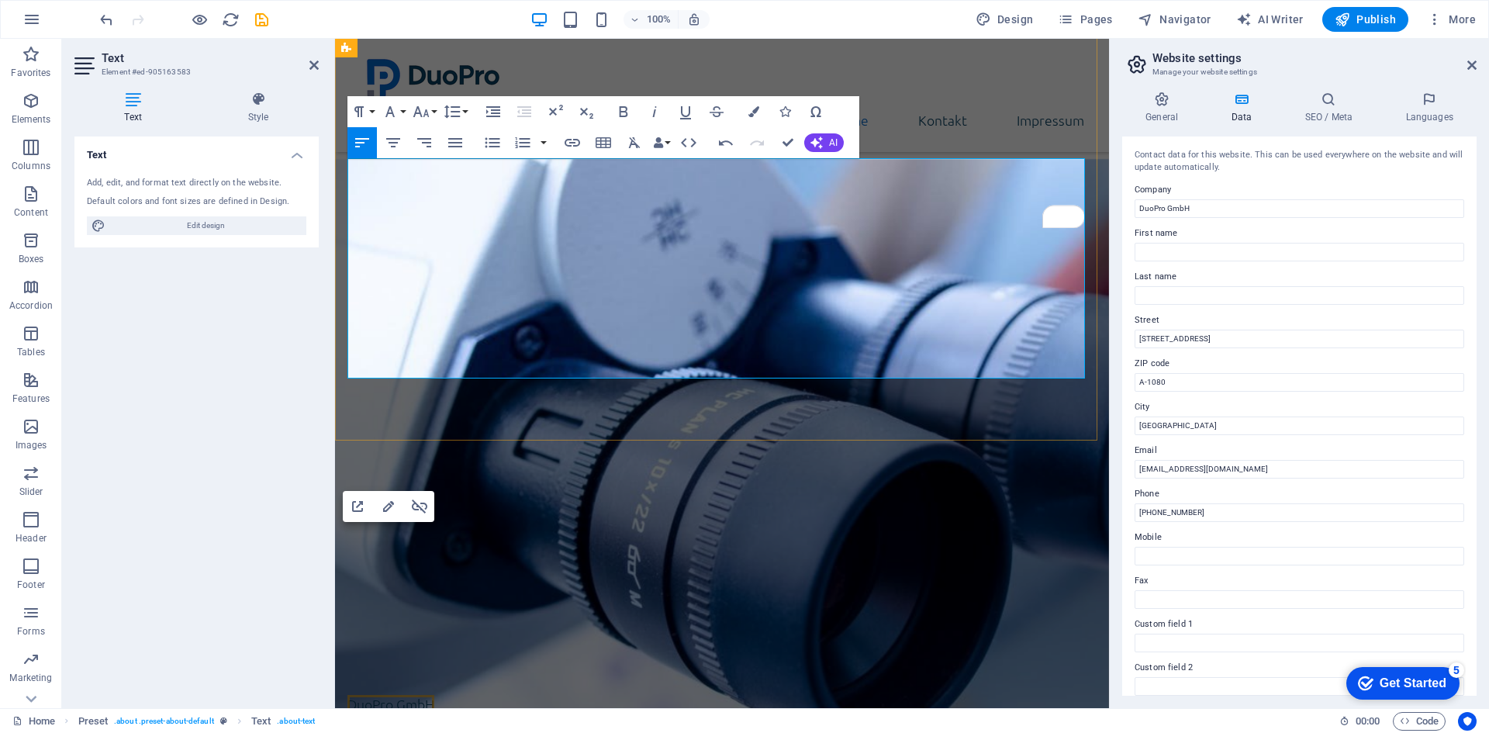
drag, startPoint x: 438, startPoint y: 271, endPoint x: 817, endPoint y: 273, distance: 378.5
click at [817, 406] on p "DuoPro GmbH" at bounding box center [721, 416] width 749 height 20
drag, startPoint x: 505, startPoint y: 286, endPoint x: 893, endPoint y: 278, distance: 387.9
click at [893, 427] on p "[STREET_ADDRESS]" at bounding box center [721, 437] width 749 height 20
drag, startPoint x: 425, startPoint y: 308, endPoint x: 770, endPoint y: 313, distance: 345.2
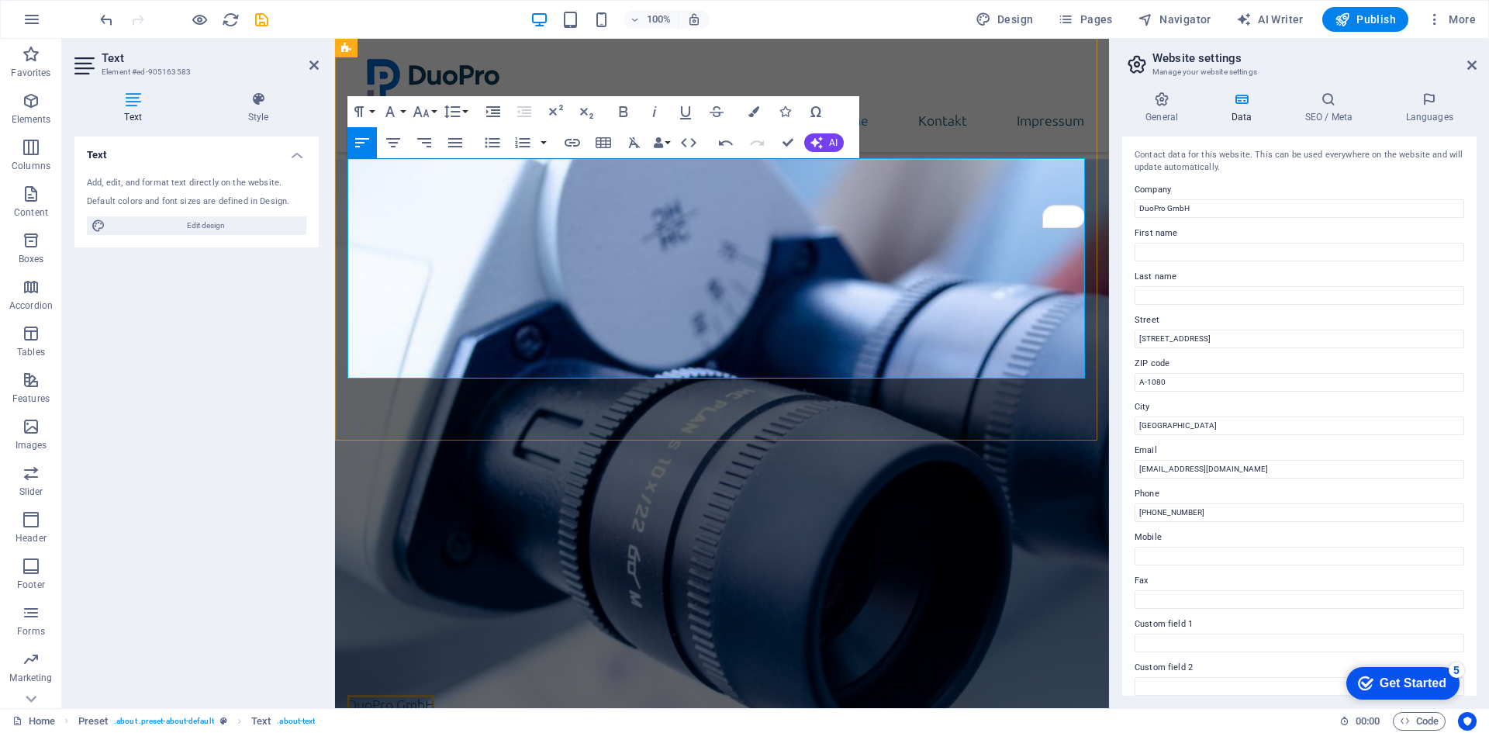
click at [770, 448] on p "A-1080 [GEOGRAPHIC_DATA]" at bounding box center [721, 458] width 749 height 20
drag, startPoint x: 486, startPoint y: 324, endPoint x: 750, endPoint y: 331, distance: 263.8
click at [750, 468] on p "Tel: [PHONE_NUMBER]" at bounding box center [721, 478] width 749 height 20
drag, startPoint x: 458, startPoint y: 351, endPoint x: 586, endPoint y: 351, distance: 128.8
click at [586, 489] on p "[EMAIL_ADDRESS][DOMAIN_NAME]" at bounding box center [721, 499] width 749 height 20
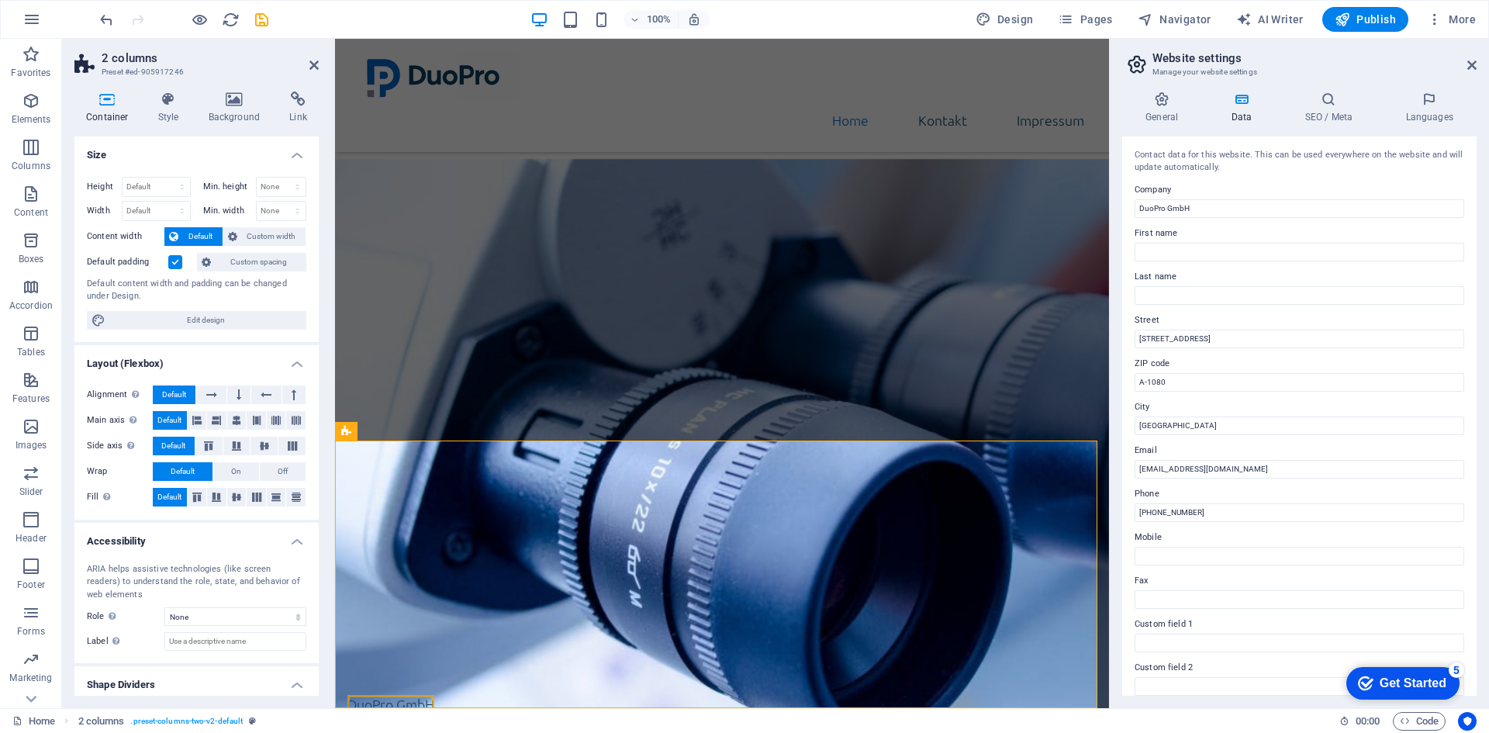
click at [176, 266] on label at bounding box center [175, 262] width 14 height 14
click at [0, 0] on input "Default padding" at bounding box center [0, 0] width 0 height 0
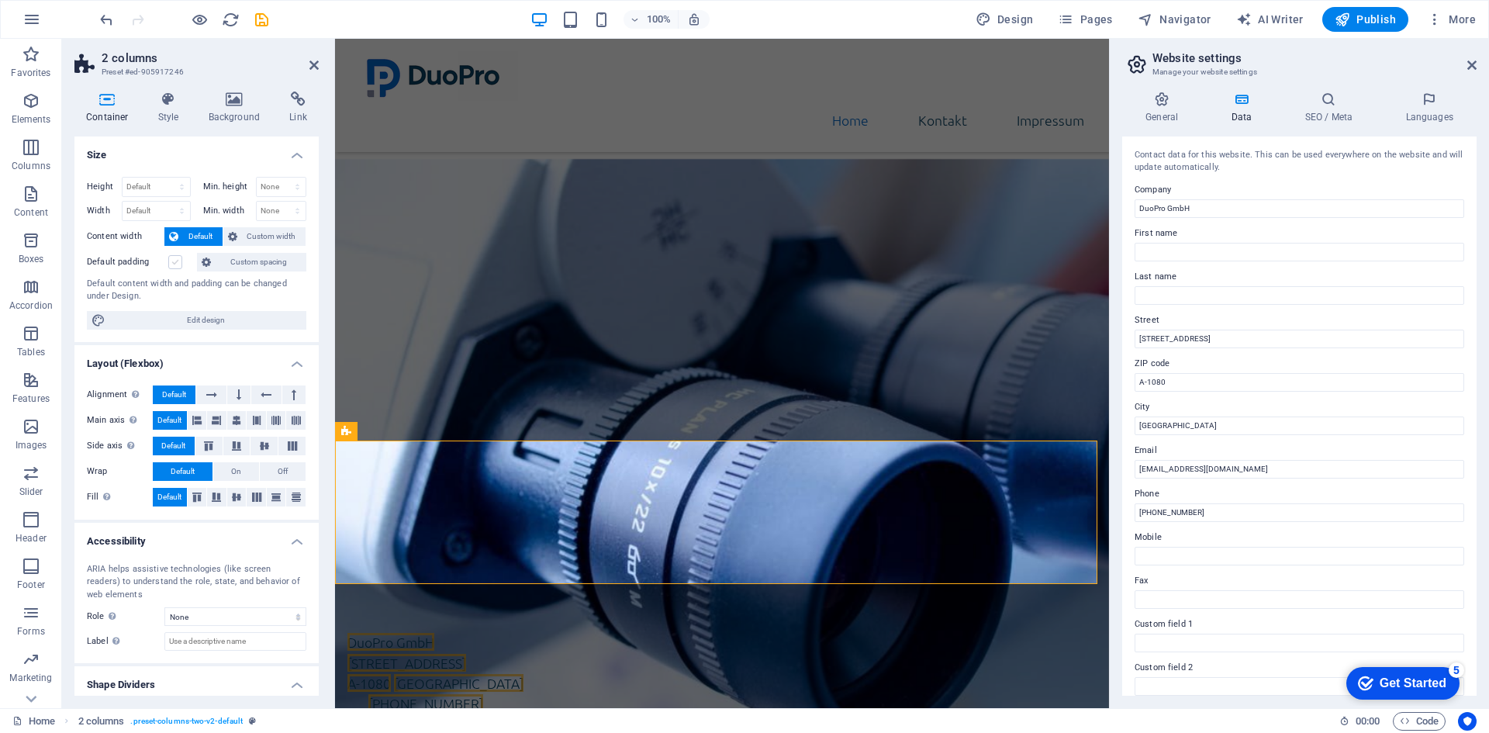
click at [176, 266] on label at bounding box center [175, 262] width 14 height 14
click at [0, 0] on input "Default padding" at bounding box center [0, 0] width 0 height 0
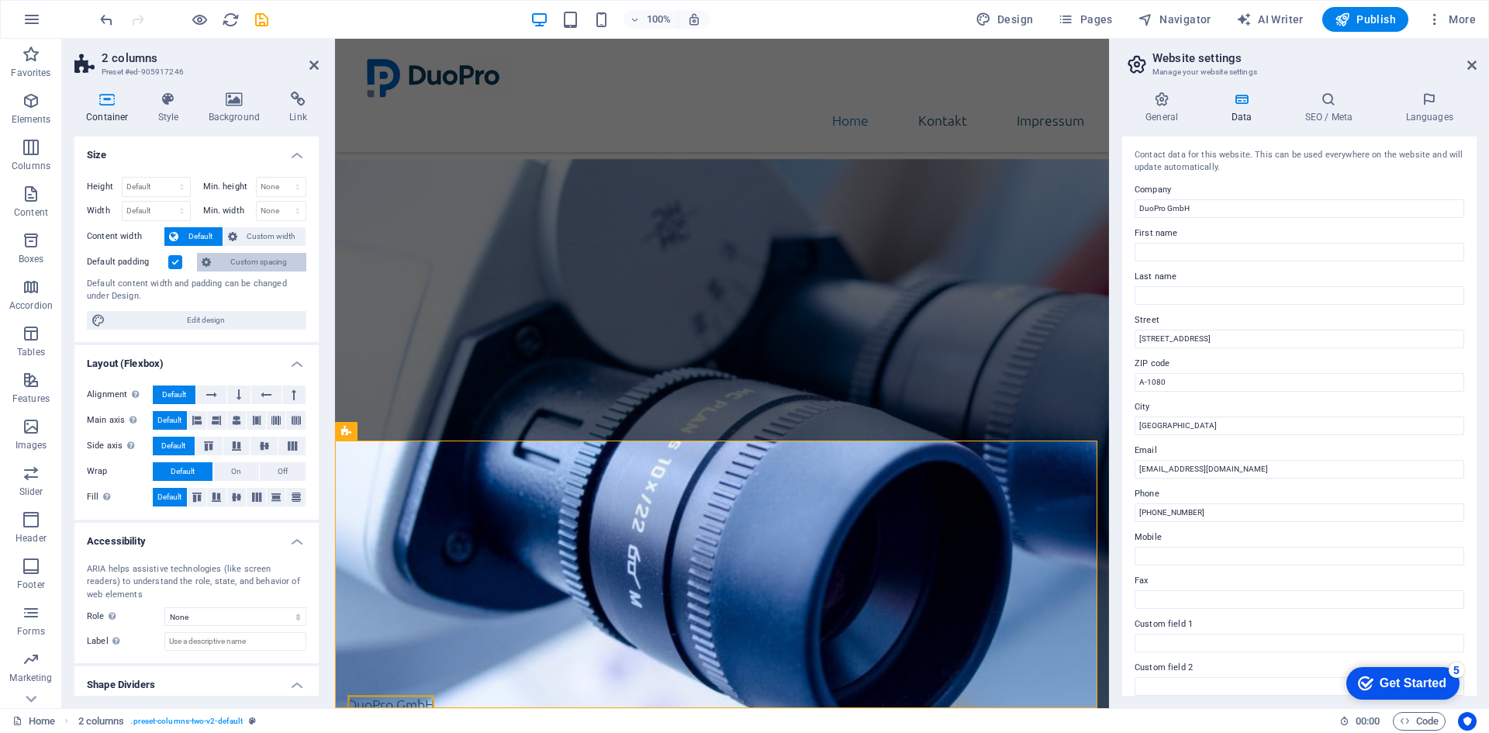
click at [251, 261] on span "Custom spacing" at bounding box center [259, 262] width 86 height 19
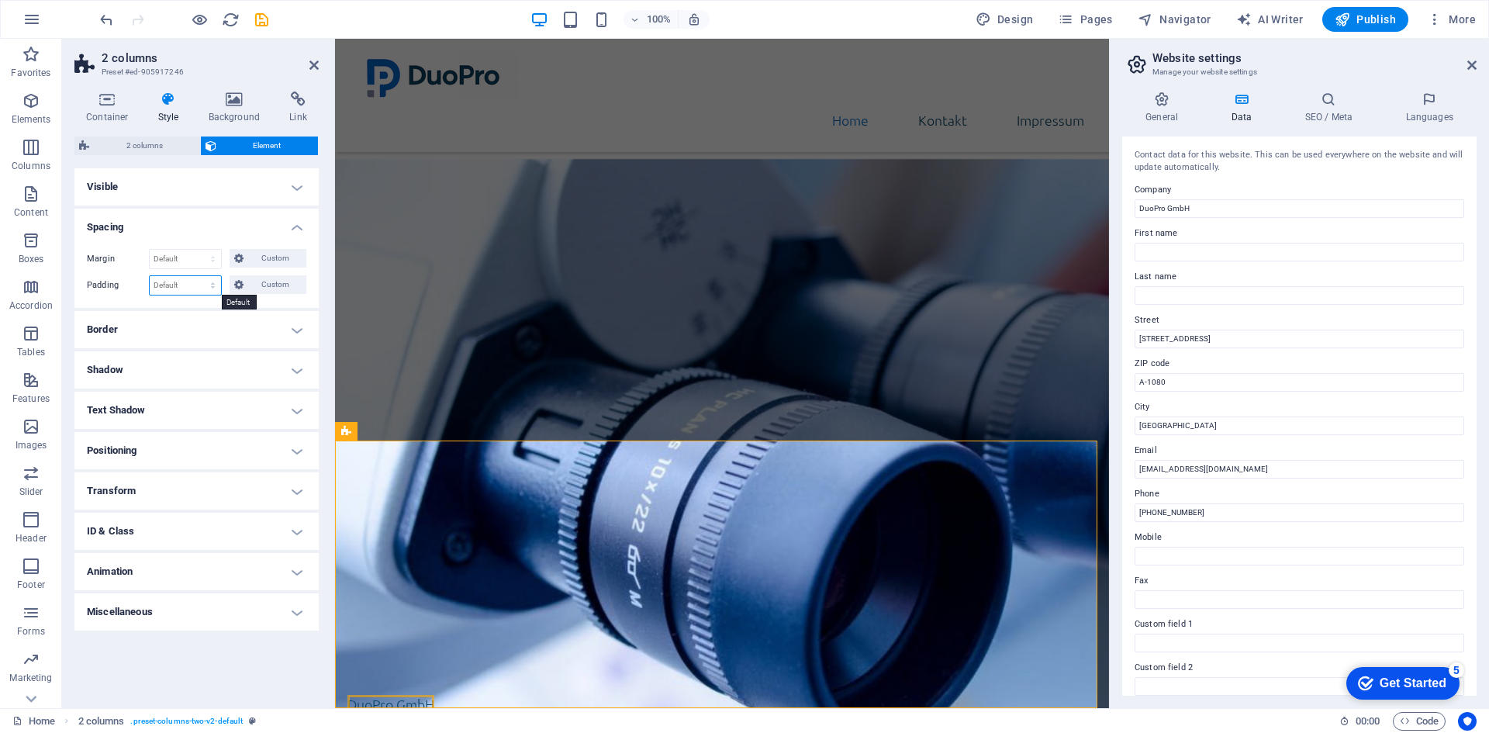
click at [212, 285] on select "Default px rem % vh vw Custom" at bounding box center [185, 285] width 71 height 19
click at [251, 283] on span "Custom" at bounding box center [275, 284] width 54 height 19
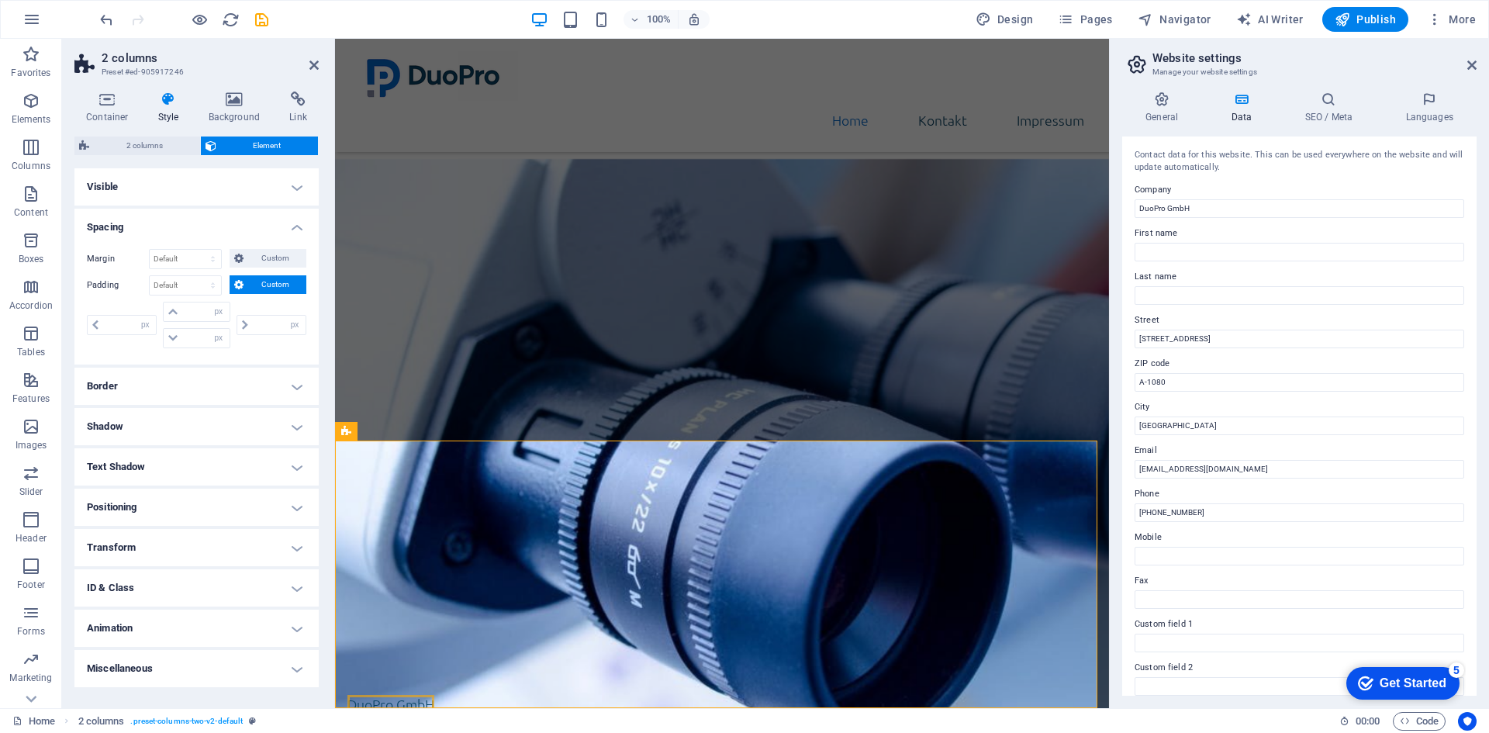
click at [251, 283] on span "Custom" at bounding box center [275, 284] width 54 height 19
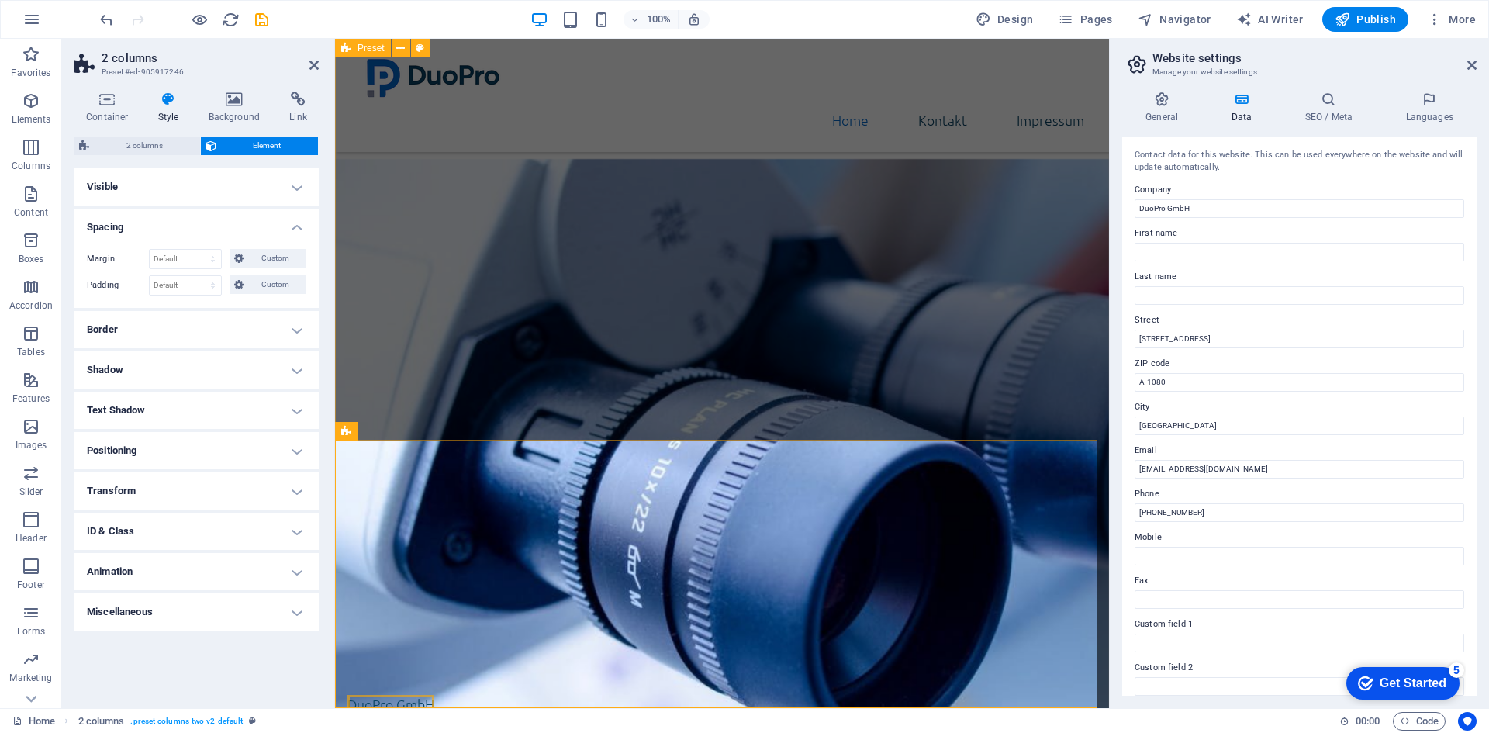
click at [403, 403] on div "Über uns DuoPro GmbH ist eine in Wien ansässige Gesellschaft mit beschränkter H…" at bounding box center [722, 388] width 774 height 406
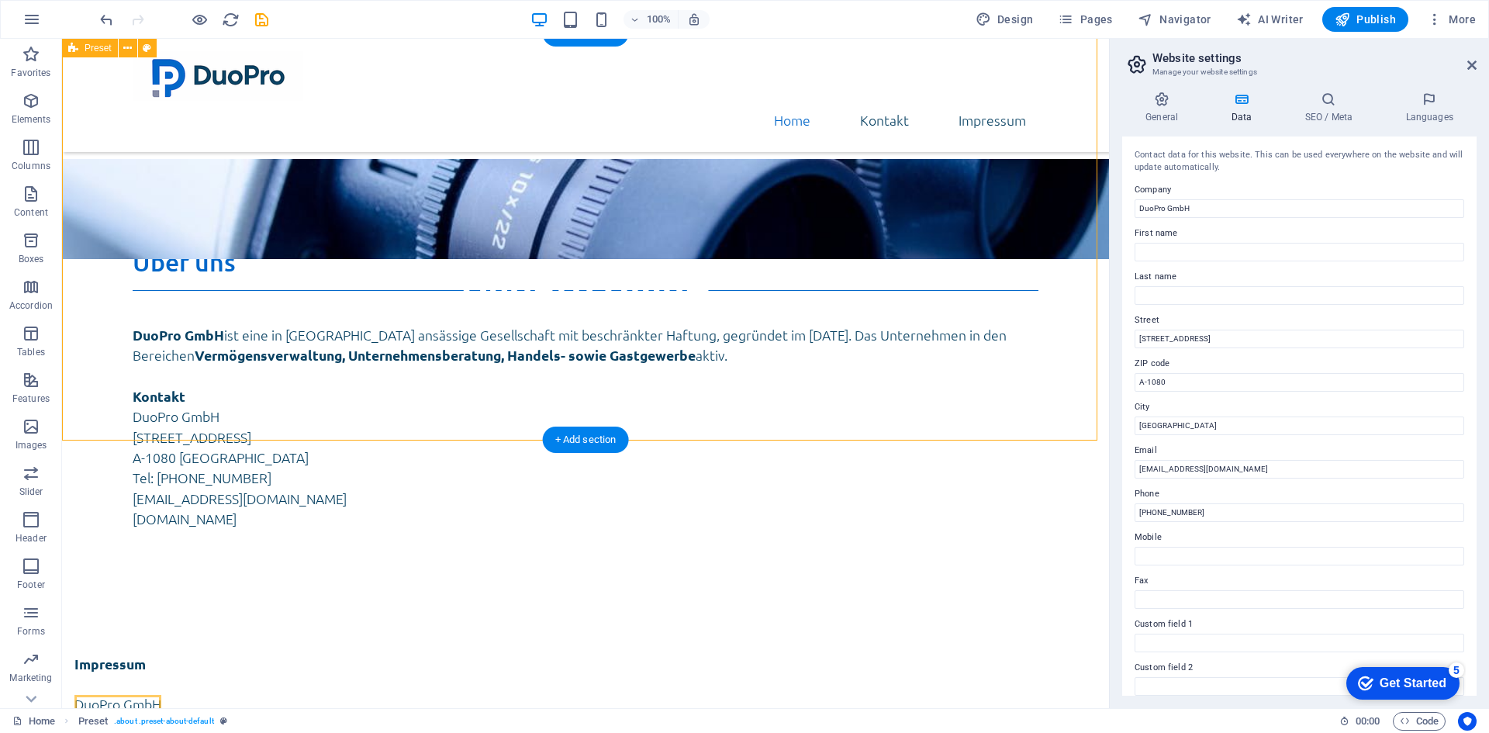
click at [212, 410] on div "Über uns DuoPro GmbH ist eine in Wien ansässige Gesellschaft mit beschränkter H…" at bounding box center [585, 388] width 1047 height 406
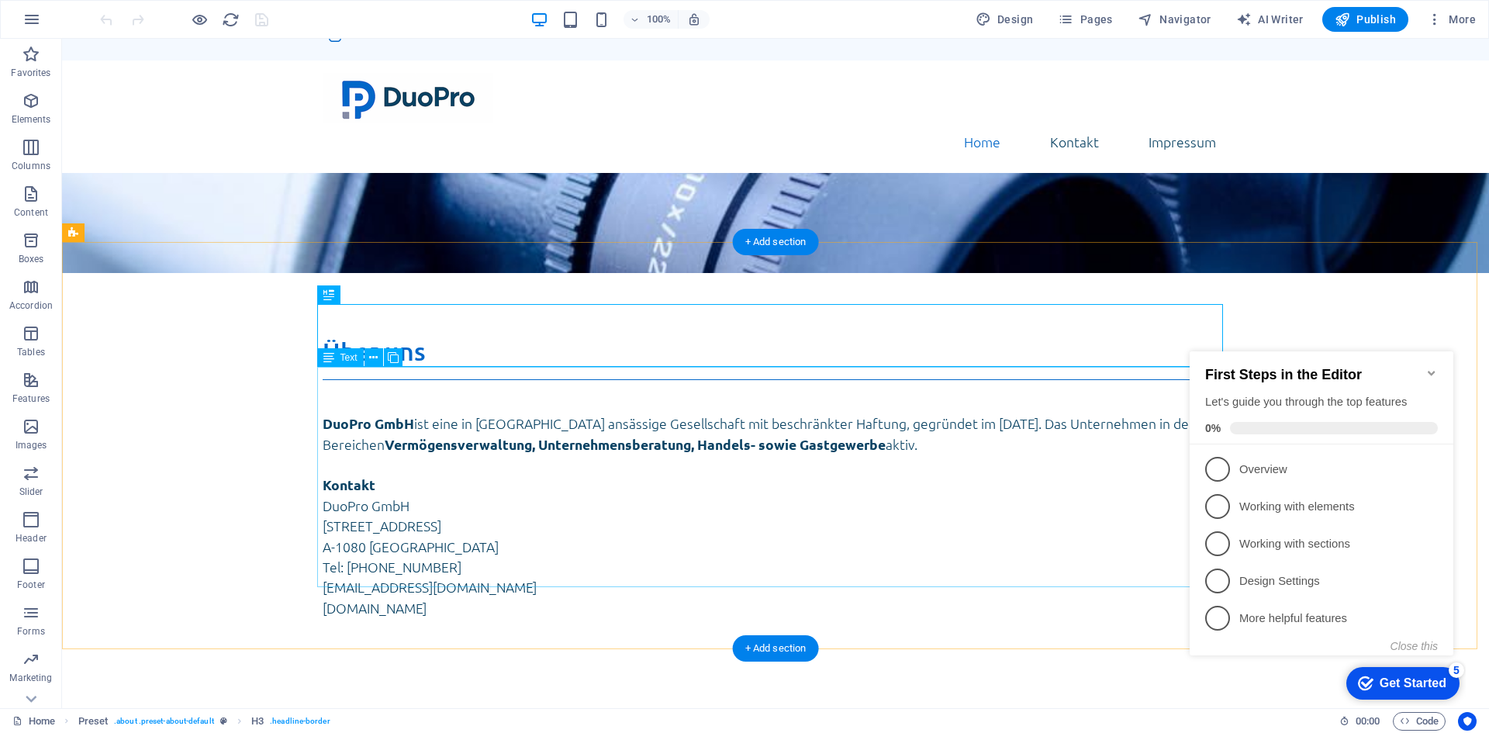
scroll to position [233, 0]
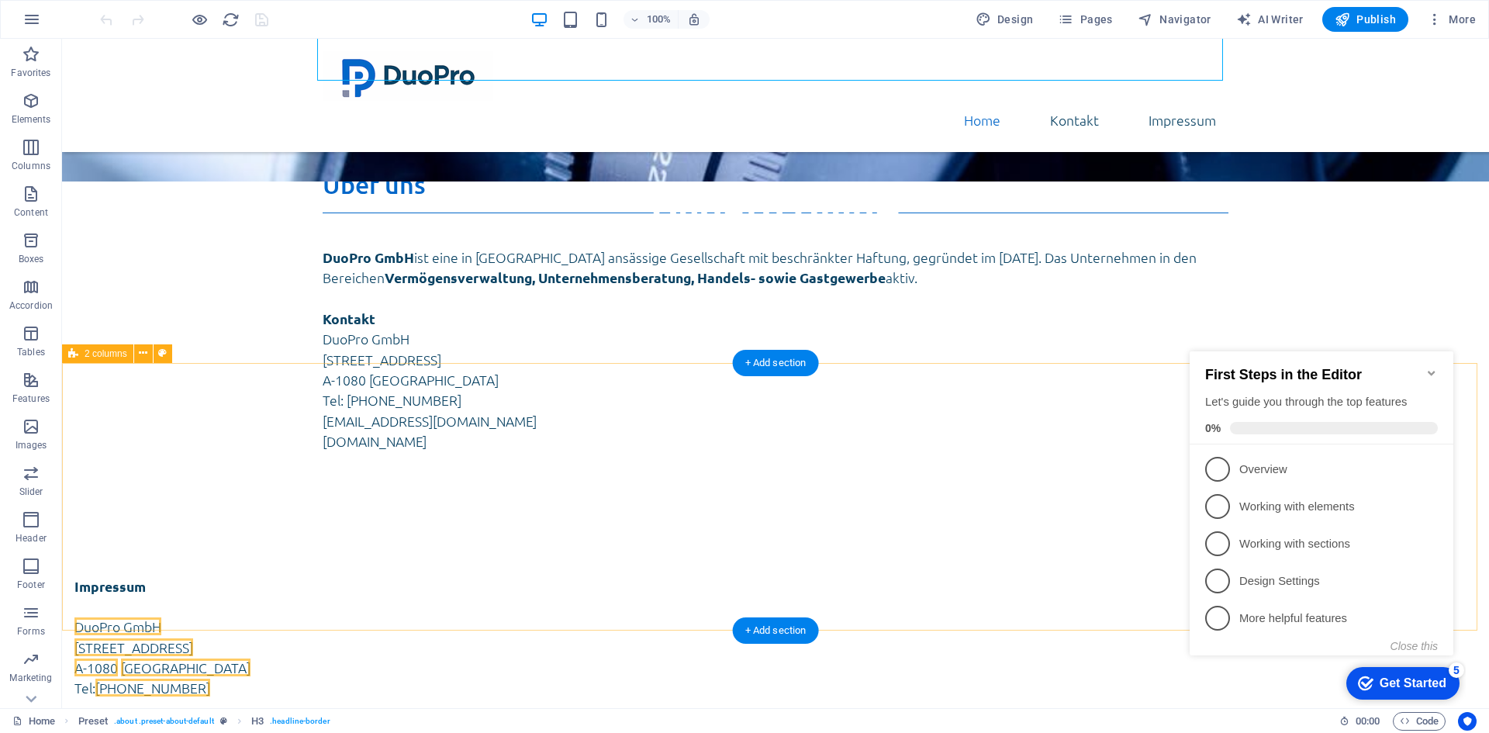
click at [149, 514] on div "Impressum DuoPro GmbH [STREET_ADDRESS] Tel: [PHONE_NUMBER] UID: ATU 77922107 FB…" at bounding box center [775, 715] width 1427 height 403
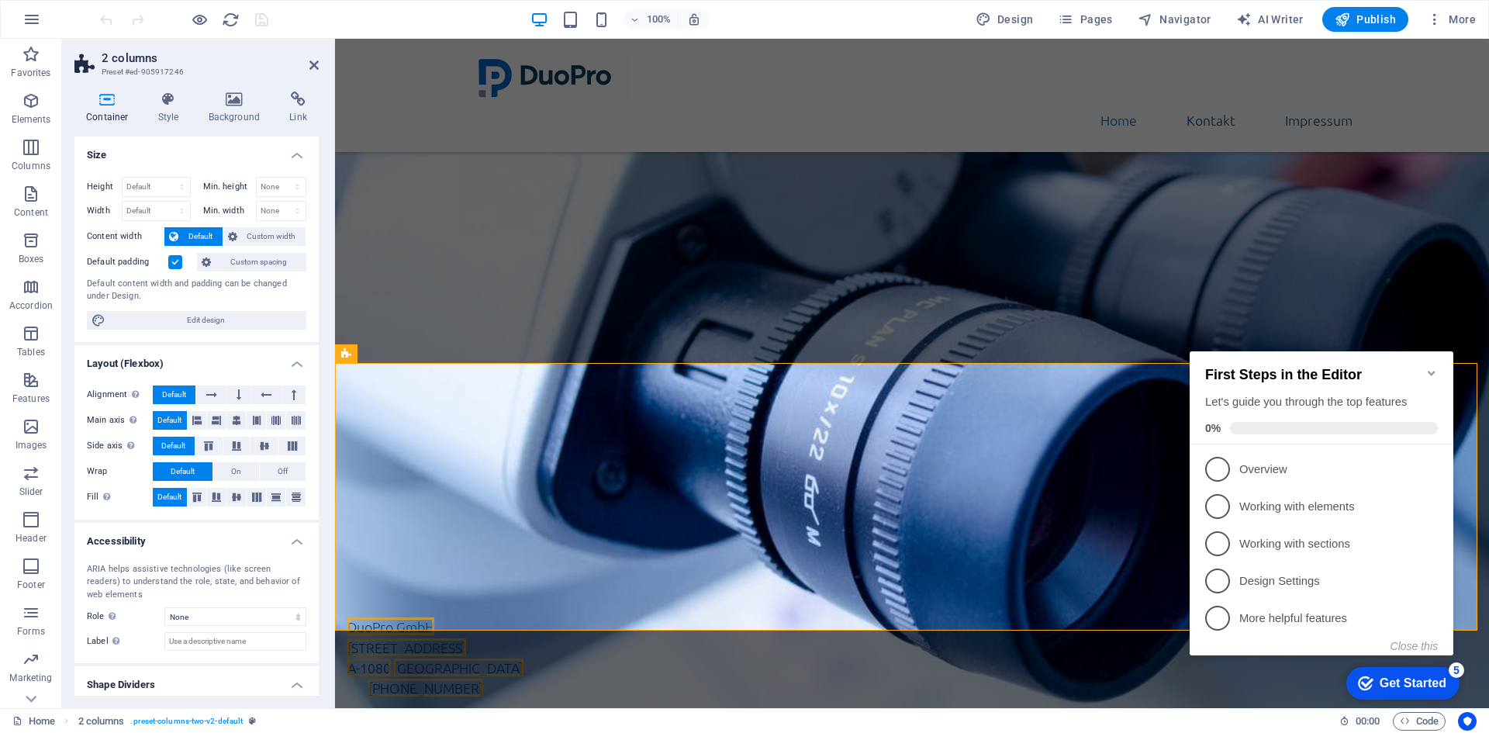
click at [175, 261] on label at bounding box center [175, 262] width 14 height 14
click at [0, 0] on input "Default padding" at bounding box center [0, 0] width 0 height 0
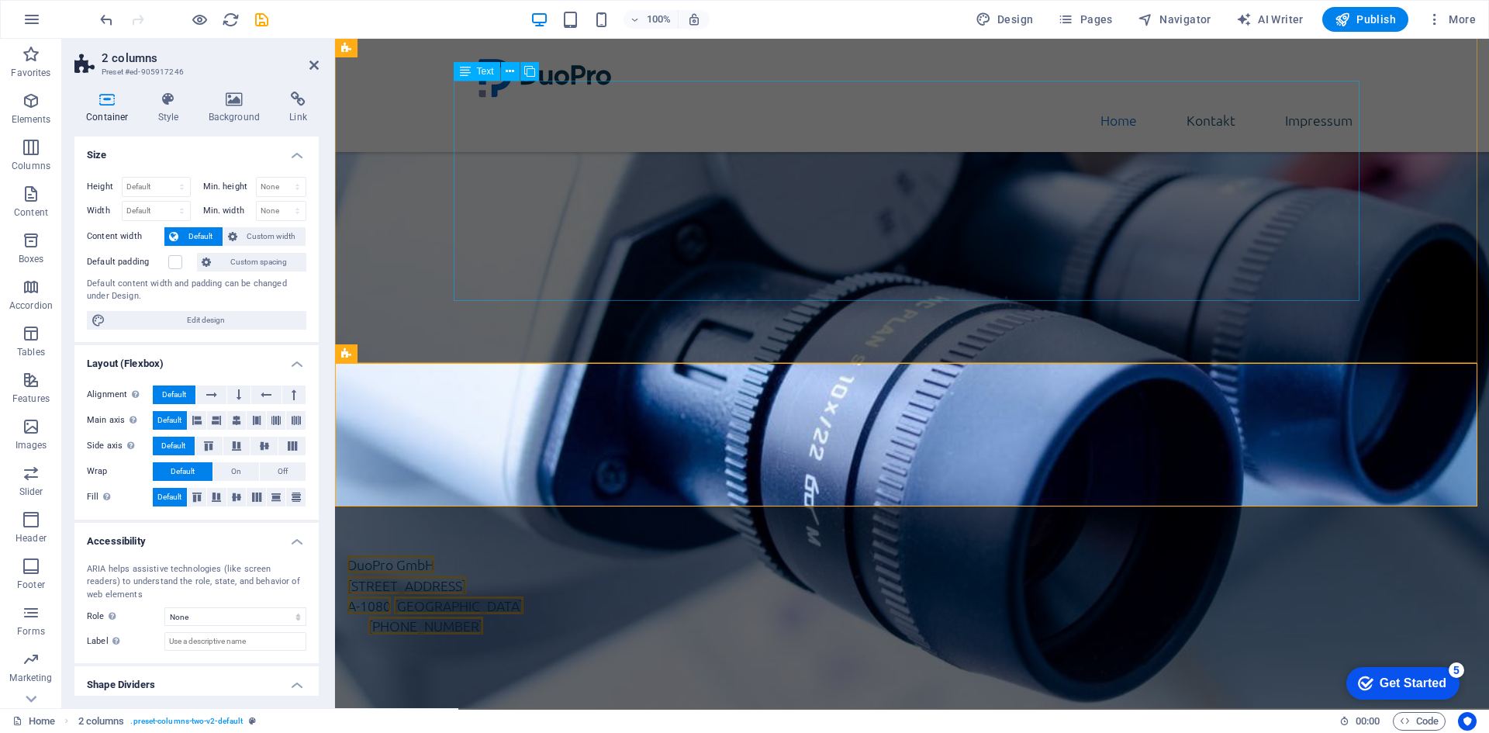
click at [538, 232] on div "DuoPro GmbH ist eine in [GEOGRAPHIC_DATA] ansässige Gesellschaft mit beschränkt…" at bounding box center [912, 342] width 906 height 220
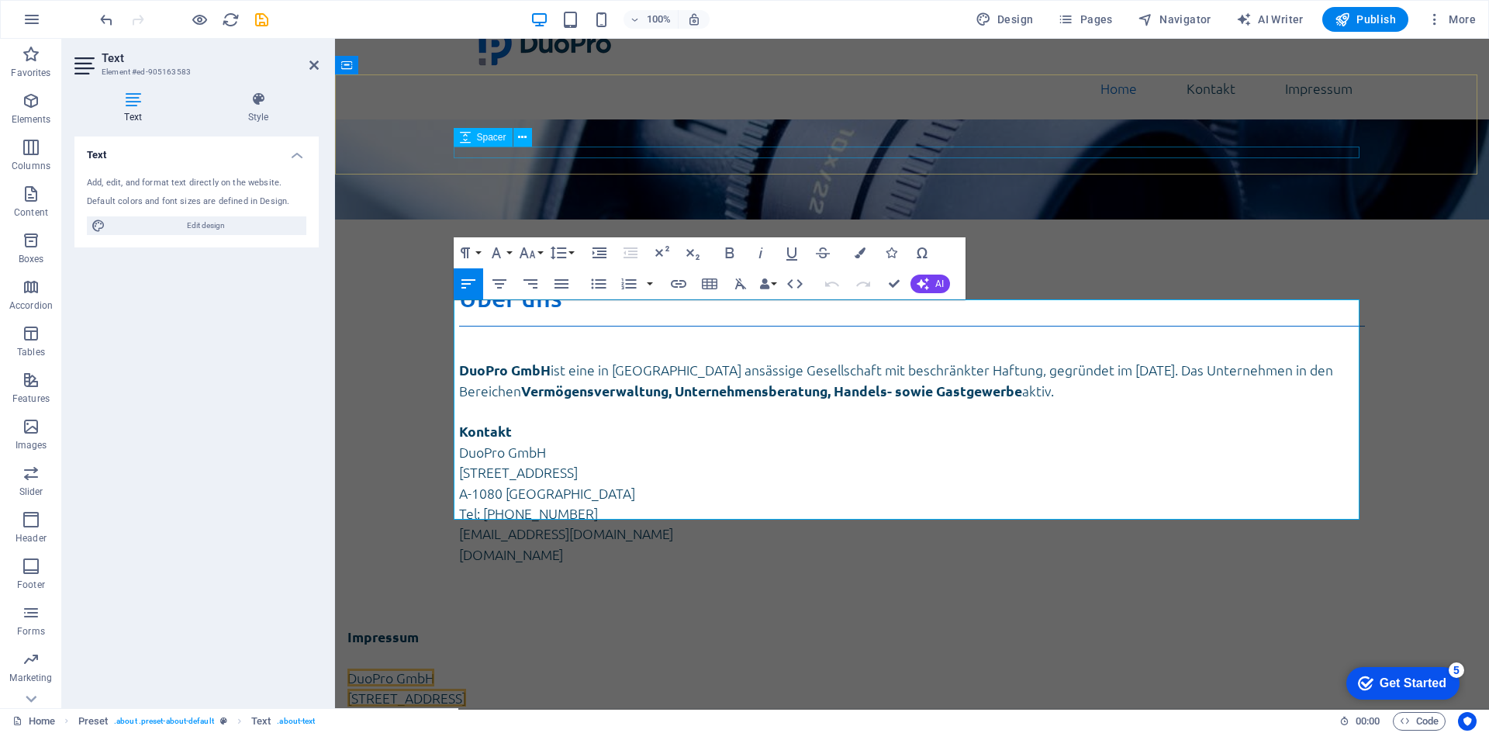
scroll to position [88, 0]
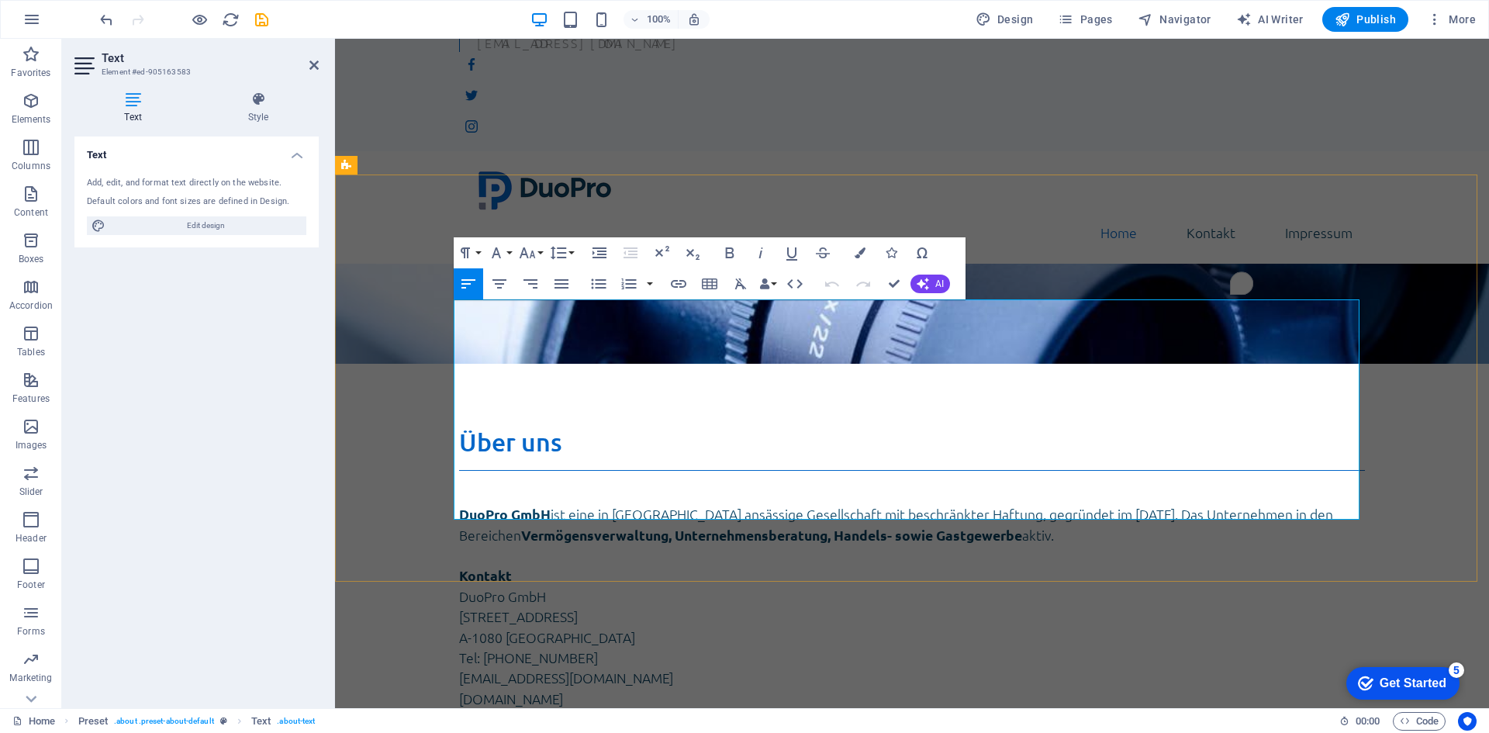
click at [514, 545] on p "To enrich screen reader interactions, please activate Accessibility in Grammarl…" at bounding box center [912, 555] width 906 height 20
click at [495, 545] on p "To enrich screen reader interactions, please activate Accessibility in Grammarl…" at bounding box center [912, 555] width 906 height 20
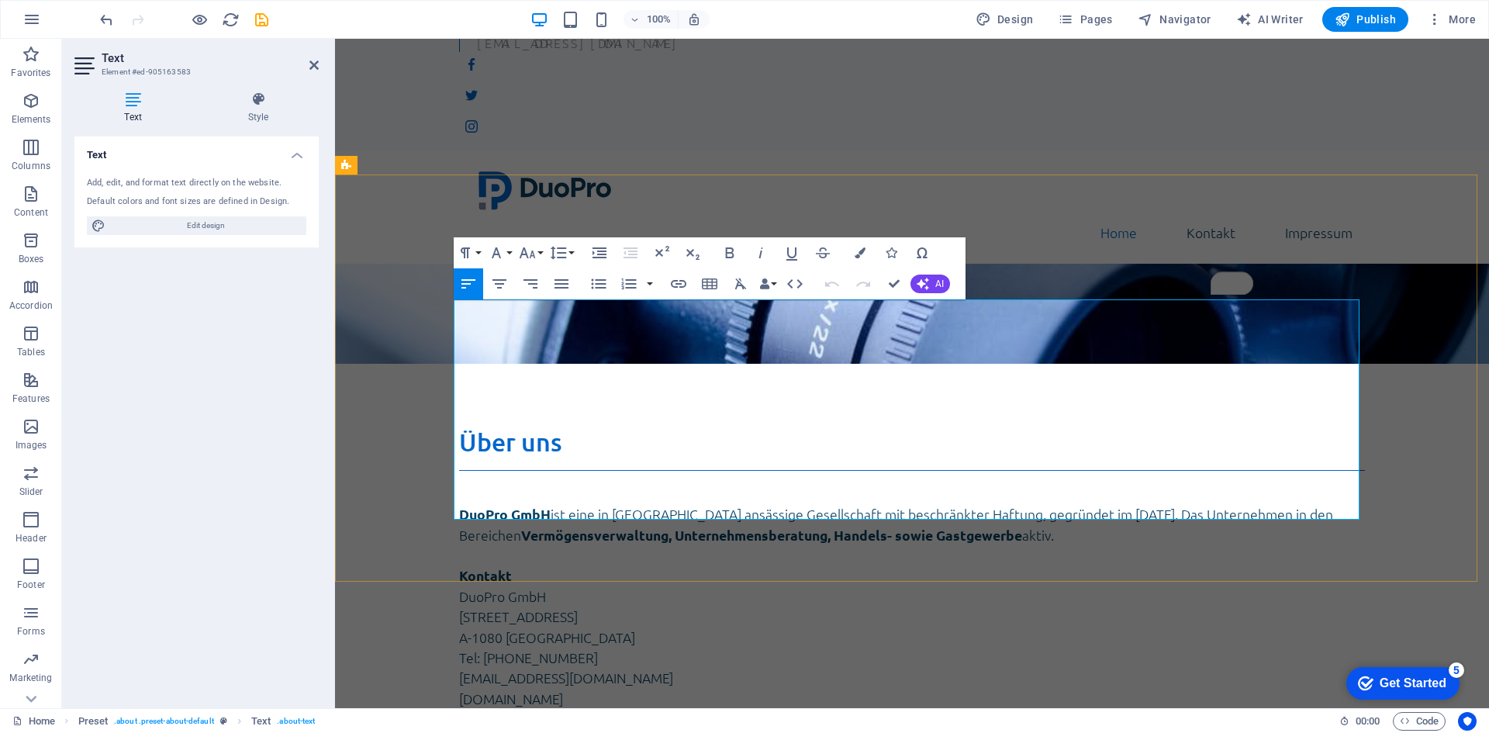
click at [486, 545] on p "To enrich screen reader interactions, please activate Accessibility in Grammarl…" at bounding box center [912, 555] width 906 height 20
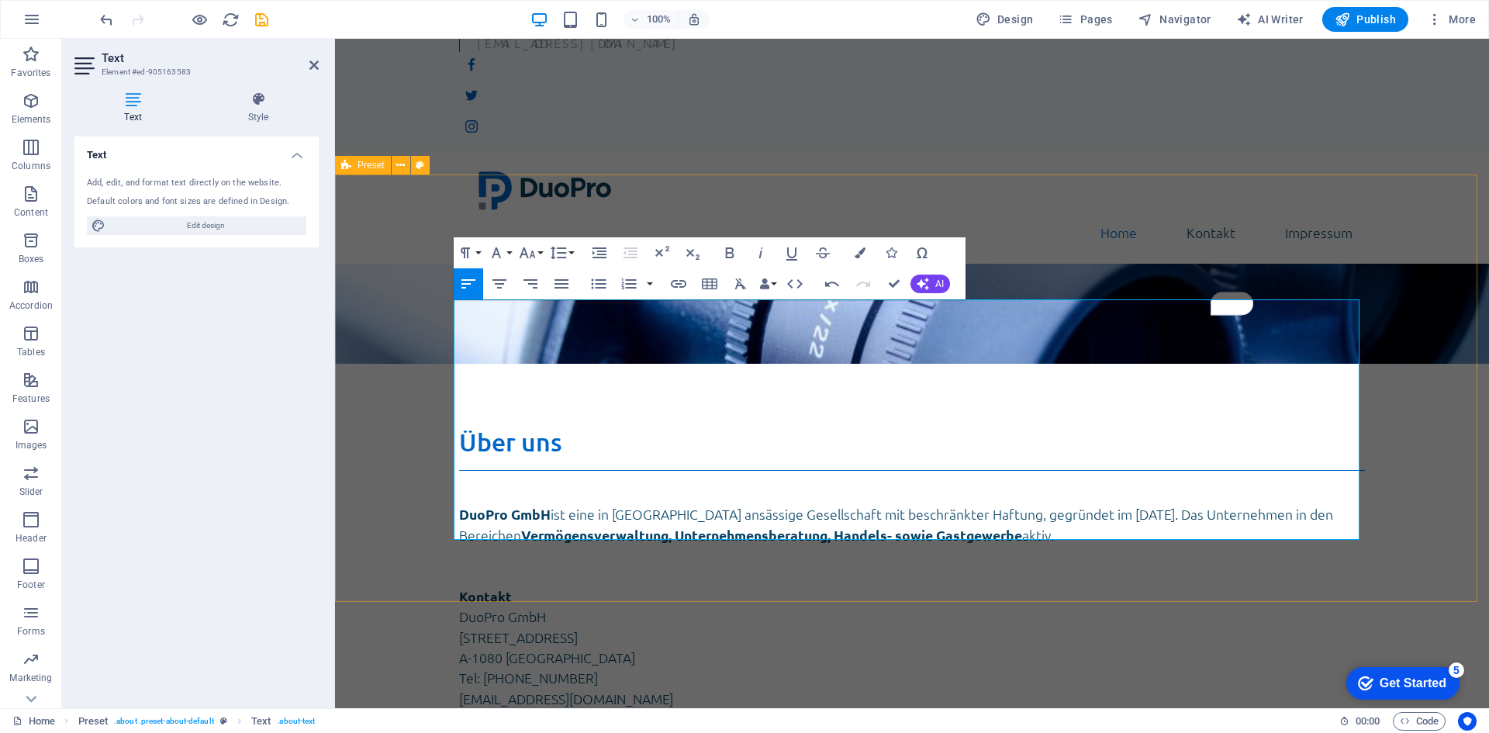
click at [400, 429] on div "Über uns DuoPro GmbH ist eine in [GEOGRAPHIC_DATA] ansässige Gesellschaft mit b…" at bounding box center [912, 578] width 1154 height 427
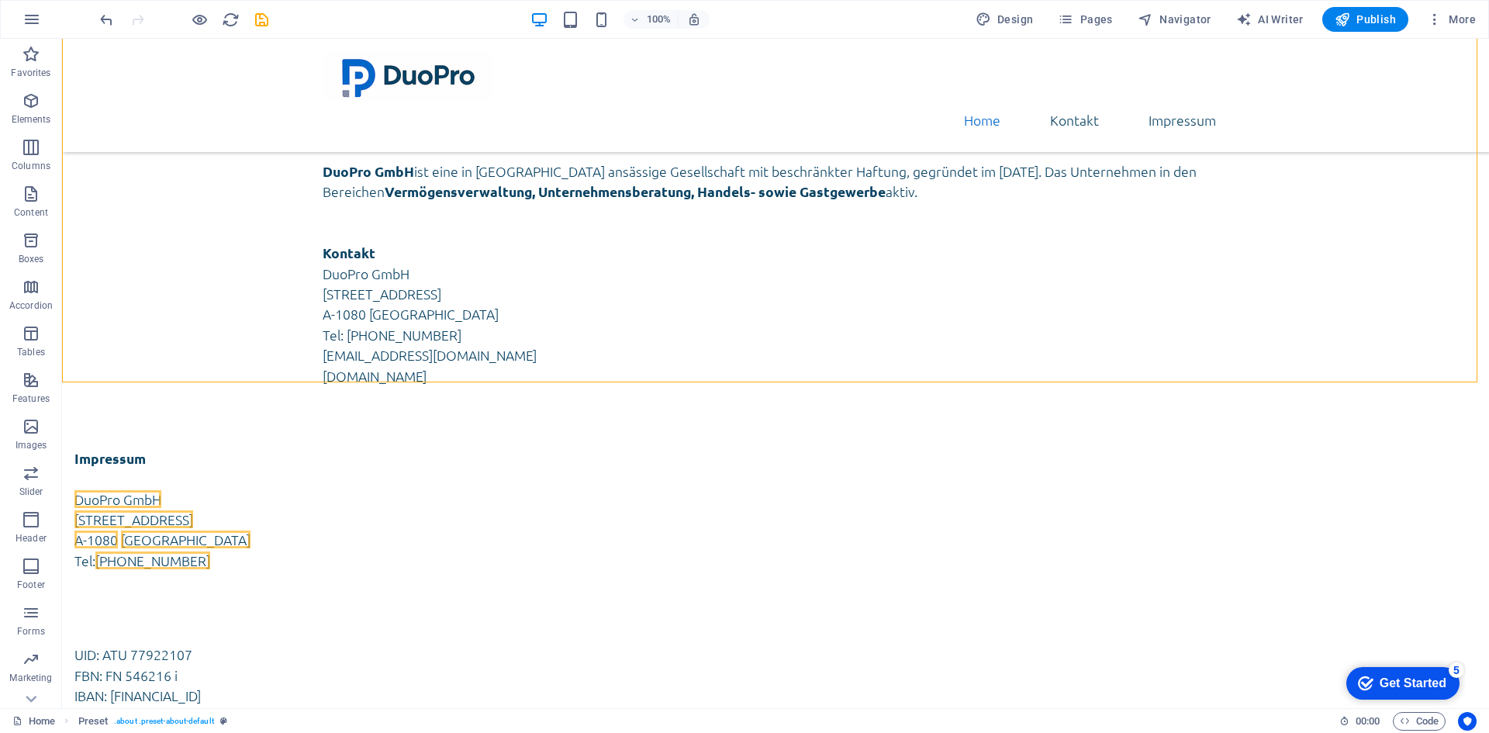
scroll to position [321, 0]
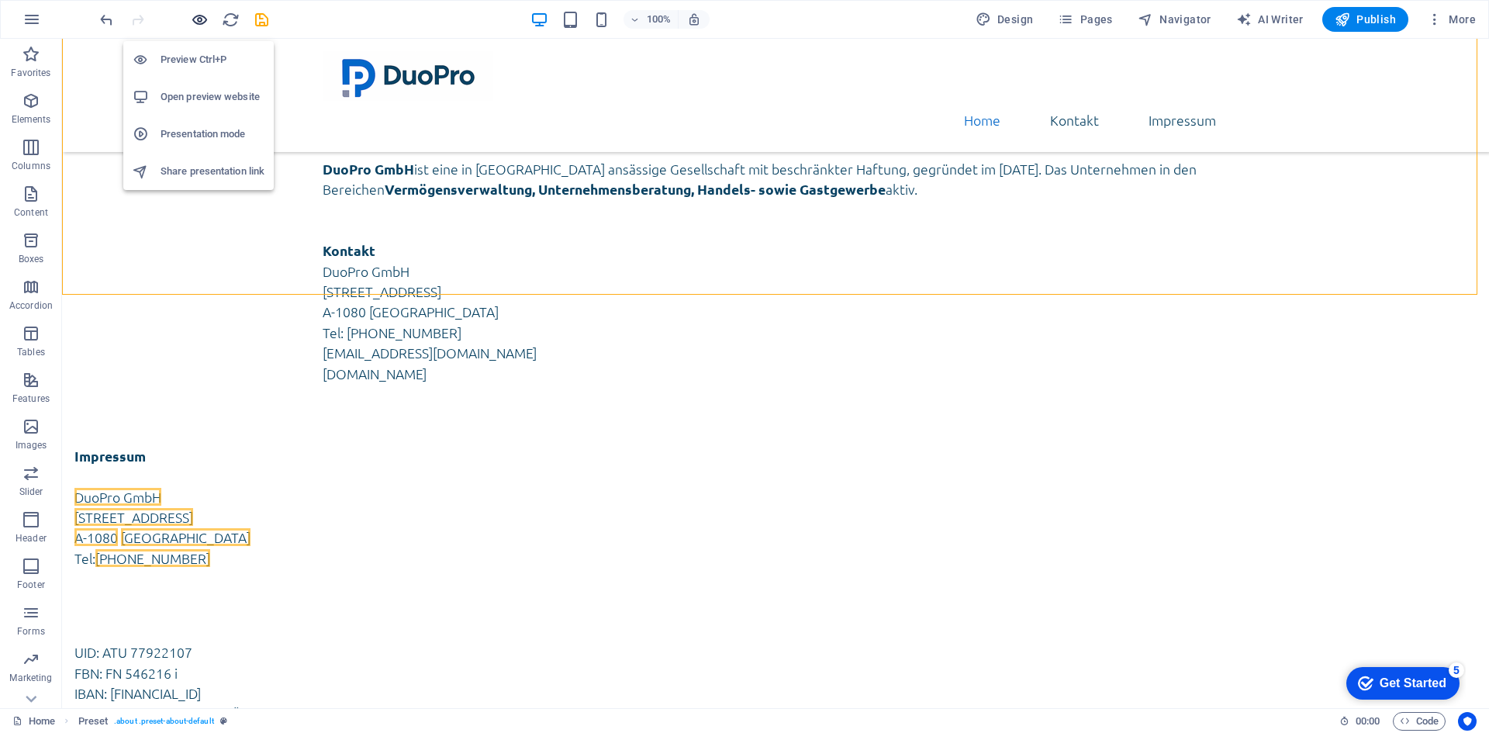
click at [105, 503] on icon "button" at bounding box center [6, 602] width 199 height 199
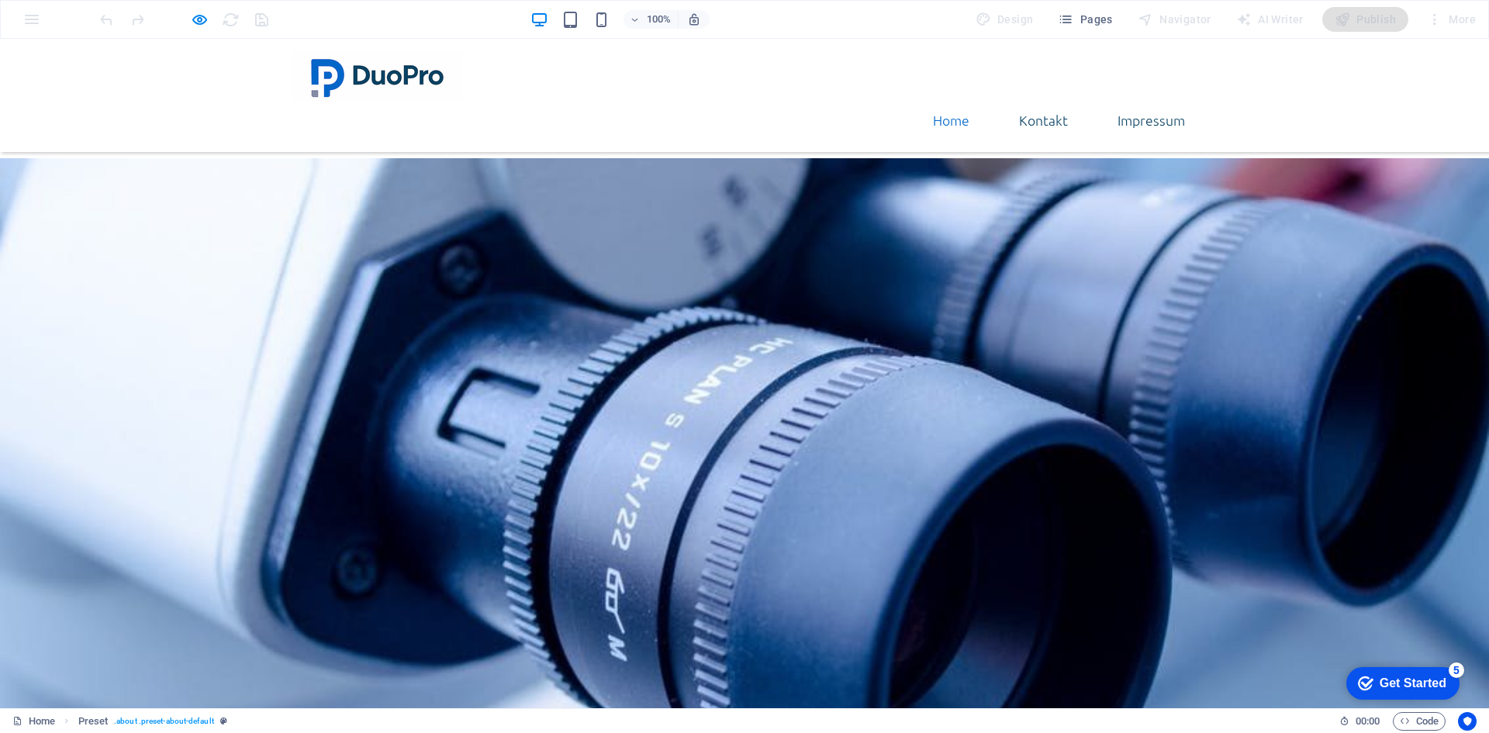
scroll to position [155, 0]
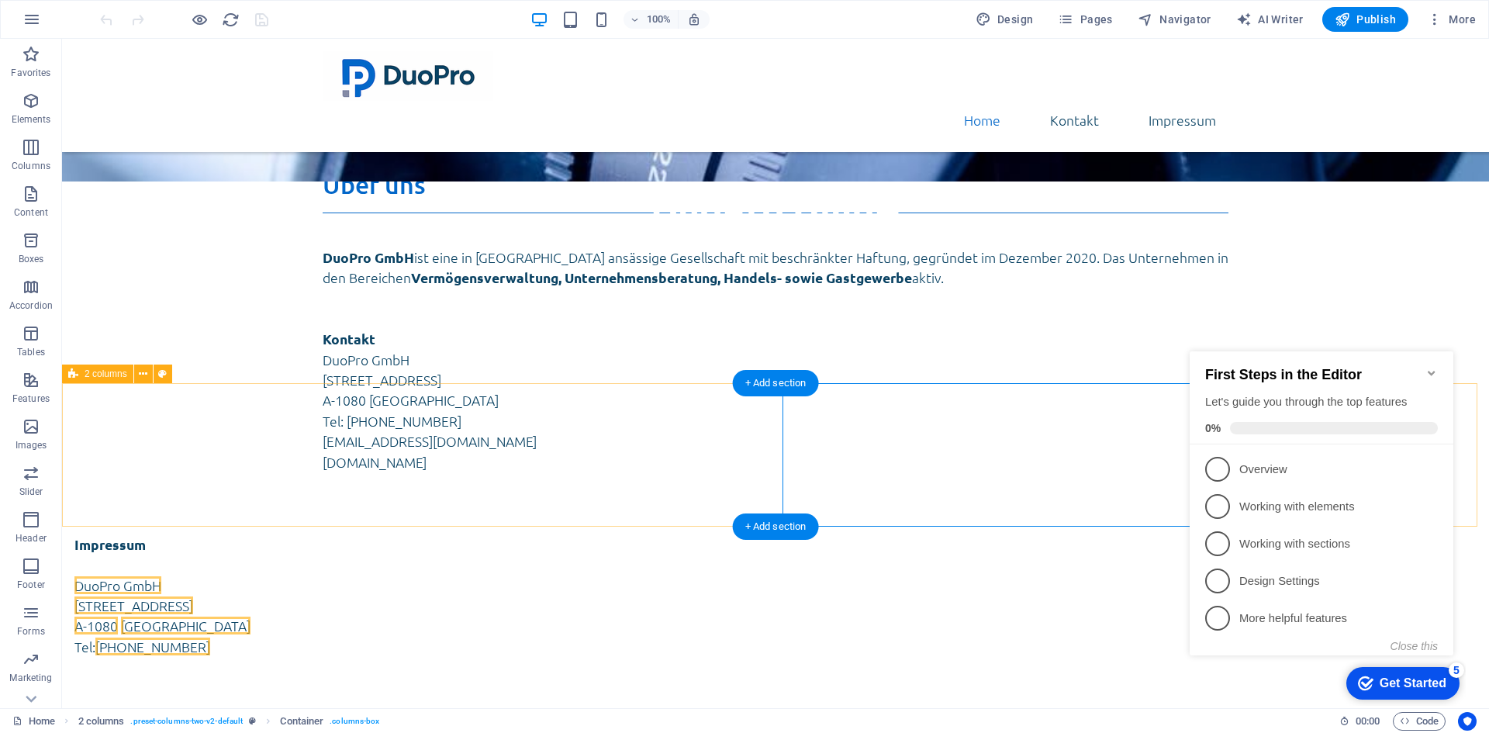
click at [151, 534] on div "Impressum DuoPro GmbH [STREET_ADDRESS] Tel: [PHONE_NUMBER] UID: ATU 77922107 FB…" at bounding box center [775, 673] width 1427 height 278
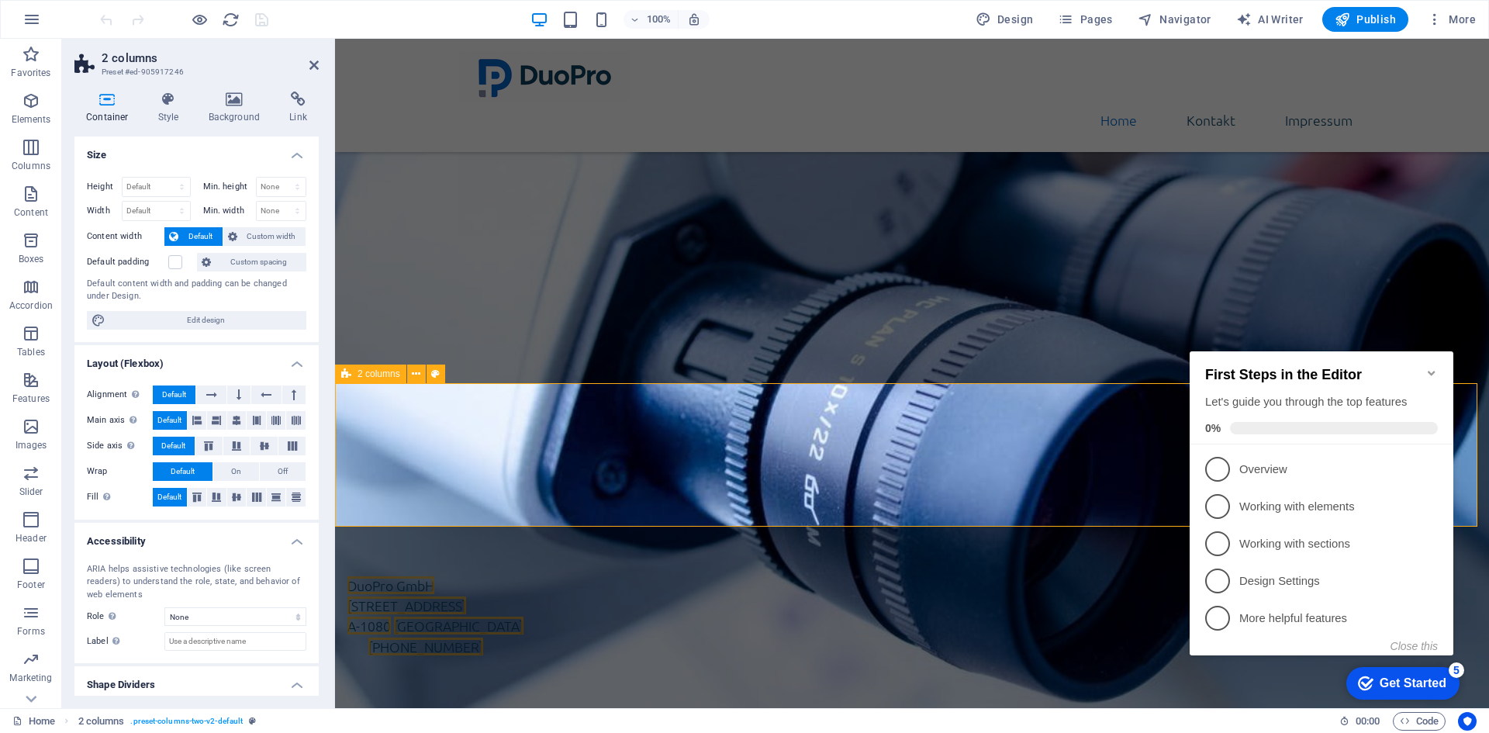
click at [361, 534] on div "Impressum DuoPro GmbH [STREET_ADDRESS] Tel: [PHONE_NUMBER] UID: ATU 77922107 FB…" at bounding box center [912, 673] width 1154 height 278
click at [228, 264] on span "Custom spacing" at bounding box center [259, 262] width 86 height 19
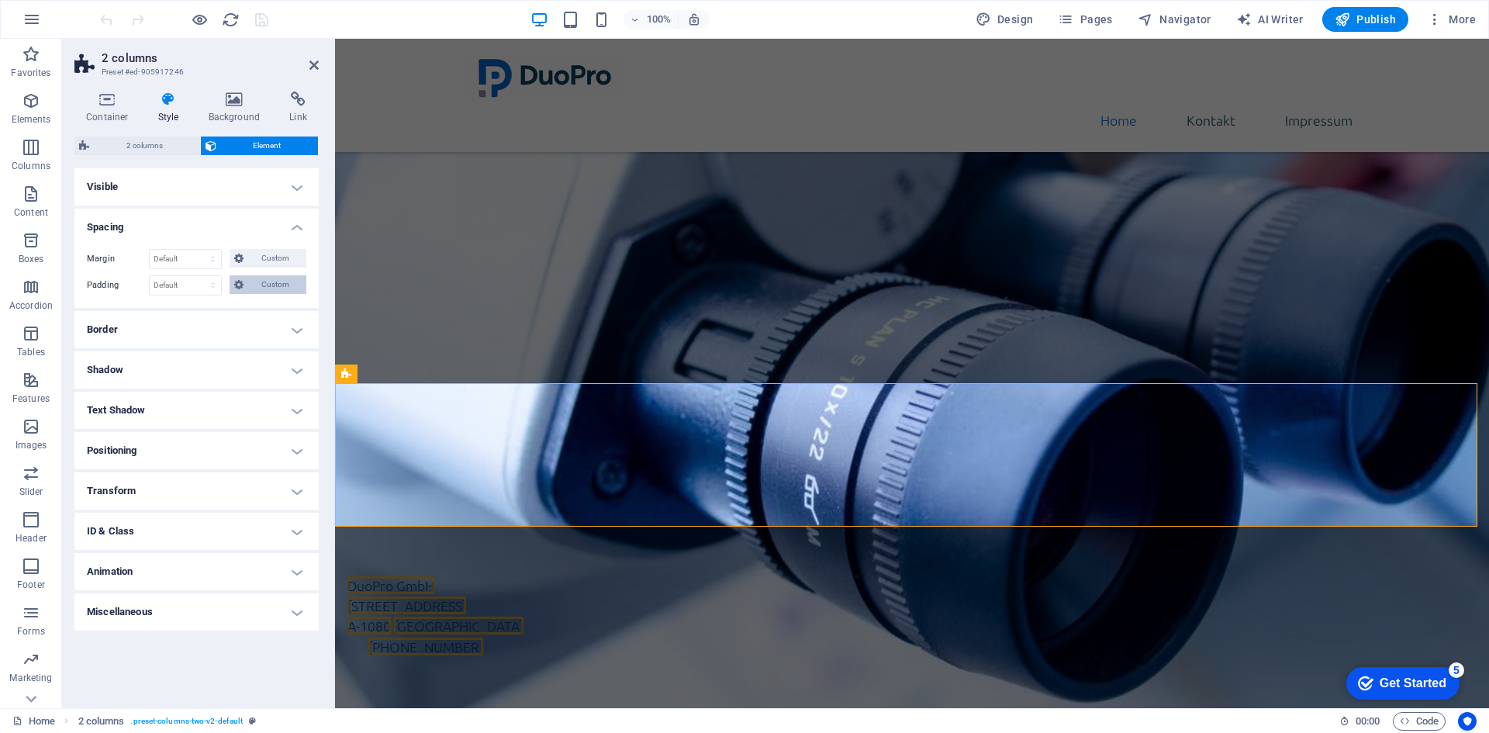
click at [248, 284] on span "Custom" at bounding box center [275, 284] width 54 height 19
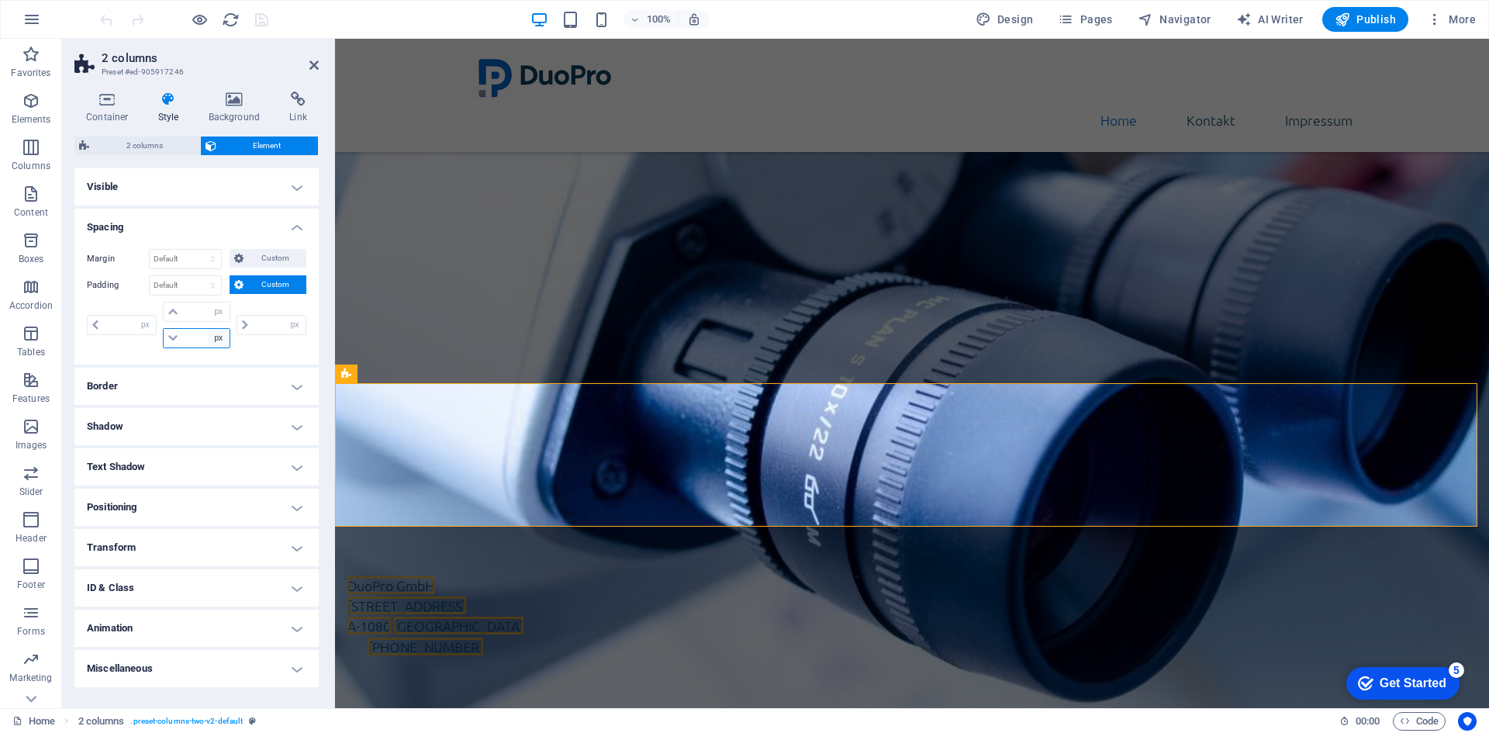
click at [209, 336] on select "px rem % vh vw" at bounding box center [219, 338] width 22 height 19
click at [208, 329] on select "px rem % vh vw" at bounding box center [219, 338] width 22 height 19
click at [195, 337] on input "number" at bounding box center [205, 338] width 47 height 19
type input "30"
type input "0"
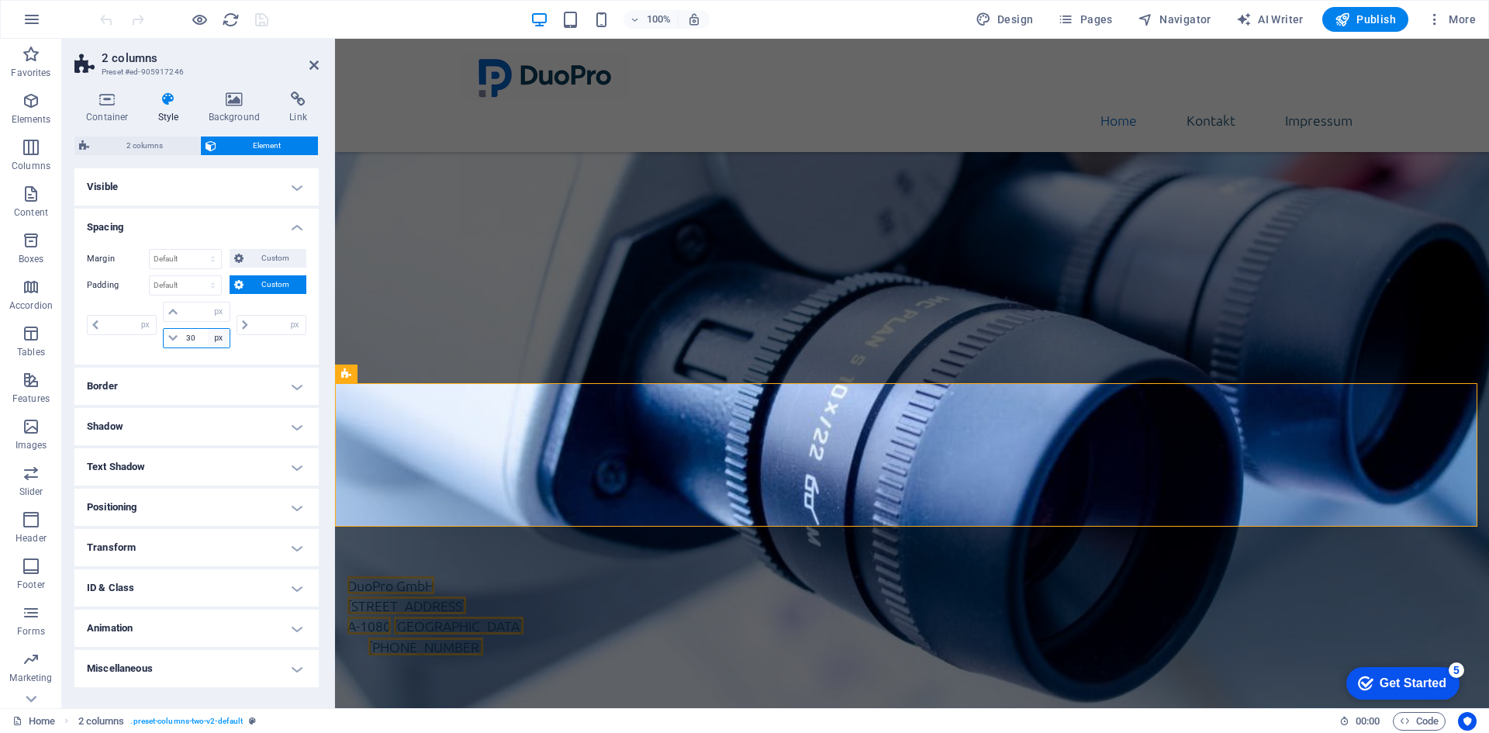
type input "0"
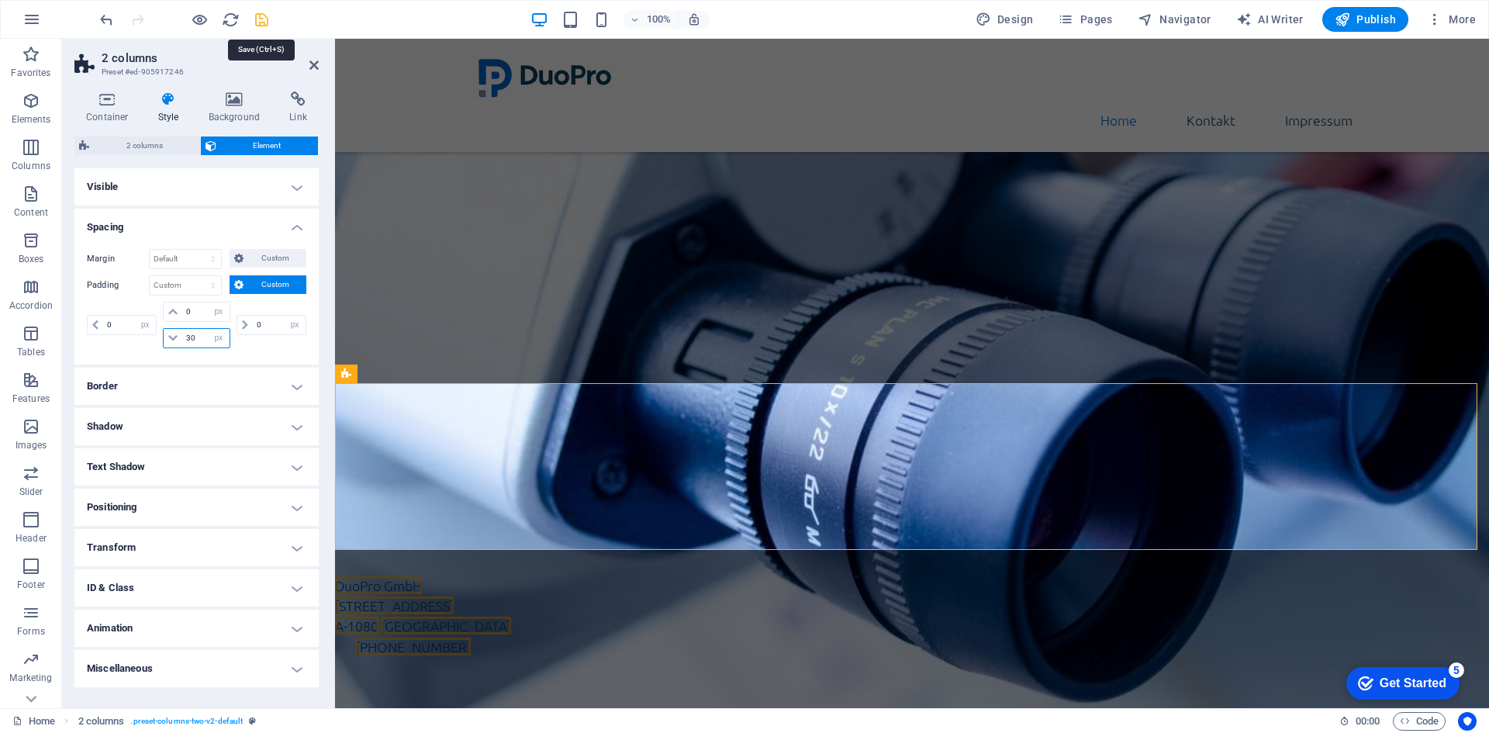
type input "30"
click at [267, 22] on icon "save" at bounding box center [262, 20] width 18 height 18
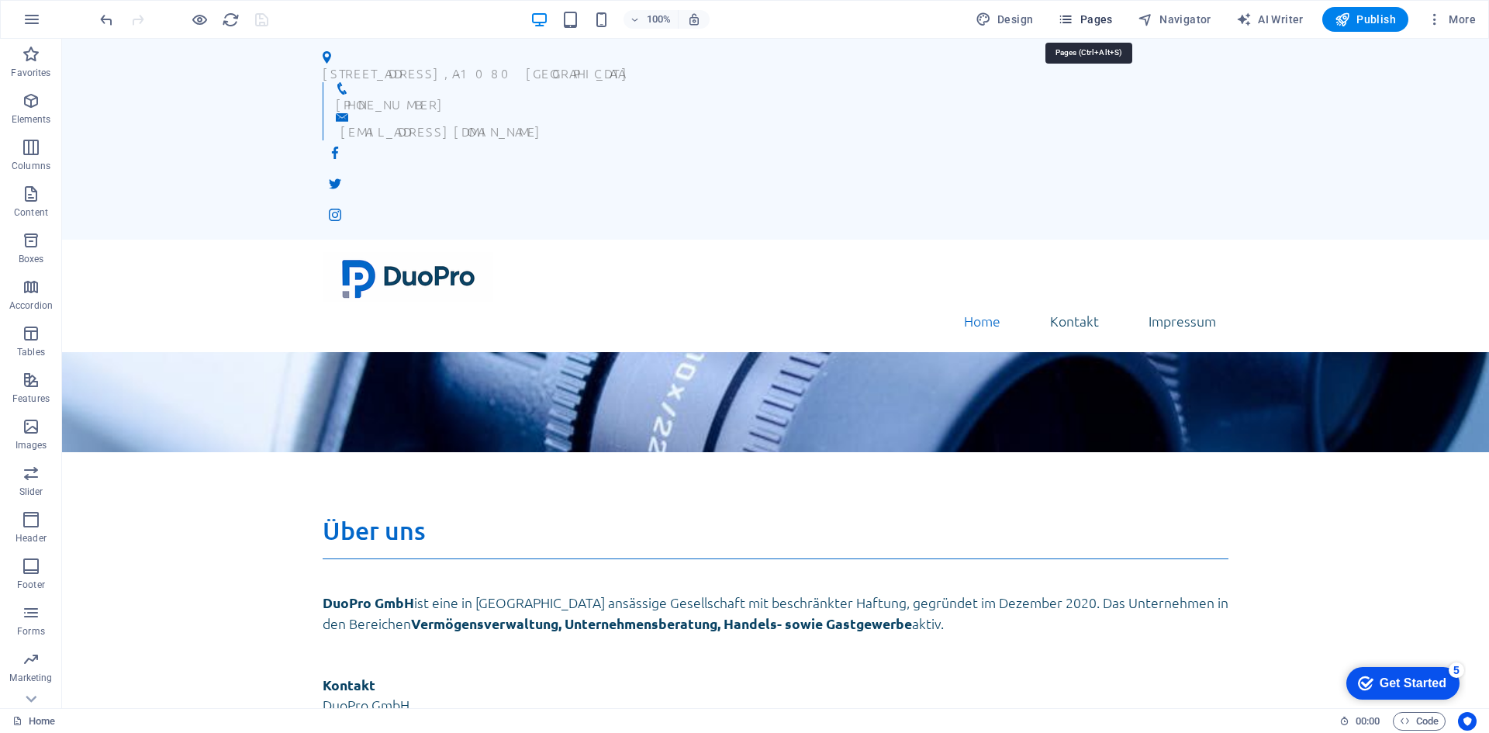
click at [0, 0] on icon "button" at bounding box center [0, 0] width 0 height 0
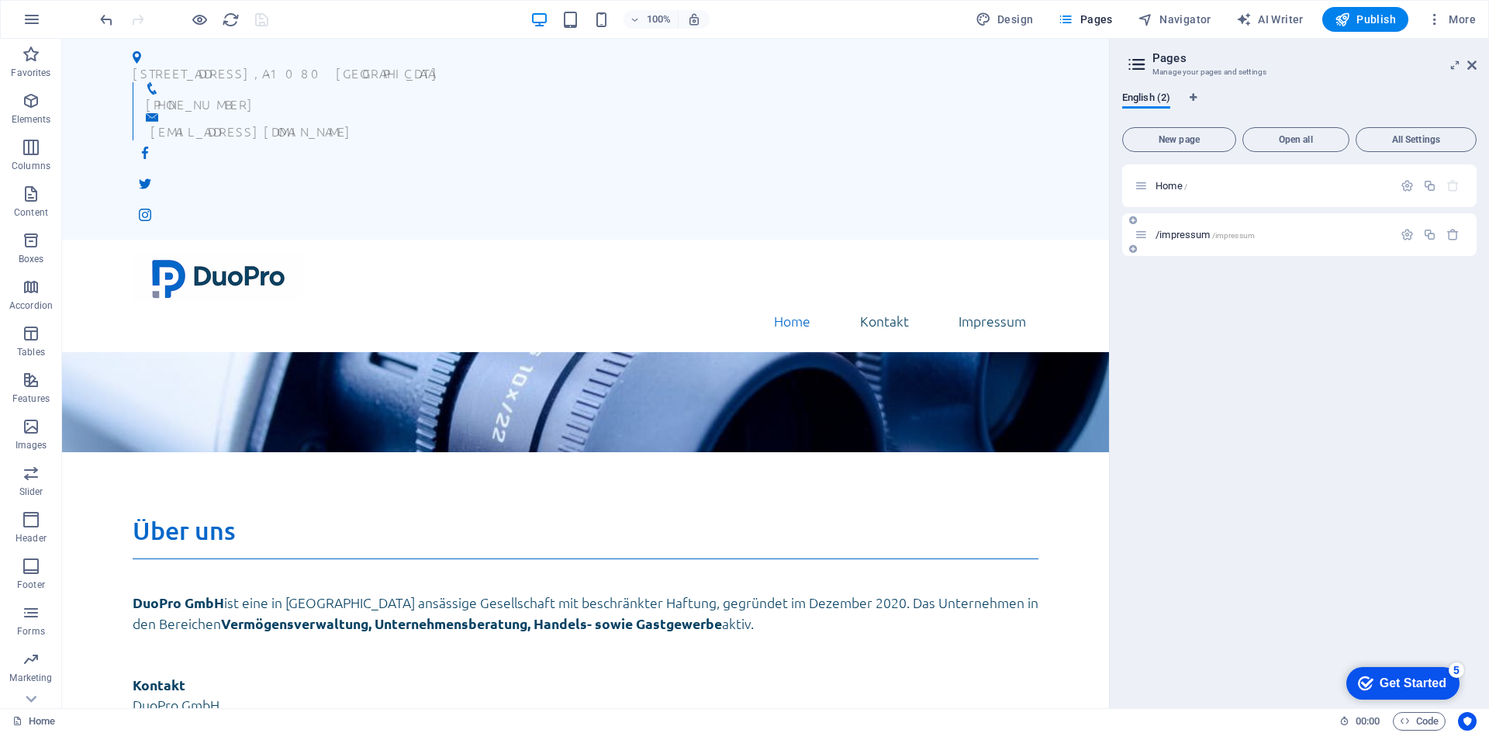
click at [1215, 225] on div "/impressum /impressum" at bounding box center [1299, 234] width 354 height 43
click at [1198, 238] on span "/impressum /impressum" at bounding box center [1205, 235] width 99 height 12
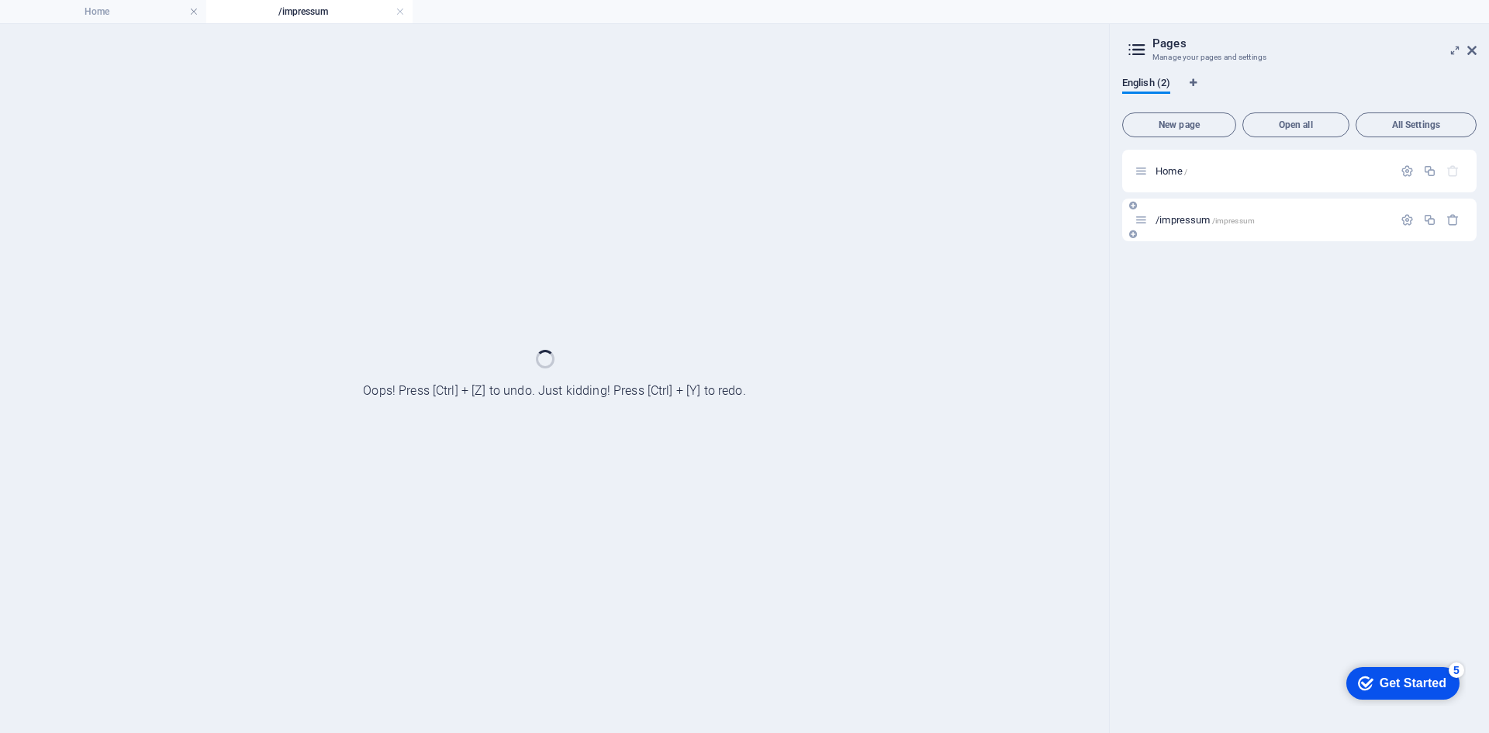
click at [1198, 238] on div "/impressum /impressum" at bounding box center [1299, 220] width 354 height 43
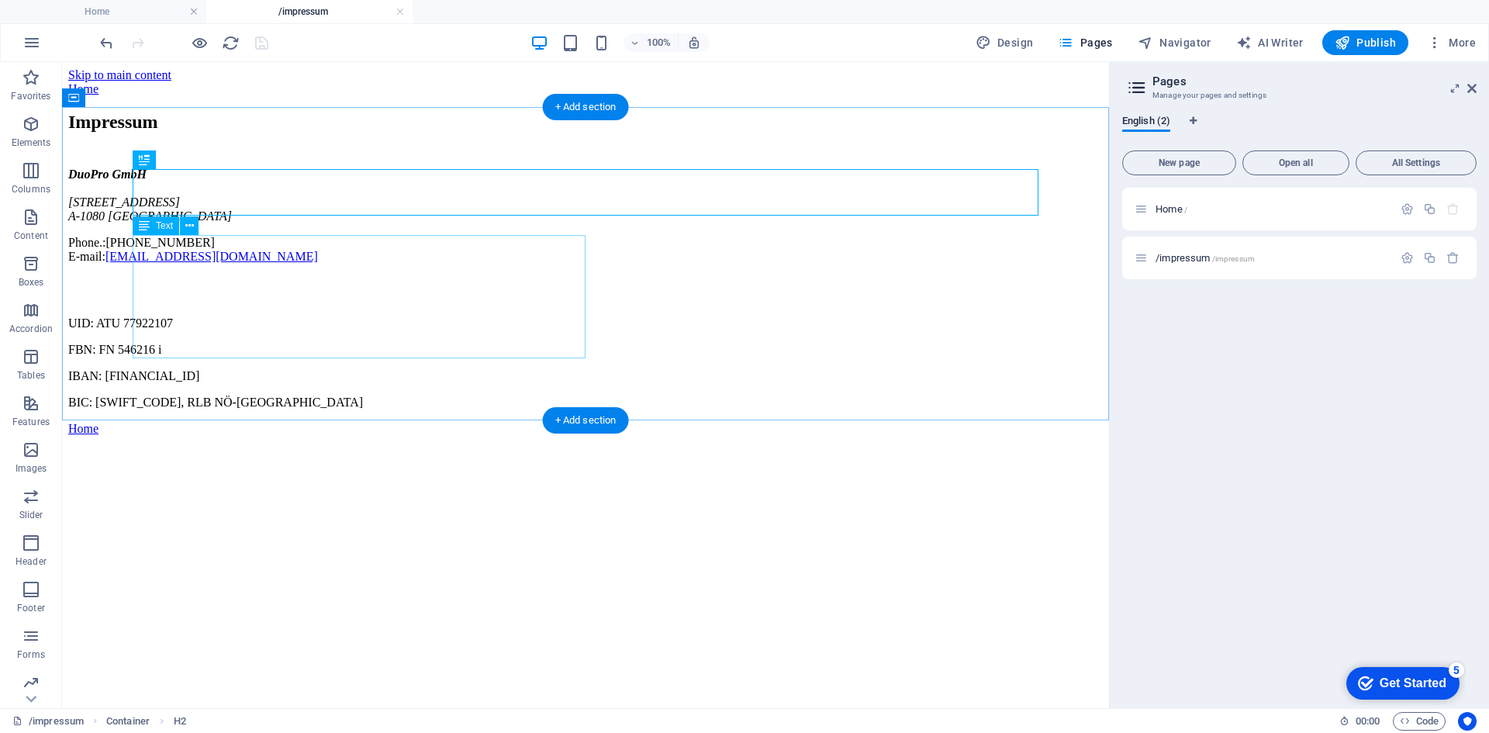
click at [431, 264] on div "DuoPro GmbH Lerchenfelder Straße 32/8 A-1080 Wien Phone.: +43 (0) 1 942 5376 E-…" at bounding box center [585, 216] width 1035 height 96
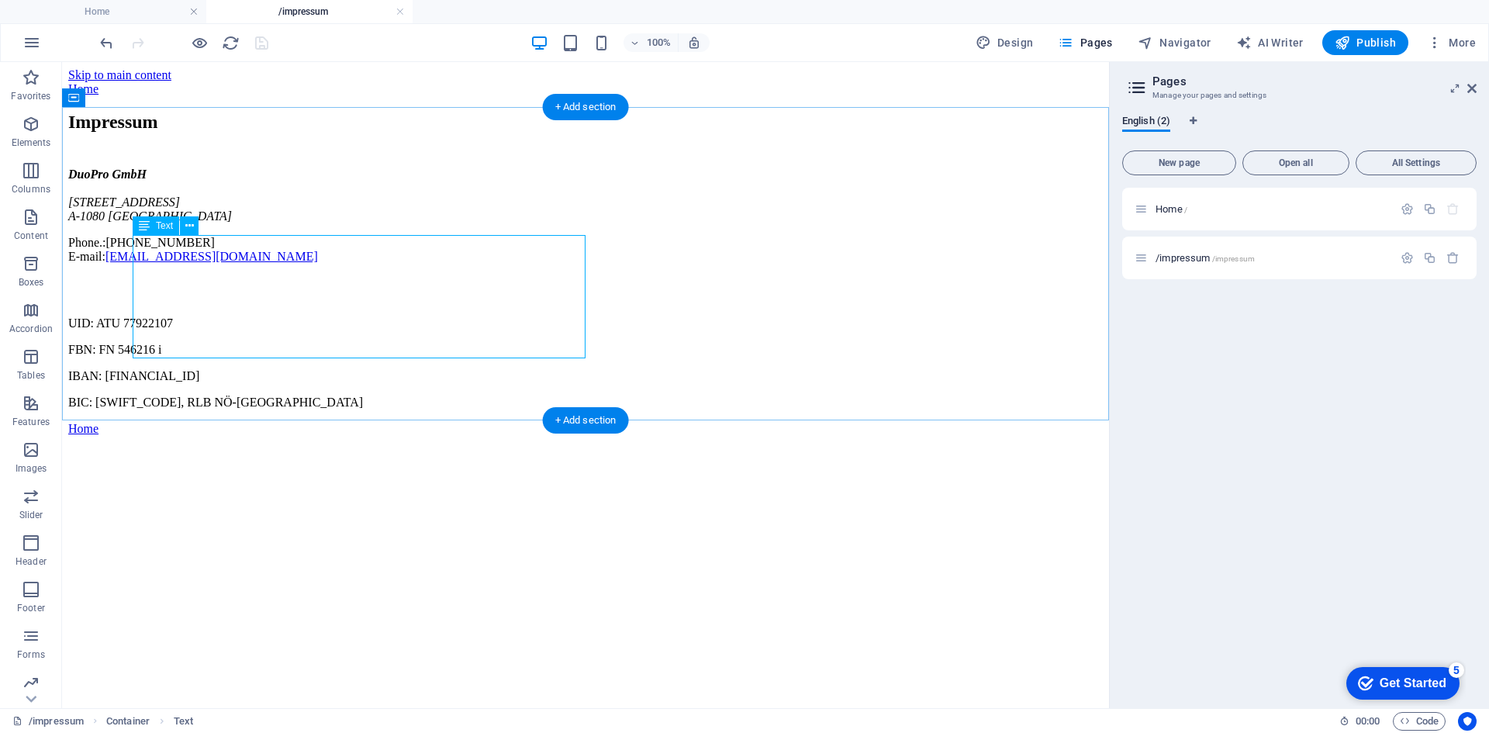
click at [170, 264] on div "DuoPro GmbH Lerchenfelder Straße 32/8 A-1080 Wien Phone.: +43 (0) 1 942 5376 E-…" at bounding box center [585, 216] width 1035 height 96
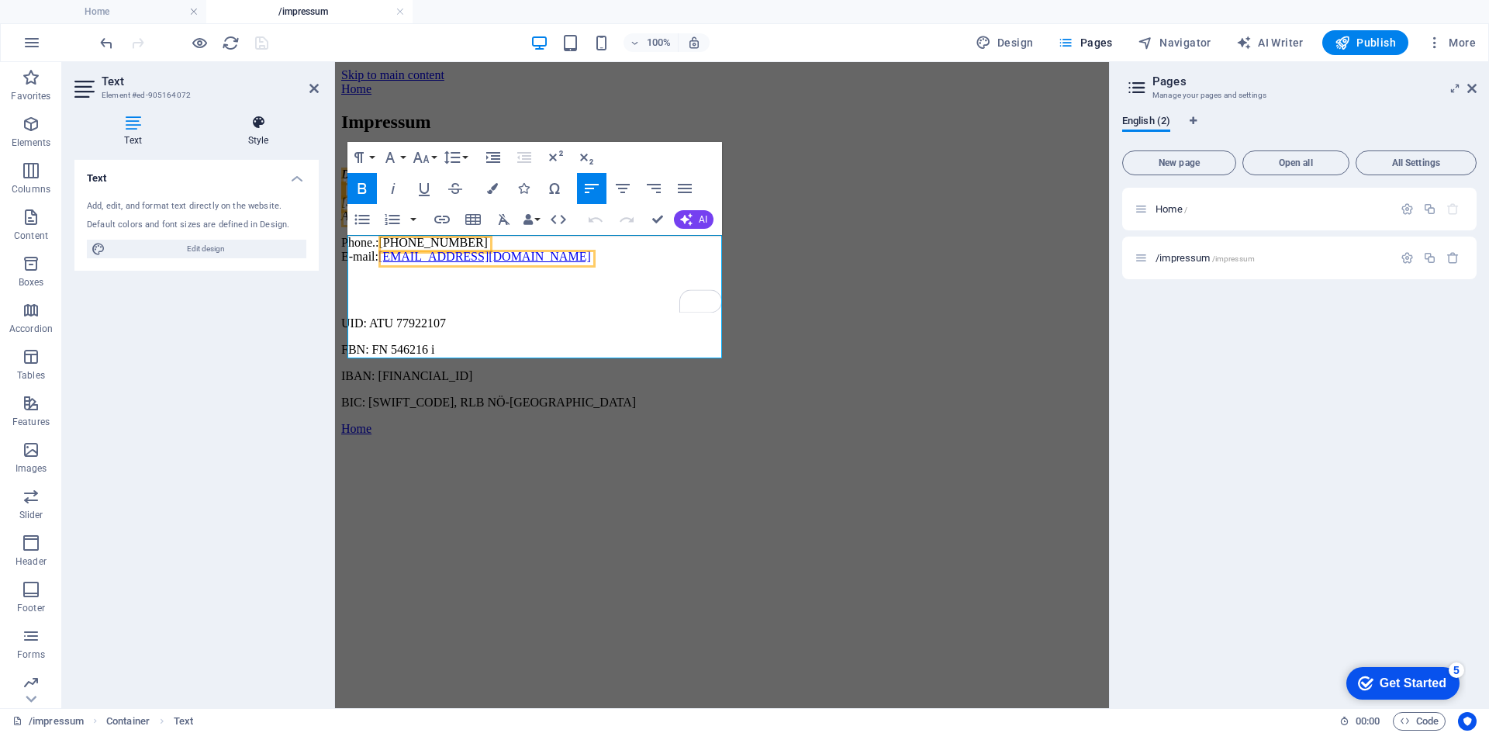
click at [254, 122] on icon at bounding box center [258, 123] width 121 height 16
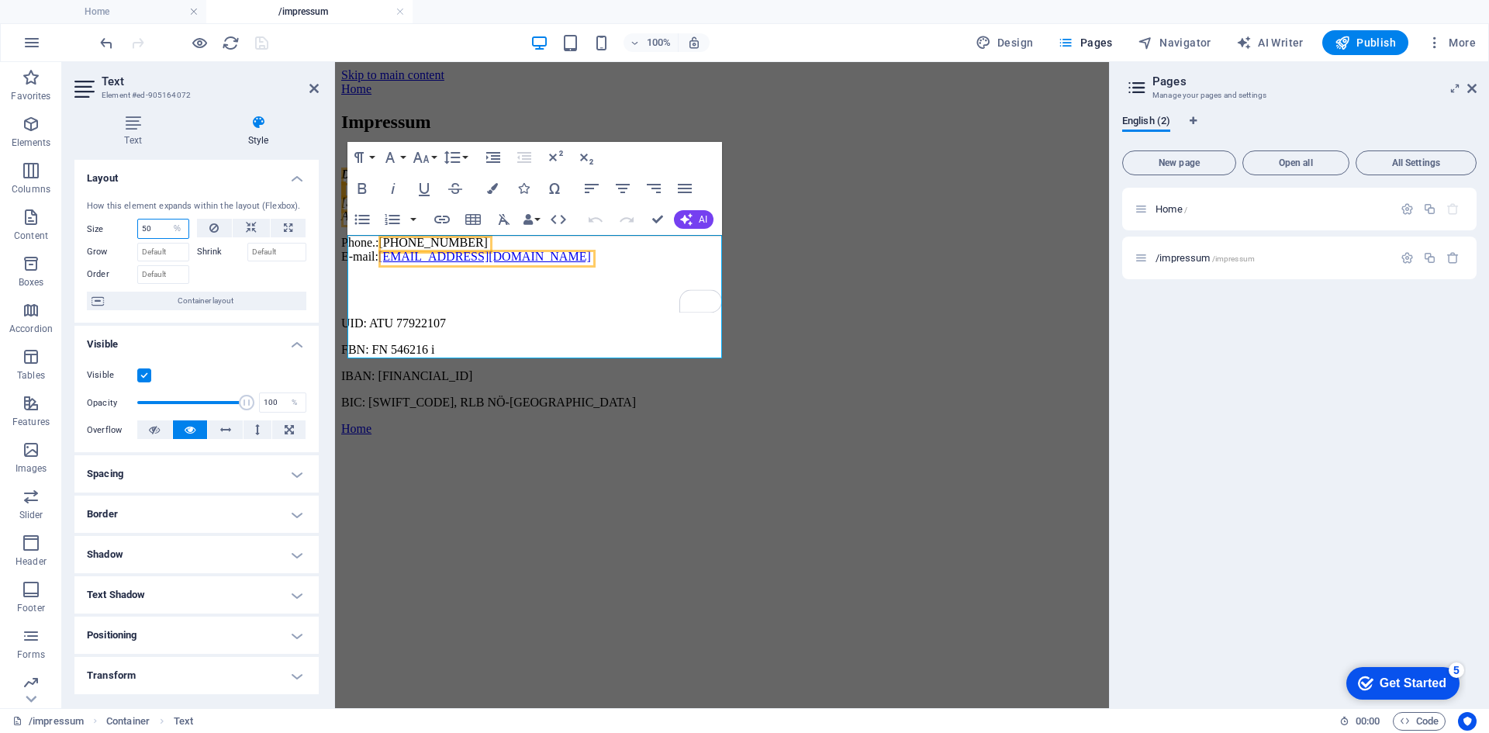
click at [153, 229] on input "50" at bounding box center [163, 229] width 50 height 19
click at [174, 232] on select "Default auto px % 1/1 1/2 1/3 1/4 1/5 1/6 1/7 1/8 1/9 1/10" at bounding box center [178, 229] width 22 height 19
select select "05lbvovgv0s"
click at [167, 220] on select "Default auto px % 1/1 1/2 1/3 1/4 1/5 1/6 1/7 1/8 1/9 1/10" at bounding box center [178, 229] width 22 height 19
select select "DISABLED_OPTION_VALUE"
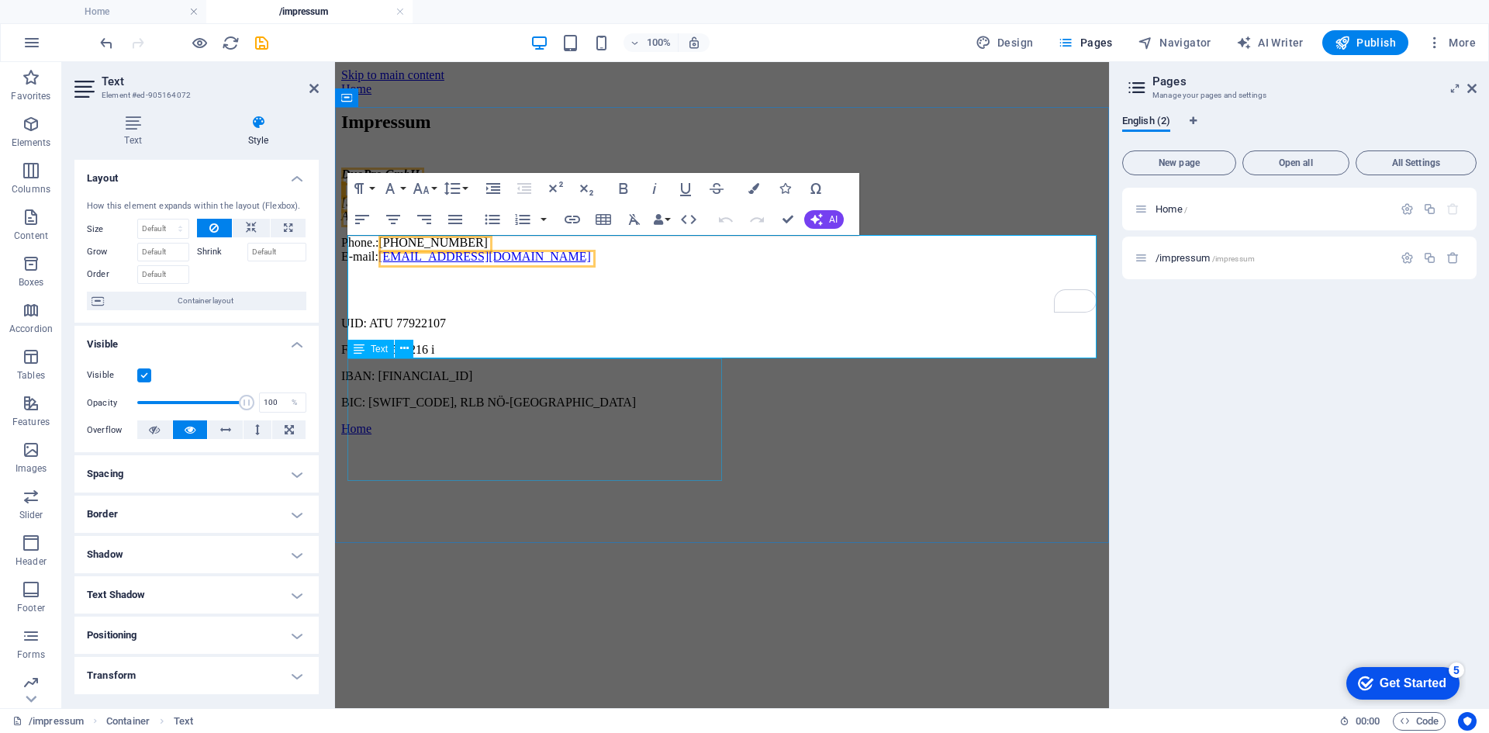
click at [494, 410] on div "UID: ATU 77922107 FBN: FN 546216 i IBAN: AT65 3200 0000 1328 8204 BIC: RLNWATWW…" at bounding box center [722, 342] width 762 height 133
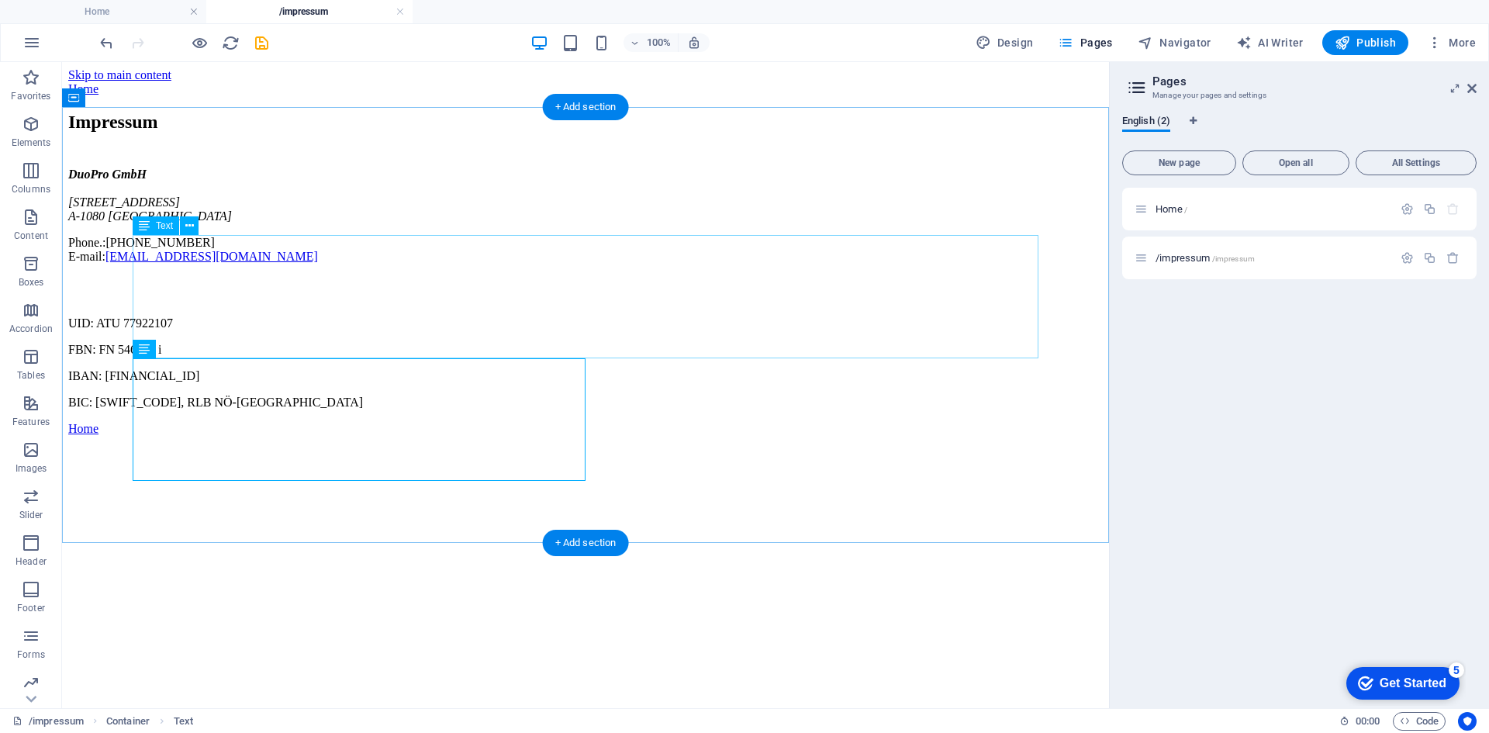
click at [316, 264] on div "DuoPro GmbH Lerchenfelder Straße 32/8 A-1080 Wien Phone.: +43 (0) 1 942 5376 E-…" at bounding box center [585, 216] width 1035 height 96
click at [257, 410] on div "UID: ATU 77922107 FBN: FN 546216 i IBAN: AT65 3200 0000 1328 8204 BIC: RLNWATWW…" at bounding box center [585, 342] width 1035 height 133
click at [245, 407] on div "UID: ATU 77922107 FBN: FN 546216 i IBAN: AT65 3200 0000 1328 8204 BIC: RLNWATWW…" at bounding box center [585, 342] width 1035 height 133
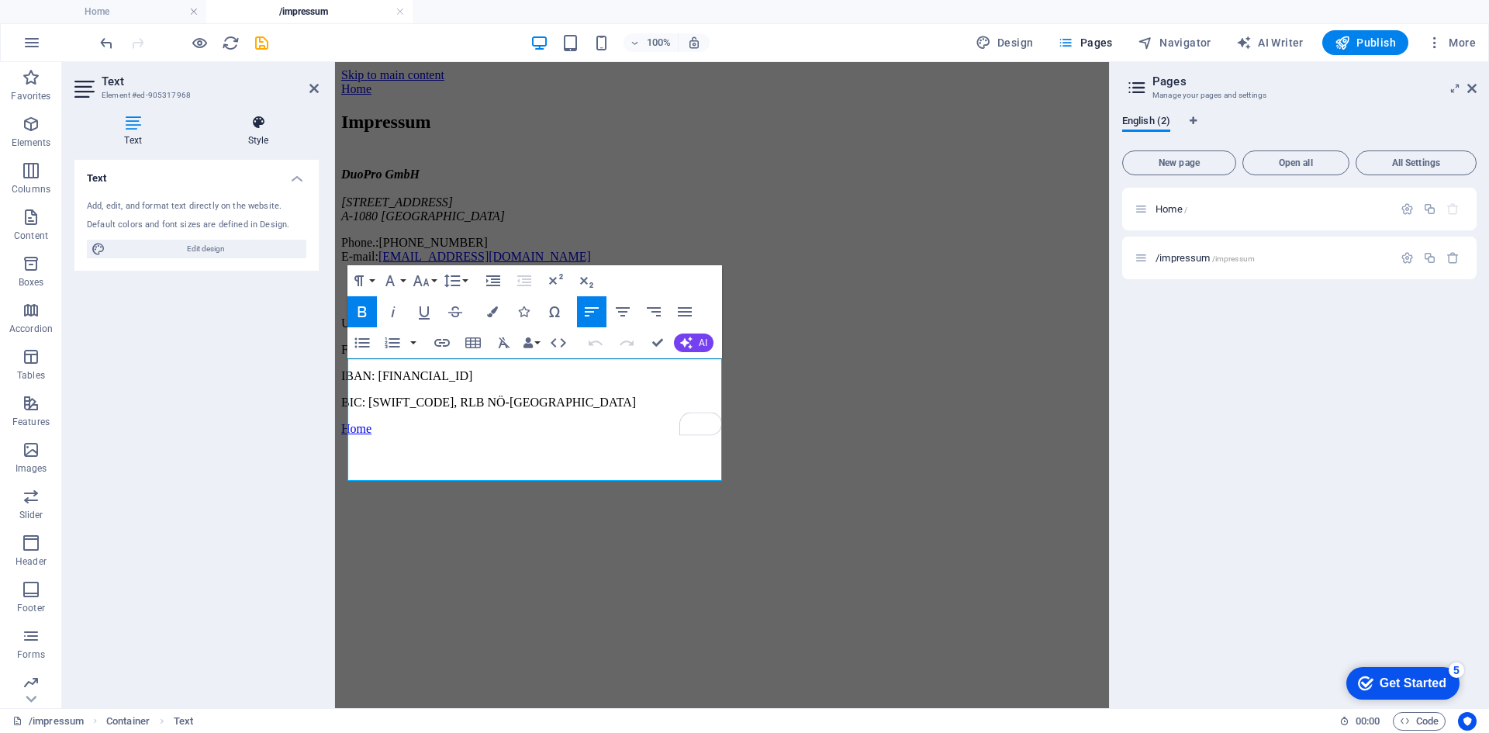
click at [271, 143] on h4 "Style" at bounding box center [258, 131] width 121 height 33
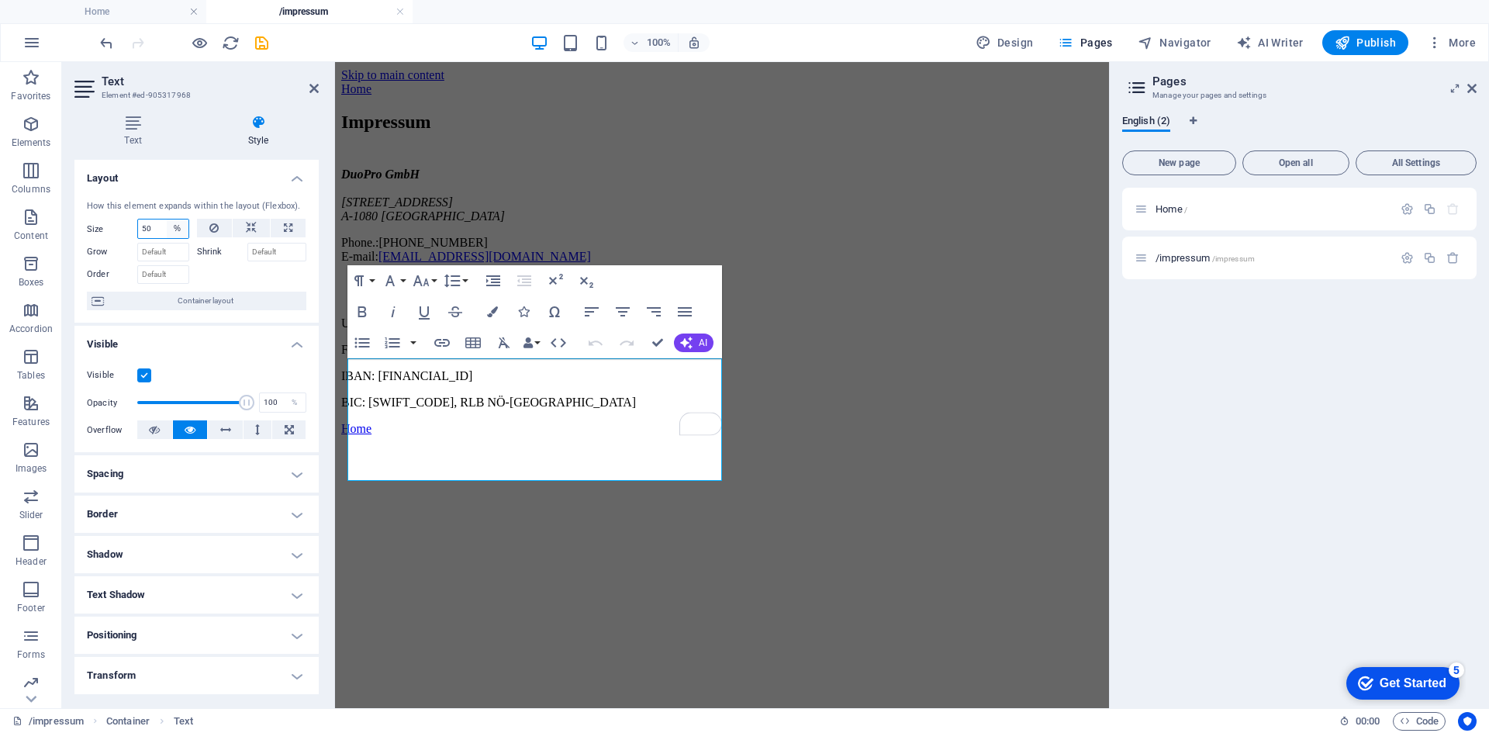
click at [175, 226] on select "Default auto px % 1/1 1/2 1/3 1/4 1/5 1/6 1/7 1/8 1/9 1/10" at bounding box center [178, 229] width 22 height 19
select select "hbfjcm1rtqo"
click at [167, 220] on select "Default auto px % 1/1 1/2 1/3 1/4 1/5 1/6 1/7 1/8 1/9 1/10" at bounding box center [178, 229] width 22 height 19
select select "DISABLED_OPTION_VALUE"
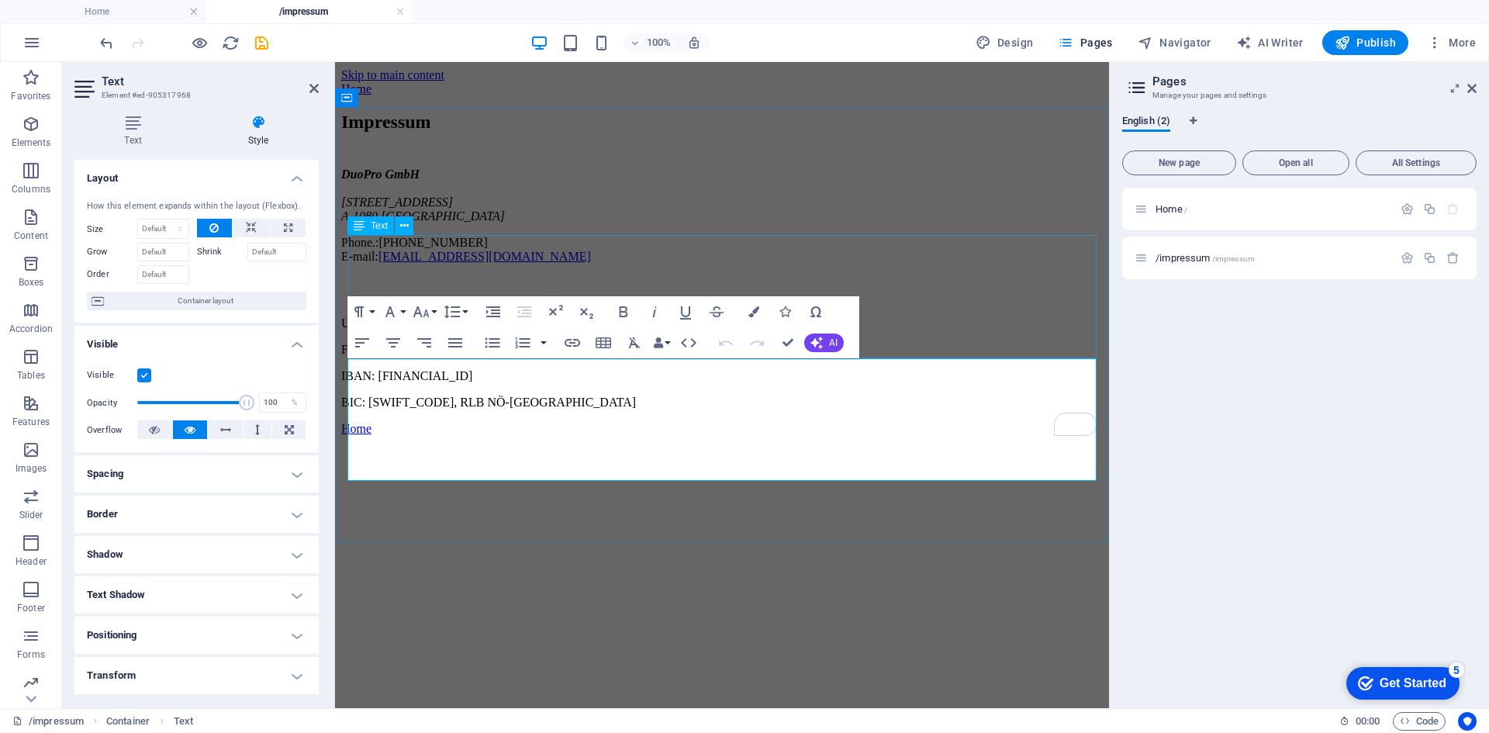
click at [596, 258] on div "DuoPro GmbH Lerchenfelder Straße 32/8 A-1080 Wien Phone.: +43 (0) 1 942 5376 E-…" at bounding box center [722, 216] width 762 height 96
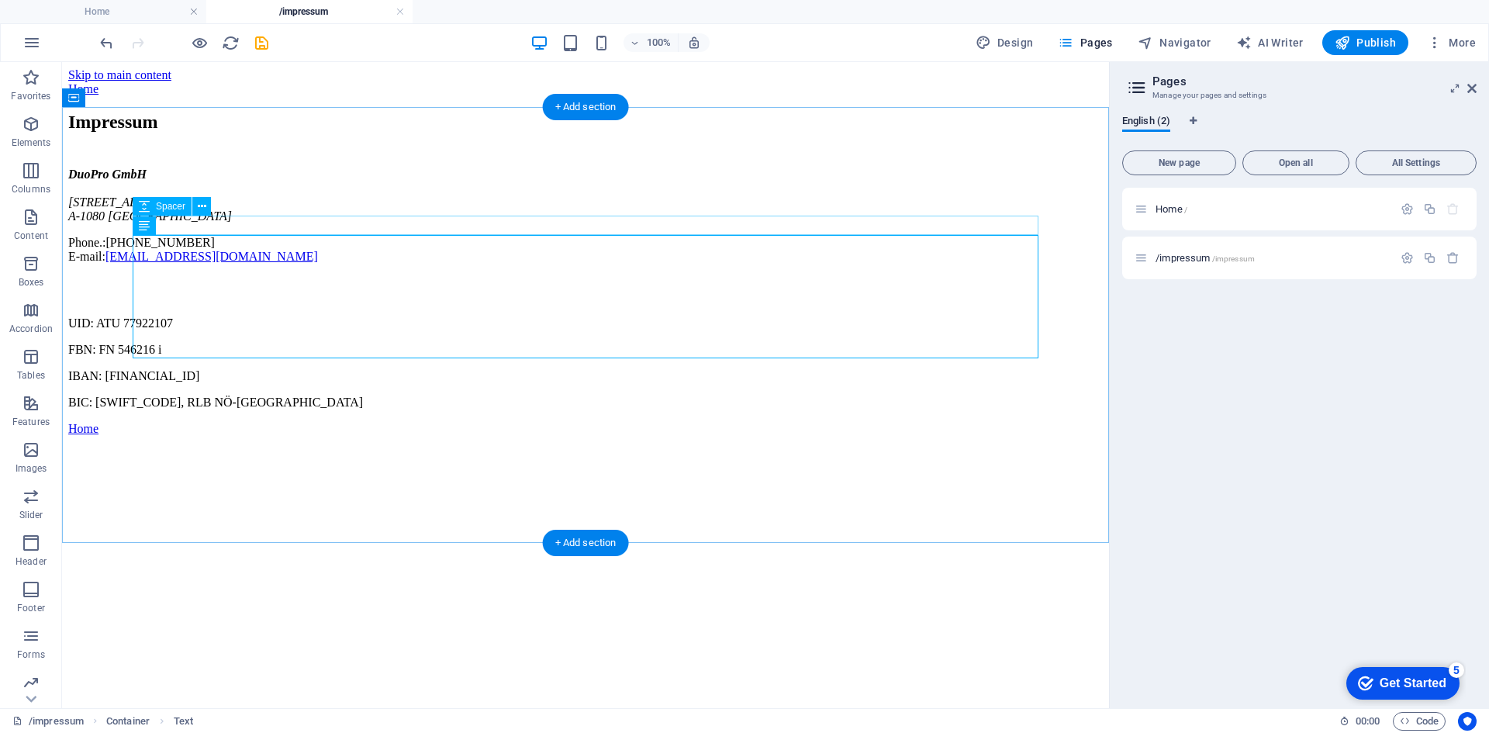
click at [342, 168] on div at bounding box center [585, 157] width 1035 height 19
click at [131, 253] on div "Impressum DuoPro GmbH Lerchenfelder Straße 32/8 A-1080 Wien Phone.: +43 (0) 1 9…" at bounding box center [585, 261] width 1035 height 298
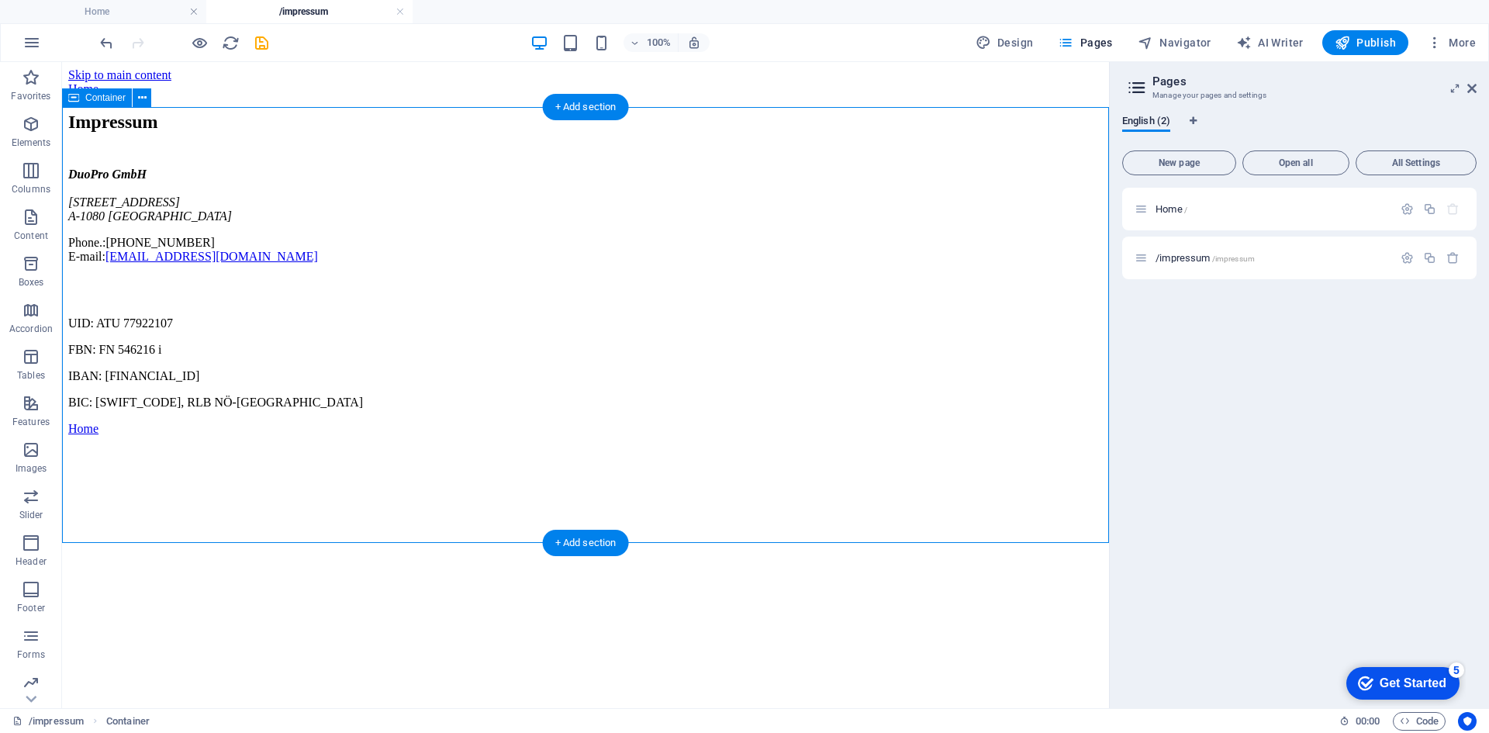
click at [128, 253] on div "Impressum DuoPro GmbH Lerchenfelder Straße 32/8 A-1080 Wien Phone.: +43 (0) 1 9…" at bounding box center [585, 261] width 1035 height 298
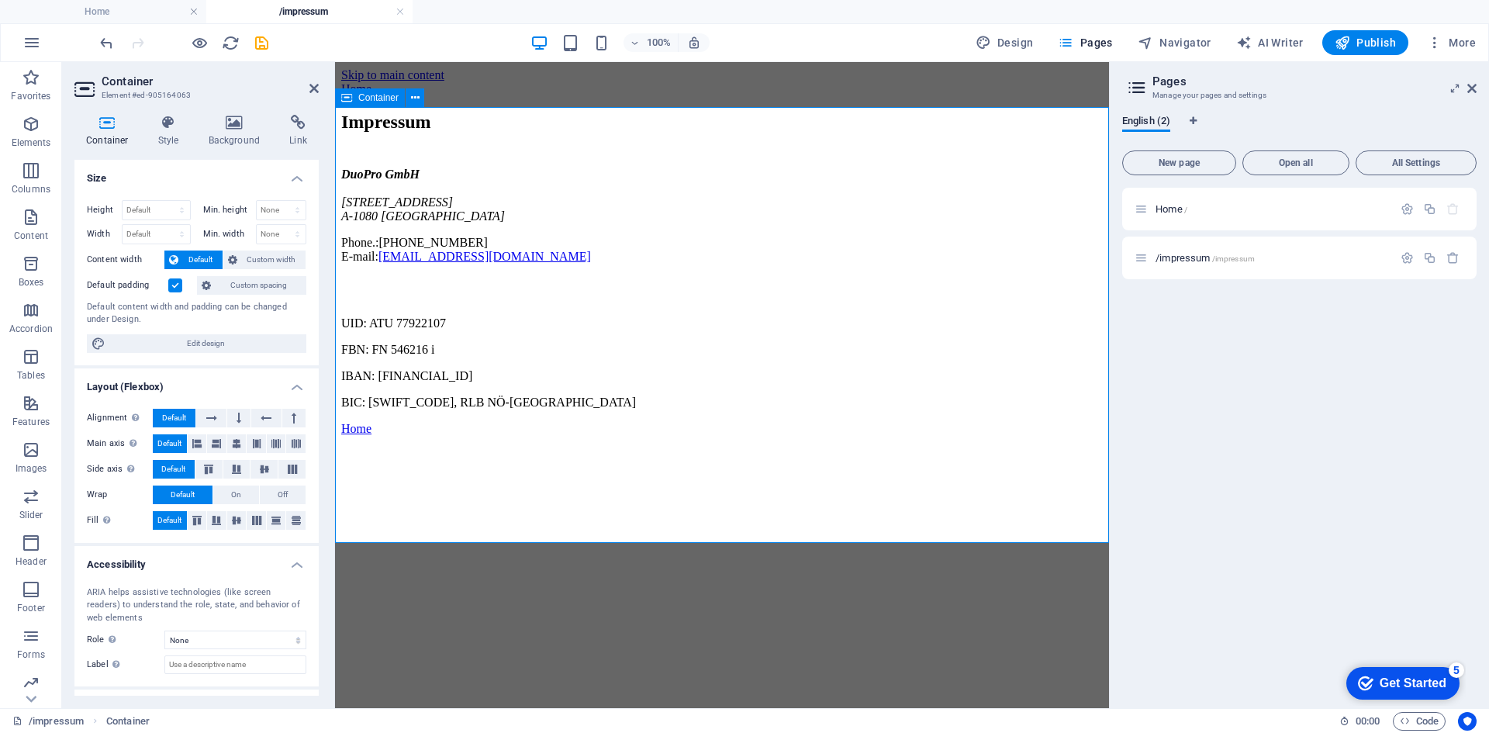
click at [451, 410] on div "Impressum DuoPro GmbH Lerchenfelder Straße 32/8 A-1080 Wien Phone.: +43 (0) 1 9…" at bounding box center [722, 261] width 762 height 298
click at [496, 131] on div "Impressum DuoPro GmbH Lerchenfelder Straße 32/8 A-1080 Wien Phone.: +43 (0) 1 9…" at bounding box center [722, 261] width 762 height 298
click at [22, 178] on icon "button" at bounding box center [31, 170] width 19 height 19
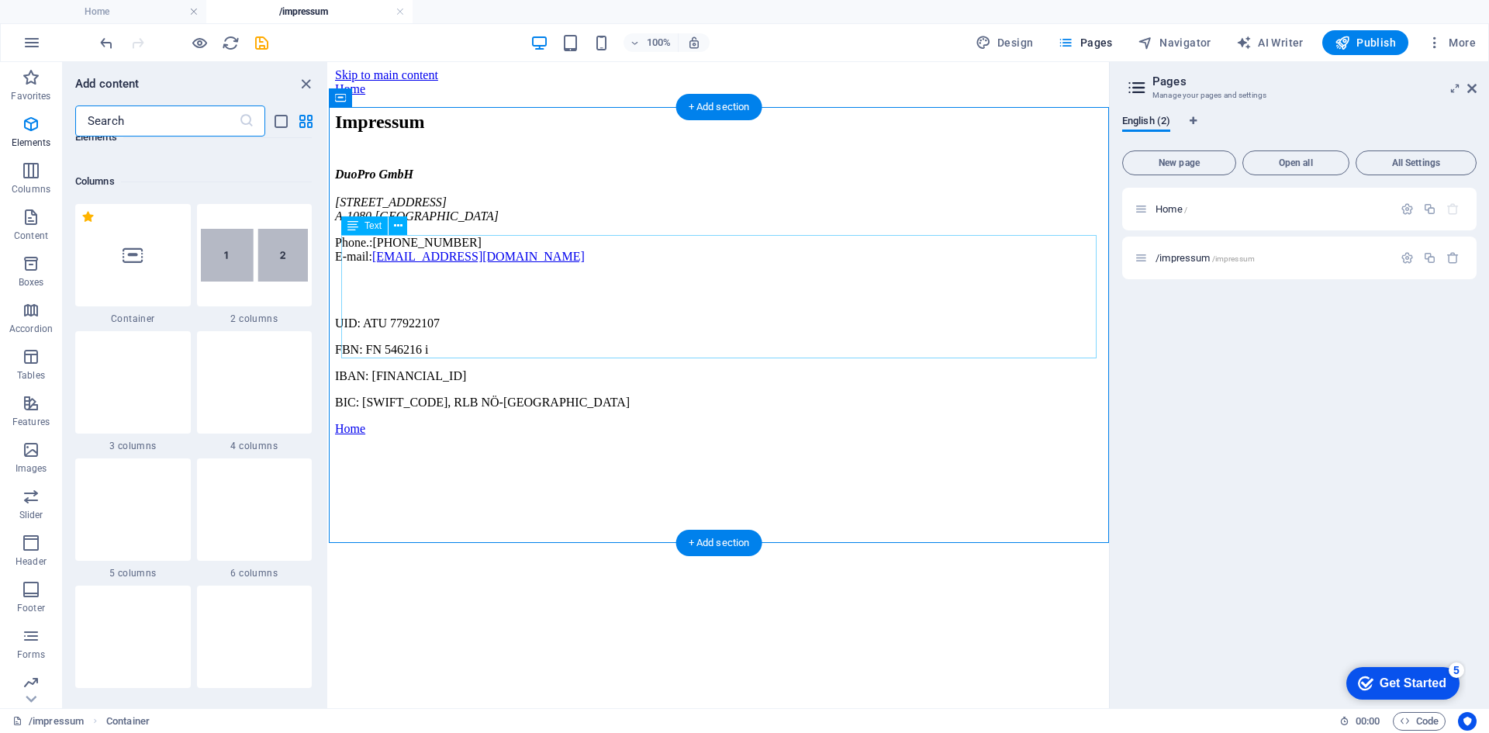
scroll to position [768, 0]
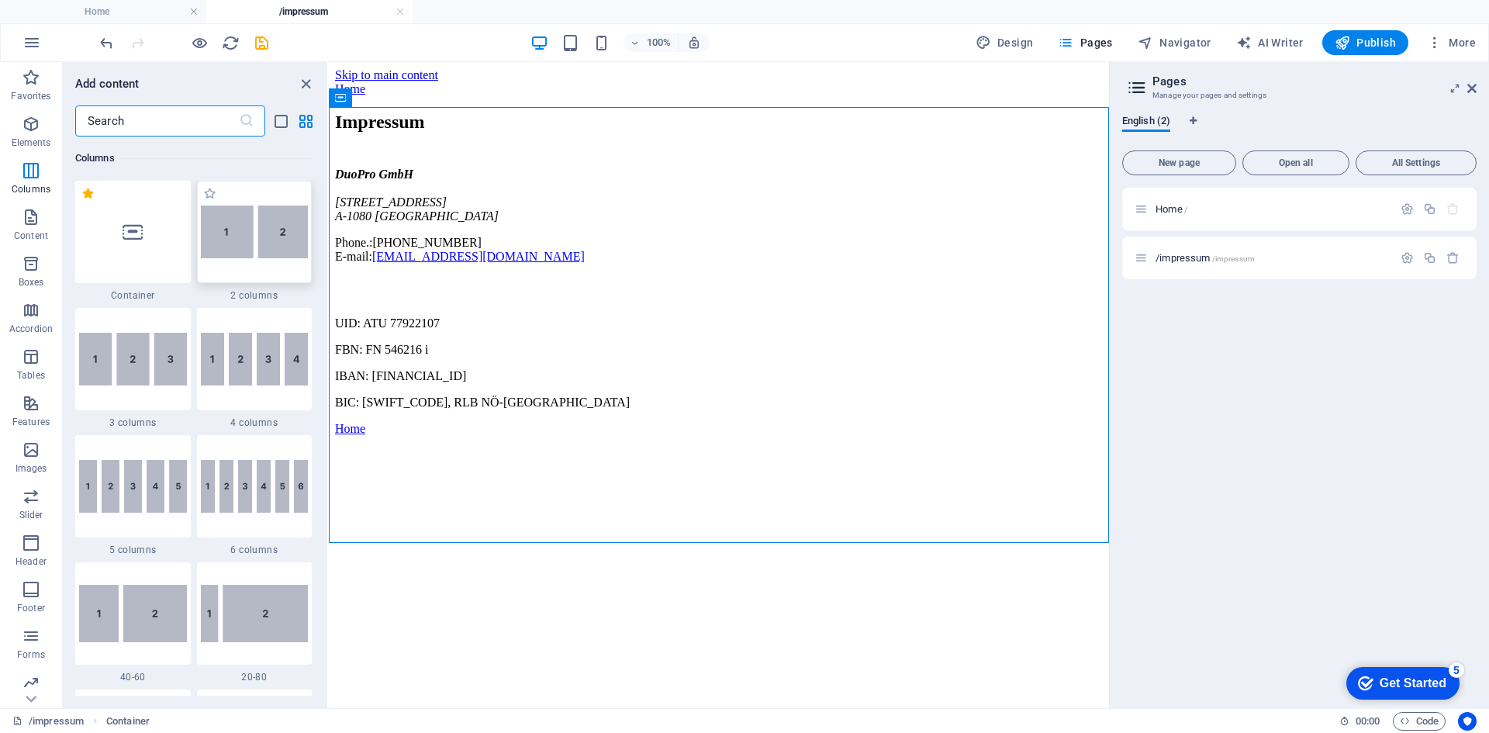
click at [264, 261] on div at bounding box center [255, 232] width 116 height 102
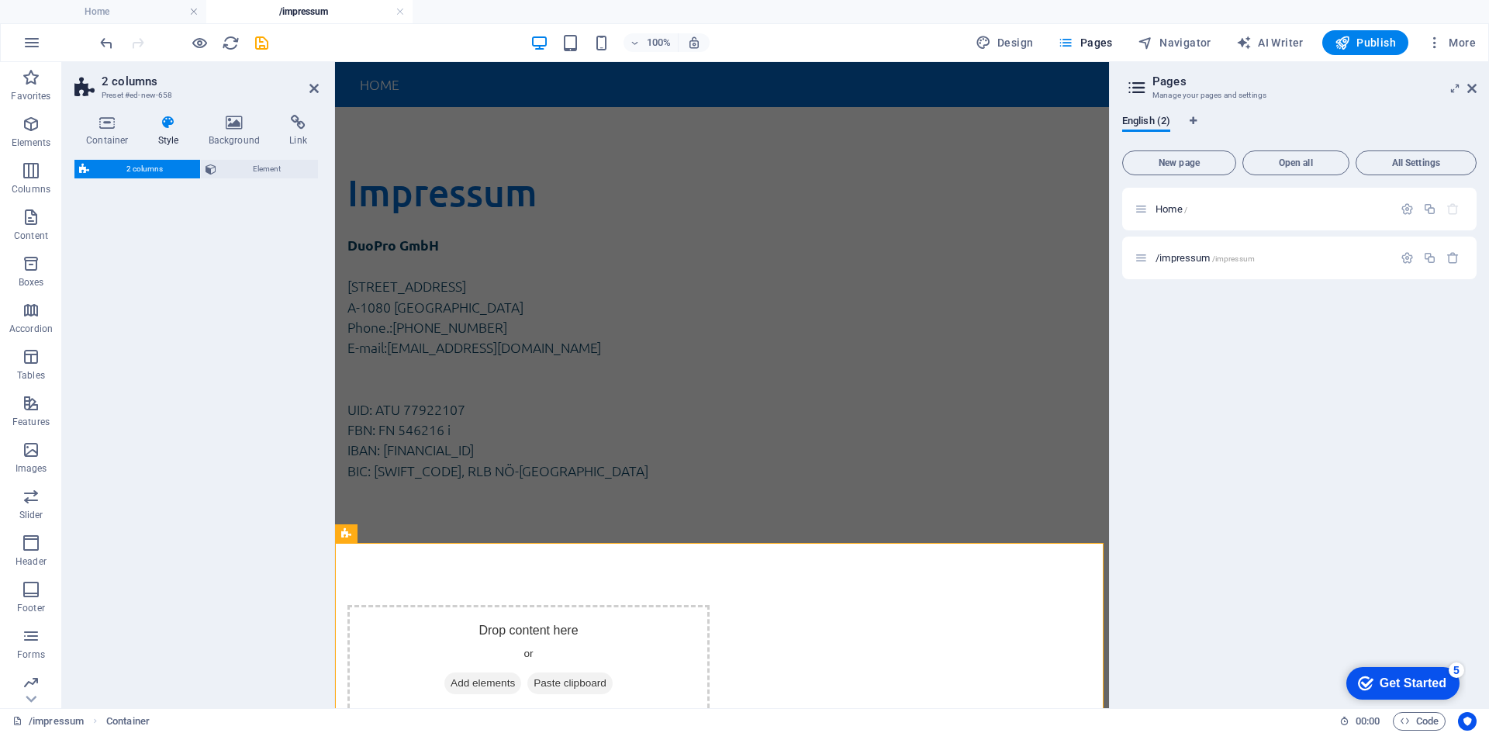
select select "rem"
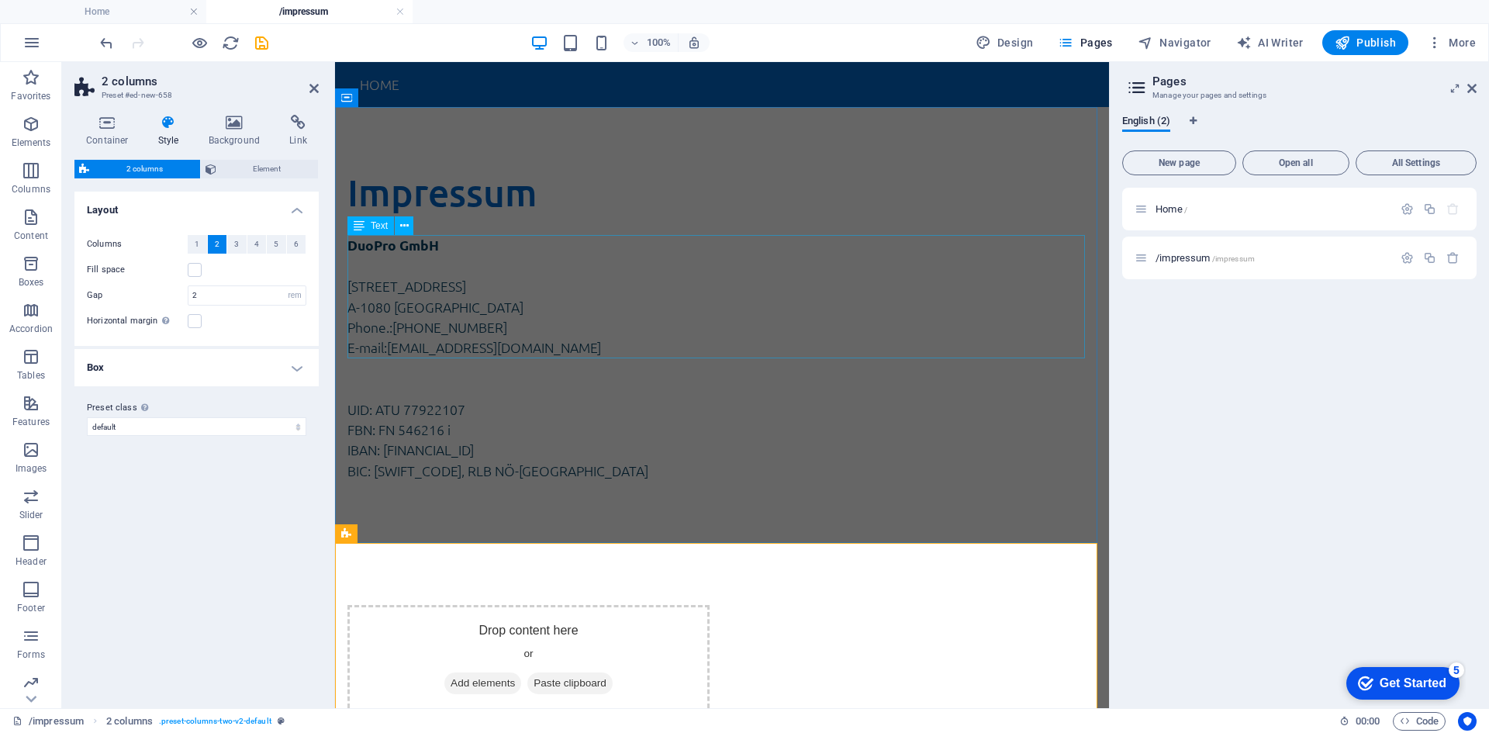
click at [470, 312] on div "DuoPro GmbH Lerchenfelder Straße 32/8 A-1080 Wien Phone.: +43 (0) 1 942 5376 E-…" at bounding box center [721, 296] width 749 height 123
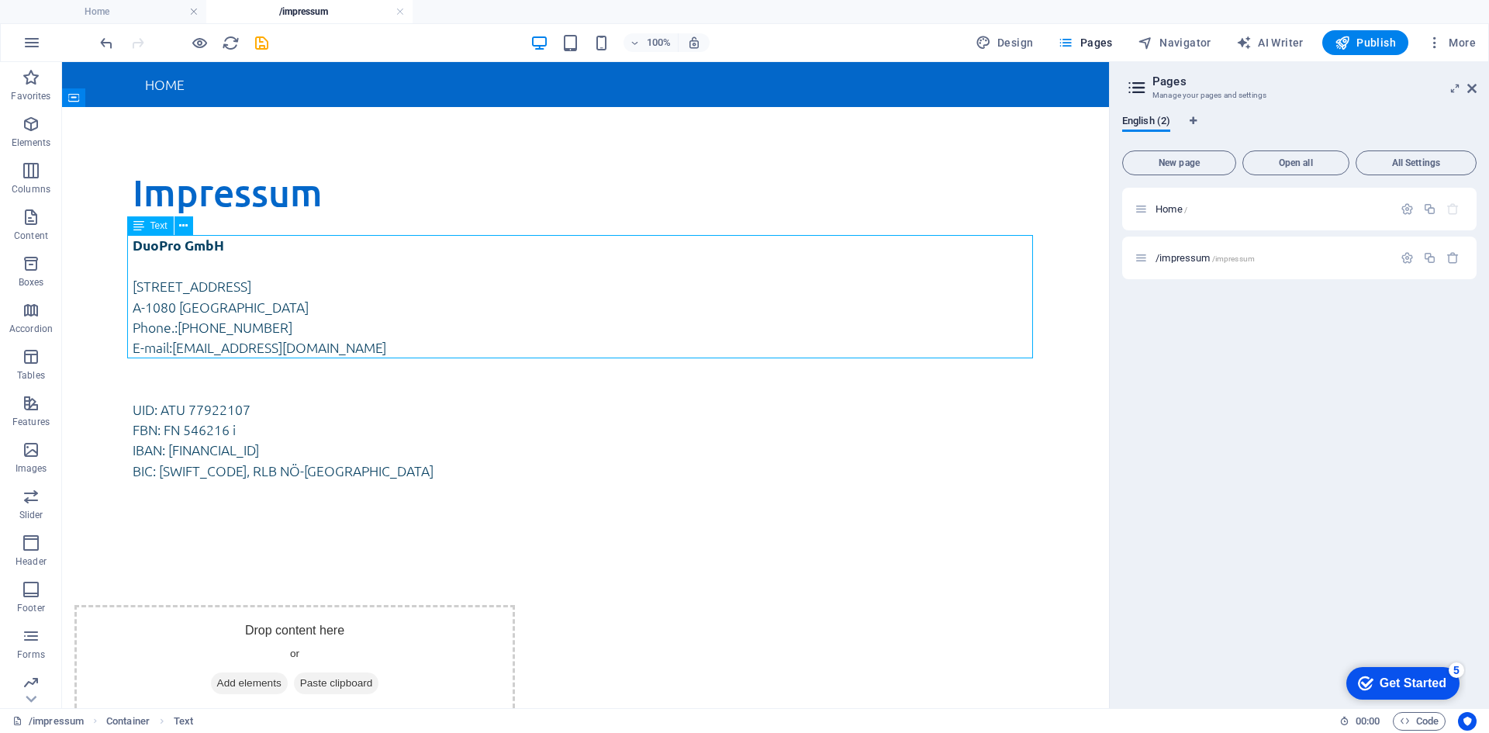
click at [300, 269] on div "DuoPro GmbH Lerchenfelder Straße 32/8 A-1080 Wien Phone.: +43 (0) 1 942 5376 E-…" at bounding box center [586, 296] width 906 height 123
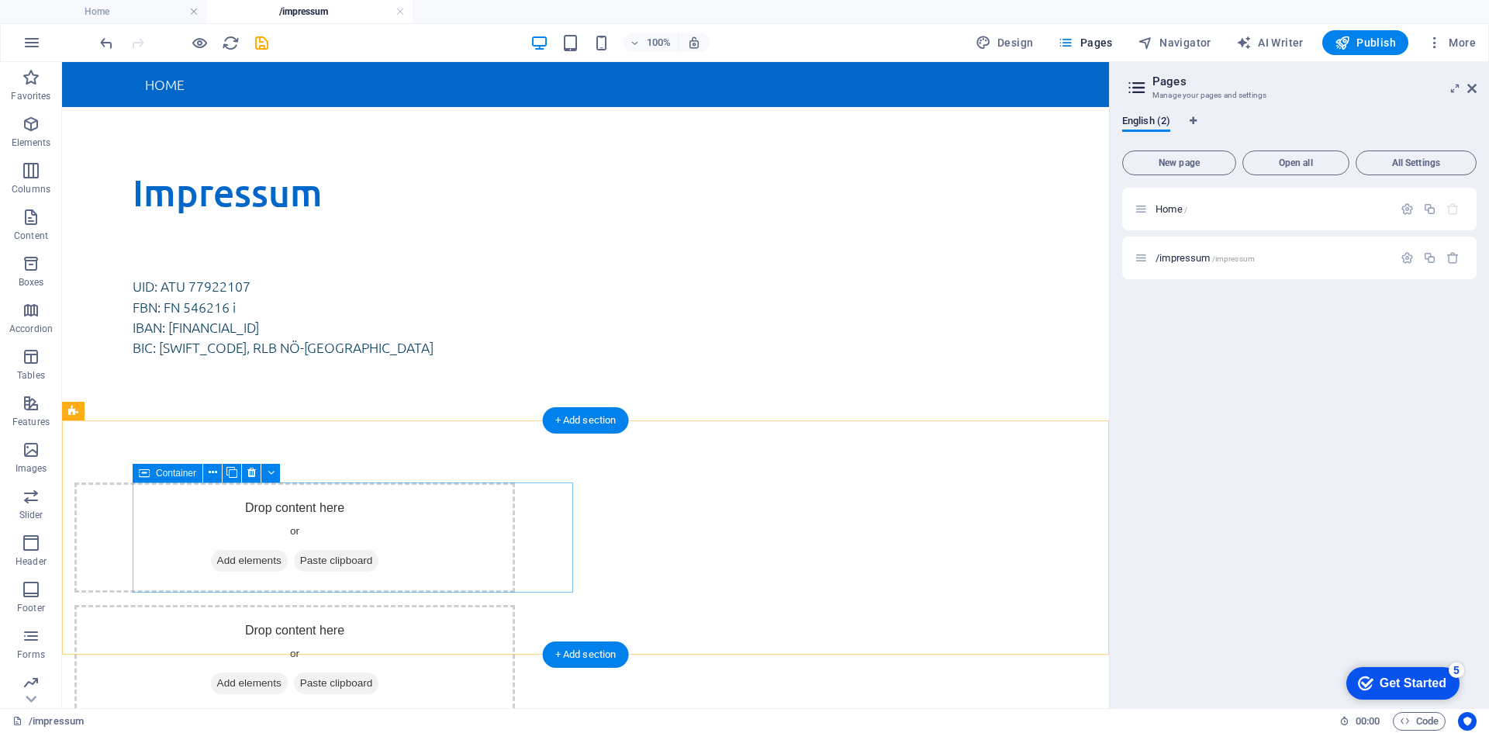
click at [375, 553] on span "Paste clipboard" at bounding box center [336, 561] width 85 height 22
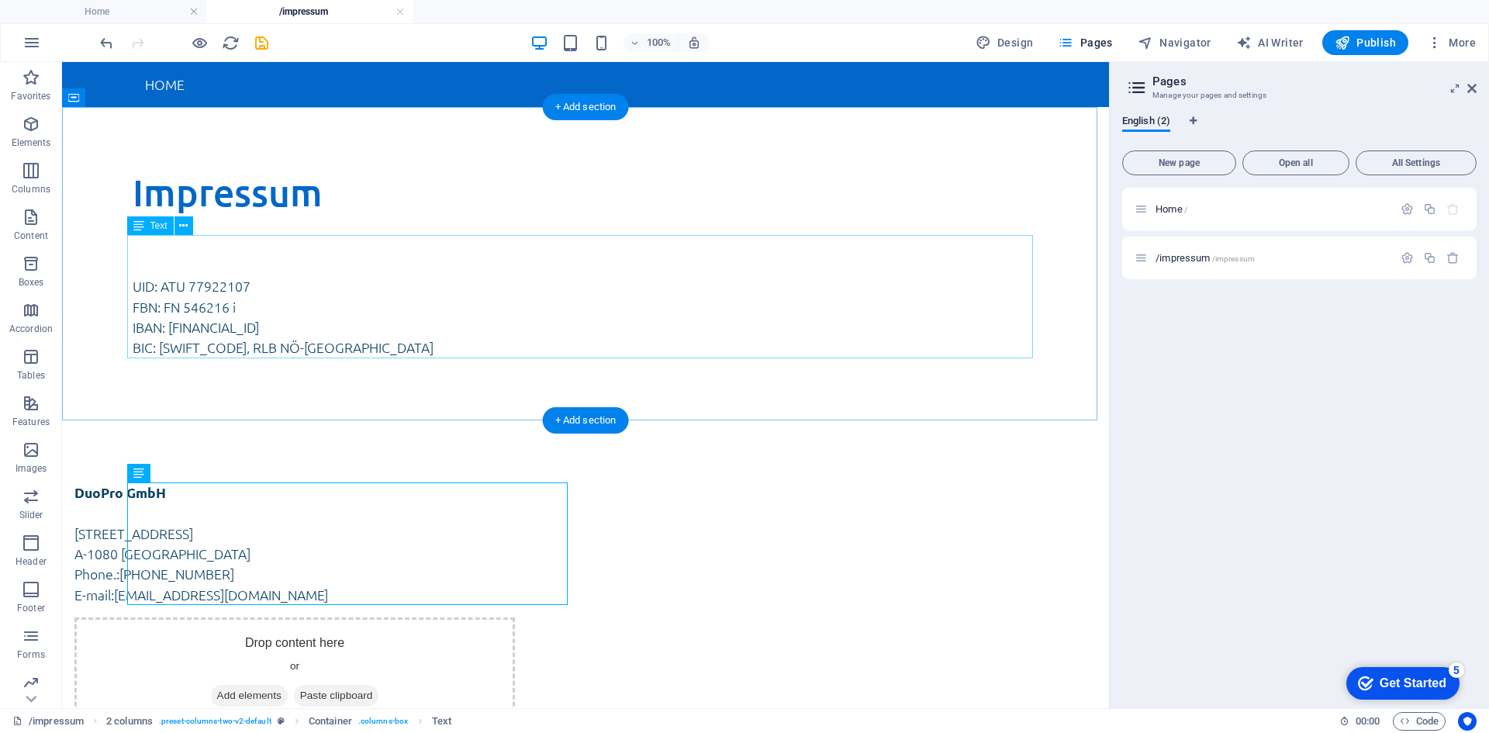
click at [258, 310] on div "UID: ATU 77922107 FBN: FN 546216 i IBAN: AT65 3200 0000 1328 8204 BIC: RLNWATWW…" at bounding box center [586, 296] width 906 height 123
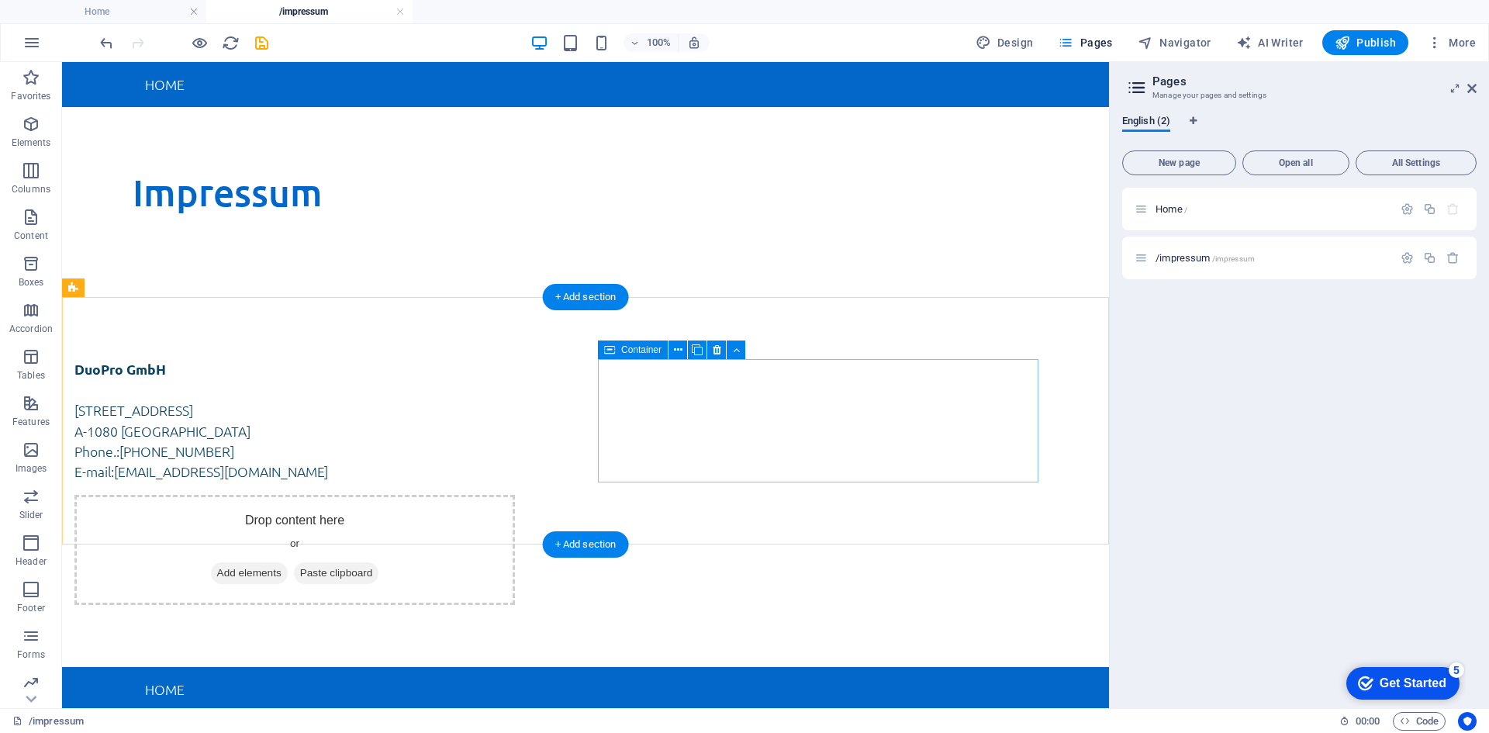
click at [379, 562] on span "Paste clipboard" at bounding box center [336, 573] width 85 height 22
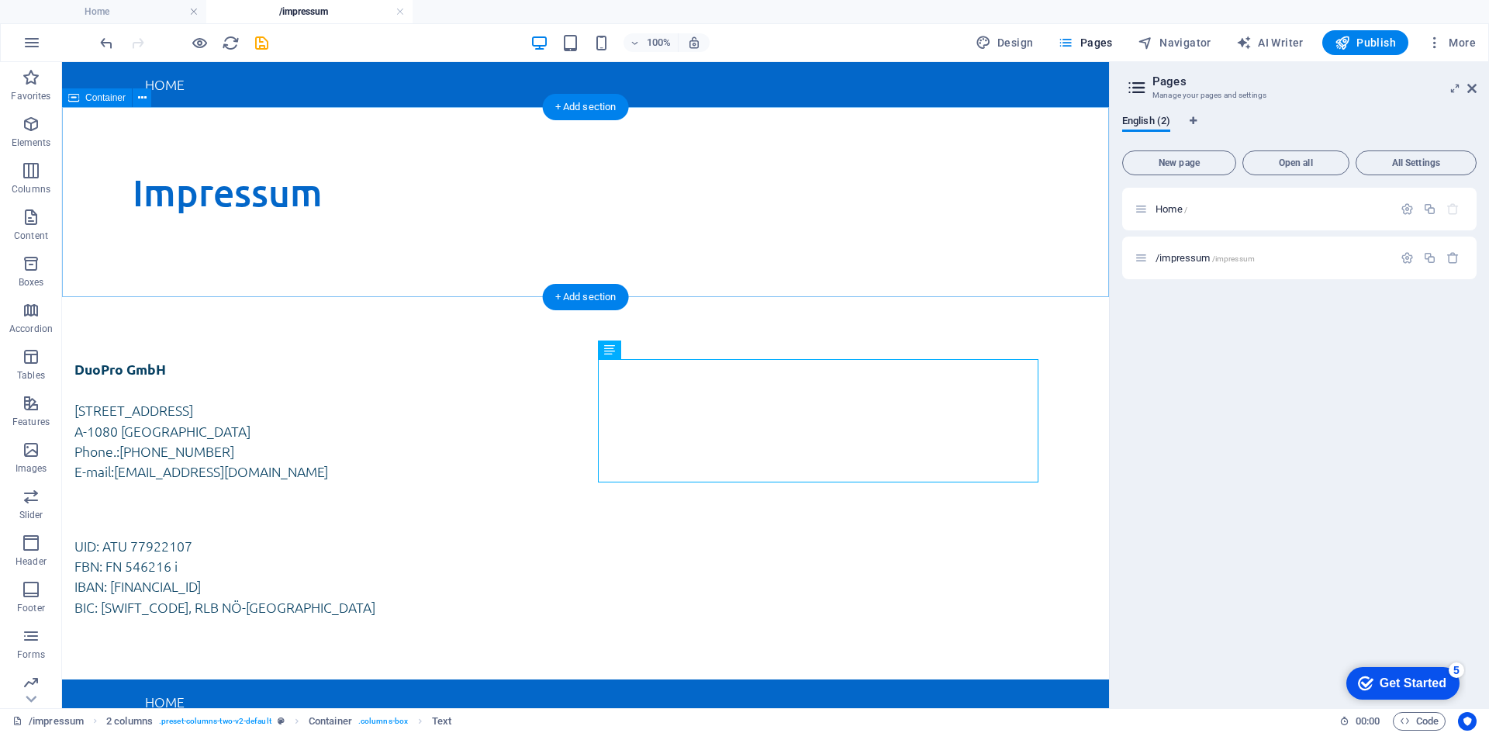
click at [308, 269] on div "Impressum" at bounding box center [585, 202] width 1047 height 190
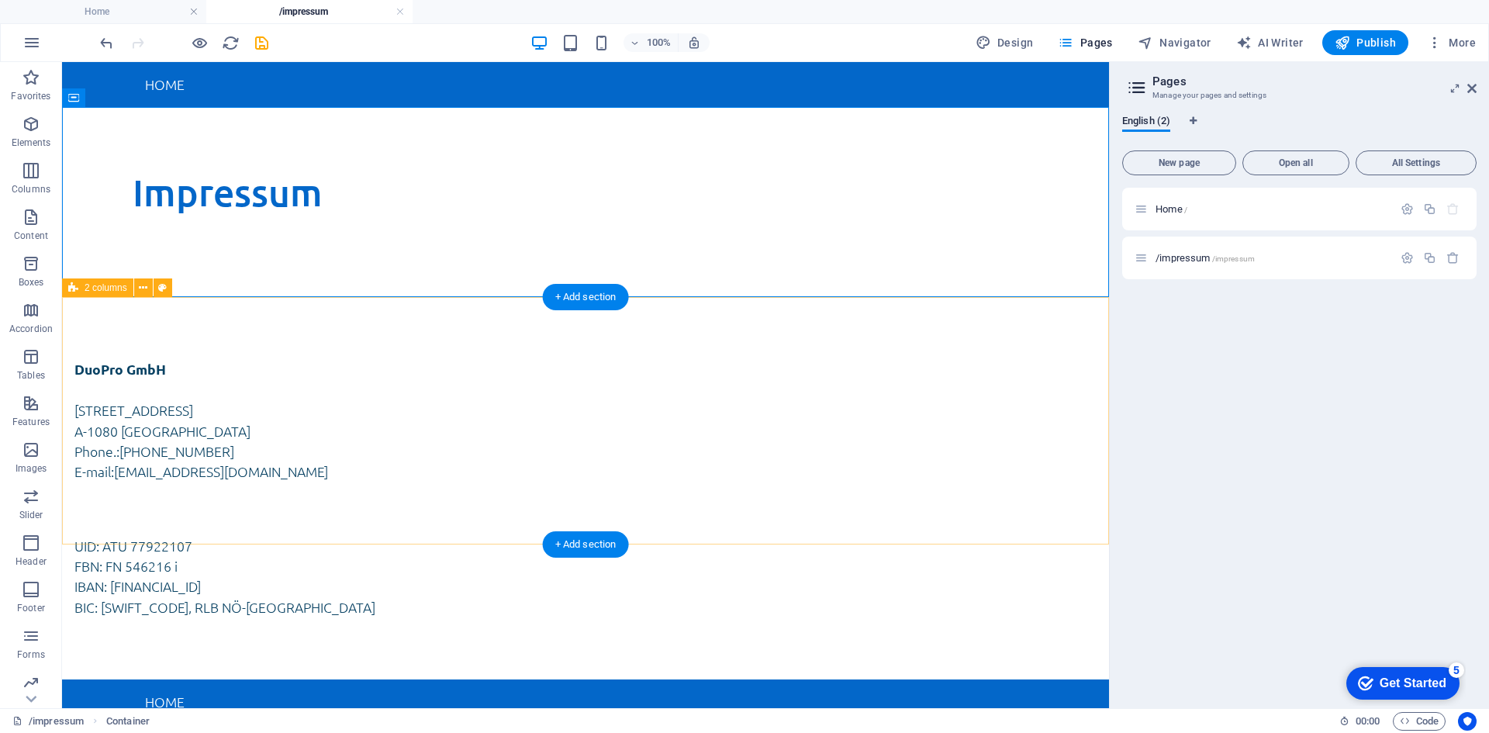
click at [437, 341] on div "DuoPro GmbH [STREET_ADDRESS] Phone.: [PHONE_NUMBER] E-mail: [EMAIL_ADDRESS][DOM…" at bounding box center [585, 488] width 1047 height 382
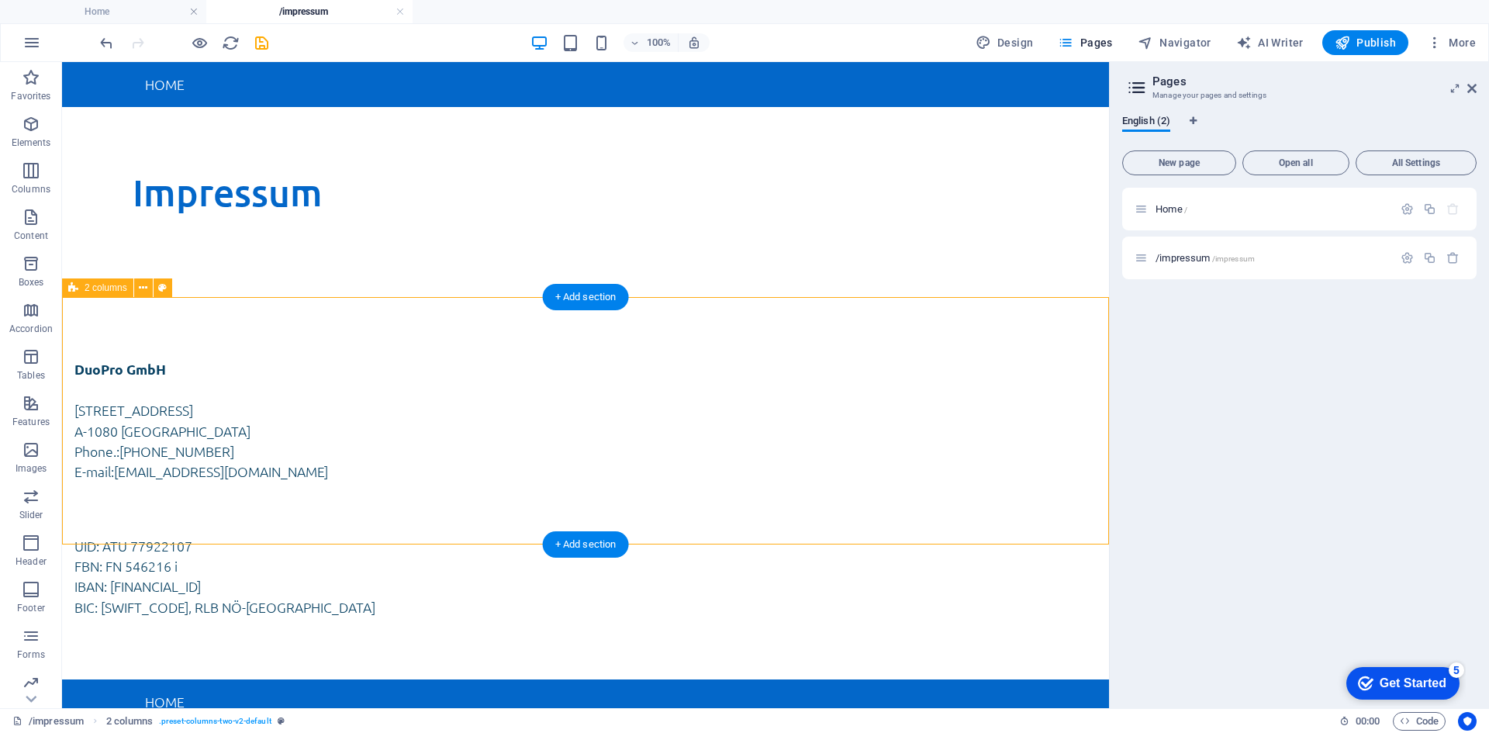
click at [259, 319] on div "DuoPro GmbH [STREET_ADDRESS] Phone.: [PHONE_NUMBER] E-mail: [EMAIL_ADDRESS][DOM…" at bounding box center [585, 488] width 1047 height 382
click at [428, 338] on div "DuoPro GmbH [STREET_ADDRESS] Phone.: [PHONE_NUMBER] E-mail: [EMAIL_ADDRESS][DOM…" at bounding box center [585, 488] width 1047 height 382
select select "rem"
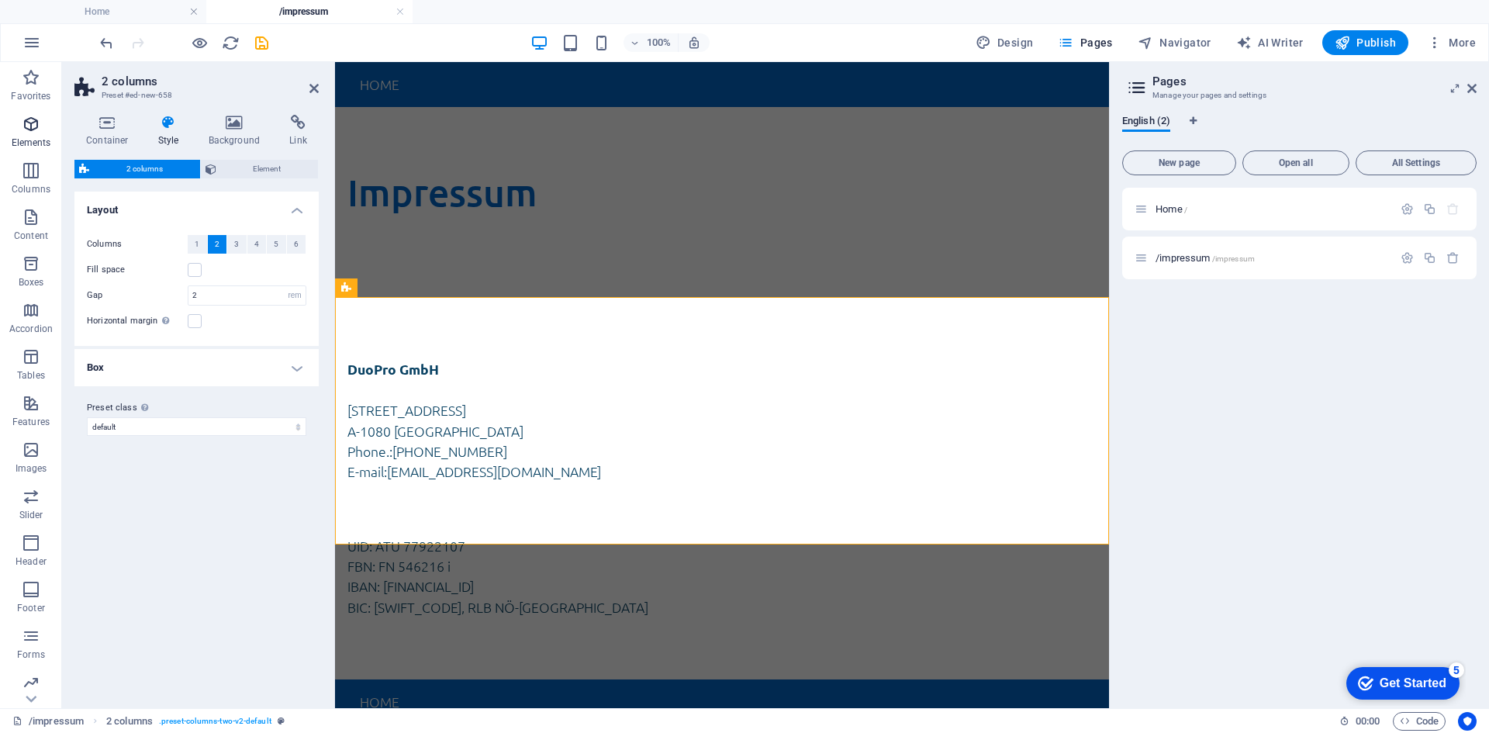
click at [40, 126] on icon "button" at bounding box center [31, 124] width 19 height 19
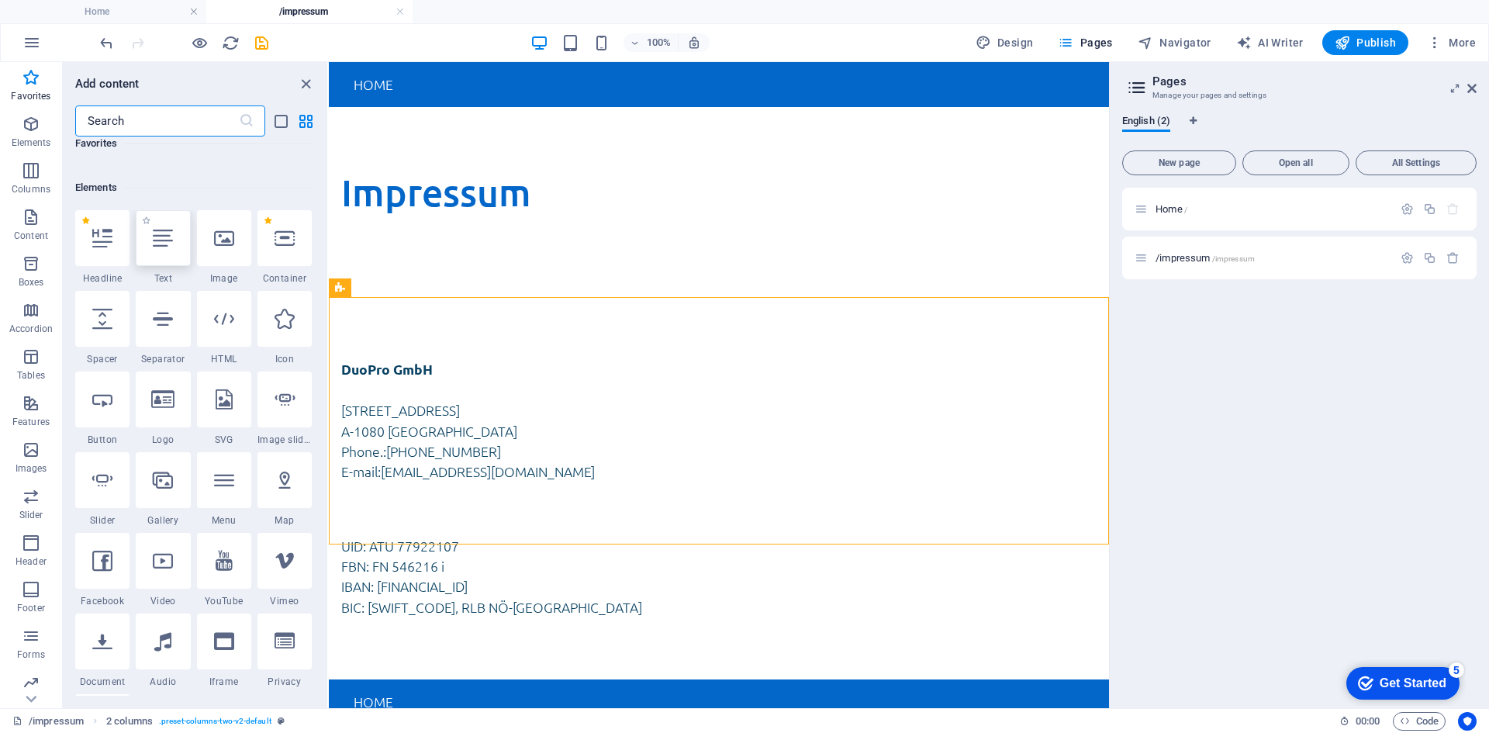
scroll to position [88, 0]
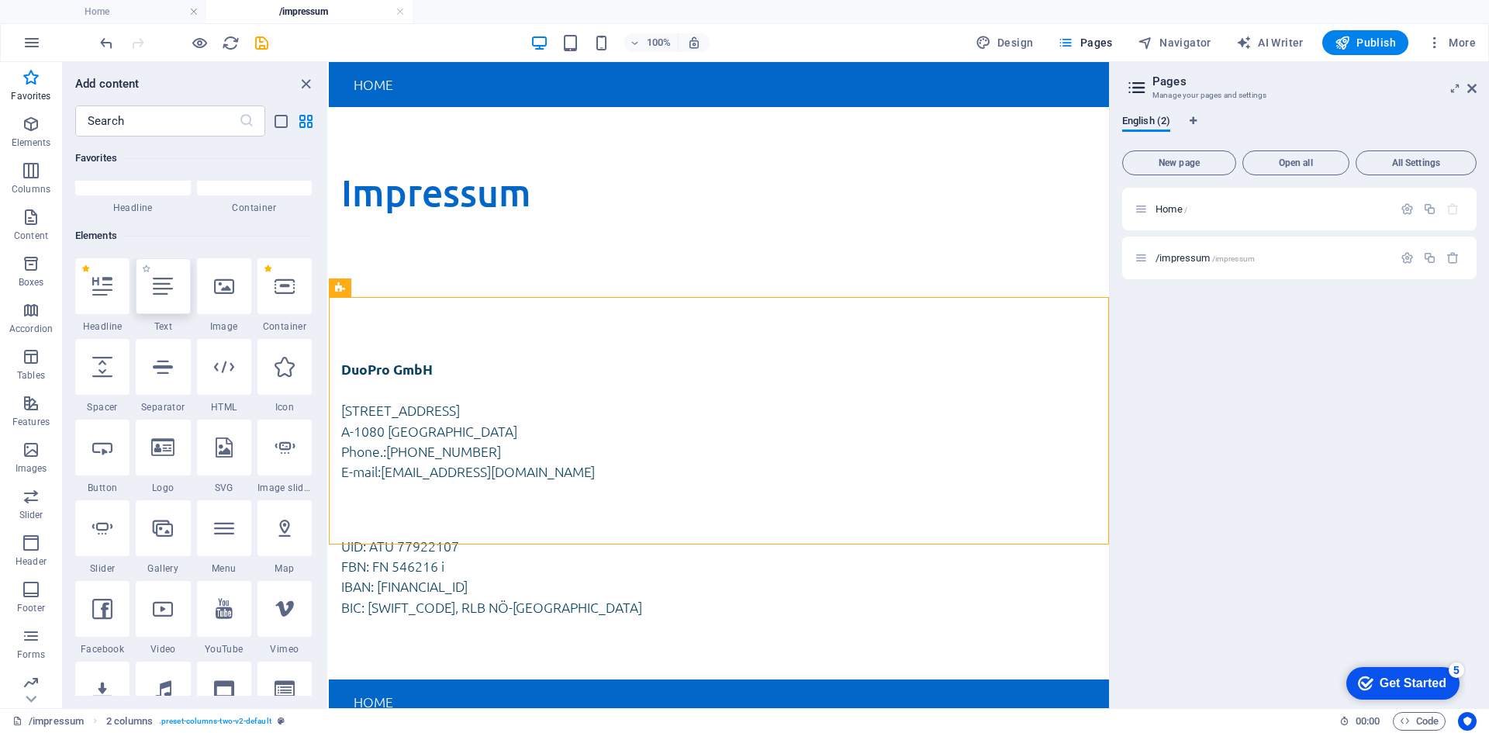
click at [158, 286] on icon at bounding box center [163, 286] width 20 height 20
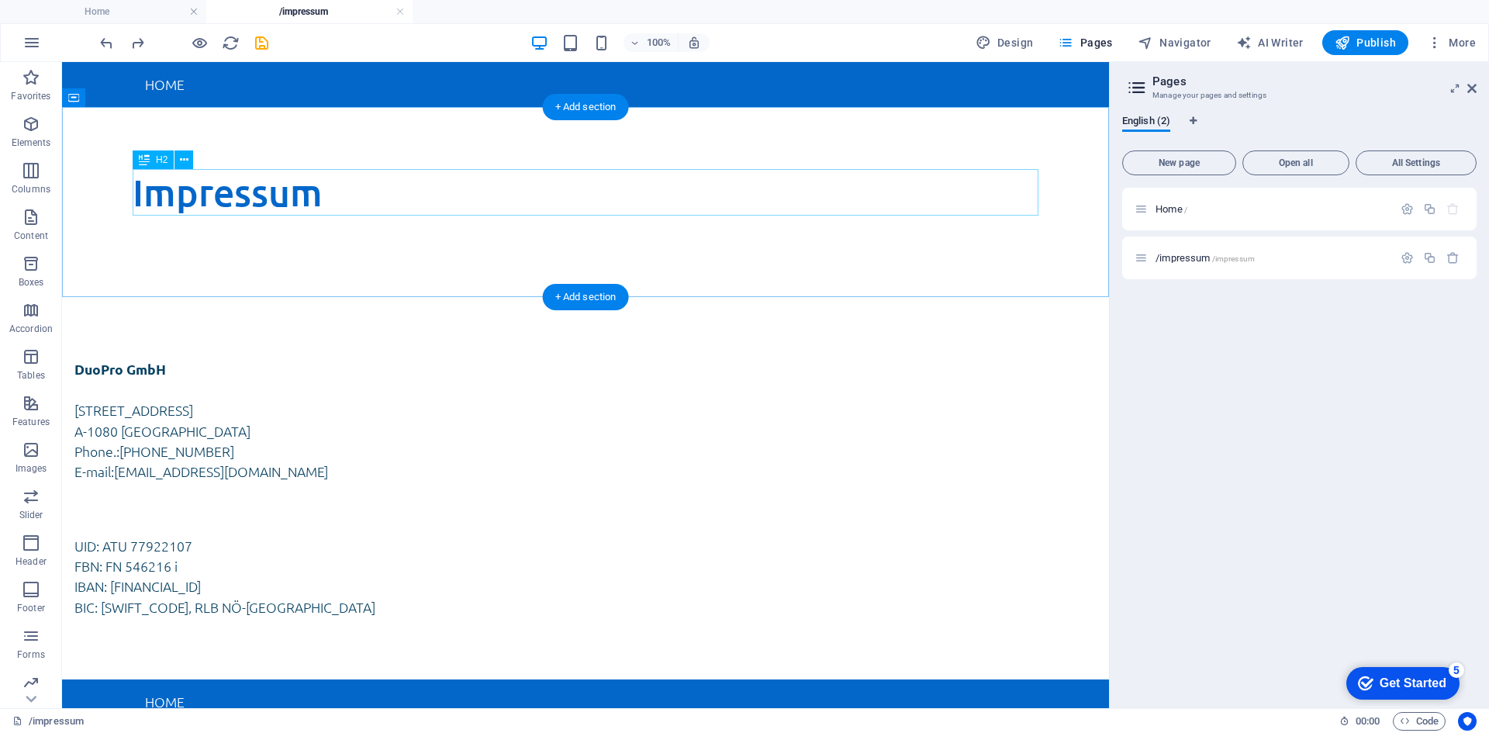
click at [251, 197] on div "Impressum" at bounding box center [586, 192] width 906 height 47
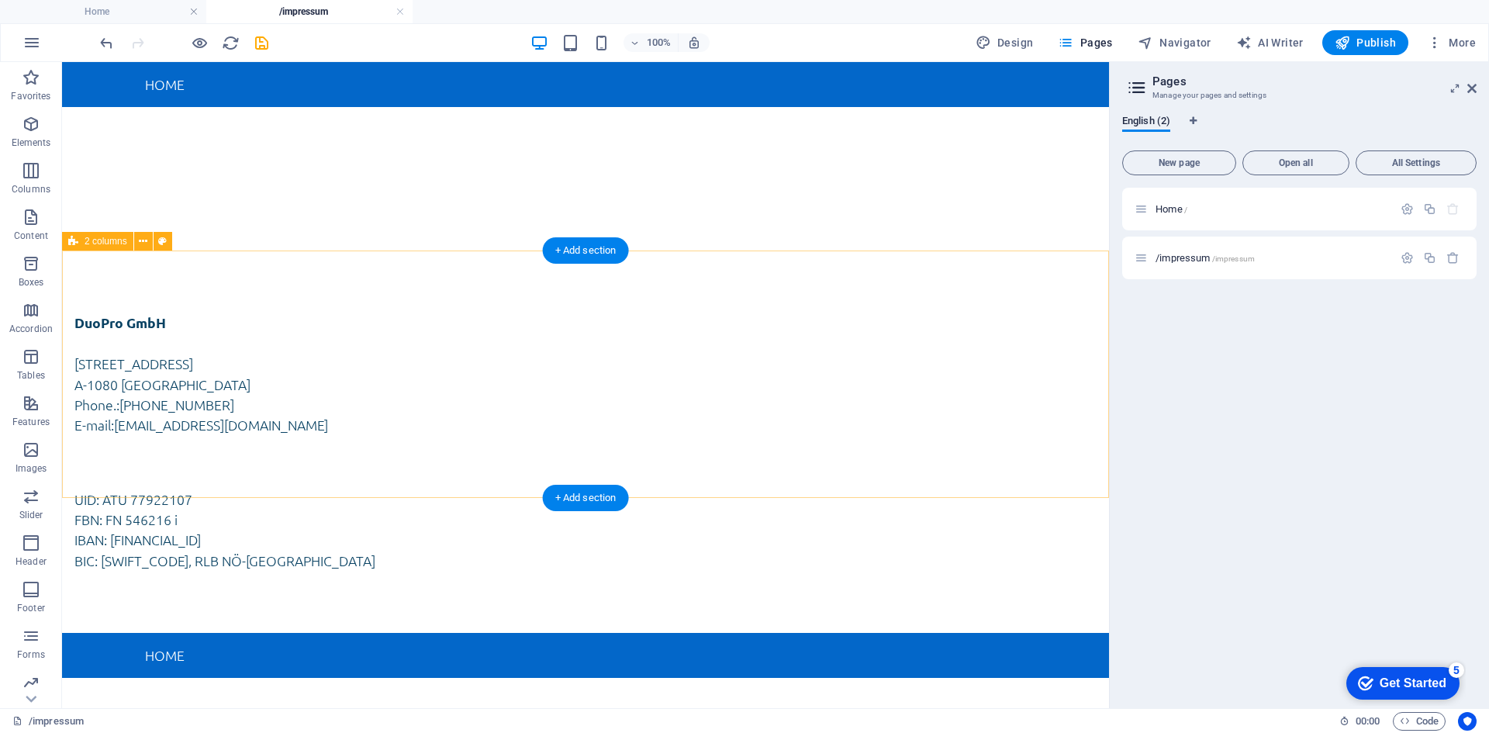
click at [236, 278] on div "DuoPro GmbH [STREET_ADDRESS] Phone.: [PHONE_NUMBER] E-mail: [EMAIL_ADDRESS][DOM…" at bounding box center [585, 442] width 1047 height 382
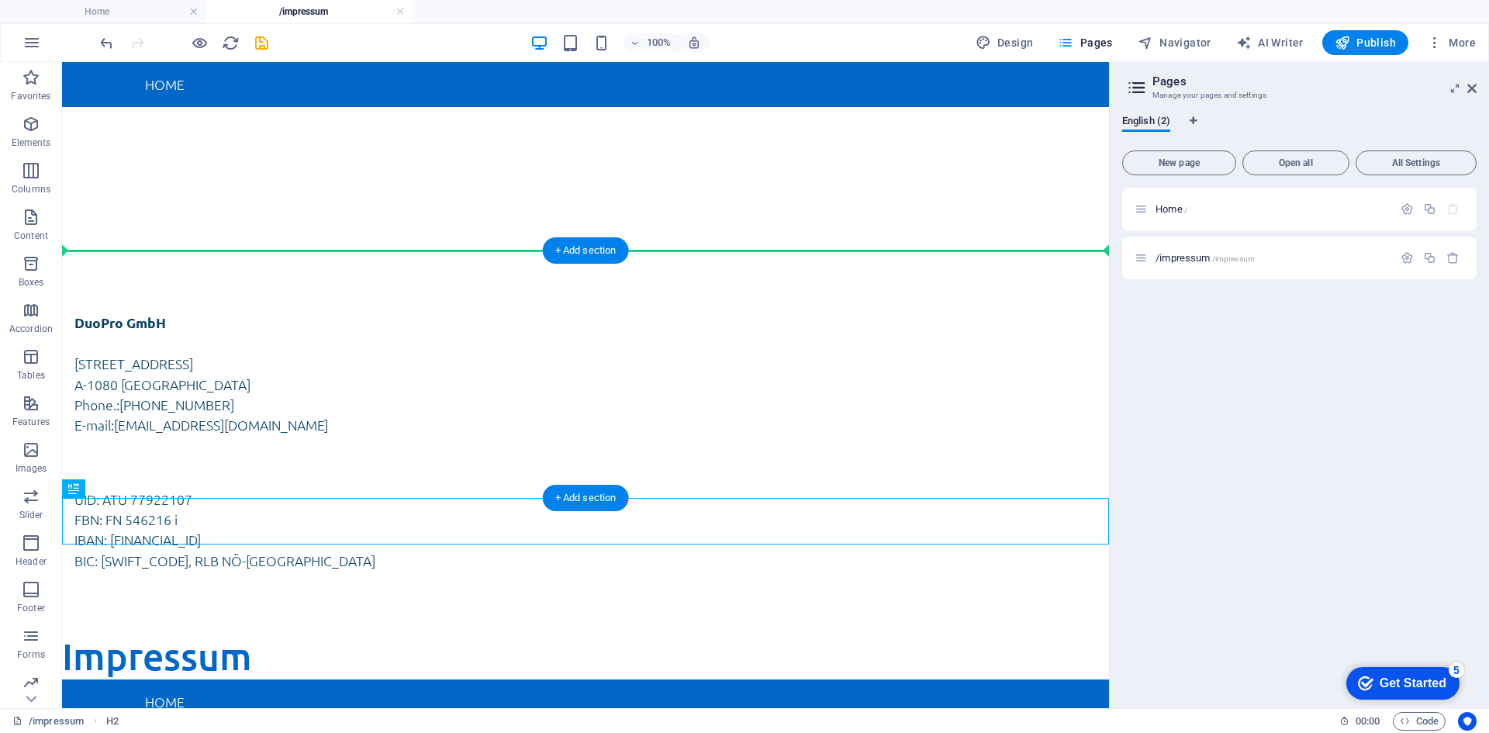
drag, startPoint x: 188, startPoint y: 517, endPoint x: 217, endPoint y: 271, distance: 246.9
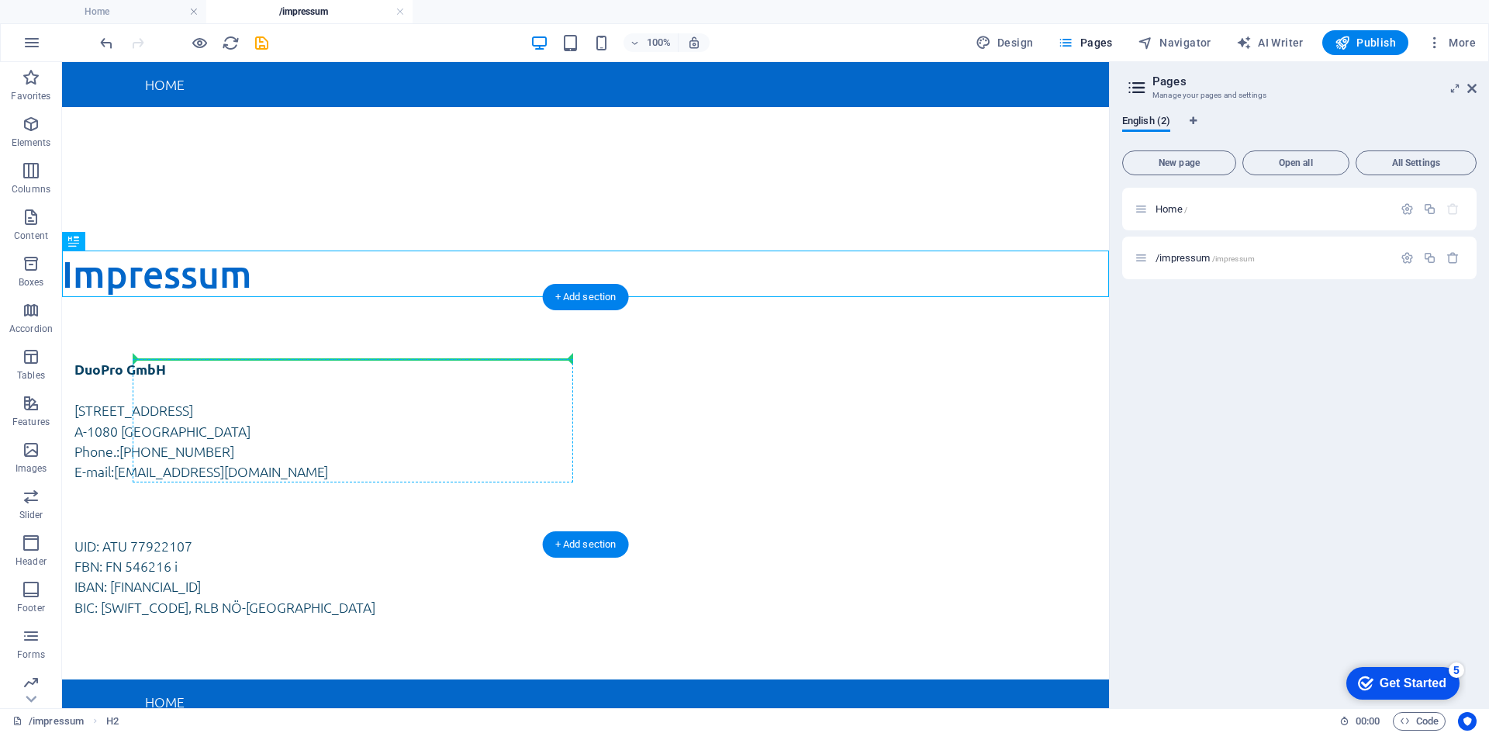
drag, startPoint x: 219, startPoint y: 278, endPoint x: 209, endPoint y: 363, distance: 85.1
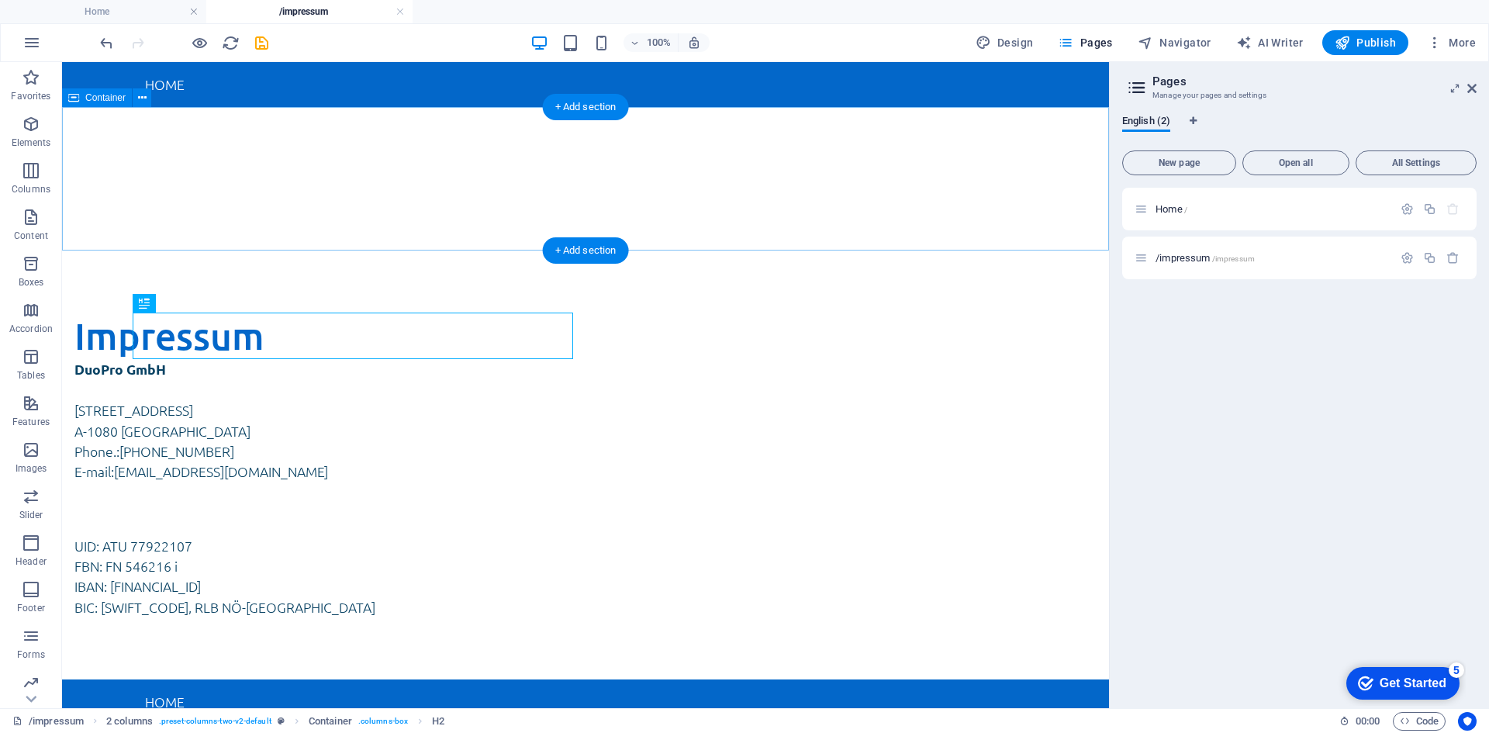
click at [298, 206] on div at bounding box center [585, 178] width 1047 height 143
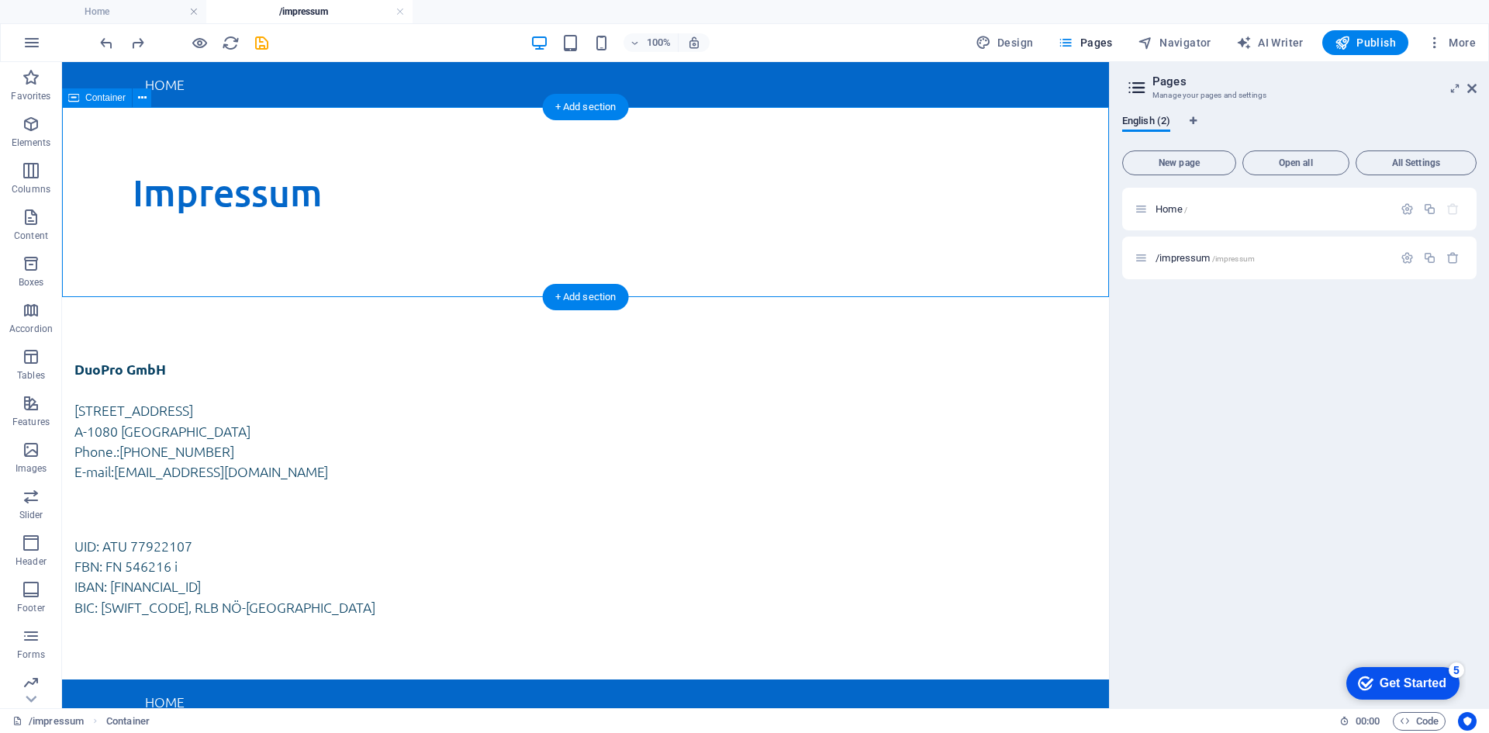
click at [314, 247] on div "Impressum" at bounding box center [585, 202] width 1047 height 190
click at [406, 243] on div "Impressum" at bounding box center [585, 202] width 1047 height 190
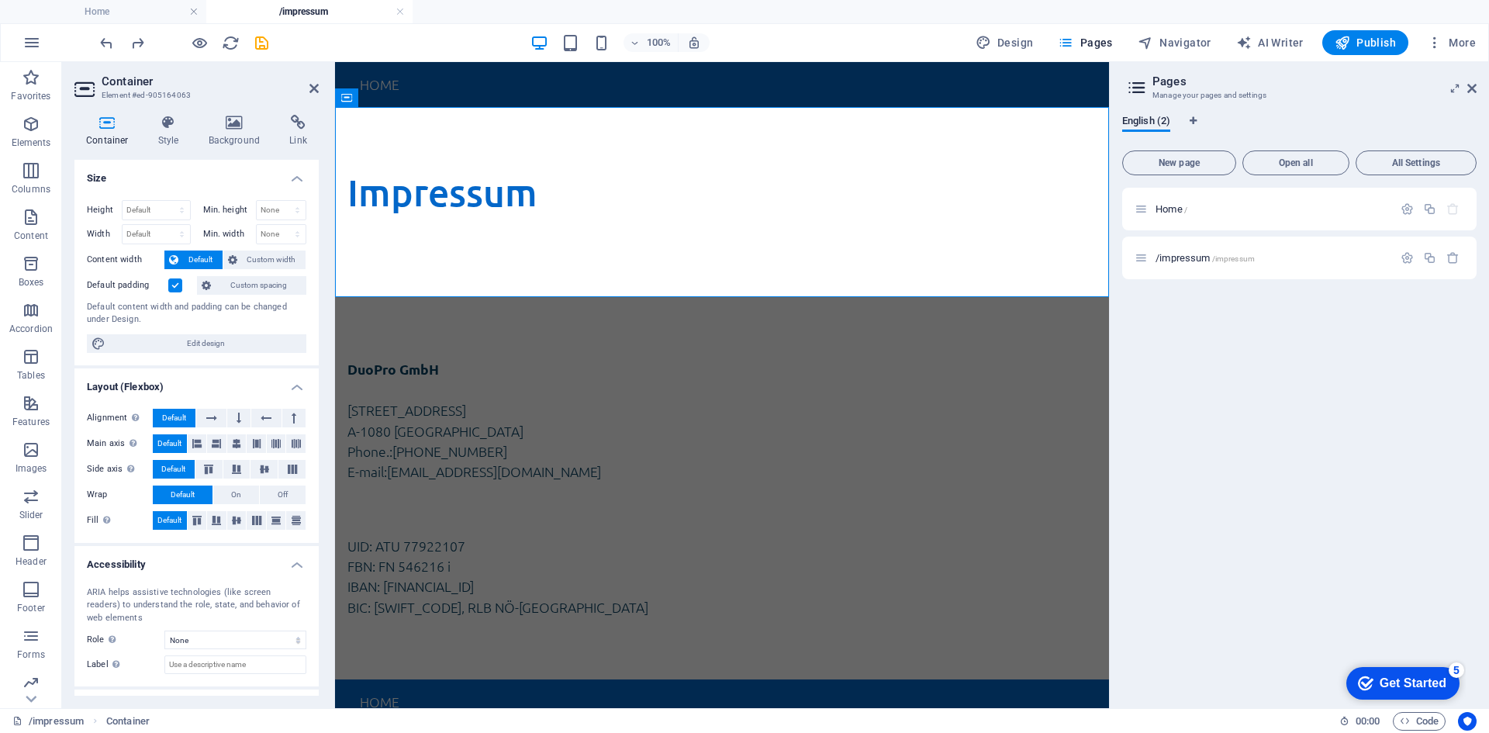
click at [177, 285] on label at bounding box center [175, 285] width 14 height 14
click at [0, 0] on input "Default padding" at bounding box center [0, 0] width 0 height 0
click at [415, 320] on div "DuoPro GmbH [STREET_ADDRESS] Phone.: [PHONE_NUMBER] E-mail: [EMAIL_ADDRESS][DOM…" at bounding box center [722, 488] width 774 height 382
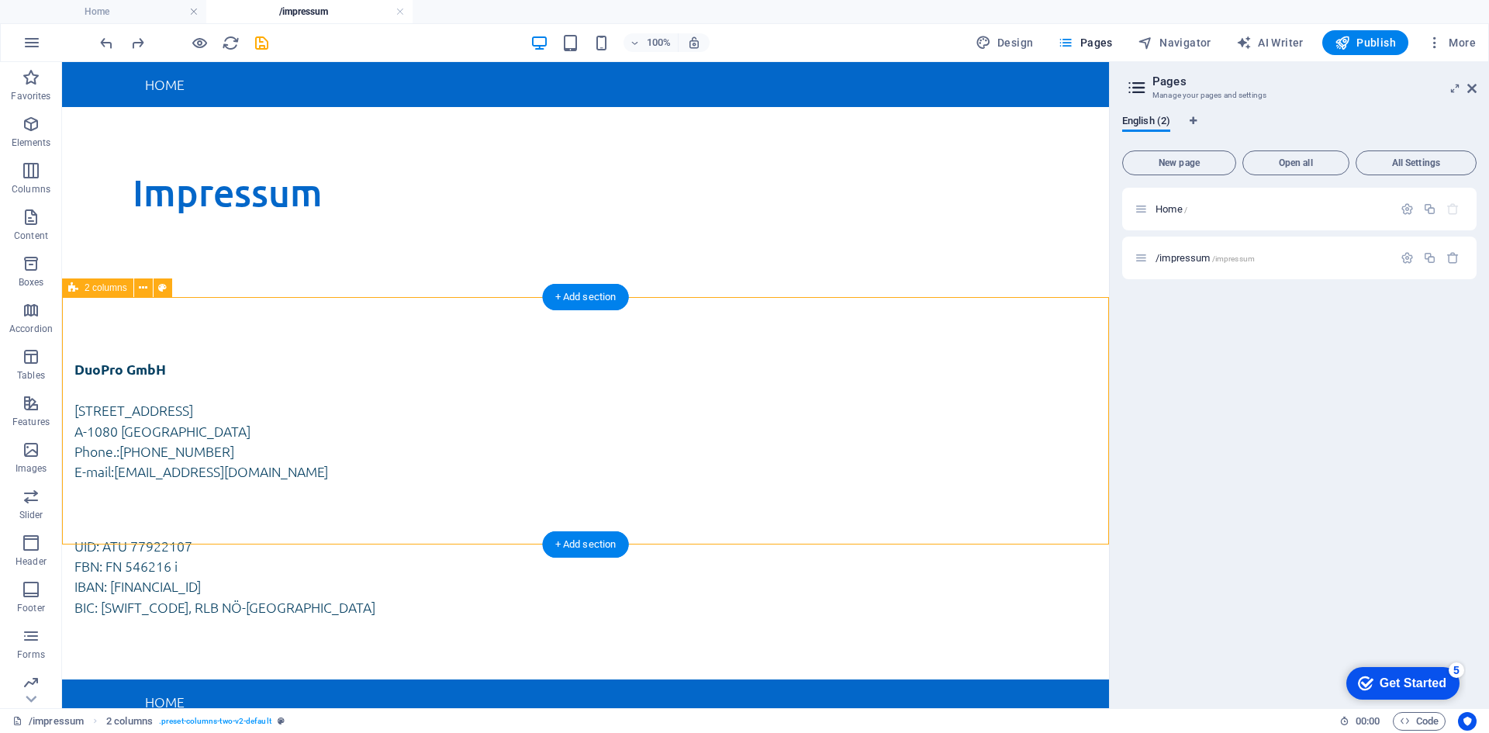
click at [157, 343] on div "DuoPro GmbH [STREET_ADDRESS] Phone.: [PHONE_NUMBER] E-mail: [EMAIL_ADDRESS][DOM…" at bounding box center [585, 488] width 1047 height 382
click at [157, 342] on div "DuoPro GmbH [STREET_ADDRESS] Phone.: [PHONE_NUMBER] E-mail: [EMAIL_ADDRESS][DOM…" at bounding box center [585, 488] width 1047 height 382
select select "rem"
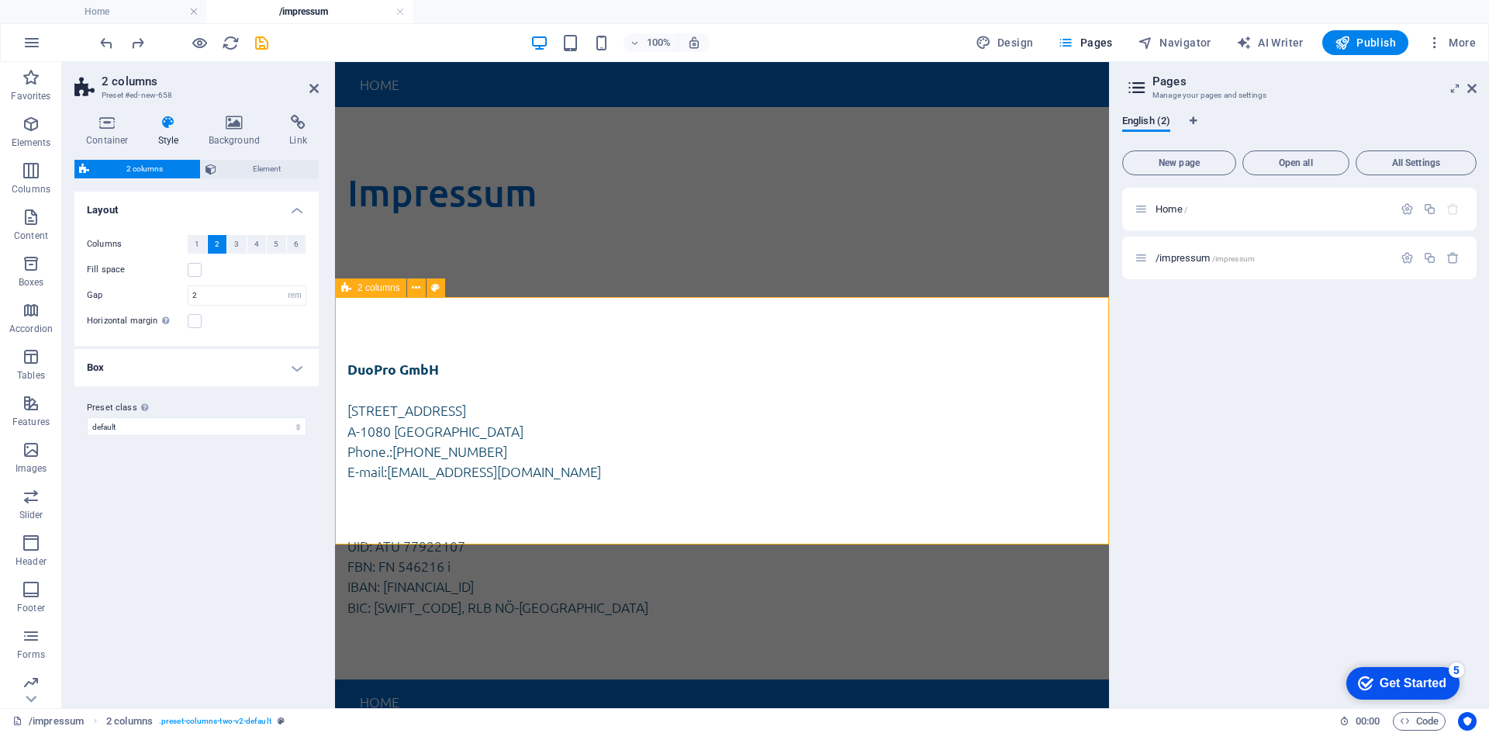
click at [596, 336] on div "DuoPro GmbH [STREET_ADDRESS] Phone.: [PHONE_NUMBER] E-mail: [EMAIL_ADDRESS][DOM…" at bounding box center [722, 488] width 774 height 382
click at [392, 285] on span "2 columns" at bounding box center [379, 287] width 43 height 9
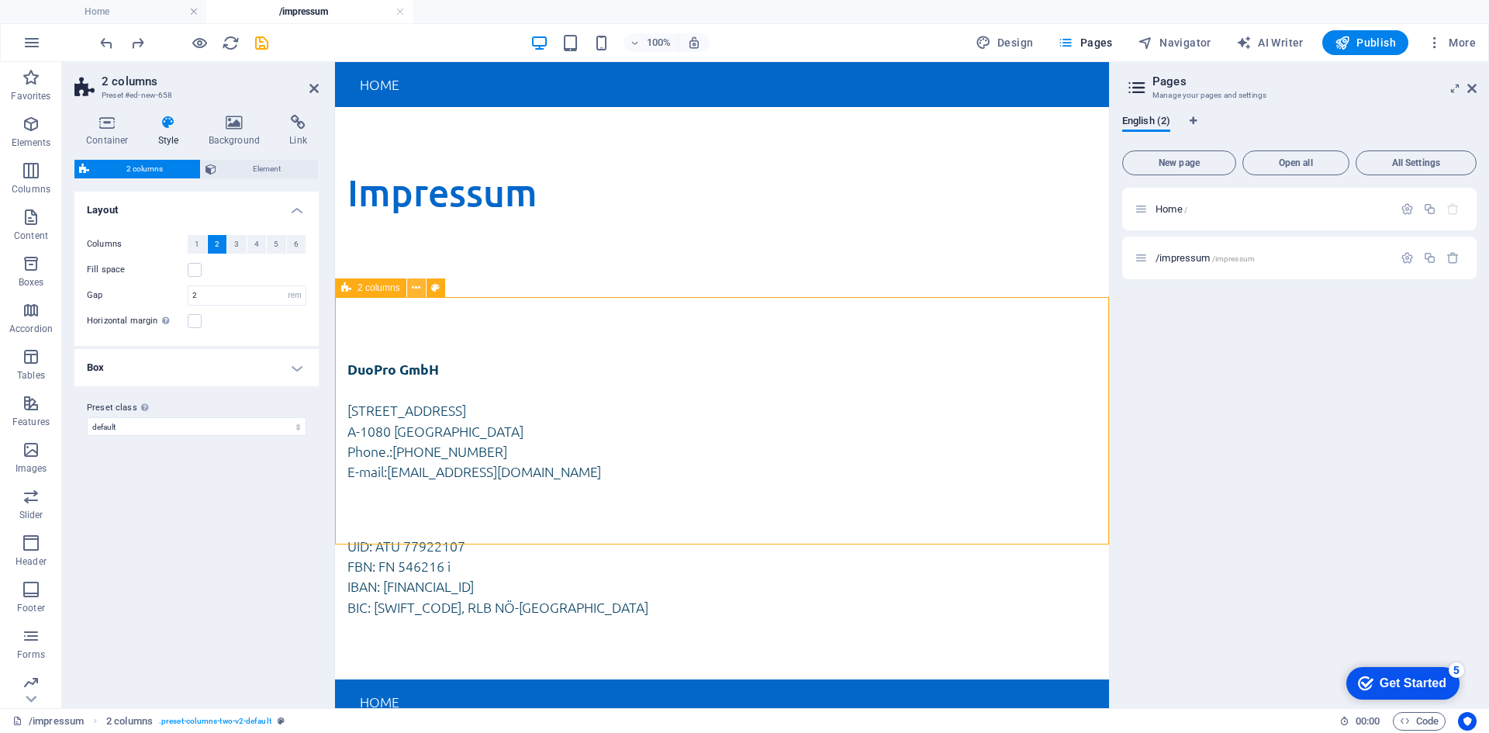
click at [410, 294] on button at bounding box center [416, 287] width 19 height 19
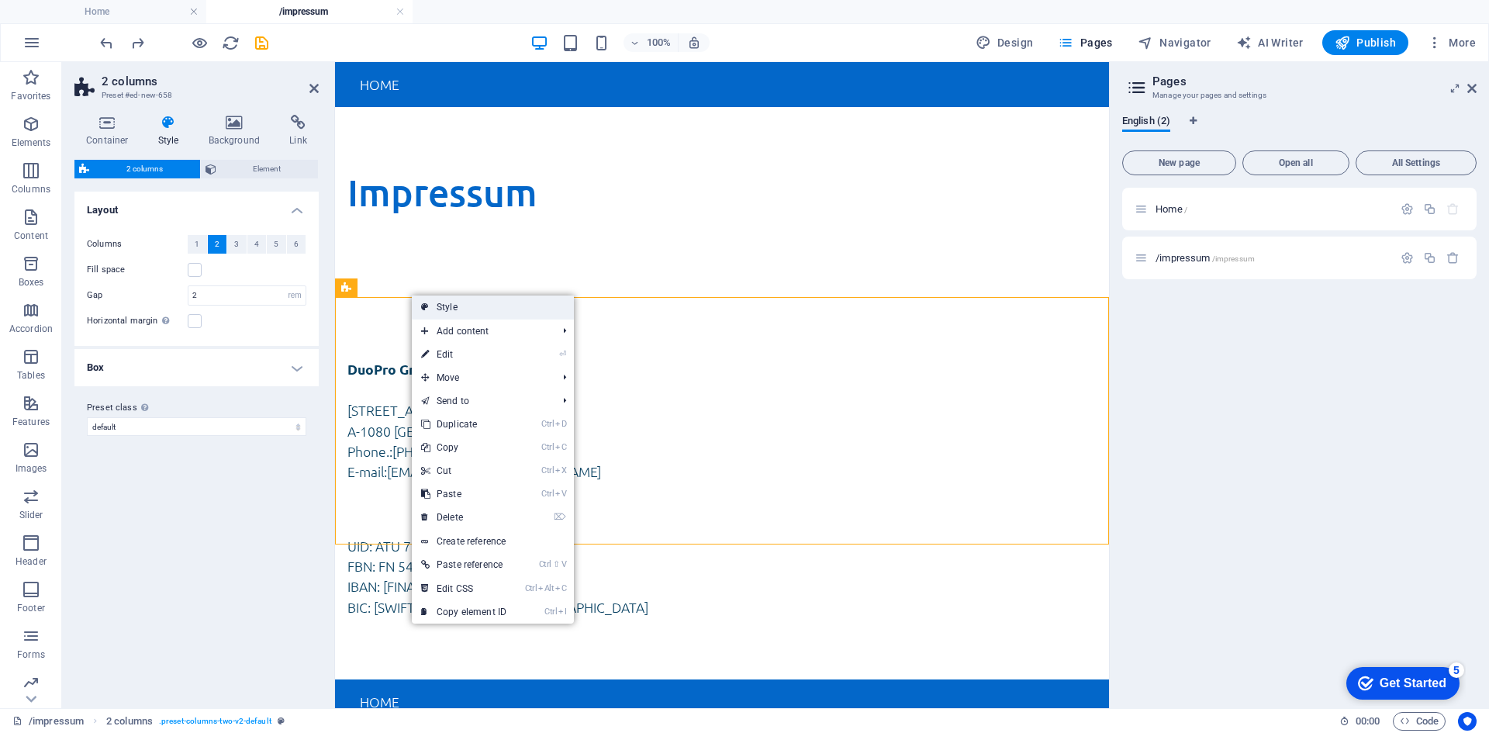
click at [427, 303] on icon at bounding box center [425, 307] width 8 height 23
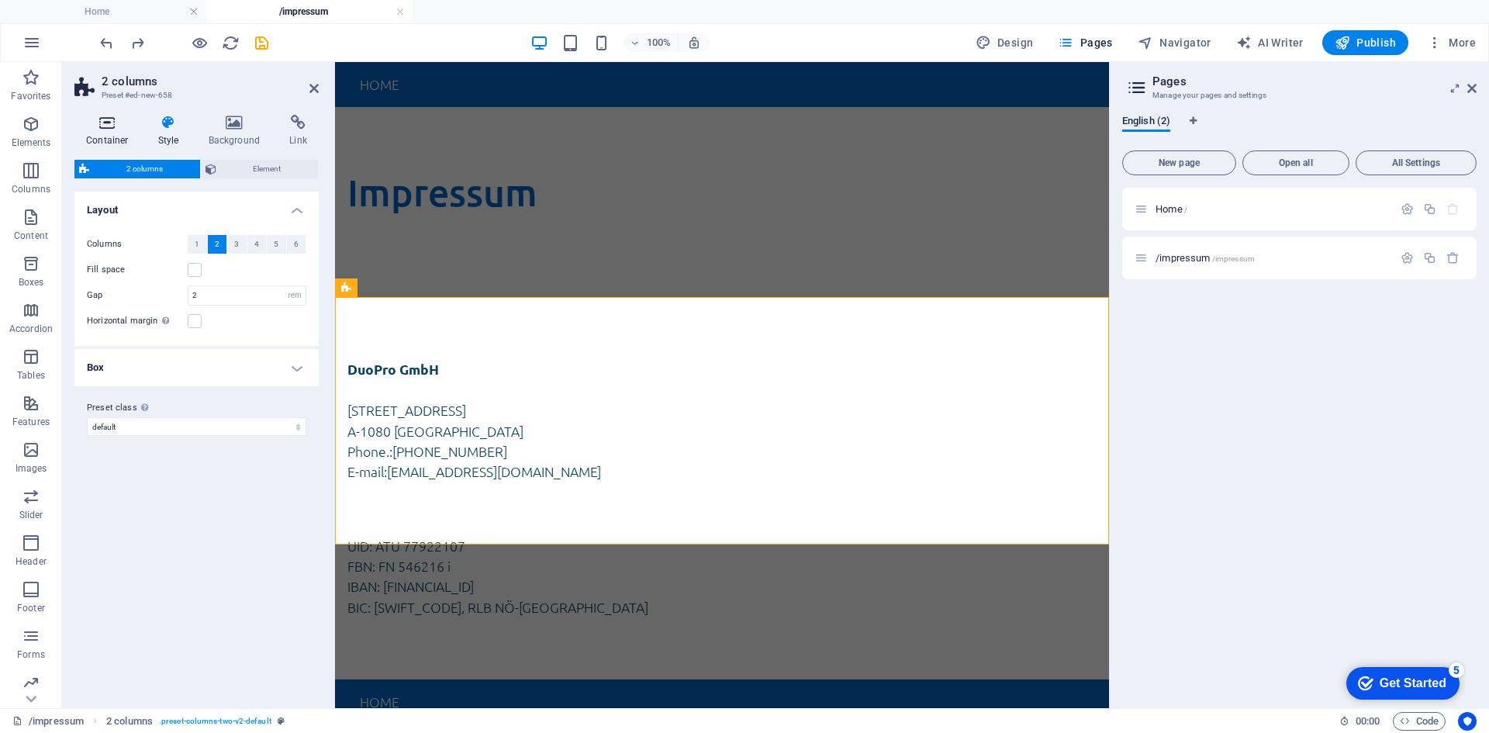
click at [117, 132] on h4 "Container" at bounding box center [110, 131] width 72 height 33
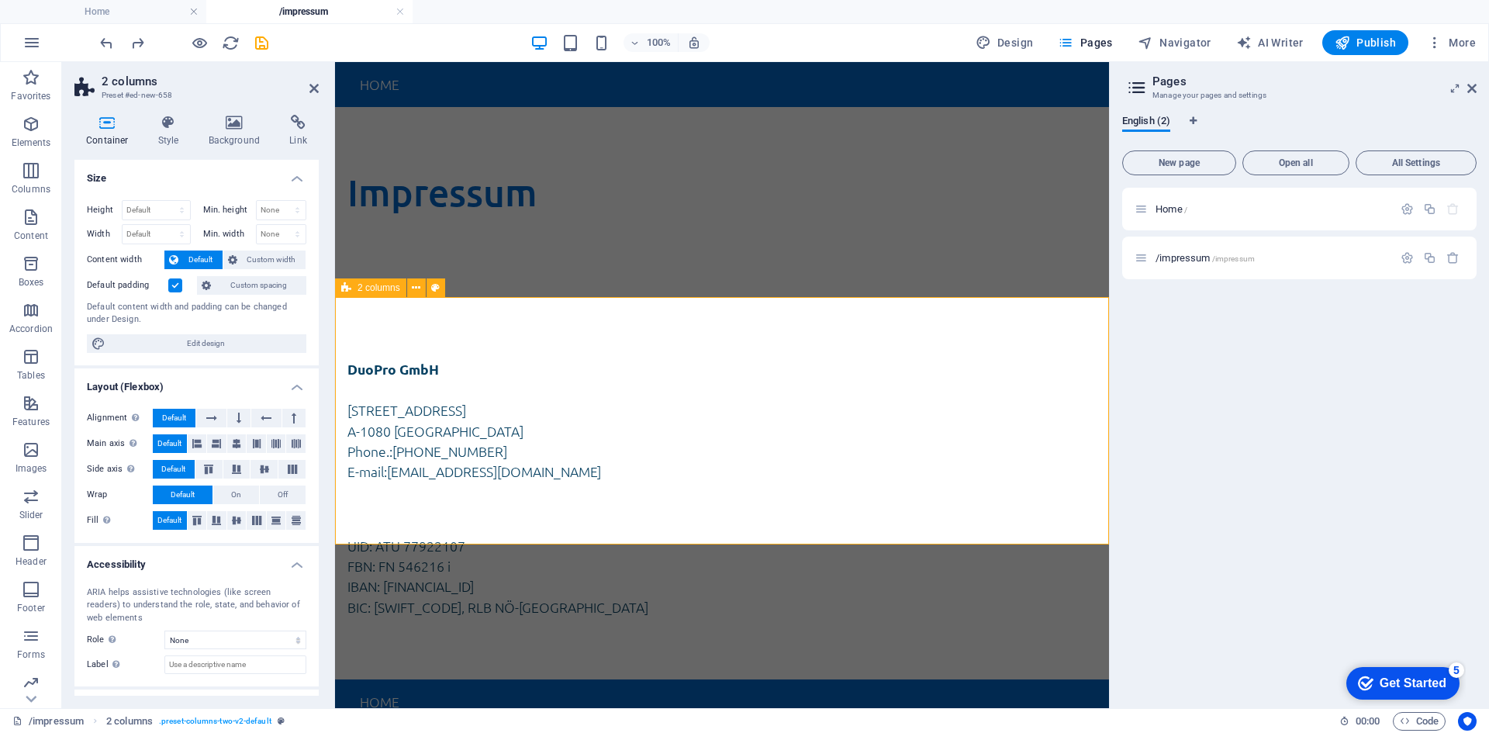
click at [411, 313] on div "DuoPro GmbH [STREET_ADDRESS] Phone.: [PHONE_NUMBER] E-mail: [EMAIL_ADDRESS][DOM…" at bounding box center [722, 488] width 774 height 382
click at [285, 415] on button at bounding box center [293, 418] width 23 height 19
click at [208, 466] on icon at bounding box center [208, 469] width 19 height 9
click at [175, 290] on label at bounding box center [175, 285] width 14 height 14
click at [0, 0] on input "Default padding" at bounding box center [0, 0] width 0 height 0
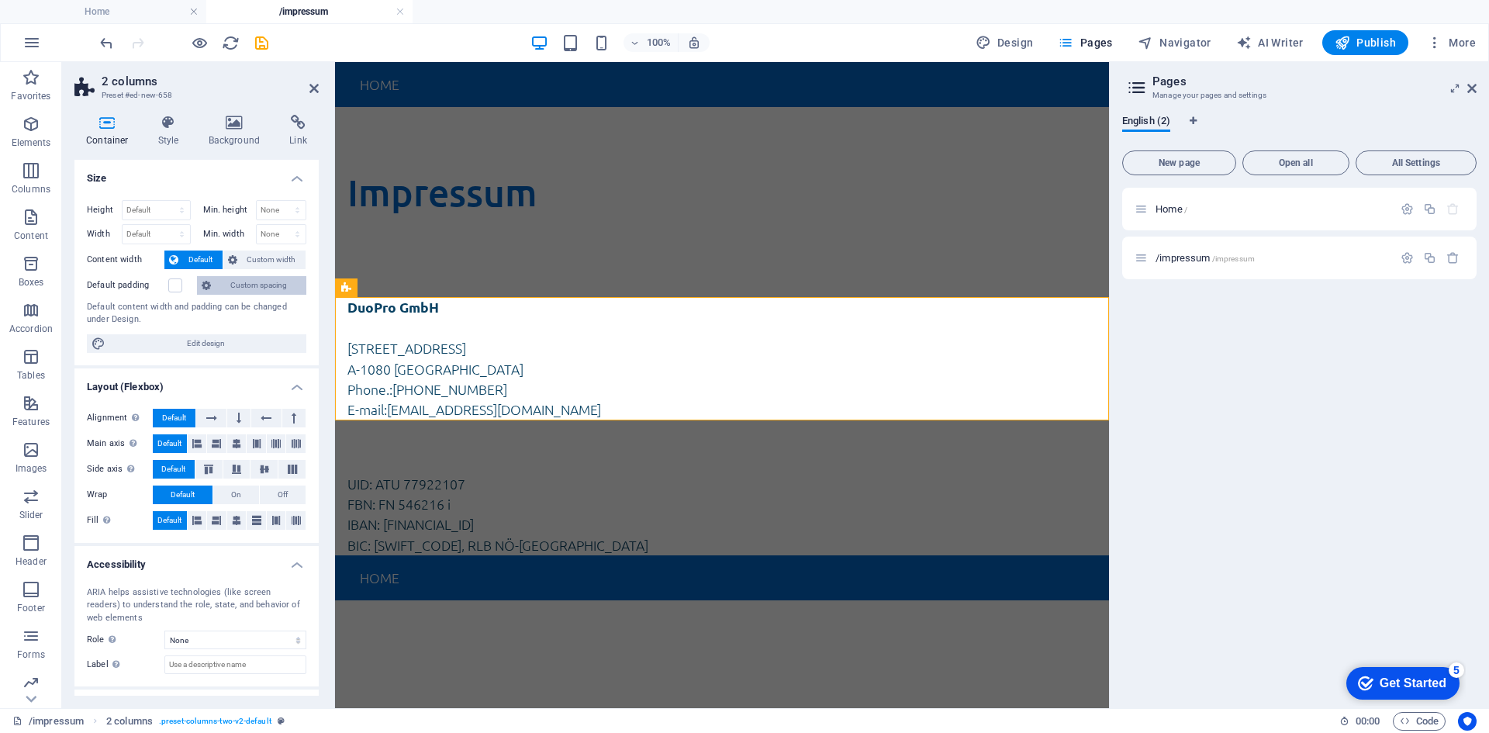
click at [220, 289] on button "Custom spacing" at bounding box center [251, 285] width 109 height 19
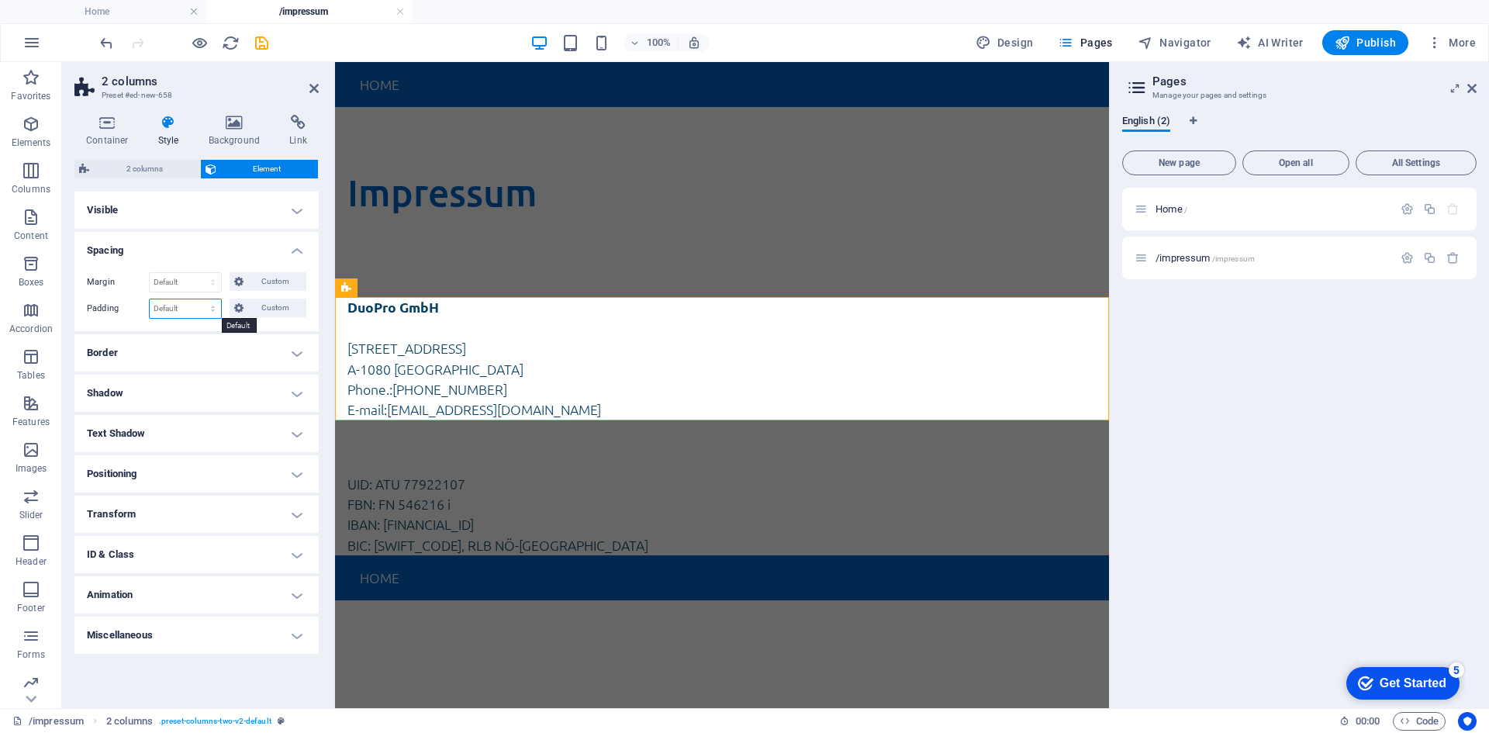
click at [199, 309] on select "Default px rem % vh vw Custom" at bounding box center [185, 308] width 71 height 19
select select "vh"
click at [199, 299] on select "Default px rem % vh vw Custom" at bounding box center [185, 308] width 71 height 19
type input "6"
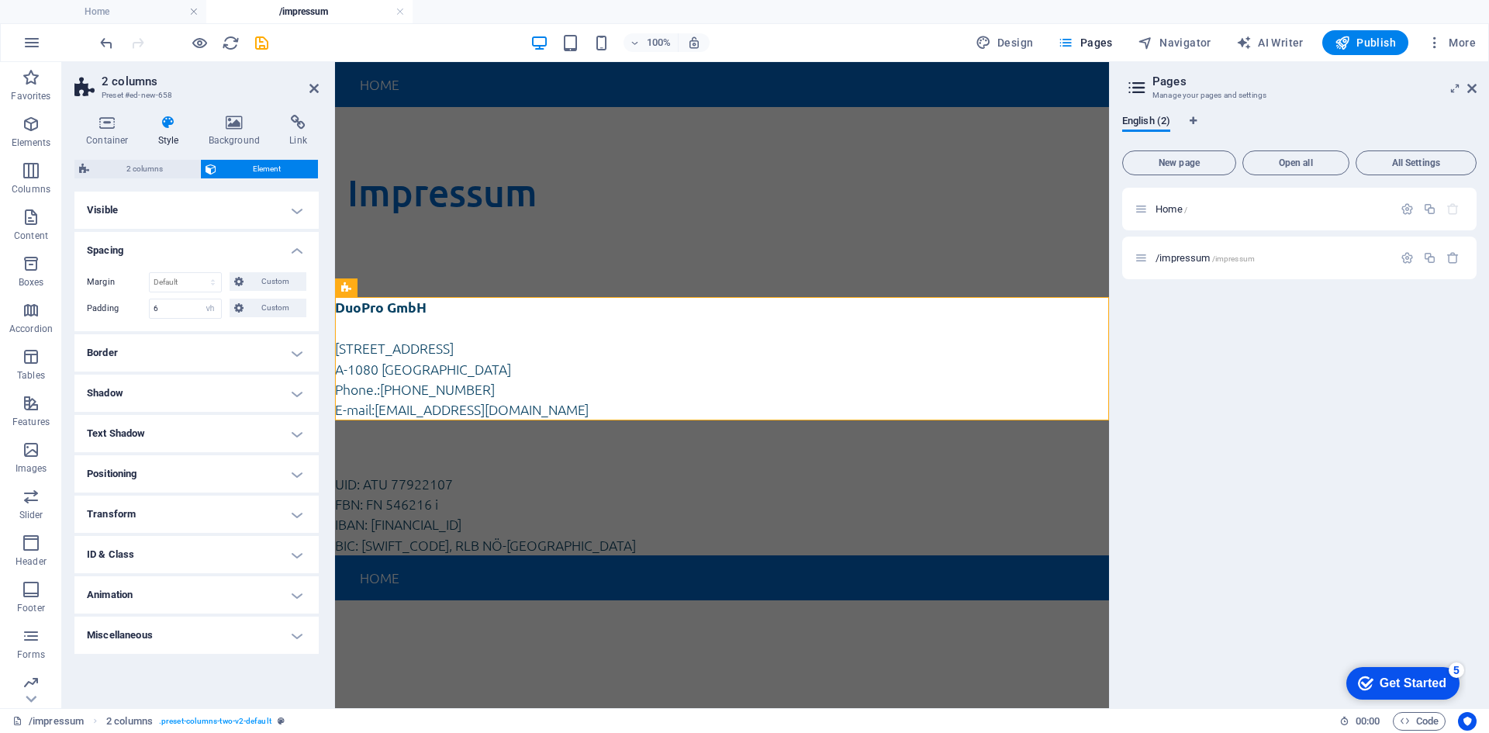
type input "6"
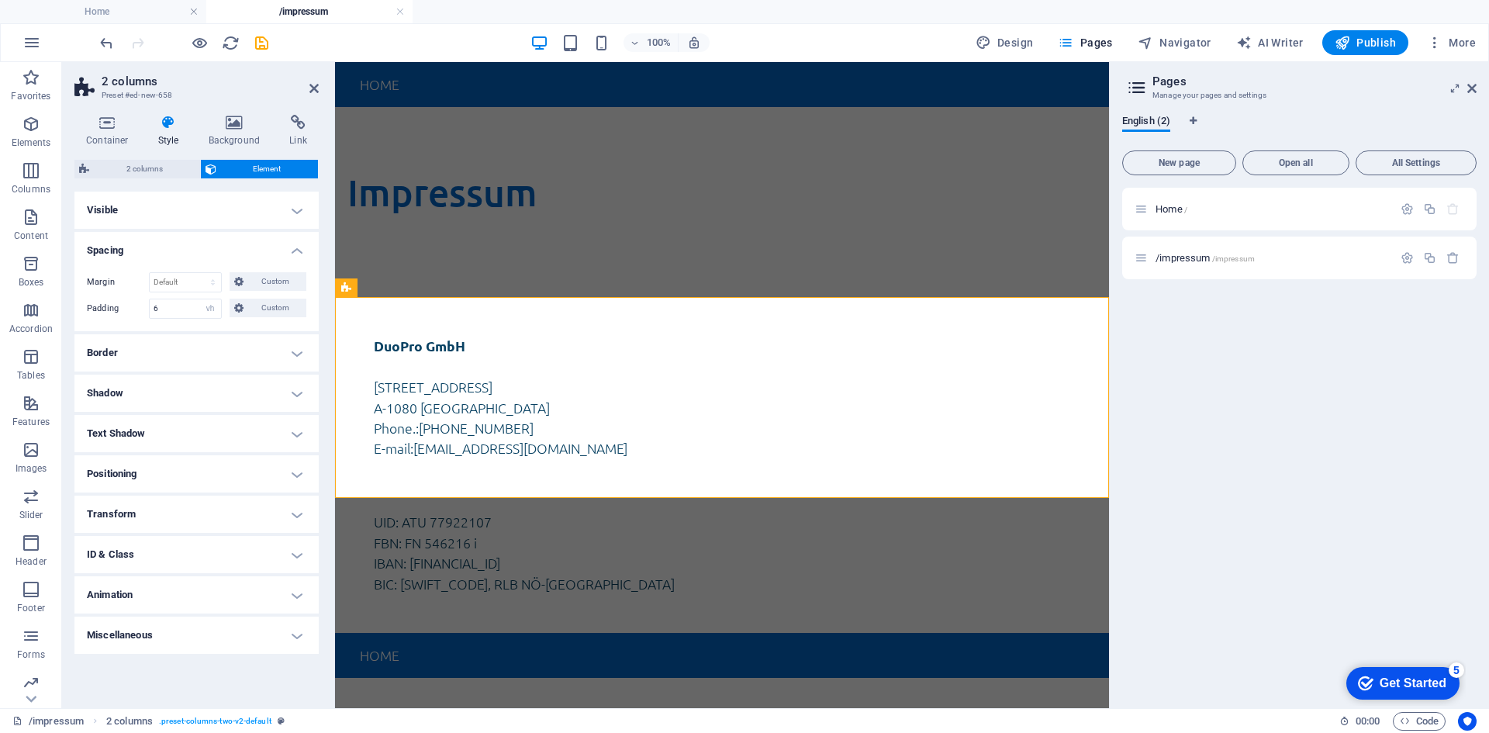
type input "0"
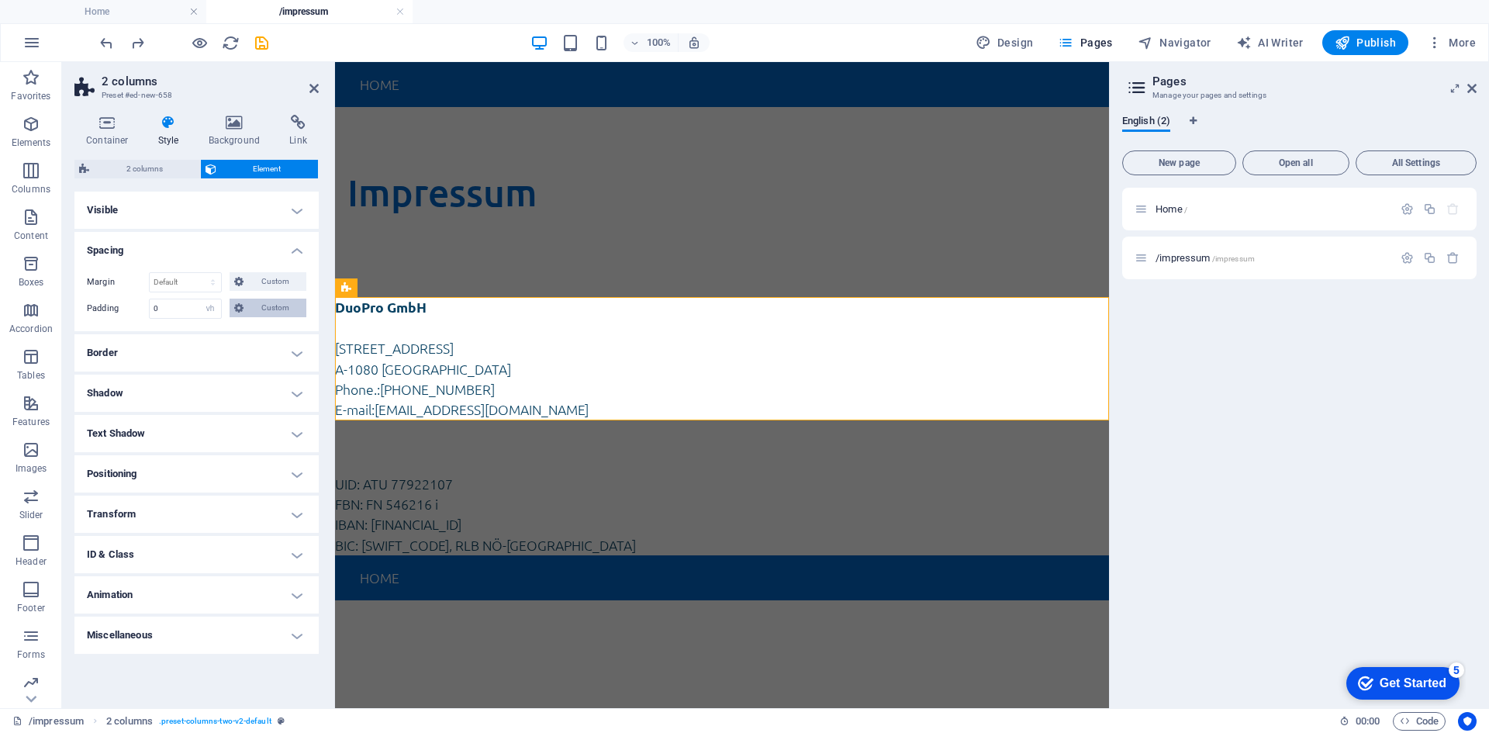
click at [254, 309] on span "Custom" at bounding box center [275, 308] width 54 height 19
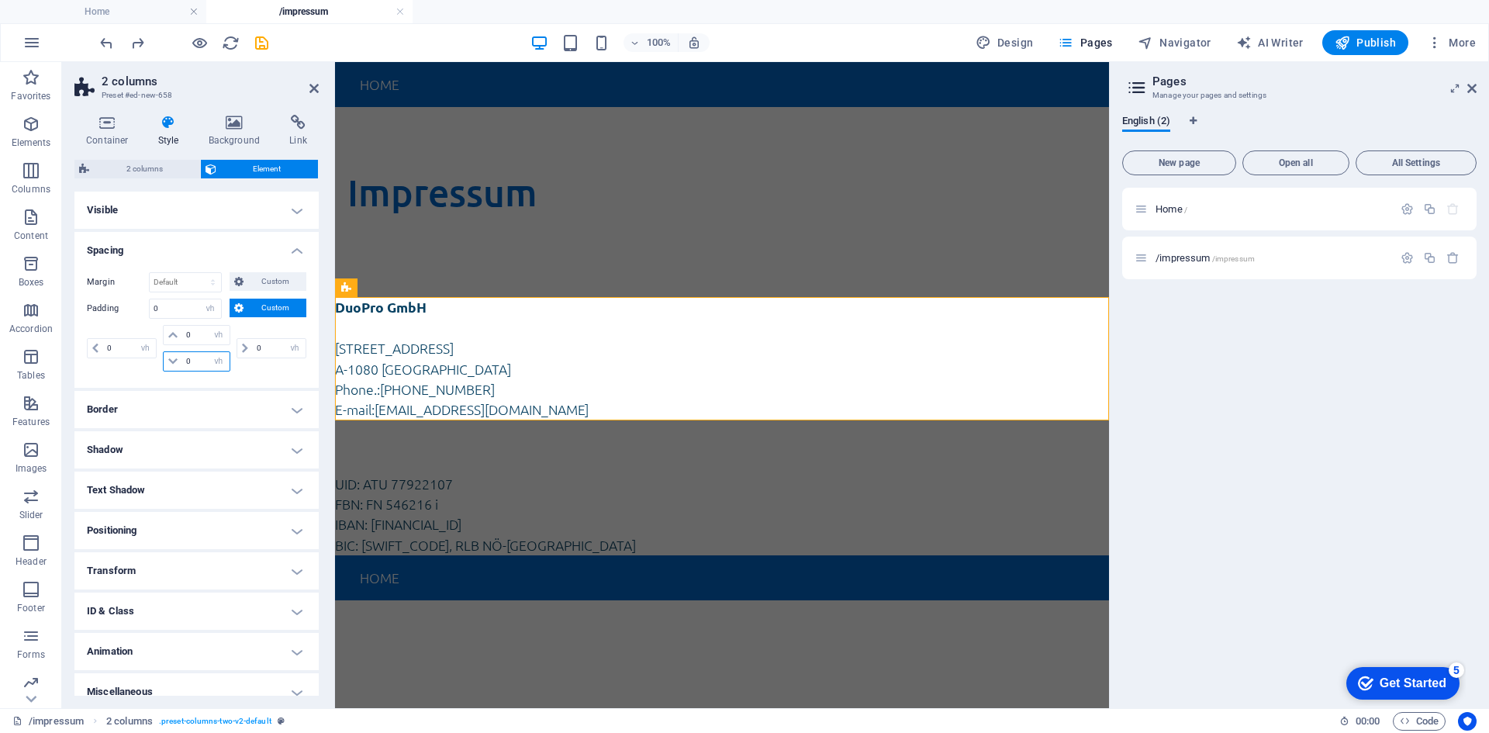
click at [192, 364] on input "0" at bounding box center [205, 361] width 47 height 19
click at [192, 363] on input "0" at bounding box center [205, 361] width 47 height 19
type input "10"
select select "DISABLED_OPTION_VALUE"
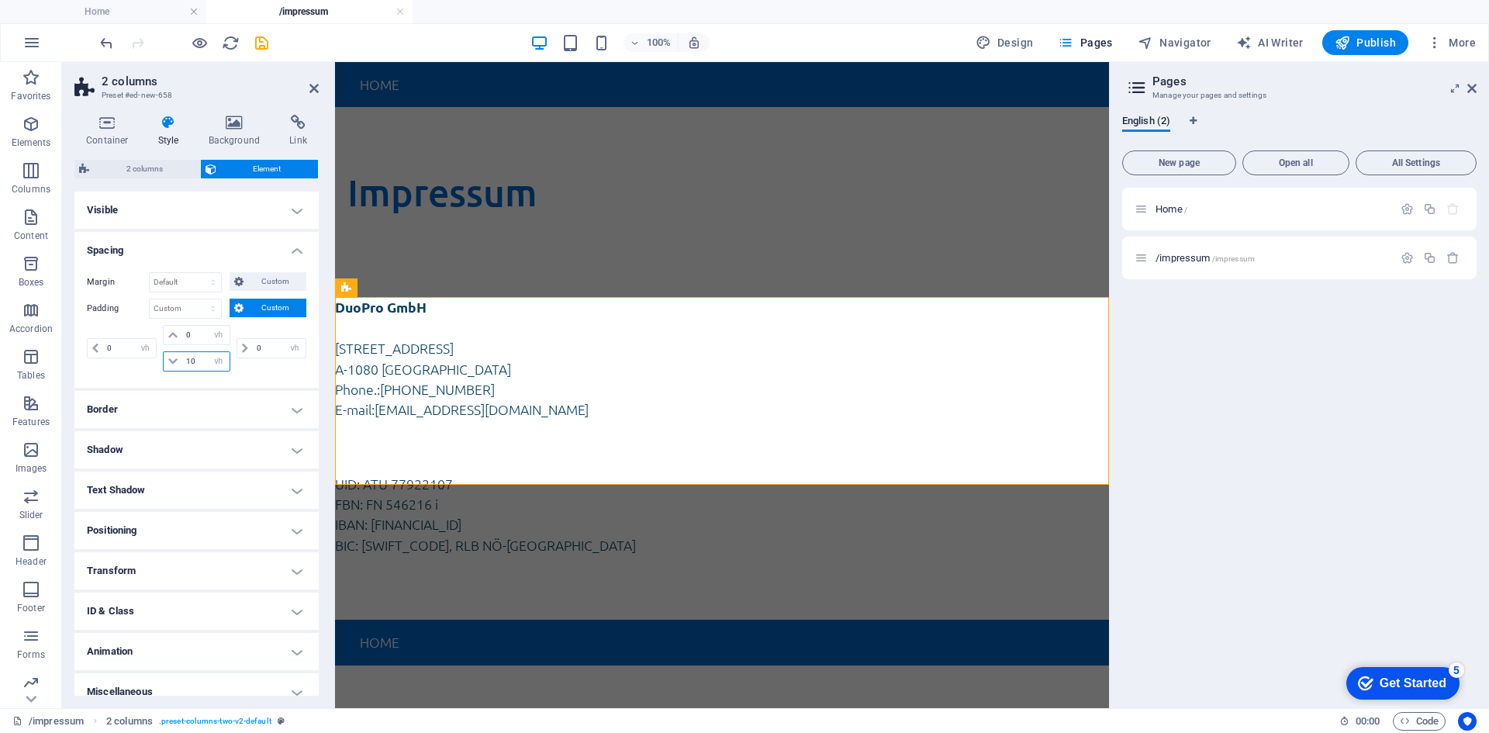
click at [193, 363] on input "10" at bounding box center [205, 361] width 47 height 19
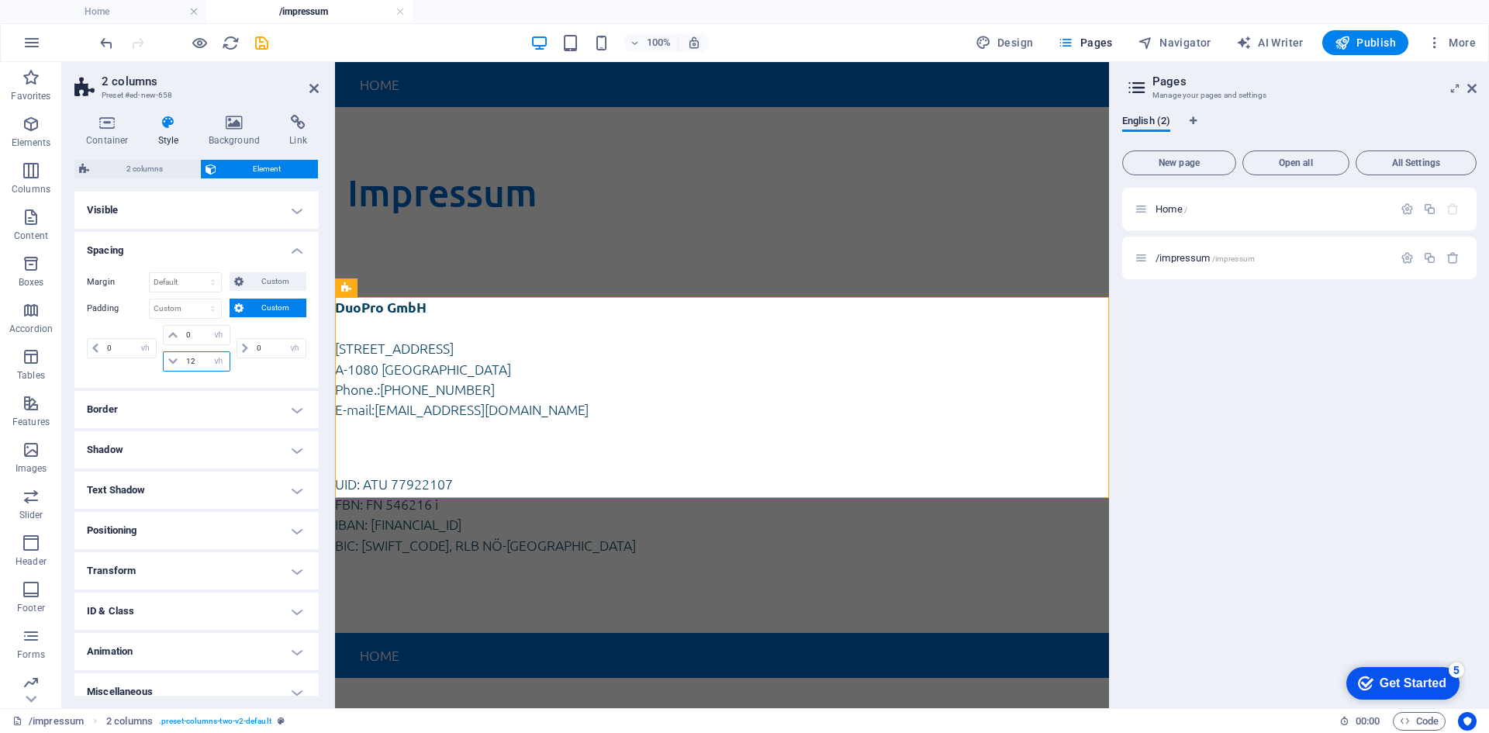
type input "1"
type input "5"
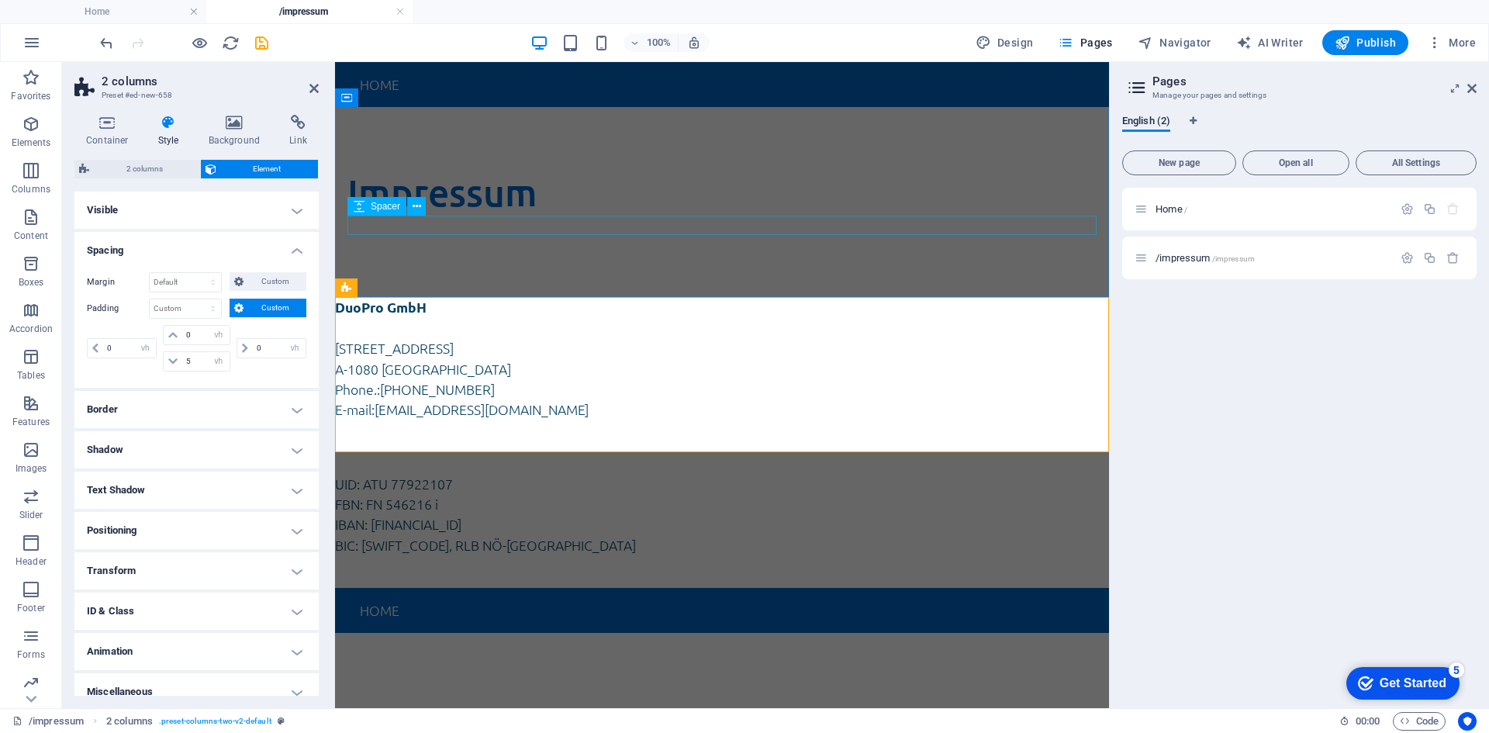
click at [437, 230] on div at bounding box center [721, 225] width 749 height 19
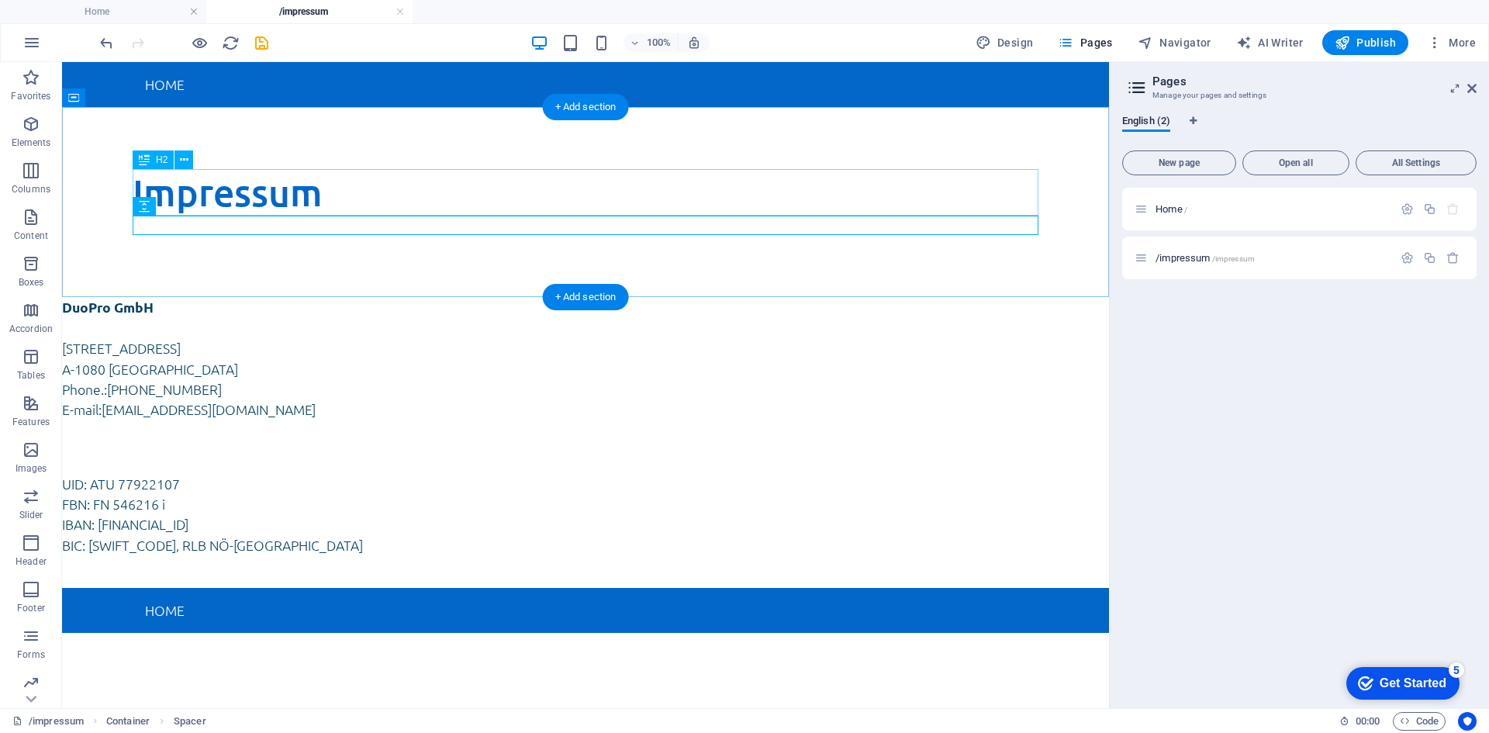
click at [411, 200] on div "Impressum" at bounding box center [586, 192] width 906 height 47
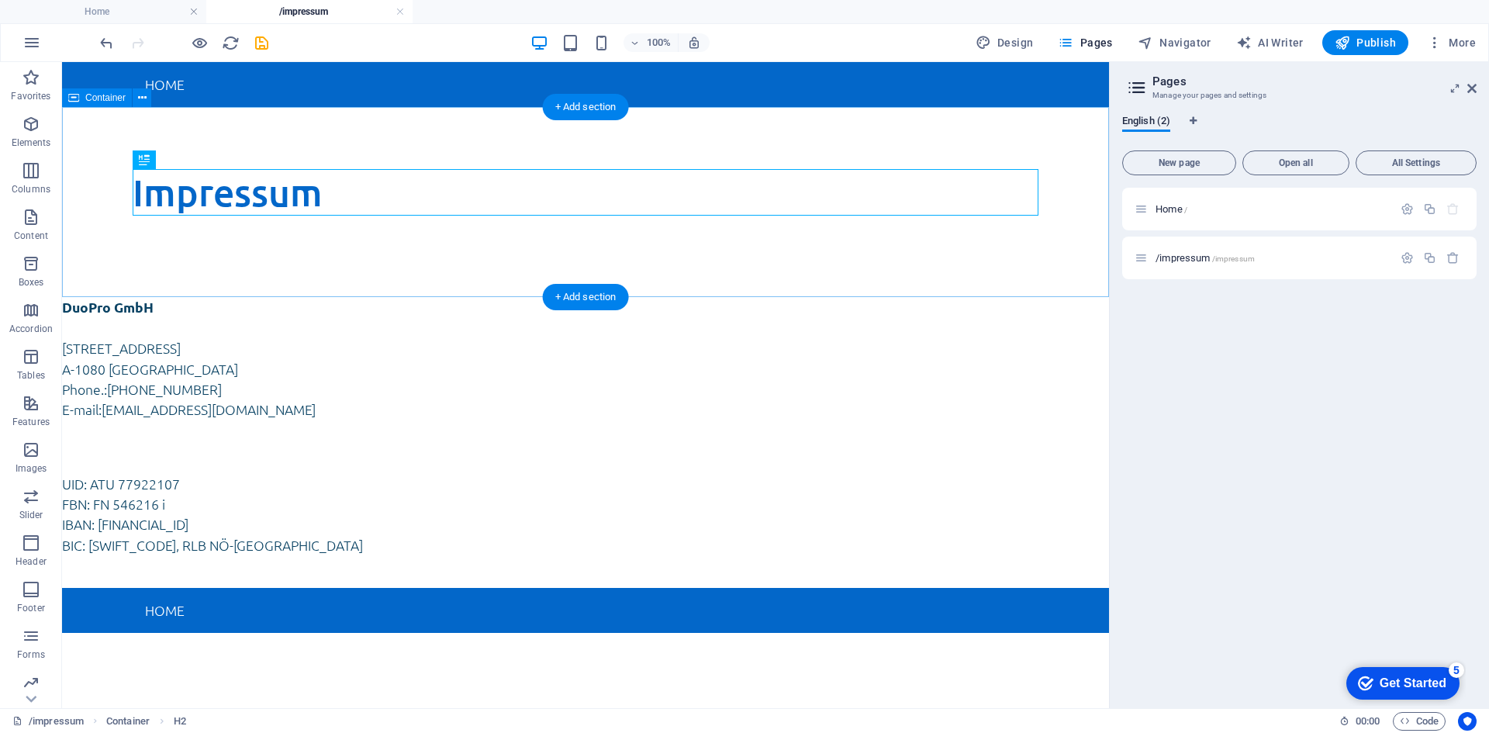
click at [428, 164] on div "Impressum" at bounding box center [585, 202] width 1047 height 190
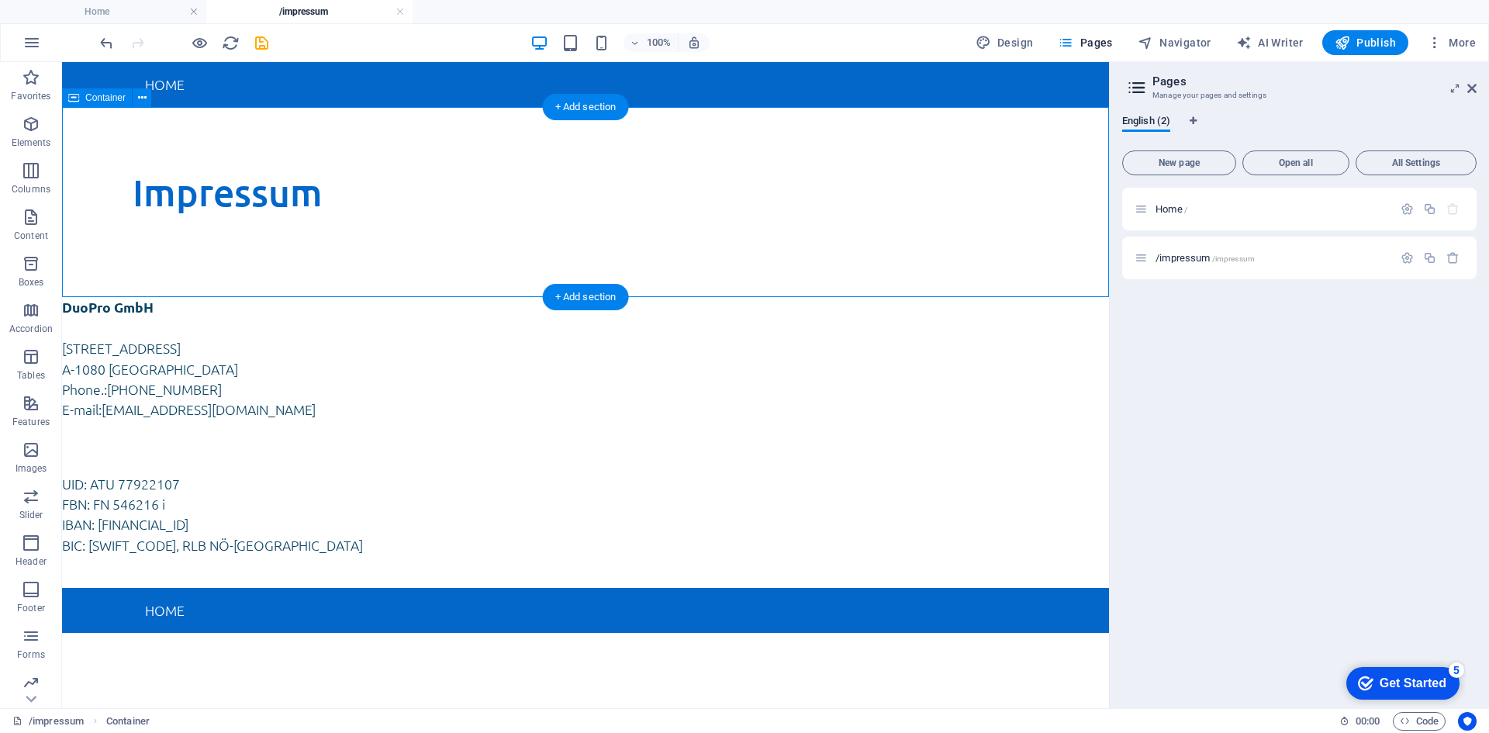
click at [428, 164] on div "Impressum" at bounding box center [585, 202] width 1047 height 190
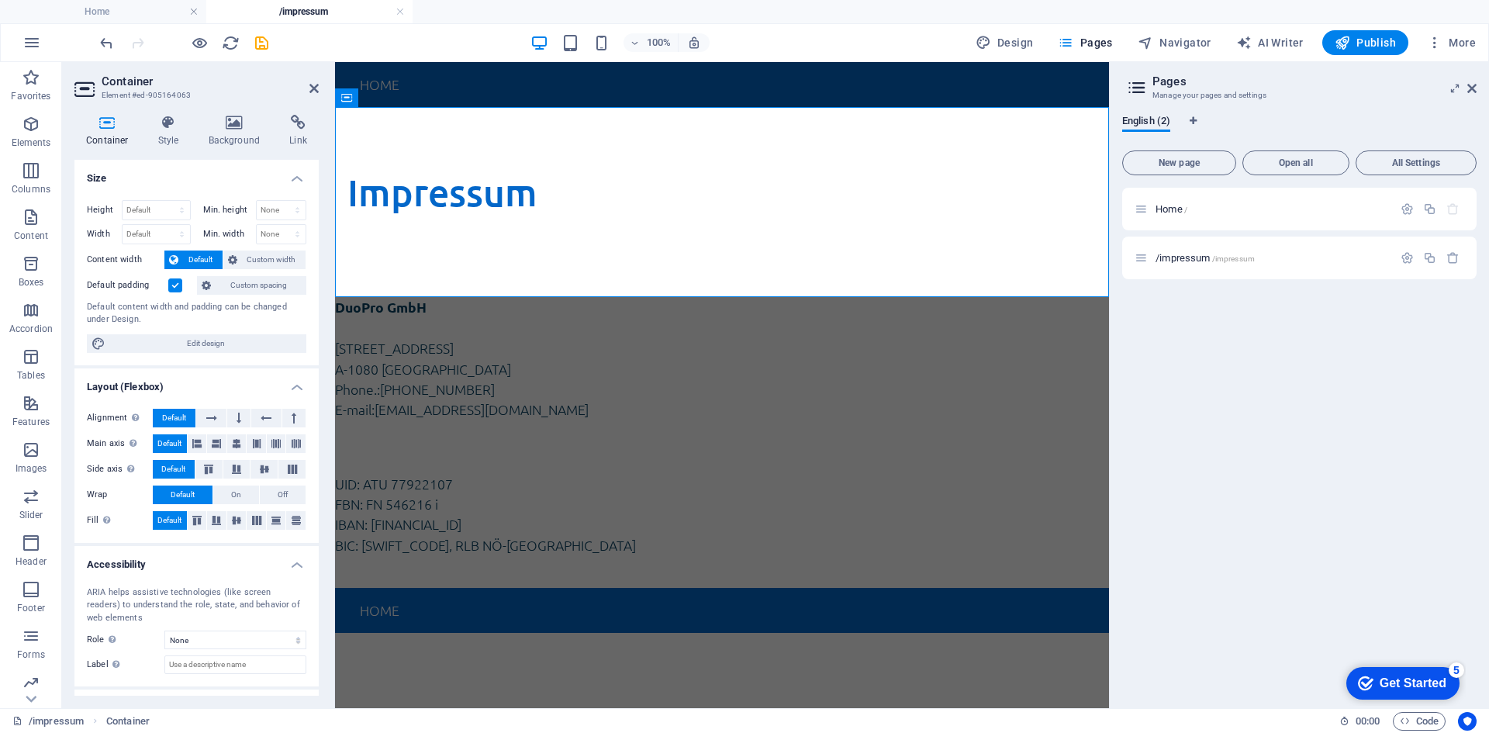
click at [173, 285] on label at bounding box center [175, 285] width 14 height 14
click at [0, 0] on input "Default padding" at bounding box center [0, 0] width 0 height 0
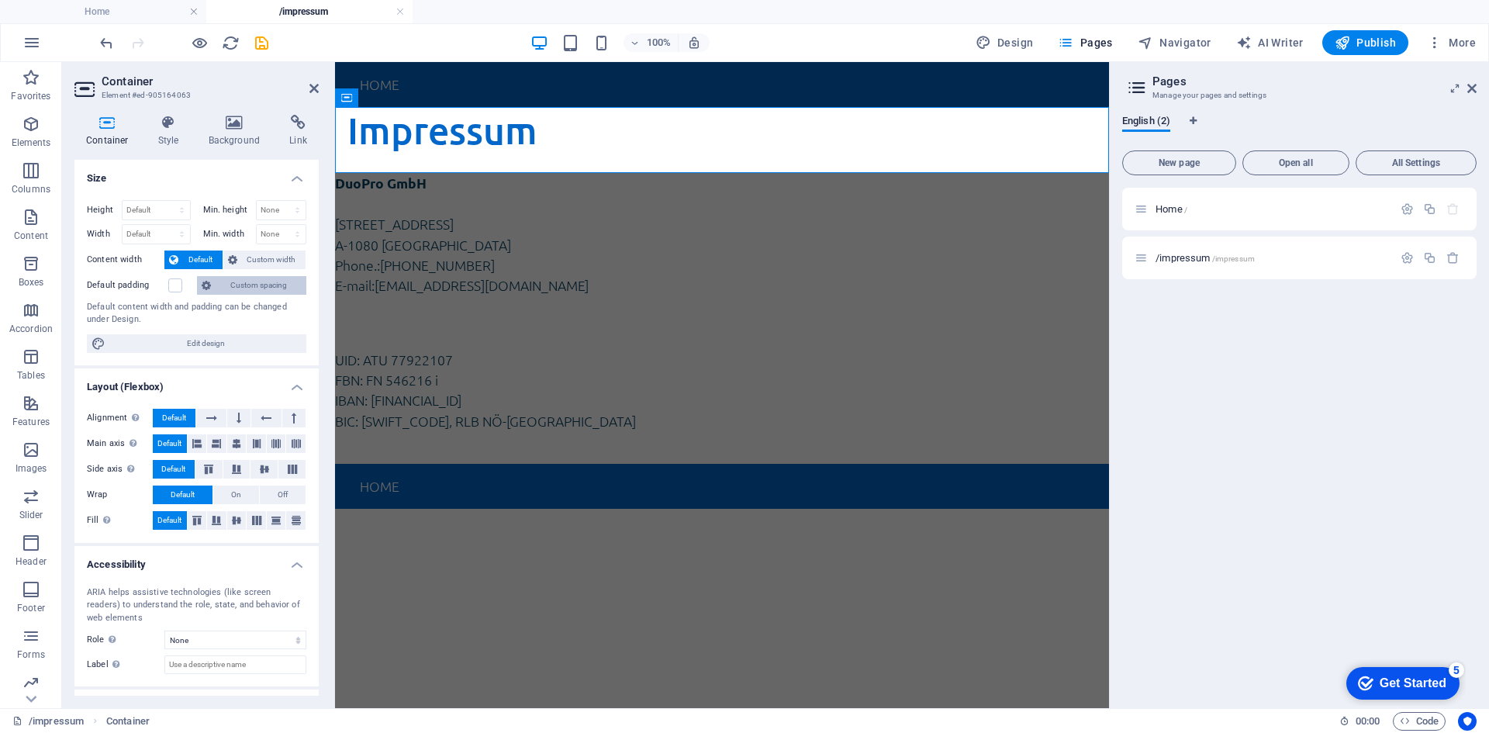
click at [247, 281] on span "Custom spacing" at bounding box center [259, 285] width 86 height 19
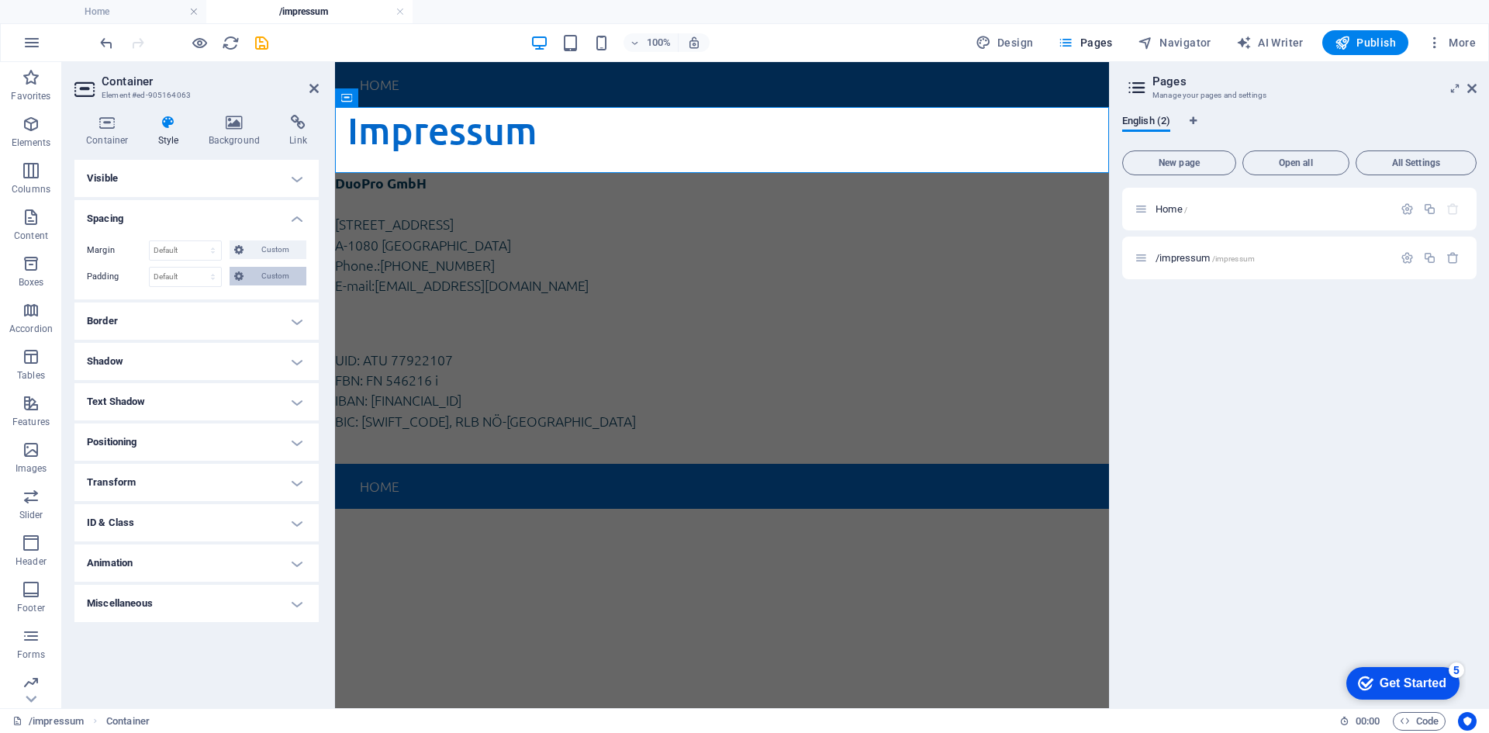
click at [254, 277] on span "Custom" at bounding box center [275, 276] width 54 height 19
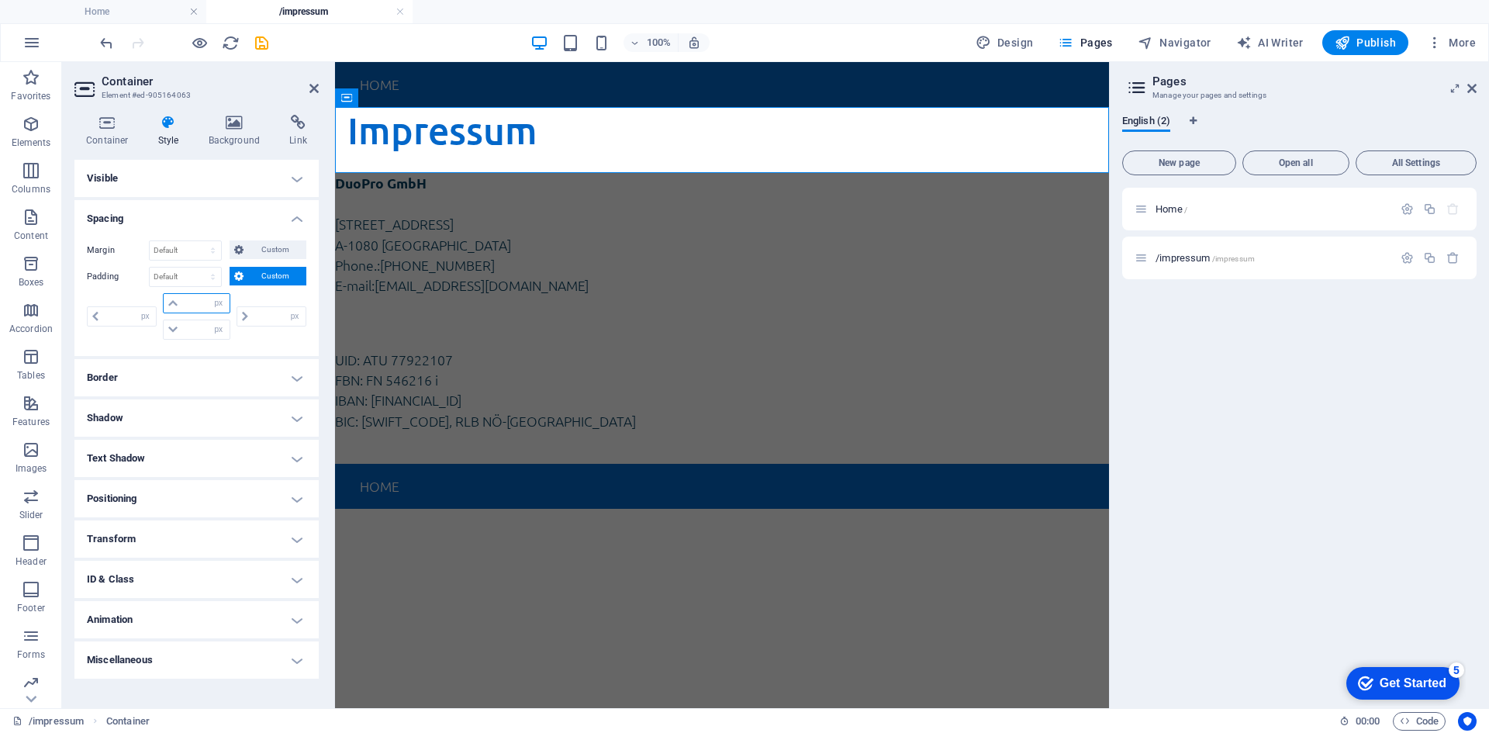
click at [190, 299] on input "number" at bounding box center [205, 303] width 47 height 19
type input "5"
type input "0"
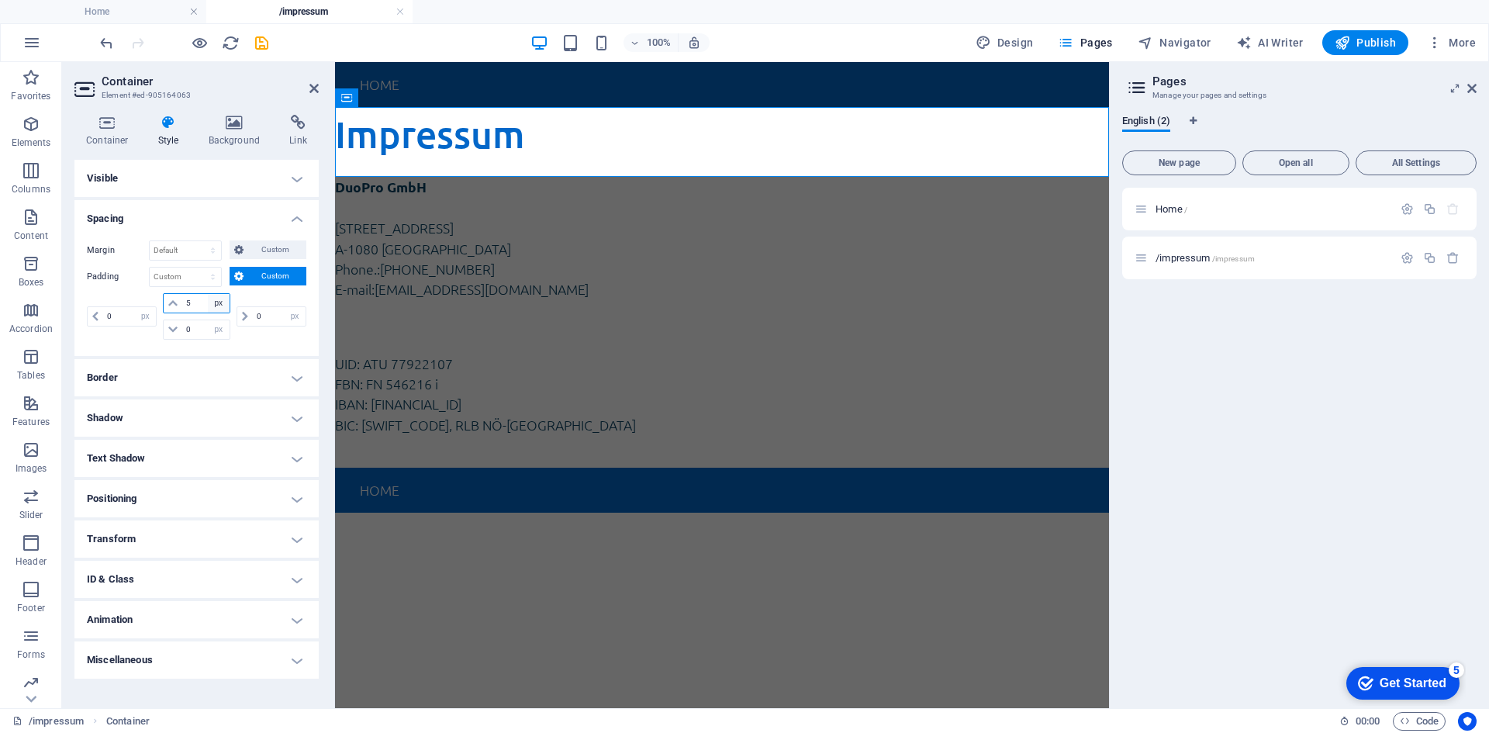
type input "5"
click at [219, 298] on select "px rem % vh vw" at bounding box center [219, 303] width 22 height 19
select select "vh"
click at [208, 294] on select "px rem % vh vw" at bounding box center [219, 303] width 22 height 19
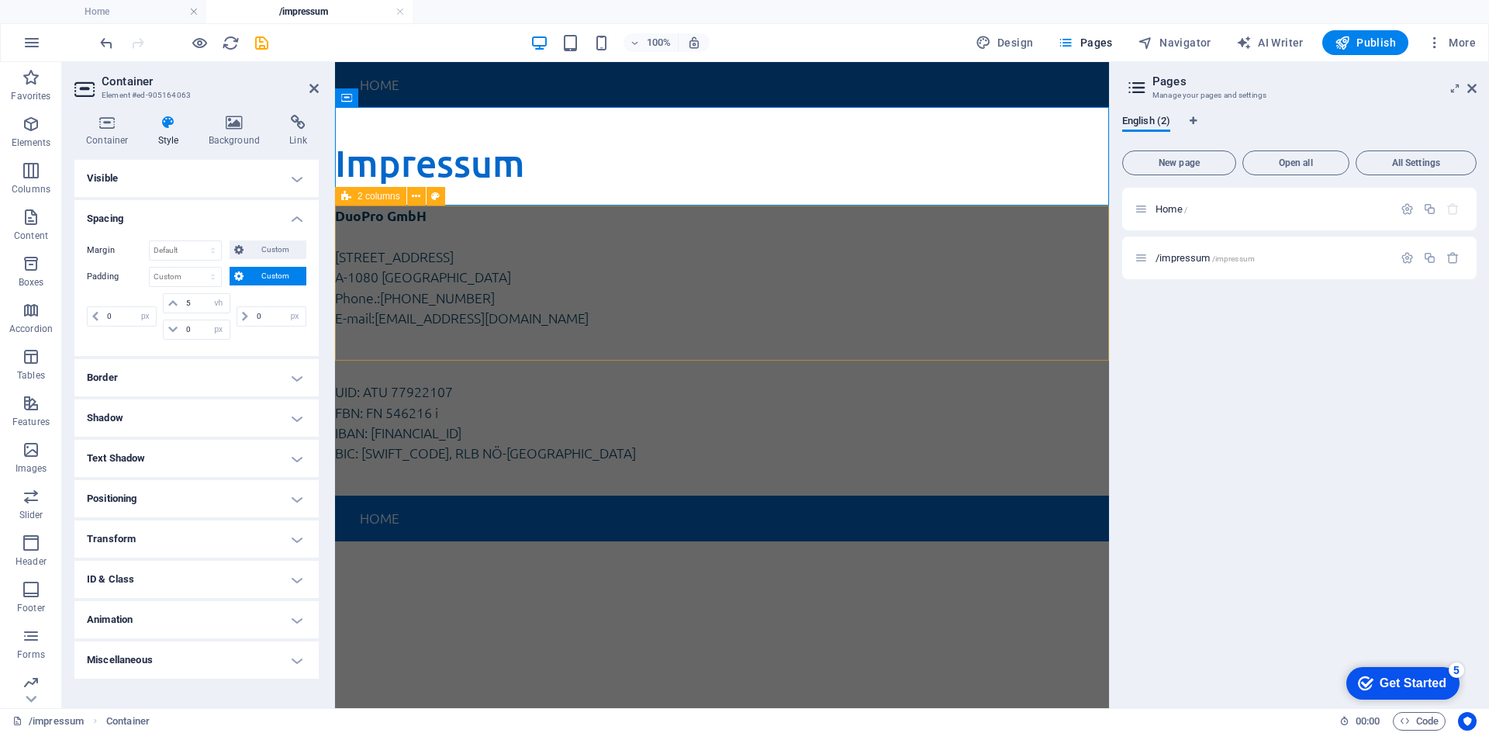
click at [560, 348] on div "DuoPro GmbH [STREET_ADDRESS] Phone.: [PHONE_NUMBER] E-mail: [EMAIL_ADDRESS][DOM…" at bounding box center [722, 351] width 774 height 290
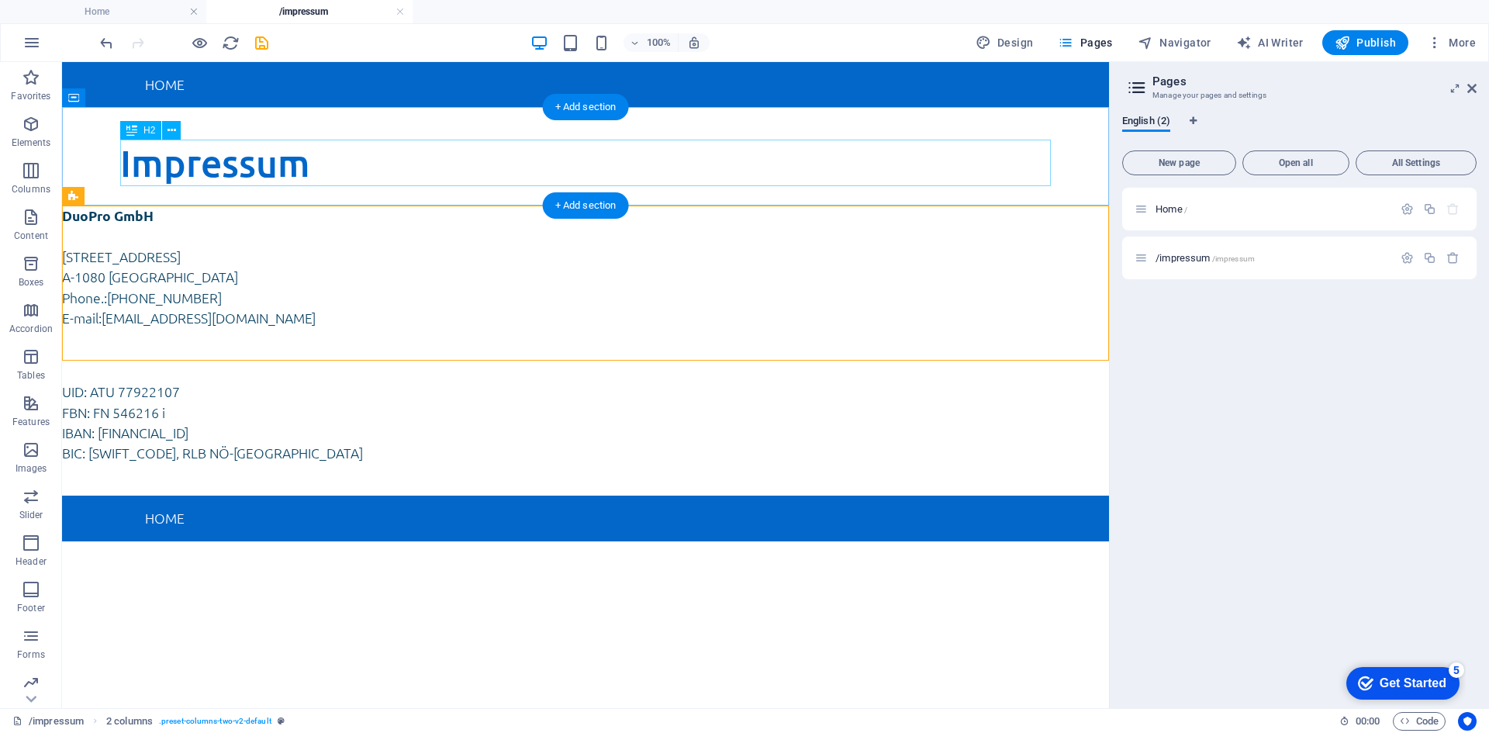
click at [278, 172] on div "Impressum" at bounding box center [585, 163] width 931 height 47
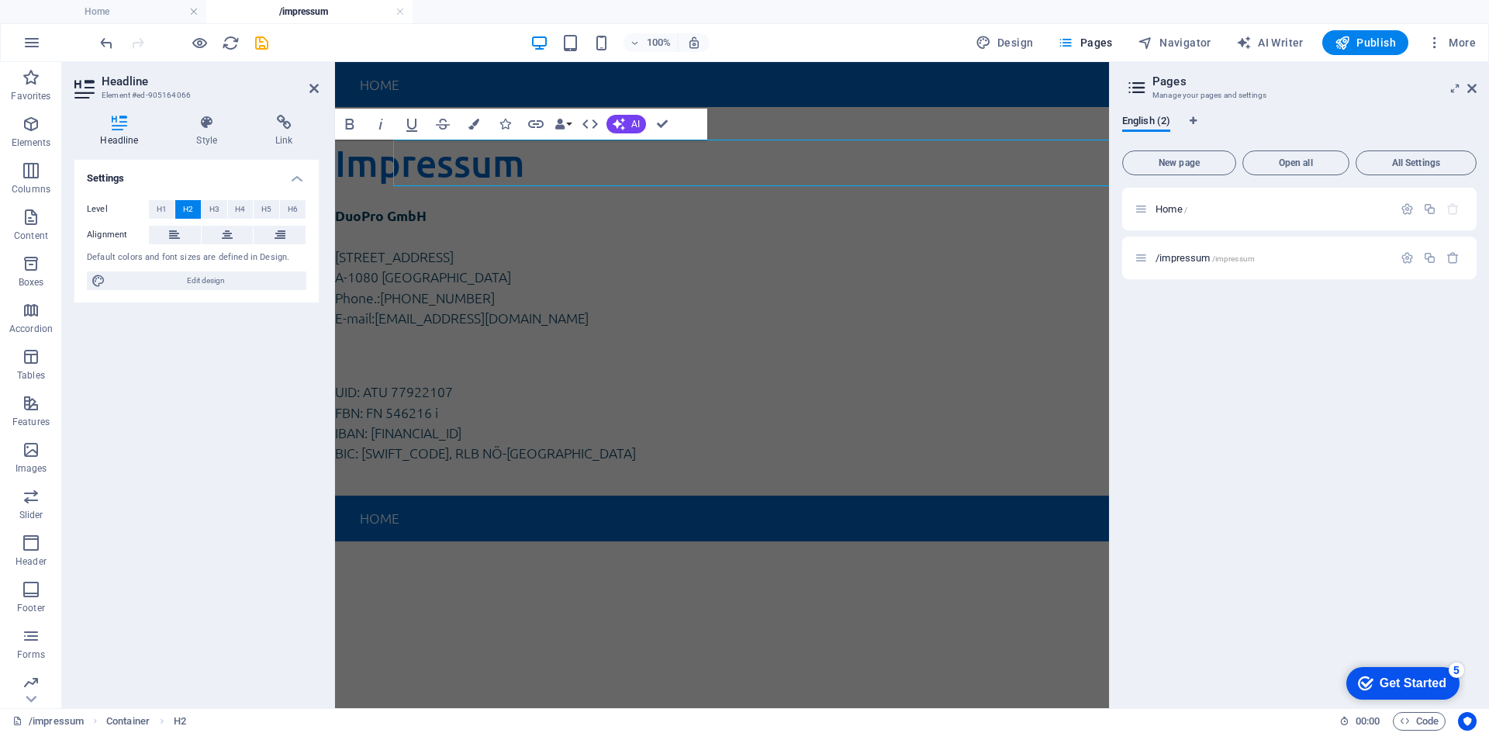
click at [278, 172] on h4 "Settings" at bounding box center [196, 174] width 244 height 28
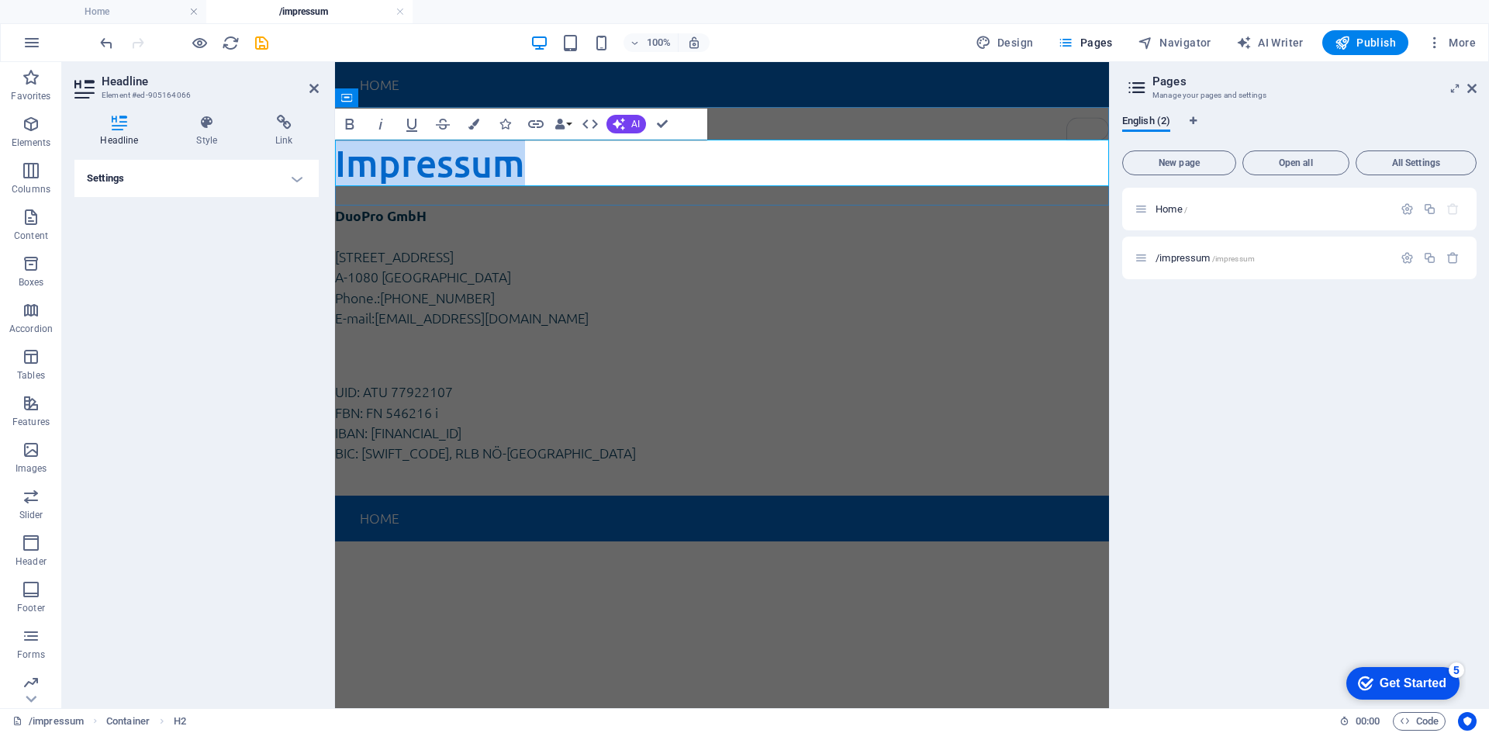
click at [389, 161] on h2 "Impressum" at bounding box center [722, 163] width 774 height 47
click at [213, 123] on icon at bounding box center [207, 123] width 73 height 16
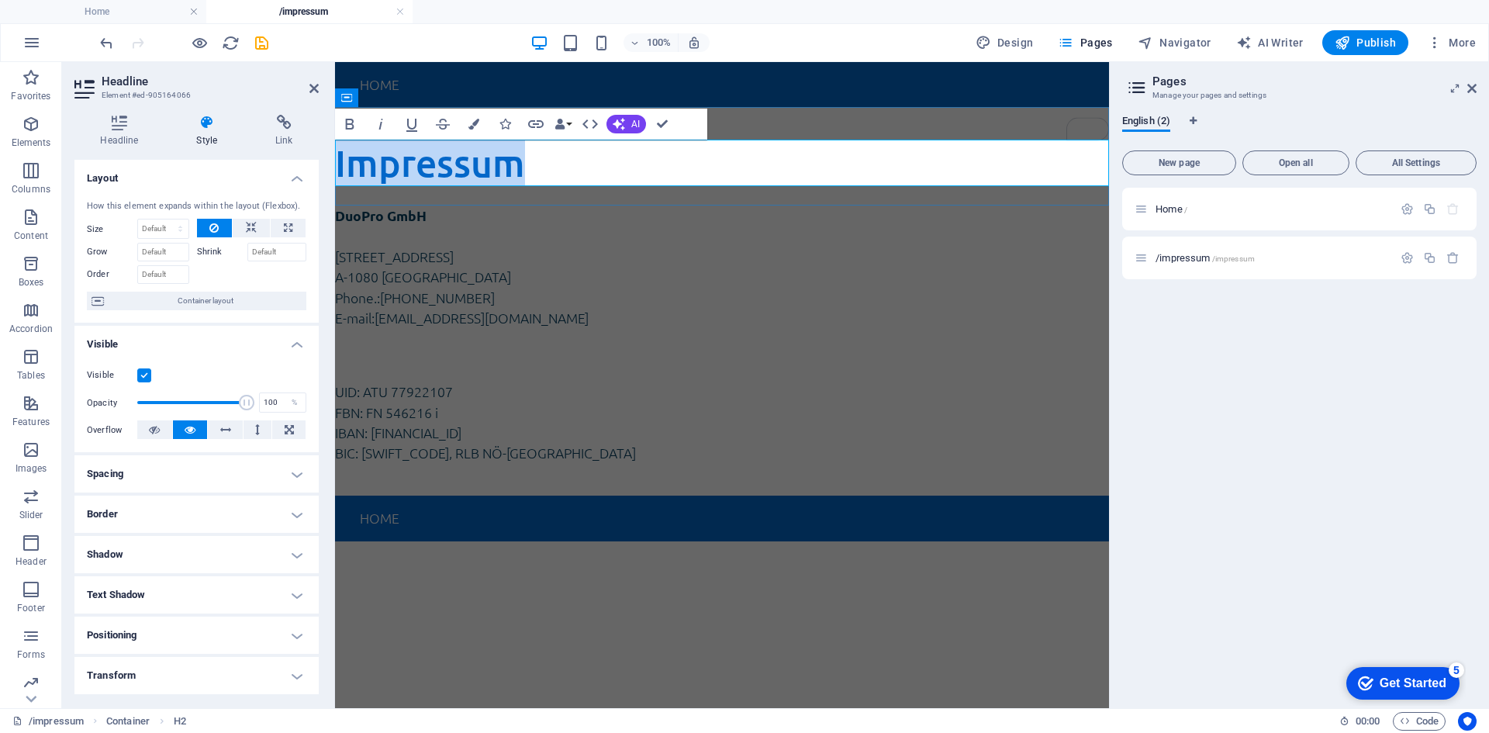
click at [444, 163] on h2 "Impressum" at bounding box center [722, 163] width 774 height 47
click at [1364, 42] on span "Publish" at bounding box center [1365, 43] width 61 height 16
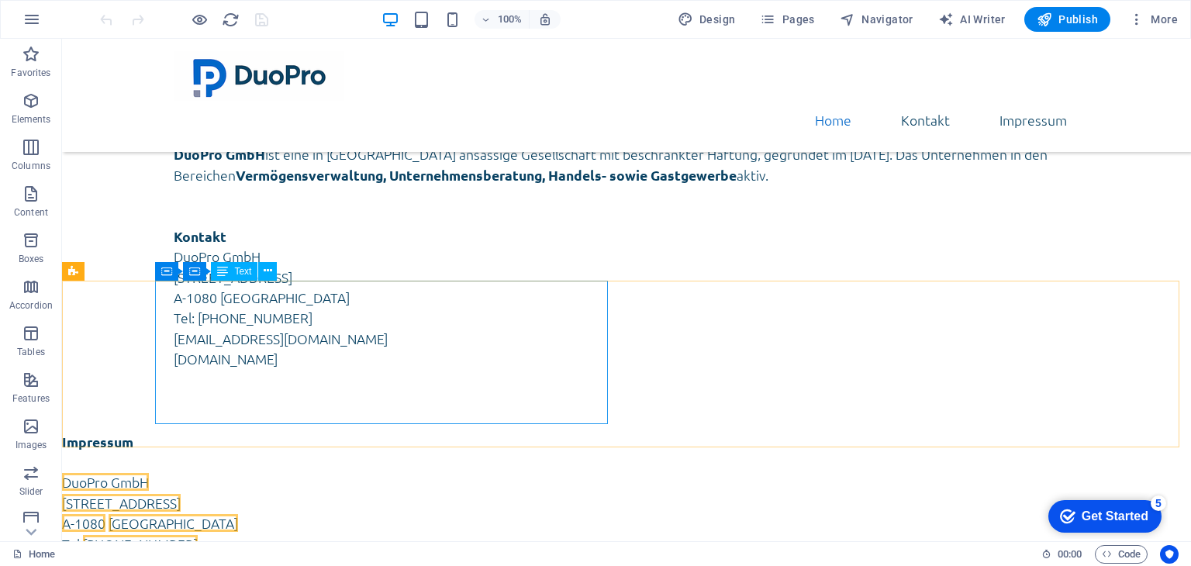
scroll to position [310, 0]
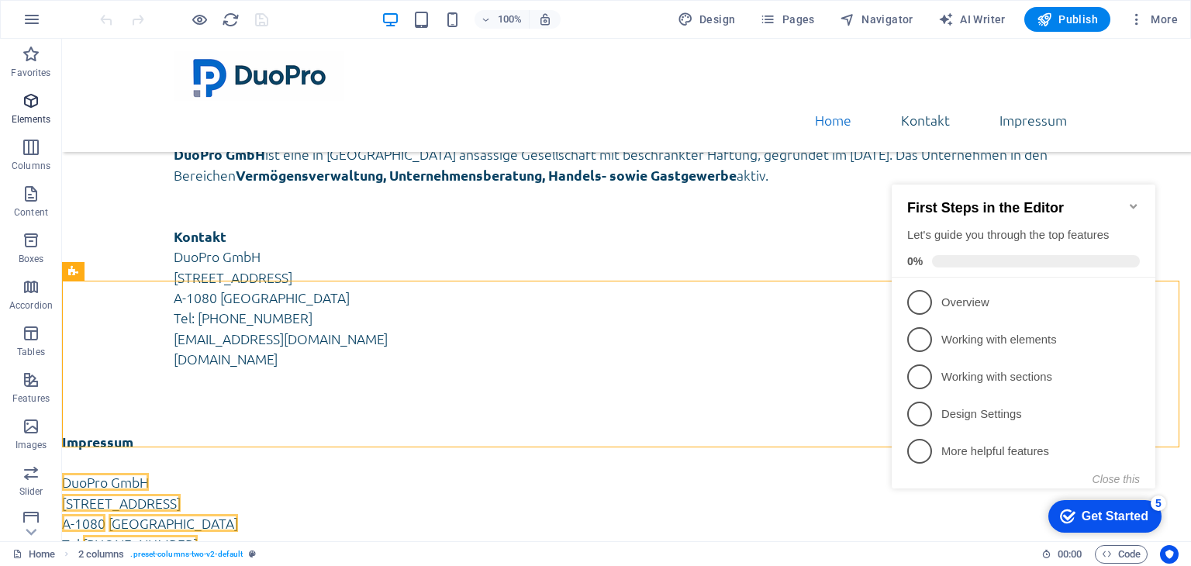
click at [40, 106] on icon "button" at bounding box center [31, 101] width 19 height 19
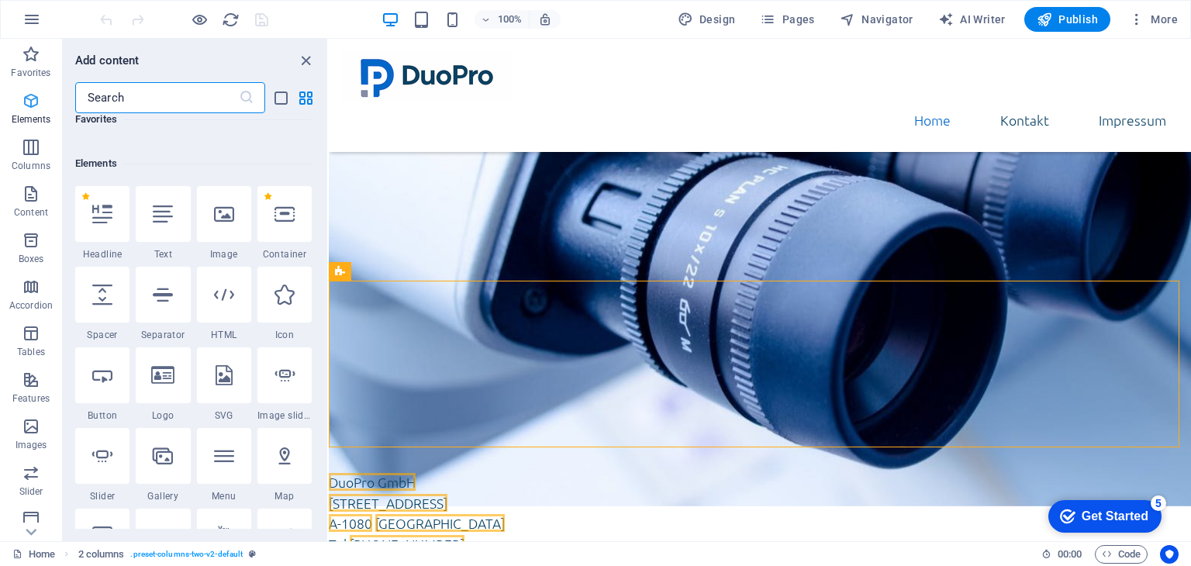
scroll to position [164, 0]
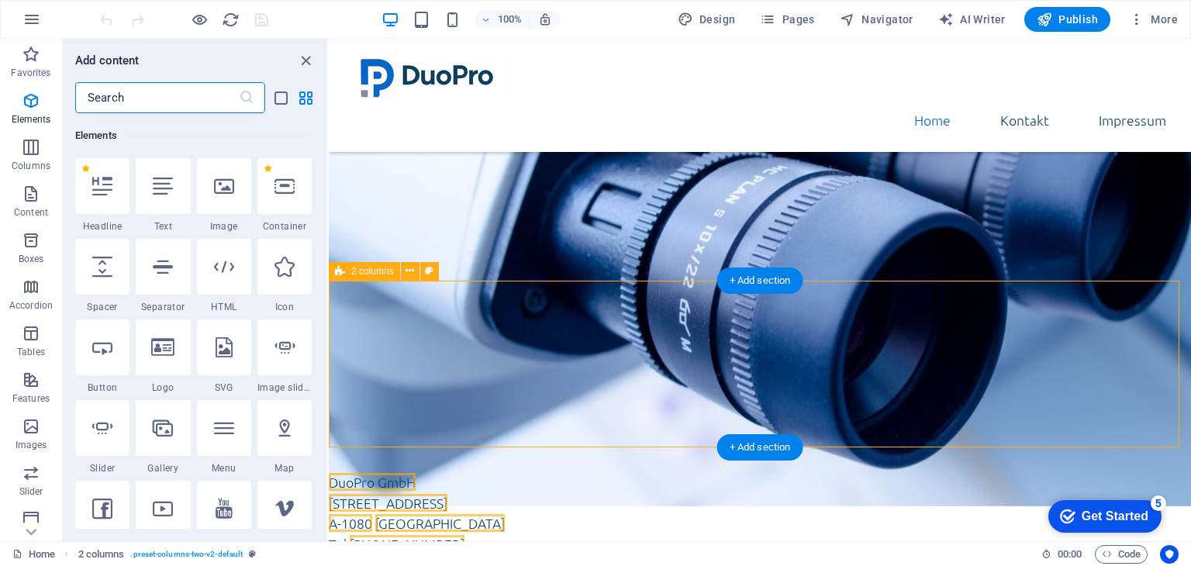
select select "px"
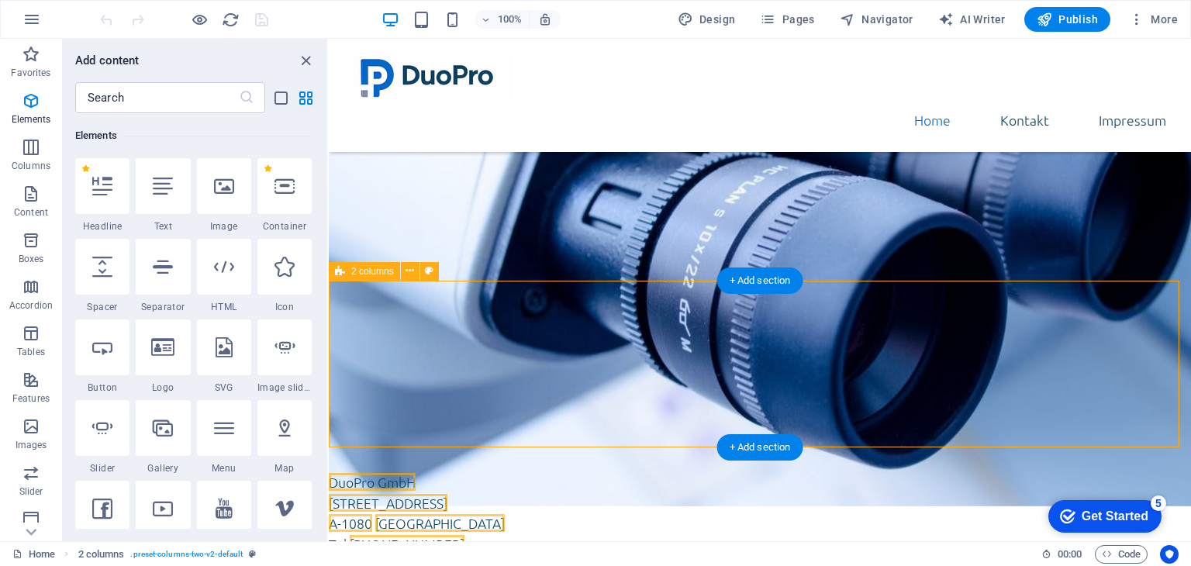
select select "px"
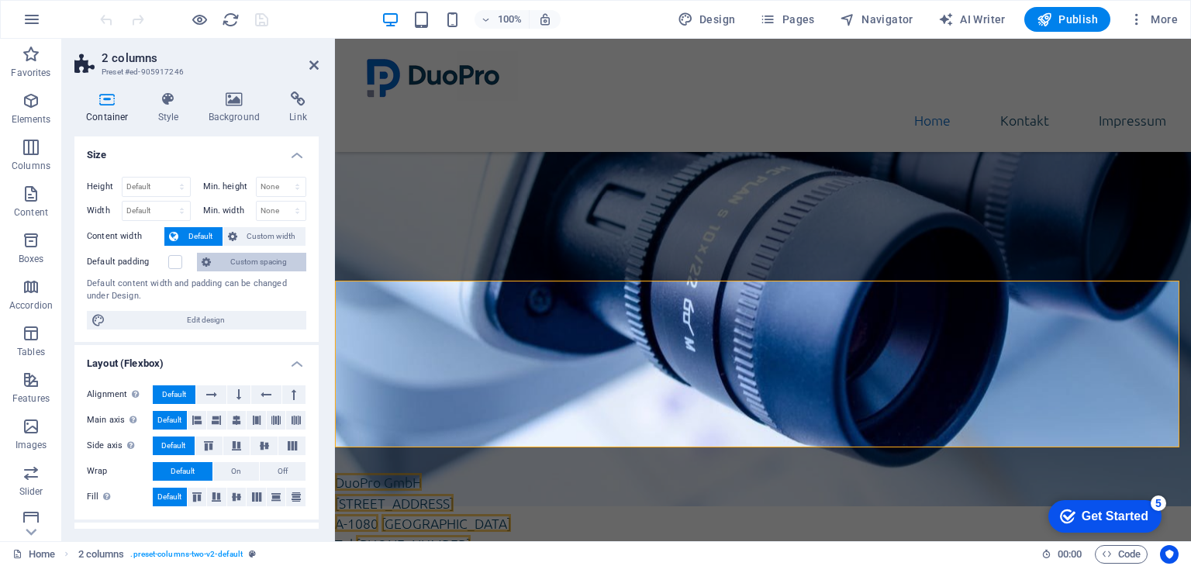
click at [233, 267] on span "Custom spacing" at bounding box center [259, 262] width 86 height 19
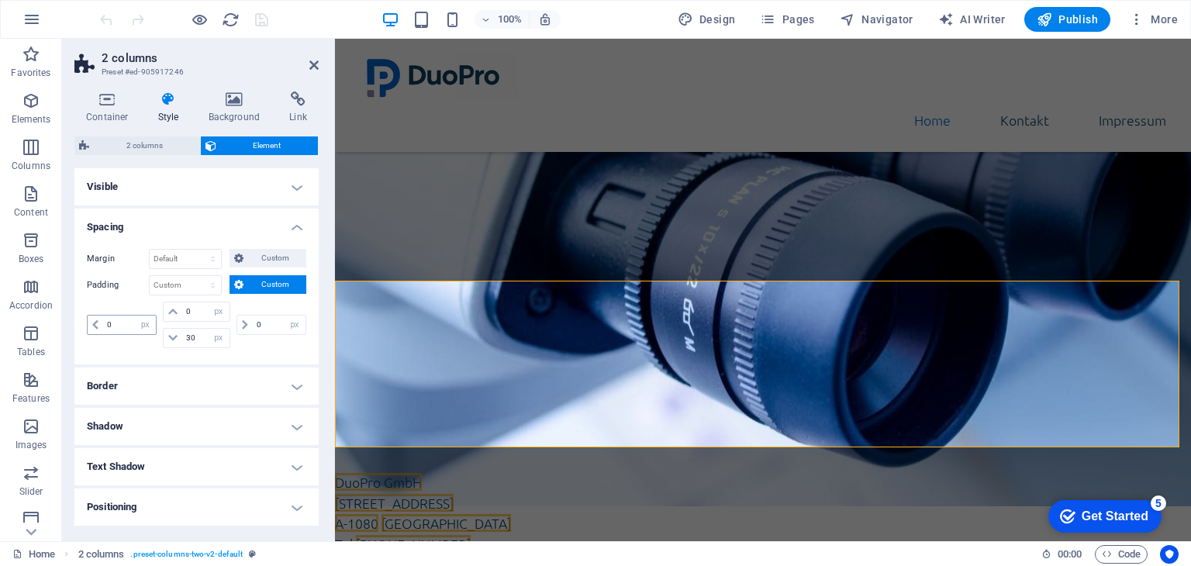
click at [95, 321] on icon at bounding box center [95, 324] width 6 height 9
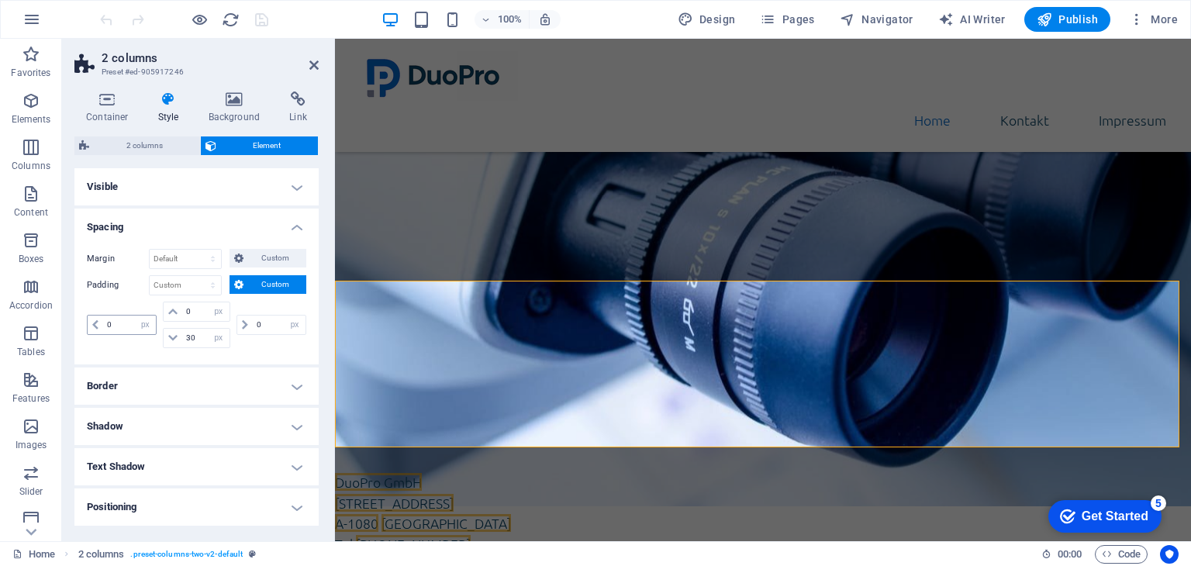
click at [98, 327] on icon at bounding box center [95, 324] width 6 height 9
click at [119, 323] on input "0" at bounding box center [129, 325] width 53 height 19
click at [152, 339] on div "10 px rem % vh vw" at bounding box center [123, 325] width 73 height 47
click at [126, 317] on input "10" at bounding box center [129, 325] width 53 height 19
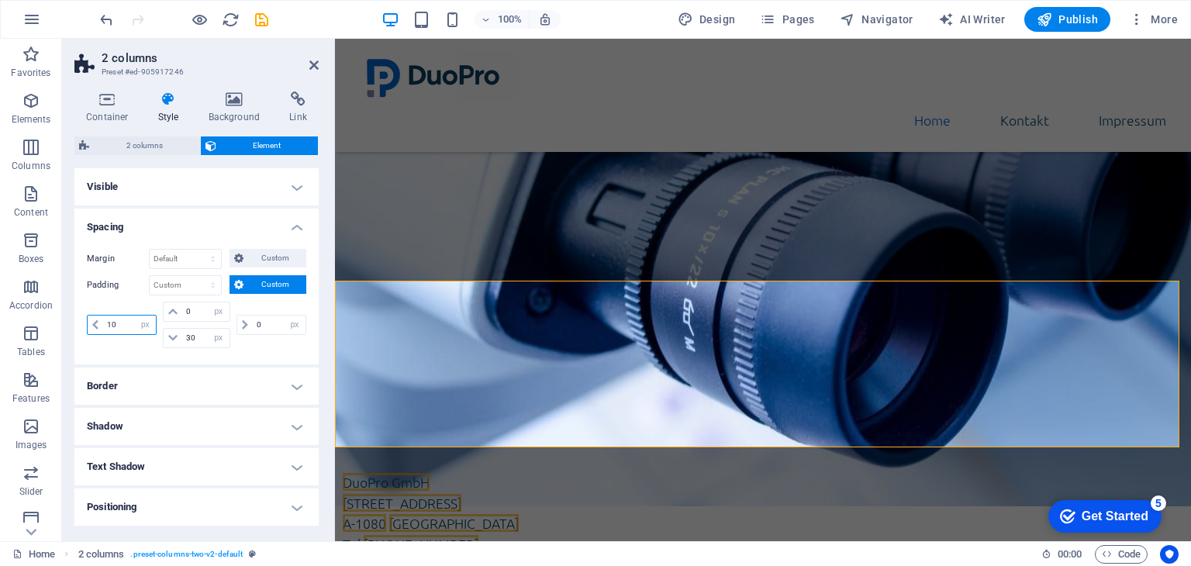
click at [126, 317] on input "10" at bounding box center [129, 325] width 53 height 19
click at [123, 329] on input "12" at bounding box center [129, 325] width 53 height 19
type input "15"
click at [150, 349] on div "15 px rem % vh vw 0 px rem % vh vw 30 px rem % vh vw 0 px rem % vh vw" at bounding box center [197, 327] width 220 height 50
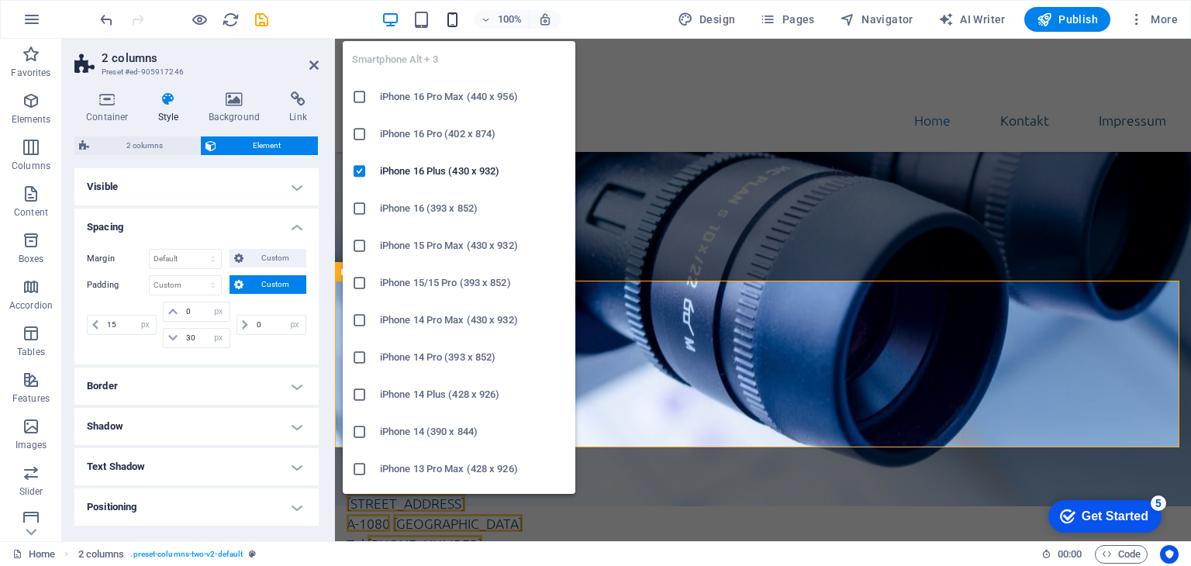
click at [0, 0] on icon "button" at bounding box center [0, 0] width 0 height 0
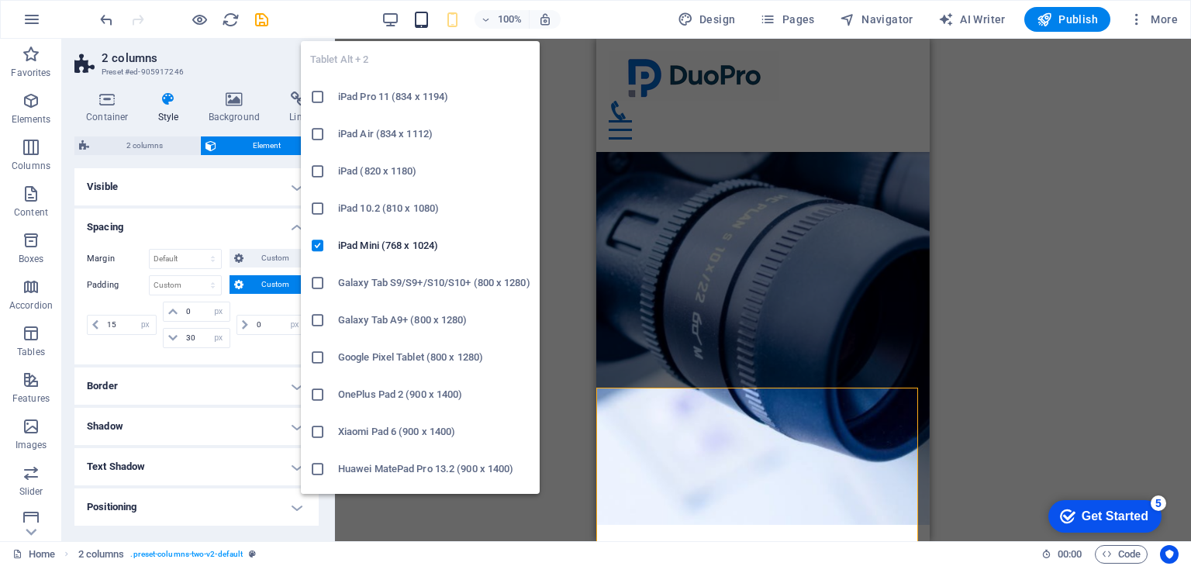
click at [0, 0] on icon "button" at bounding box center [0, 0] width 0 height 0
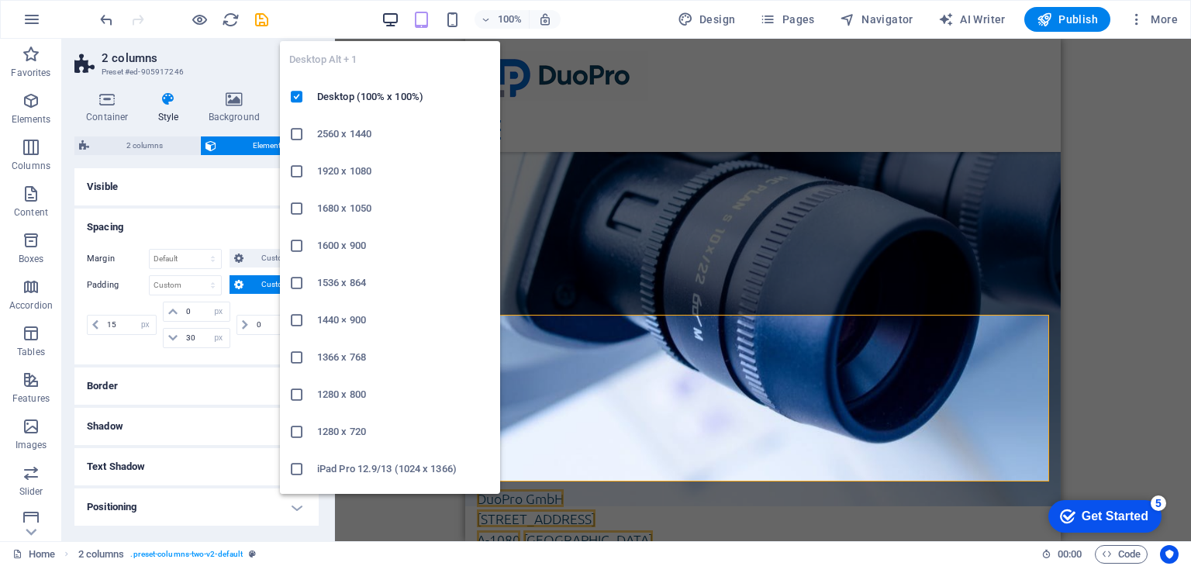
click at [0, 0] on icon "button" at bounding box center [0, 0] width 0 height 0
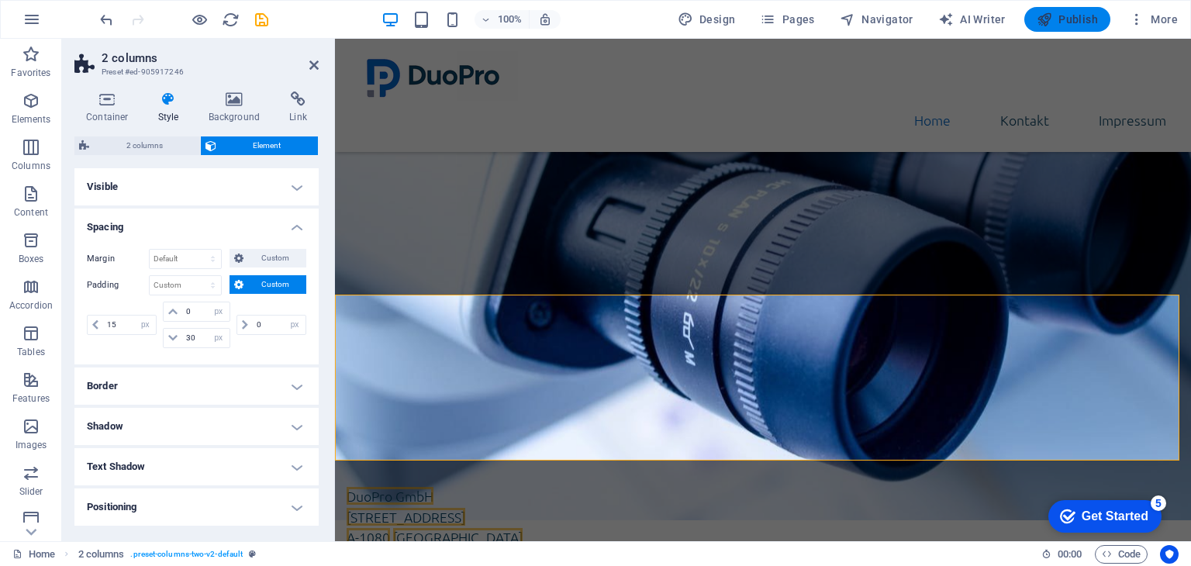
click at [1039, 21] on icon "button" at bounding box center [1045, 20] width 16 height 16
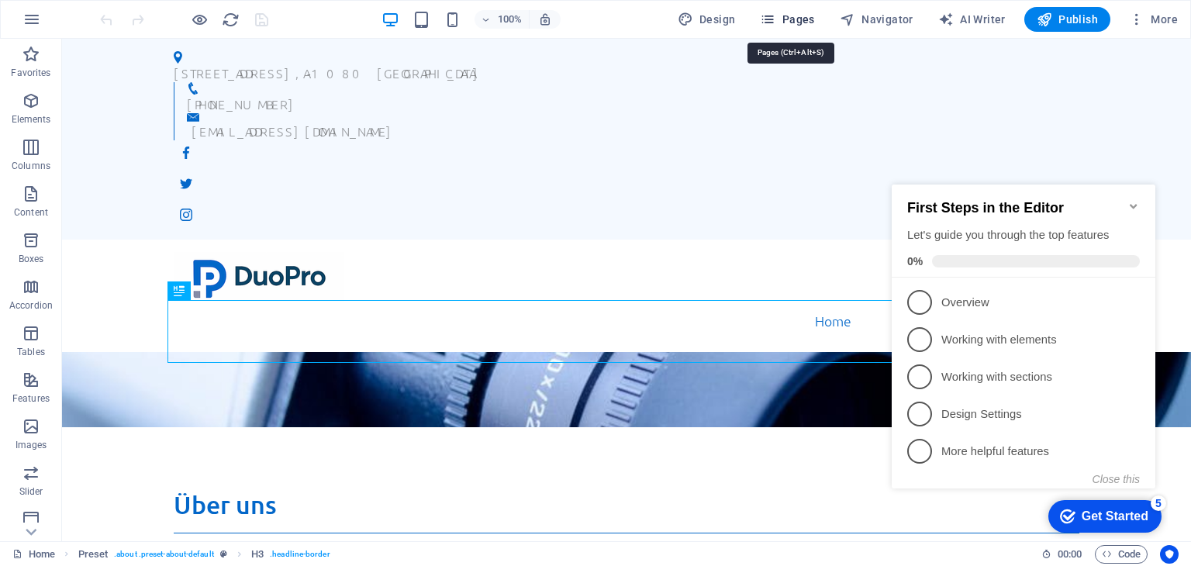
click at [782, 20] on span "Pages" at bounding box center [787, 20] width 54 height 16
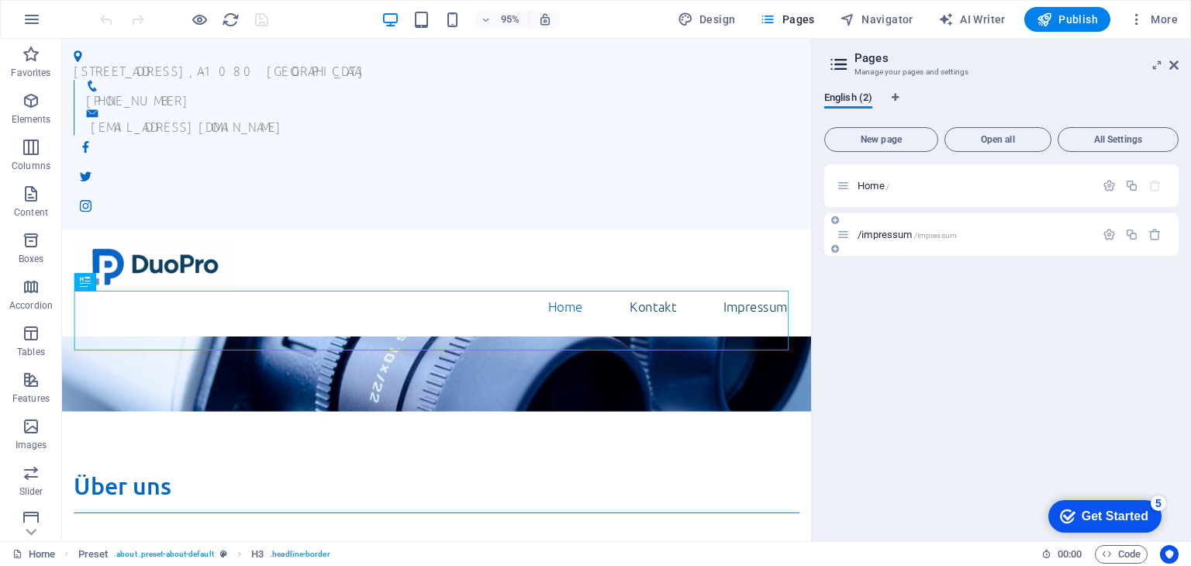
click at [895, 226] on div "/impressum /impressum" at bounding box center [966, 235] width 258 height 18
click at [897, 237] on span "/impressum /impressum" at bounding box center [907, 235] width 99 height 12
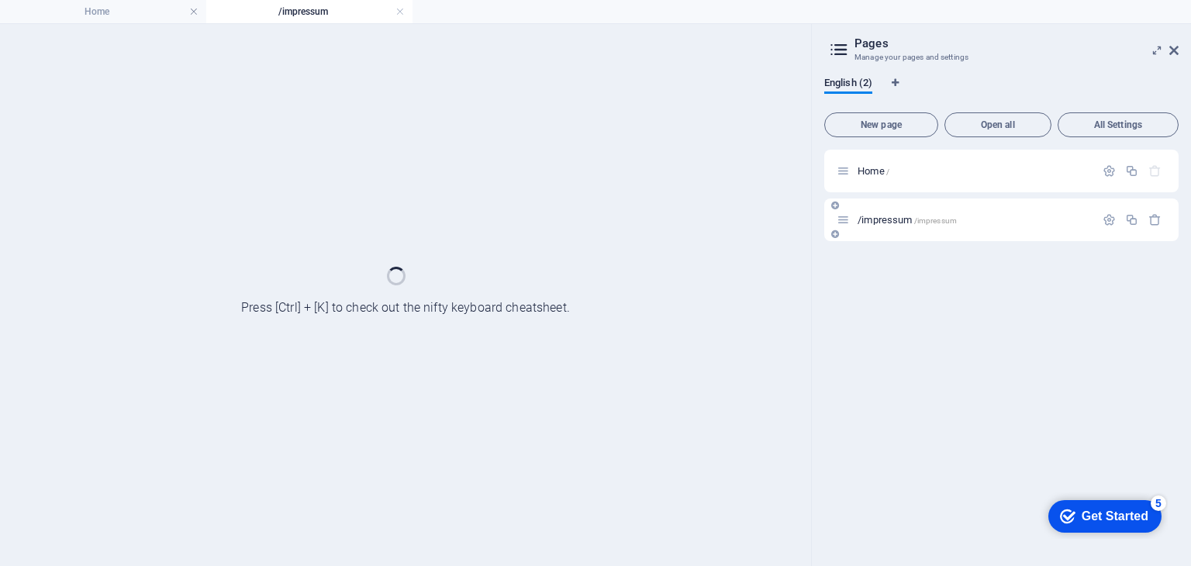
click at [897, 237] on div "/impressum /impressum" at bounding box center [1002, 220] width 354 height 43
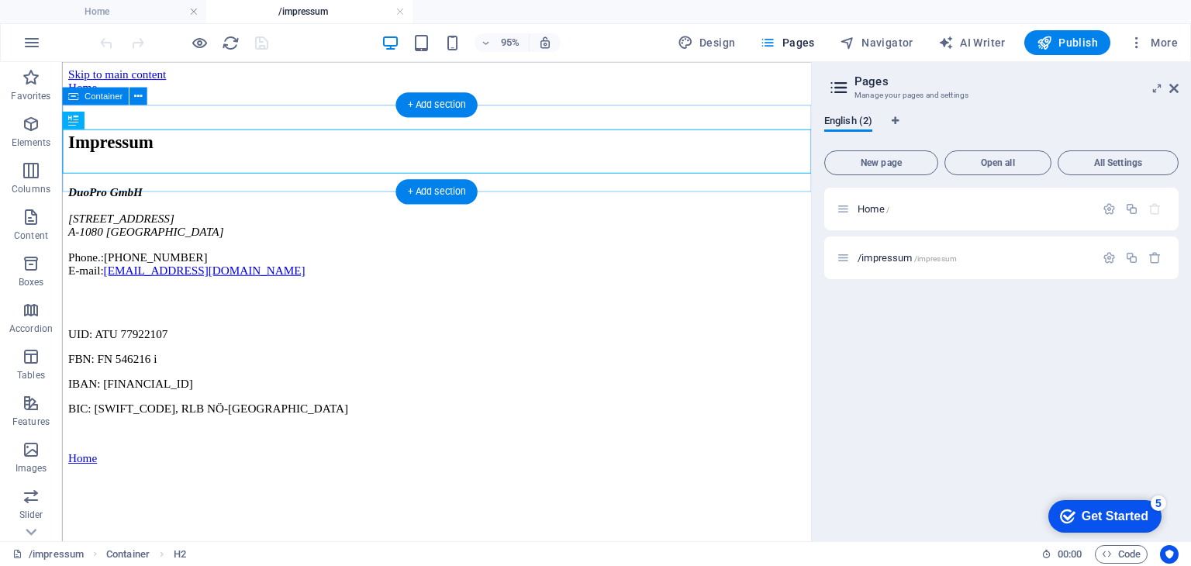
click at [294, 121] on div "Impressum" at bounding box center [456, 144] width 776 height 96
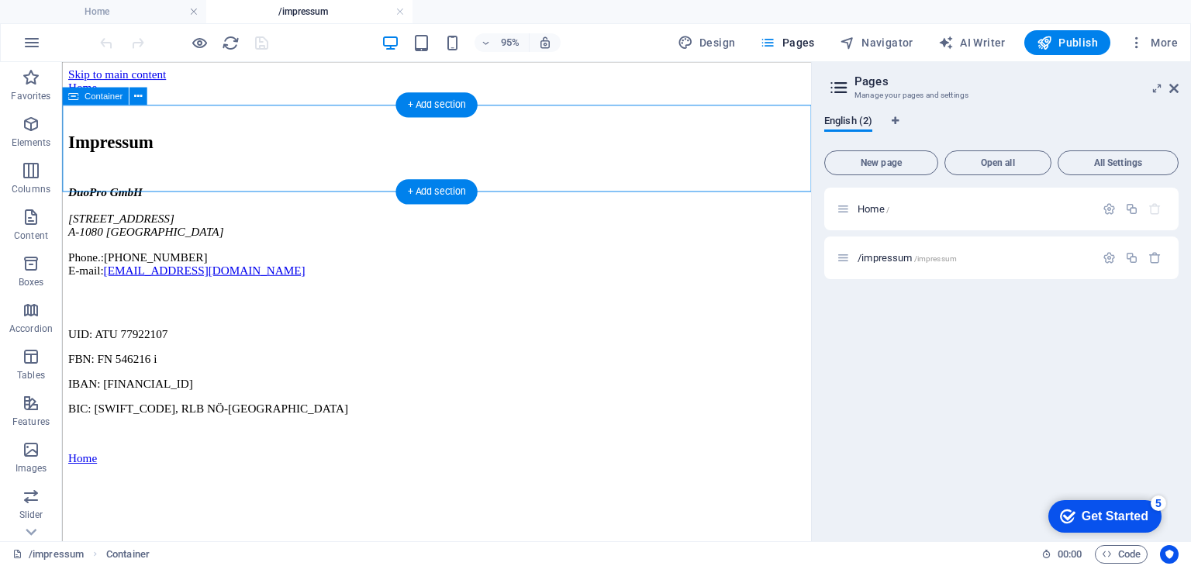
click at [294, 121] on div "Impressum" at bounding box center [456, 144] width 776 height 96
select select "px"
select select "vh"
select select "px"
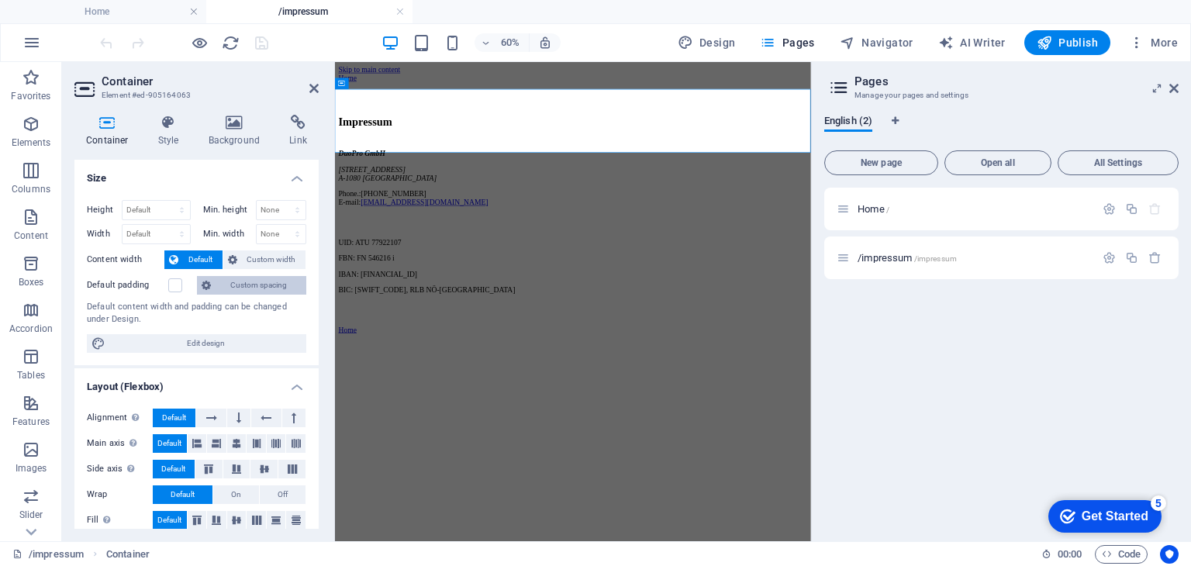
click at [234, 282] on span "Custom spacing" at bounding box center [259, 285] width 86 height 19
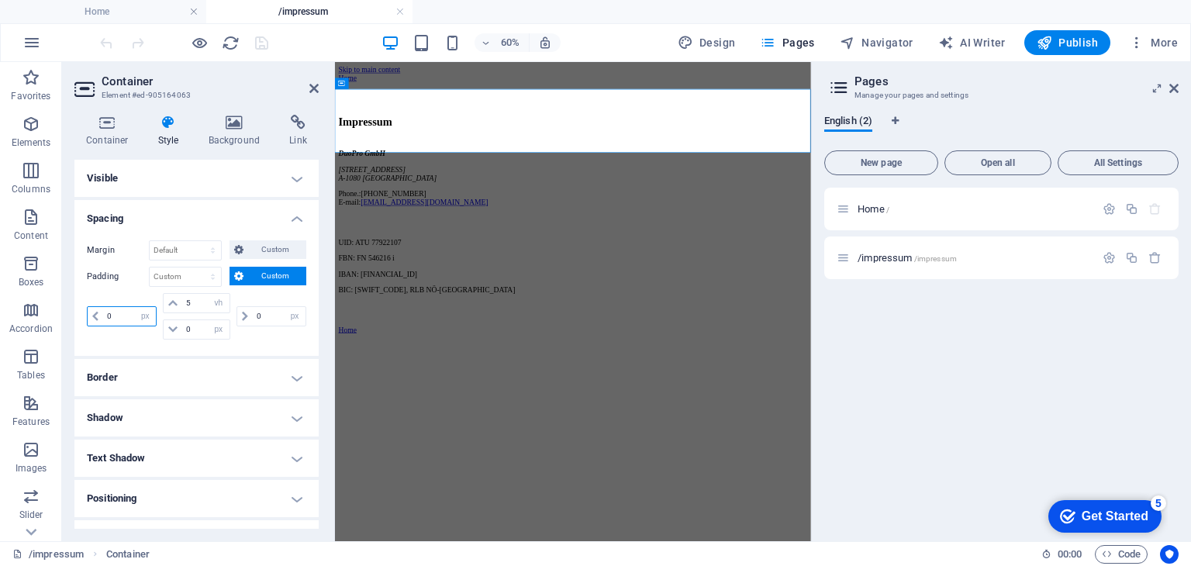
click at [123, 308] on input "0" at bounding box center [129, 316] width 53 height 19
type input "20"
click at [140, 343] on div "Margin Default auto px % rem vw vh Custom Custom auto px % rem vw vh auto px % …" at bounding box center [196, 292] width 244 height 128
click at [556, 345] on div "DuoPro GmbH [STREET_ADDRESS] Phone.: [PHONE_NUMBER] E-mail: [EMAIL_ADDRESS][DOM…" at bounding box center [731, 354] width 781 height 295
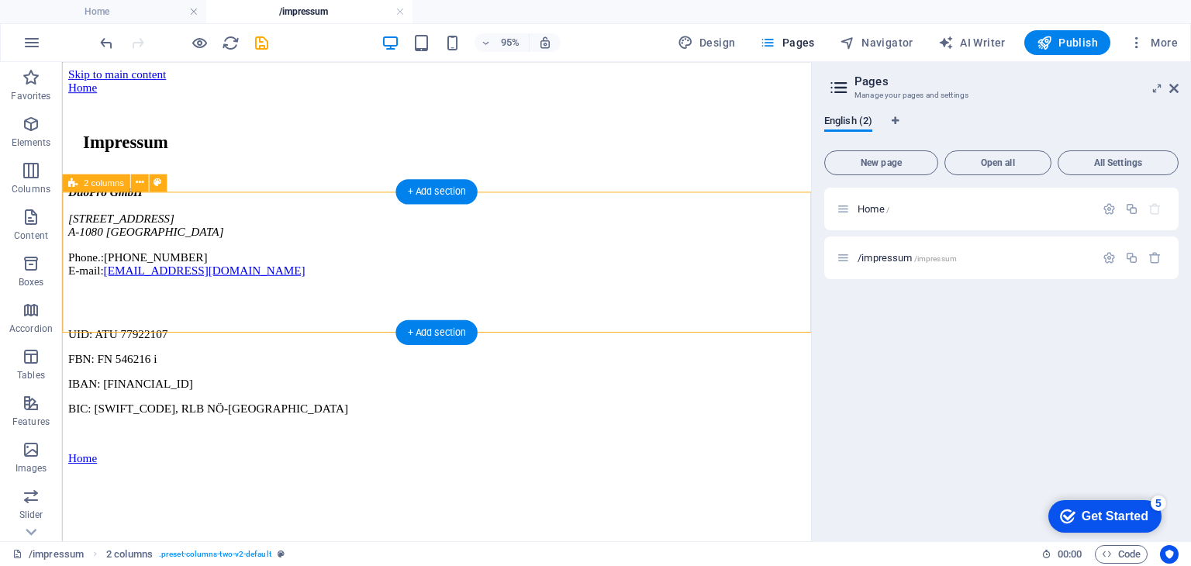
click at [355, 341] on div "DuoPro GmbH [STREET_ADDRESS] Phone.: [PHONE_NUMBER] E-mail: [EMAIL_ADDRESS][DOM…" at bounding box center [456, 332] width 776 height 280
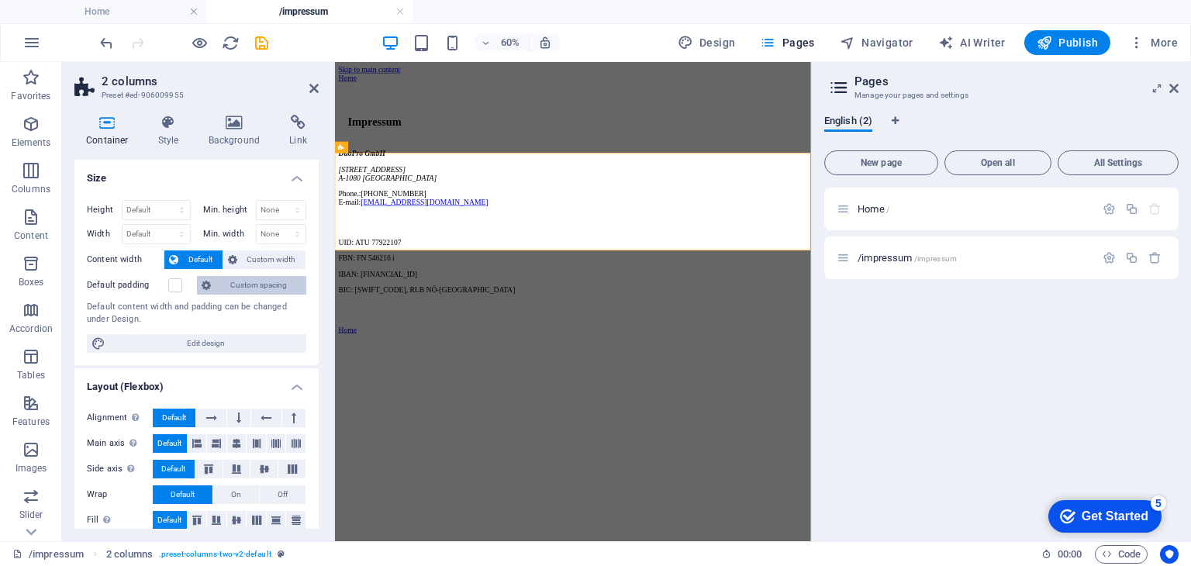
click at [220, 286] on button "Custom spacing" at bounding box center [251, 285] width 109 height 19
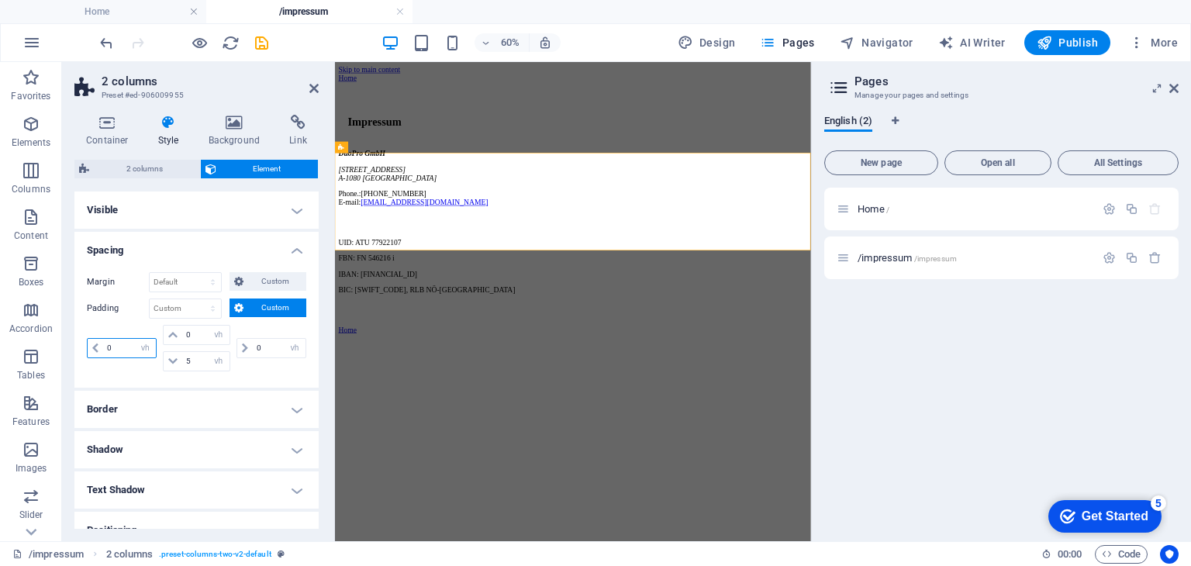
click at [125, 347] on input "0" at bounding box center [129, 348] width 53 height 19
type input "20"
click at [143, 347] on select "px rem % vh vw" at bounding box center [145, 348] width 22 height 19
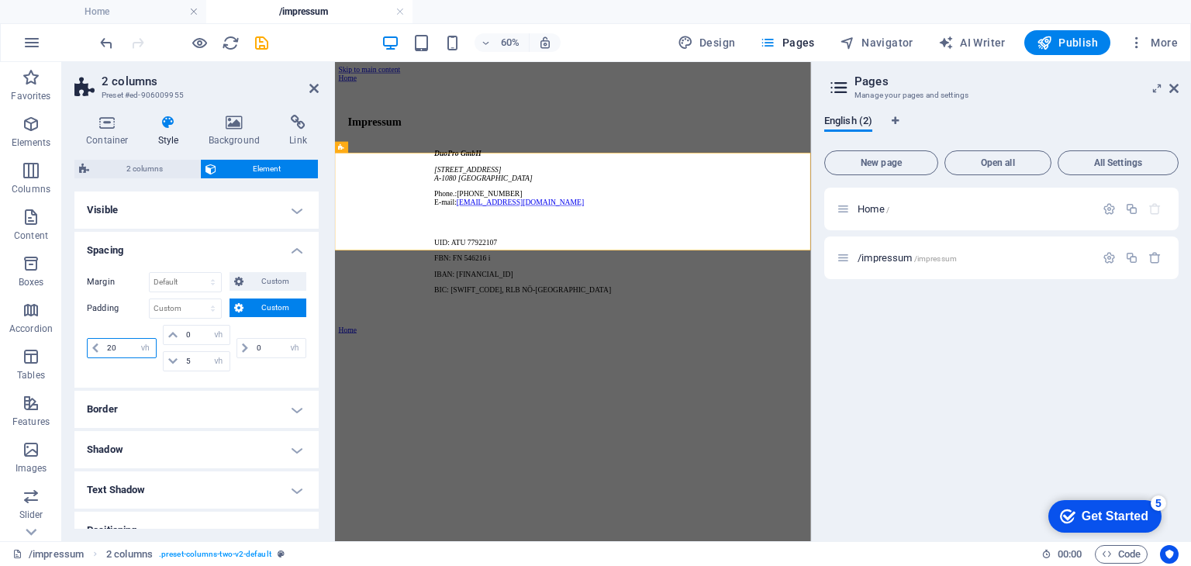
click at [123, 351] on input "20" at bounding box center [129, 348] width 53 height 19
click at [217, 361] on select "px rem % vh vw" at bounding box center [219, 361] width 22 height 19
select select "px"
click at [208, 352] on select "px rem % vh vw" at bounding box center [219, 361] width 22 height 19
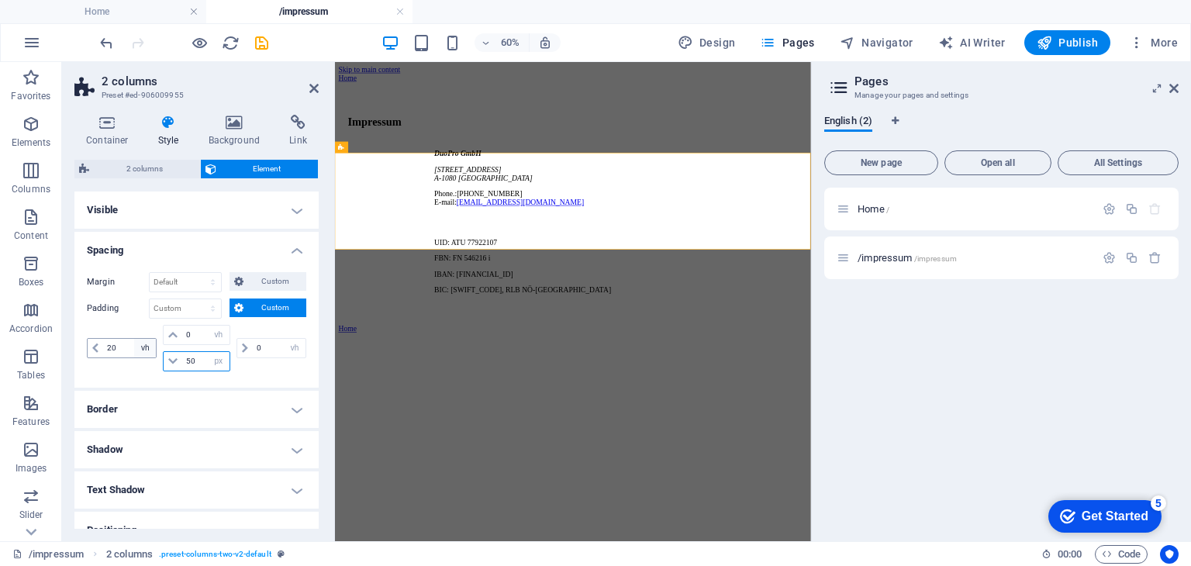
type input "50"
click at [140, 341] on select "px rem % vh vw" at bounding box center [145, 348] width 22 height 19
select select "px"
click at [134, 339] on select "px rem % vh vw" at bounding box center [145, 348] width 22 height 19
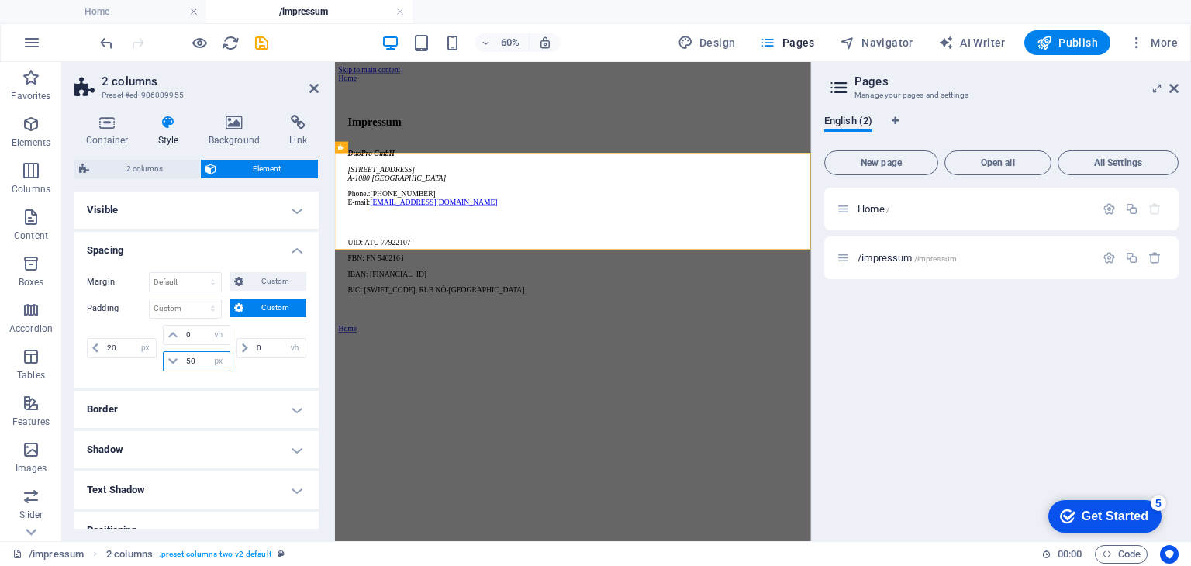
click at [194, 358] on input "50" at bounding box center [205, 361] width 47 height 19
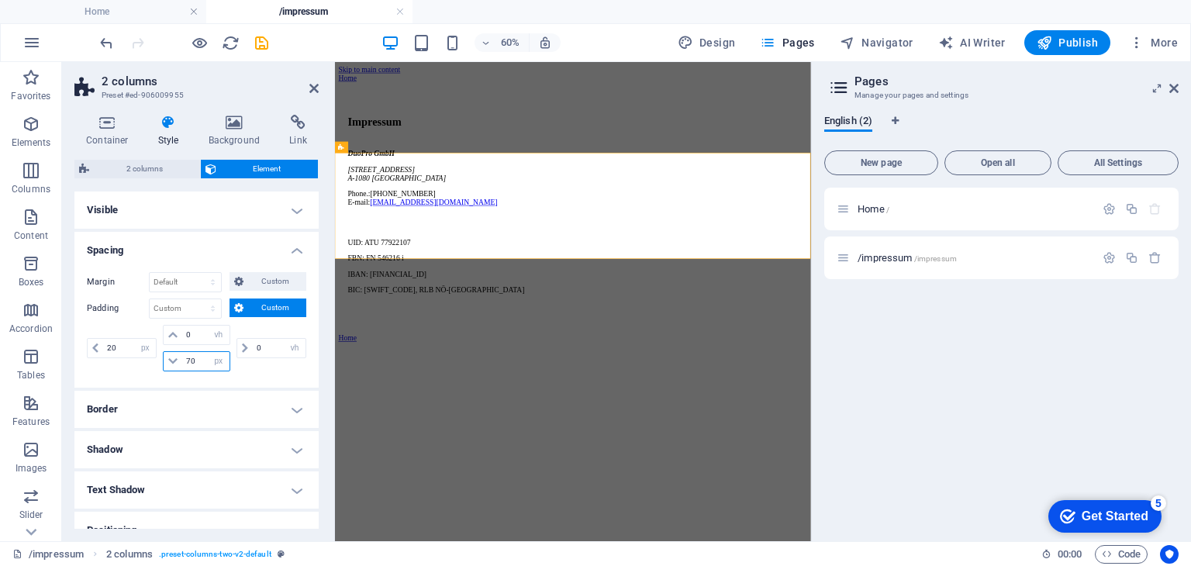
type input "70"
click at [279, 370] on div "20 px rem % vh vw 0 px rem % vh vw 70 px rem % vh vw 0 px rem % vh vw" at bounding box center [197, 350] width 220 height 50
click at [1044, 36] on icon "button" at bounding box center [1045, 43] width 16 height 16
